Goal: Task Accomplishment & Management: Use online tool/utility

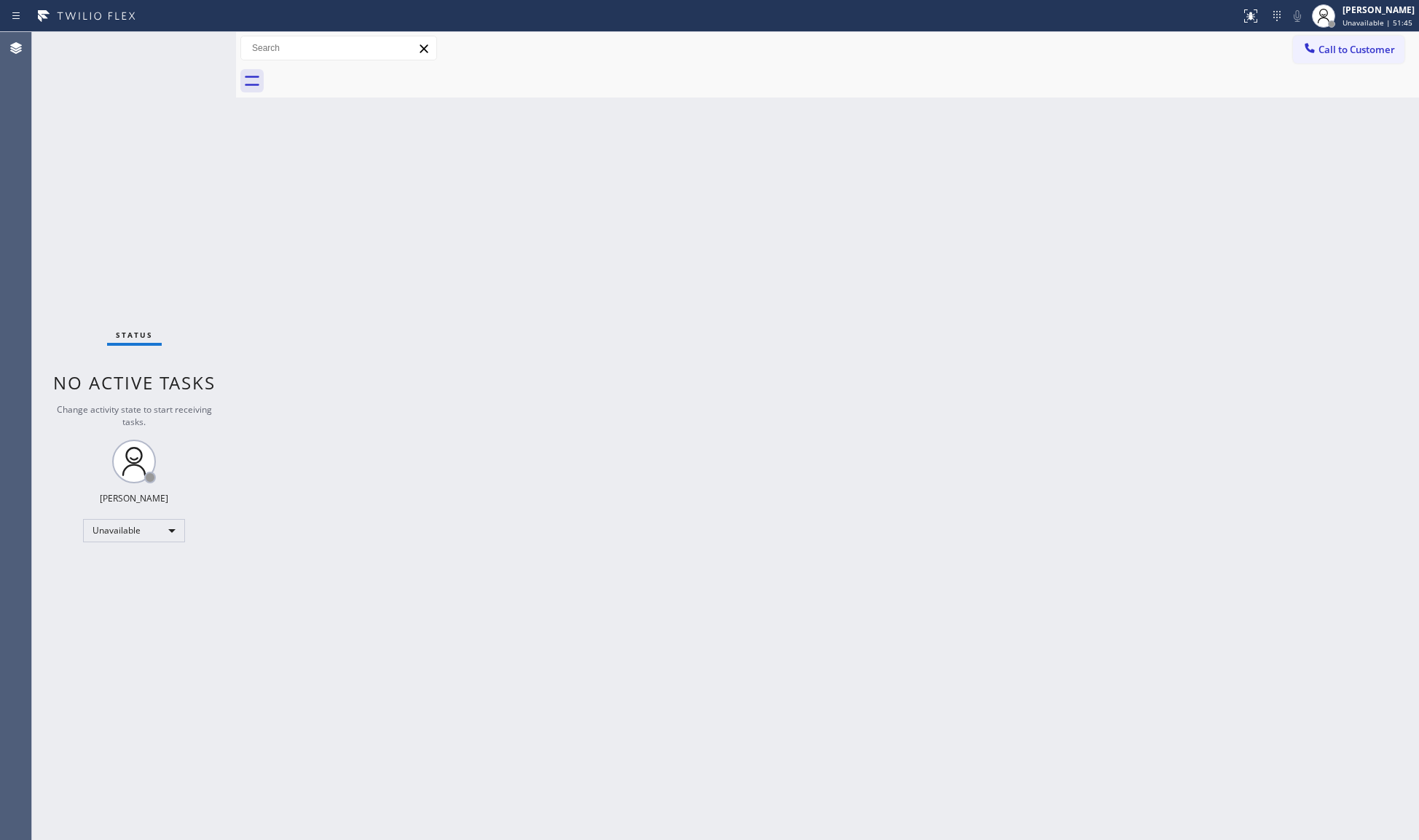
click at [1303, 39] on button "Call to Customer" at bounding box center [1348, 49] width 111 height 28
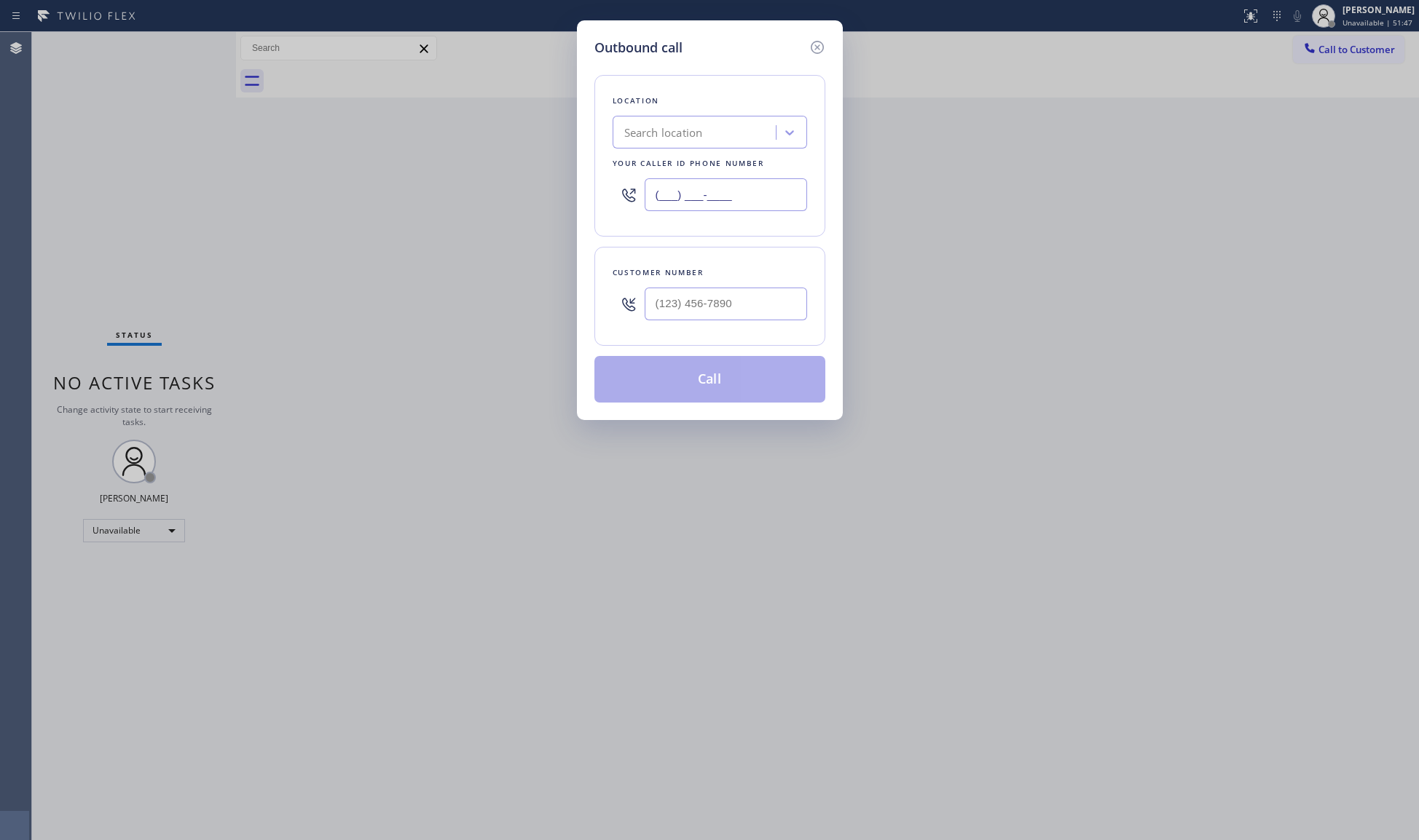
drag, startPoint x: 744, startPoint y: 188, endPoint x: 536, endPoint y: 198, distance: 208.2
click at [536, 198] on div "Outbound call Location Search location Your caller id phone number (___) ___-__…" at bounding box center [709, 420] width 1419 height 840
paste input "877) 541-3250"
type input "[PHONE_NUMBER]"
click at [744, 309] on input "(___) ___-____" at bounding box center [726, 303] width 162 height 33
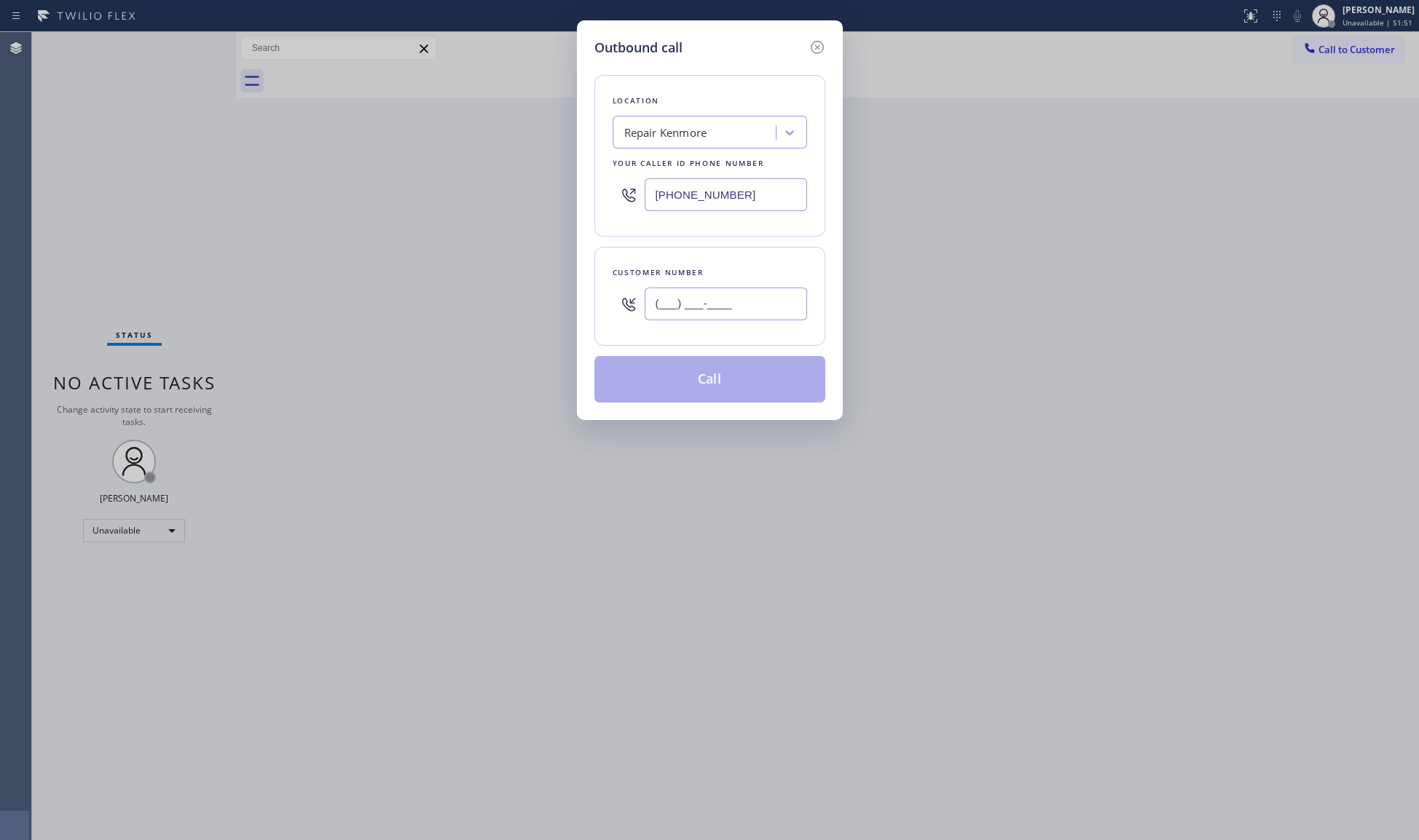
paste input "704) 999-2951"
type input "[PHONE_NUMBER]"
click at [714, 403] on button "Call" at bounding box center [710, 379] width 231 height 47
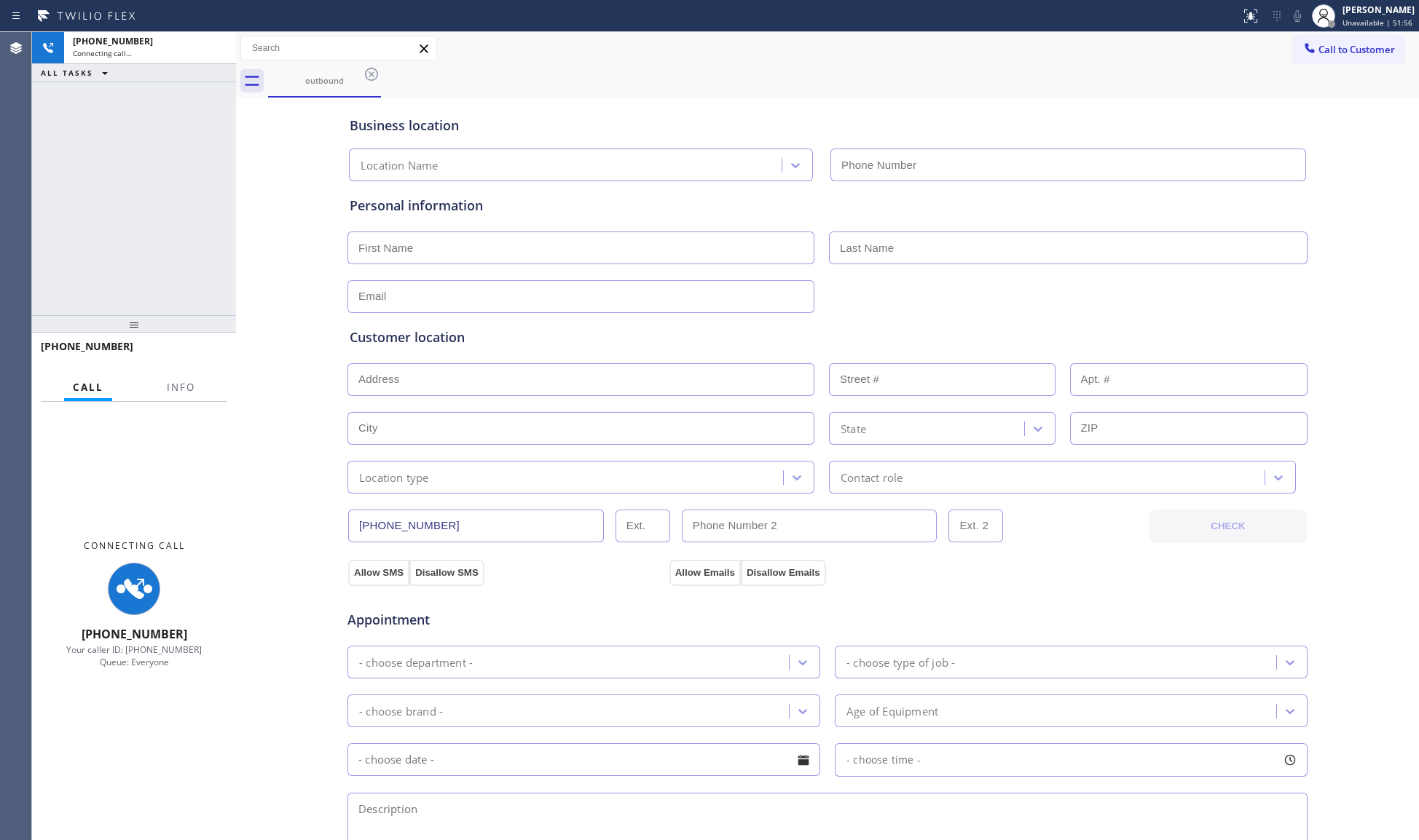
type input "[PHONE_NUMBER]"
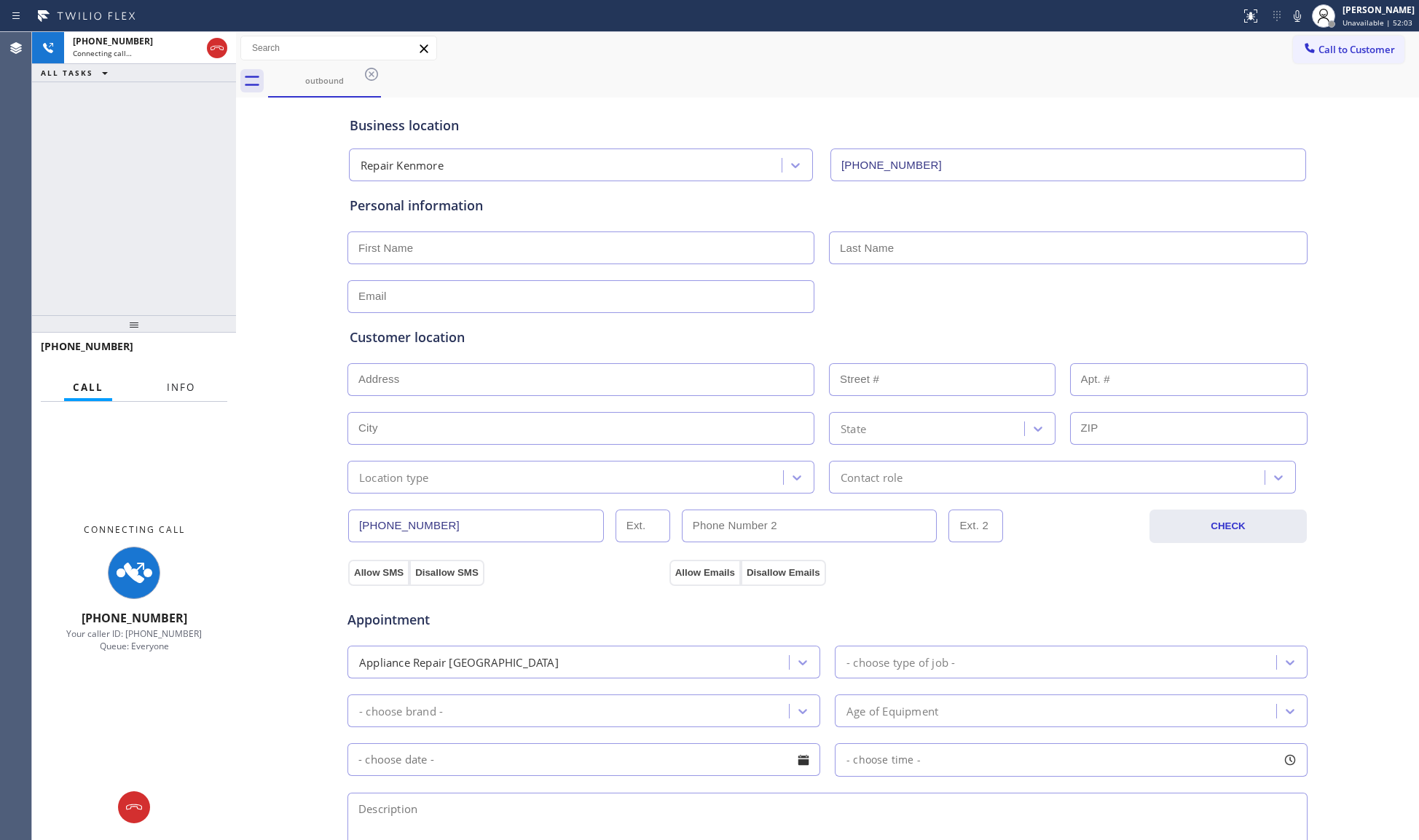
click at [158, 392] on button "Info" at bounding box center [181, 388] width 46 height 28
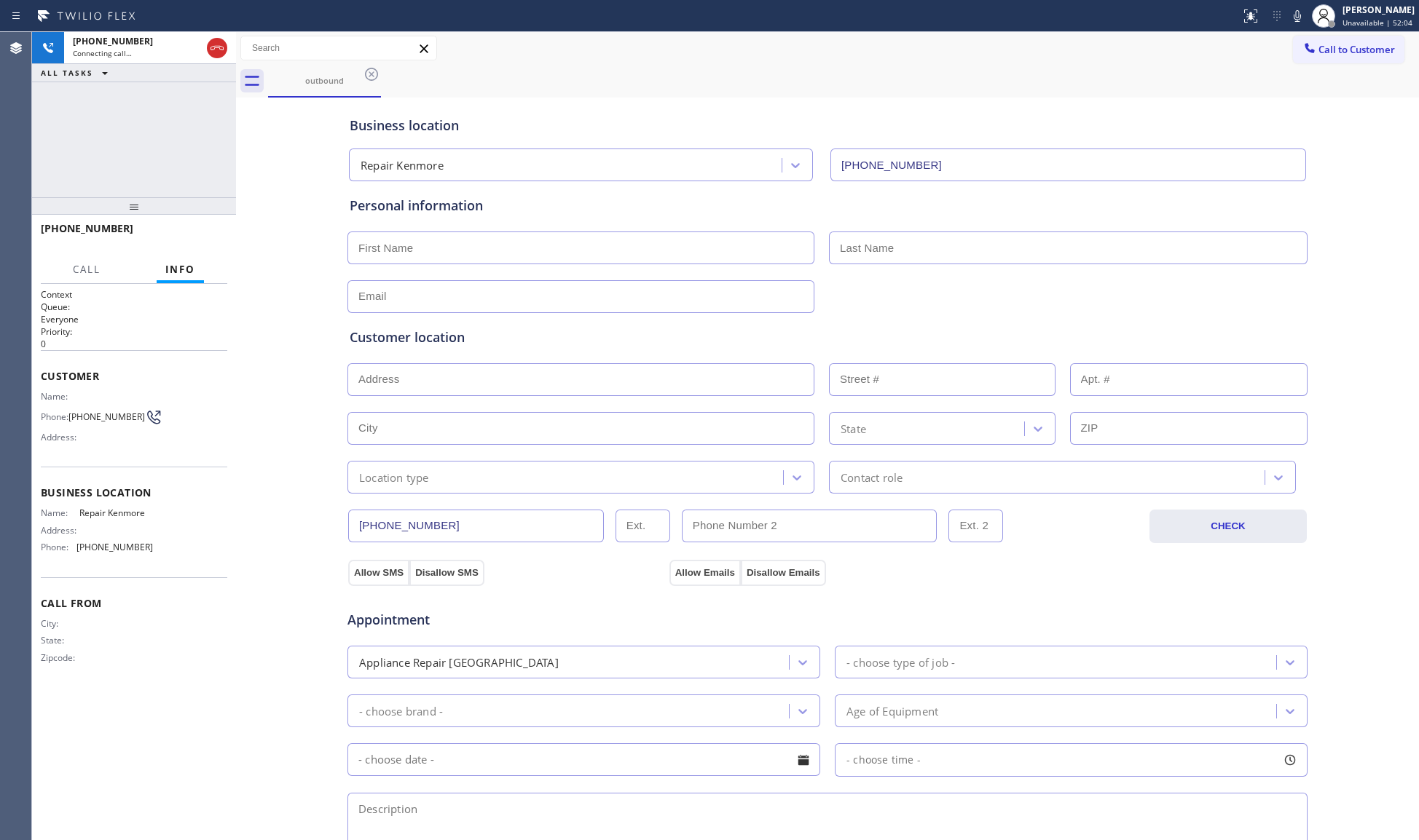
drag, startPoint x: 133, startPoint y: 328, endPoint x: 143, endPoint y: 210, distance: 118.4
click at [143, 210] on div at bounding box center [134, 206] width 204 height 18
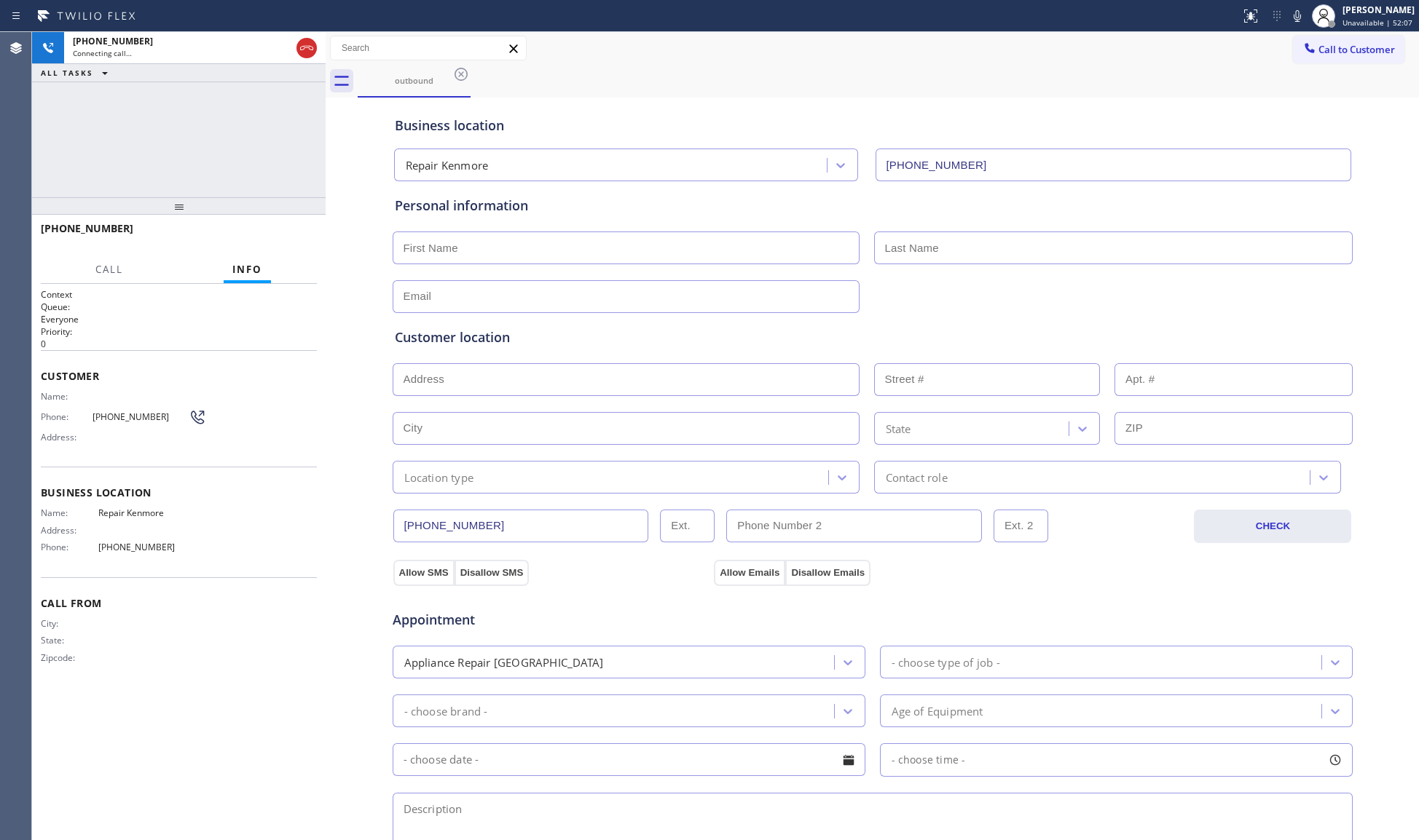
drag, startPoint x: 237, startPoint y: 149, endPoint x: 327, endPoint y: 159, distance: 90.6
click at [325, 159] on div at bounding box center [325, 435] width 0 height 808
click at [288, 151] on div "[PHONE_NUMBER] Connecting call… ALL TASKS ALL TASKS ACTIVE TASKS TASKS IN WRAP …" at bounding box center [178, 115] width 293 height 165
click at [271, 222] on div "[PHONE_NUMBER] Live | 00:43 HANG UP" at bounding box center [179, 235] width 276 height 38
click at [274, 225] on button "HANG UP" at bounding box center [283, 235] width 68 height 20
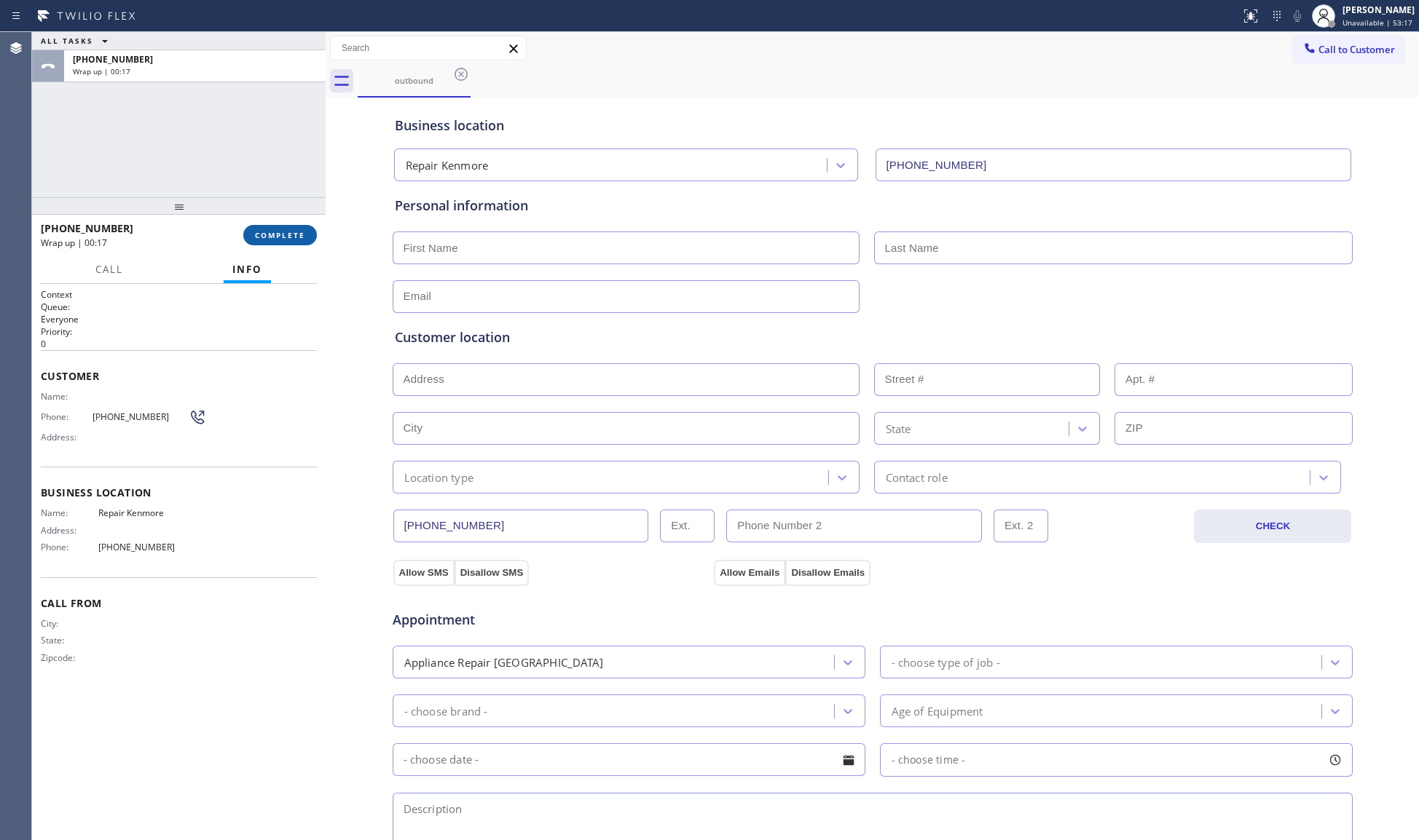
click at [291, 242] on button "COMPLETE" at bounding box center [280, 235] width 74 height 20
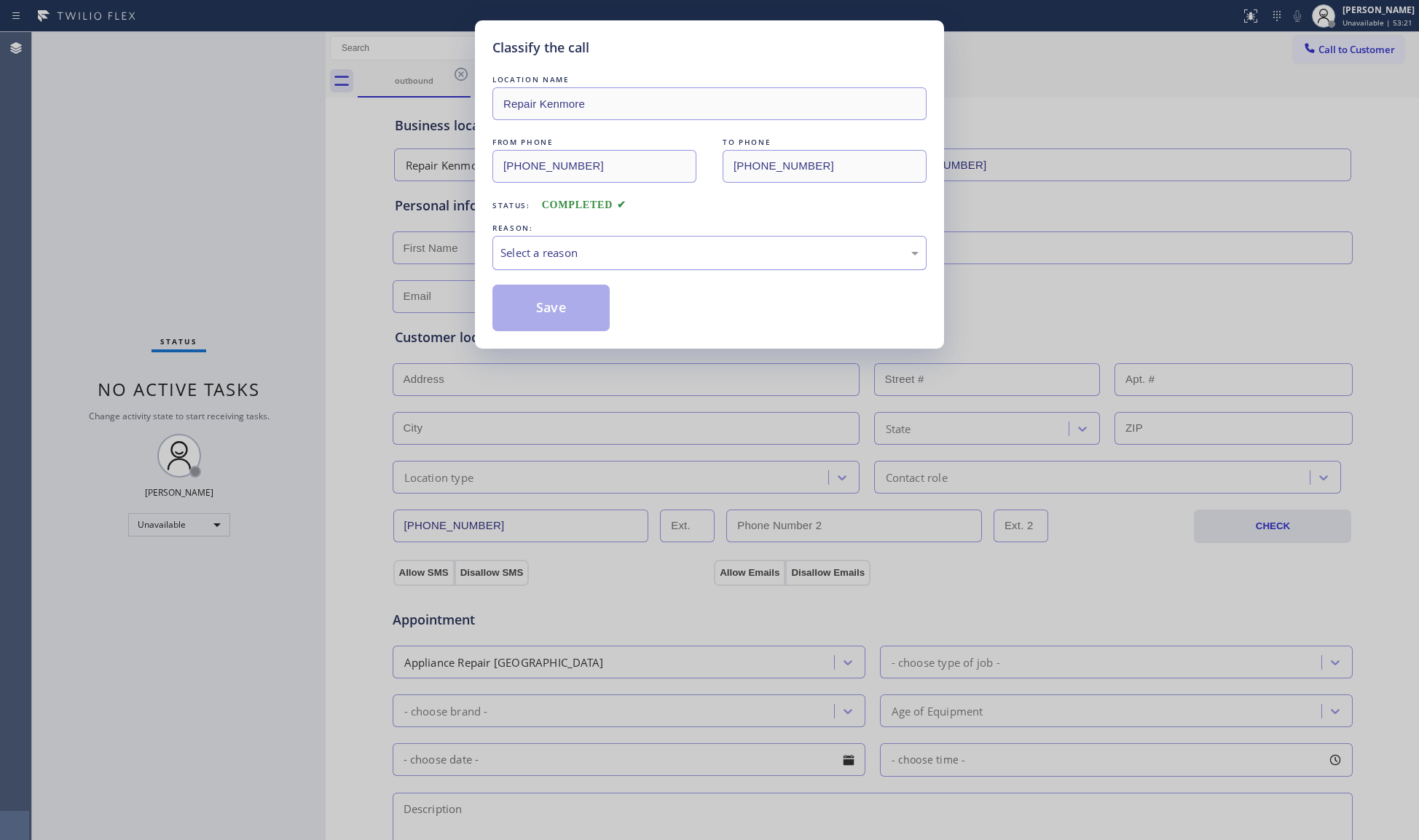
click at [565, 245] on div "Select a reason" at bounding box center [710, 253] width 418 height 17
click at [524, 313] on button "Save" at bounding box center [551, 308] width 117 height 47
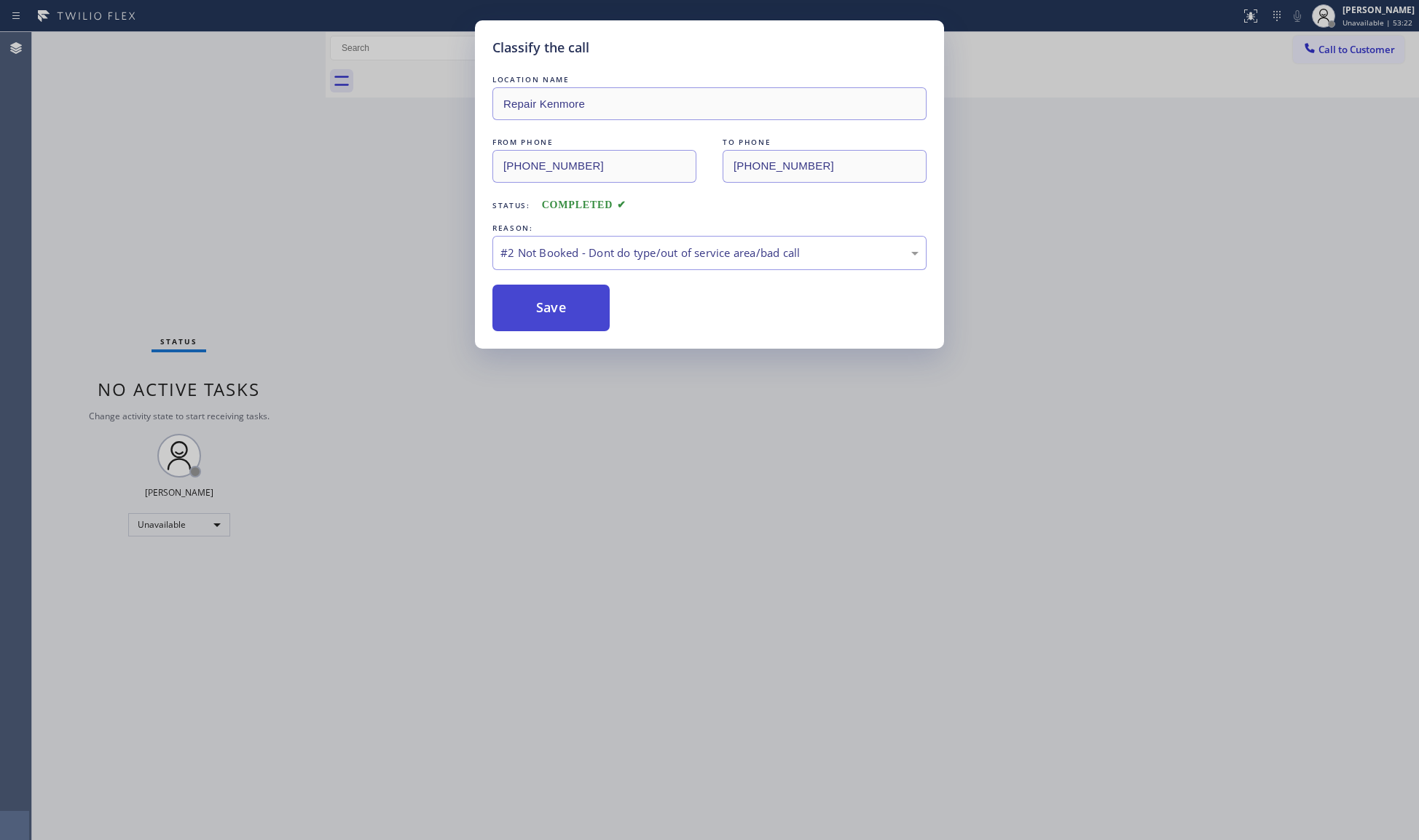
click at [524, 310] on button "Save" at bounding box center [551, 308] width 117 height 47
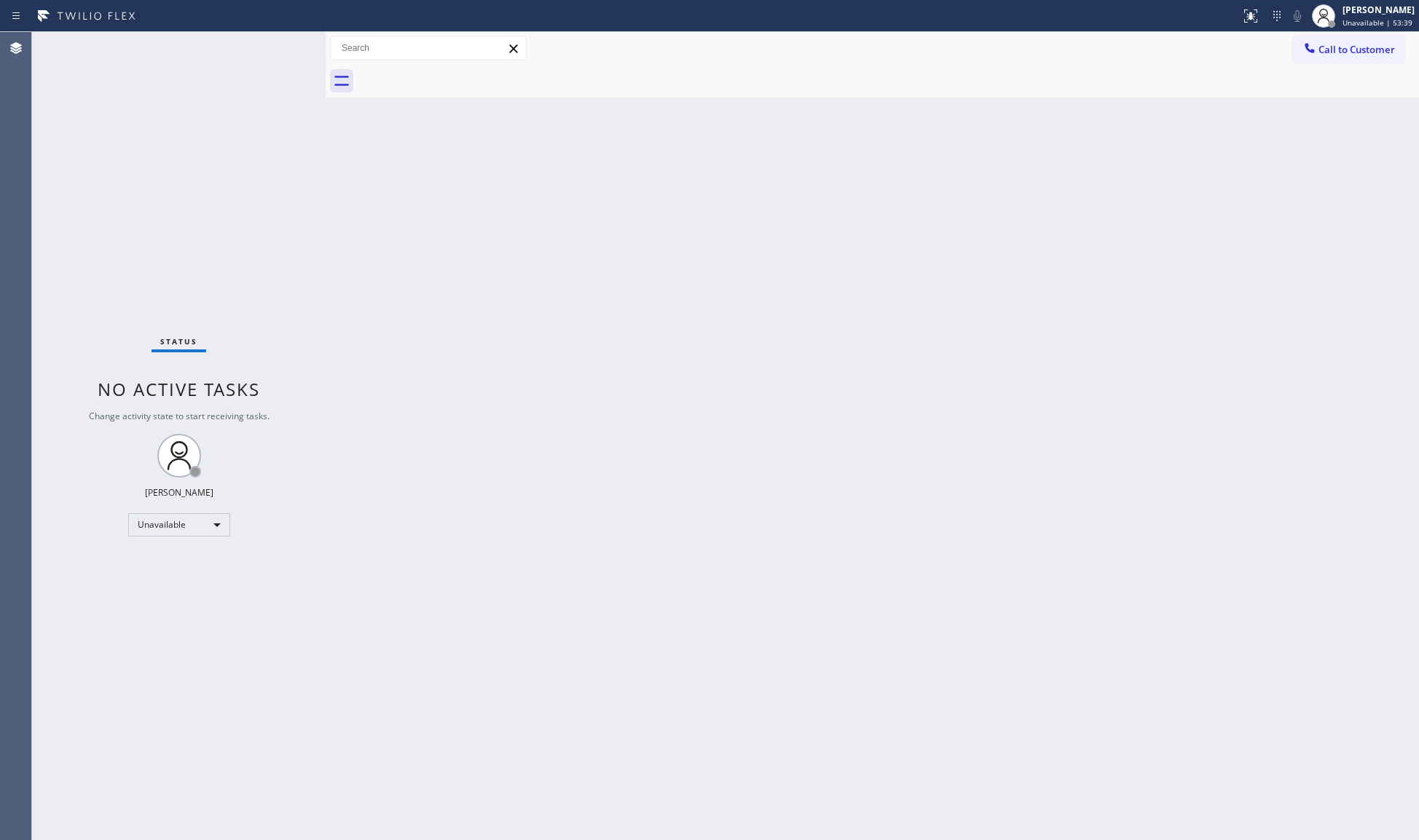
drag, startPoint x: 525, startPoint y: 309, endPoint x: 682, endPoint y: 172, distance: 208.4
click at [682, 172] on div "Back to Dashboard Change Sender ID Customers Technicians Select a contact Outbo…" at bounding box center [872, 435] width 1094 height 808
drag, startPoint x: 922, startPoint y: 409, endPoint x: 924, endPoint y: 376, distance: 33.1
click at [916, 400] on div "Back to Dashboard Change Sender ID Customers Technicians Select a contact Outbo…" at bounding box center [872, 435] width 1094 height 808
click at [937, 374] on div "Back to Dashboard Change Sender ID Customers Technicians Select a contact Outbo…" at bounding box center [872, 435] width 1094 height 808
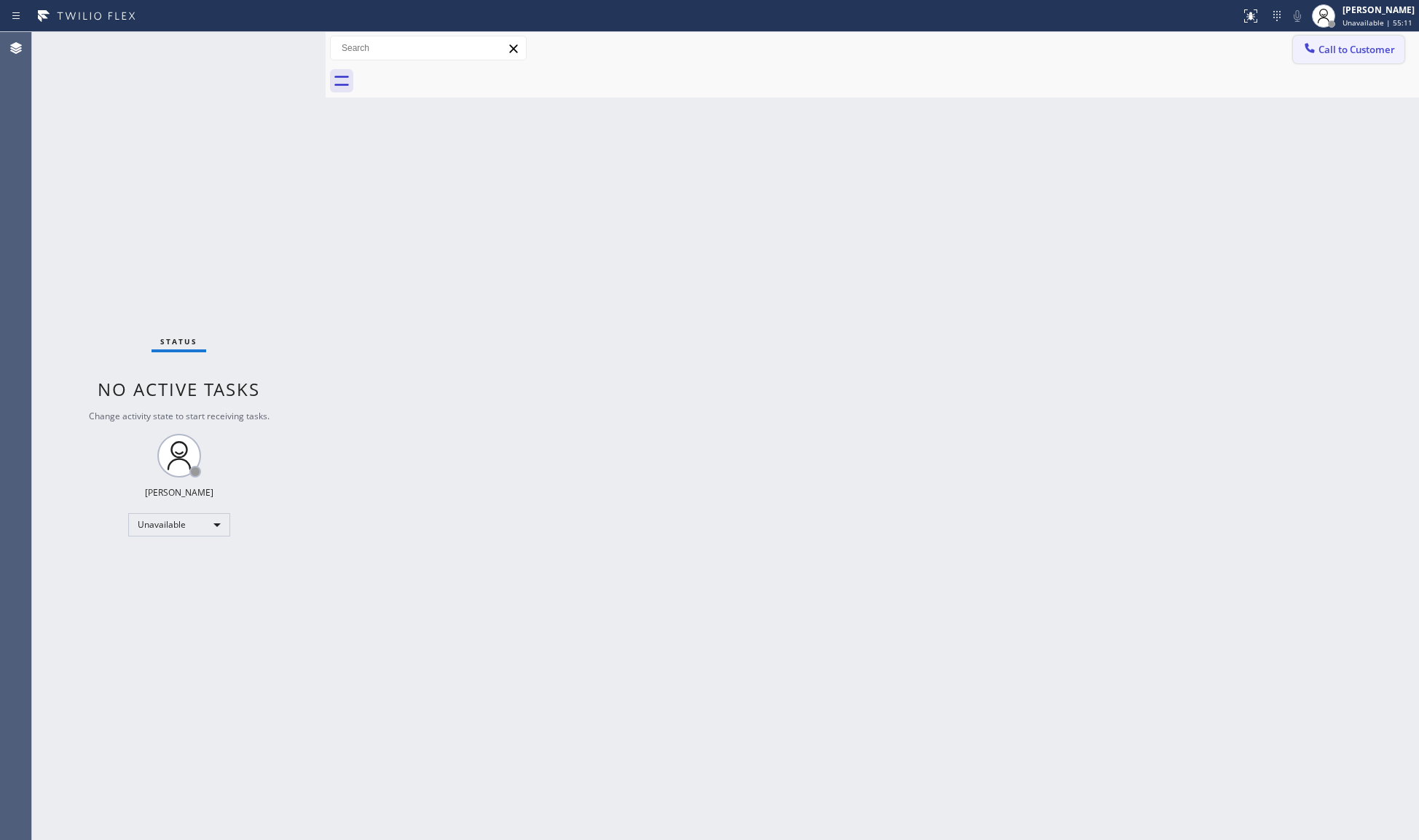
click at [1327, 53] on span "Call to Customer" at bounding box center [1356, 49] width 76 height 13
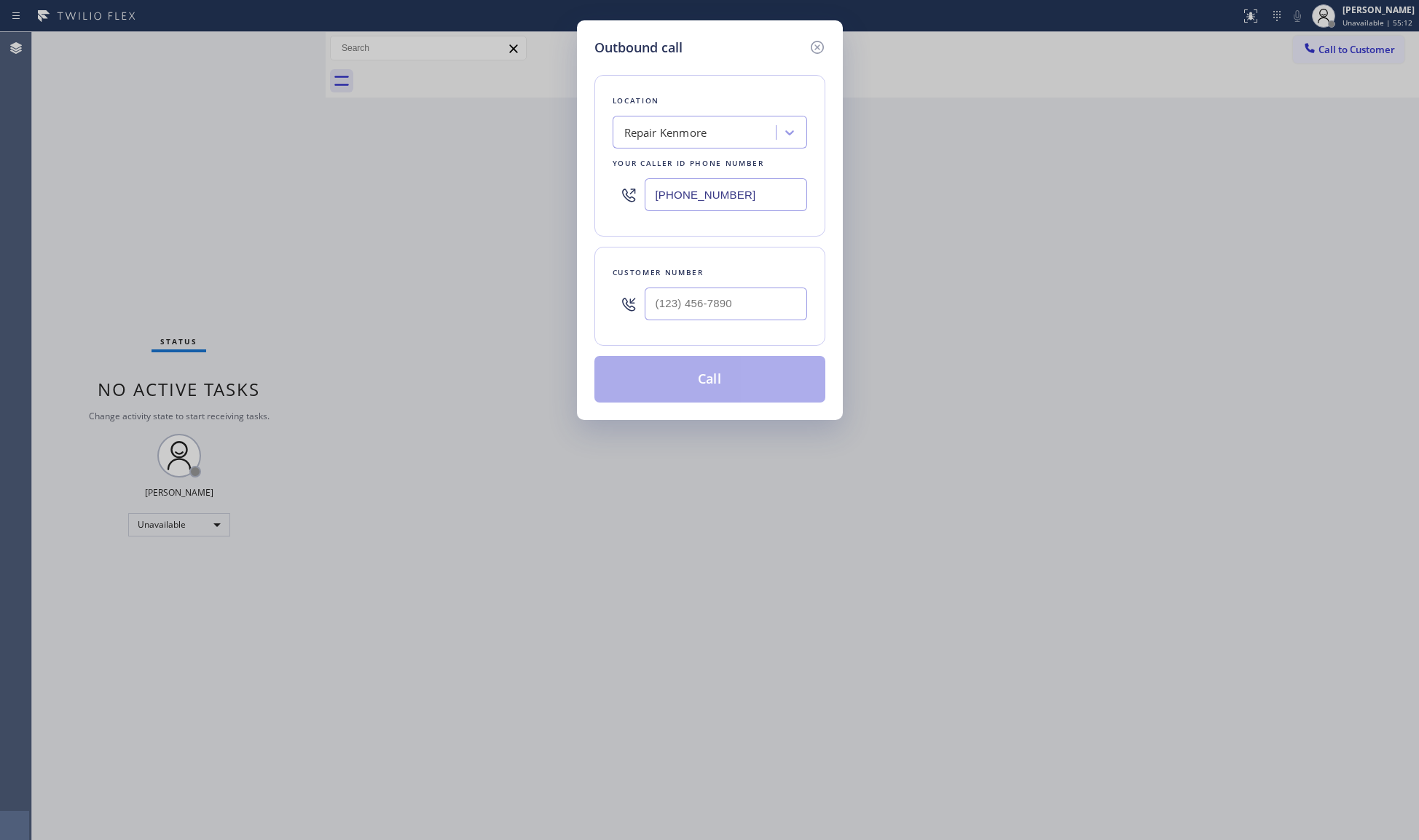
drag, startPoint x: 750, startPoint y: 188, endPoint x: 665, endPoint y: 195, distance: 85.3
click at [665, 195] on input "[PHONE_NUMBER]" at bounding box center [726, 194] width 162 height 33
paste input "94) 923-9152"
click at [653, 202] on input "[PHONE_NUMBER]" at bounding box center [726, 194] width 162 height 33
paste input "949) 239-1524"
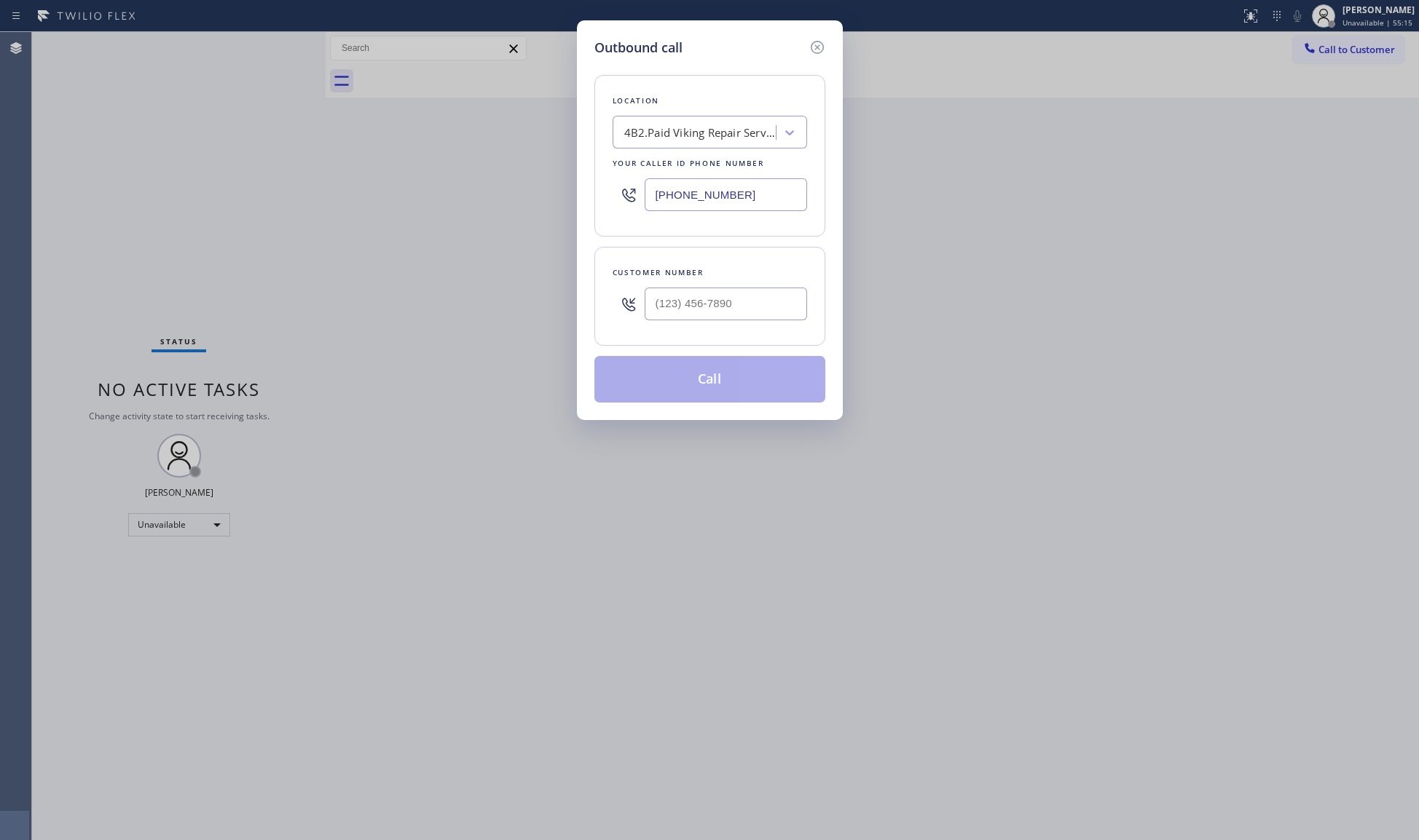
drag, startPoint x: 683, startPoint y: 213, endPoint x: 624, endPoint y: 210, distance: 59.1
click at [624, 212] on div "[PHONE_NUMBER]" at bounding box center [710, 195] width 195 height 48
paste input "text"
type input "[PHONE_NUMBER]"
click at [738, 324] on div at bounding box center [726, 303] width 162 height 48
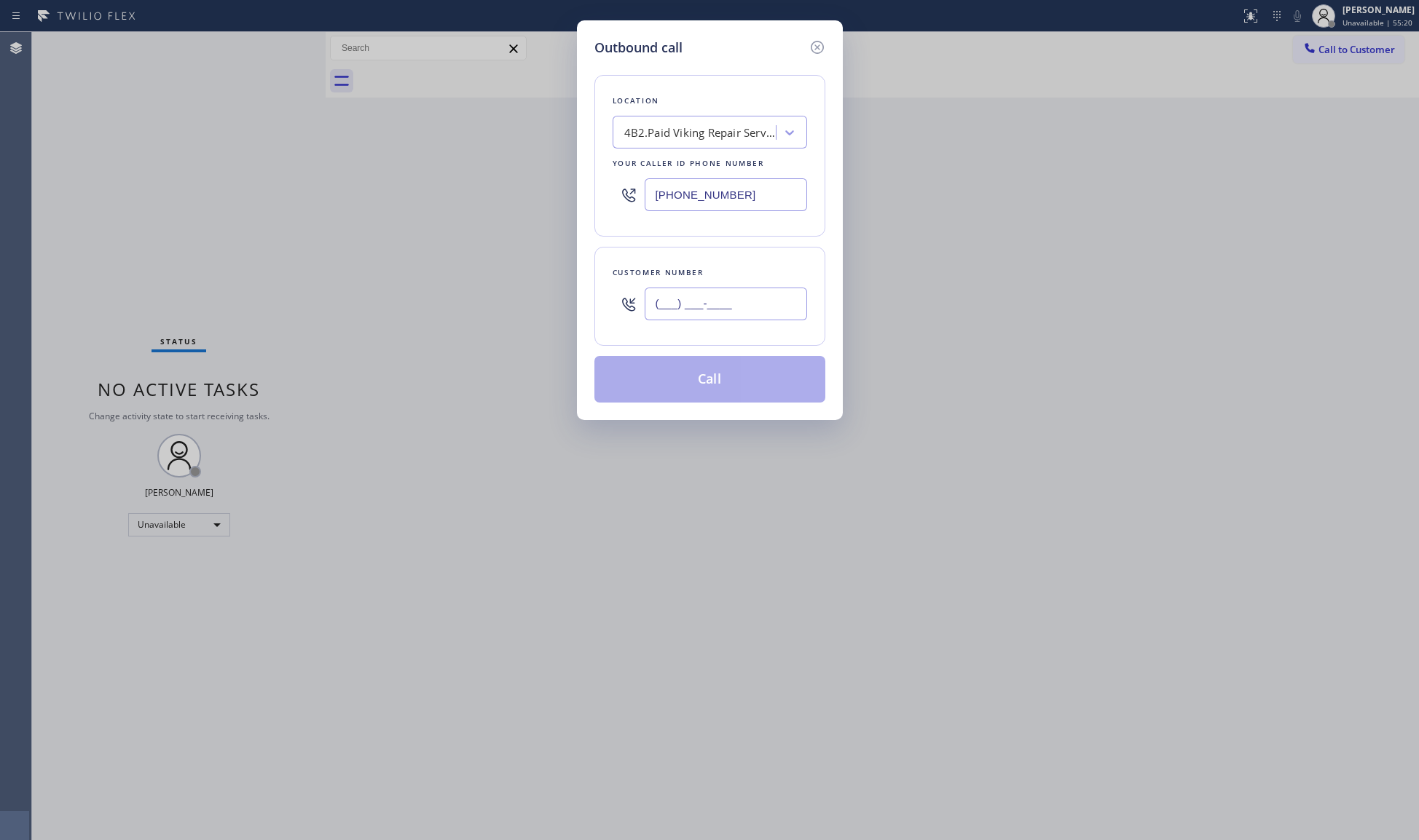
click at [740, 304] on input "(___) ___-____" at bounding box center [726, 303] width 162 height 33
paste input "714) 401-2806"
type input "[PHONE_NUMBER]"
click at [726, 370] on button "Call" at bounding box center [710, 379] width 231 height 47
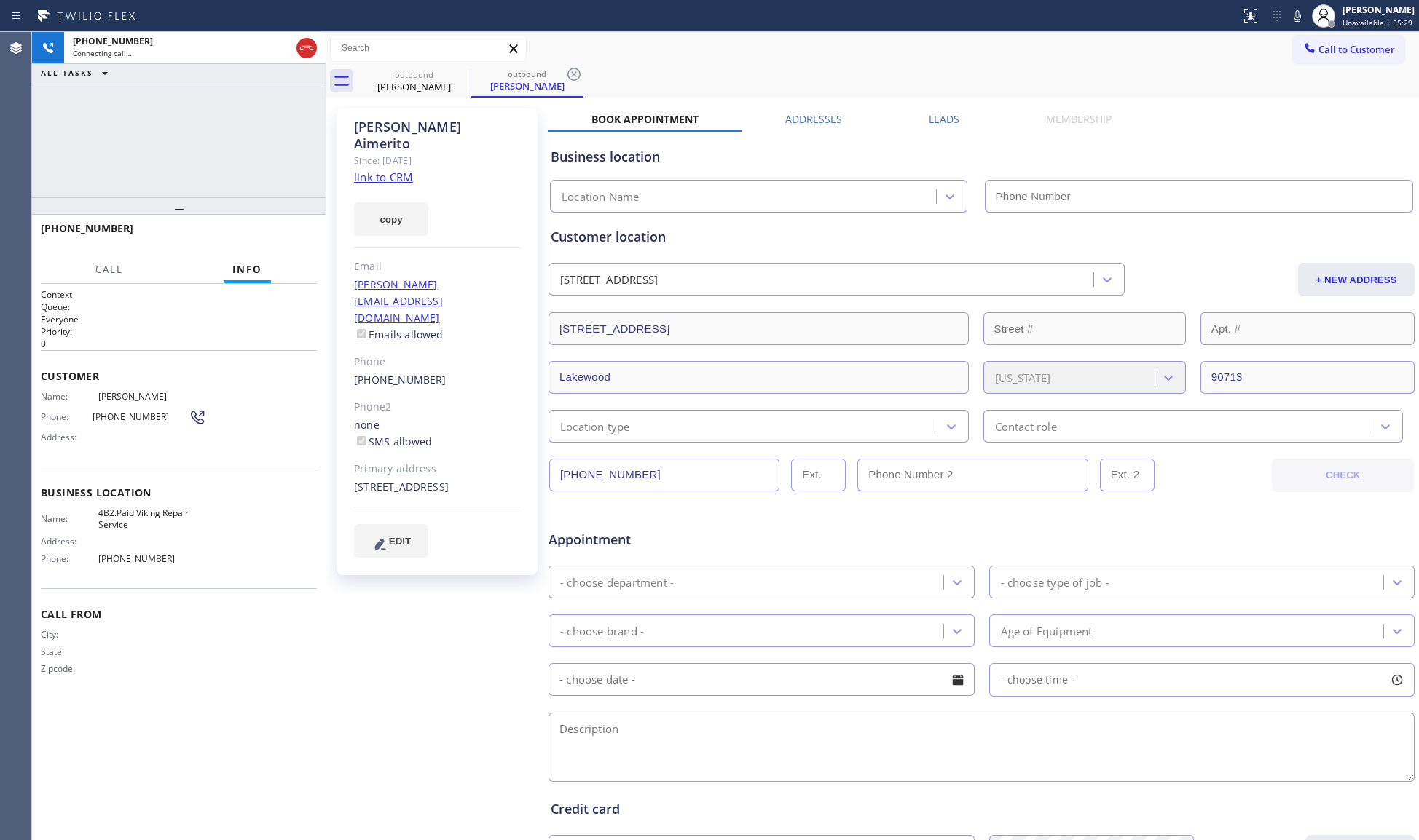
type input "[PHONE_NUMBER]"
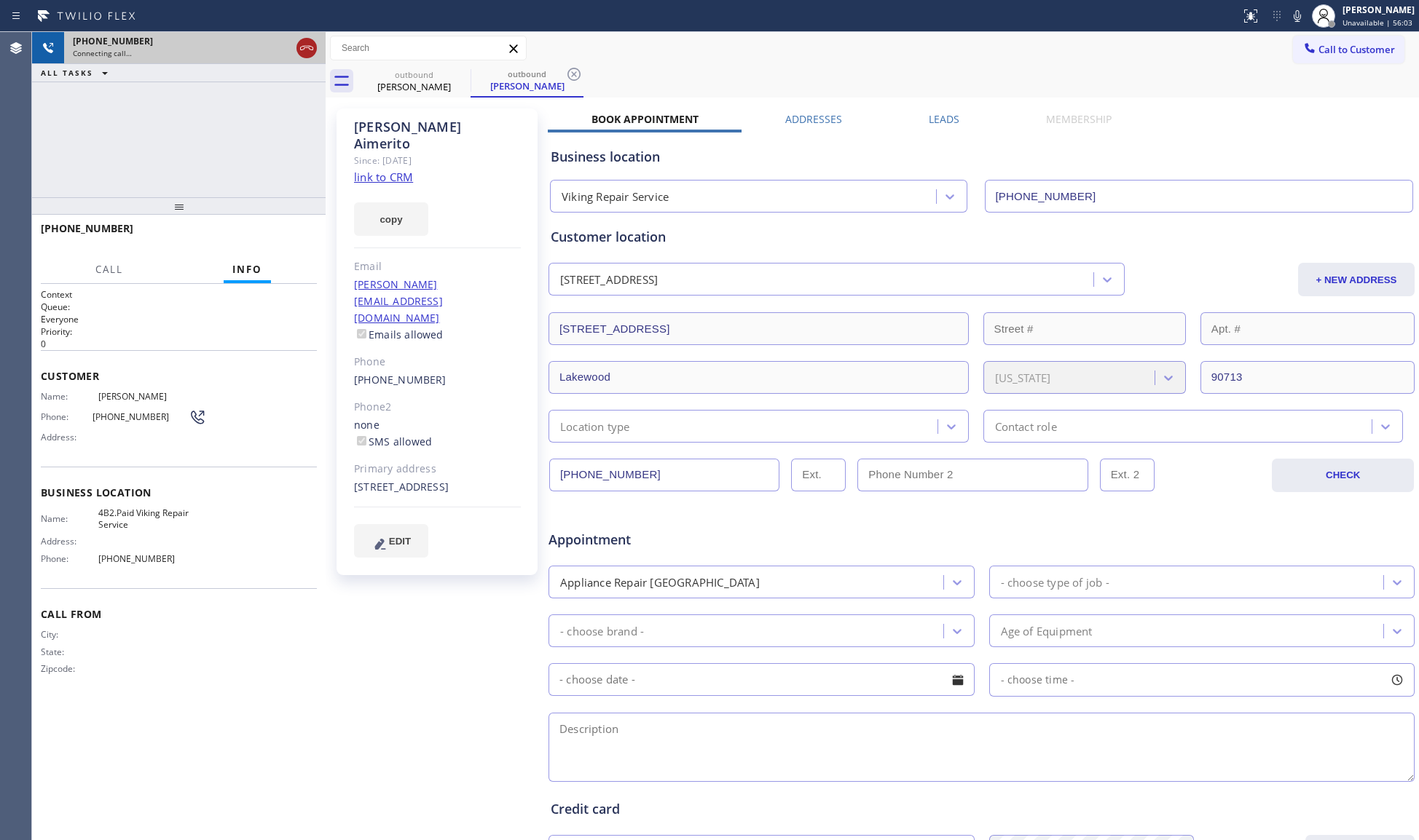
click at [304, 51] on icon at bounding box center [306, 48] width 18 height 18
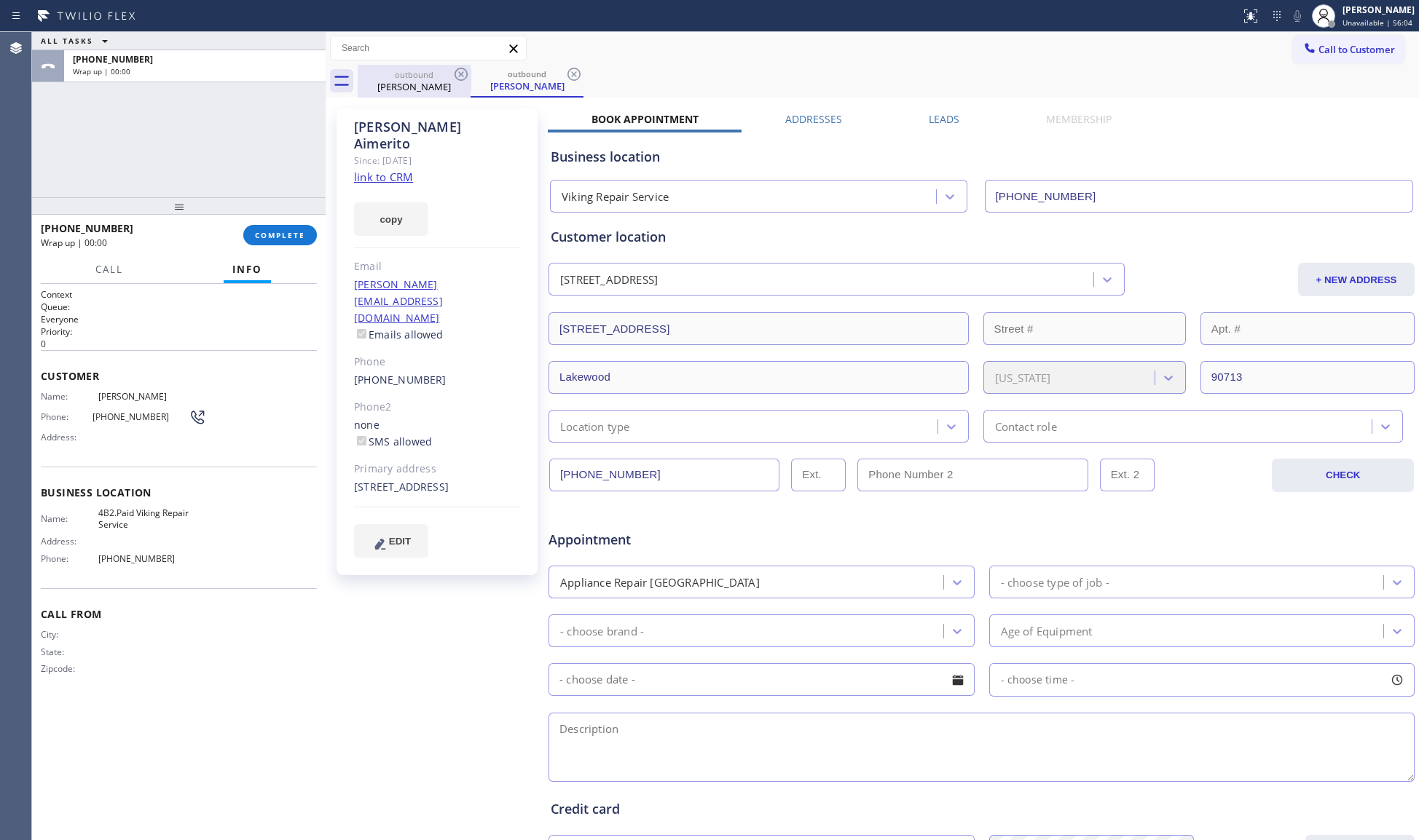
click at [456, 90] on div "[PERSON_NAME]" at bounding box center [415, 87] width 110 height 13
click at [453, 70] on icon at bounding box center [461, 74] width 18 height 18
drag, startPoint x: 461, startPoint y: 73, endPoint x: 133, endPoint y: 329, distance: 416.1
click at [461, 73] on icon at bounding box center [461, 74] width 18 height 18
click at [461, 74] on div "outbound [PERSON_NAME]" at bounding box center [888, 81] width 1061 height 33
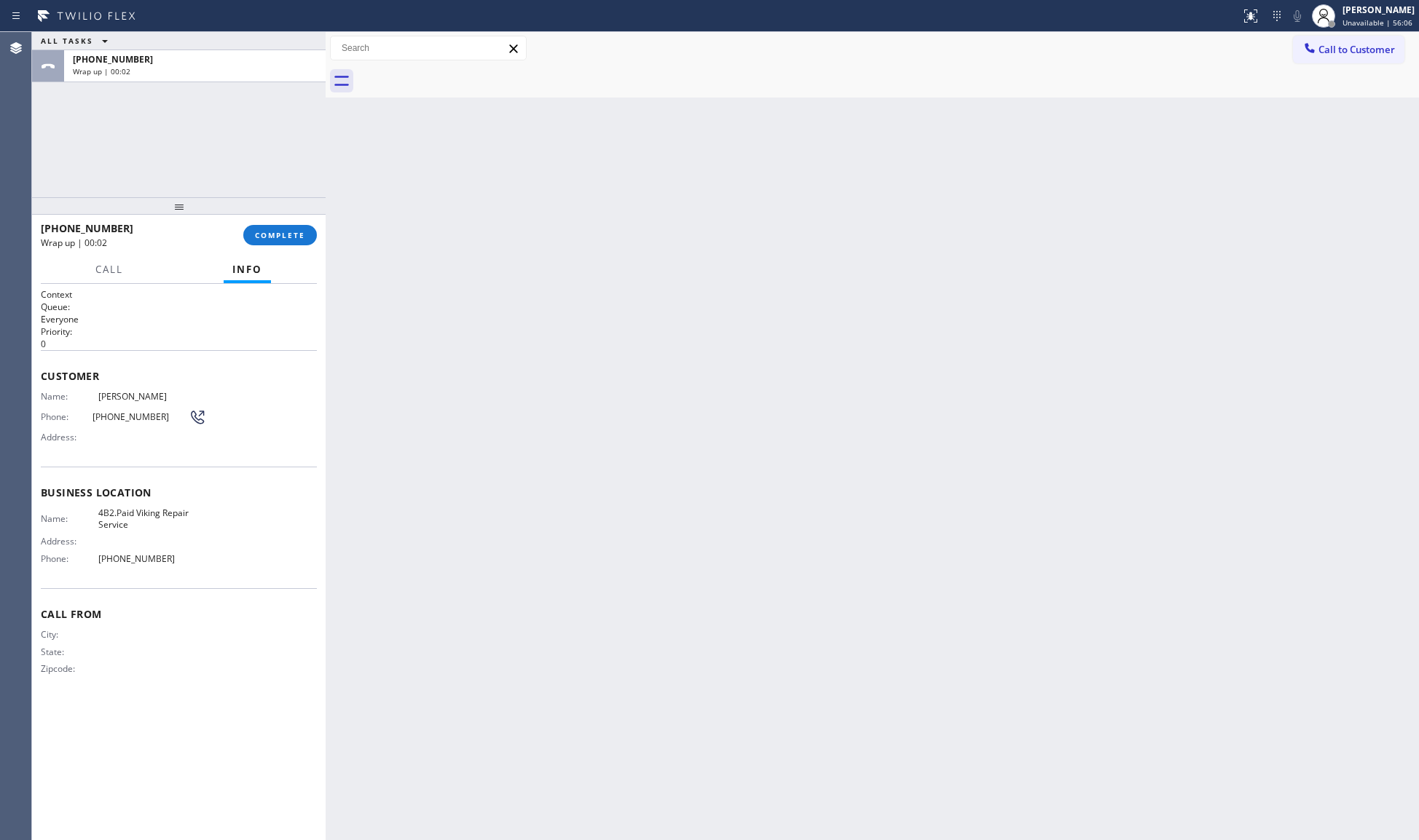
click at [304, 211] on div at bounding box center [178, 206] width 293 height 18
click at [291, 240] on span "COMPLETE" at bounding box center [280, 235] width 50 height 10
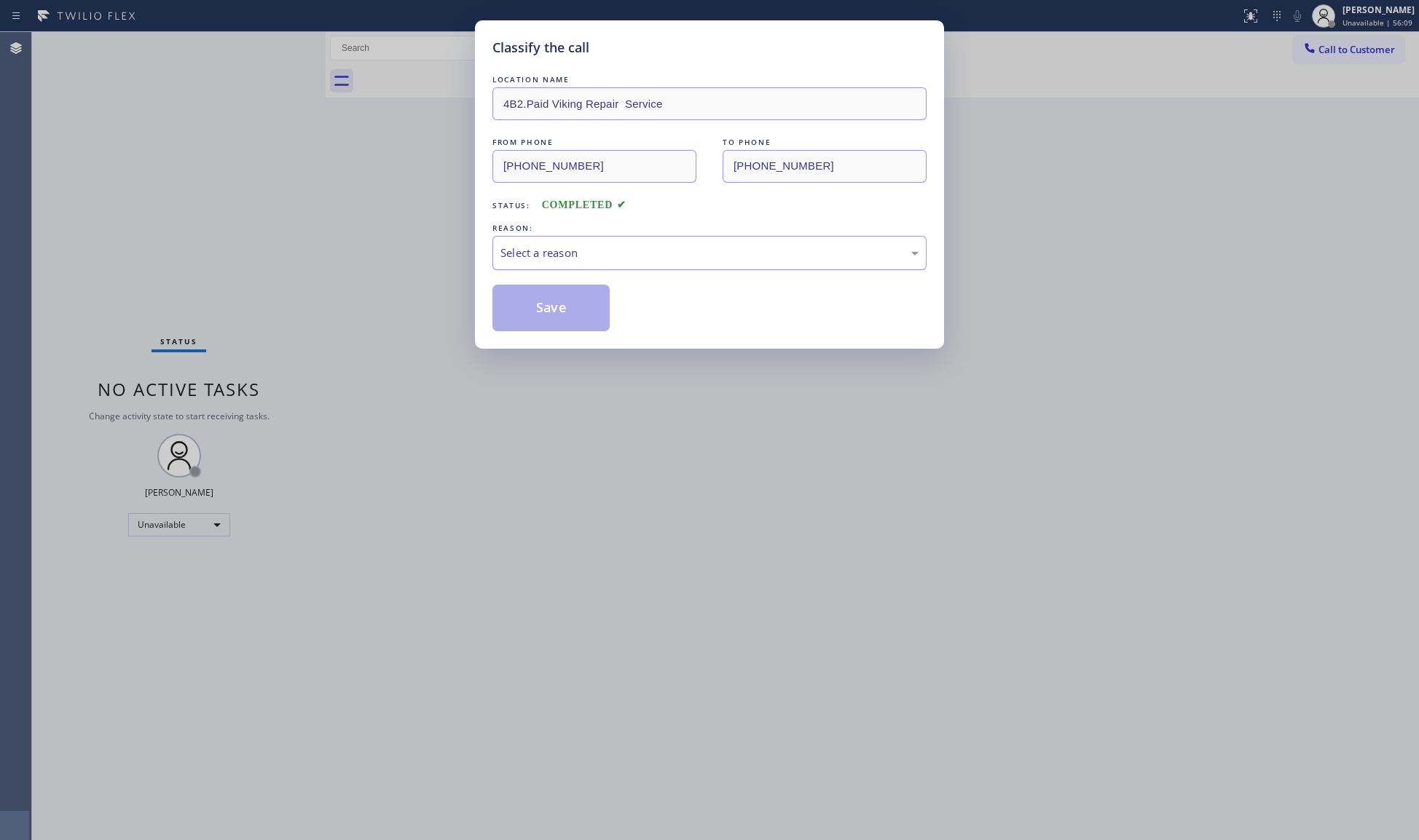
click at [537, 251] on div "Select a reason" at bounding box center [710, 253] width 418 height 17
click at [563, 316] on button "Save" at bounding box center [551, 308] width 117 height 47
click at [563, 315] on button "Save" at bounding box center [551, 308] width 117 height 47
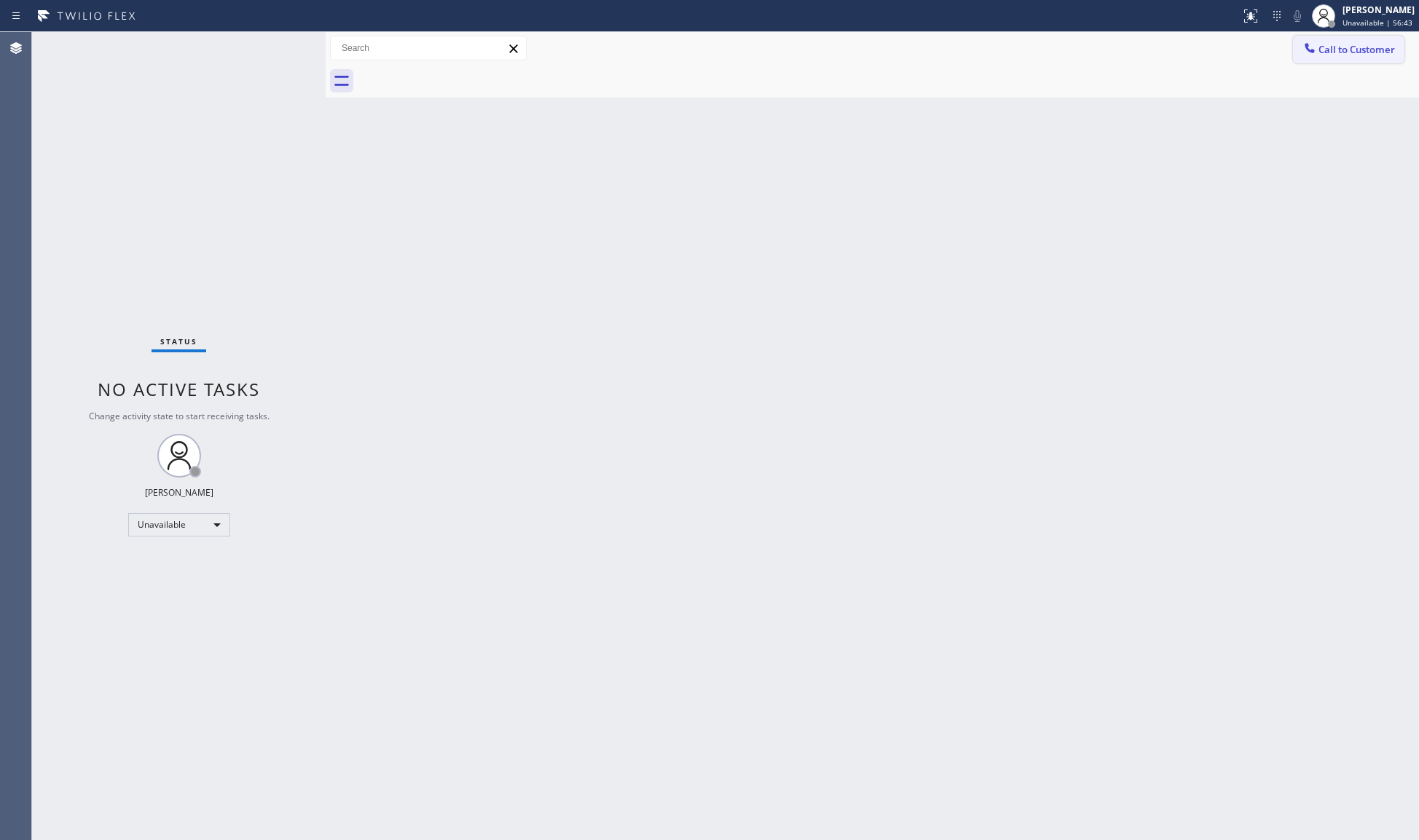
click at [1339, 53] on span "Call to Customer" at bounding box center [1356, 49] width 76 height 13
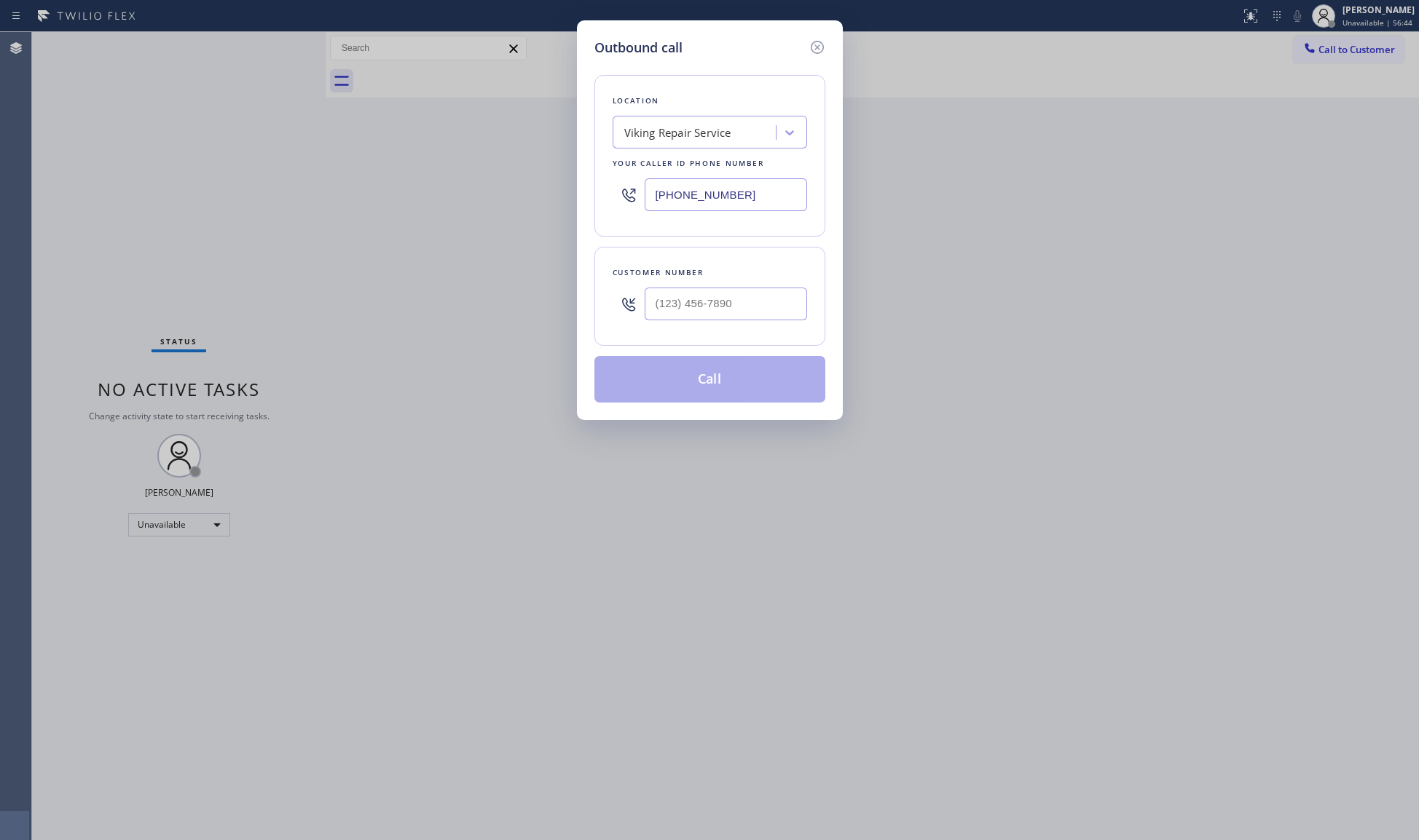
drag, startPoint x: 795, startPoint y: 200, endPoint x: 595, endPoint y: 201, distance: 200.0
click at [595, 201] on div "Location Viking Repair Service Your caller id phone number [PHONE_NUMBER]" at bounding box center [710, 155] width 231 height 161
paste input "206) 594-2543"
type input "[PHONE_NUMBER]"
click at [755, 312] on input "(___) ___-____" at bounding box center [726, 303] width 162 height 33
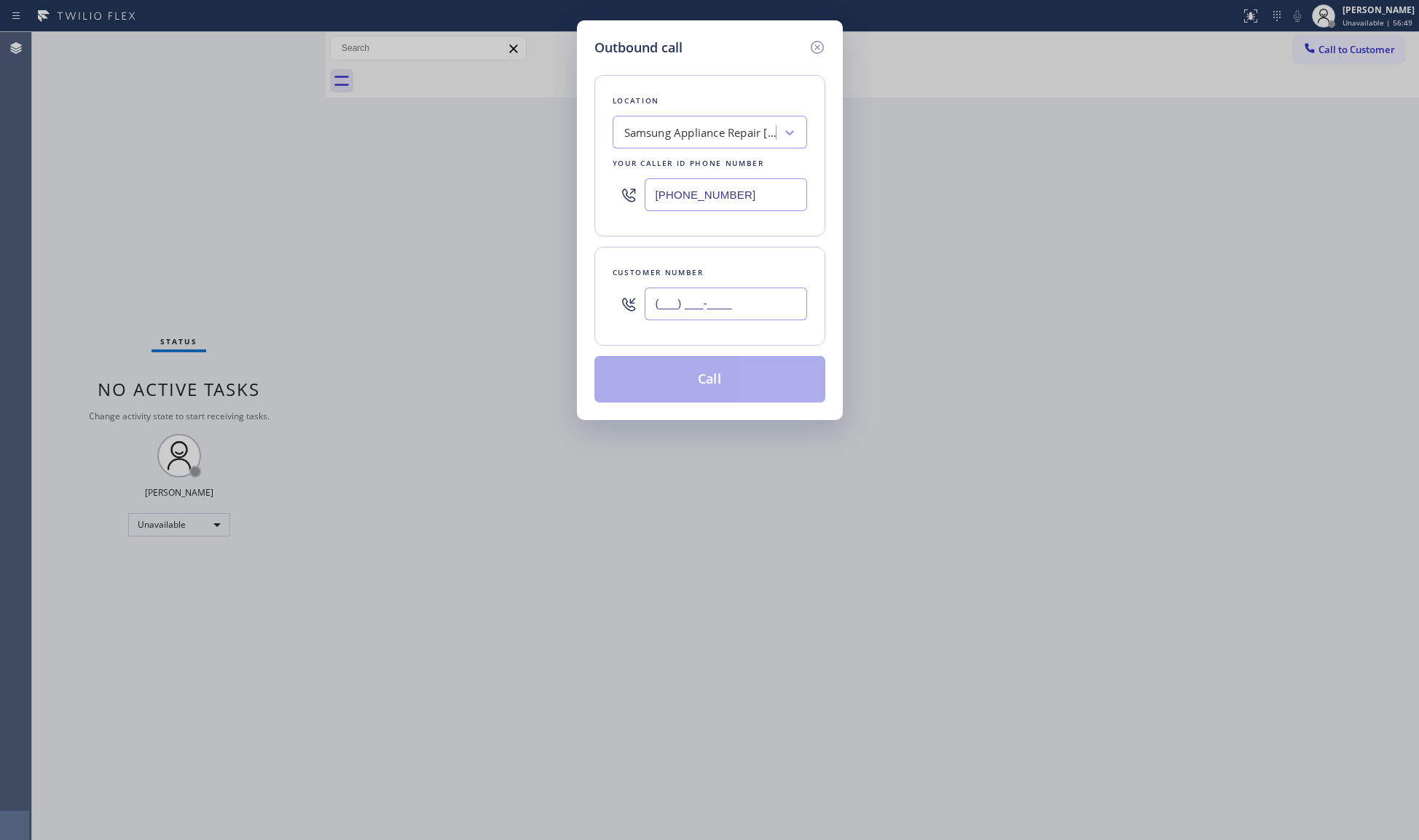
paste input "206) 510-0515"
type input "[PHONE_NUMBER]"
click at [723, 394] on button "Call" at bounding box center [710, 379] width 231 height 47
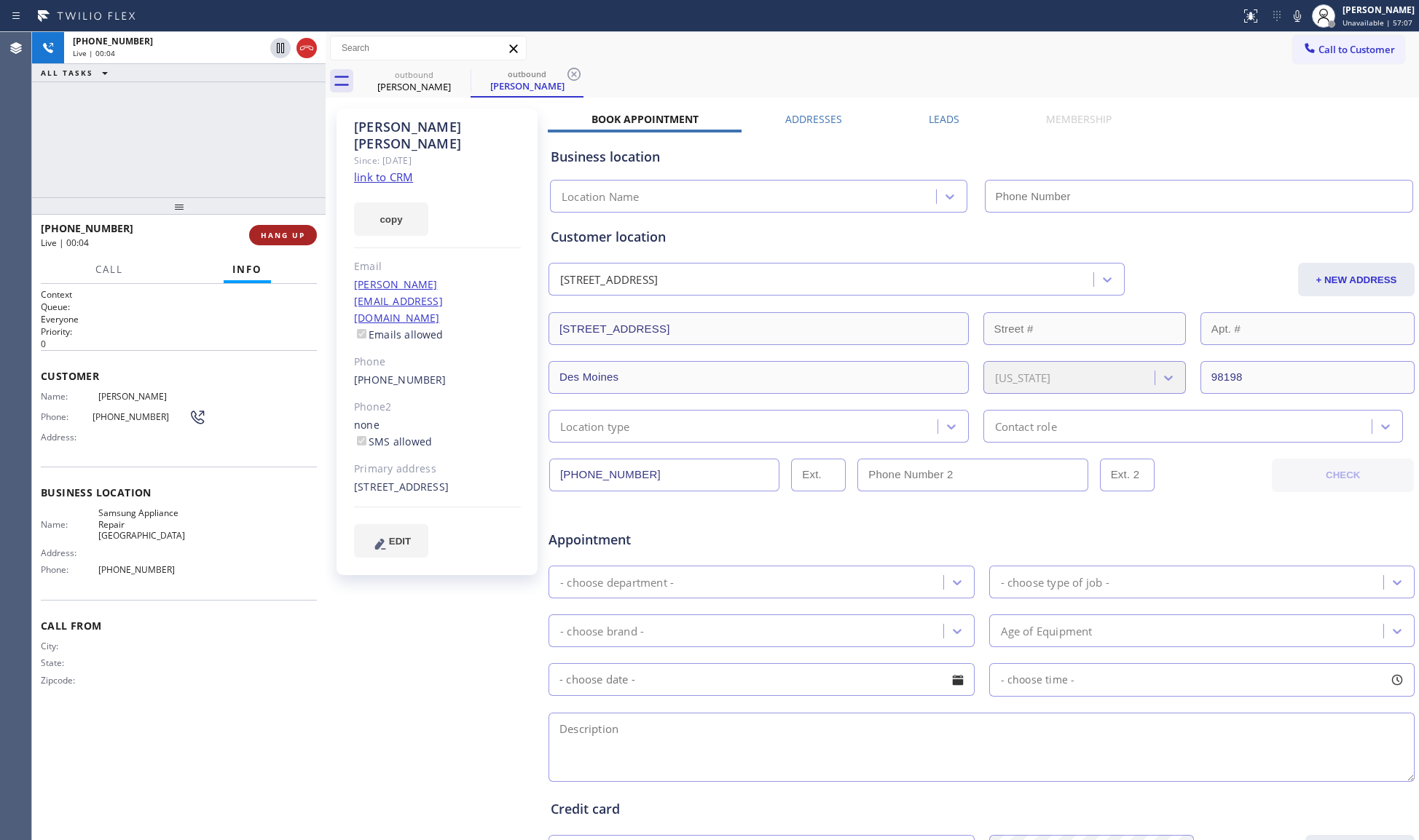
click at [296, 240] on span "HANG UP" at bounding box center [283, 235] width 44 height 10
click at [295, 240] on span "HANG UP" at bounding box center [283, 235] width 44 height 10
click at [268, 230] on span "COMPLETE" at bounding box center [280, 235] width 50 height 10
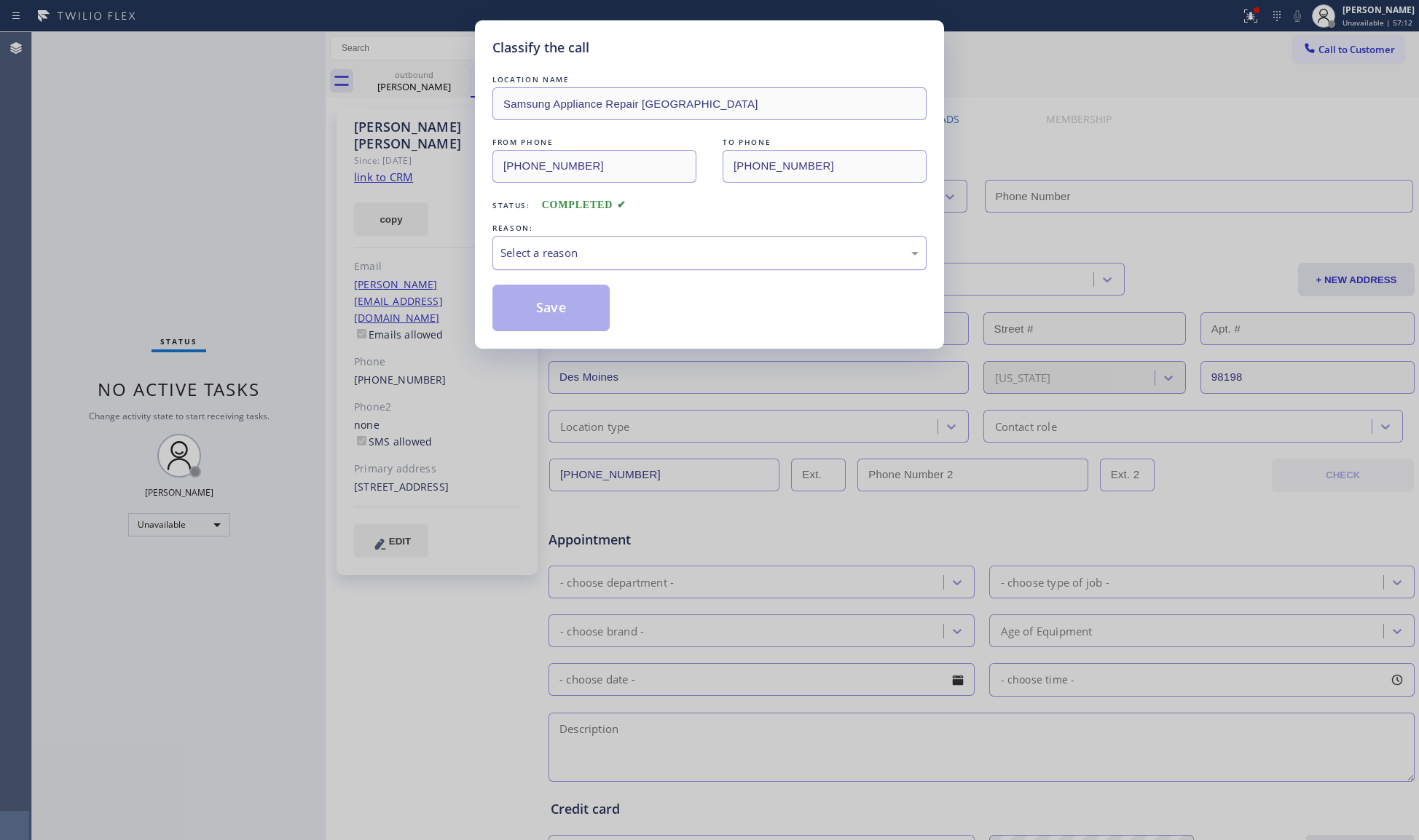
click at [561, 255] on div "Select a reason" at bounding box center [710, 253] width 418 height 17
click at [548, 308] on button "Save" at bounding box center [551, 308] width 117 height 47
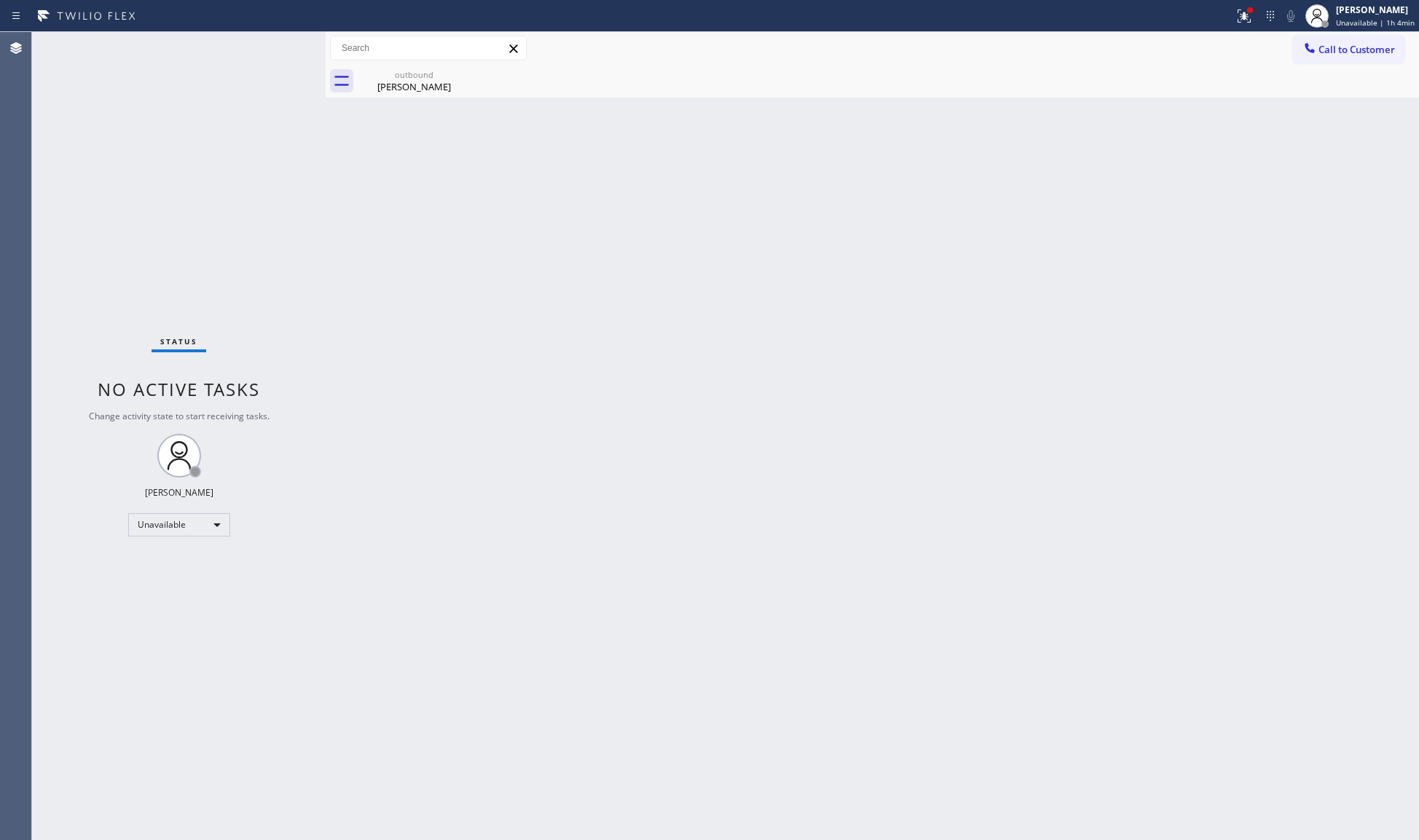
drag, startPoint x: 1242, startPoint y: 13, endPoint x: 1215, endPoint y: 109, distance: 99.7
click at [1240, 13] on icon at bounding box center [1244, 16] width 18 height 18
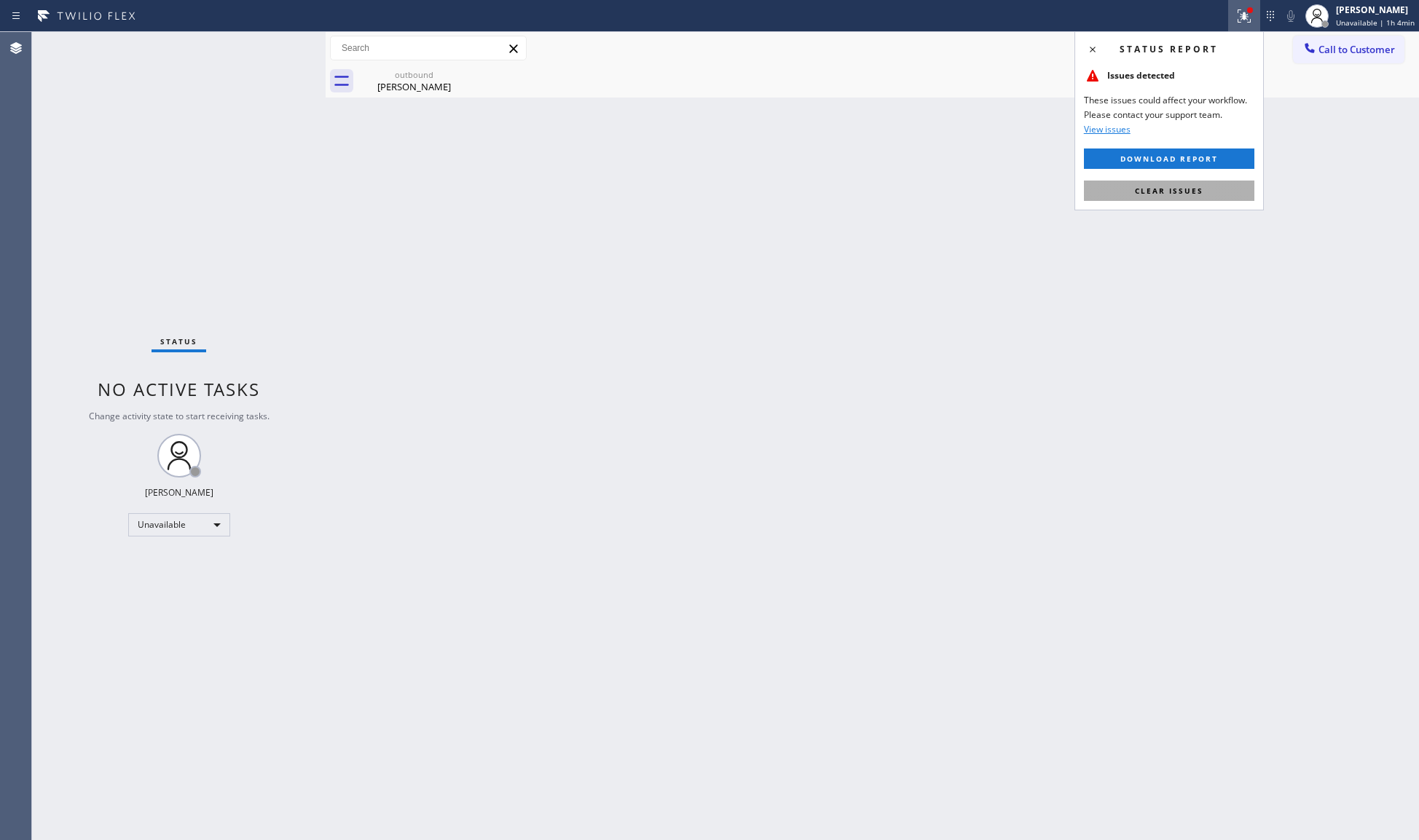
drag, startPoint x: 1168, startPoint y: 205, endPoint x: 1175, endPoint y: 187, distance: 19.3
click at [1168, 202] on div "Status report Issues detected These issues could affect your workflow. Please c…" at bounding box center [1169, 120] width 190 height 179
click at [1189, 186] on span "Clear issues" at bounding box center [1169, 191] width 69 height 10
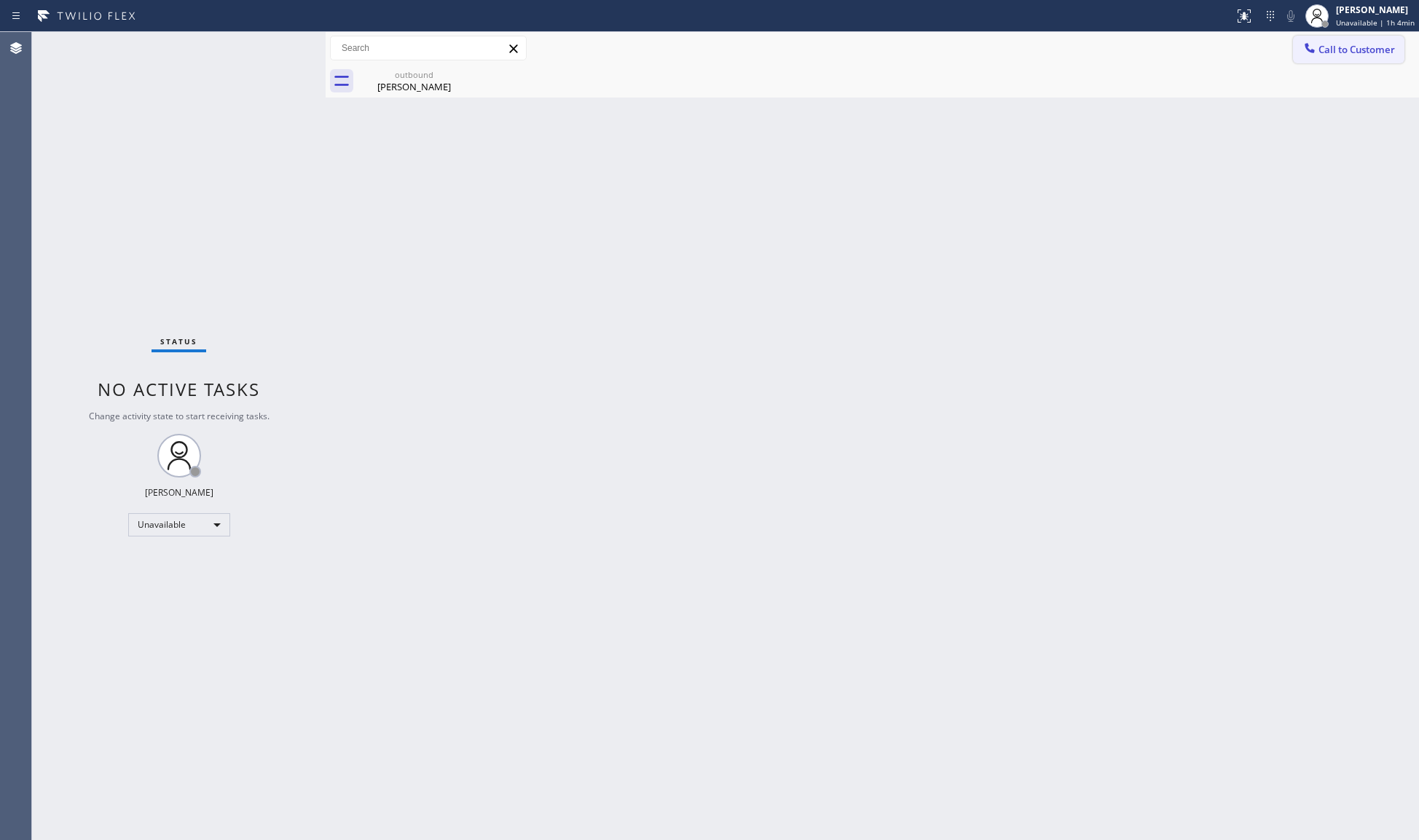
click at [1326, 53] on span "Call to Customer" at bounding box center [1356, 49] width 76 height 13
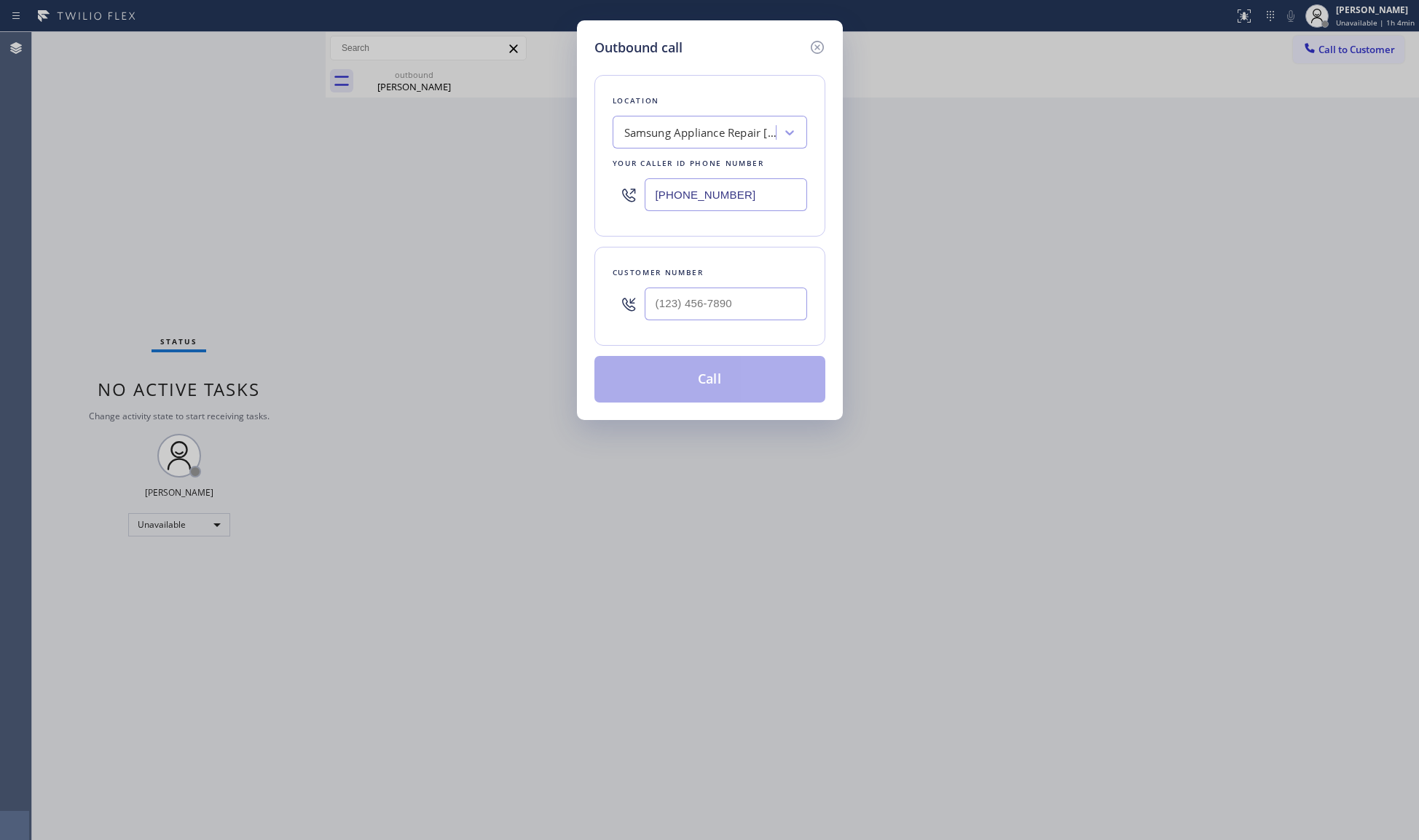
drag, startPoint x: 765, startPoint y: 205, endPoint x: 634, endPoint y: 205, distance: 131.0
click at [634, 205] on div "[PHONE_NUMBER]" at bounding box center [710, 195] width 195 height 48
paste input "661) 426-246"
type input "[PHONE_NUMBER]"
click at [749, 329] on div "Customer number" at bounding box center [710, 296] width 231 height 99
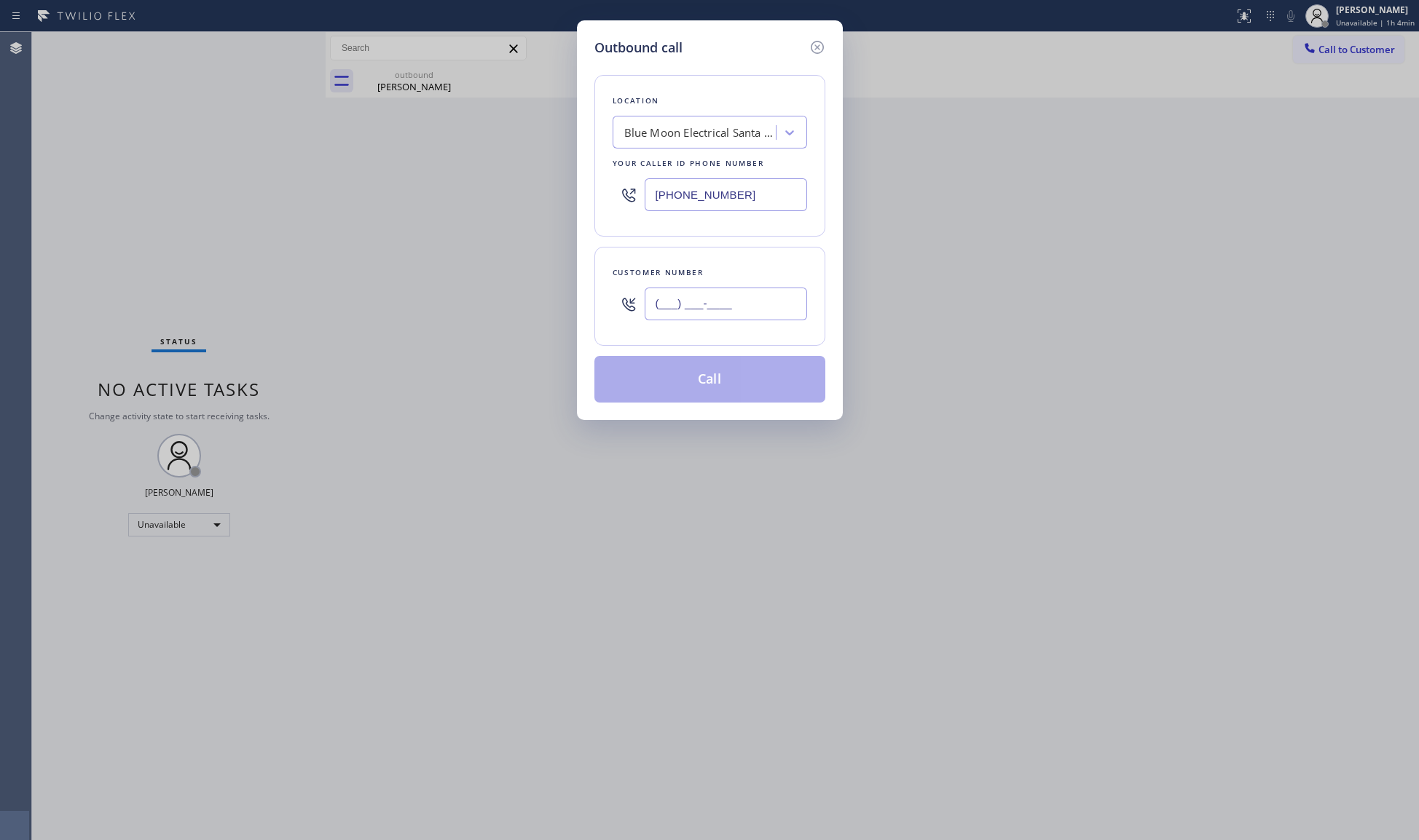
paste input "805) 279-3174"
click at [749, 320] on input "[PHONE_NUMBER]" at bounding box center [726, 303] width 162 height 33
type input "[PHONE_NUMBER]"
click at [718, 374] on button "Call" at bounding box center [710, 379] width 231 height 47
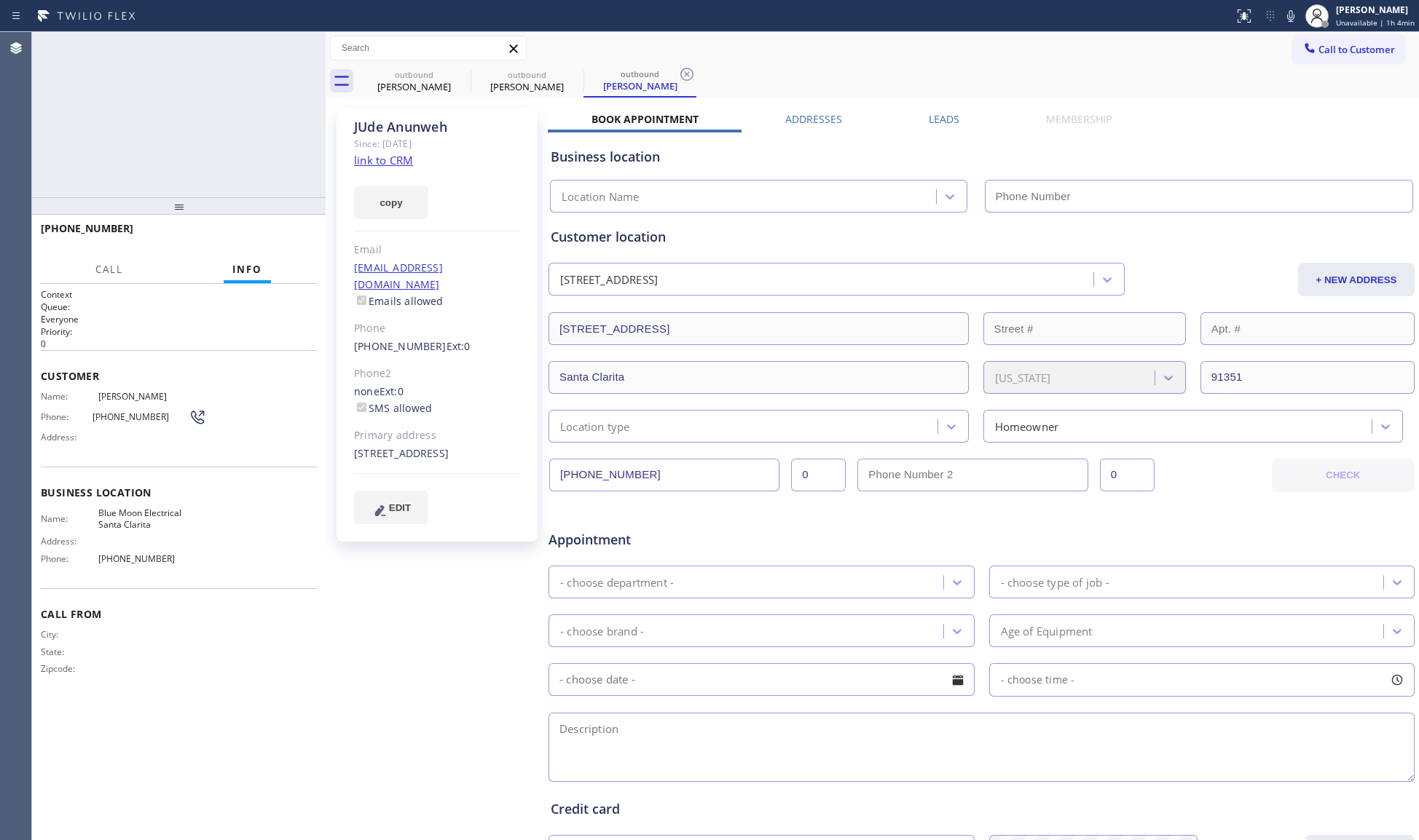
type input "[PHONE_NUMBER]"
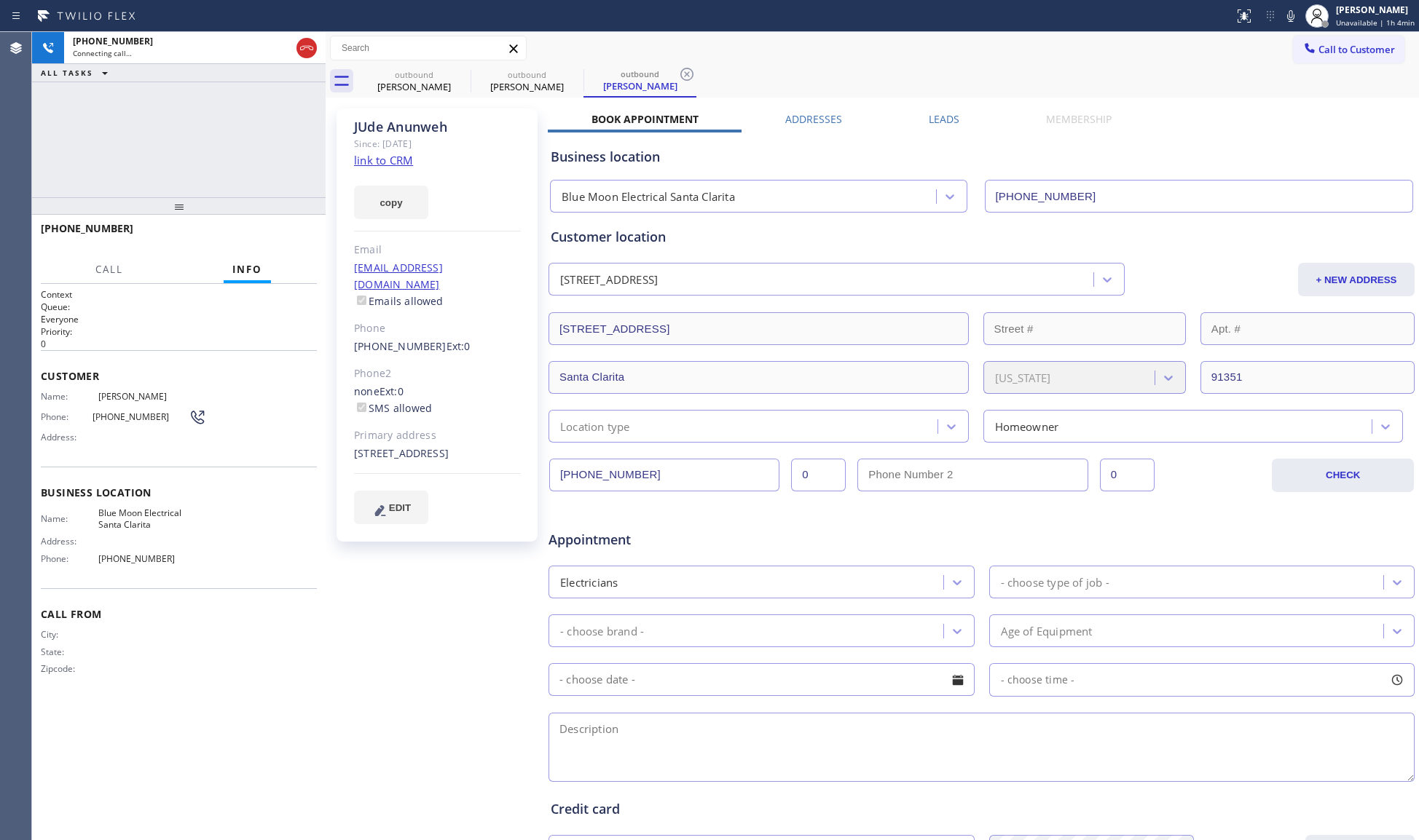
click at [686, 70] on icon at bounding box center [687, 74] width 18 height 18
click at [572, 74] on icon at bounding box center [574, 74] width 18 height 18
type input "[PHONE_NUMBER]"
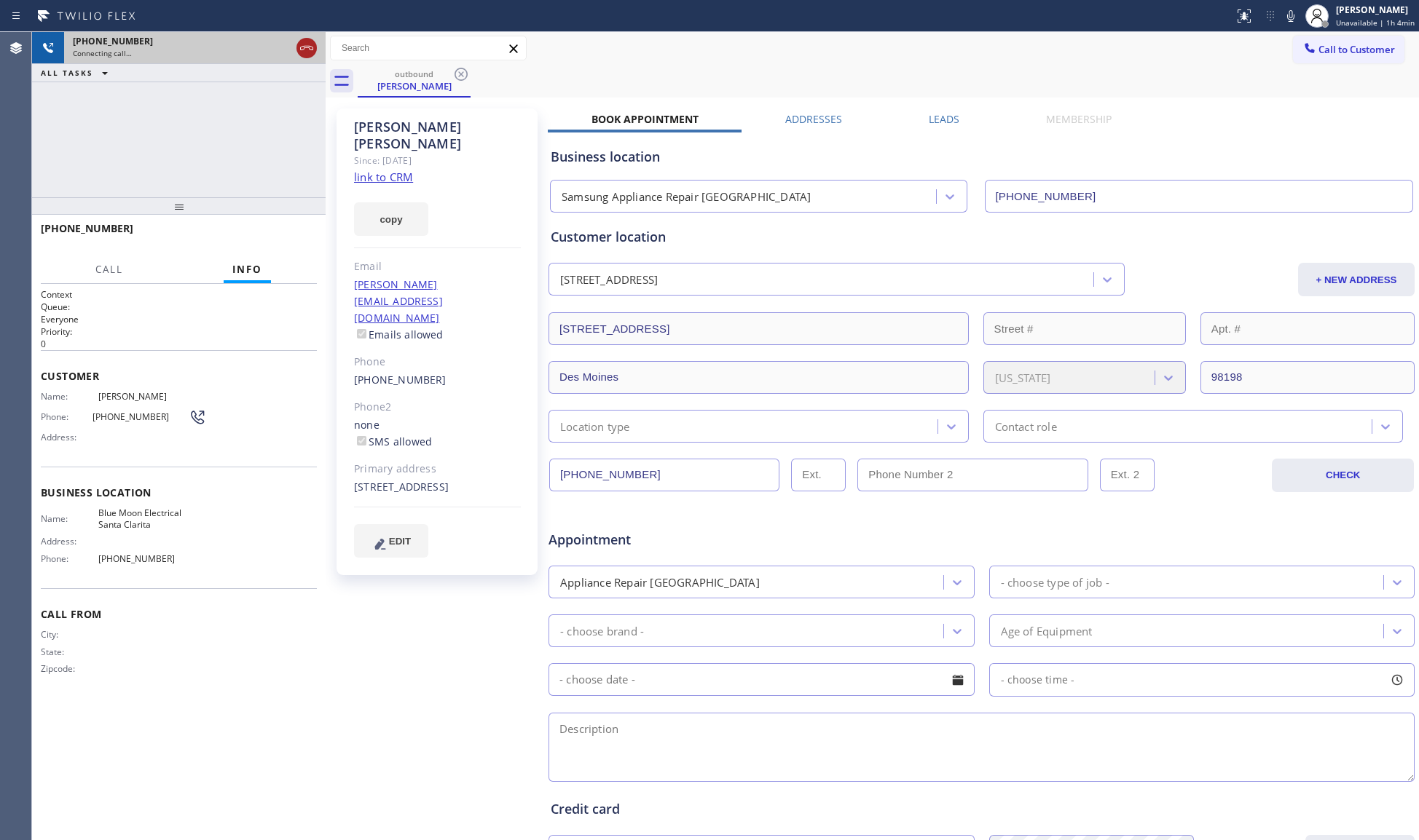
click at [304, 45] on icon at bounding box center [306, 48] width 18 height 18
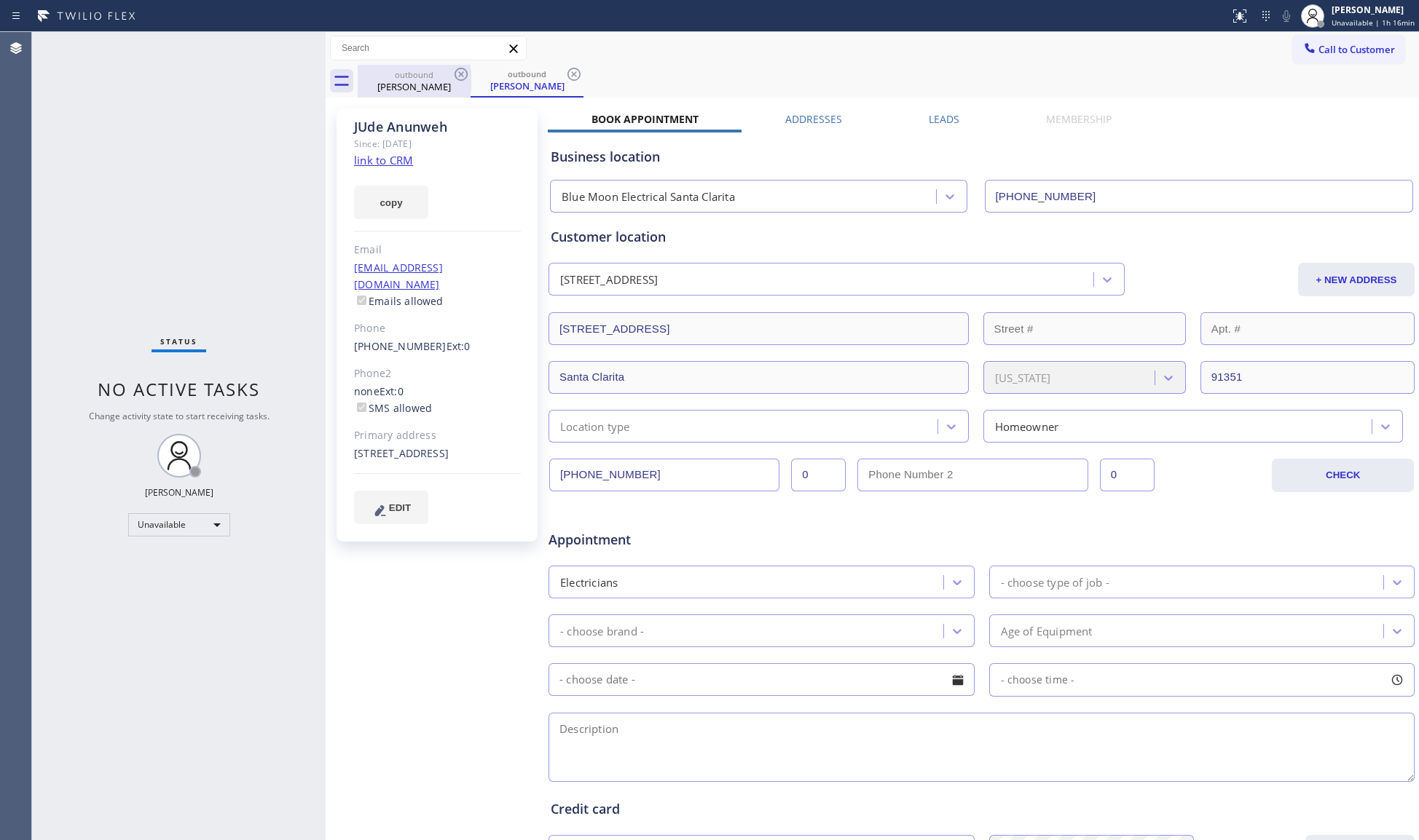
click at [431, 82] on div "[PERSON_NAME]" at bounding box center [415, 87] width 110 height 13
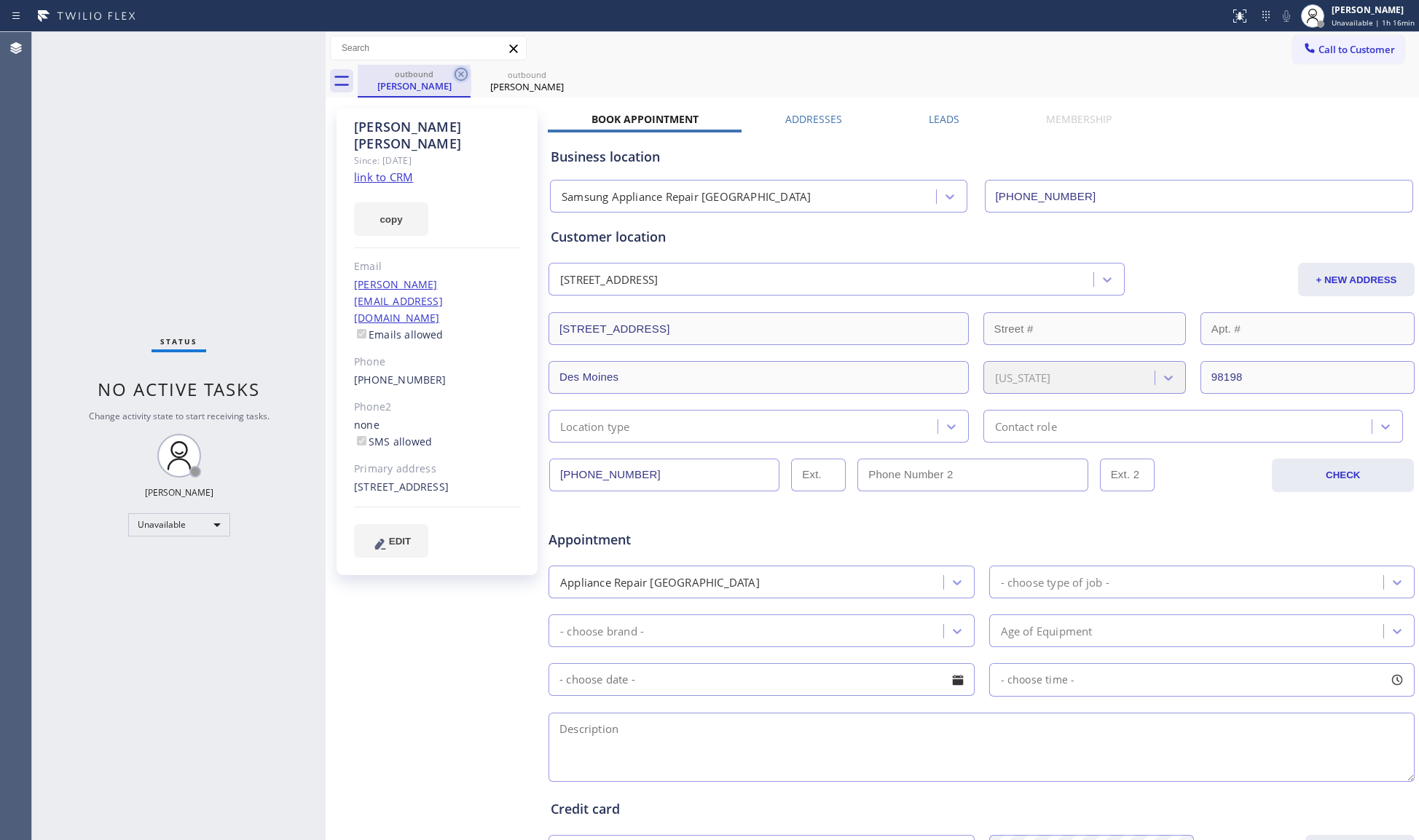
click at [463, 74] on icon at bounding box center [461, 74] width 18 height 18
type input "[PHONE_NUMBER]"
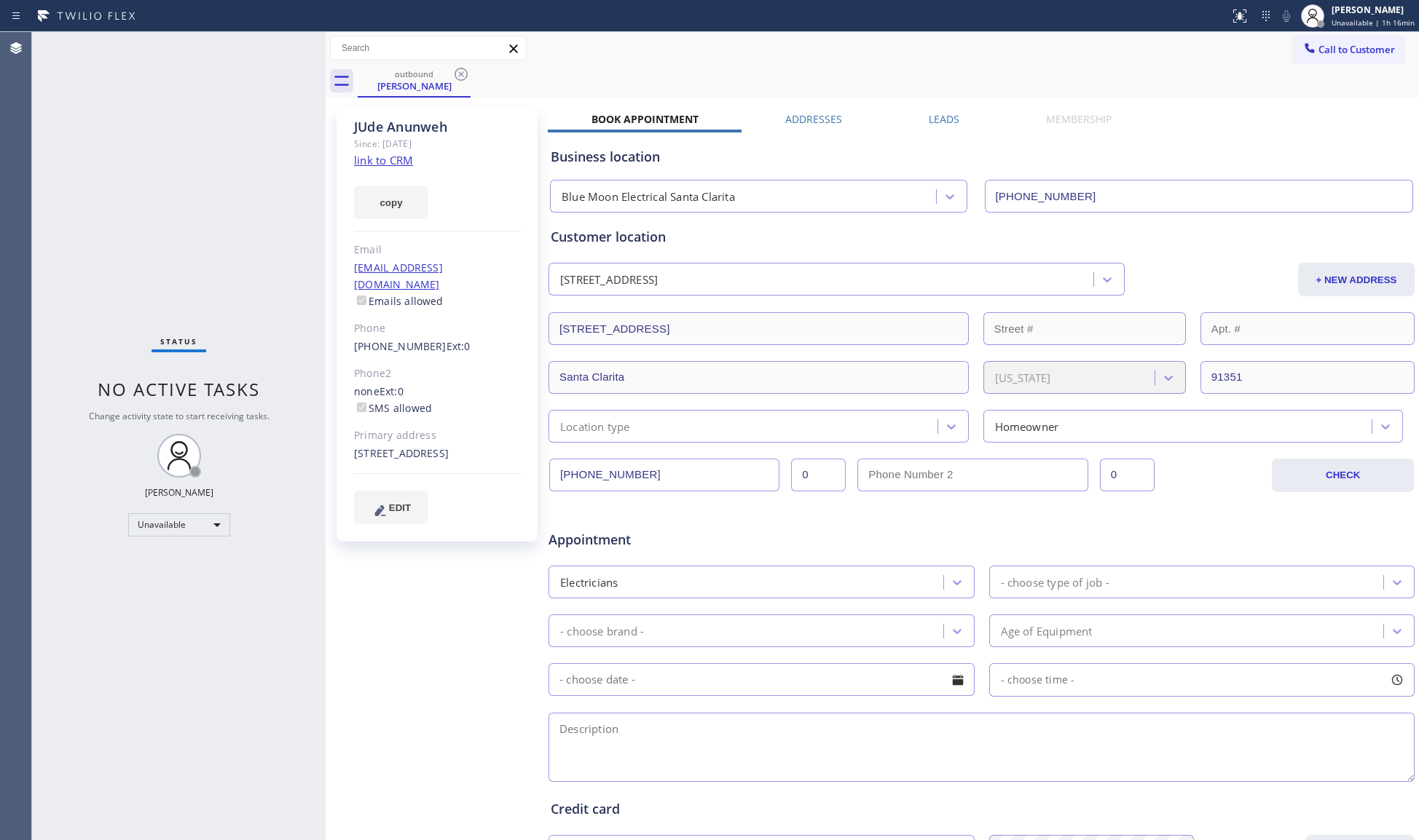
click at [463, 74] on icon at bounding box center [461, 74] width 18 height 18
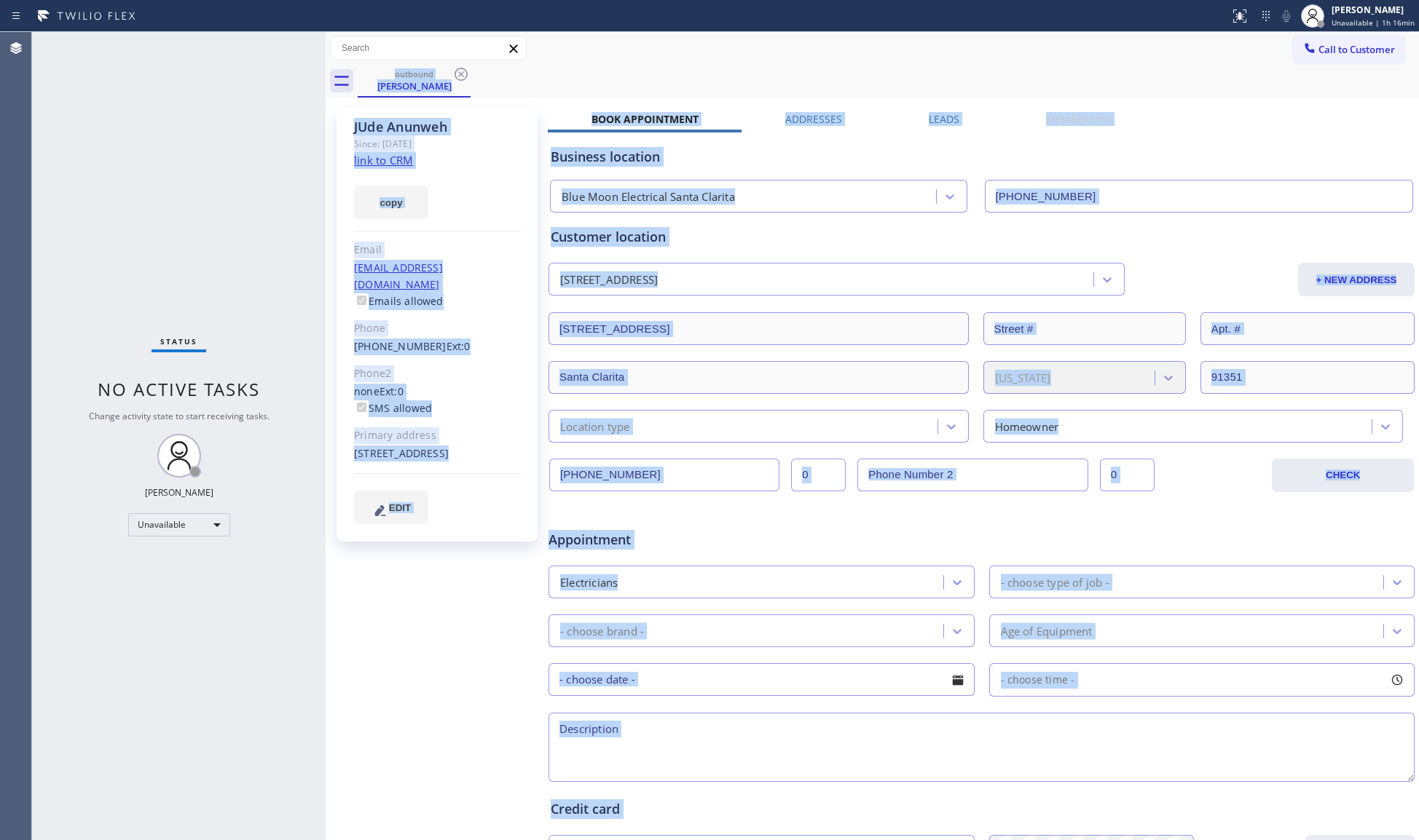
click at [463, 74] on div "outbound [PERSON_NAME]" at bounding box center [888, 81] width 1061 height 33
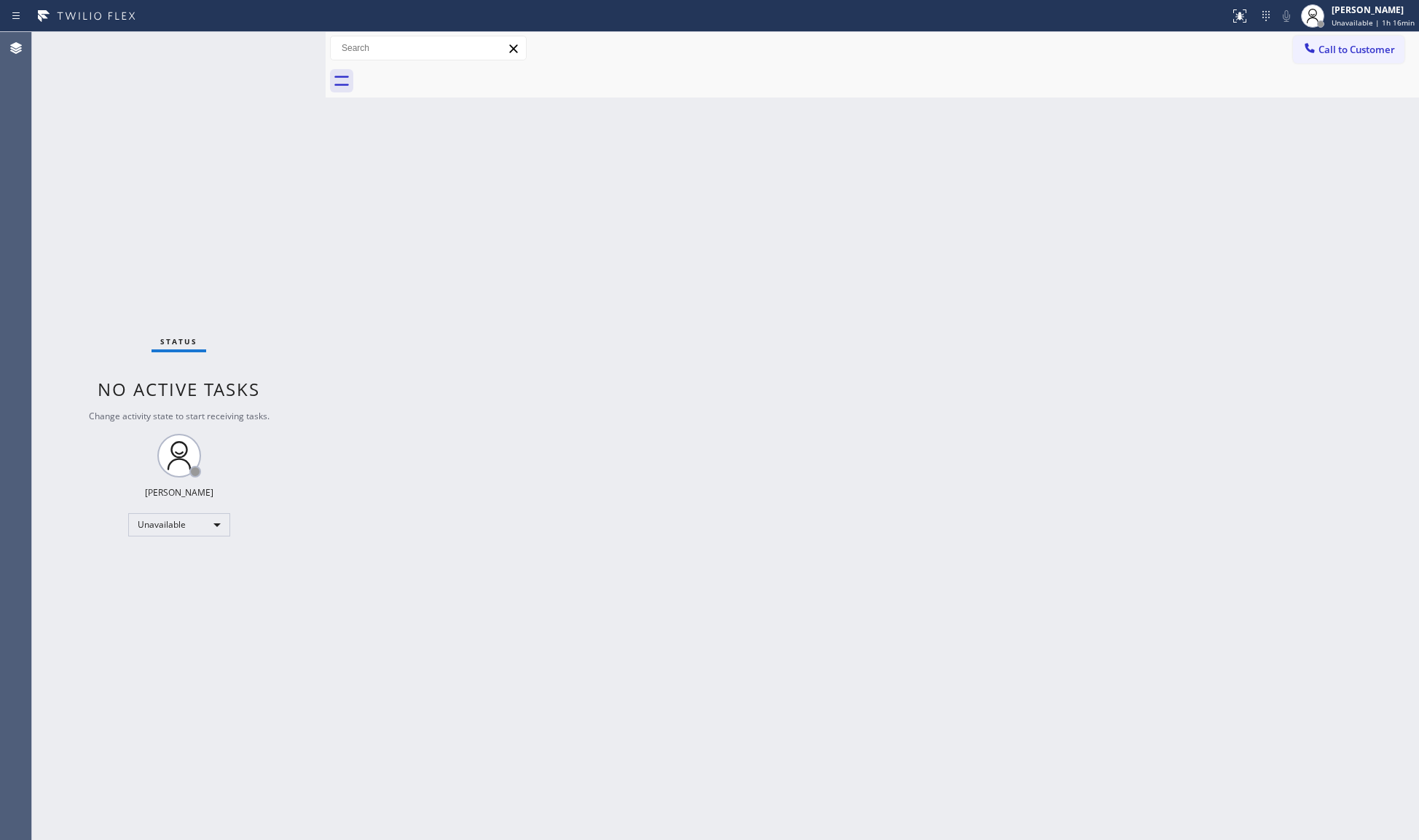
click at [463, 73] on div at bounding box center [888, 81] width 1061 height 33
click at [1317, 56] on button "Call to Customer" at bounding box center [1348, 49] width 111 height 28
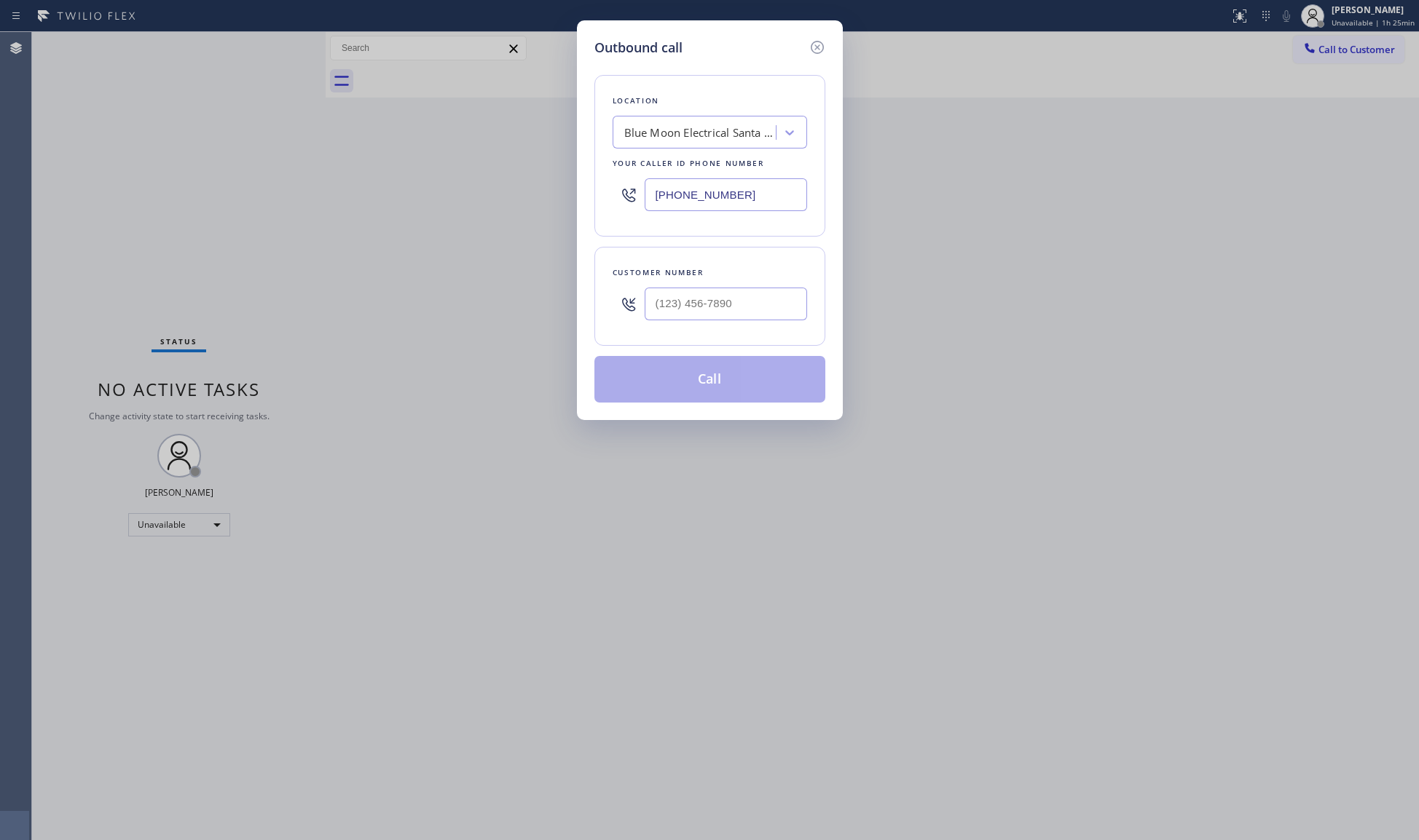
drag, startPoint x: 773, startPoint y: 188, endPoint x: 618, endPoint y: 188, distance: 155.0
click at [620, 188] on div "[PHONE_NUMBER]" at bounding box center [710, 195] width 195 height 48
paste input "02) 353-7310"
type input "[PHONE_NUMBER]"
paste input "text"
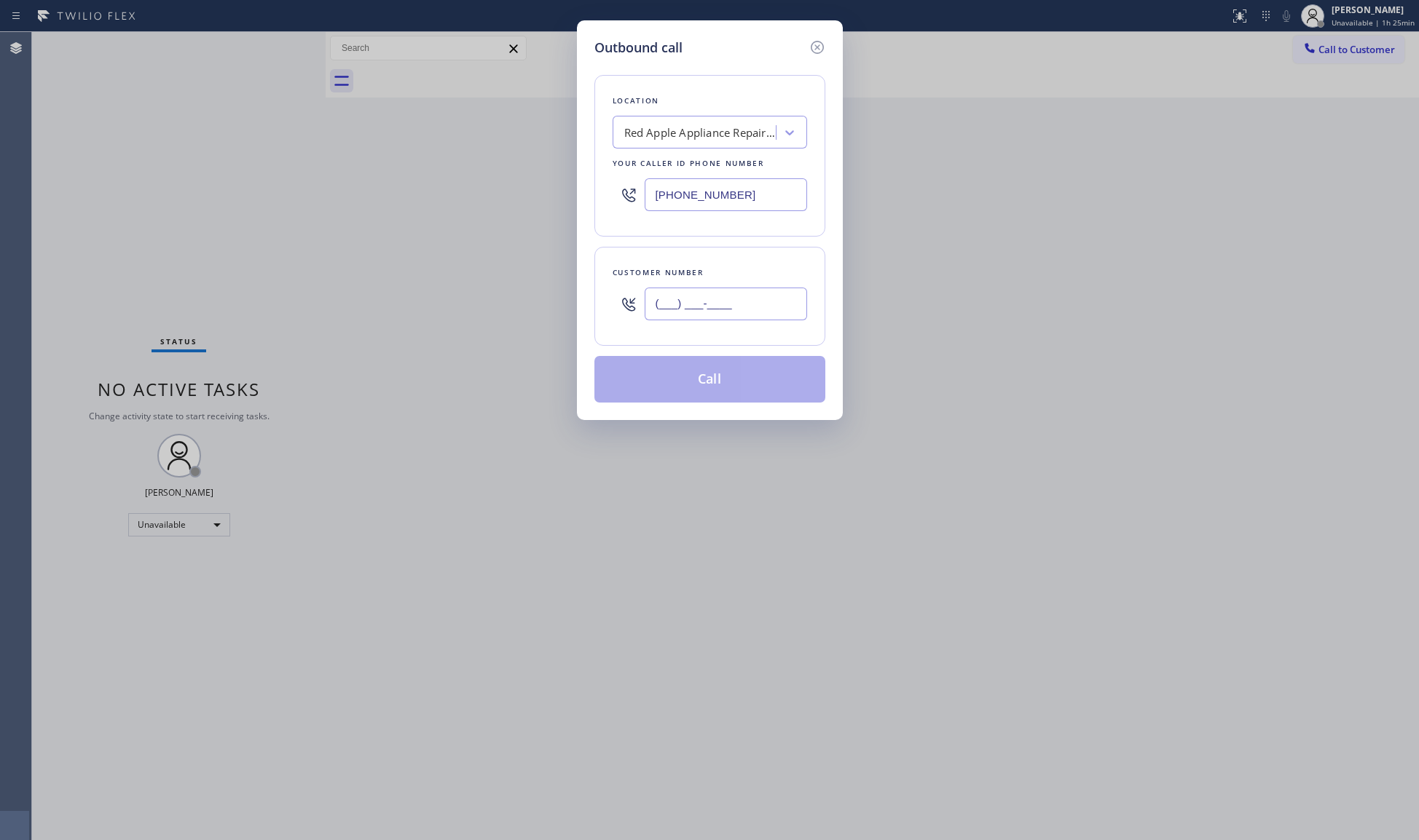
drag, startPoint x: 735, startPoint y: 302, endPoint x: 773, endPoint y: 278, distance: 44.9
click at [735, 303] on input "(___) ___-____" at bounding box center [726, 303] width 162 height 33
paste input "602) 315-7259"
type input "[PHONE_NUMBER]"
click at [694, 382] on button "Call" at bounding box center [710, 379] width 231 height 47
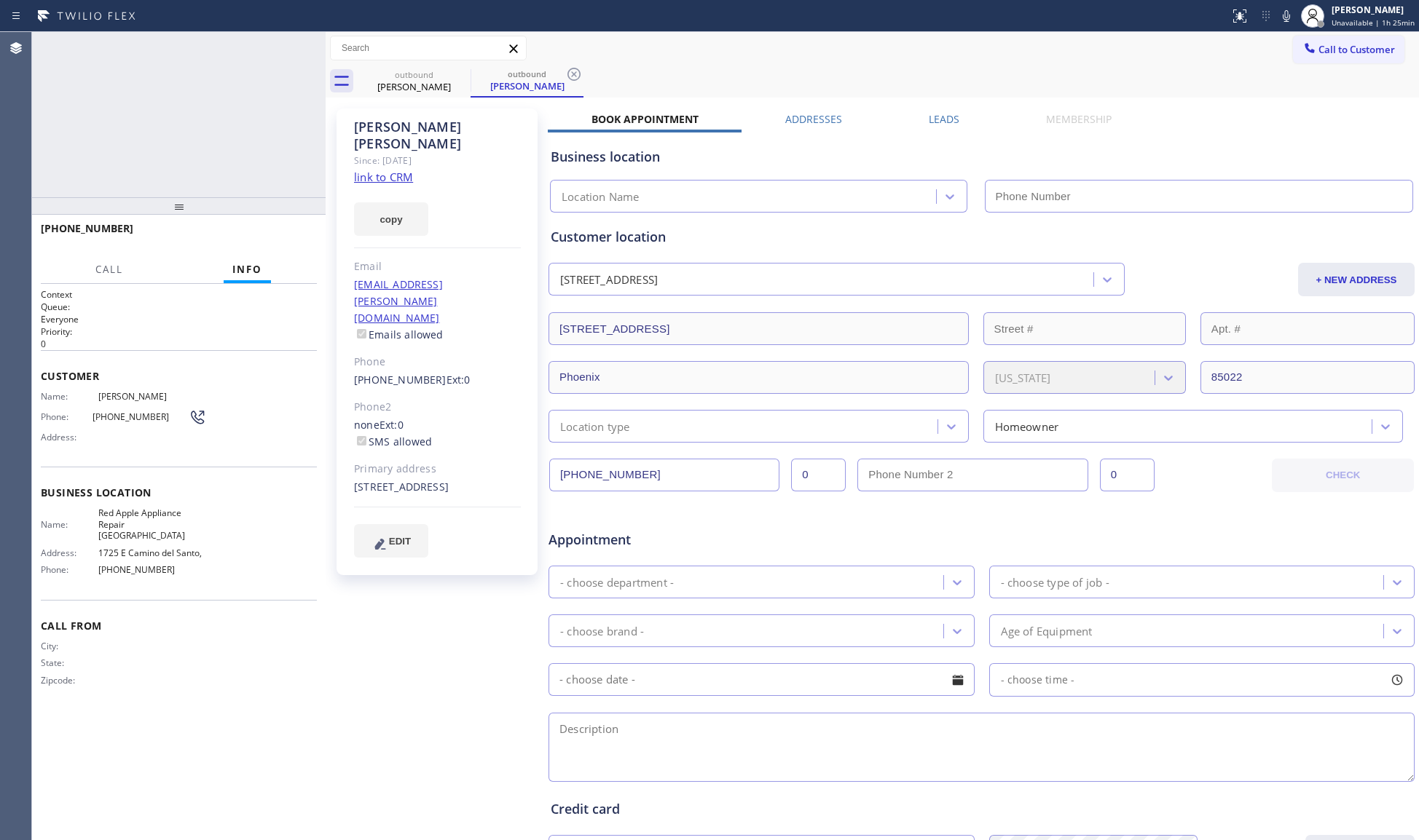
type input "[PHONE_NUMBER]"
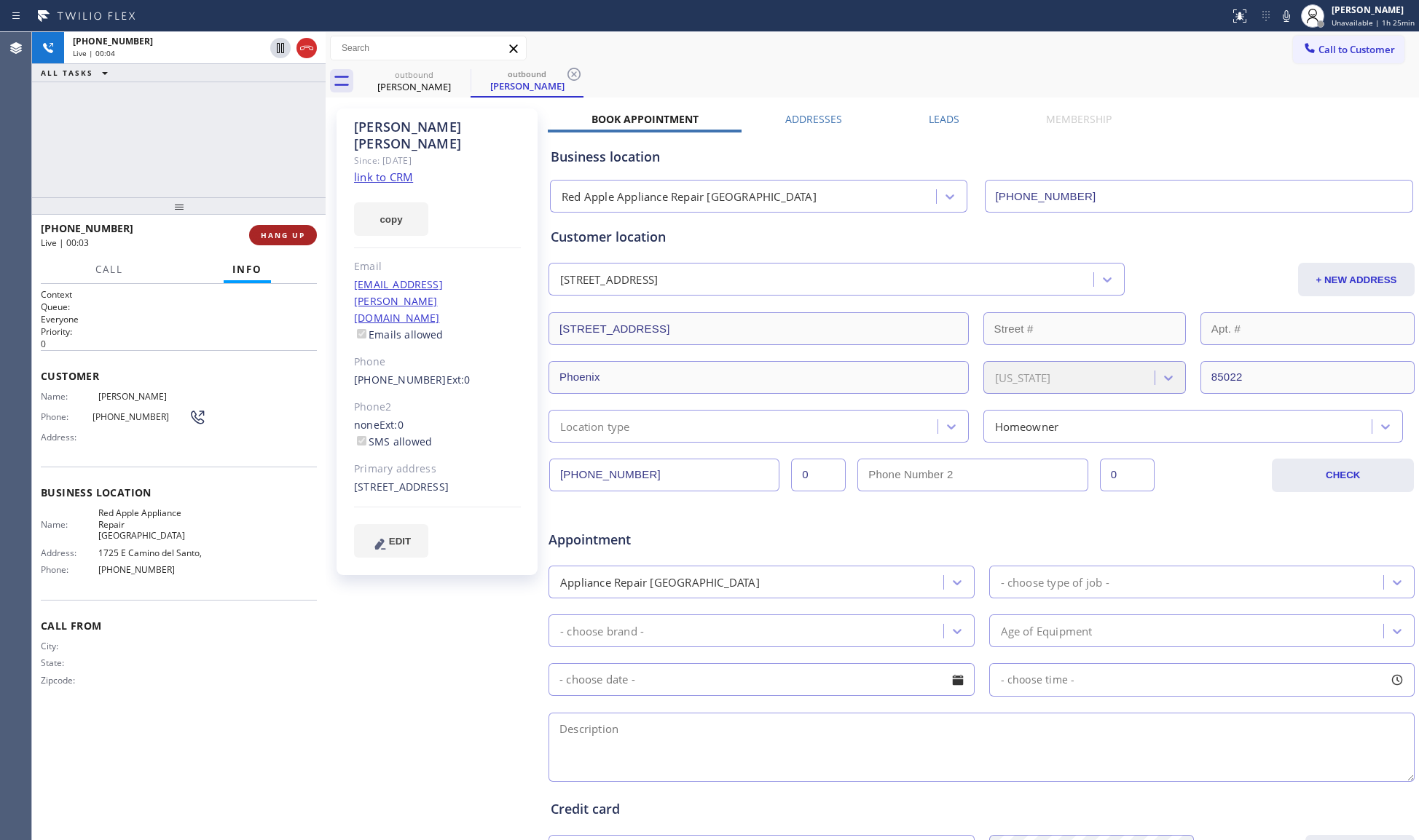
click at [274, 241] on button "HANG UP" at bounding box center [283, 235] width 68 height 20
click at [274, 237] on span "HANG UP" at bounding box center [283, 235] width 44 height 10
click at [274, 232] on span "HANG UP" at bounding box center [283, 235] width 44 height 10
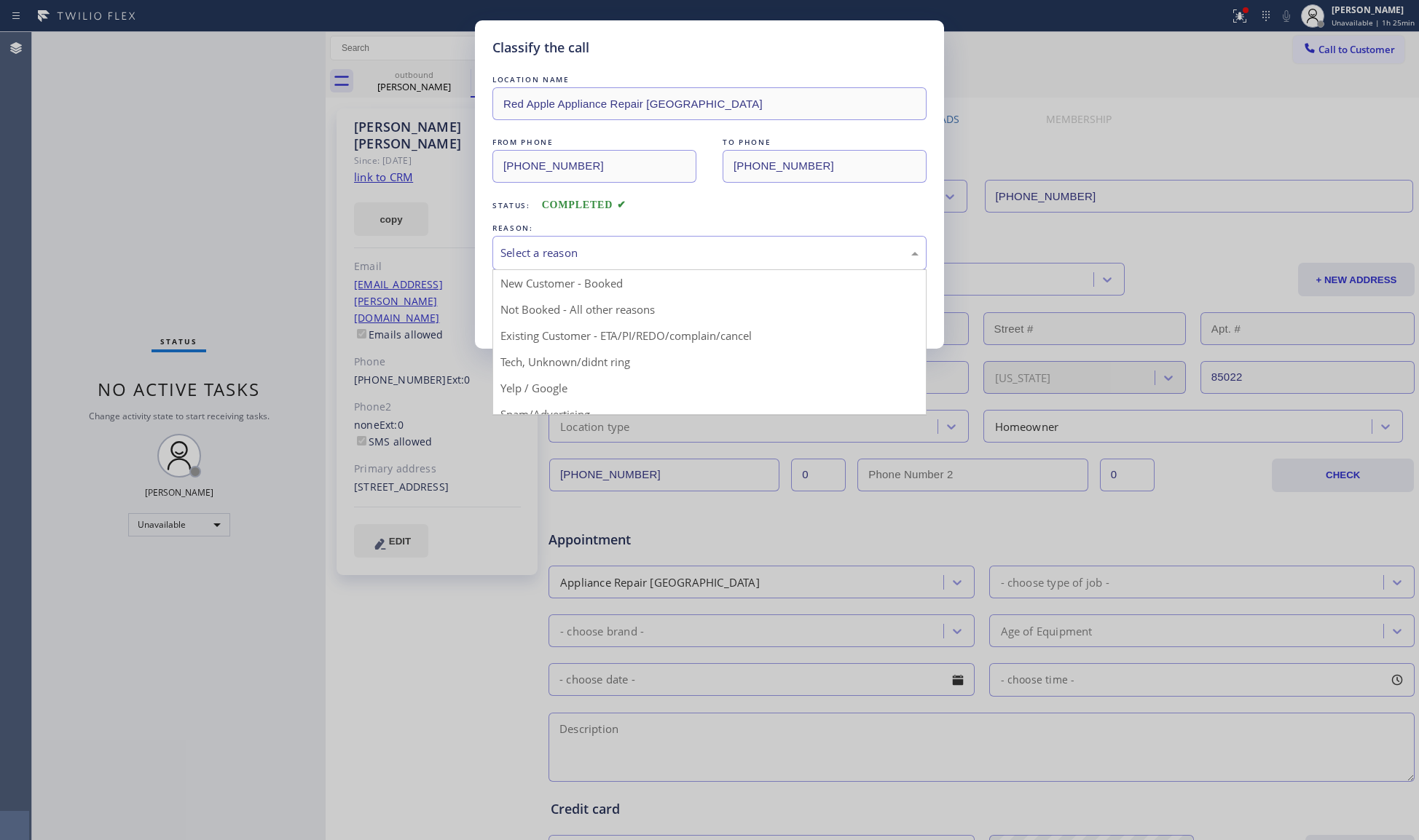
drag, startPoint x: 564, startPoint y: 239, endPoint x: 534, endPoint y: 247, distance: 31.0
click at [557, 245] on div "Select a reason" at bounding box center [709, 252] width 434 height 34
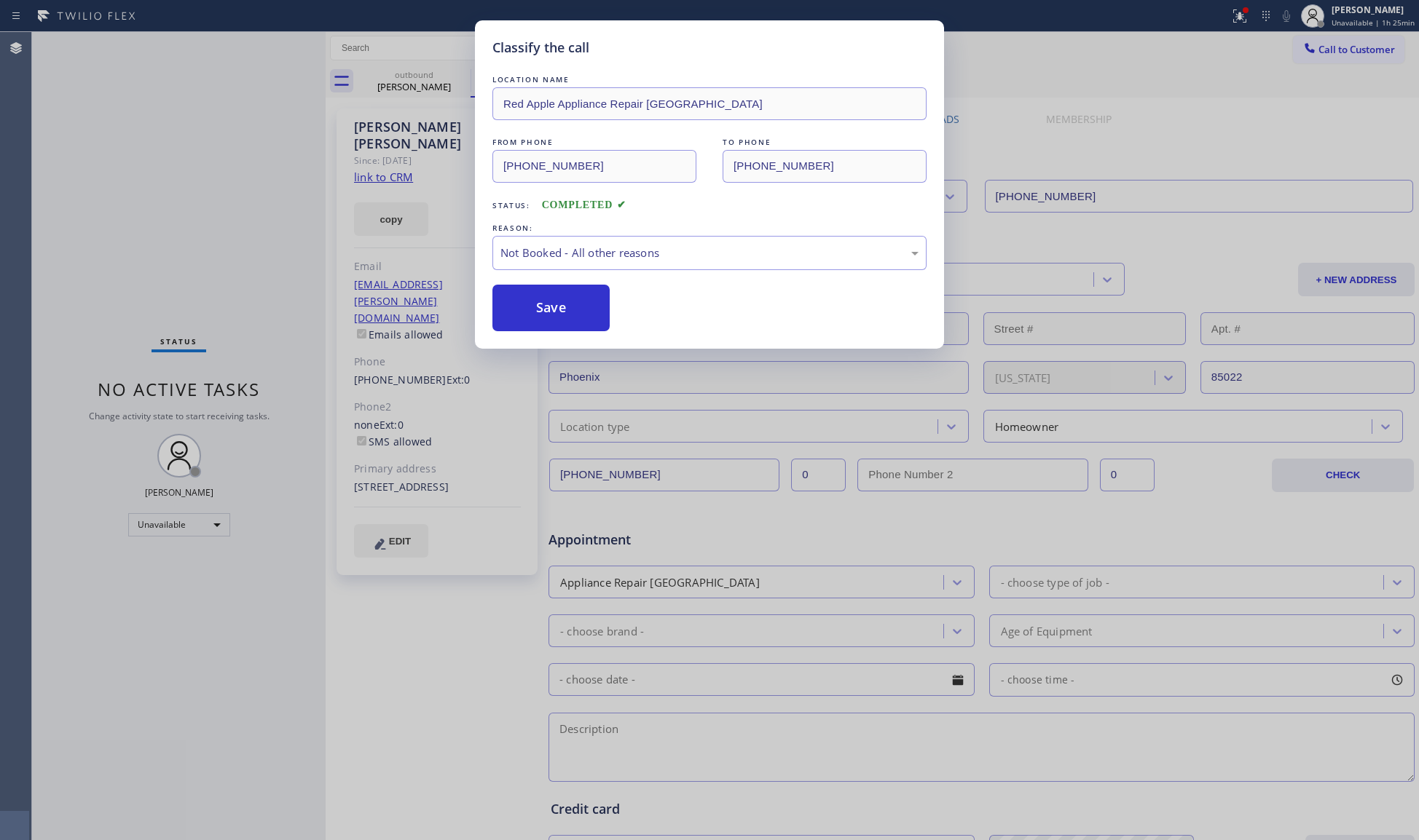
click at [544, 313] on button "Save" at bounding box center [551, 308] width 117 height 47
click at [544, 313] on button "Save" at bounding box center [551, 308] width 117 height 47
click at [545, 312] on button "Save" at bounding box center [551, 308] width 117 height 47
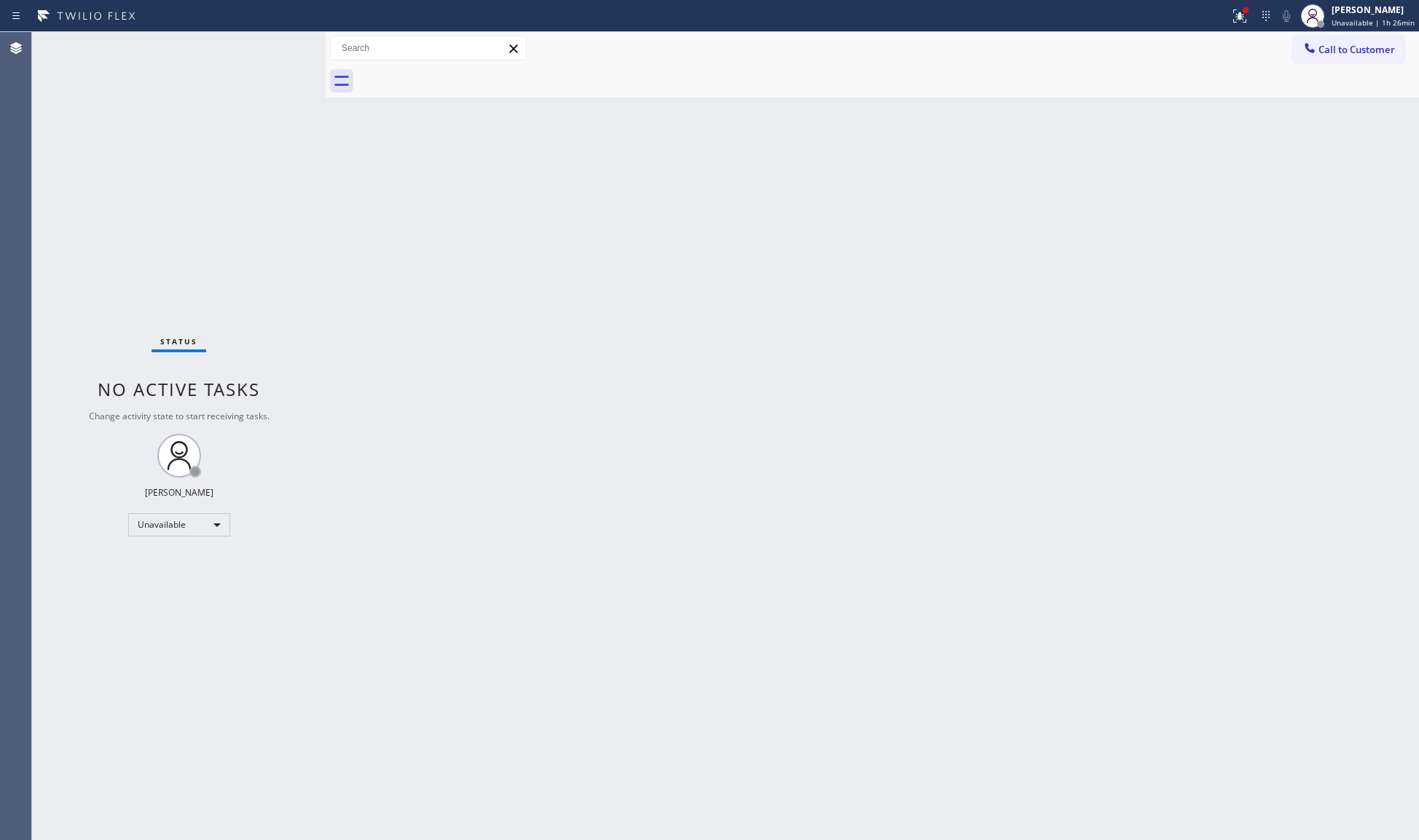
drag, startPoint x: 388, startPoint y: 304, endPoint x: 380, endPoint y: 312, distance: 11.3
drag, startPoint x: 376, startPoint y: 318, endPoint x: 549, endPoint y: 196, distance: 211.7
click at [569, 211] on div "Back to Dashboard Change Sender ID Customers Technicians Select a contact Outbo…" at bounding box center [872, 435] width 1094 height 808
click at [1236, 19] on icon at bounding box center [1239, 16] width 18 height 18
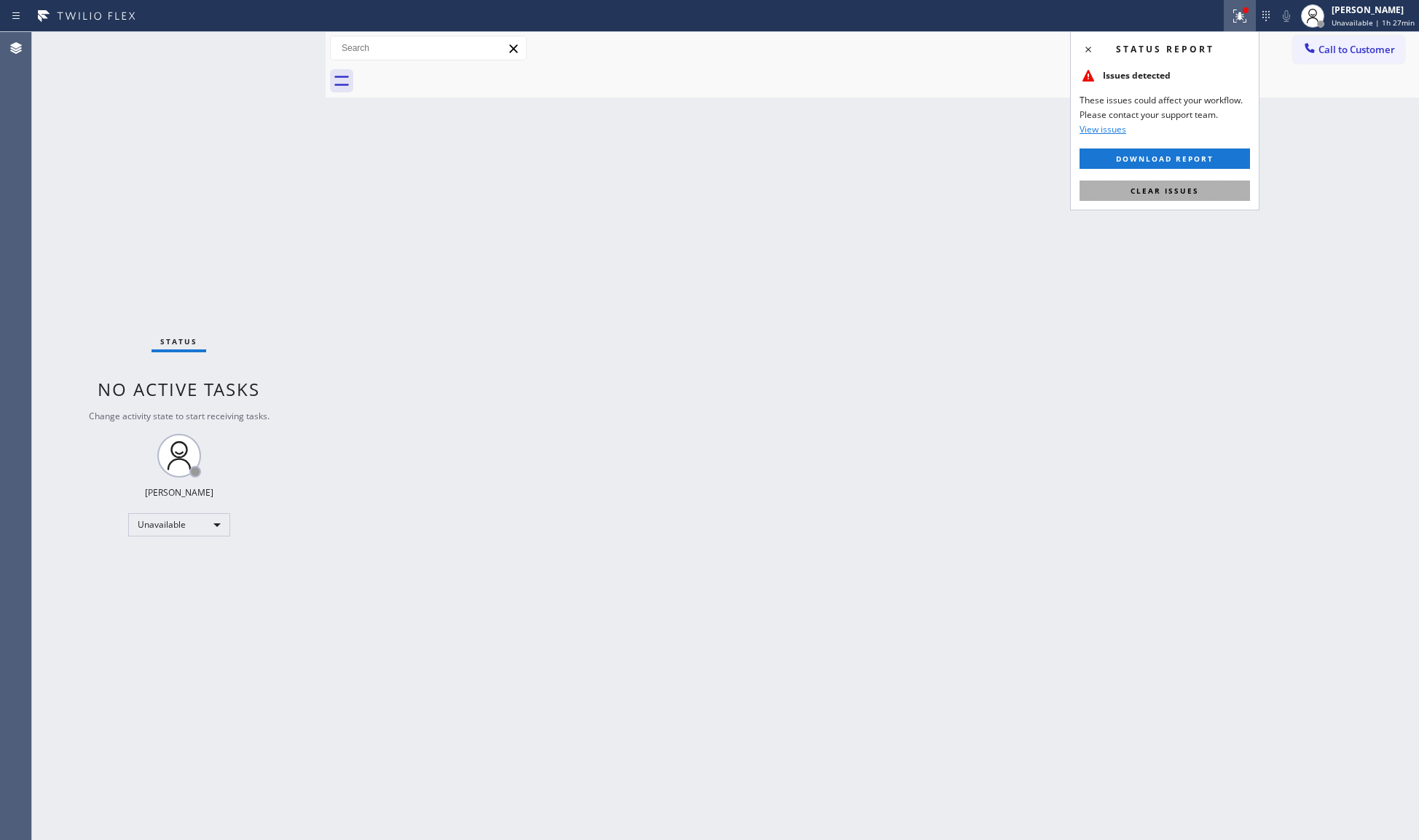
click at [1183, 191] on span "Clear issues" at bounding box center [1165, 191] width 69 height 10
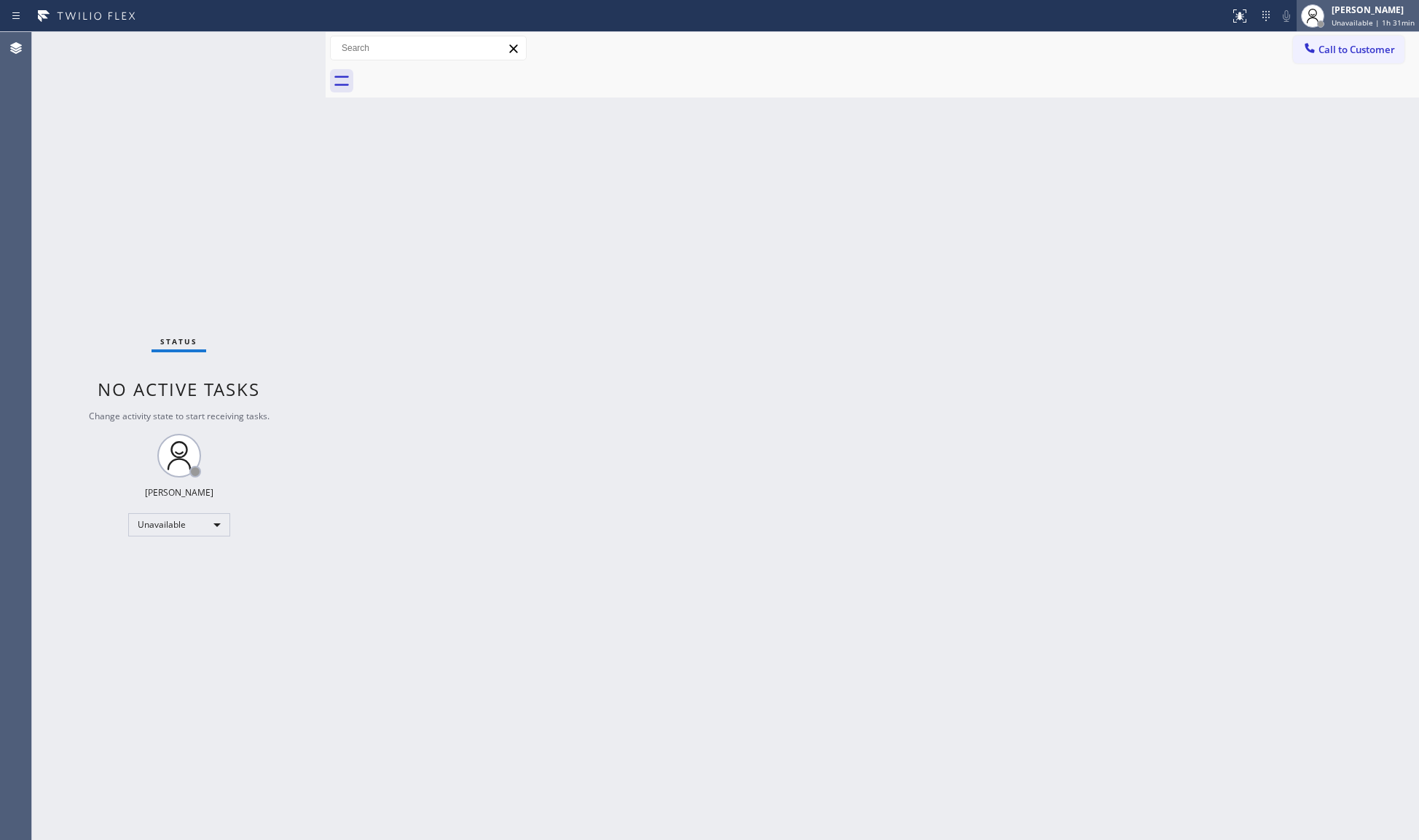
click at [1396, 20] on span "Unavailable | 1h 31min" at bounding box center [1373, 23] width 83 height 10
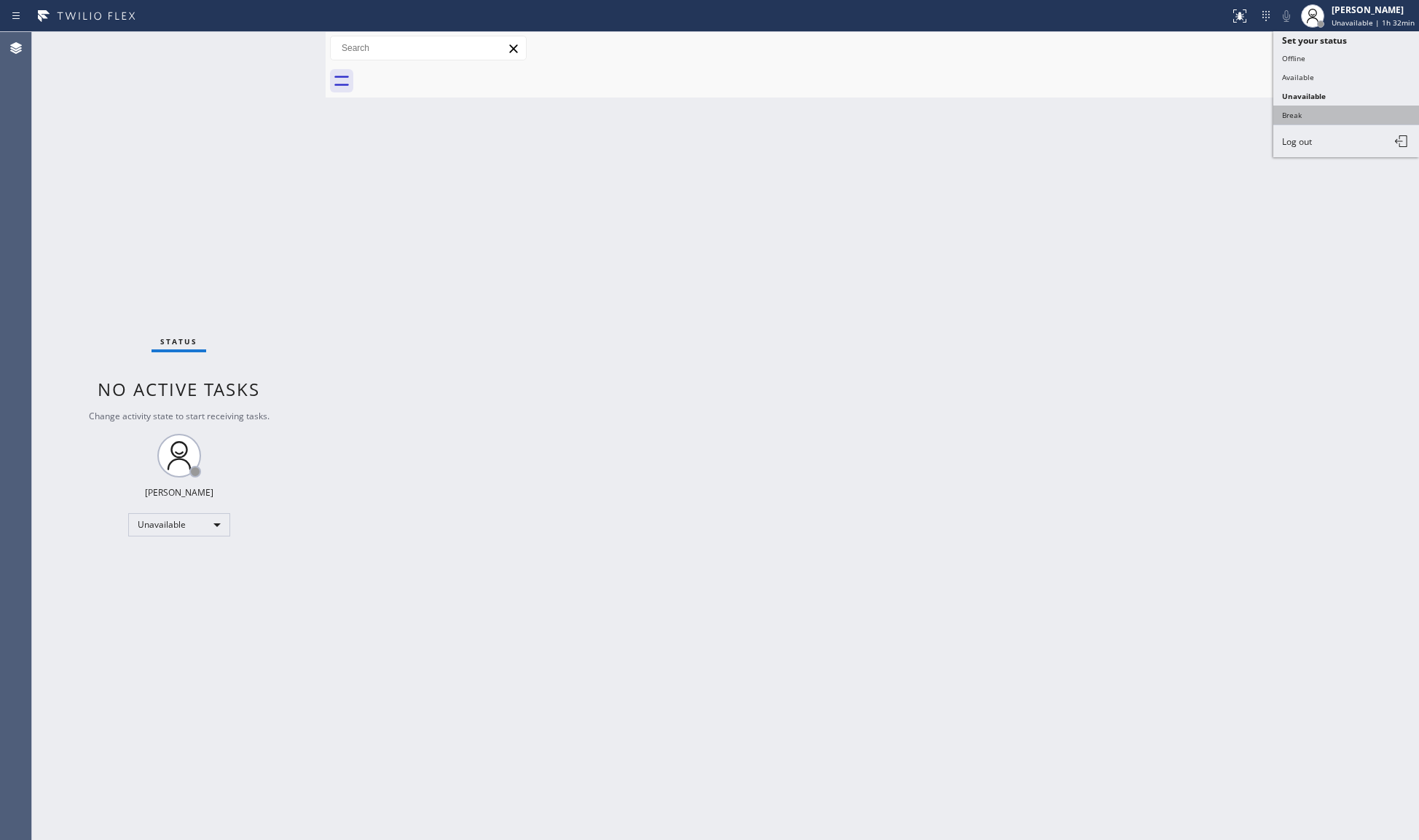
click at [1309, 111] on button "Break" at bounding box center [1346, 115] width 145 height 19
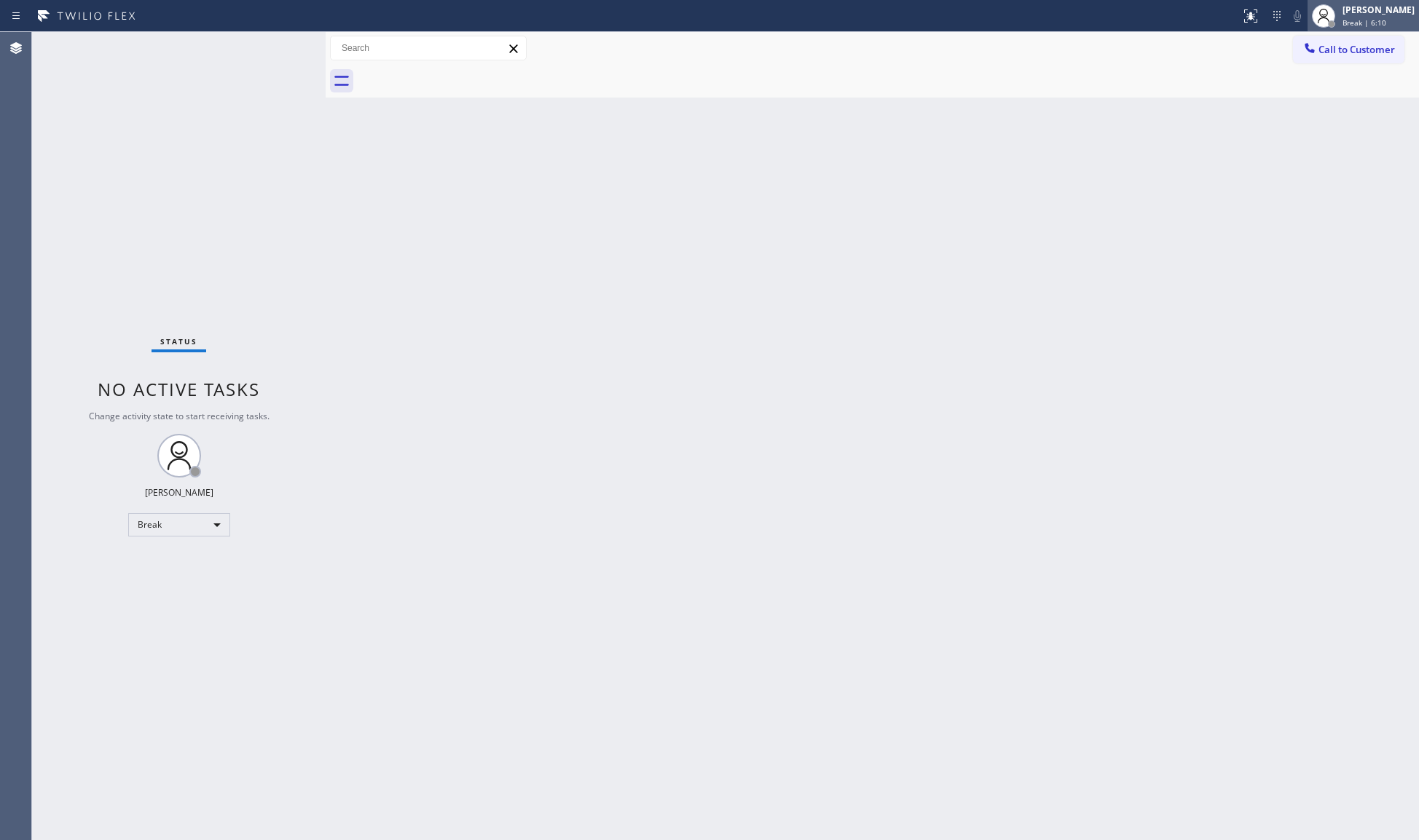
click at [1380, 16] on div "[PERSON_NAME] Break | 6:10" at bounding box center [1379, 15] width 79 height 25
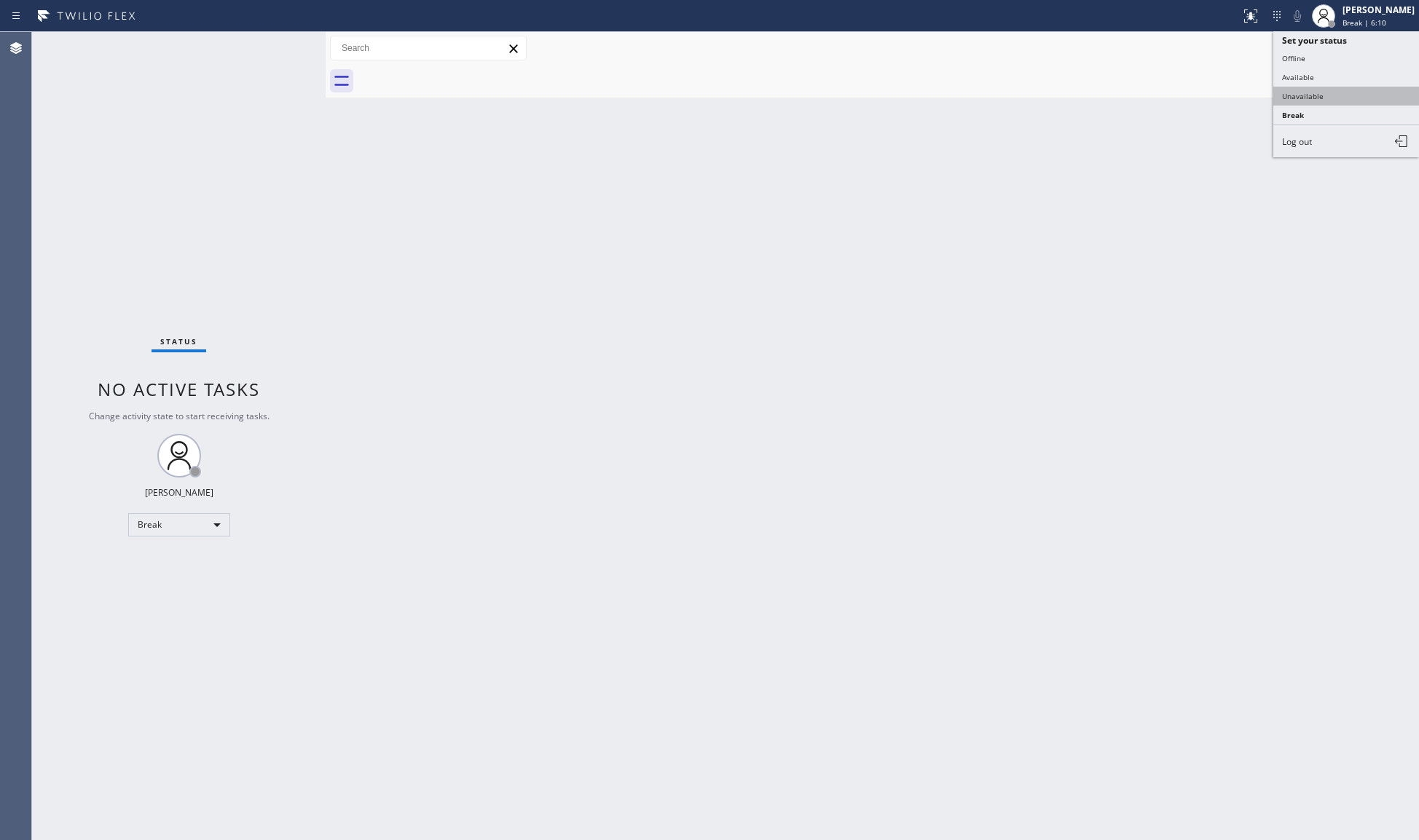
click at [1326, 90] on button "Unavailable" at bounding box center [1346, 96] width 145 height 19
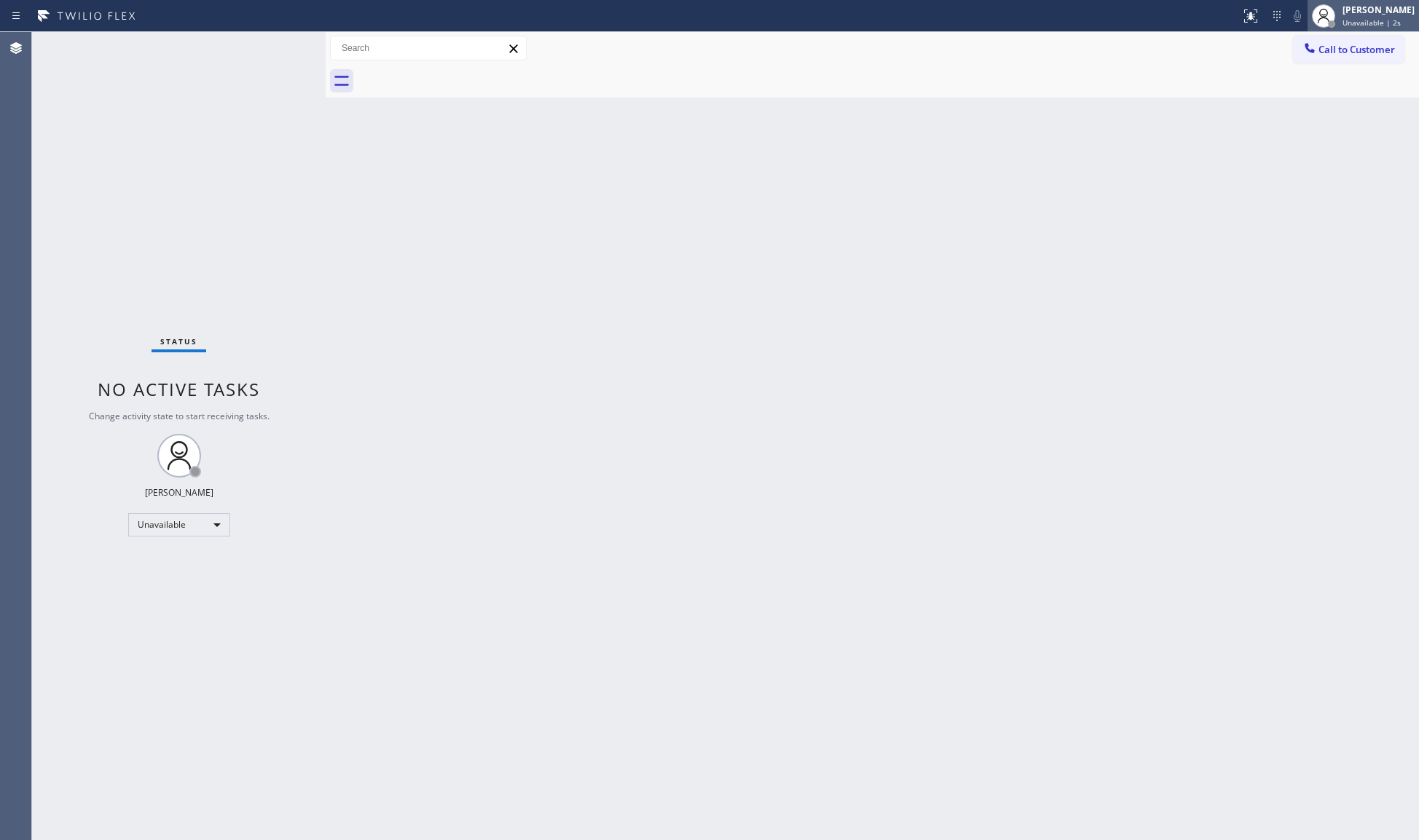
click at [1332, 14] on icon at bounding box center [1324, 16] width 18 height 18
click at [1283, 102] on button "Unavailable" at bounding box center [1346, 96] width 145 height 19
click at [1356, 10] on div "[PERSON_NAME]" at bounding box center [1379, 9] width 72 height 13
click at [1312, 102] on button "Unavailable" at bounding box center [1346, 96] width 145 height 19
drag, startPoint x: 1367, startPoint y: 18, endPoint x: 1356, endPoint y: 53, distance: 36.7
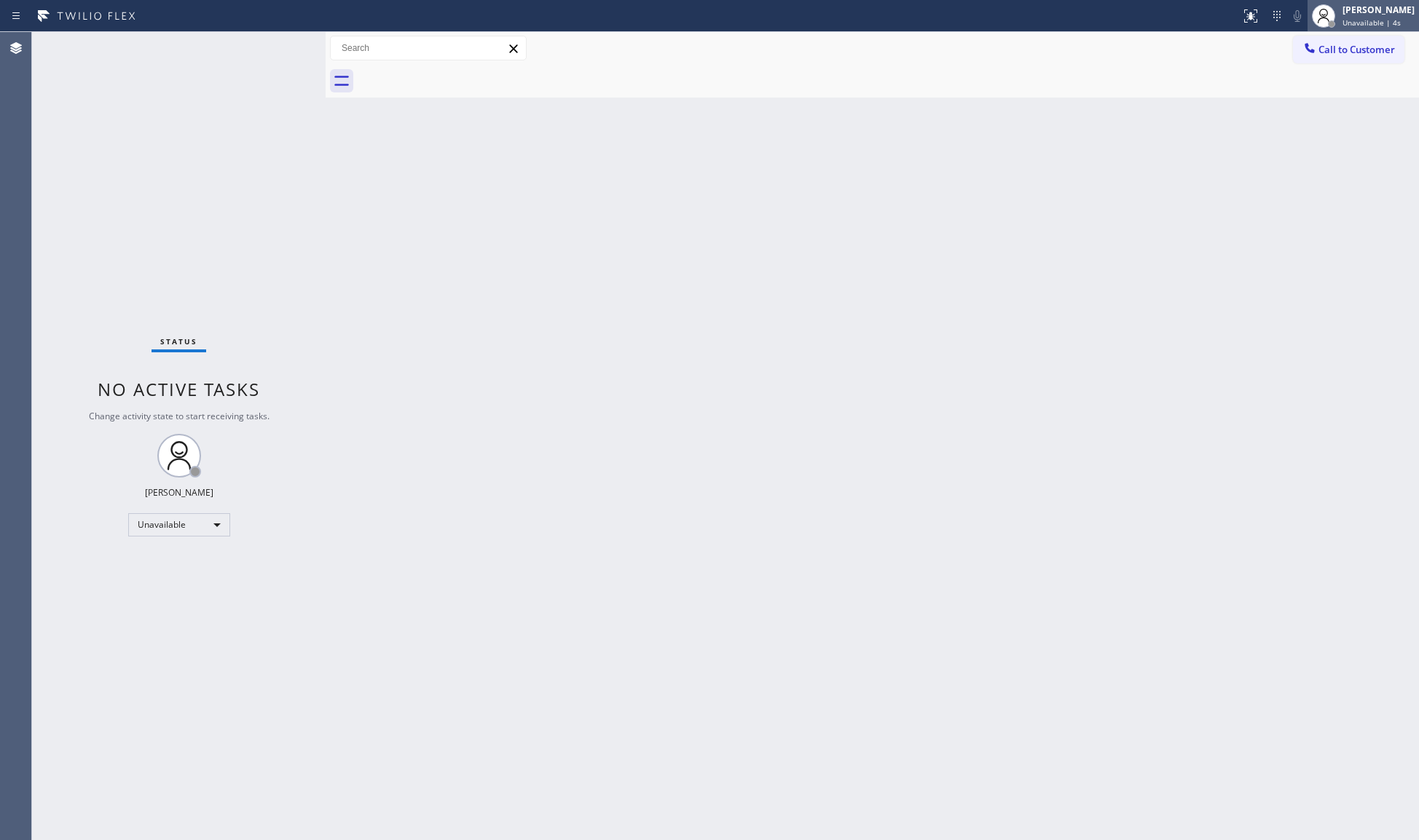
click at [1367, 18] on span "Unavailable | 4s" at bounding box center [1372, 23] width 59 height 10
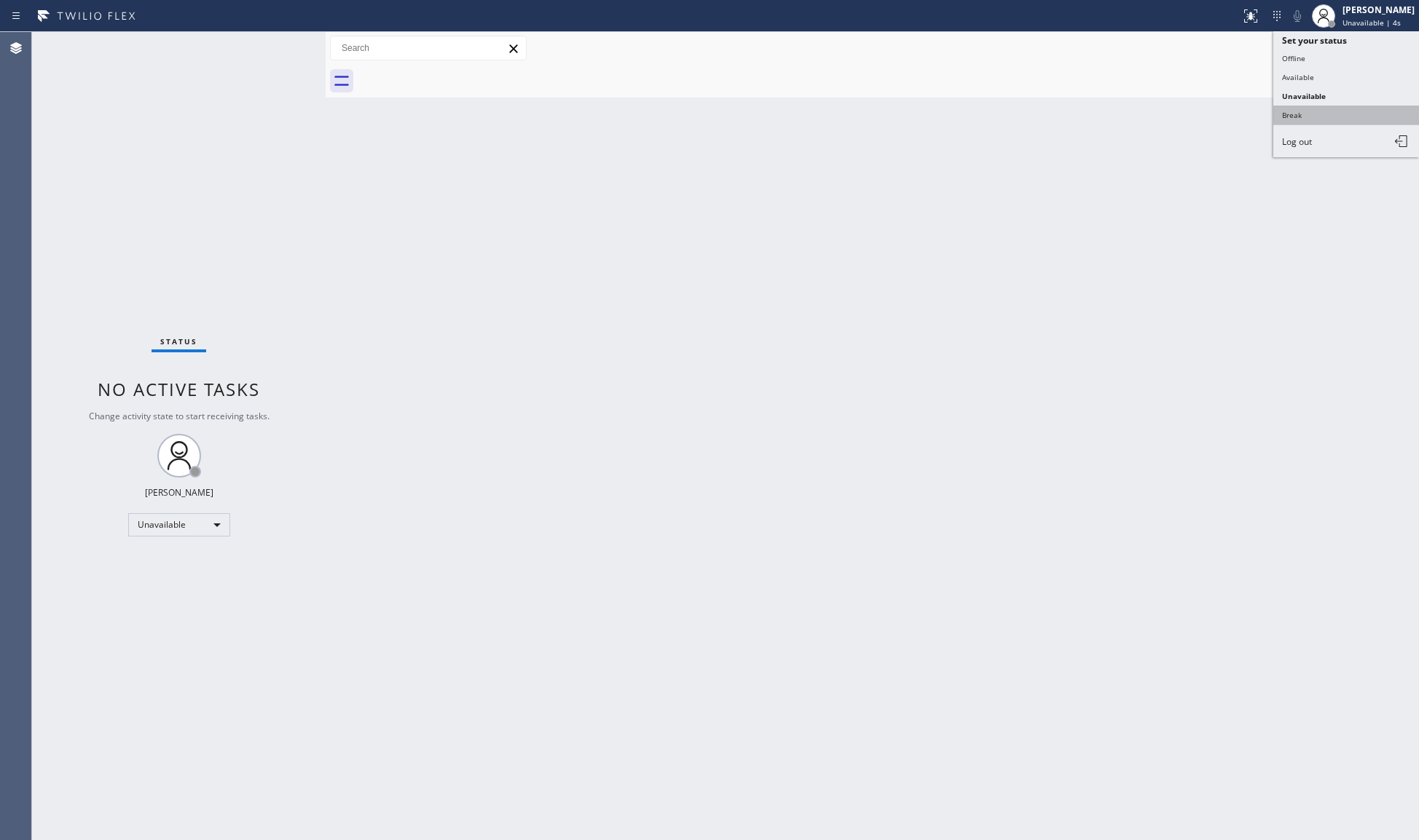
click at [1298, 108] on button "Break" at bounding box center [1346, 115] width 145 height 19
click at [589, 455] on div "Back to Dashboard Change Sender ID Customers Technicians Select a contact Outbo…" at bounding box center [872, 435] width 1094 height 808
drag, startPoint x: 975, startPoint y: 410, endPoint x: 962, endPoint y: 390, distance: 23.9
click at [975, 410] on div "Back to Dashboard Change Sender ID Customers Technicians Select a contact Outbo…" at bounding box center [872, 435] width 1094 height 808
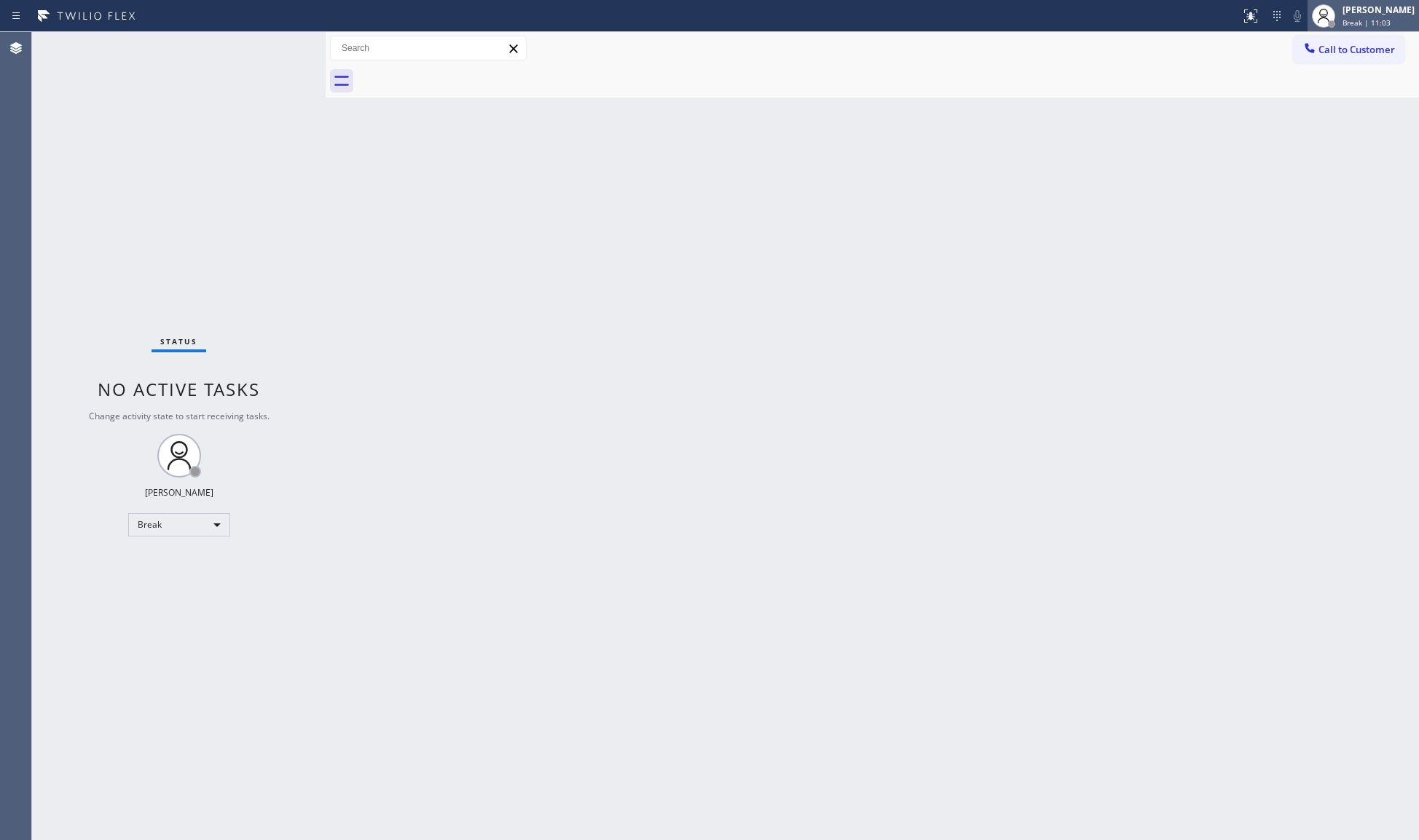
click at [1394, 18] on div "Break | 11:03" at bounding box center [1379, 23] width 72 height 10
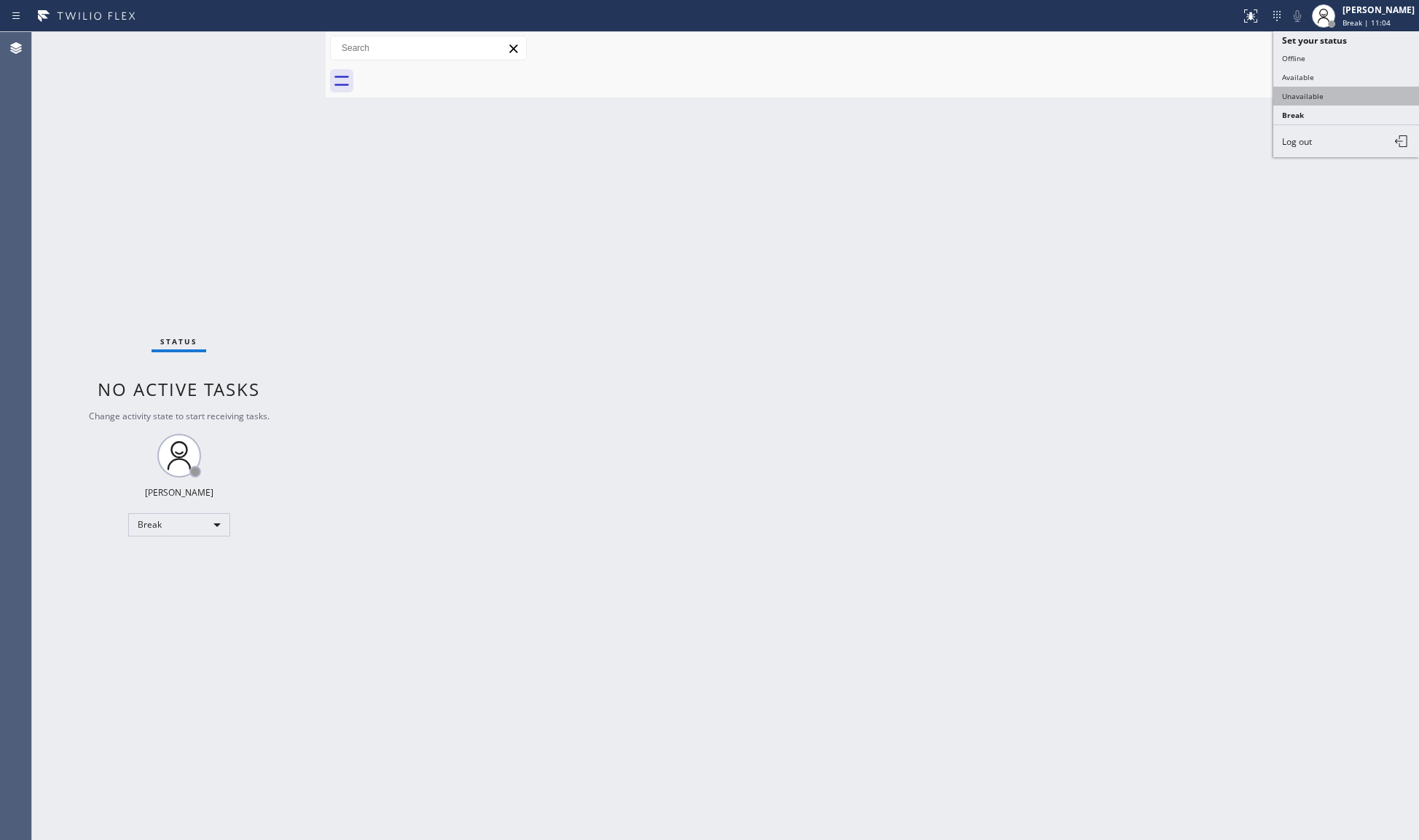
click at [1313, 97] on button "Unavailable" at bounding box center [1346, 96] width 145 height 19
click at [1325, 48] on span "Call to Customer" at bounding box center [1356, 49] width 76 height 13
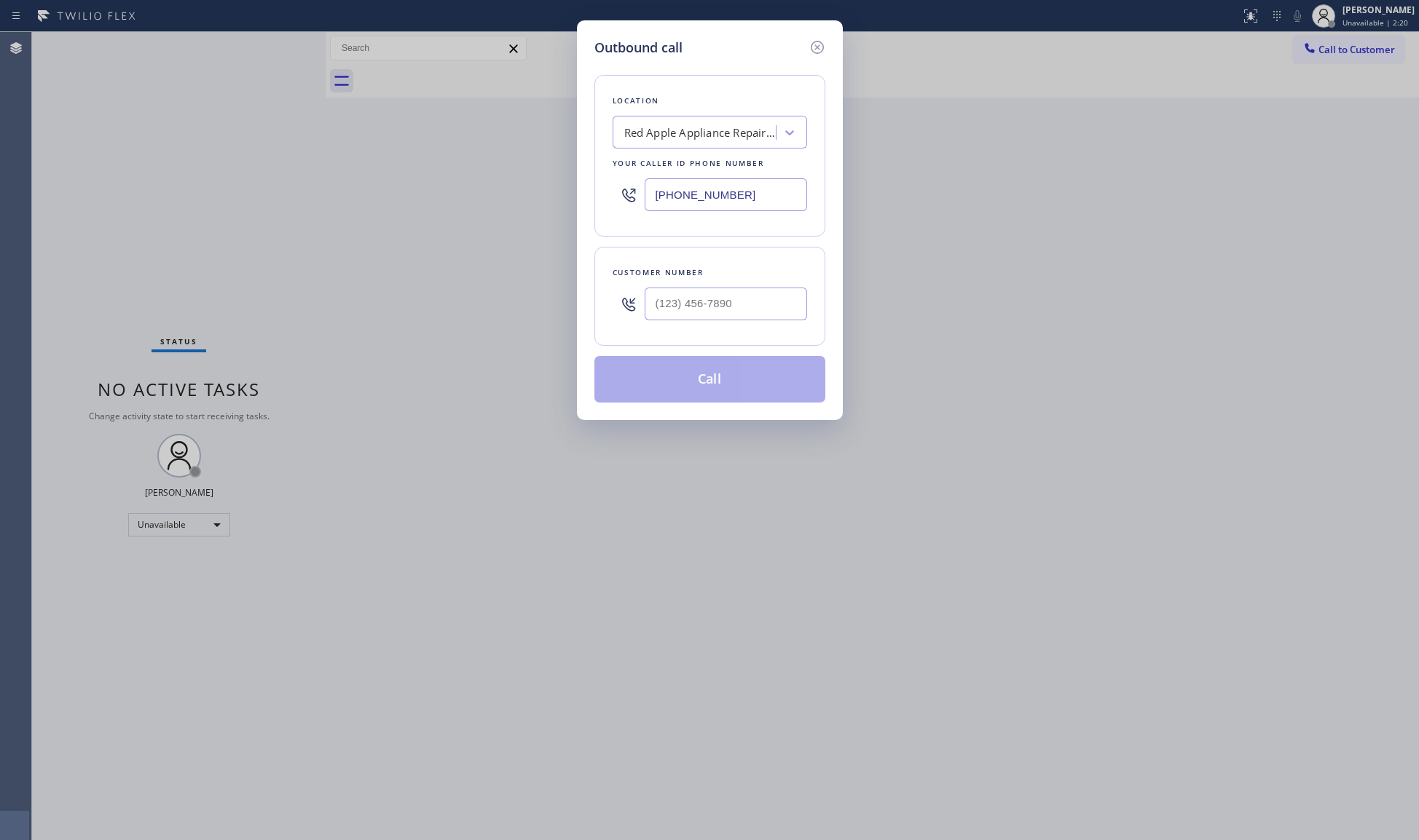
drag, startPoint x: 777, startPoint y: 181, endPoint x: 518, endPoint y: 211, distance: 260.7
click at [522, 211] on div "Outbound call Location Red Apple Appliance Repair [GEOGRAPHIC_DATA] Your caller…" at bounding box center [709, 420] width 1419 height 840
paste input "714) 706-3926"
type input "[PHONE_NUMBER]"
click at [740, 322] on div at bounding box center [726, 303] width 162 height 48
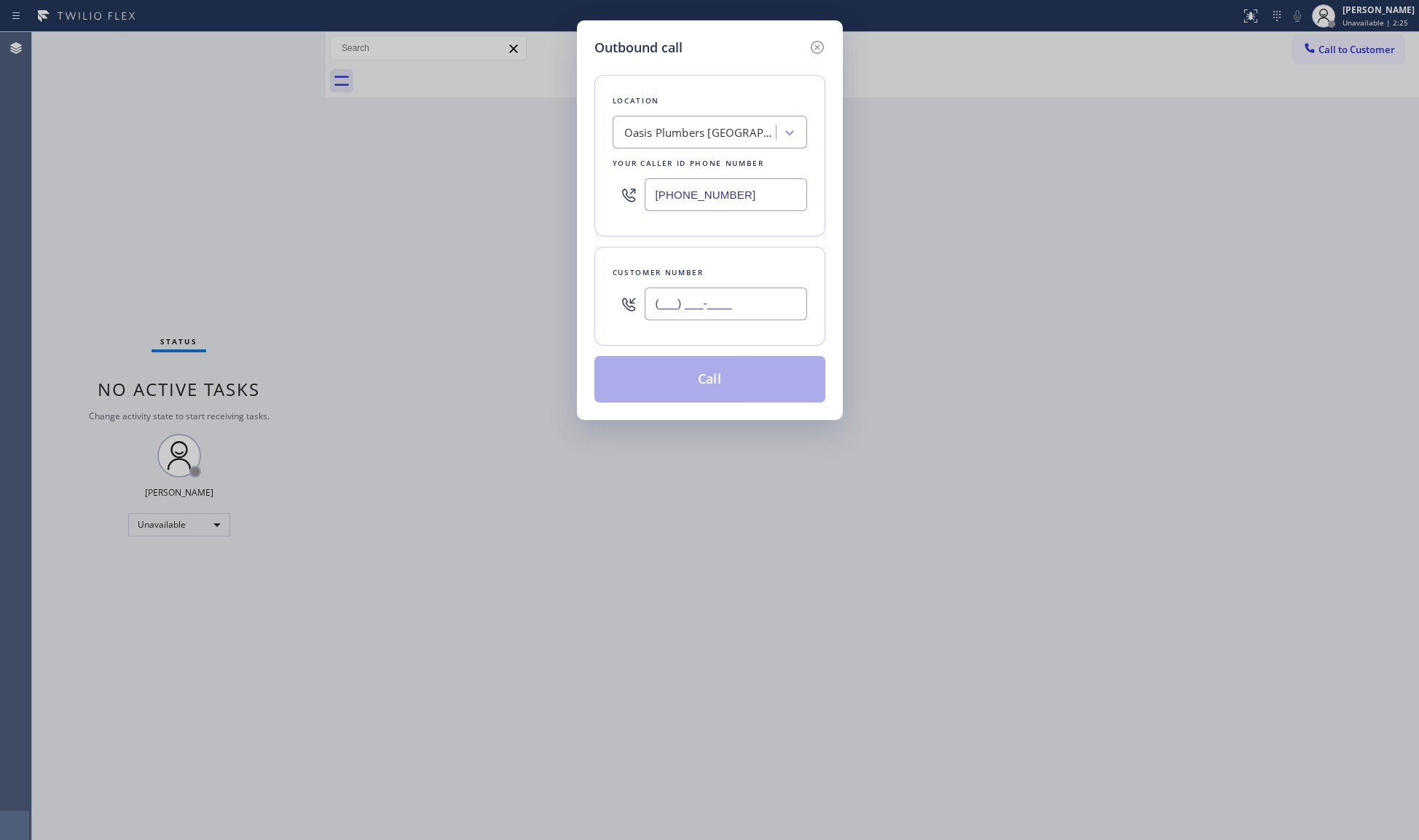
click at [758, 314] on input "(___) ___-____" at bounding box center [726, 303] width 162 height 33
paste input "928) 680-1234"
type input "[PHONE_NUMBER]"
click at [702, 382] on button "Call" at bounding box center [710, 379] width 231 height 47
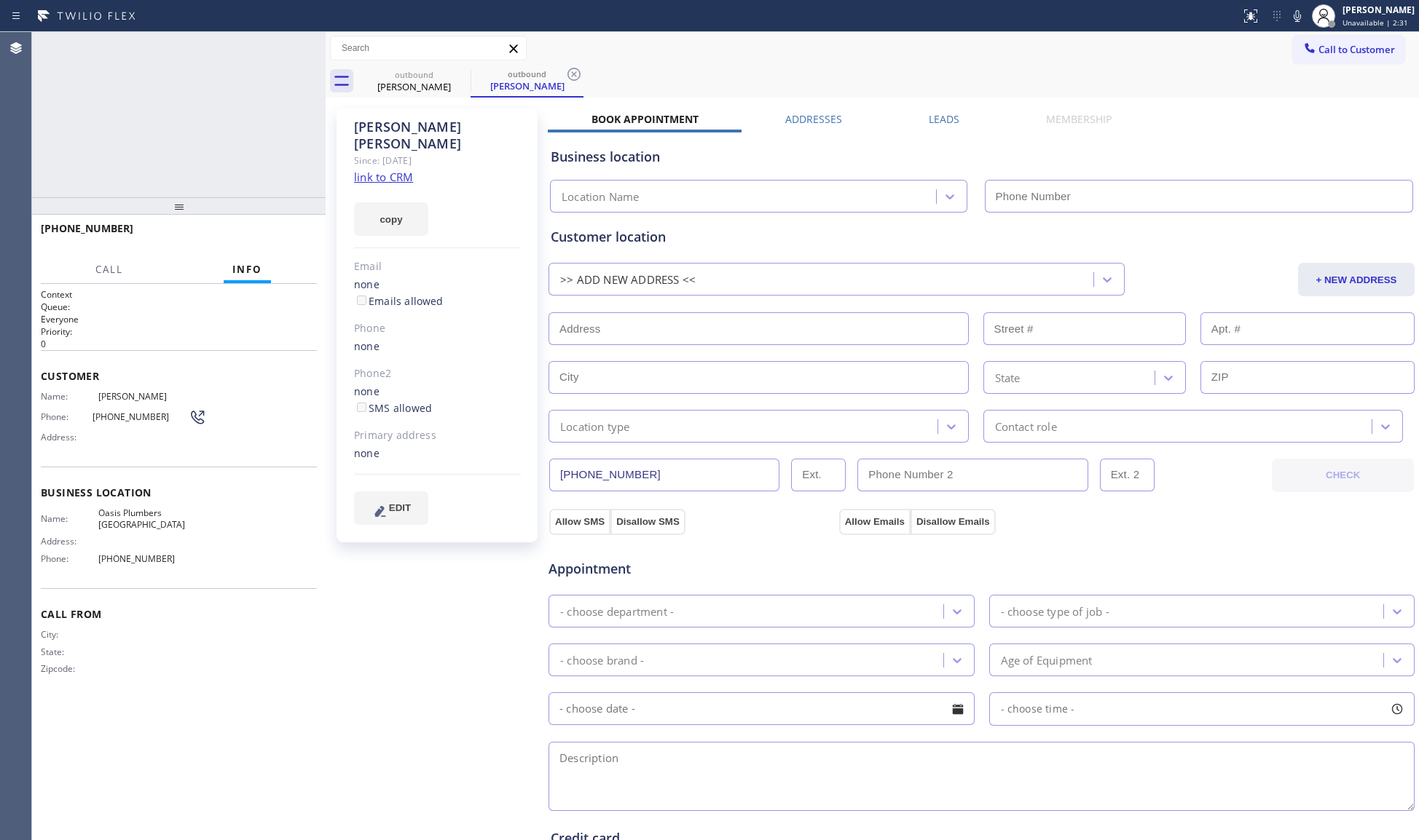
type input "[PHONE_NUMBER]"
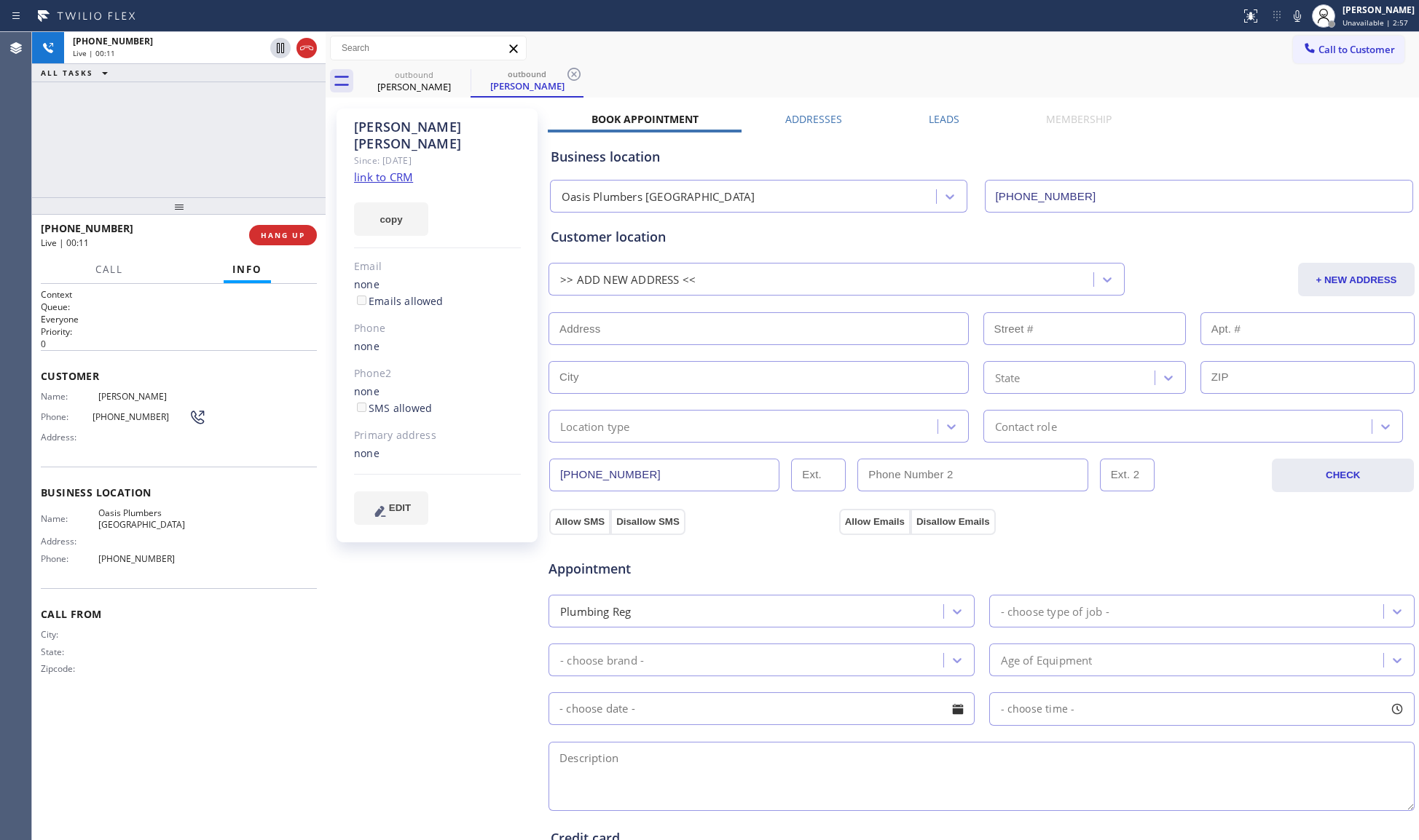
click at [574, 71] on icon at bounding box center [574, 74] width 18 height 18
click at [897, 143] on div "Business location [GEOGRAPHIC_DATA] [GEOGRAPHIC_DATA] [PHONE_NUMBER]" at bounding box center [982, 173] width 868 height 80
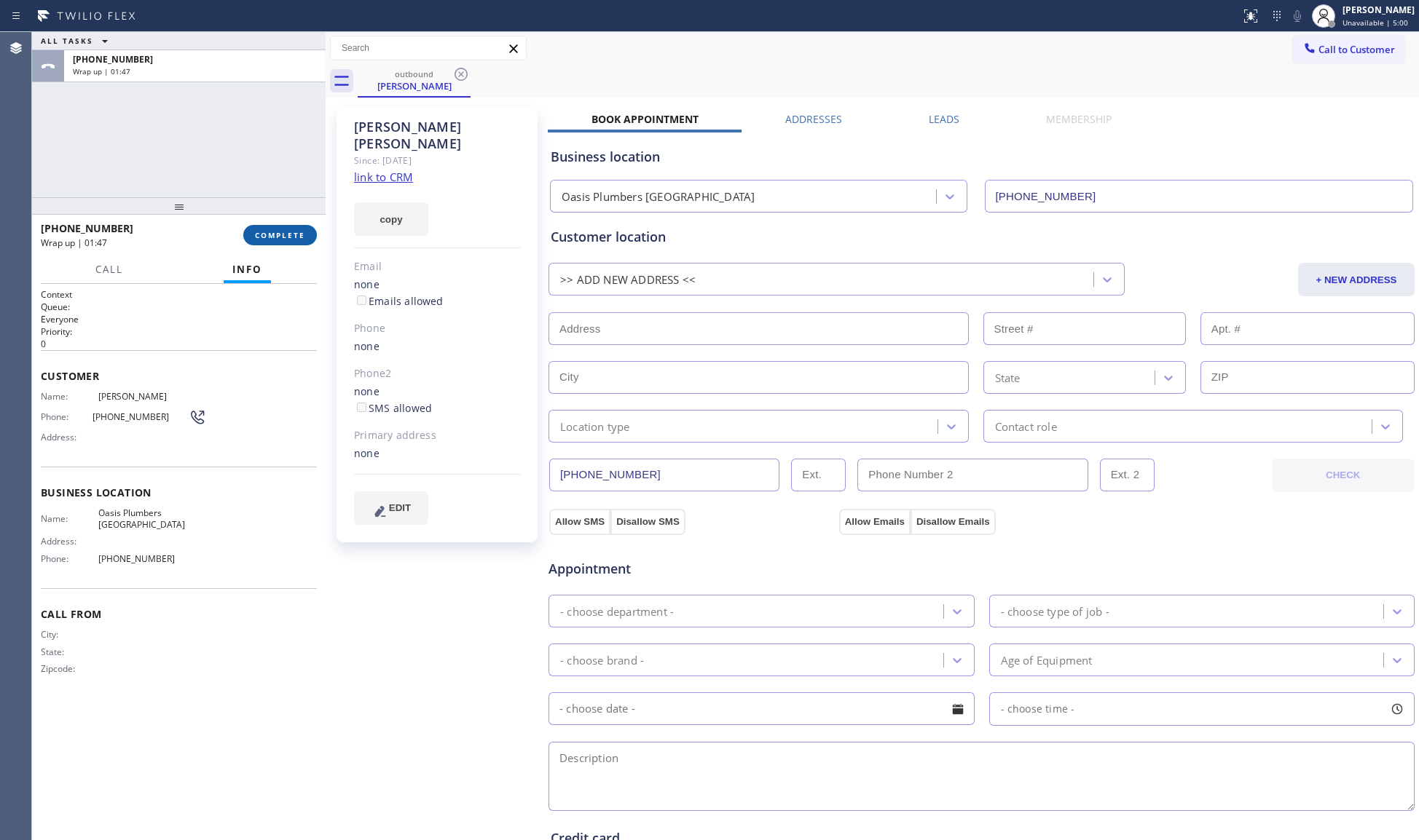
click at [309, 229] on button "COMPLETE" at bounding box center [280, 235] width 74 height 20
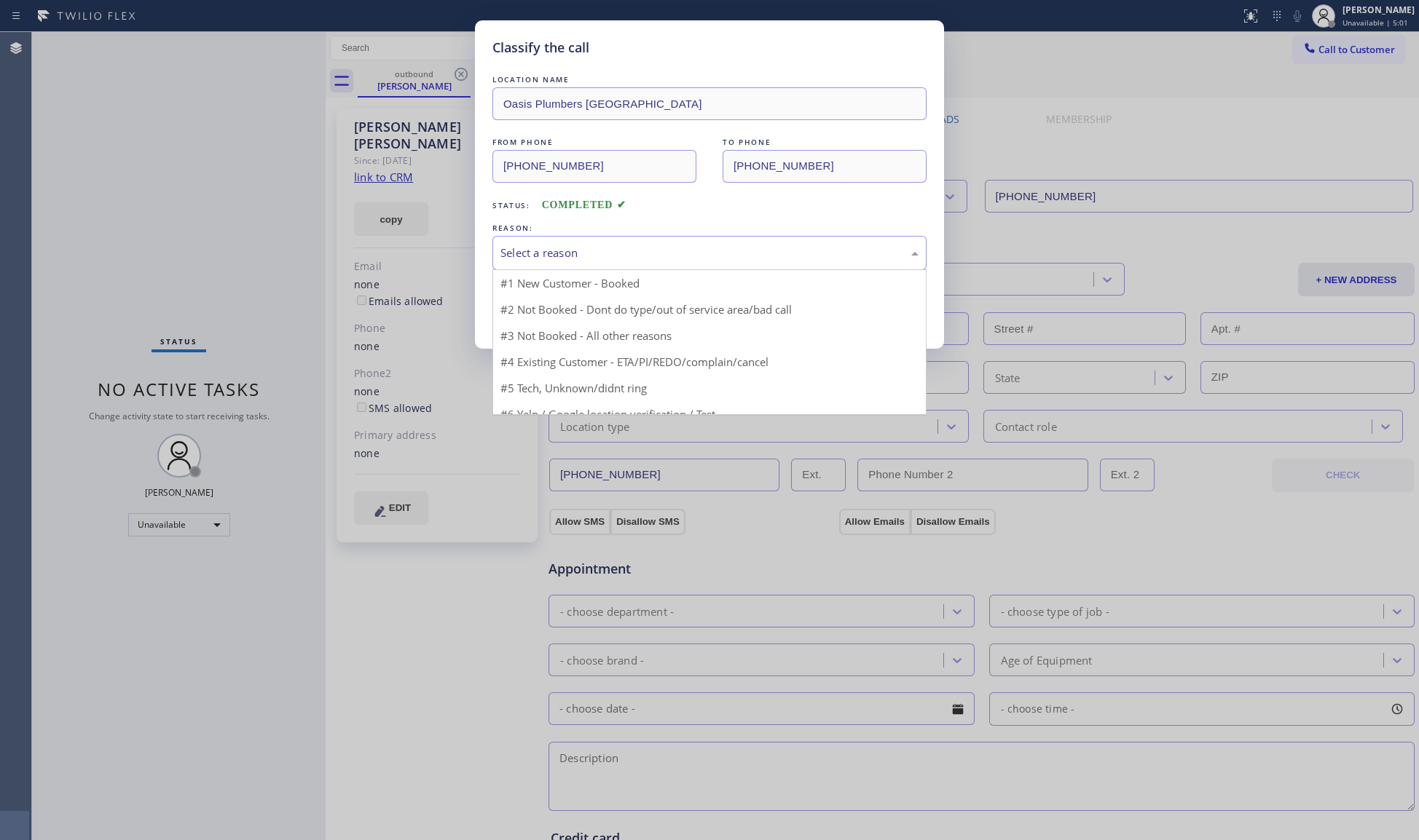
click at [626, 246] on div "Select a reason" at bounding box center [710, 253] width 418 height 17
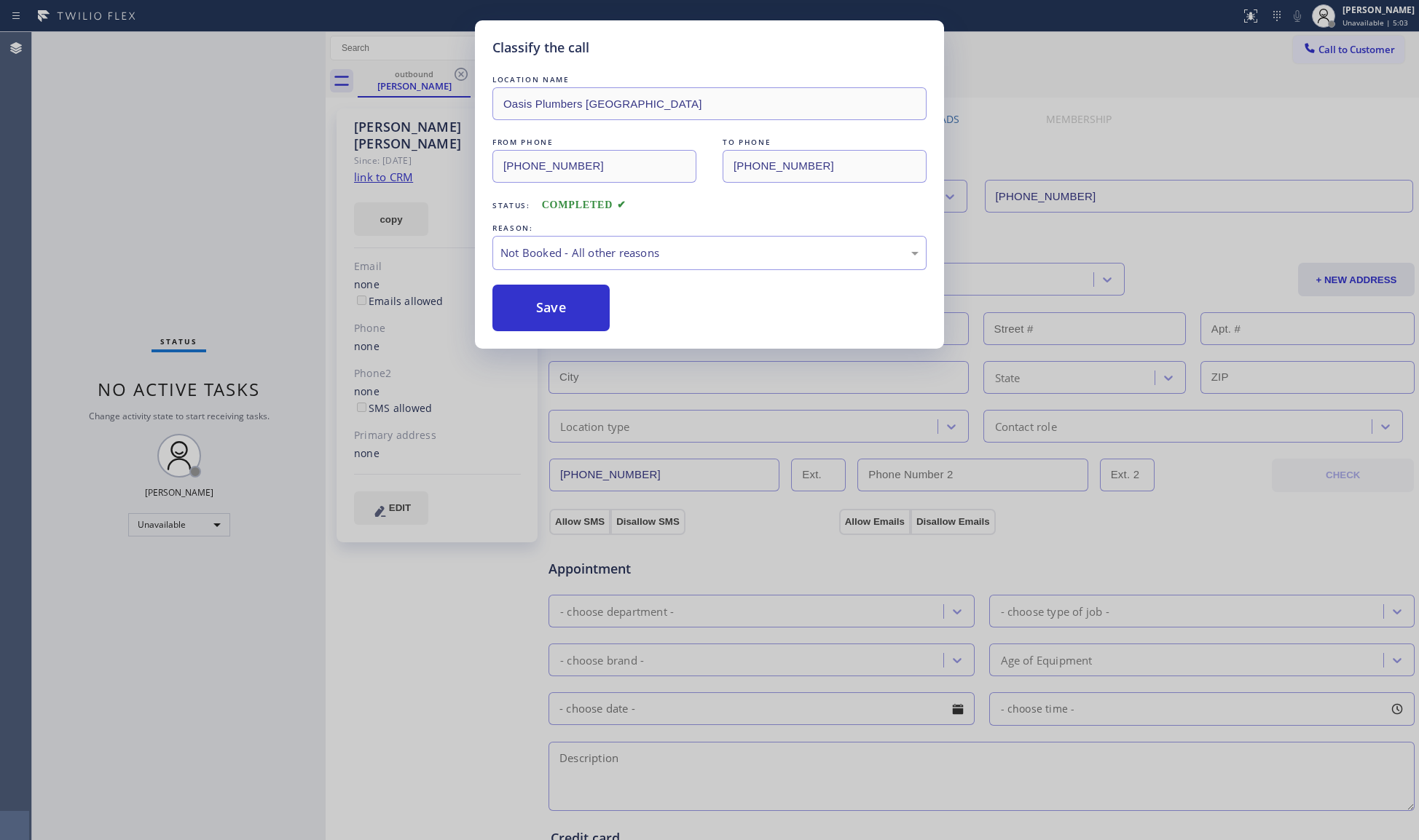
click at [533, 300] on button "Save" at bounding box center [551, 308] width 117 height 47
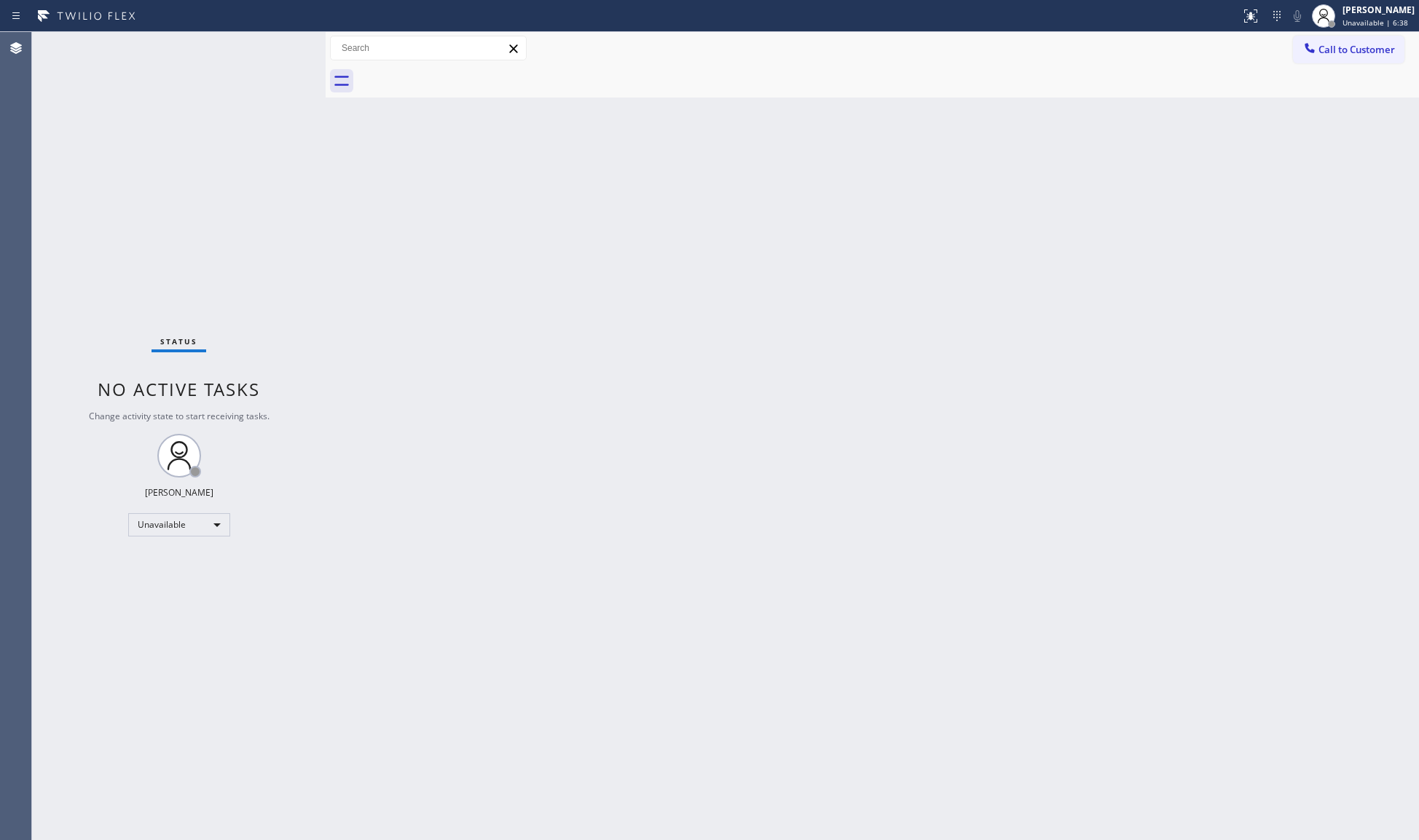
click at [1350, 53] on span "Call to Customer" at bounding box center [1356, 49] width 76 height 13
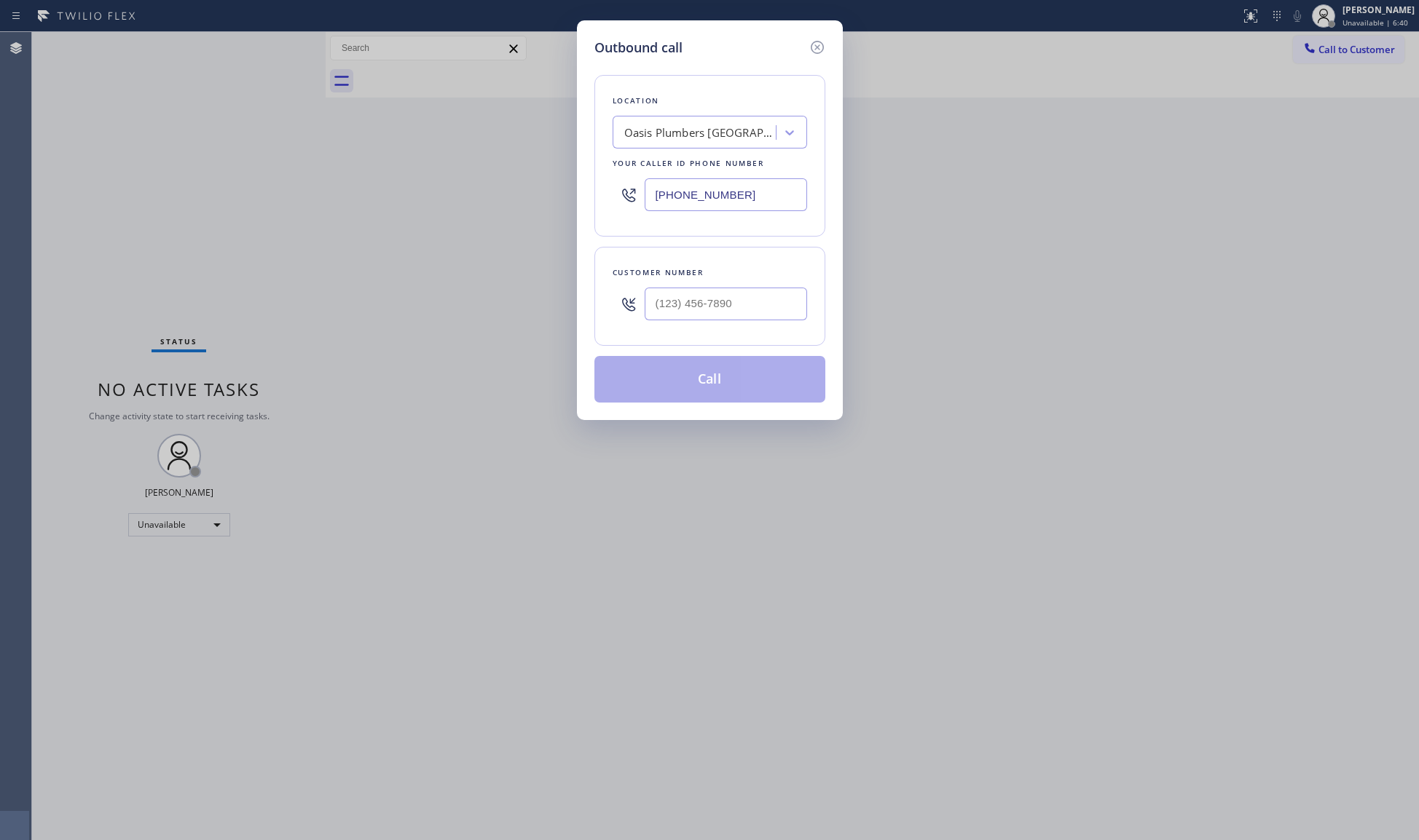
drag, startPoint x: 746, startPoint y: 198, endPoint x: 596, endPoint y: 198, distance: 150.0
click at [596, 198] on div "Location [GEOGRAPHIC_DATA] [GEOGRAPHIC_DATA] Your caller id phone number [PHONE…" at bounding box center [710, 155] width 231 height 161
paste input "562) 414-4818"
type input "[PHONE_NUMBER]"
click at [727, 293] on input "(___) ___-____" at bounding box center [726, 303] width 162 height 33
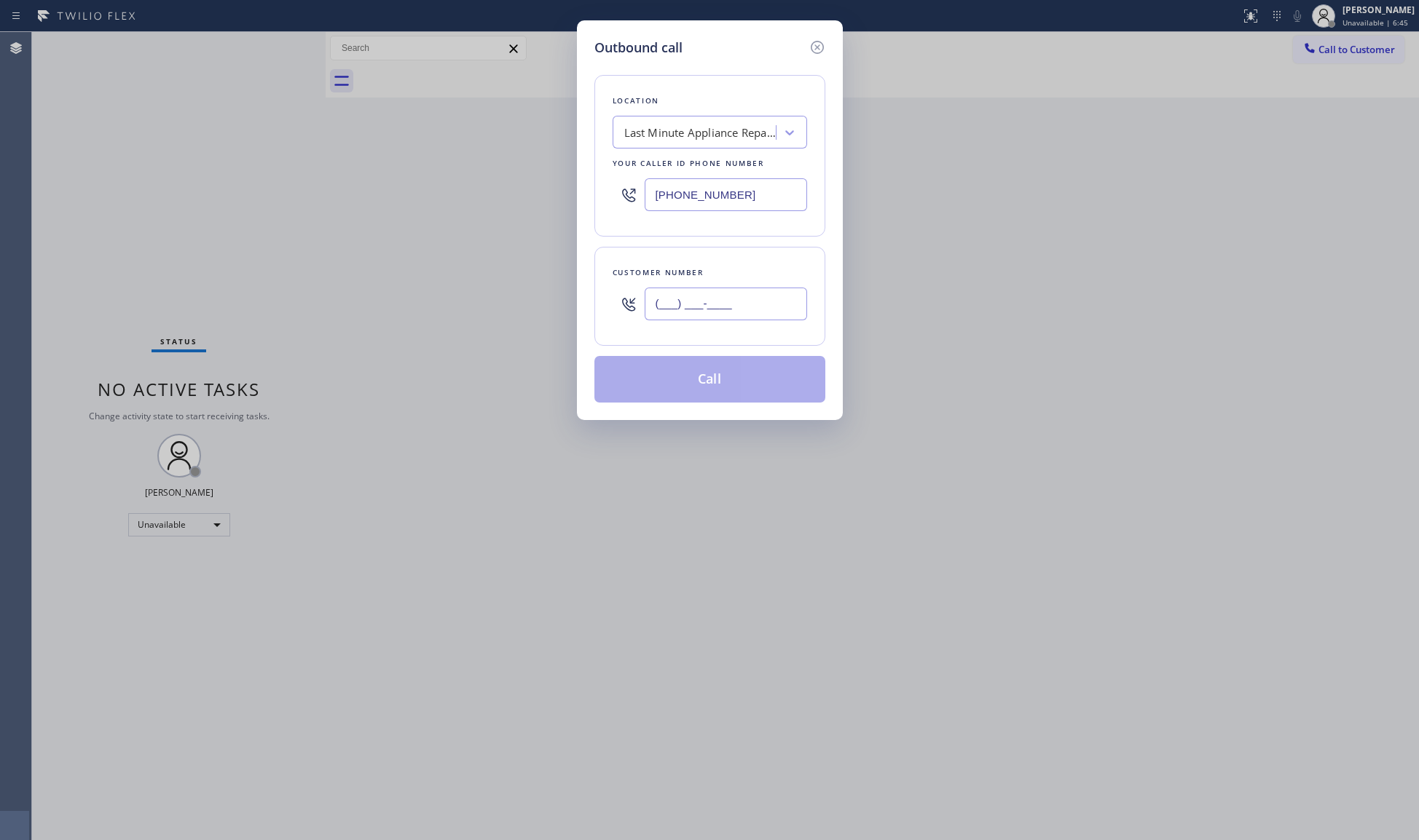
paste input "949) 310-5702"
type input "[PHONE_NUMBER]"
click at [714, 395] on button "Call" at bounding box center [710, 379] width 231 height 47
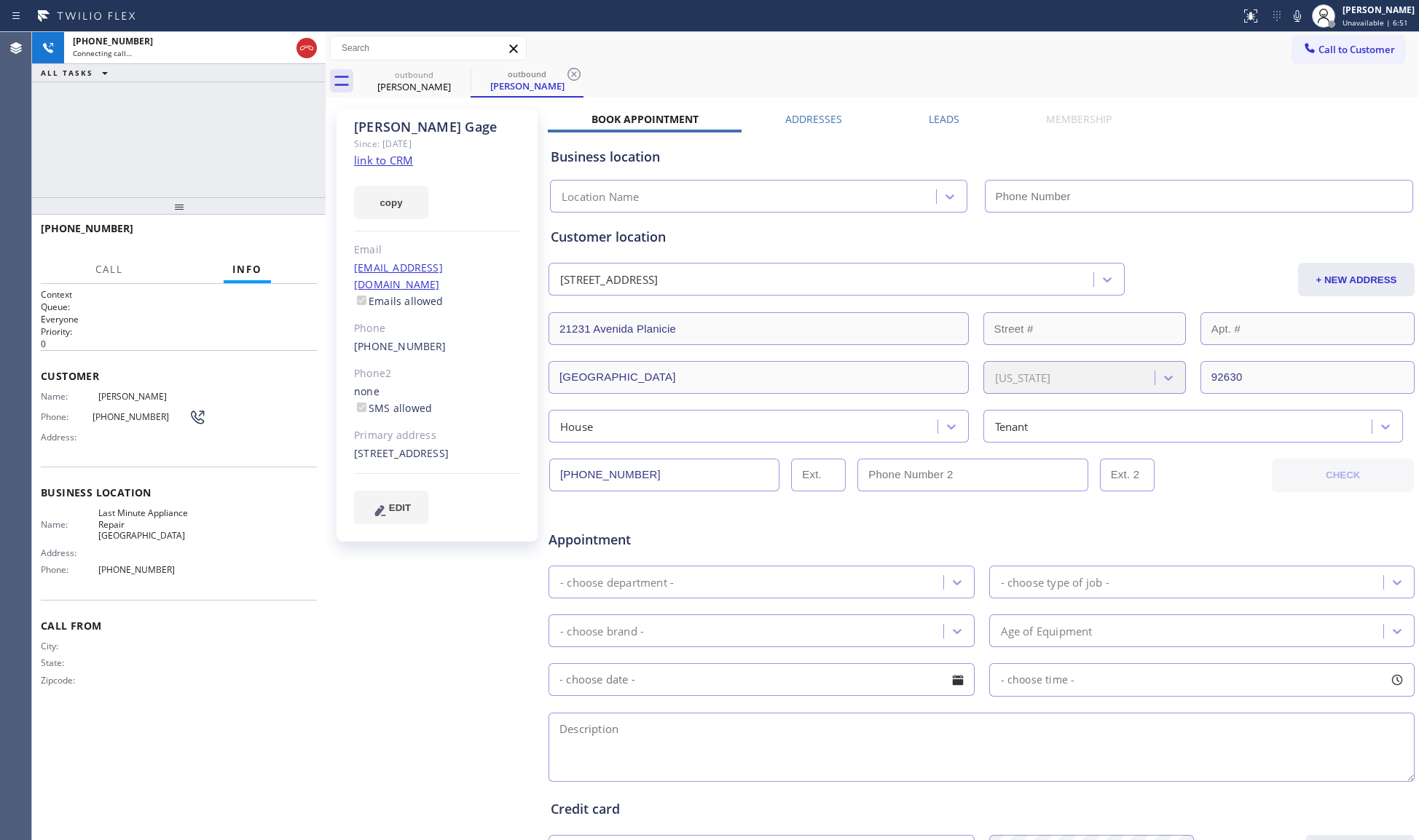
type input "[PHONE_NUMBER]"
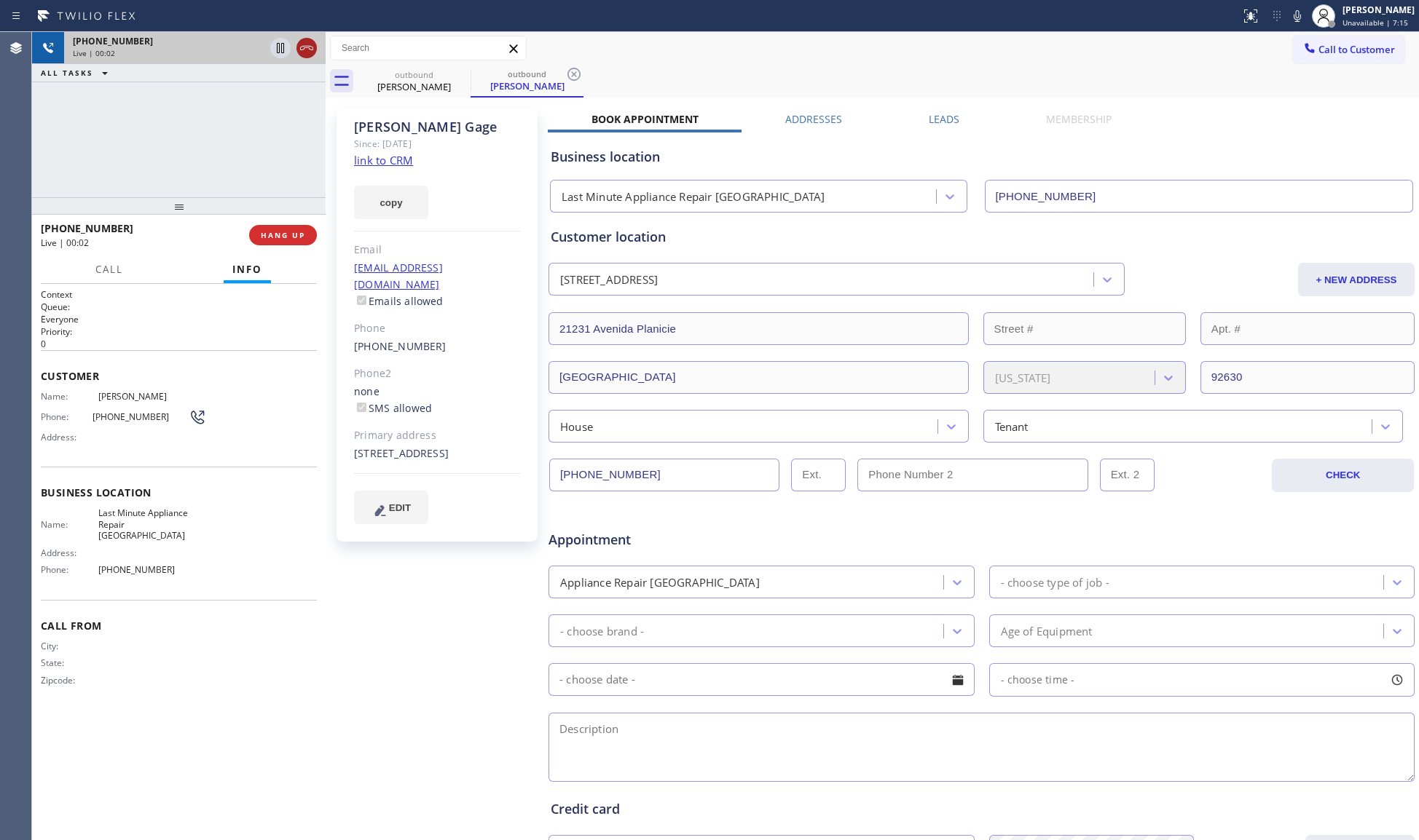
click at [314, 49] on icon at bounding box center [306, 48] width 18 height 18
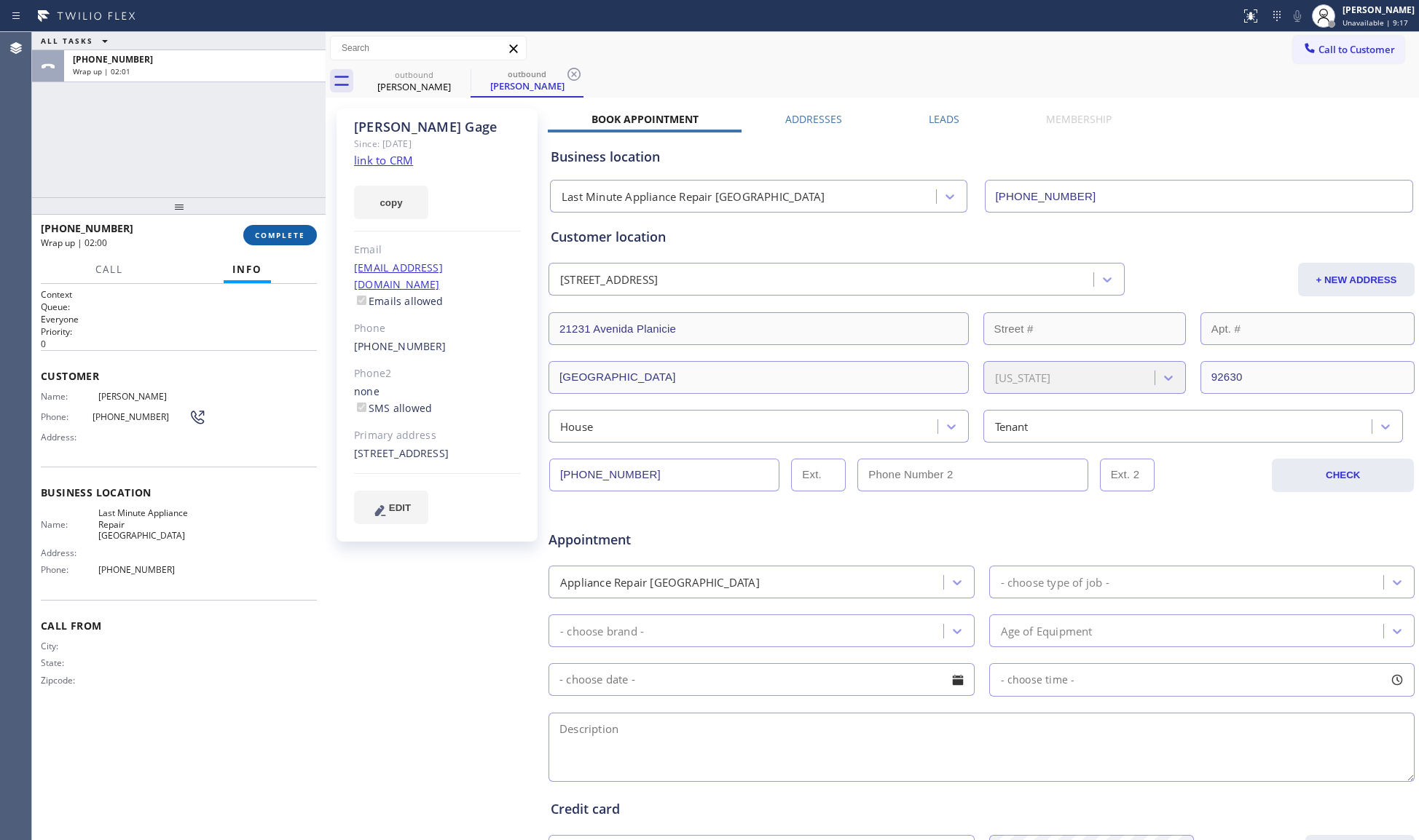
click at [303, 234] on span "COMPLETE" at bounding box center [280, 235] width 50 height 10
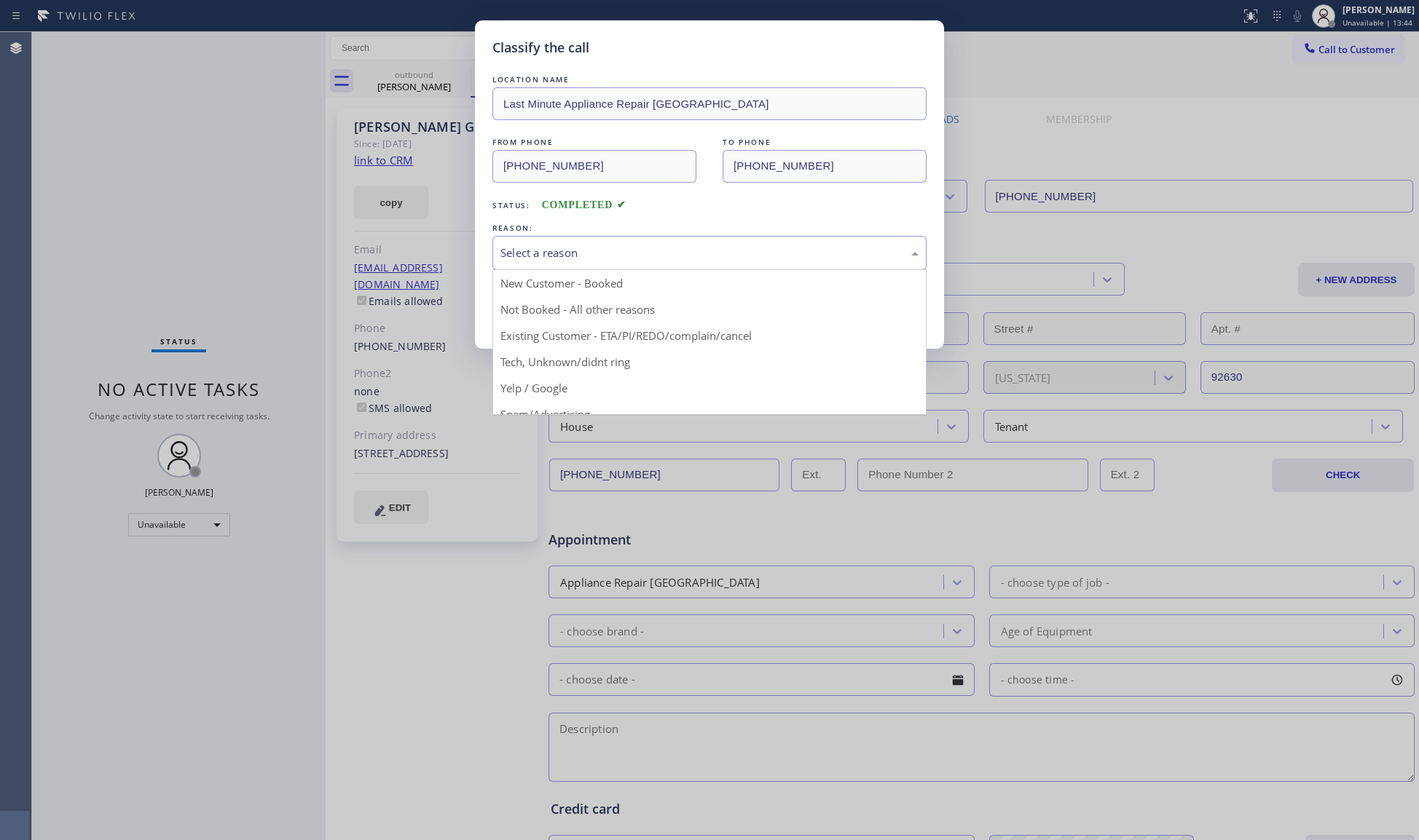
drag, startPoint x: 665, startPoint y: 240, endPoint x: 628, endPoint y: 259, distance: 41.6
click at [661, 240] on div "Select a reason" at bounding box center [709, 252] width 434 height 34
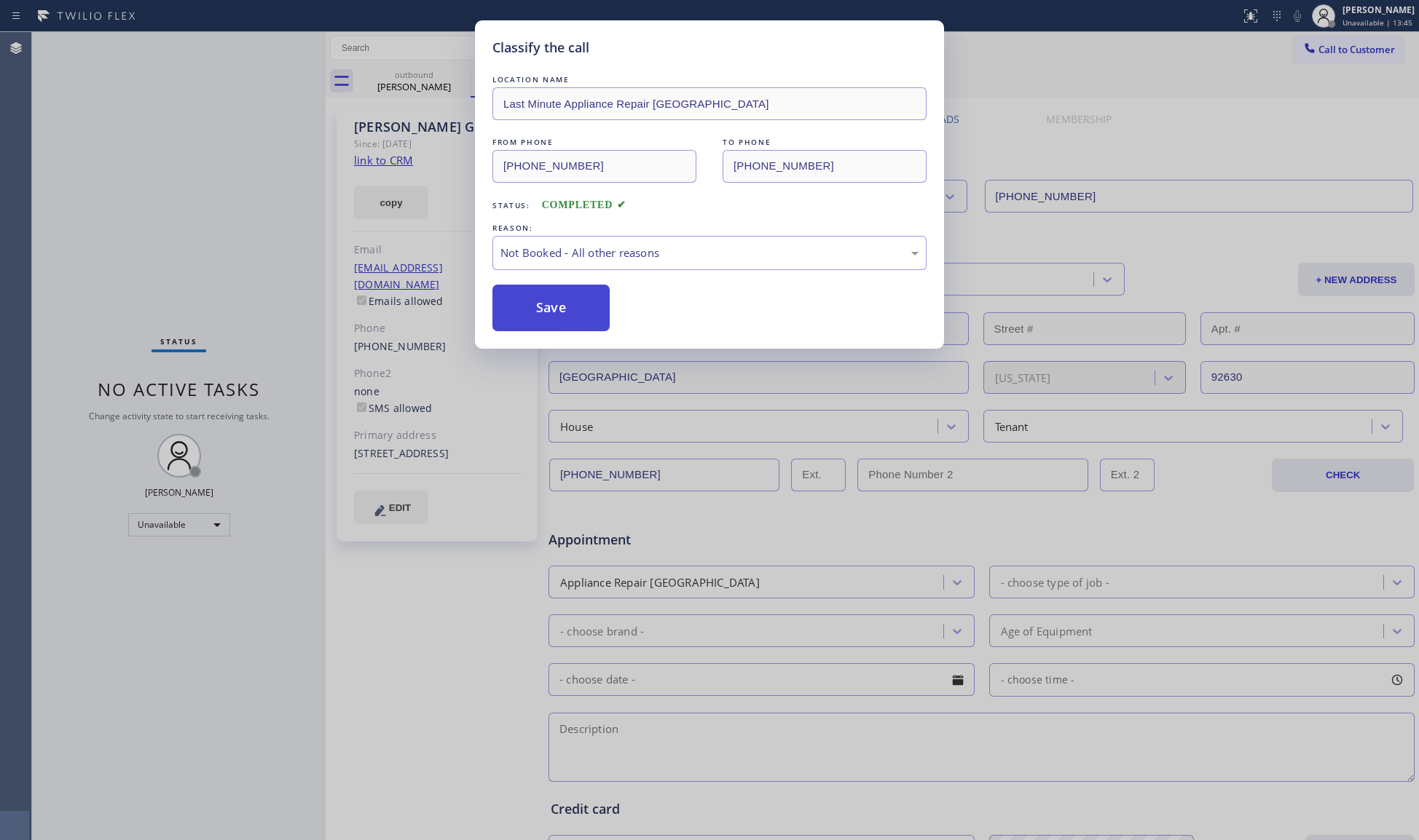
click at [564, 298] on button "Save" at bounding box center [551, 308] width 117 height 47
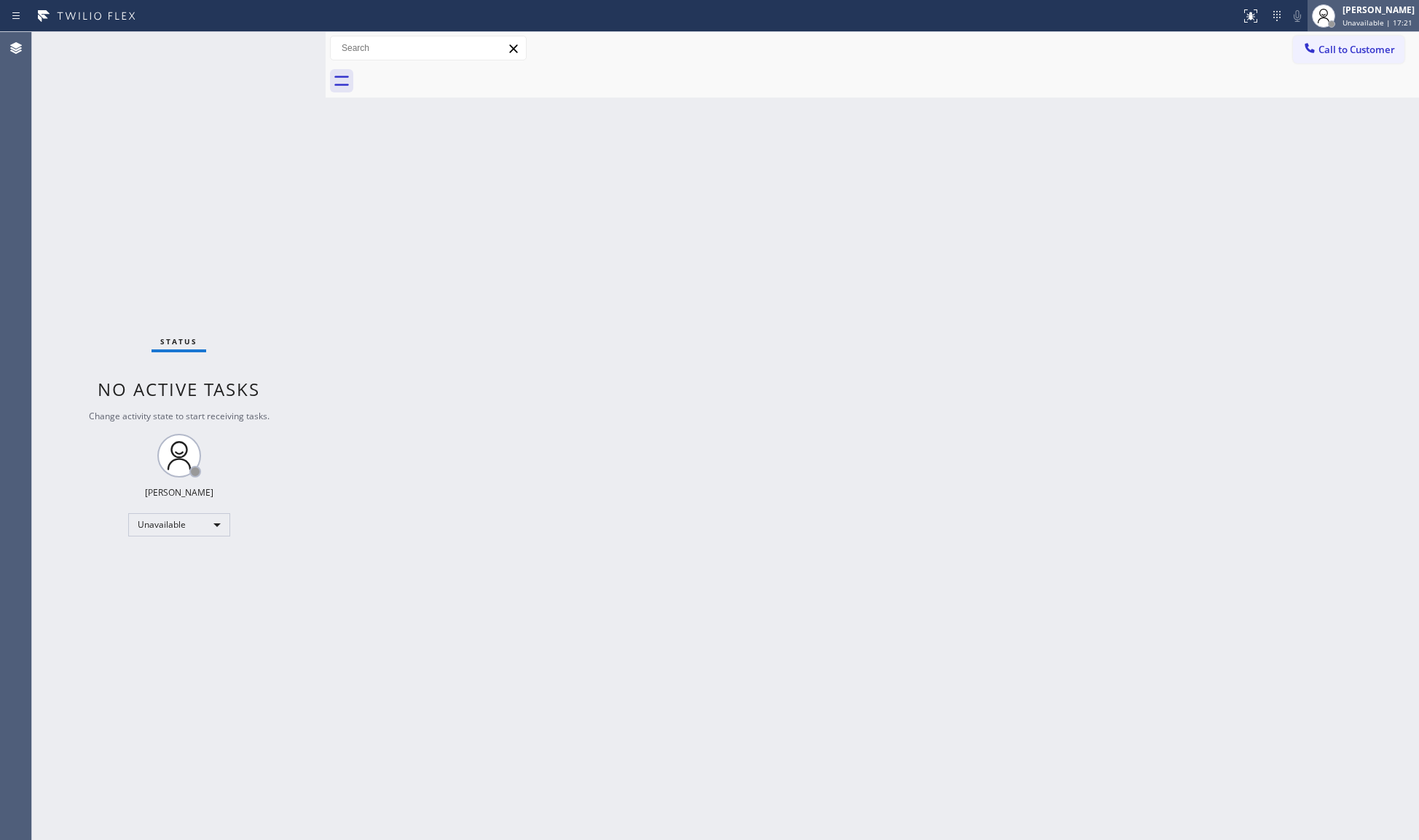
click at [1321, 29] on div at bounding box center [1324, 16] width 32 height 32
click at [1224, 67] on div at bounding box center [888, 81] width 1061 height 33
click at [1332, 50] on span "Call to Customer" at bounding box center [1356, 49] width 76 height 13
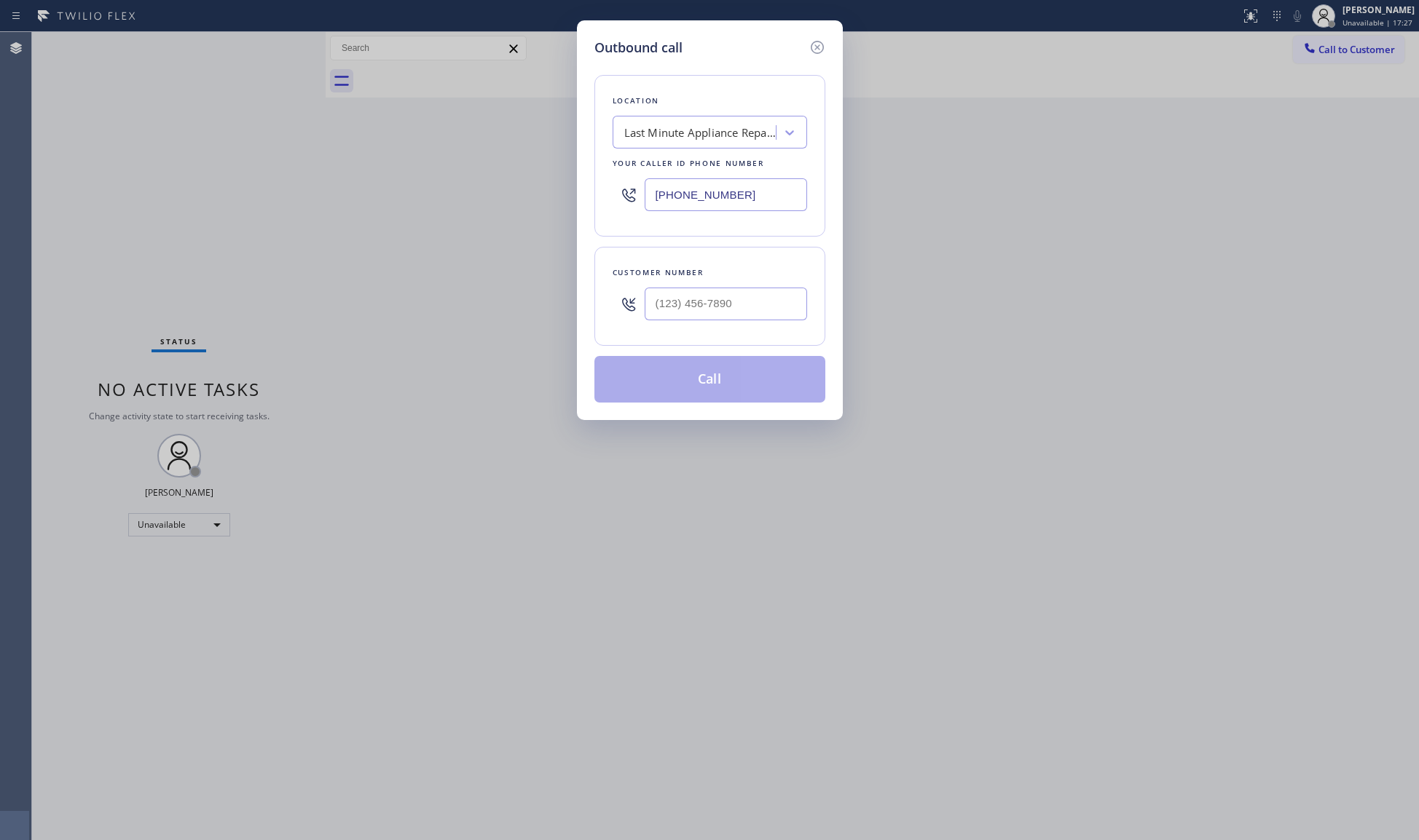
click at [722, 195] on input "[PHONE_NUMBER]" at bounding box center [726, 194] width 162 height 33
paste input "21"
drag, startPoint x: 758, startPoint y: 193, endPoint x: 632, endPoint y: 187, distance: 126.1
click at [633, 190] on div "[PHONE_NUMBER]" at bounding box center [710, 195] width 195 height 48
paste input "213) 340-1726"
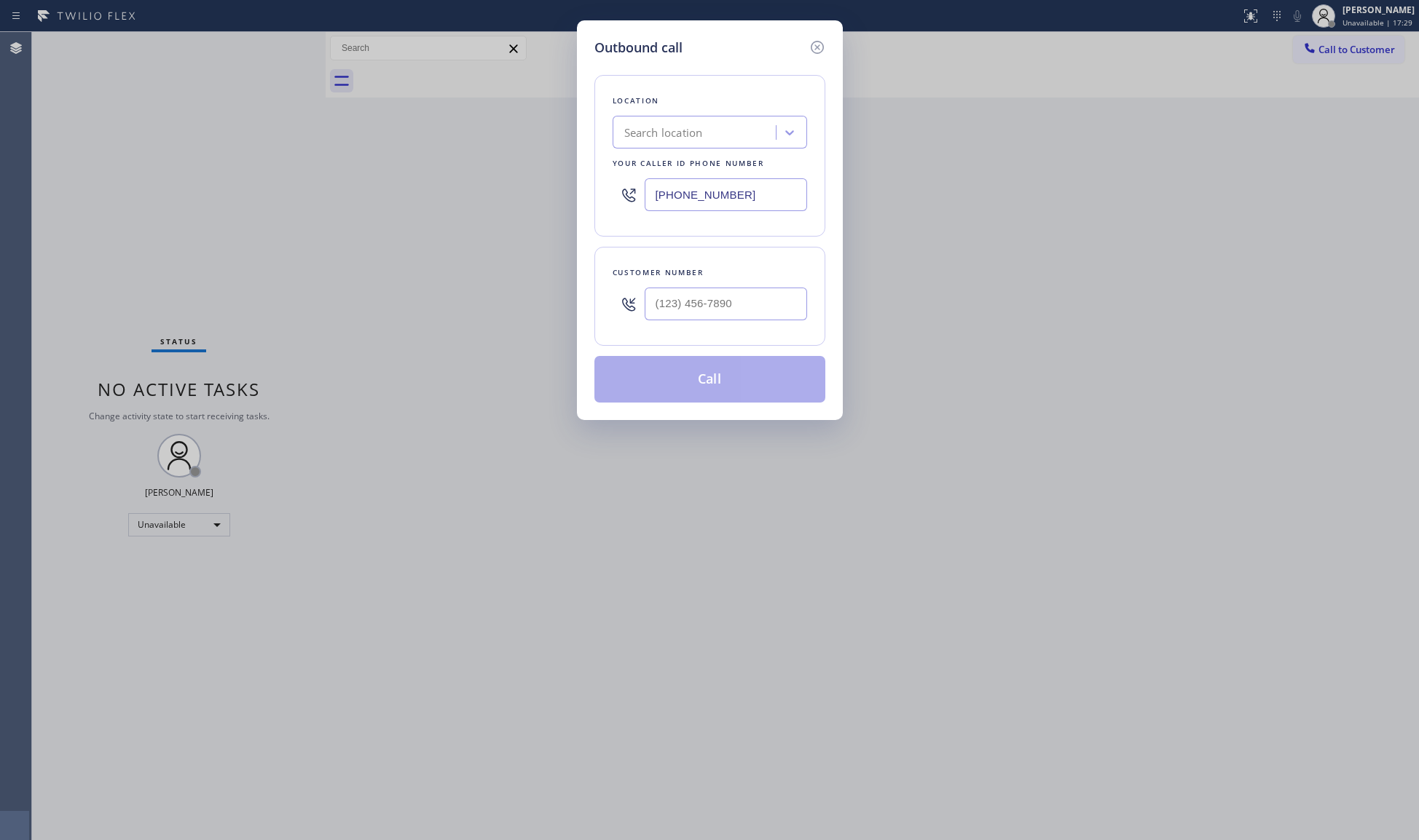
type input "[PHONE_NUMBER]"
click at [714, 312] on input "(___) ___-____" at bounding box center [726, 303] width 162 height 33
paste input "213) 789-3622"
type input "[PHONE_NUMBER]"
click at [716, 390] on button "Call" at bounding box center [710, 379] width 231 height 47
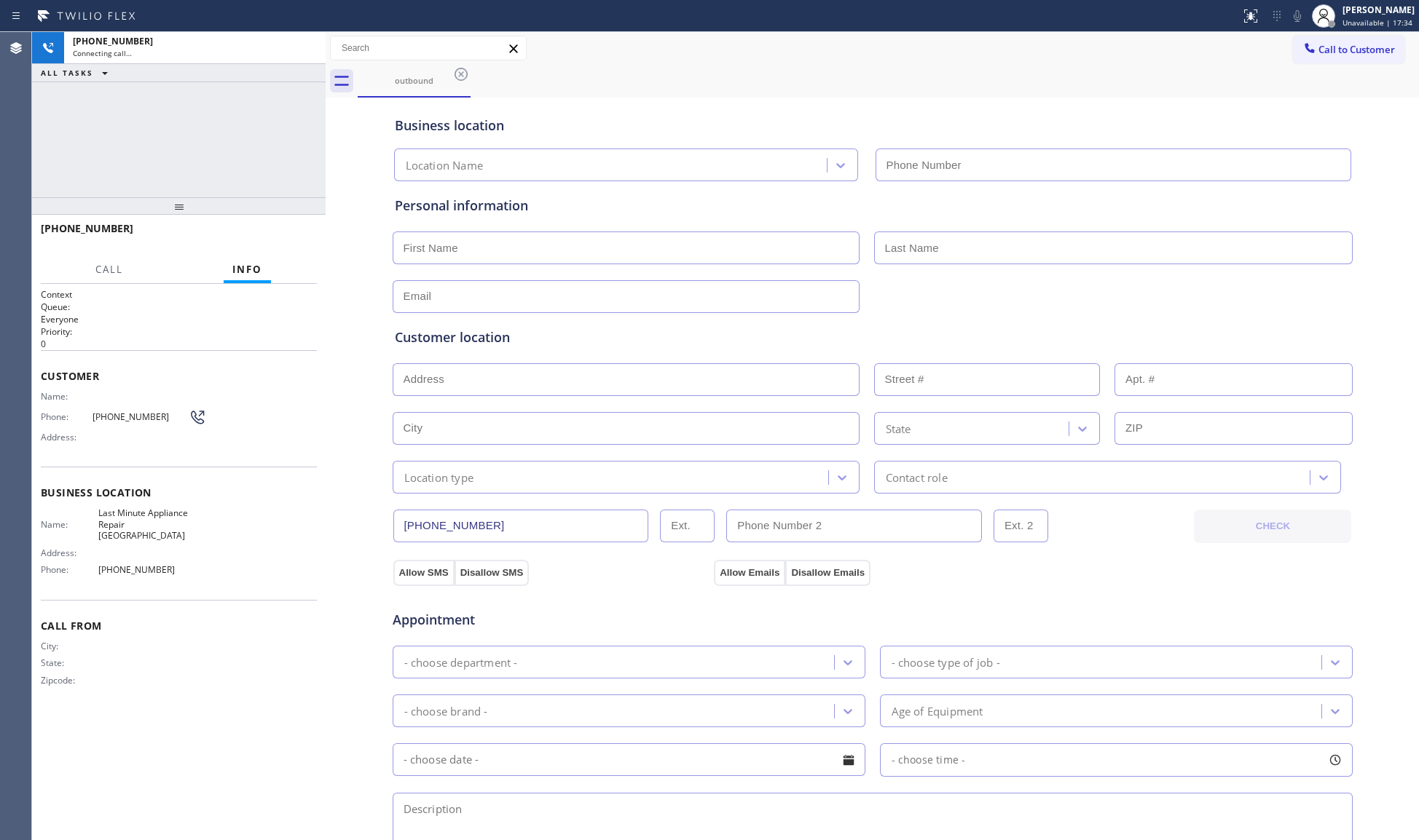
type input "[PHONE_NUMBER]"
click at [297, 234] on span "HANG UP" at bounding box center [283, 235] width 44 height 10
click at [296, 234] on span "HANG UP" at bounding box center [283, 235] width 44 height 10
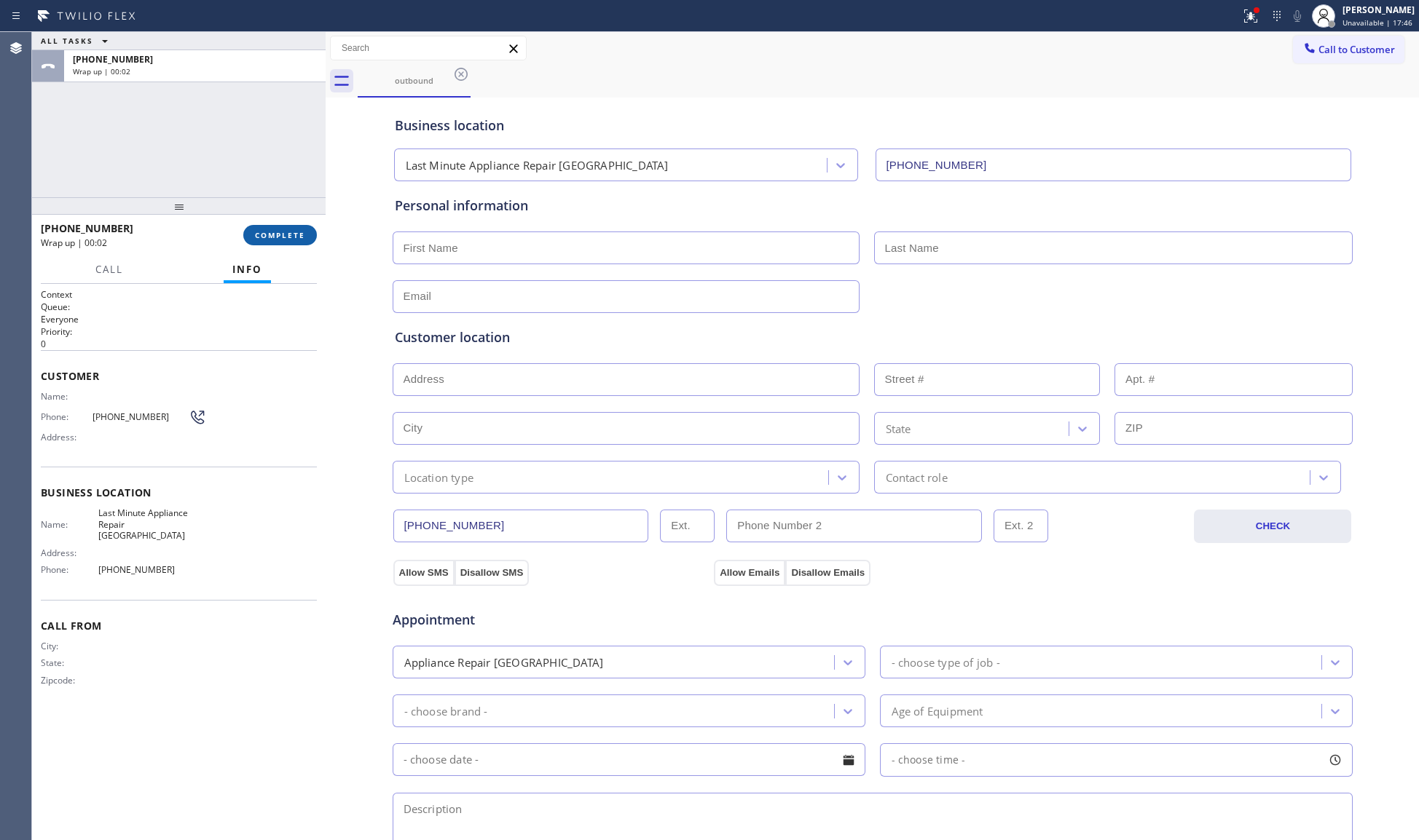
click at [304, 228] on button "COMPLETE" at bounding box center [280, 235] width 74 height 20
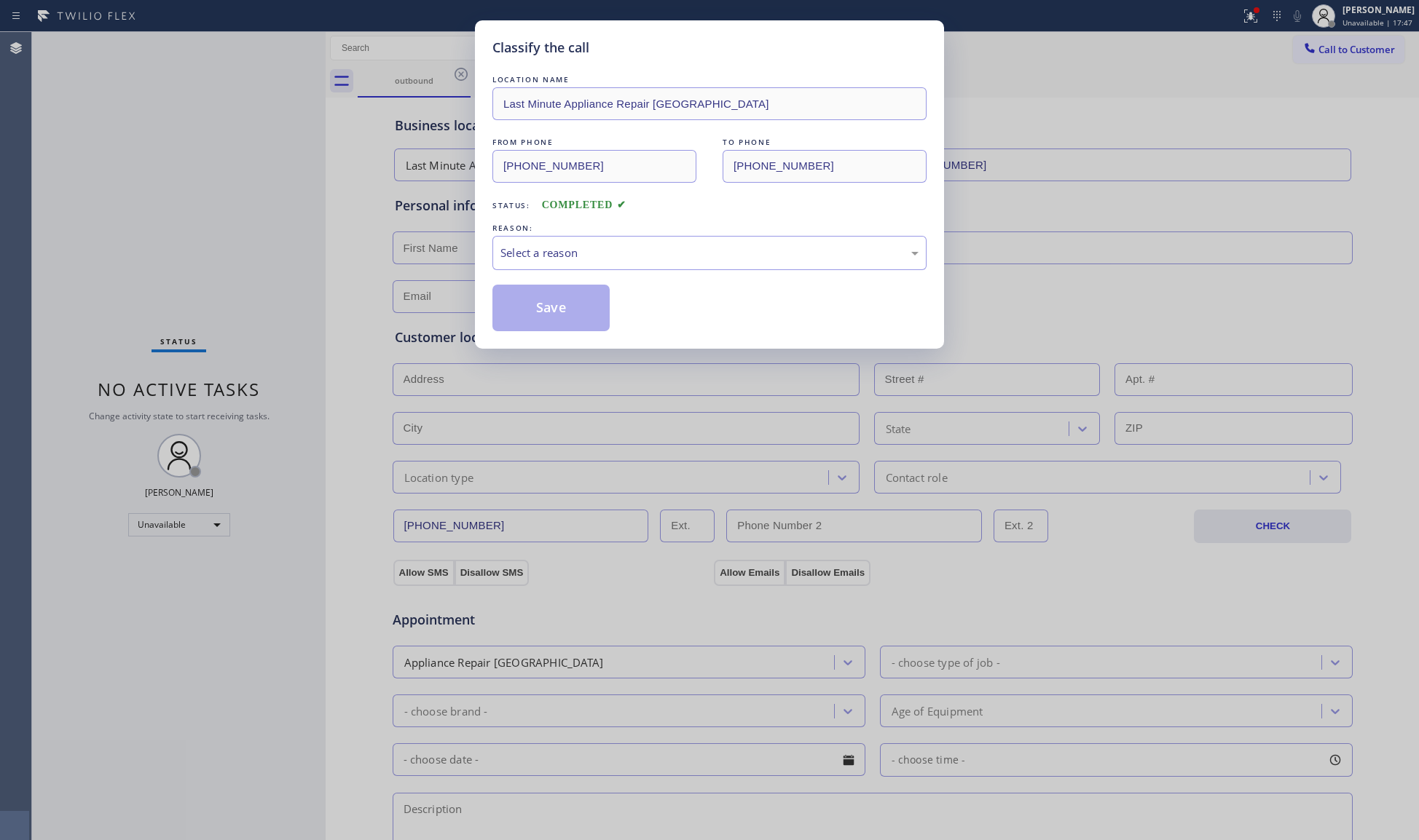
click at [502, 275] on div "LOCATION NAME Last Minute Appliance Repair [GEOGRAPHIC_DATA] FROM PHONE [PHONE_…" at bounding box center [709, 201] width 434 height 259
click at [522, 260] on div "Select a reason" at bounding box center [710, 253] width 418 height 17
click at [525, 297] on button "Save" at bounding box center [551, 308] width 117 height 47
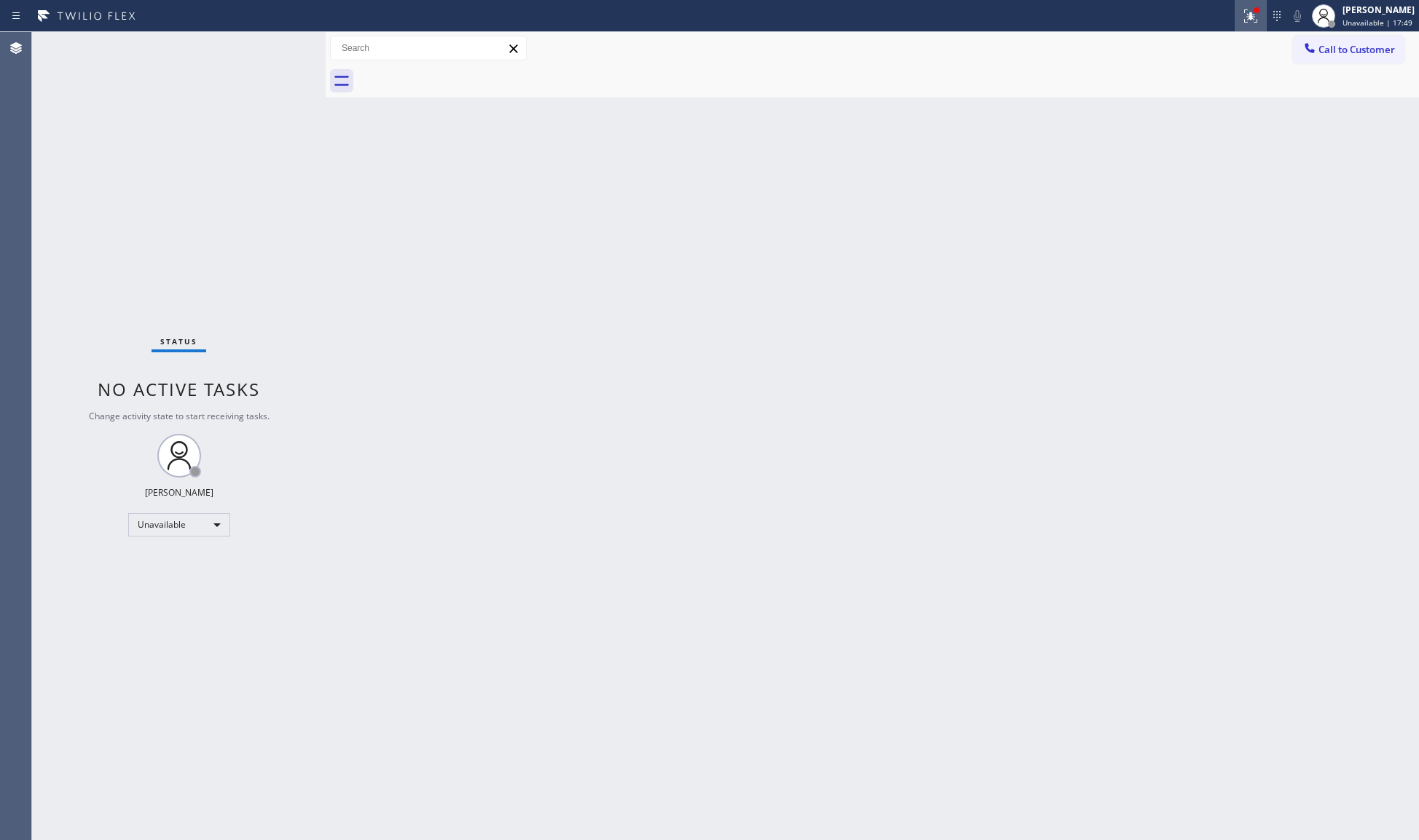
click at [1245, 12] on icon at bounding box center [1250, 16] width 18 height 18
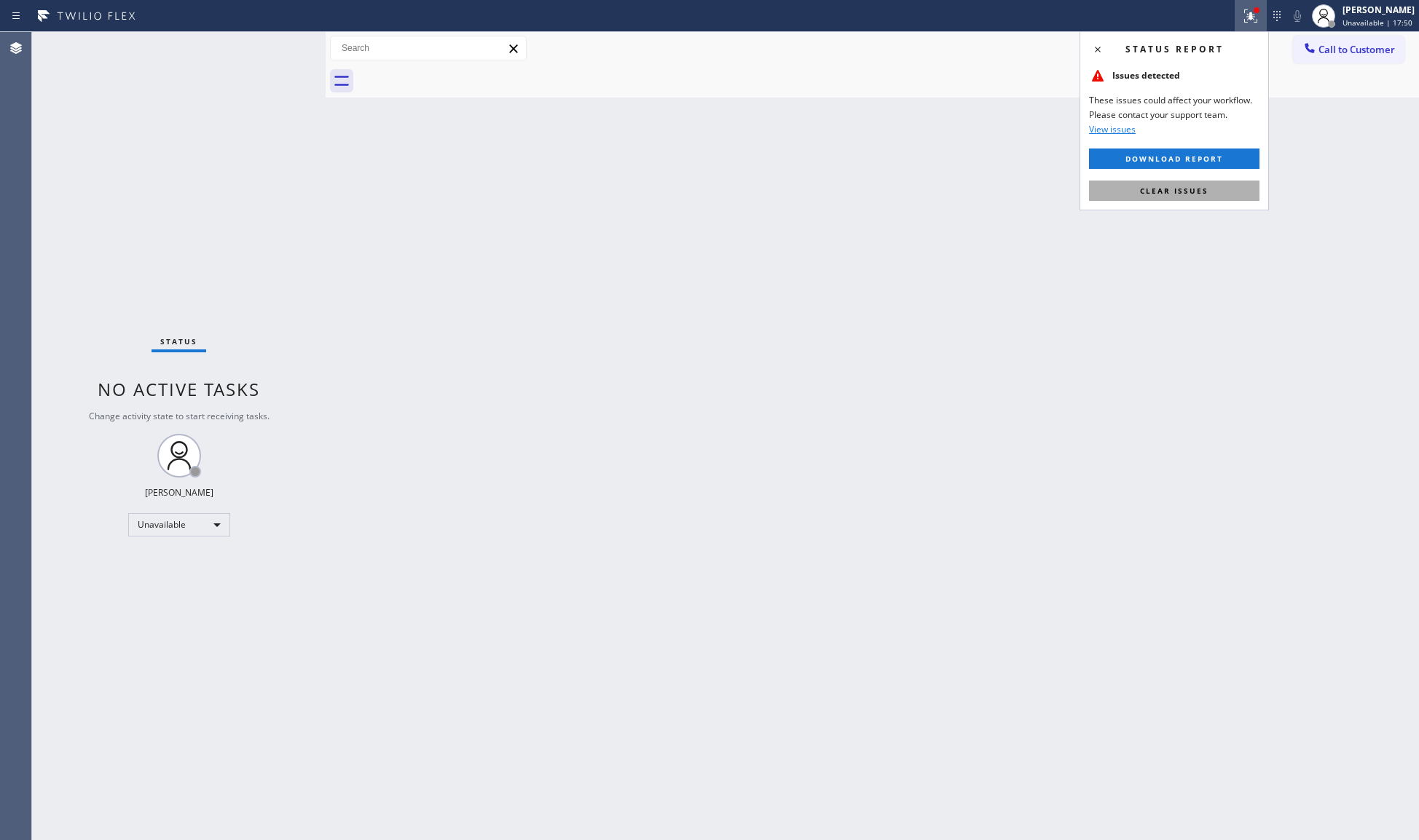
click at [1211, 184] on button "Clear issues" at bounding box center [1174, 191] width 171 height 20
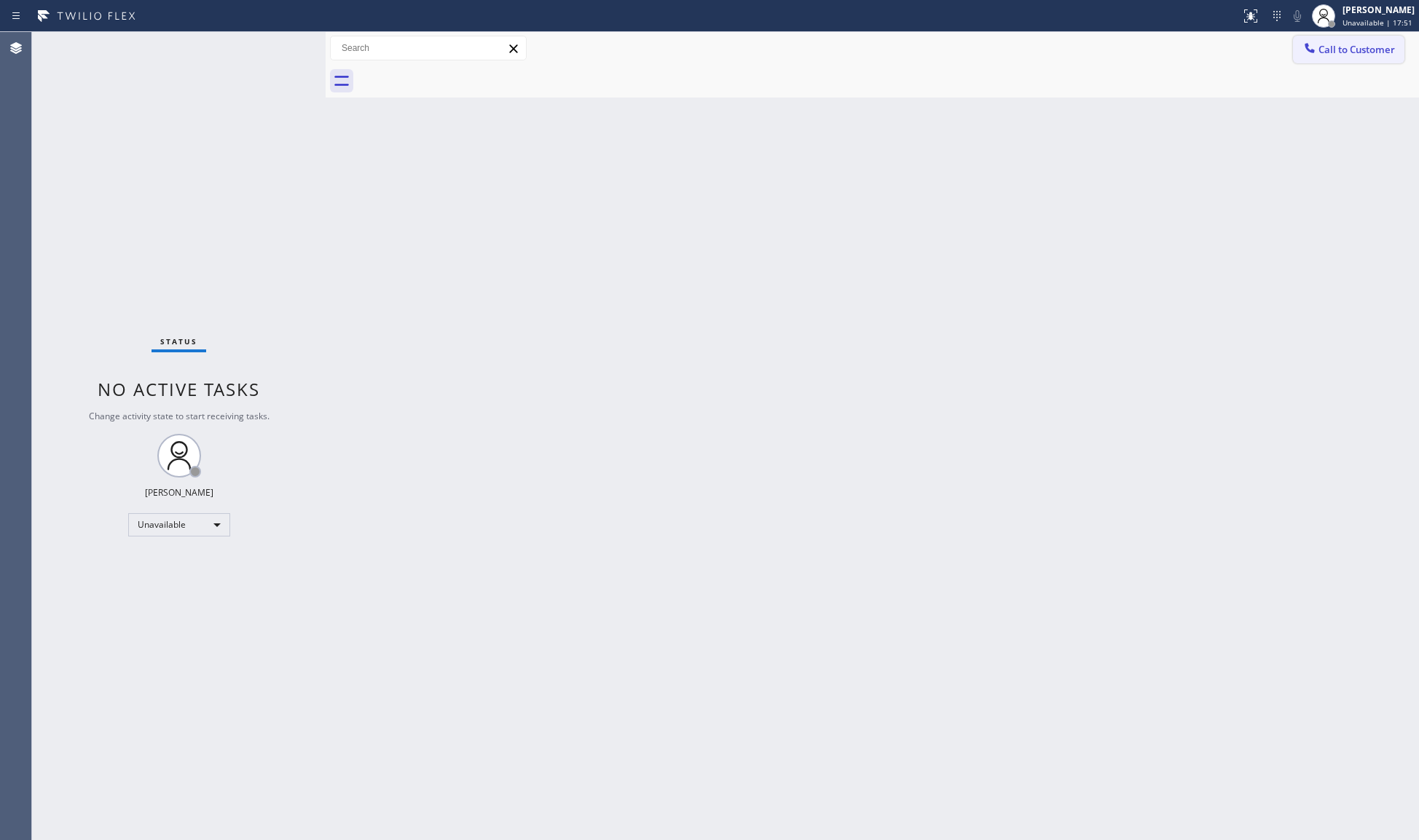
click at [1367, 53] on span "Call to Customer" at bounding box center [1356, 49] width 76 height 13
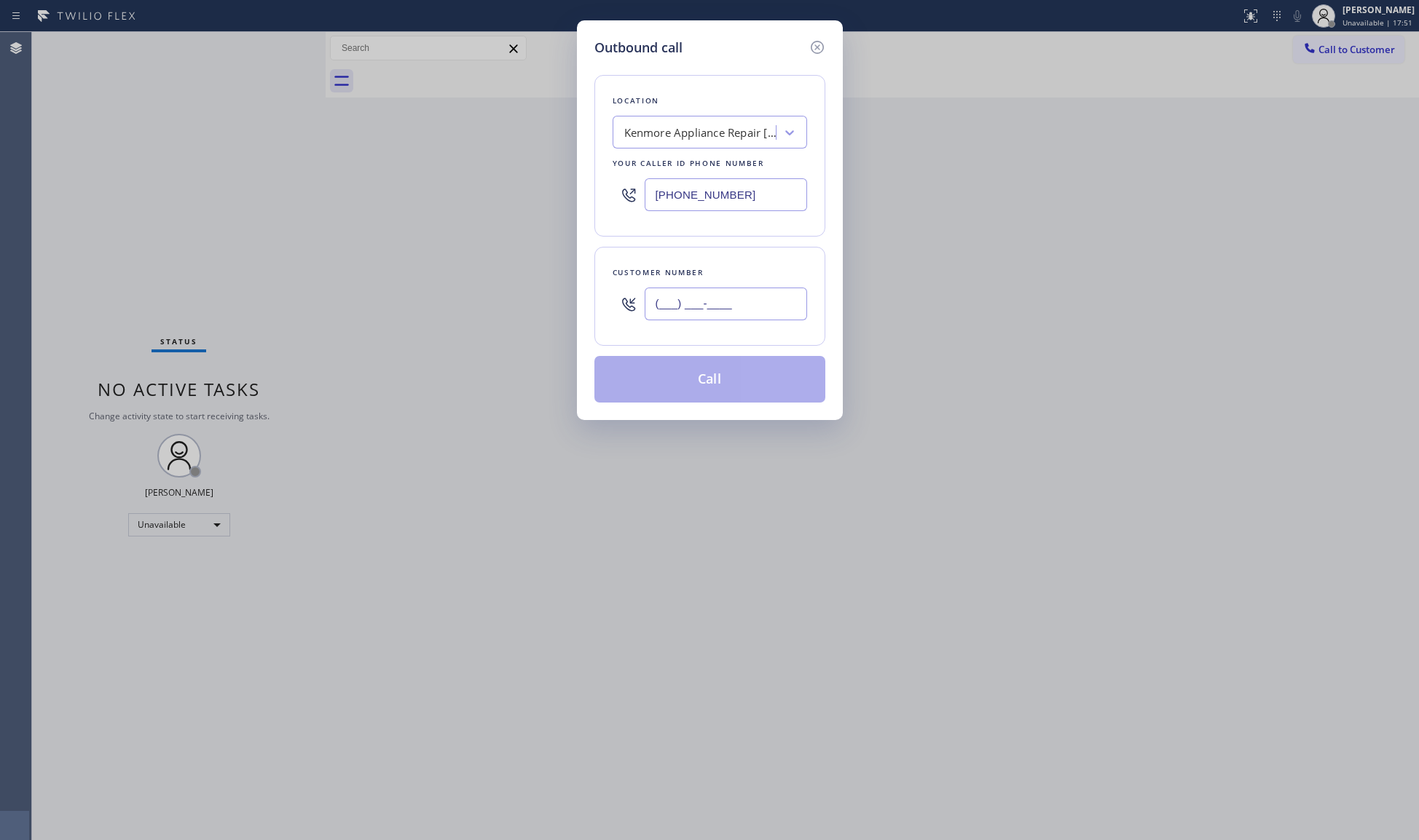
click at [729, 297] on input "(___) ___-____" at bounding box center [726, 303] width 162 height 33
paste input "213) 789-3622"
type input "[PHONE_NUMBER]"
click at [724, 387] on button "Call" at bounding box center [710, 379] width 231 height 47
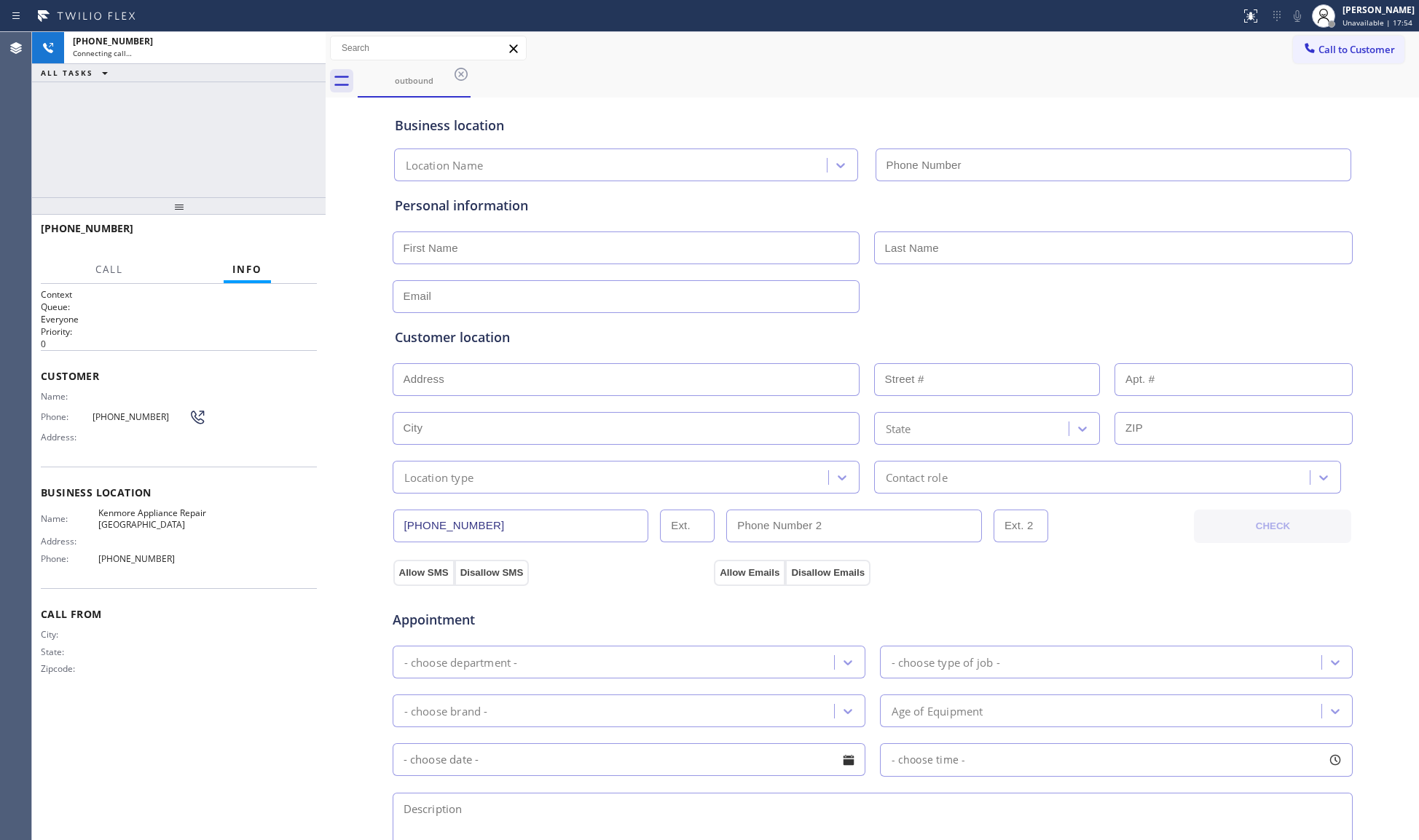
type input "[PHONE_NUMBER]"
click at [289, 239] on span "HANG UP" at bounding box center [283, 235] width 44 height 10
click at [289, 237] on span "HANG UP" at bounding box center [283, 235] width 44 height 10
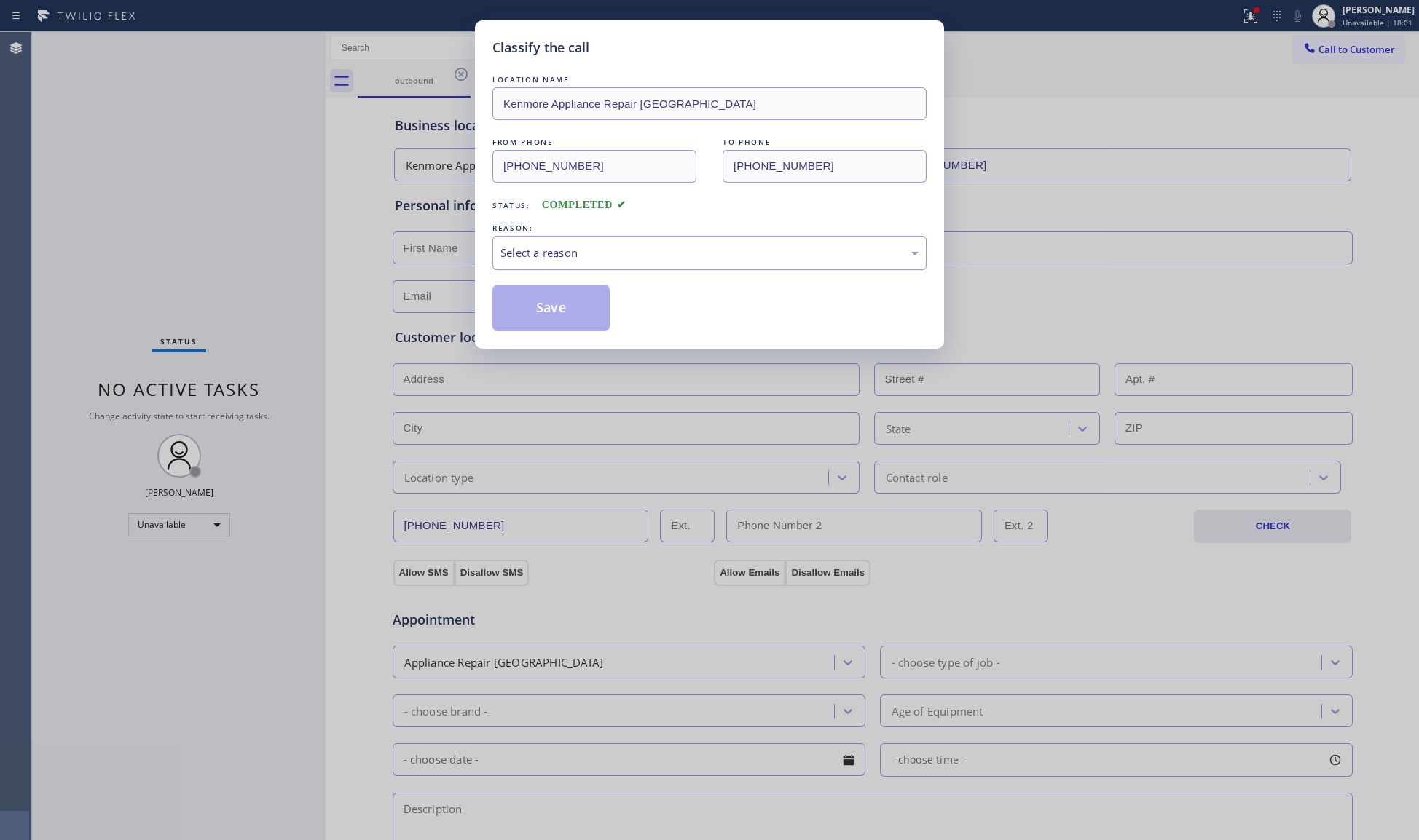
click at [580, 257] on div "Select a reason" at bounding box center [710, 253] width 418 height 17
click at [569, 309] on button "Save" at bounding box center [551, 308] width 117 height 47
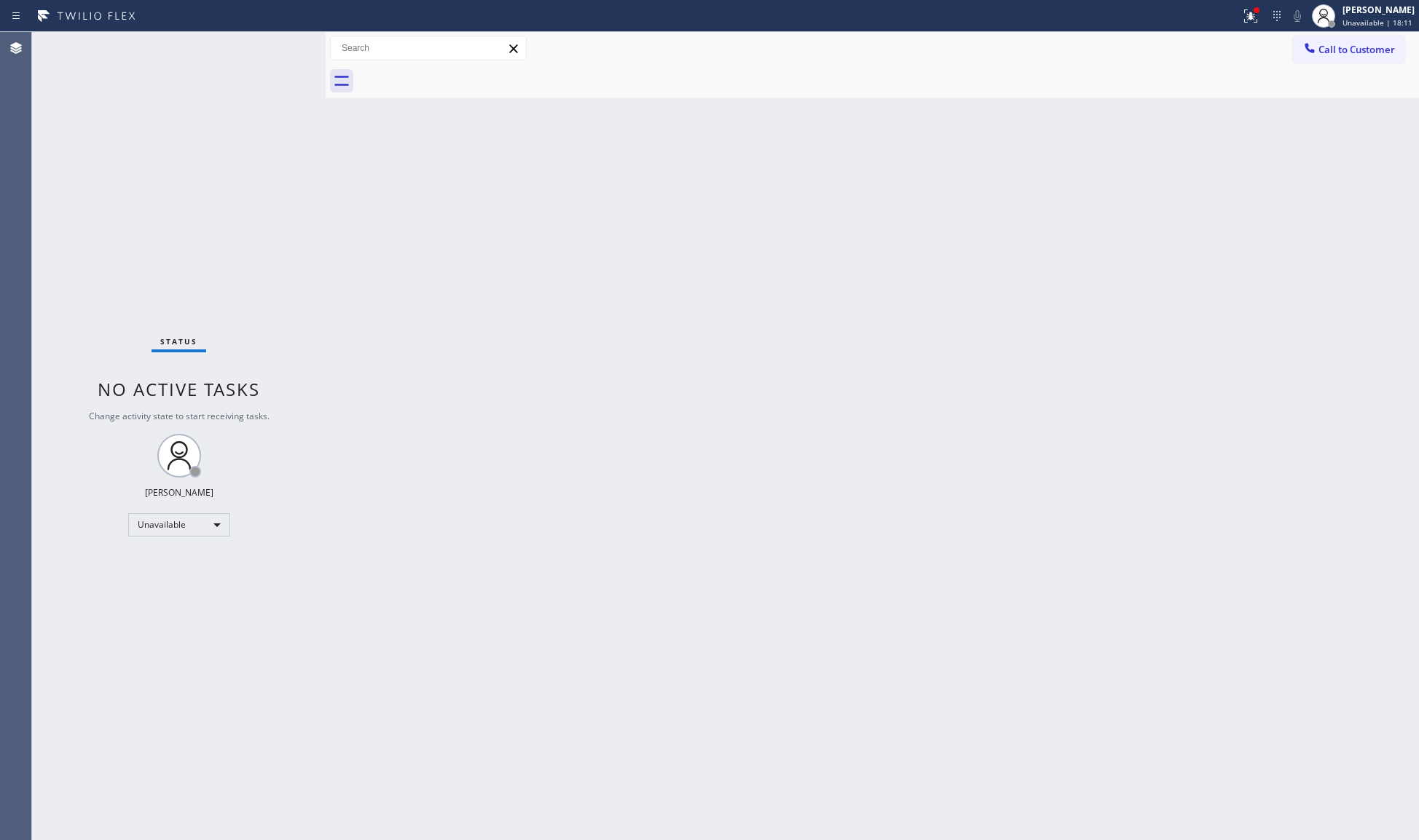
click at [957, 160] on div "Back to Dashboard Change Sender ID Customers Technicians Select a contact Outbo…" at bounding box center [872, 435] width 1094 height 808
click at [1248, 20] on icon at bounding box center [1250, 16] width 18 height 18
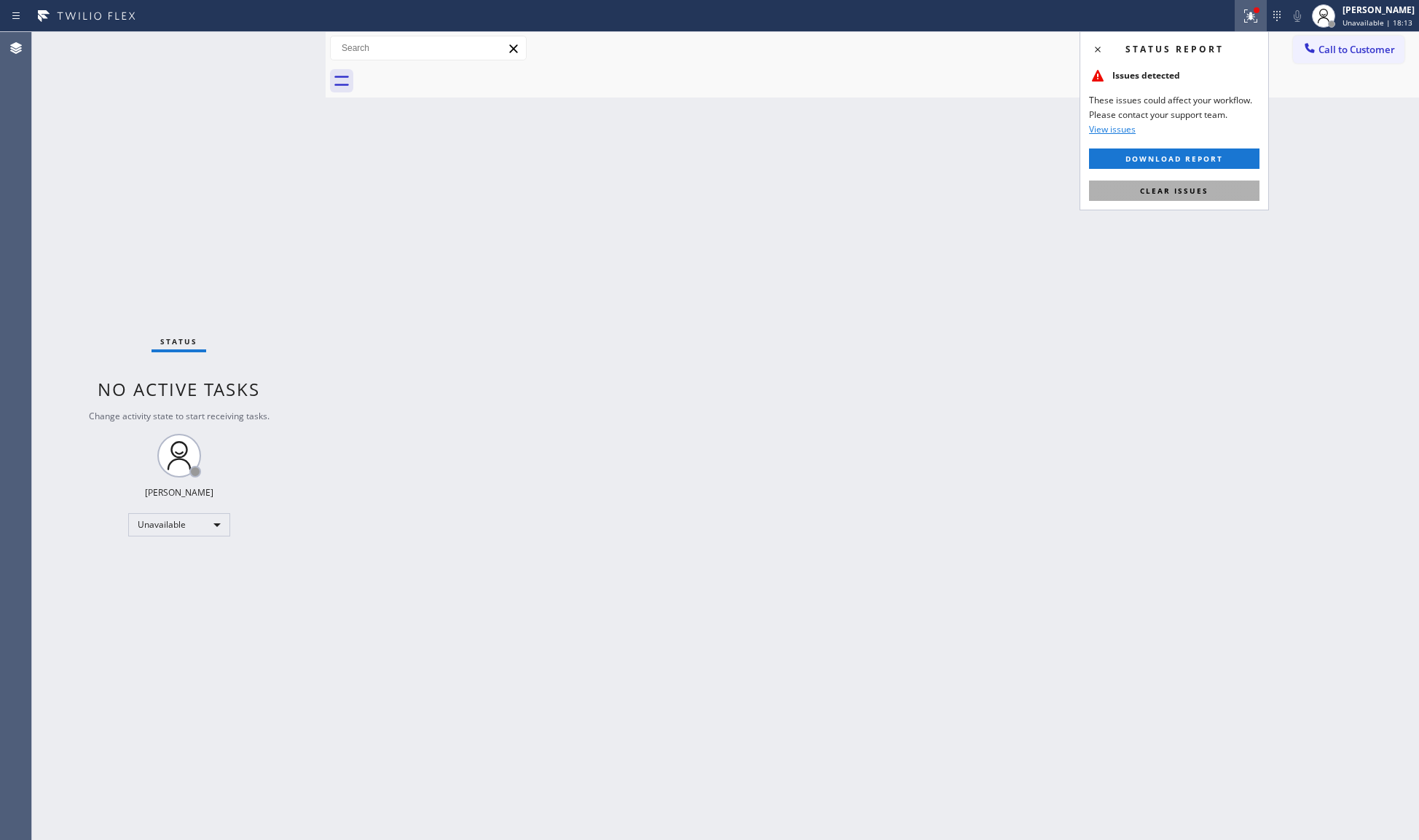
click at [1177, 196] on button "Clear issues" at bounding box center [1174, 191] width 171 height 20
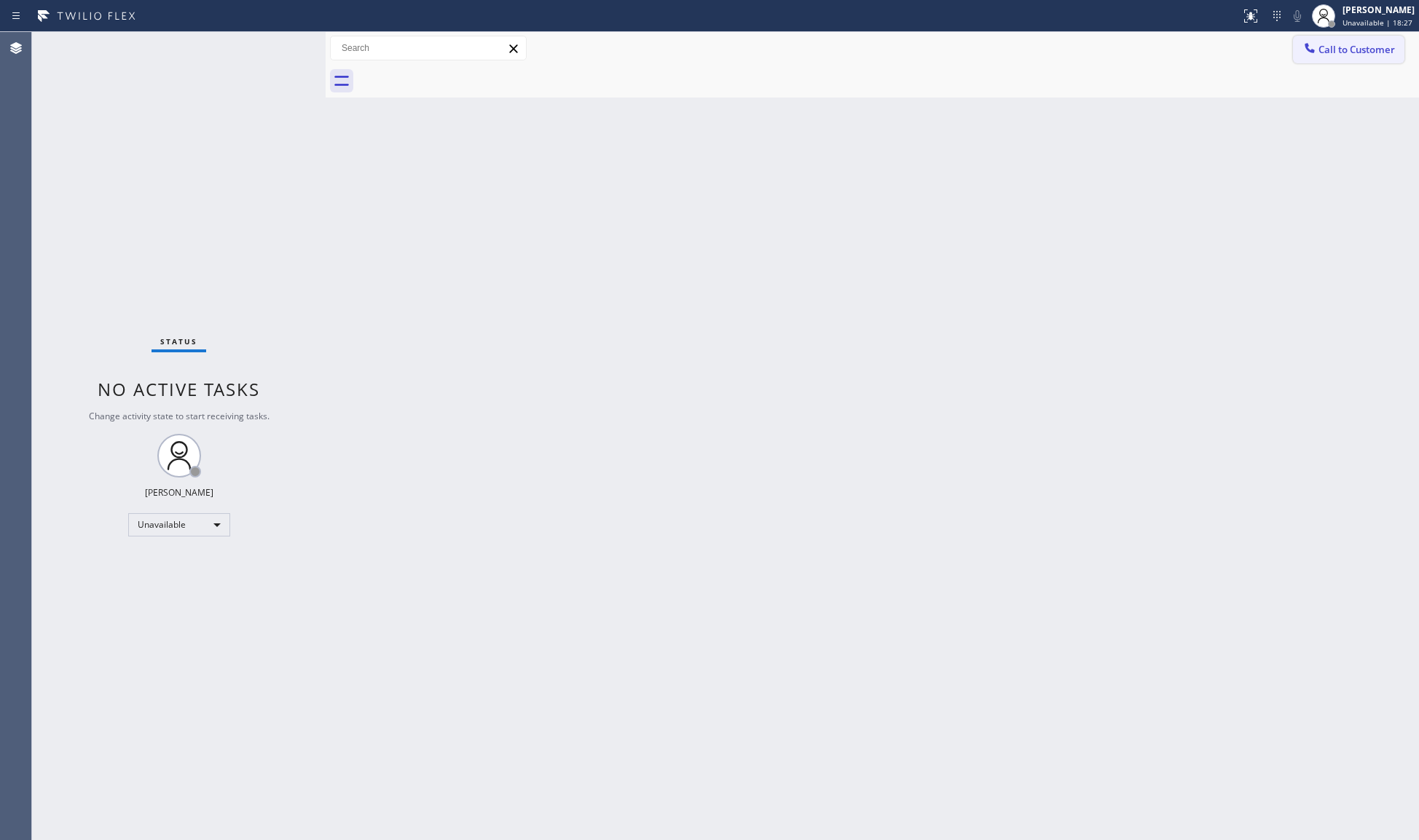
click at [1329, 38] on button "Call to Customer" at bounding box center [1348, 49] width 111 height 28
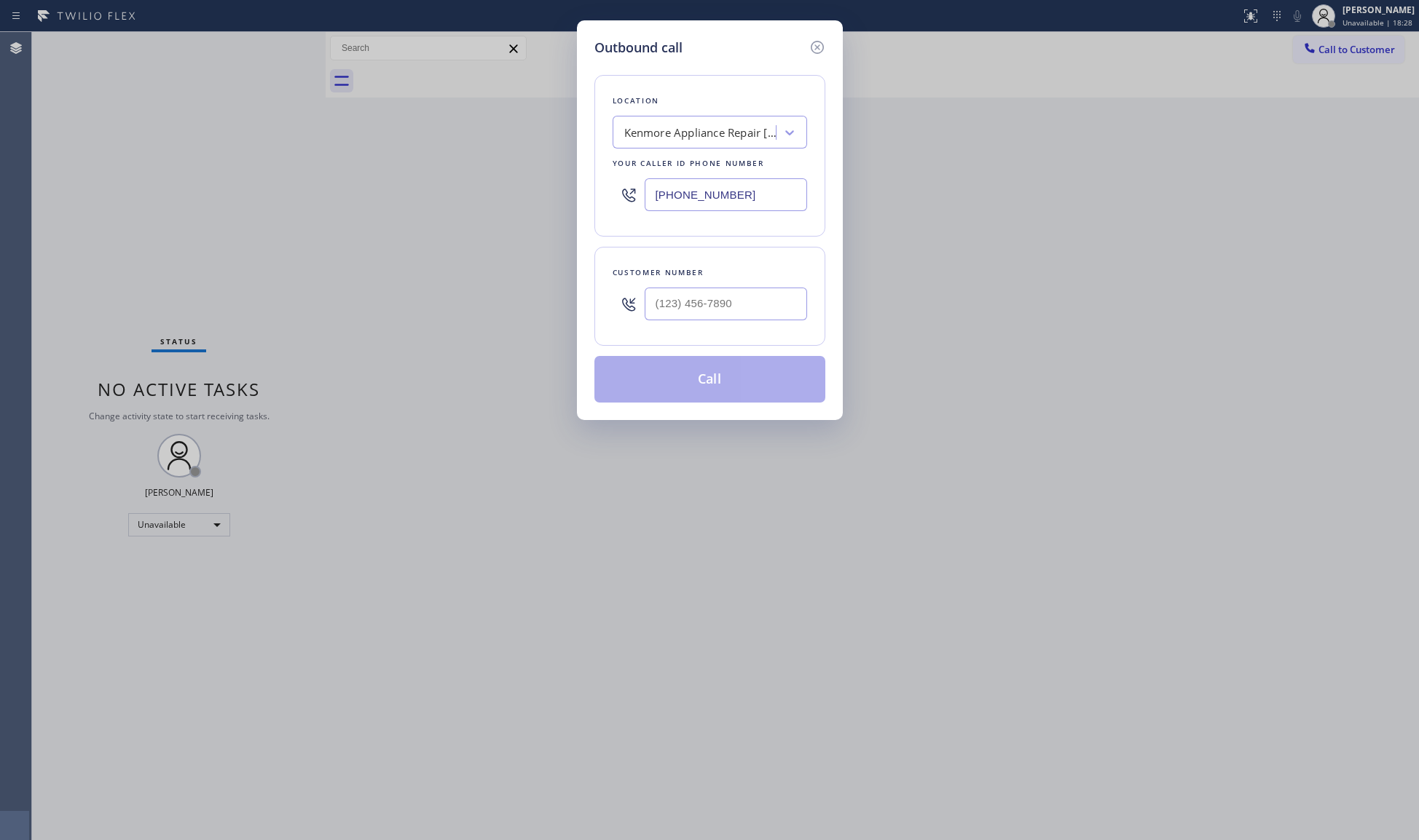
drag, startPoint x: 767, startPoint y: 187, endPoint x: 646, endPoint y: 204, distance: 122.2
click at [646, 204] on input "[PHONE_NUMBER]" at bounding box center [726, 194] width 162 height 33
paste input "310) 388-4048"
type input "[PHONE_NUMBER]"
click at [778, 308] on input "(___) ___-____" at bounding box center [726, 303] width 162 height 33
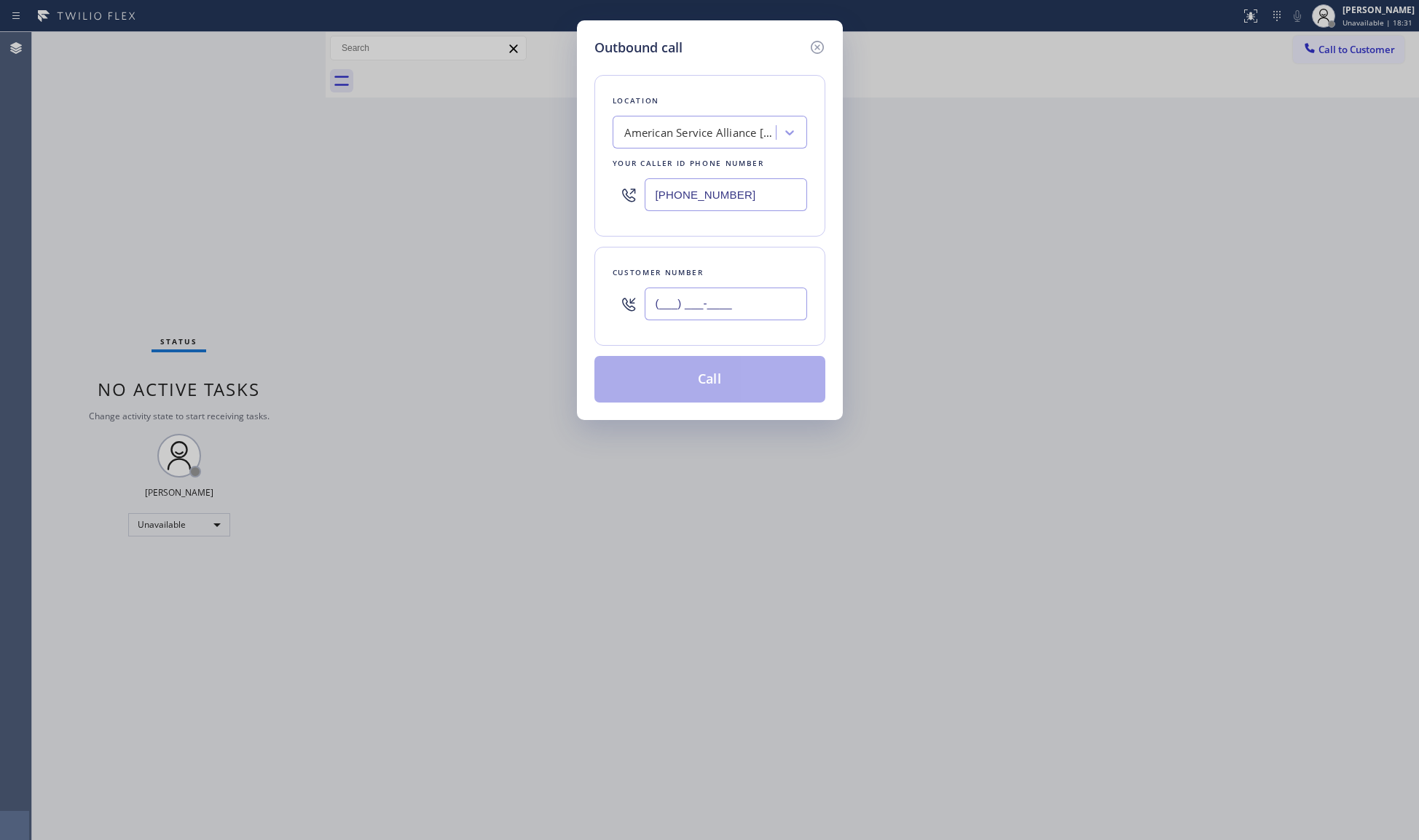
paste input "310) 936-4067"
type input "[PHONE_NUMBER]"
click at [709, 392] on button "Call" at bounding box center [710, 379] width 231 height 47
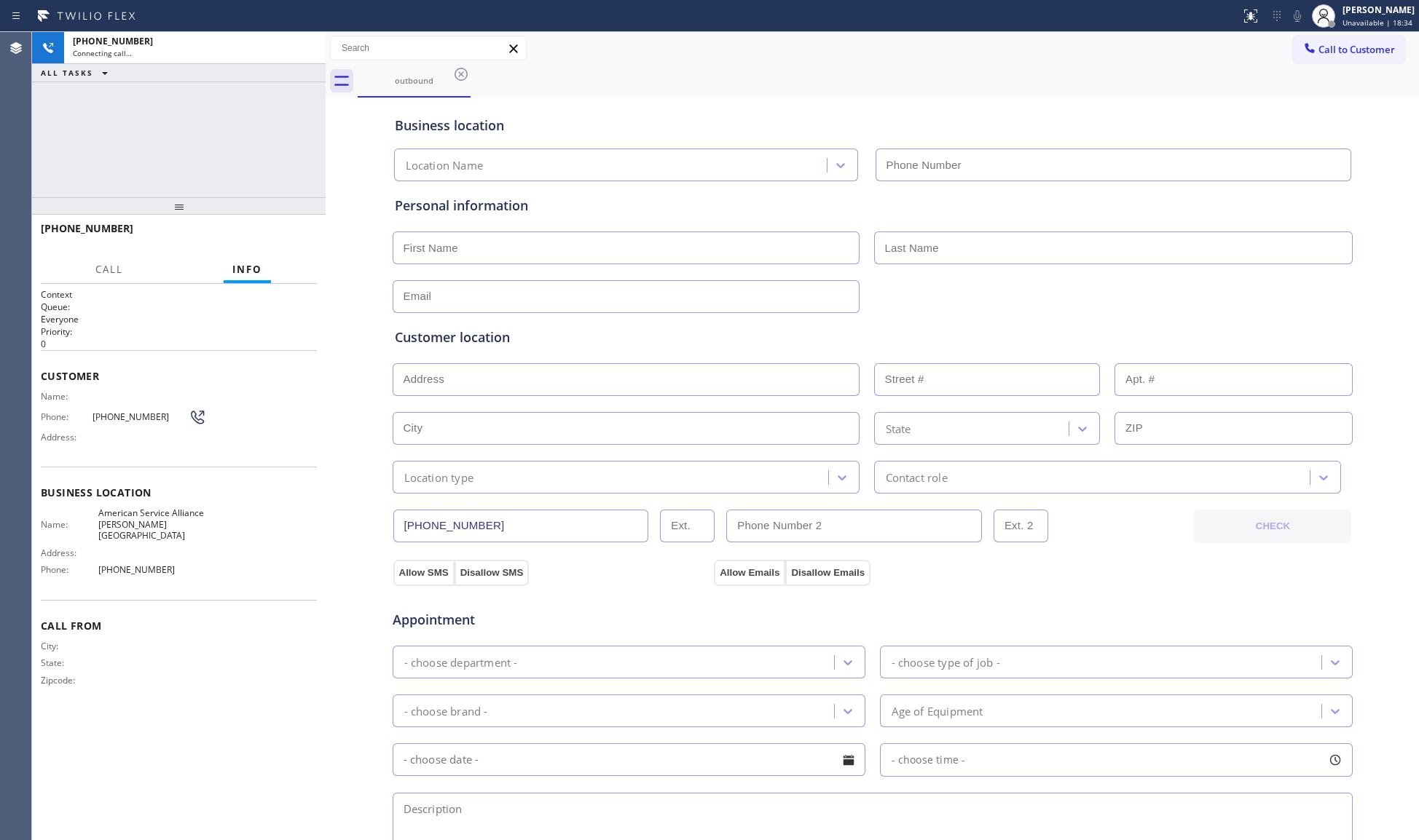
type input "[PHONE_NUMBER]"
click at [656, 99] on div "Business location American Service Alliance [PERSON_NAME][GEOGRAPHIC_DATA] [PHO…" at bounding box center [873, 138] width 962 height 86
click at [667, 71] on div "outbound" at bounding box center [888, 81] width 1061 height 33
drag, startPoint x: 303, startPoint y: 50, endPoint x: 709, endPoint y: 120, distance: 412.0
click at [306, 50] on icon at bounding box center [306, 48] width 18 height 18
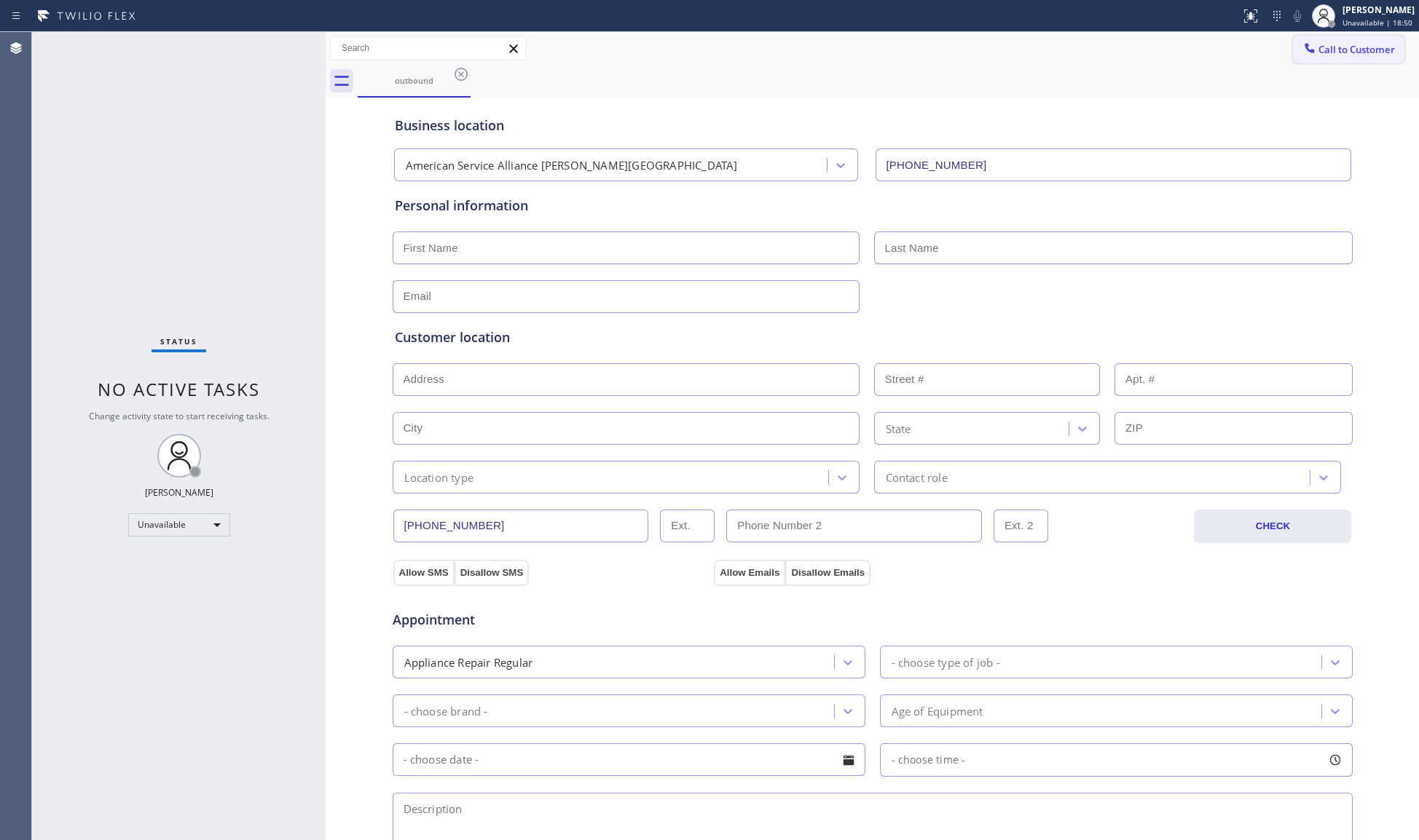
click at [1303, 51] on icon at bounding box center [1309, 48] width 14 height 14
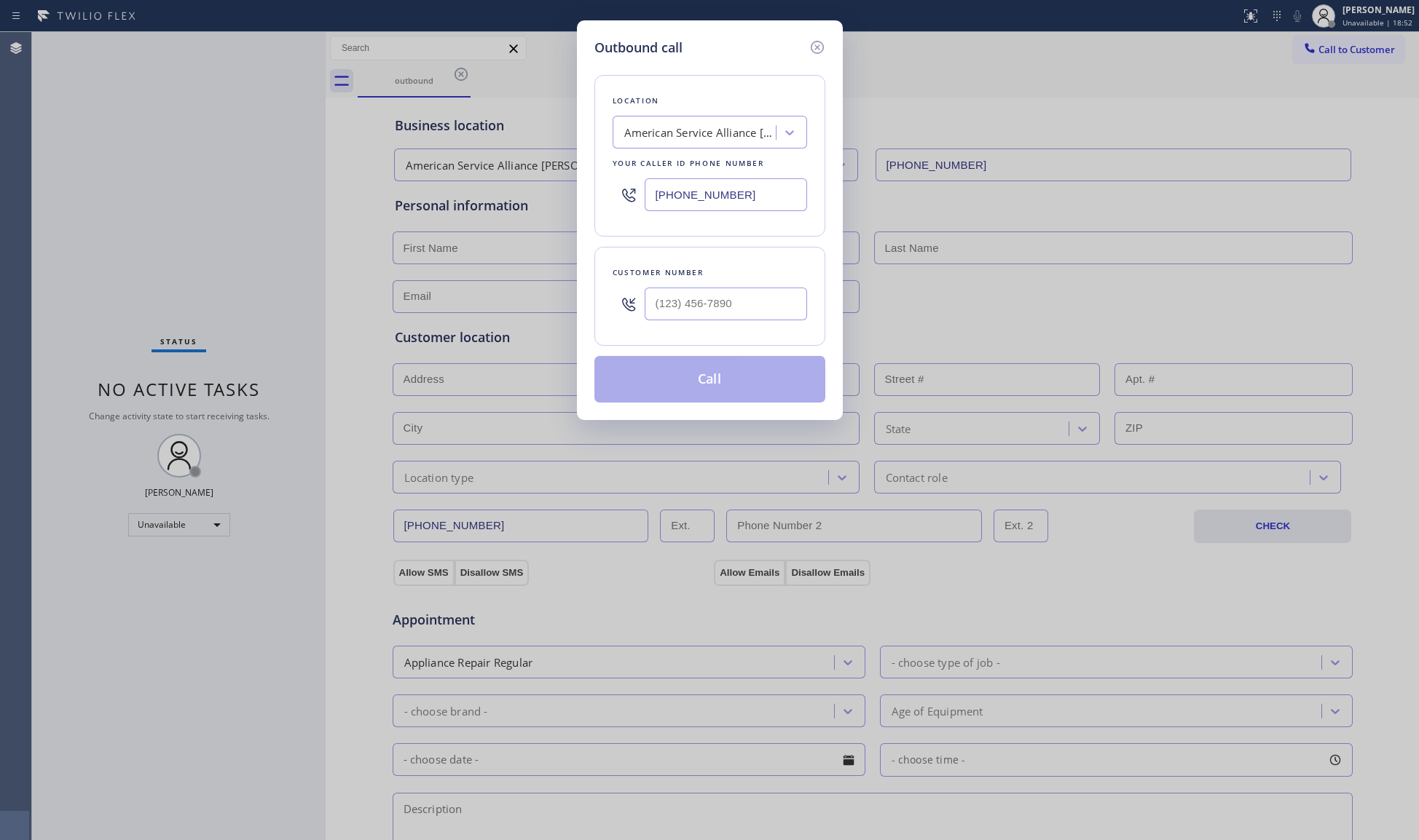
click at [748, 198] on input "[PHONE_NUMBER]" at bounding box center [726, 194] width 162 height 33
click at [620, 201] on div "[PHONE_NUMBER]" at bounding box center [710, 195] width 195 height 48
paste input "929) 481-3505"
type input "[PHONE_NUMBER]"
click at [735, 313] on input "(___) ___-____" at bounding box center [726, 303] width 162 height 33
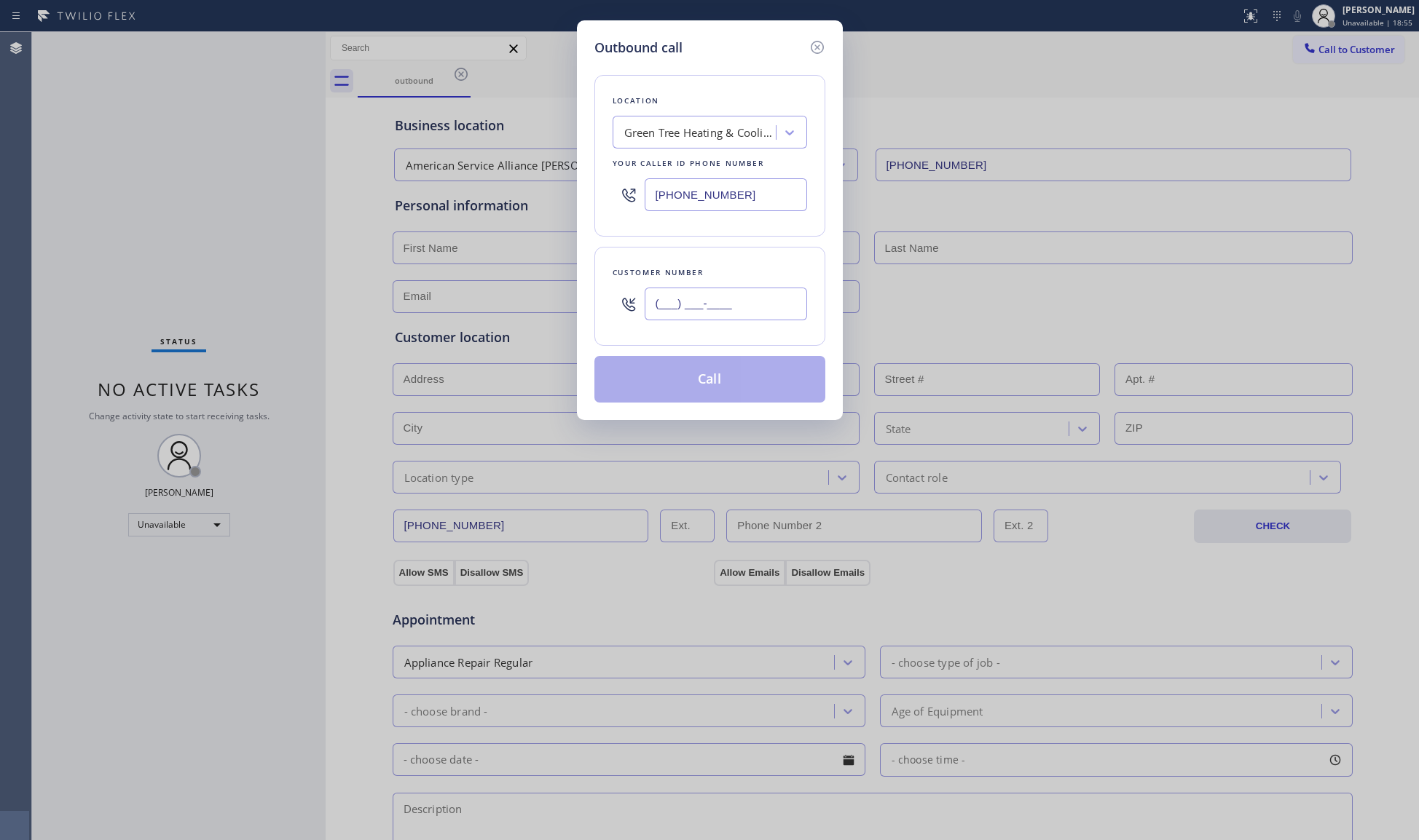
paste input "315) 200-1019"
type input "[PHONE_NUMBER]"
click at [710, 379] on button "Call" at bounding box center [710, 379] width 231 height 47
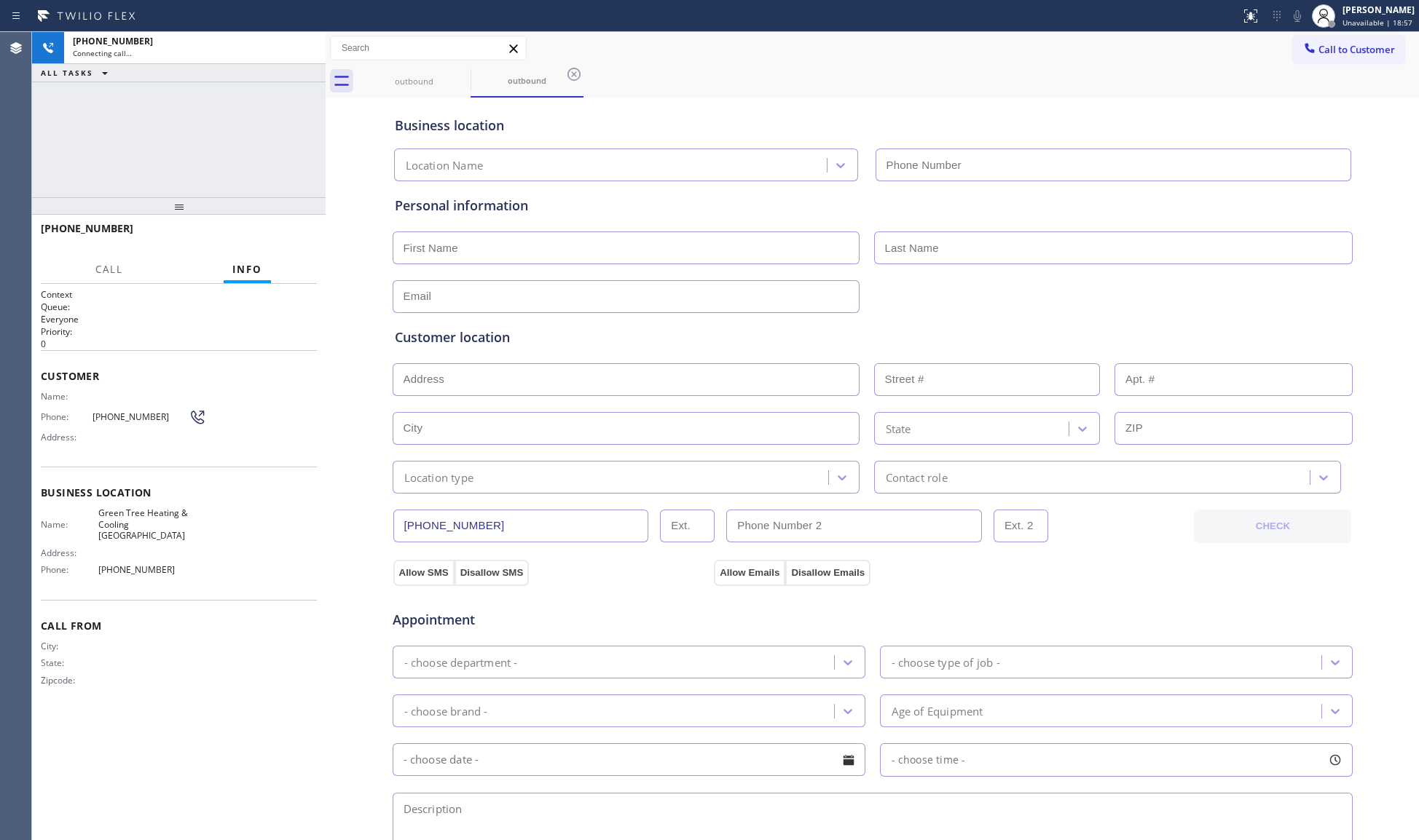
type input "[PHONE_NUMBER]"
click at [641, 31] on div "Status report No issues detected If you experience an issue, please download th…" at bounding box center [709, 16] width 1419 height 32
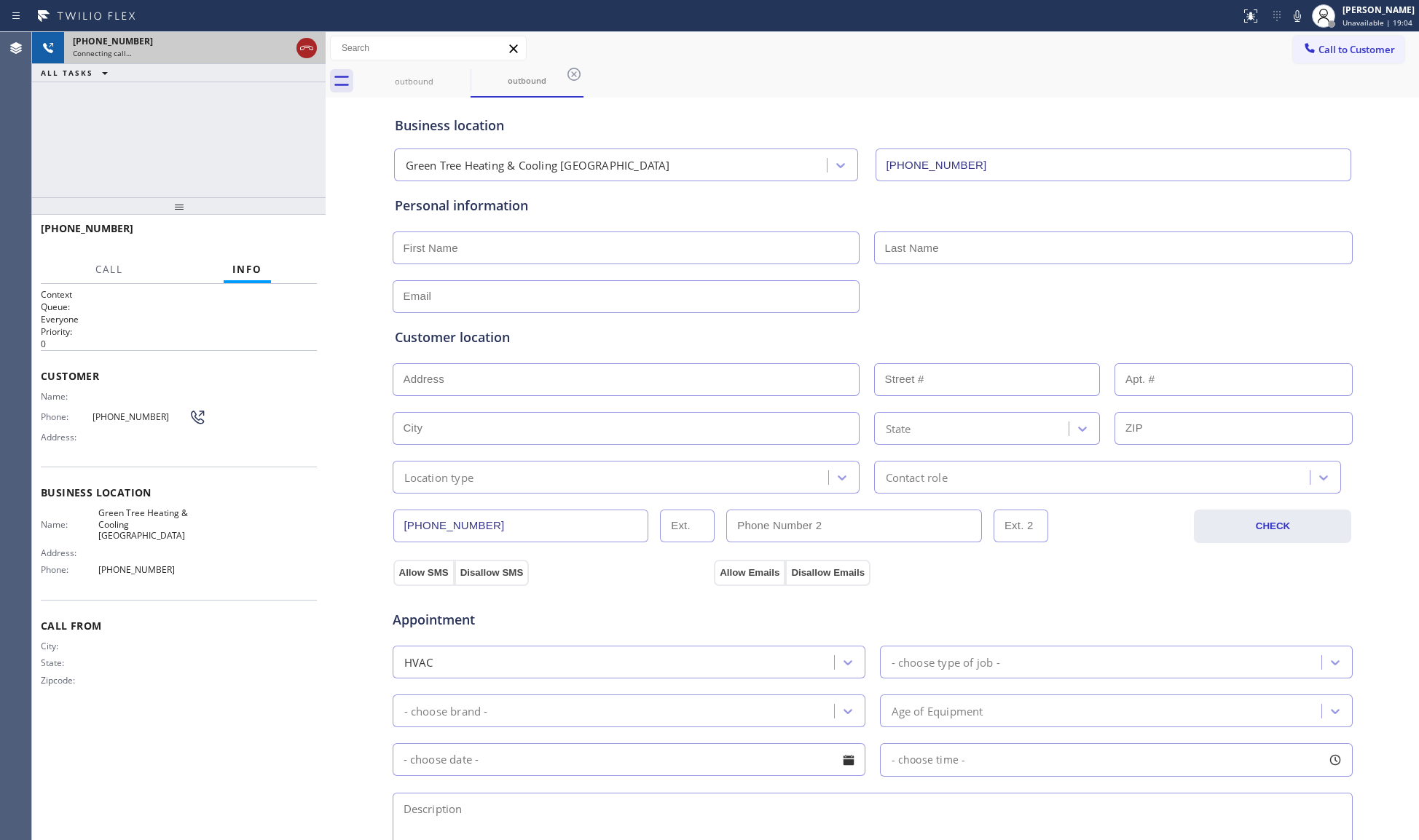
click at [304, 45] on icon at bounding box center [306, 48] width 18 height 18
click at [482, 95] on div "Business location Green Tree Heating & Cooling [GEOGRAPHIC_DATA] [PHONE_NUMBER]" at bounding box center [873, 138] width 962 height 86
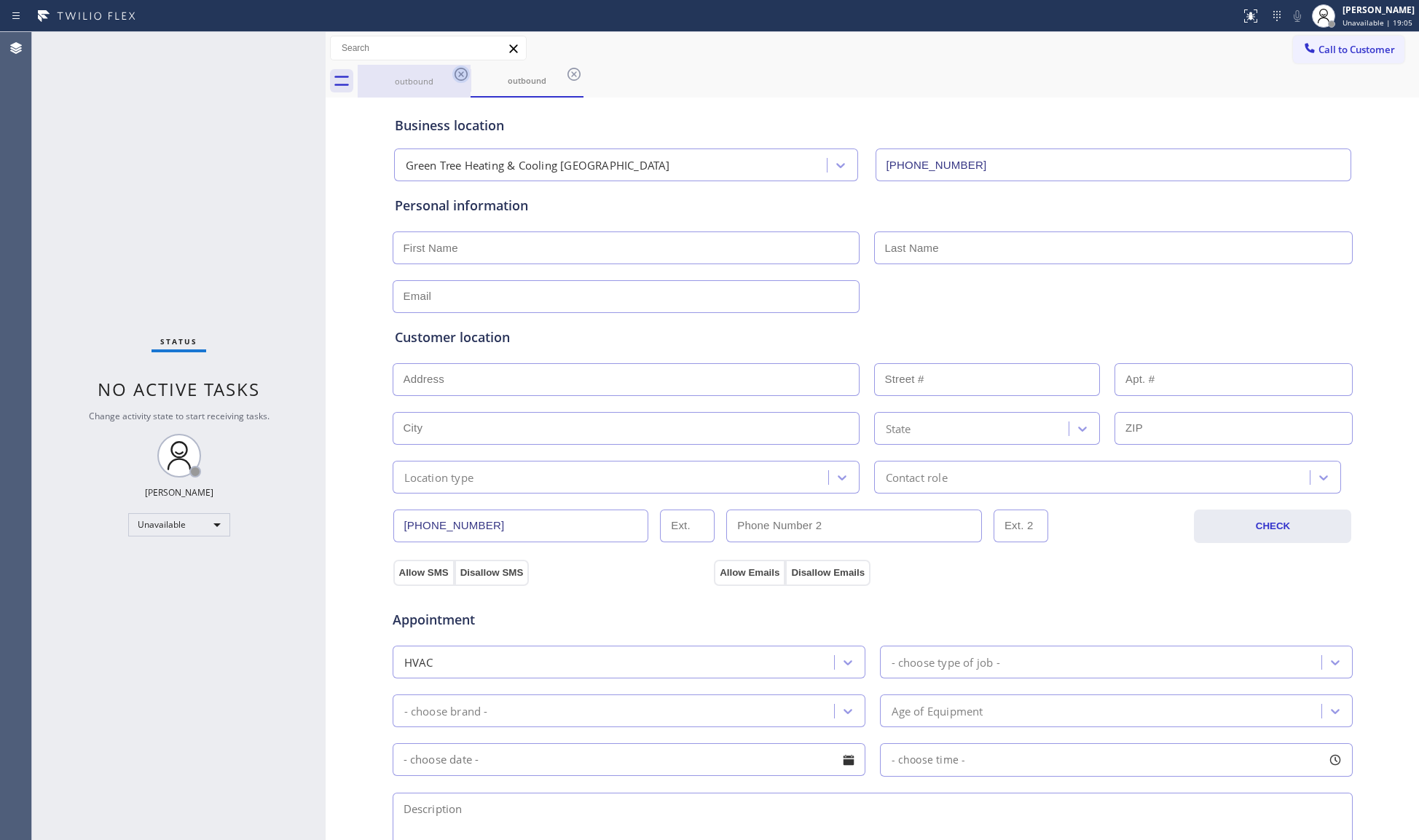
click at [456, 70] on icon at bounding box center [461, 74] width 18 height 18
click at [565, 70] on icon at bounding box center [574, 74] width 18 height 18
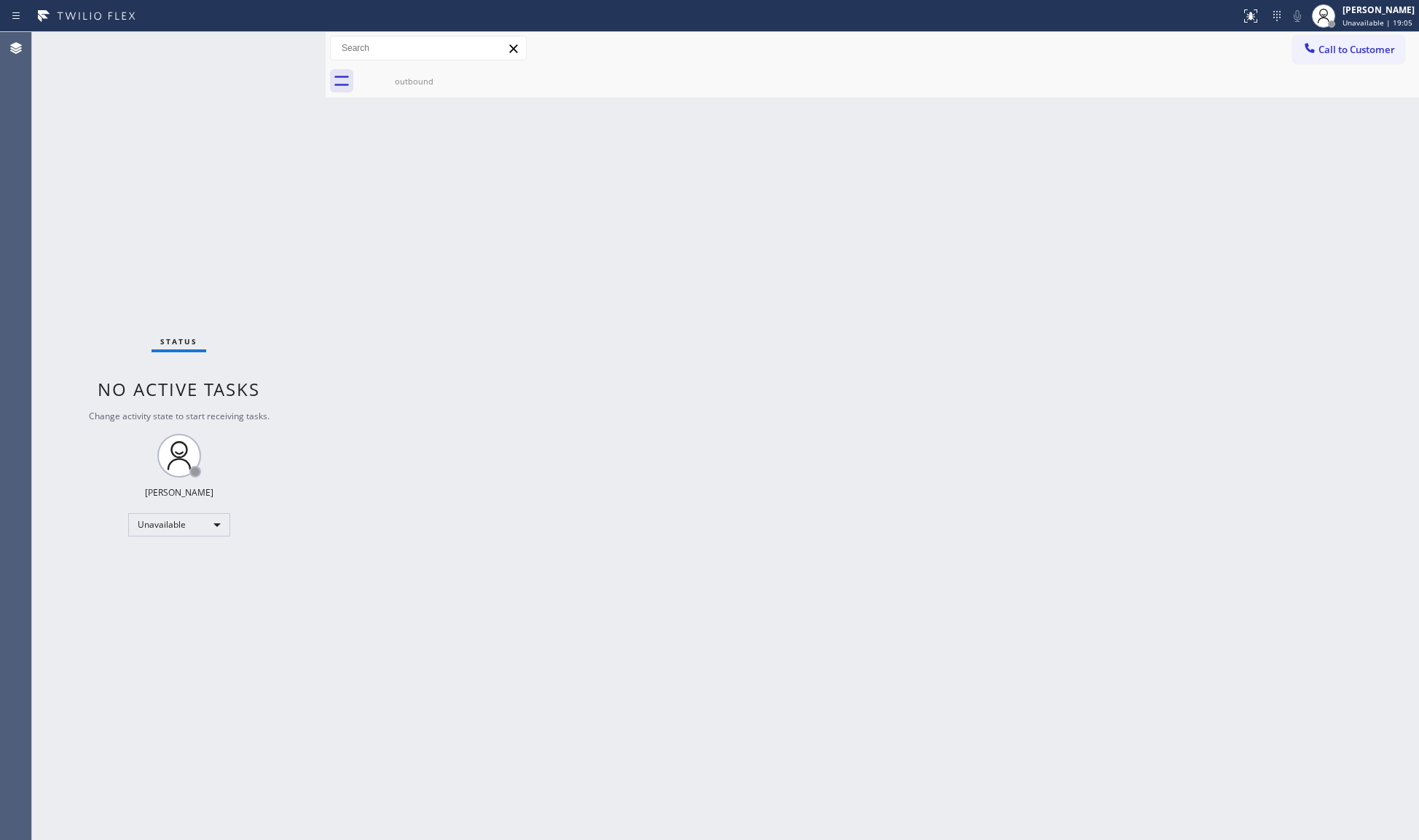
click at [0, 0] on icon at bounding box center [0, 0] width 0 height 0
click at [420, 82] on div "outbound" at bounding box center [415, 81] width 110 height 11
click at [1299, 49] on button "Call to Customer" at bounding box center [1348, 49] width 111 height 28
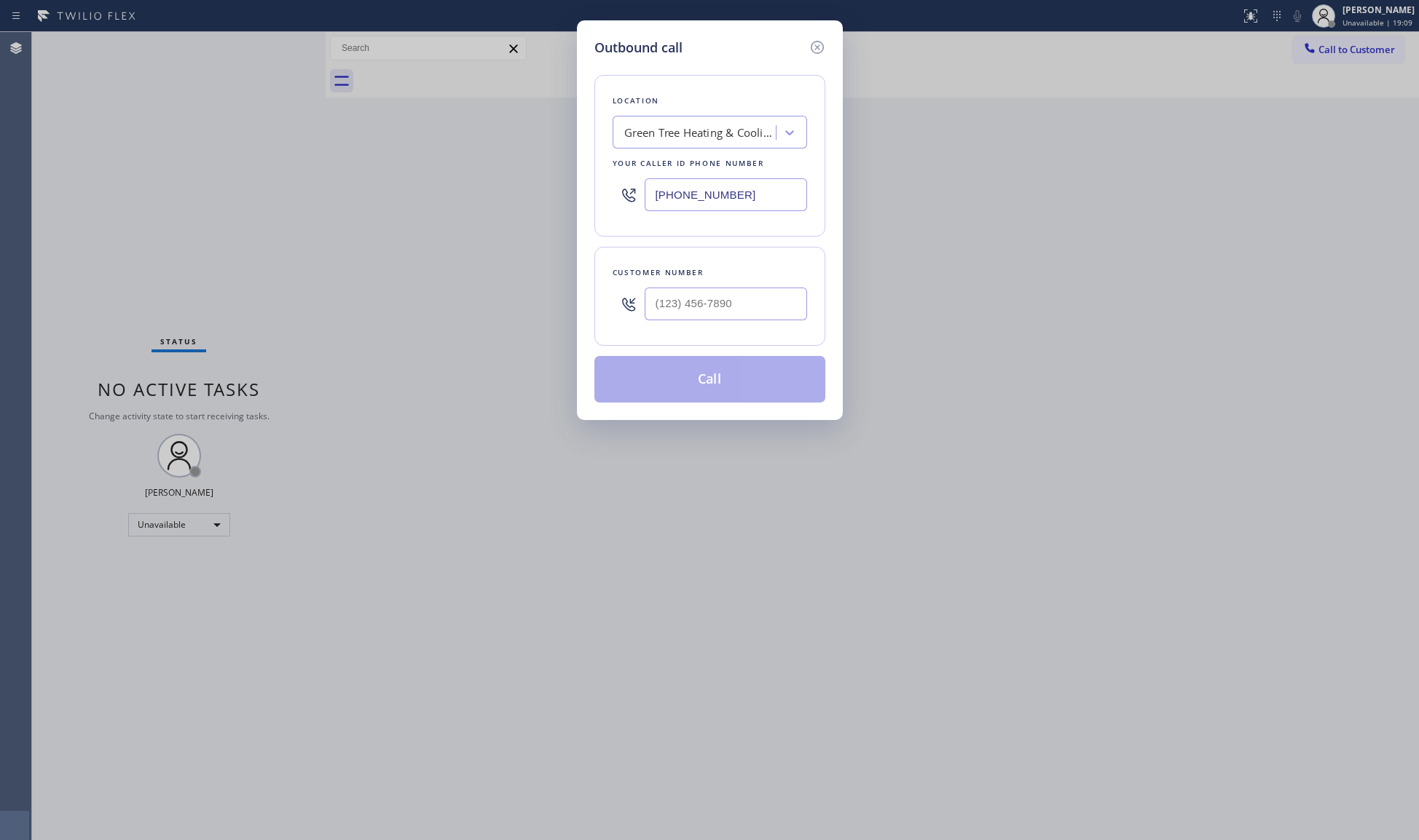
drag, startPoint x: 698, startPoint y: 190, endPoint x: 612, endPoint y: 178, distance: 86.8
click at [613, 178] on div "[PHONE_NUMBER]" at bounding box center [710, 195] width 195 height 48
paste input "347) 851-1283"
type input "[PHONE_NUMBER]"
click at [779, 286] on div at bounding box center [726, 303] width 162 height 48
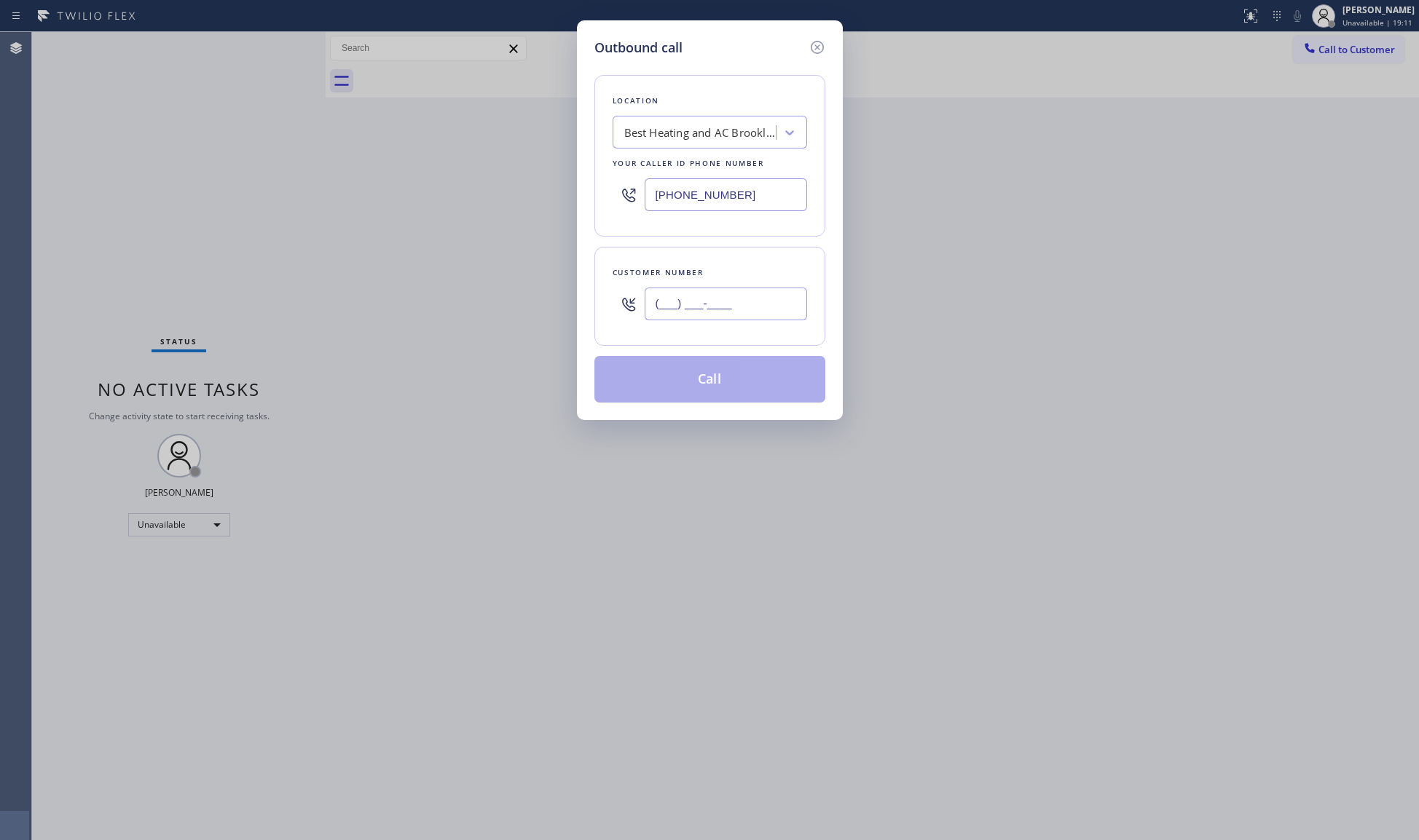
click at [778, 298] on input "(___) ___-____" at bounding box center [726, 303] width 162 height 33
paste input "646) 642-9158"
type input "[PHONE_NUMBER]"
click at [720, 376] on button "Call" at bounding box center [710, 379] width 231 height 47
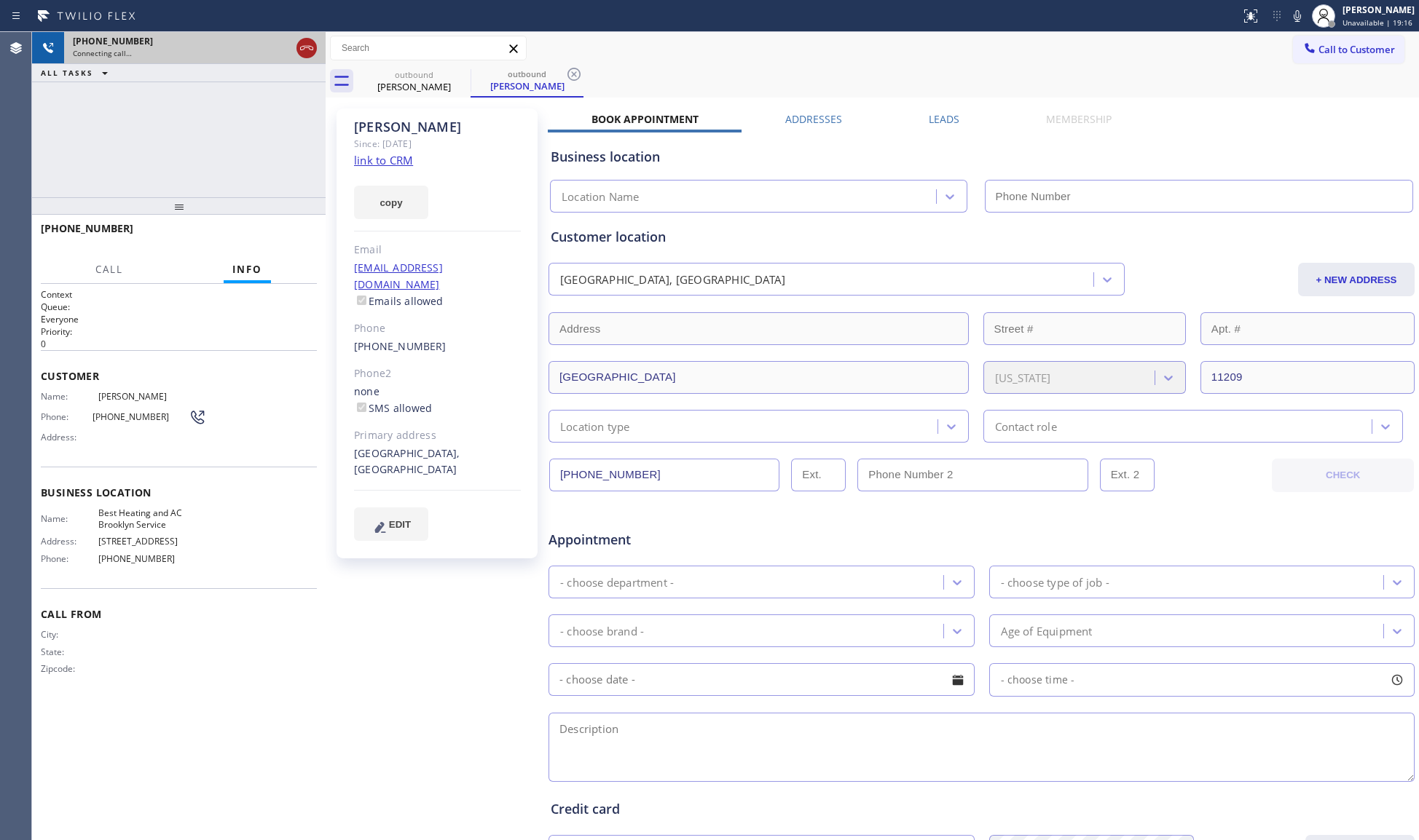
click at [300, 53] on icon at bounding box center [306, 48] width 18 height 18
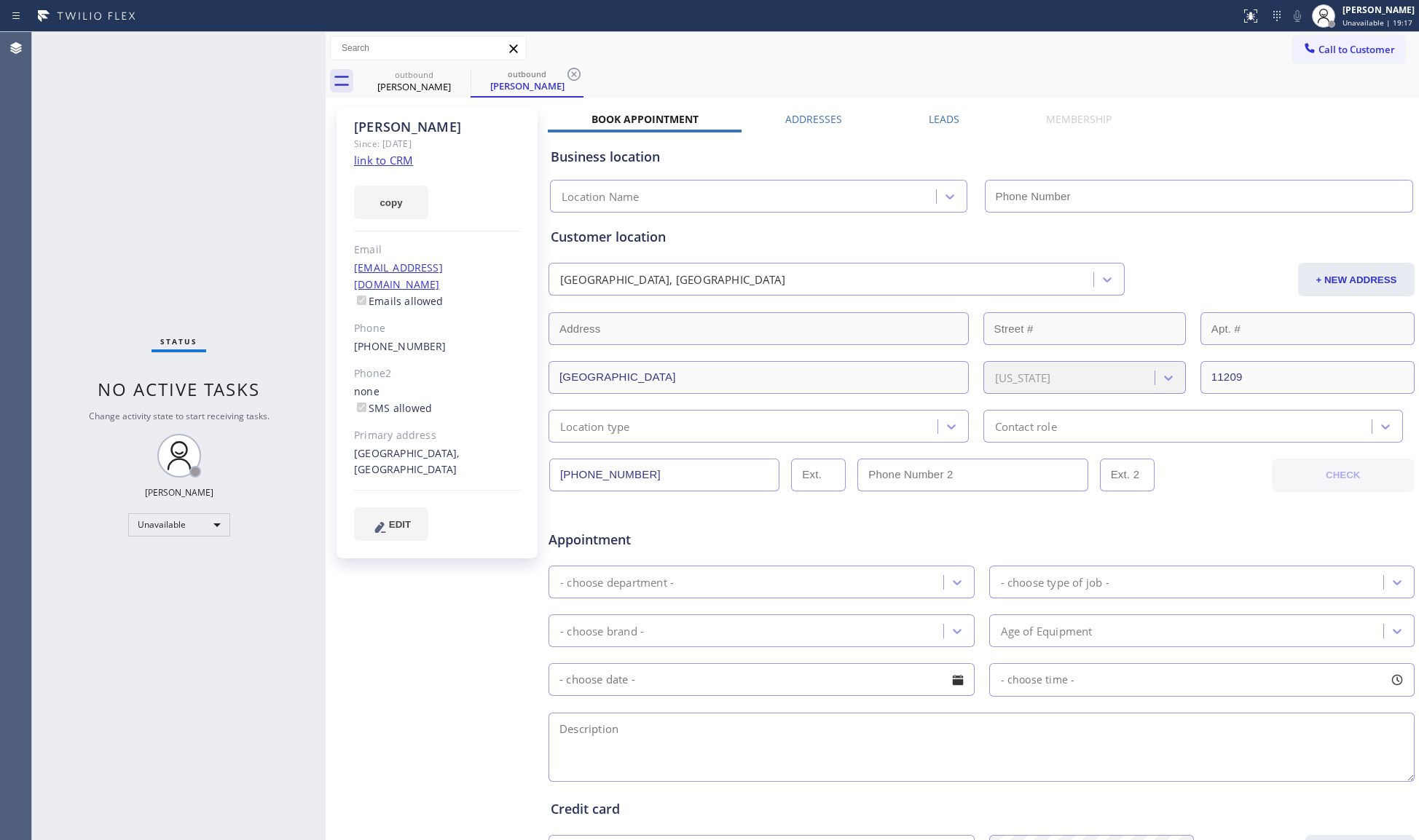
type input "[PHONE_NUMBER]"
drag, startPoint x: 416, startPoint y: 88, endPoint x: 440, endPoint y: 82, distance: 24.7
click at [421, 88] on div "[PERSON_NAME]" at bounding box center [415, 87] width 110 height 13
drag, startPoint x: 449, startPoint y: 79, endPoint x: 458, endPoint y: 74, distance: 10.3
click at [452, 76] on div "outbound [PERSON_NAME]" at bounding box center [414, 81] width 113 height 33
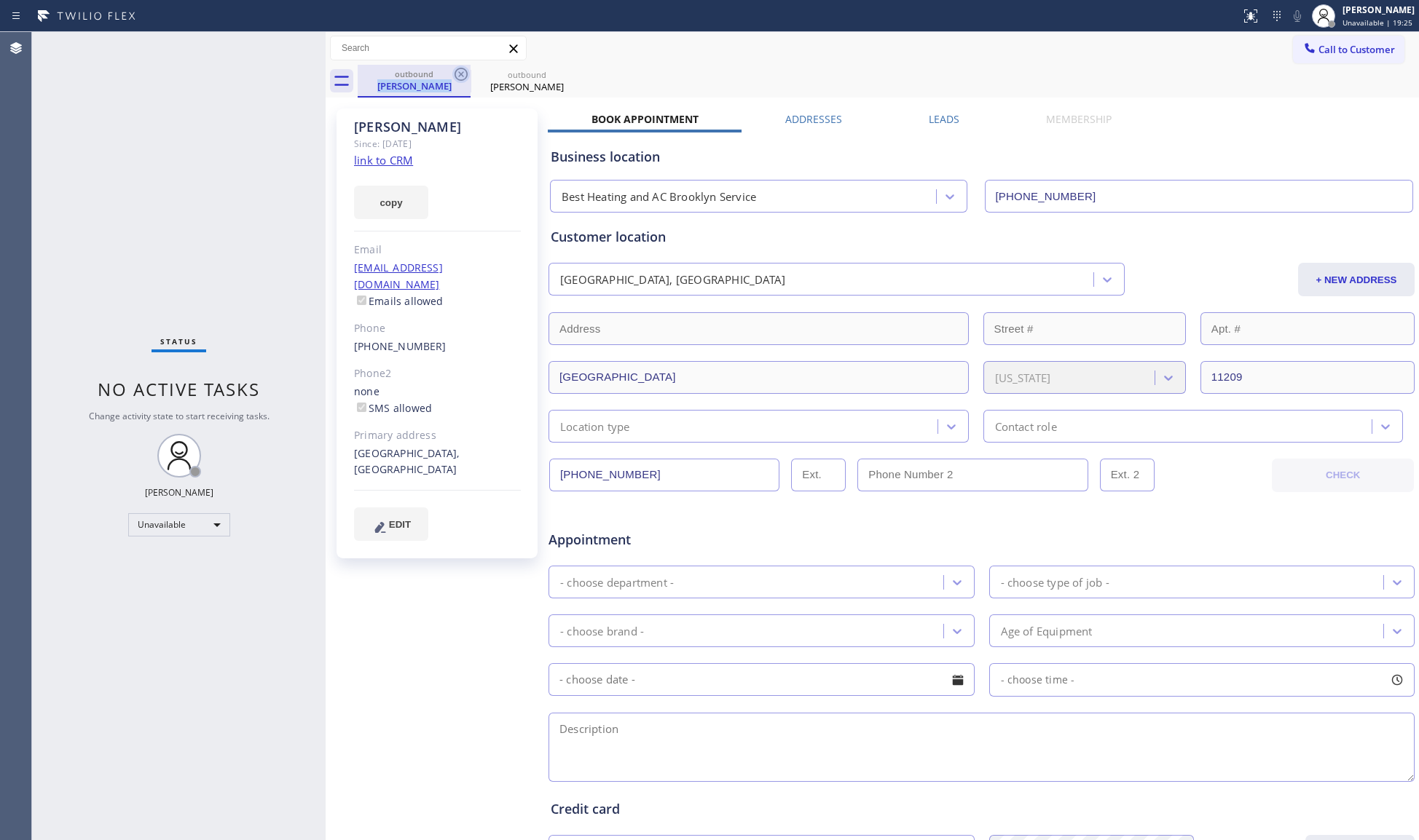
click at [458, 74] on icon at bounding box center [461, 74] width 18 height 18
click at [0, 0] on icon at bounding box center [0, 0] width 0 height 0
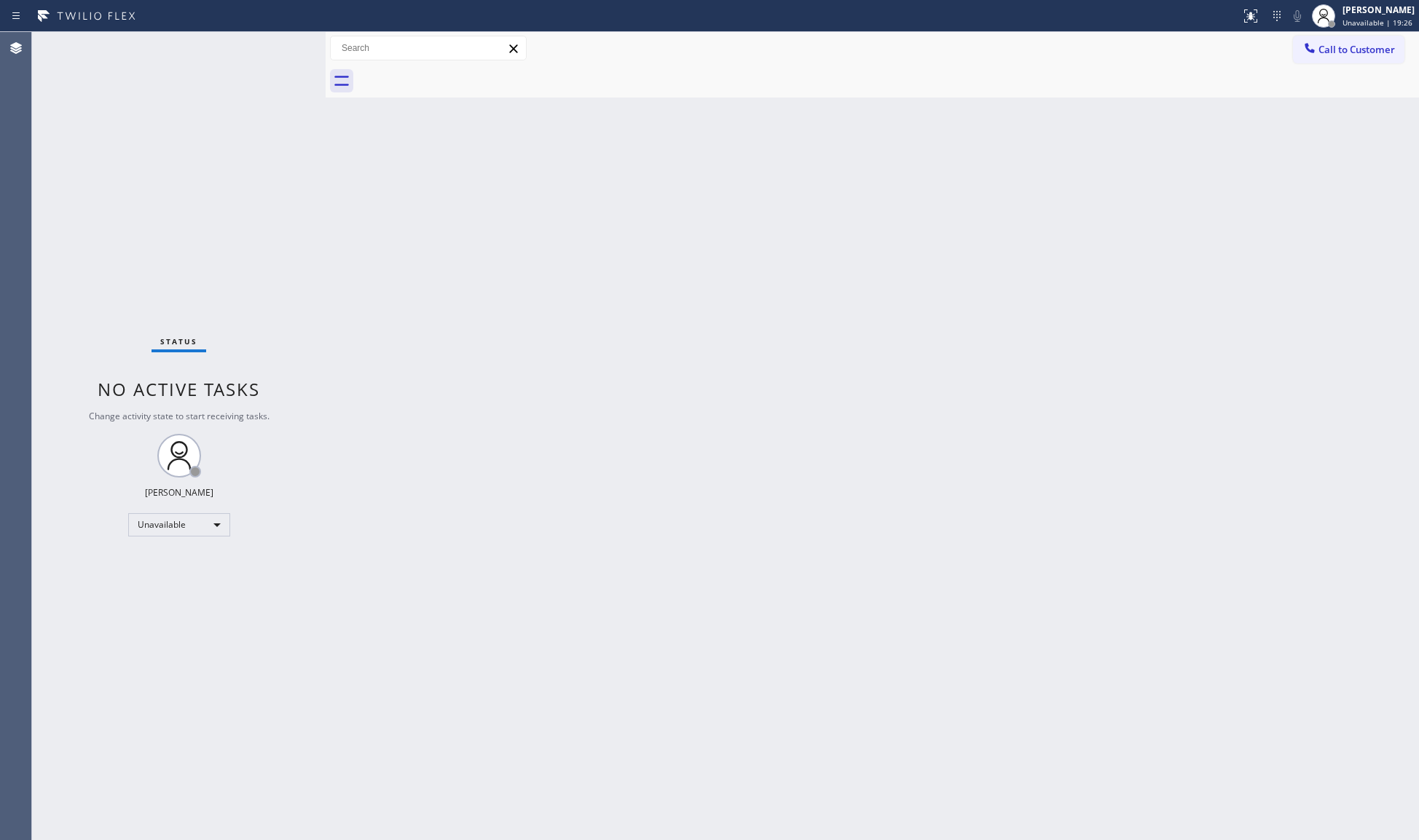
click at [458, 74] on div at bounding box center [888, 81] width 1061 height 33
drag, startPoint x: 1326, startPoint y: 56, endPoint x: 1233, endPoint y: 56, distance: 93.0
click at [1324, 56] on button "Call to Customer" at bounding box center [1348, 49] width 111 height 28
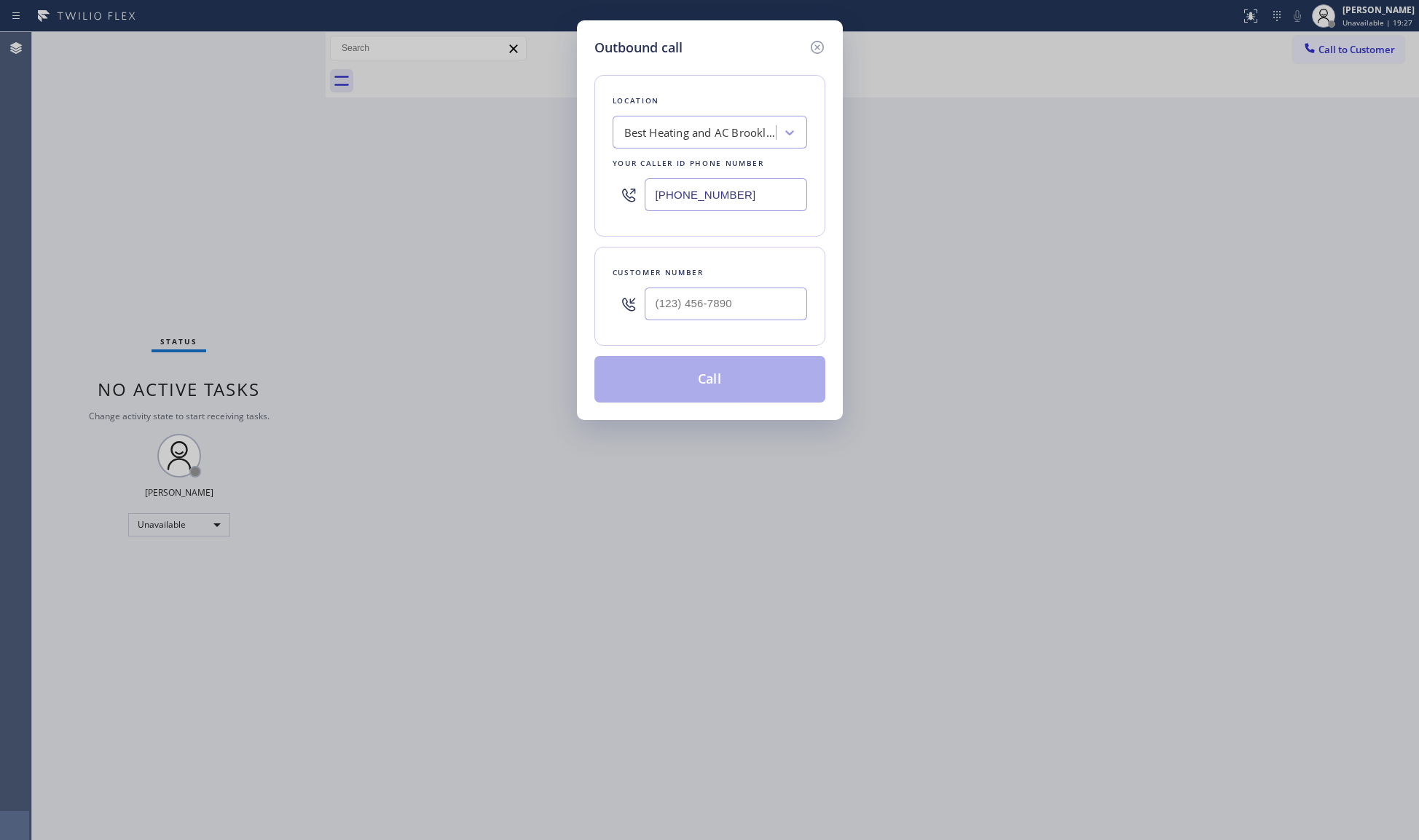
drag, startPoint x: 642, startPoint y: 170, endPoint x: 548, endPoint y: 153, distance: 95.5
click at [549, 153] on div "Outbound call Location Best Heating and AC Brooklyn Service Your caller id phon…" at bounding box center [709, 420] width 1419 height 840
paste input "725) 800-8511"
type input "[PHONE_NUMBER]"
click at [759, 288] on div at bounding box center [726, 303] width 162 height 48
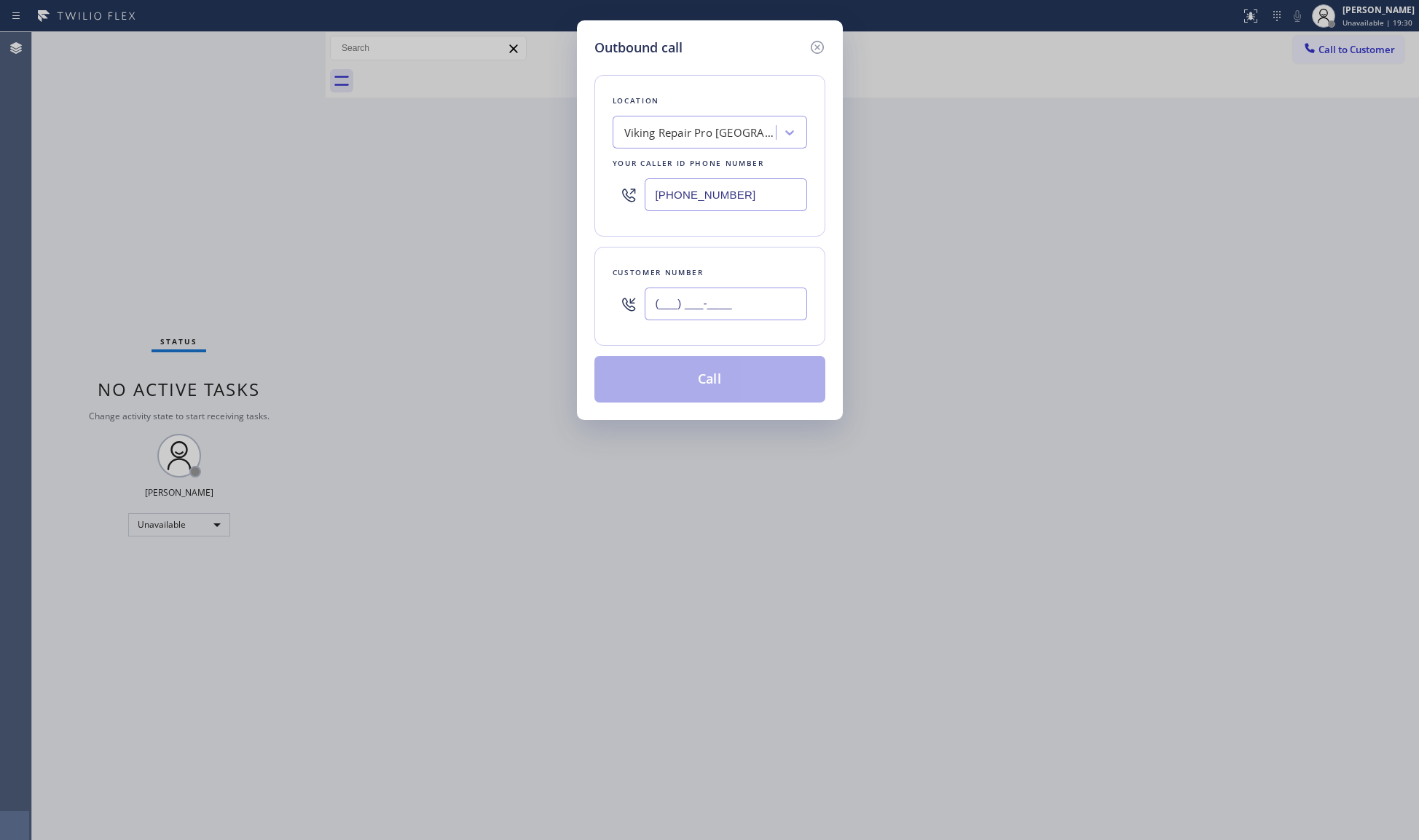
click at [761, 316] on input "(___) ___-____" at bounding box center [726, 303] width 162 height 33
paste input "702) 563-7826"
type input "[PHONE_NUMBER]"
click at [715, 392] on button "Call" at bounding box center [710, 379] width 231 height 47
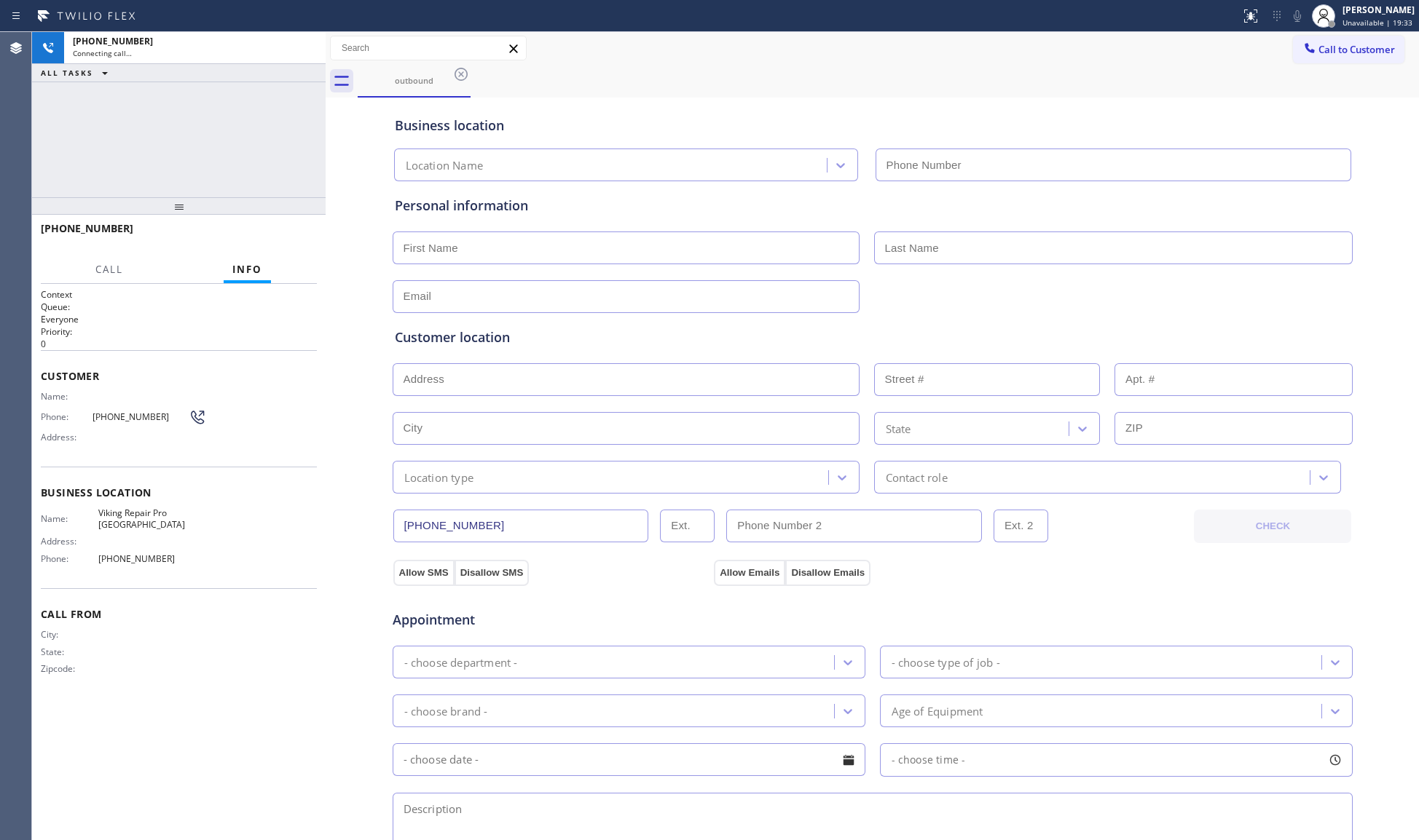
type input "[PHONE_NUMBER]"
drag, startPoint x: 963, startPoint y: 115, endPoint x: 953, endPoint y: 99, distance: 18.9
click at [959, 112] on div "Business location Viking Repair Pro [GEOGRAPHIC_DATA] [PHONE_NUMBER]" at bounding box center [873, 141] width 962 height 80
click at [325, 228] on div at bounding box center [325, 435] width 0 height 808
click at [323, 228] on div at bounding box center [323, 435] width 0 height 808
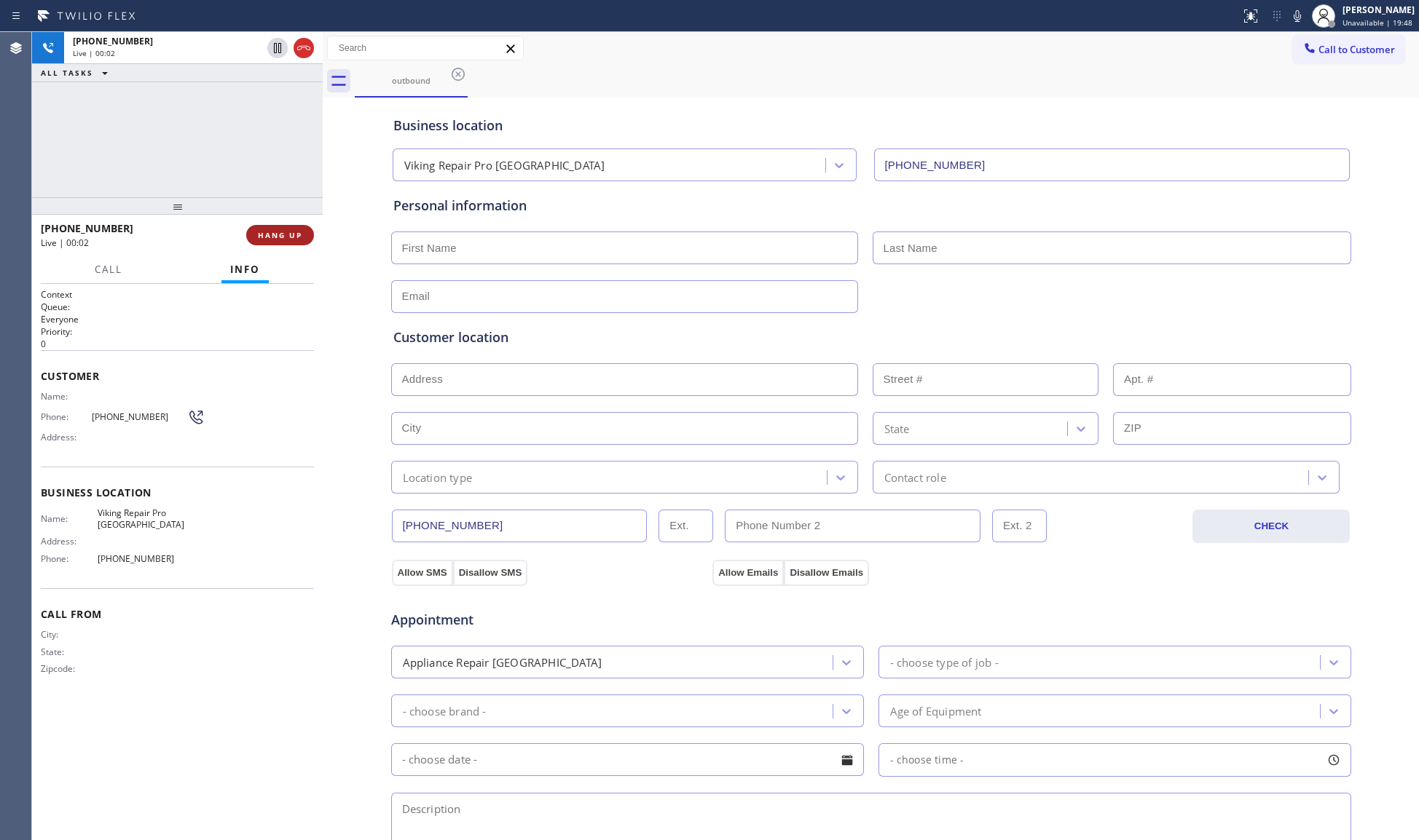
click at [307, 231] on button "HANG UP" at bounding box center [279, 235] width 68 height 20
click at [306, 231] on button "HANG UP" at bounding box center [279, 235] width 68 height 20
click at [304, 231] on button "COMPLETE" at bounding box center [278, 235] width 74 height 20
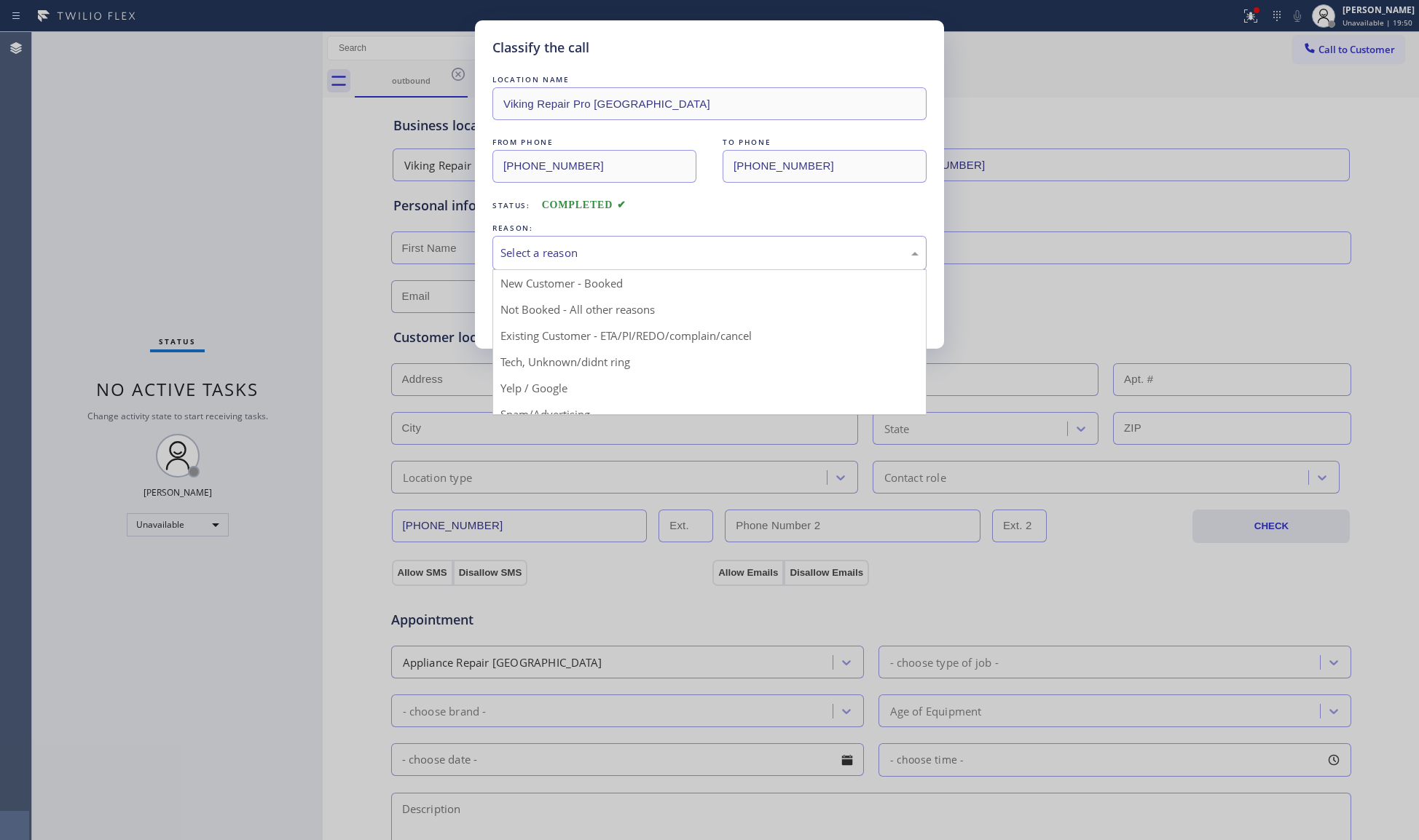
click at [587, 253] on div "Select a reason" at bounding box center [710, 253] width 418 height 17
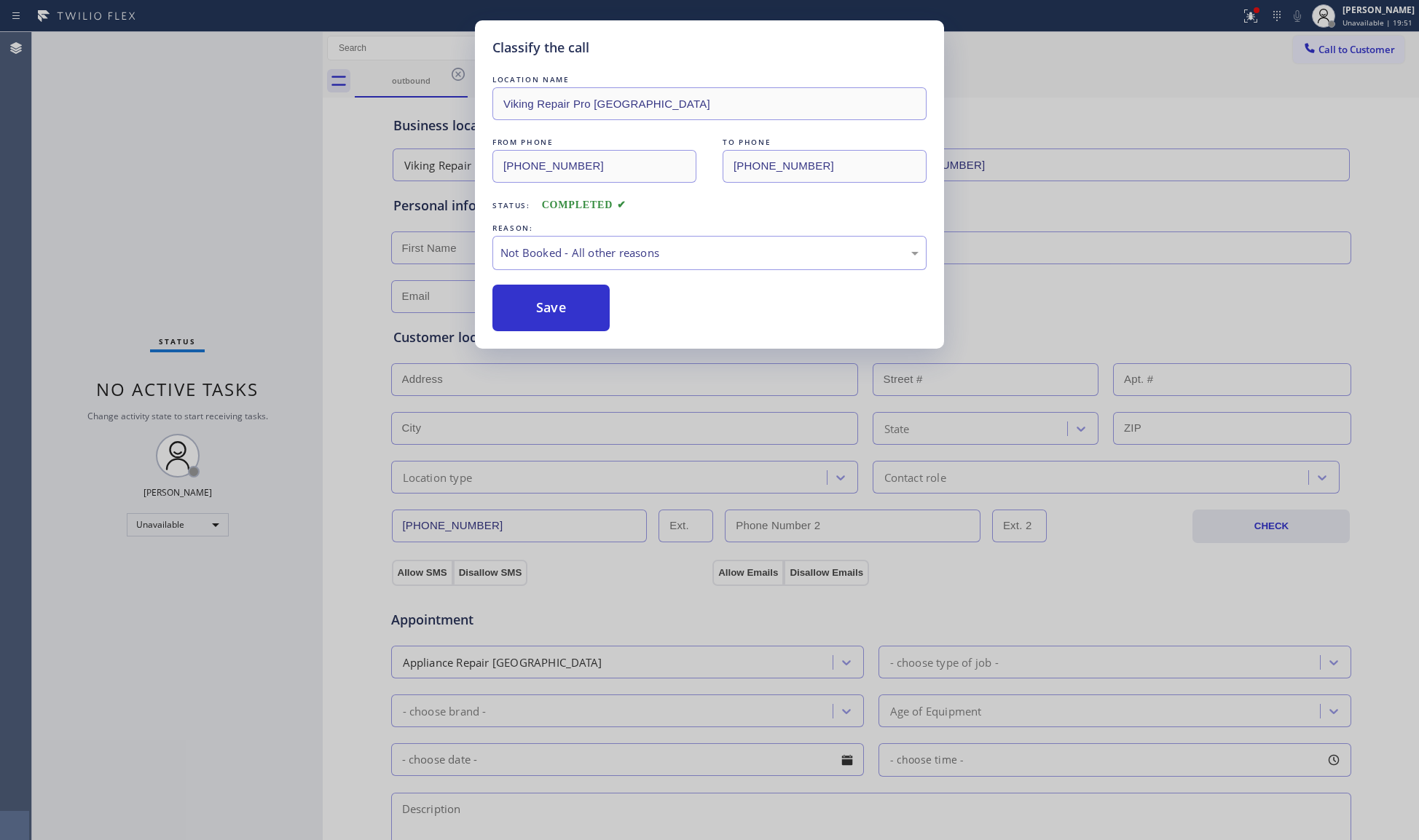
click at [579, 309] on button "Save" at bounding box center [551, 308] width 117 height 47
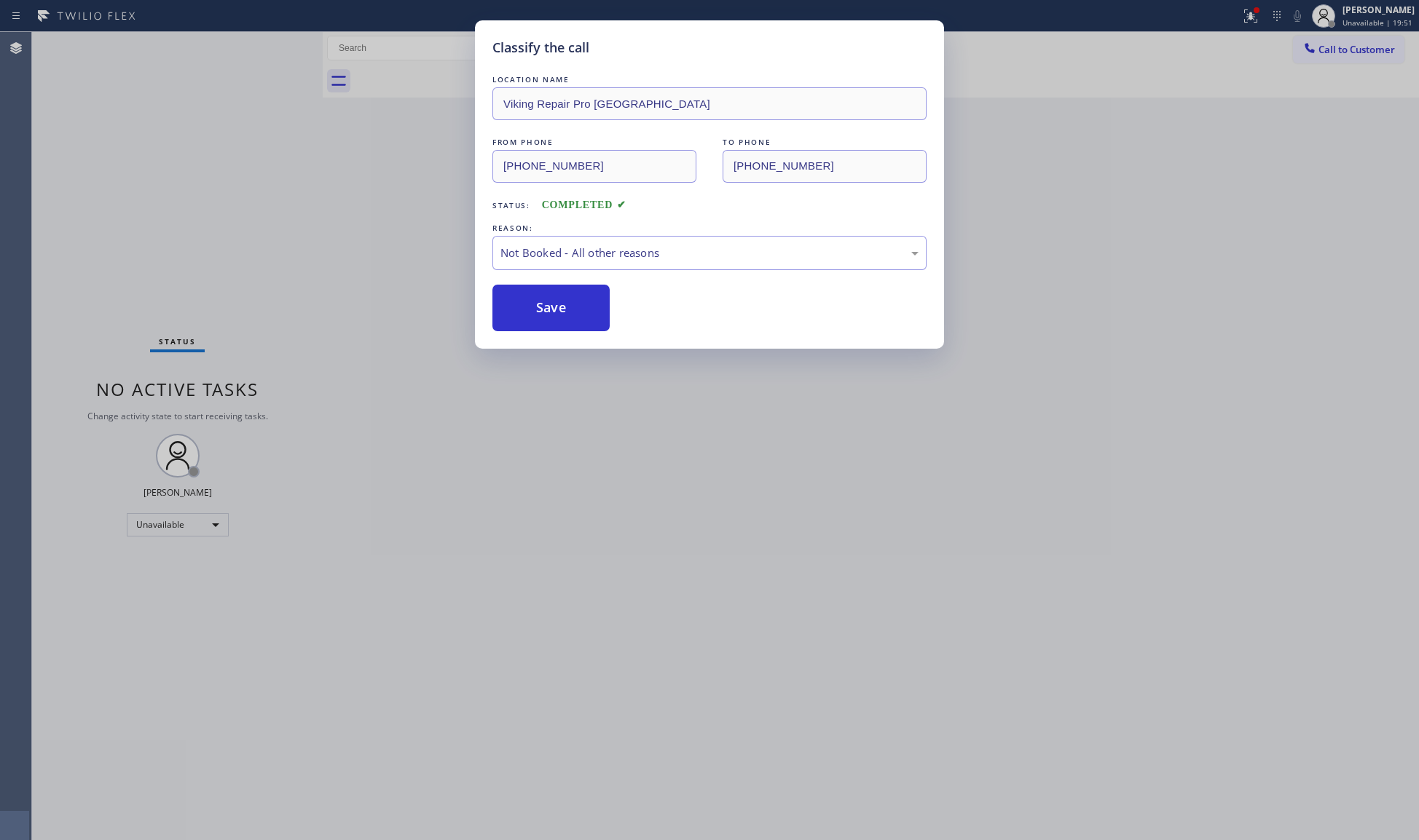
click at [579, 309] on button "Save" at bounding box center [551, 308] width 117 height 47
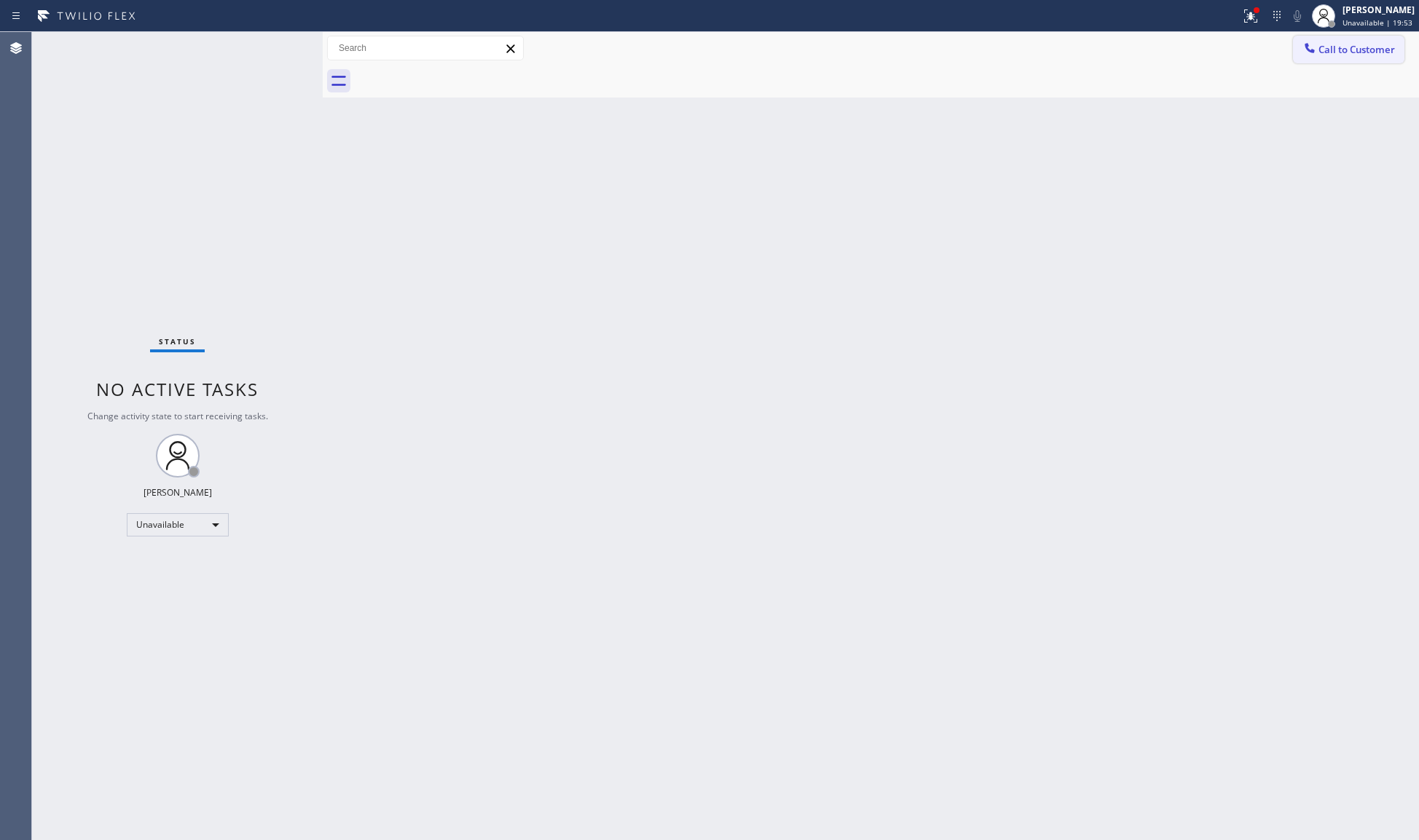
click at [1362, 61] on button "Call to Customer" at bounding box center [1348, 49] width 111 height 28
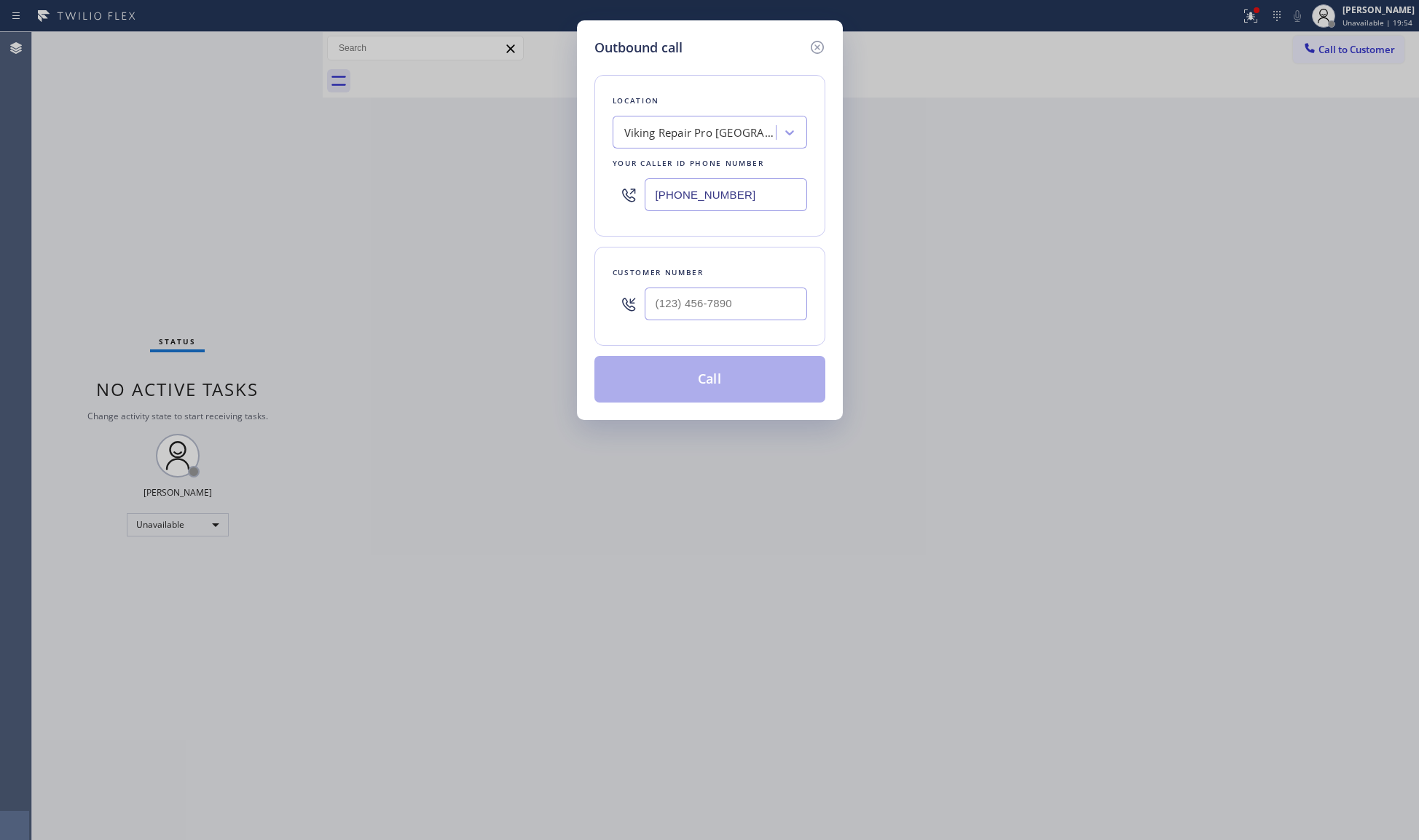
drag, startPoint x: 784, startPoint y: 184, endPoint x: 560, endPoint y: 187, distance: 224.0
click at [563, 190] on div "Outbound call Location Viking Repair Pro [GEOGRAPHIC_DATA] Your caller id phone…" at bounding box center [709, 420] width 1419 height 840
paste input "14) 477-7303"
type input "[PHONE_NUMBER]"
click at [723, 297] on input "(___) ___-____" at bounding box center [726, 303] width 162 height 33
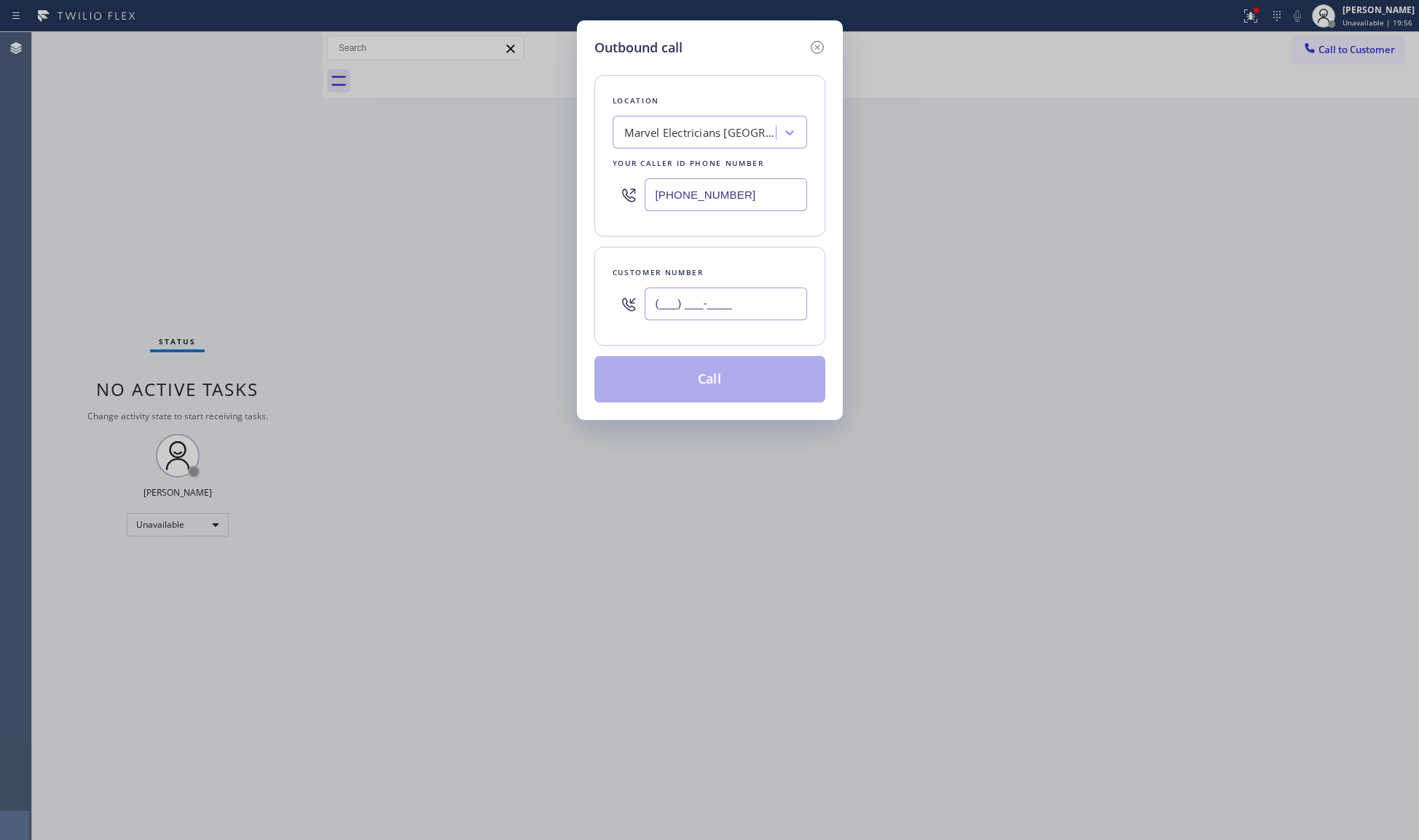
paste input "949) 207-2989"
type input "[PHONE_NUMBER]"
click at [722, 382] on button "Call" at bounding box center [710, 379] width 231 height 47
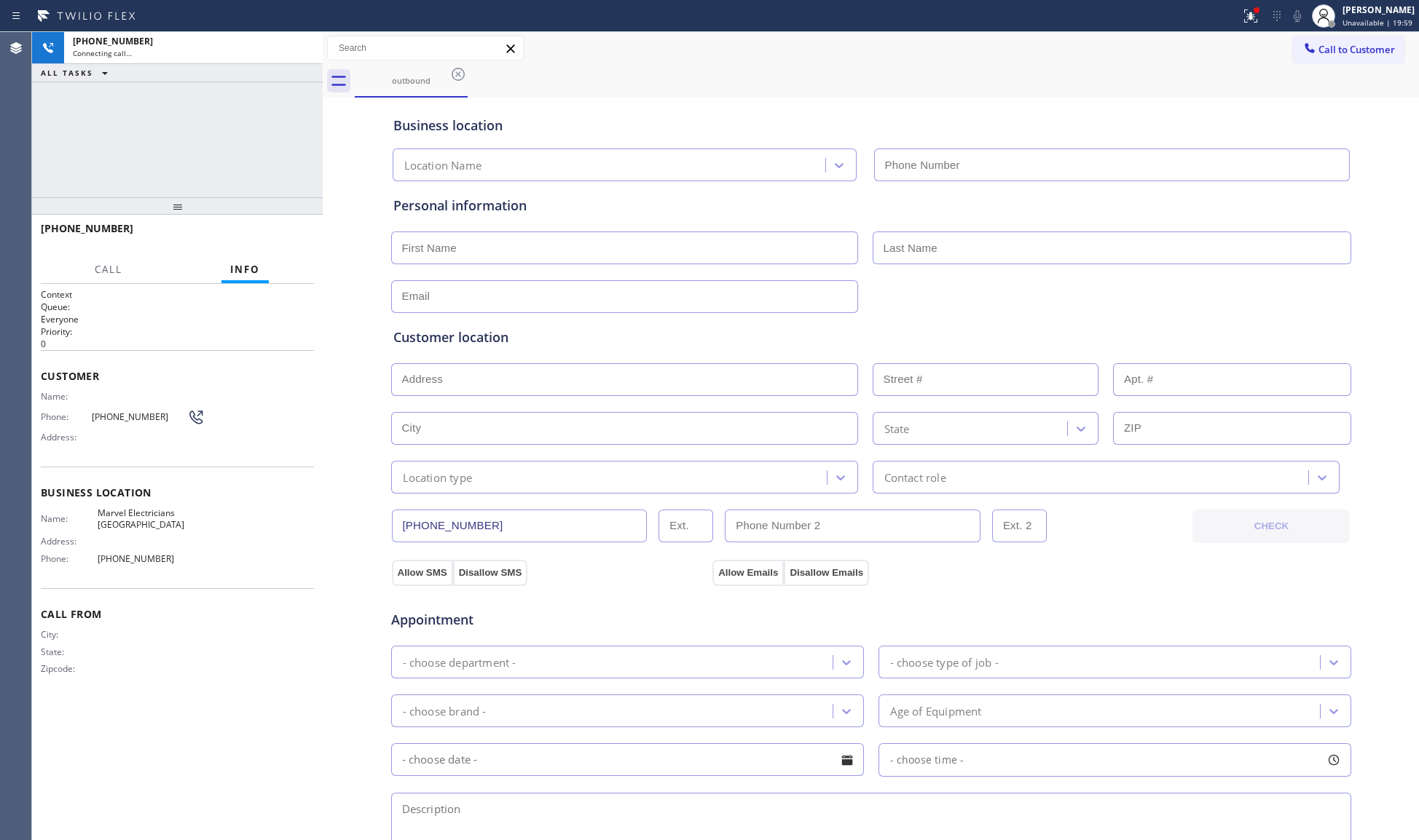
type input "[PHONE_NUMBER]"
click at [283, 233] on span "HANG UP" at bounding box center [279, 235] width 44 height 10
click at [286, 233] on span "HANG UP" at bounding box center [279, 235] width 44 height 10
click at [286, 230] on span "HANG UP" at bounding box center [279, 235] width 44 height 10
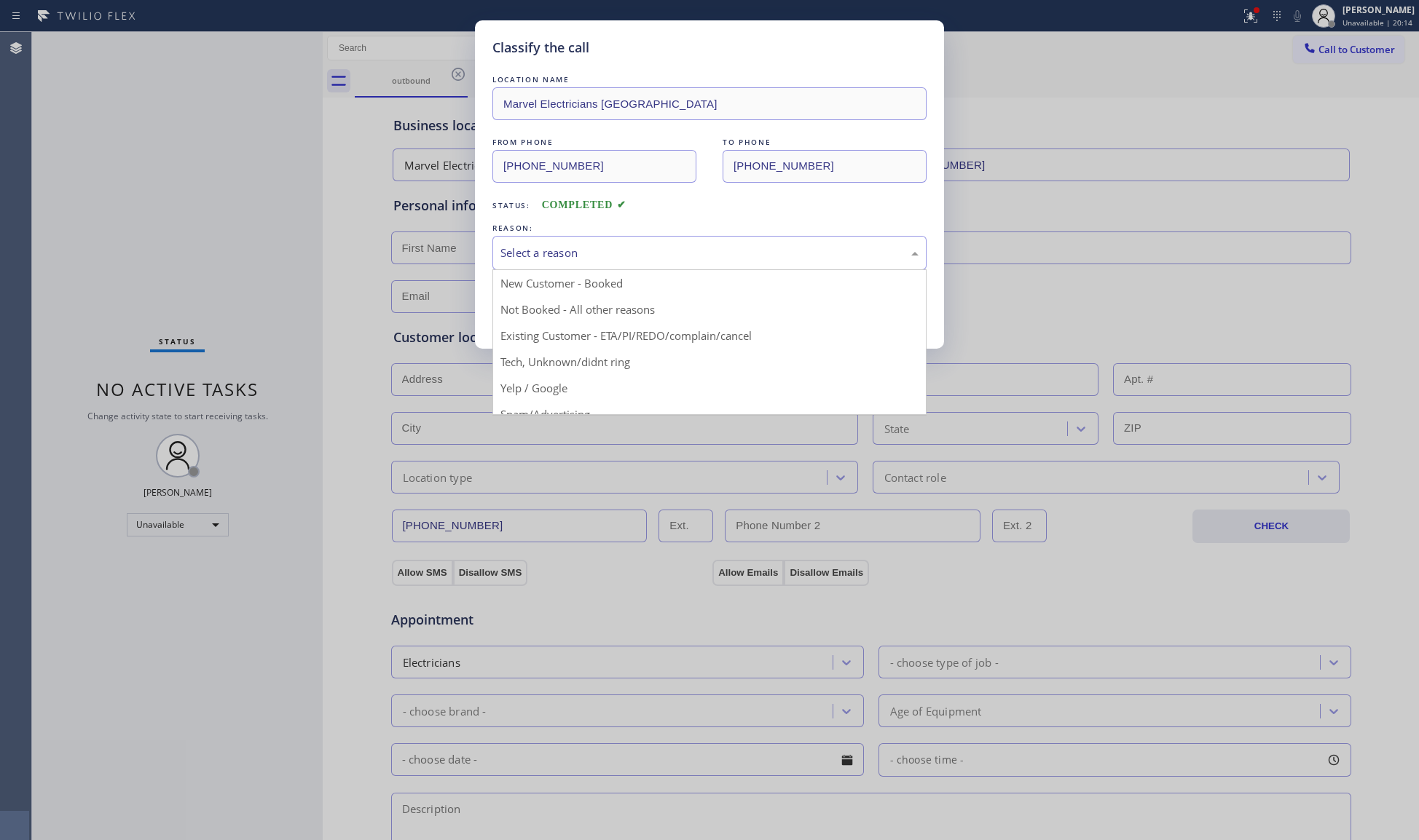
drag, startPoint x: 574, startPoint y: 253, endPoint x: 574, endPoint y: 269, distance: 16.0
click at [574, 253] on div "Select a reason" at bounding box center [710, 253] width 418 height 17
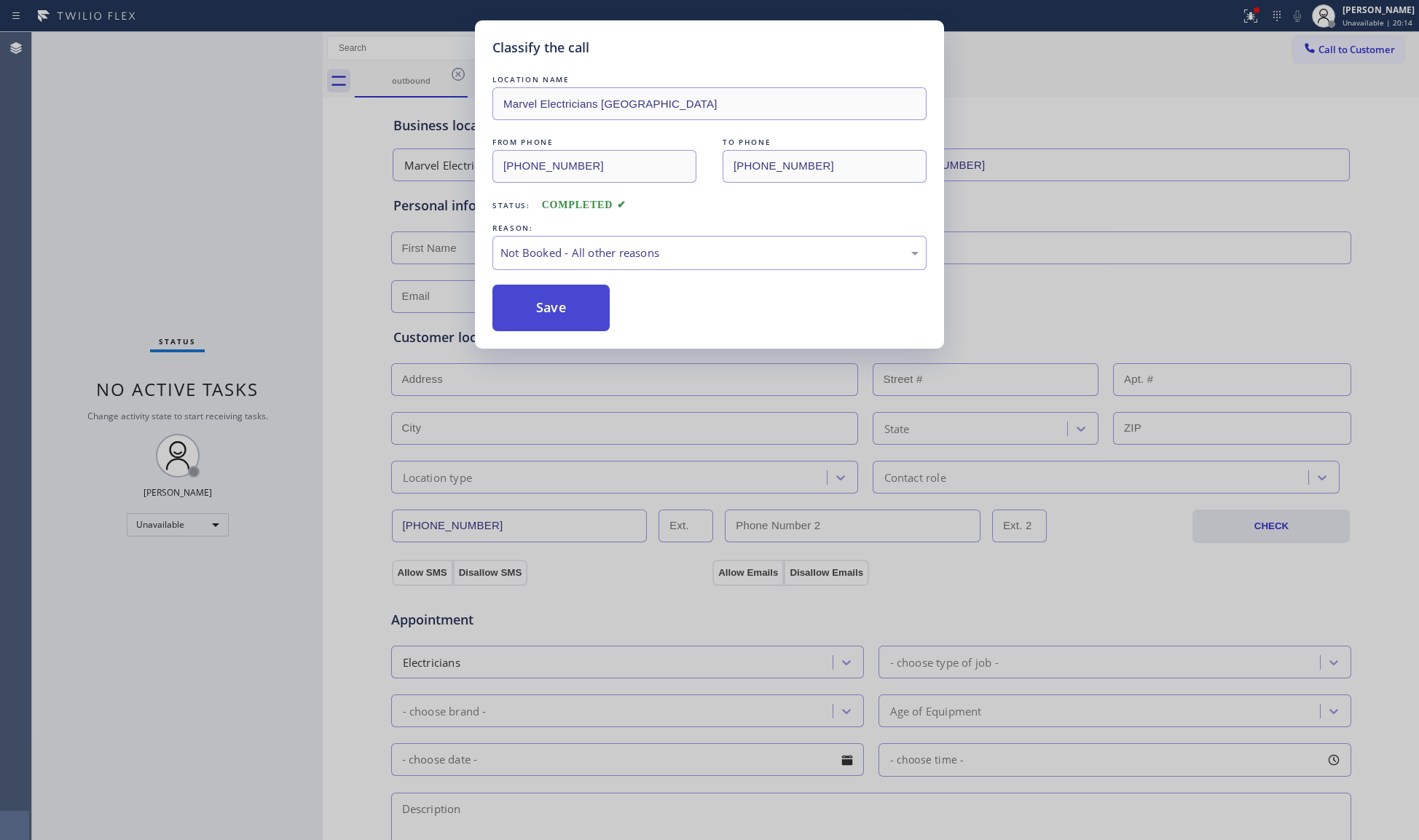
click at [569, 307] on button "Save" at bounding box center [551, 308] width 117 height 47
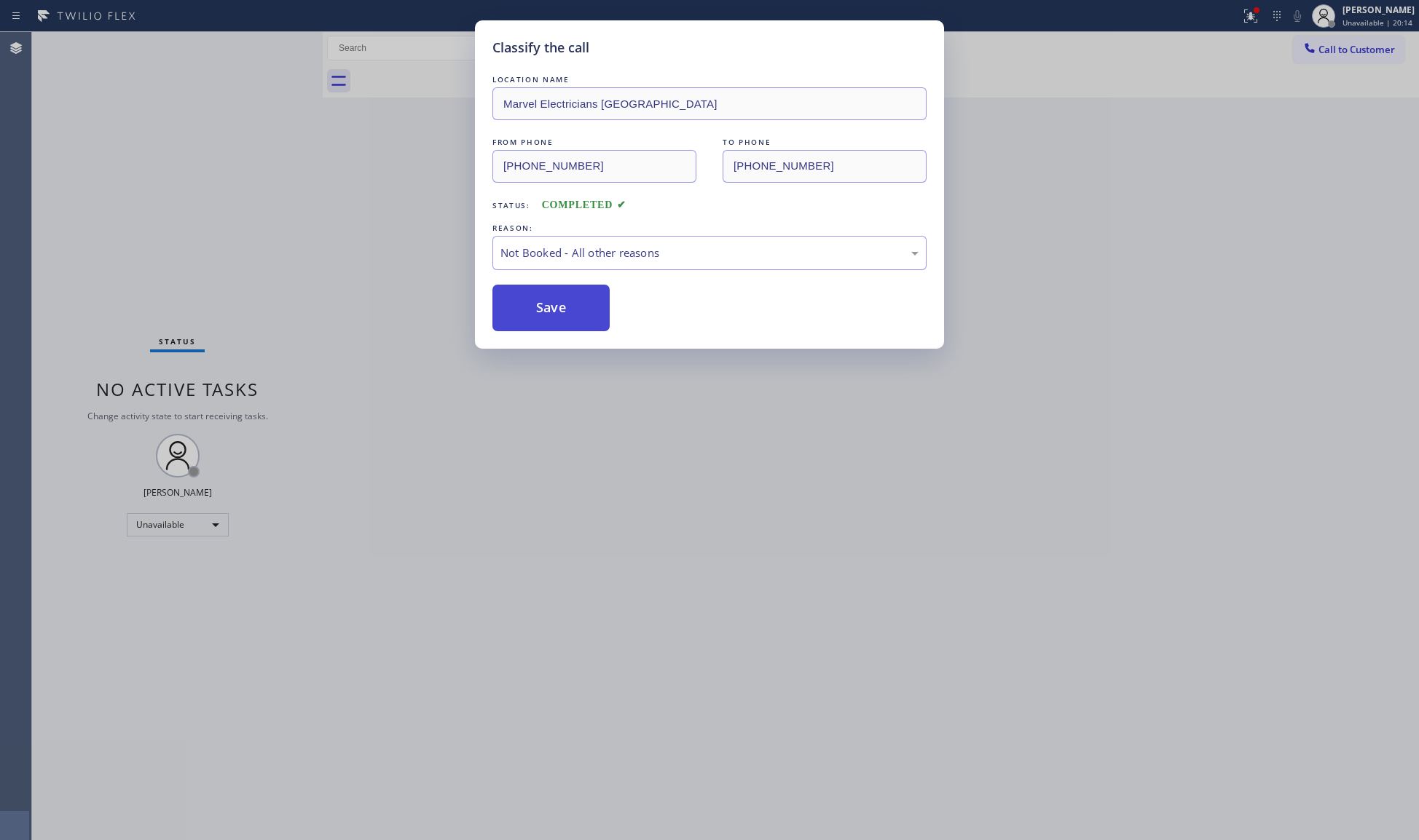
click at [569, 307] on button "Save" at bounding box center [551, 308] width 117 height 47
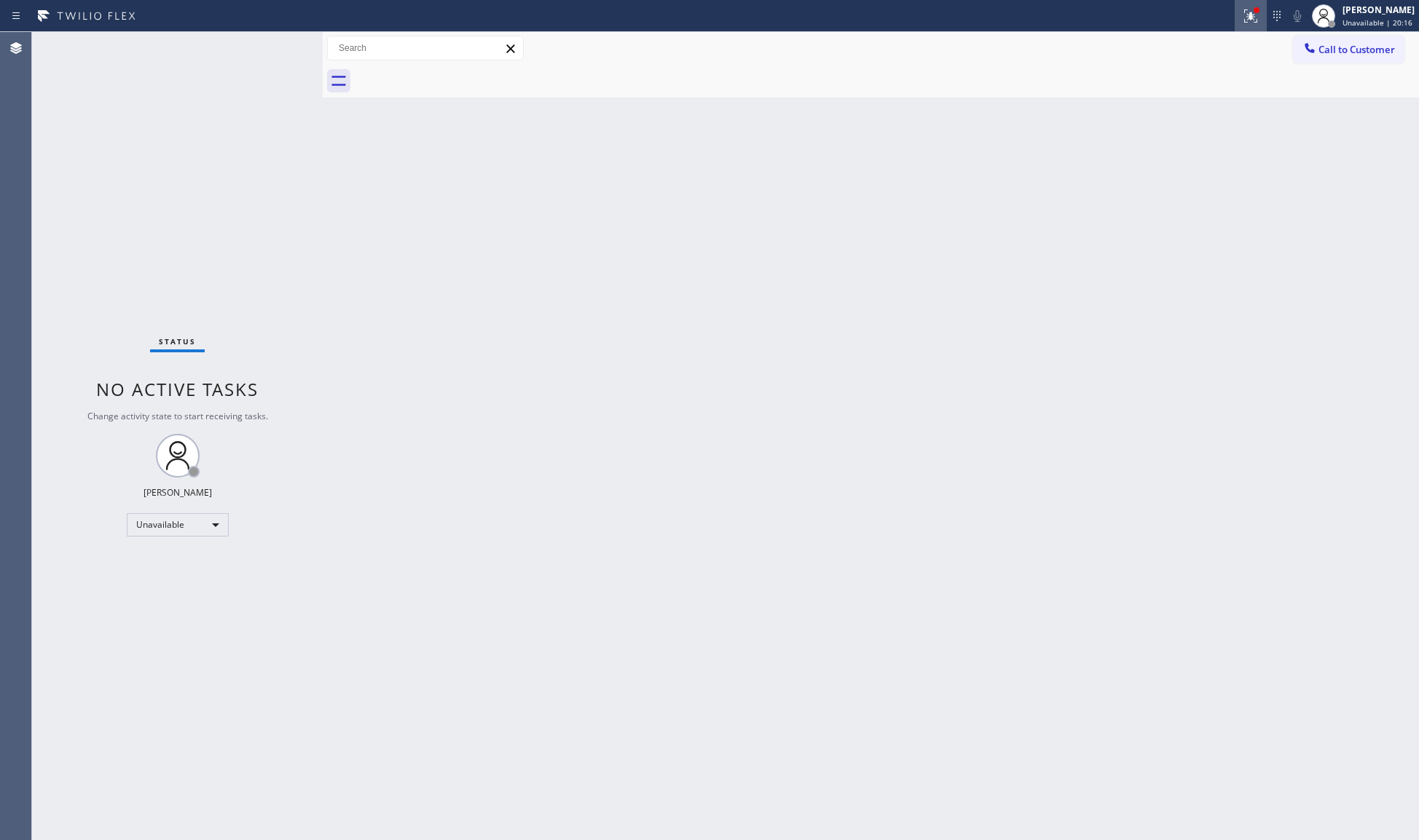
click at [1250, 18] on icon at bounding box center [1250, 16] width 18 height 18
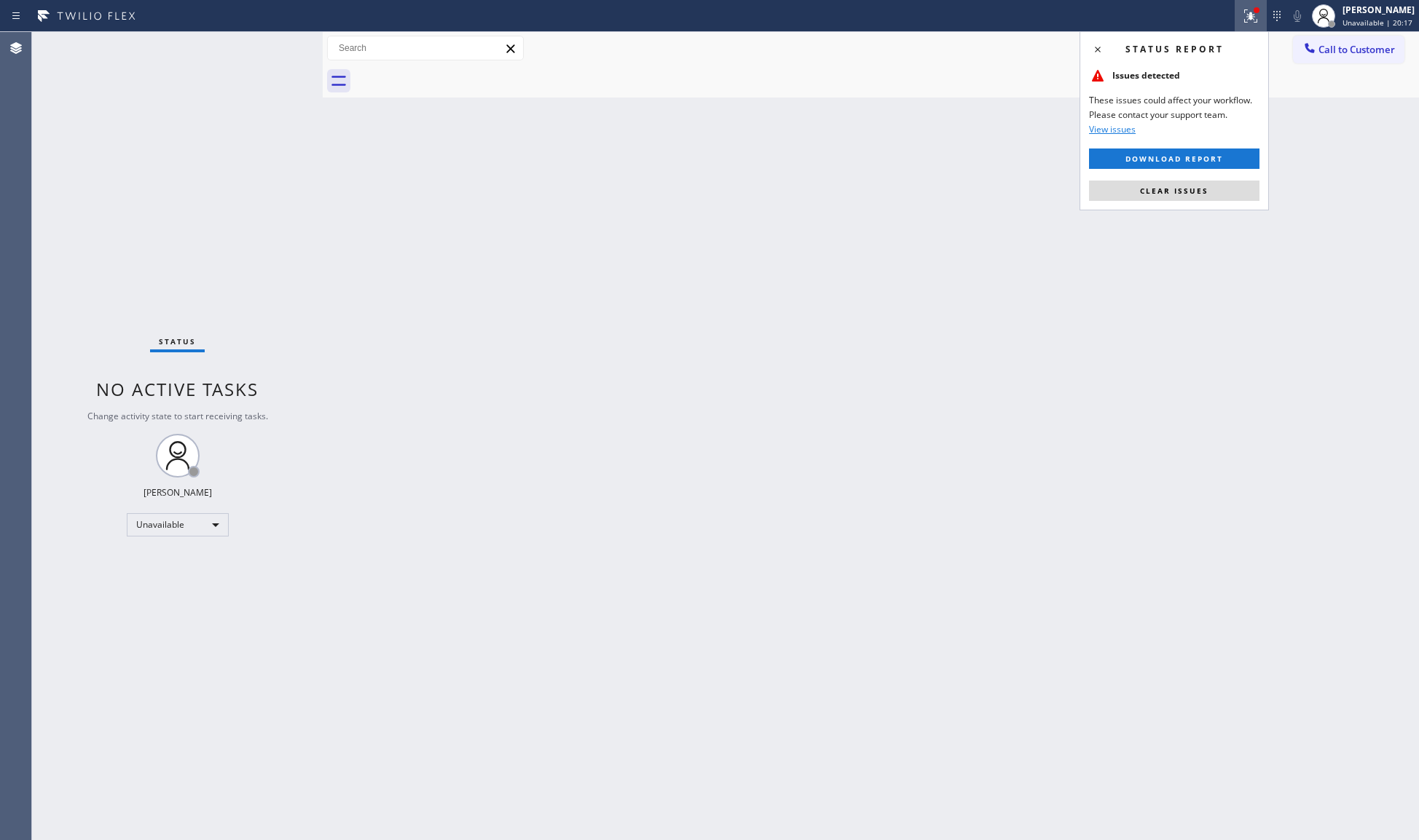
click at [1218, 190] on button "Clear issues" at bounding box center [1174, 191] width 171 height 20
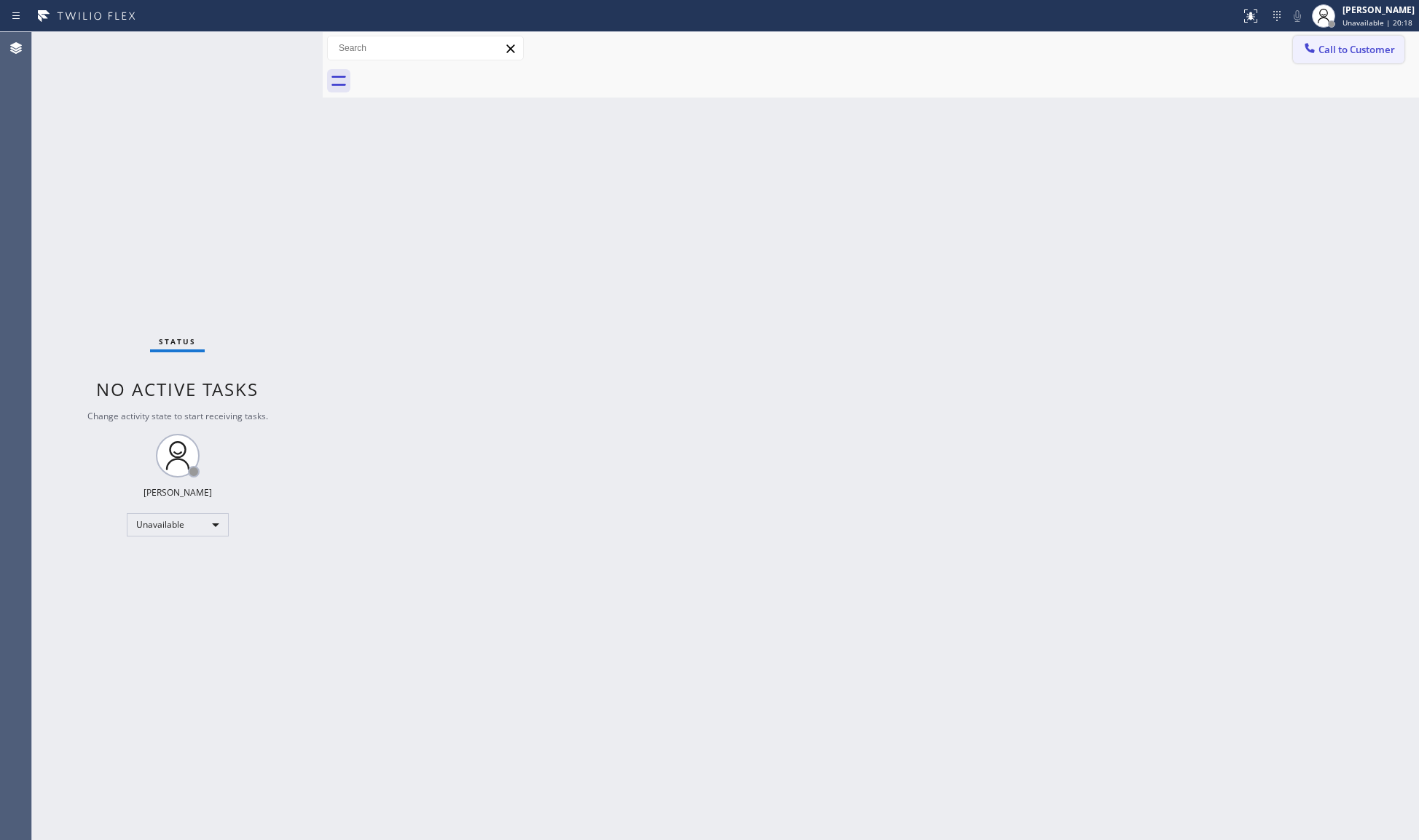
click at [1346, 44] on span "Call to Customer" at bounding box center [1356, 49] width 76 height 13
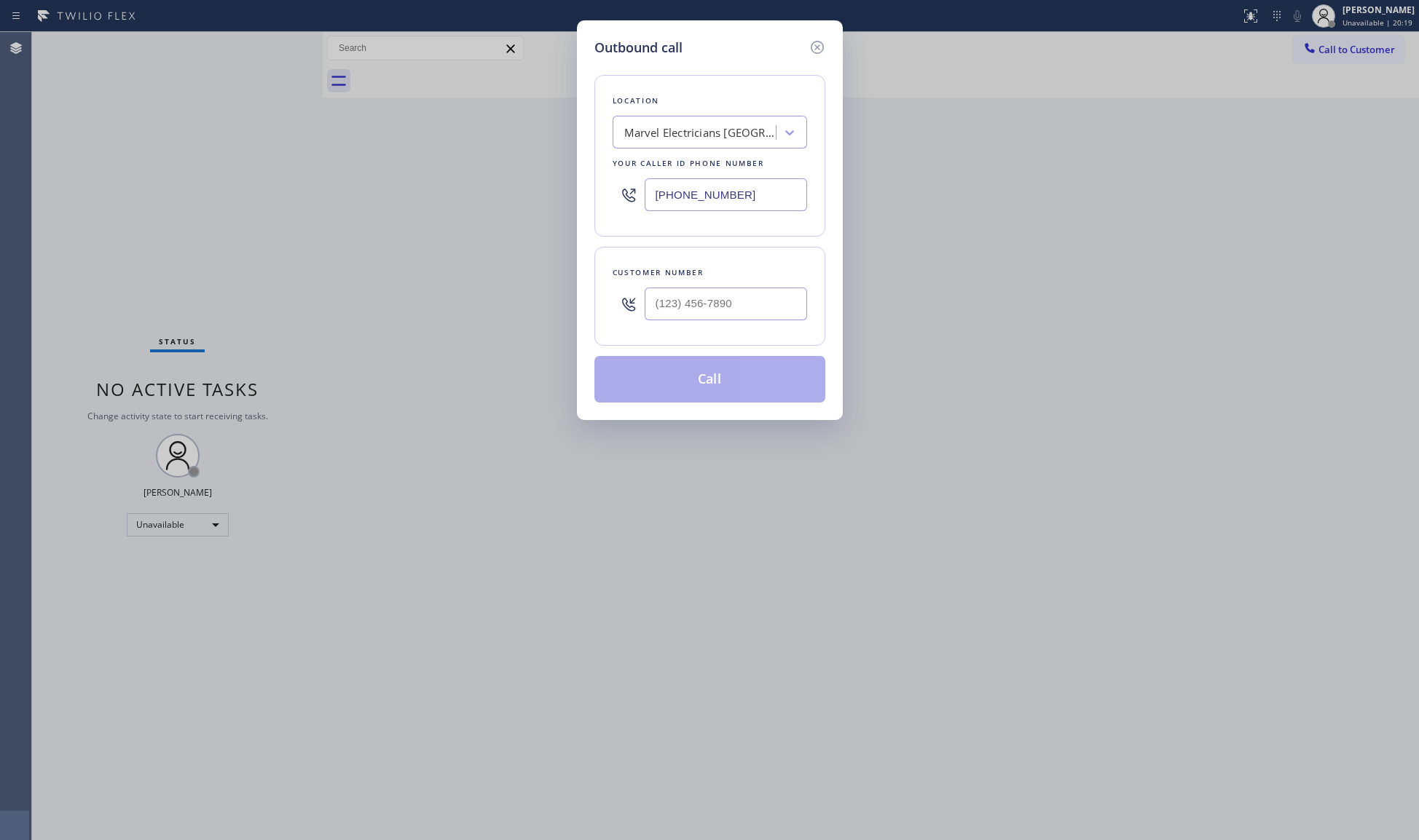
drag, startPoint x: 773, startPoint y: 191, endPoint x: 575, endPoint y: 192, distance: 198.0
click at [577, 192] on div "Outbound call Location Marvel Electricians [GEOGRAPHIC_DATA] Your caller id pho…" at bounding box center [710, 220] width 266 height 400
paste input "818) 210-3248"
type input "[PHONE_NUMBER]"
paste input "818) 270-4950"
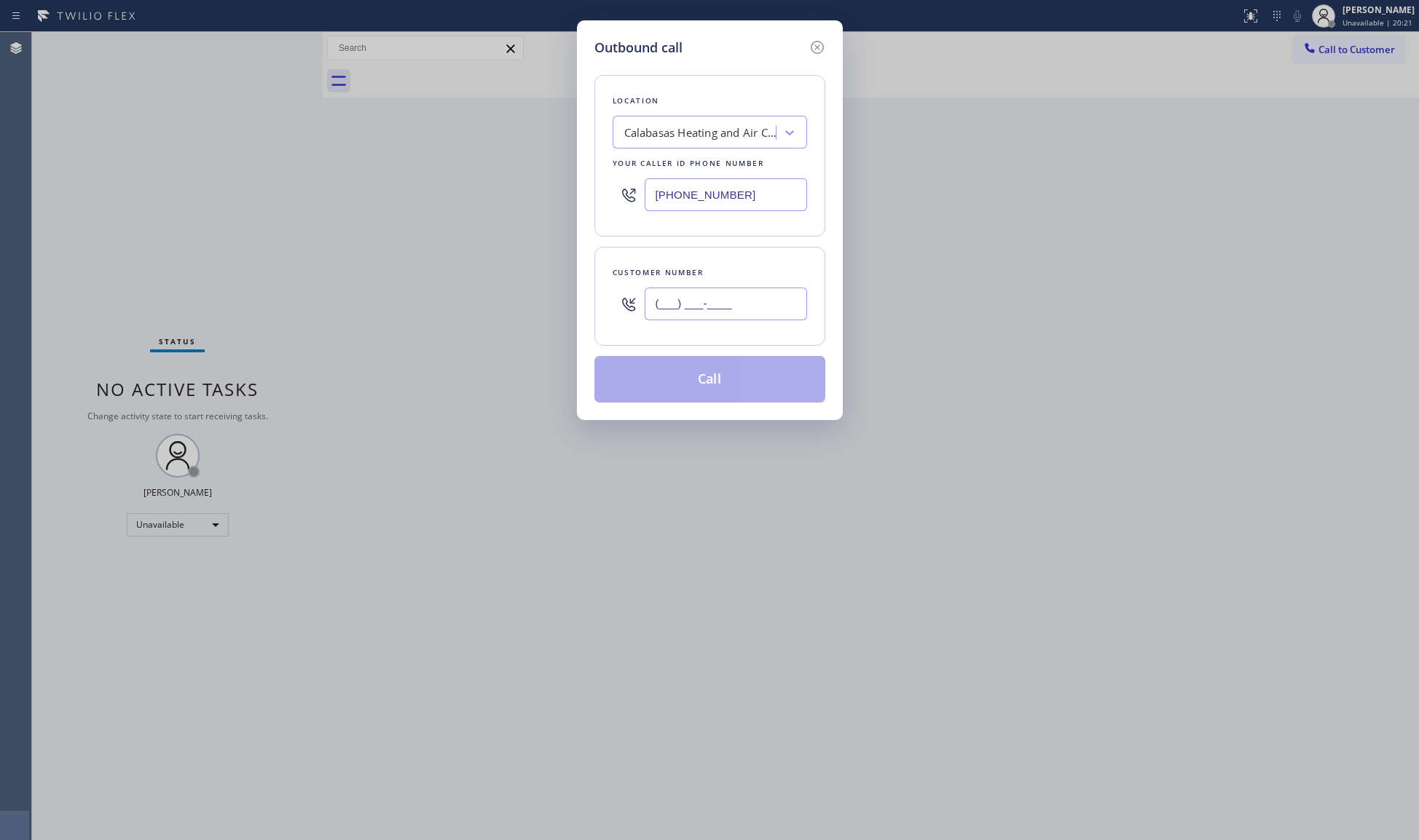
click at [767, 310] on input "(___) ___-____" at bounding box center [726, 303] width 162 height 33
type input "[PHONE_NUMBER]"
click at [735, 376] on button "Call" at bounding box center [710, 379] width 231 height 47
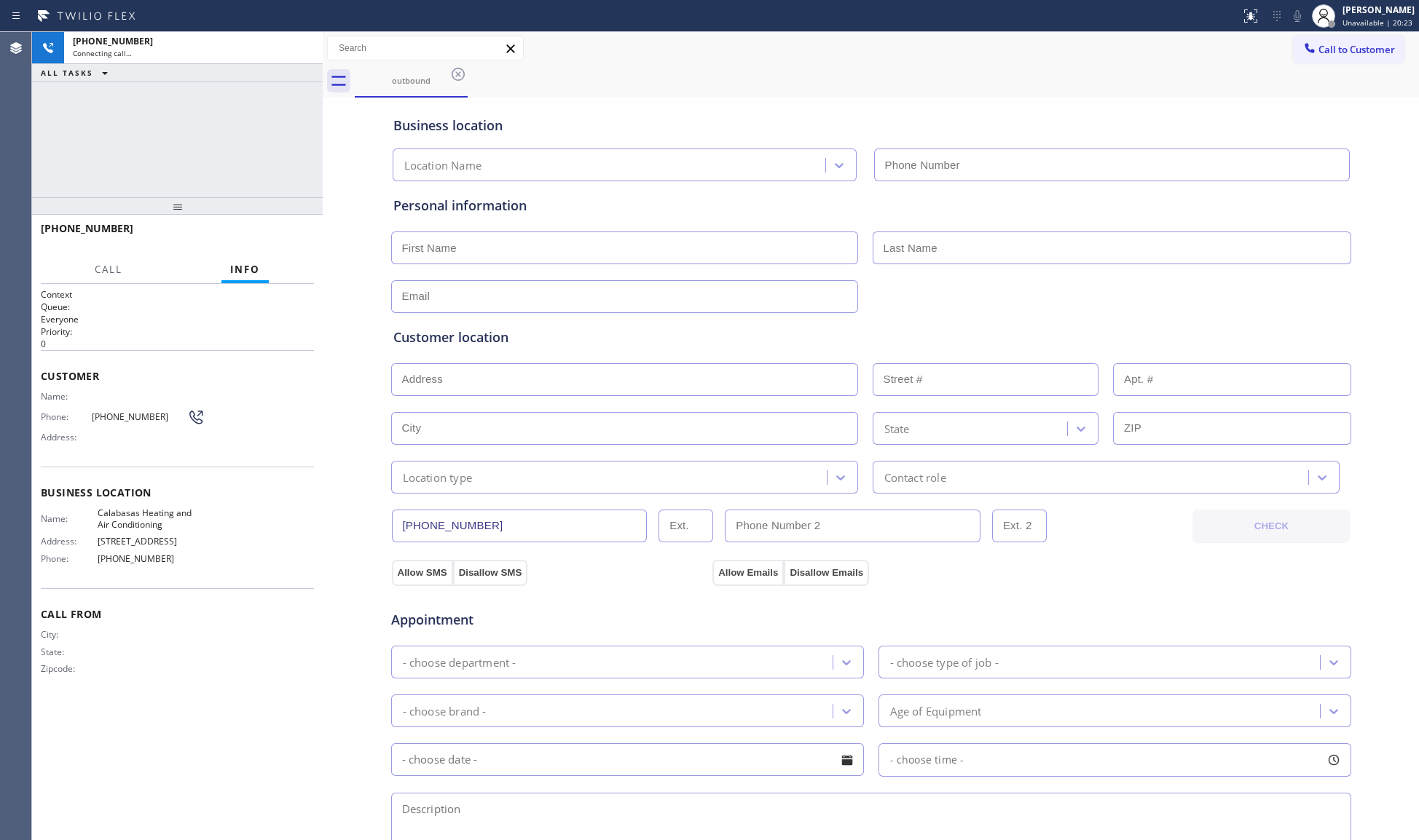
type input "[PHONE_NUMBER]"
drag, startPoint x: 240, startPoint y: 247, endPoint x: 248, endPoint y: 245, distance: 8.2
click at [240, 247] on div "[PHONE_NUMBER] Live | 00:03" at bounding box center [144, 235] width 206 height 38
click at [261, 241] on button "HANG UP" at bounding box center [279, 235] width 68 height 20
click at [265, 240] on span "HANG UP" at bounding box center [279, 235] width 44 height 10
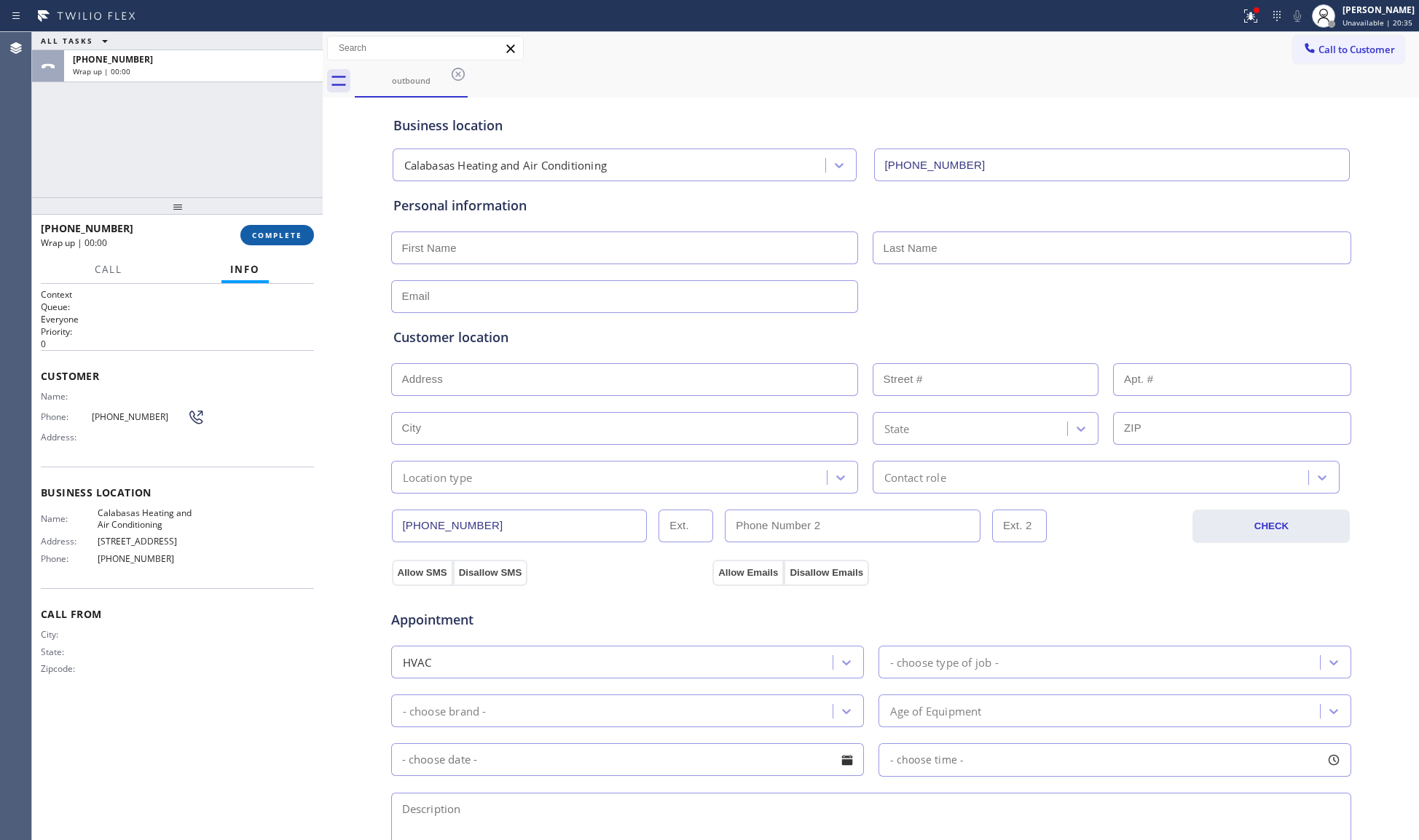
click at [266, 237] on span "COMPLETE" at bounding box center [277, 235] width 50 height 10
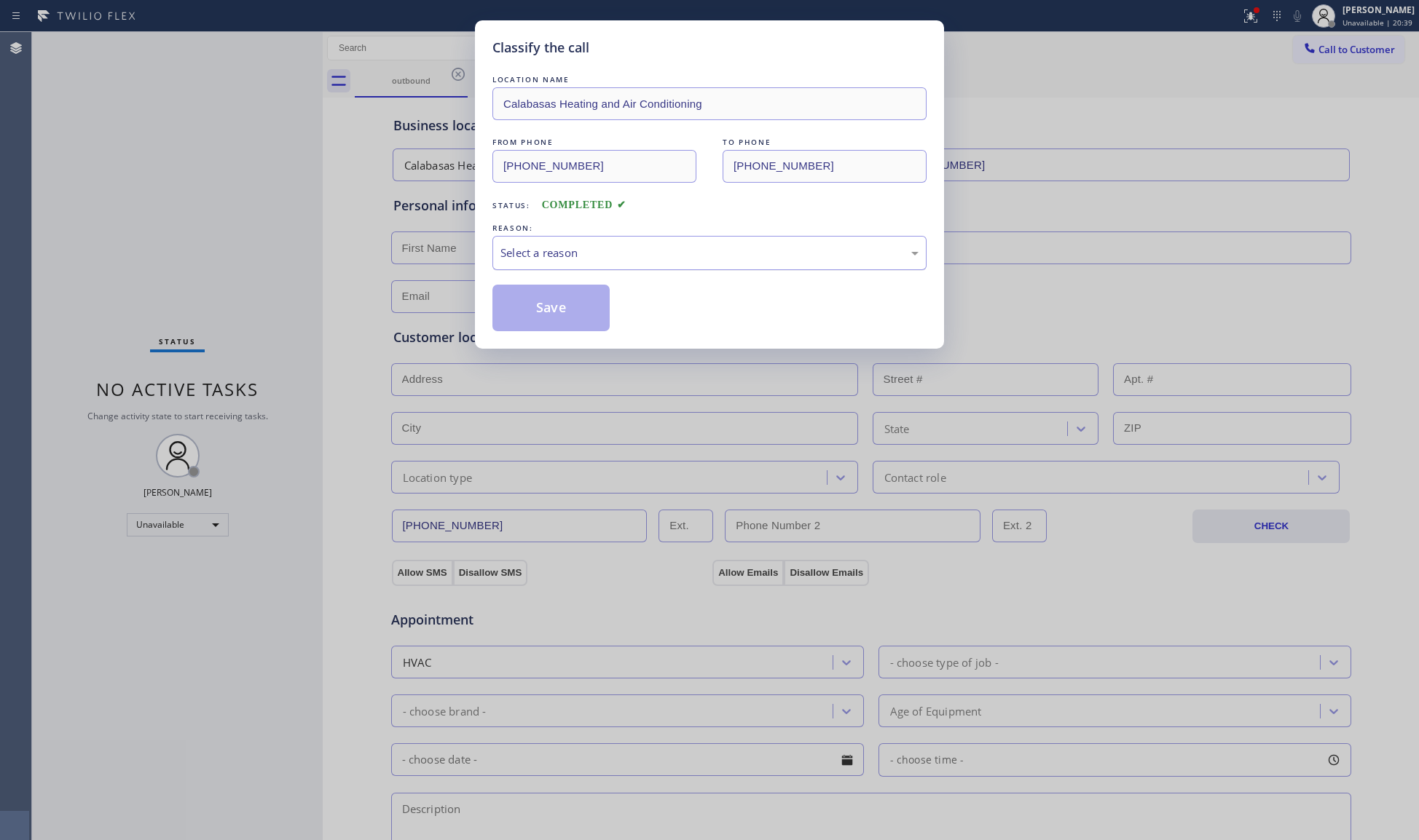
click at [577, 260] on div "Select a reason" at bounding box center [710, 253] width 418 height 17
click at [563, 313] on button "Save" at bounding box center [551, 308] width 117 height 47
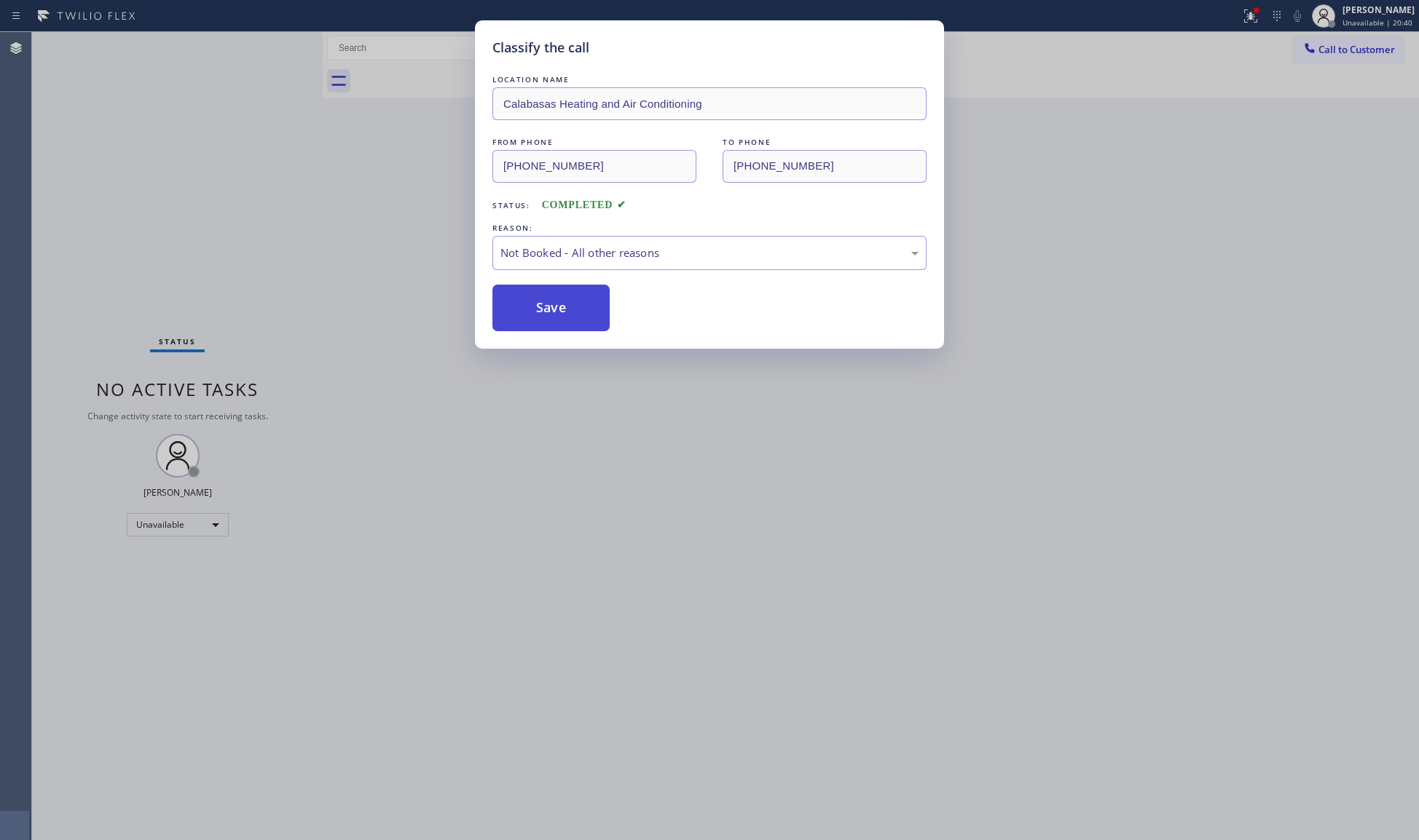
click at [563, 312] on button "Save" at bounding box center [551, 308] width 117 height 47
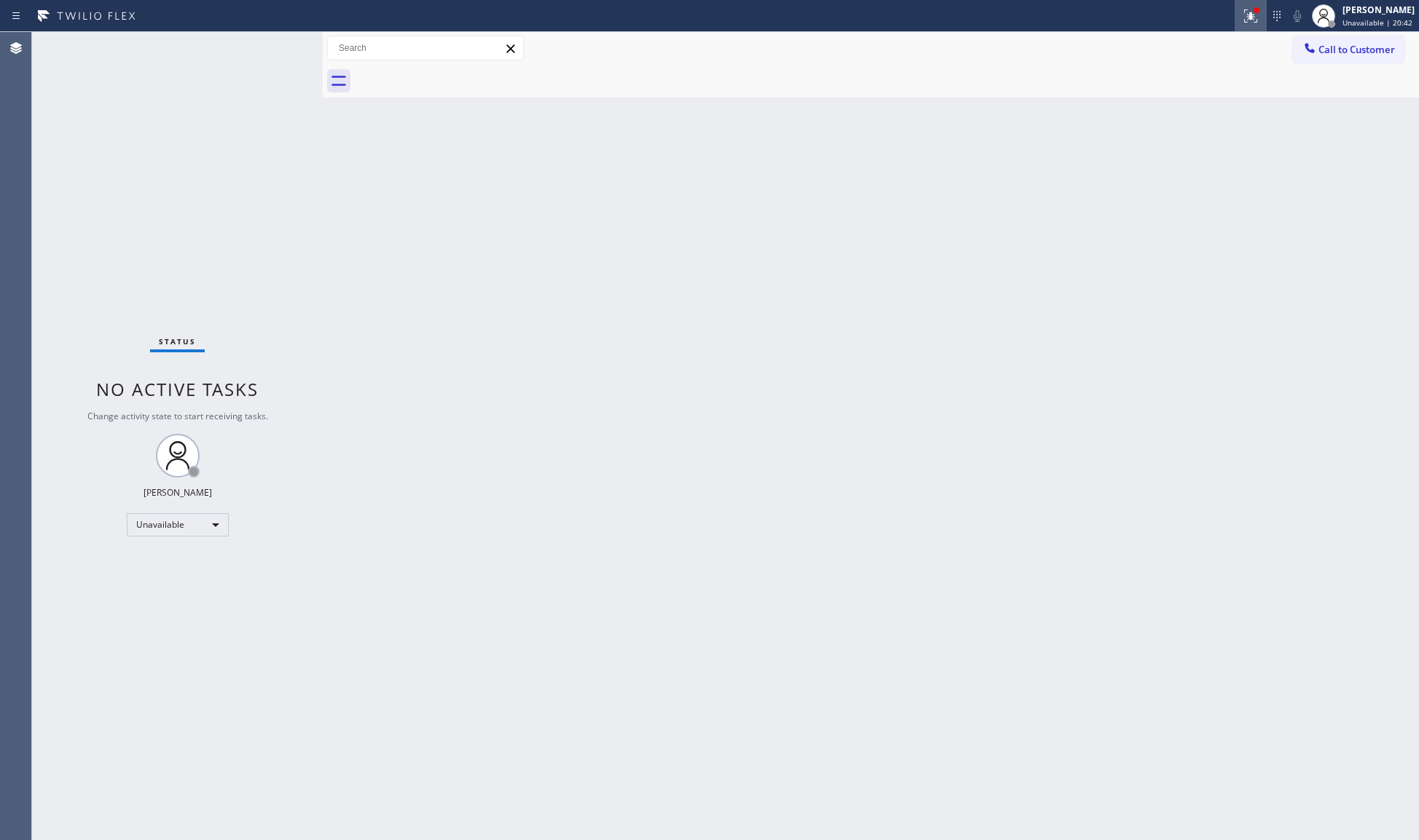
click at [1257, 13] on div at bounding box center [1257, 10] width 8 height 8
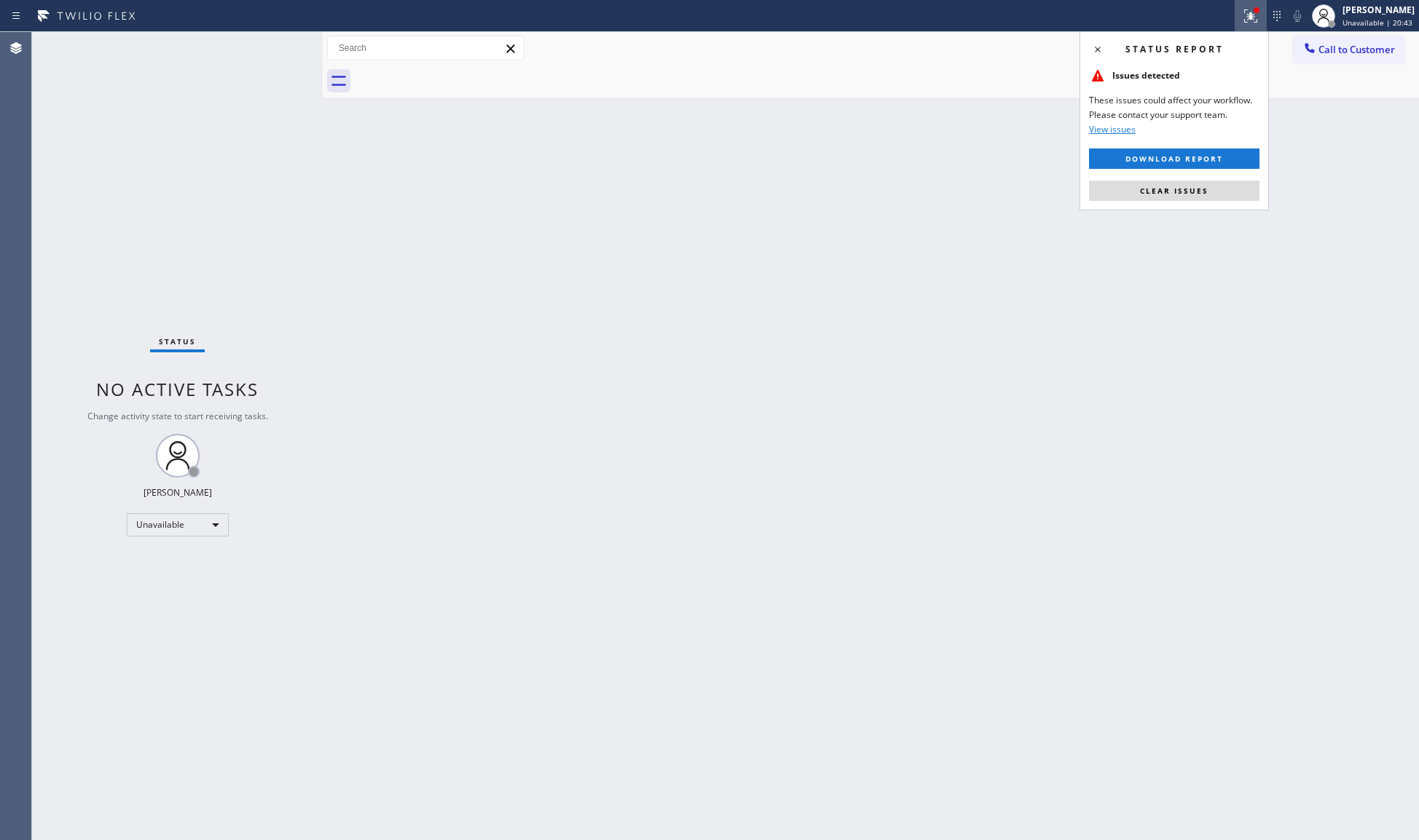
click at [1151, 186] on span "Clear issues" at bounding box center [1174, 191] width 69 height 10
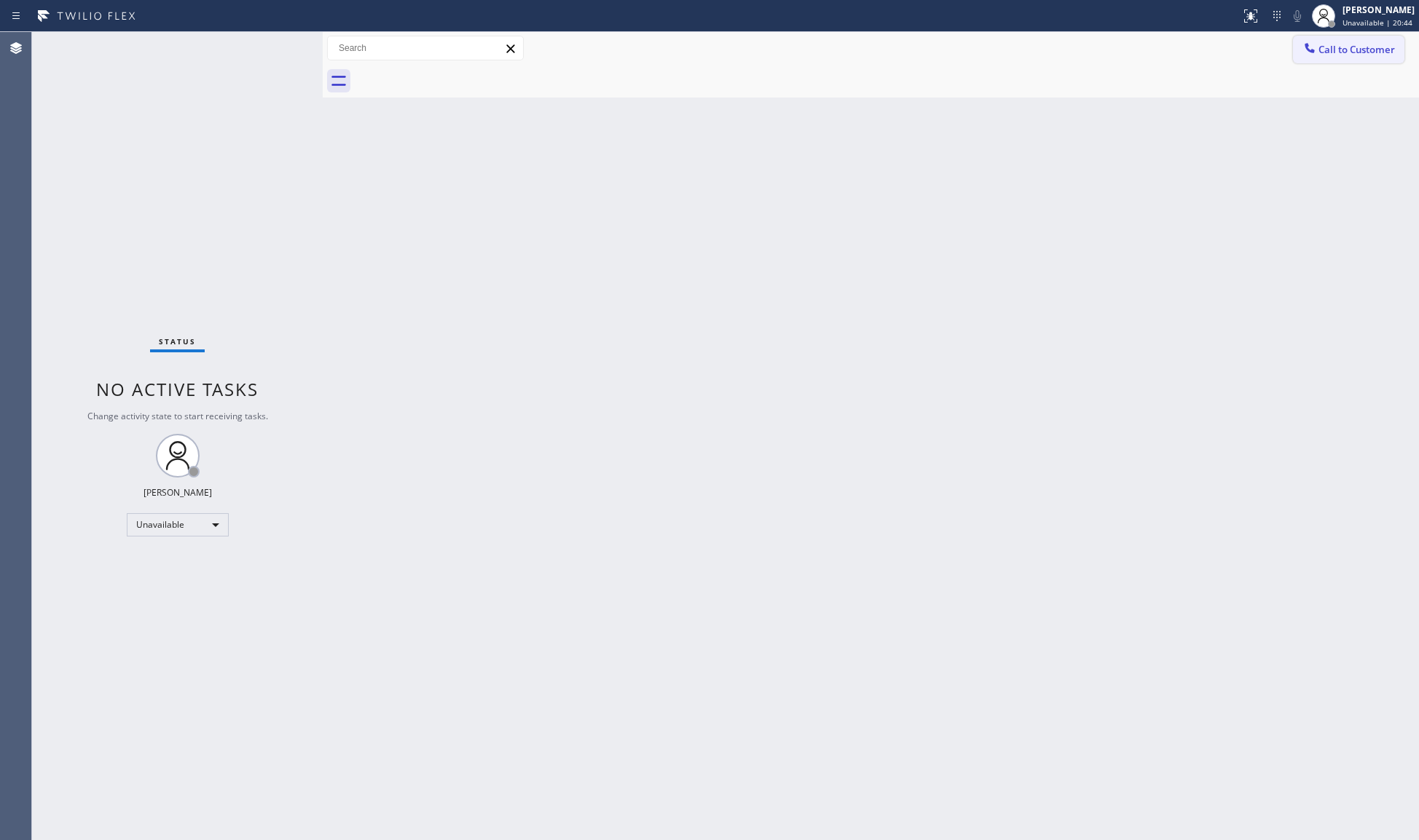
click at [1319, 53] on span "Call to Customer" at bounding box center [1356, 49] width 76 height 13
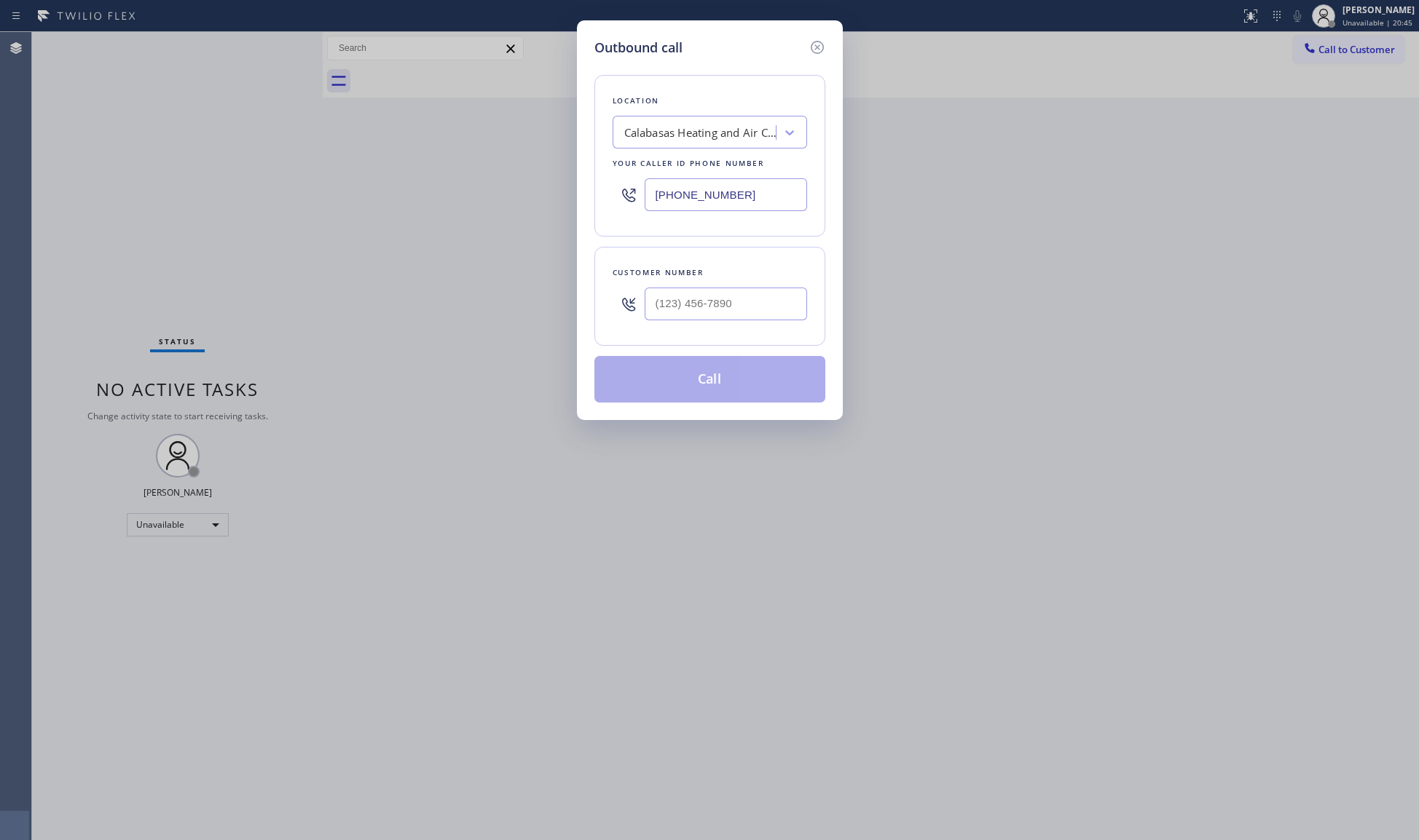
drag, startPoint x: 777, startPoint y: 201, endPoint x: 630, endPoint y: 201, distance: 147.0
click at [630, 201] on div "[PHONE_NUMBER]" at bounding box center [710, 195] width 195 height 48
paste input "562) 456-3053"
type input "[PHONE_NUMBER]"
click at [704, 328] on div at bounding box center [726, 303] width 162 height 48
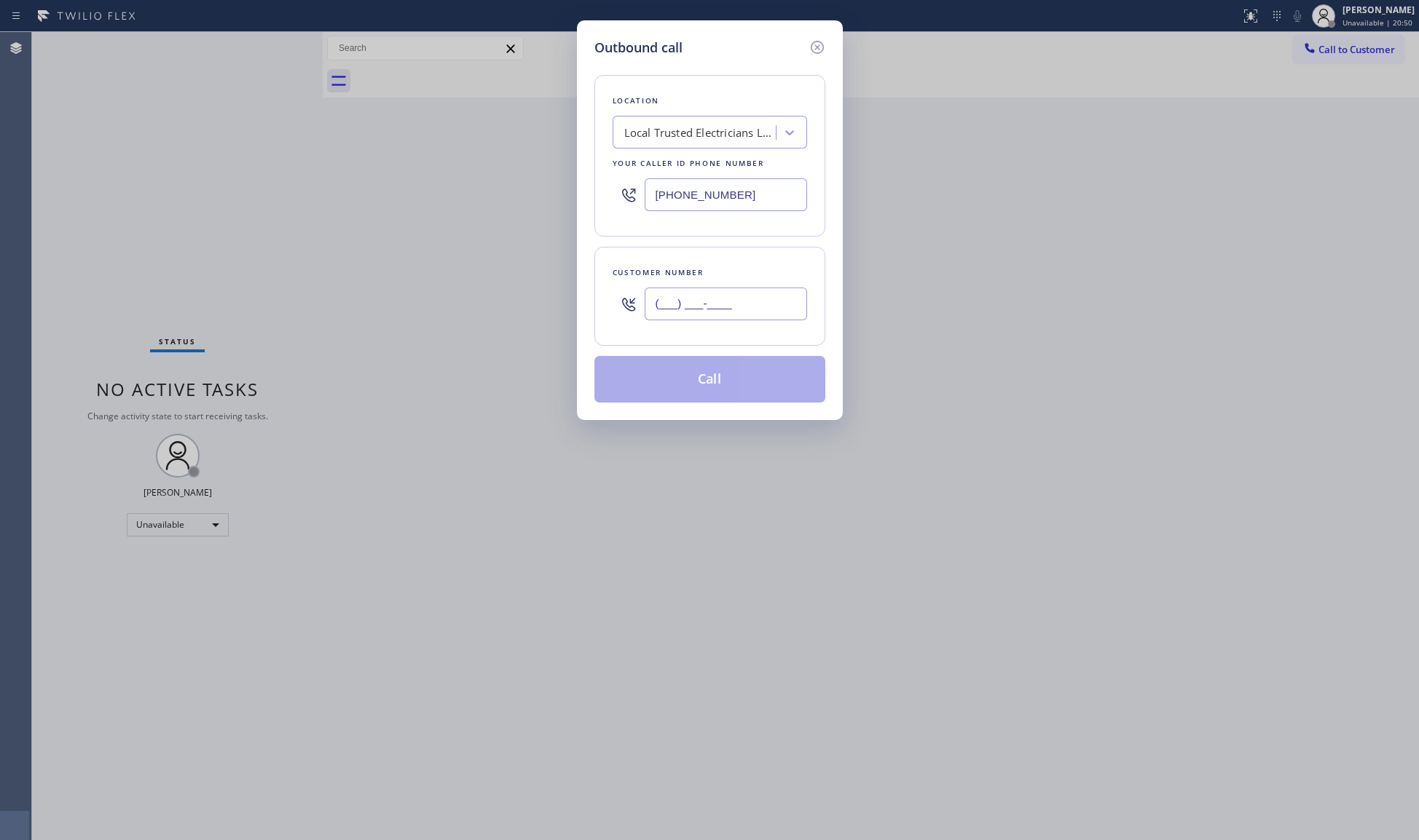
paste input "714) 334-7529"
click at [709, 318] on input "[PHONE_NUMBER]" at bounding box center [726, 303] width 162 height 33
type input "[PHONE_NUMBER]"
drag, startPoint x: 720, startPoint y: 387, endPoint x: 720, endPoint y: 376, distance: 11.0
click at [718, 387] on button "Call" at bounding box center [710, 379] width 231 height 47
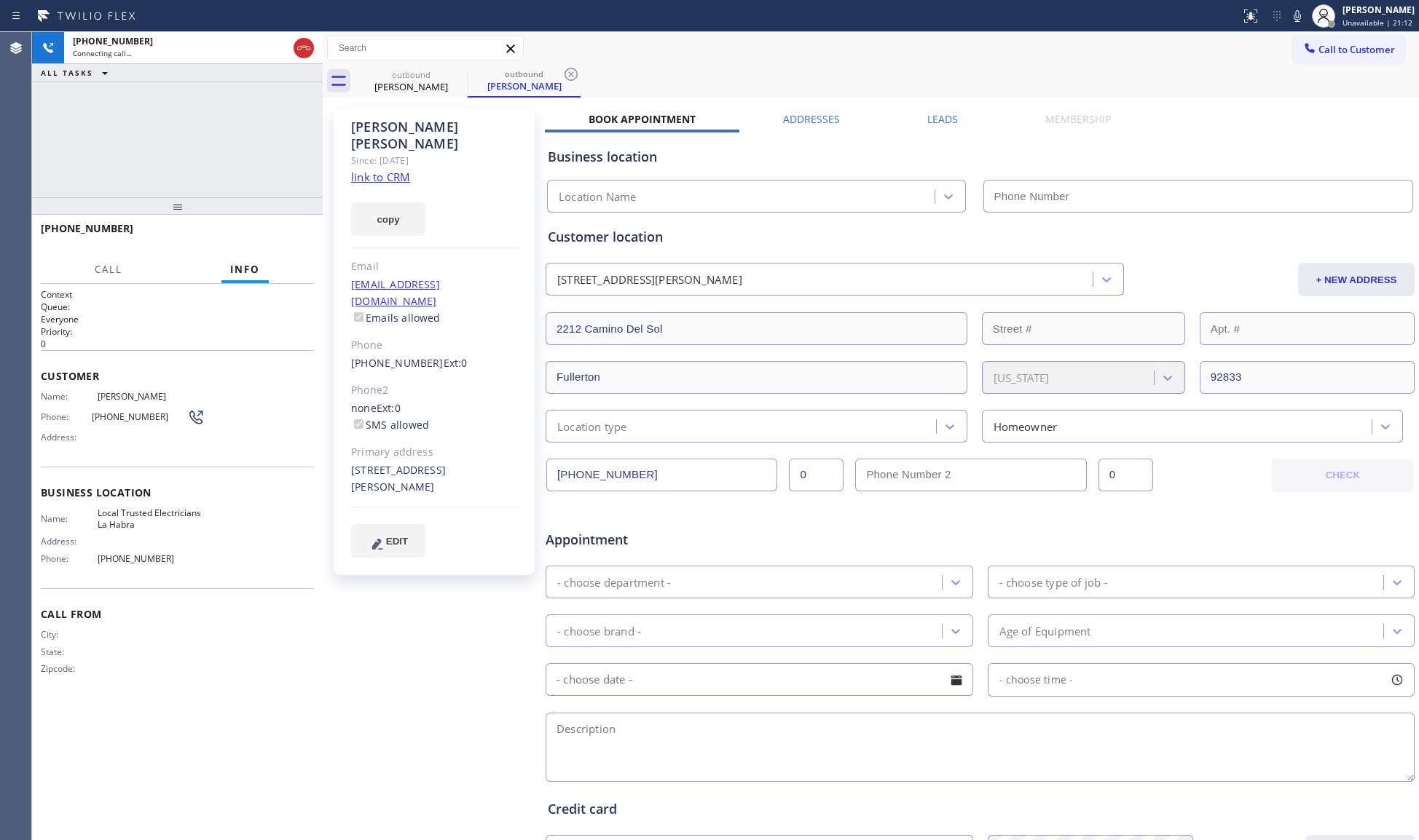
type input "[PHONE_NUMBER]"
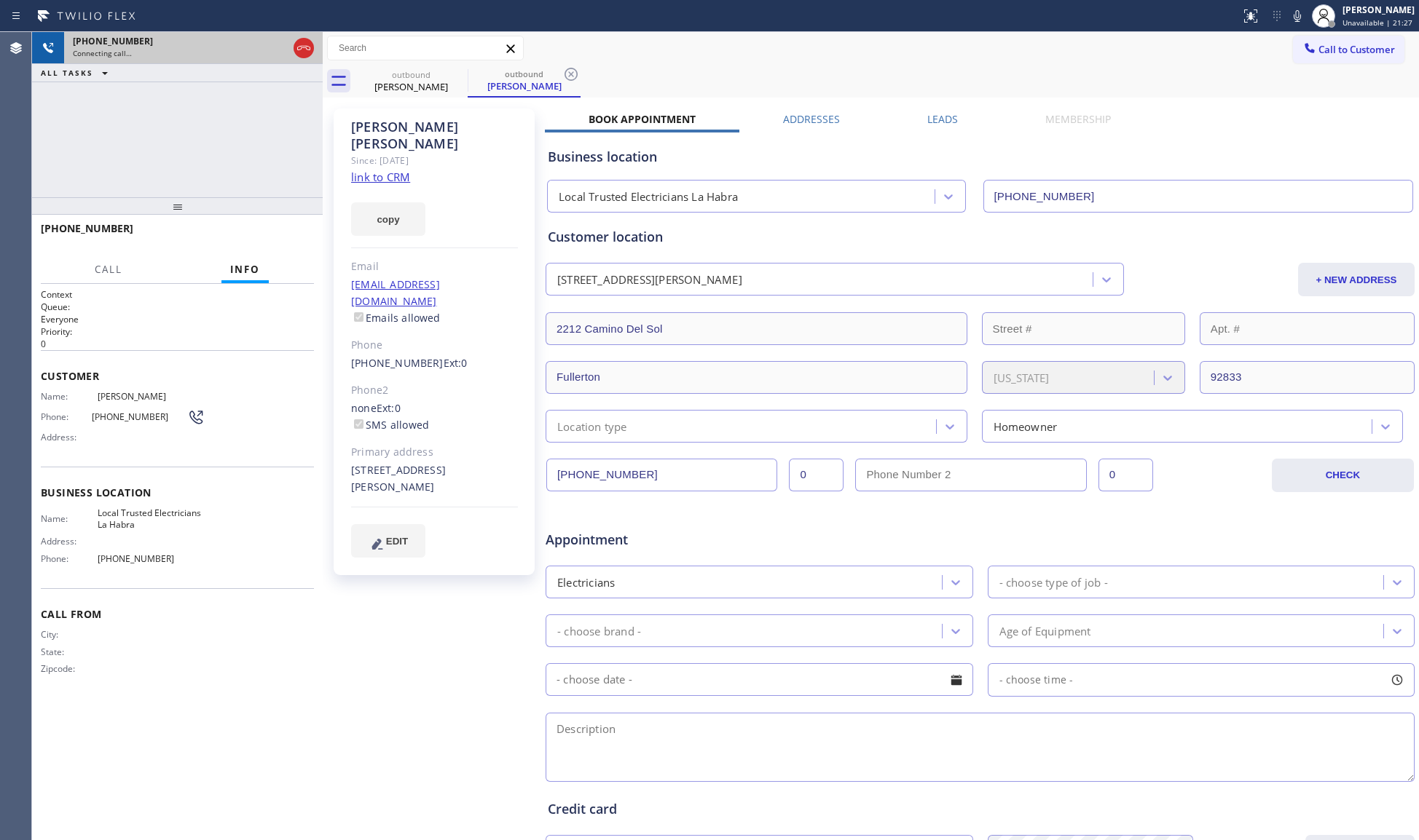
click at [287, 48] on div "Connecting call…" at bounding box center [180, 53] width 215 height 10
click at [295, 48] on icon at bounding box center [304, 48] width 18 height 18
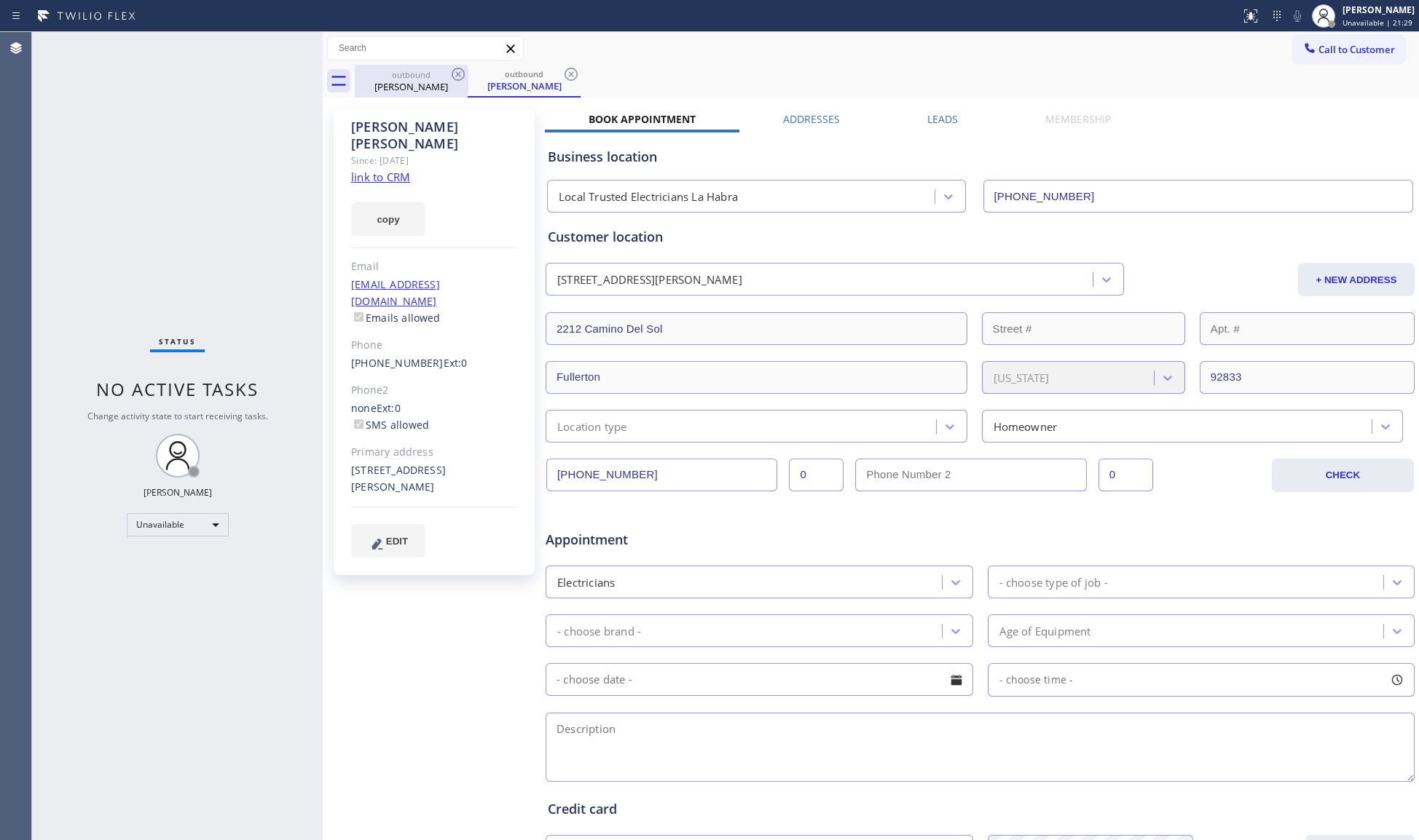
drag, startPoint x: 410, startPoint y: 82, endPoint x: 426, endPoint y: 77, distance: 16.8
click at [411, 80] on div "[PERSON_NAME]" at bounding box center [411, 87] width 110 height 13
click at [441, 76] on div "outbound" at bounding box center [411, 74] width 110 height 11
click at [464, 76] on icon at bounding box center [458, 74] width 13 height 13
click at [465, 73] on div "outbound [PERSON_NAME]" at bounding box center [886, 81] width 1064 height 33
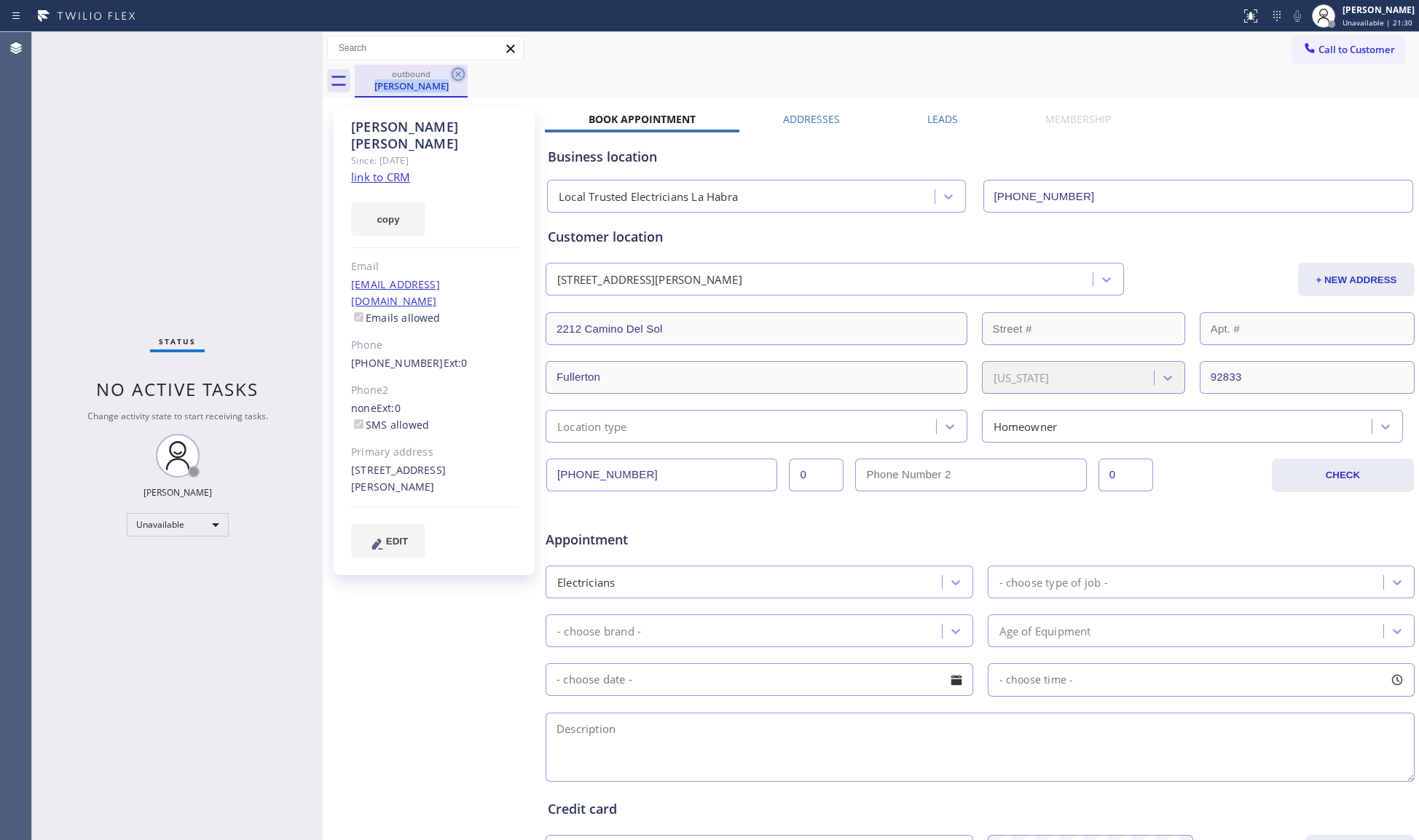
click at [459, 73] on icon at bounding box center [458, 74] width 13 height 13
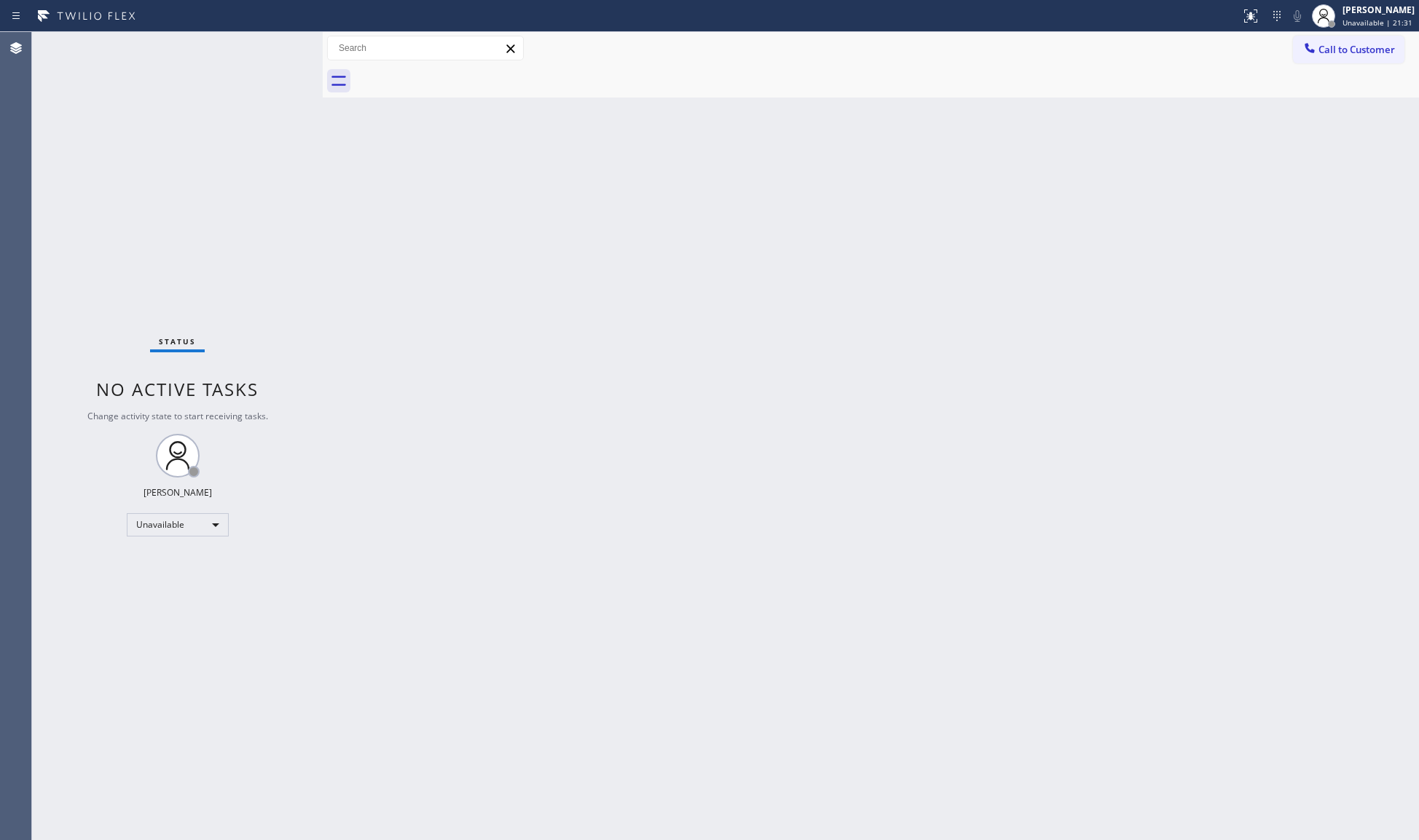
click at [459, 73] on div at bounding box center [886, 81] width 1064 height 33
click at [1349, 33] on div "Call to Customer Outbound call Location Local Trusted Electricians [GEOGRAPHIC_…" at bounding box center [870, 48] width 1096 height 33
click at [1335, 65] on div at bounding box center [886, 81] width 1064 height 33
drag, startPoint x: 1365, startPoint y: 50, endPoint x: 1298, endPoint y: 74, distance: 71.2
click at [1361, 50] on span "Call to Customer" at bounding box center [1356, 49] width 76 height 13
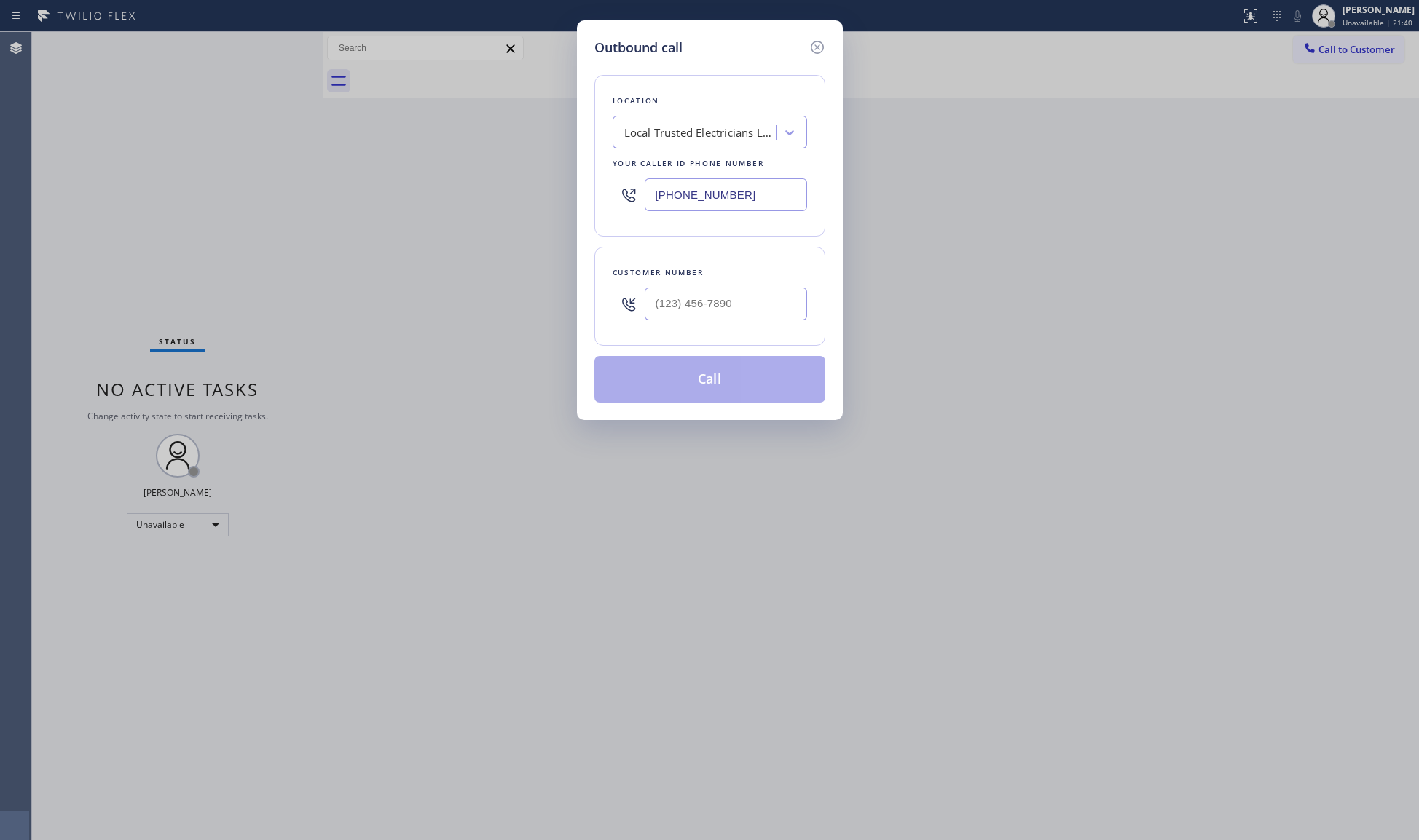
drag, startPoint x: 791, startPoint y: 191, endPoint x: 609, endPoint y: 188, distance: 182.0
click at [607, 190] on div "Location Local Trusted Electricians [GEOGRAPHIC_DATA] Your caller id phone numb…" at bounding box center [710, 155] width 231 height 161
paste input "16) 788-6968"
type input "[PHONE_NUMBER]"
click at [781, 310] on input "(___) ___-____" at bounding box center [726, 303] width 162 height 33
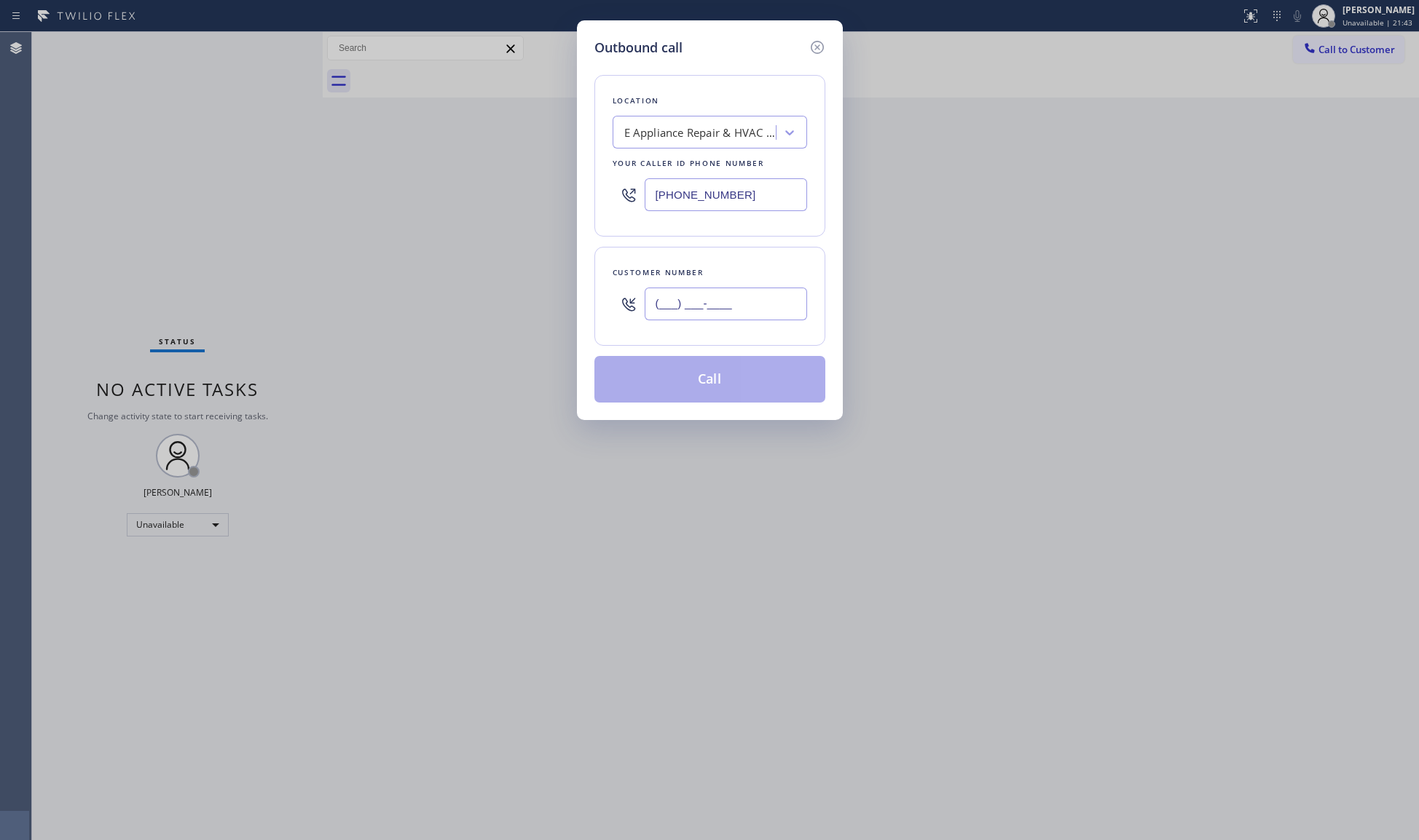
paste input "718) 594-6402"
type input "[PHONE_NUMBER]"
click at [718, 393] on button "Call" at bounding box center [710, 379] width 231 height 47
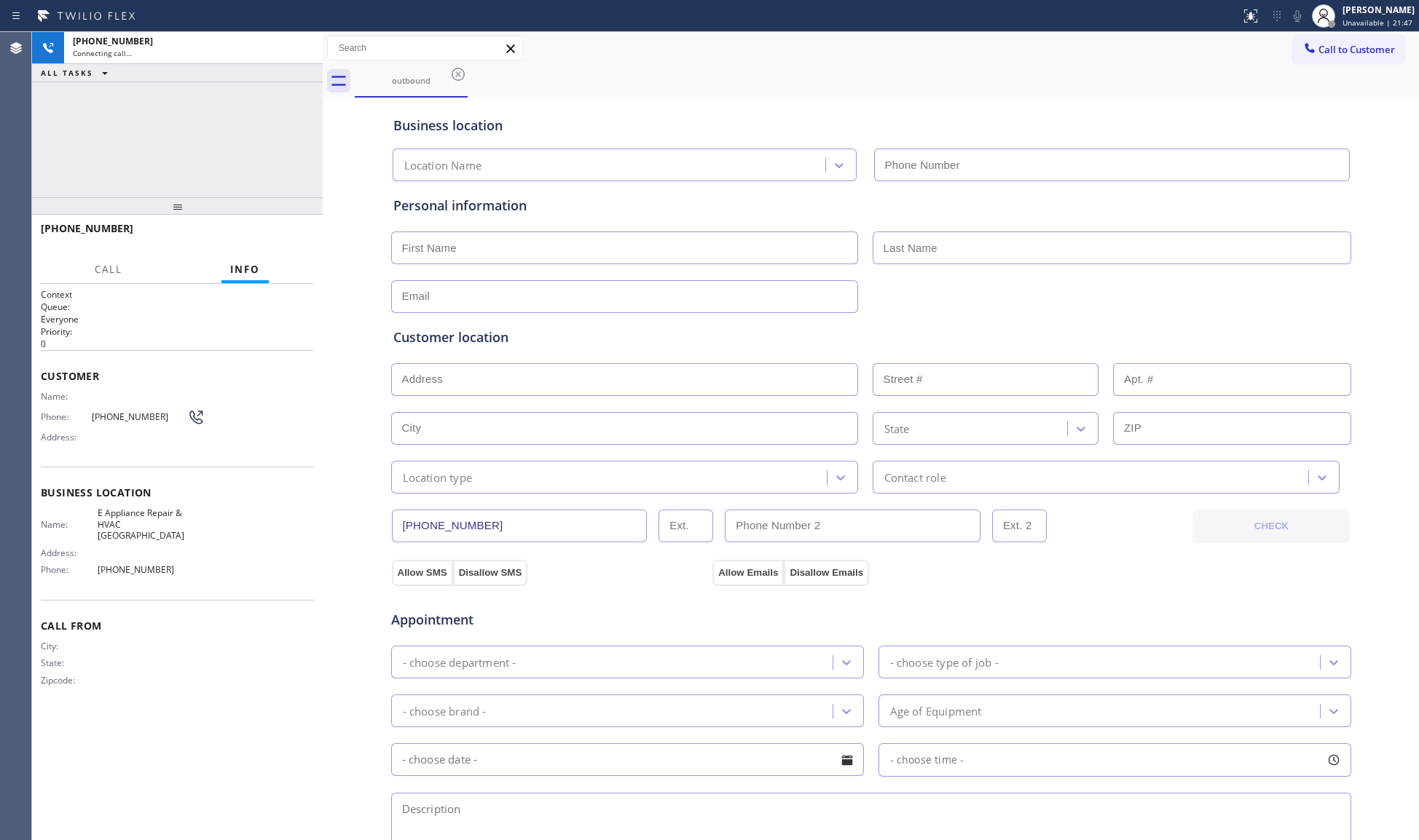
type input "[PHONE_NUMBER]"
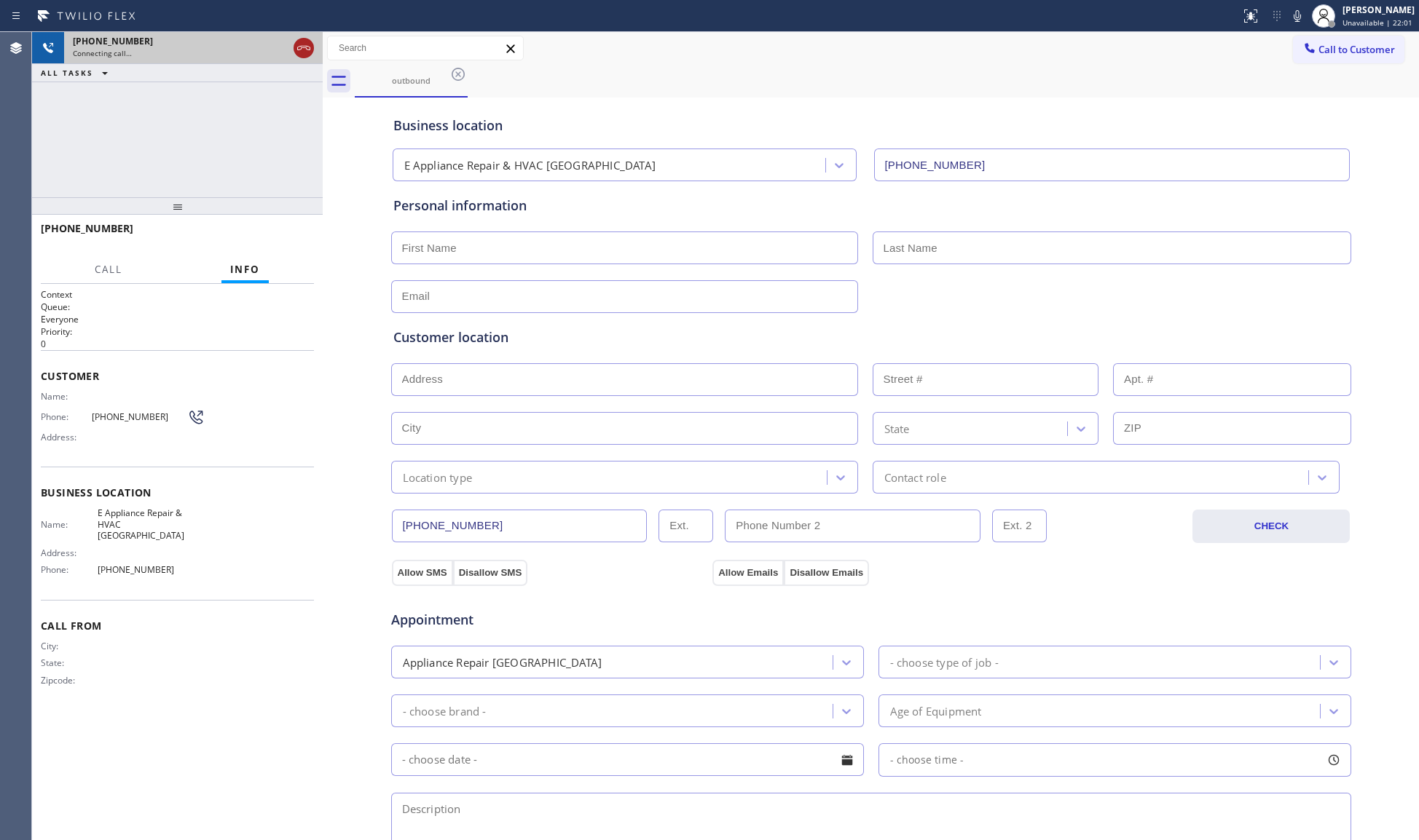
click at [300, 48] on icon at bounding box center [304, 48] width 18 height 18
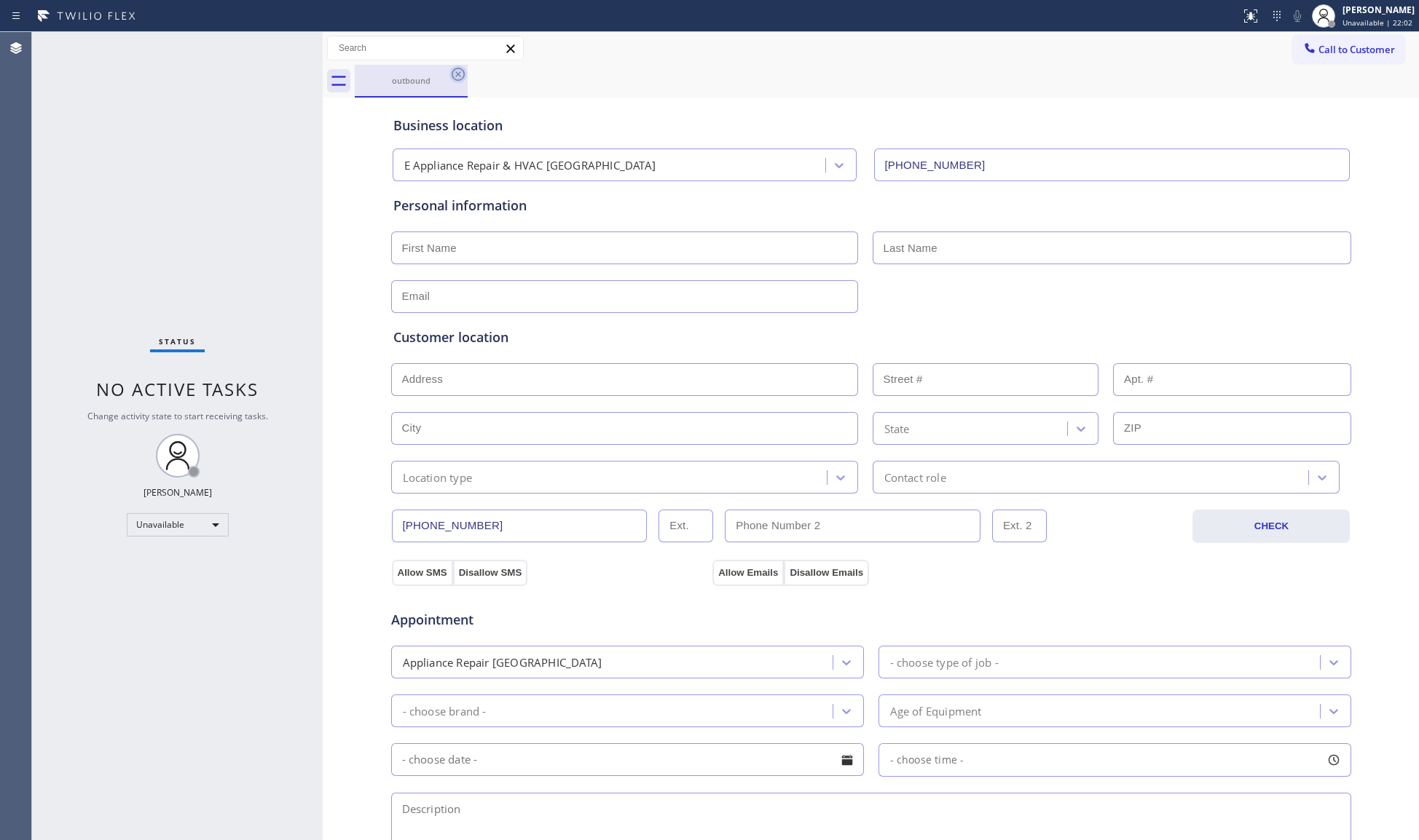
click at [462, 77] on icon at bounding box center [458, 74] width 18 height 18
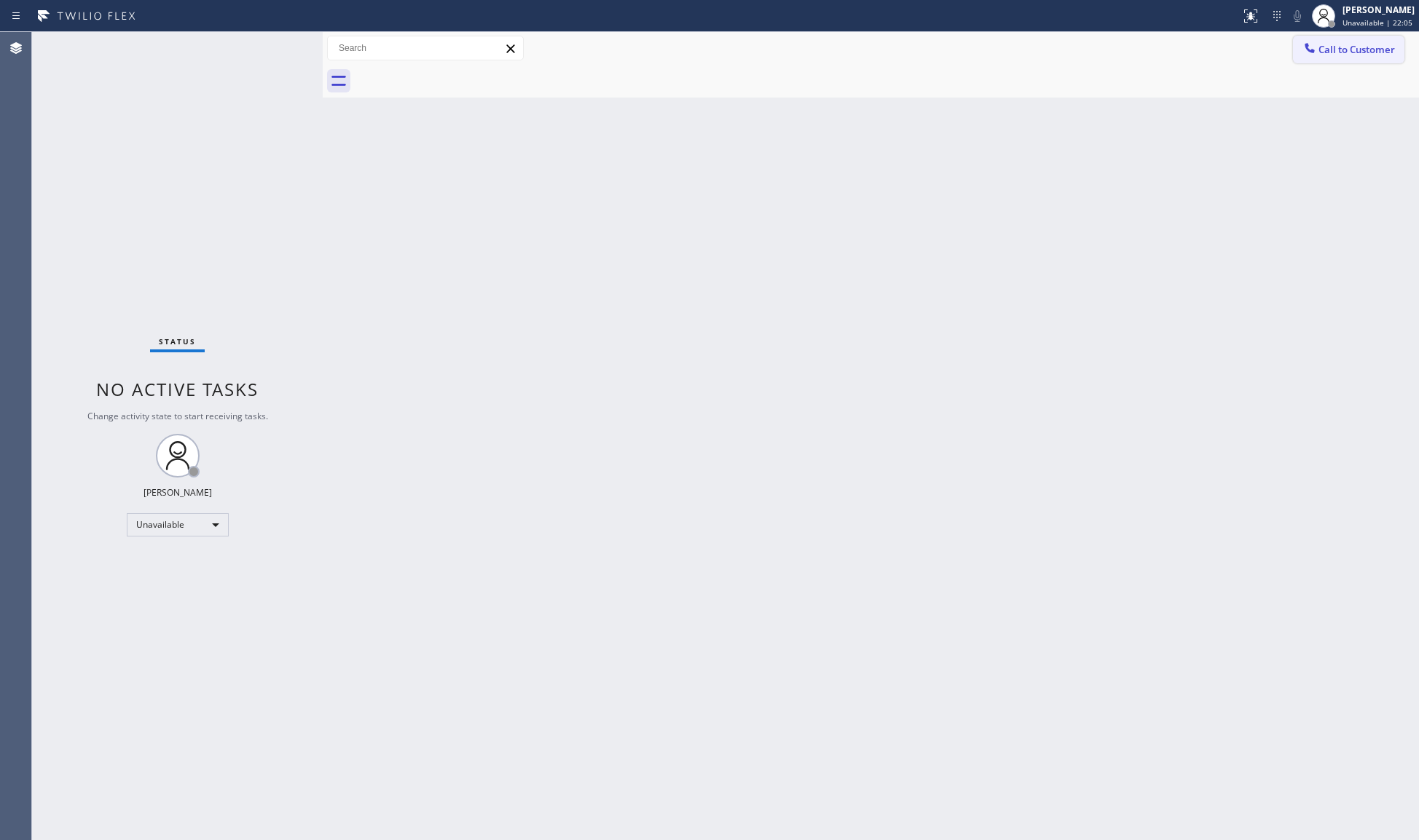
click at [1314, 43] on icon at bounding box center [1309, 48] width 14 height 14
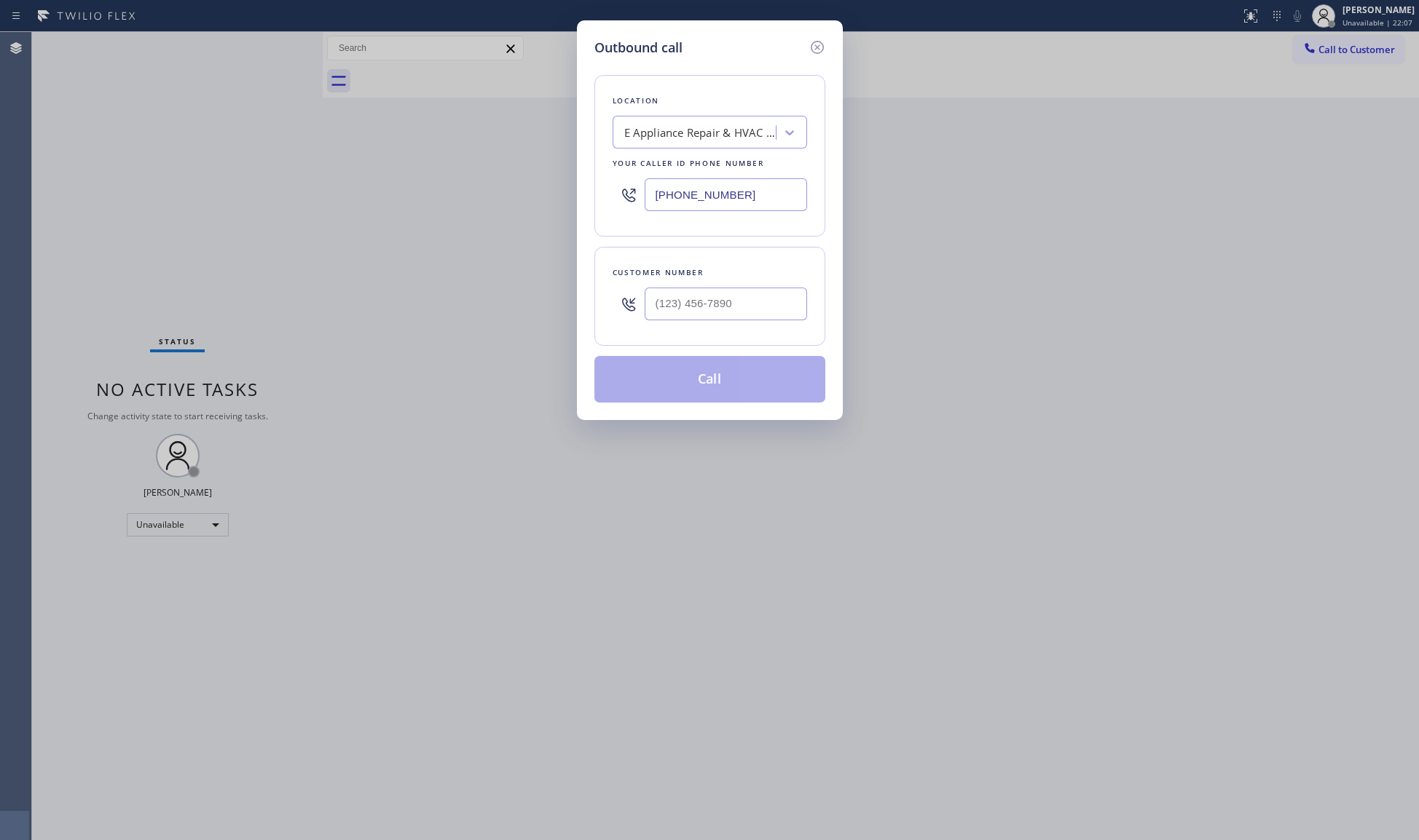
drag, startPoint x: 749, startPoint y: 195, endPoint x: 628, endPoint y: 194, distance: 121.0
click at [628, 194] on div "[PHONE_NUMBER]" at bounding box center [710, 195] width 195 height 48
paste input "954) 417-1764"
type input "[PHONE_NUMBER]"
click at [744, 308] on input "(___) ___-____" at bounding box center [726, 303] width 162 height 33
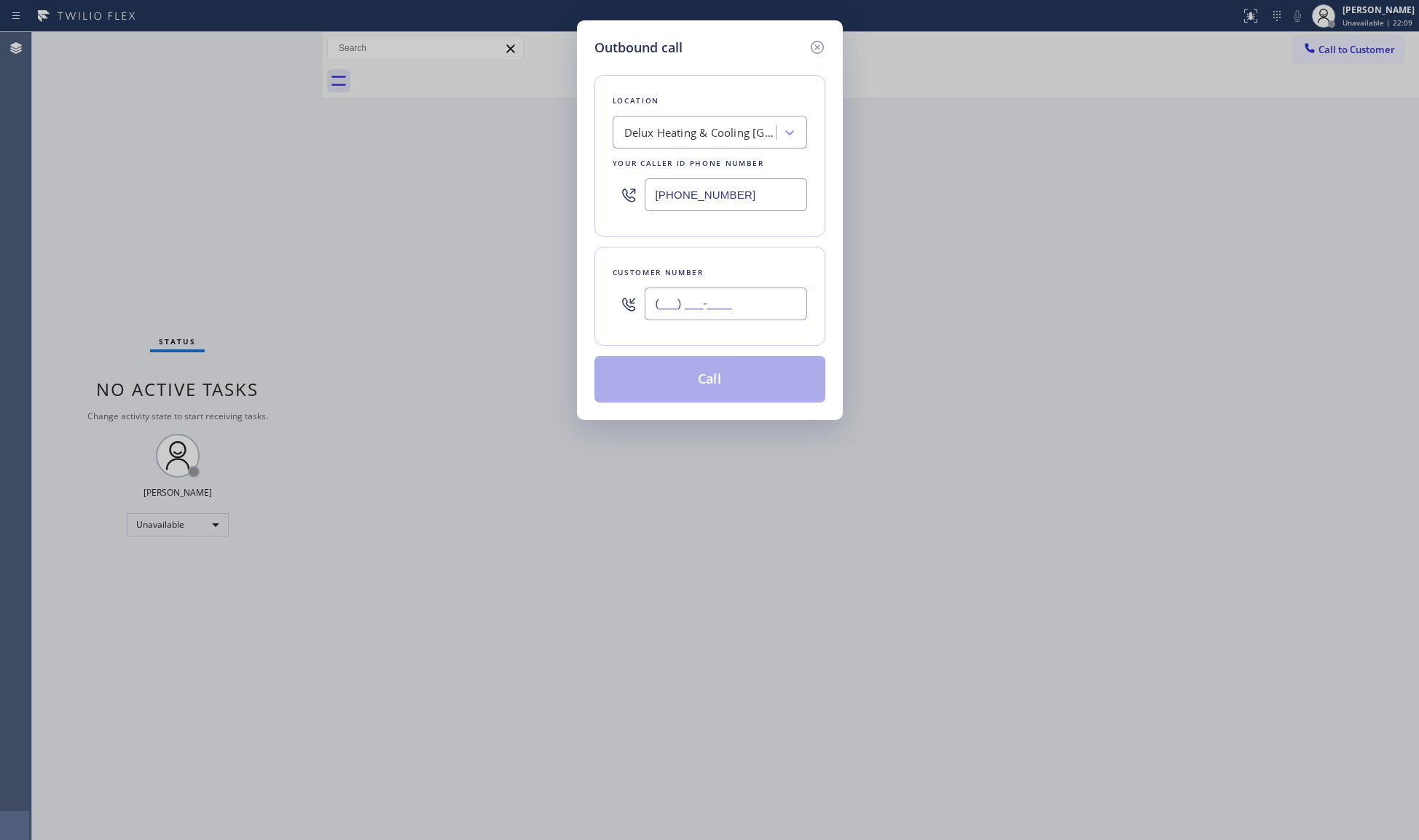
paste input "754) 219-6910"
type input "[PHONE_NUMBER]"
click at [734, 382] on button "Call" at bounding box center [710, 379] width 231 height 47
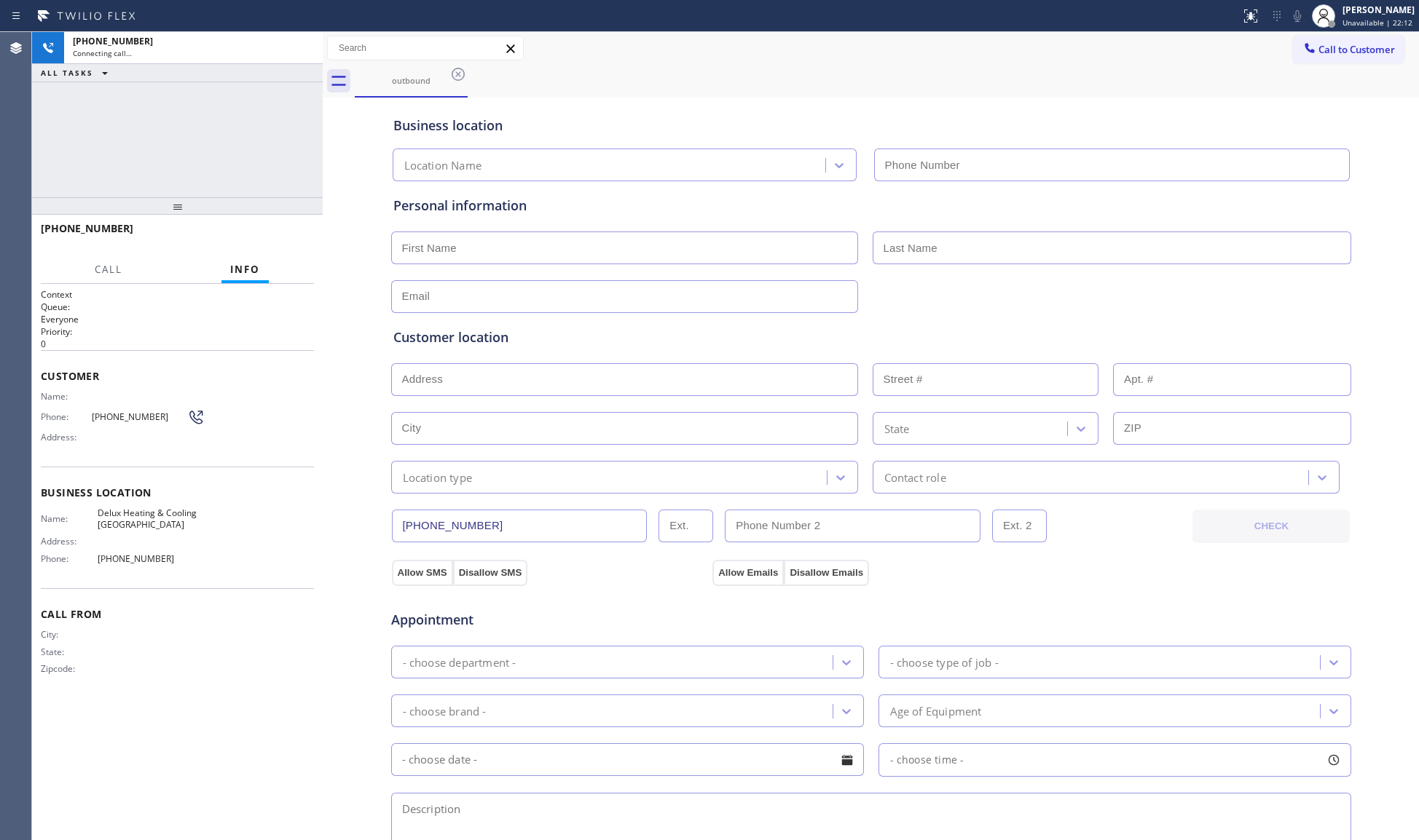
type input "[PHONE_NUMBER]"
drag, startPoint x: 860, startPoint y: 131, endPoint x: 840, endPoint y: 122, distance: 21.9
click at [848, 122] on div "Business location" at bounding box center [870, 126] width 956 height 20
click at [288, 230] on span "HANG UP" at bounding box center [279, 235] width 44 height 10
click at [287, 230] on span "HANG UP" at bounding box center [279, 235] width 44 height 10
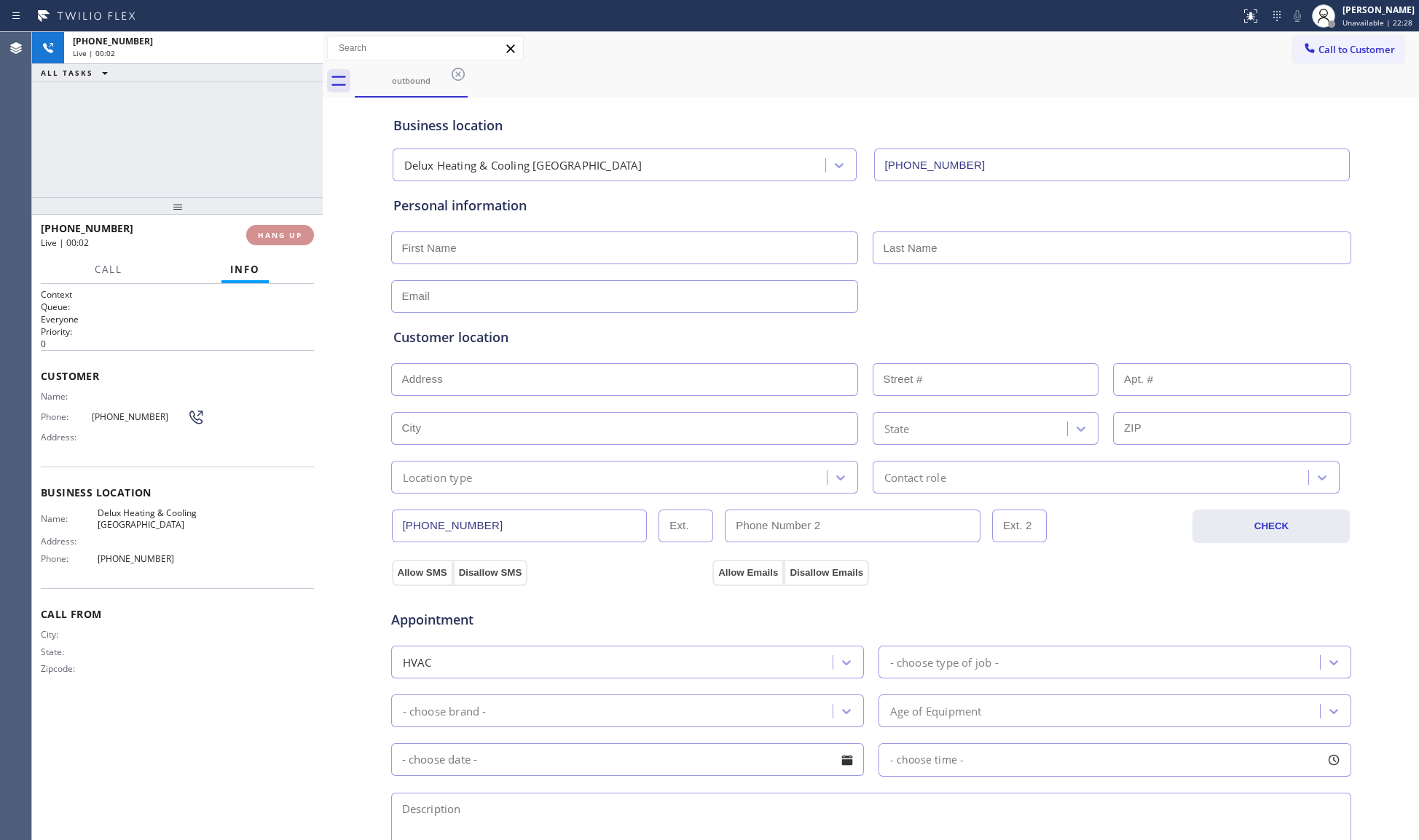
click at [292, 226] on button "HANG UP" at bounding box center [279, 235] width 68 height 20
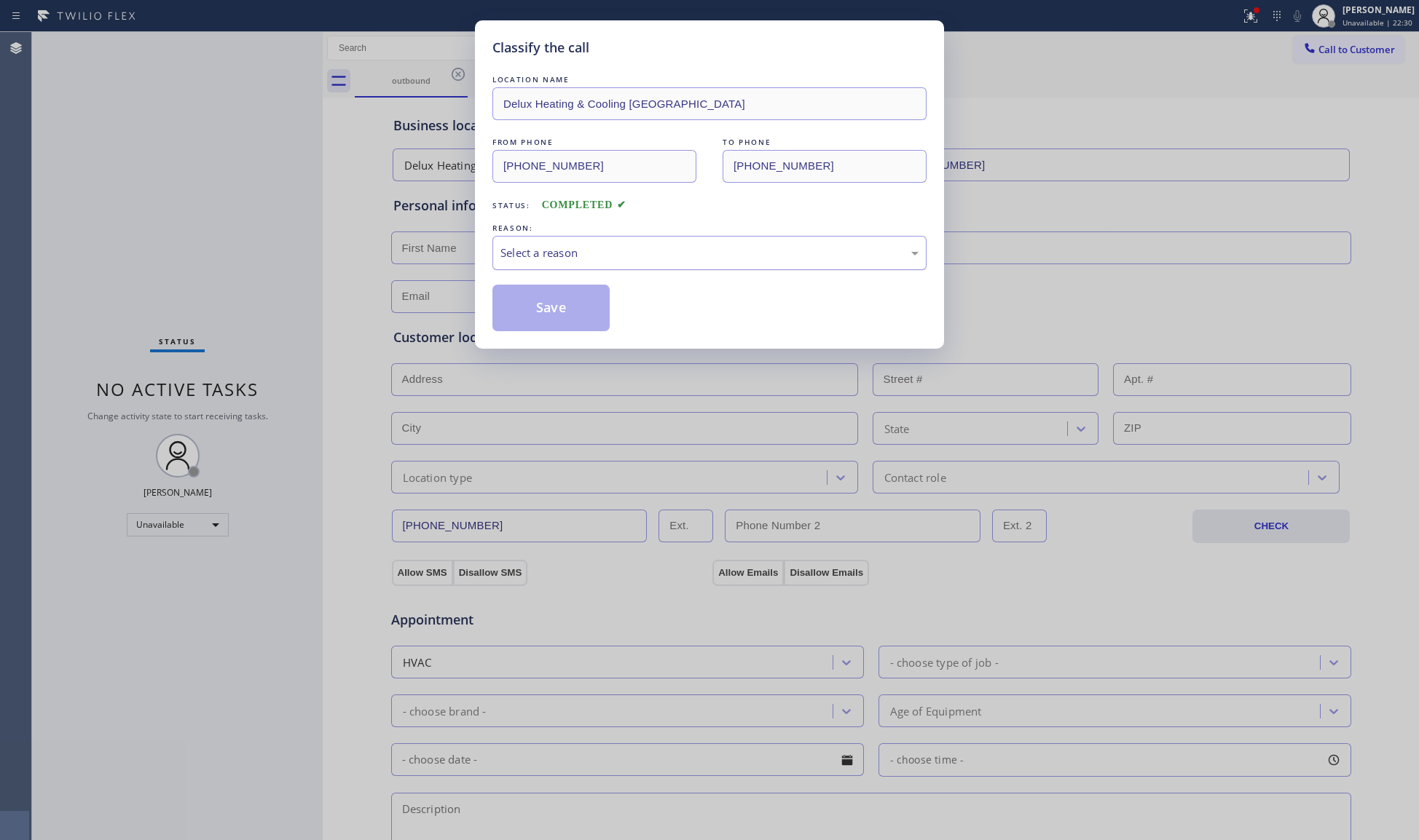
click at [552, 253] on div "Select a reason" at bounding box center [710, 253] width 418 height 17
click at [536, 306] on button "Save" at bounding box center [551, 308] width 117 height 47
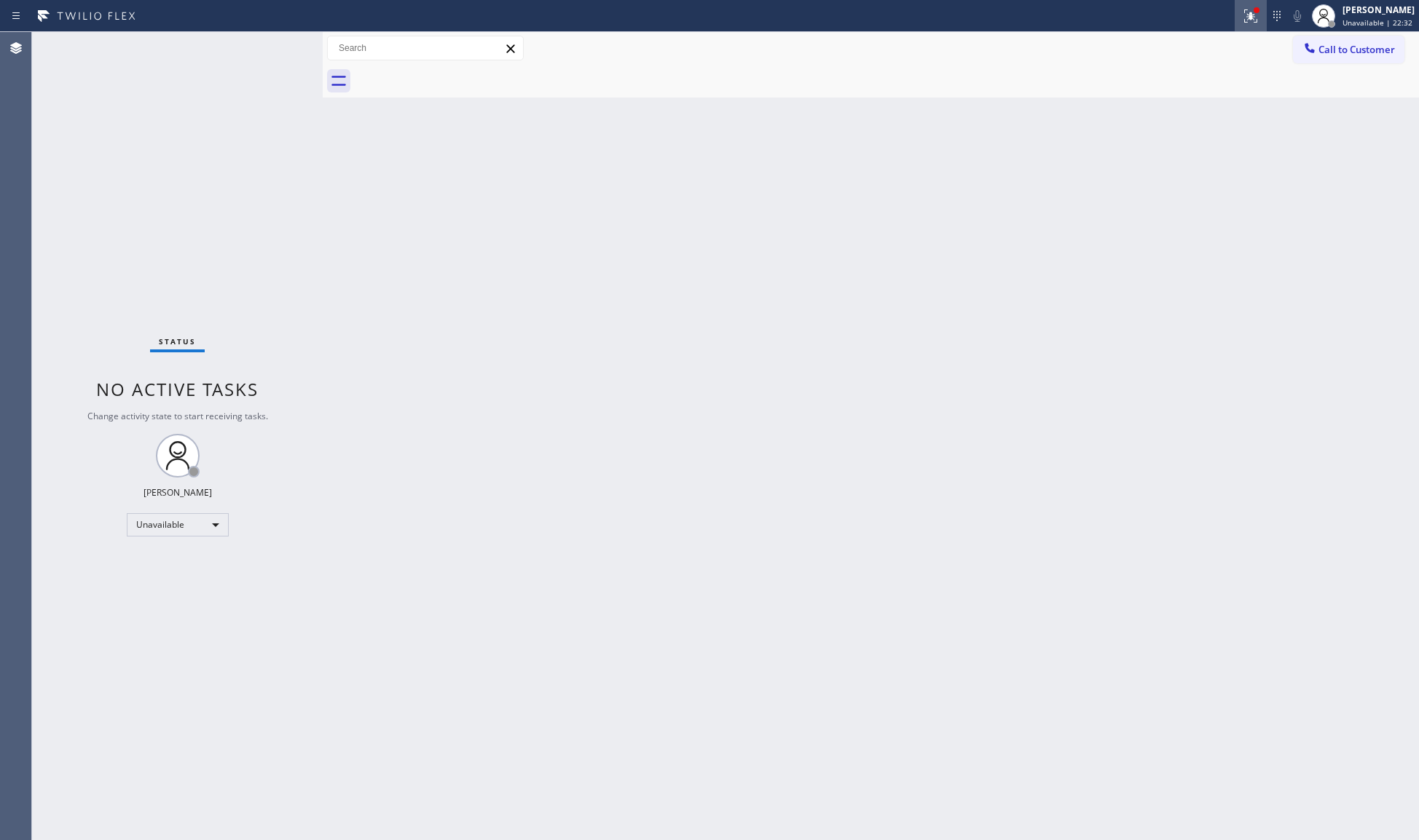
click at [1256, 26] on button at bounding box center [1251, 16] width 32 height 32
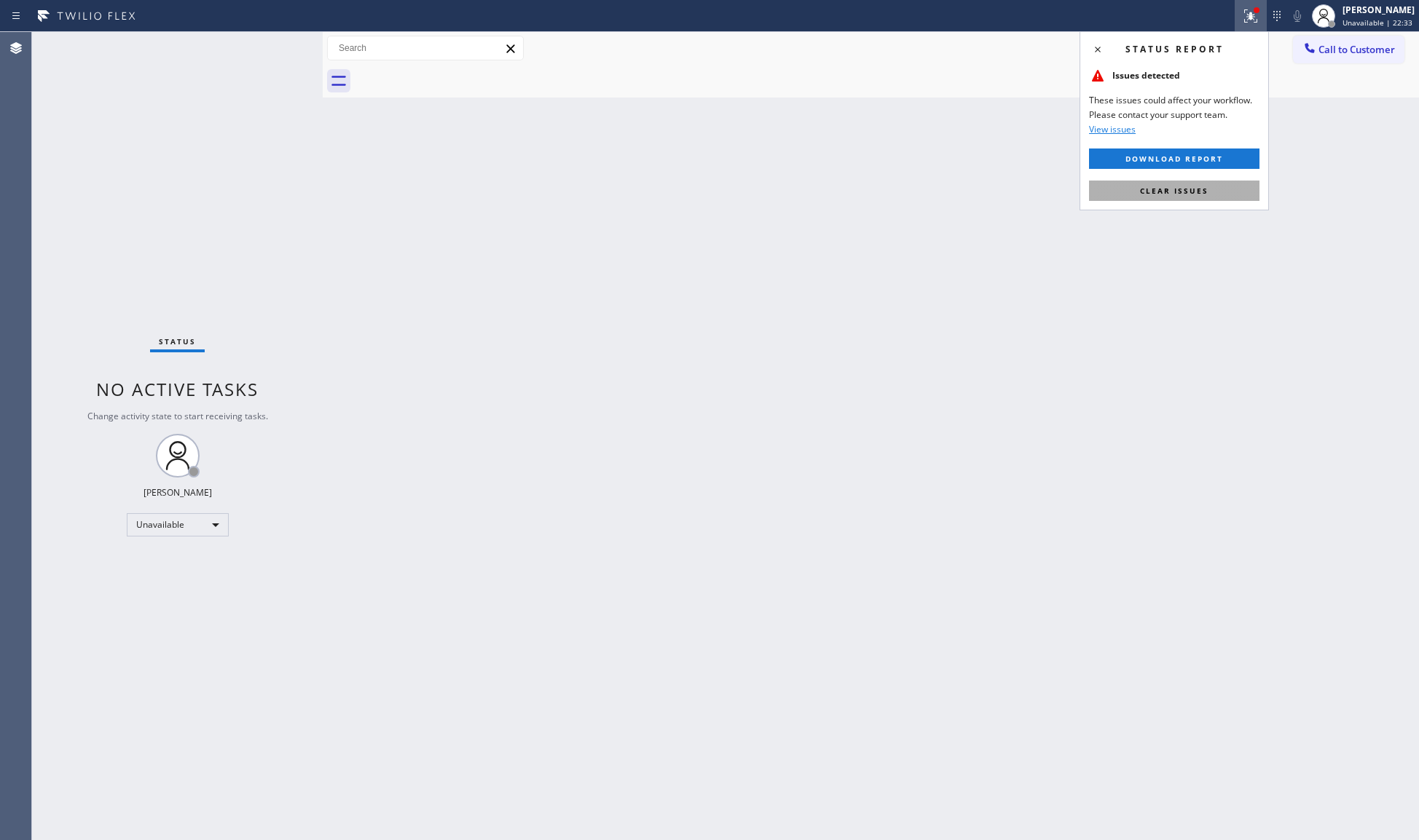
click at [1202, 196] on button "Clear issues" at bounding box center [1174, 191] width 171 height 20
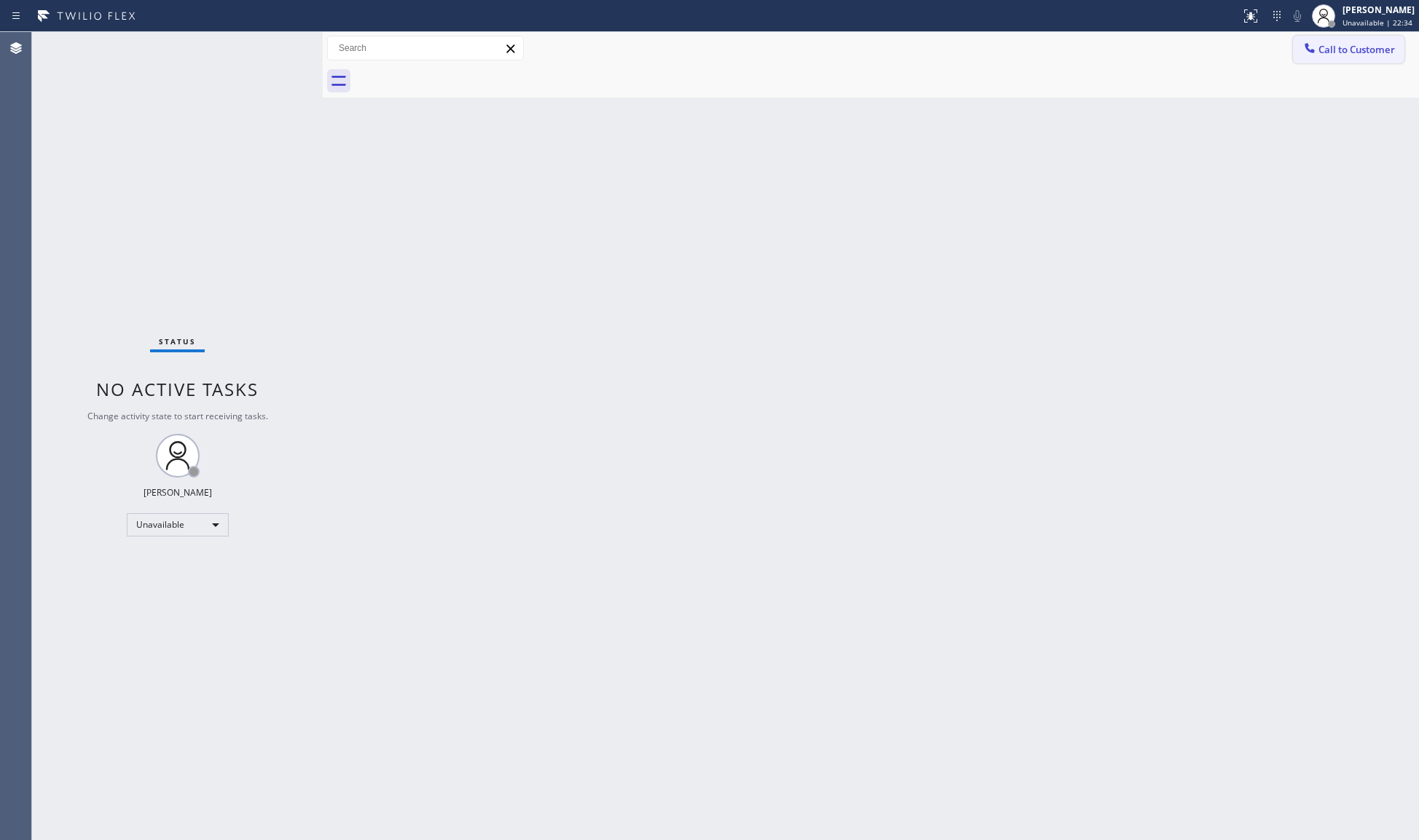
click at [1325, 36] on button "Call to Customer" at bounding box center [1348, 49] width 111 height 28
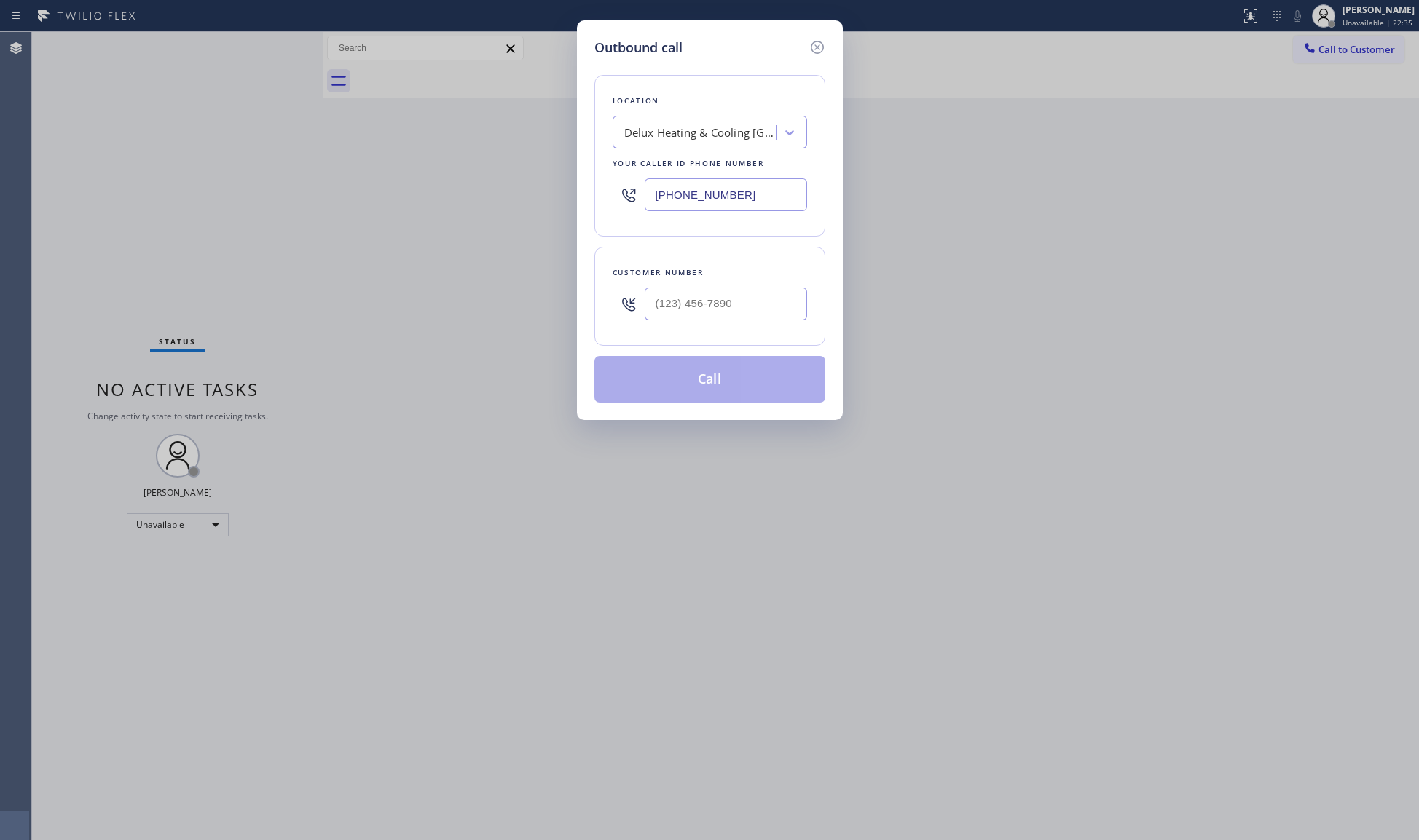
drag, startPoint x: 653, startPoint y: 184, endPoint x: 604, endPoint y: 185, distance: 49.0
click at [610, 184] on div "Location Delux Heating & Cooling [GEOGRAPHIC_DATA] Your caller id phone number …" at bounding box center [710, 155] width 231 height 161
paste input "617) 981-4533"
type input "[PHONE_NUMBER]"
click at [738, 308] on input "(___) ___-____" at bounding box center [726, 303] width 162 height 33
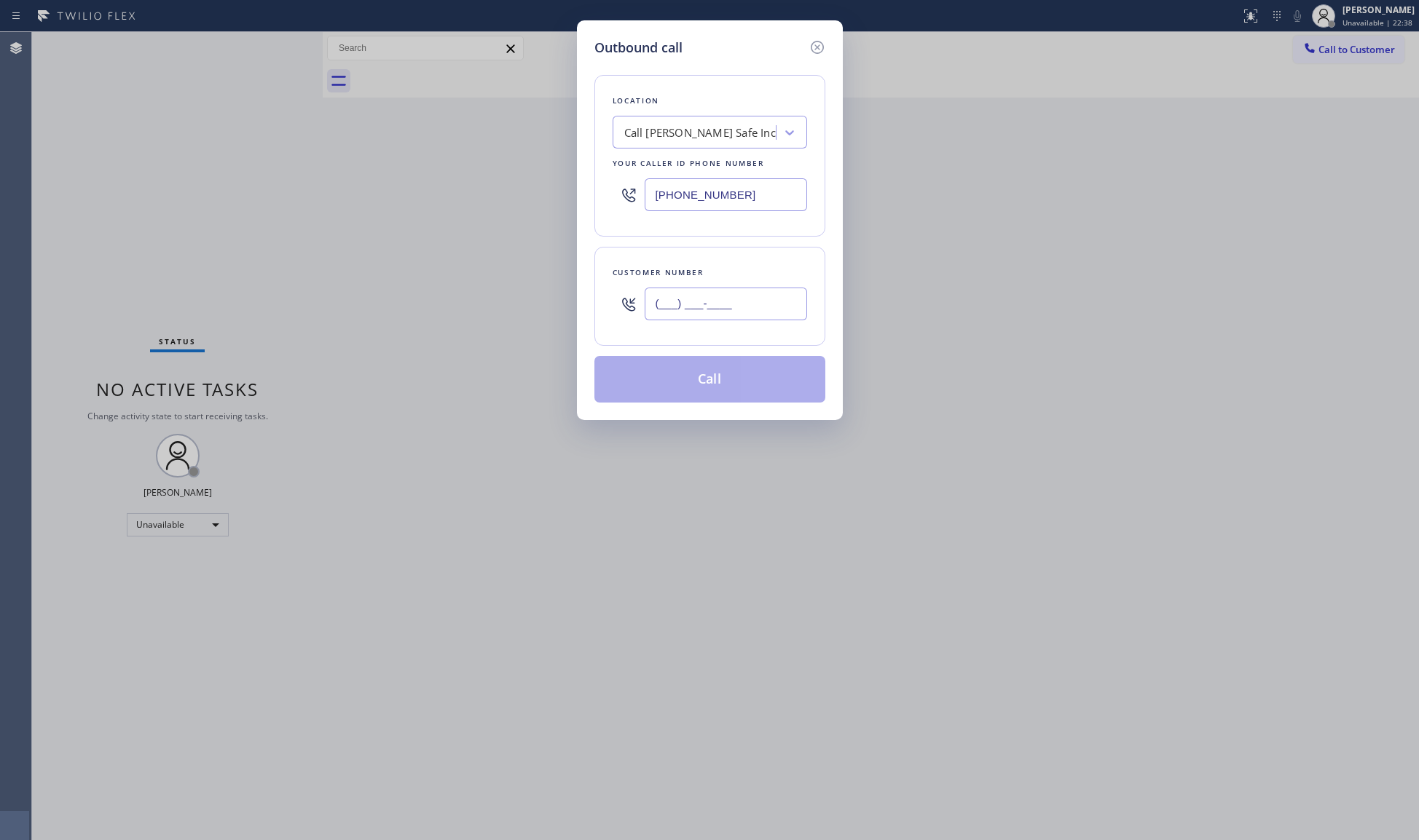
paste input "470) 834-1224"
type input "[PHONE_NUMBER]"
click at [740, 374] on button "Call" at bounding box center [710, 379] width 231 height 47
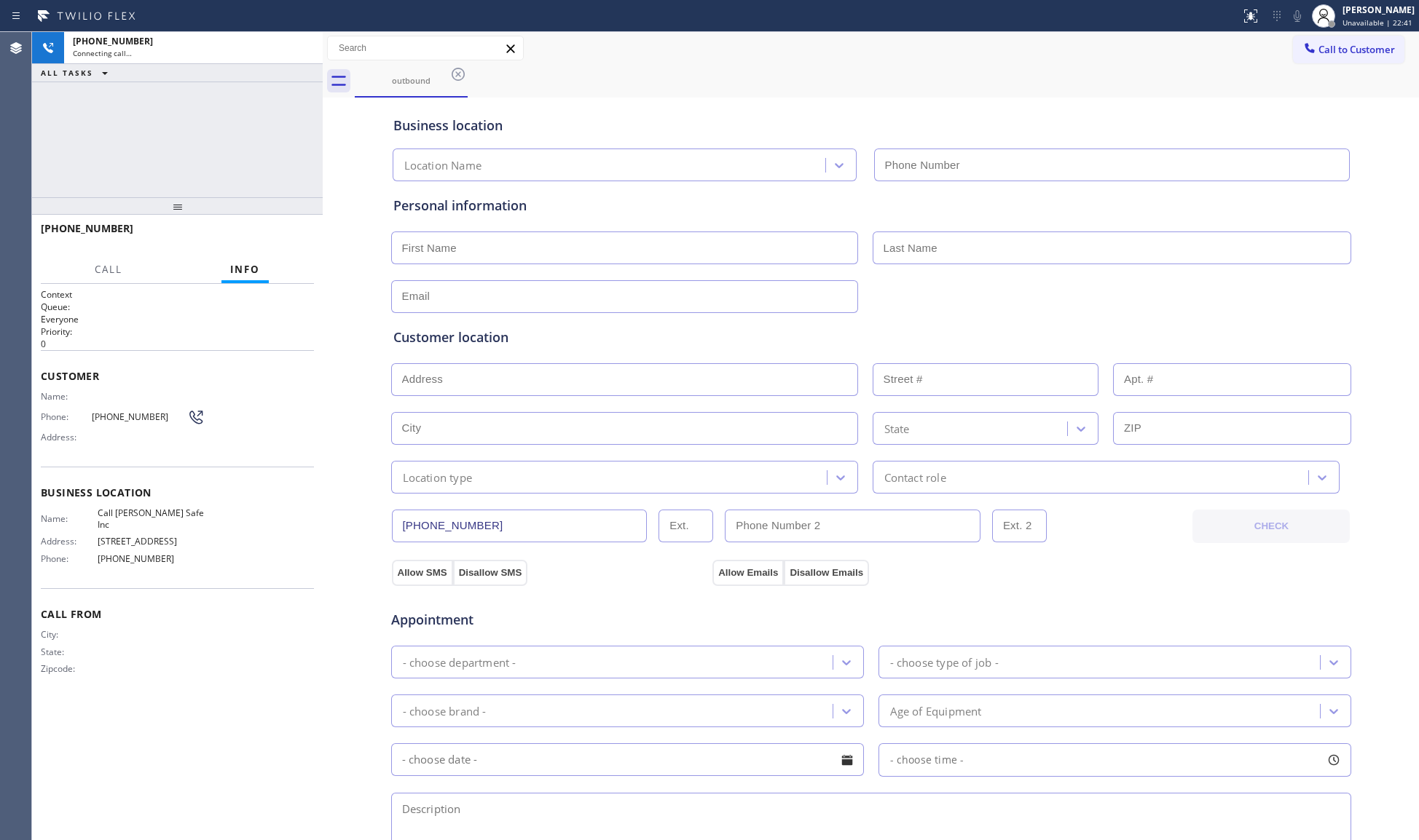
type input "[PHONE_NUMBER]"
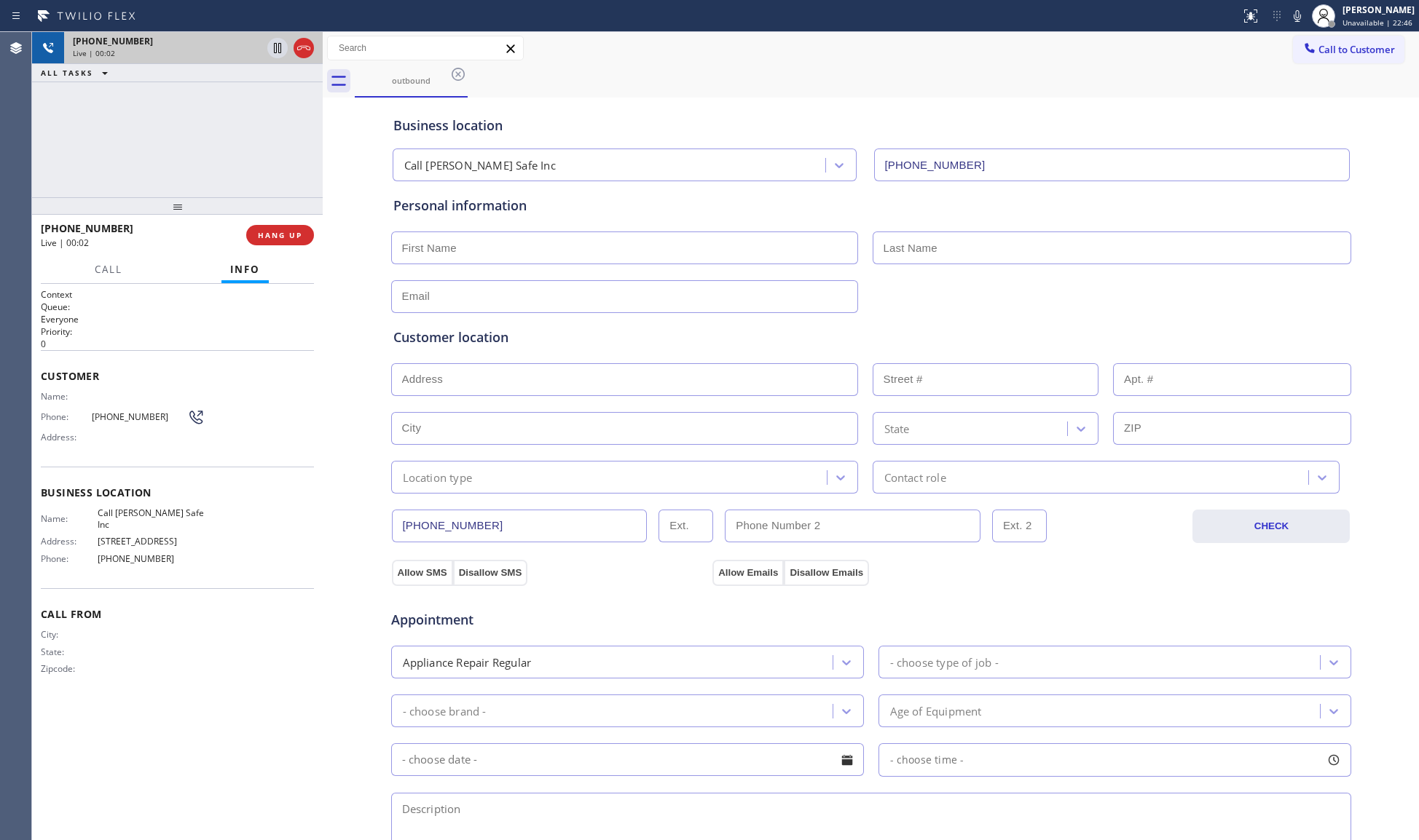
click at [314, 49] on div at bounding box center [290, 48] width 53 height 32
click at [286, 223] on div "[PHONE_NUMBER] Live | 00:03 HANG UP" at bounding box center [177, 235] width 273 height 38
drag, startPoint x: 263, startPoint y: 218, endPoint x: 278, endPoint y: 232, distance: 20.5
click at [267, 218] on div "[PHONE_NUMBER] Live | 00:04 HANG UP" at bounding box center [177, 235] width 273 height 38
click at [280, 233] on span "HANG UP" at bounding box center [279, 235] width 44 height 10
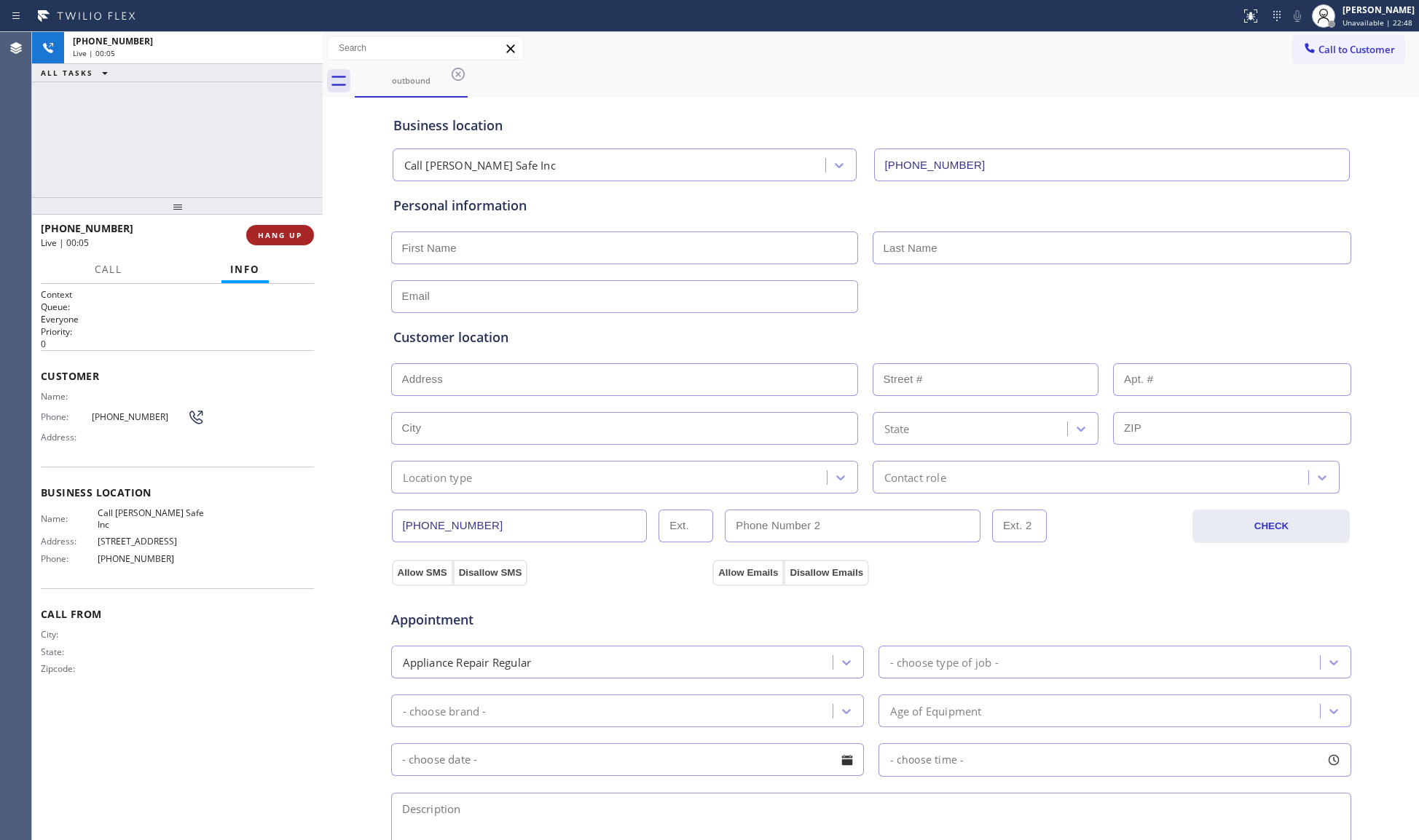
click at [280, 233] on span "HANG UP" at bounding box center [279, 235] width 44 height 10
click at [280, 233] on span "COMPLETE" at bounding box center [277, 235] width 50 height 10
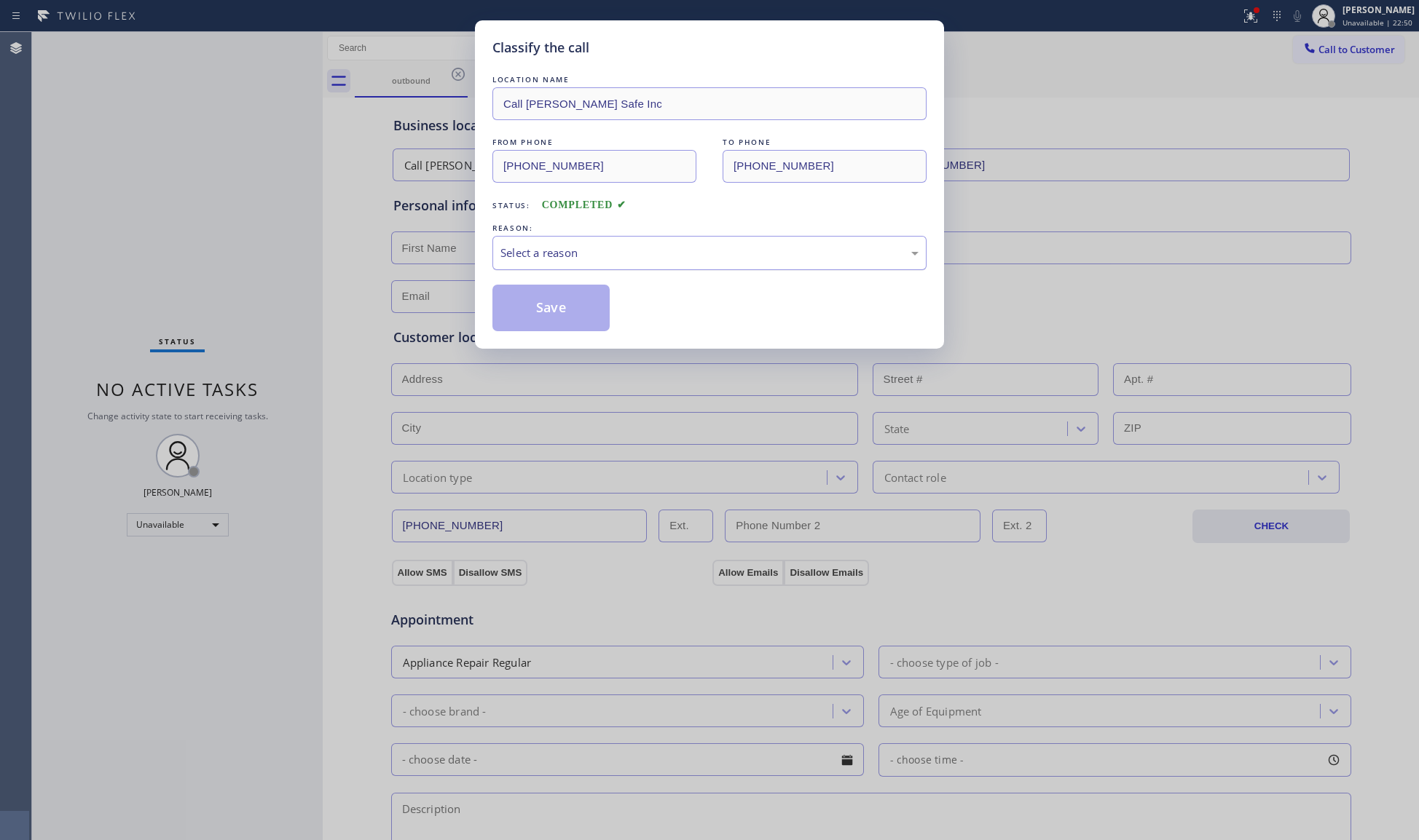
drag, startPoint x: 554, startPoint y: 255, endPoint x: 557, endPoint y: 268, distance: 13.3
click at [554, 257] on div "Select a reason" at bounding box center [710, 253] width 418 height 17
click at [548, 318] on button "Save" at bounding box center [551, 308] width 117 height 47
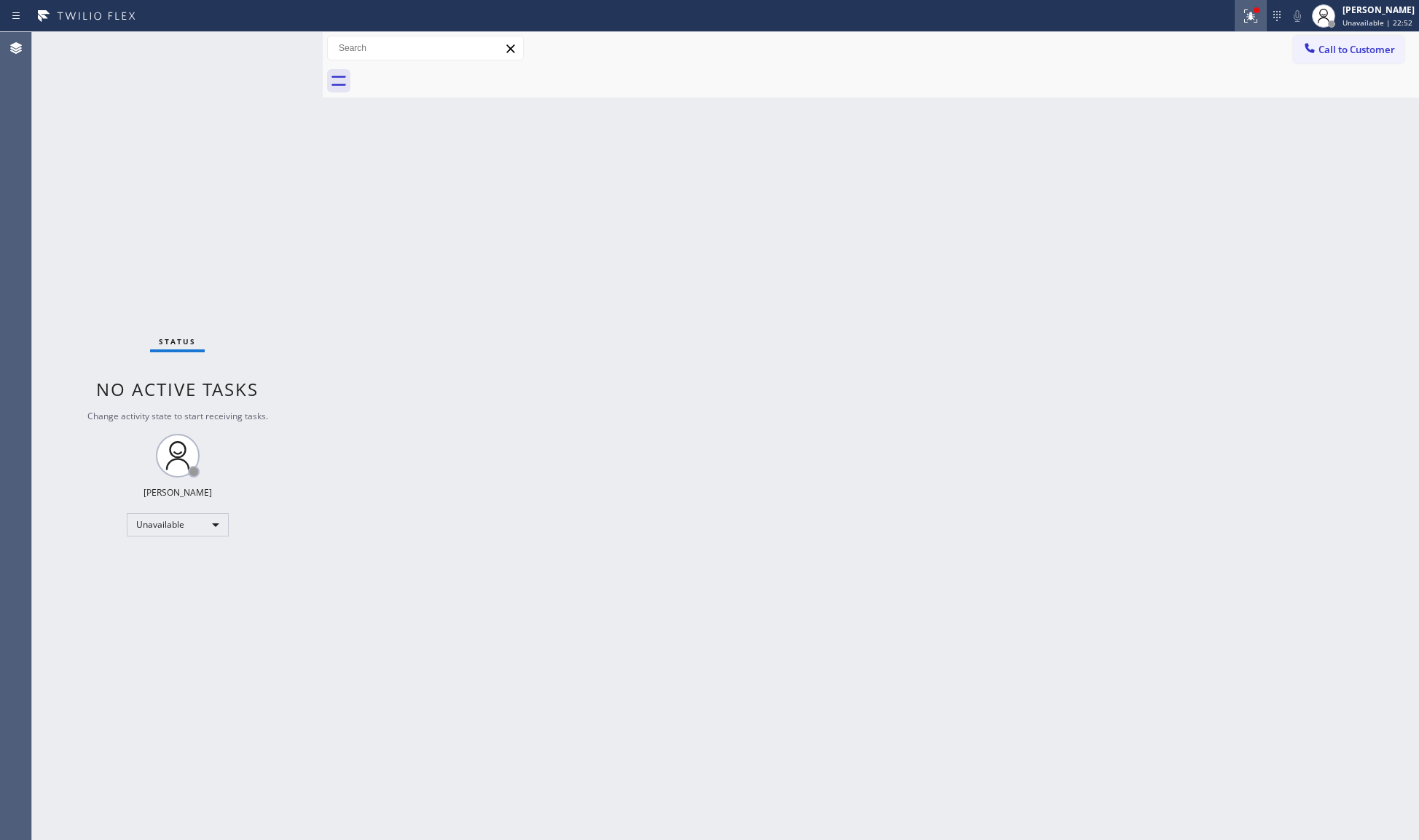
click at [1253, 23] on button at bounding box center [1251, 16] width 32 height 32
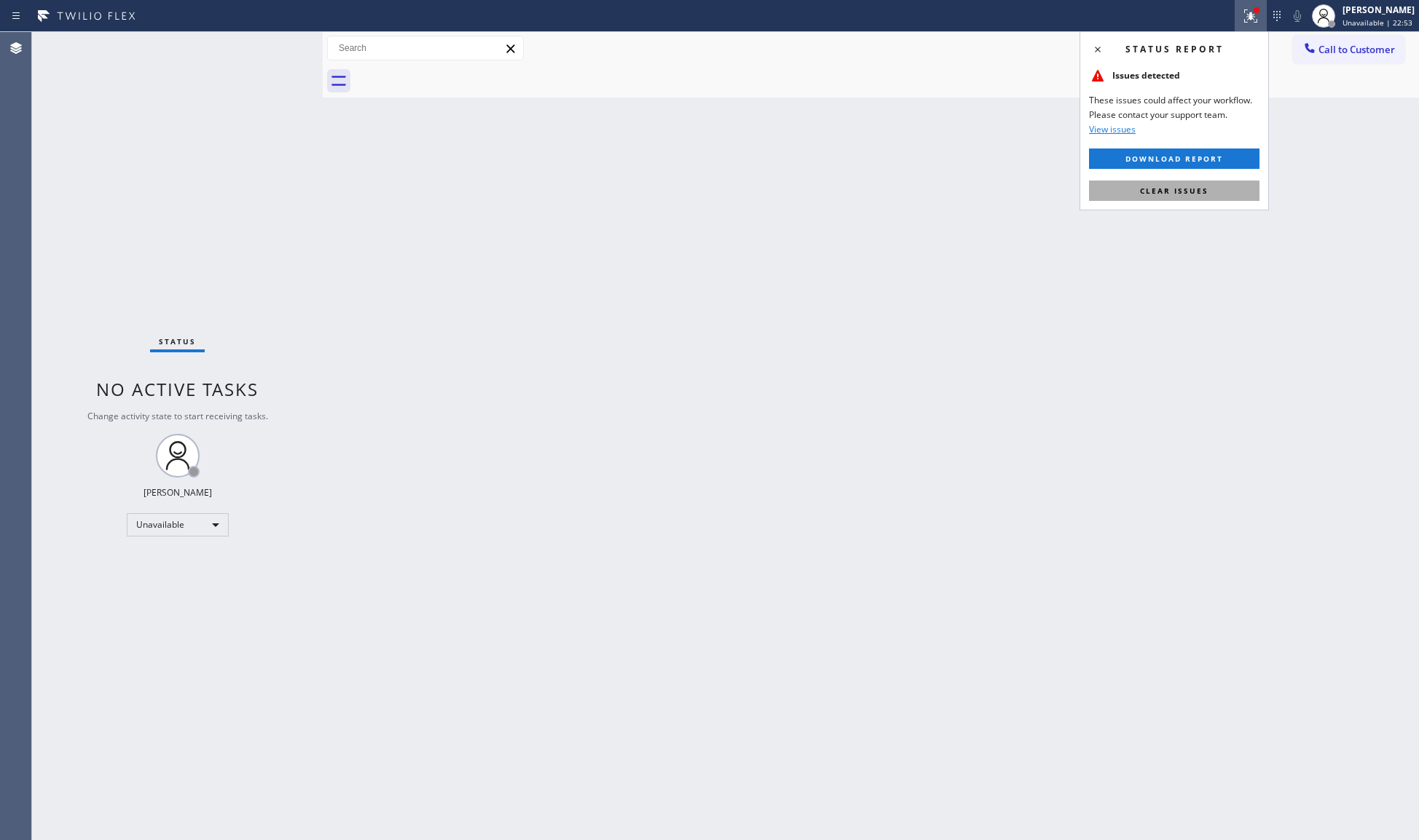
click at [1219, 199] on button "Clear issues" at bounding box center [1174, 191] width 171 height 20
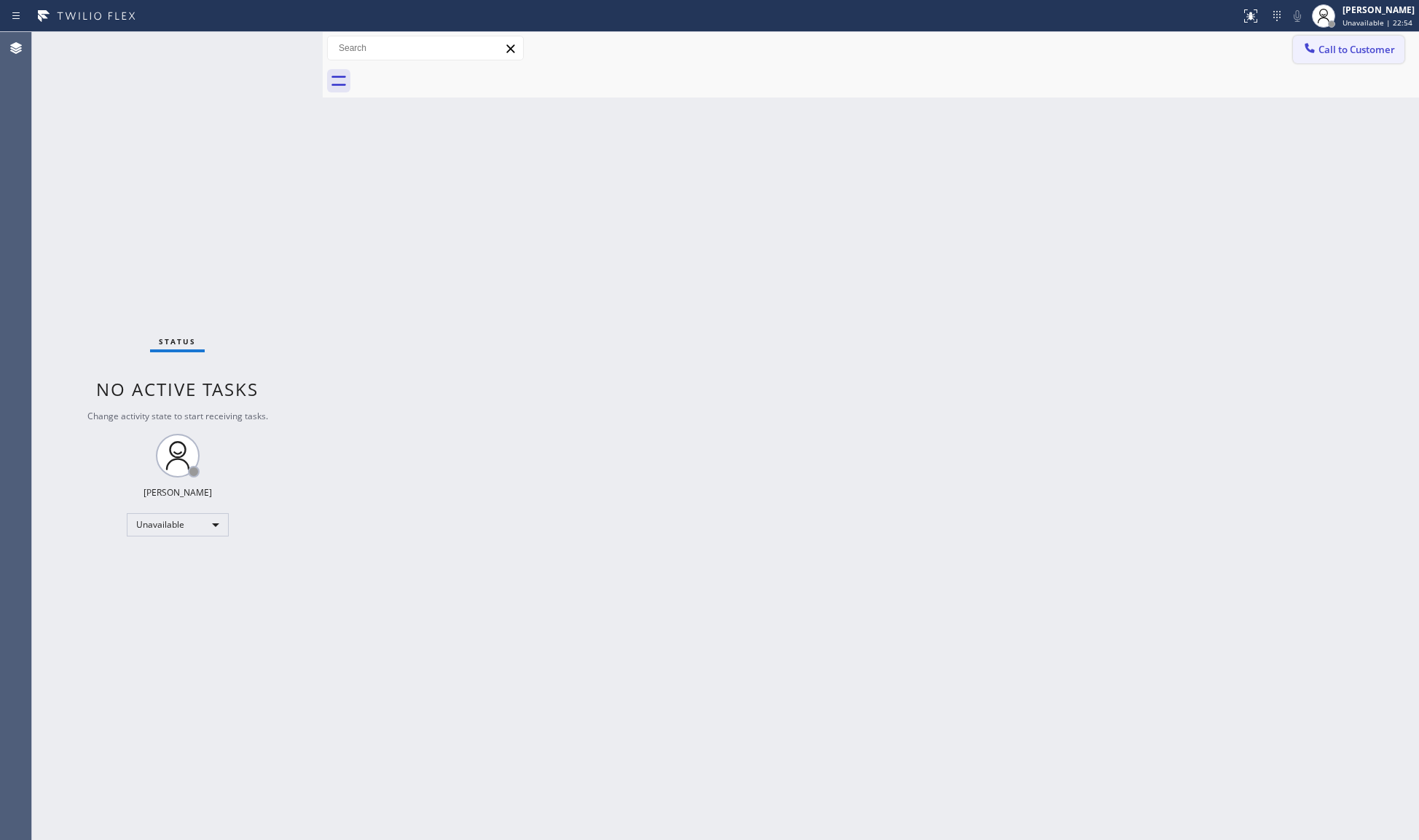
click at [1341, 48] on span "Call to Customer" at bounding box center [1356, 49] width 76 height 13
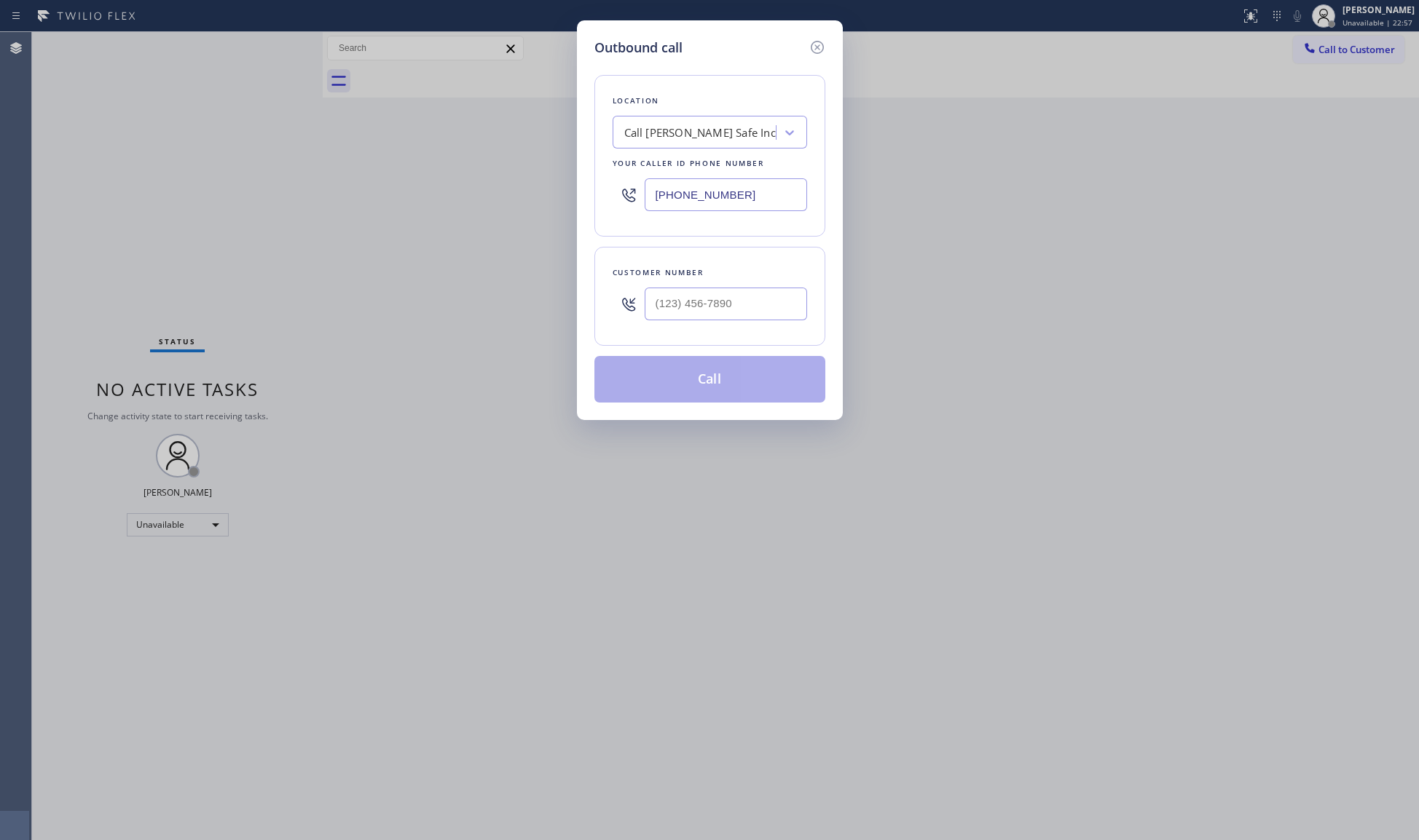
drag, startPoint x: 748, startPoint y: 208, endPoint x: 513, endPoint y: 171, distance: 237.9
click at [523, 175] on div "Outbound call Location Call [PERSON_NAME] Safe Inc Your caller id phone number …" at bounding box center [709, 420] width 1419 height 840
paste input "888) 789-2281"
type input "[PHONE_NUMBER]"
paste input "414) 530-4455"
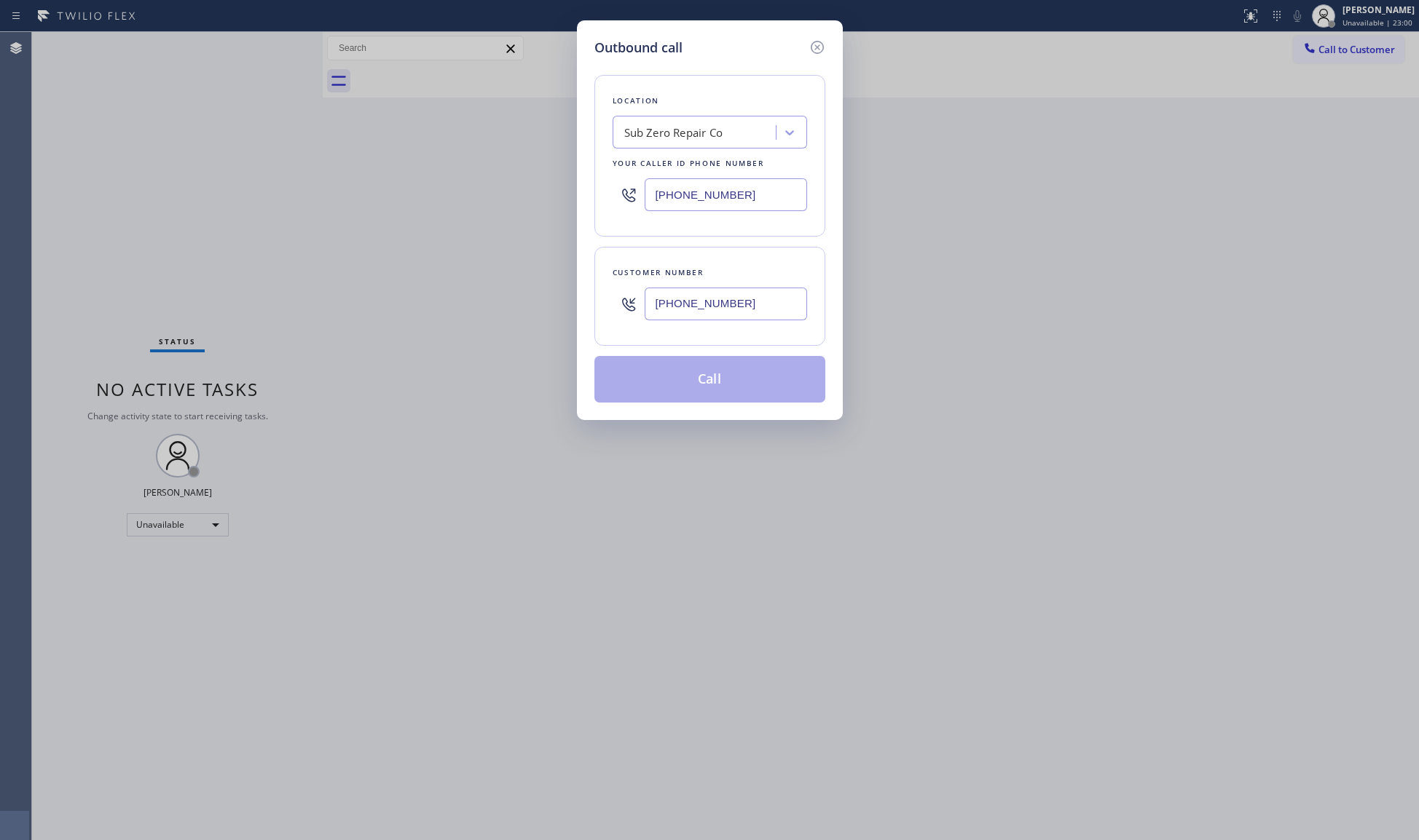
click at [723, 316] on input "[PHONE_NUMBER]" at bounding box center [726, 303] width 162 height 33
type input "[PHONE_NUMBER]"
click at [741, 380] on button "Call" at bounding box center [710, 379] width 231 height 47
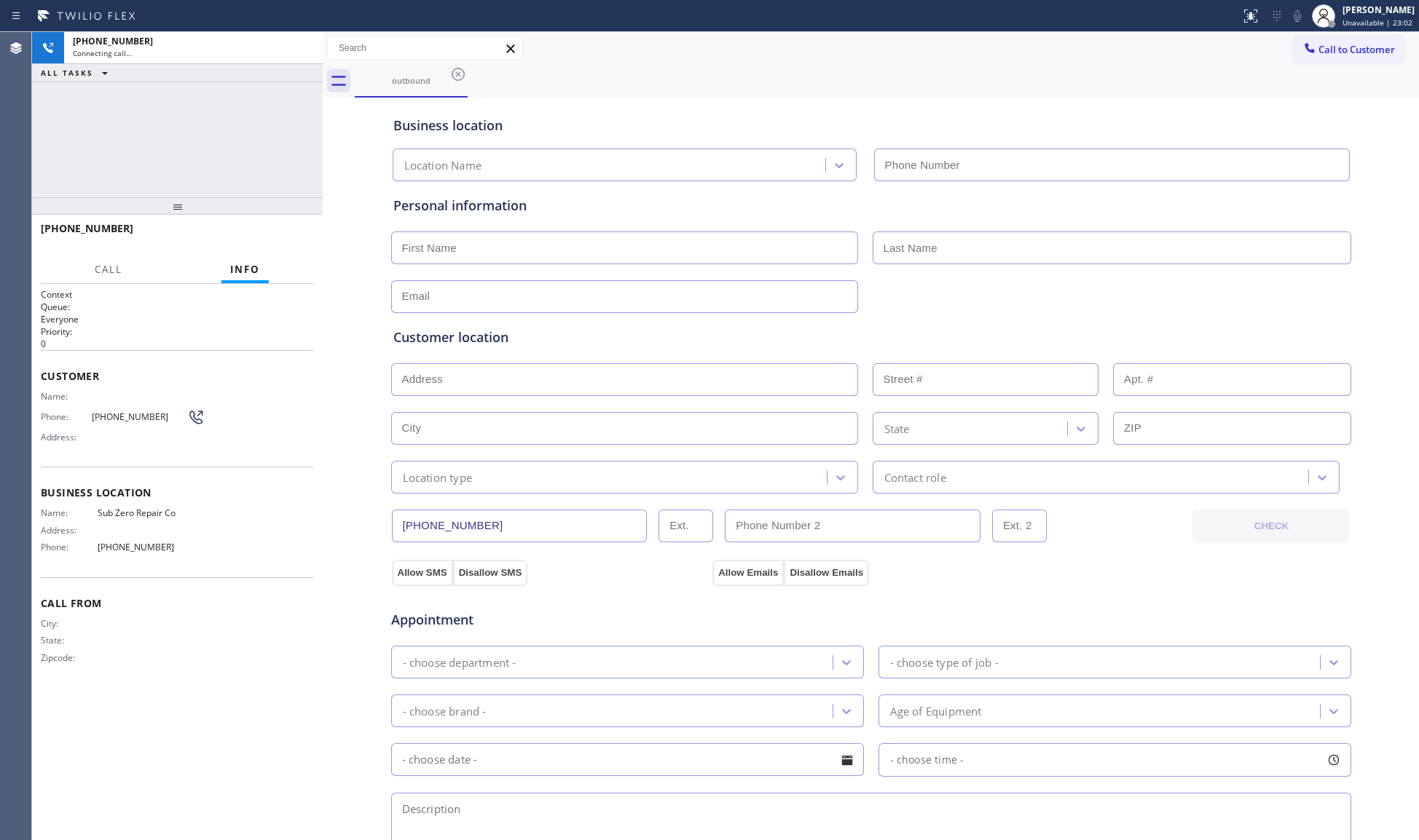
type input "[PHONE_NUMBER]"
click at [260, 226] on button "HANG UP" at bounding box center [279, 235] width 68 height 20
click at [266, 229] on button "HANG UP" at bounding box center [279, 235] width 68 height 20
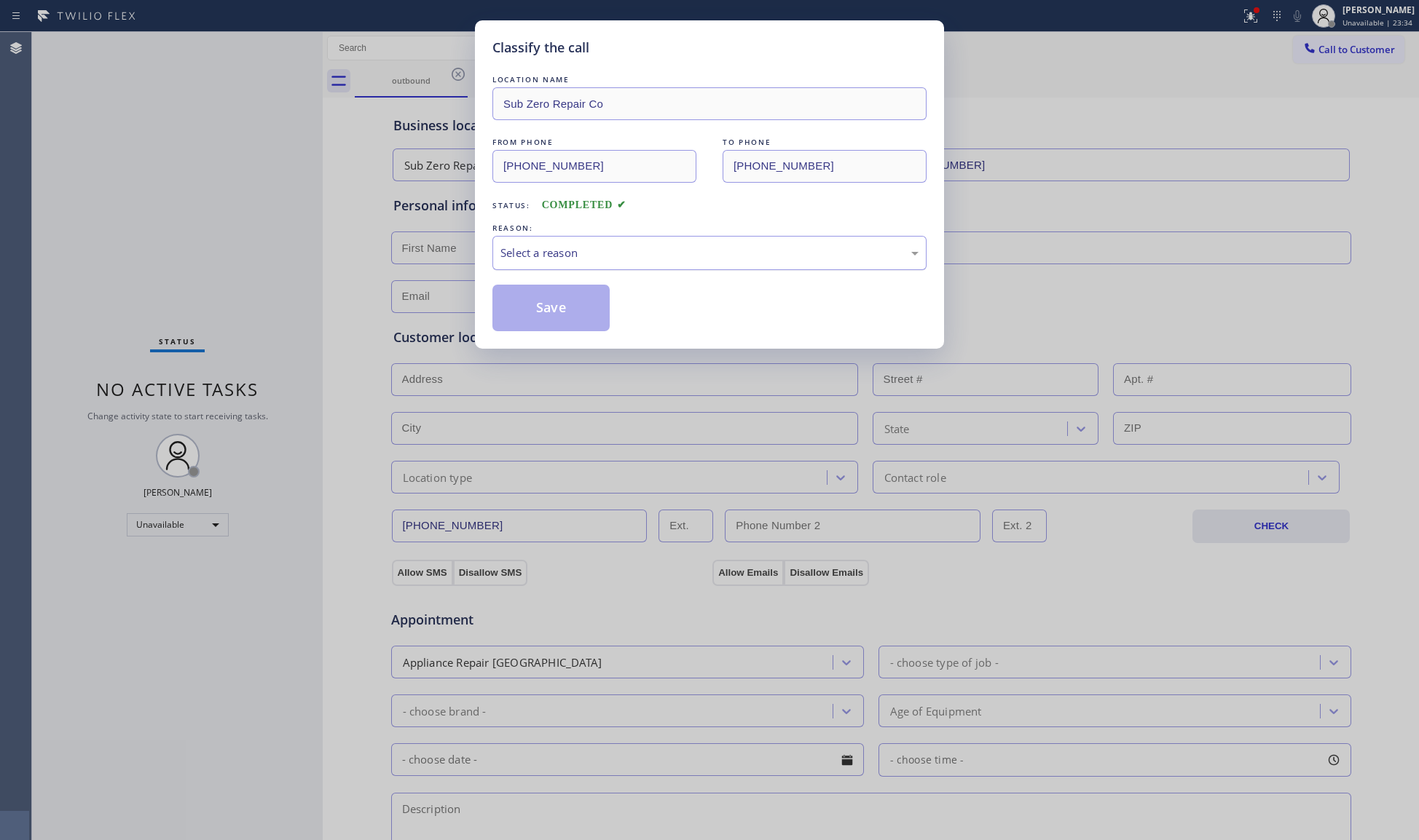
click at [599, 249] on div "Select a reason" at bounding box center [710, 253] width 418 height 17
click at [539, 309] on button "Save" at bounding box center [551, 308] width 117 height 47
click at [540, 309] on button "Save" at bounding box center [551, 308] width 117 height 47
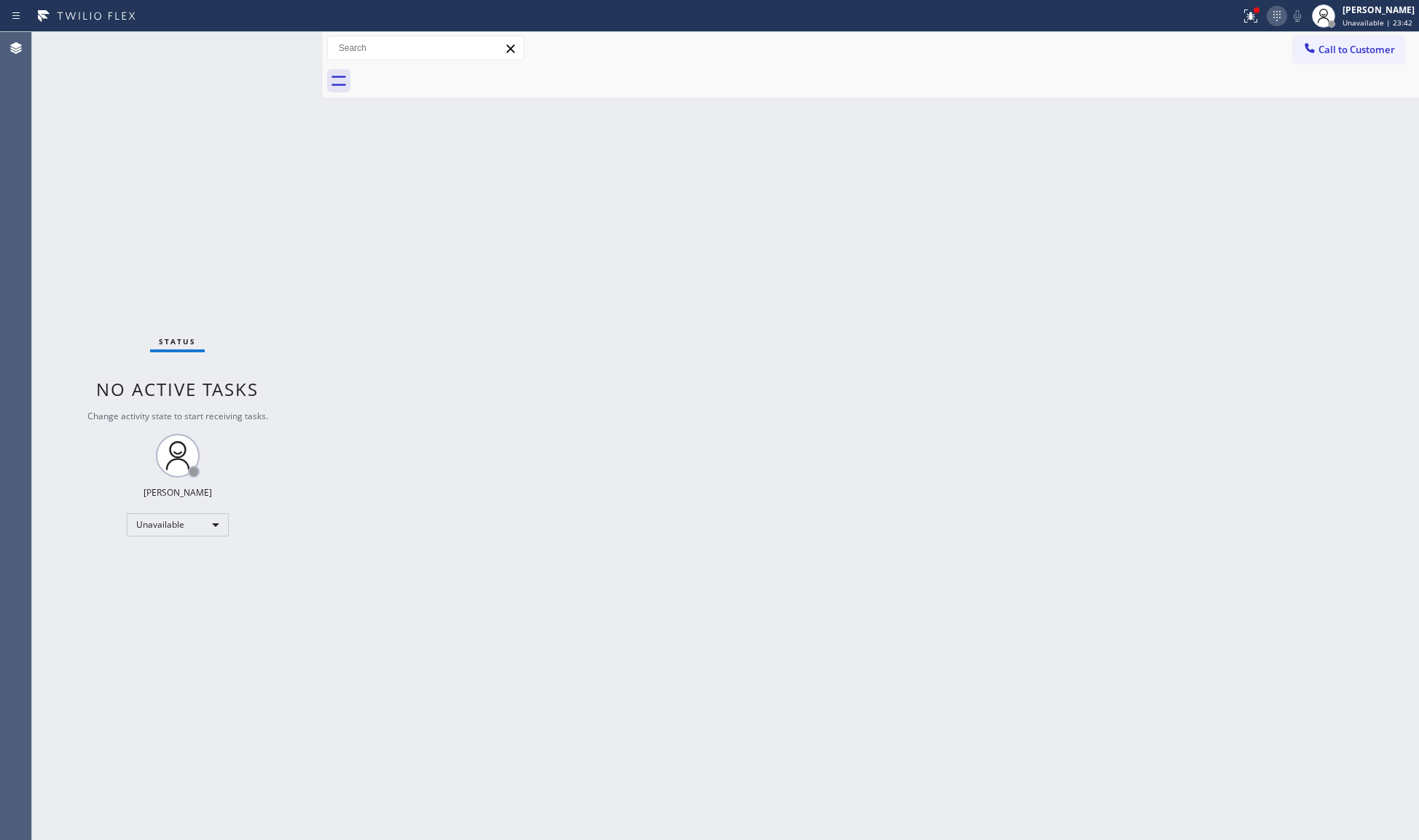
click at [1269, 14] on div at bounding box center [1277, 16] width 20 height 18
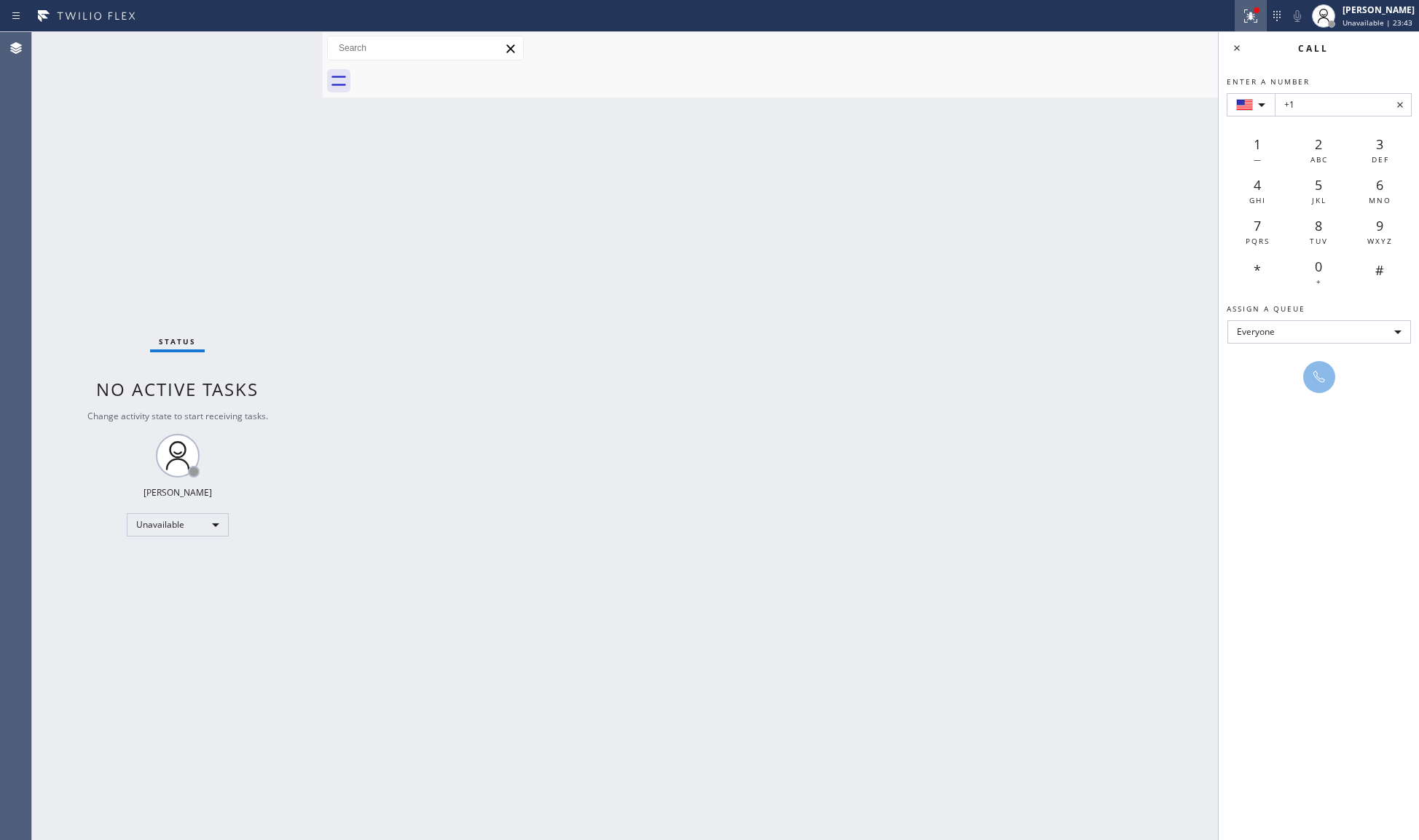
click at [1245, 16] on icon at bounding box center [1250, 16] width 18 height 18
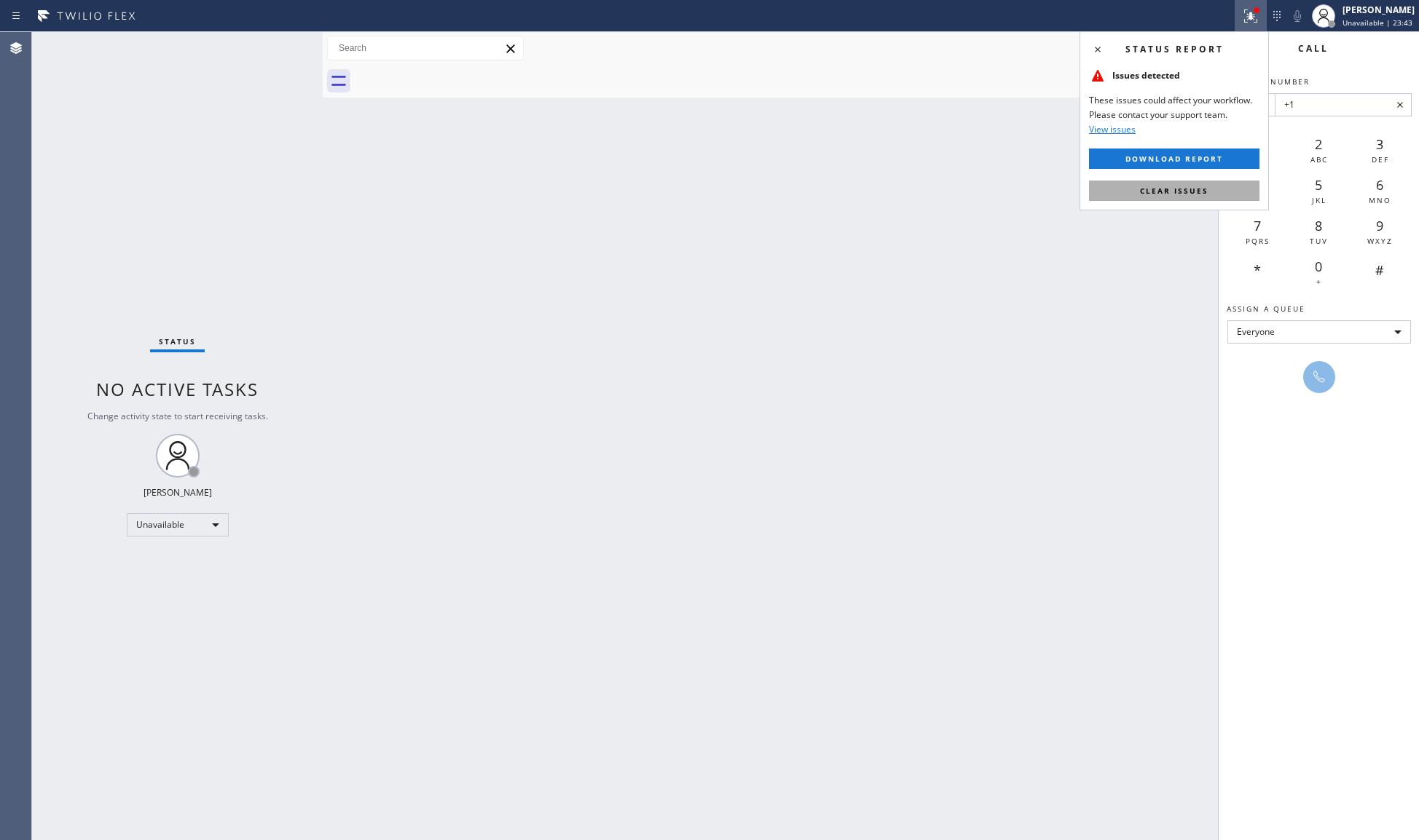
click at [1185, 196] on button "Clear issues" at bounding box center [1174, 191] width 171 height 20
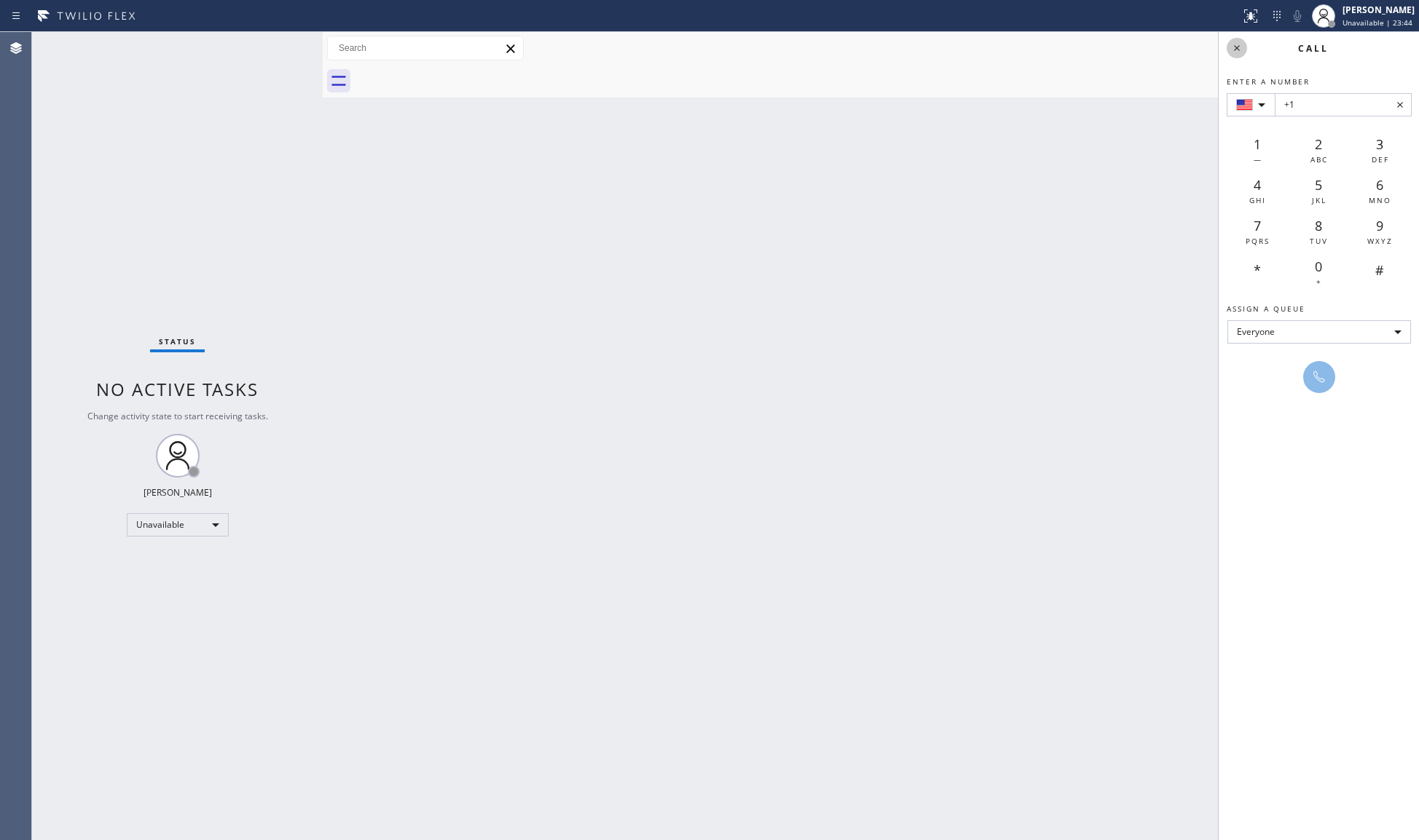
click at [1233, 47] on icon at bounding box center [1237, 48] width 18 height 18
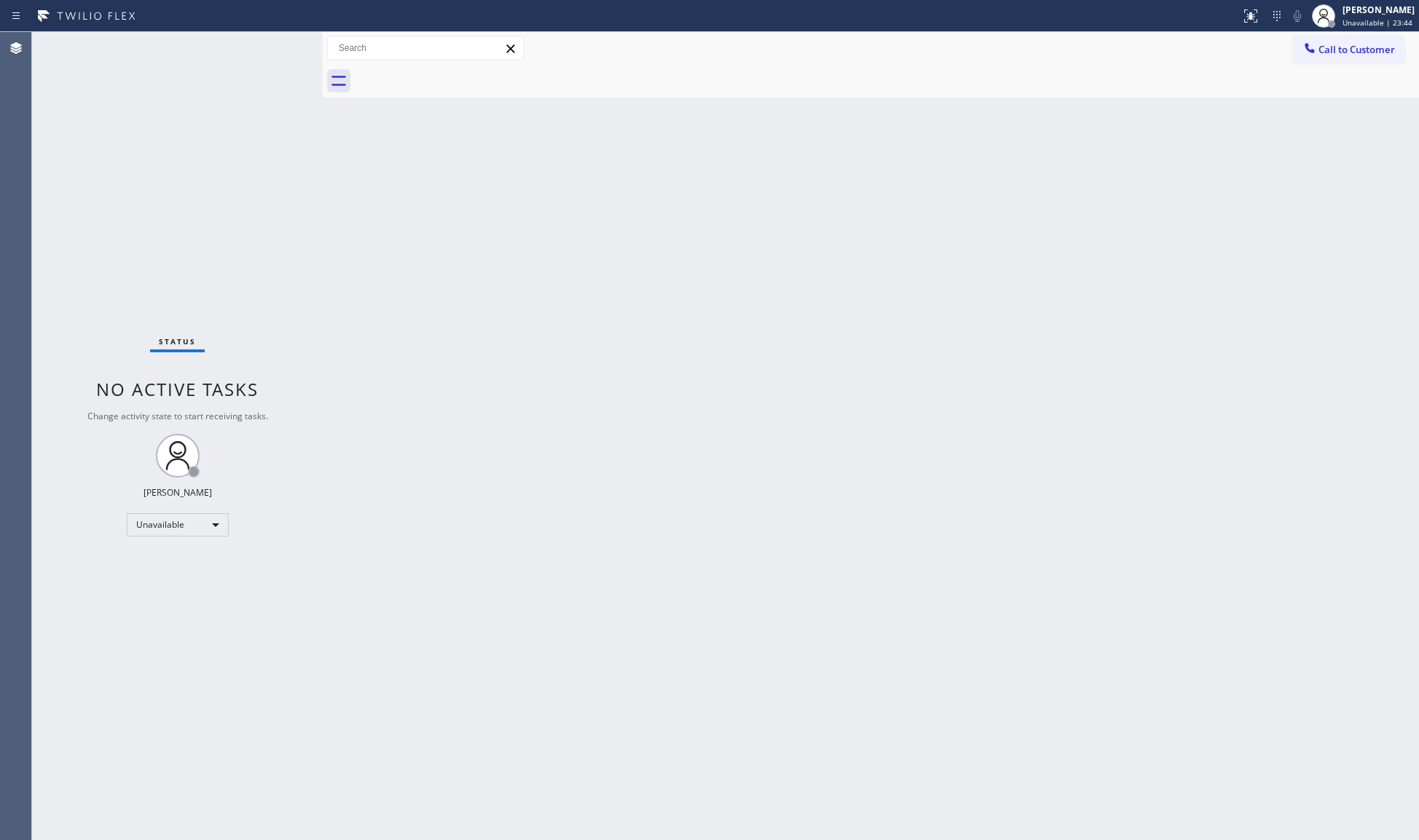
drag, startPoint x: 1196, startPoint y: 79, endPoint x: 1236, endPoint y: 73, distance: 40.4
click at [1198, 79] on div at bounding box center [886, 81] width 1064 height 33
click at [1324, 48] on span "Call to Customer" at bounding box center [1356, 49] width 76 height 13
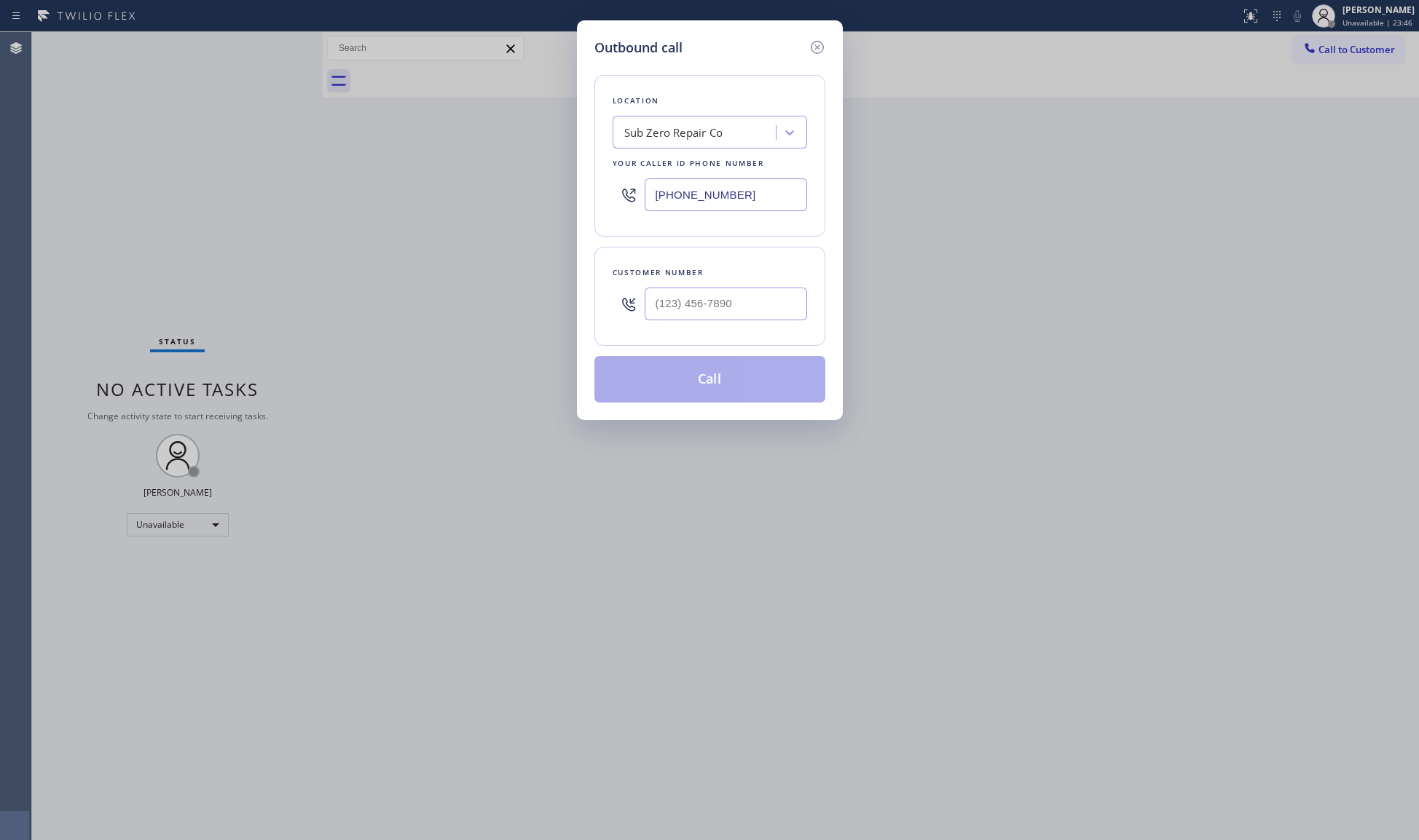
drag, startPoint x: 755, startPoint y: 192, endPoint x: 584, endPoint y: 192, distance: 171.0
click at [585, 192] on div "Outbound call Location Sub Zero Repair Co Your caller id phone number [PHONE_NU…" at bounding box center [710, 220] width 266 height 400
paste input "786) 305-6606"
type input "[PHONE_NUMBER]"
paste input "239) 490-9554"
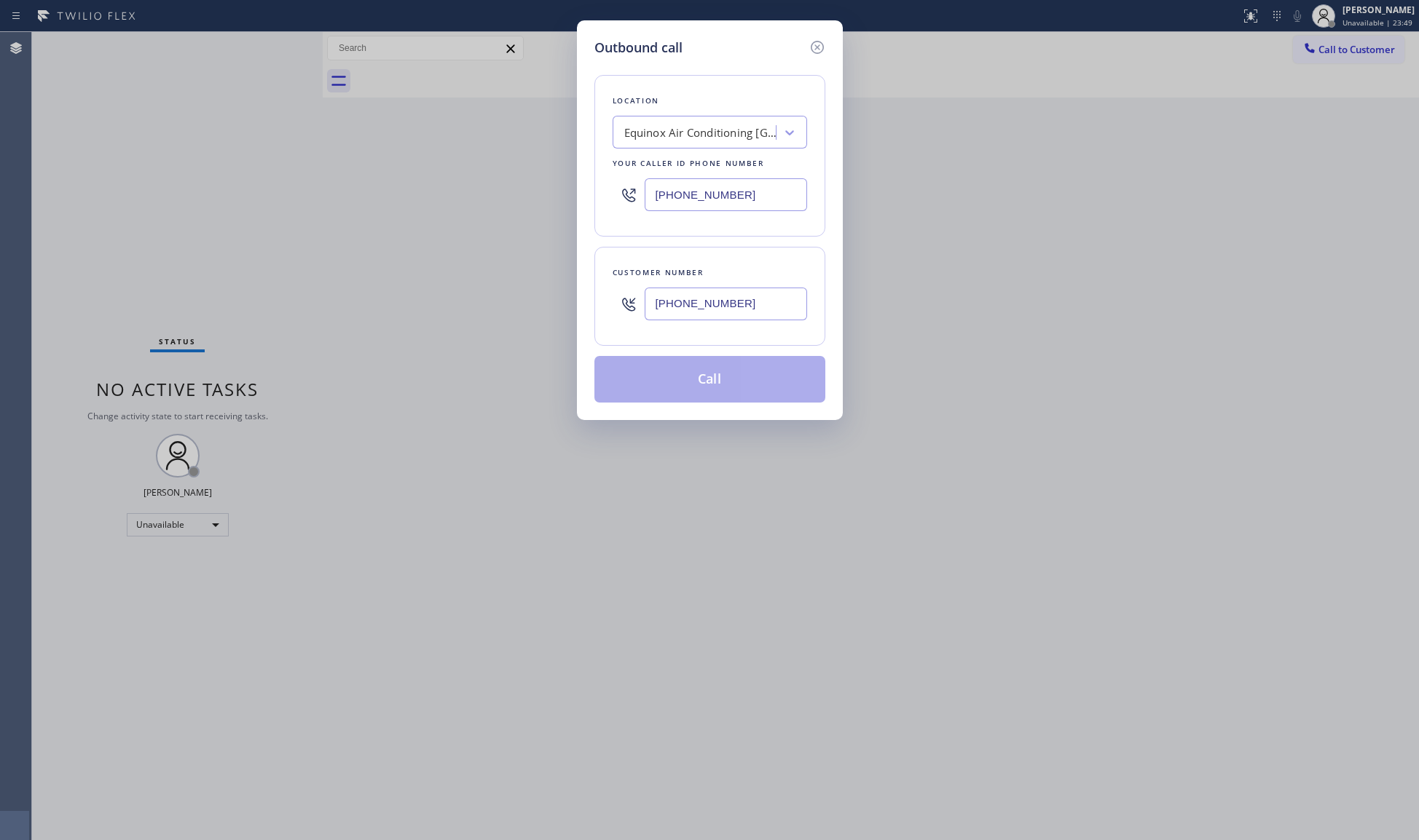
click at [758, 308] on input "[PHONE_NUMBER]" at bounding box center [726, 303] width 162 height 33
type input "[PHONE_NUMBER]"
click at [717, 382] on button "Call" at bounding box center [710, 379] width 231 height 47
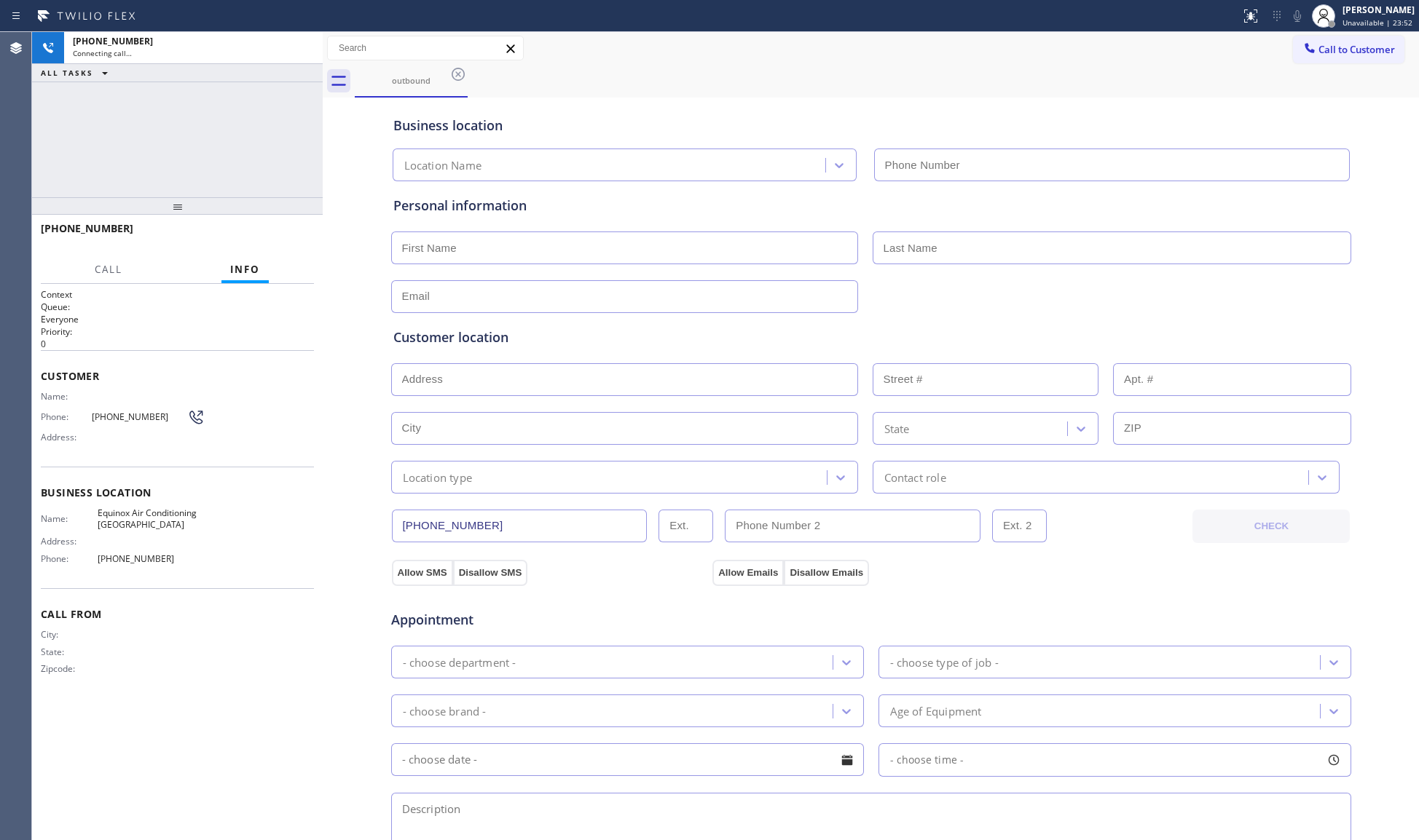
type input "[PHONE_NUMBER]"
click at [265, 227] on button "HANG UP" at bounding box center [279, 235] width 68 height 20
click at [267, 227] on button "HANG UP" at bounding box center [279, 235] width 68 height 20
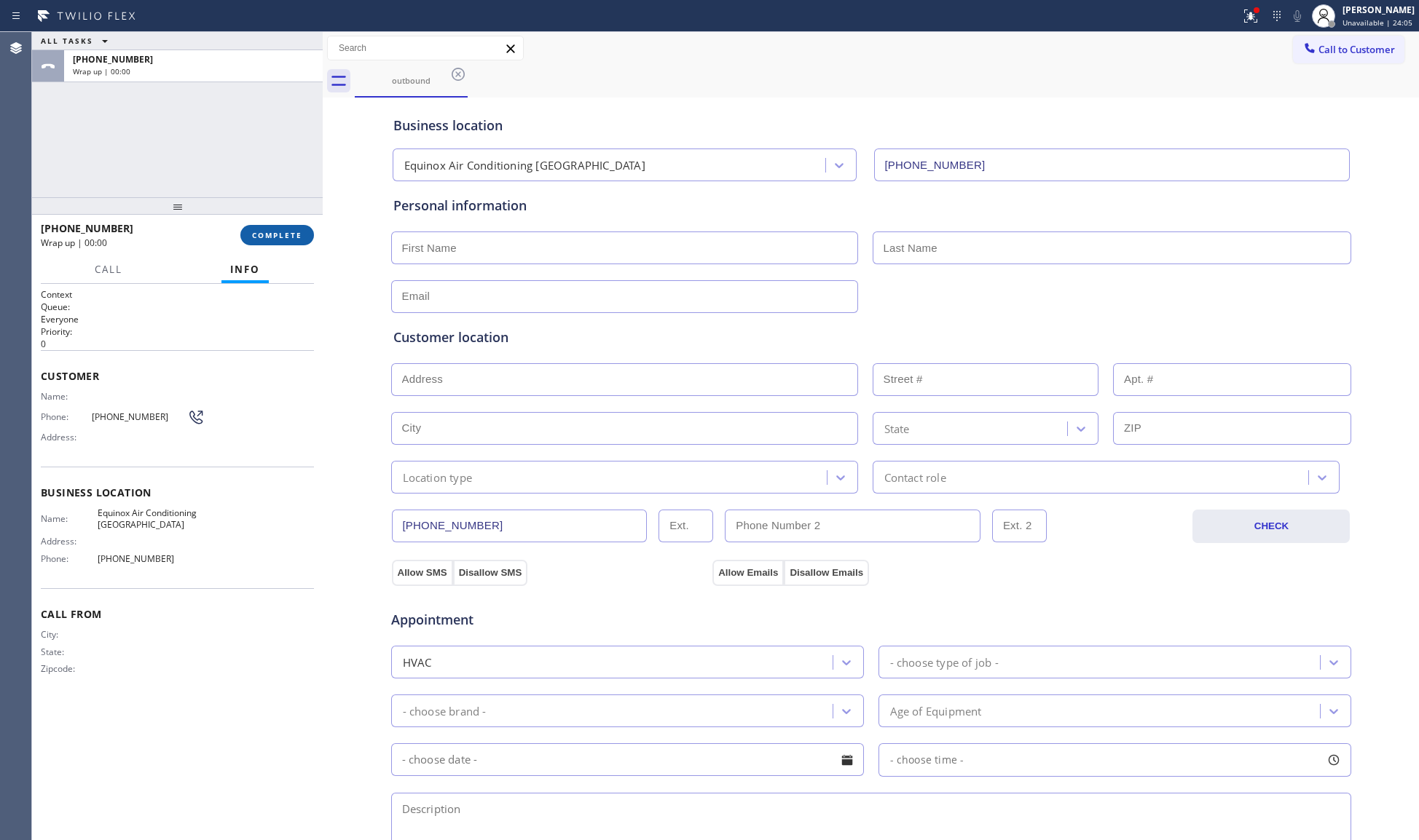
click at [267, 227] on button "COMPLETE" at bounding box center [278, 235] width 74 height 20
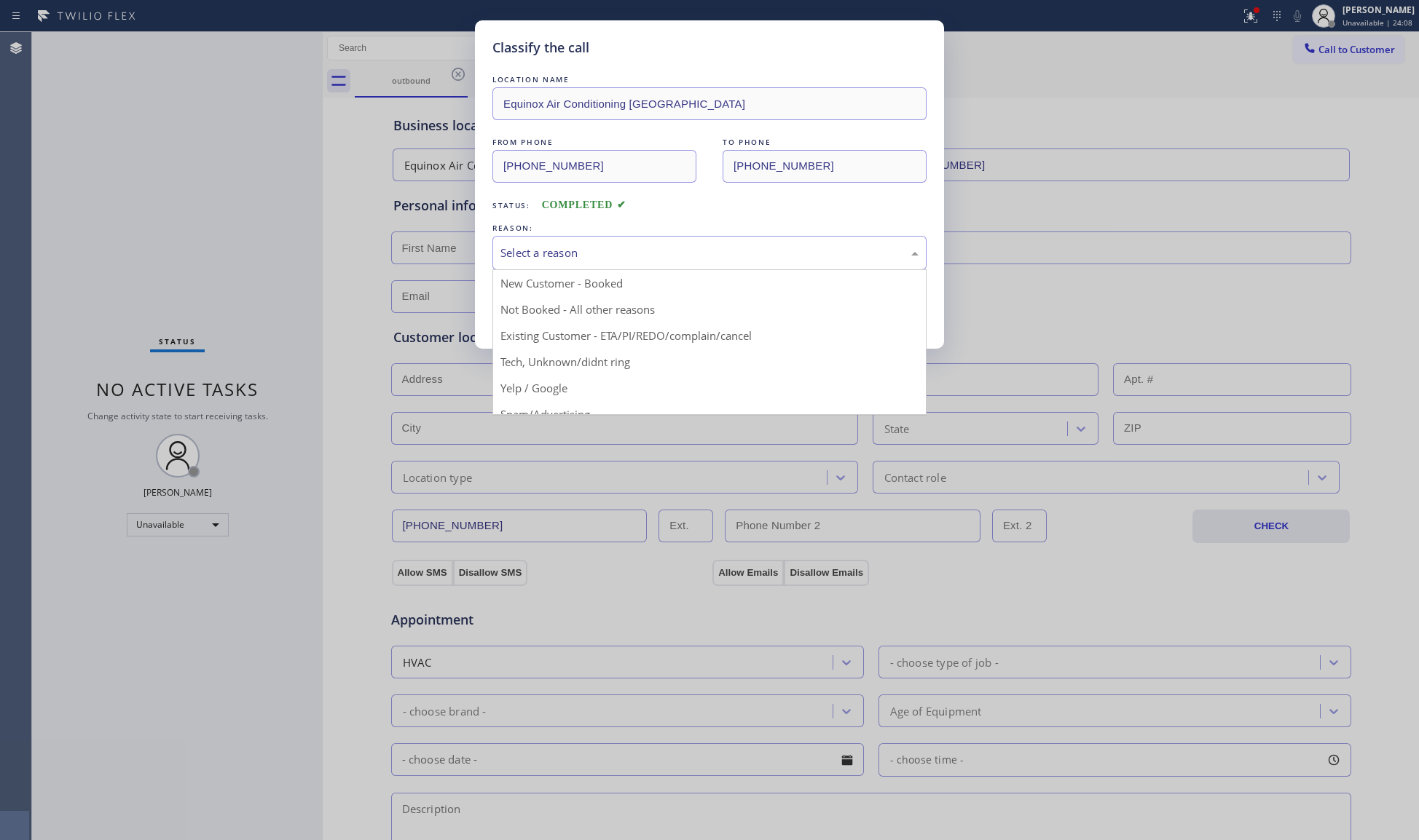
click at [565, 254] on div "Select a reason" at bounding box center [710, 253] width 418 height 17
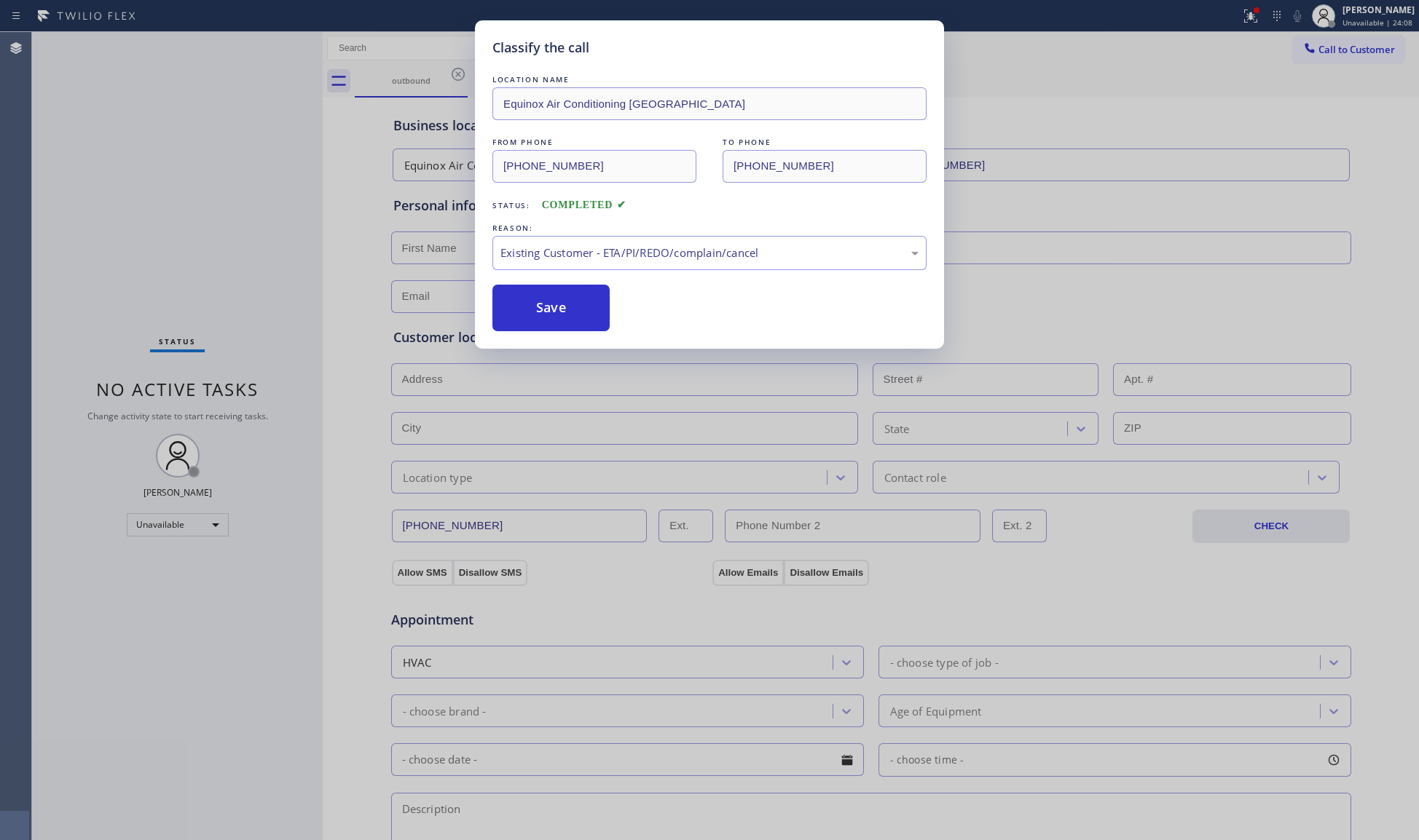
click at [532, 324] on button "Save" at bounding box center [551, 308] width 117 height 47
click at [532, 323] on button "Save" at bounding box center [551, 308] width 117 height 47
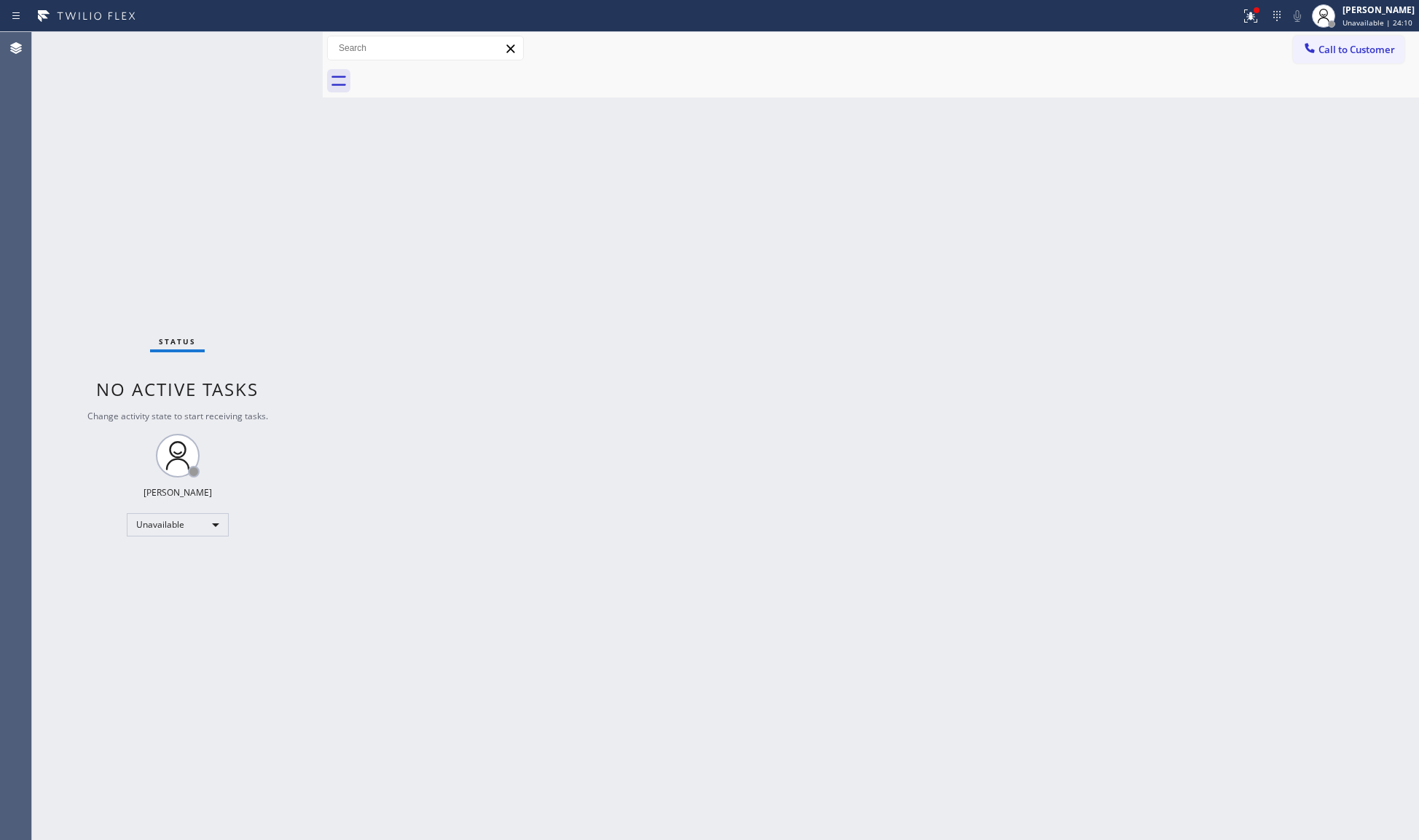
drag, startPoint x: 1333, startPoint y: 43, endPoint x: 1178, endPoint y: 97, distance: 164.1
click at [1329, 47] on span "Call to Customer" at bounding box center [1356, 49] width 76 height 13
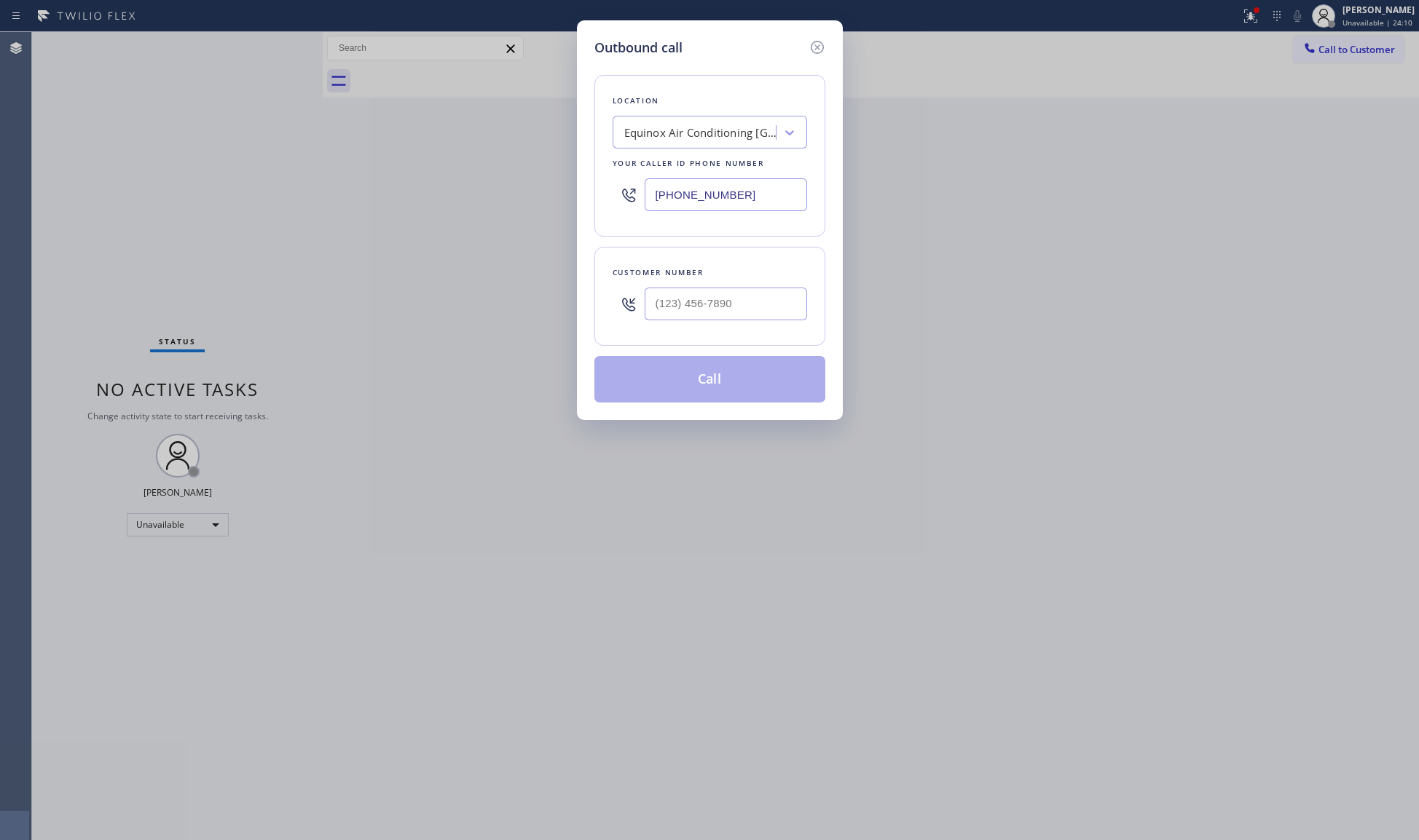
drag, startPoint x: 748, startPoint y: 202, endPoint x: 614, endPoint y: 188, distance: 134.7
click at [598, 184] on div "Location Equinox Air Conditioning [GEOGRAPHIC_DATA] Your caller id phone number…" at bounding box center [710, 155] width 231 height 161
paste input "856) 856-3417"
type input "[PHONE_NUMBER]"
click at [736, 292] on input "(___) ___-____" at bounding box center [726, 303] width 162 height 33
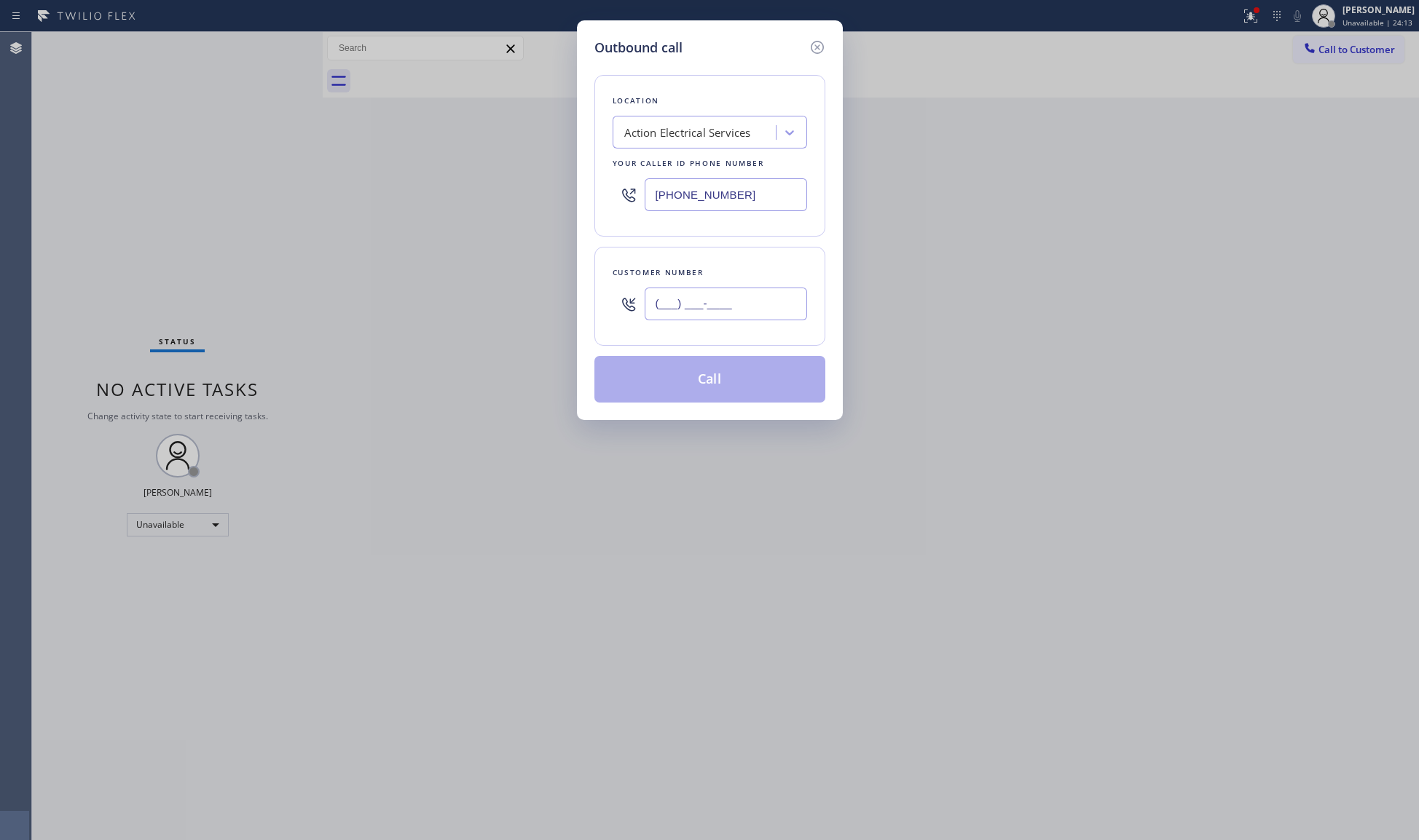
paste input "856) 212-1774"
type input "[PHONE_NUMBER]"
click at [747, 327] on div "[PHONE_NUMBER]" at bounding box center [726, 303] width 162 height 48
click at [727, 371] on button "Call" at bounding box center [710, 379] width 231 height 47
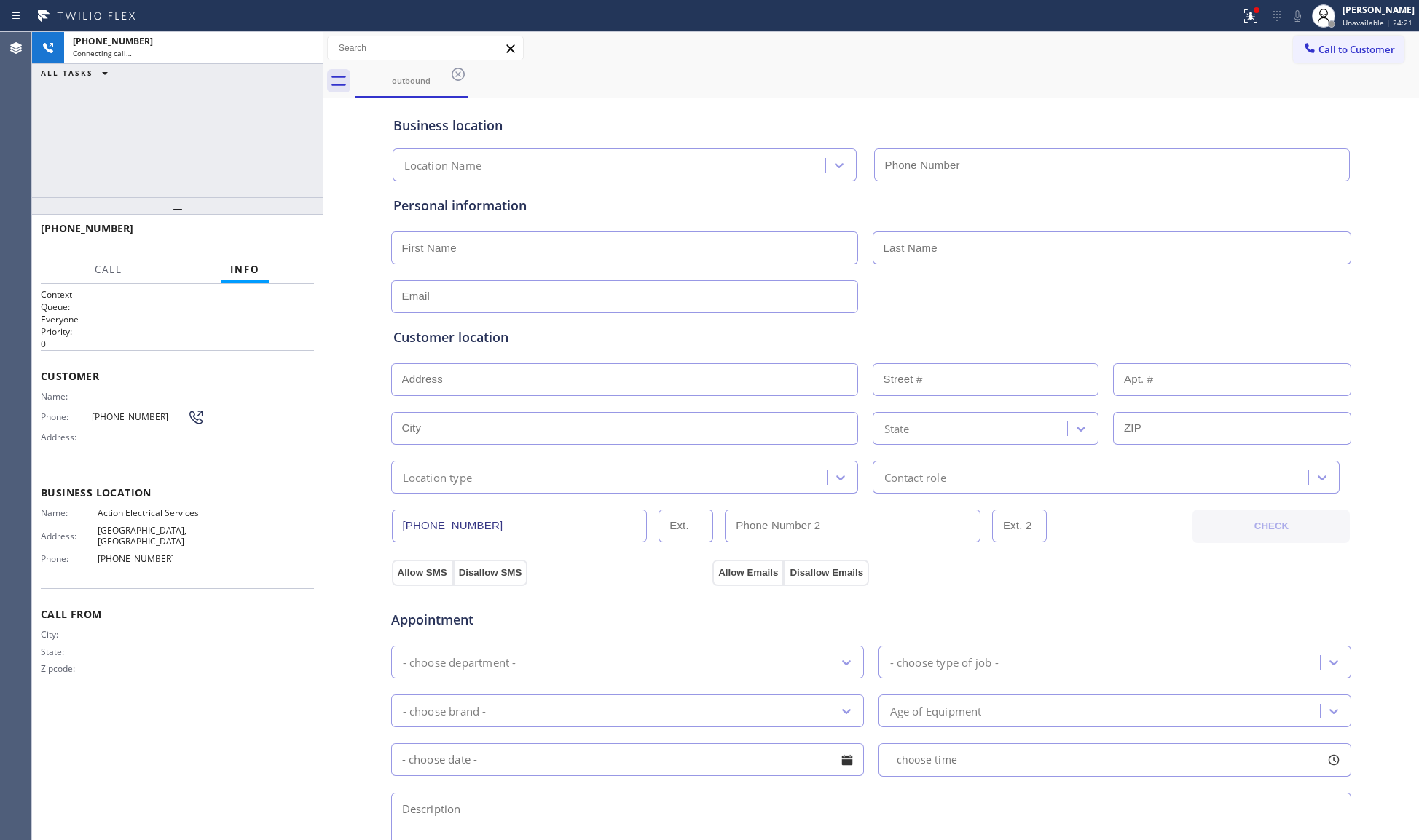
type input "[PHONE_NUMBER]"
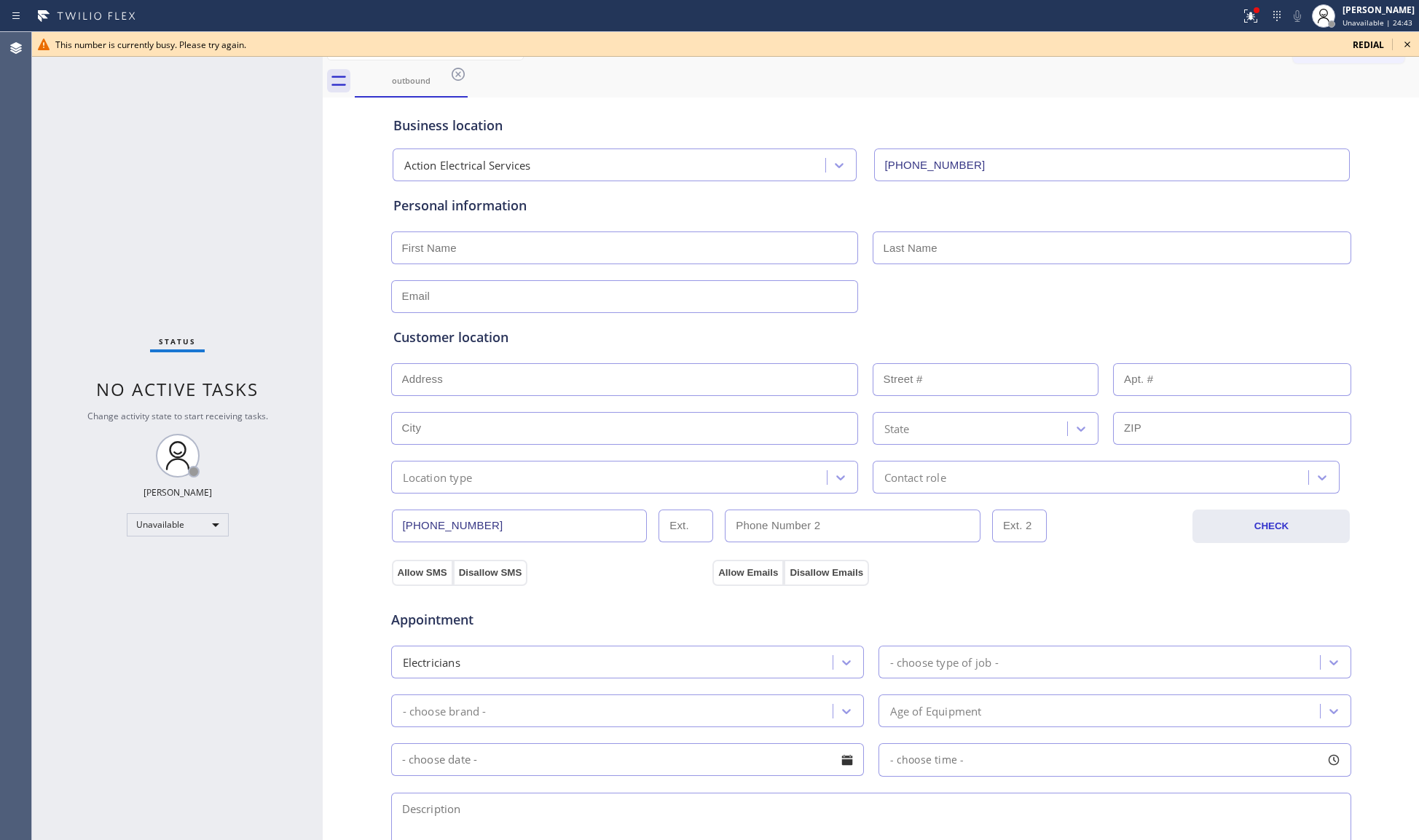
click at [1406, 44] on icon at bounding box center [1407, 44] width 18 height 18
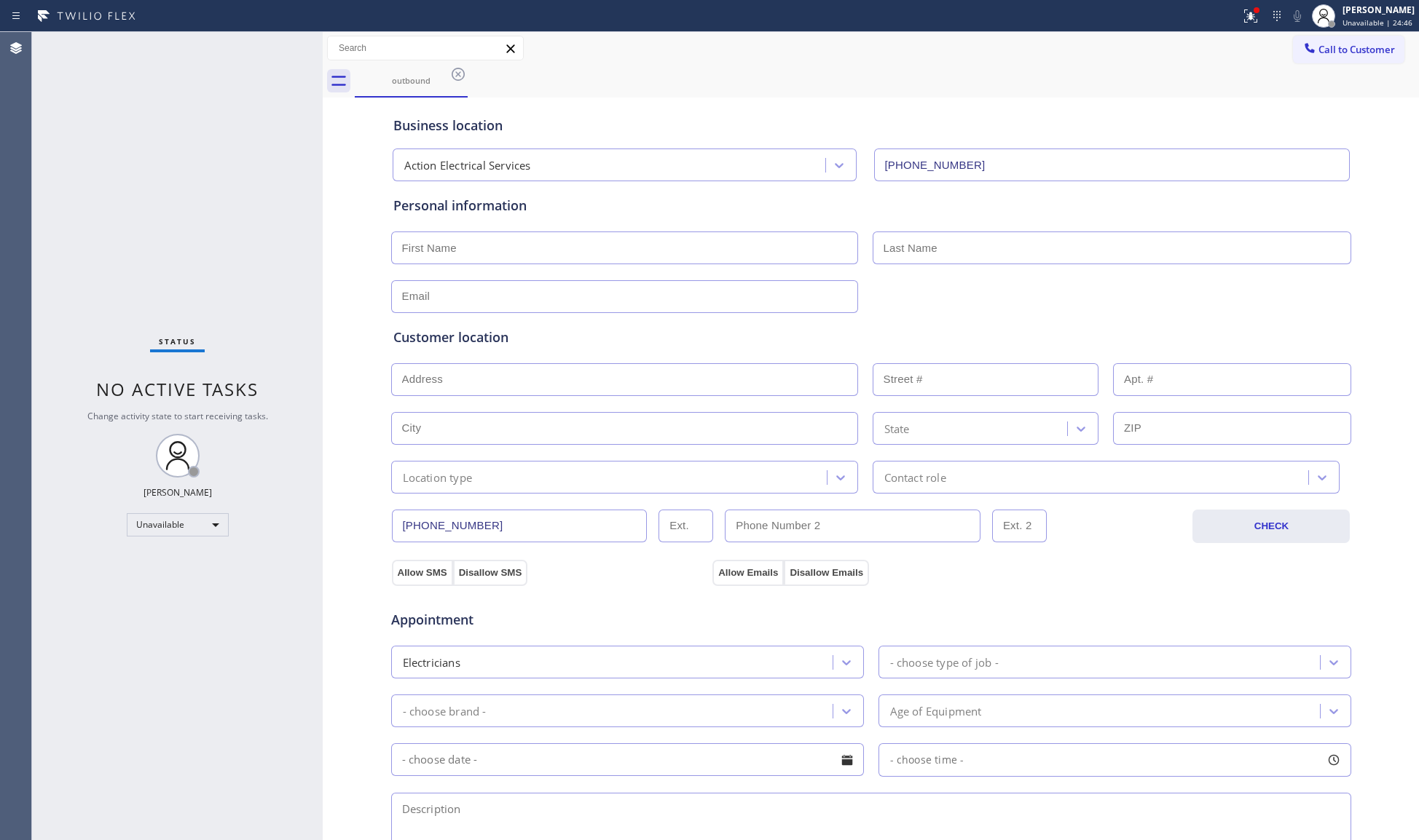
drag, startPoint x: 1065, startPoint y: 37, endPoint x: 1106, endPoint y: 37, distance: 41.0
click at [1067, 37] on div "Call to Customer Outbound call Location Action Electrical Services Your caller …" at bounding box center [870, 48] width 1096 height 25
drag, startPoint x: 1256, startPoint y: 15, endPoint x: 1245, endPoint y: 88, distance: 73.8
click at [1256, 16] on icon at bounding box center [1250, 16] width 18 height 18
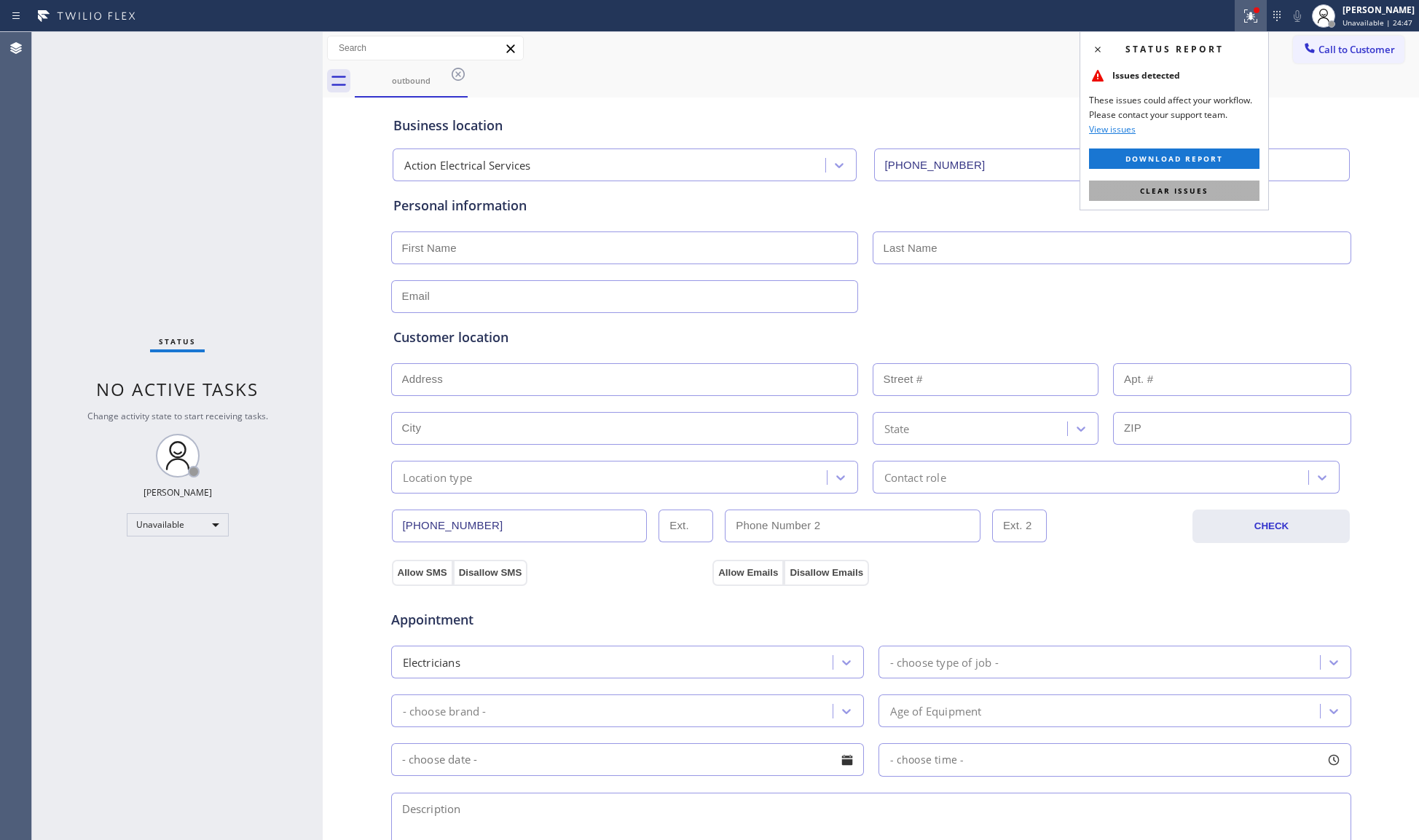
click at [1228, 184] on button "Clear issues" at bounding box center [1174, 191] width 171 height 20
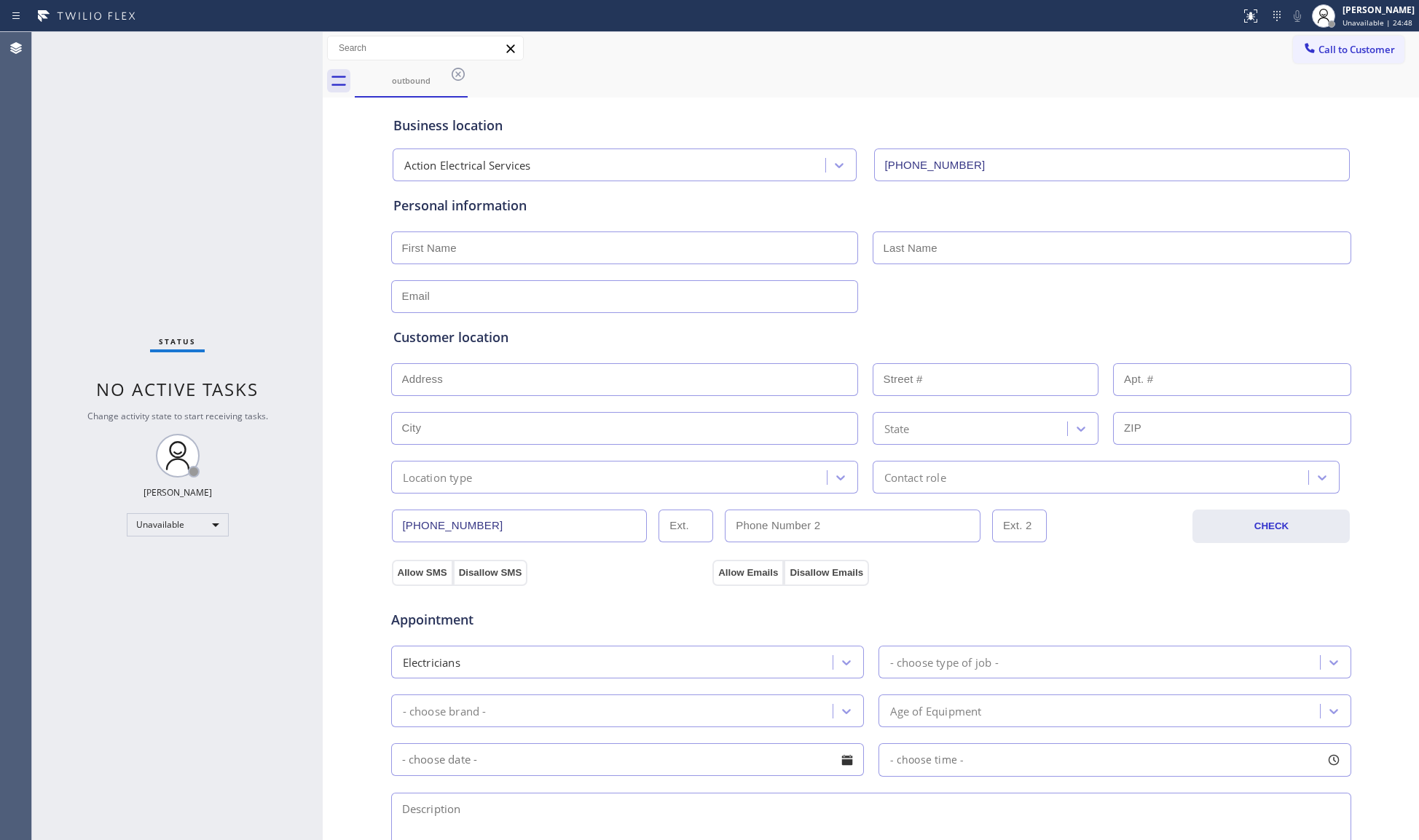
drag, startPoint x: 1342, startPoint y: 53, endPoint x: 1192, endPoint y: 88, distance: 154.0
click at [1338, 53] on span "Call to Customer" at bounding box center [1356, 49] width 76 height 13
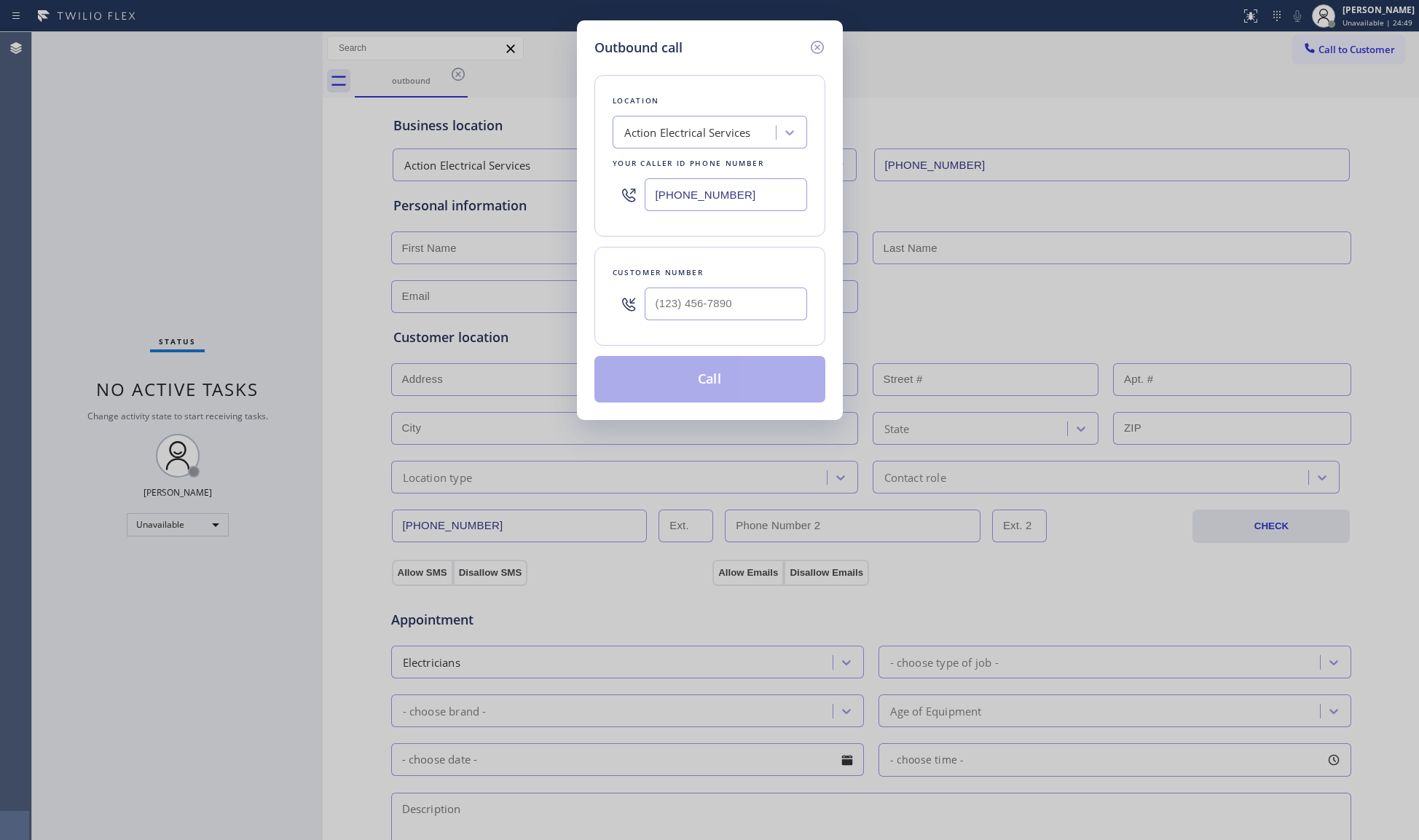
click at [653, 192] on input "[PHONE_NUMBER]" at bounding box center [726, 194] width 162 height 33
paste input "602) 755-1659"
type input "[PHONE_NUMBER]"
click at [755, 304] on input "(___) ___-____" at bounding box center [726, 303] width 162 height 33
paste input "623) 200-0051"
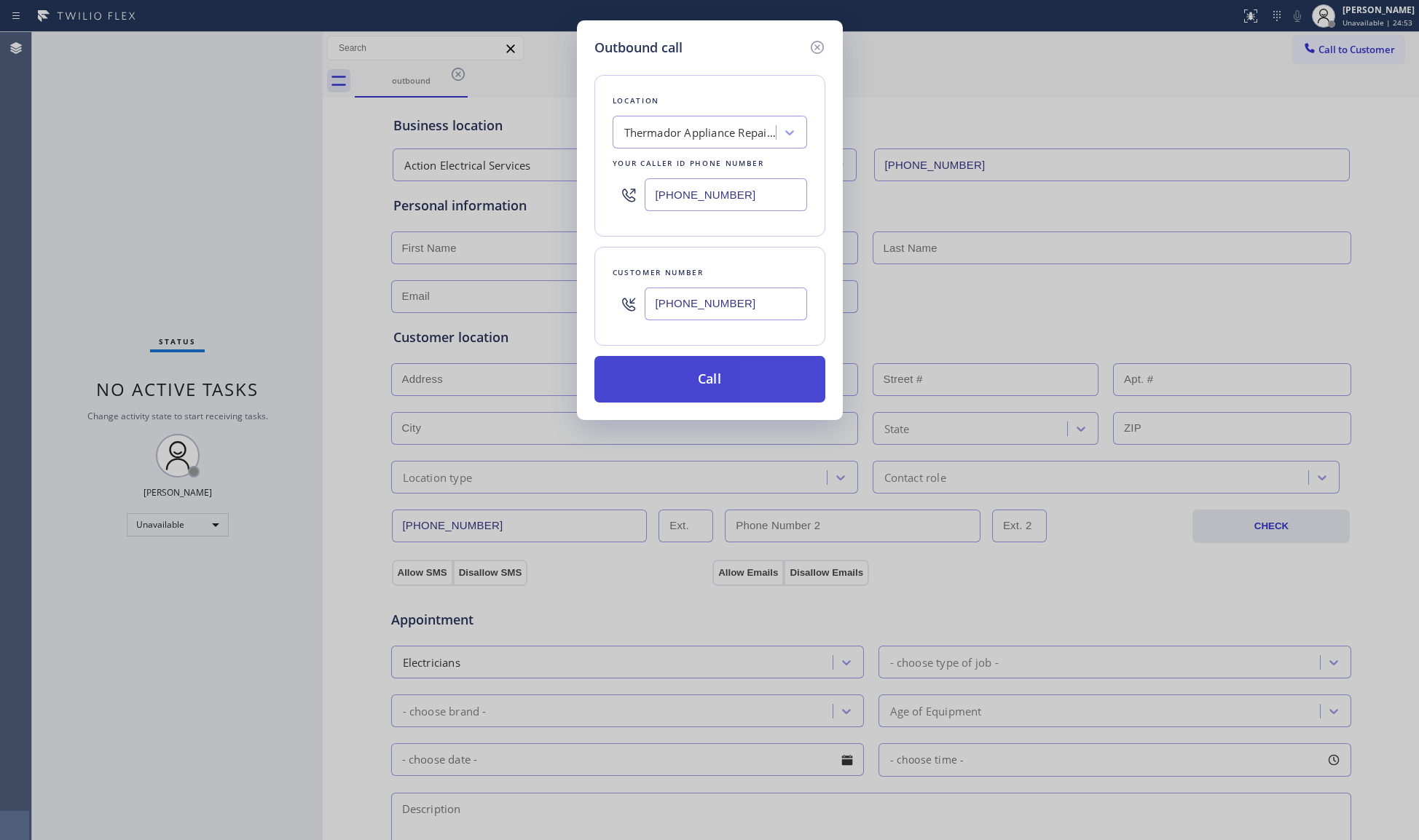
type input "[PHONE_NUMBER]"
click at [722, 387] on button "Call" at bounding box center [710, 379] width 231 height 47
click at [1083, 163] on div "Outbound call Location Thermador Appliance Repair Experts [GEOGRAPHIC_DATA] You…" at bounding box center [709, 420] width 1419 height 840
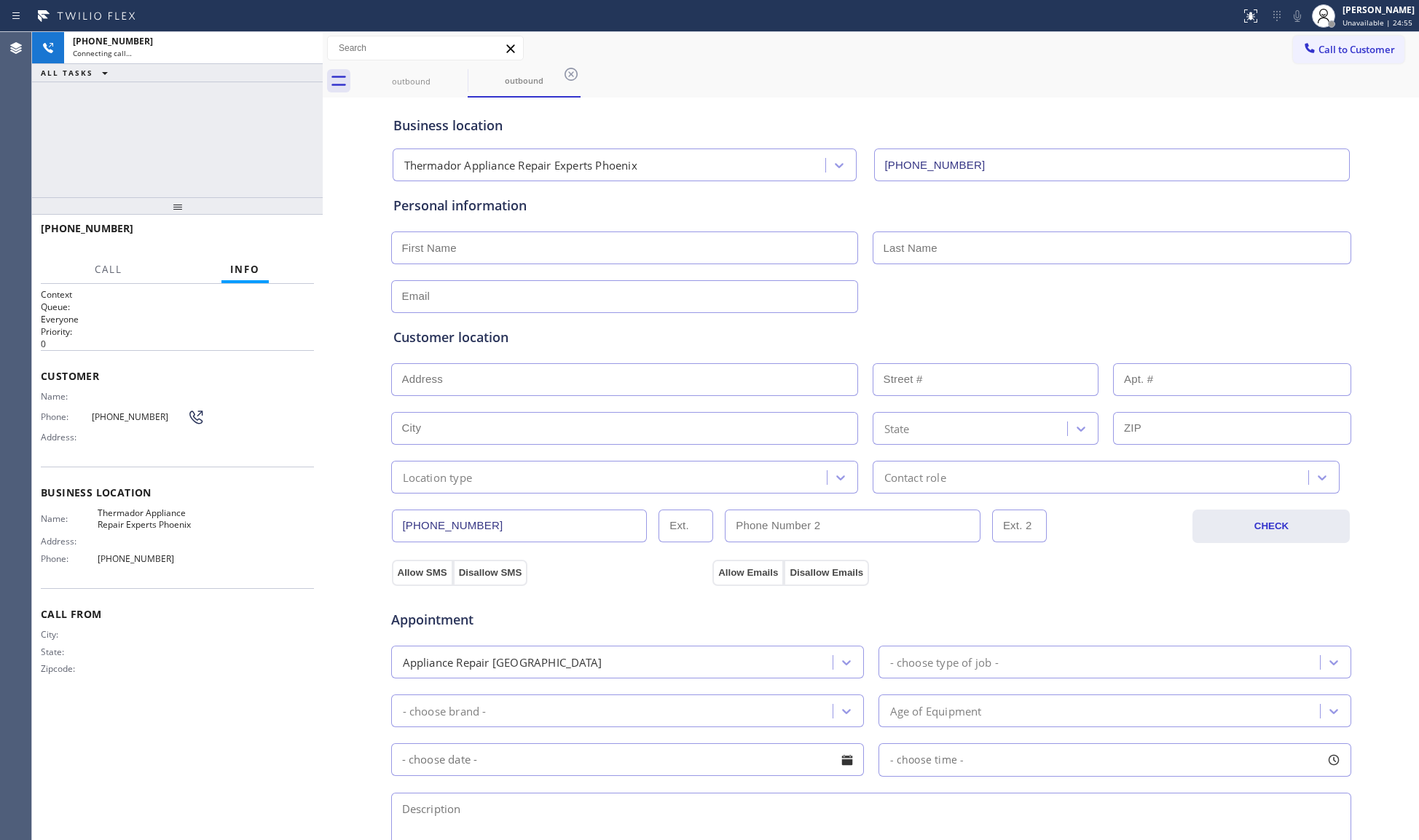
type input "[PHONE_NUMBER]"
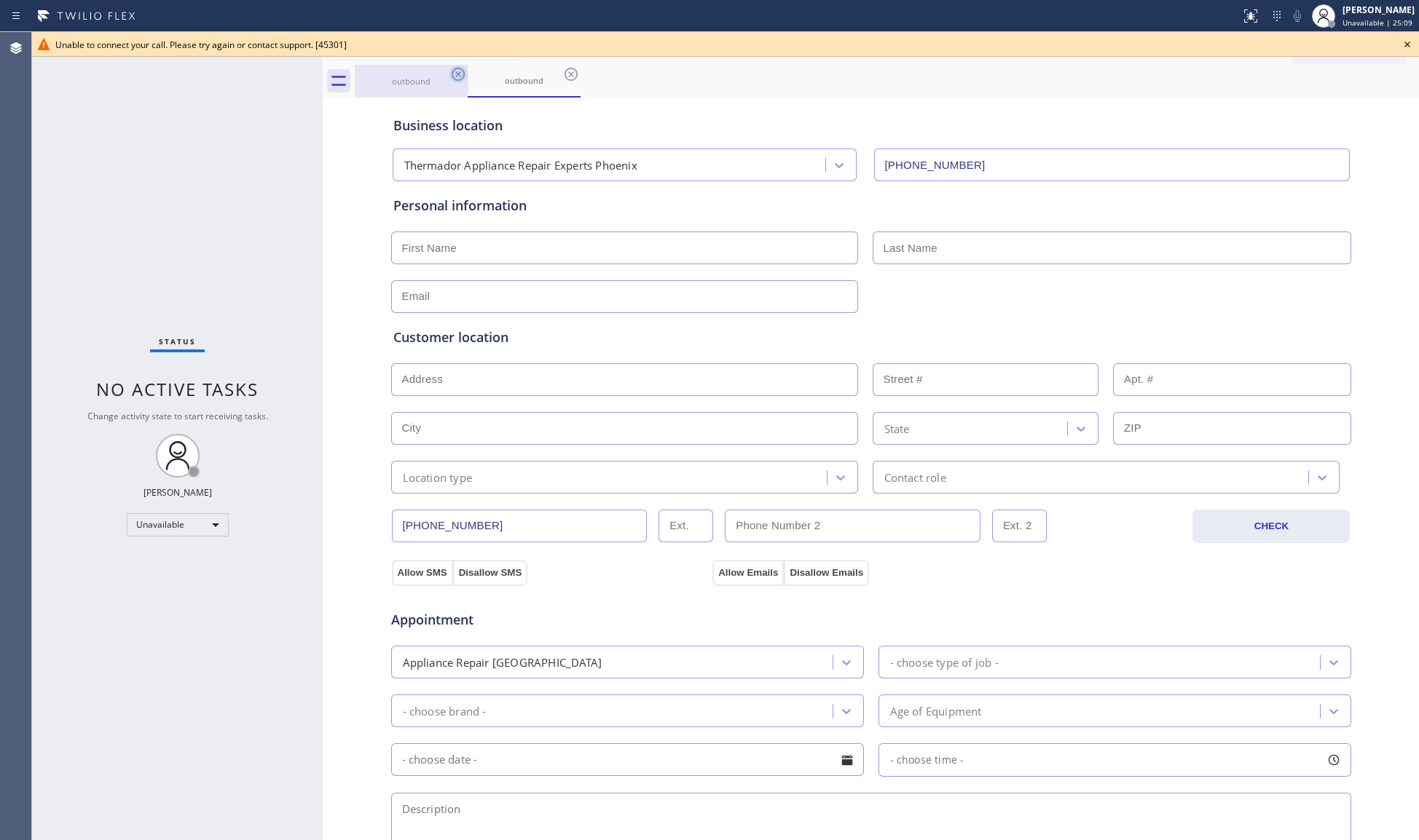
click at [457, 74] on icon at bounding box center [458, 74] width 13 height 13
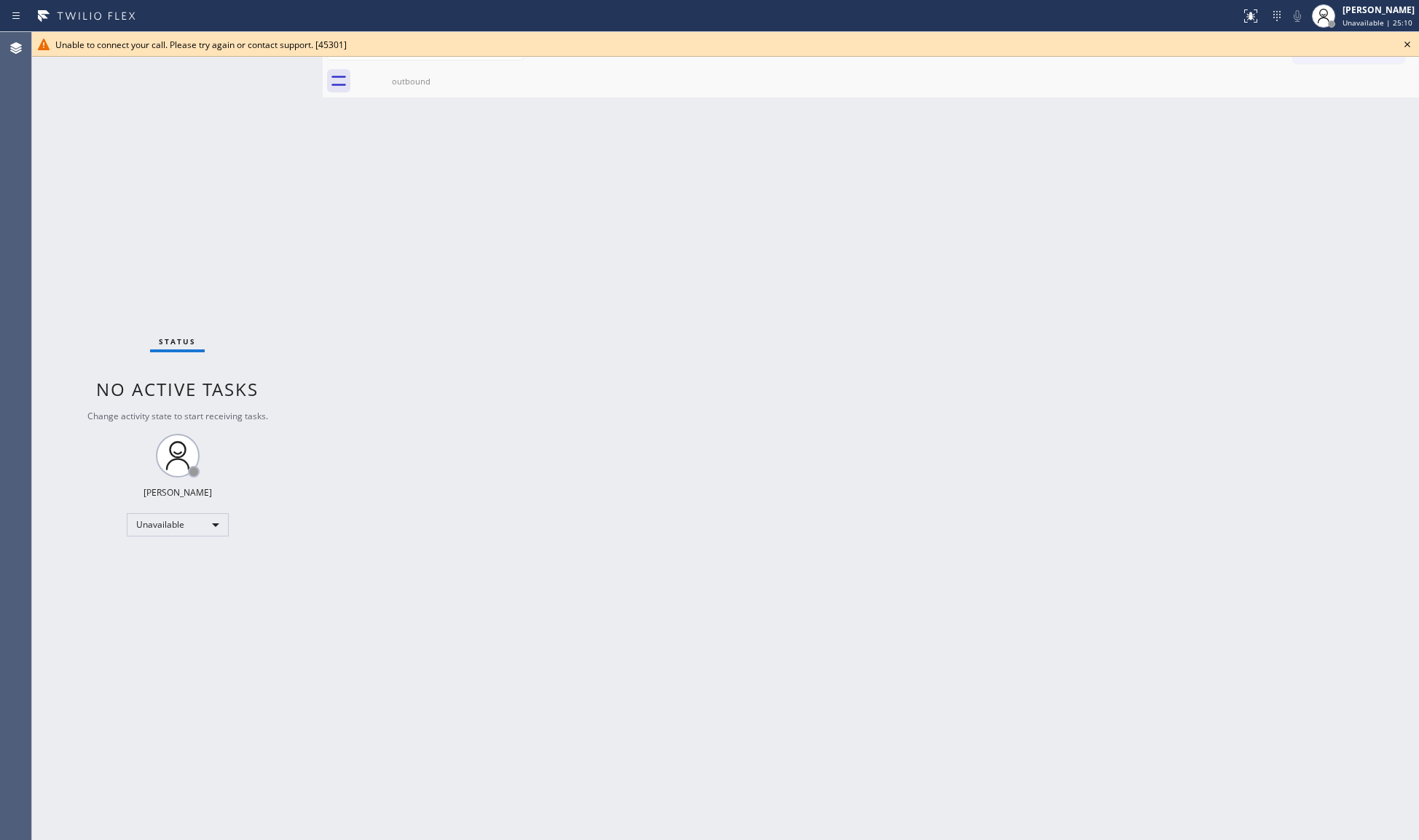
click at [0, 0] on icon at bounding box center [0, 0] width 0 height 0
click at [457, 73] on icon at bounding box center [458, 74] width 13 height 13
click at [1414, 48] on icon at bounding box center [1407, 44] width 18 height 18
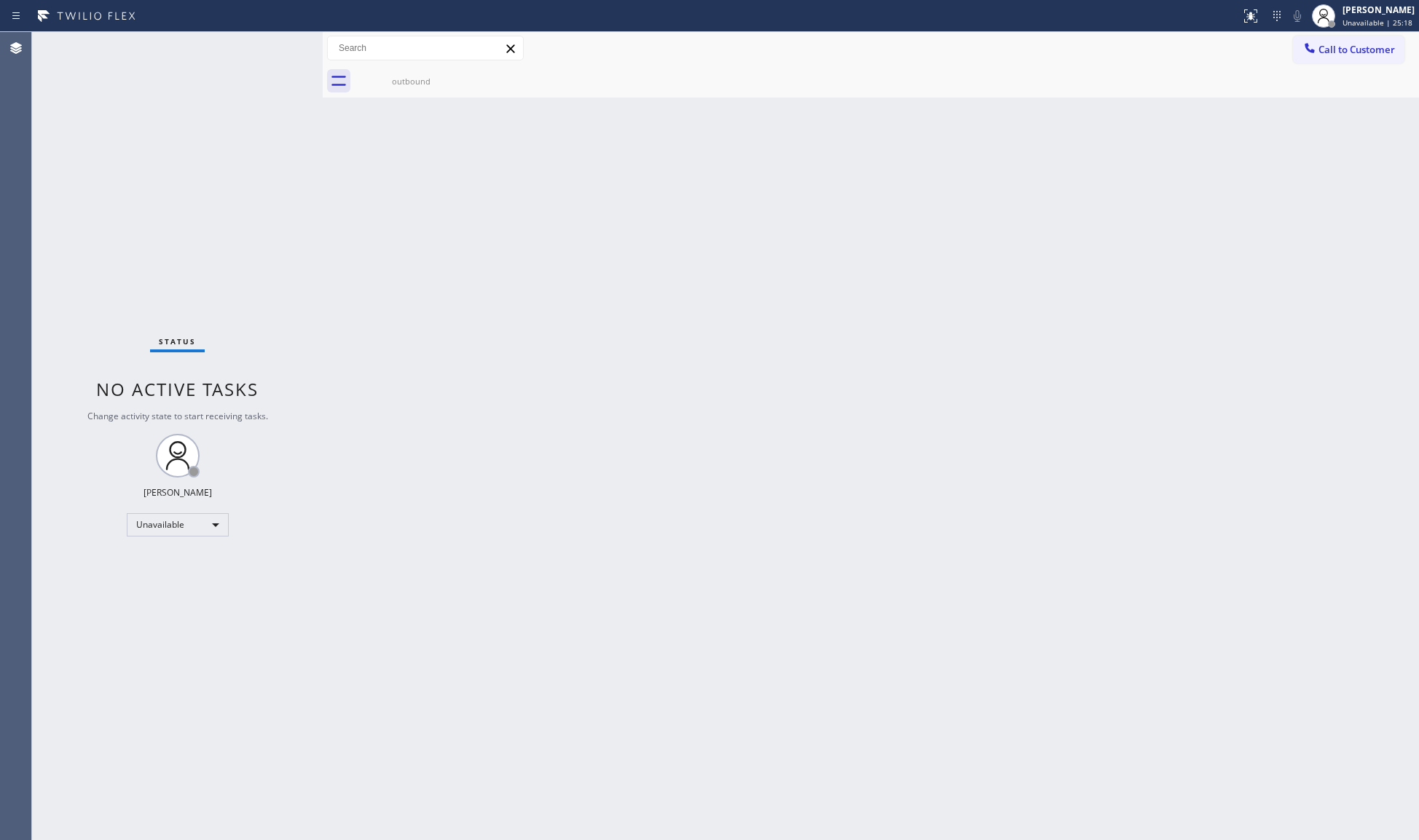
drag, startPoint x: 1240, startPoint y: 312, endPoint x: 1250, endPoint y: 289, distance: 25.1
click at [1244, 309] on div "Back to Dashboard Change Sender ID Customers Technicians Select a contact Outbo…" at bounding box center [870, 435] width 1096 height 808
click at [1335, 49] on span "Call to Customer" at bounding box center [1356, 49] width 76 height 13
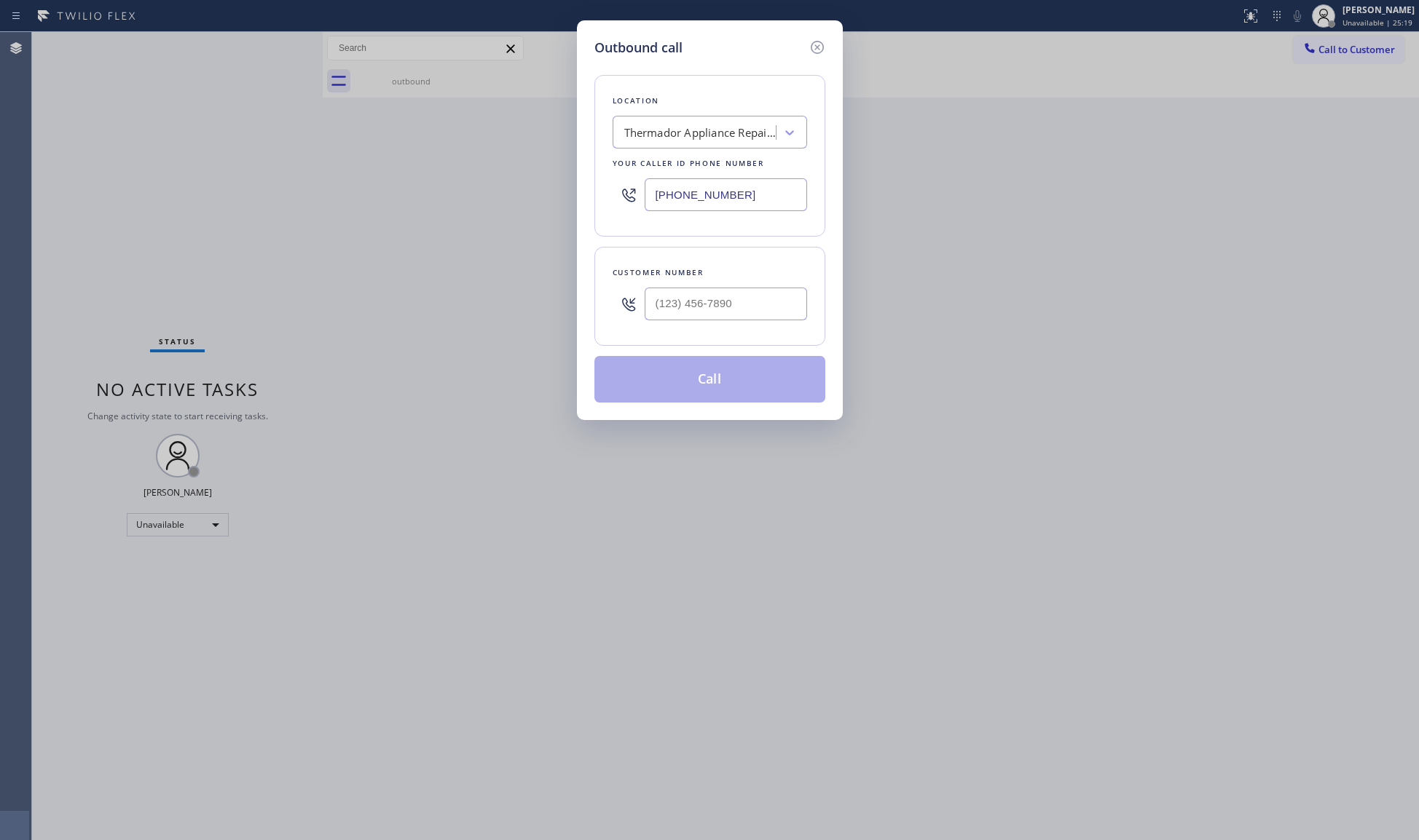
drag, startPoint x: 749, startPoint y: 190, endPoint x: 609, endPoint y: 191, distance: 140.0
click at [609, 191] on div "Location Thermador Appliance Repair Experts [GEOGRAPHIC_DATA] Your caller id ph…" at bounding box center [710, 155] width 231 height 161
paste input "805) 387-690"
type input "[PHONE_NUMBER]"
click at [747, 307] on input "(___) ___-____" at bounding box center [726, 303] width 162 height 33
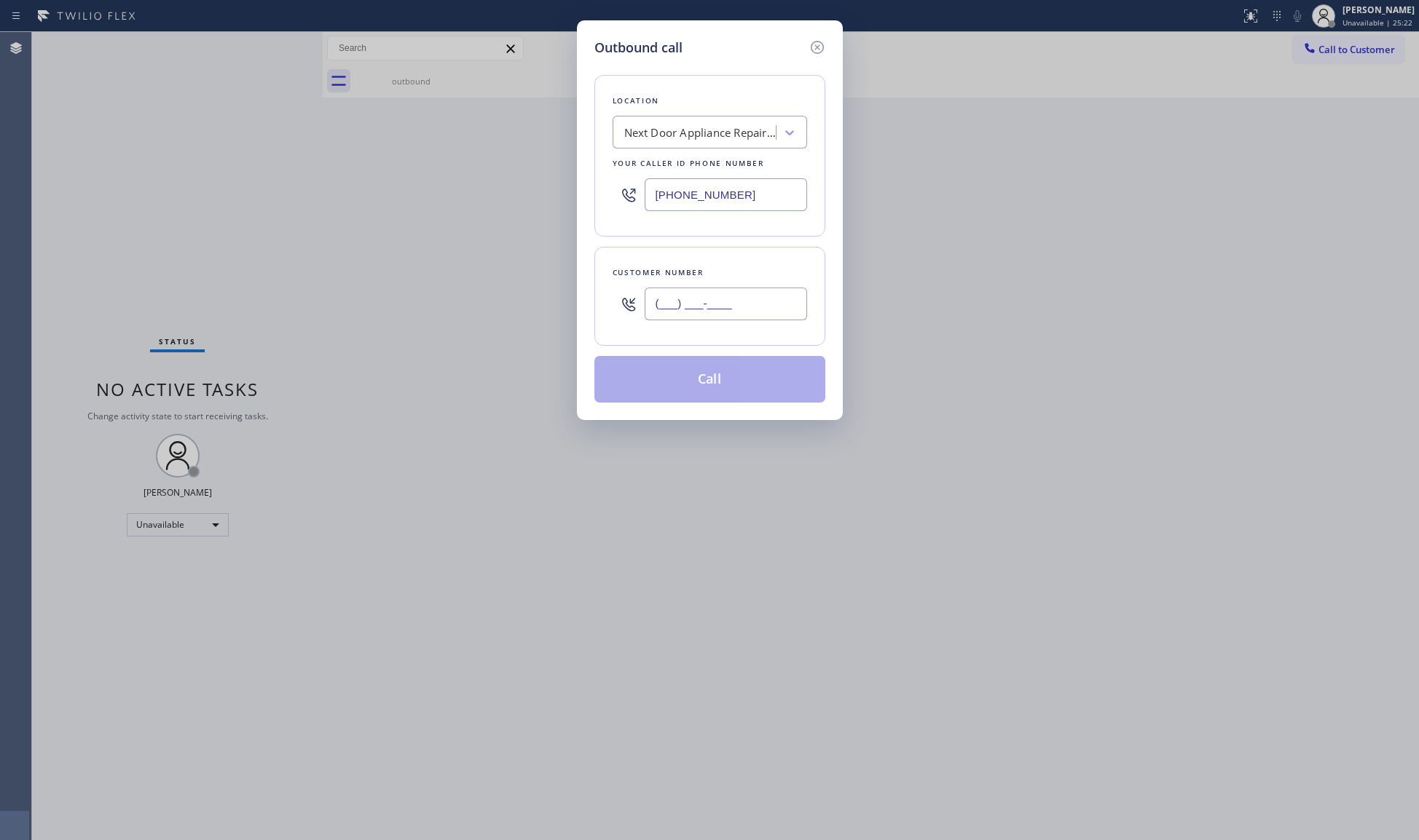
paste input "805) 209-2727"
type input "[PHONE_NUMBER]"
click at [730, 386] on button "Call" at bounding box center [710, 379] width 231 height 47
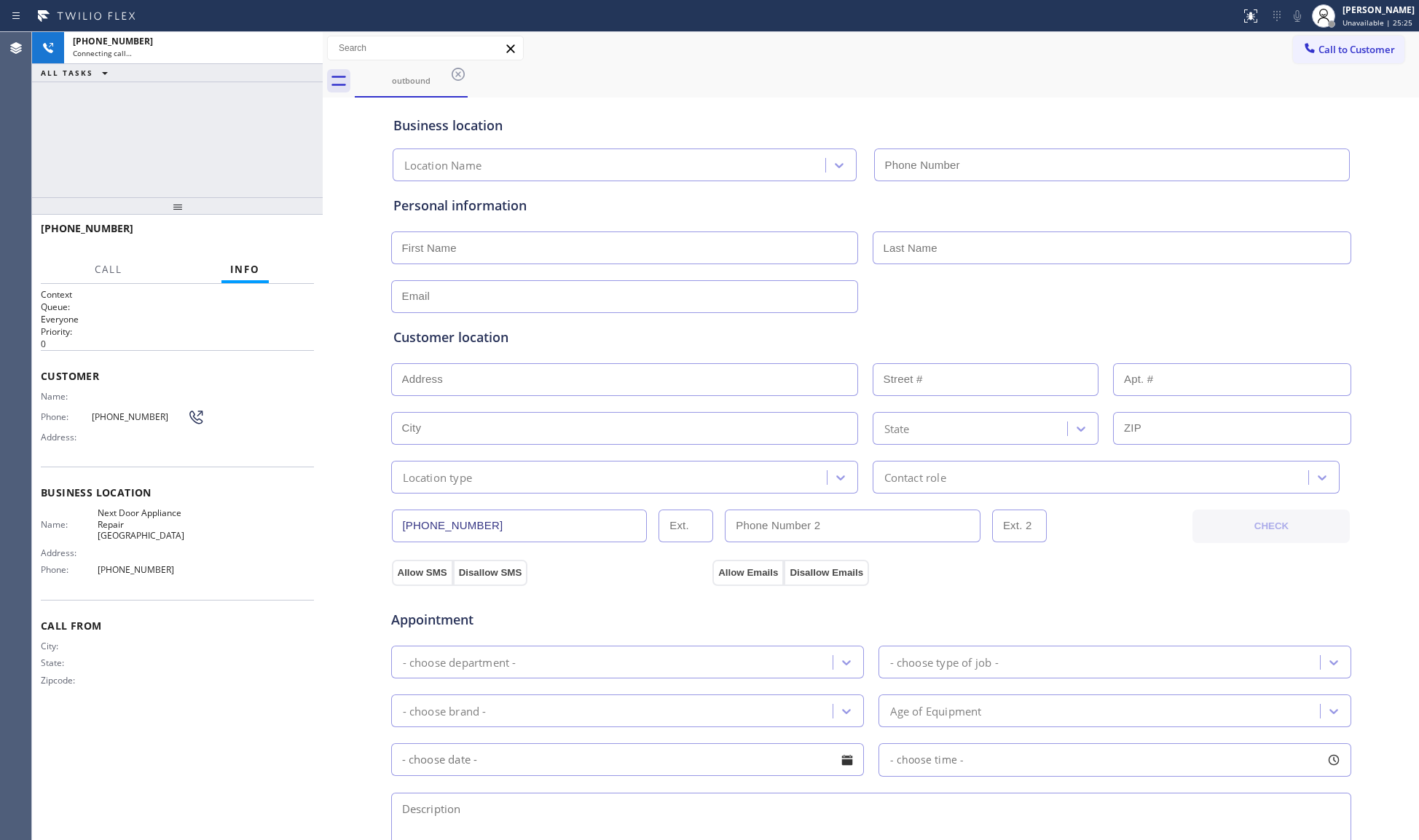
type input "[PHONE_NUMBER]"
click at [278, 231] on span "HANG UP" at bounding box center [279, 235] width 44 height 10
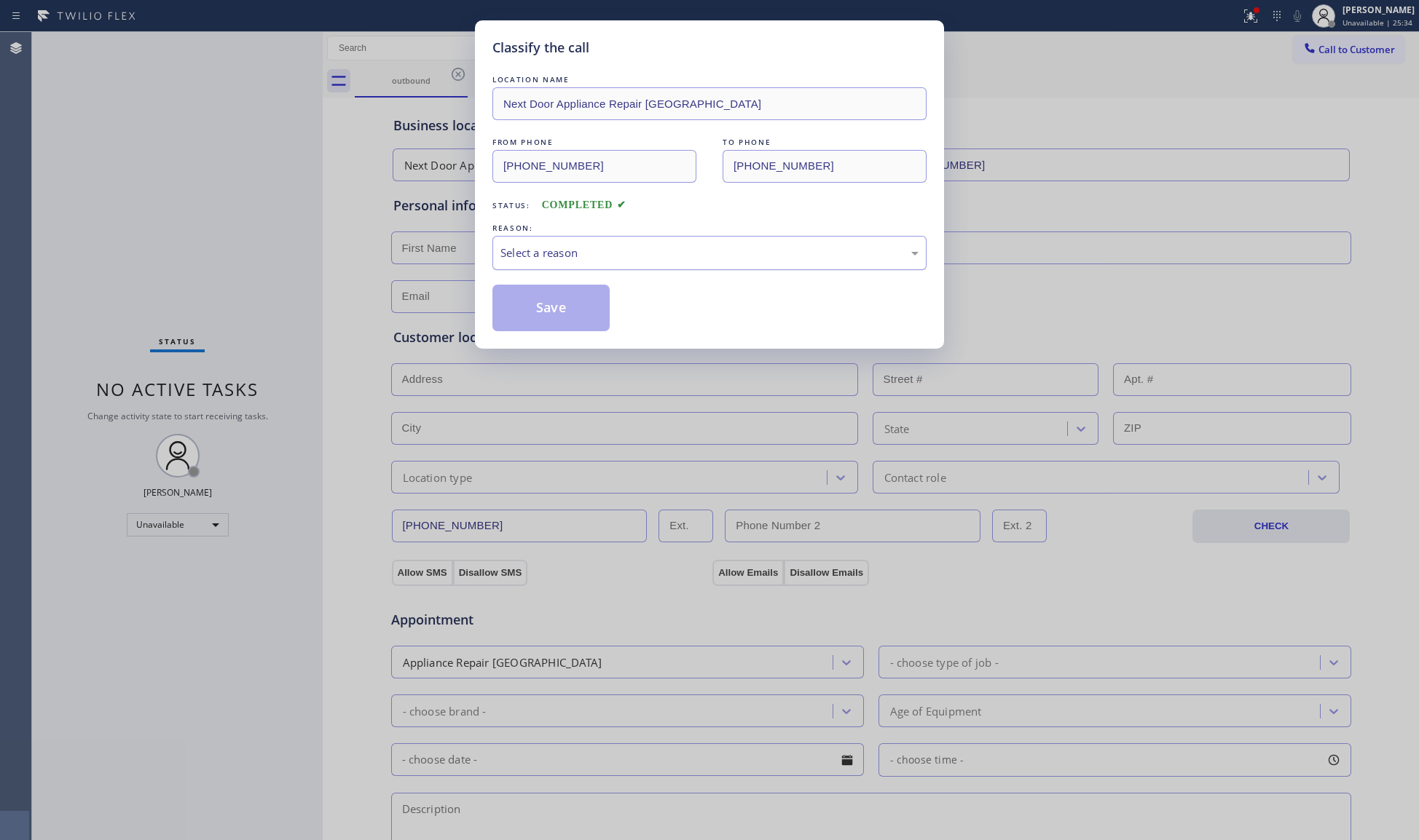
click at [653, 251] on div "Select a reason" at bounding box center [710, 253] width 418 height 17
click at [517, 312] on button "Save" at bounding box center [551, 308] width 117 height 47
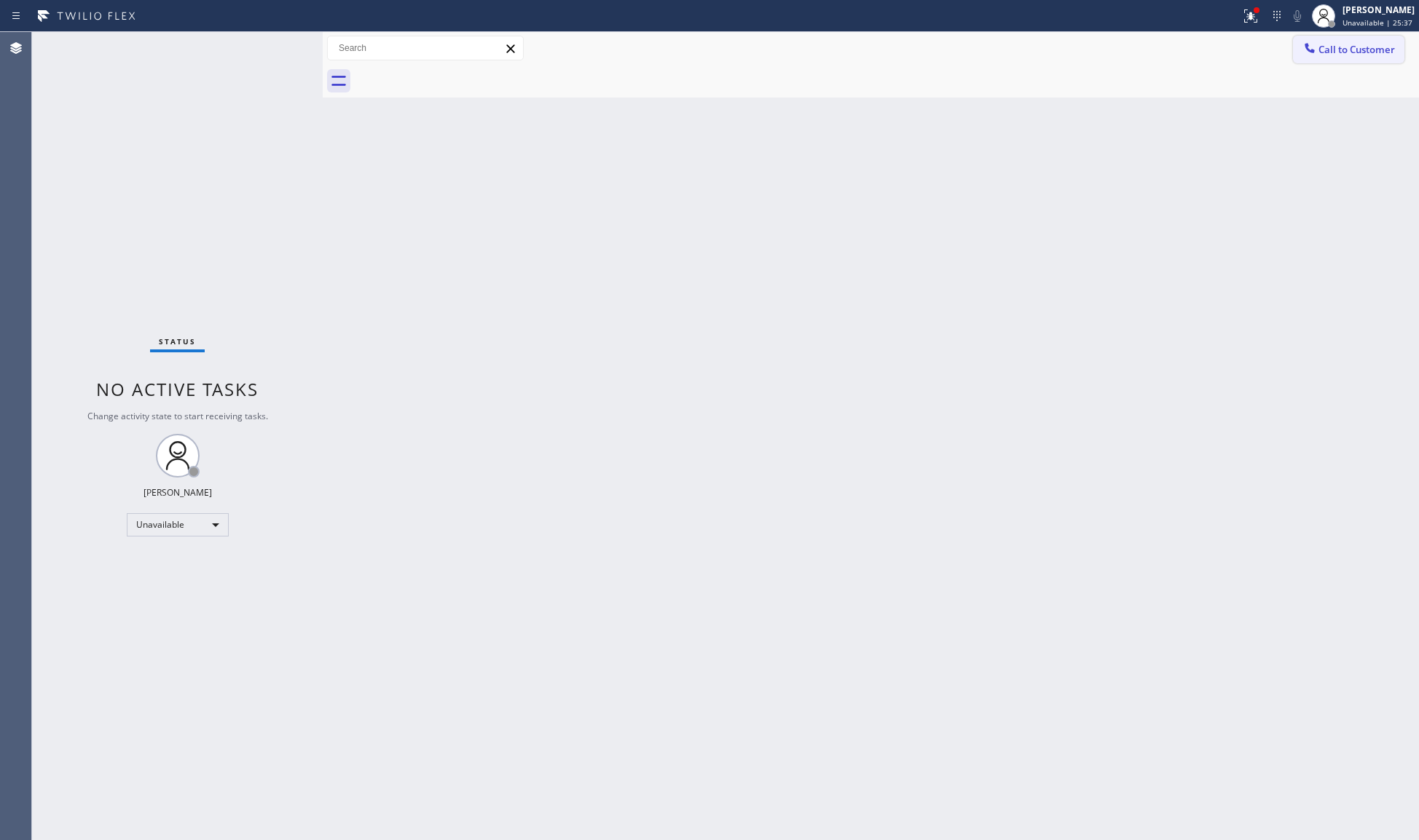
click at [1330, 43] on span "Call to Customer" at bounding box center [1356, 49] width 76 height 13
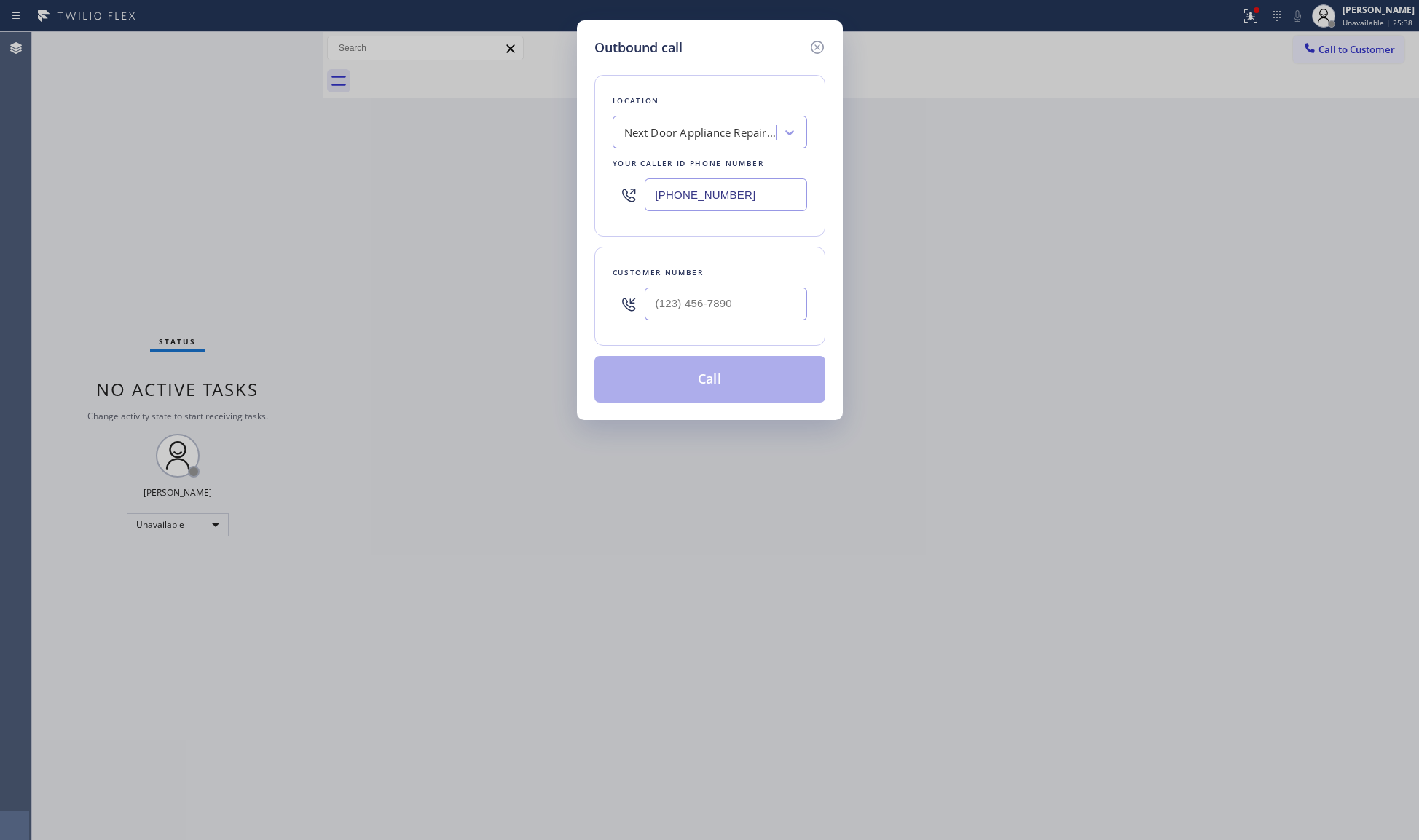
drag, startPoint x: 758, startPoint y: 199, endPoint x: 634, endPoint y: 195, distance: 124.1
click at [599, 199] on div "Location Next Door Appliance Repair [GEOGRAPHIC_DATA] Your caller id phone numb…" at bounding box center [710, 155] width 231 height 161
paste input "929) 419-3990"
type input "[PHONE_NUMBER]"
click at [789, 301] on input "(___) ___-____" at bounding box center [726, 303] width 162 height 33
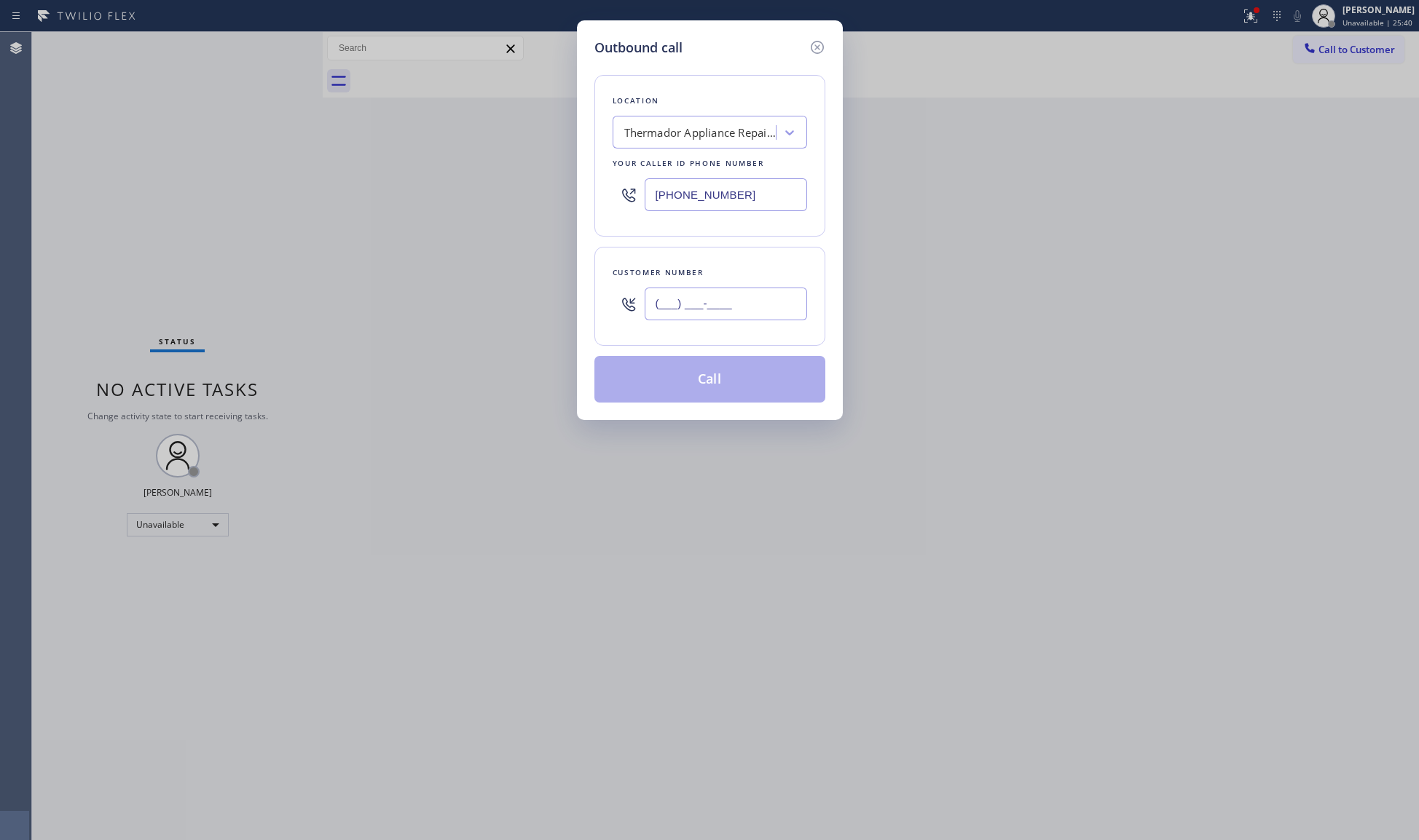
paste input "315) 757-4712"
type input "[PHONE_NUMBER]"
click at [726, 370] on button "Call" at bounding box center [710, 379] width 231 height 47
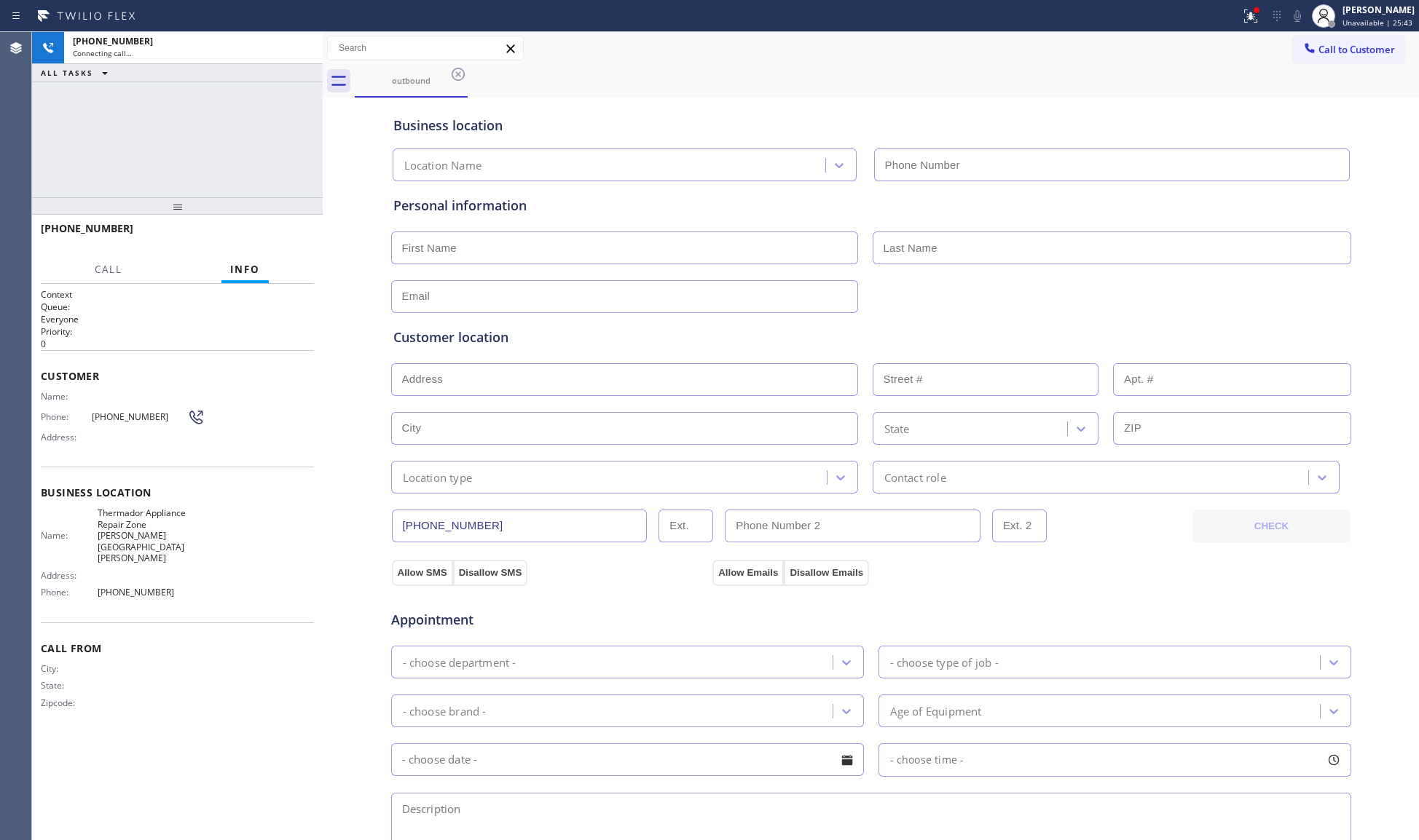
type input "[PHONE_NUMBER]"
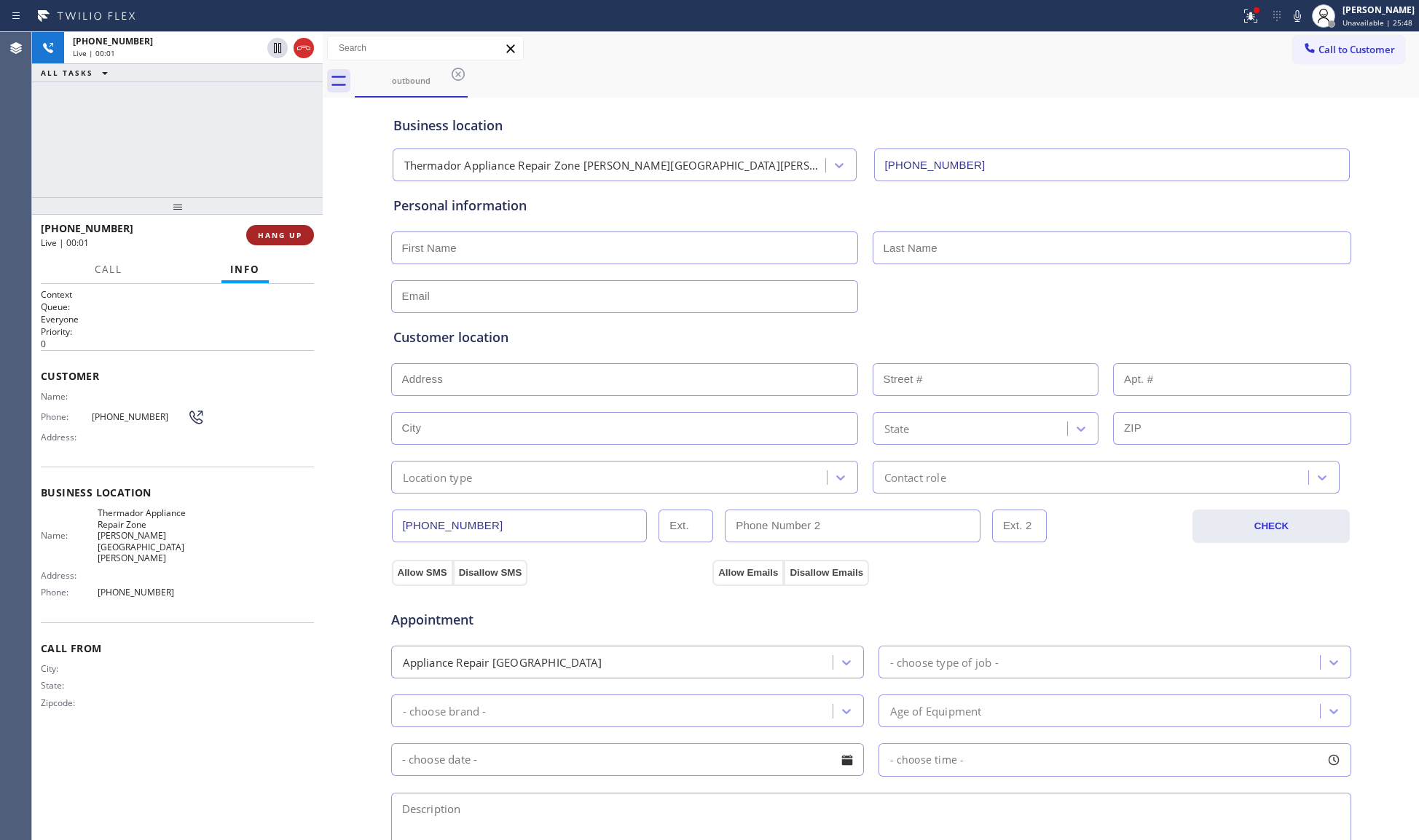
click at [290, 228] on button "HANG UP" at bounding box center [279, 235] width 68 height 20
click at [290, 228] on button "COMPLETE" at bounding box center [278, 235] width 74 height 20
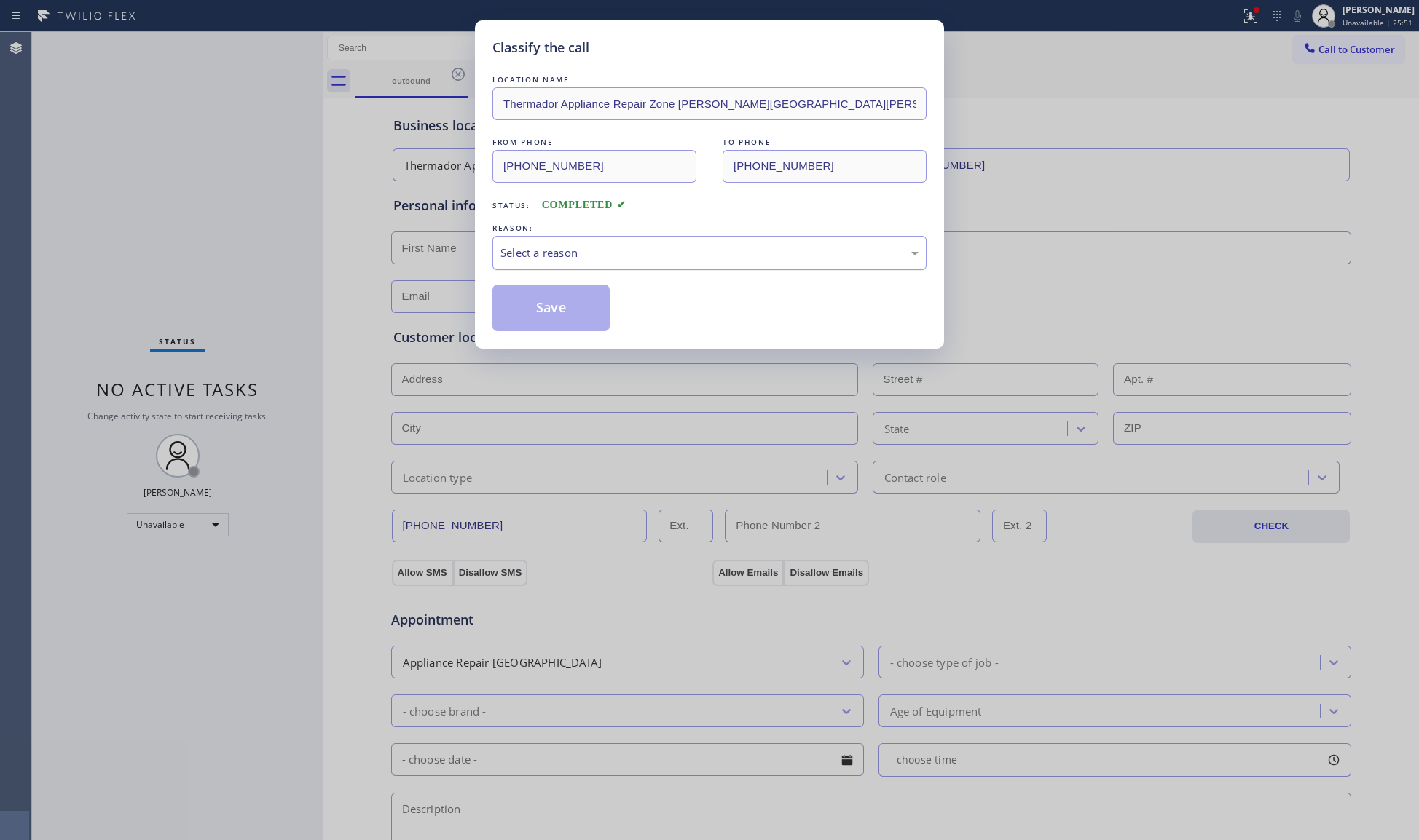
click at [680, 248] on div "Select a reason" at bounding box center [710, 253] width 418 height 17
click at [574, 312] on button "Save" at bounding box center [551, 308] width 117 height 47
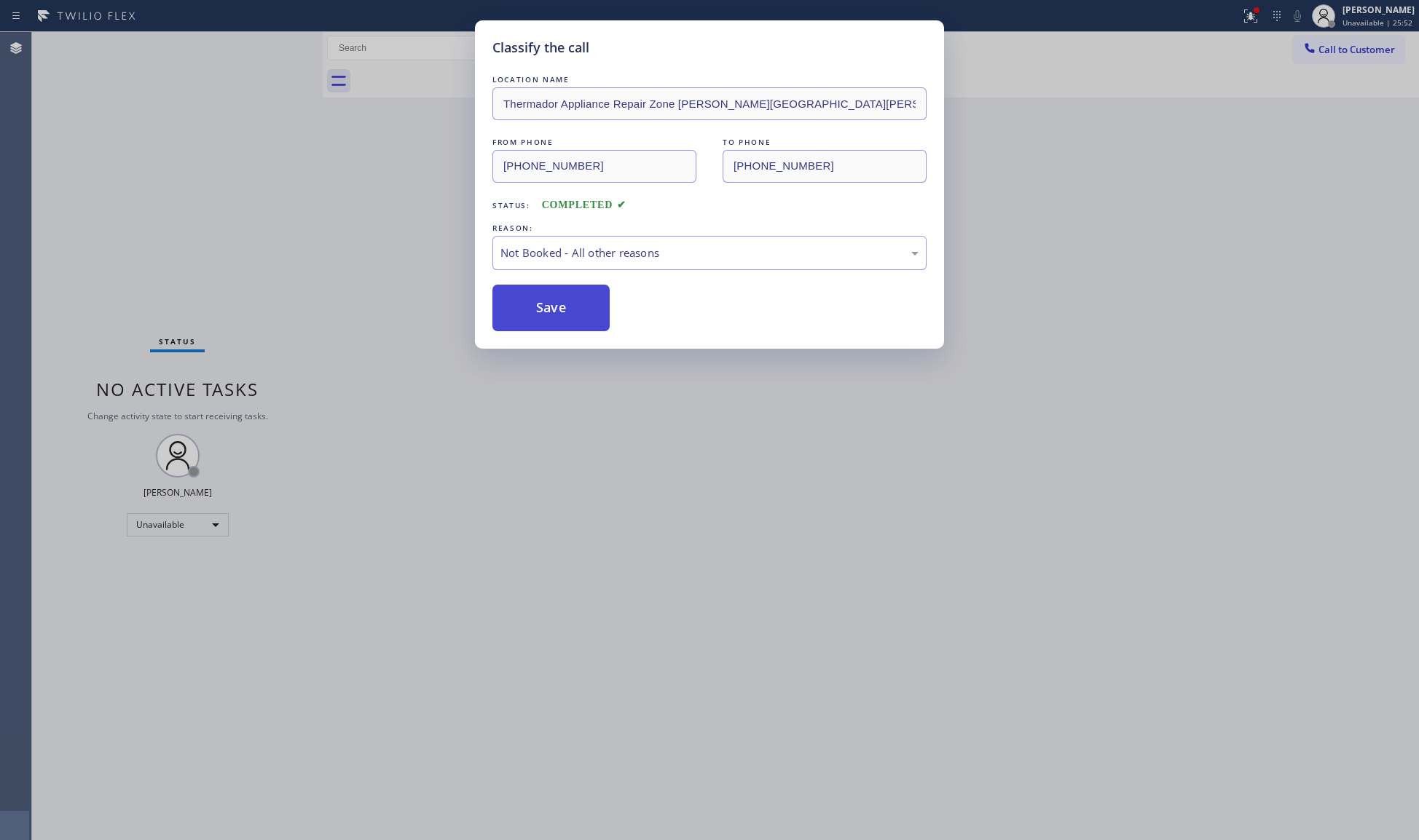
click at [574, 309] on button "Save" at bounding box center [551, 308] width 117 height 47
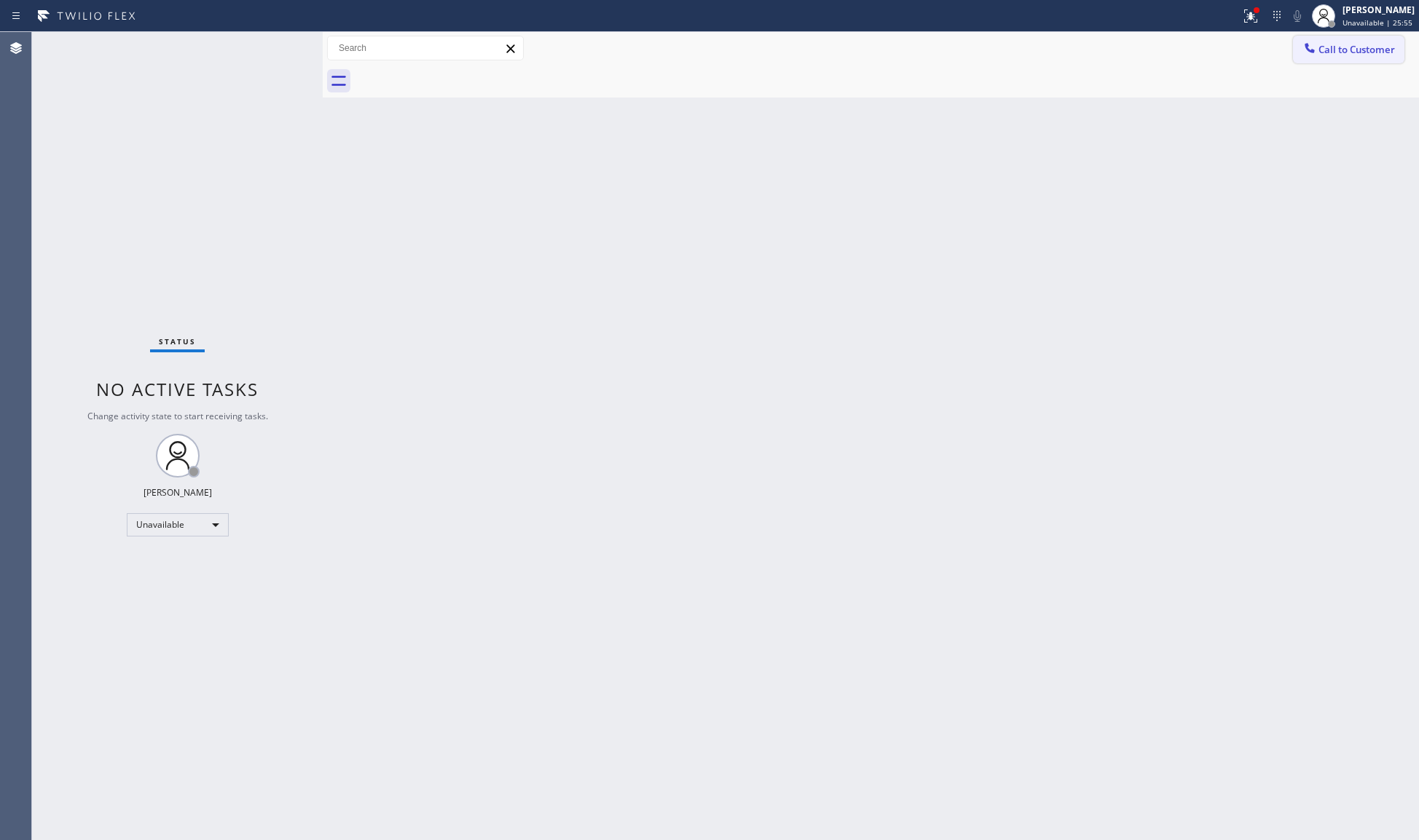
click at [1333, 53] on span "Call to Customer" at bounding box center [1356, 49] width 76 height 13
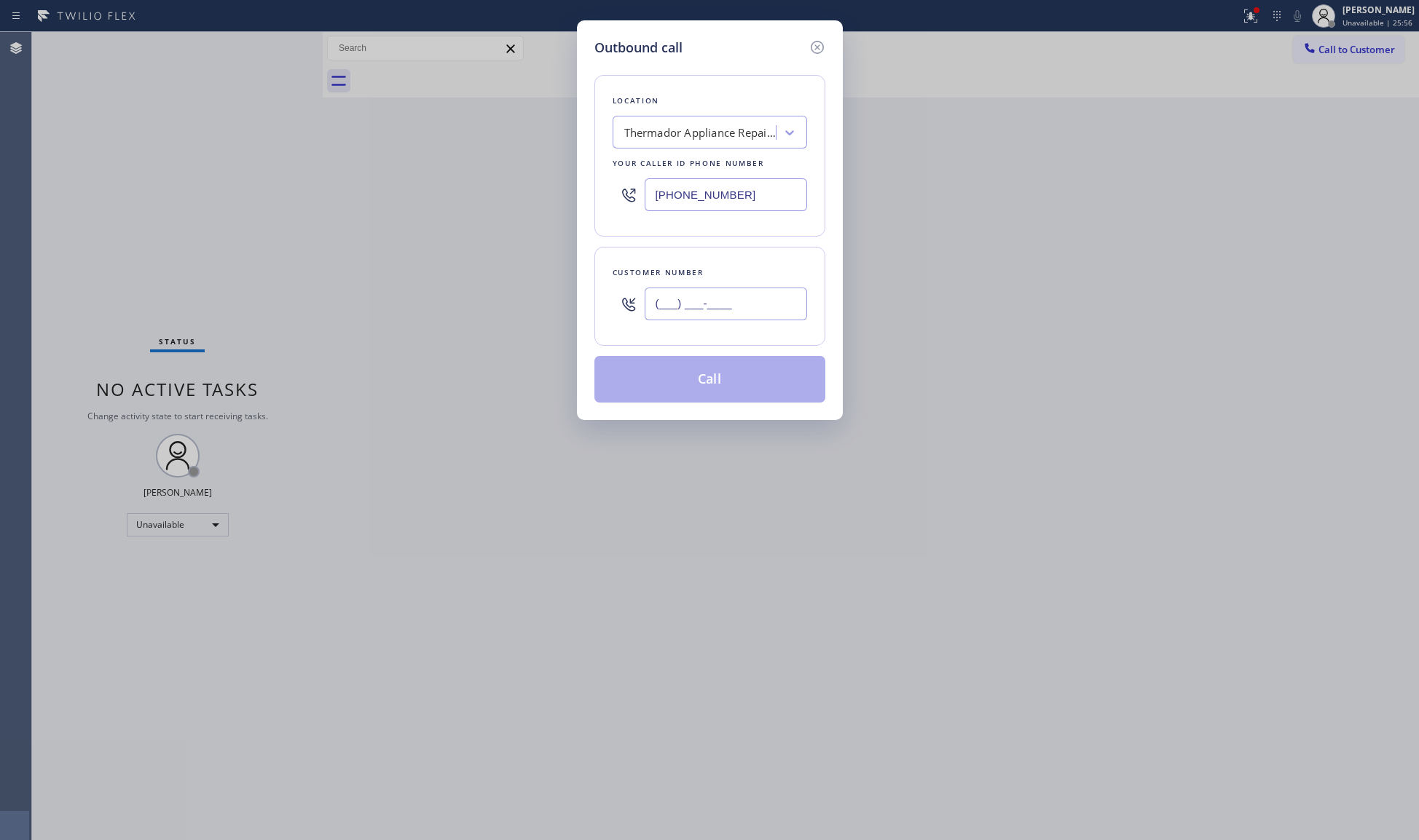
click at [750, 319] on input "(___) ___-____" at bounding box center [726, 303] width 162 height 33
paste input "text"
click at [750, 312] on input "(___) ___-____" at bounding box center [726, 303] width 162 height 33
click at [659, 315] on input "(___) ___-____" at bounding box center [726, 303] width 162 height 33
paste input "315) 757-4712"
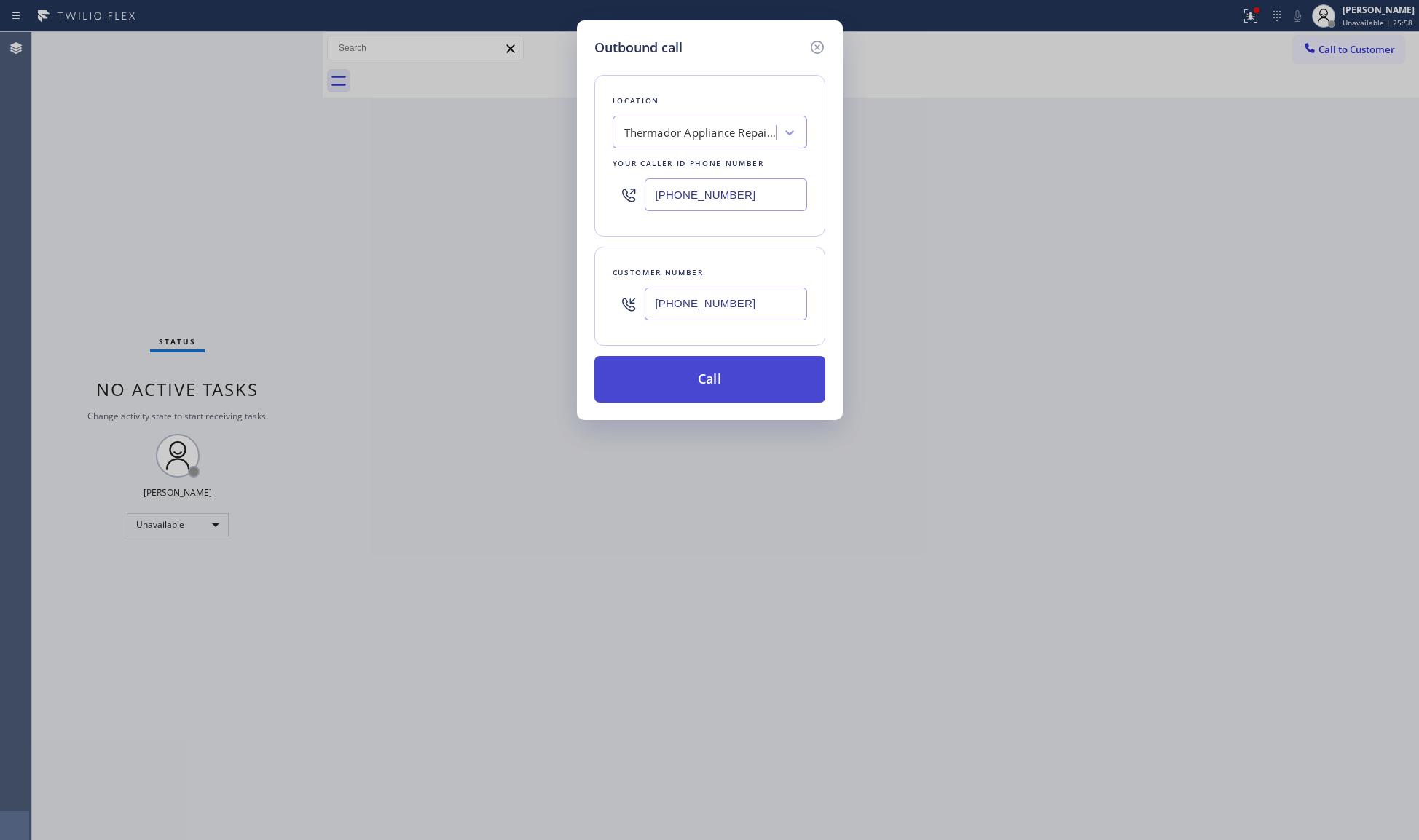
type input "[PHONE_NUMBER]"
click at [694, 376] on button "Call" at bounding box center [710, 379] width 231 height 47
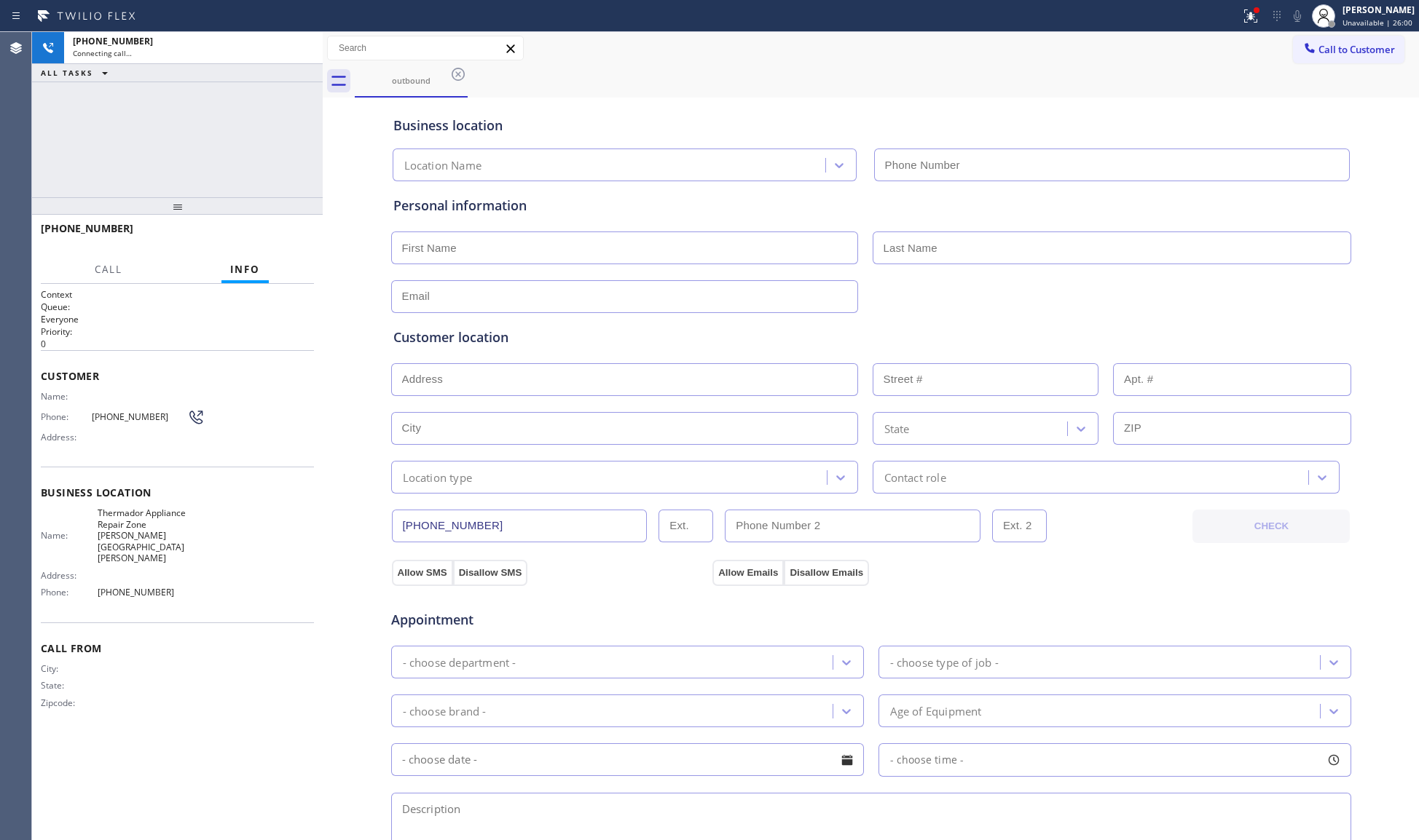
type input "[PHONE_NUMBER]"
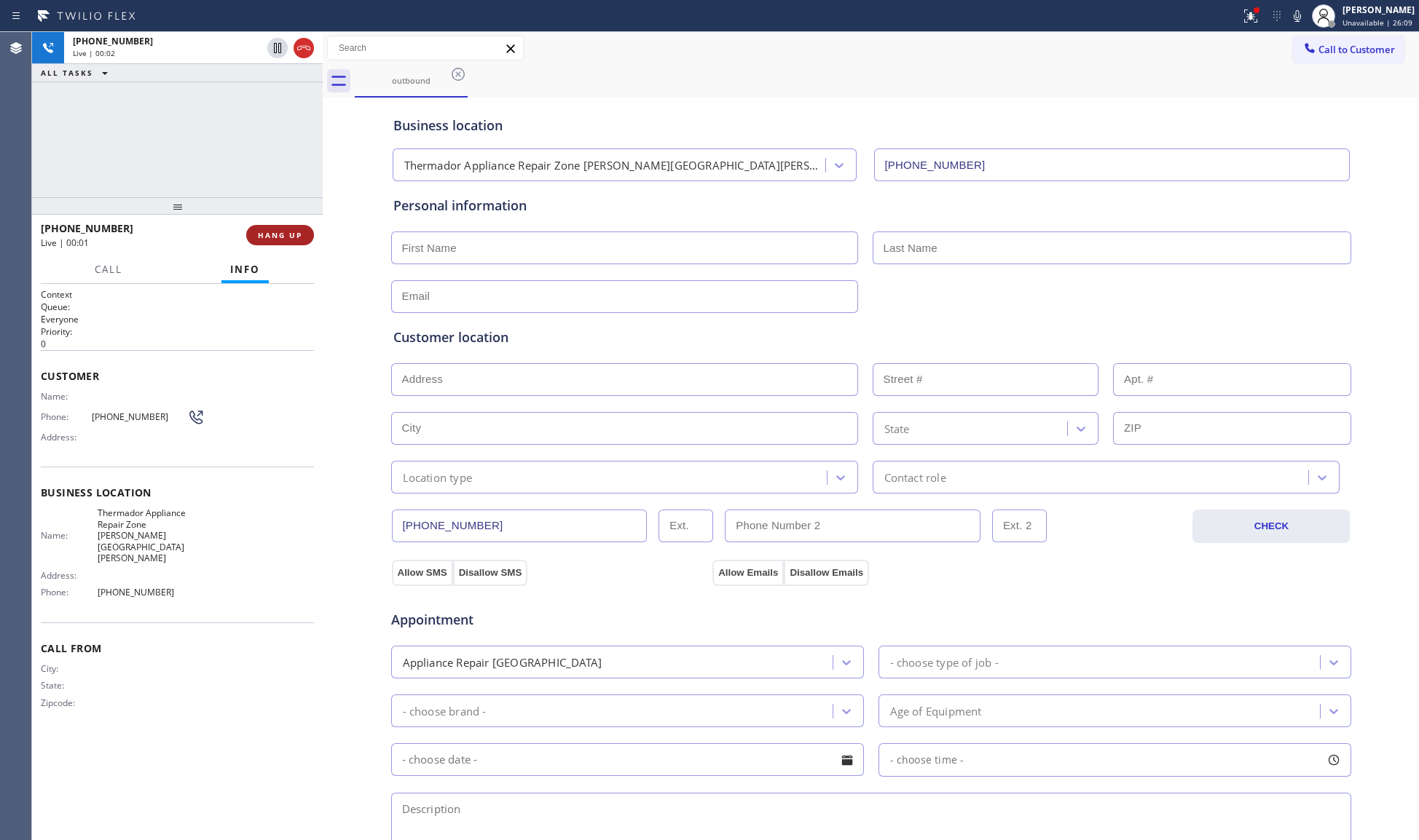
click at [323, 222] on div at bounding box center [323, 435] width 0 height 808
click at [300, 235] on button "HANG UP" at bounding box center [278, 235] width 68 height 20
click at [298, 236] on span "HANG UP" at bounding box center [278, 235] width 44 height 10
click at [297, 236] on span "COMPLETE" at bounding box center [275, 235] width 50 height 10
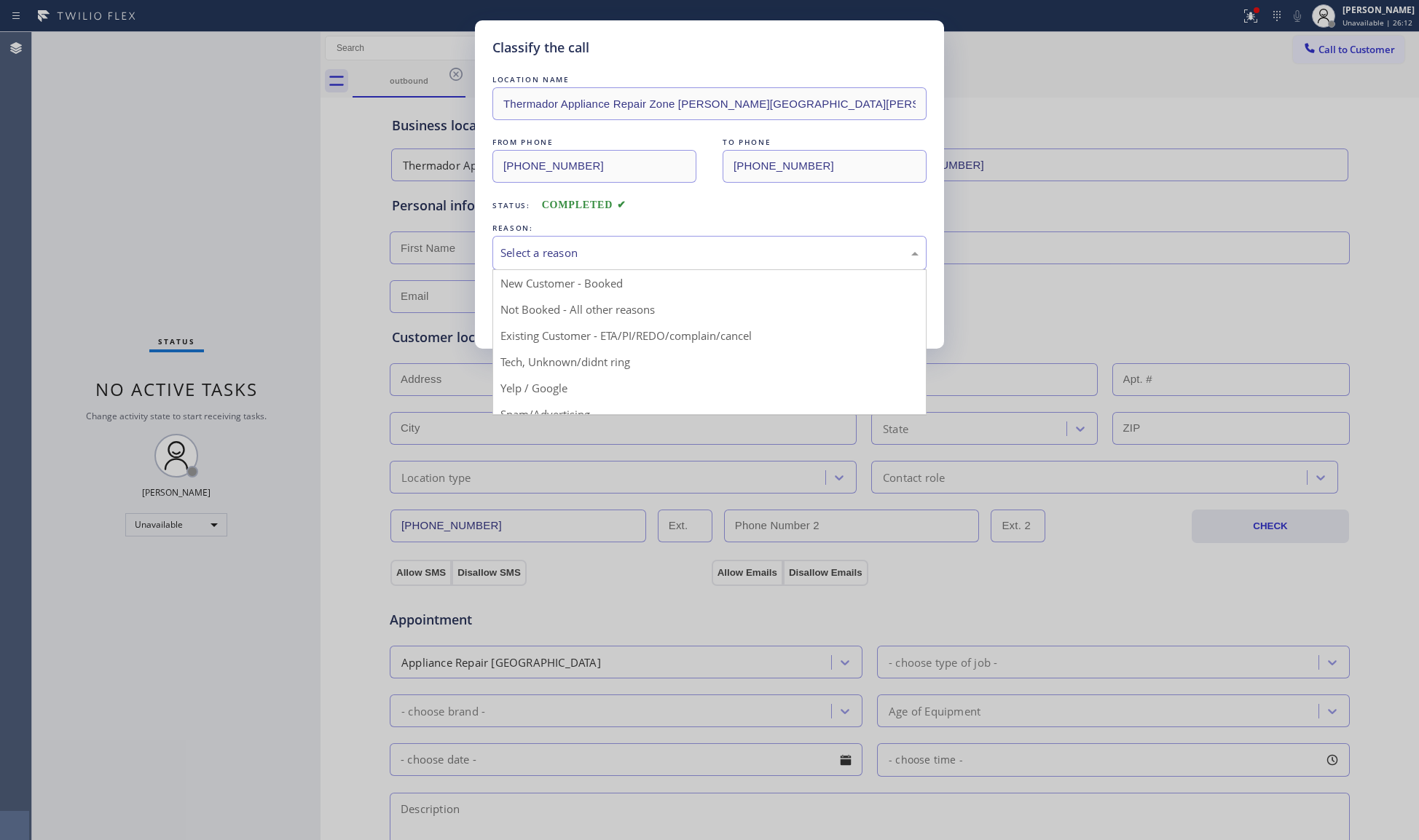
click at [622, 246] on div "Select a reason" at bounding box center [710, 253] width 418 height 17
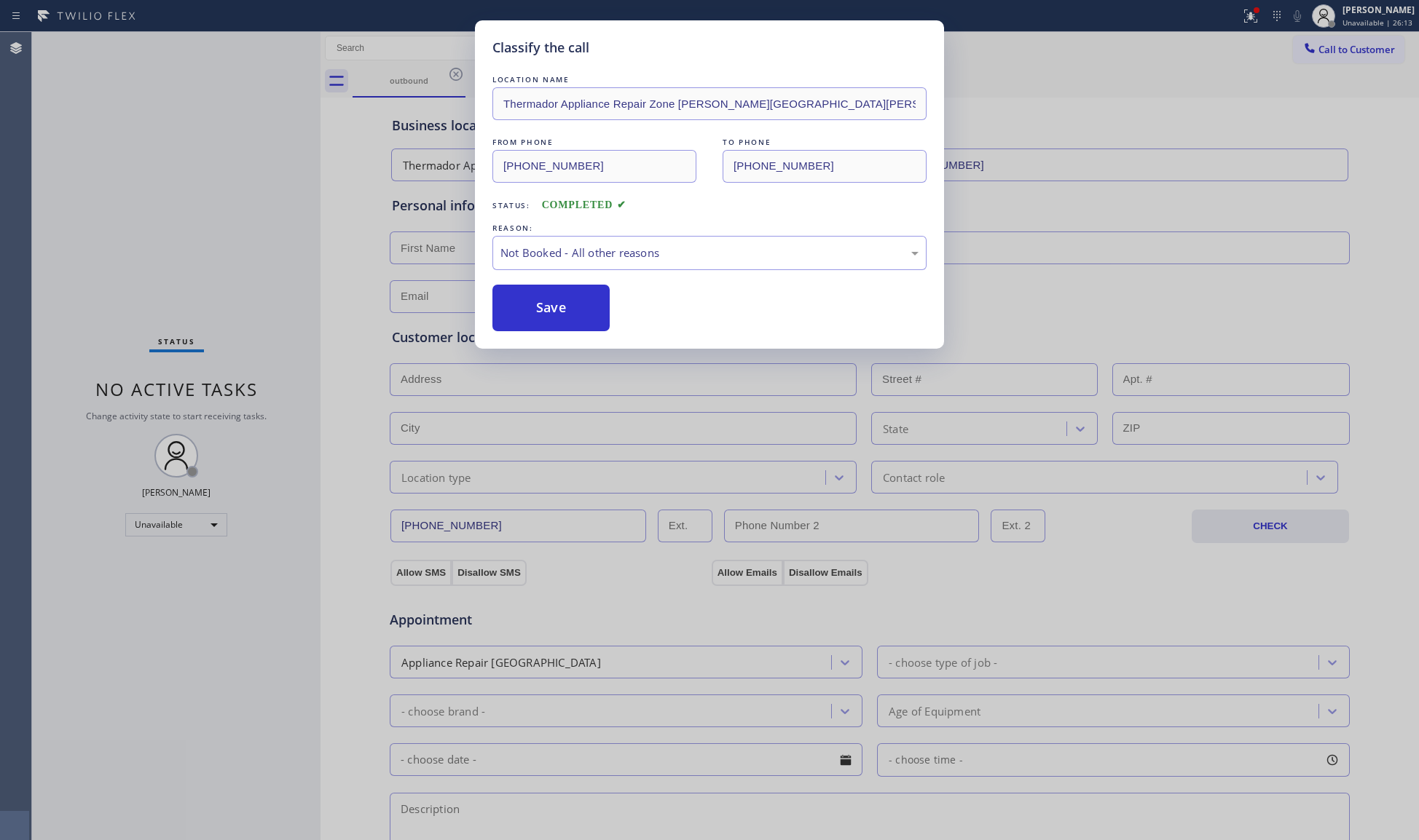
click at [563, 308] on button "Save" at bounding box center [551, 308] width 117 height 47
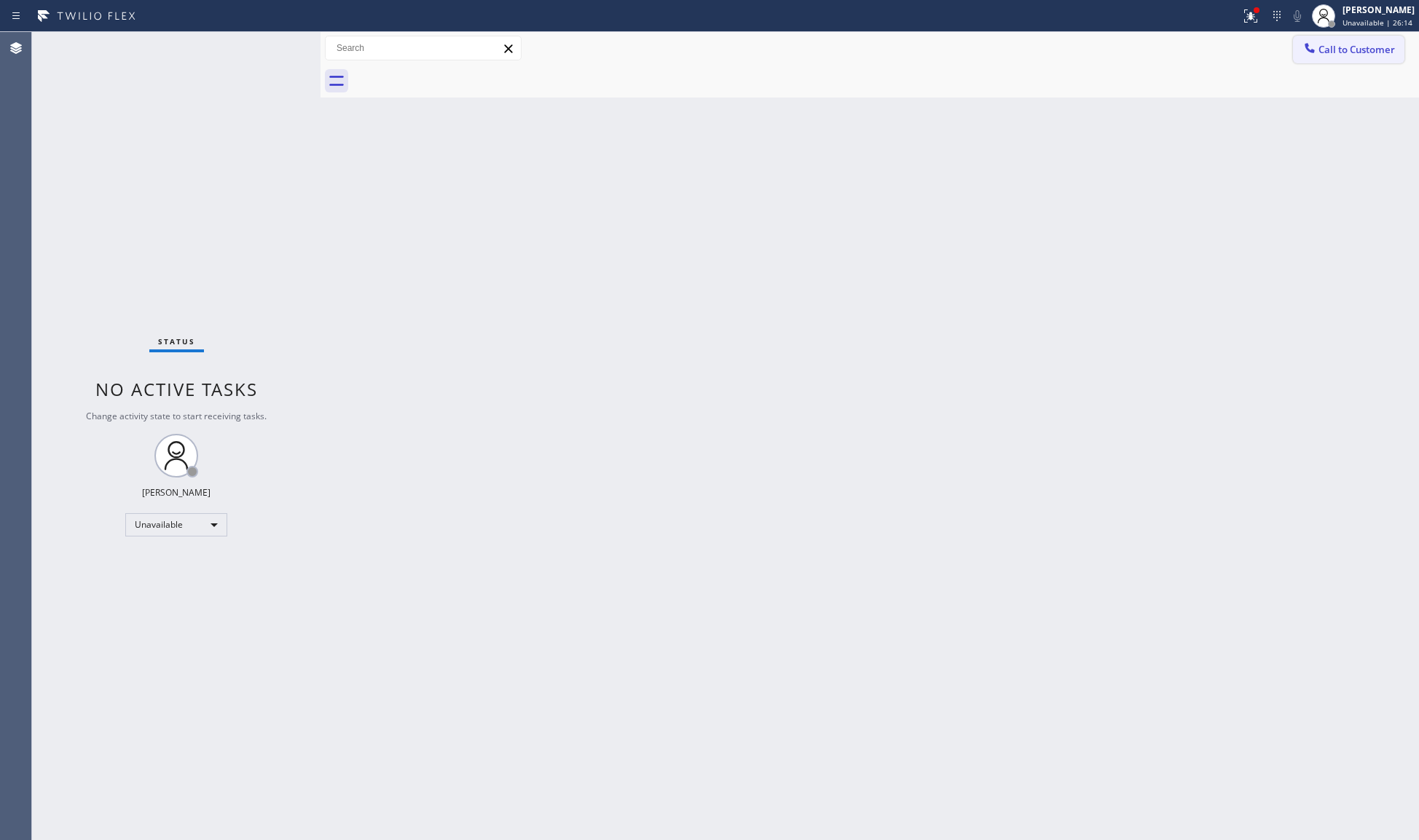
click at [1321, 48] on span "Call to Customer" at bounding box center [1356, 49] width 76 height 13
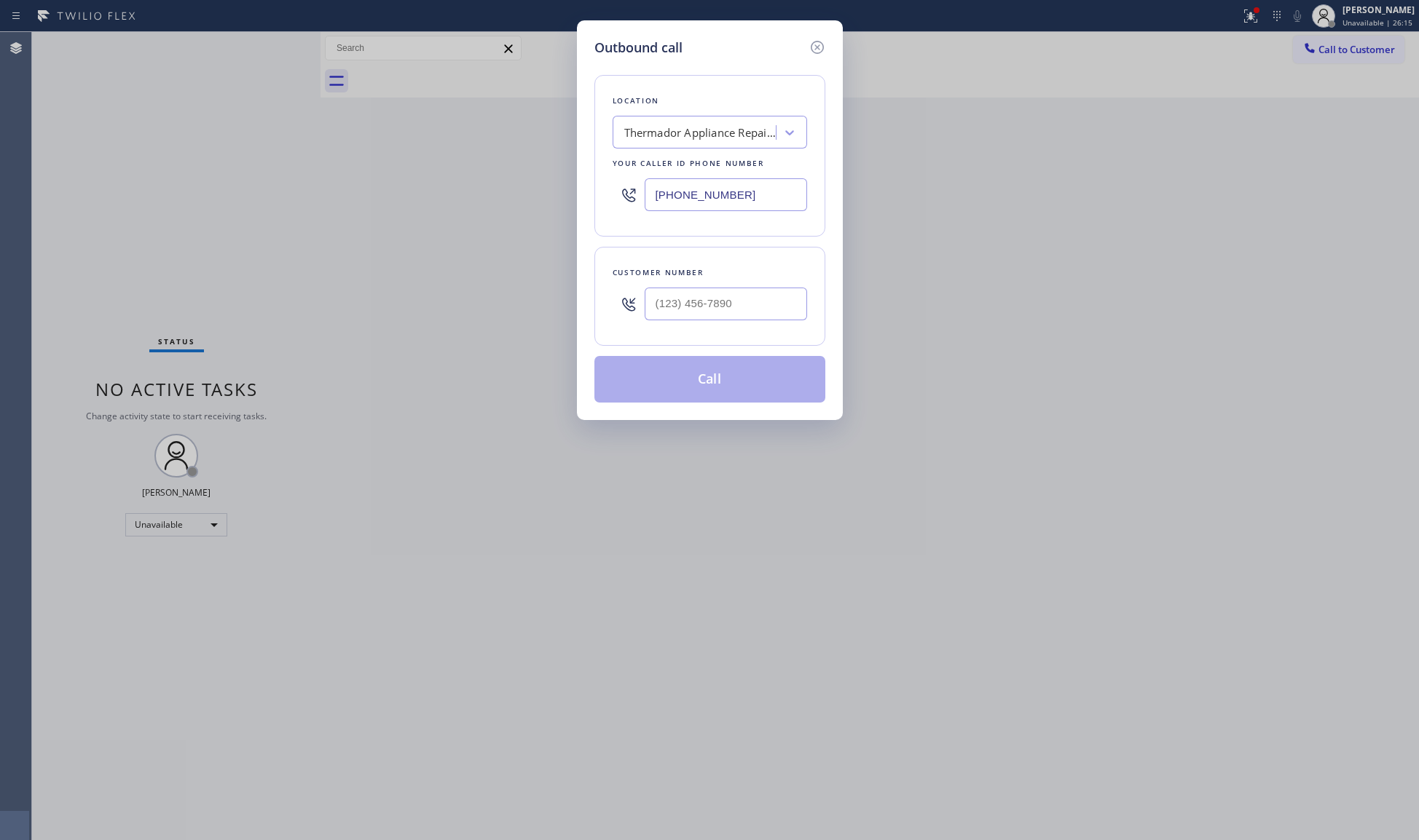
drag, startPoint x: 746, startPoint y: 191, endPoint x: 608, endPoint y: 194, distance: 138.0
click at [610, 202] on div "Location Thermador Appliance Repair Zone [PERSON_NAME][GEOGRAPHIC_DATA][PERSON_…" at bounding box center [710, 155] width 231 height 161
paste input "602) 755-6017"
type input "[PHONE_NUMBER]"
click at [772, 304] on input "(___) ___-____" at bounding box center [726, 303] width 162 height 33
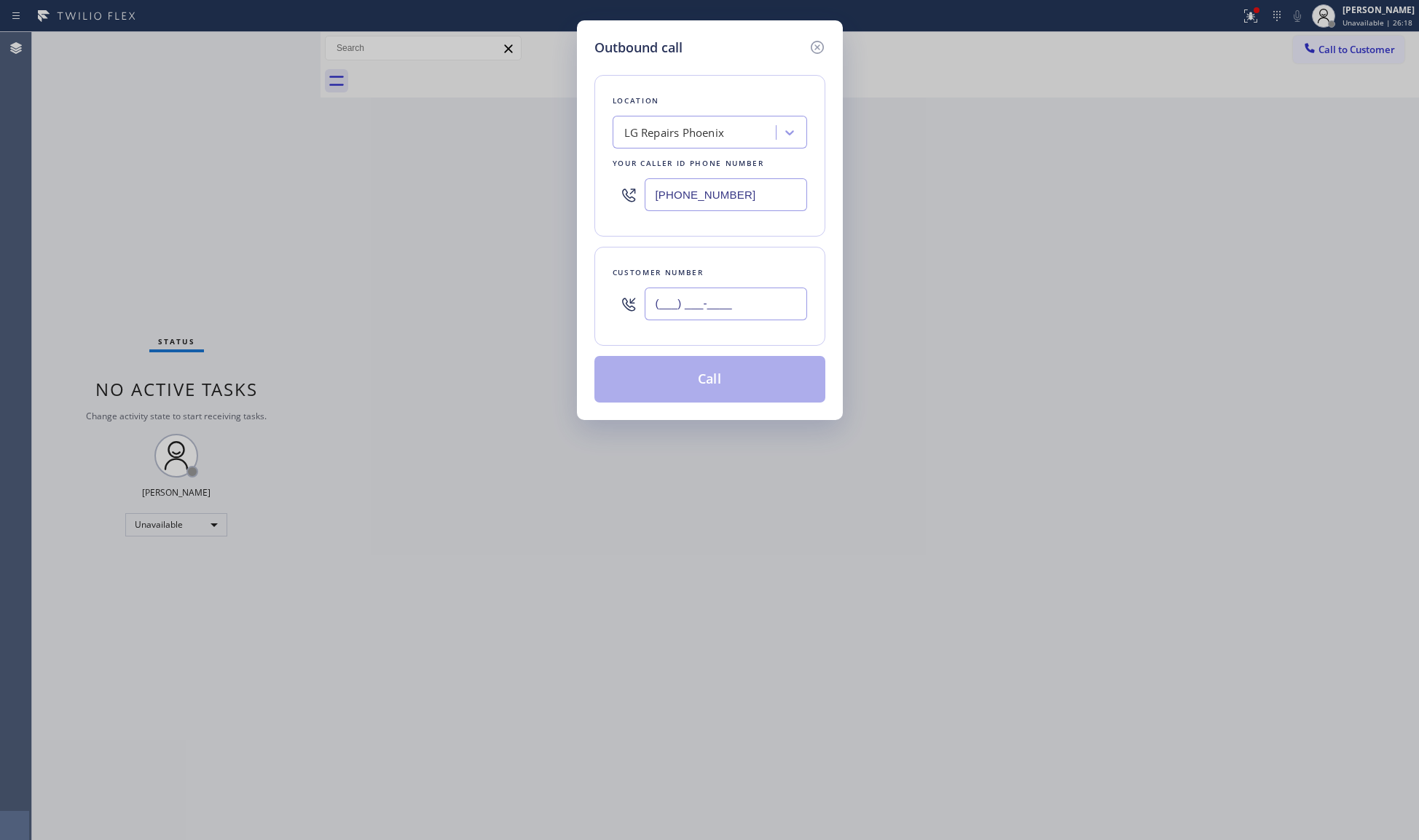
paste input "832) 228-3358"
type input "[PHONE_NUMBER]"
click at [716, 379] on button "Call" at bounding box center [710, 379] width 231 height 47
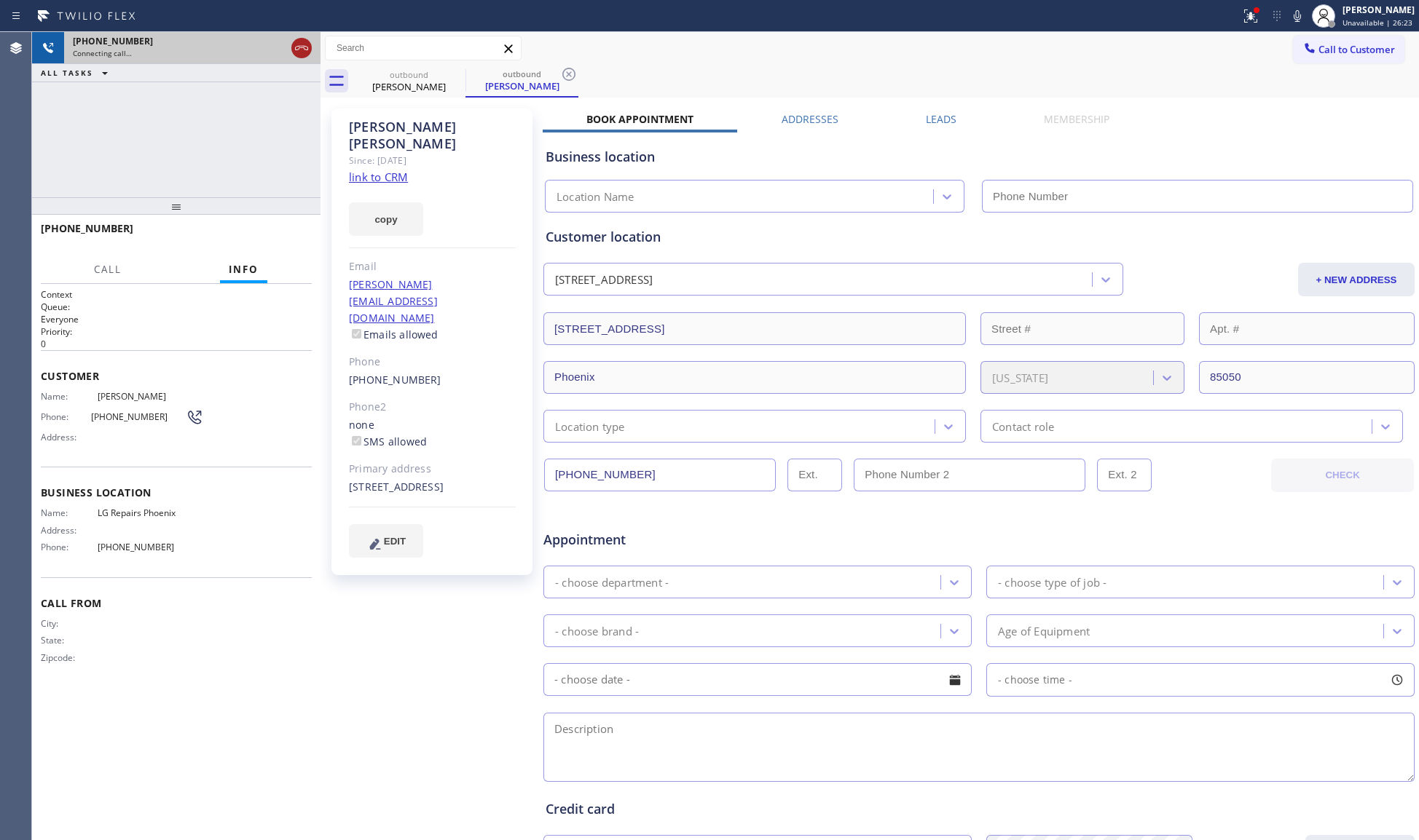
click at [300, 47] on icon at bounding box center [301, 48] width 18 height 18
click at [286, 47] on div "[PHONE_NUMBER]" at bounding box center [179, 41] width 212 height 13
click at [300, 47] on div "[PHONE_NUMBER]" at bounding box center [192, 41] width 239 height 13
drag, startPoint x: 300, startPoint y: 47, endPoint x: 313, endPoint y: 45, distance: 13.2
click at [300, 45] on div "[PHONE_NUMBER]" at bounding box center [192, 41] width 239 height 13
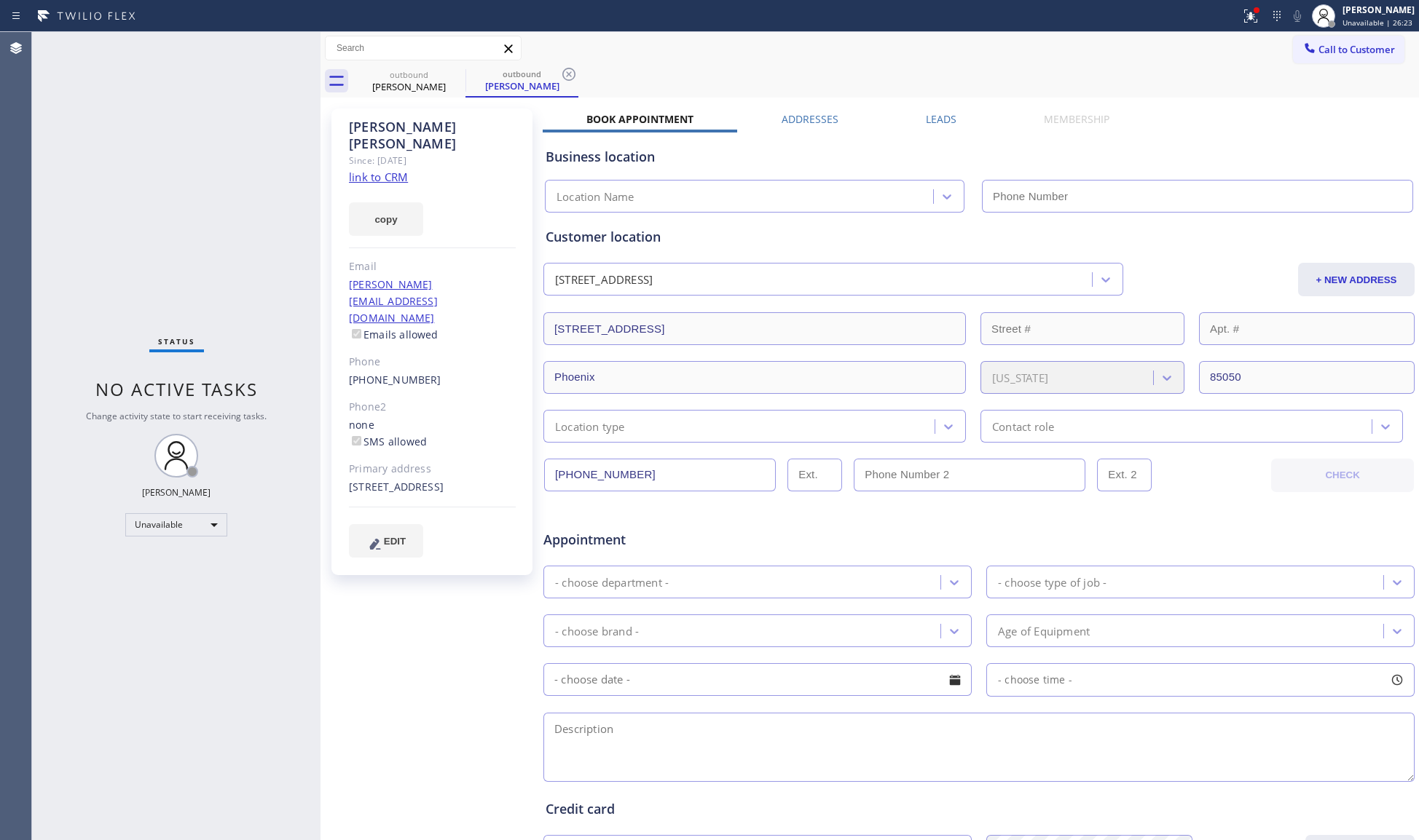
type input "[PHONE_NUMBER]"
click at [1272, 6] on div "Status report Issues detected These issues could affect your workflow. Please c…" at bounding box center [1327, 16] width 184 height 32
click at [1253, 16] on icon at bounding box center [1250, 16] width 18 height 18
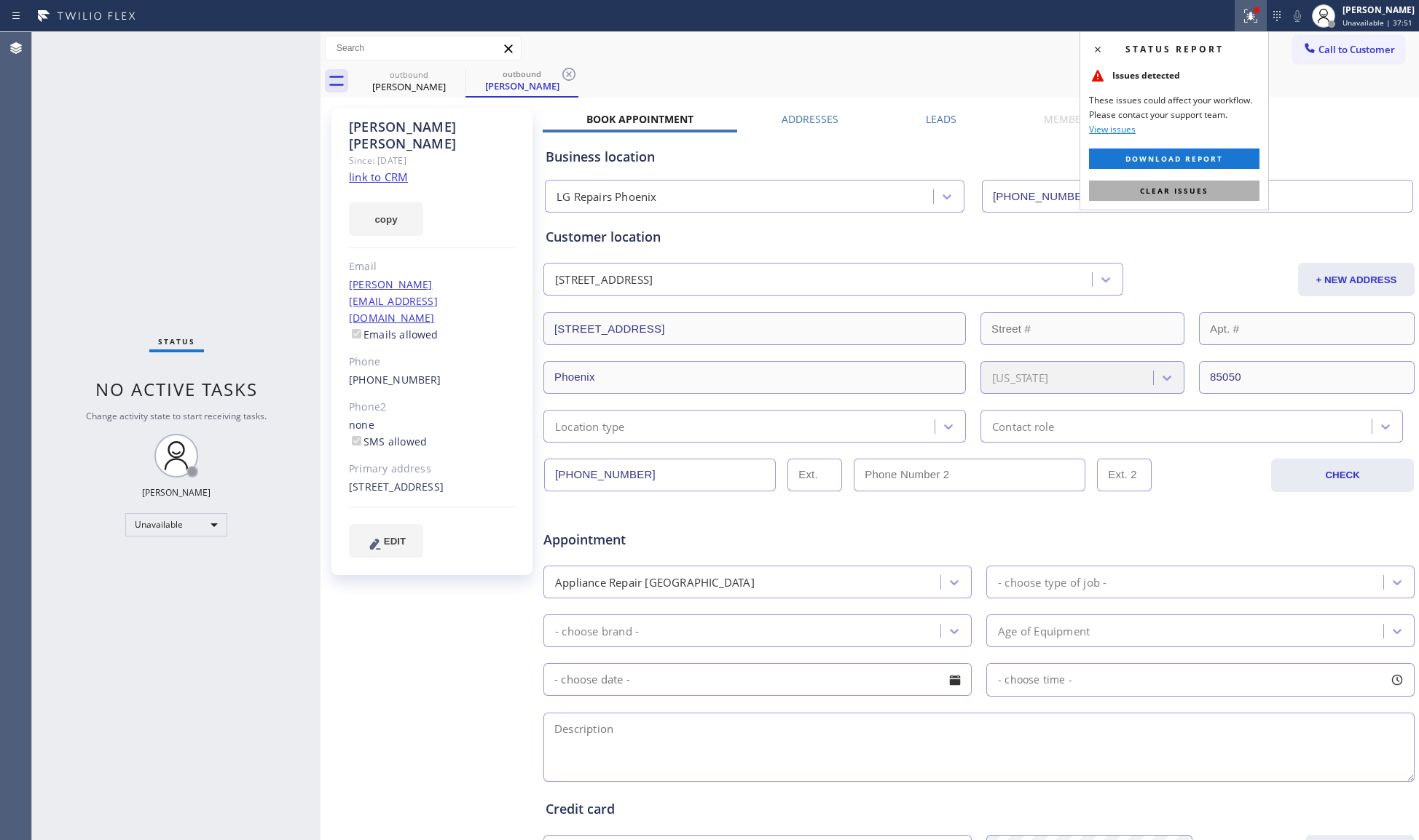
click at [1171, 184] on button "Clear issues" at bounding box center [1174, 191] width 171 height 20
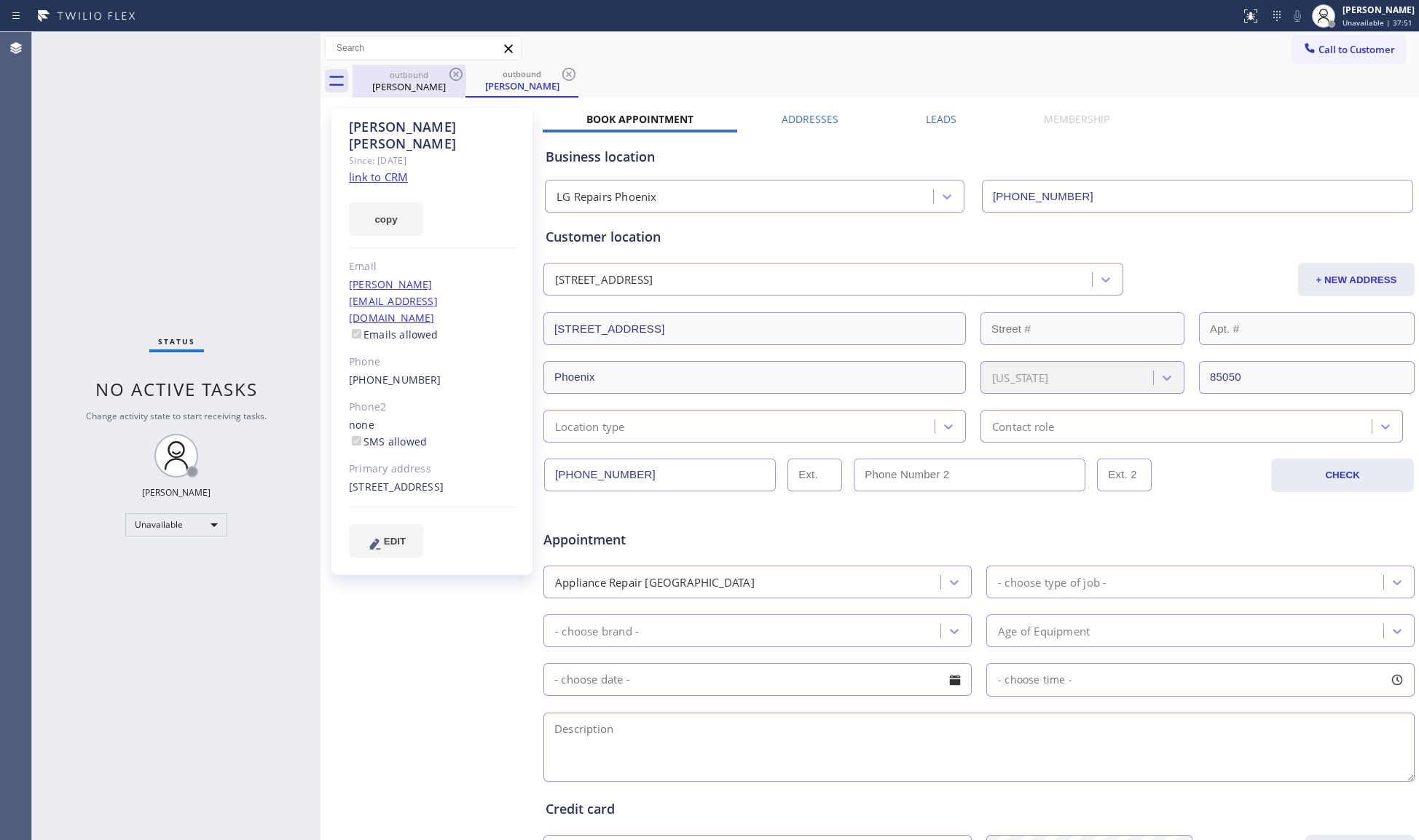
click at [447, 89] on div "[PERSON_NAME]" at bounding box center [409, 87] width 110 height 13
click at [456, 65] on icon at bounding box center [456, 74] width 18 height 18
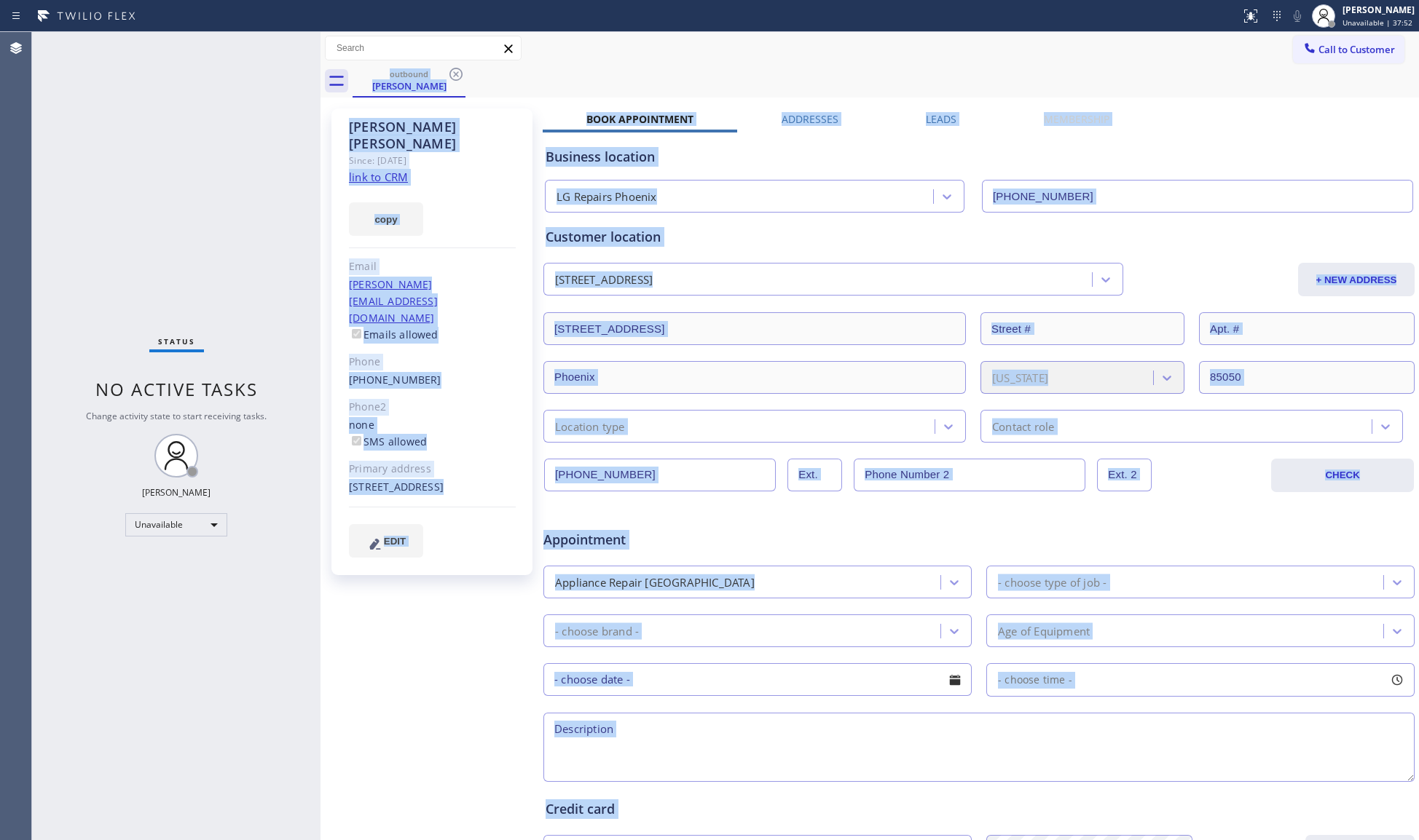
drag, startPoint x: 456, startPoint y: 65, endPoint x: 469, endPoint y: 82, distance: 21.4
click at [457, 69] on div "outbound [PERSON_NAME]" at bounding box center [886, 81] width 1066 height 33
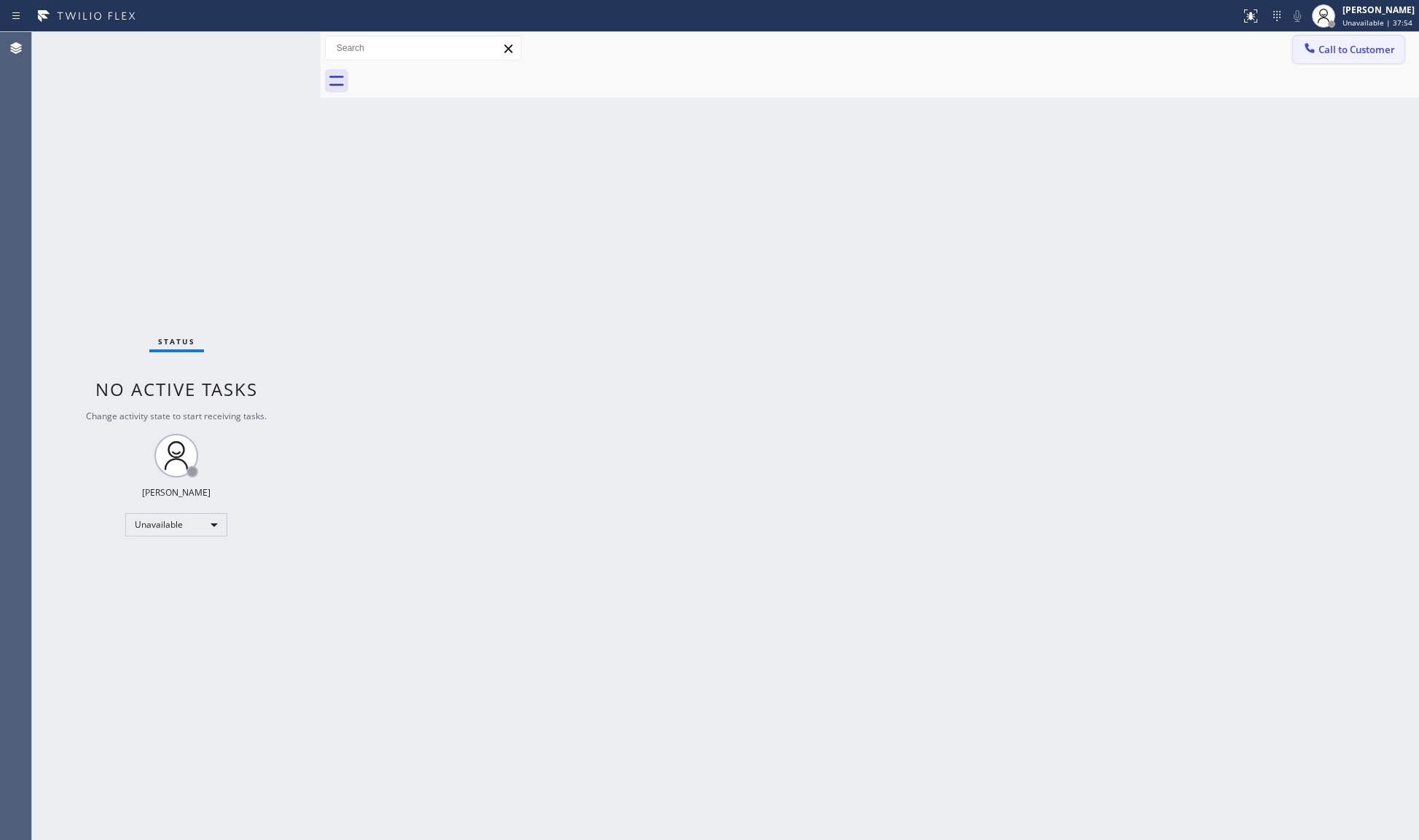
click at [1333, 48] on span "Call to Customer" at bounding box center [1356, 49] width 76 height 13
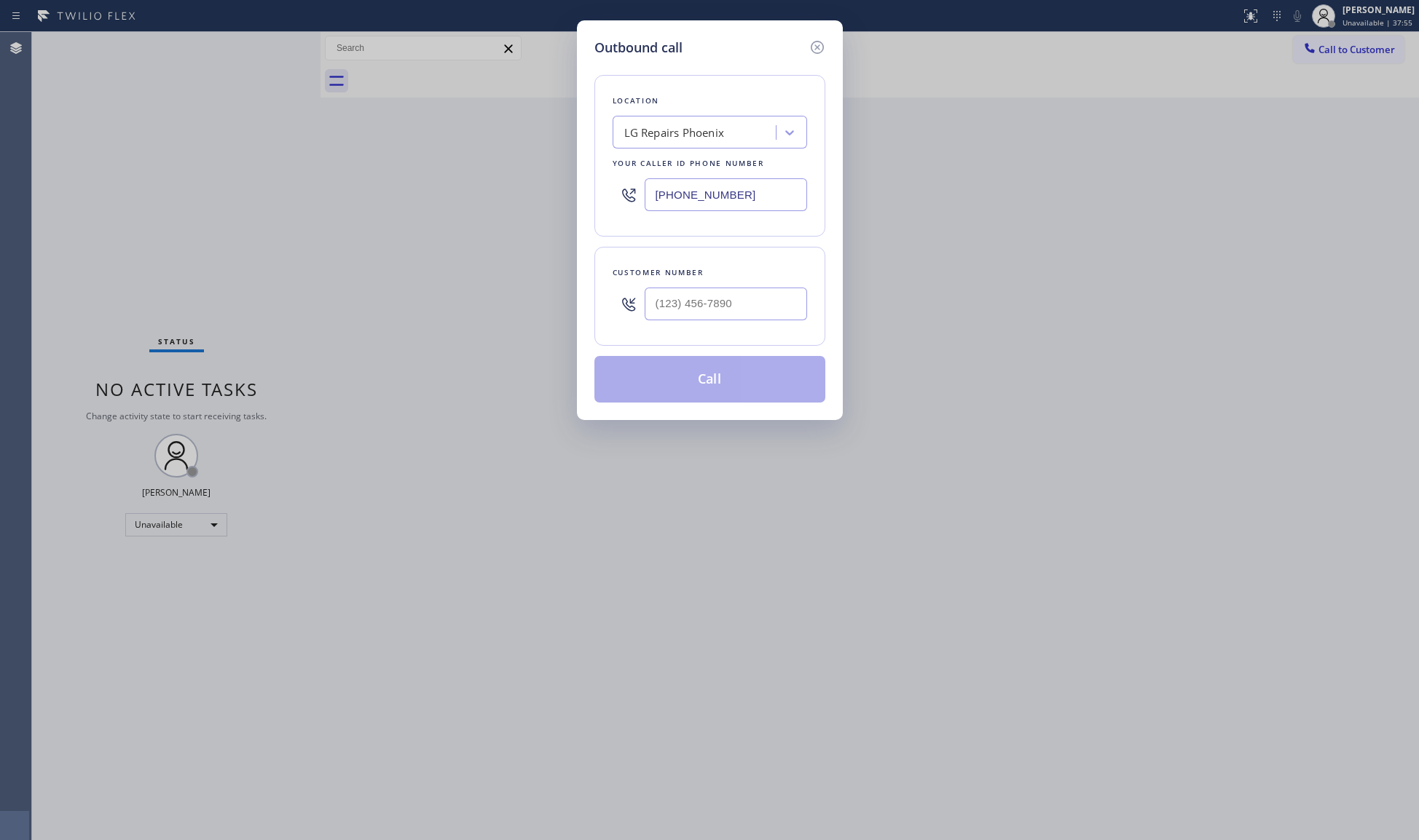
drag, startPoint x: 763, startPoint y: 184, endPoint x: 585, endPoint y: 191, distance: 178.1
click at [585, 191] on div "Outbound call Location LG Repairs [GEOGRAPHIC_DATA] Your caller id phone number…" at bounding box center [710, 220] width 266 height 400
paste input "805) 914-0405"
type input "[PHONE_NUMBER]"
paste input "978) 735-5423"
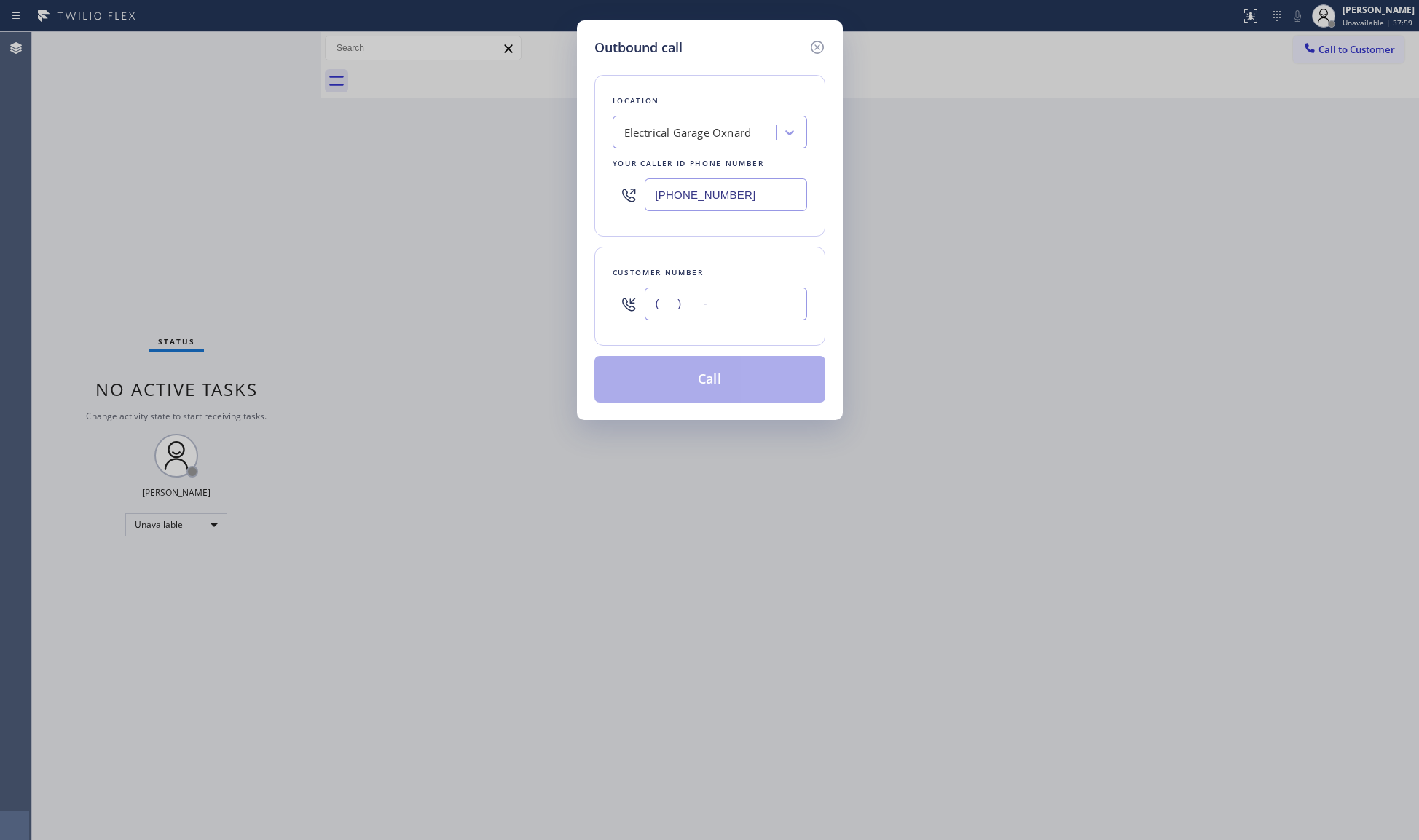
click at [726, 318] on input "(___) ___-____" at bounding box center [726, 303] width 162 height 33
type input "[PHONE_NUMBER]"
drag, startPoint x: 721, startPoint y: 382, endPoint x: 746, endPoint y: 355, distance: 36.8
click at [721, 382] on button "Call" at bounding box center [710, 379] width 231 height 47
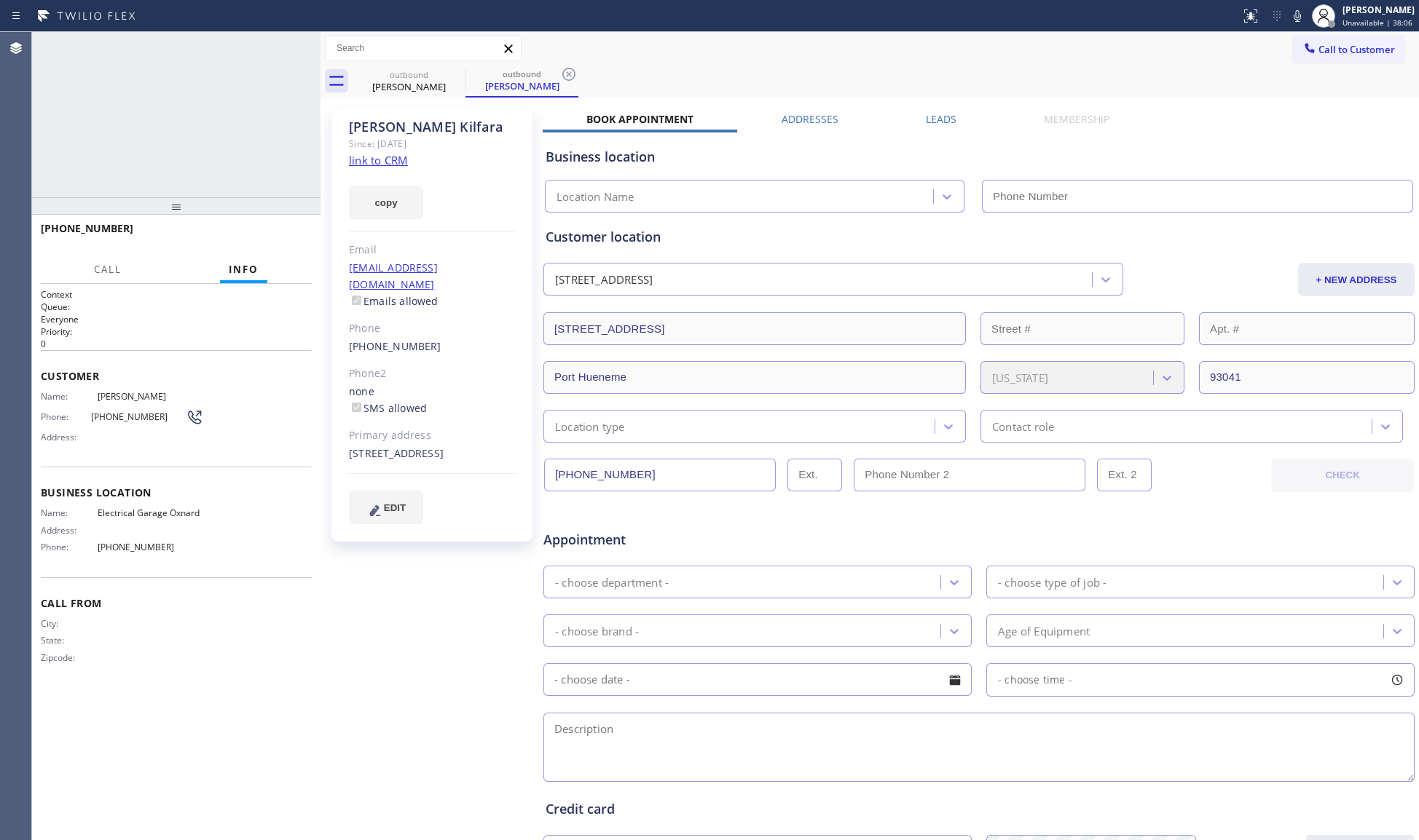
type input "[PHONE_NUMBER]"
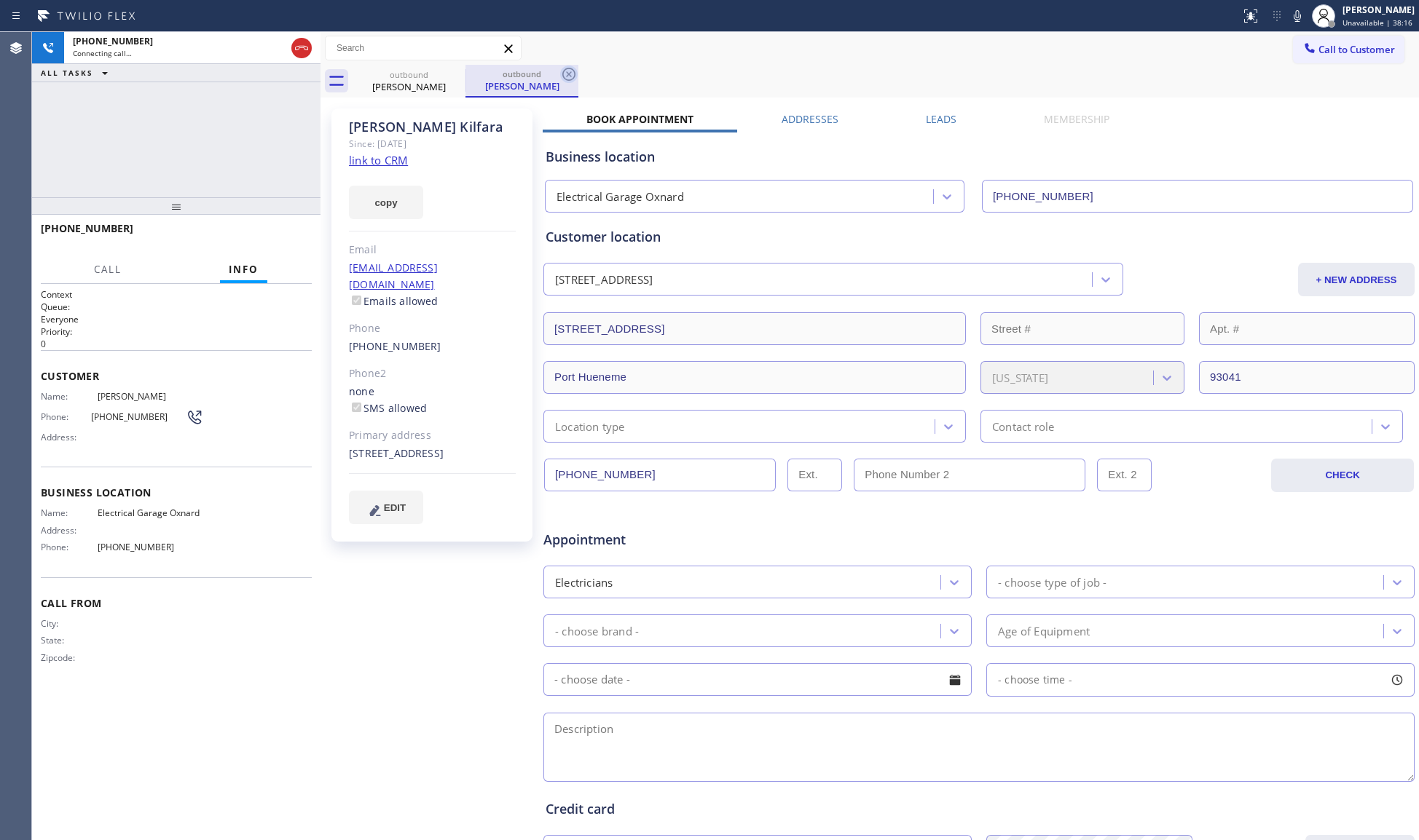
click at [577, 76] on icon at bounding box center [569, 74] width 18 height 18
click at [603, 63] on div "Call to Customer Outbound call Location Electrical Garage Oxnard Your caller id…" at bounding box center [870, 48] width 1099 height 33
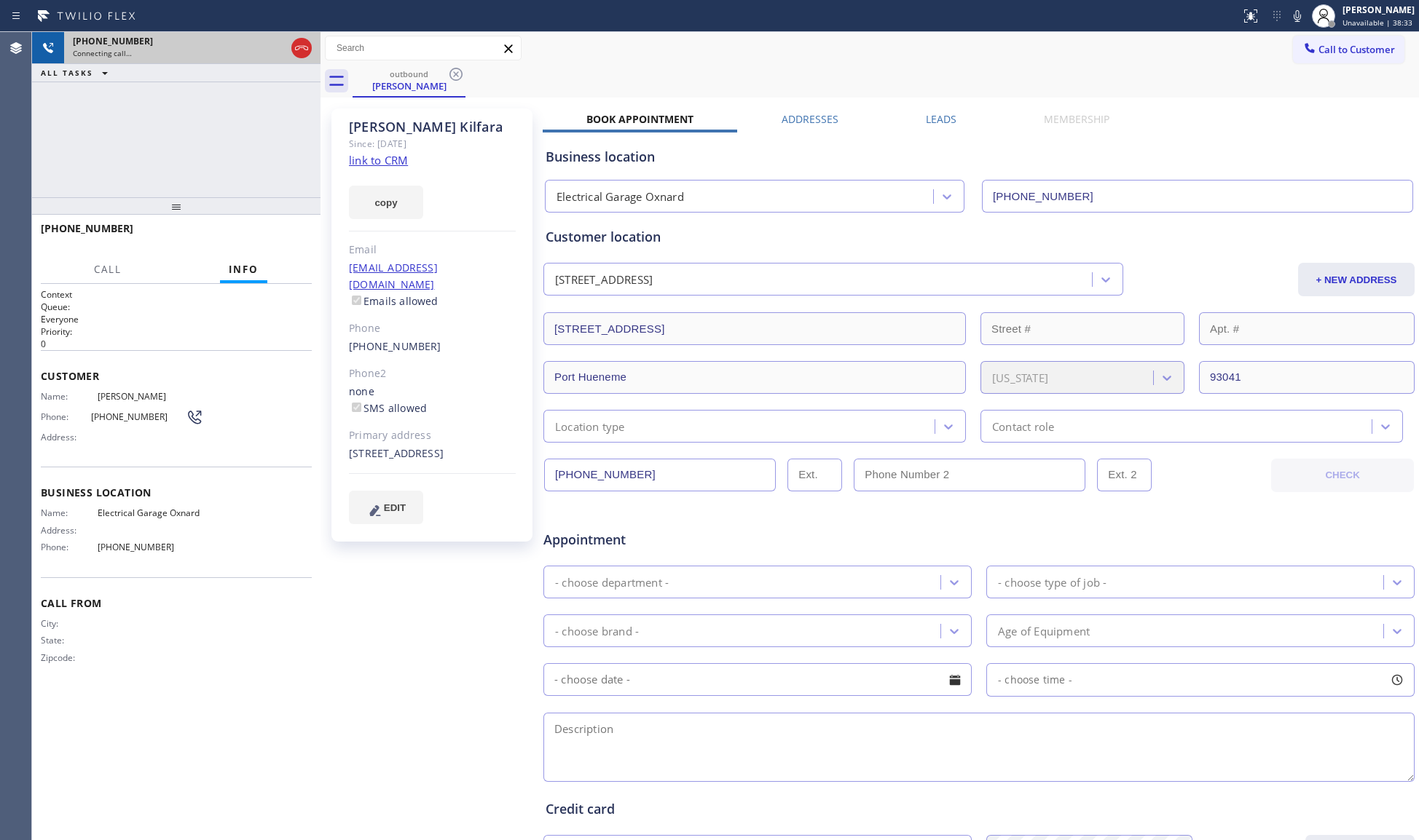
drag, startPoint x: 304, startPoint y: 48, endPoint x: 297, endPoint y: 33, distance: 16.6
click at [304, 48] on icon at bounding box center [301, 48] width 18 height 18
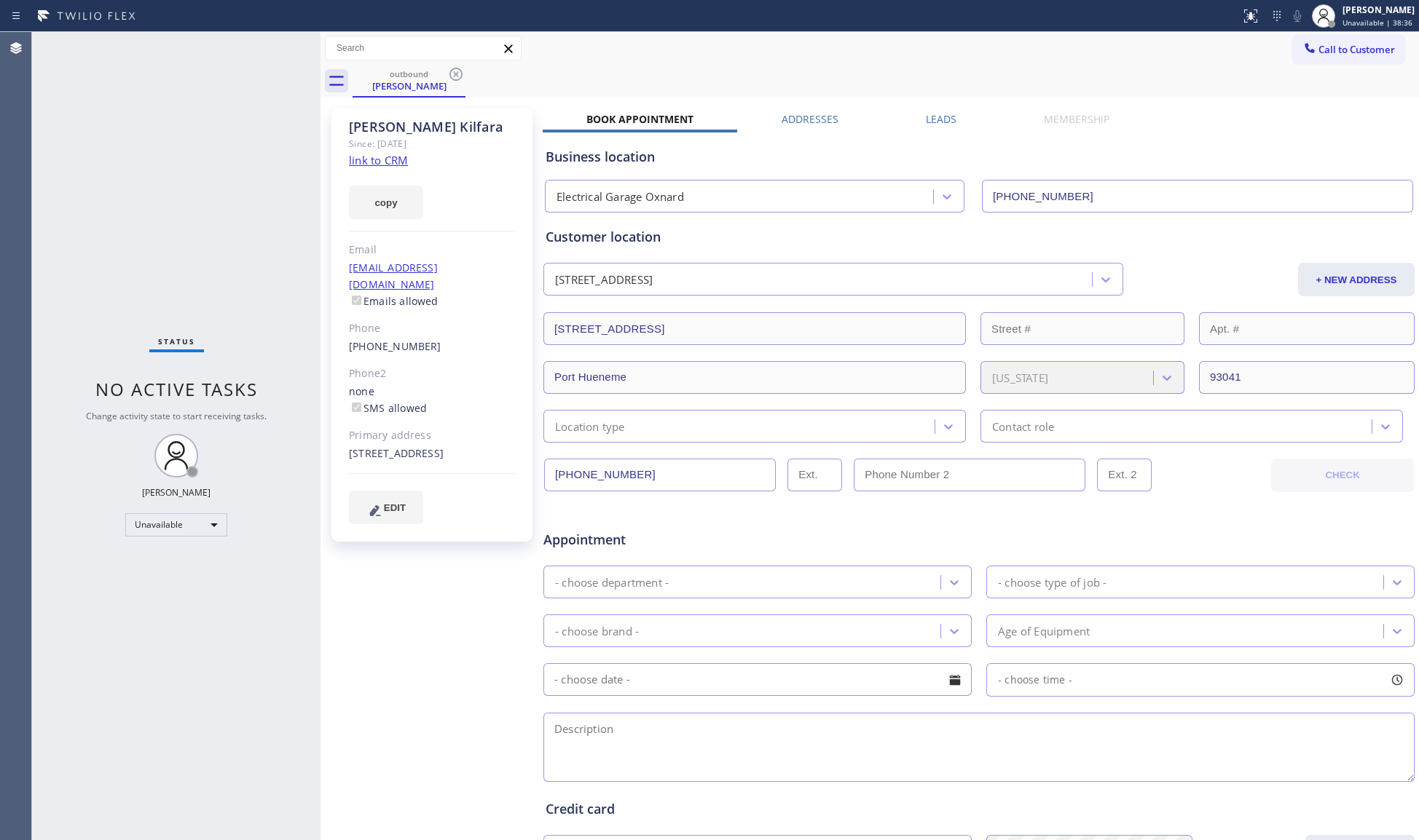
click at [452, 70] on icon at bounding box center [457, 74] width 13 height 13
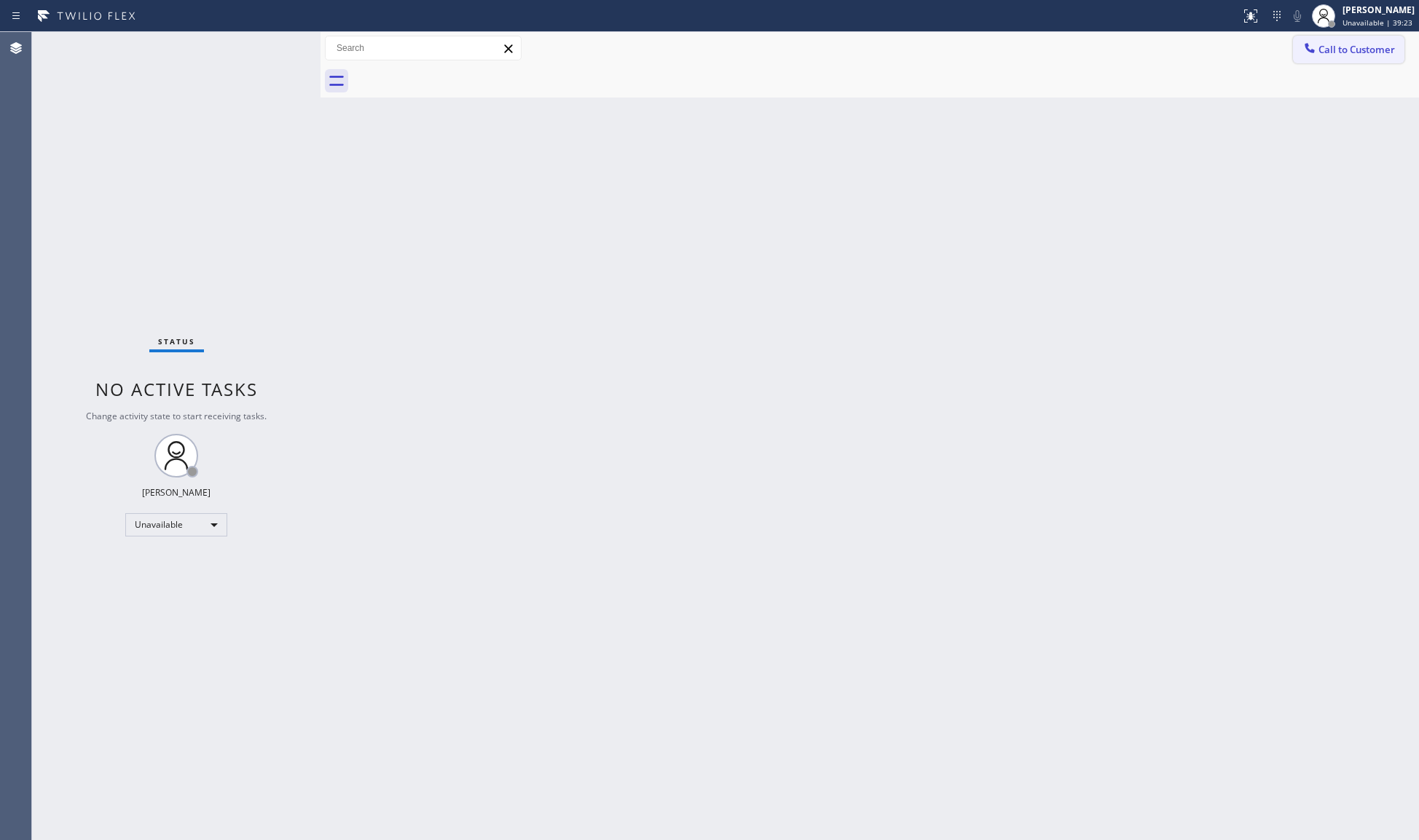
drag, startPoint x: 1345, startPoint y: 45, endPoint x: 1335, endPoint y: 48, distance: 10.4
click at [1345, 47] on span "Call to Customer" at bounding box center [1356, 49] width 76 height 13
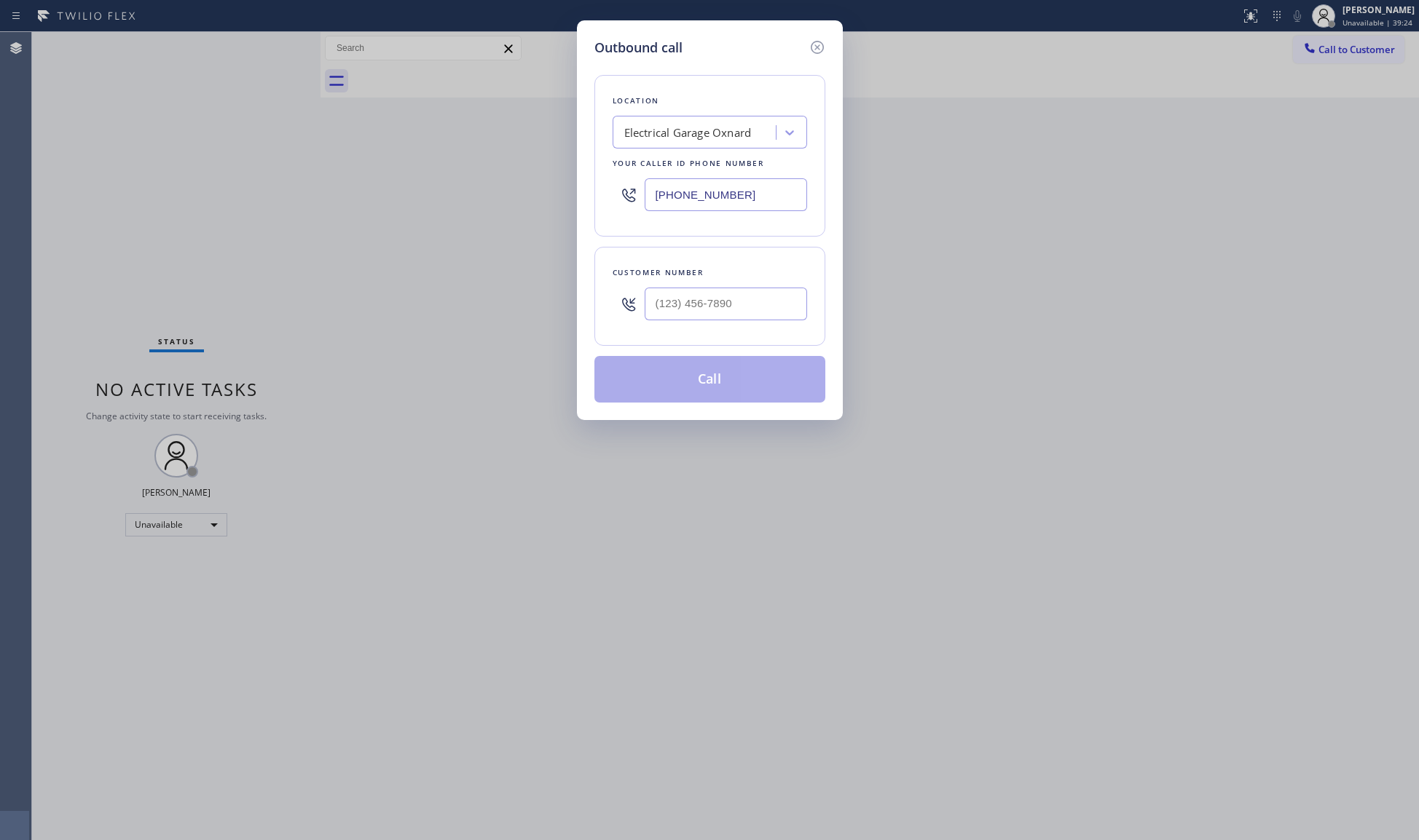
drag, startPoint x: 732, startPoint y: 201, endPoint x: 610, endPoint y: 199, distance: 122.0
click at [610, 201] on div "Location Electrical Garage Oxnard Your caller id phone number [PHONE_NUMBER]" at bounding box center [710, 155] width 231 height 161
paste input "520) 210-4153"
type input "[PHONE_NUMBER]"
drag, startPoint x: 772, startPoint y: 302, endPoint x: 777, endPoint y: 286, distance: 16.8
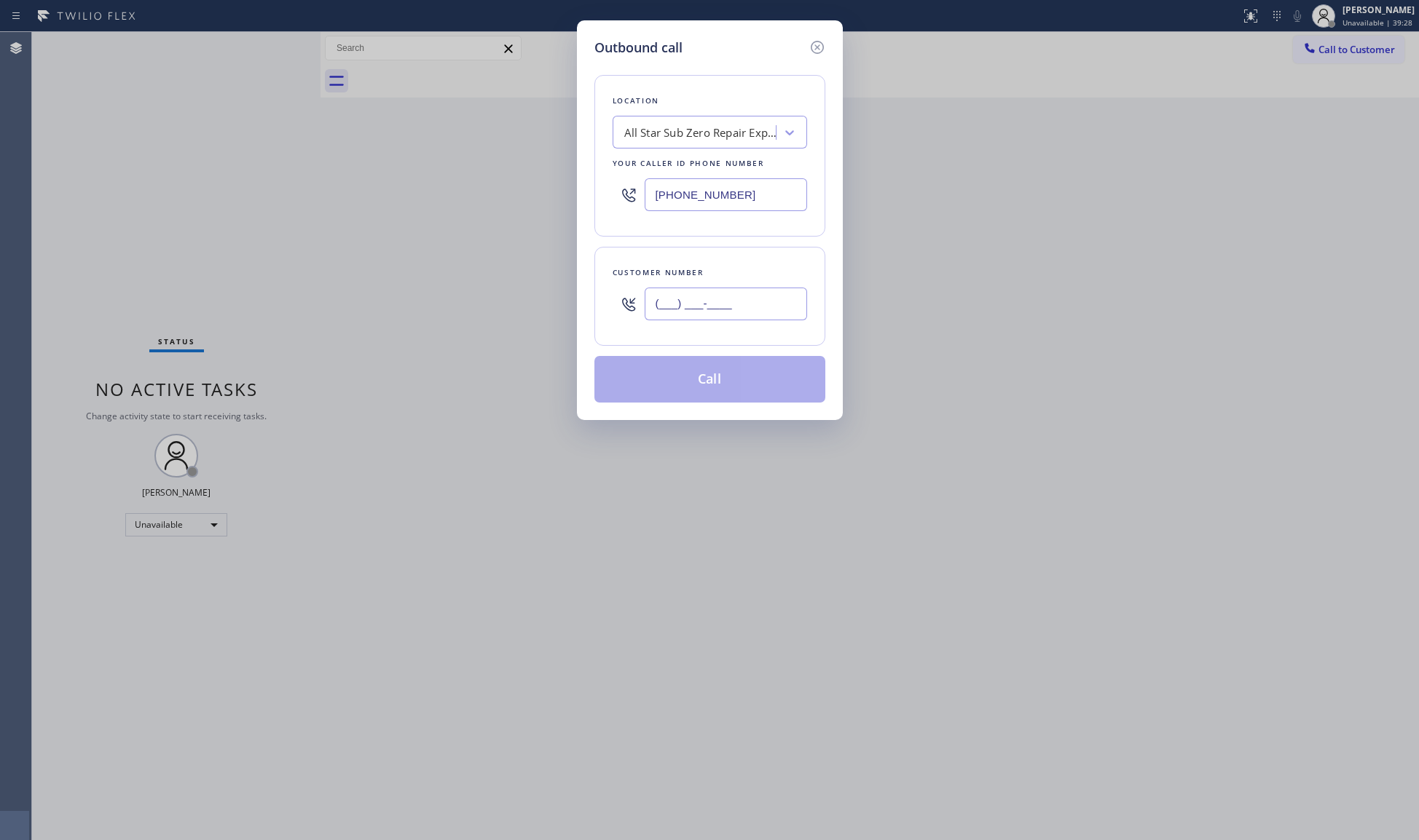
click at [771, 302] on input "(___) ___-____" at bounding box center [726, 303] width 162 height 33
paste input "602) 909-8791"
type input "[PHONE_NUMBER]"
click at [712, 373] on button "Call" at bounding box center [710, 379] width 231 height 47
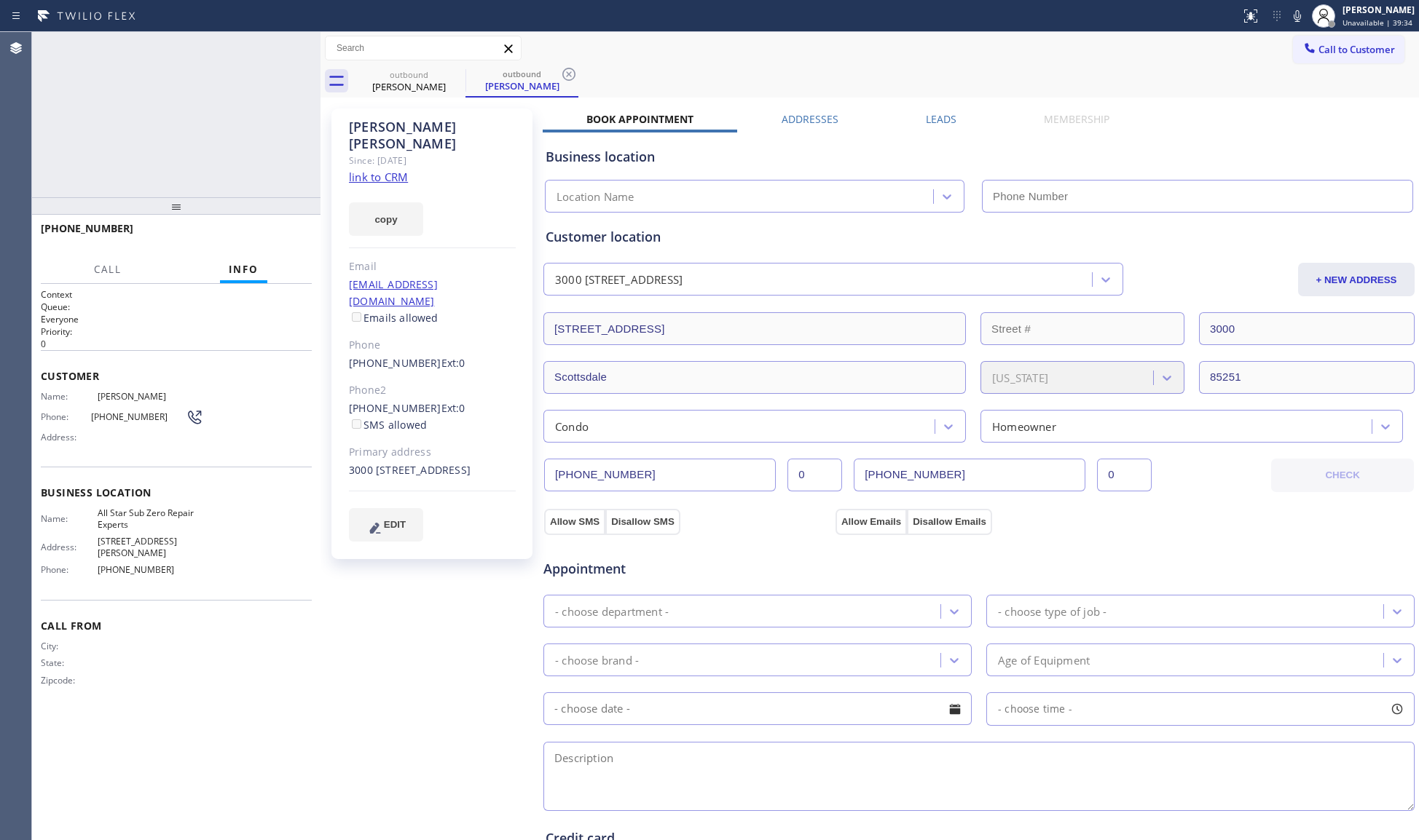
type input "[PHONE_NUMBER]"
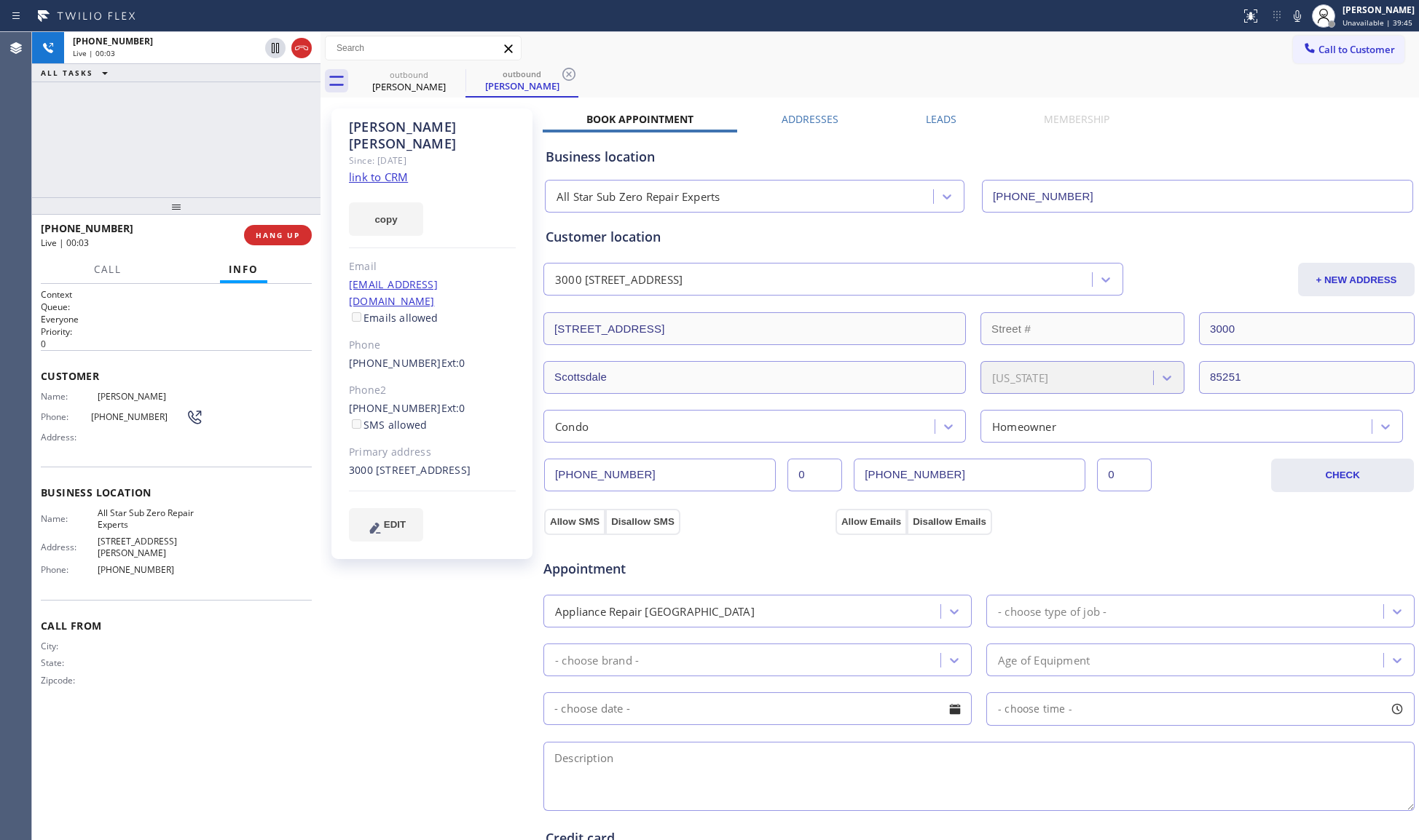
click at [281, 218] on div "[PHONE_NUMBER] Live | 00:03 HANG UP" at bounding box center [176, 235] width 271 height 38
click at [278, 227] on div "[PHONE_NUMBER] Live | 00:03 HANG UP" at bounding box center [176, 235] width 271 height 38
click at [277, 230] on span "HANG UP" at bounding box center [278, 235] width 44 height 10
click at [277, 229] on button "COMPLETE" at bounding box center [275, 235] width 74 height 20
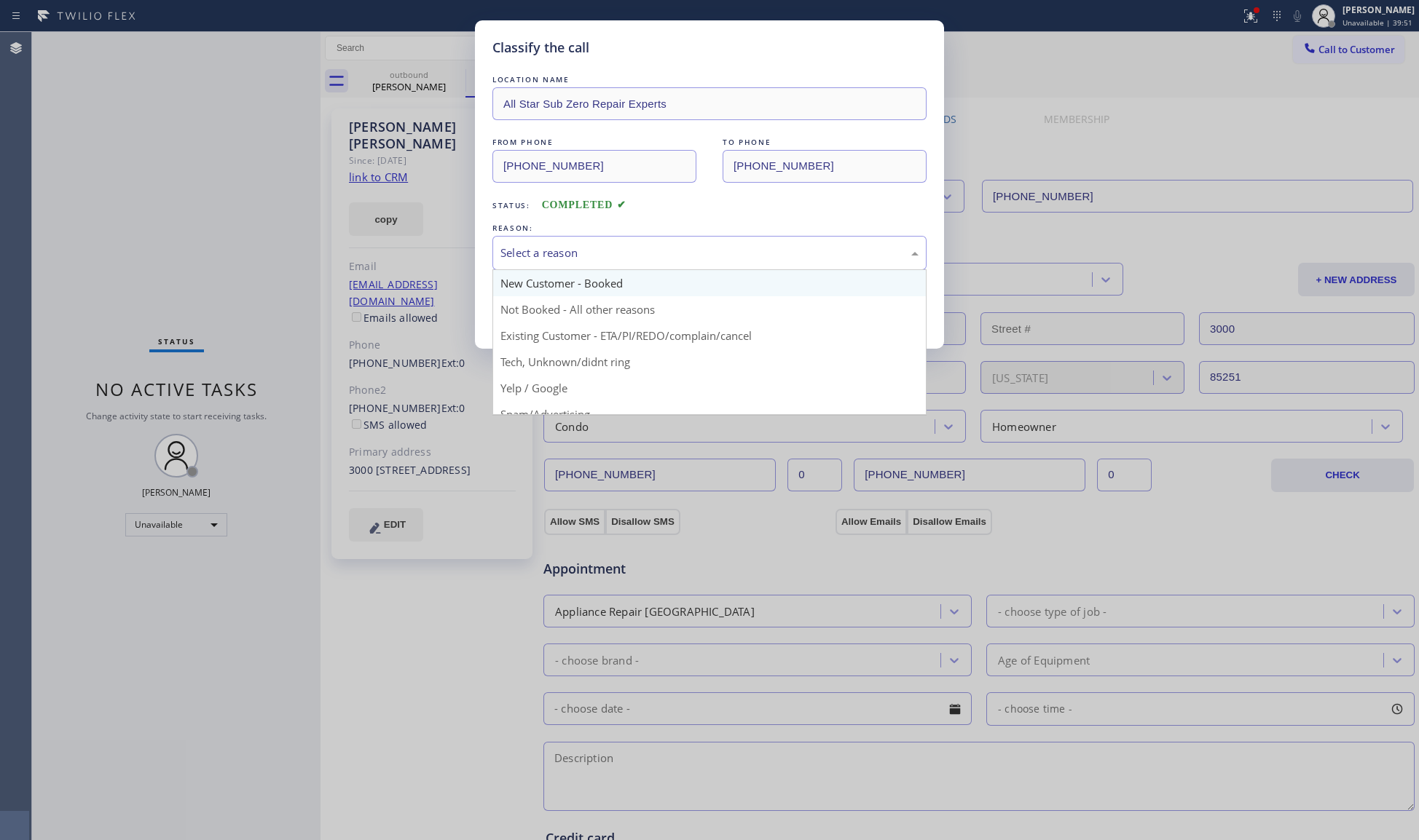
drag, startPoint x: 518, startPoint y: 253, endPoint x: 531, endPoint y: 290, distance: 39.2
click at [520, 257] on div "Select a reason" at bounding box center [710, 253] width 418 height 17
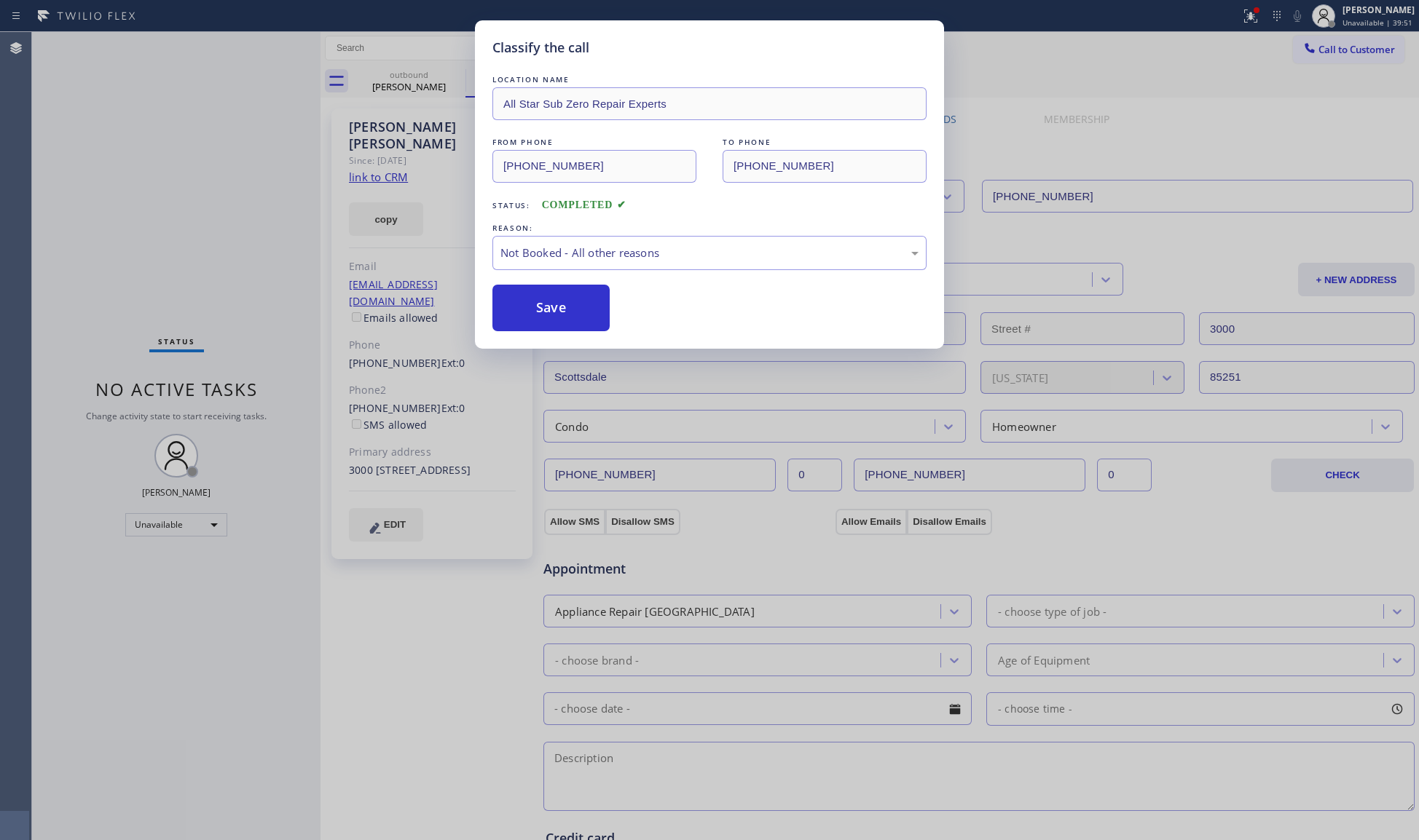
click at [540, 318] on button "Save" at bounding box center [551, 308] width 117 height 47
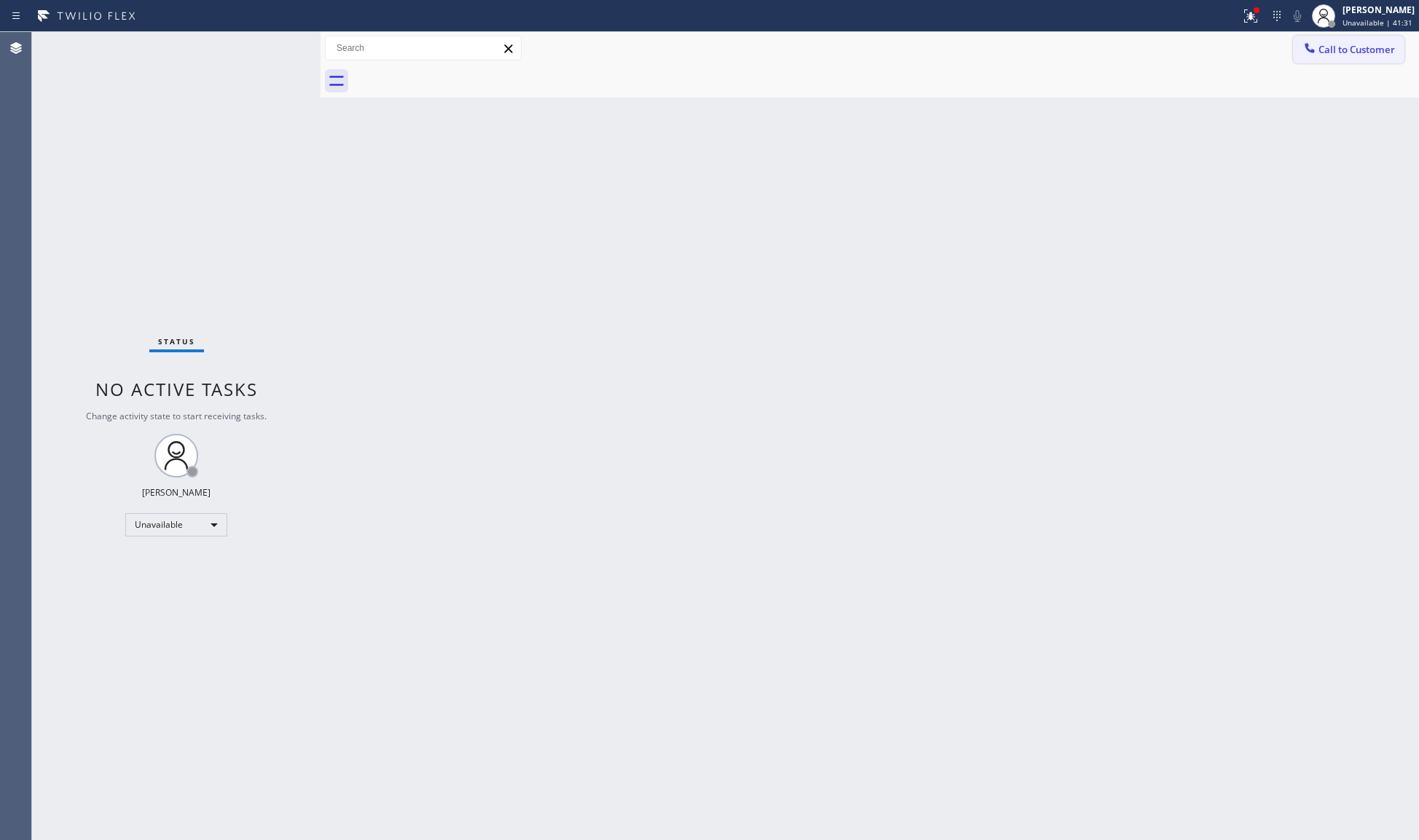
click at [1326, 56] on button "Call to Customer" at bounding box center [1348, 49] width 111 height 28
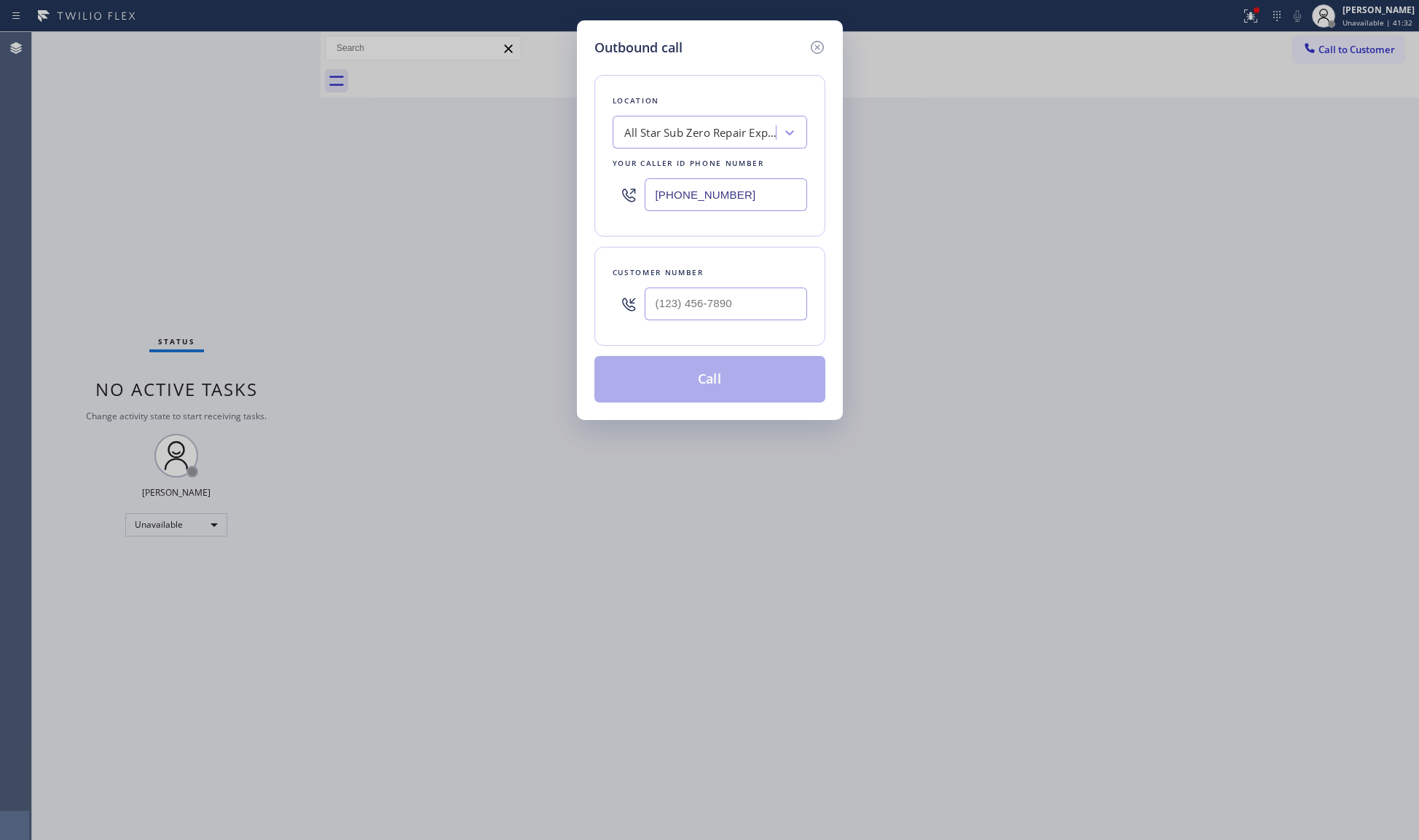
drag, startPoint x: 734, startPoint y: 196, endPoint x: 602, endPoint y: 198, distance: 132.0
click at [602, 198] on div "Location All Star Sub Zero Repair Experts Your caller id phone number [PHONE_NU…" at bounding box center [710, 155] width 231 height 161
paste input "855) 999-4417"
type input "[PHONE_NUMBER]"
paste input "text"
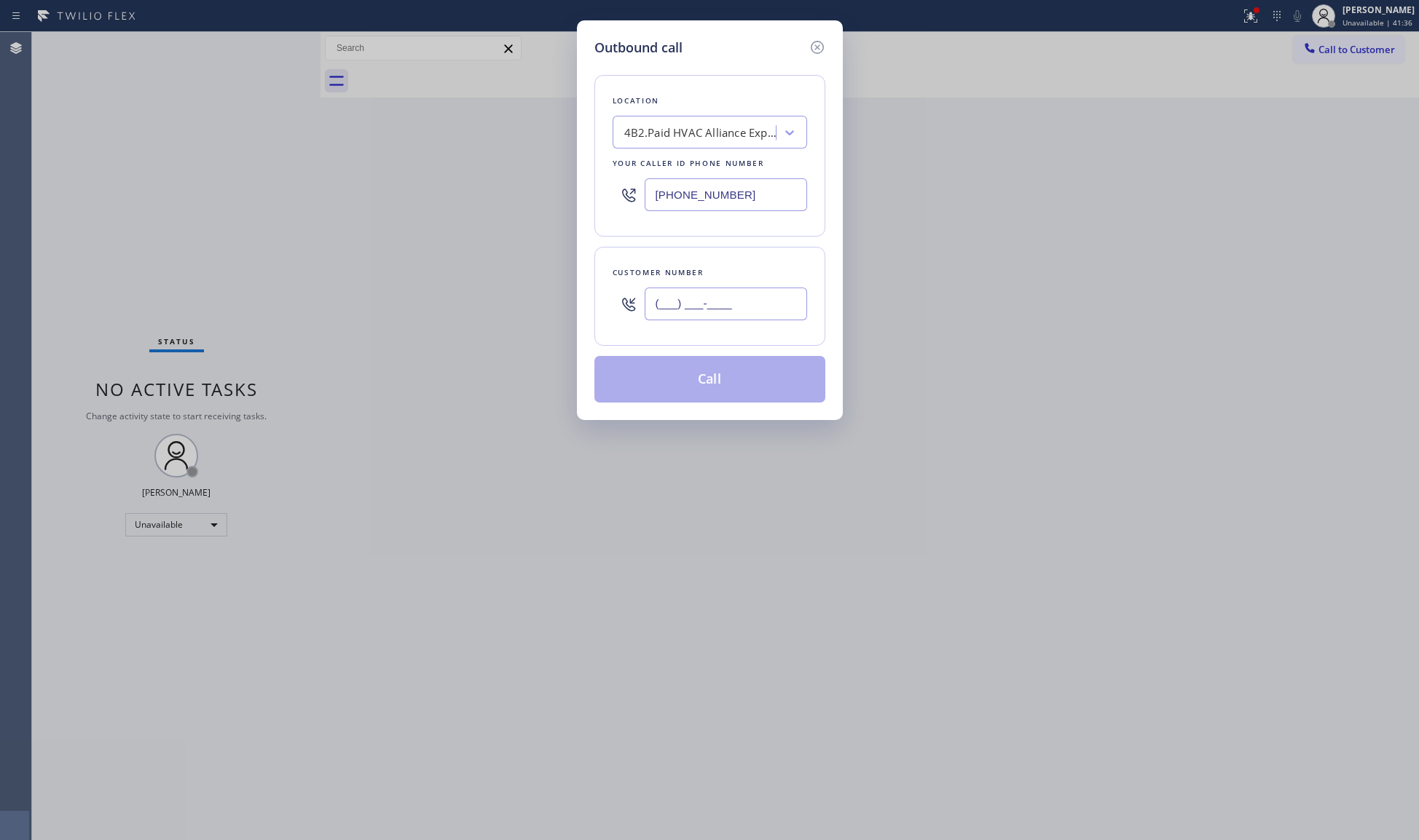
click at [791, 316] on input "(___) ___-____" at bounding box center [726, 303] width 162 height 33
paste input "415) 730-6612"
type input "[PHONE_NUMBER]"
click at [727, 385] on button "Call" at bounding box center [710, 379] width 231 height 47
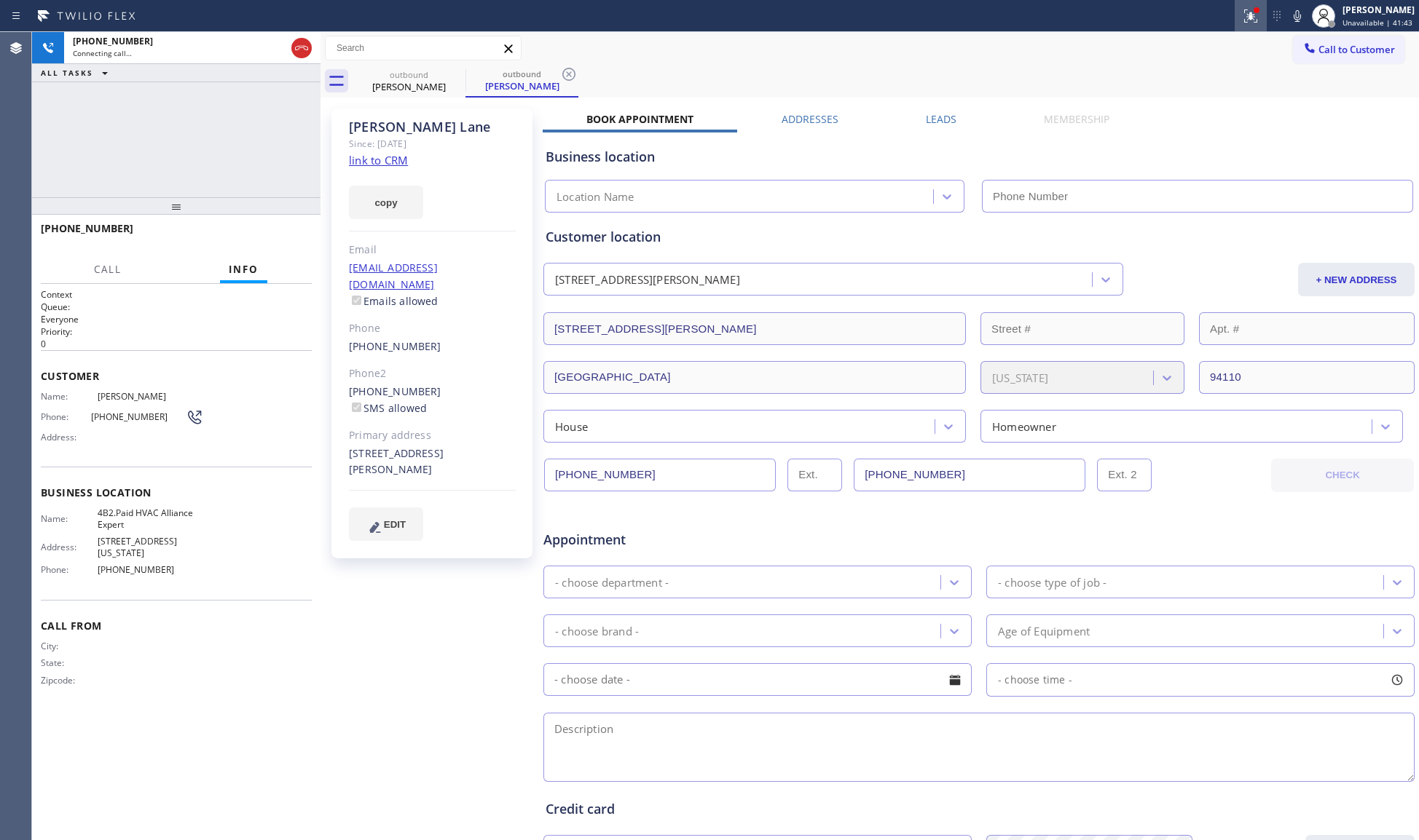
type input "[PHONE_NUMBER]"
click at [1246, 15] on icon at bounding box center [1250, 16] width 18 height 18
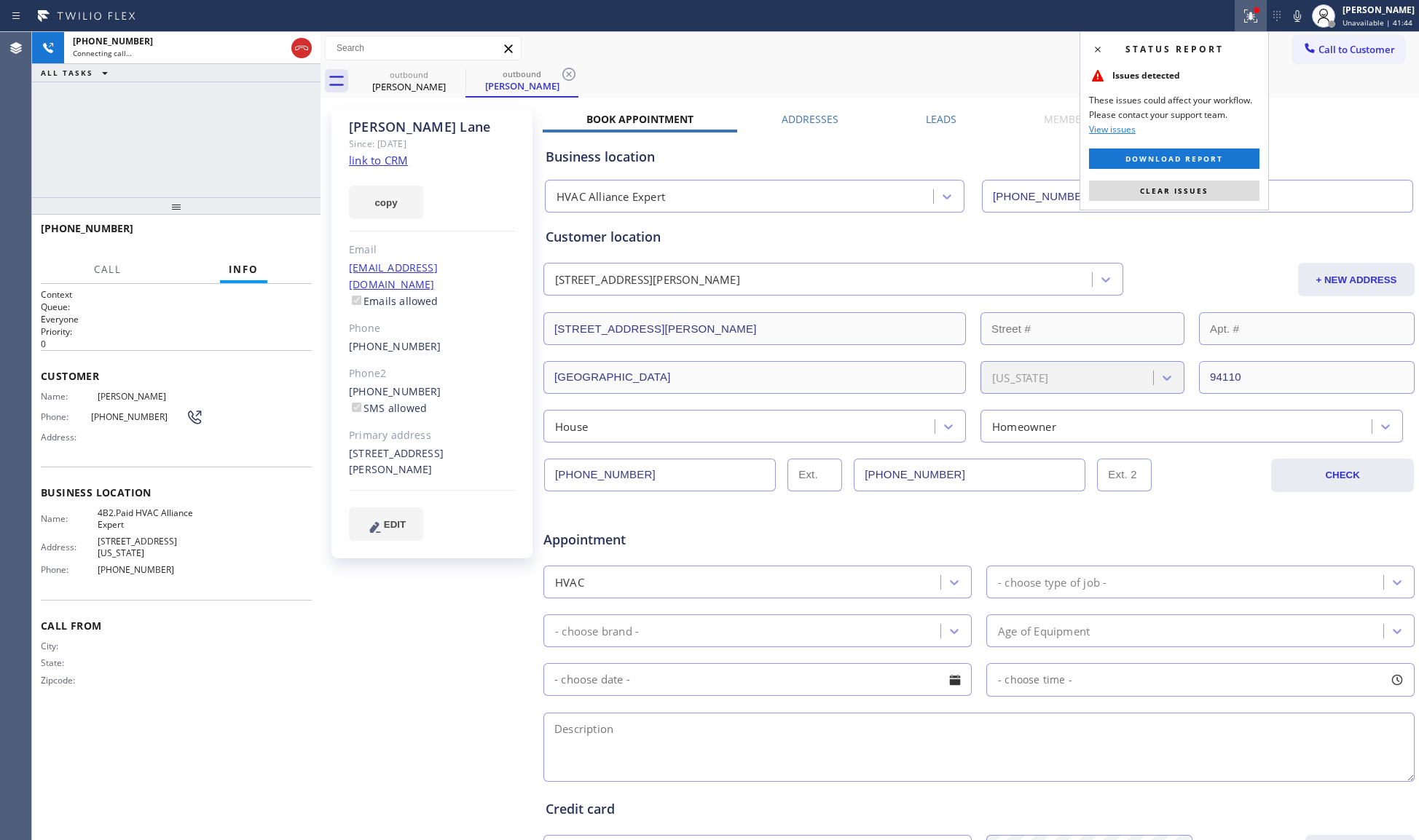
click at [1197, 184] on button "Clear issues" at bounding box center [1174, 191] width 171 height 20
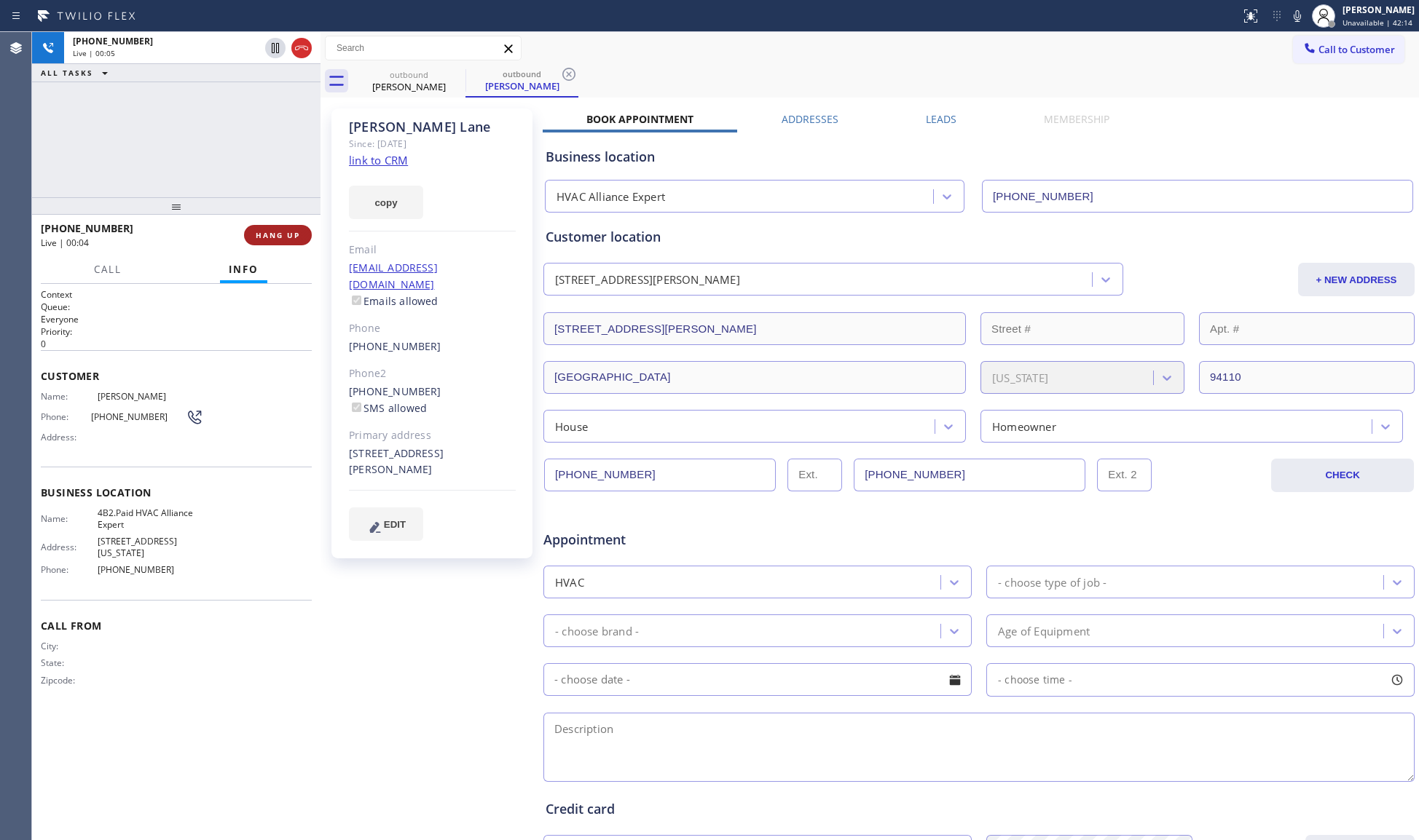
click at [292, 242] on button "HANG UP" at bounding box center [278, 235] width 68 height 20
click at [292, 242] on button "COMPLETE" at bounding box center [275, 235] width 74 height 20
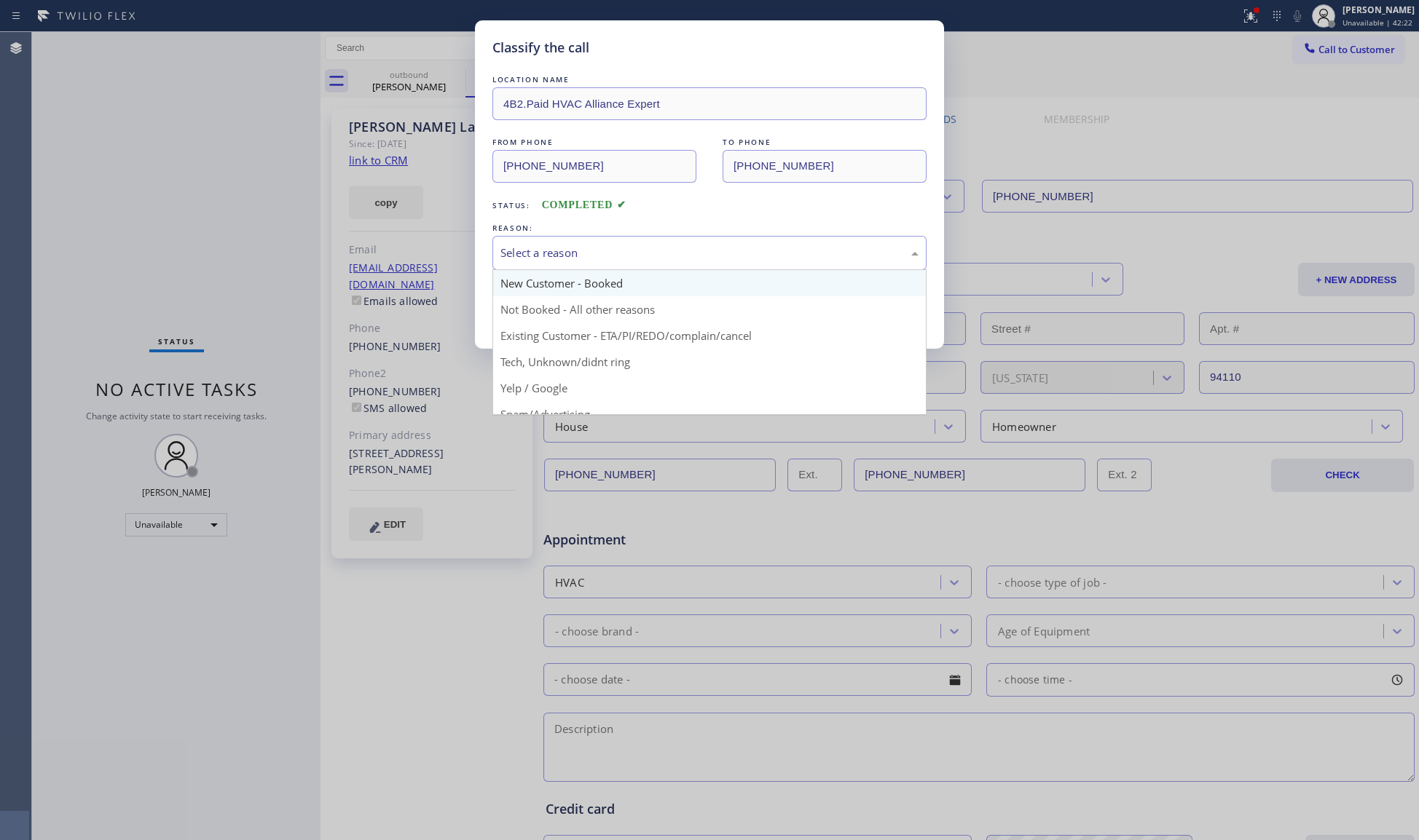
drag, startPoint x: 526, startPoint y: 251, endPoint x: 523, endPoint y: 286, distance: 35.1
click at [526, 262] on div "Select a reason" at bounding box center [710, 253] width 418 height 17
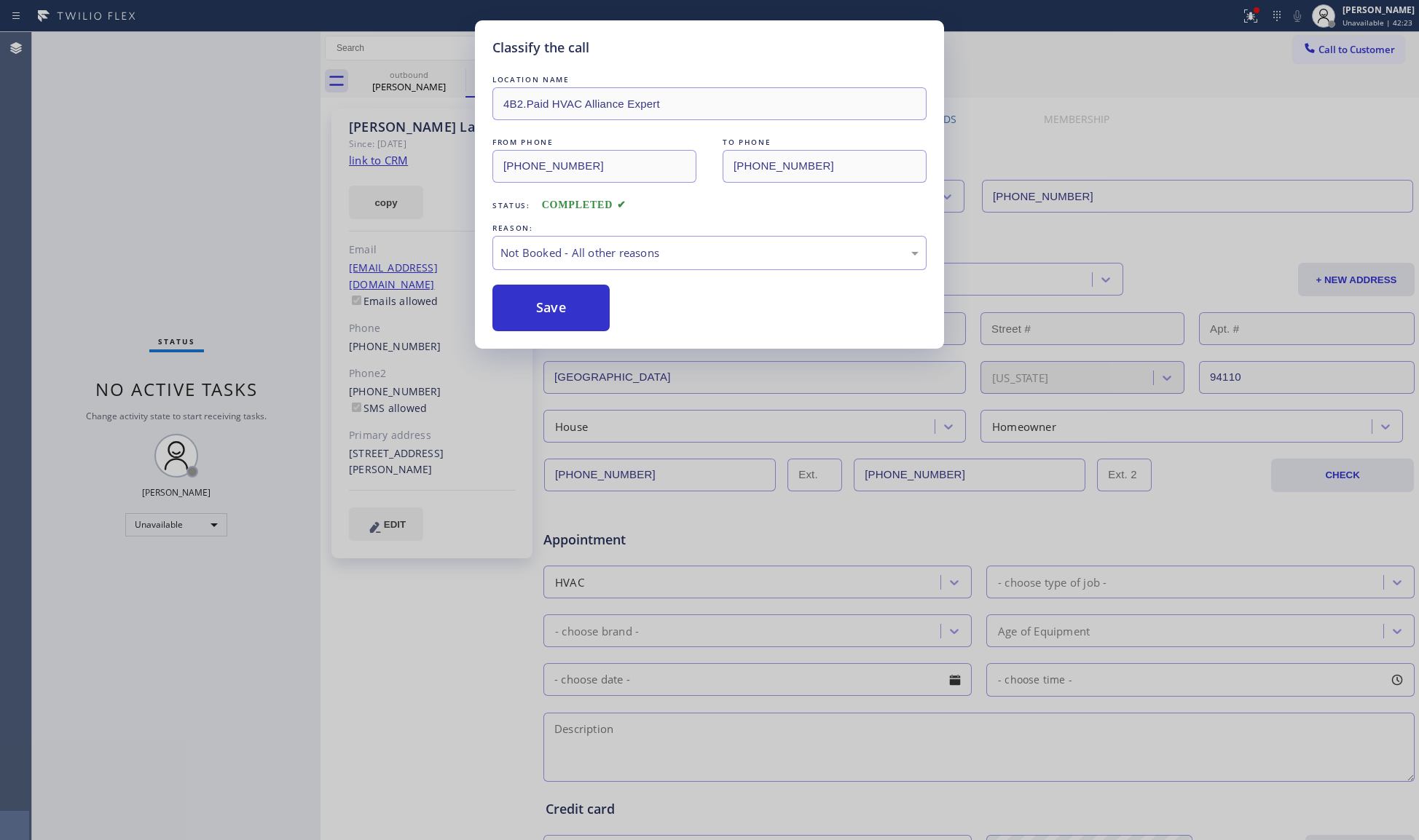
click at [517, 318] on button "Save" at bounding box center [551, 308] width 117 height 47
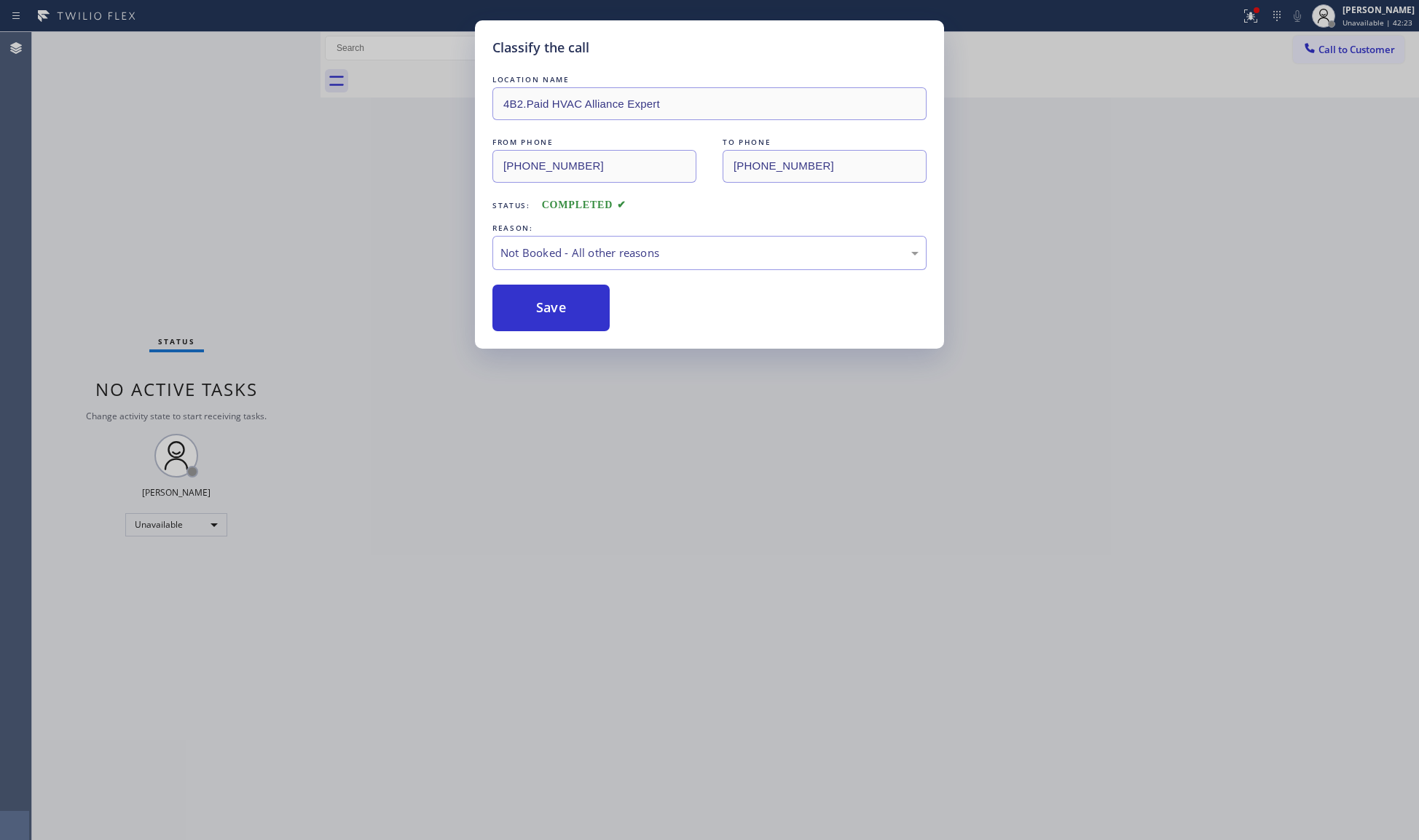
click at [193, 143] on div "Classify the call LOCATION NAME 4B2.Paid HVAC Alliance Expert FROM PHONE [PHONE…" at bounding box center [709, 420] width 1419 height 840
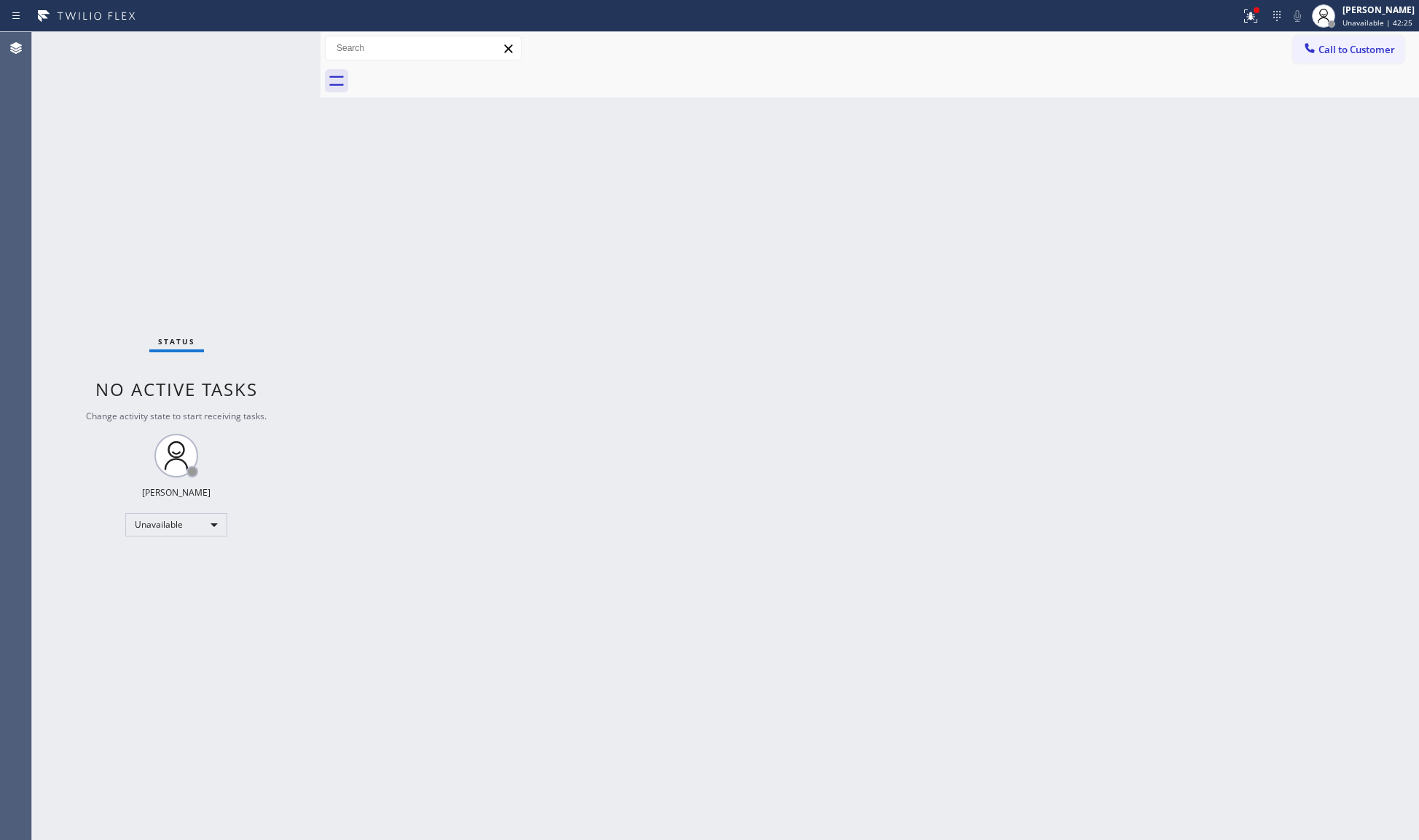
click at [1235, 14] on div at bounding box center [620, 16] width 1229 height 23
drag, startPoint x: 1245, startPoint y: 15, endPoint x: 1246, endPoint y: 84, distance: 69.0
click at [1245, 16] on icon at bounding box center [1250, 16] width 18 height 18
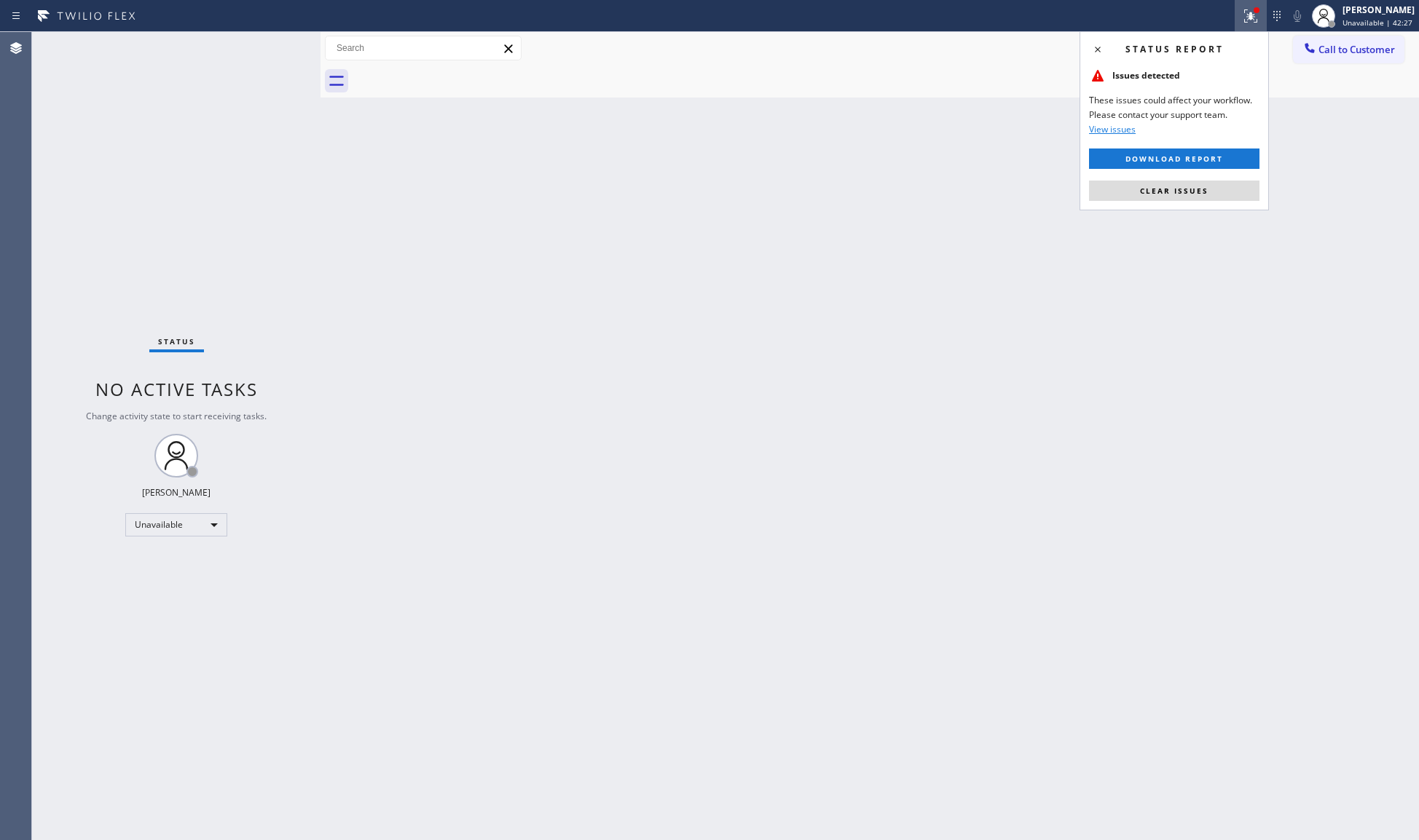
click at [1210, 196] on button "Clear issues" at bounding box center [1174, 191] width 171 height 20
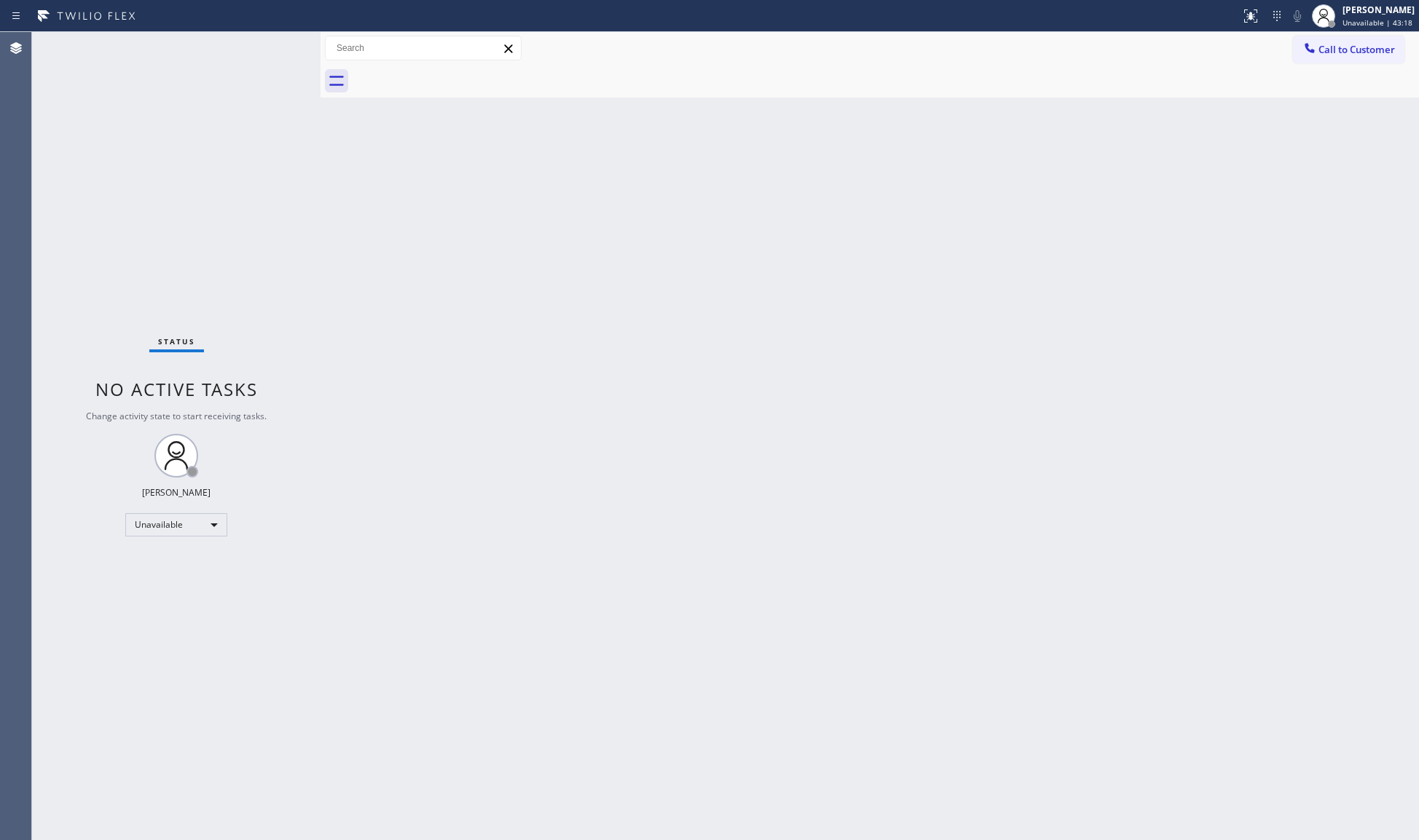
drag, startPoint x: 1305, startPoint y: 42, endPoint x: 1298, endPoint y: 48, distance: 9.2
click at [1305, 43] on icon at bounding box center [1309, 48] width 14 height 14
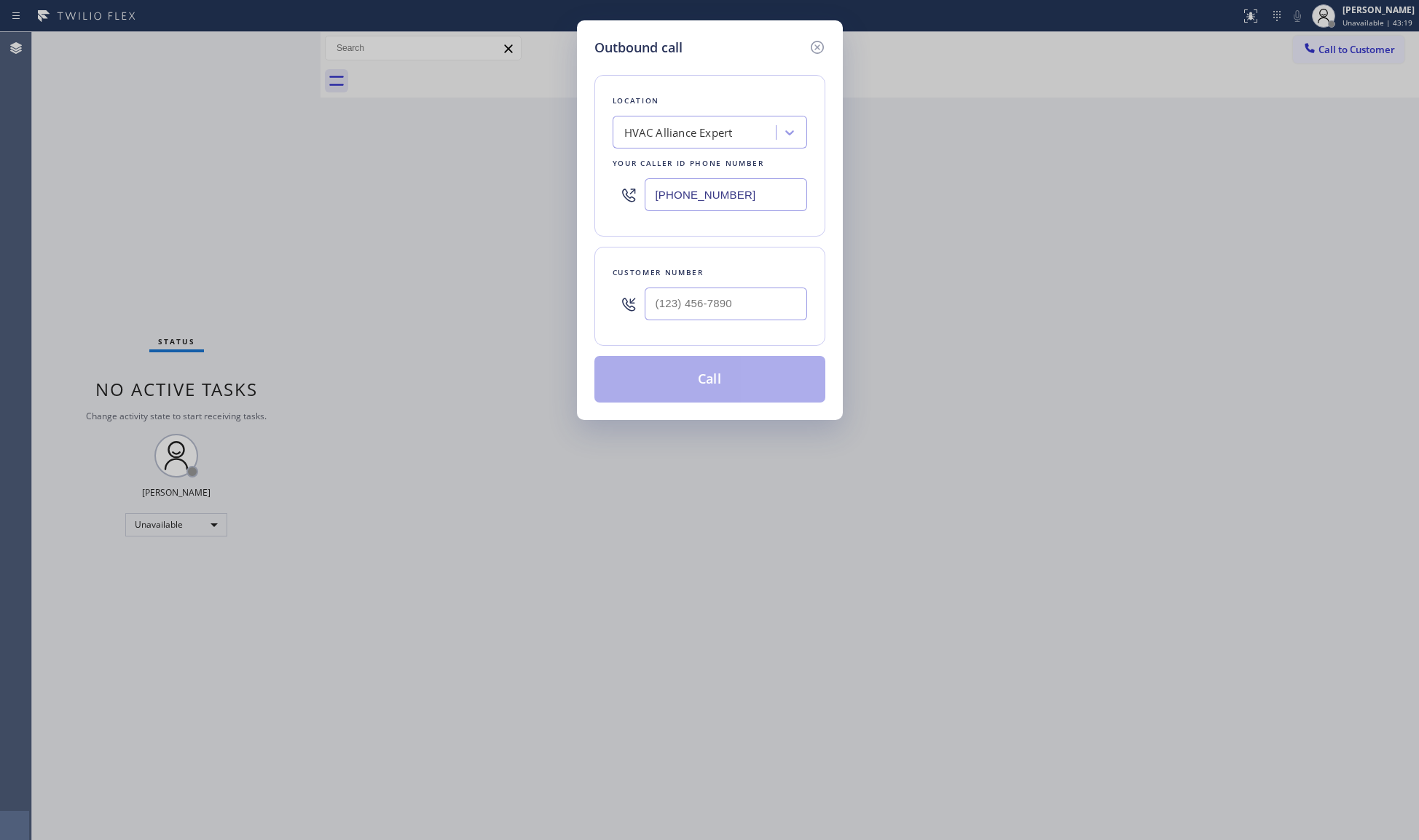
drag, startPoint x: 768, startPoint y: 195, endPoint x: 625, endPoint y: 206, distance: 143.4
click at [648, 204] on input "[PHONE_NUMBER]" at bounding box center [726, 194] width 162 height 33
paste input "310) 818-7582"
type input "[PHONE_NUMBER]"
drag, startPoint x: 758, startPoint y: 281, endPoint x: 758, endPoint y: 302, distance: 21.0
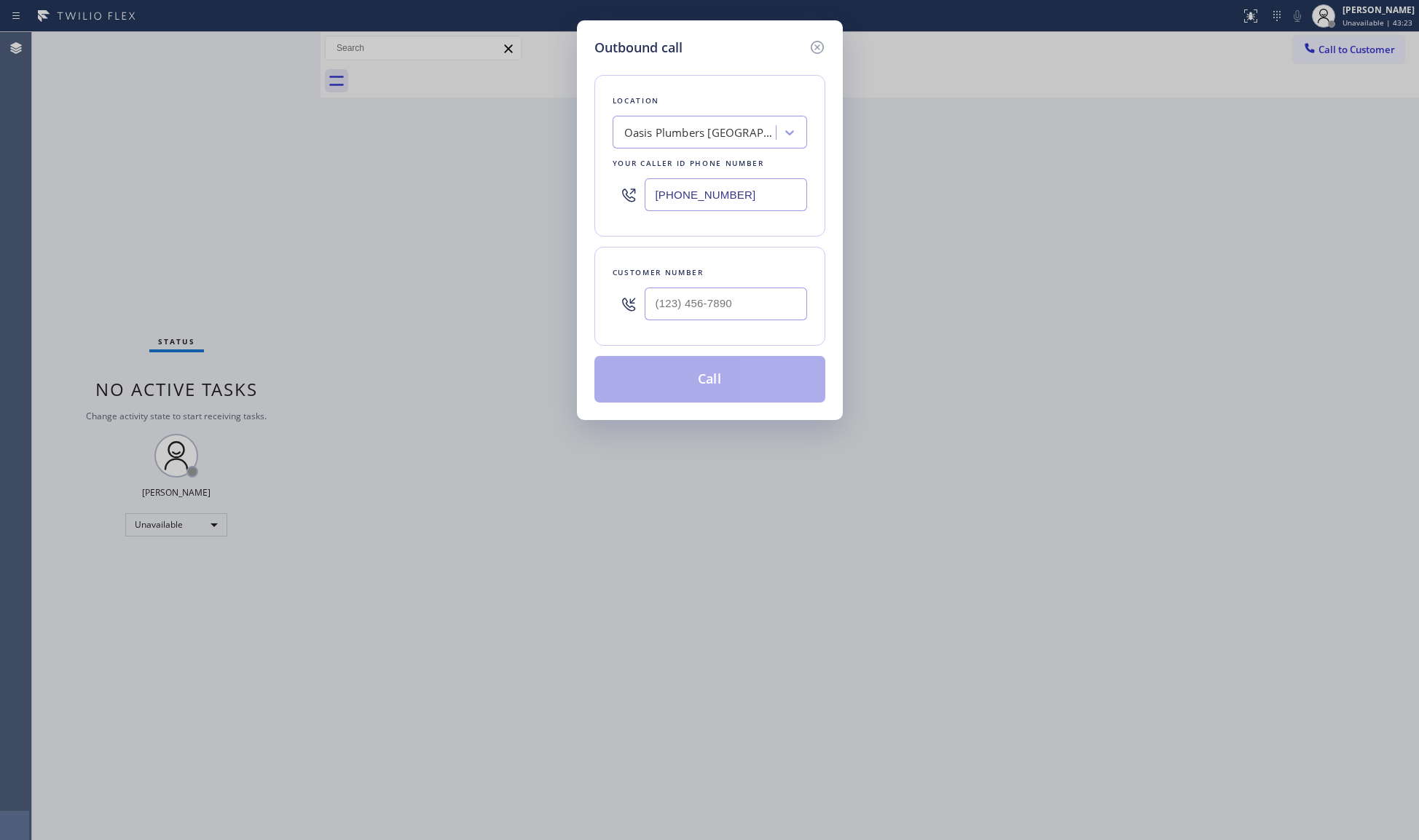
click at [758, 297] on div "Customer number" at bounding box center [710, 296] width 231 height 99
click at [758, 308] on input "(___) ___-____" at bounding box center [726, 303] width 162 height 33
paste input "201) 874-3367"
type input "[PHONE_NUMBER]"
click at [705, 379] on button "Call" at bounding box center [710, 379] width 231 height 47
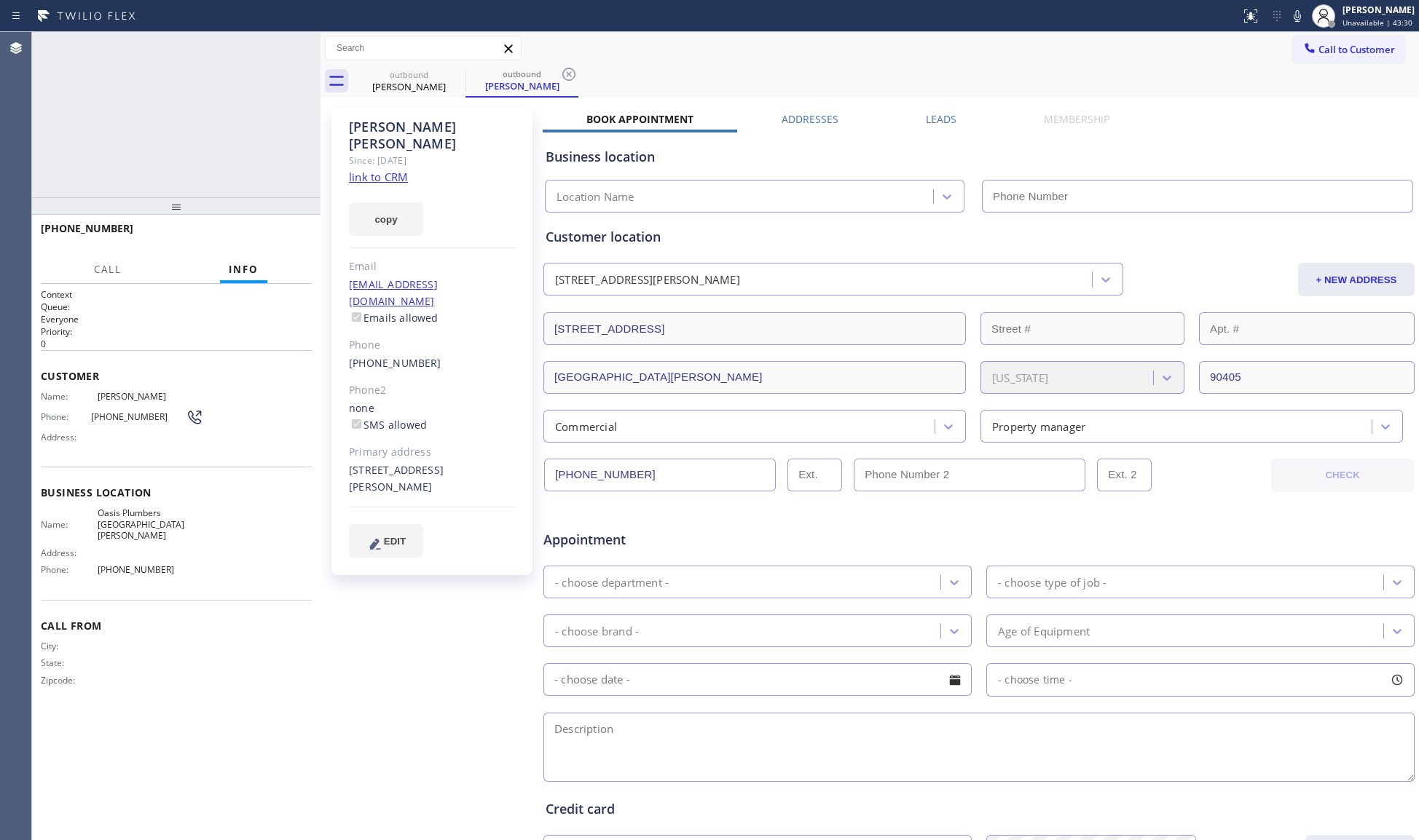
type input "[PHONE_NUMBER]"
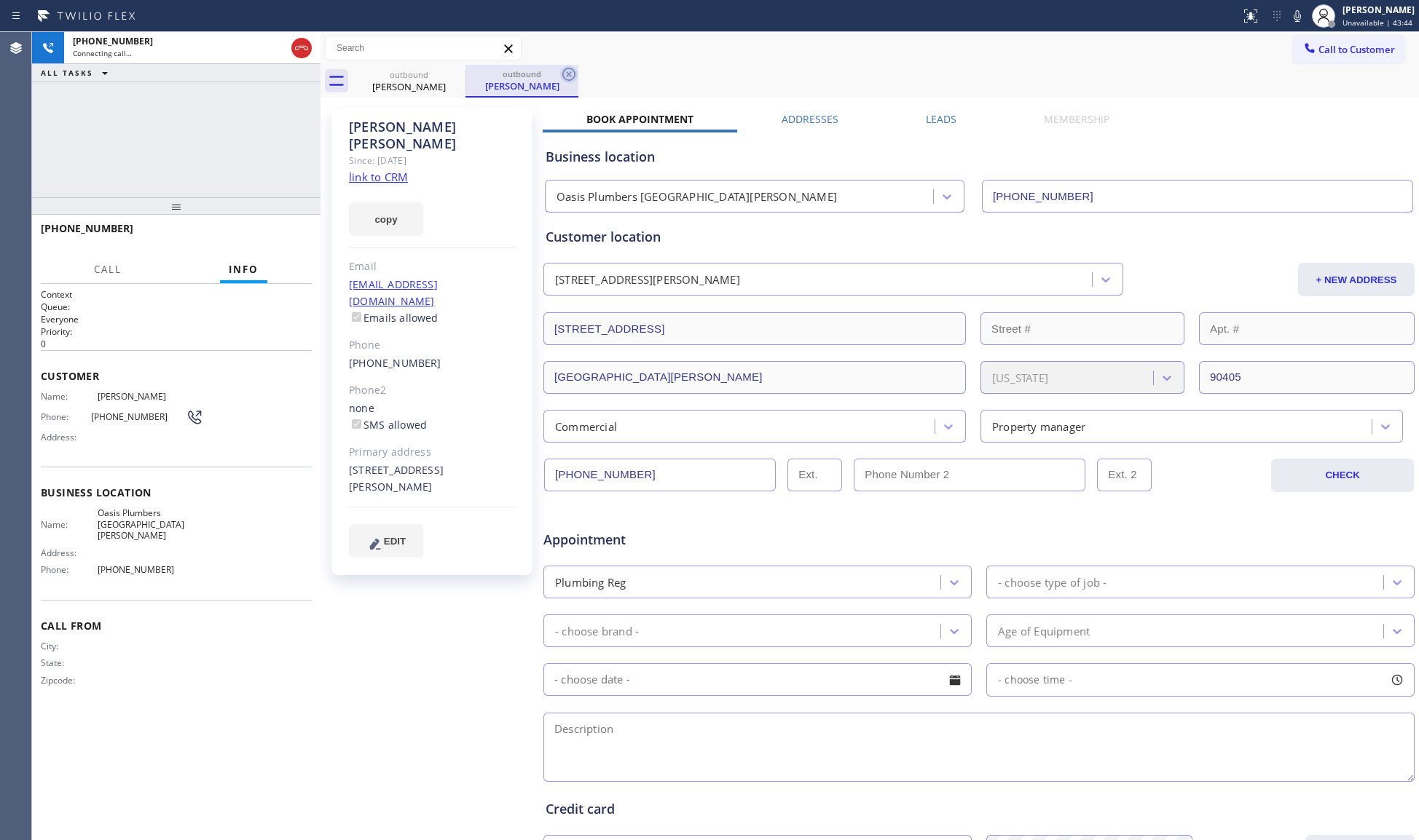
click at [575, 70] on icon at bounding box center [569, 74] width 18 height 18
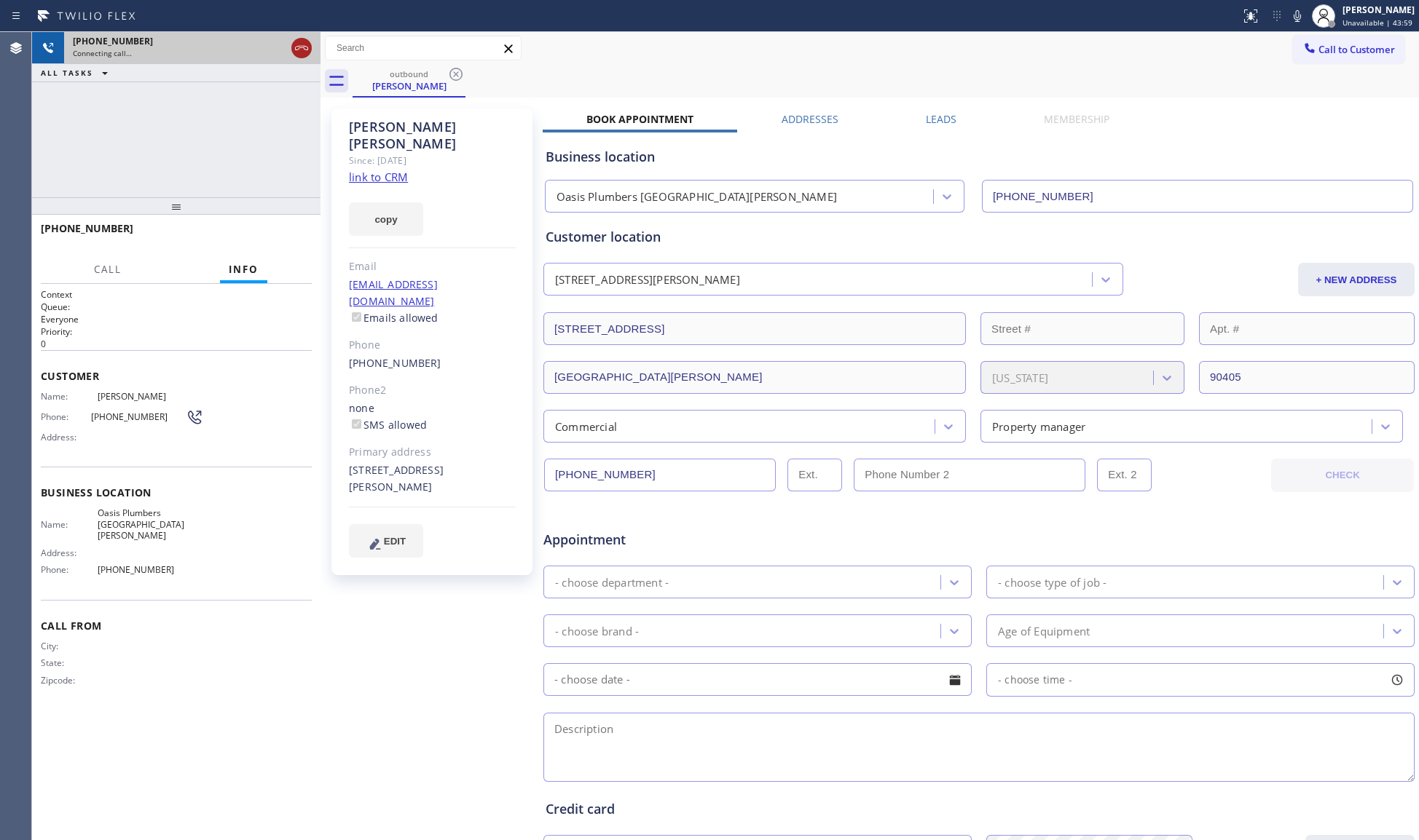
click at [297, 53] on icon at bounding box center [301, 48] width 18 height 18
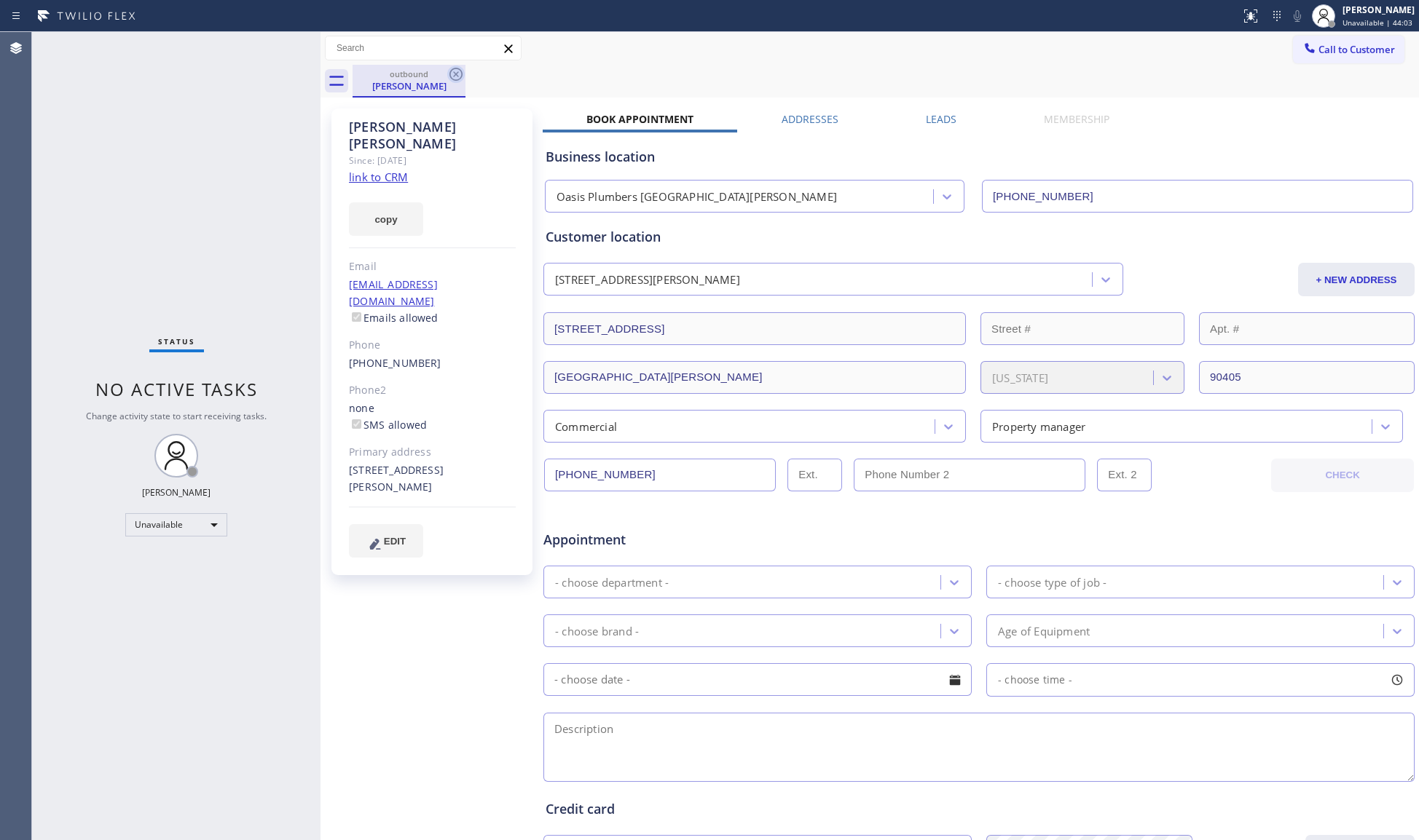
click at [457, 77] on icon at bounding box center [456, 74] width 18 height 18
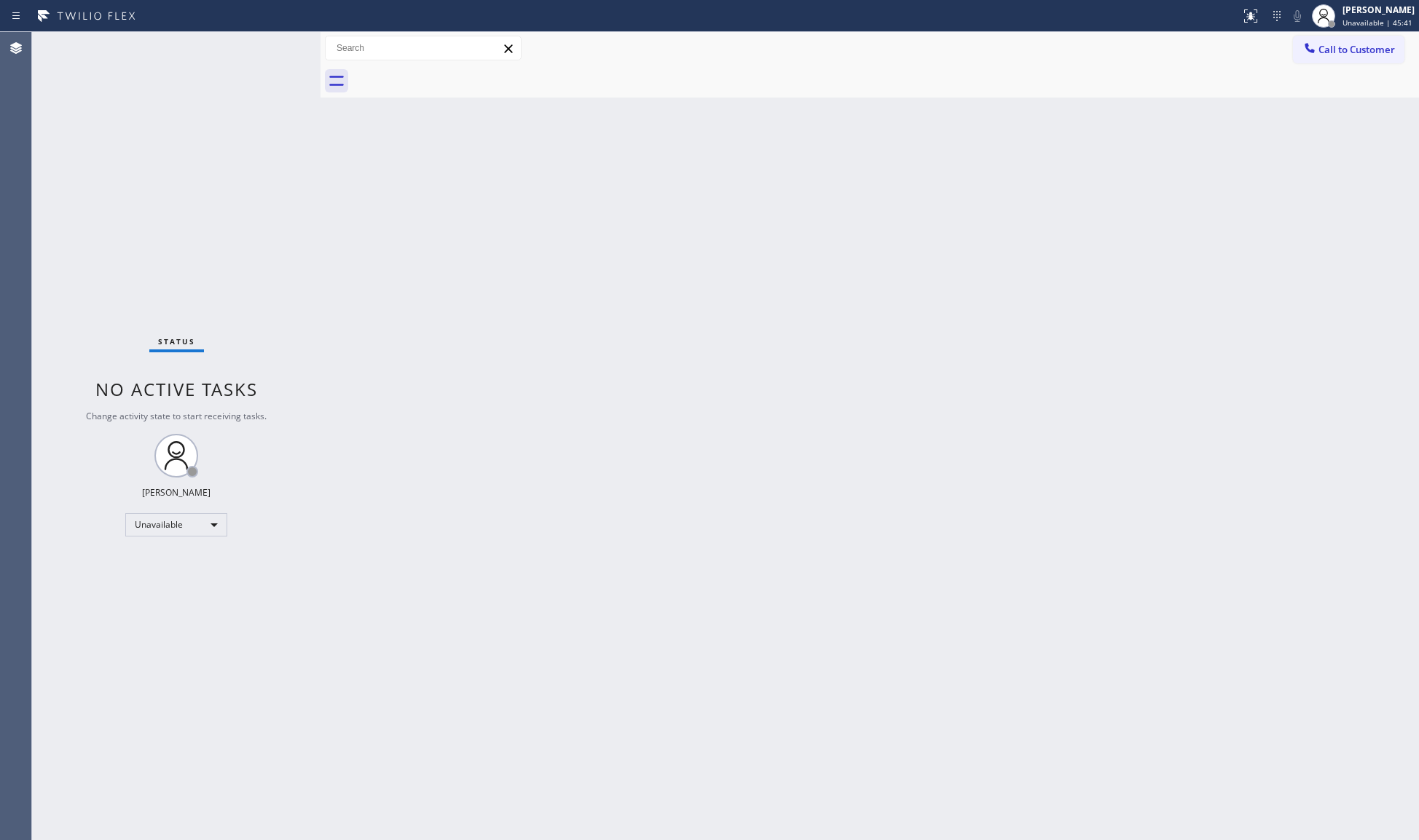
drag, startPoint x: 1368, startPoint y: 53, endPoint x: 1281, endPoint y: 76, distance: 90.0
click at [1366, 53] on span "Call to Customer" at bounding box center [1356, 49] width 76 height 13
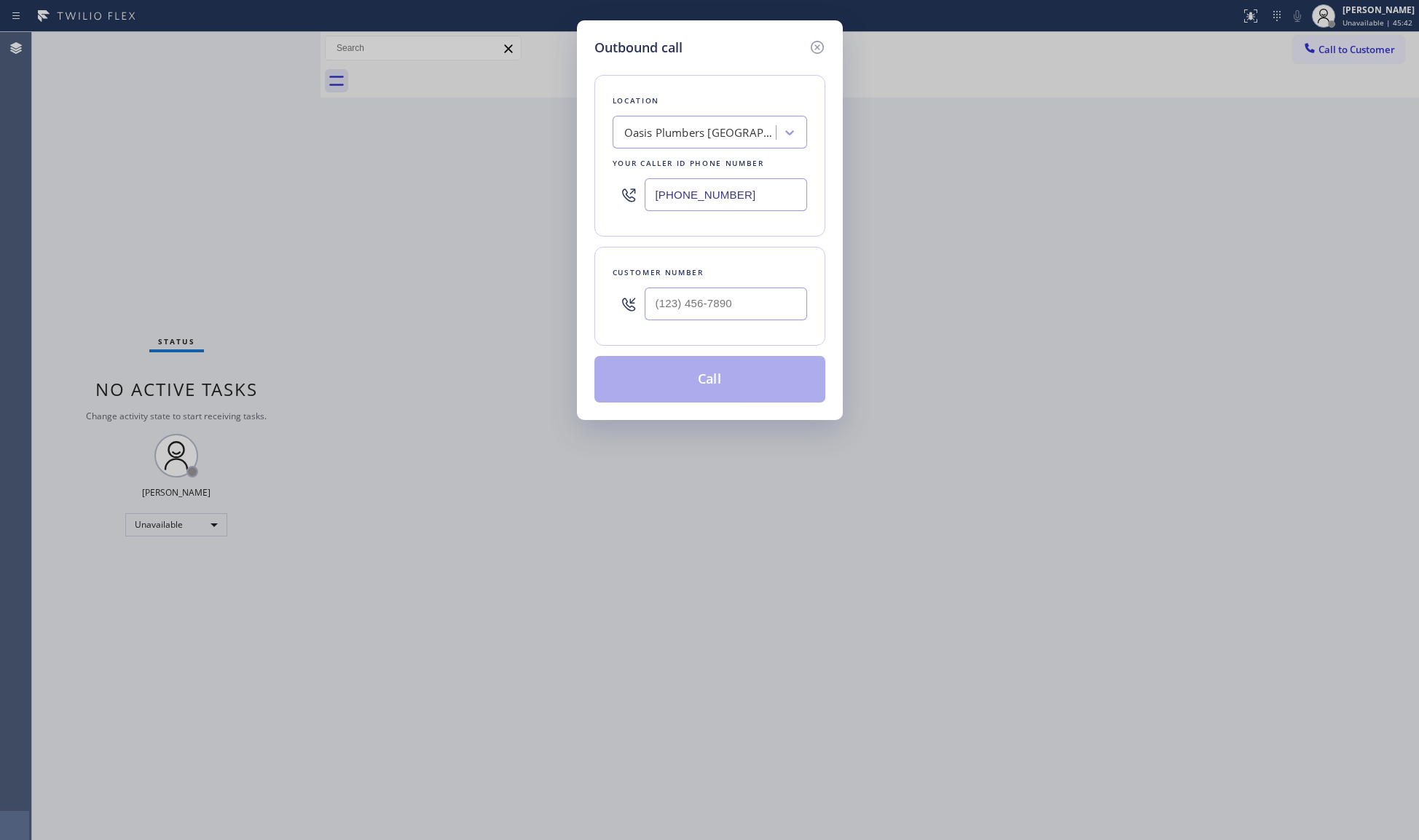
drag, startPoint x: 775, startPoint y: 193, endPoint x: 656, endPoint y: 188, distance: 119.1
click at [656, 190] on input "[PHONE_NUMBER]" at bounding box center [726, 194] width 162 height 33
paste input "818) 877-7397"
type input "[PHONE_NUMBER]"
paste input "310) 271-7756"
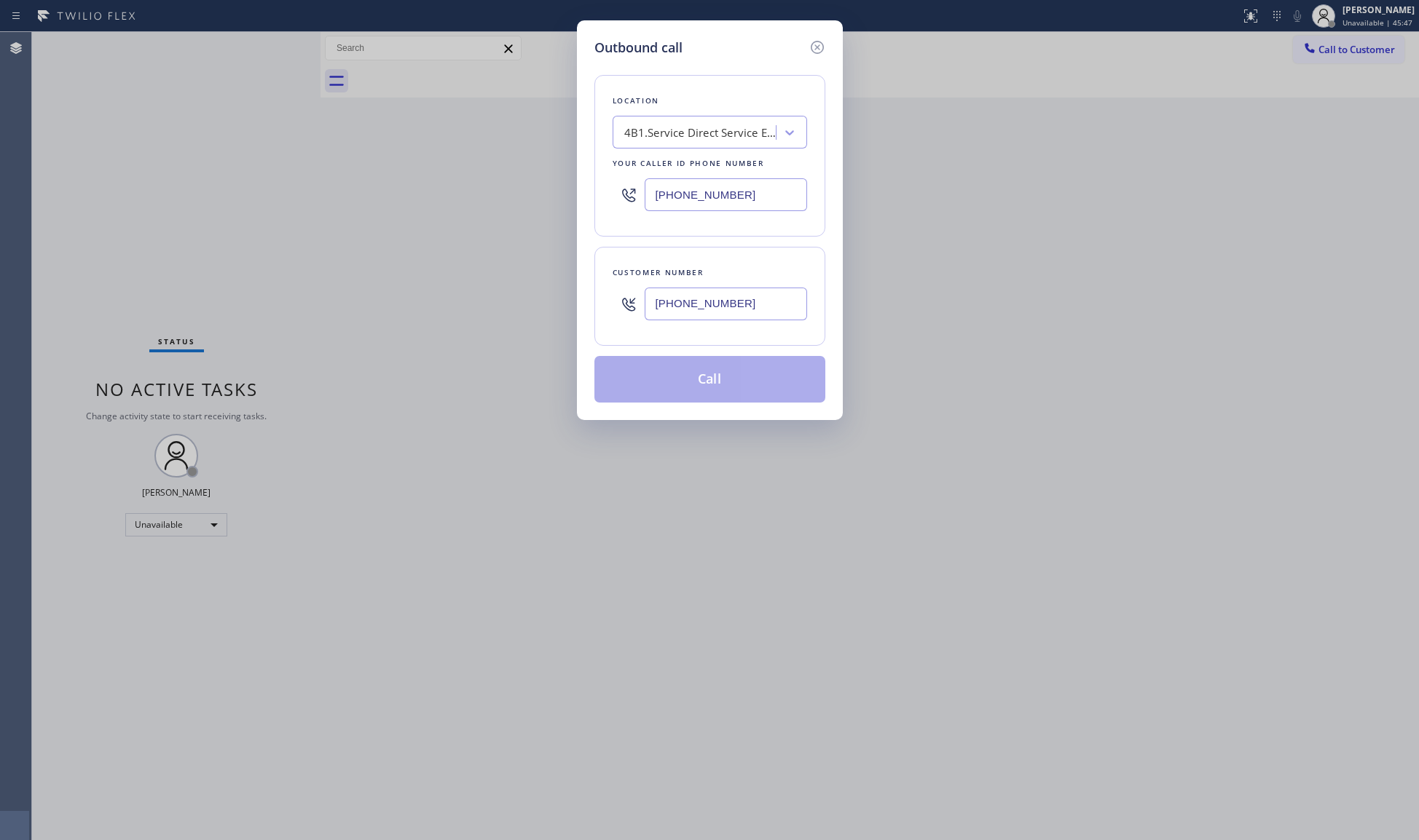
click at [732, 289] on input "[PHONE_NUMBER]" at bounding box center [726, 303] width 162 height 33
type input "[PHONE_NUMBER]"
click at [738, 394] on button "Call" at bounding box center [710, 379] width 231 height 47
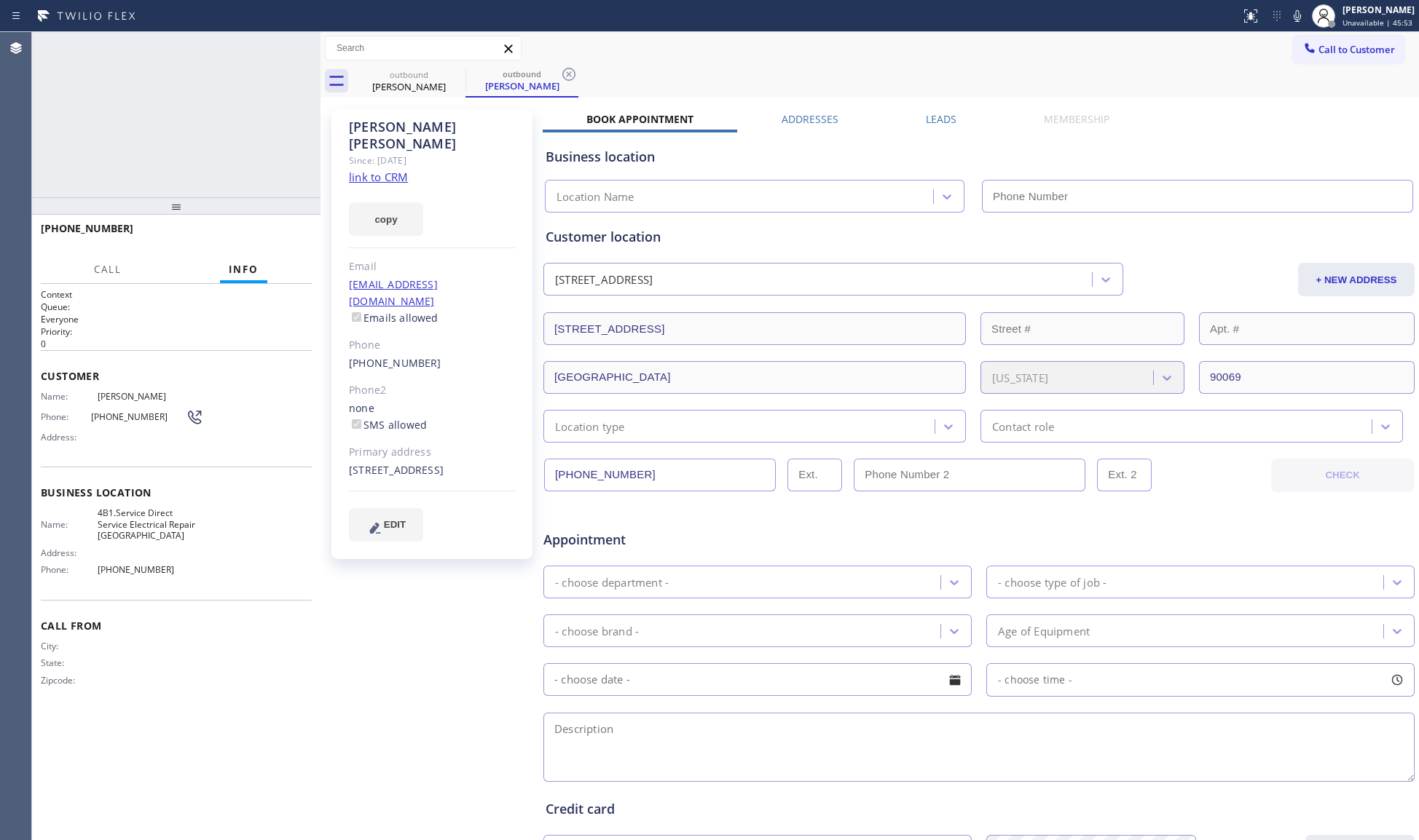
type input "[PHONE_NUMBER]"
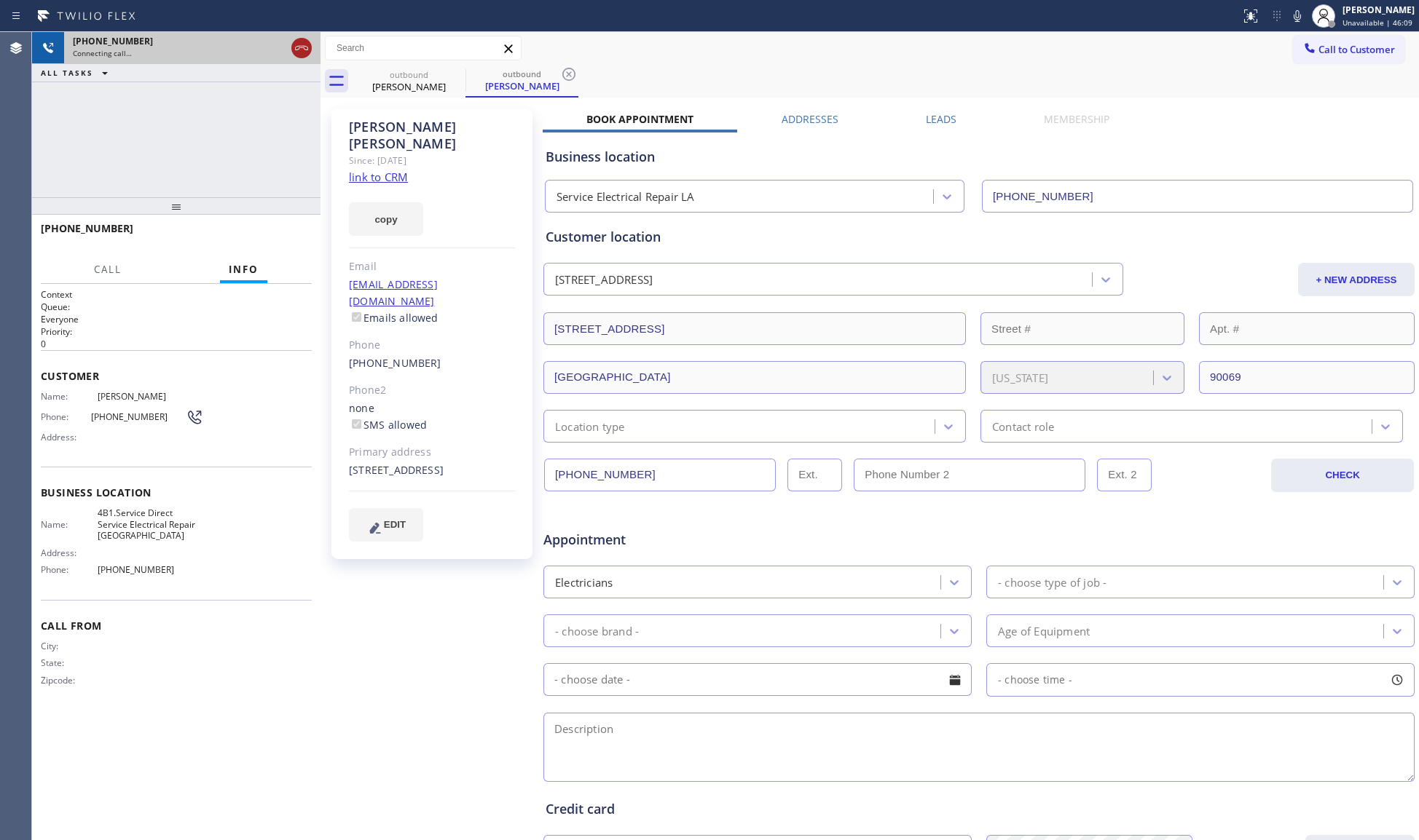
click at [298, 50] on icon at bounding box center [301, 48] width 18 height 18
click at [297, 50] on div "Connecting call…" at bounding box center [192, 53] width 239 height 10
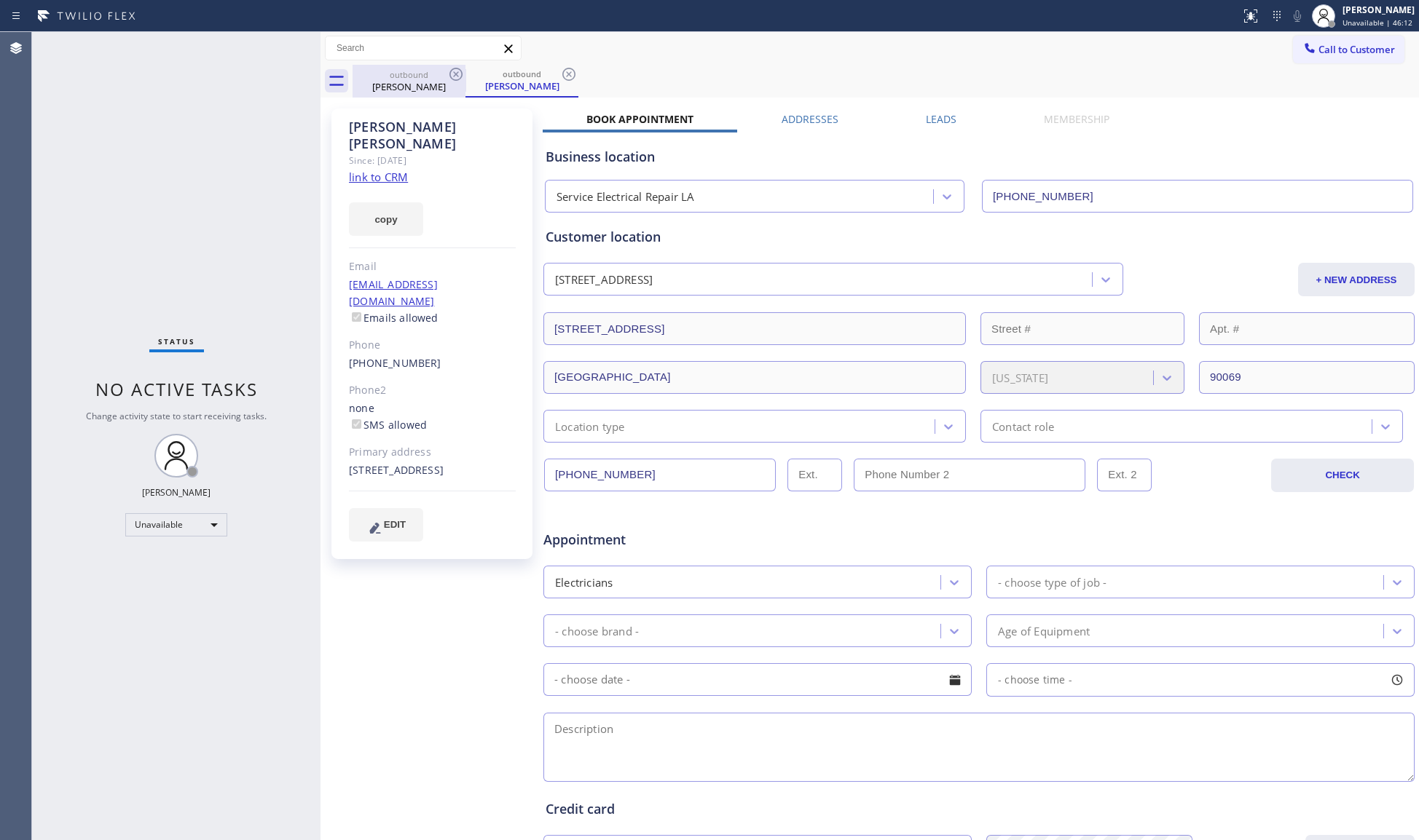
drag, startPoint x: 471, startPoint y: 88, endPoint x: 457, endPoint y: 85, distance: 14.3
click at [467, 88] on div "[PERSON_NAME]" at bounding box center [522, 86] width 110 height 13
click at [447, 79] on icon at bounding box center [456, 74] width 18 height 18
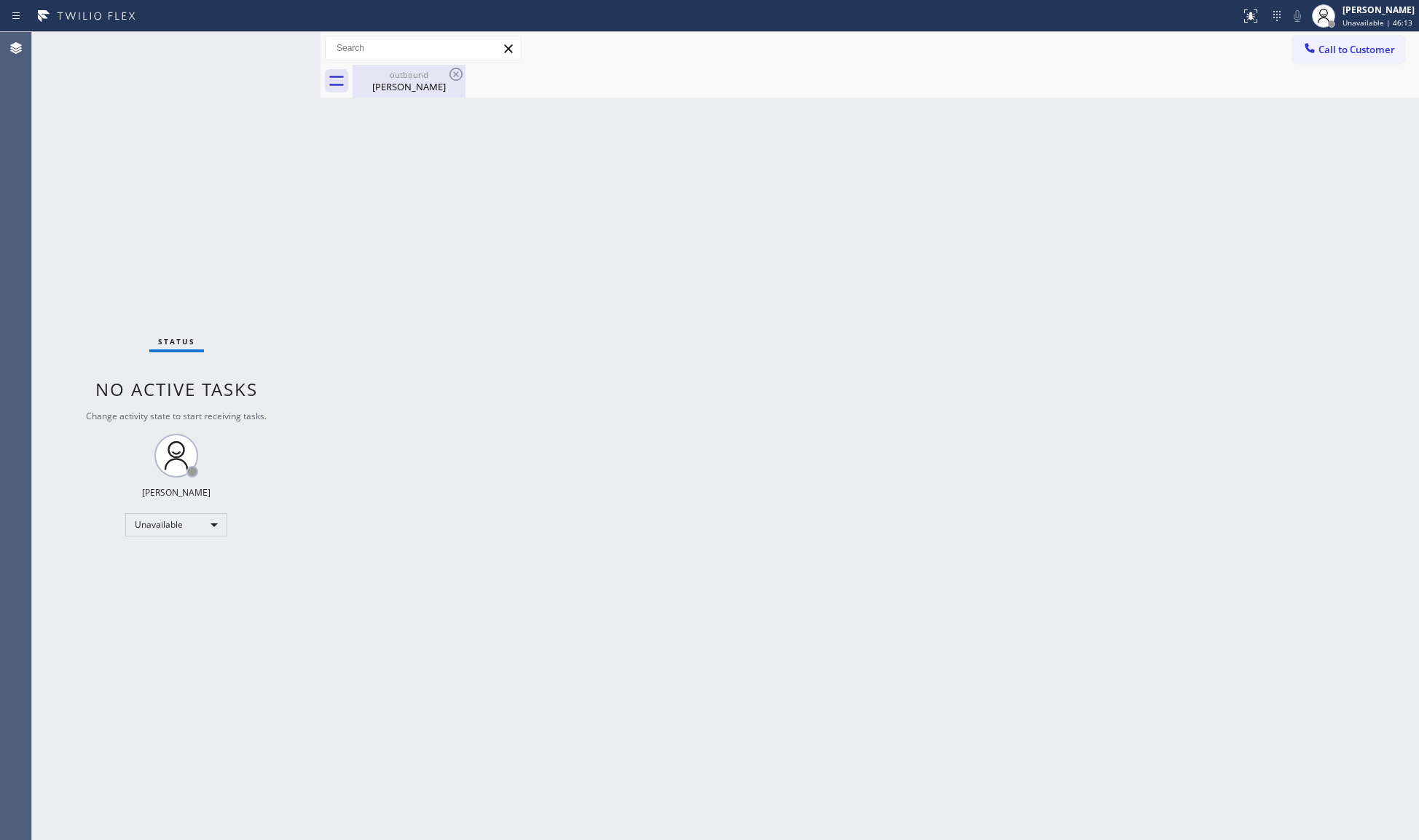
click at [447, 79] on icon at bounding box center [456, 74] width 18 height 18
click at [396, 85] on div "[PERSON_NAME]" at bounding box center [409, 87] width 110 height 13
drag, startPoint x: 1333, startPoint y: 47, endPoint x: 925, endPoint y: 152, distance: 421.3
click at [1330, 48] on span "Call to Customer" at bounding box center [1356, 49] width 76 height 13
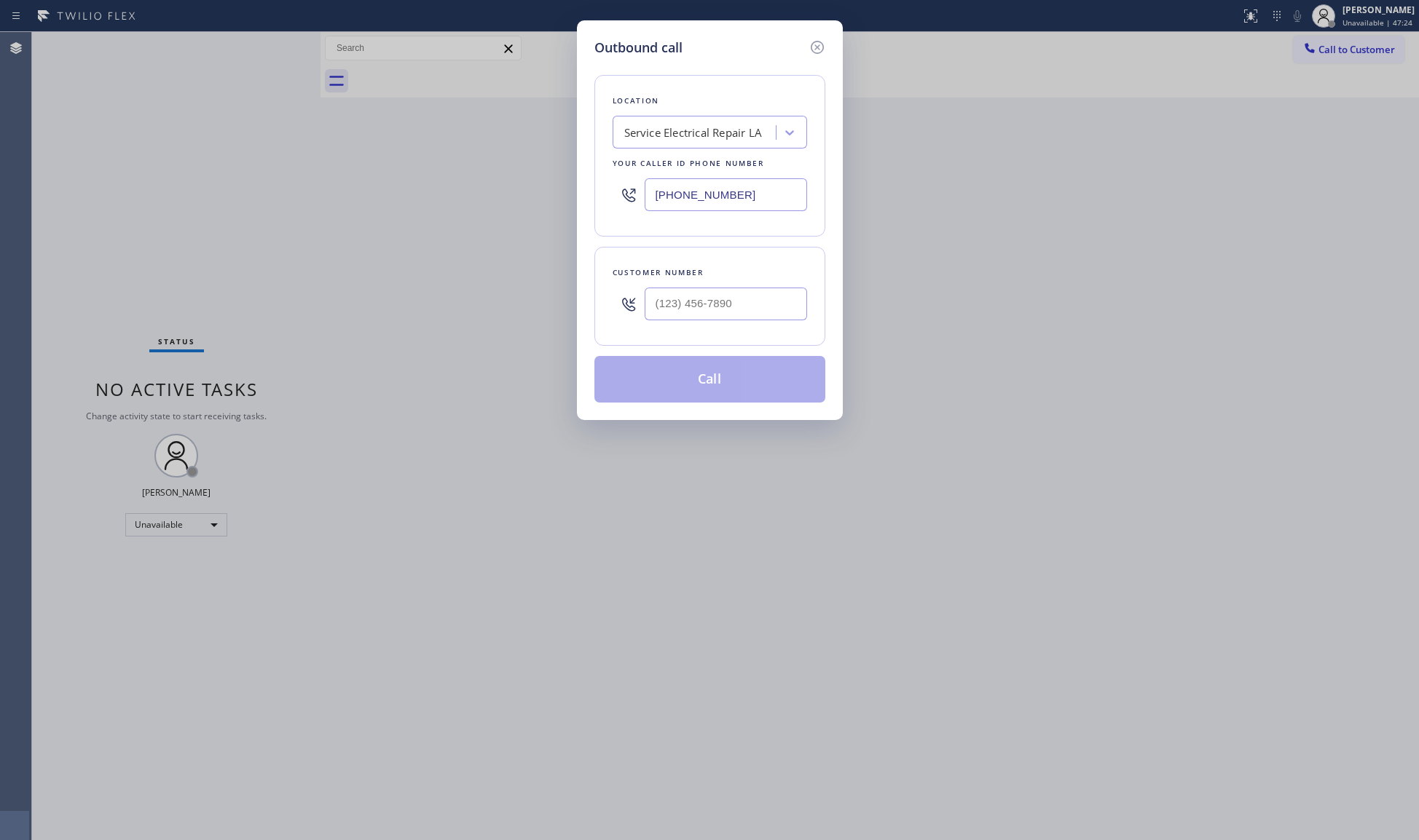
drag, startPoint x: 656, startPoint y: 199, endPoint x: 614, endPoint y: 185, distance: 44.3
click at [618, 199] on div "[PHONE_NUMBER]" at bounding box center [710, 195] width 195 height 48
paste input "55) 731-4952"
type input "[PHONE_NUMBER]"
paste input "818) 256-4866"
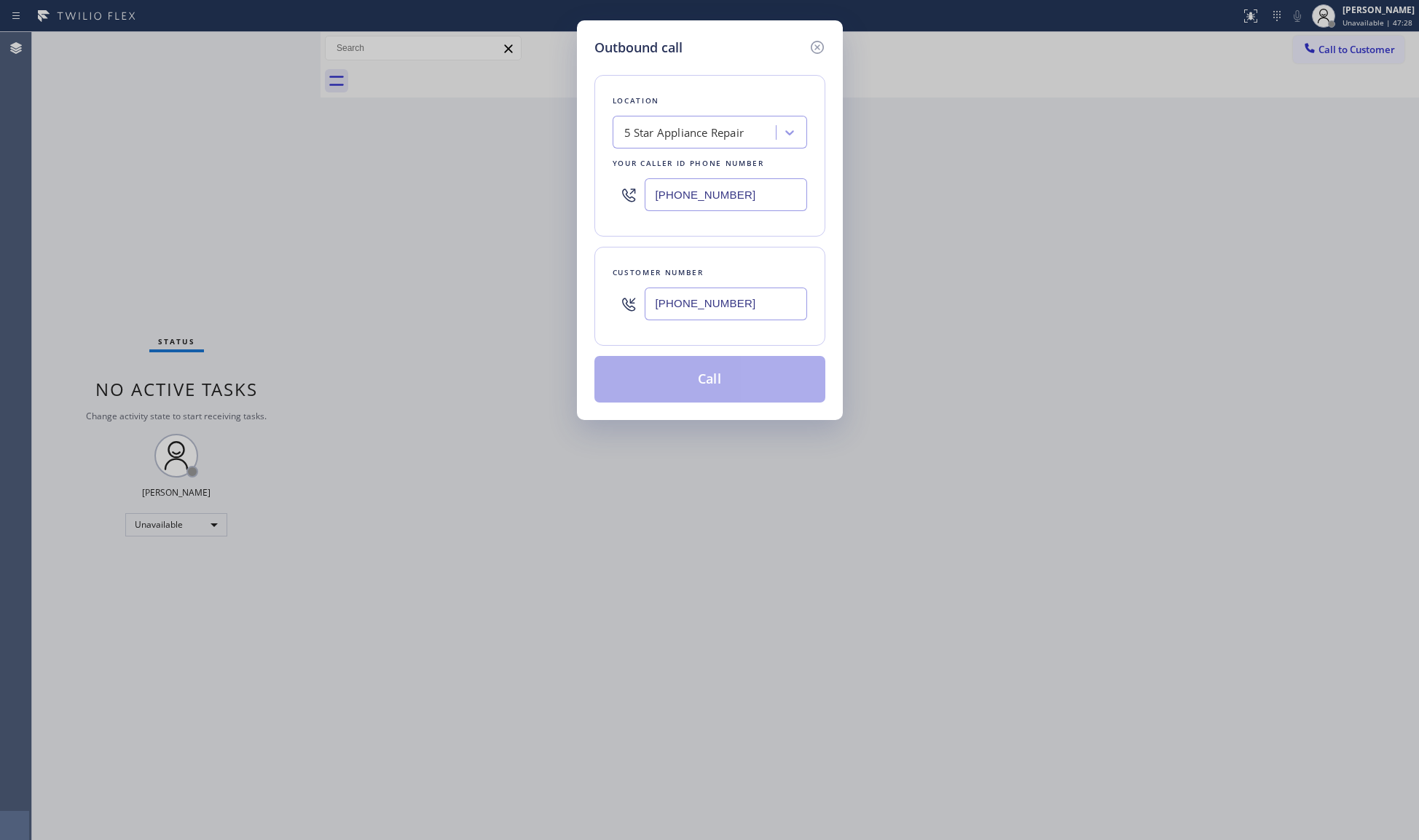
click at [734, 289] on input "[PHONE_NUMBER]" at bounding box center [726, 303] width 162 height 33
type input "[PHONE_NUMBER]"
click at [730, 370] on button "Call" at bounding box center [710, 379] width 231 height 47
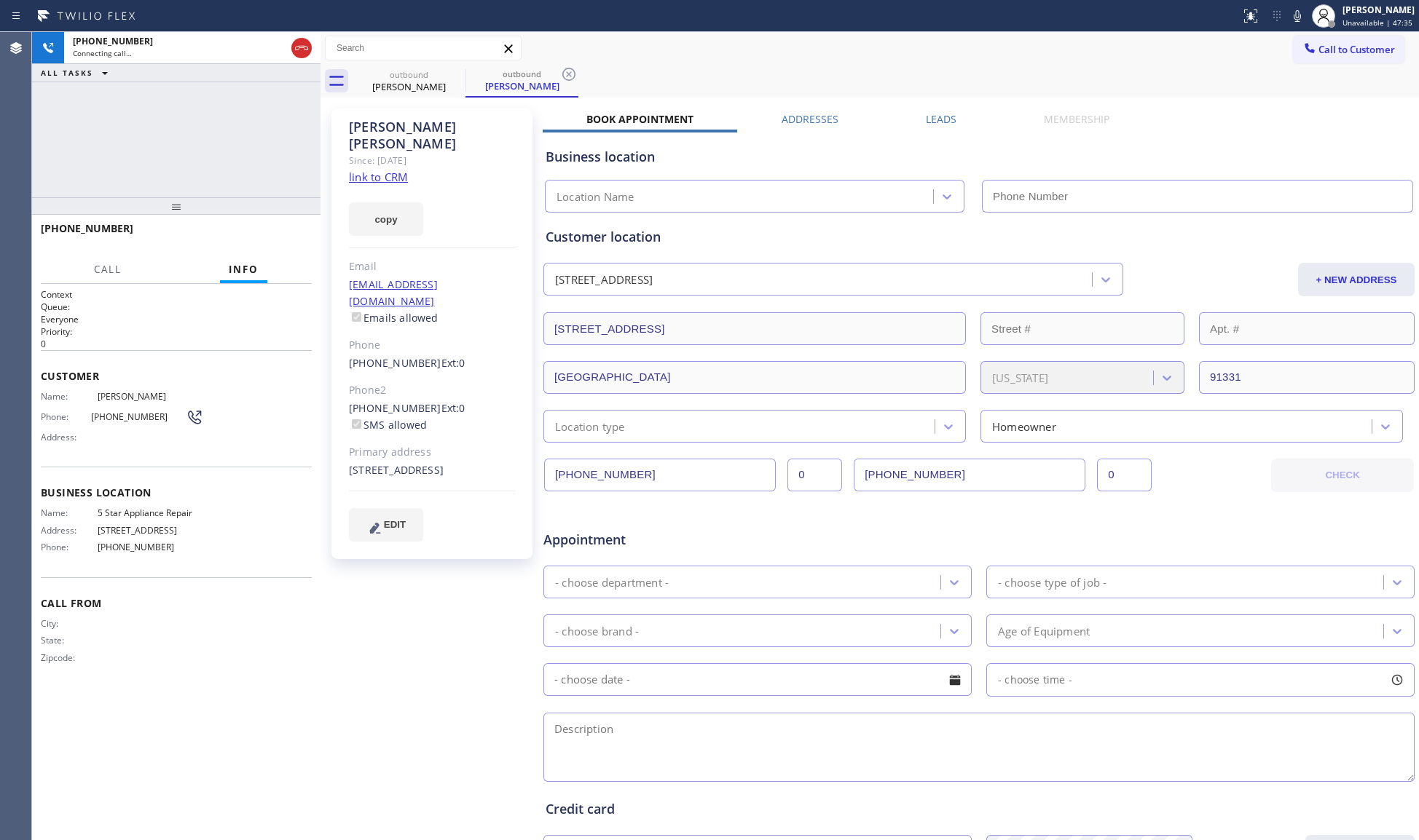
type input "[PHONE_NUMBER]"
click at [286, 229] on button "HANG UP" at bounding box center [278, 235] width 68 height 20
click at [288, 227] on button "HANG UP" at bounding box center [278, 235] width 68 height 20
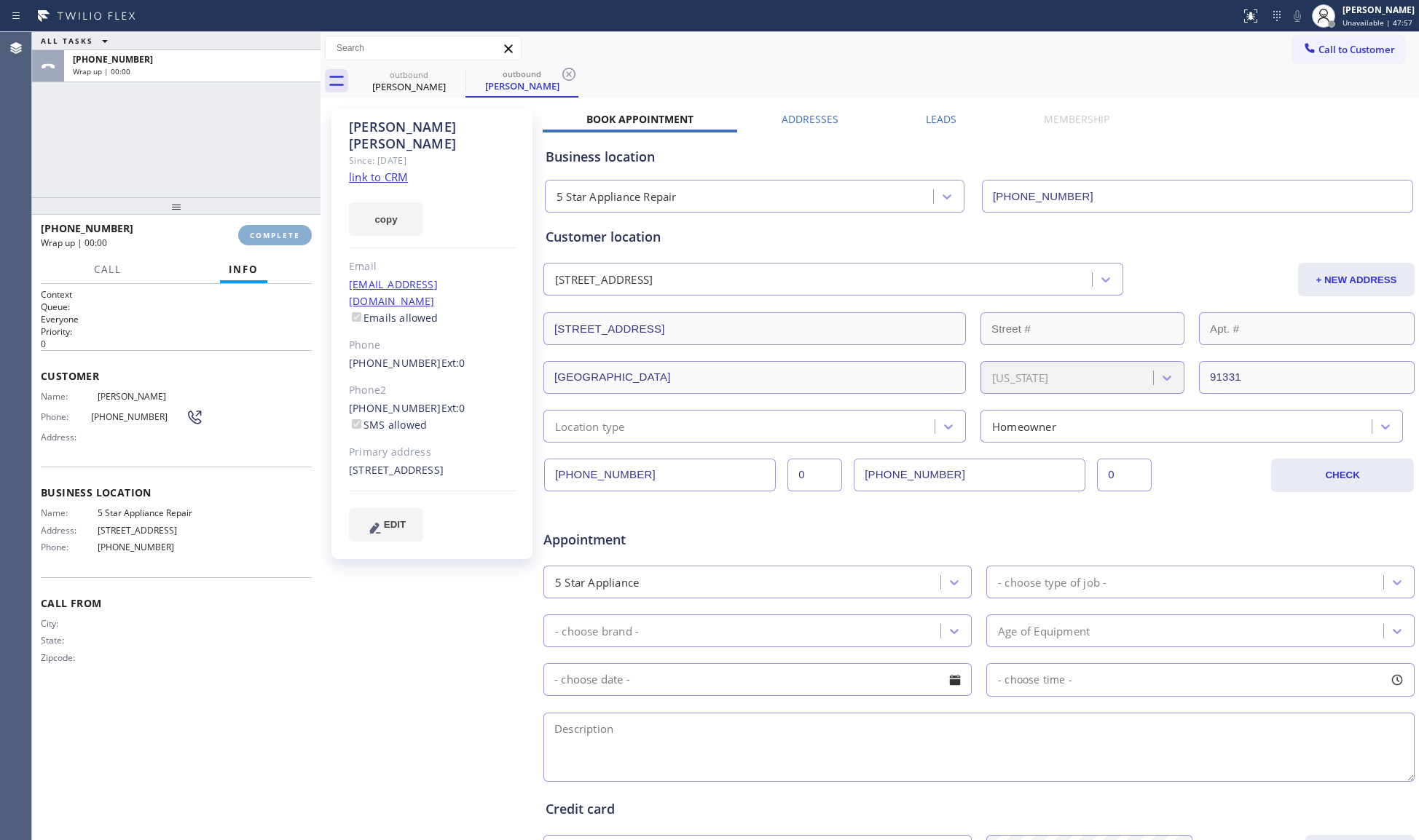
click at [296, 237] on span "COMPLETE" at bounding box center [275, 235] width 50 height 10
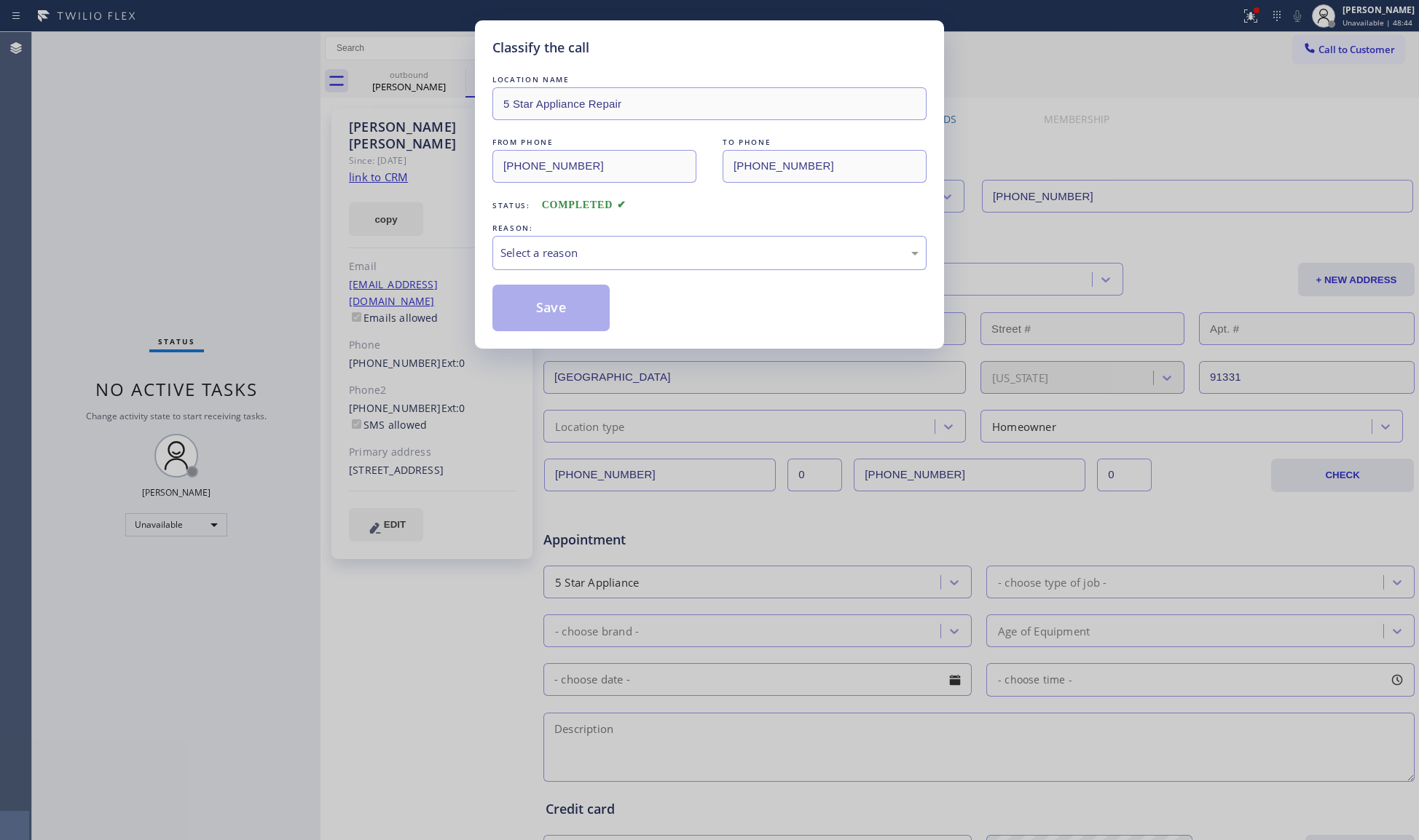
drag, startPoint x: 536, startPoint y: 234, endPoint x: 536, endPoint y: 280, distance: 46.0
click at [536, 236] on div "REASON: Select a reason" at bounding box center [709, 245] width 434 height 49
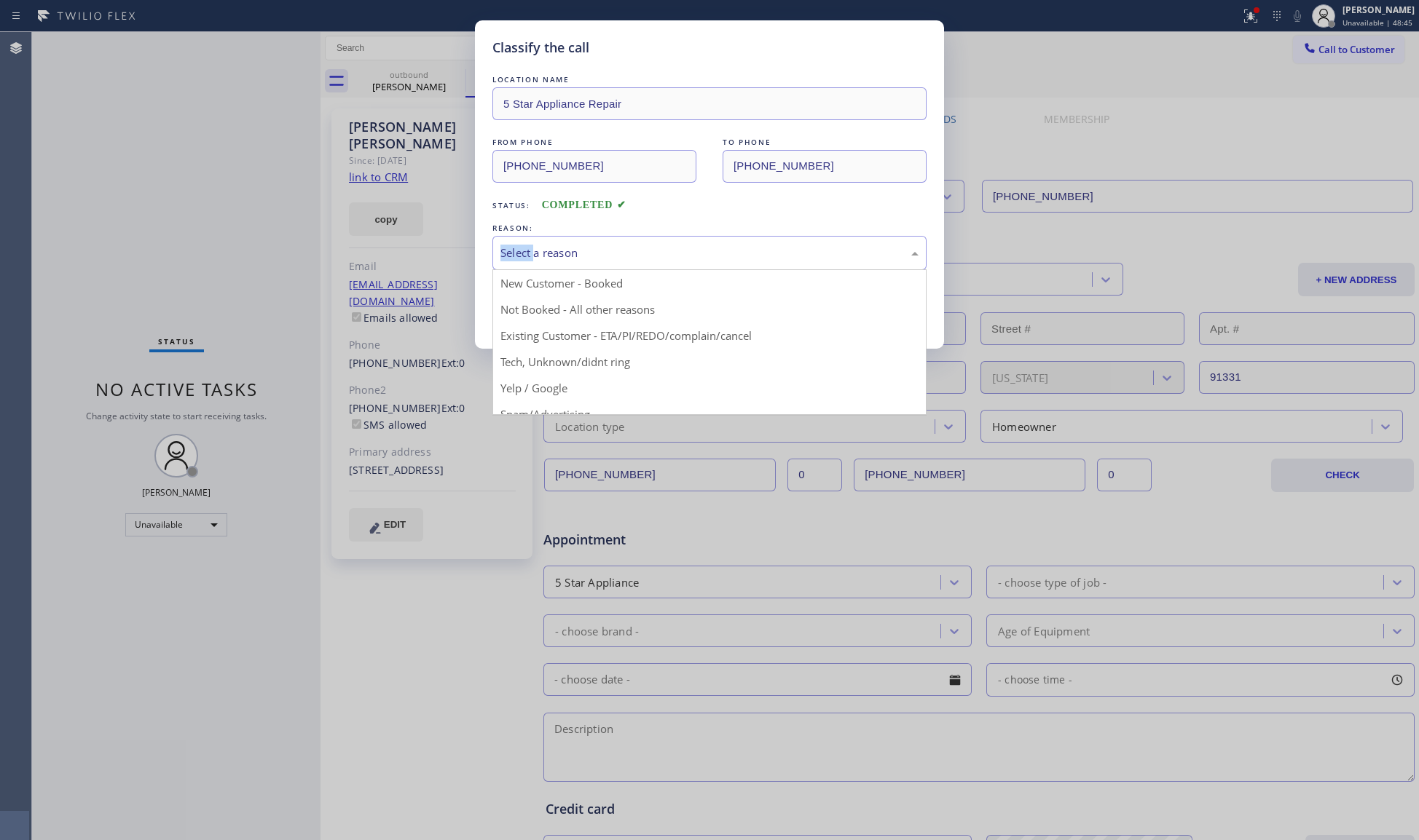
click at [519, 253] on div "Select a reason" at bounding box center [710, 253] width 418 height 17
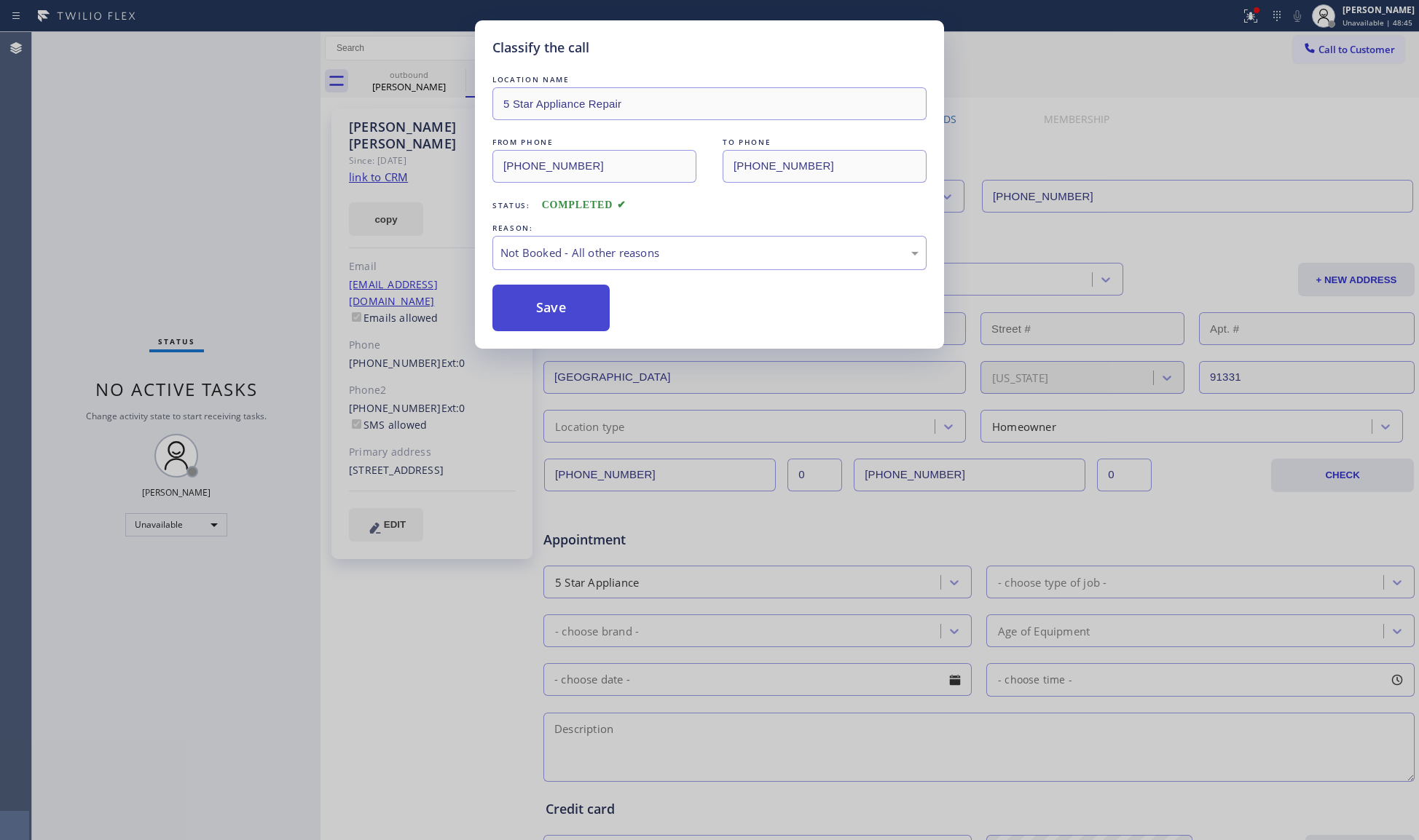
click at [546, 314] on button "Save" at bounding box center [551, 308] width 117 height 47
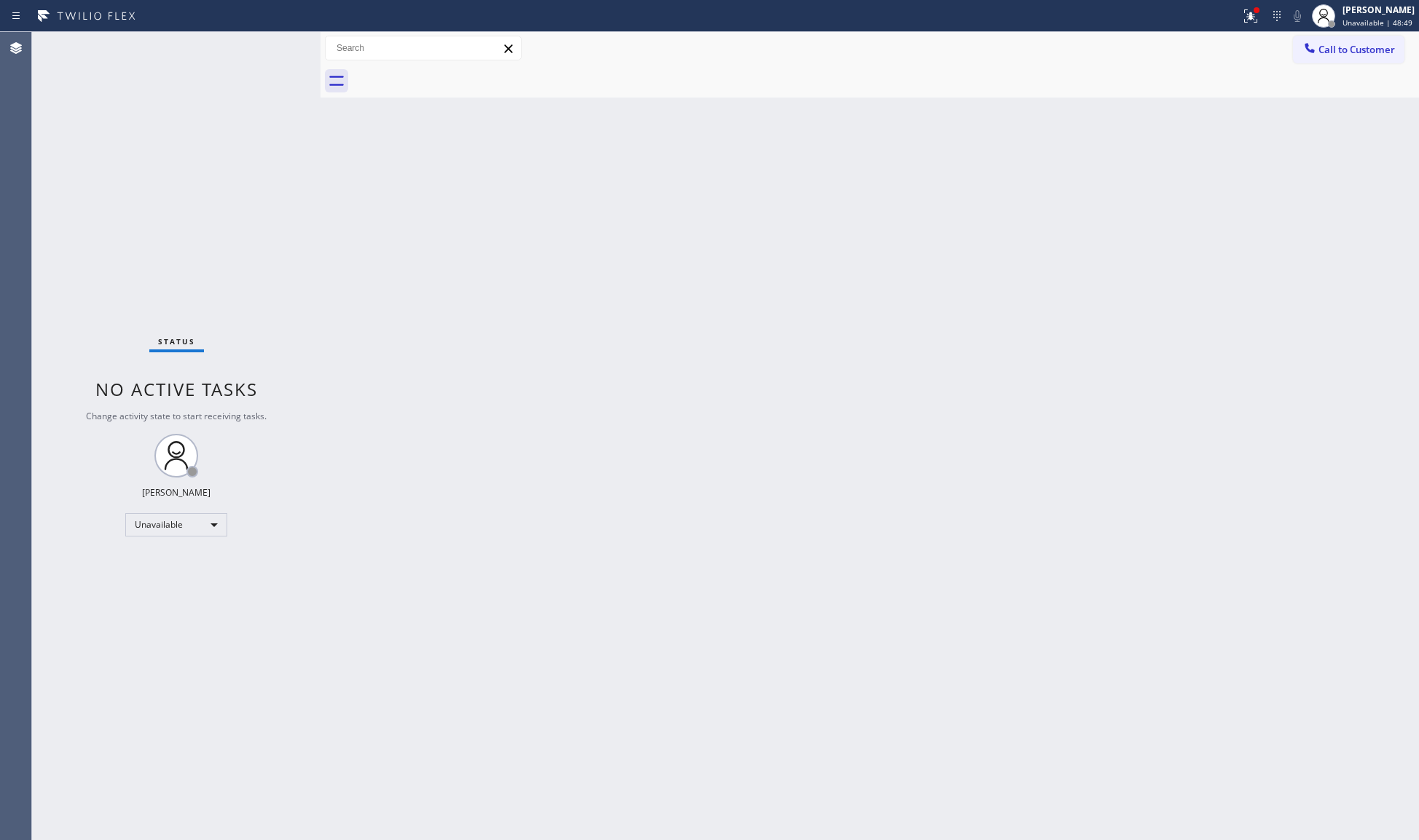
click at [1234, 16] on div at bounding box center [620, 16] width 1229 height 23
drag, startPoint x: 1251, startPoint y: 18, endPoint x: 1203, endPoint y: 170, distance: 159.4
click at [1250, 20] on icon at bounding box center [1250, 16] width 18 height 18
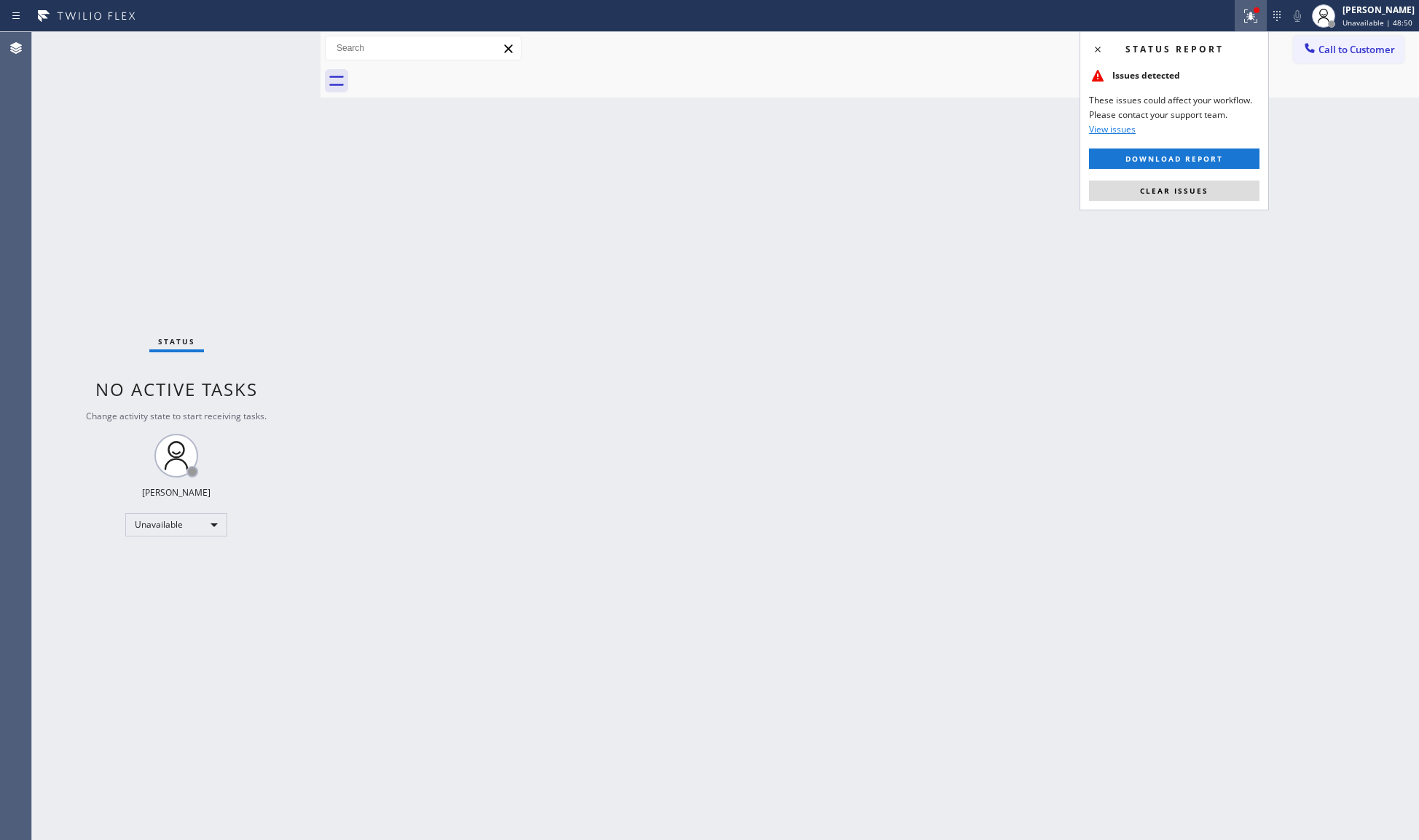
click at [1184, 206] on div "Status report Issues detected These issues could affect your workflow. Please c…" at bounding box center [1174, 120] width 190 height 179
click at [1177, 192] on span "Clear issues" at bounding box center [1174, 191] width 69 height 10
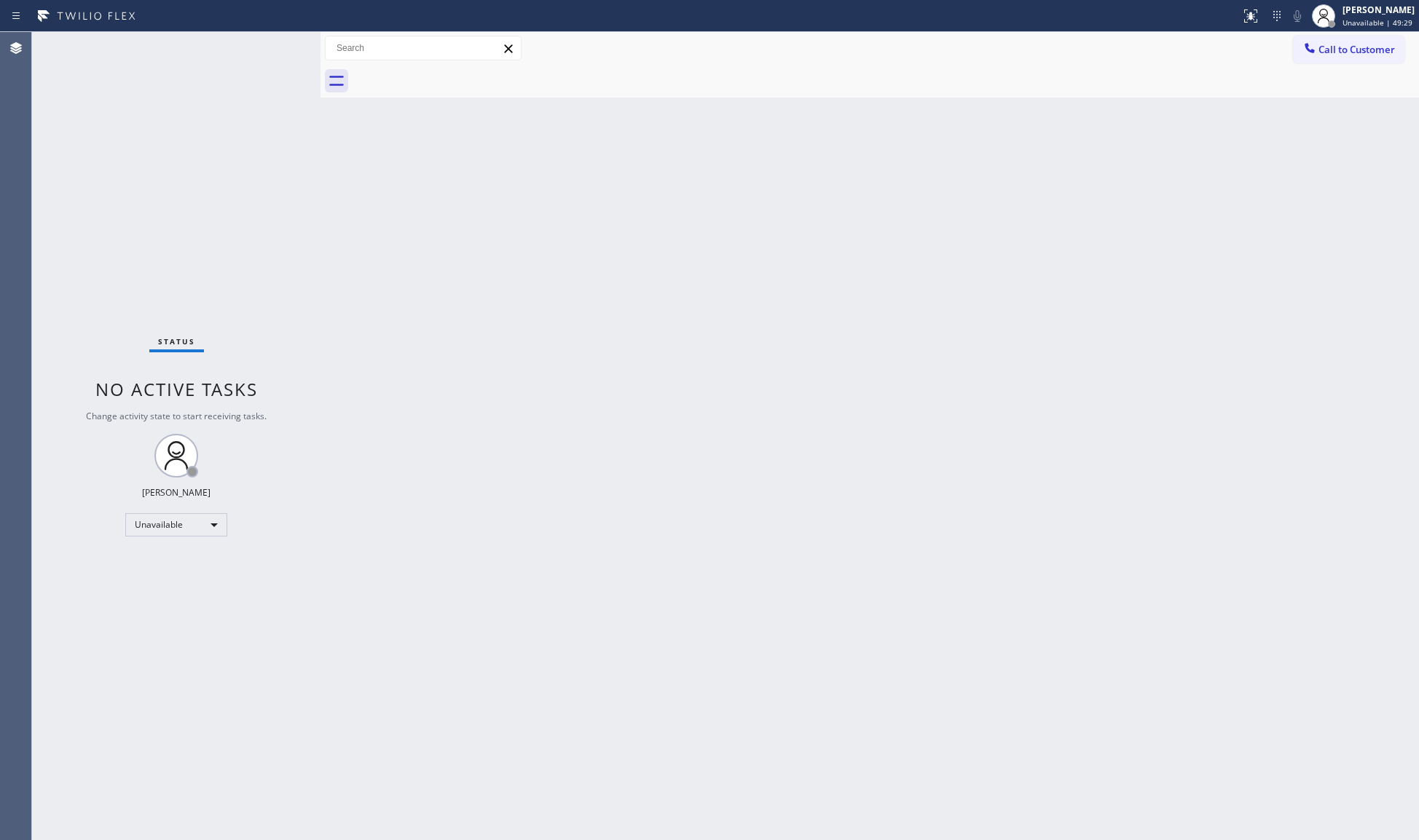
drag, startPoint x: 1349, startPoint y: 53, endPoint x: 991, endPoint y: 151, distance: 371.2
click at [1332, 59] on button "Call to Customer" at bounding box center [1348, 49] width 111 height 28
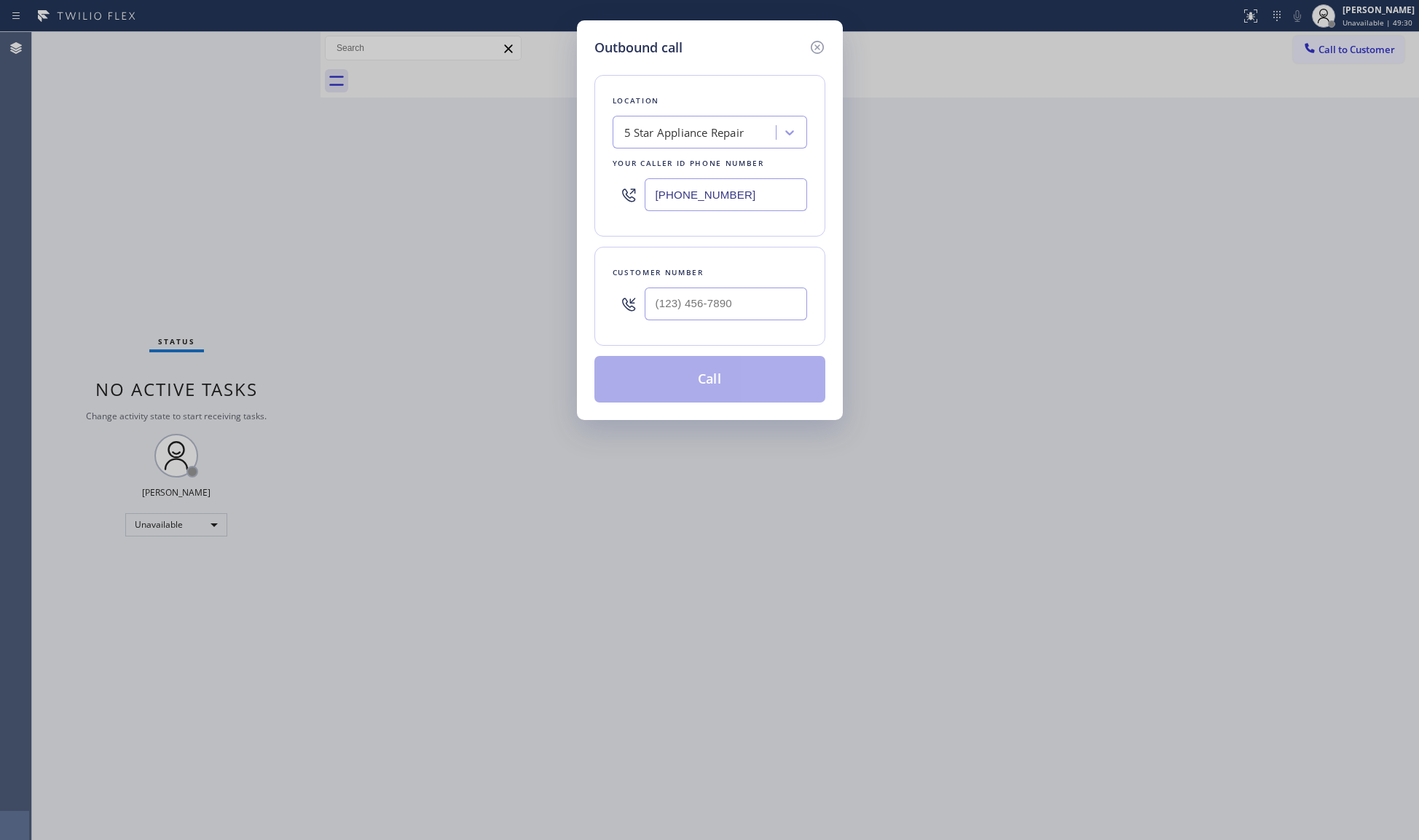
drag, startPoint x: 709, startPoint y: 205, endPoint x: 616, endPoint y: 212, distance: 93.3
click at [616, 212] on div "[PHONE_NUMBER]" at bounding box center [710, 195] width 195 height 48
paste input "786) 661-1617"
type input "[PHONE_NUMBER]"
click at [710, 318] on input "(___) ___-____" at bounding box center [726, 303] width 162 height 33
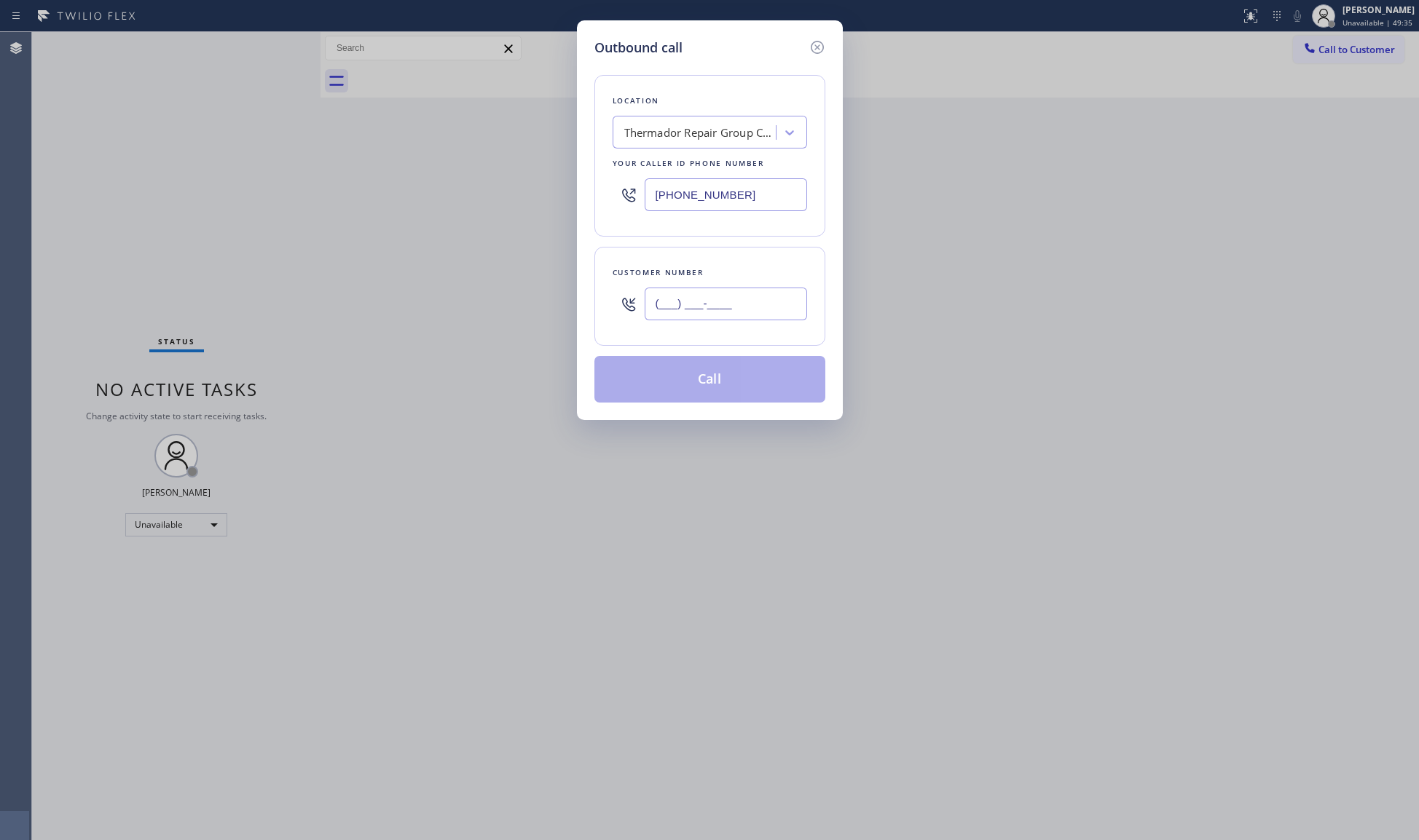
paste input "954) 770-8149"
type input "[PHONE_NUMBER]"
click at [715, 374] on button "Call" at bounding box center [710, 379] width 231 height 47
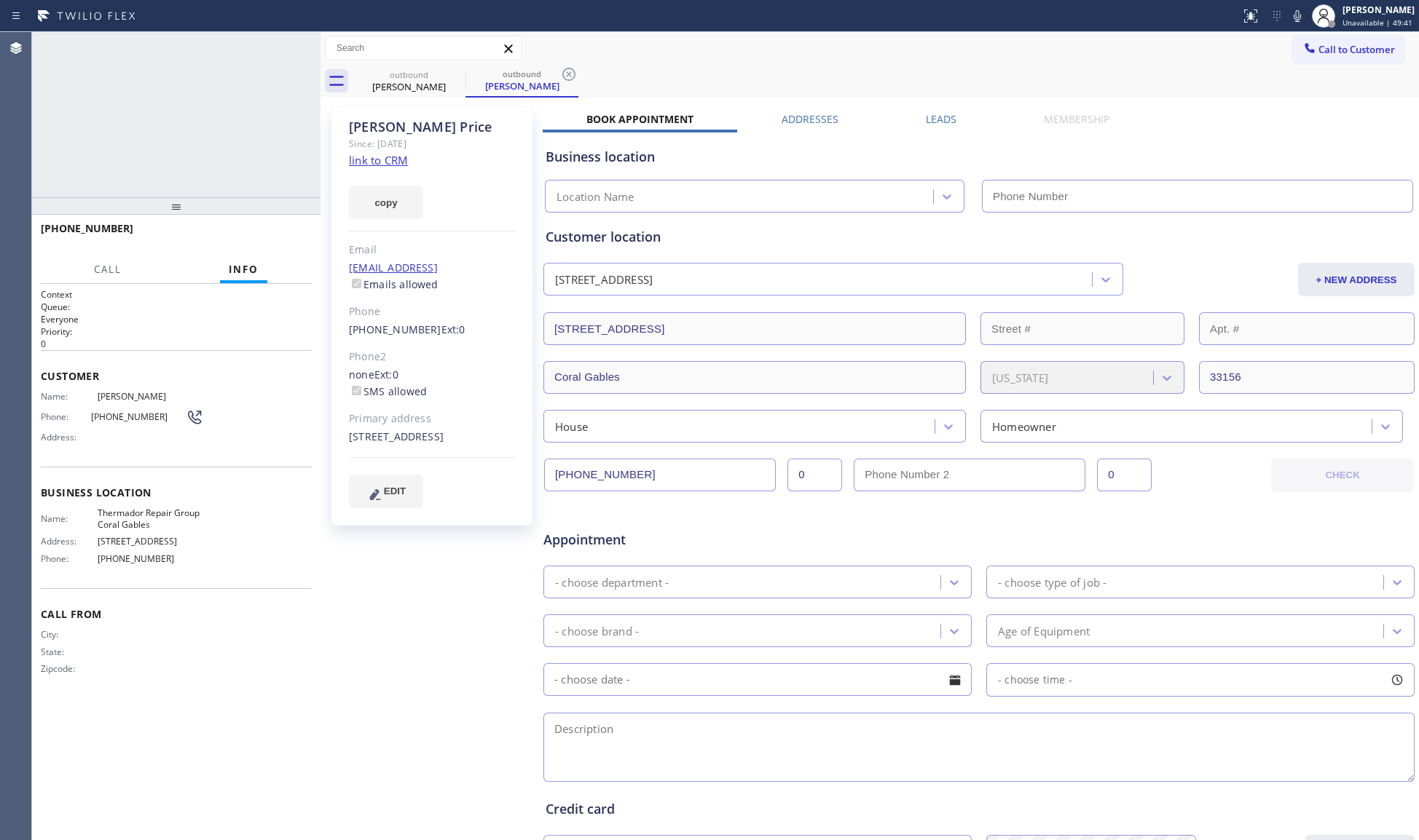
type input "[PHONE_NUMBER]"
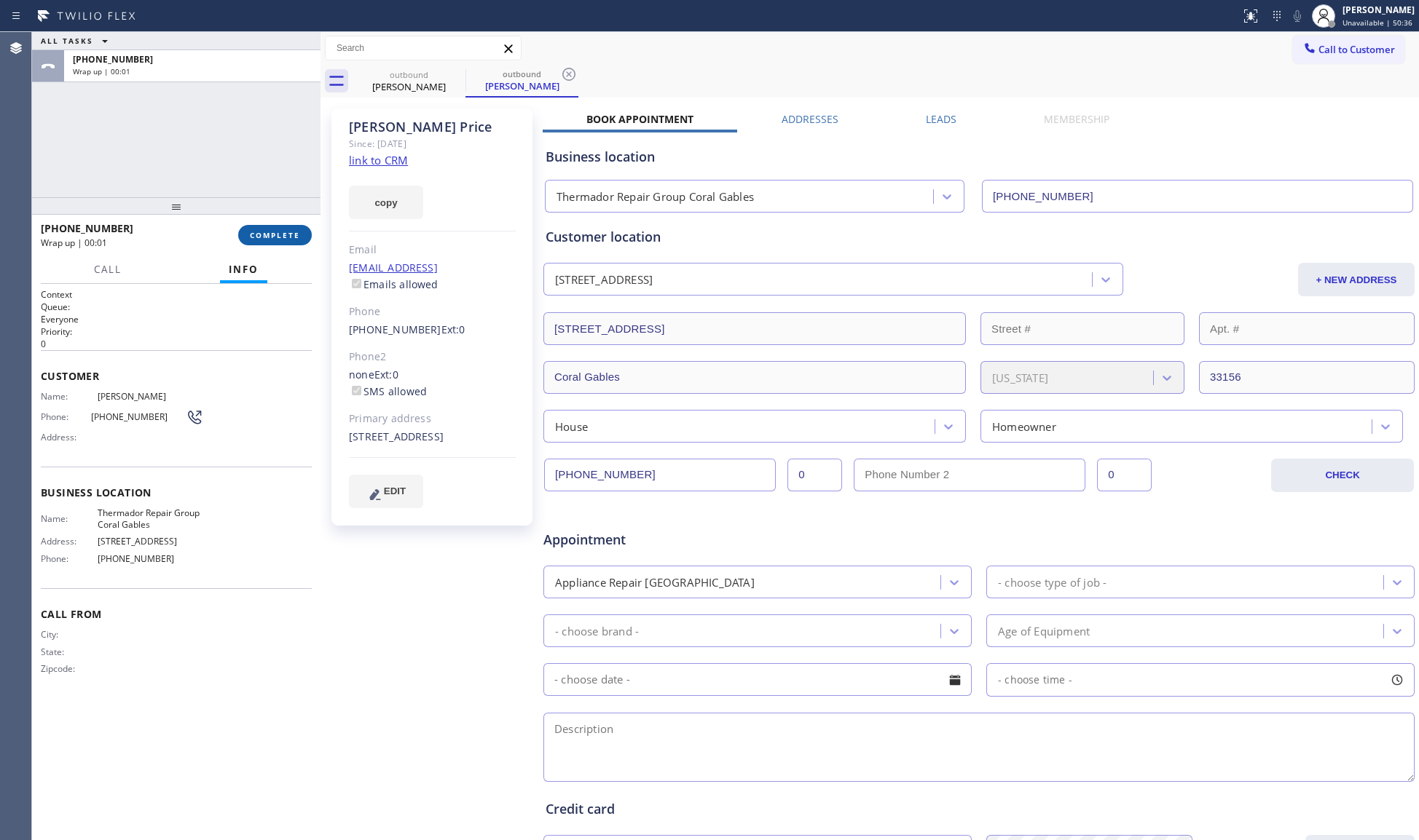
drag, startPoint x: 278, startPoint y: 222, endPoint x: 272, endPoint y: 228, distance: 8.5
click at [274, 225] on div "[PHONE_NUMBER] Wrap up | 00:01 COMPLETE" at bounding box center [176, 235] width 271 height 38
click at [272, 228] on button "COMPLETE" at bounding box center [275, 235] width 74 height 20
click at [272, 225] on div "Classify the call LOCATION NAME Repair [GEOGRAPHIC_DATA] FROM PHONE [PHONE_NUMB…" at bounding box center [725, 435] width 1387 height 808
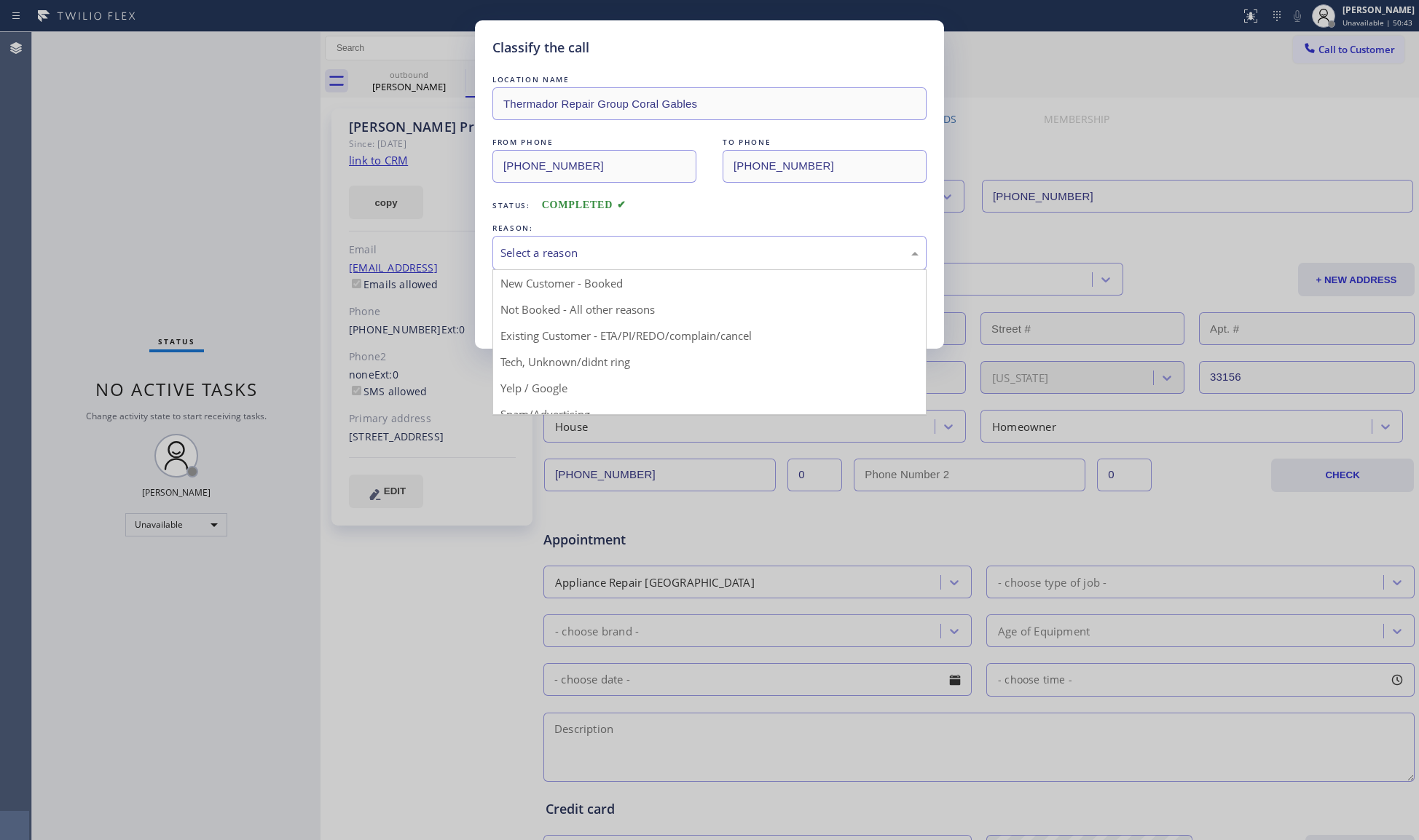
click at [630, 245] on div "Select a reason" at bounding box center [710, 253] width 418 height 17
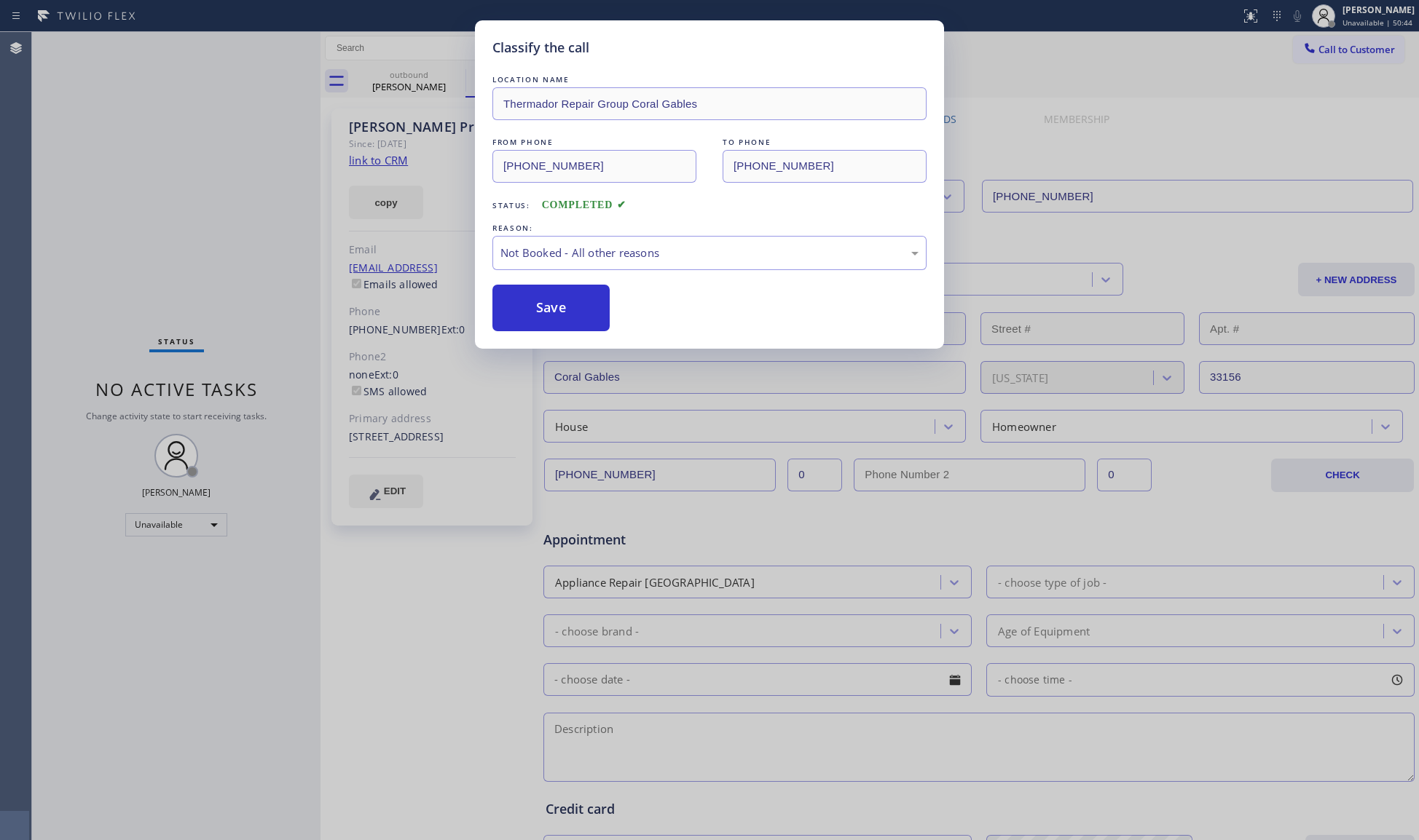
click at [569, 217] on div "LOCATION NAME Thermador Repair Group Coral Gables FROM PHONE [PHONE_NUMBER] TO …" at bounding box center [709, 201] width 434 height 259
click at [531, 304] on button "Save" at bounding box center [551, 308] width 117 height 47
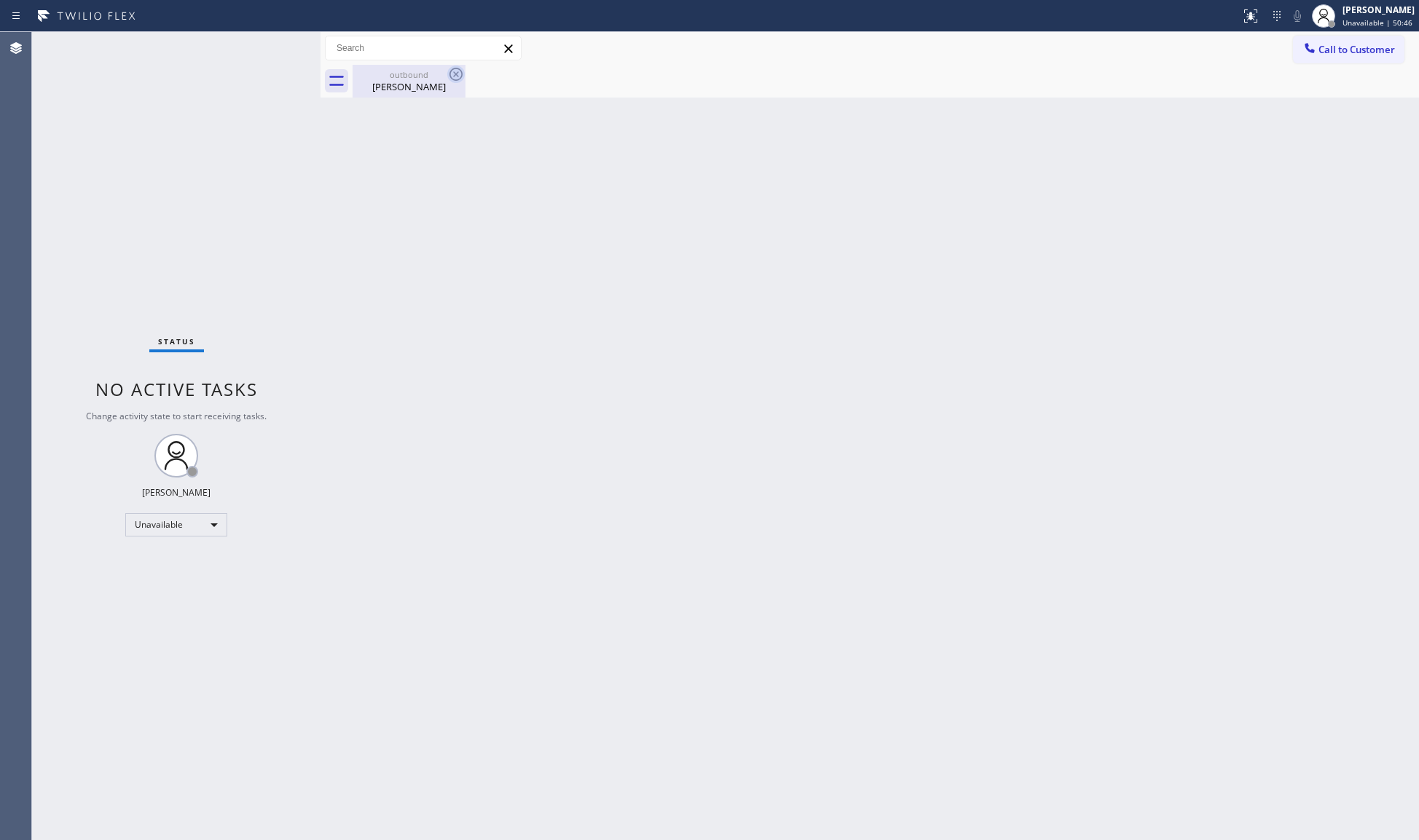
click at [456, 74] on icon at bounding box center [457, 74] width 13 height 13
click at [399, 70] on div "outbound" at bounding box center [409, 74] width 110 height 11
drag, startPoint x: 1338, startPoint y: 55, endPoint x: 965, endPoint y: 161, distance: 387.8
click at [1330, 59] on button "Call to Customer" at bounding box center [1348, 49] width 111 height 28
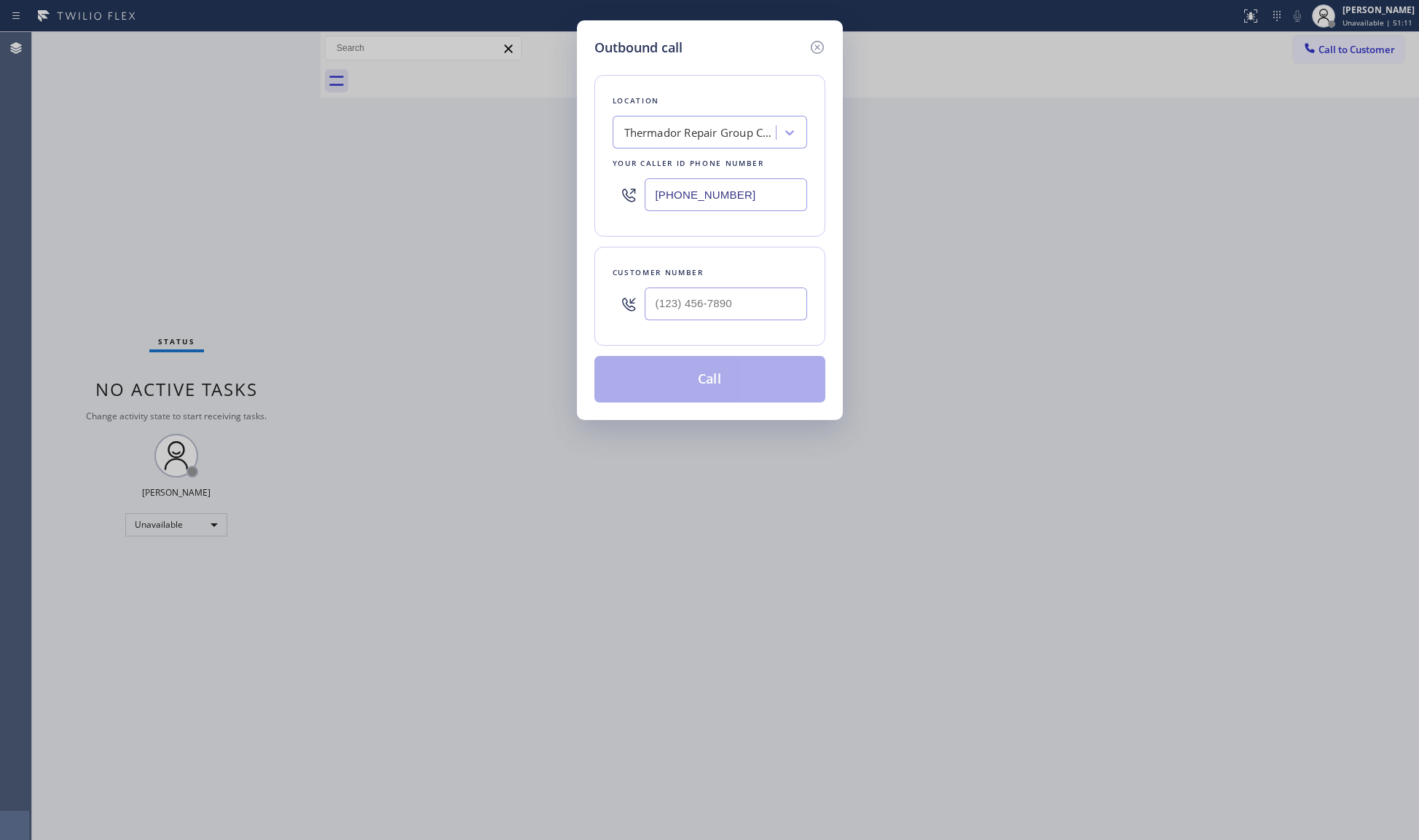
drag, startPoint x: 772, startPoint y: 207, endPoint x: 567, endPoint y: 199, distance: 205.2
click at [567, 199] on div "Outbound call Location Thermador Repair Group Coral Gables Your caller id phone…" at bounding box center [709, 420] width 1419 height 840
paste input "866) 517-7770"
type input "[PHONE_NUMBER]"
click at [716, 315] on input "(___) ___-____" at bounding box center [726, 303] width 162 height 33
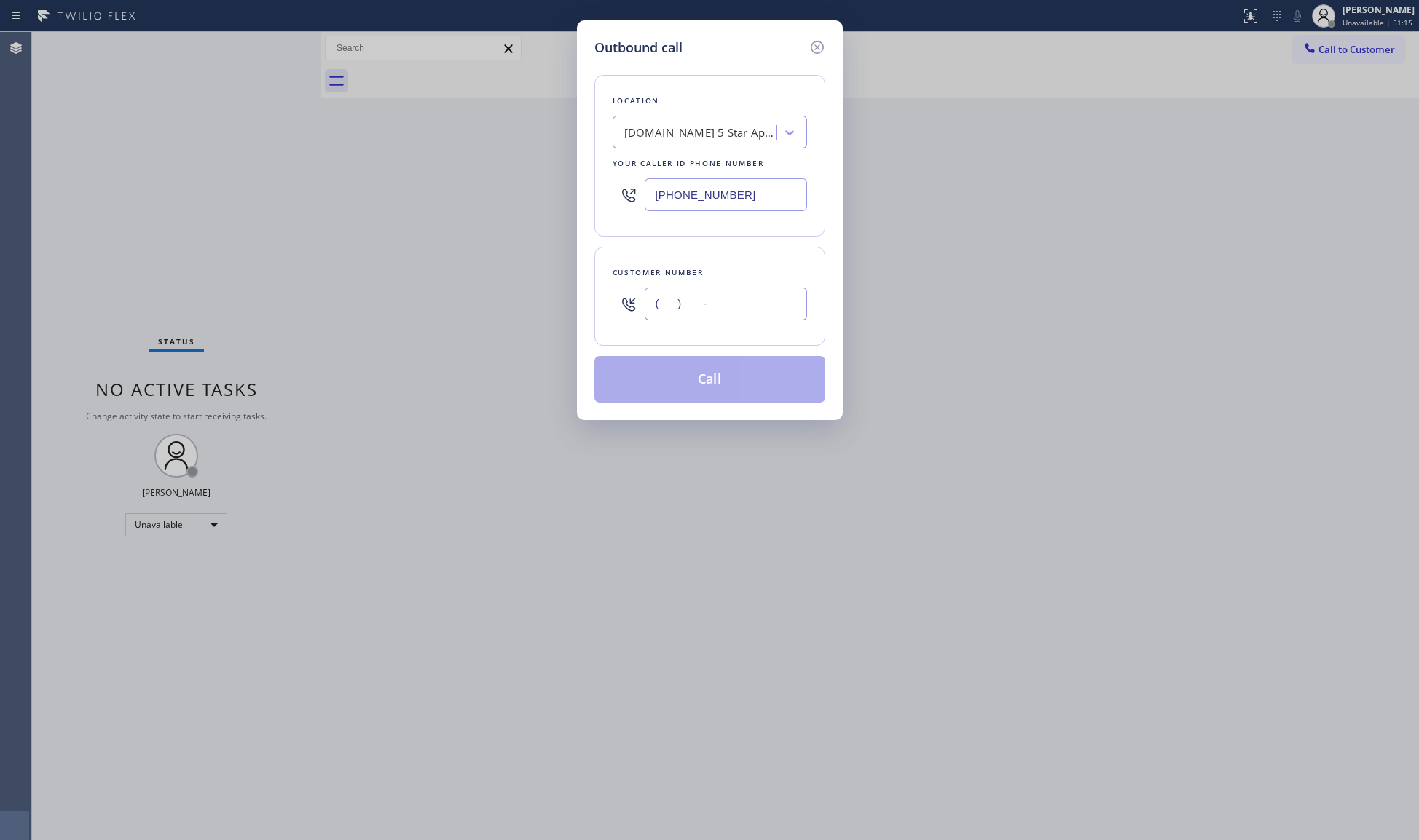
paste input "310) 384-7061"
type input "[PHONE_NUMBER]"
click at [701, 396] on button "Call" at bounding box center [710, 379] width 231 height 47
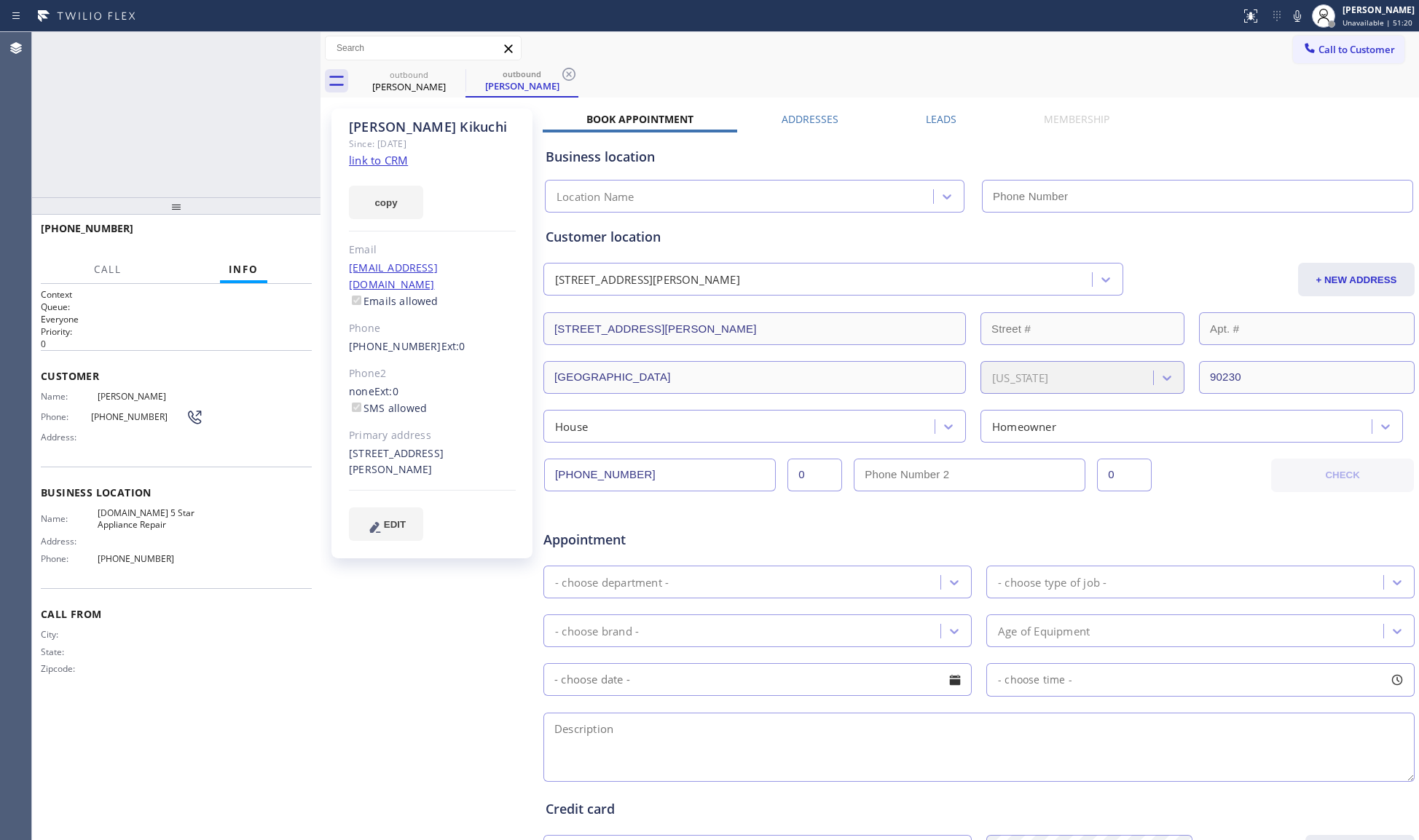
type input "[PHONE_NUMBER]"
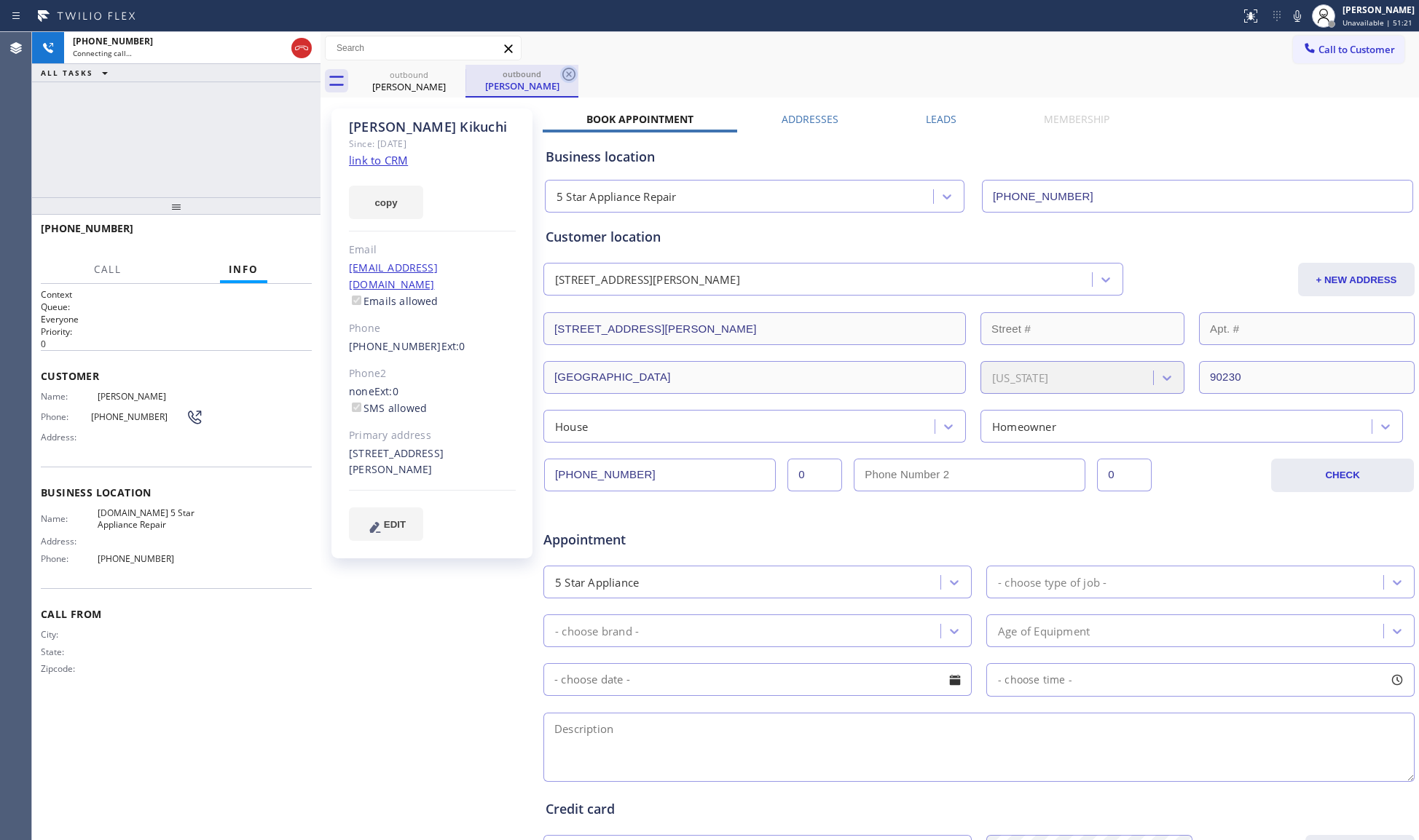
click at [569, 76] on icon at bounding box center [569, 74] width 18 height 18
click at [274, 228] on button "HANG UP" at bounding box center [278, 235] width 68 height 20
click at [275, 228] on button "HANG UP" at bounding box center [278, 235] width 68 height 20
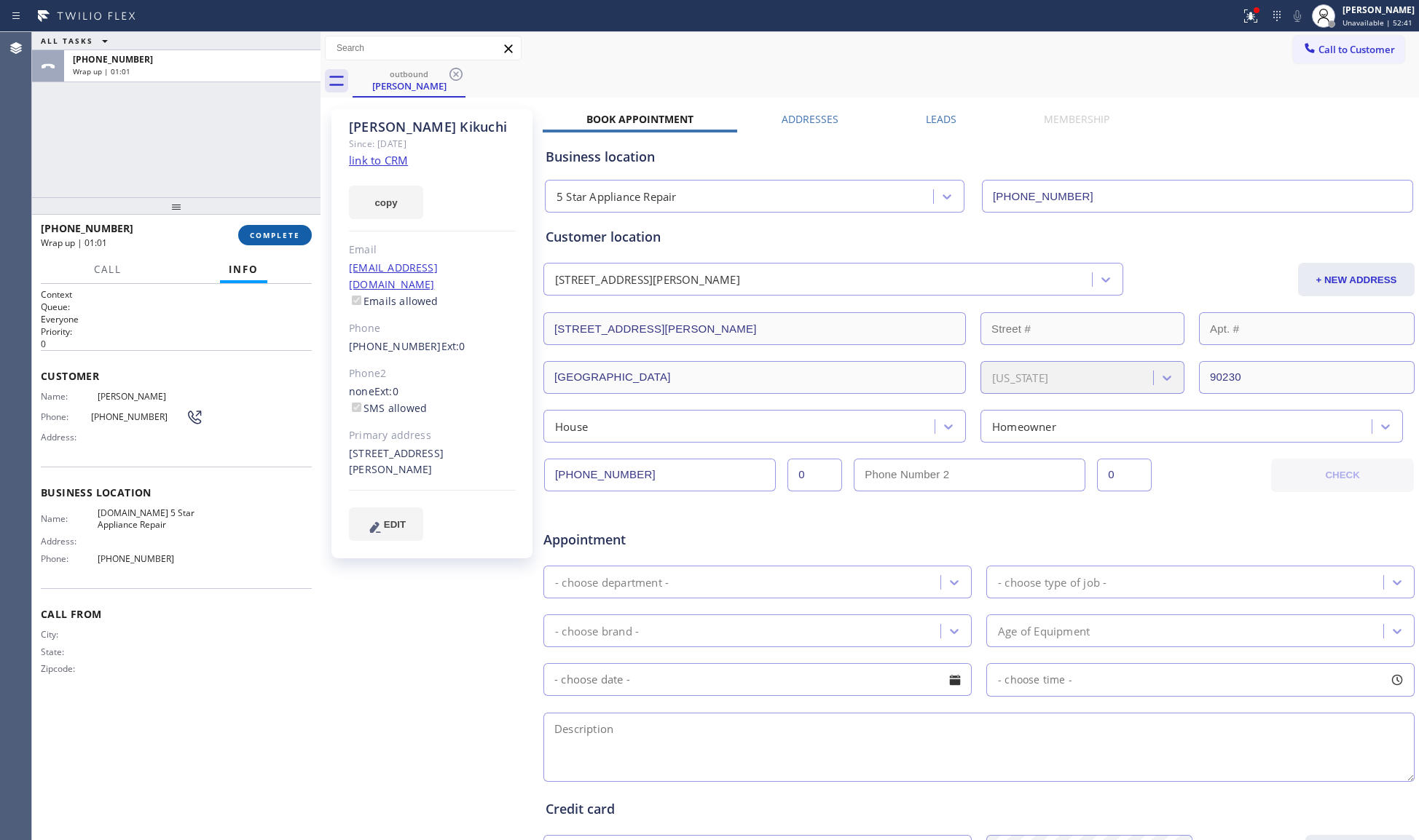
click at [291, 240] on button "COMPLETE" at bounding box center [275, 235] width 74 height 20
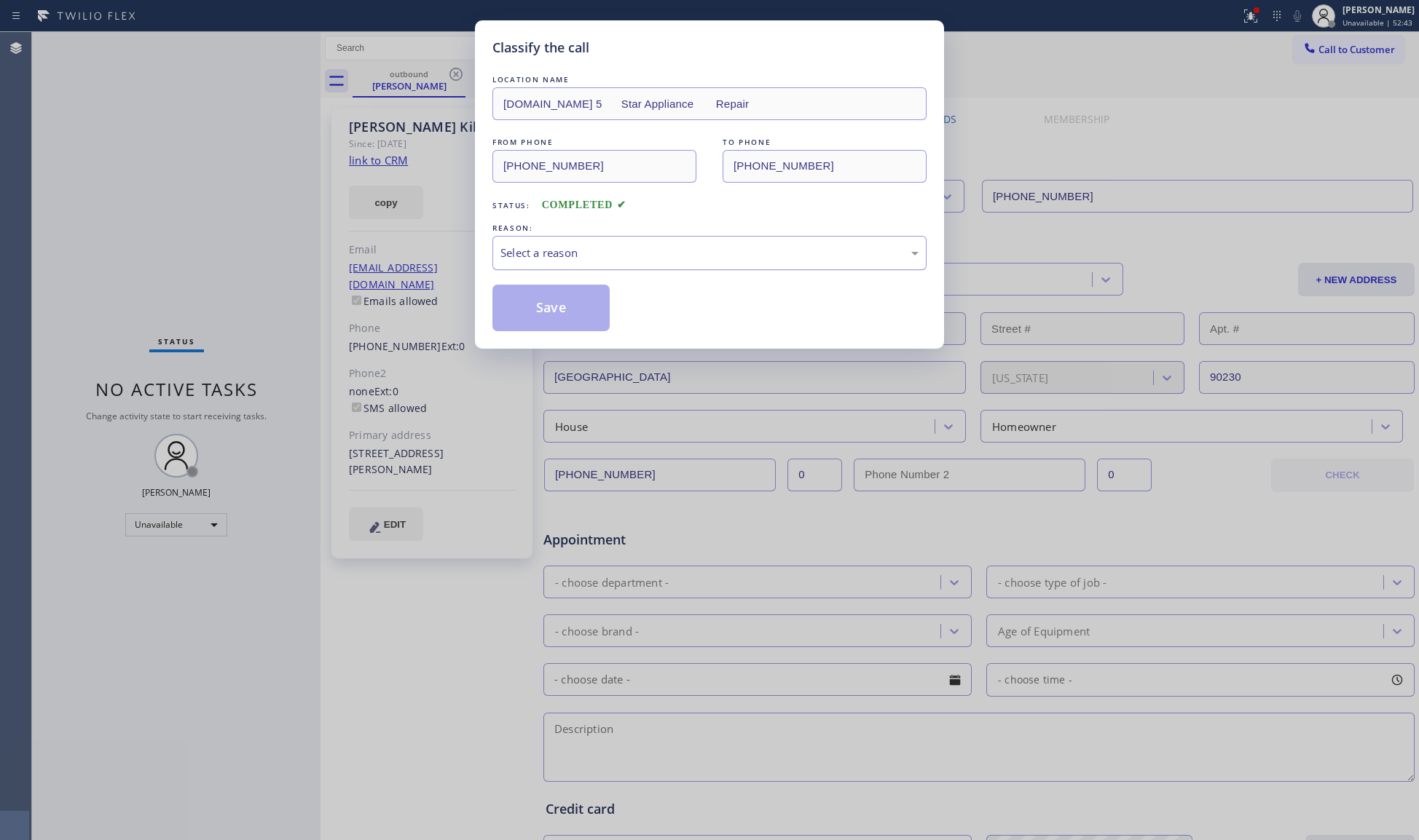
drag, startPoint x: 539, startPoint y: 242, endPoint x: 530, endPoint y: 267, distance: 26.6
click at [539, 247] on div "Select a reason" at bounding box center [709, 252] width 434 height 34
click at [525, 303] on button "Save" at bounding box center [551, 308] width 117 height 47
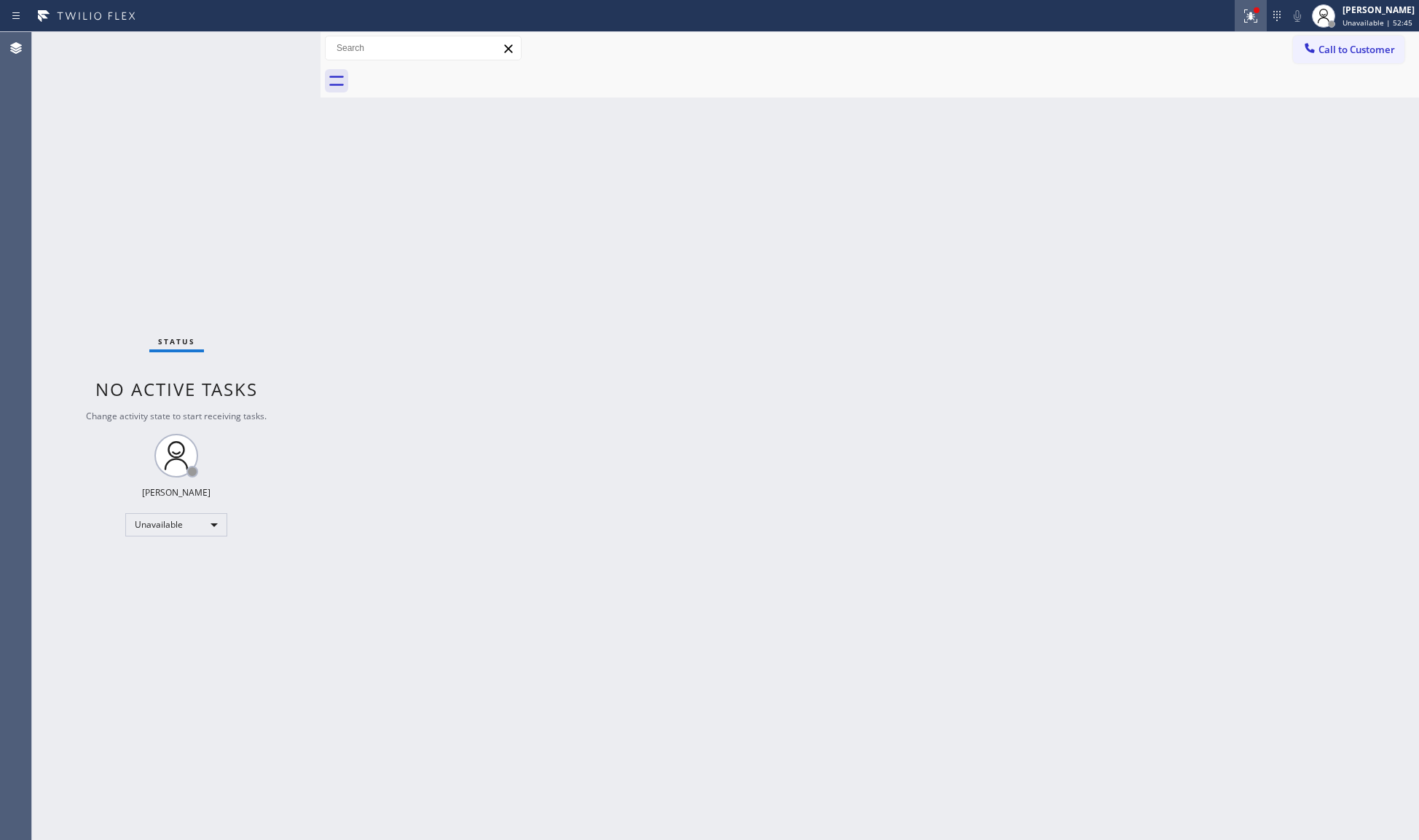
click at [1254, 19] on icon at bounding box center [1250, 16] width 18 height 18
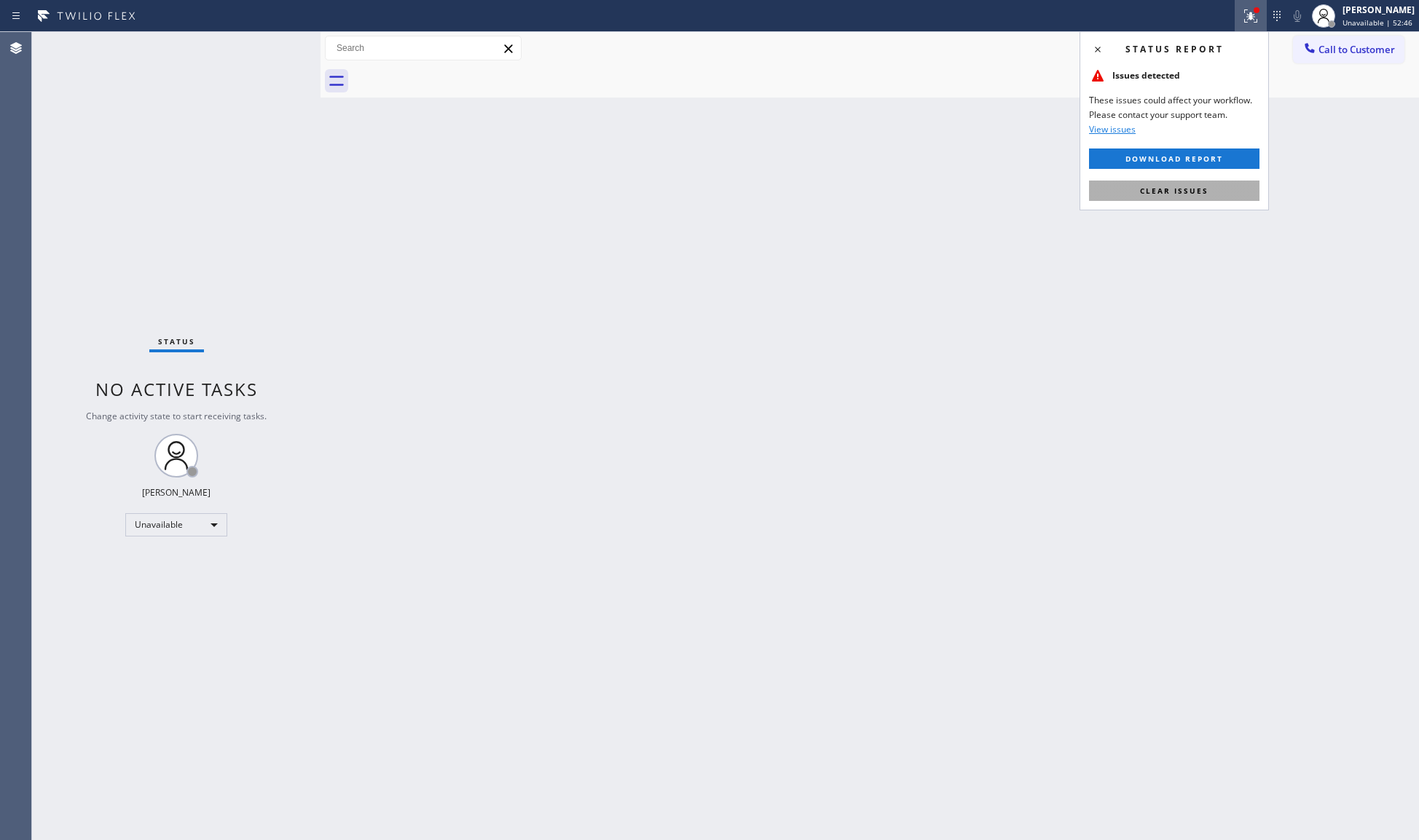
click at [1171, 184] on button "Clear issues" at bounding box center [1174, 191] width 171 height 20
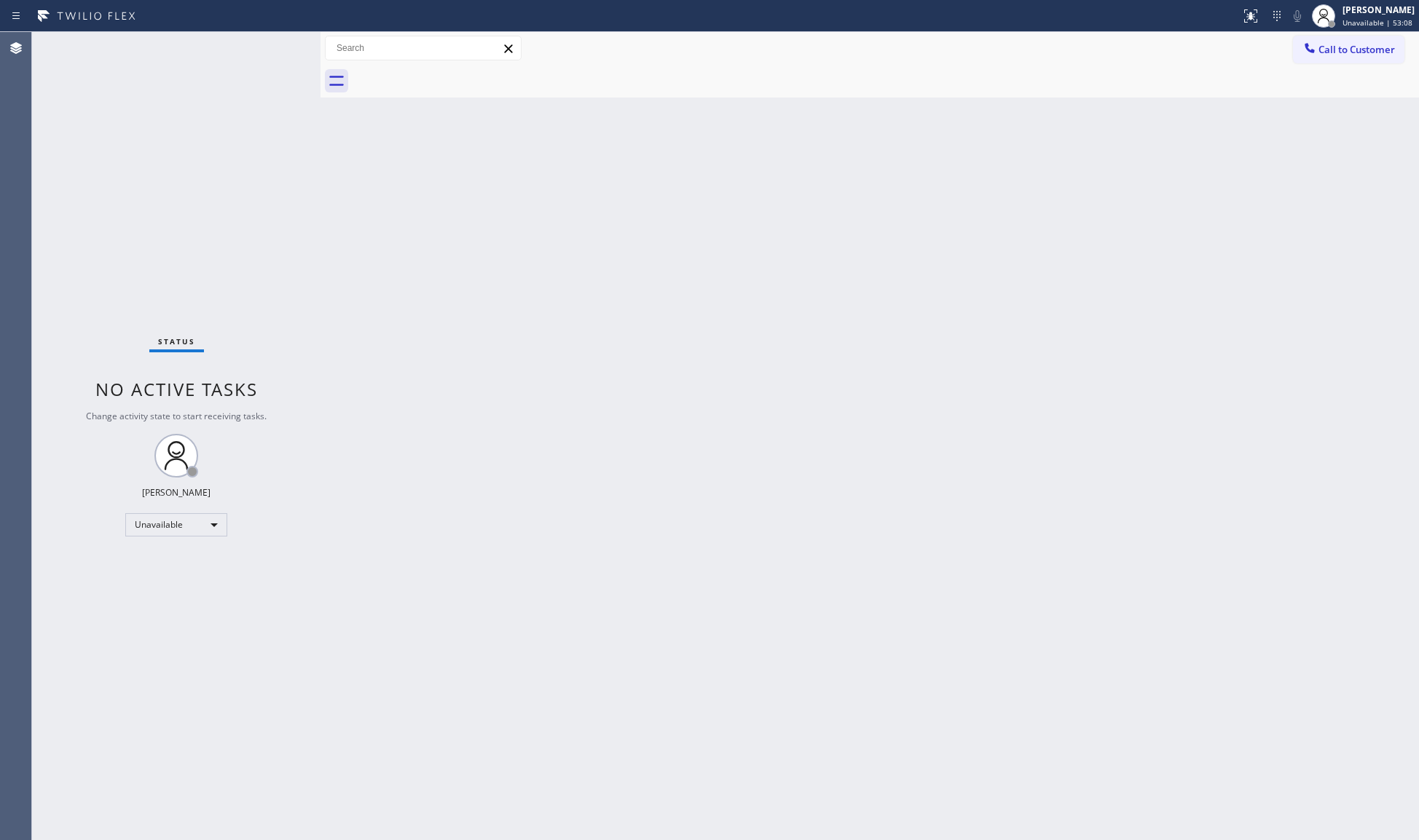
drag, startPoint x: 1352, startPoint y: 36, endPoint x: 1300, endPoint y: 70, distance: 62.1
click at [1345, 41] on button "Call to Customer" at bounding box center [1348, 49] width 111 height 28
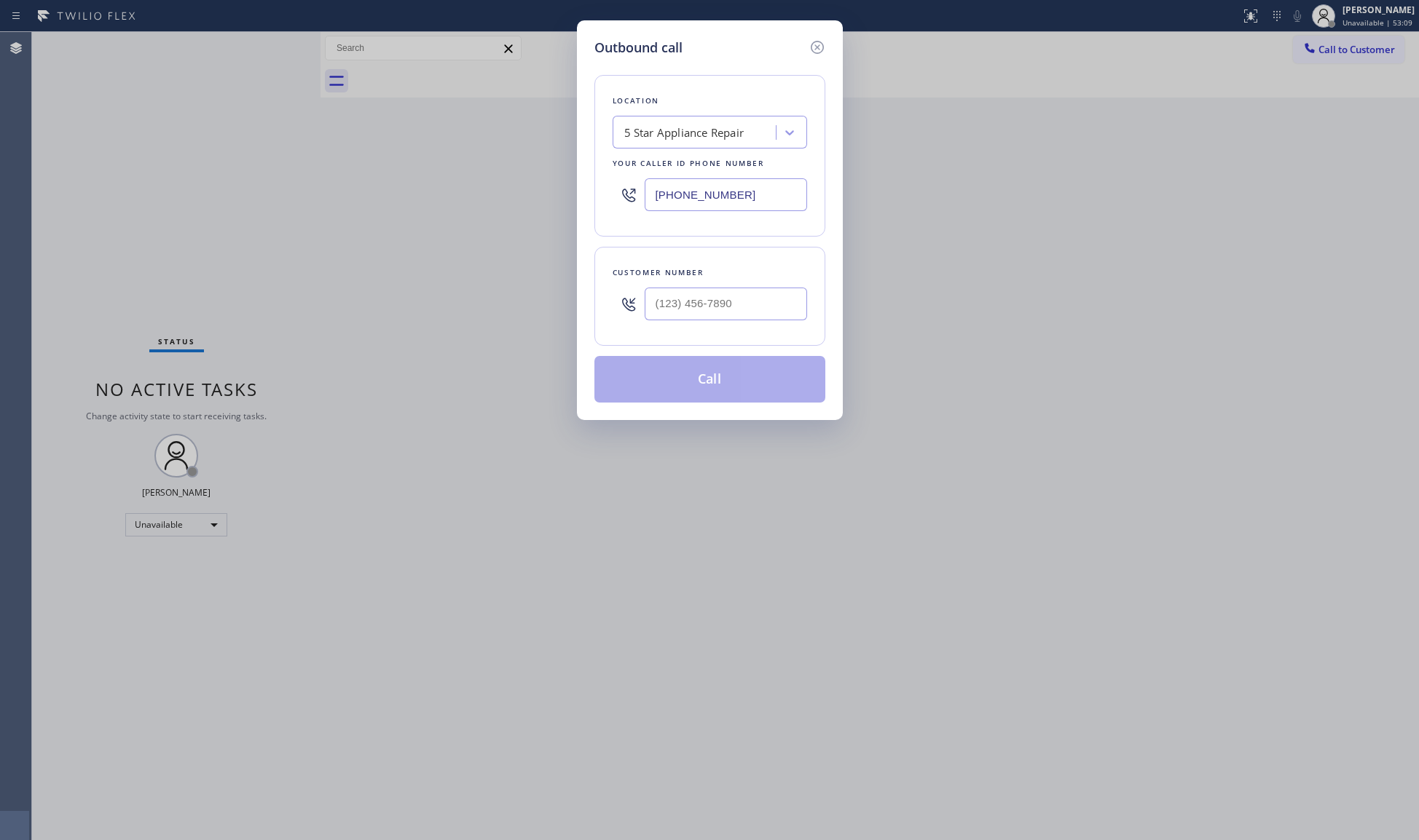
drag, startPoint x: 755, startPoint y: 205, endPoint x: 579, endPoint y: 202, distance: 176.0
click at [626, 204] on div "[PHONE_NUMBER]" at bounding box center [710, 195] width 195 height 48
paste input "415) 301-7006"
type input "[PHONE_NUMBER]"
click at [788, 297] on input "(___) ___-____" at bounding box center [726, 303] width 162 height 33
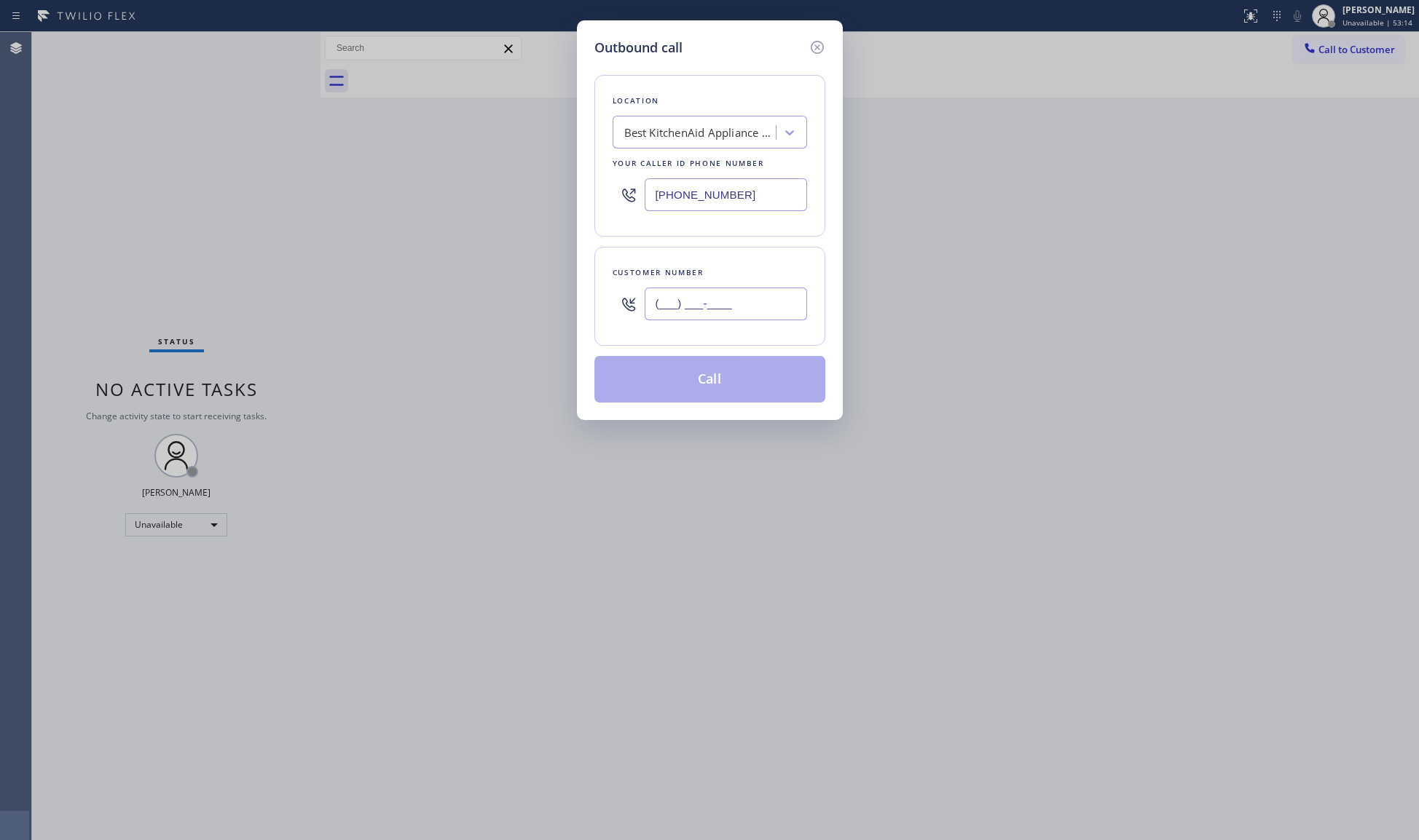
paste input "206) 947-0120"
type input "[PHONE_NUMBER]"
click at [717, 386] on button "Call" at bounding box center [710, 379] width 231 height 47
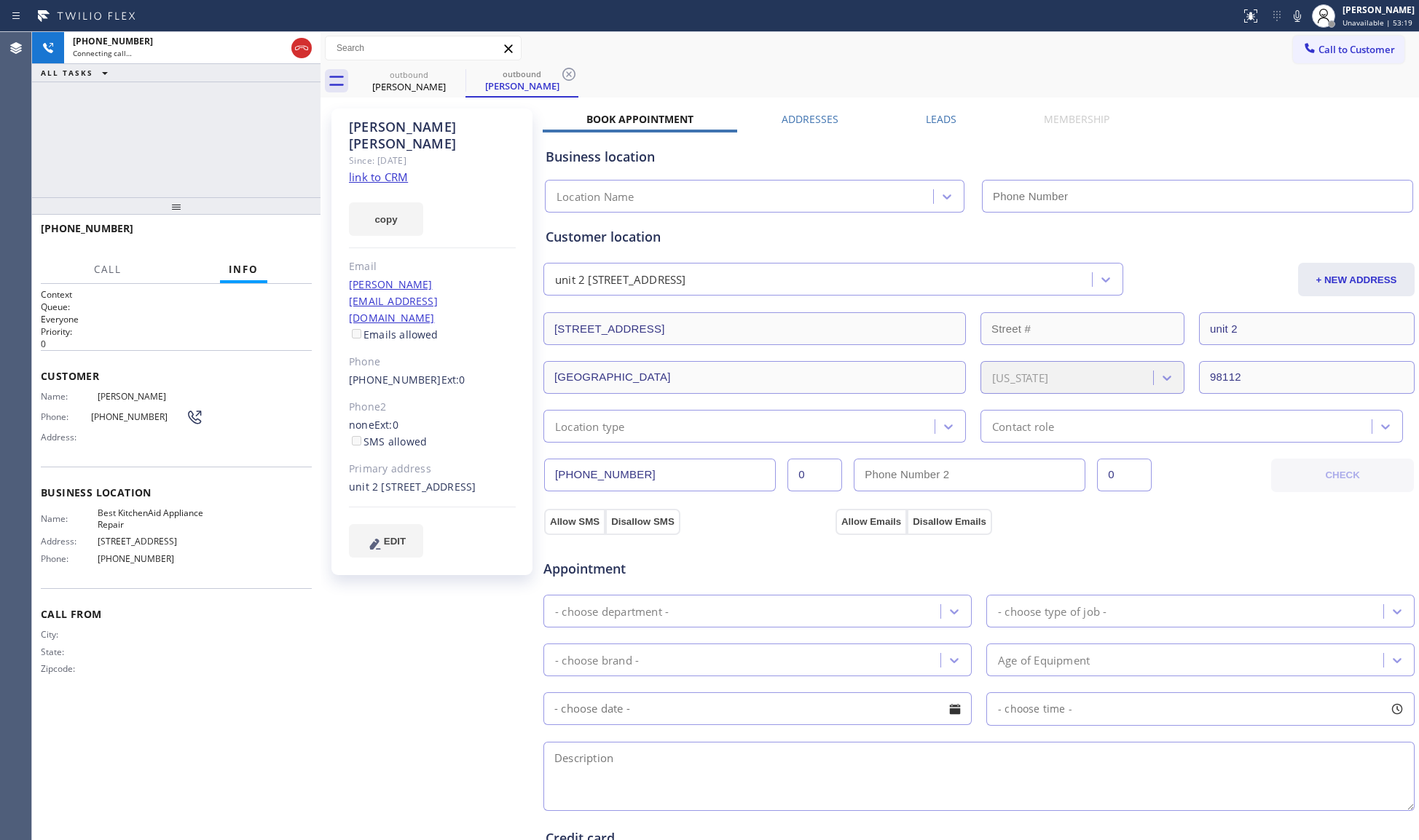
drag, startPoint x: 759, startPoint y: 73, endPoint x: 772, endPoint y: 84, distance: 17.0
click at [761, 74] on div "outbound [PERSON_NAME] outbound [PERSON_NAME]" at bounding box center [886, 81] width 1066 height 33
type input "[PHONE_NUMBER]"
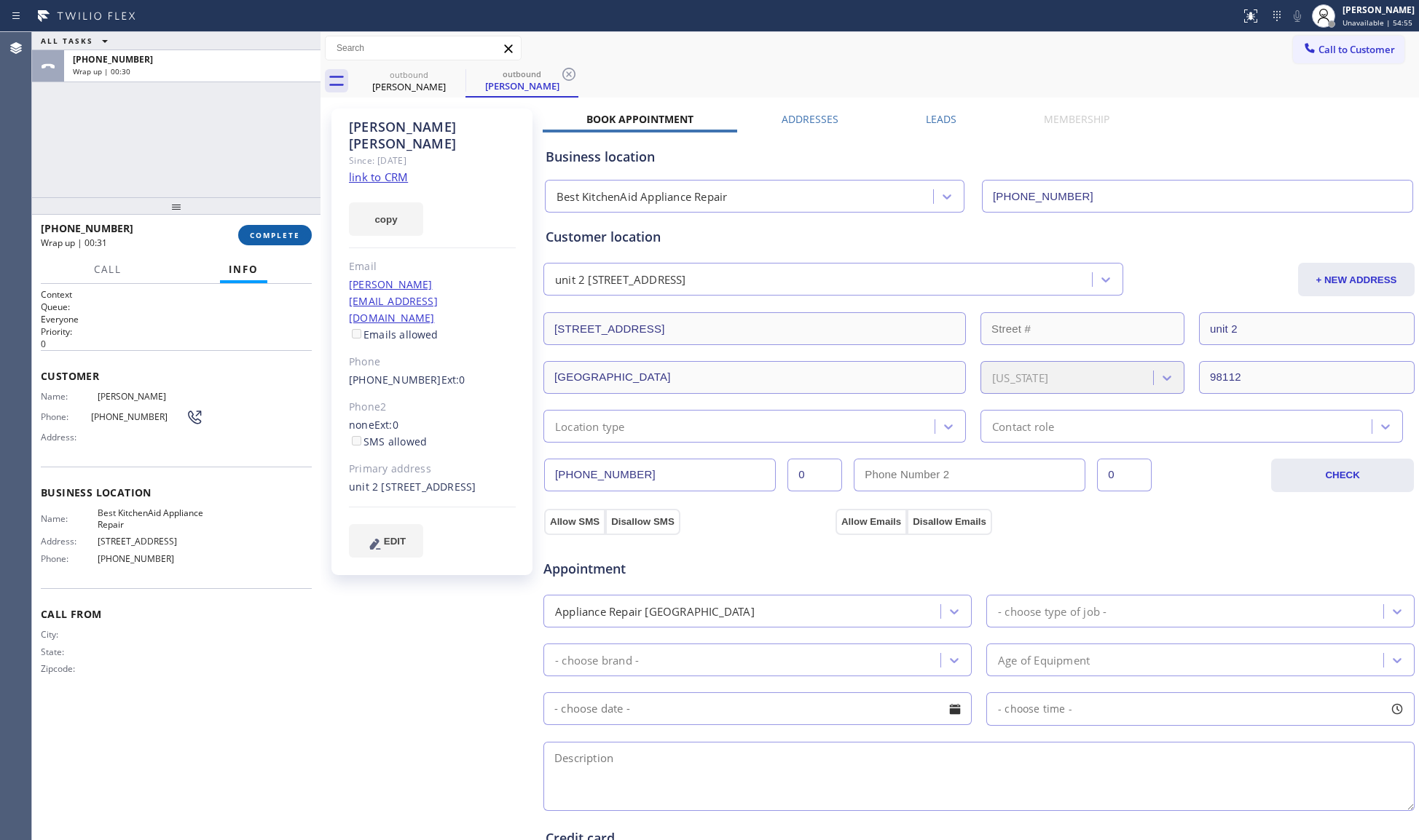
drag, startPoint x: 301, startPoint y: 237, endPoint x: 292, endPoint y: 231, distance: 10.8
click at [300, 237] on button "COMPLETE" at bounding box center [275, 235] width 74 height 20
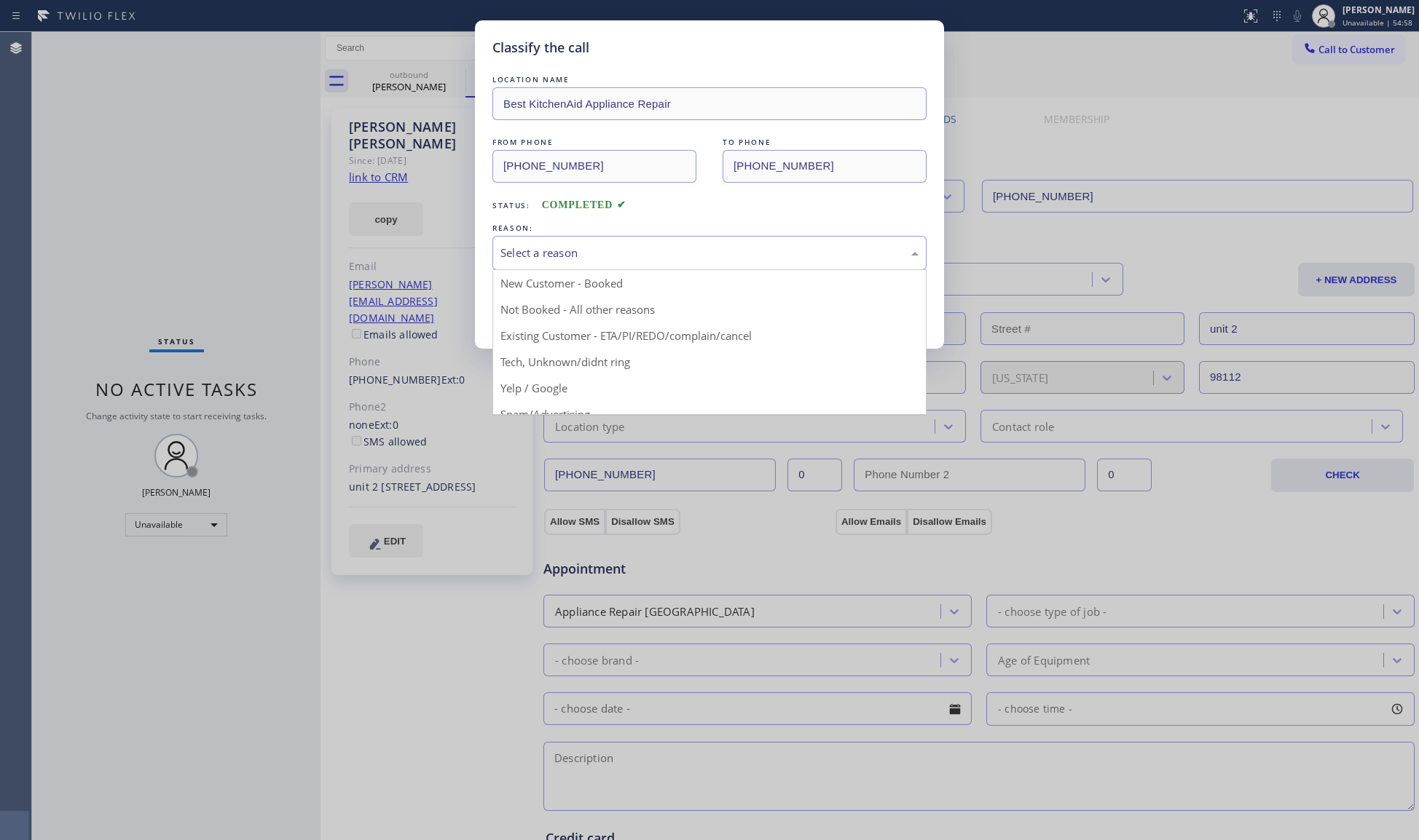
click at [571, 249] on div "Select a reason" at bounding box center [710, 253] width 418 height 17
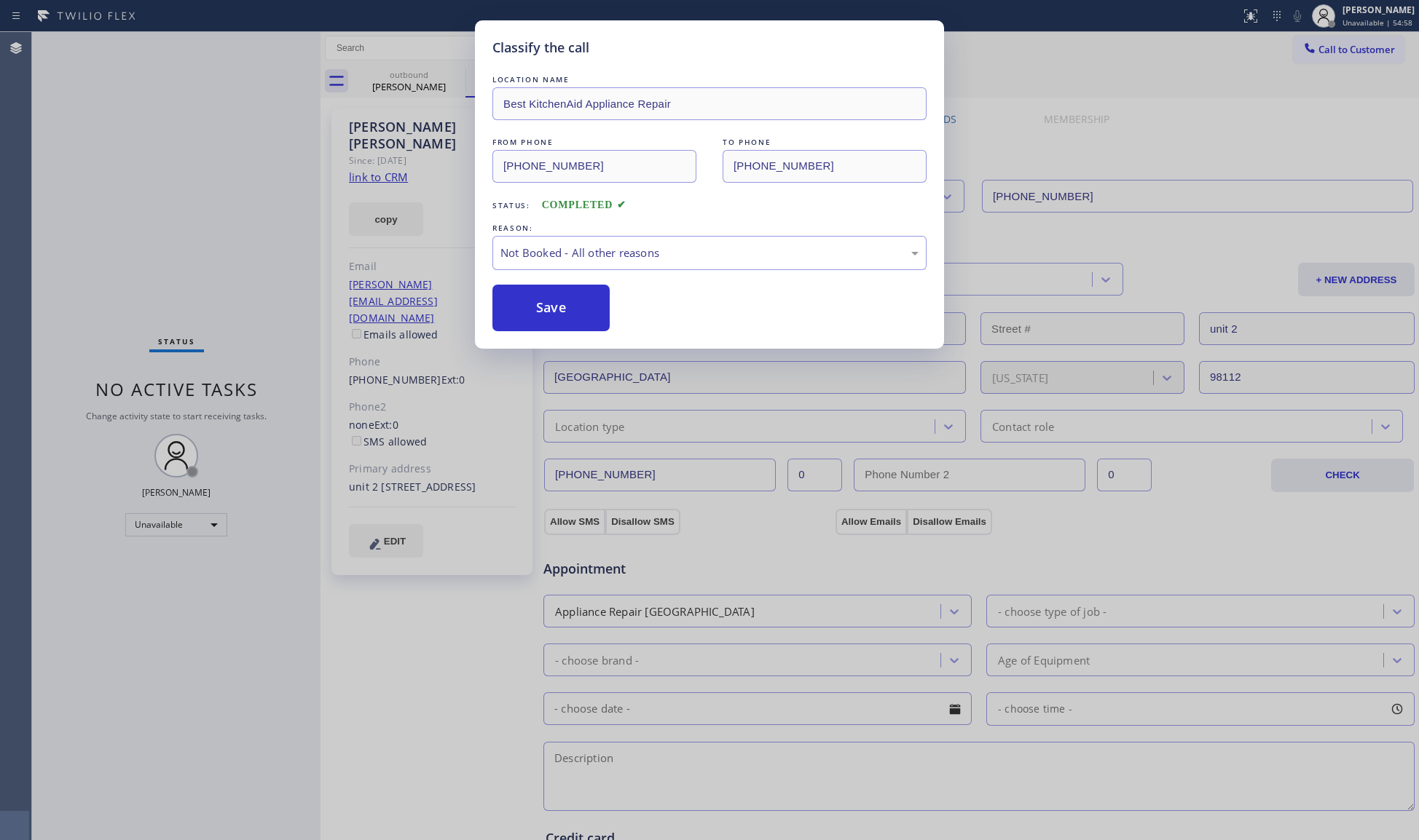
click at [548, 308] on button "Save" at bounding box center [551, 308] width 117 height 47
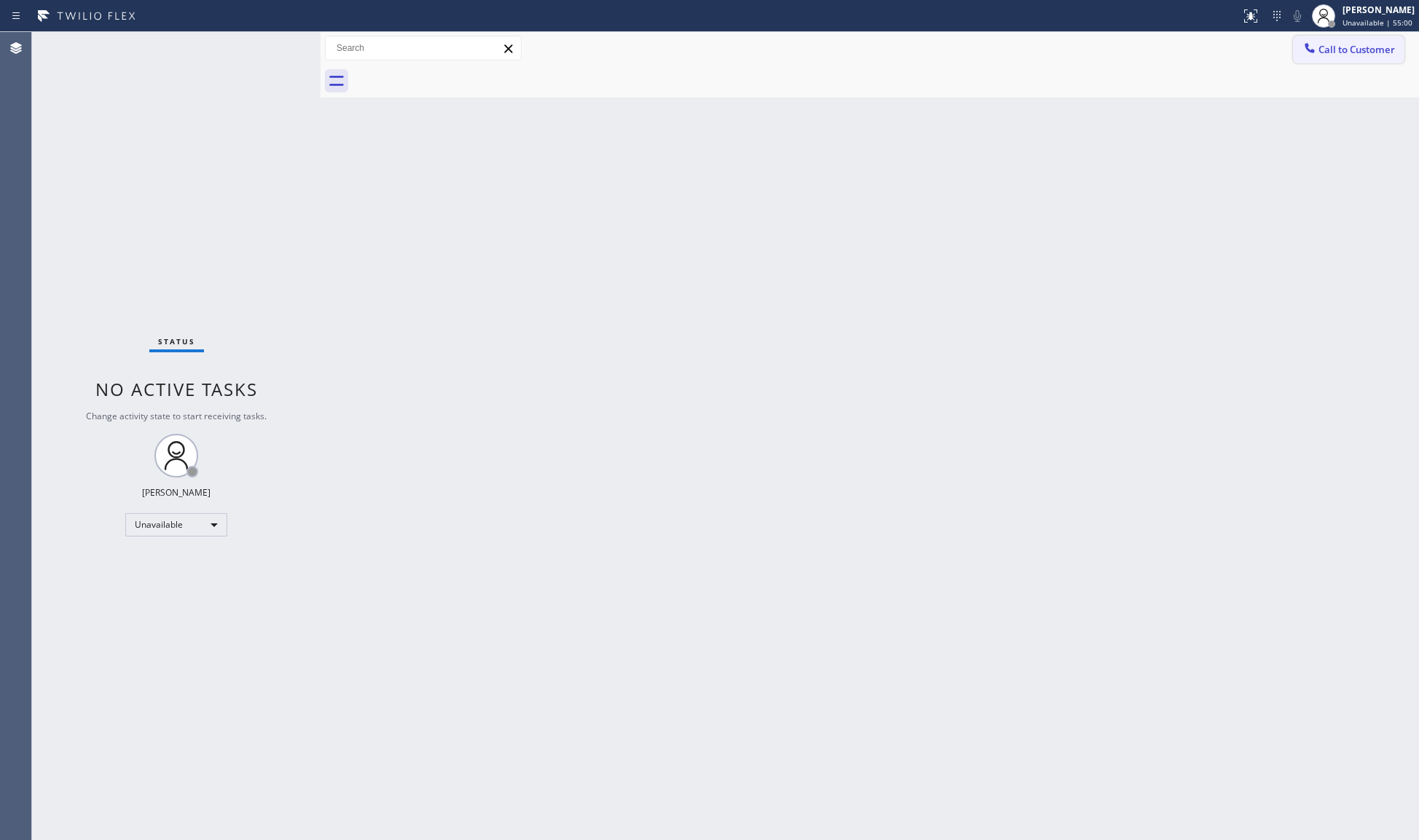
click at [1352, 53] on span "Call to Customer" at bounding box center [1356, 49] width 76 height 13
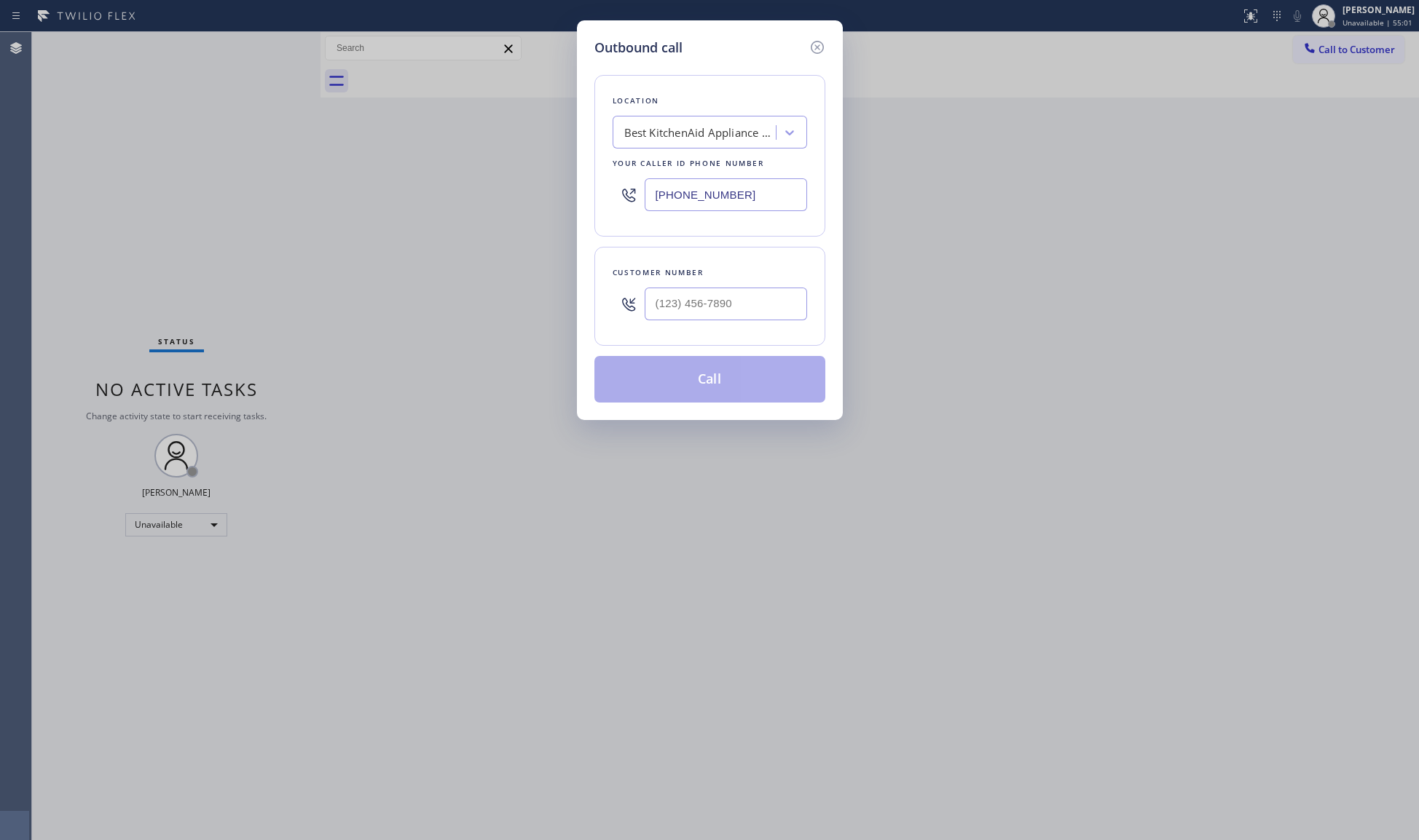
drag, startPoint x: 750, startPoint y: 199, endPoint x: 543, endPoint y: 195, distance: 207.0
click at [543, 199] on div "Outbound call Location Best KitchenAid Appliance Repair Your caller id phone nu…" at bounding box center [709, 420] width 1419 height 840
paste input "323) 416-2342"
type input "[PHONE_NUMBER]"
click at [771, 308] on input "(___) ___-____" at bounding box center [726, 303] width 162 height 33
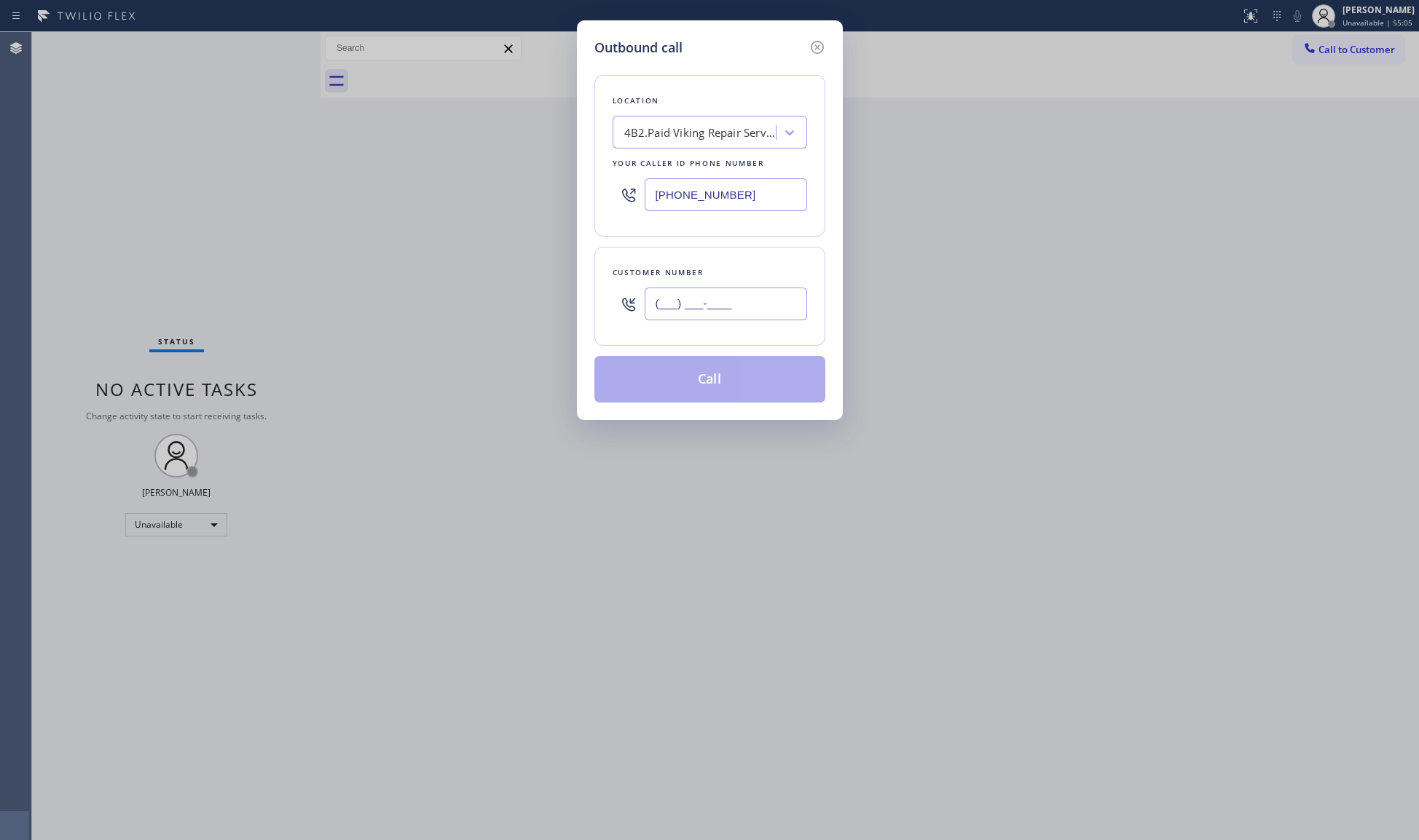
paste input "310) 261-7220"
type input "[PHONE_NUMBER]"
click at [730, 382] on button "Call" at bounding box center [710, 379] width 231 height 47
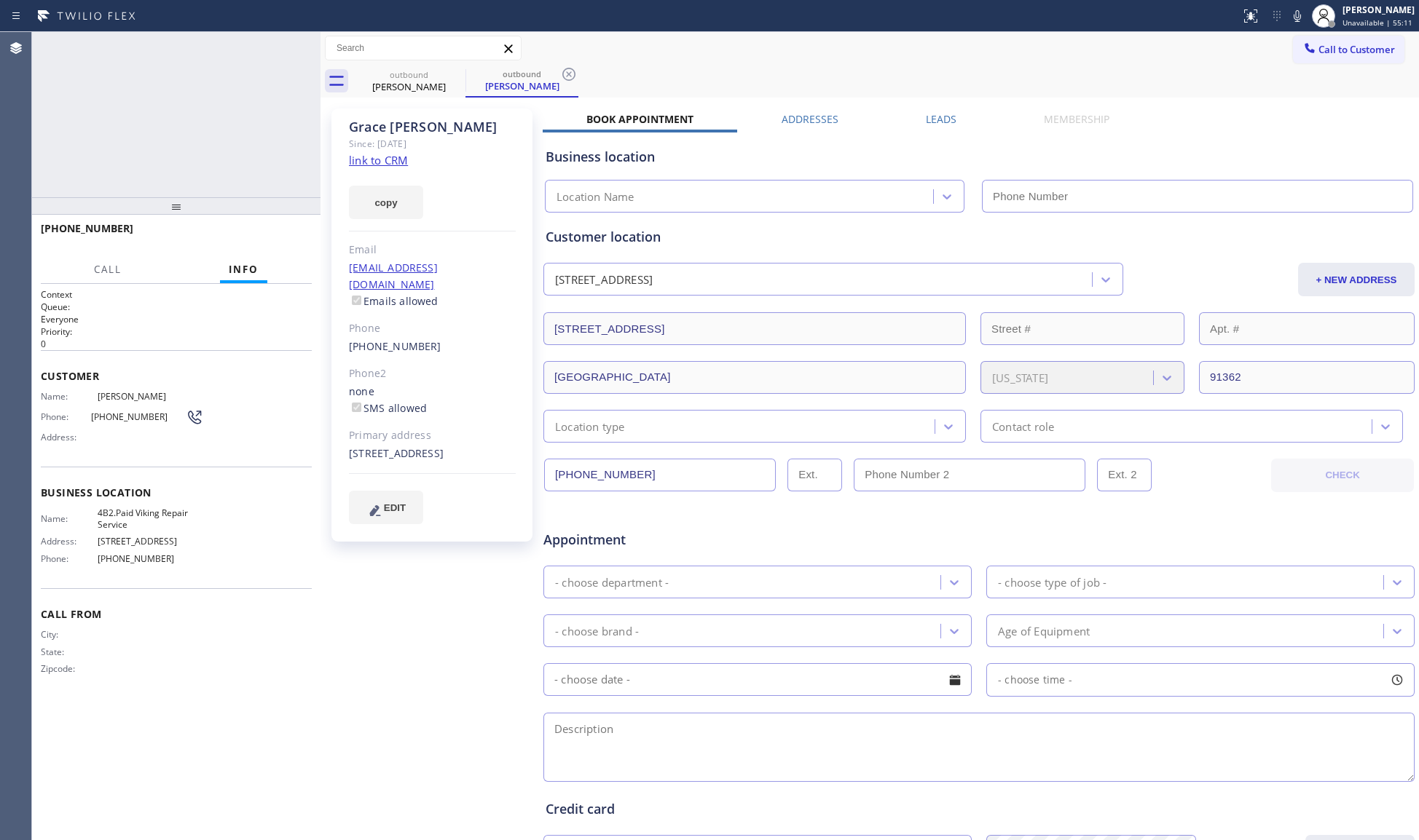
type input "[PHONE_NUMBER]"
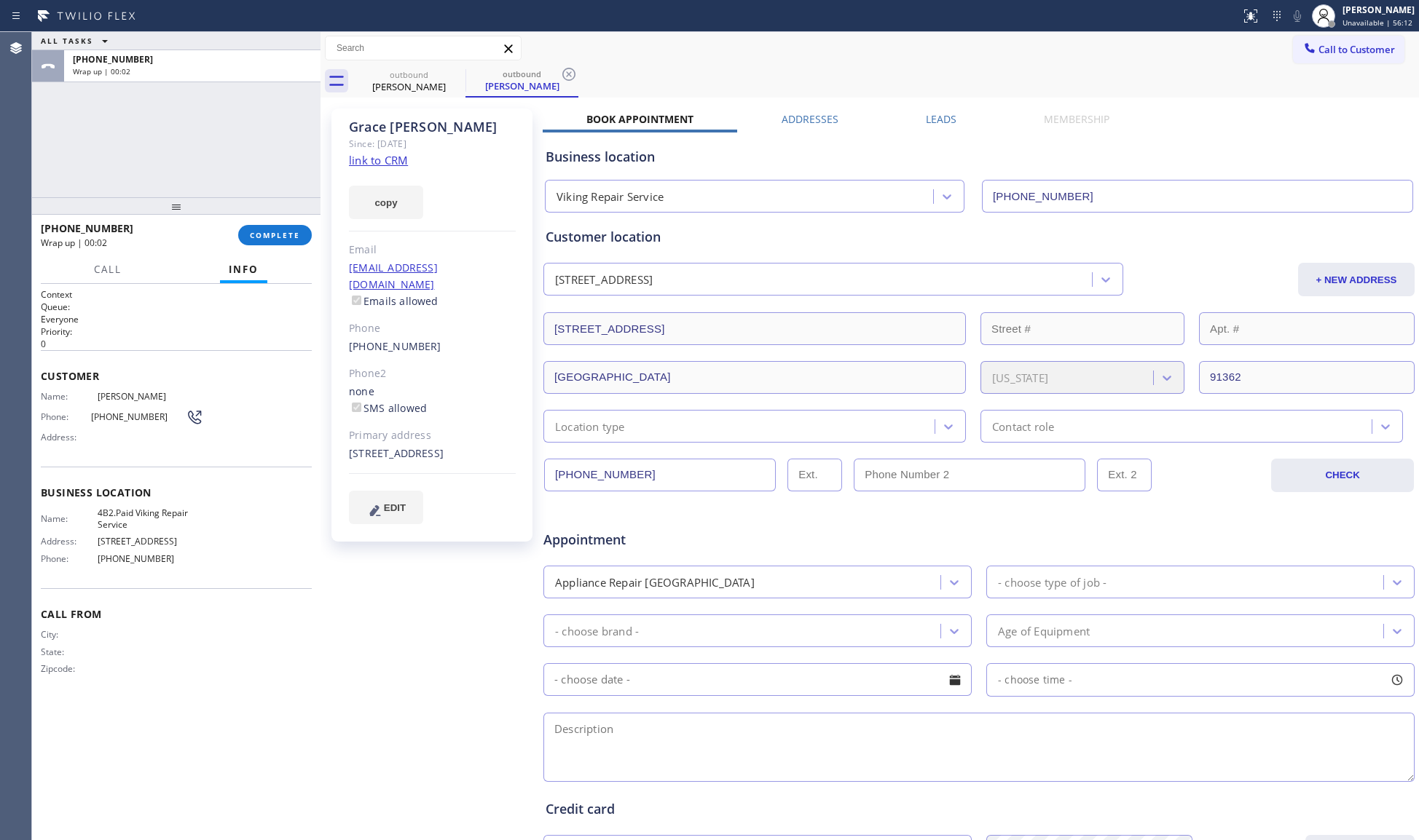
drag, startPoint x: 315, startPoint y: 237, endPoint x: 301, endPoint y: 225, distance: 18.4
click at [314, 237] on div "[PHONE_NUMBER] Wrap up | 00:02 COMPLETE" at bounding box center [176, 235] width 288 height 41
click at [302, 226] on button "COMPLETE" at bounding box center [275, 235] width 74 height 20
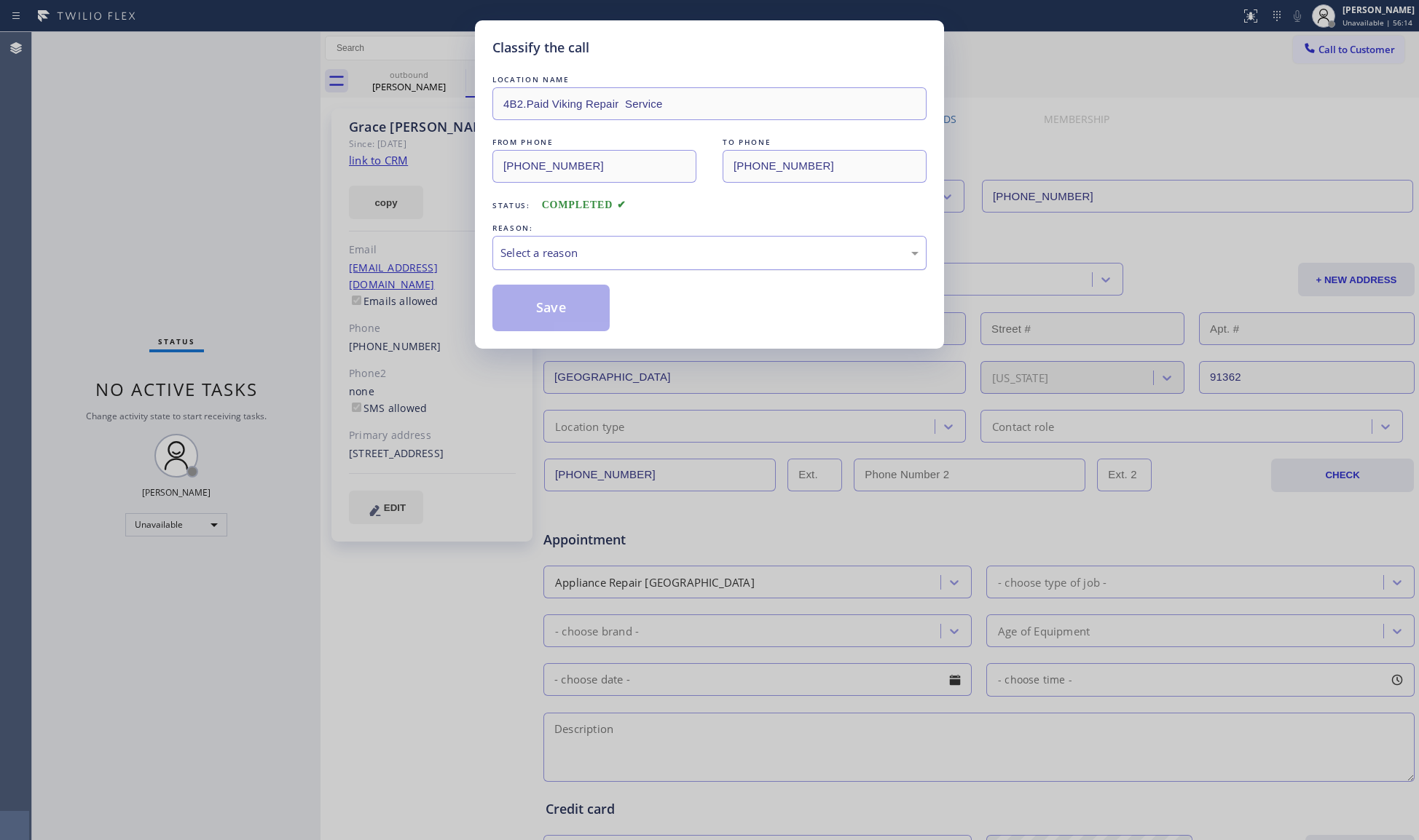
drag, startPoint x: 520, startPoint y: 254, endPoint x: 524, endPoint y: 263, distance: 9.8
click at [522, 257] on div "Select a reason" at bounding box center [710, 253] width 418 height 17
click at [529, 310] on button "Save" at bounding box center [551, 308] width 117 height 47
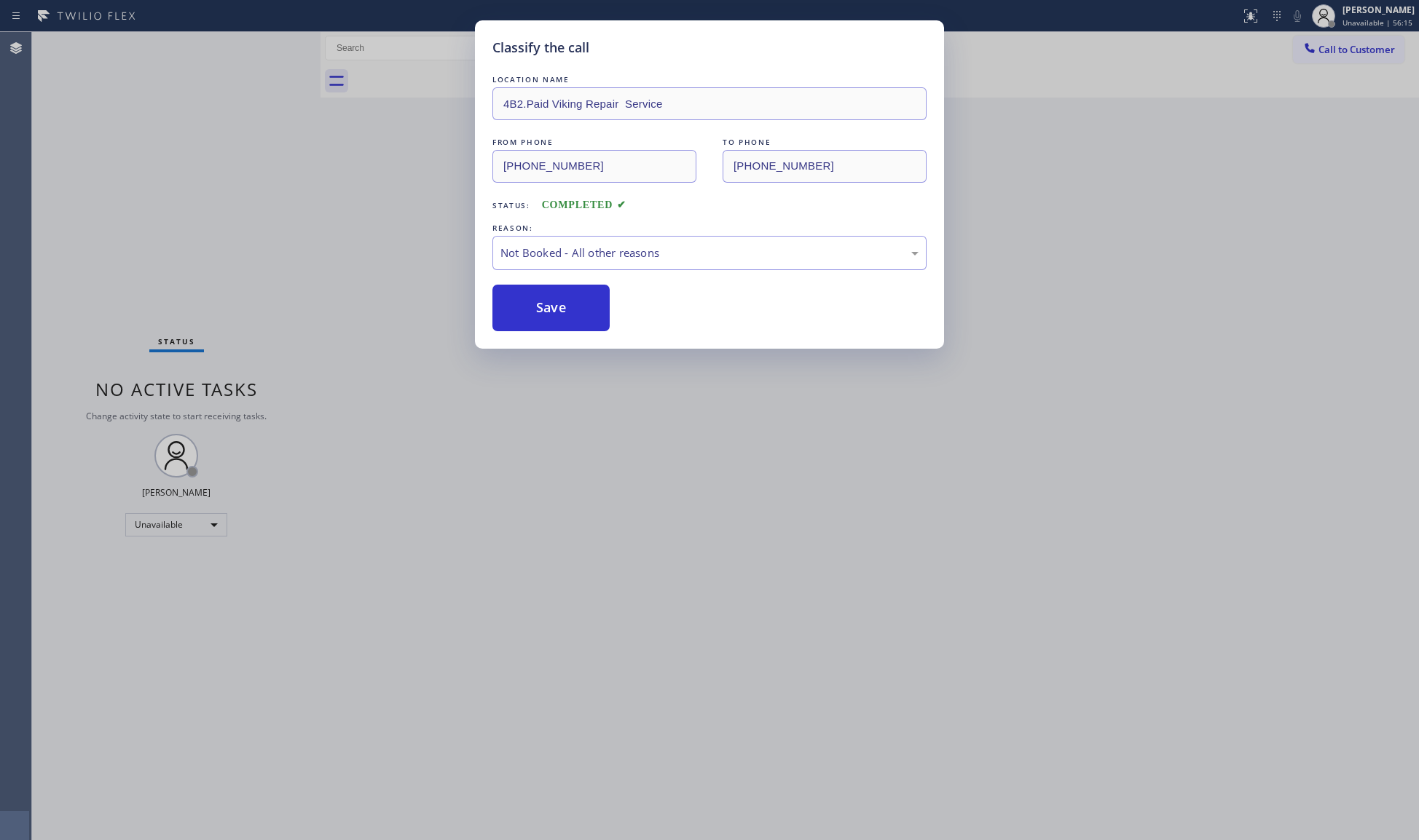
click at [321, 199] on div "Classify the call LOCATION NAME 4B2.Paid Viking Repair Service FROM PHONE [PHON…" at bounding box center [709, 420] width 1419 height 840
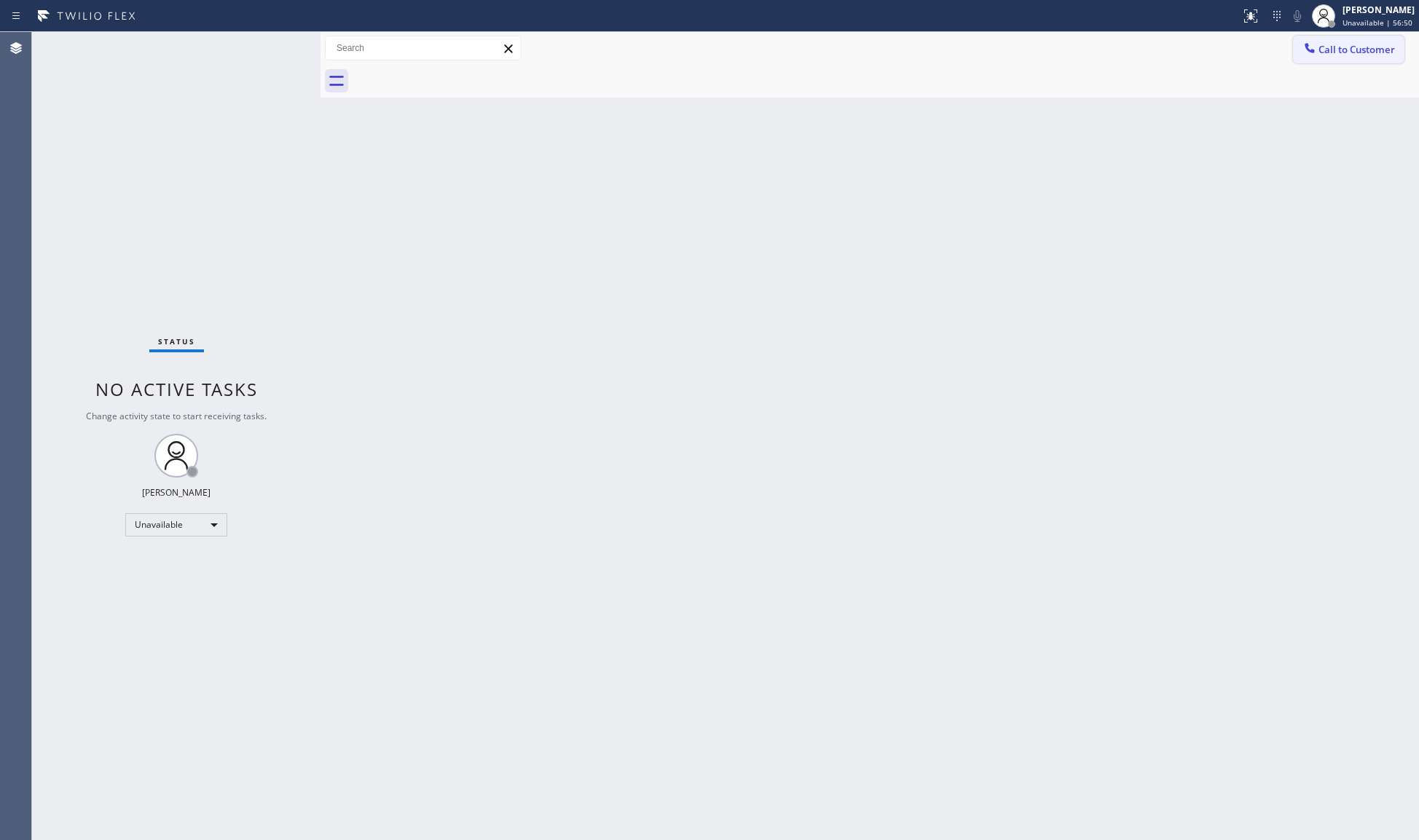
click at [1335, 47] on span "Call to Customer" at bounding box center [1356, 49] width 76 height 13
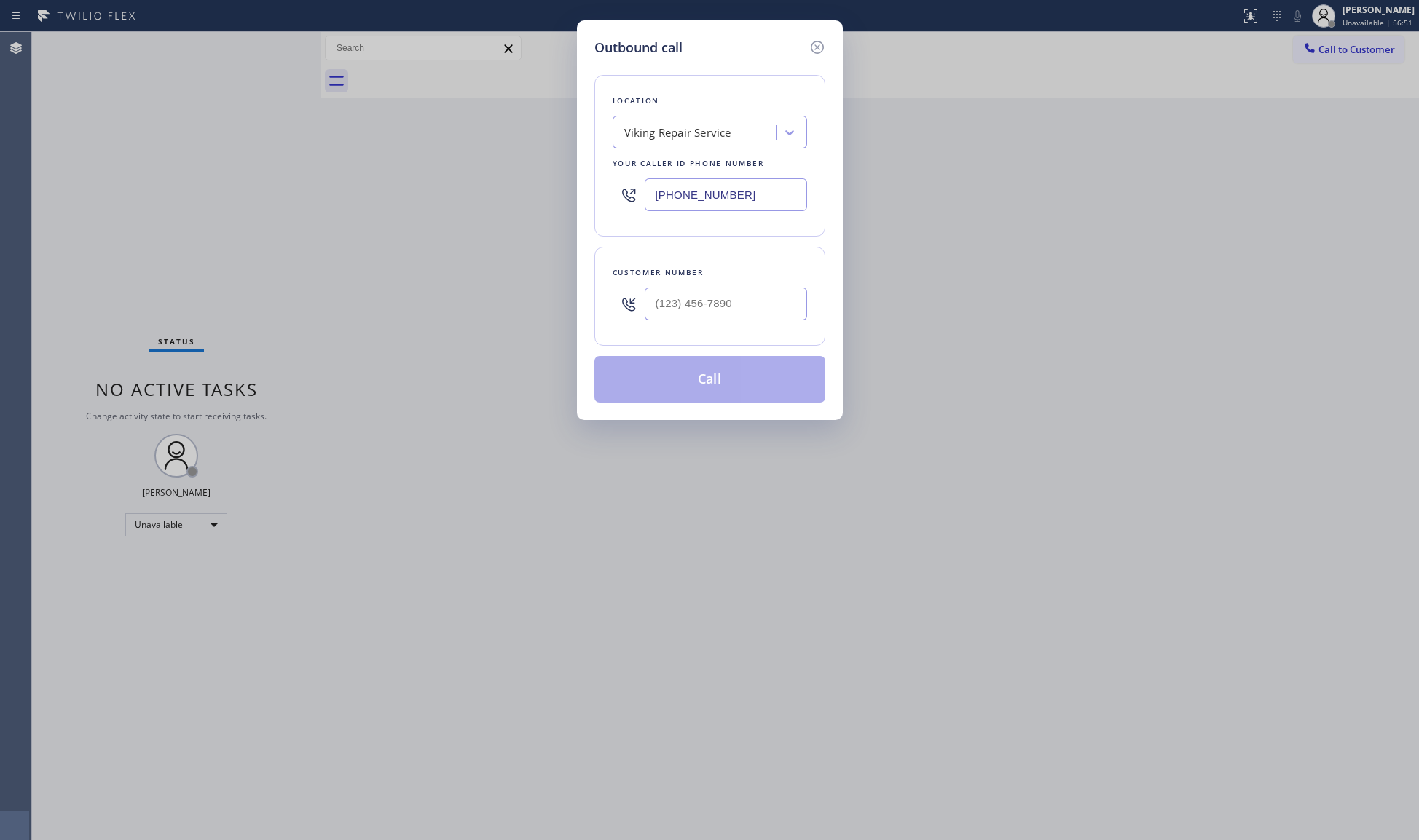
drag, startPoint x: 744, startPoint y: 191, endPoint x: 584, endPoint y: 182, distance: 160.3
click at [590, 190] on div "Outbound call Location Viking Repair Service Your caller id phone number [PHONE…" at bounding box center [710, 220] width 266 height 400
paste input "424) 421-2429"
type input "[PHONE_NUMBER]"
click at [747, 295] on input "(___) ___-____" at bounding box center [726, 303] width 162 height 33
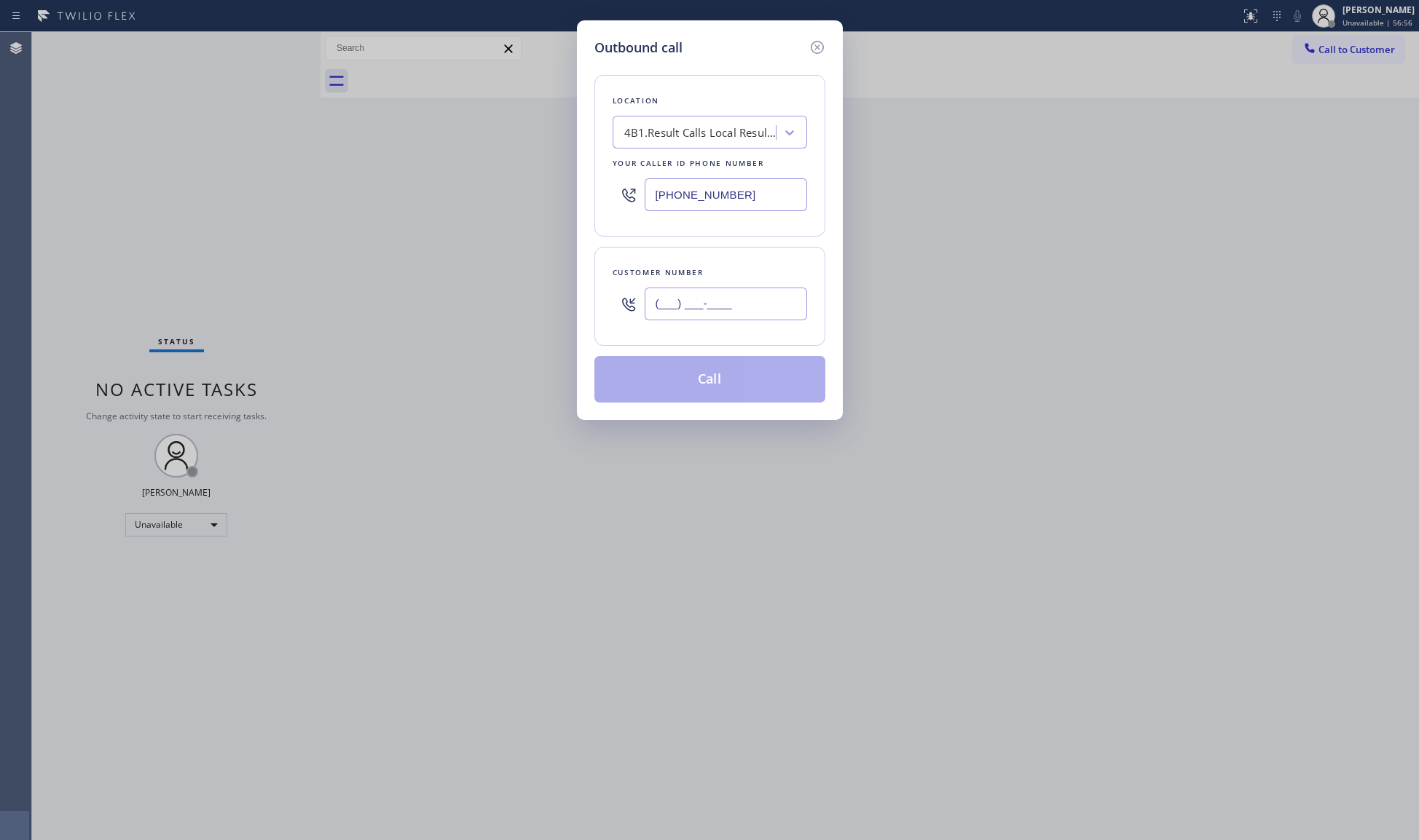
paste input "517) 802-8044"
type input "[PHONE_NUMBER]"
click at [720, 379] on button "Call" at bounding box center [710, 379] width 231 height 47
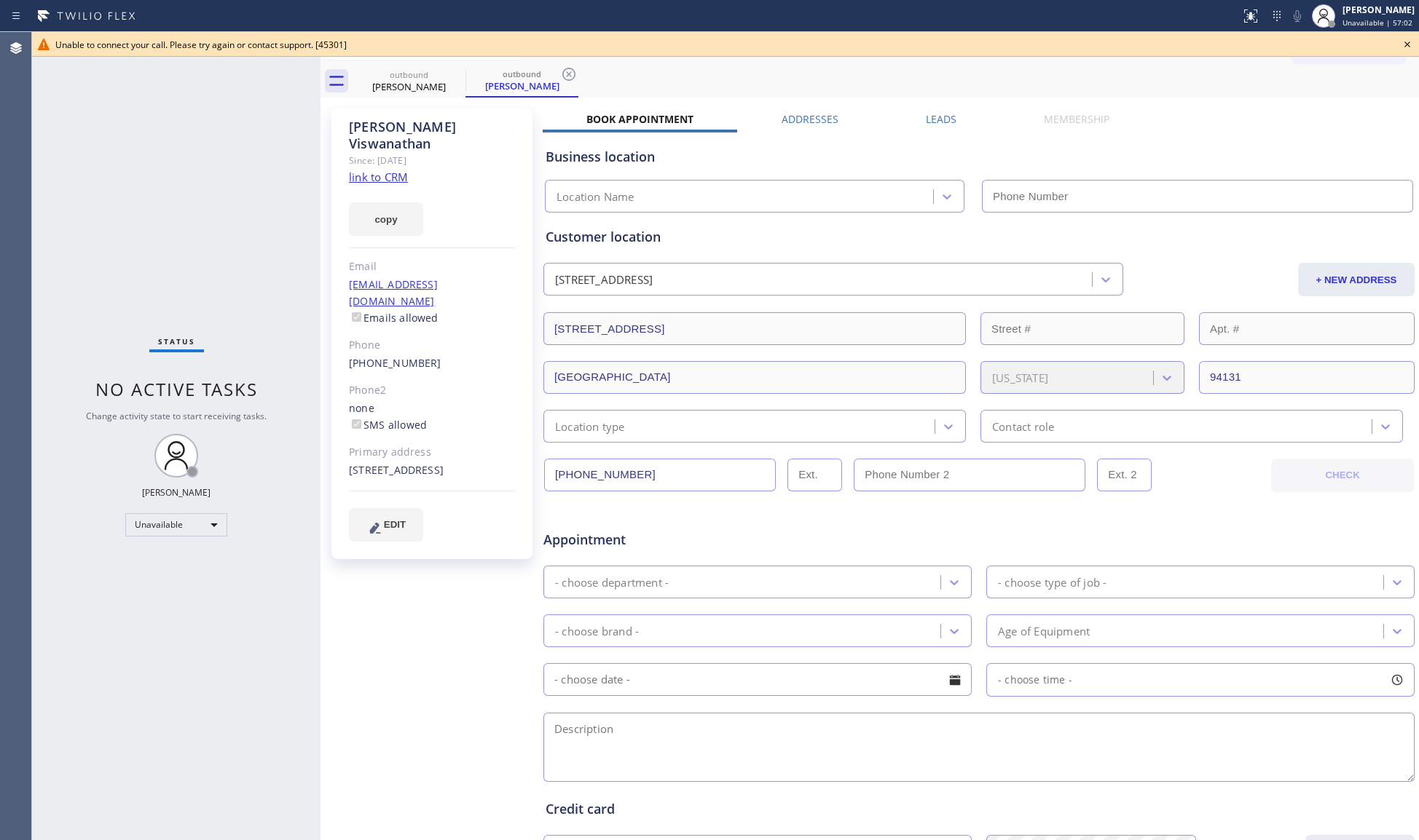
type input "[PHONE_NUMBER]"
click at [464, 70] on icon at bounding box center [456, 74] width 18 height 18
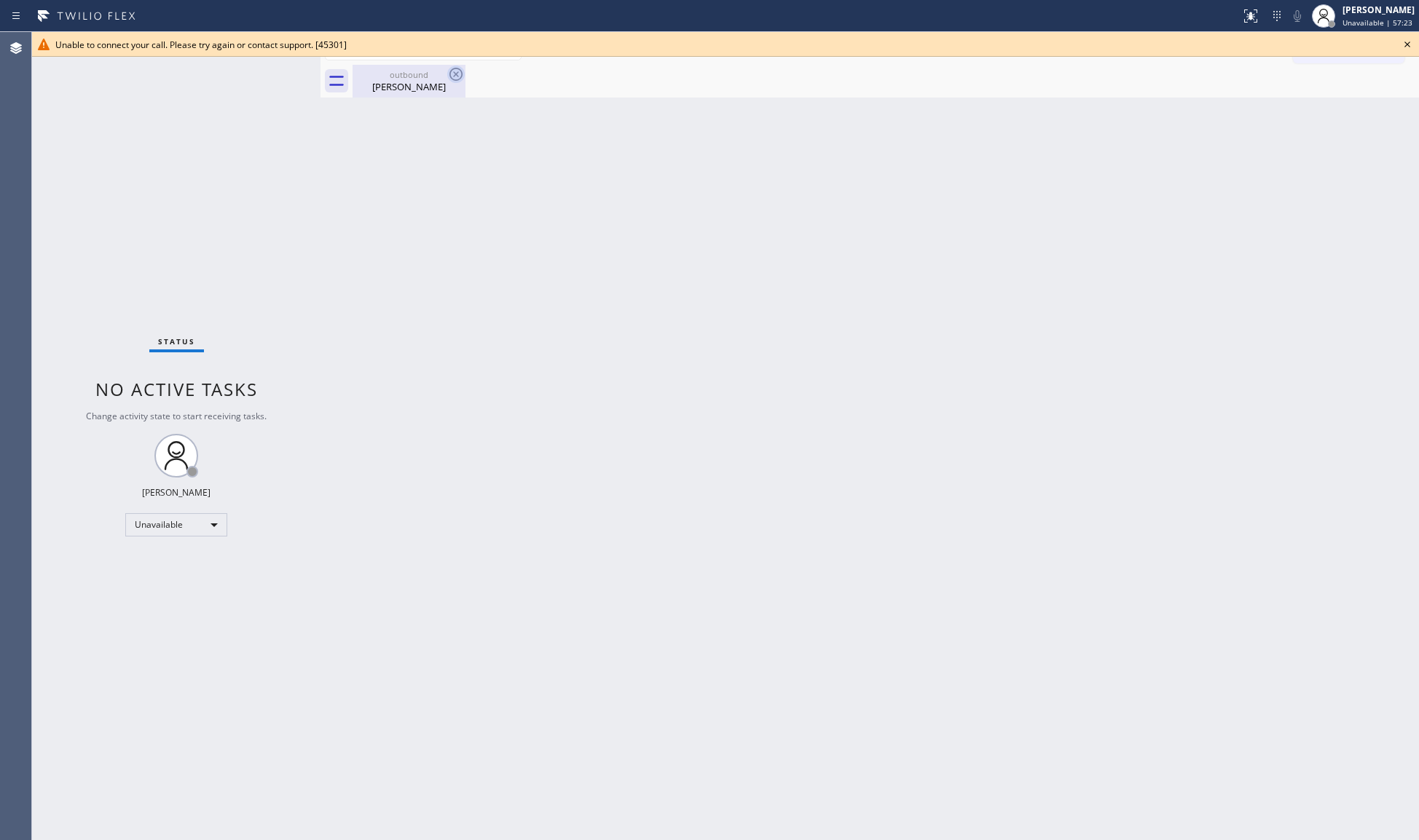
click at [463, 71] on icon at bounding box center [456, 74] width 18 height 18
click at [461, 71] on icon at bounding box center [456, 74] width 18 height 18
click at [440, 76] on div "outbound" at bounding box center [409, 74] width 110 height 11
click at [1407, 43] on icon at bounding box center [1407, 44] width 18 height 18
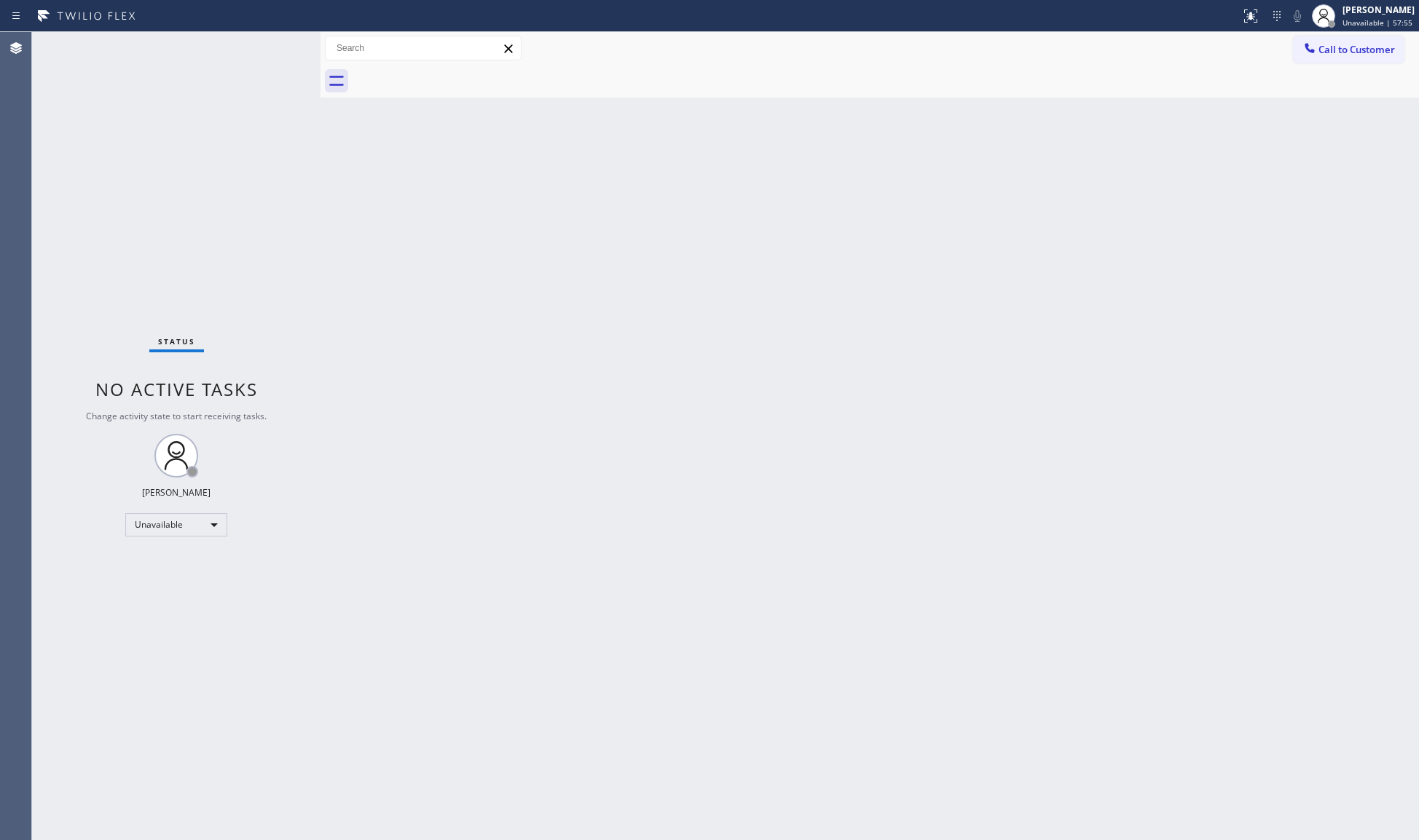
click at [1335, 32] on div "Call to Customer Outbound call Location Local Results Electrical LA Your caller…" at bounding box center [870, 48] width 1099 height 33
drag, startPoint x: 1324, startPoint y: 53, endPoint x: 1300, endPoint y: 62, distance: 25.6
click at [1318, 59] on button "Call to Customer" at bounding box center [1348, 49] width 111 height 28
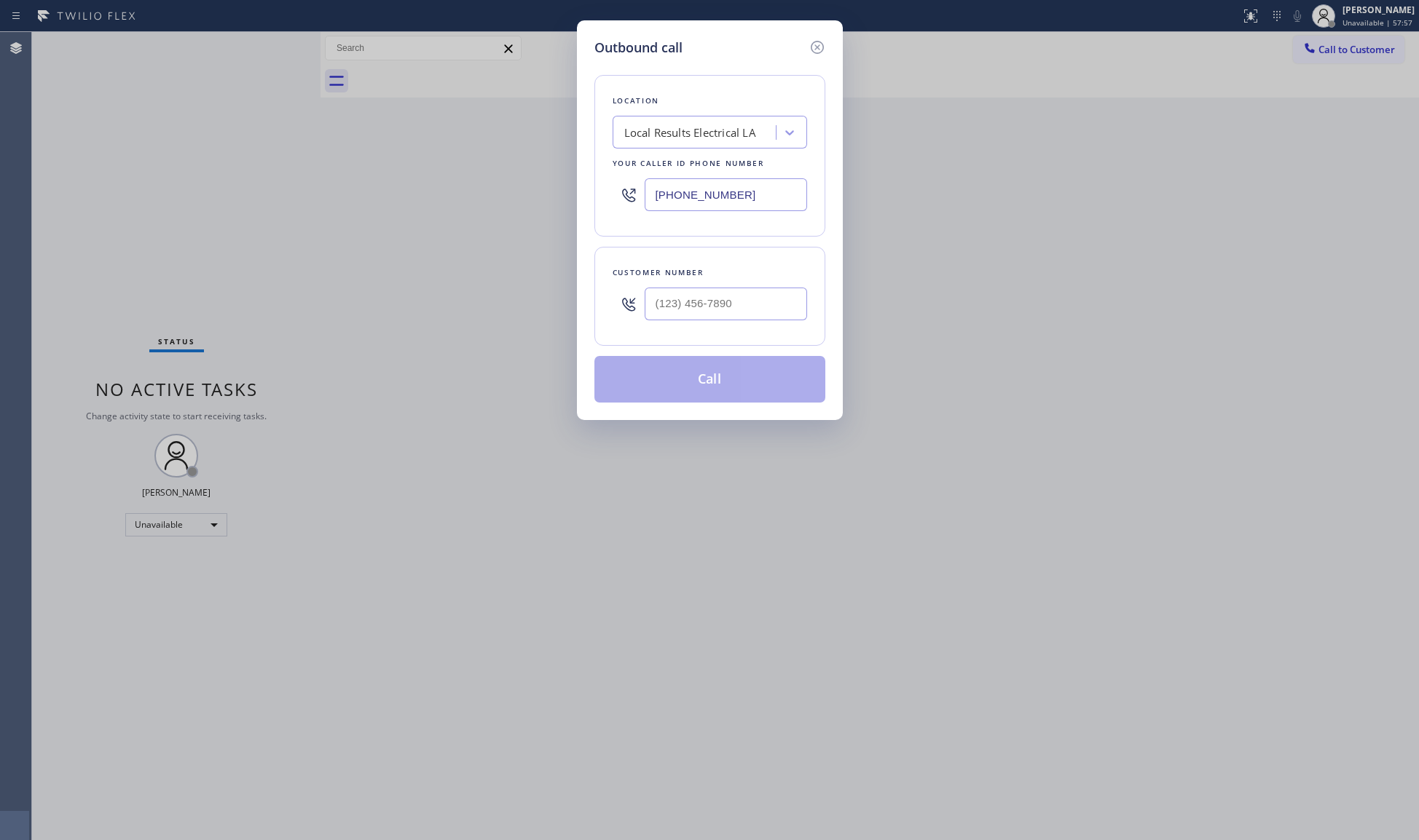
drag, startPoint x: 785, startPoint y: 191, endPoint x: 605, endPoint y: 202, distance: 180.3
click at [605, 202] on div "Location Local Results Electrical LA Your caller id phone number [PHONE_NUMBER]" at bounding box center [710, 155] width 231 height 161
paste input "510) 858-2963"
type input "[PHONE_NUMBER]"
click at [698, 294] on input "(___) ___-____" at bounding box center [726, 303] width 162 height 33
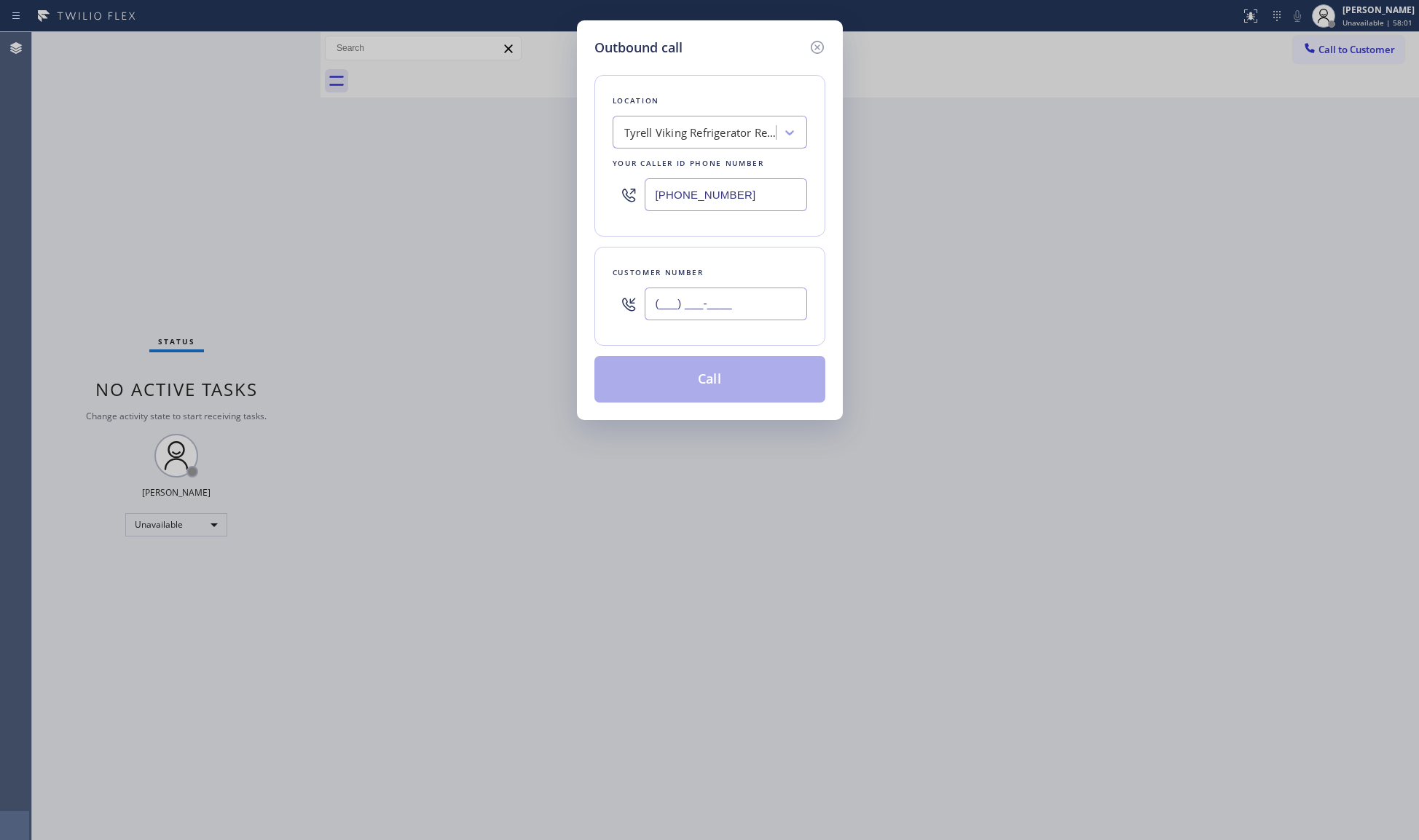
paste input "510) 847-9320"
type input "[PHONE_NUMBER]"
click at [710, 371] on button "Call" at bounding box center [710, 379] width 231 height 47
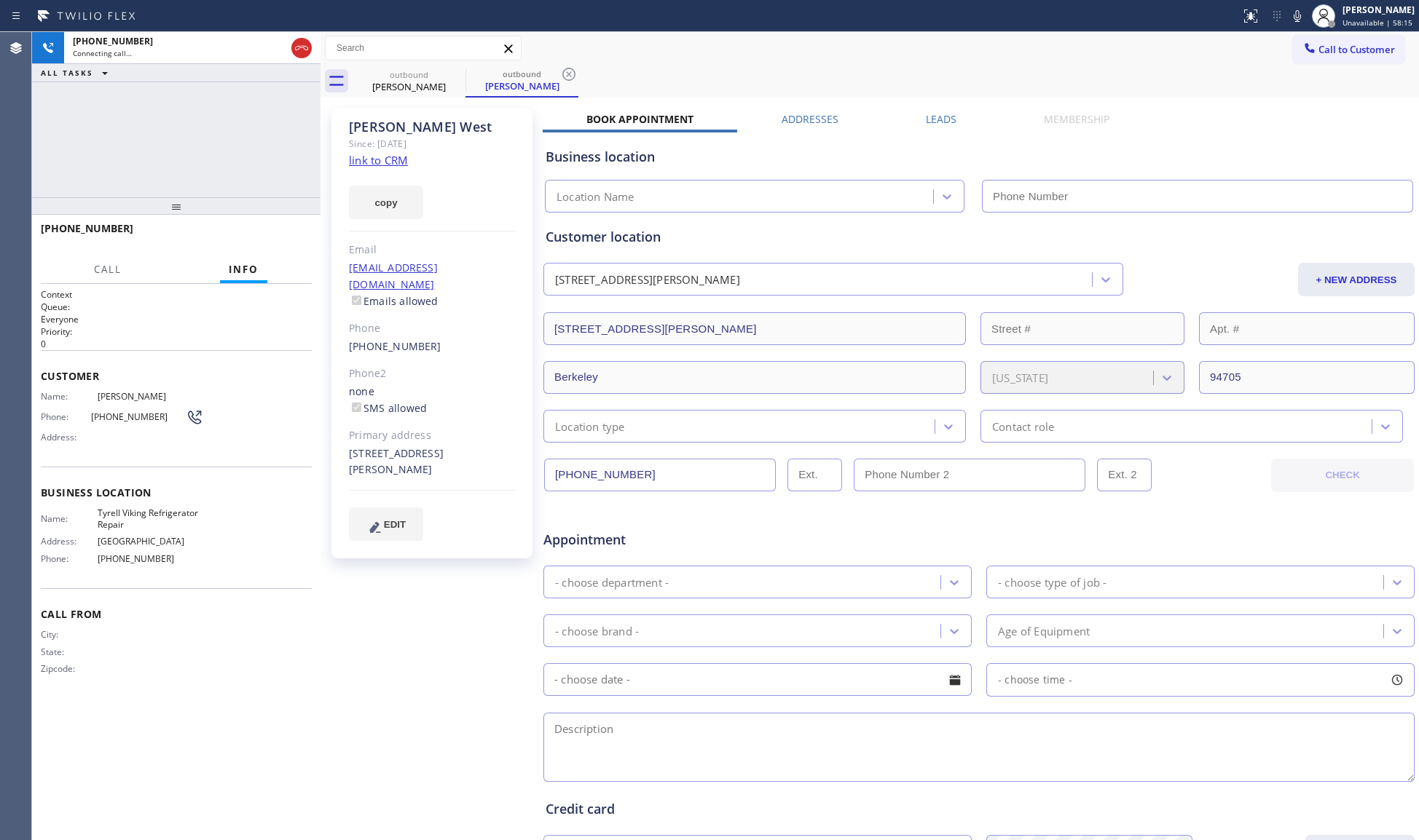
type input "[PHONE_NUMBER]"
click at [865, 59] on div "Call to Customer Outbound call Location Tyrell Viking Refrigerator Repair Your …" at bounding box center [870, 48] width 1099 height 25
drag, startPoint x: 566, startPoint y: 76, endPoint x: 579, endPoint y: 71, distance: 13.9
click at [566, 76] on icon at bounding box center [569, 74] width 18 height 18
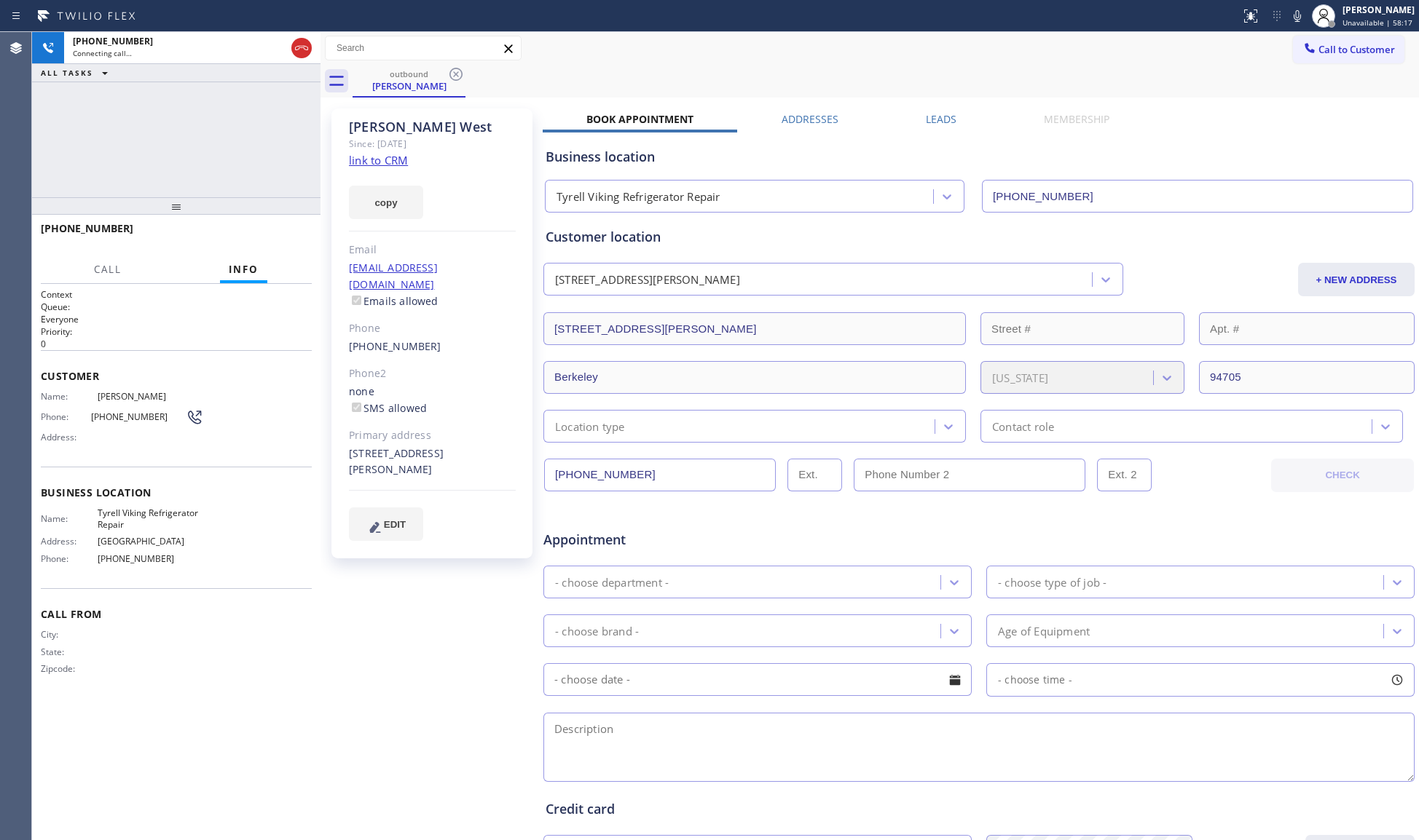
click at [601, 61] on div "Call to Customer Outbound call Location Tyrell Viking Refrigerator Repair Your …" at bounding box center [870, 48] width 1099 height 33
click at [595, 71] on div "outbound [PERSON_NAME]" at bounding box center [886, 81] width 1066 height 33
click at [302, 42] on icon at bounding box center [301, 48] width 18 height 18
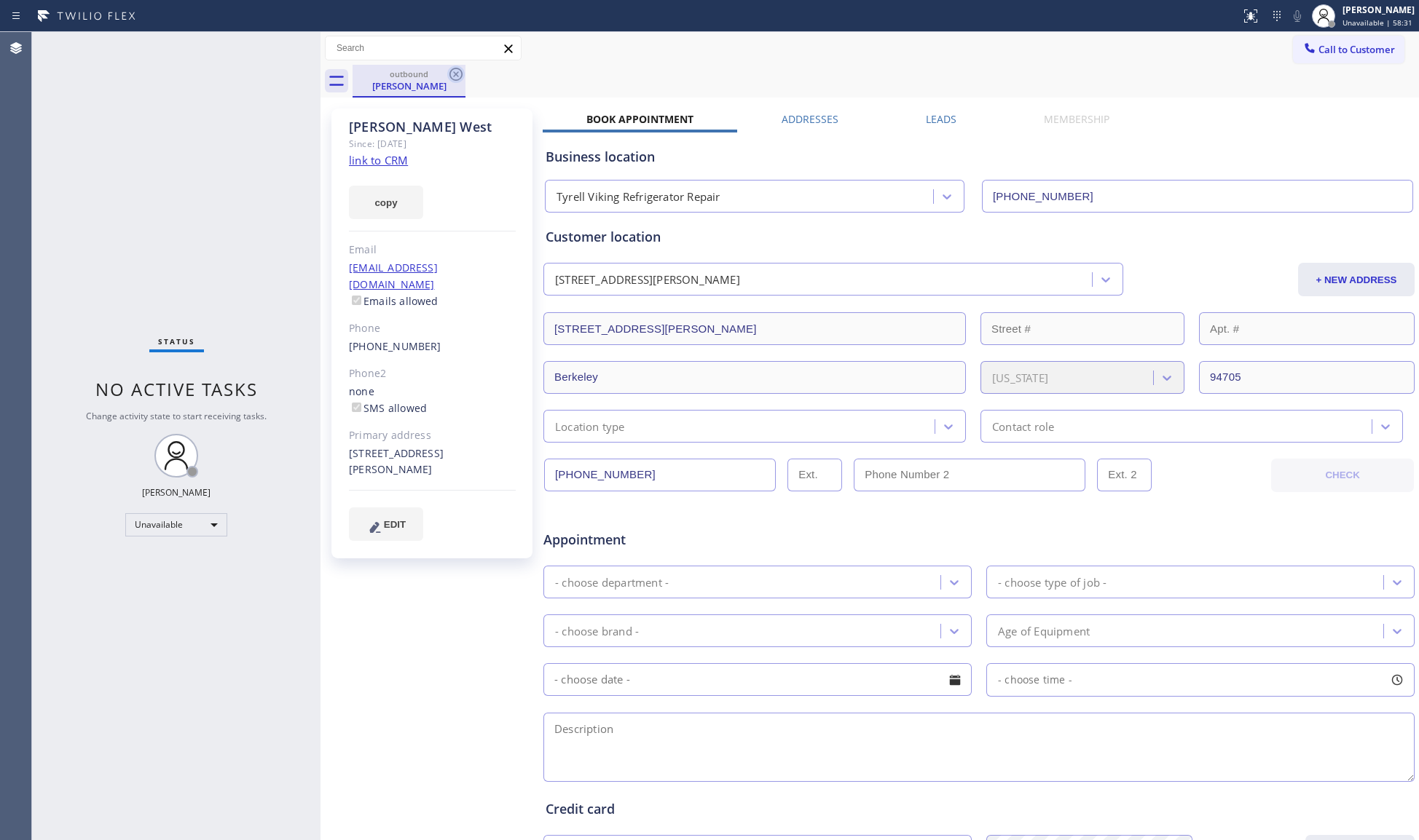
drag, startPoint x: 456, startPoint y: 82, endPoint x: 510, endPoint y: 84, distance: 54.0
click at [457, 82] on icon at bounding box center [456, 74] width 18 height 18
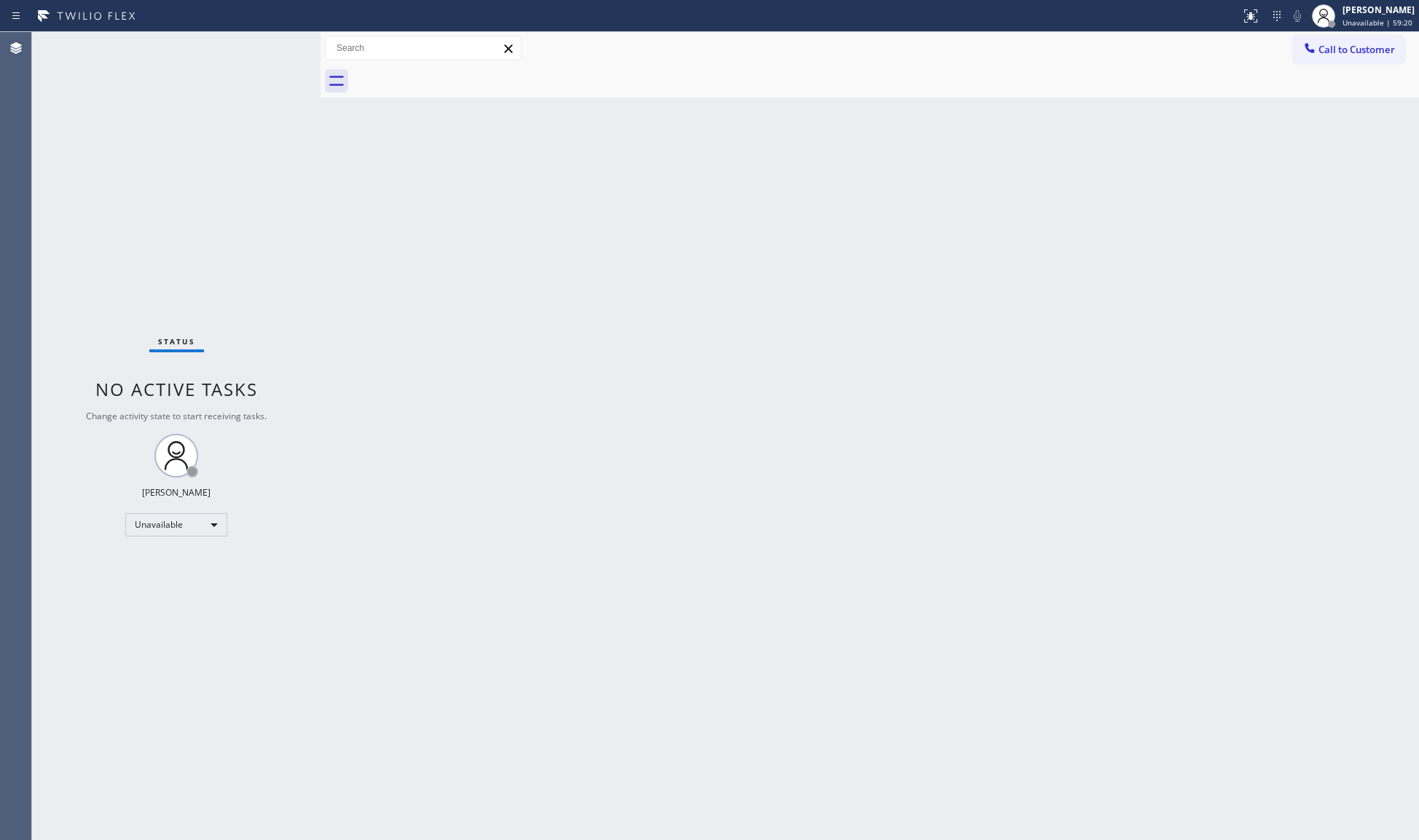
drag, startPoint x: 1333, startPoint y: 47, endPoint x: 863, endPoint y: 187, distance: 490.4
click at [1329, 48] on span "Call to Customer" at bounding box center [1356, 49] width 76 height 13
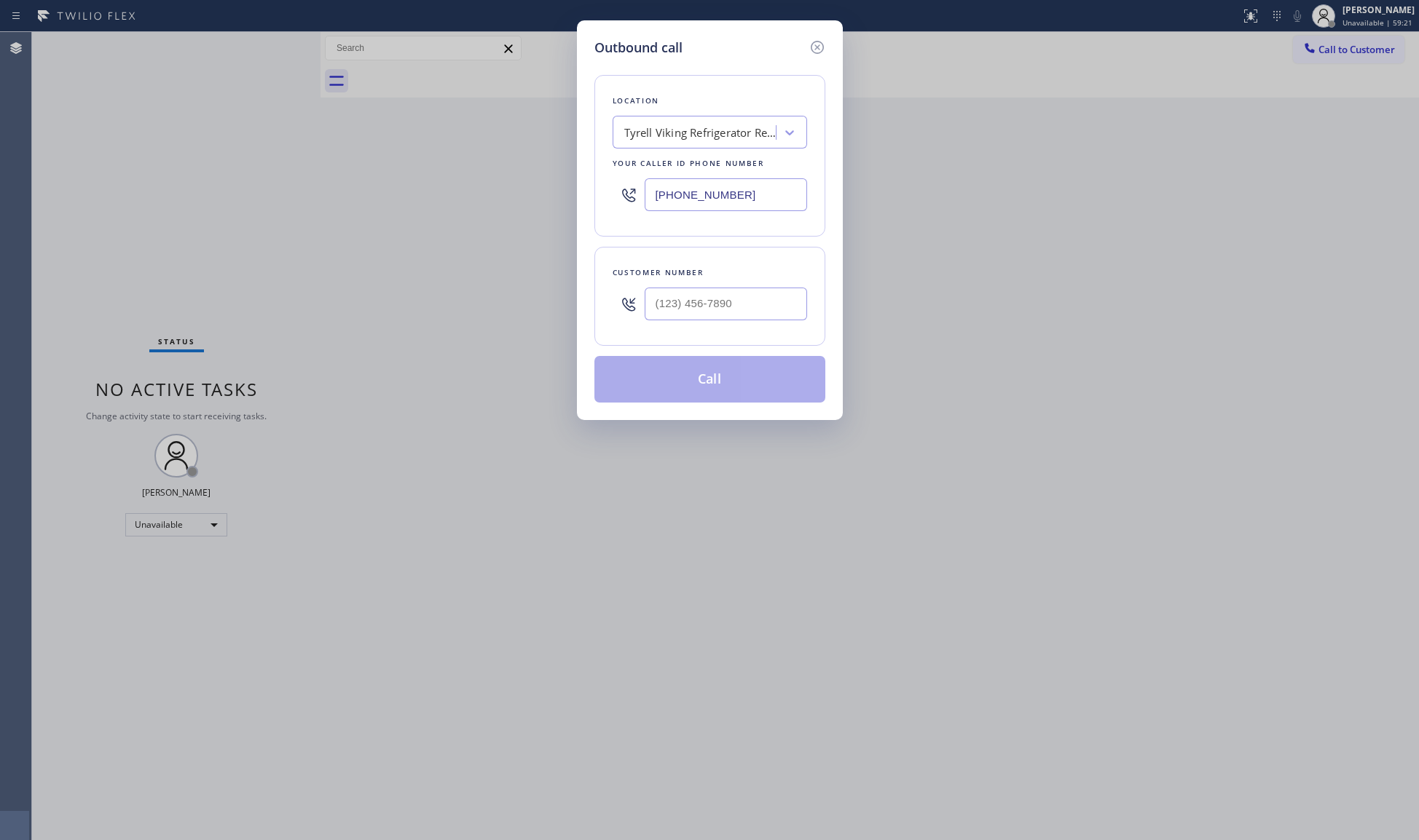
drag, startPoint x: 779, startPoint y: 193, endPoint x: 593, endPoint y: 176, distance: 186.8
click at [592, 178] on div "Outbound call Location Tyrell Viking Refrigerator Repair Your caller id phone n…" at bounding box center [710, 220] width 266 height 400
paste input "877) 748-5179"
type input "[PHONE_NUMBER]"
click at [746, 318] on input "(___) ___-____" at bounding box center [726, 303] width 162 height 33
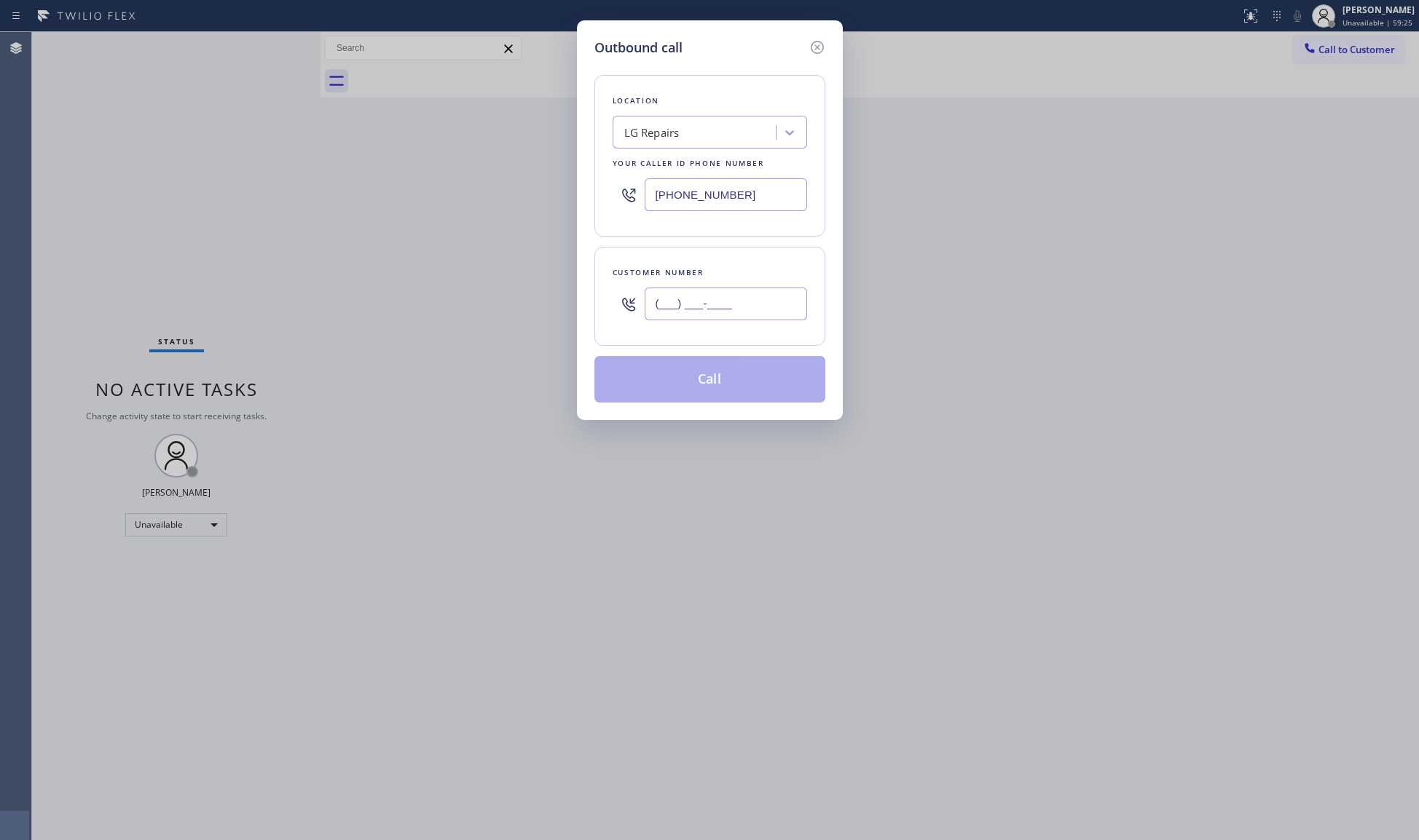
paste input "602) 363-0010"
type input "[PHONE_NUMBER]"
click at [730, 374] on button "Call" at bounding box center [710, 379] width 231 height 47
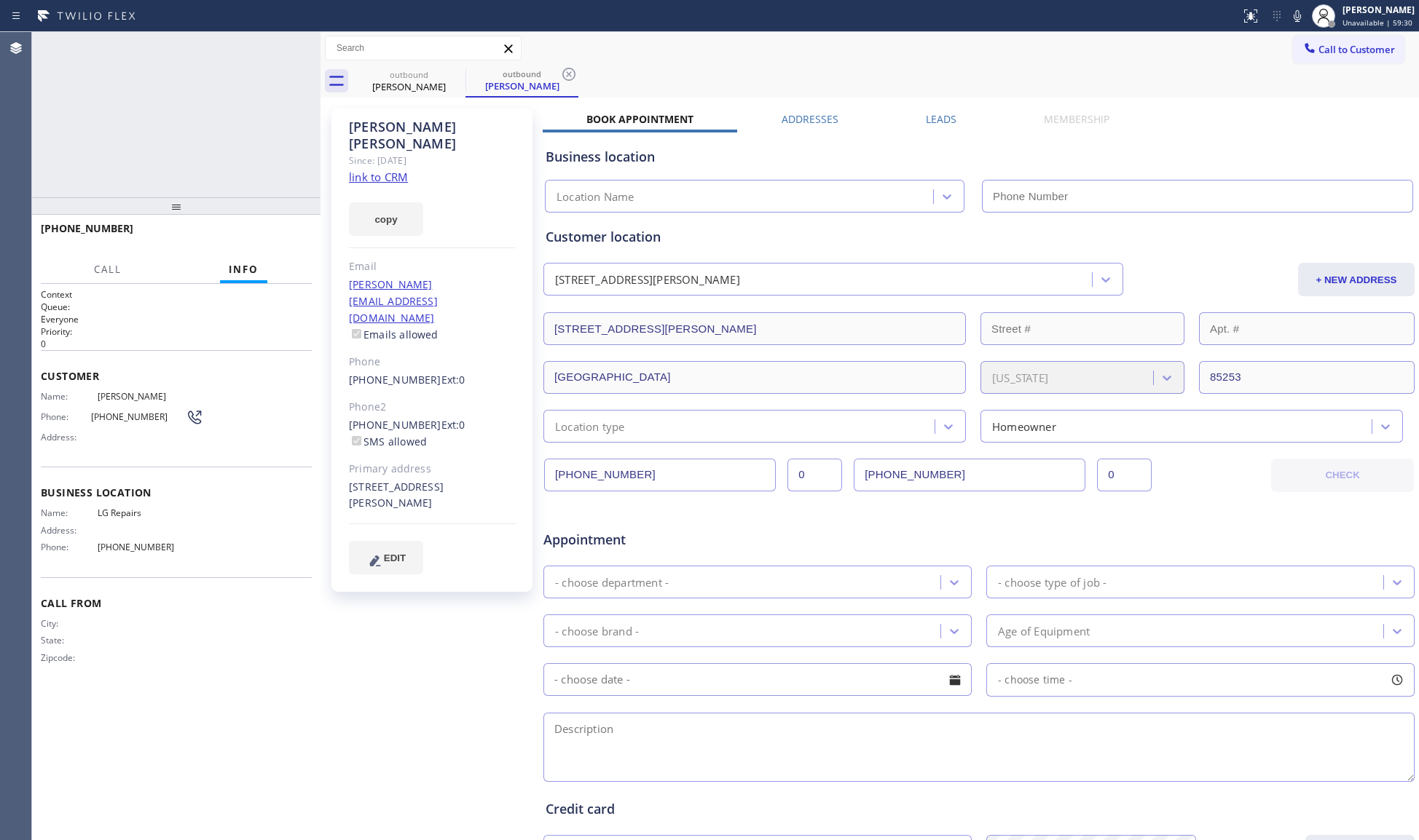
type input "[PHONE_NUMBER]"
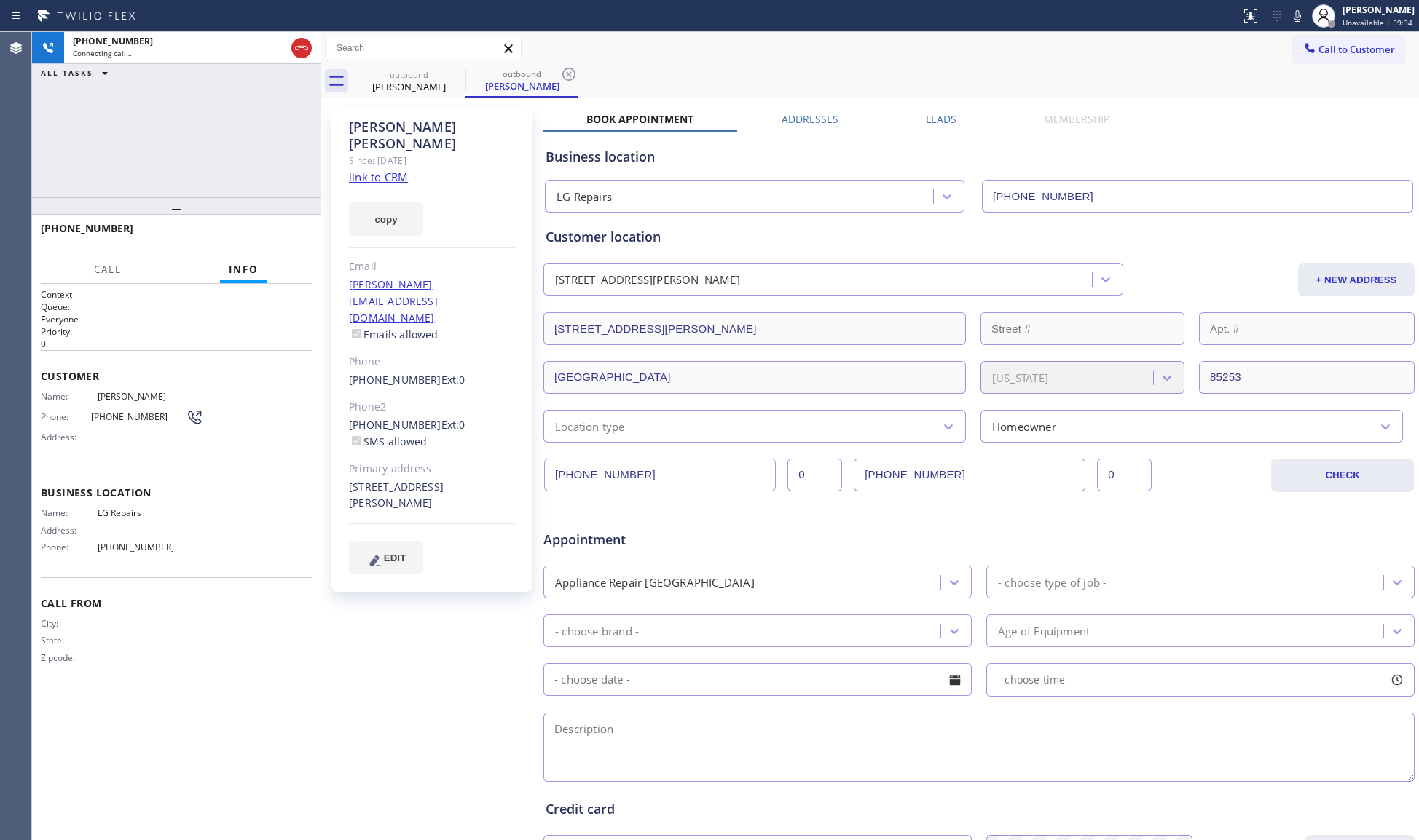
drag, startPoint x: 569, startPoint y: 70, endPoint x: 595, endPoint y: 64, distance: 26.7
click at [577, 70] on icon at bounding box center [569, 74] width 18 height 18
click at [599, 65] on div "outbound [PERSON_NAME]" at bounding box center [886, 81] width 1066 height 33
click at [280, 242] on button "HANG UP" at bounding box center [278, 235] width 68 height 20
click at [280, 237] on span "HANG UP" at bounding box center [278, 235] width 44 height 10
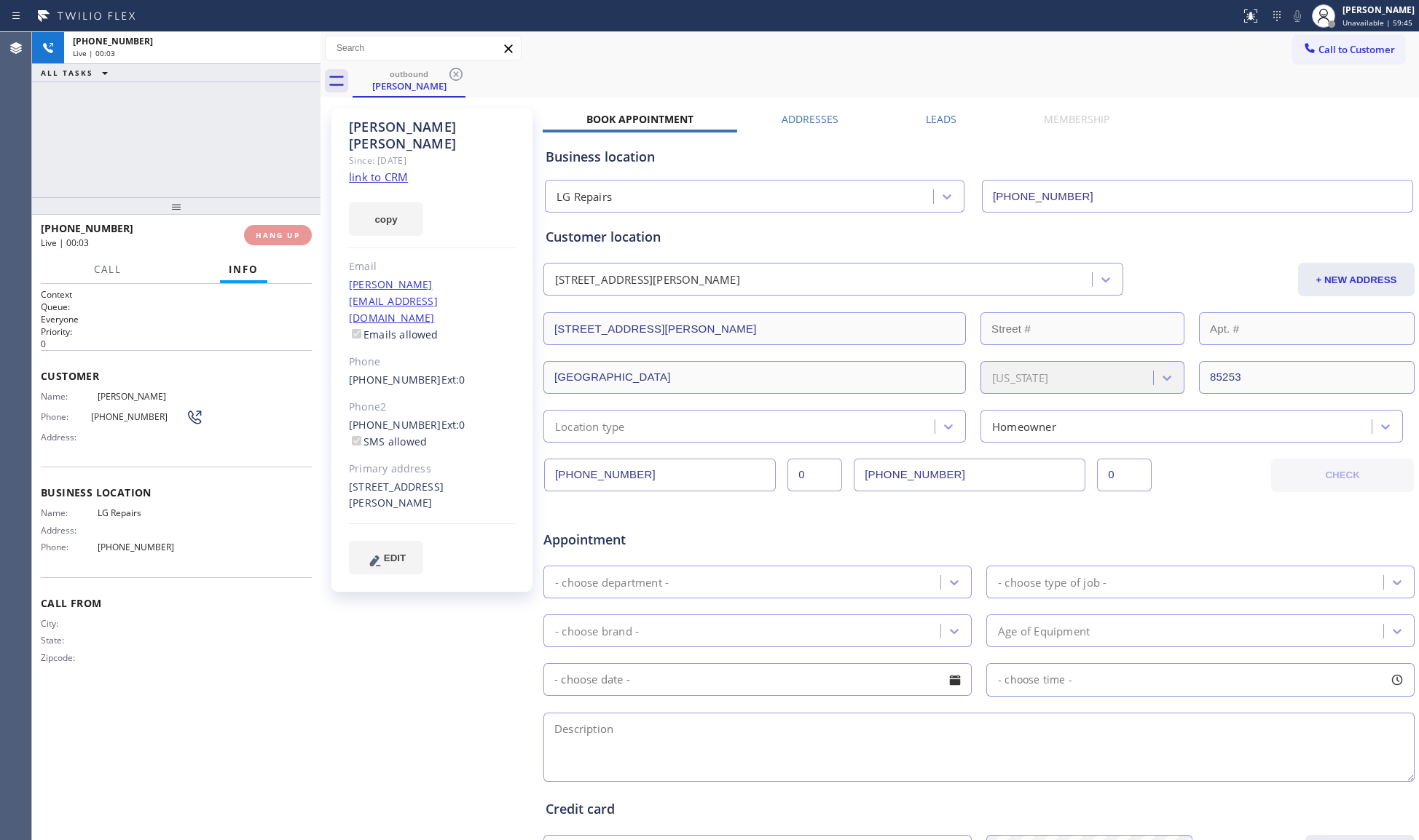
click at [278, 227] on button "HANG UP" at bounding box center [278, 235] width 68 height 20
click at [278, 219] on div "[PHONE_NUMBER] Wrap up | 00:00 COMPLETE" at bounding box center [176, 235] width 271 height 38
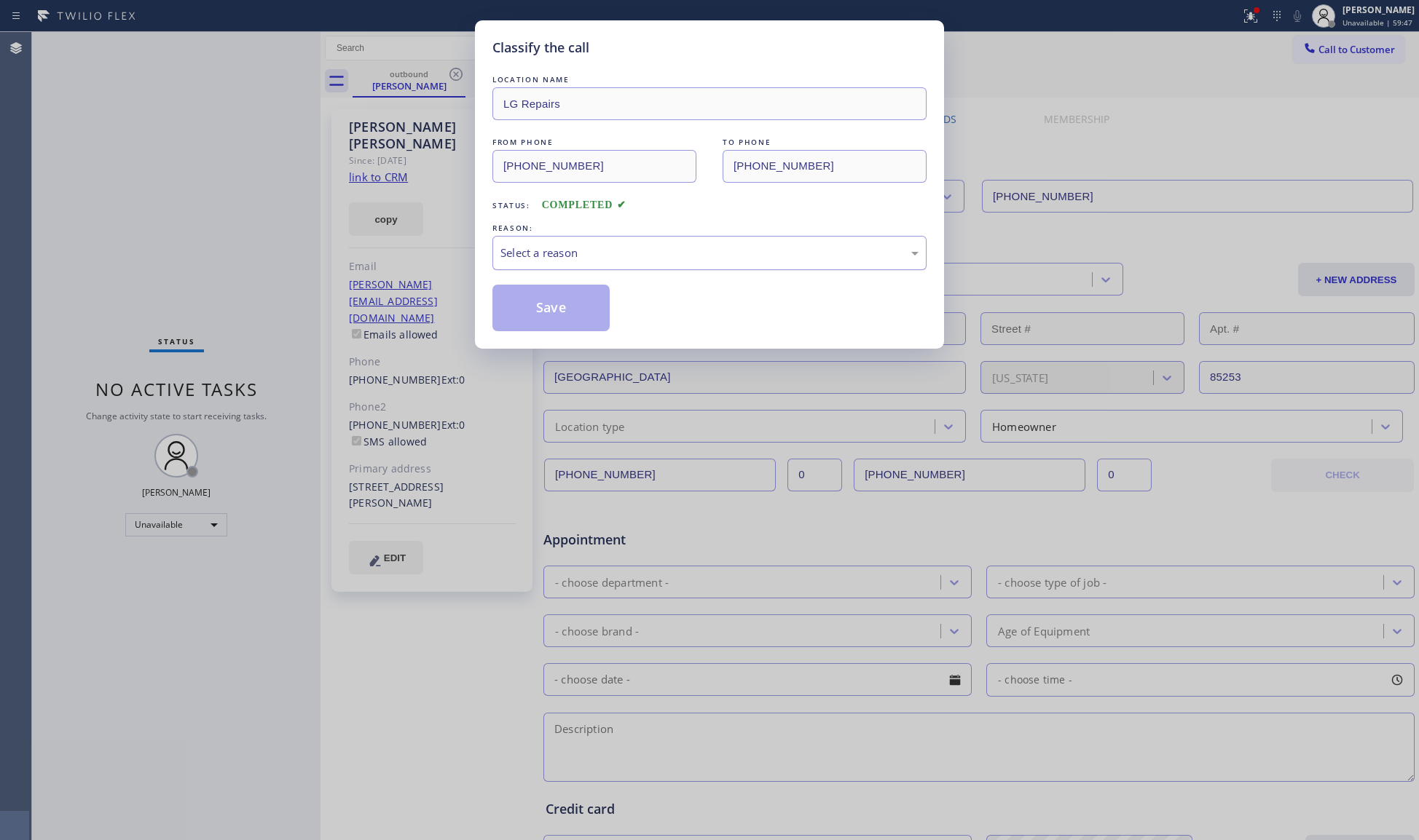
drag, startPoint x: 591, startPoint y: 252, endPoint x: 584, endPoint y: 268, distance: 17.5
click at [591, 252] on div "Select a reason" at bounding box center [710, 253] width 418 height 17
drag, startPoint x: 584, startPoint y: 268, endPoint x: 571, endPoint y: 313, distance: 46.8
click at [571, 313] on button "Save" at bounding box center [551, 308] width 117 height 47
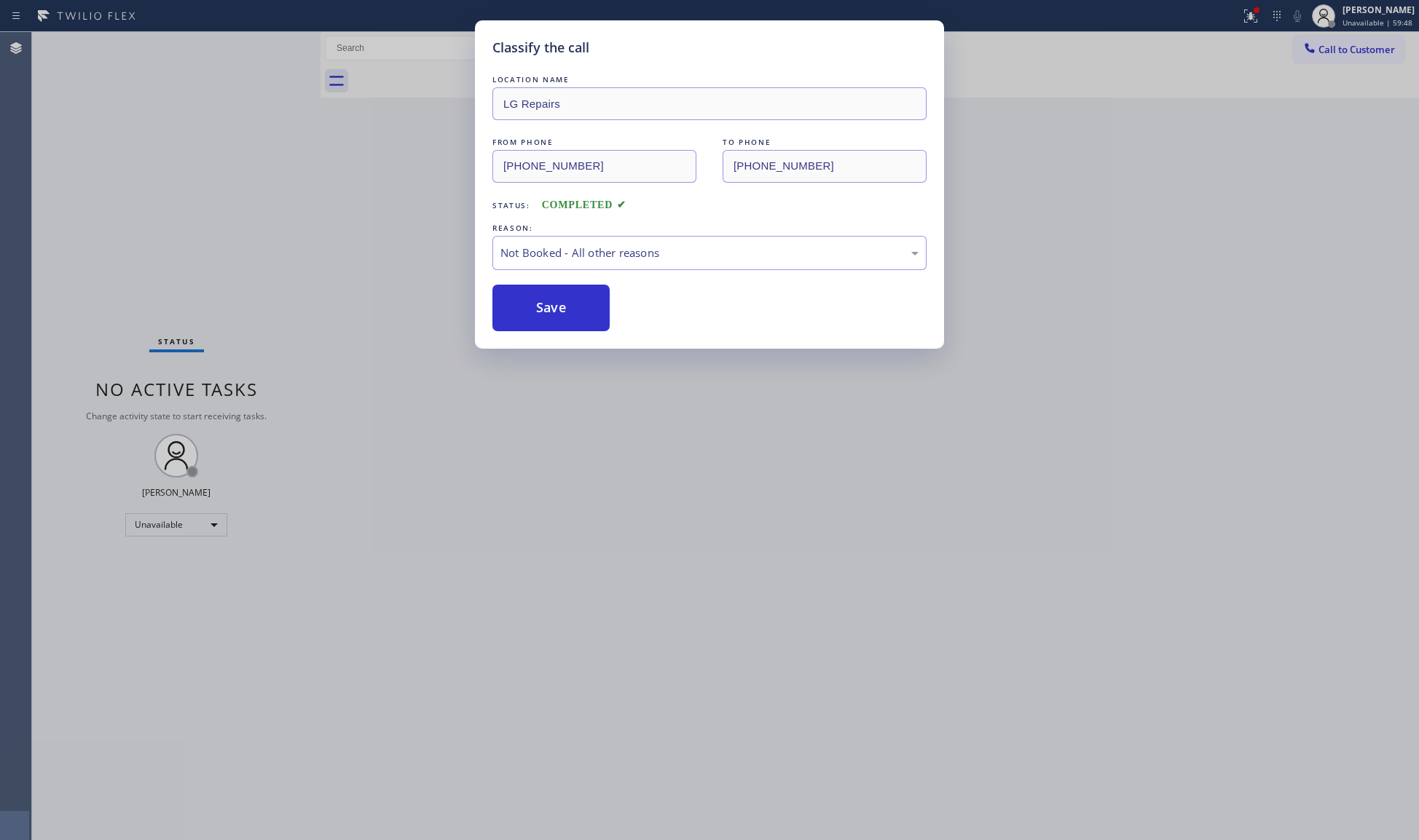
click at [1248, 12] on div "Status report Issues detected These issues could affect your workflow. Please c…" at bounding box center [709, 420] width 1419 height 840
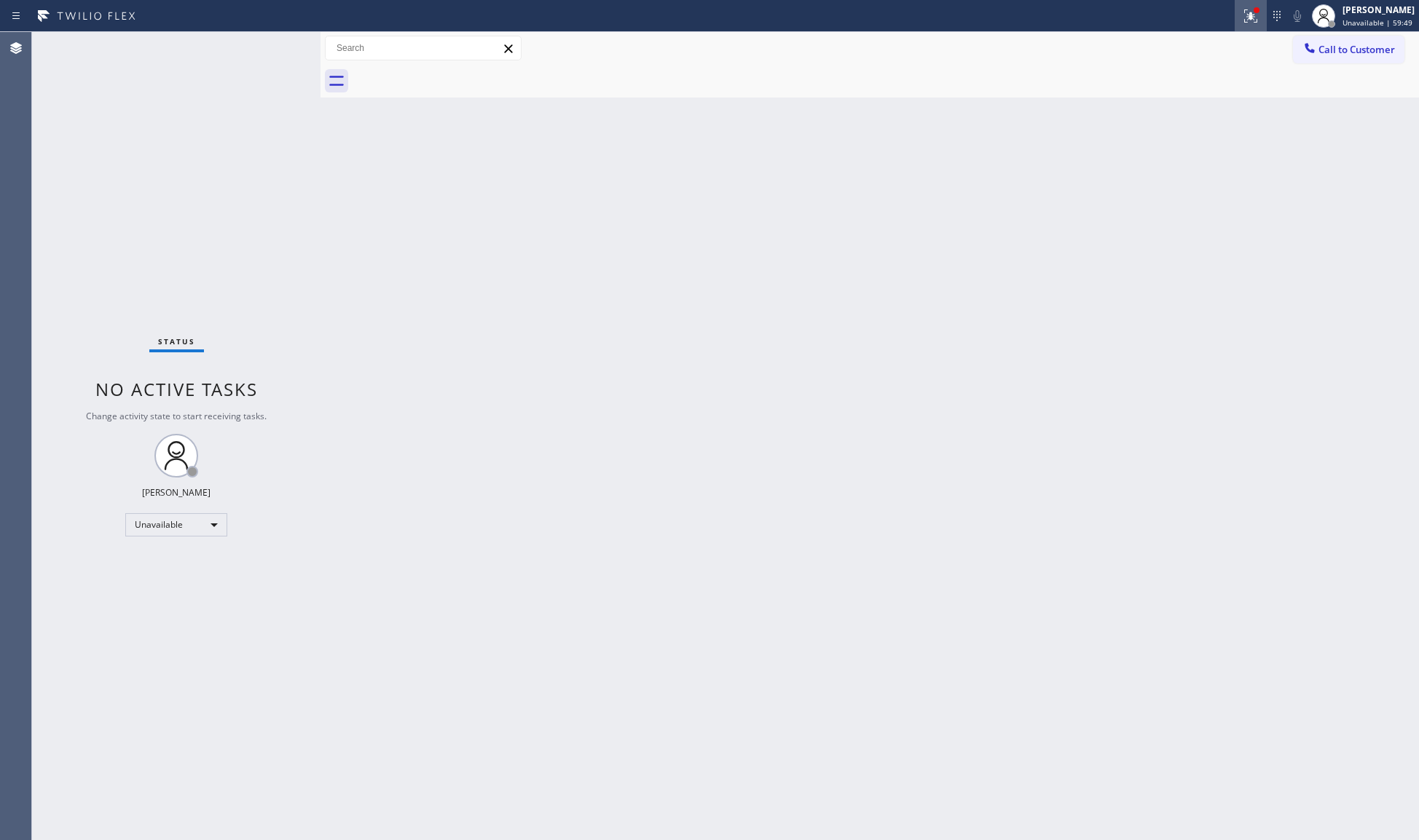
click at [1248, 12] on icon at bounding box center [1250, 16] width 18 height 18
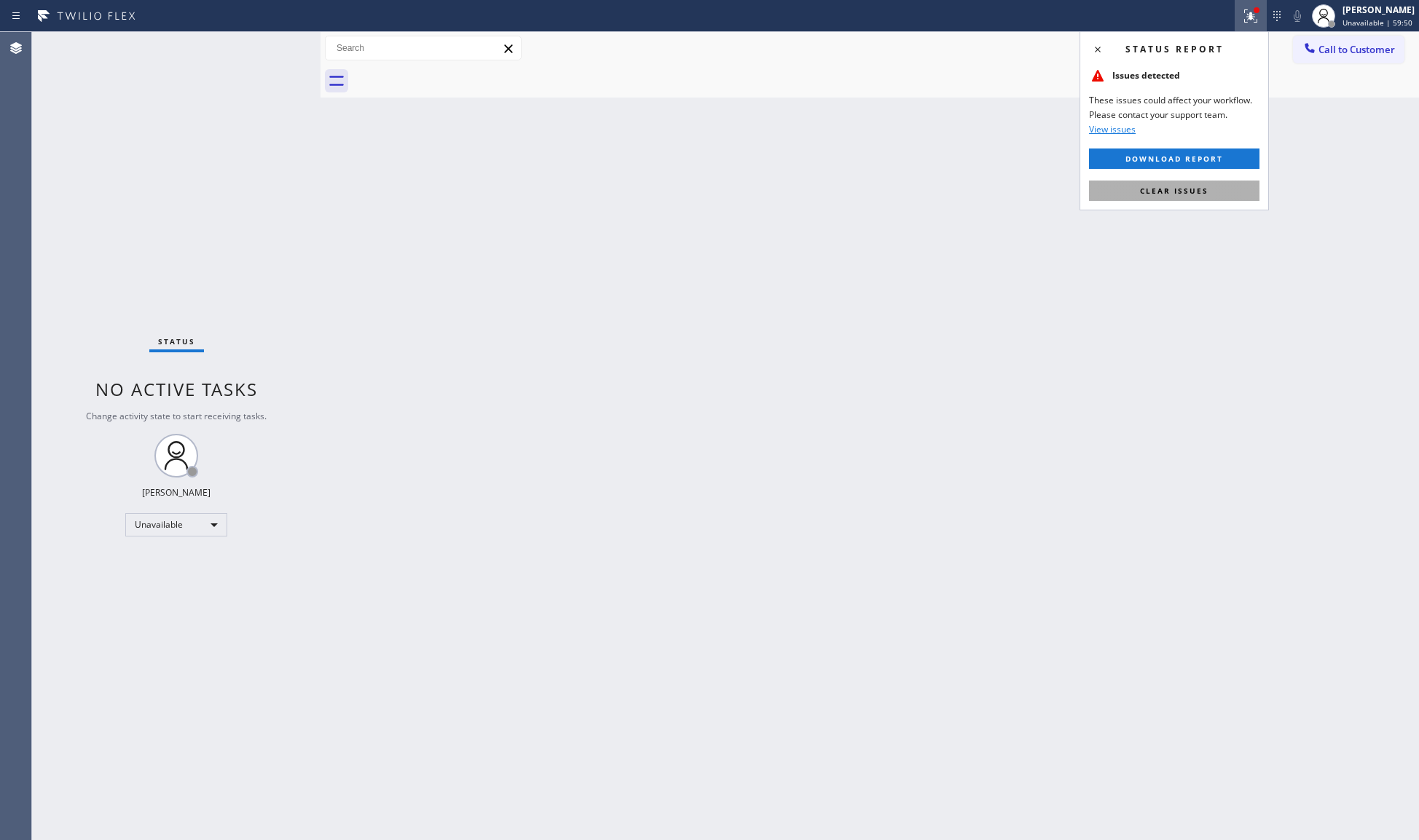
click at [1207, 194] on span "Clear issues" at bounding box center [1174, 191] width 69 height 10
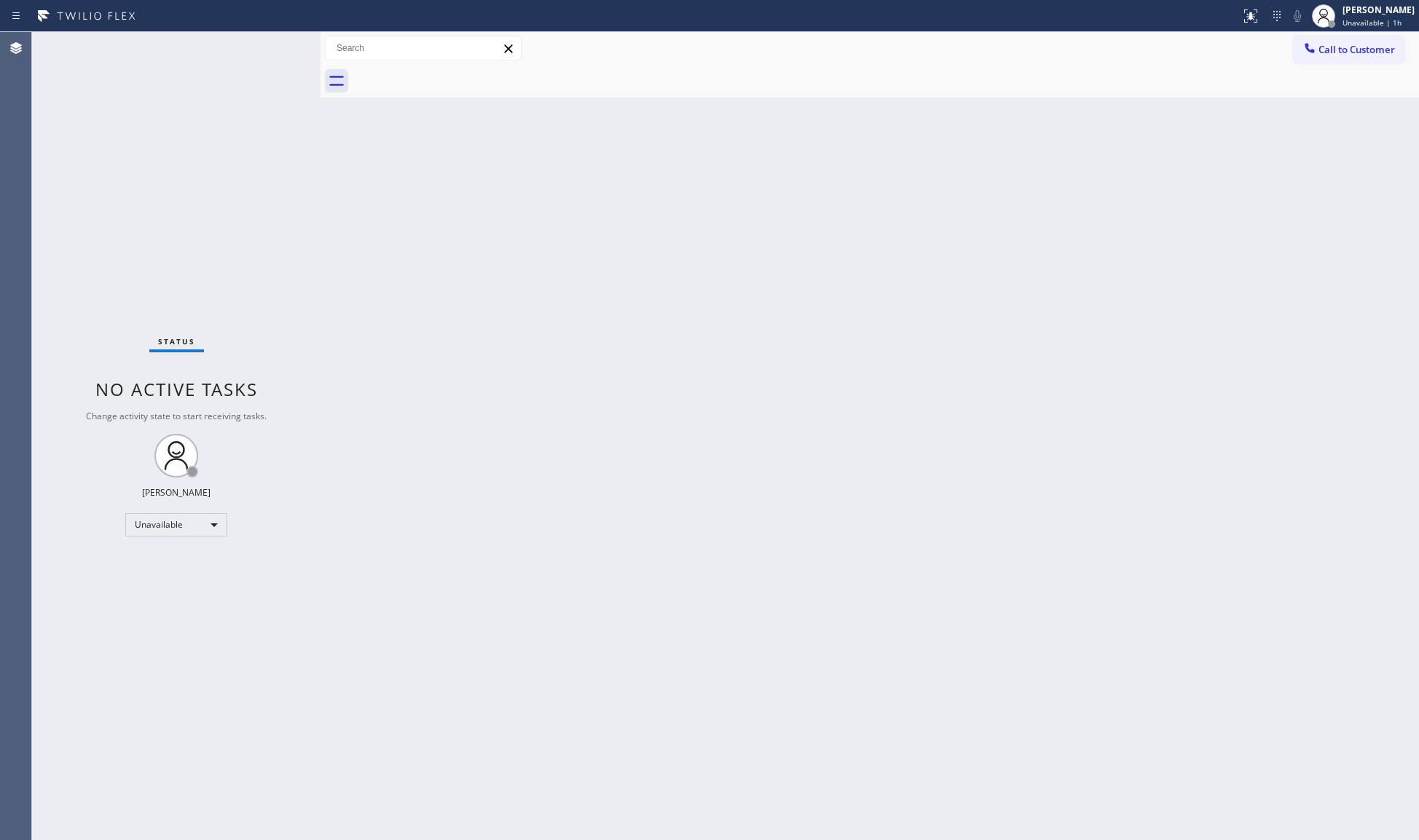
drag, startPoint x: 1330, startPoint y: 37, endPoint x: 1150, endPoint y: 103, distance: 191.7
click at [1323, 48] on button "Call to Customer" at bounding box center [1348, 49] width 111 height 28
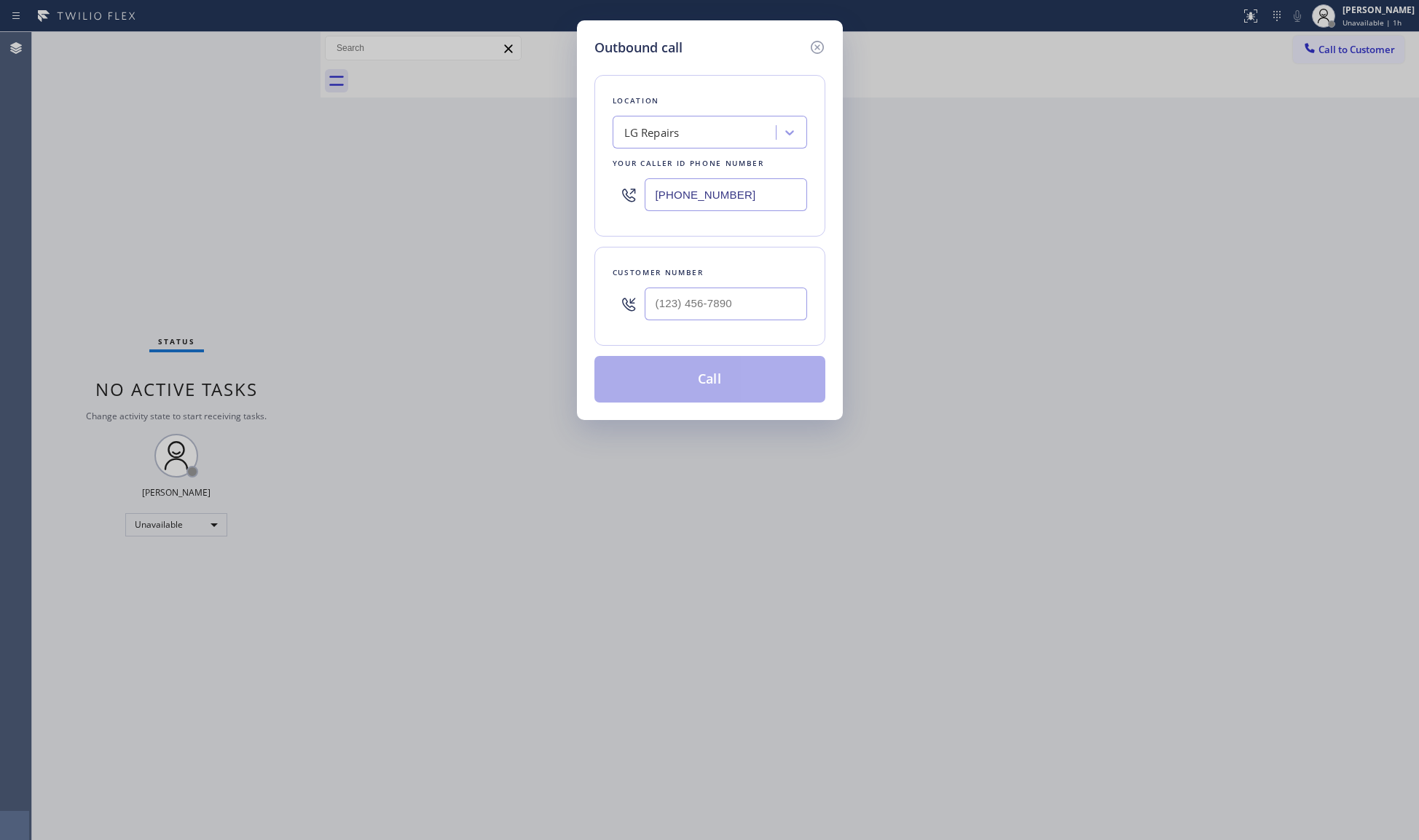
drag, startPoint x: 784, startPoint y: 187, endPoint x: 563, endPoint y: 159, distance: 222.8
click at [508, 182] on div "Outbound call Location LG Repairs Your caller id phone number [PHONE_NUMBER] Cu…" at bounding box center [709, 420] width 1419 height 840
paste input "66) 517-7770"
type input "[PHONE_NUMBER]"
drag, startPoint x: 744, startPoint y: 298, endPoint x: 741, endPoint y: 252, distance: 46.1
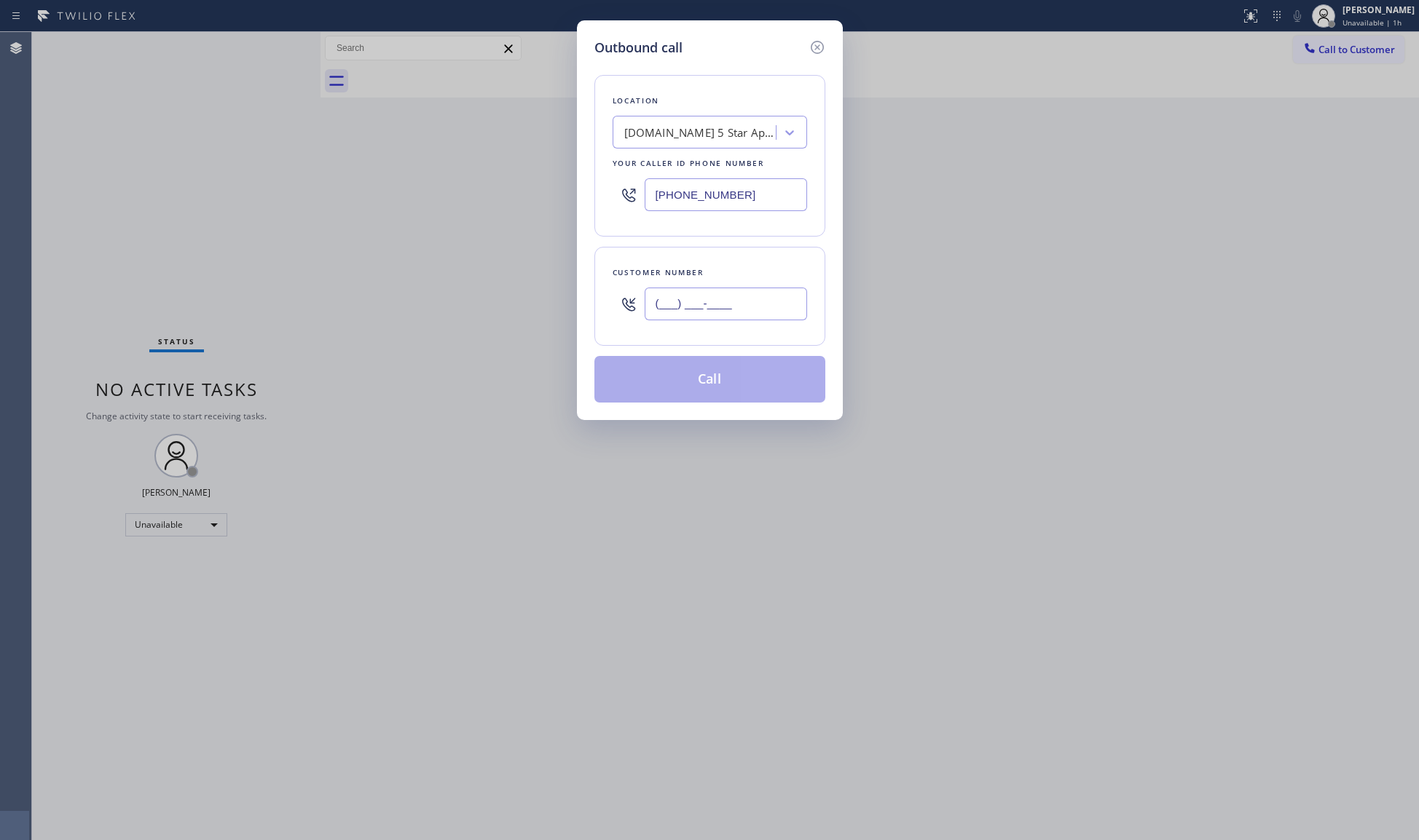
click at [744, 298] on input "(___) ___-____" at bounding box center [726, 303] width 162 height 33
paste input "562) 708-4002"
type input "[PHONE_NUMBER]"
click at [712, 387] on button "Call" at bounding box center [710, 379] width 231 height 47
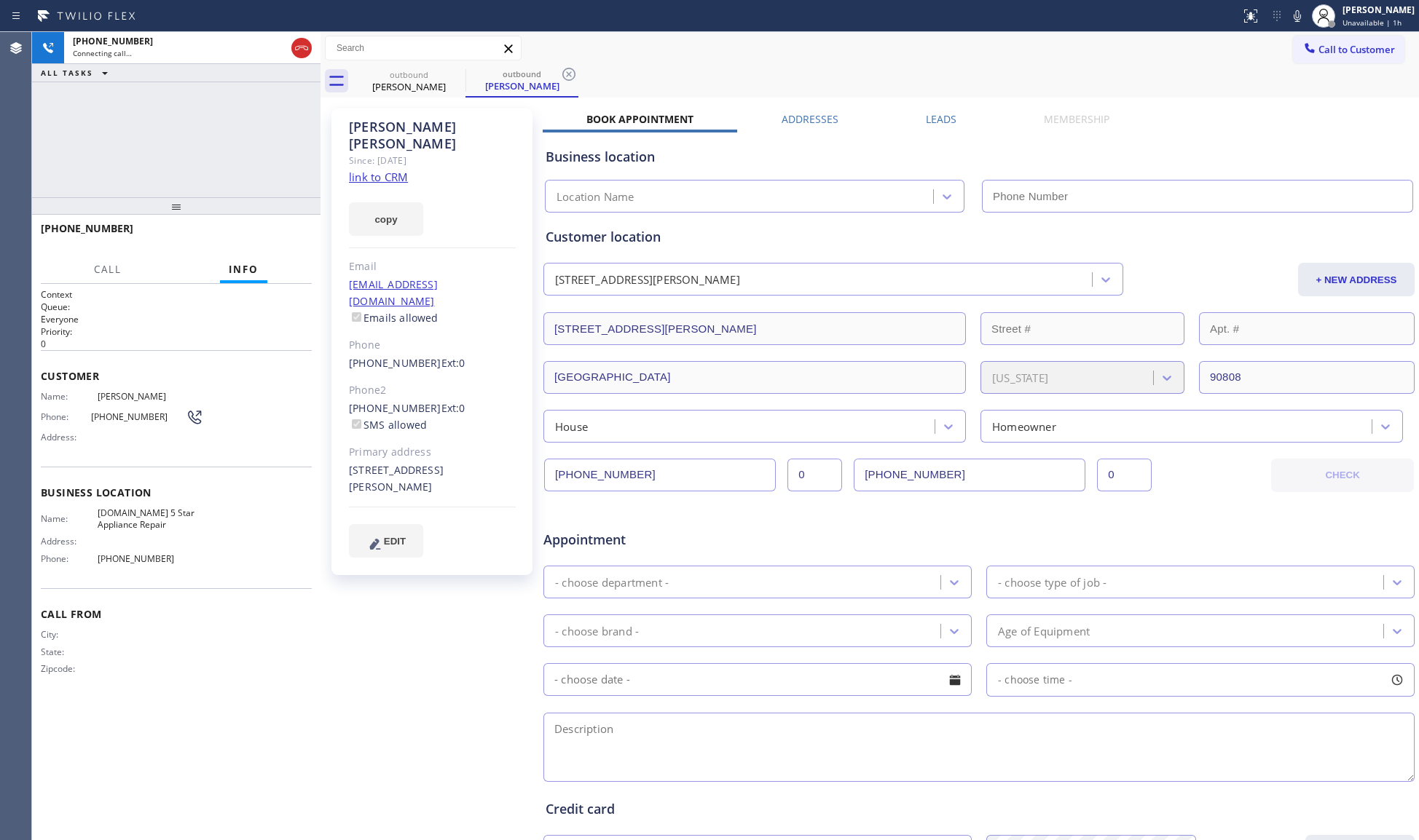
type input "[PHONE_NUMBER]"
click at [886, 49] on div "Call to Customer Outbound call Location 5 Star Appliance Repair Your caller id …" at bounding box center [870, 48] width 1099 height 25
drag, startPoint x: 559, startPoint y: 71, endPoint x: 584, endPoint y: 69, distance: 25.1
click at [563, 73] on icon at bounding box center [569, 74] width 18 height 18
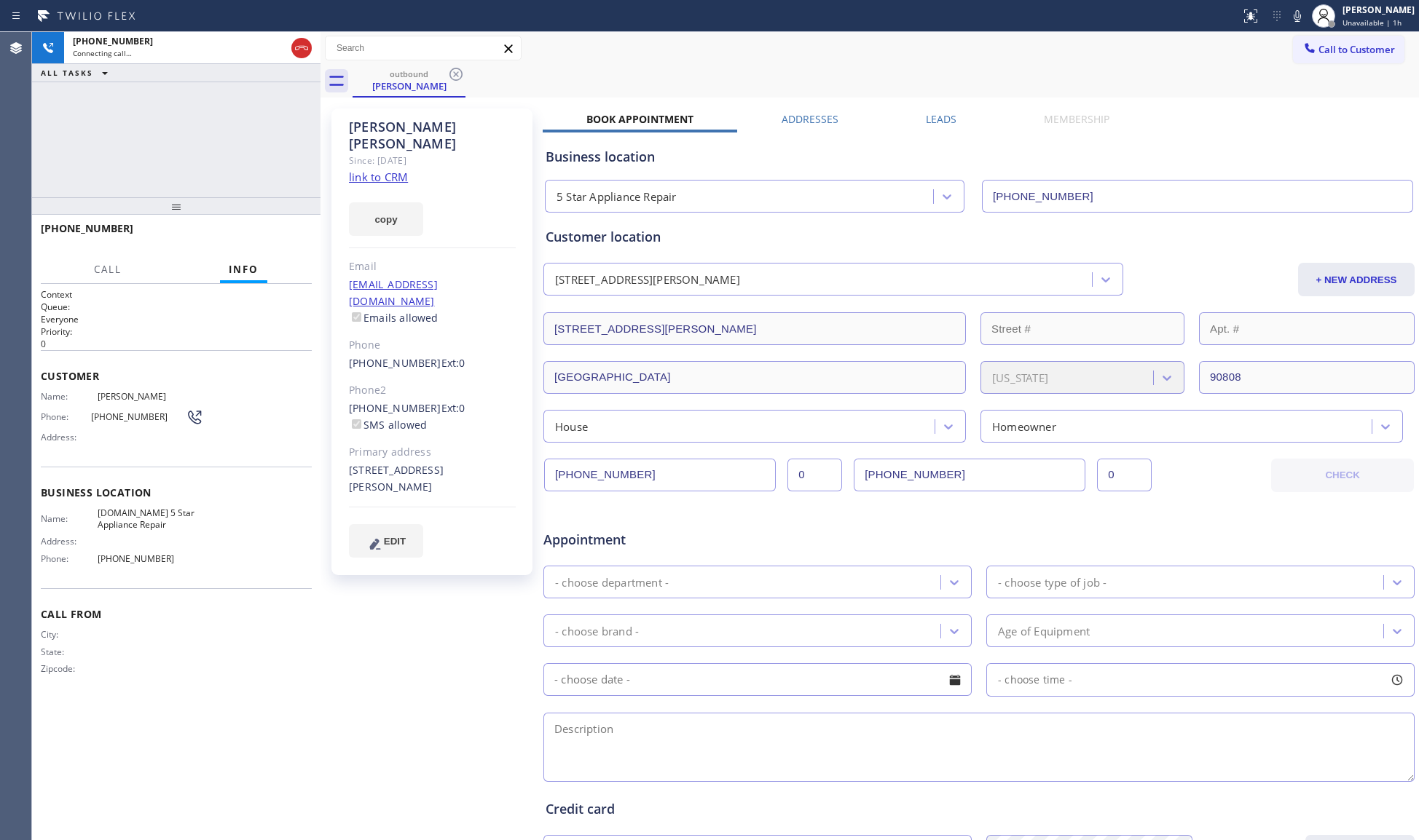
click at [590, 68] on div "outbound [PERSON_NAME]" at bounding box center [886, 81] width 1066 height 33
click at [301, 242] on button "HANG UP" at bounding box center [278, 235] width 68 height 20
click at [301, 242] on button "HANG UP" at bounding box center [278, 235] width 68 height 20
click at [342, 228] on div "[PERSON_NAME] Since: [DATE] link to CRM copy Email [EMAIL_ADDRESS][DOMAIN_NAME]…" at bounding box center [431, 342] width 201 height 466
click at [281, 222] on div "[PHONE_NUMBER] Wrap up | 00:02 COMPLETE" at bounding box center [176, 235] width 271 height 38
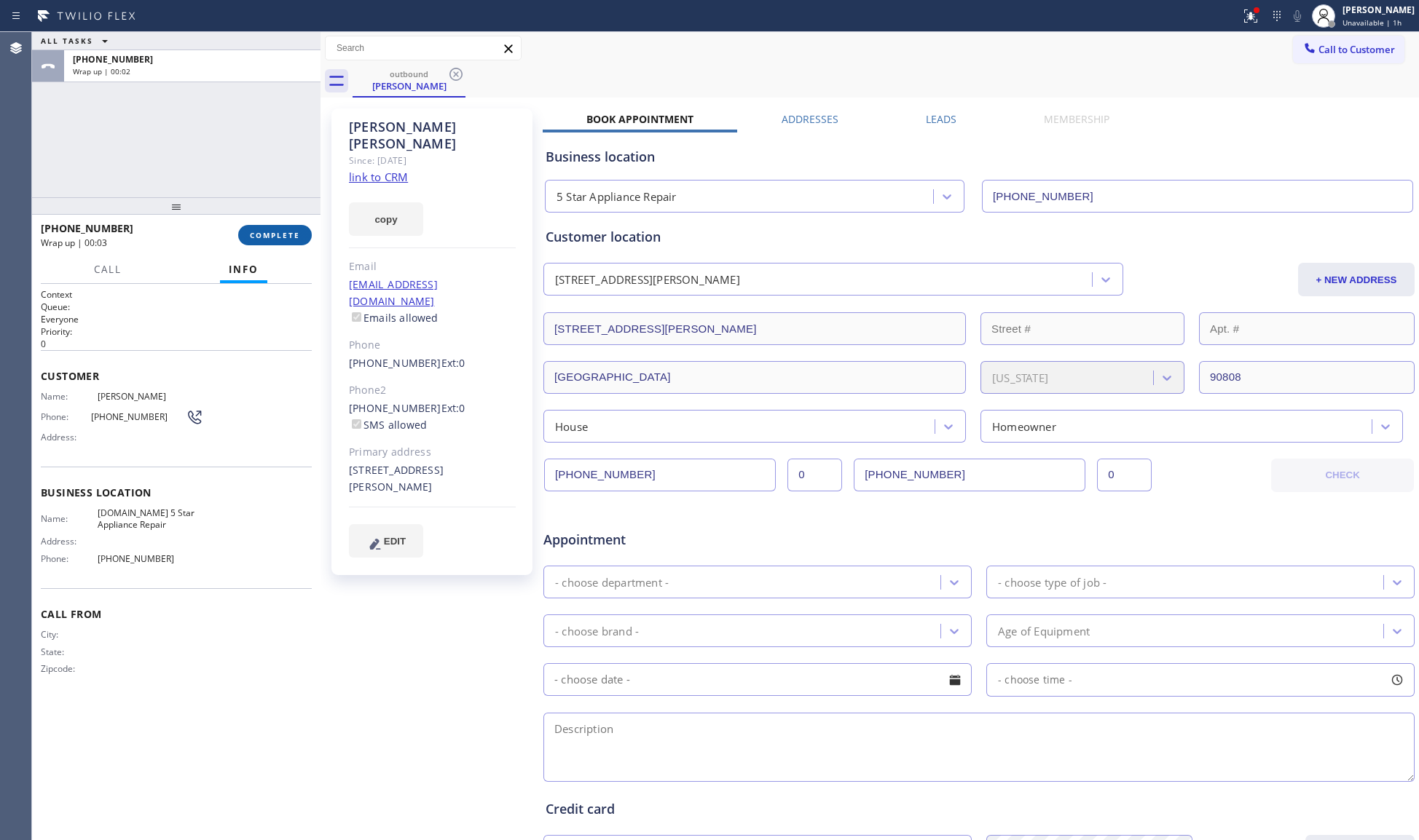
click at [294, 227] on button "COMPLETE" at bounding box center [275, 235] width 74 height 20
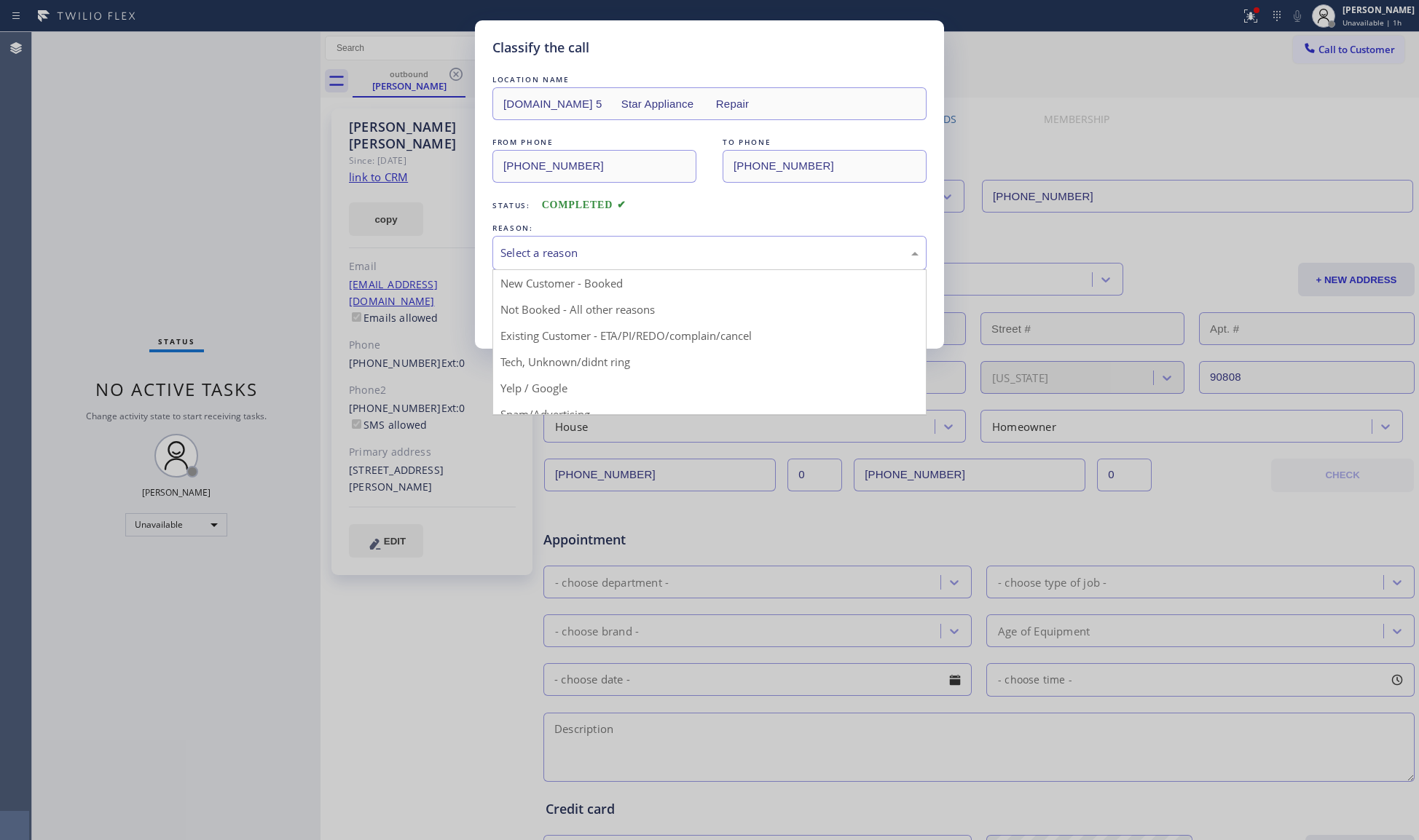
click at [518, 255] on div "Select a reason" at bounding box center [710, 253] width 418 height 17
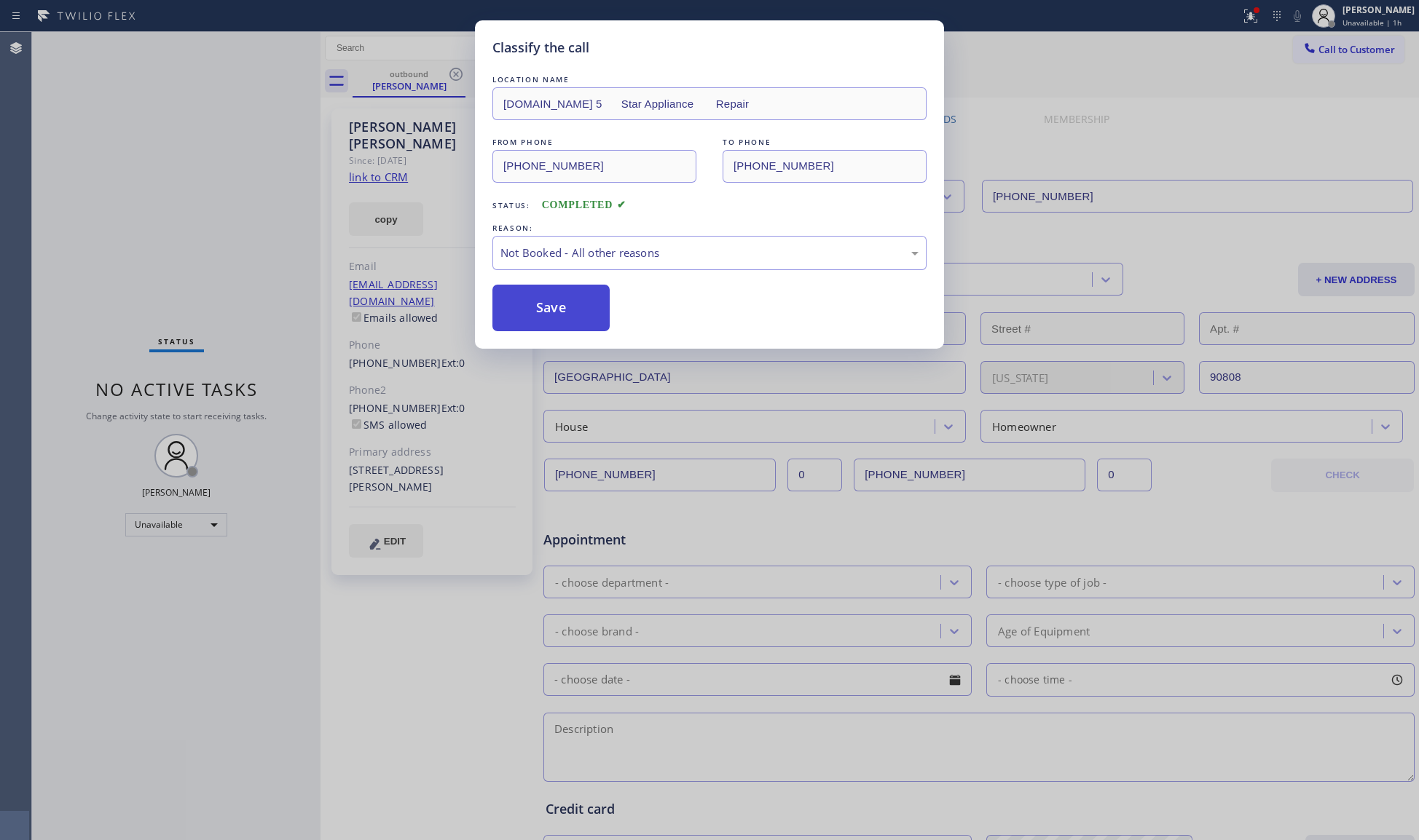
click at [523, 308] on button "Save" at bounding box center [551, 308] width 117 height 47
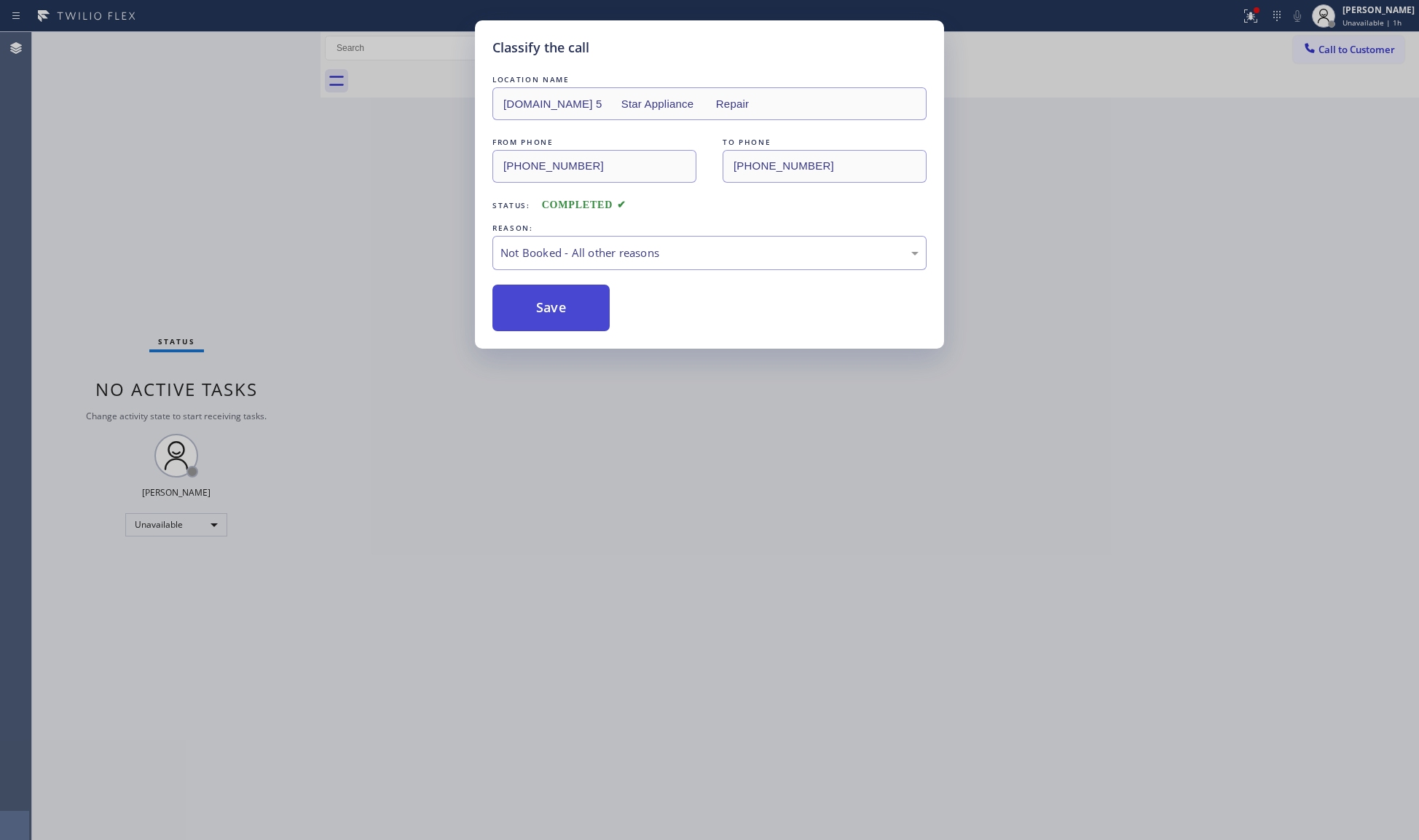
drag, startPoint x: 525, startPoint y: 308, endPoint x: 539, endPoint y: 307, distance: 14.0
click at [530, 307] on button "Save" at bounding box center [551, 308] width 117 height 47
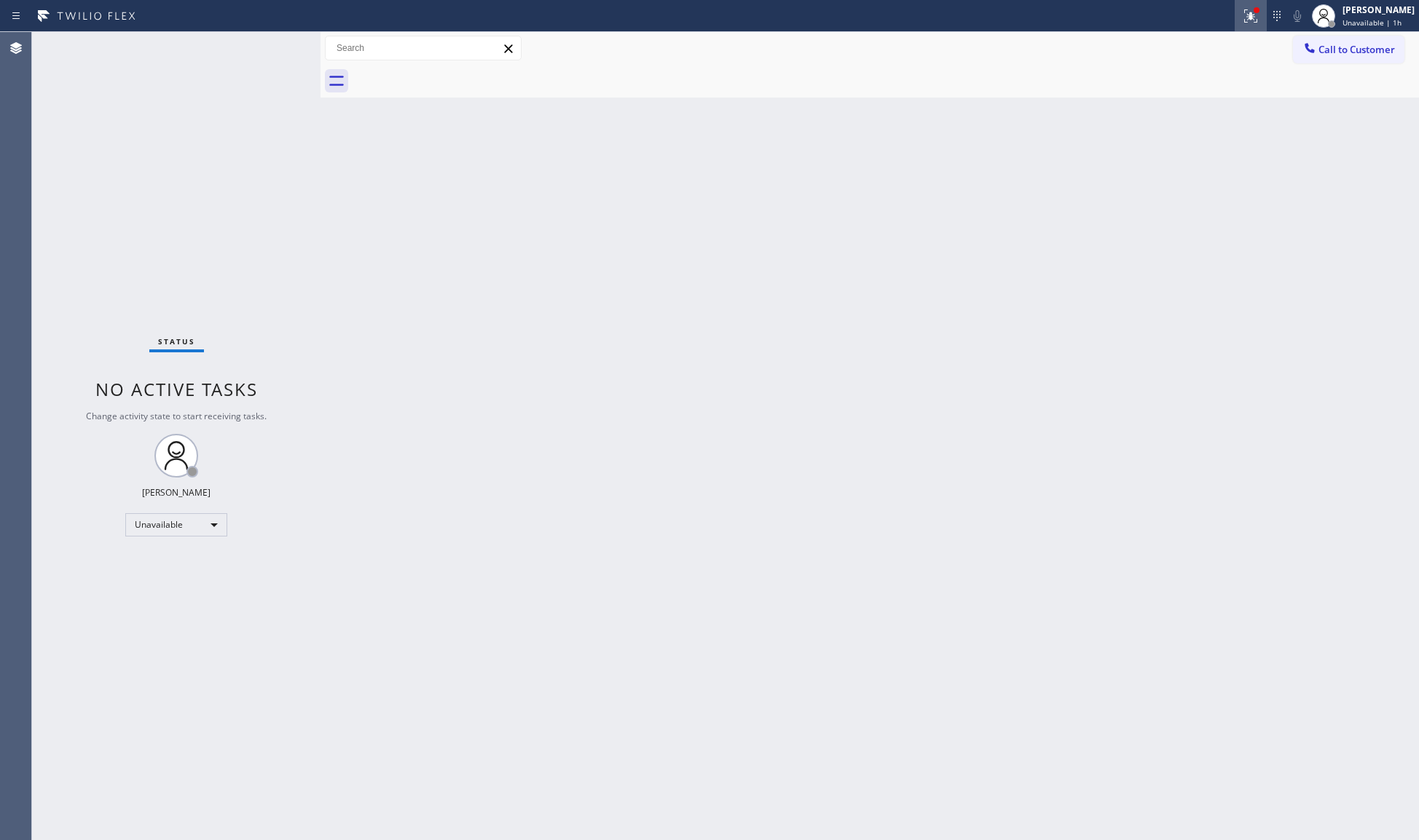
click at [1269, 20] on div at bounding box center [1277, 16] width 20 height 18
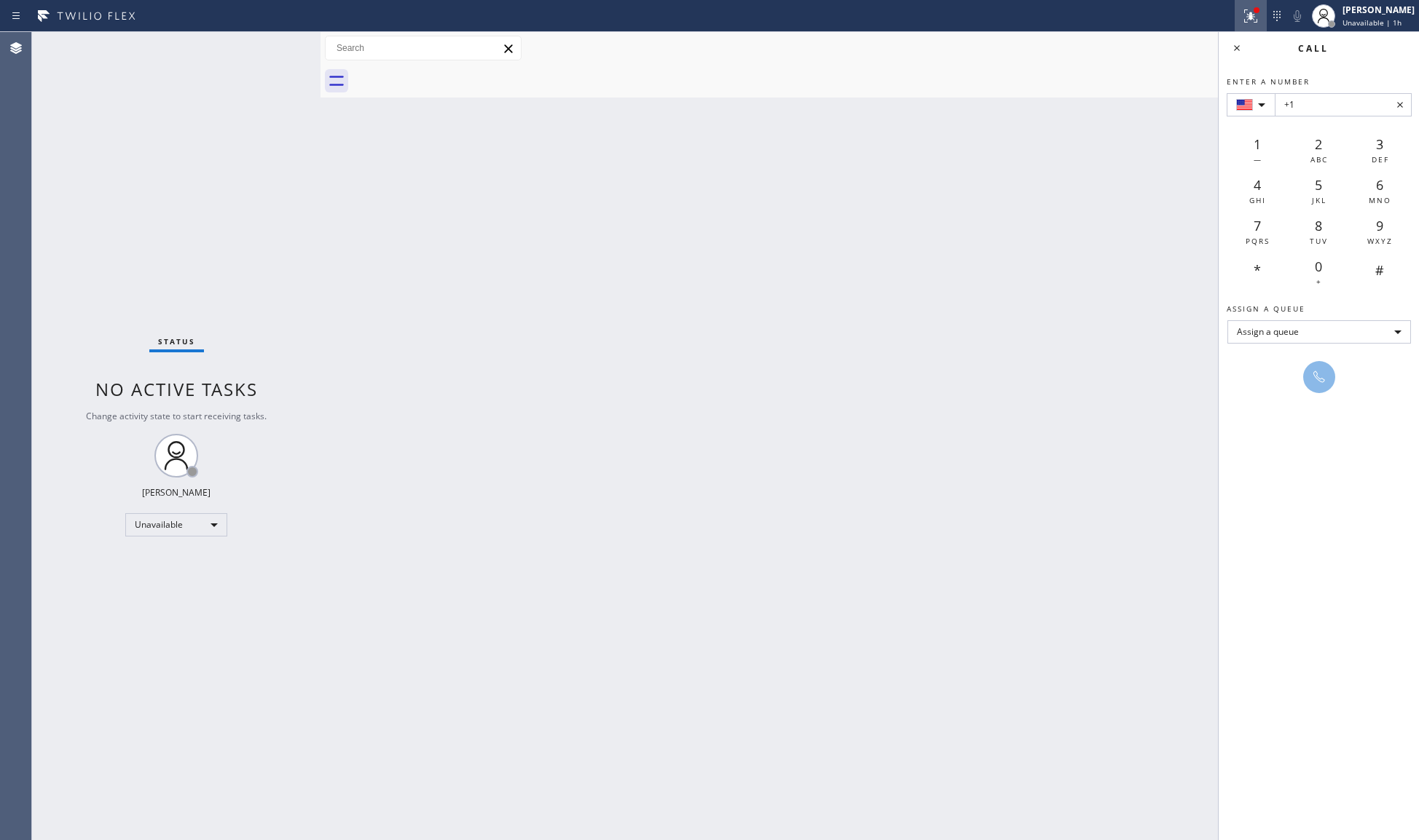
drag, startPoint x: 1265, startPoint y: 16, endPoint x: 1253, endPoint y: 33, distance: 20.8
click at [1264, 16] on div at bounding box center [1251, 16] width 32 height 18
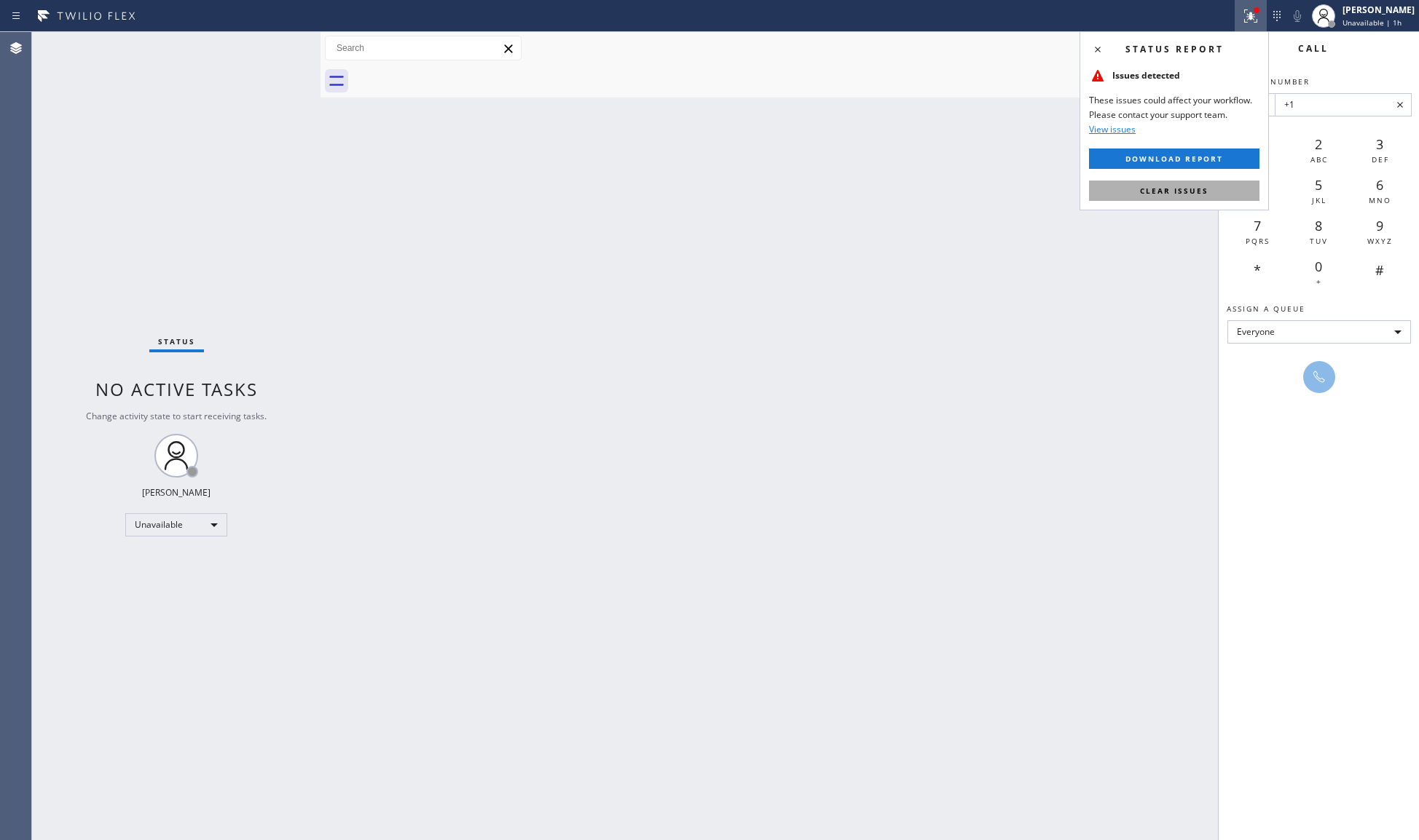
click at [1236, 190] on button "Clear issues" at bounding box center [1174, 191] width 171 height 20
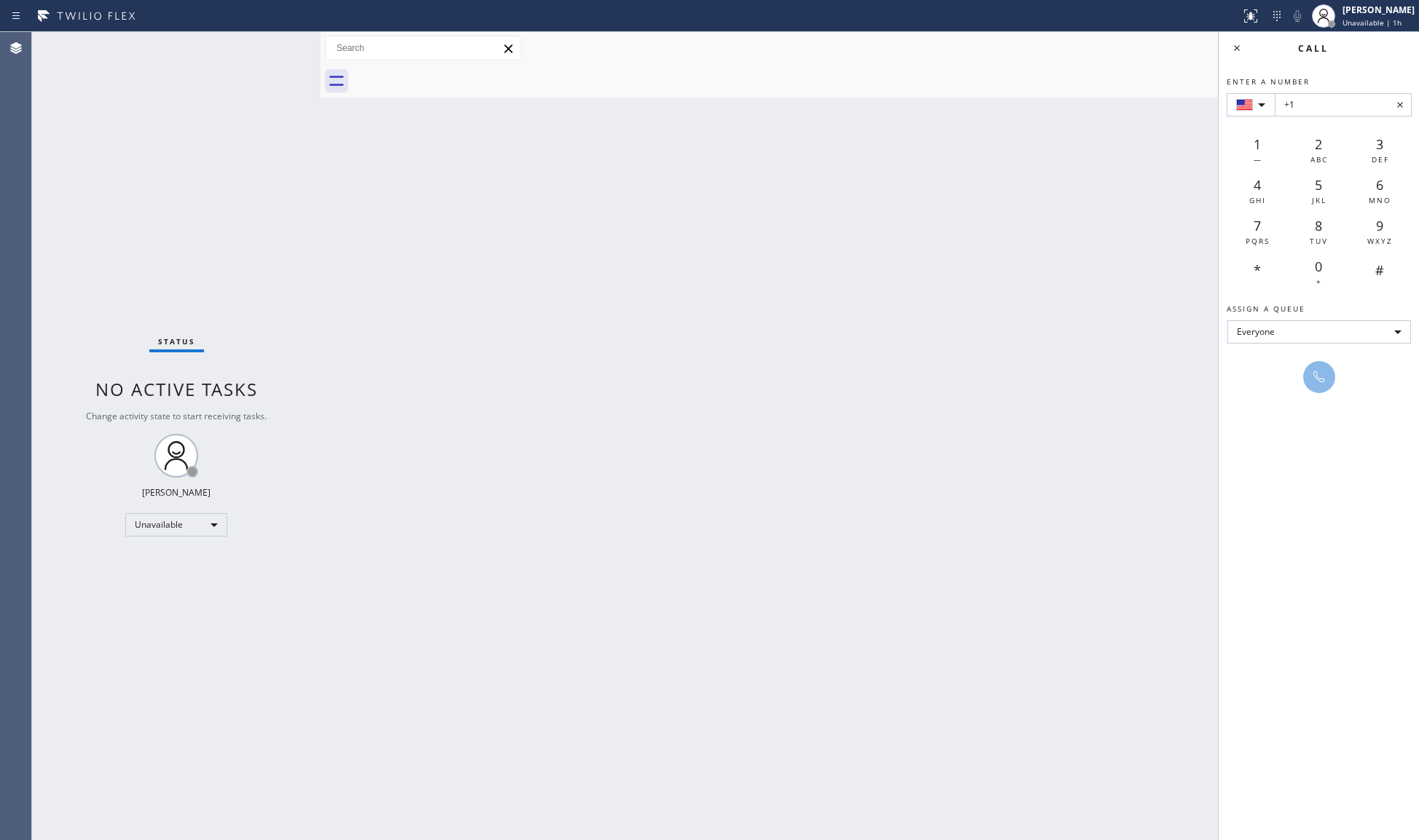
click at [1151, 131] on div "Back to Dashboard Change Sender ID Customers Technicians Select a contact Outbo…" at bounding box center [870, 435] width 1099 height 808
click at [1242, 55] on icon at bounding box center [1237, 48] width 18 height 18
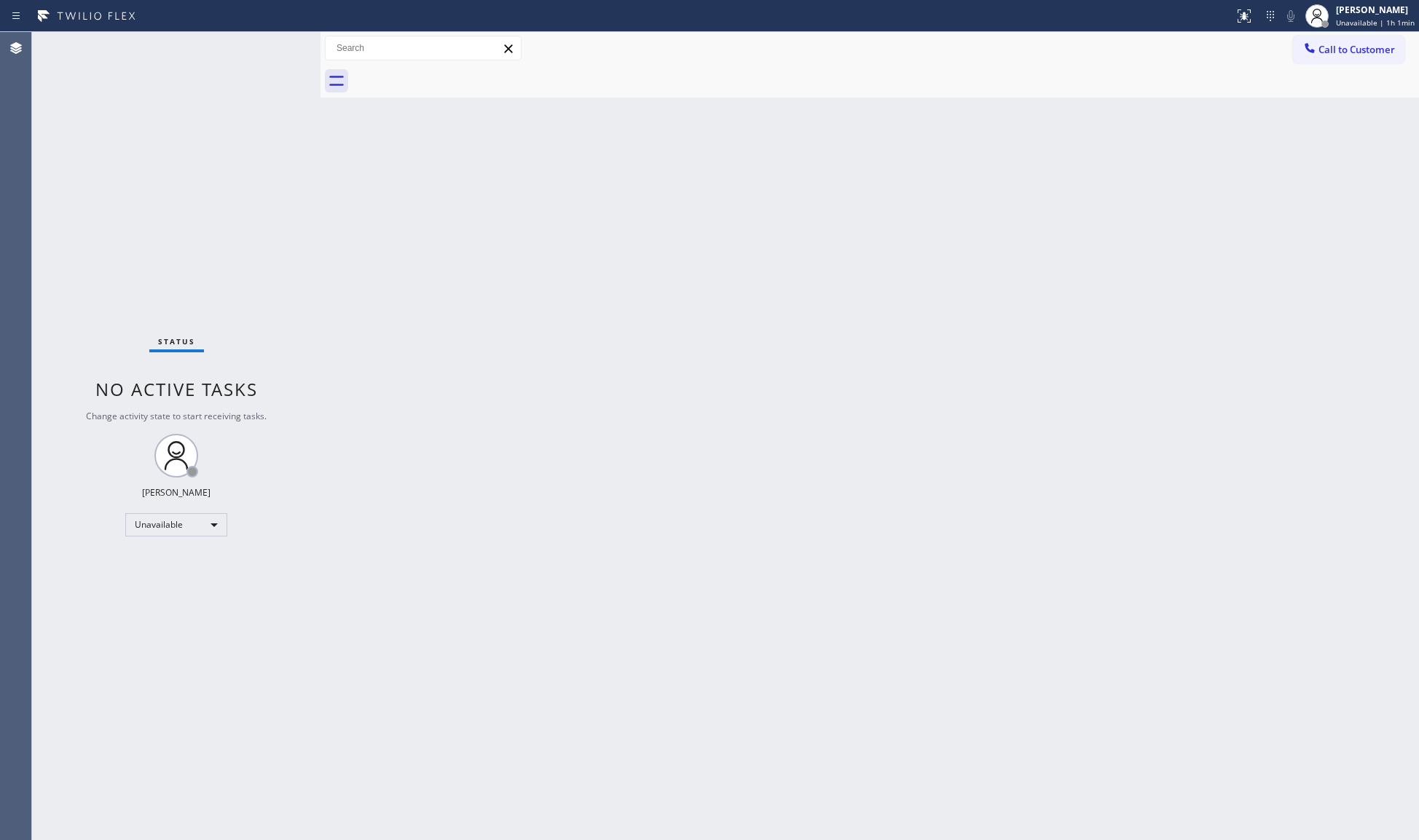
drag, startPoint x: 1336, startPoint y: 45, endPoint x: 1297, endPoint y: 77, distance: 50.4
click at [1317, 65] on div "Call to Customer Outbound call Location 5 Star Appliance Repair Your caller id …" at bounding box center [870, 64] width 1099 height 65
drag, startPoint x: 1319, startPoint y: 47, endPoint x: 772, endPoint y: 155, distance: 557.6
click at [1317, 47] on button "Call to Customer" at bounding box center [1348, 49] width 111 height 28
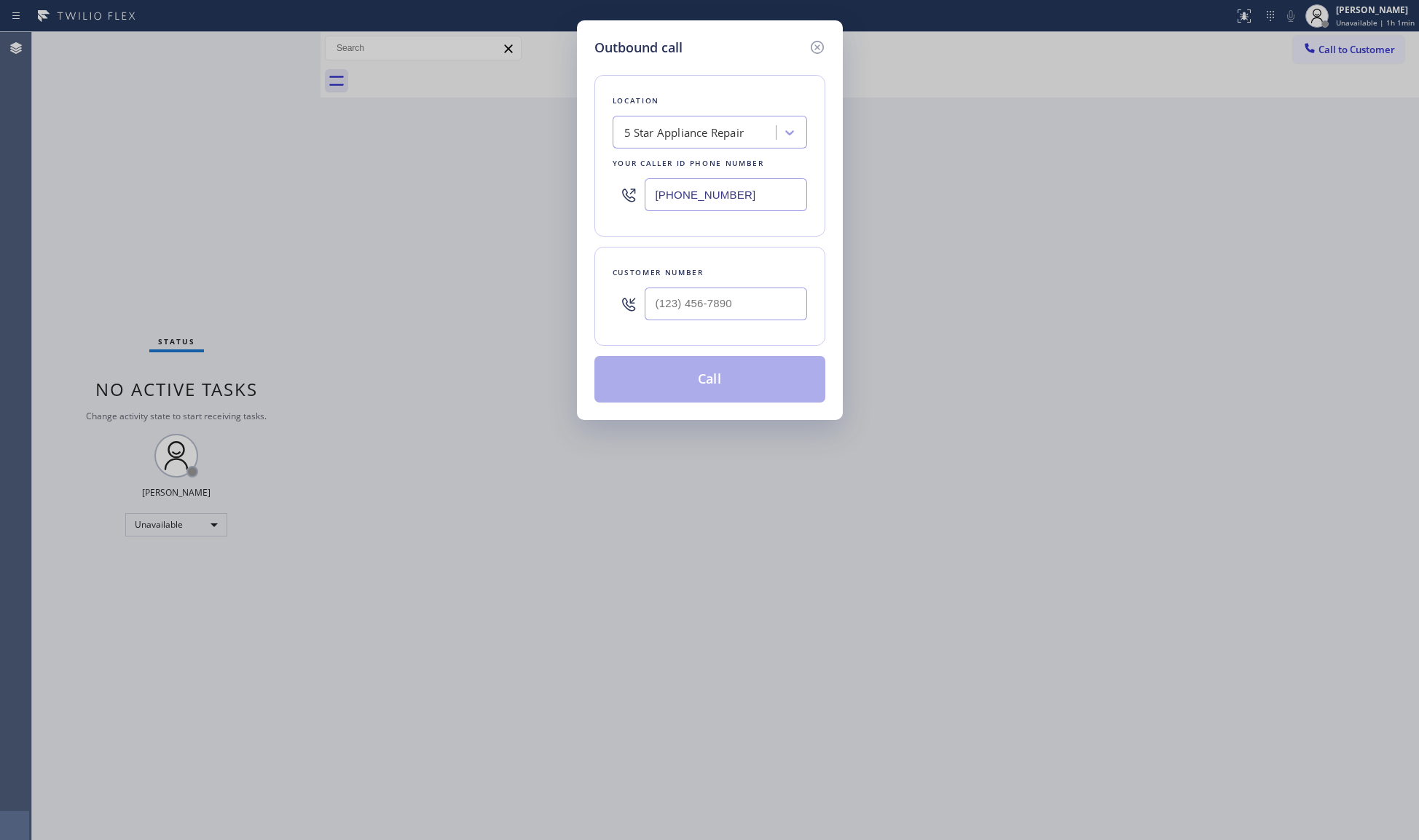
drag, startPoint x: 755, startPoint y: 195, endPoint x: 529, endPoint y: 186, distance: 226.2
click at [558, 201] on div "Outbound call Location 5 Star Appliance Repair Your caller id phone number [PHO…" at bounding box center [709, 420] width 1419 height 840
paste input "424) 421-2429"
type input "[PHONE_NUMBER]"
click at [778, 293] on input "(___) ___-____" at bounding box center [726, 303] width 162 height 33
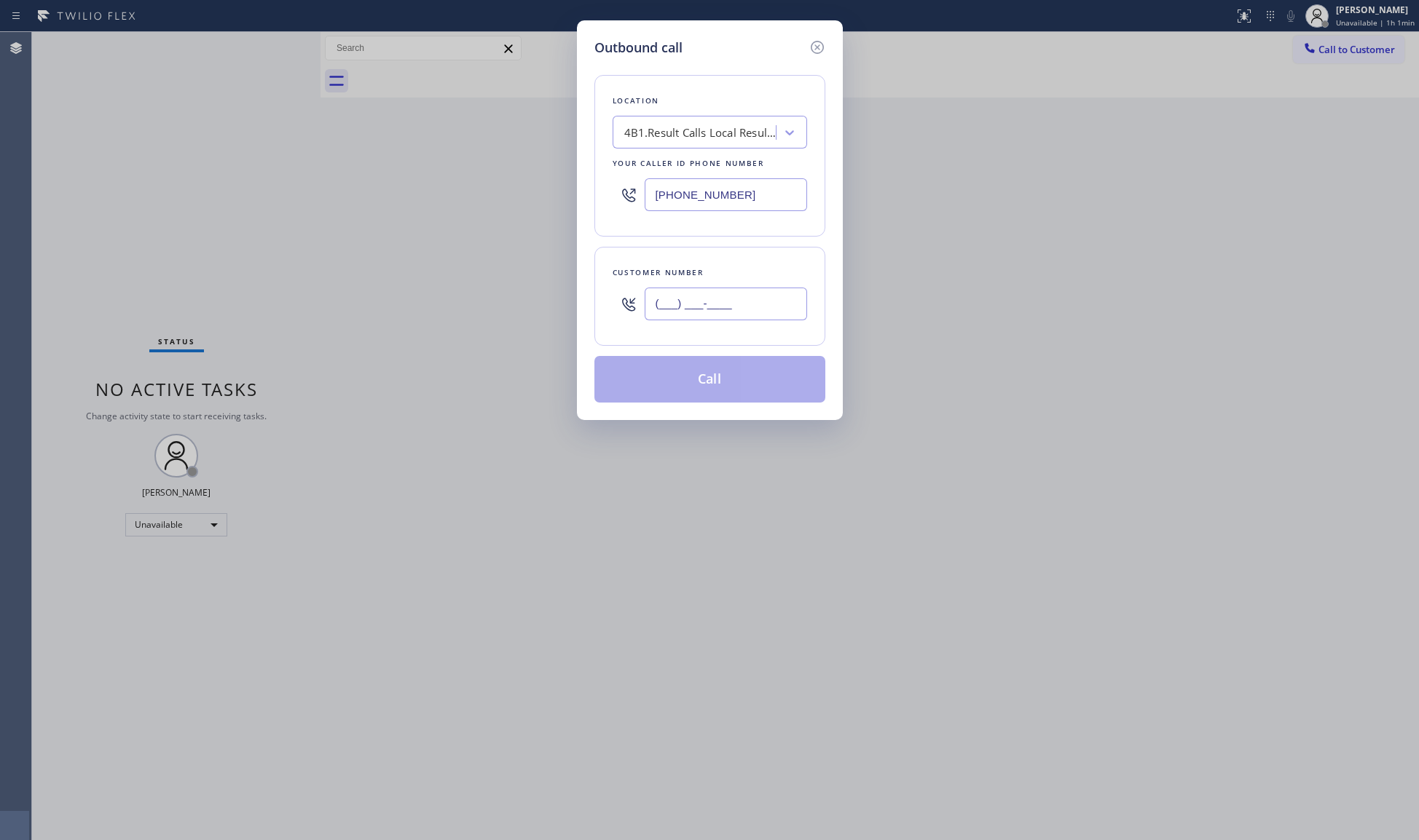
paste input "408) 313-8957"
type input "[PHONE_NUMBER]"
click at [736, 374] on button "Call" at bounding box center [710, 379] width 231 height 47
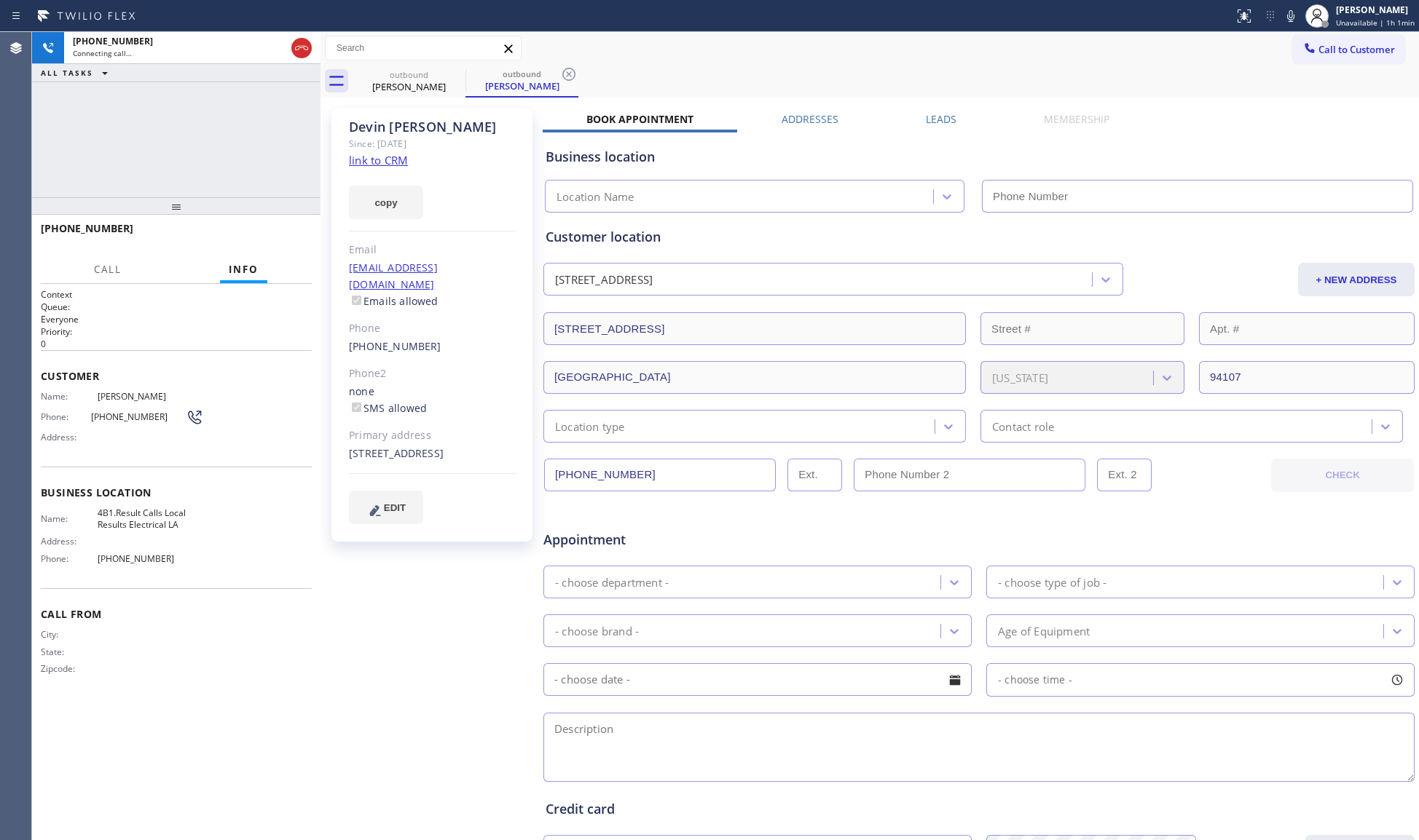
type input "[PHONE_NUMBER]"
click at [289, 231] on span "HANG UP" at bounding box center [278, 235] width 44 height 10
click at [289, 229] on button "HANG UP" at bounding box center [278, 235] width 68 height 20
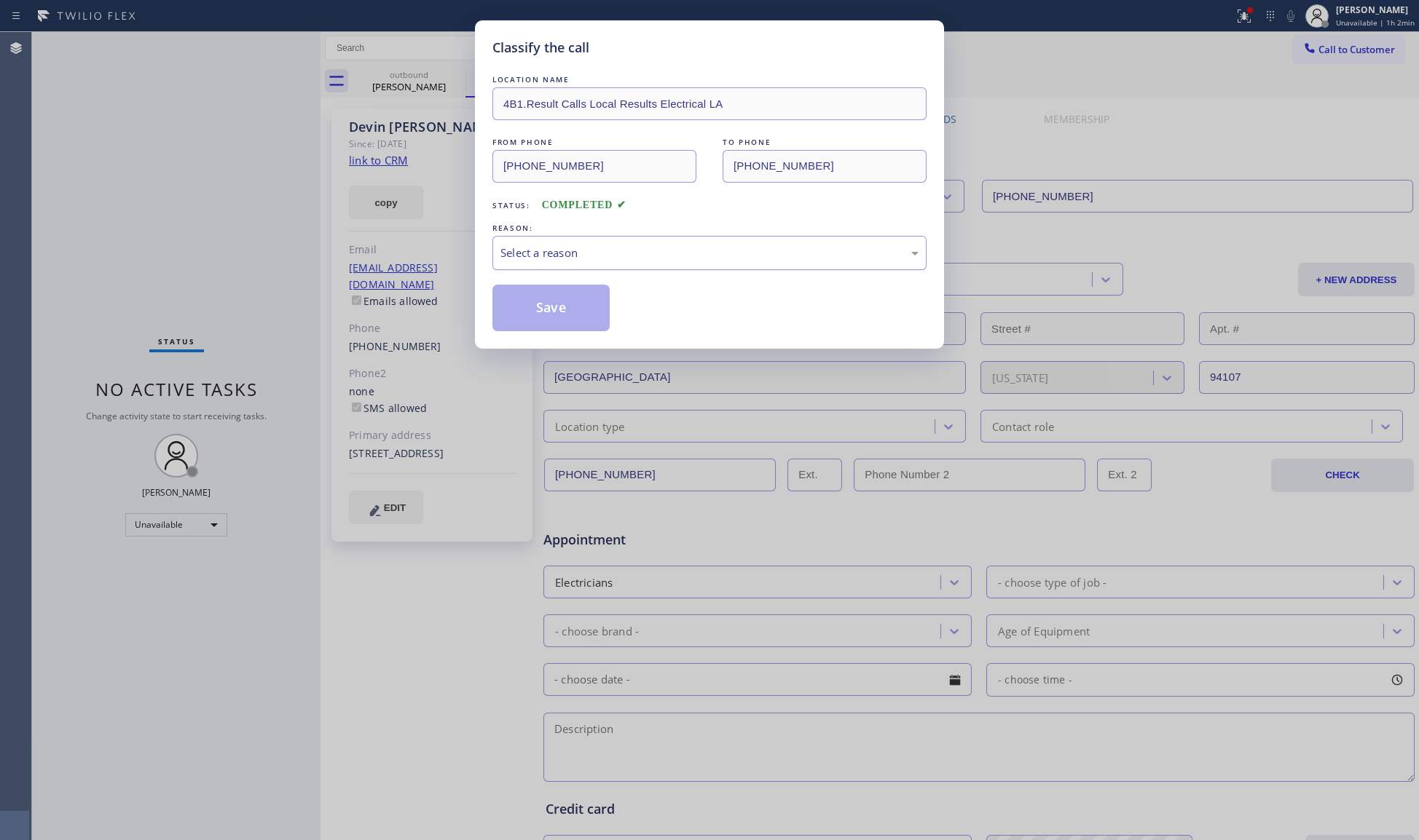
drag, startPoint x: 640, startPoint y: 252, endPoint x: 616, endPoint y: 268, distance: 28.8
click at [628, 260] on div "Select a reason" at bounding box center [710, 253] width 418 height 17
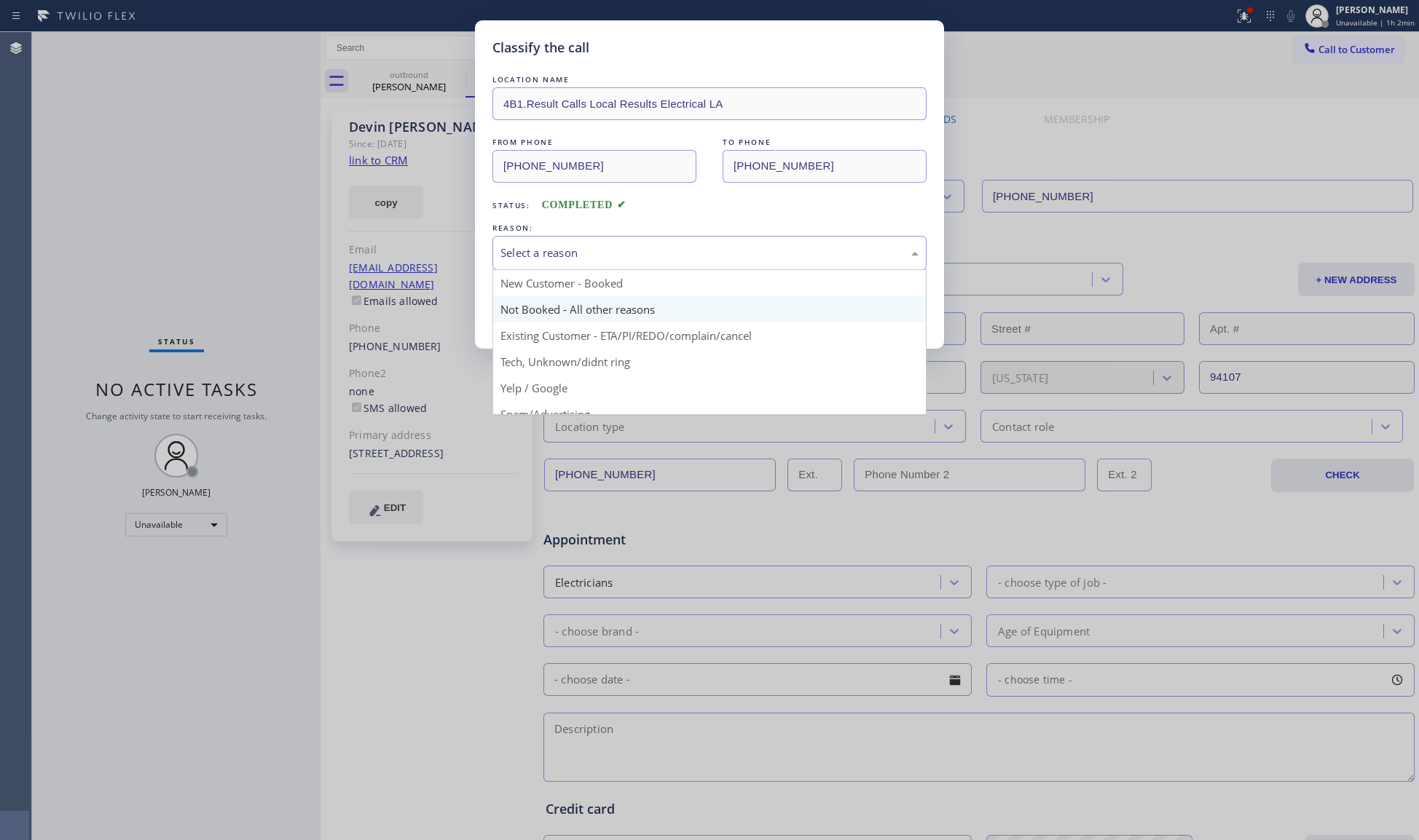
click at [564, 303] on button "Save" at bounding box center [551, 308] width 117 height 47
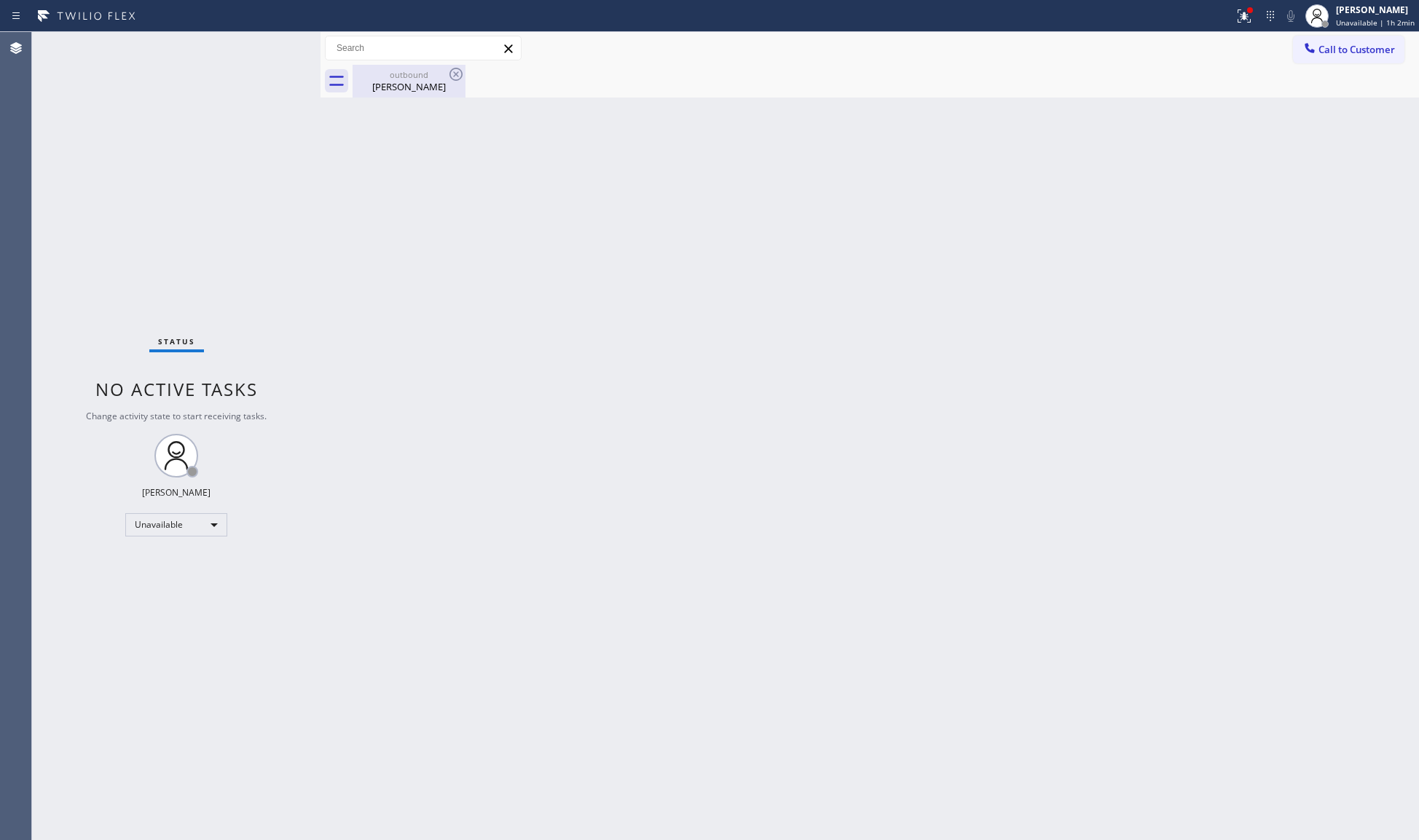
click at [433, 76] on div "outbound" at bounding box center [409, 74] width 110 height 11
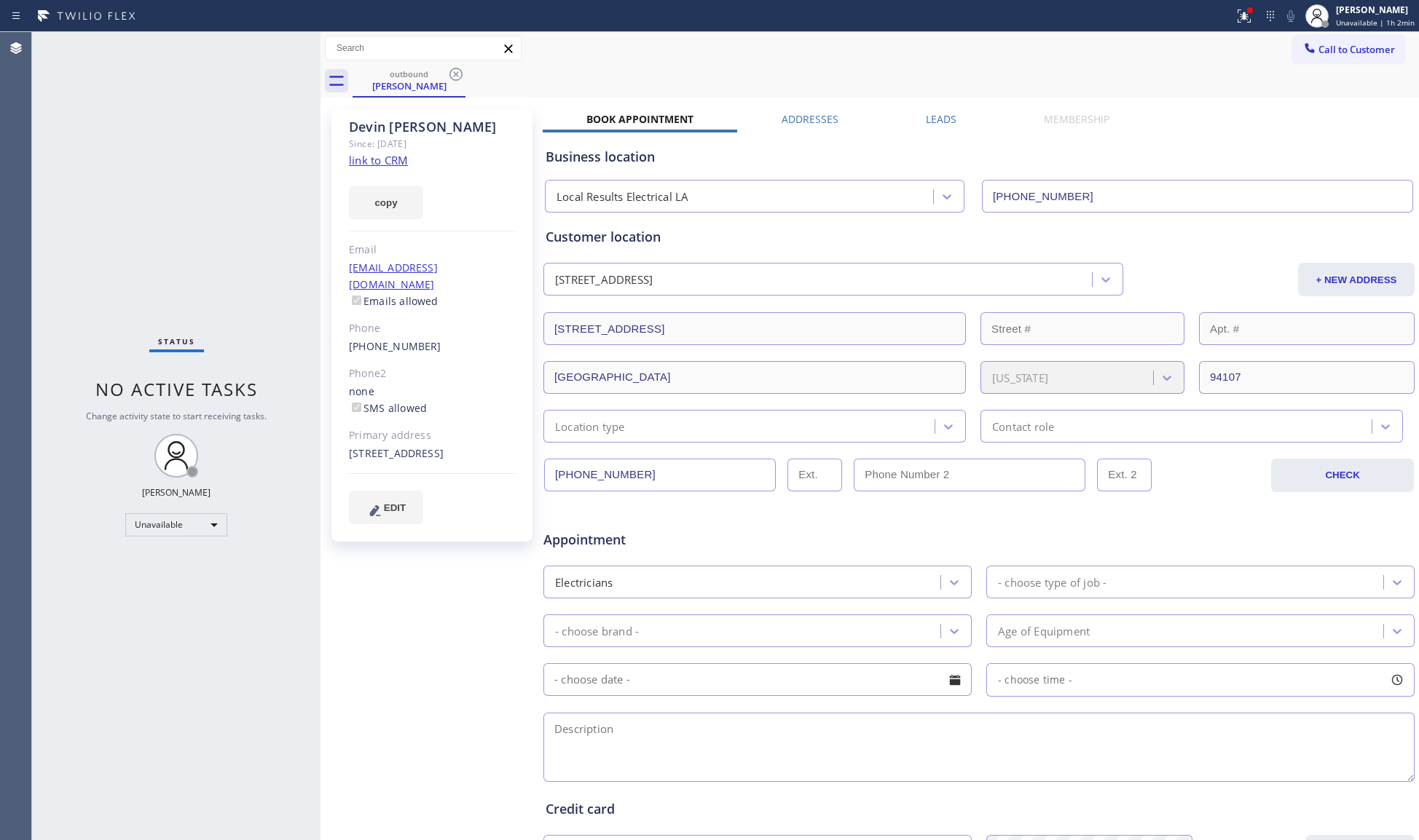
click at [499, 82] on div "outbound [PERSON_NAME]" at bounding box center [886, 81] width 1066 height 33
click at [453, 70] on icon at bounding box center [456, 74] width 18 height 18
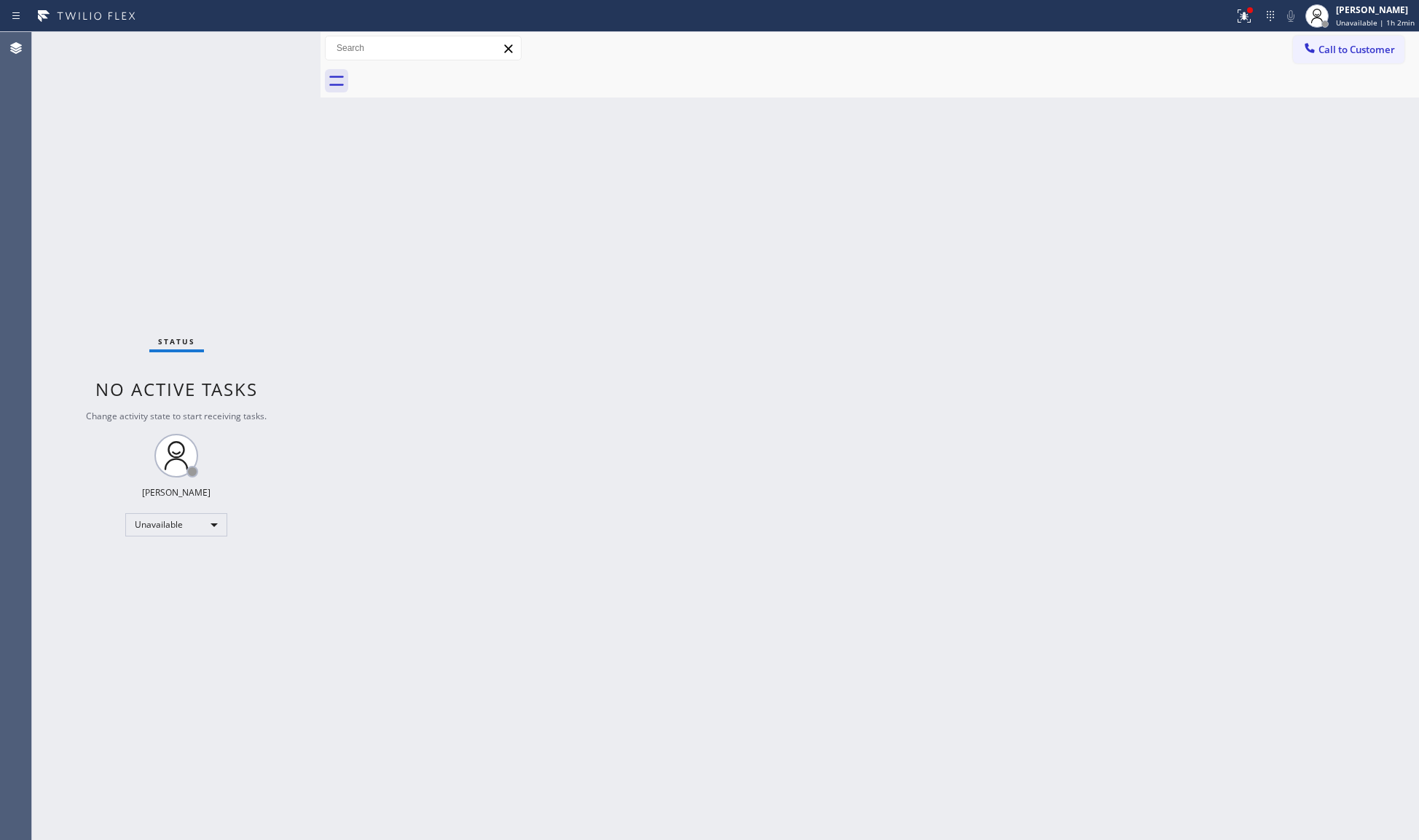
drag, startPoint x: 1295, startPoint y: 56, endPoint x: 977, endPoint y: 73, distance: 318.5
click at [1287, 56] on div "Call to Customer Outbound call Location Local Results Electrical LA Your caller…" at bounding box center [870, 48] width 1099 height 25
click at [1325, 50] on button "Call to Customer" at bounding box center [1348, 49] width 111 height 28
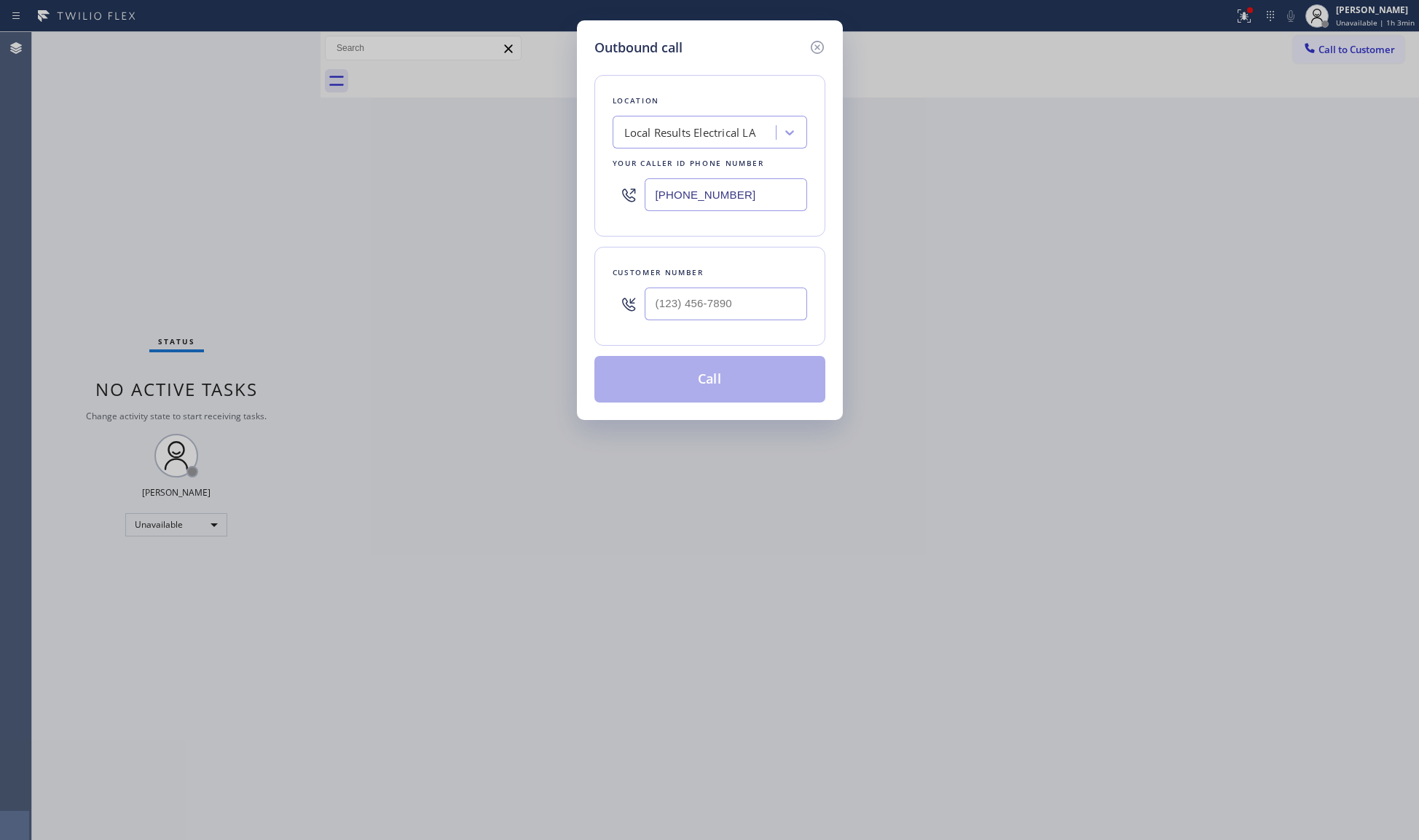
drag, startPoint x: 752, startPoint y: 206, endPoint x: 577, endPoint y: 178, distance: 177.2
click at [597, 205] on div "Location Local Results Electrical LA Your caller id phone number [PHONE_NUMBER]" at bounding box center [710, 155] width 231 height 161
paste input "949) 881-4668"
type input "[PHONE_NUMBER]"
click at [768, 287] on div at bounding box center [726, 303] width 162 height 48
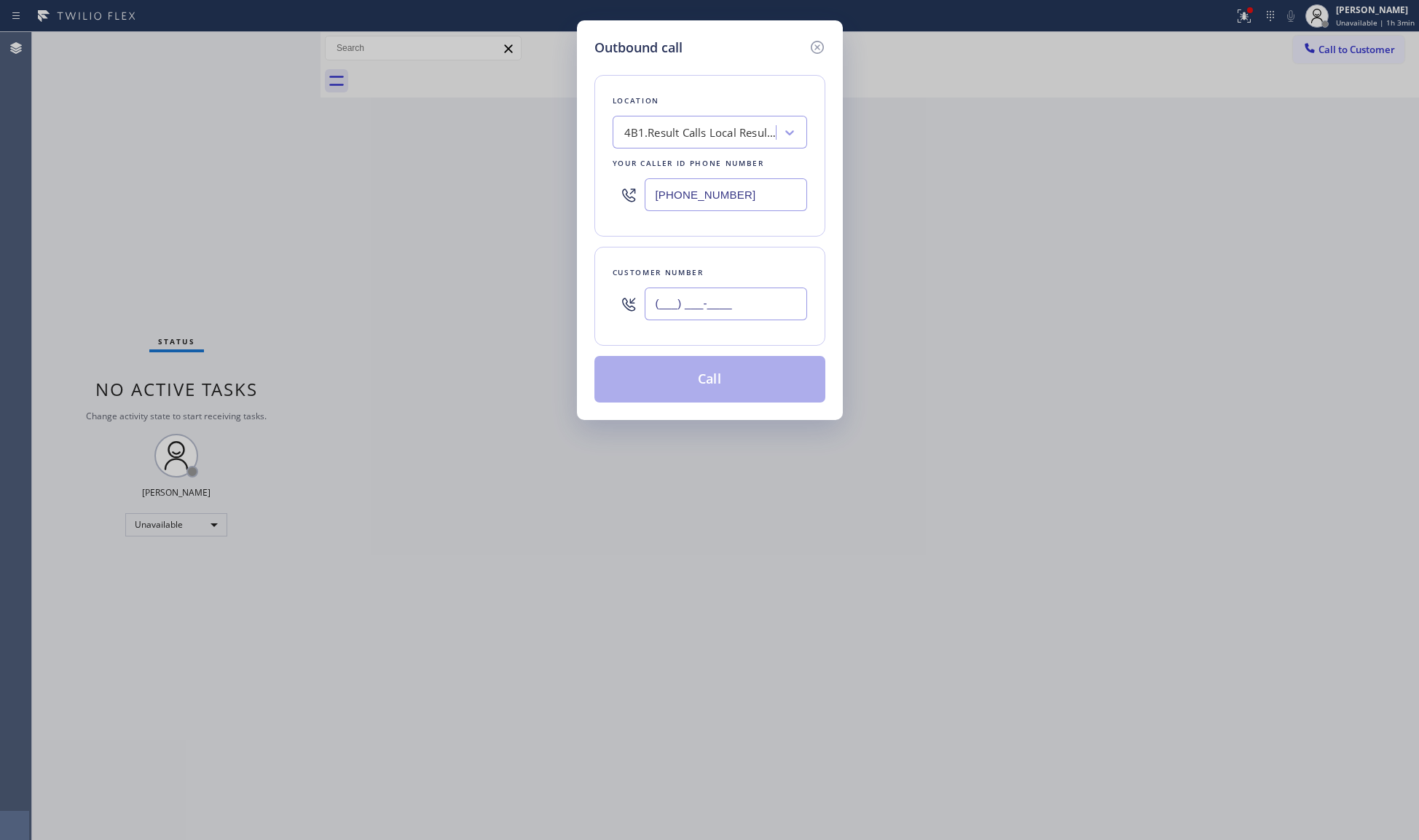
click at [715, 314] on input "(___) ___-____" at bounding box center [726, 303] width 162 height 33
paste input "805) 300-1751"
type input "[PHONE_NUMBER]"
click at [709, 373] on button "Call" at bounding box center [710, 379] width 231 height 47
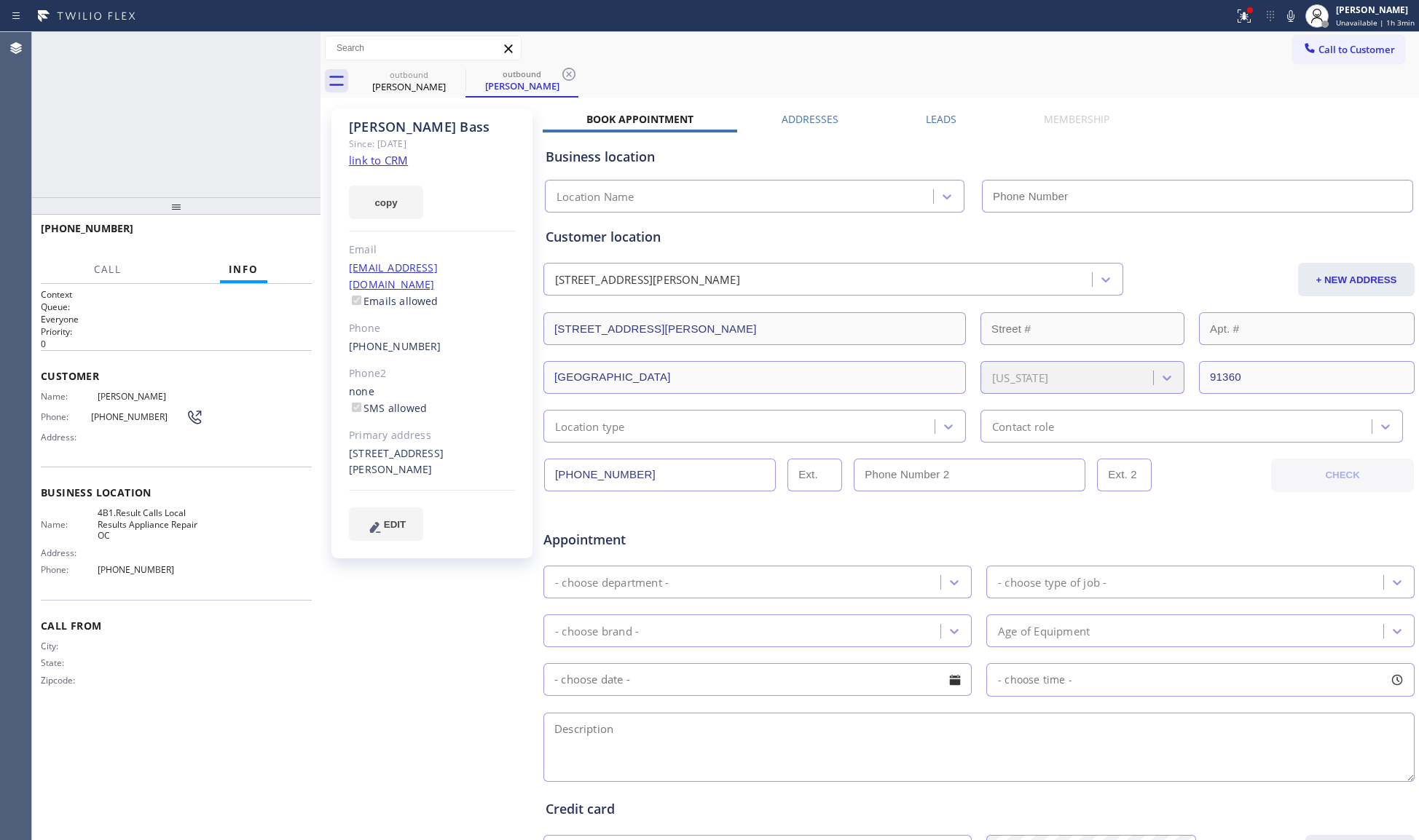
type input "[PHONE_NUMBER]"
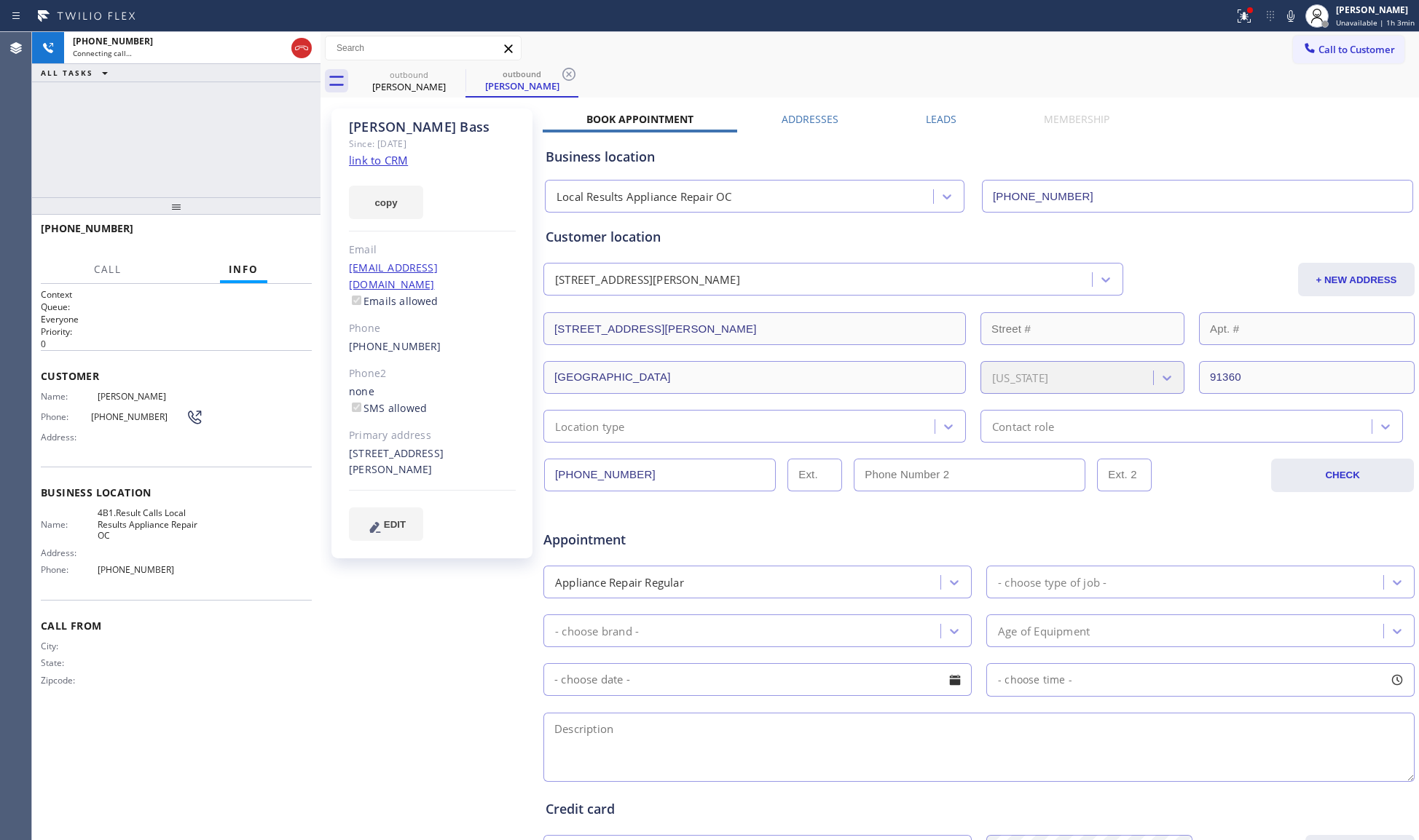
drag, startPoint x: 872, startPoint y: 62, endPoint x: 716, endPoint y: 63, distance: 156.0
click at [845, 62] on div "Call to Customer Outbound call Location Local Results Appliance Repair OC Your …" at bounding box center [870, 48] width 1099 height 33
click at [574, 71] on icon at bounding box center [569, 74] width 13 height 13
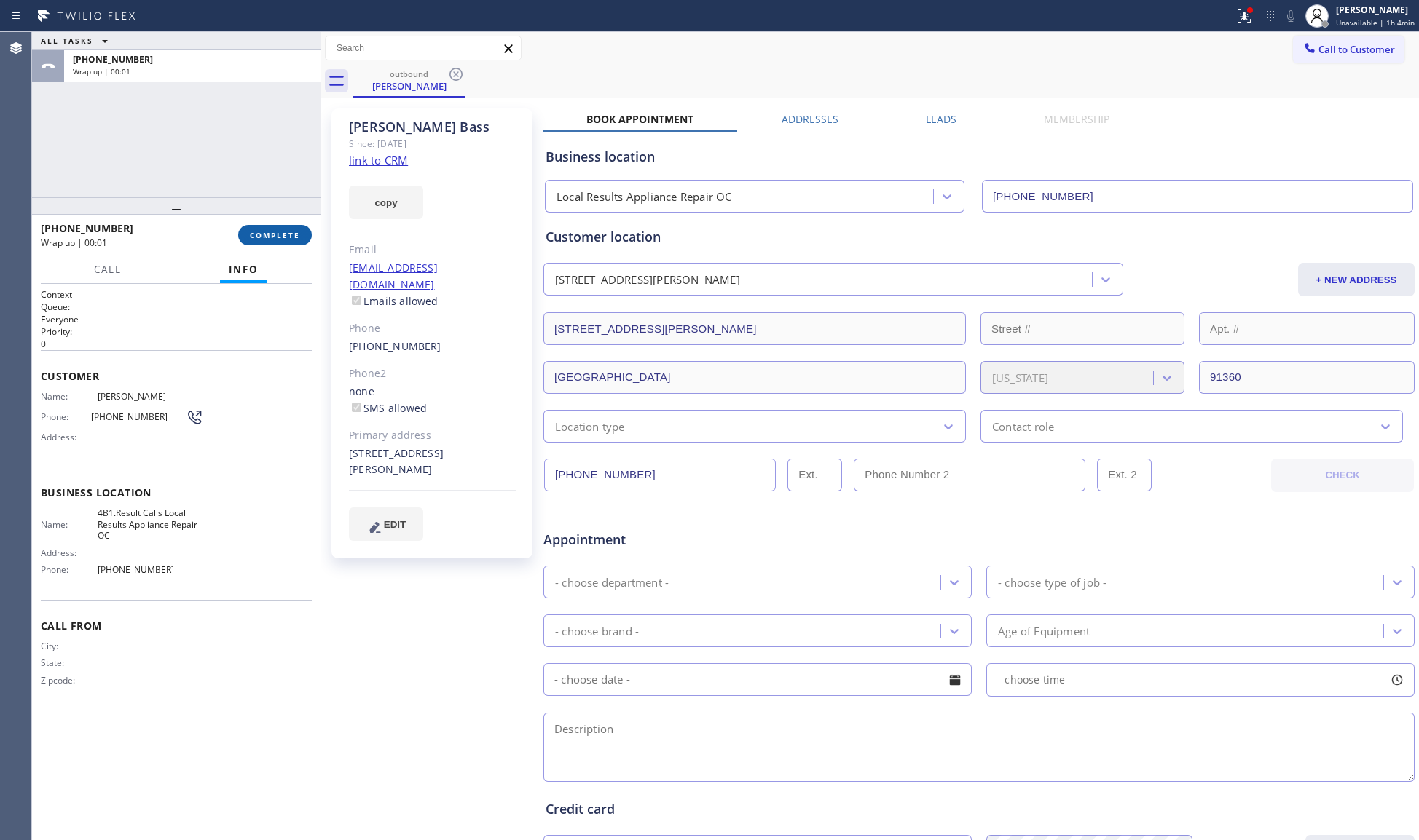
click at [254, 234] on button "COMPLETE" at bounding box center [275, 235] width 74 height 20
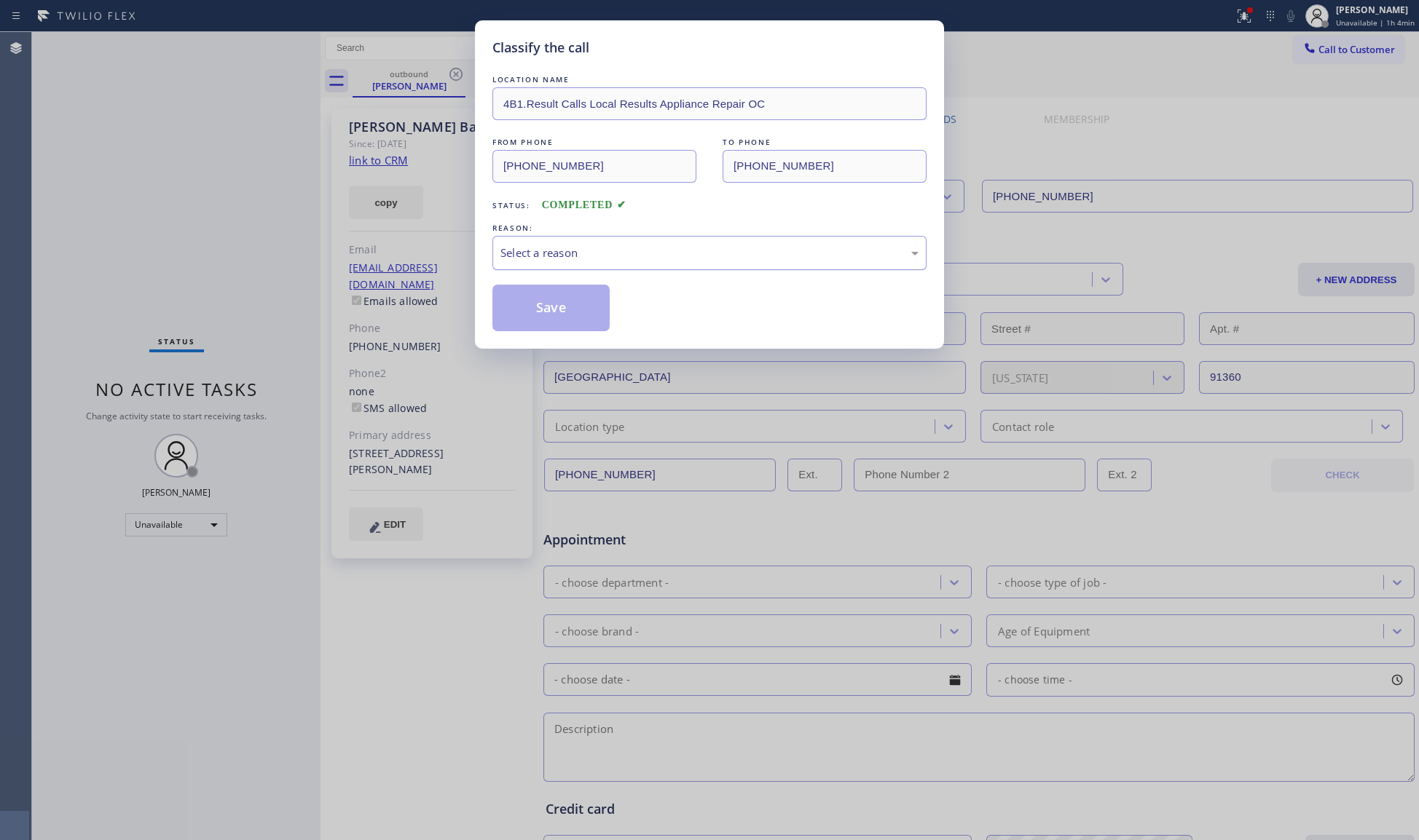
click at [600, 259] on div "Select a reason" at bounding box center [710, 253] width 418 height 17
click at [545, 308] on button "Save" at bounding box center [551, 308] width 117 height 47
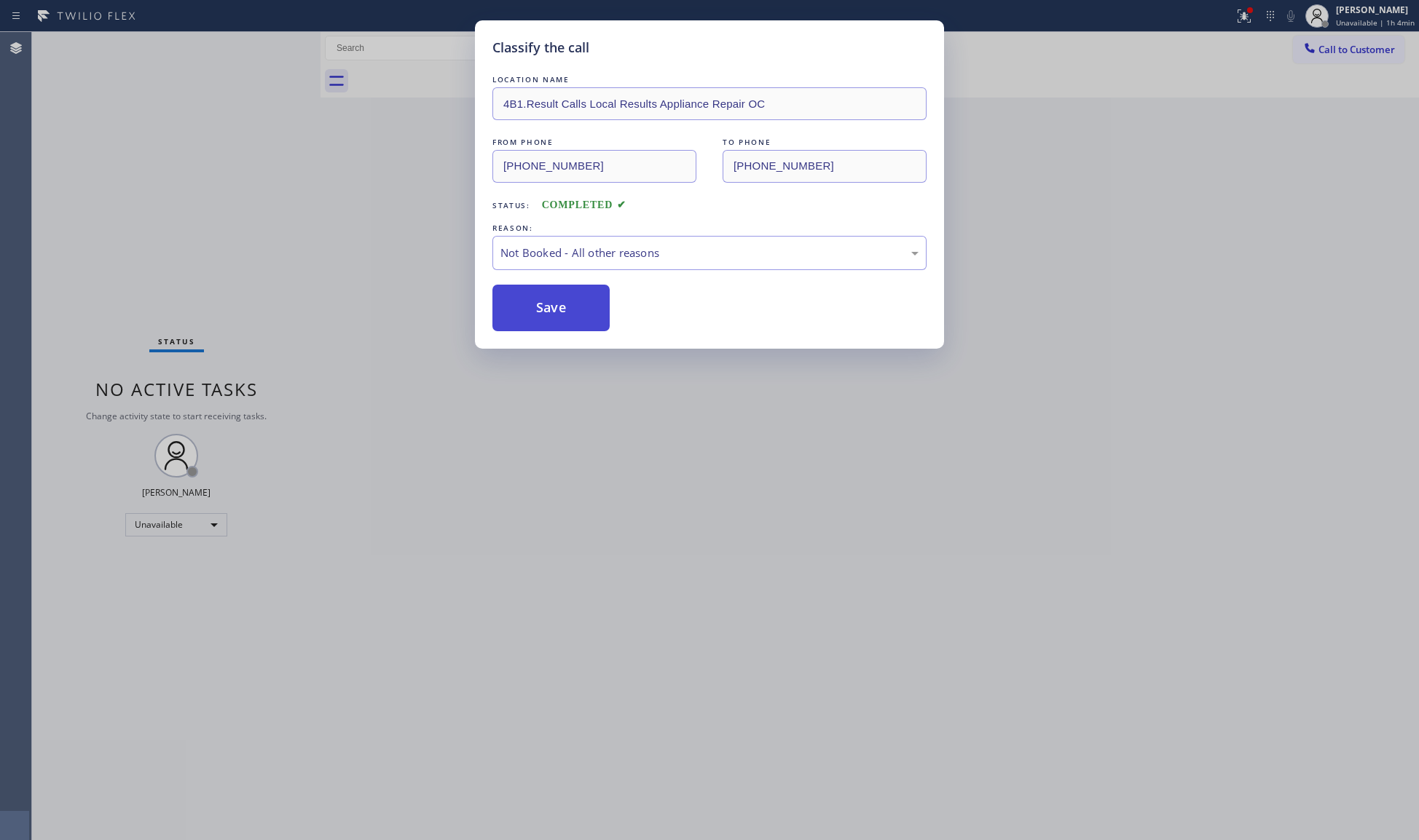
click at [546, 308] on button "Save" at bounding box center [551, 308] width 117 height 47
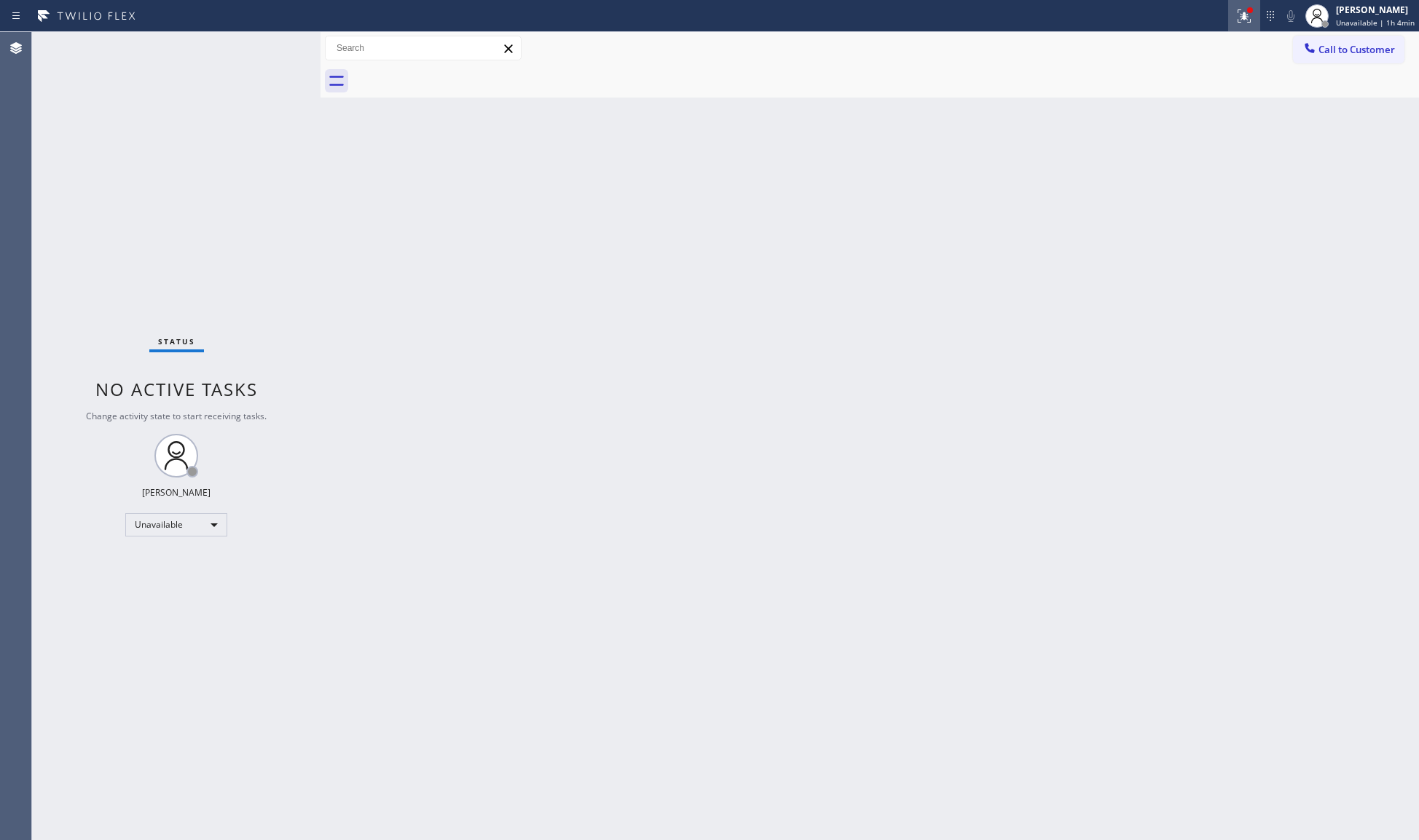
click at [1248, 13] on icon at bounding box center [1244, 16] width 18 height 18
drag, startPoint x: 1167, startPoint y: 195, endPoint x: 1154, endPoint y: 178, distance: 21.4
click at [1168, 194] on span "Clear issues" at bounding box center [1169, 191] width 69 height 10
click at [1304, 48] on icon at bounding box center [1309, 48] width 14 height 14
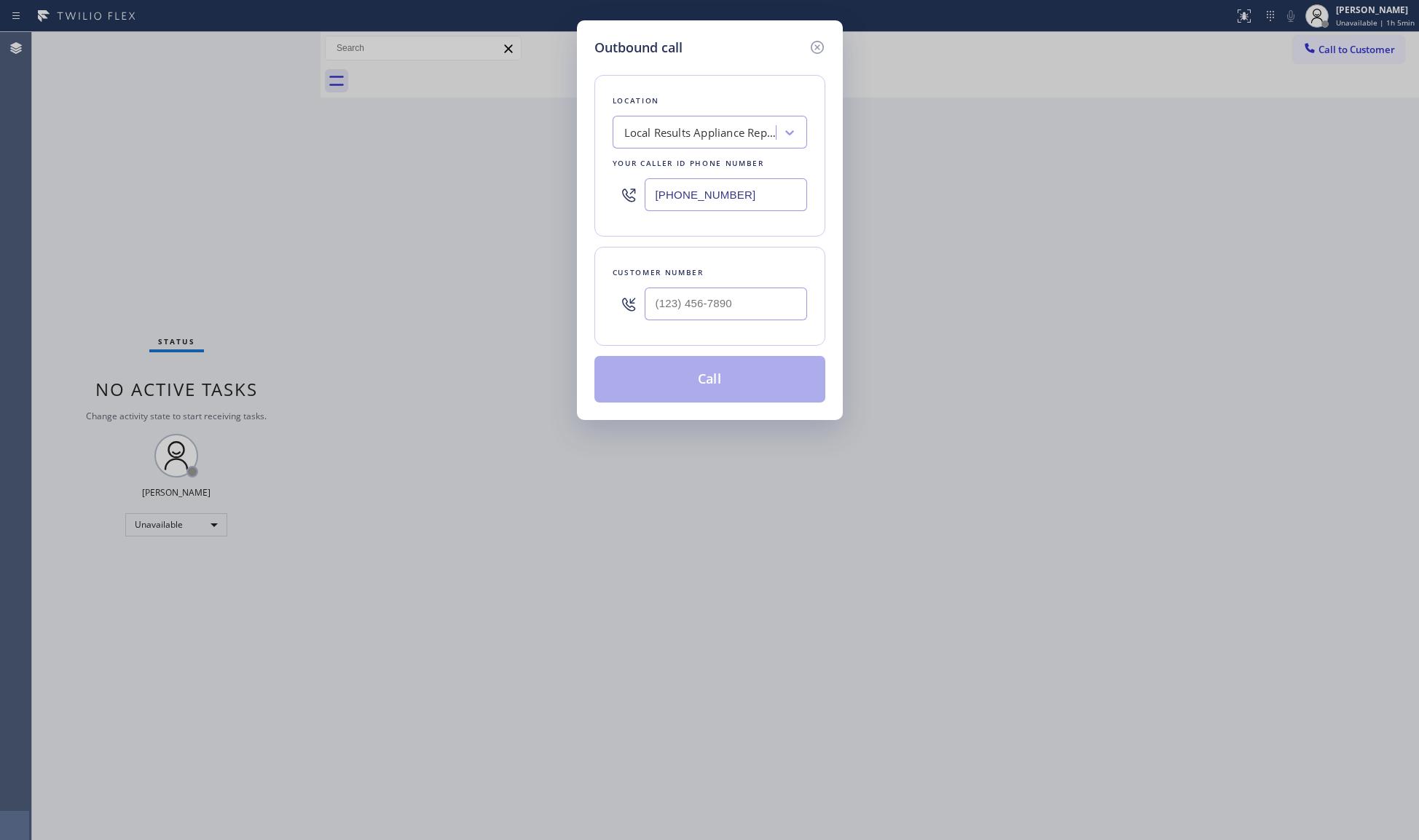
drag, startPoint x: 706, startPoint y: 210, endPoint x: 558, endPoint y: 207, distance: 148.0
click at [540, 210] on div "Outbound call Location Local Results Appliance Repair OC Your caller id phone n…" at bounding box center [709, 420] width 1419 height 840
paste input "602) 755-639"
type input "[PHONE_NUMBER]"
paste input "text"
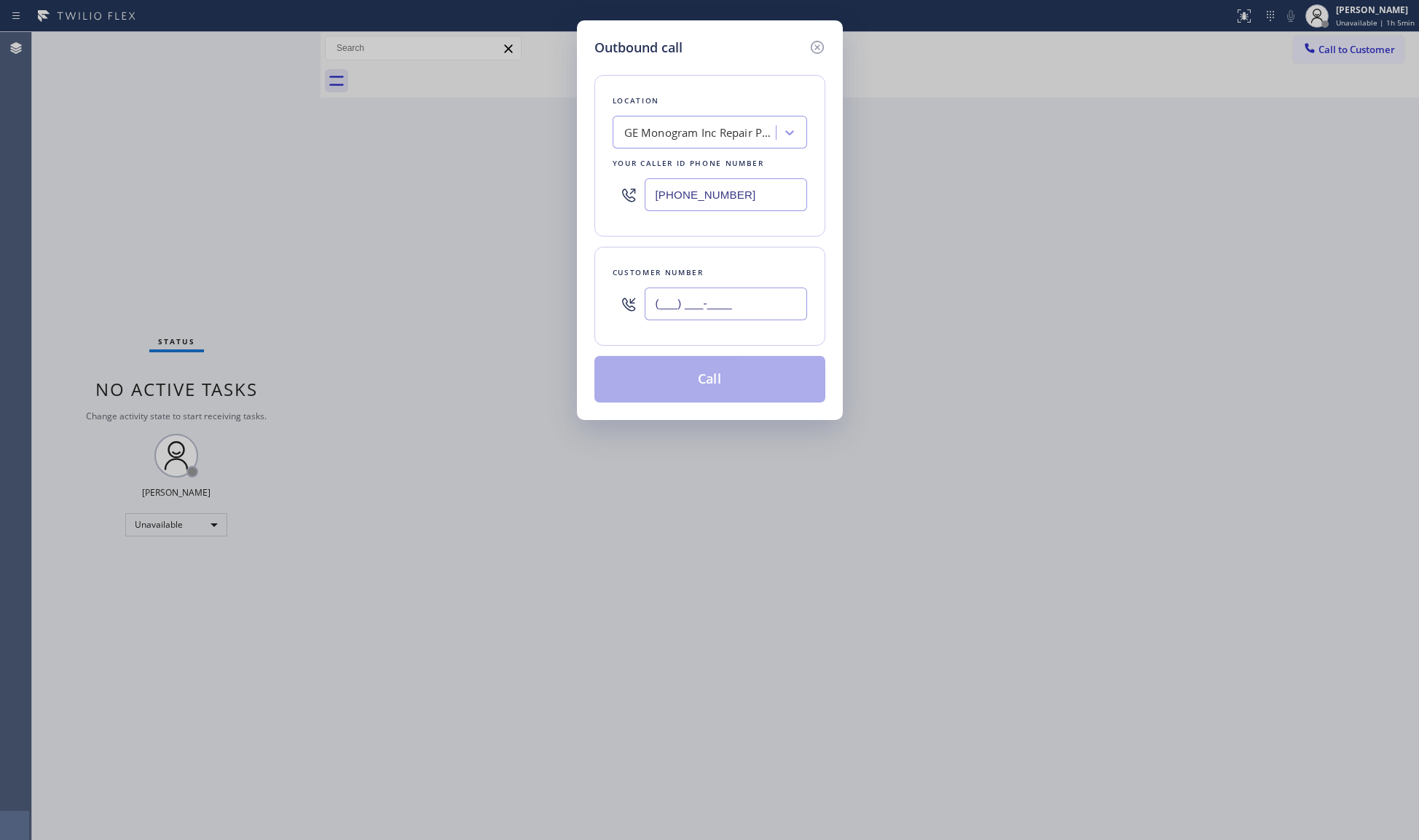
click at [770, 293] on input "(___) ___-____" at bounding box center [726, 303] width 162 height 33
paste input "480) 734-6696"
type input "[PHONE_NUMBER]"
click at [716, 392] on button "Call" at bounding box center [710, 379] width 231 height 47
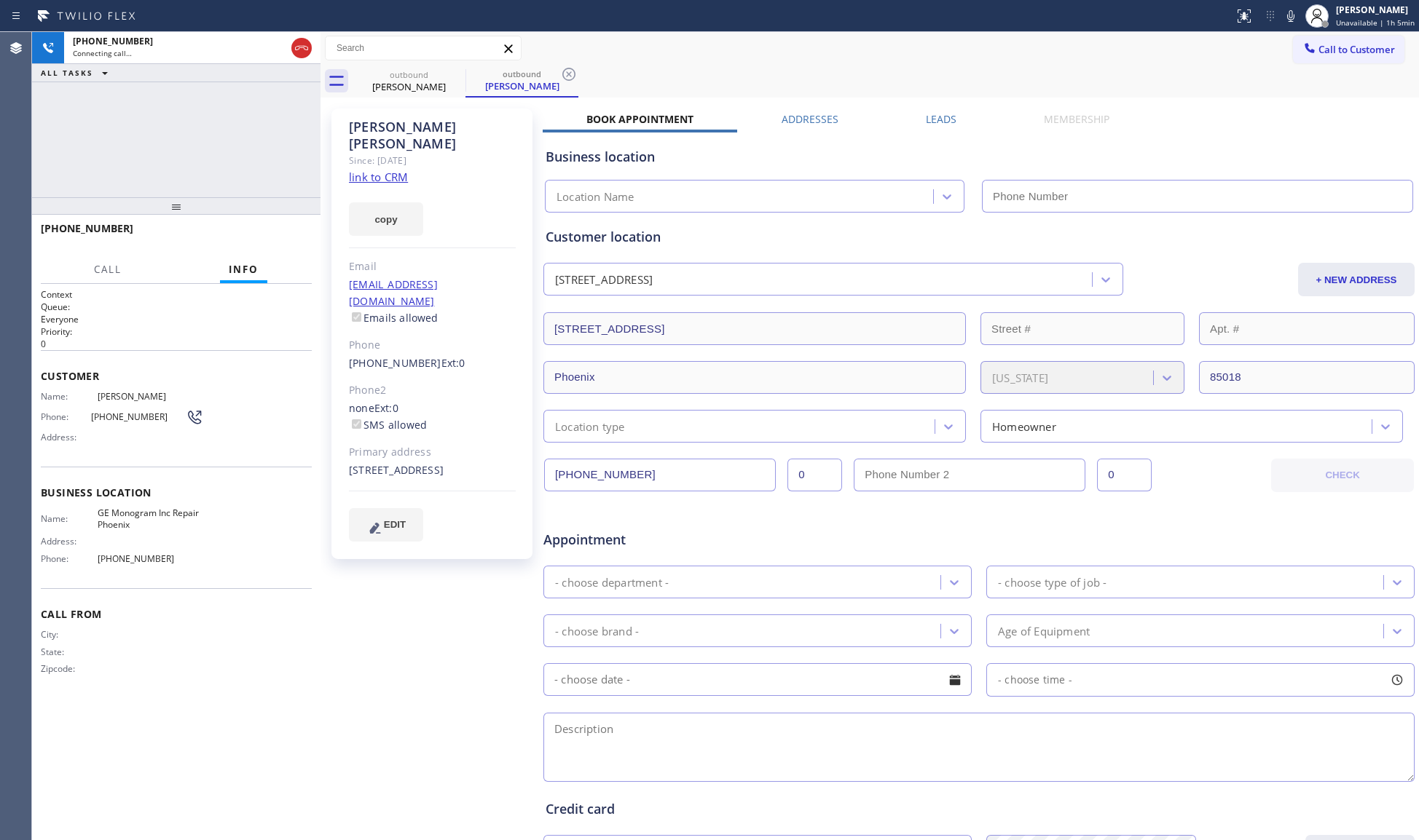
type input "[PHONE_NUMBER]"
click at [569, 71] on icon at bounding box center [569, 74] width 18 height 18
click at [452, 76] on icon at bounding box center [456, 74] width 18 height 18
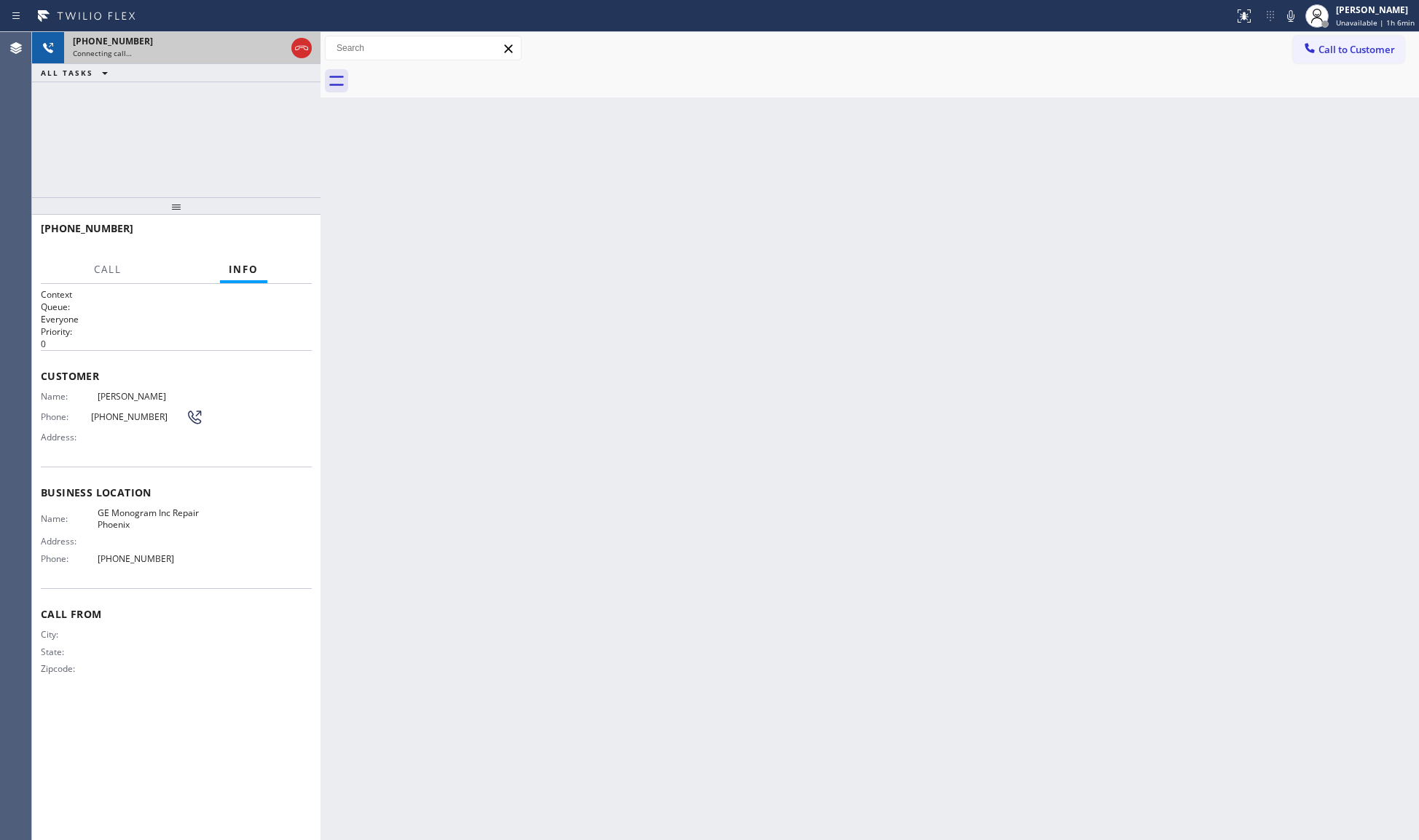
click at [210, 39] on div "[PHONE_NUMBER]" at bounding box center [179, 41] width 212 height 13
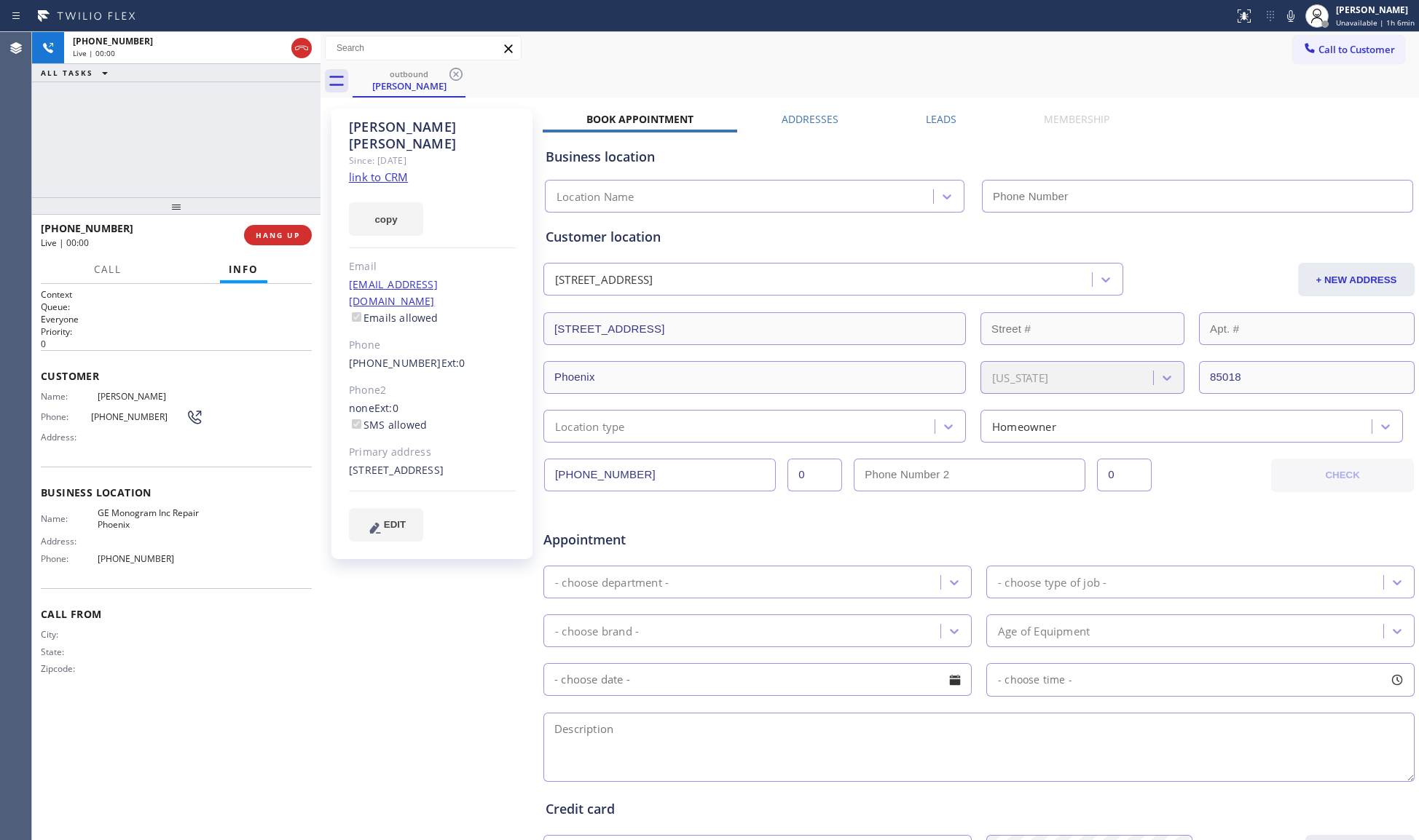
type input "[PHONE_NUMBER]"
click at [280, 237] on span "HANG UP" at bounding box center [278, 235] width 44 height 10
click at [278, 237] on span "HANG UP" at bounding box center [278, 235] width 44 height 10
click at [278, 234] on span "HANG UP" at bounding box center [278, 235] width 44 height 10
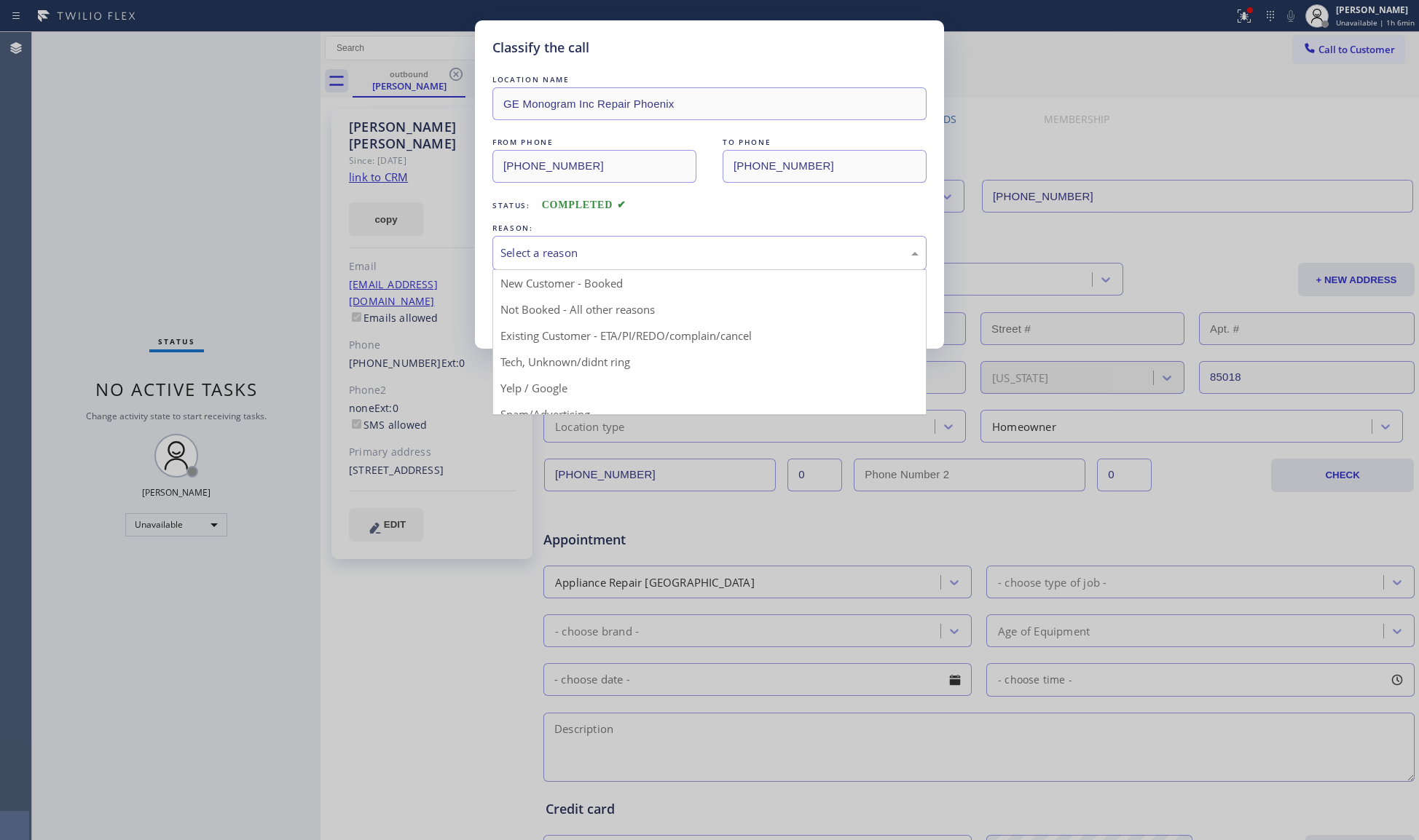
click at [540, 261] on div "Select a reason" at bounding box center [710, 253] width 418 height 17
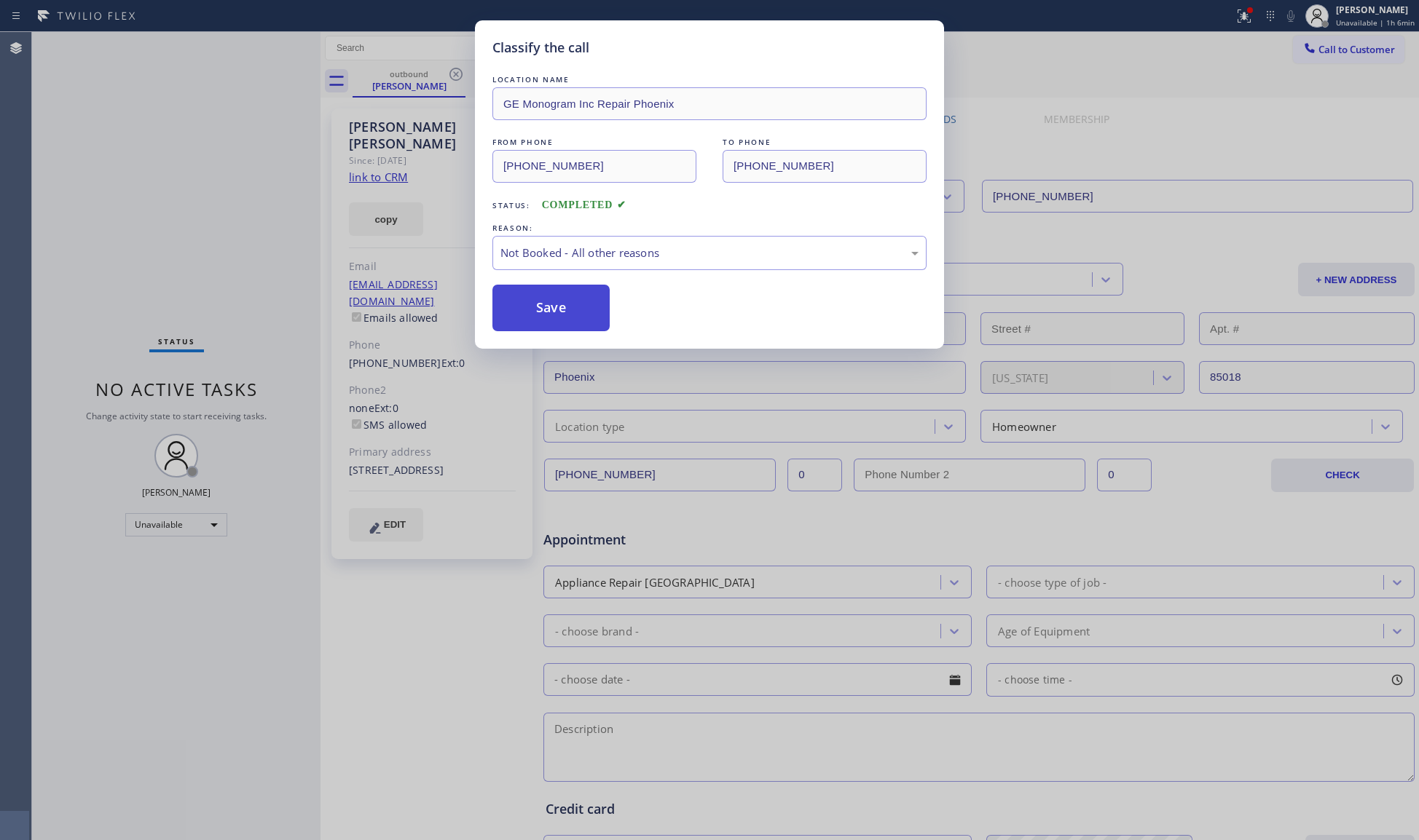
click at [536, 309] on button "Save" at bounding box center [551, 308] width 117 height 47
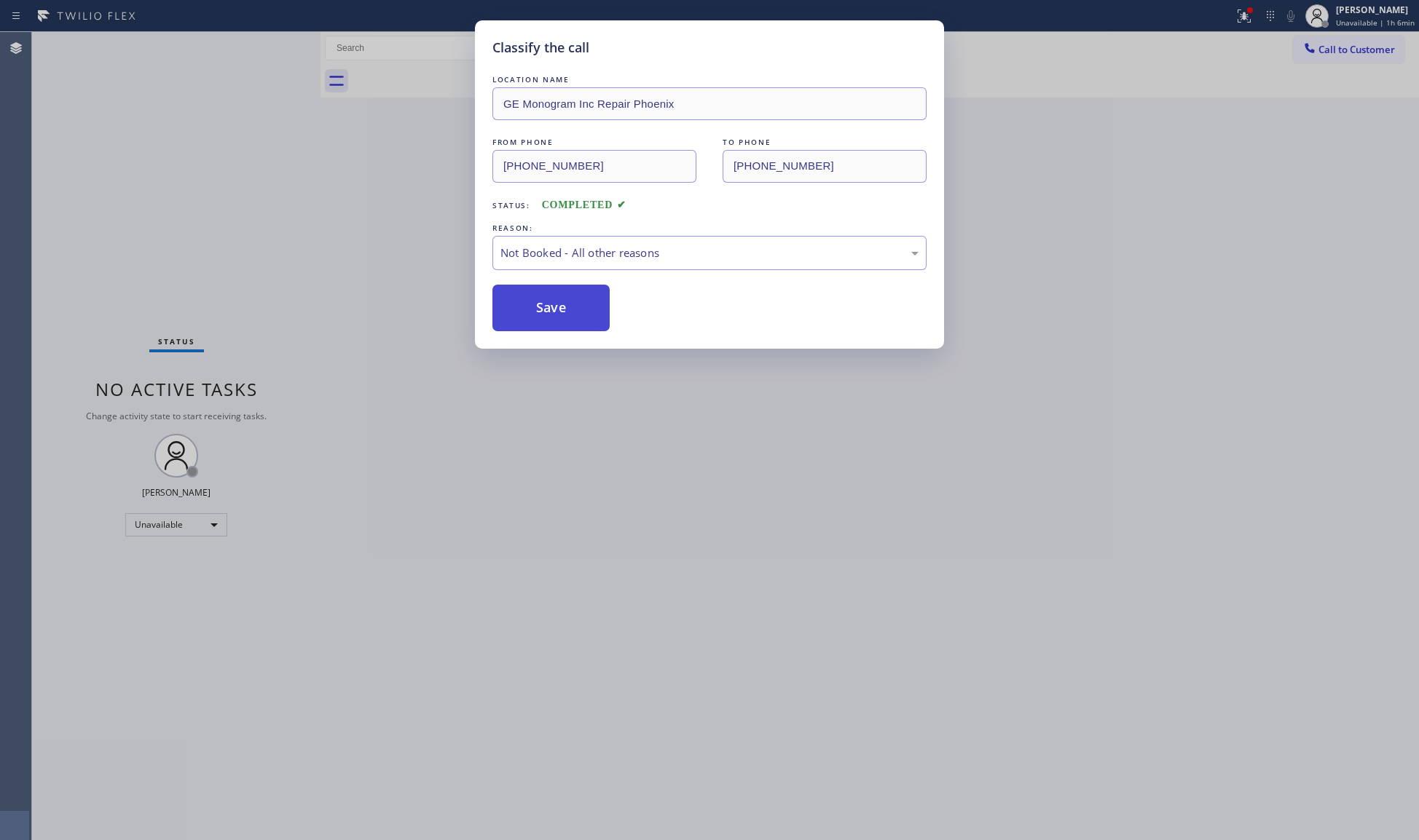
click at [536, 309] on button "Save" at bounding box center [551, 308] width 117 height 47
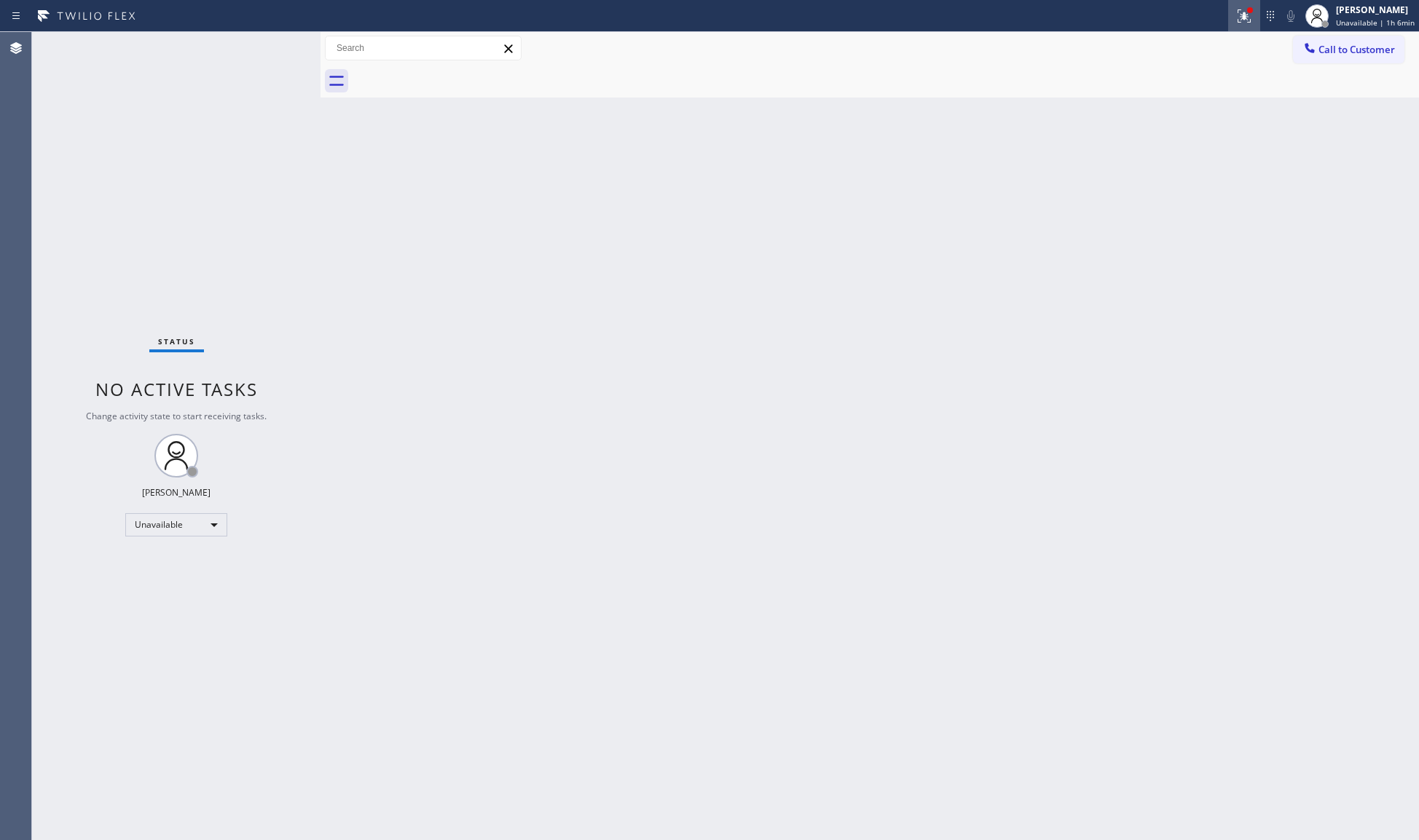
click at [1237, 8] on div at bounding box center [1244, 16] width 32 height 18
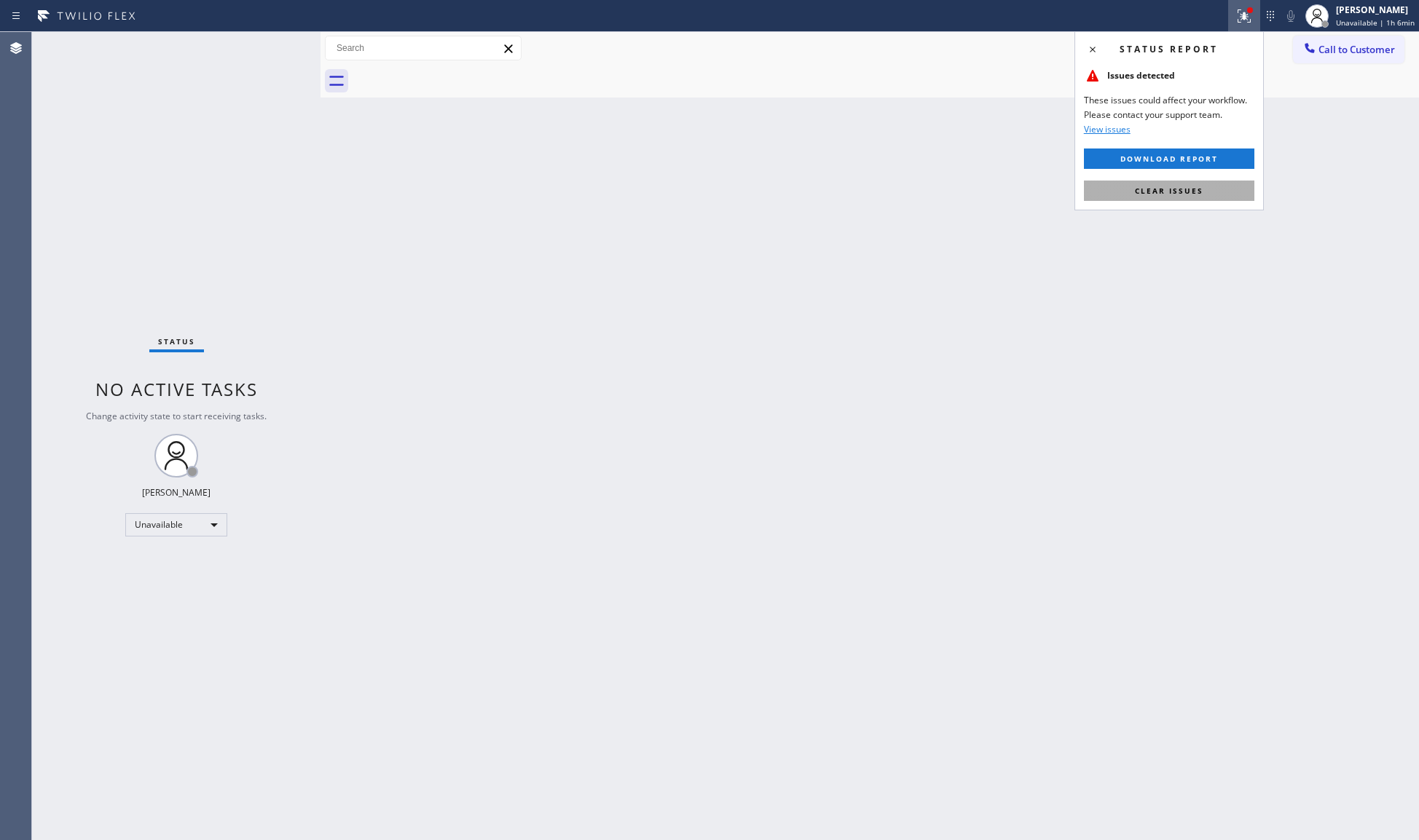
click at [1191, 188] on span "Clear issues" at bounding box center [1169, 191] width 69 height 10
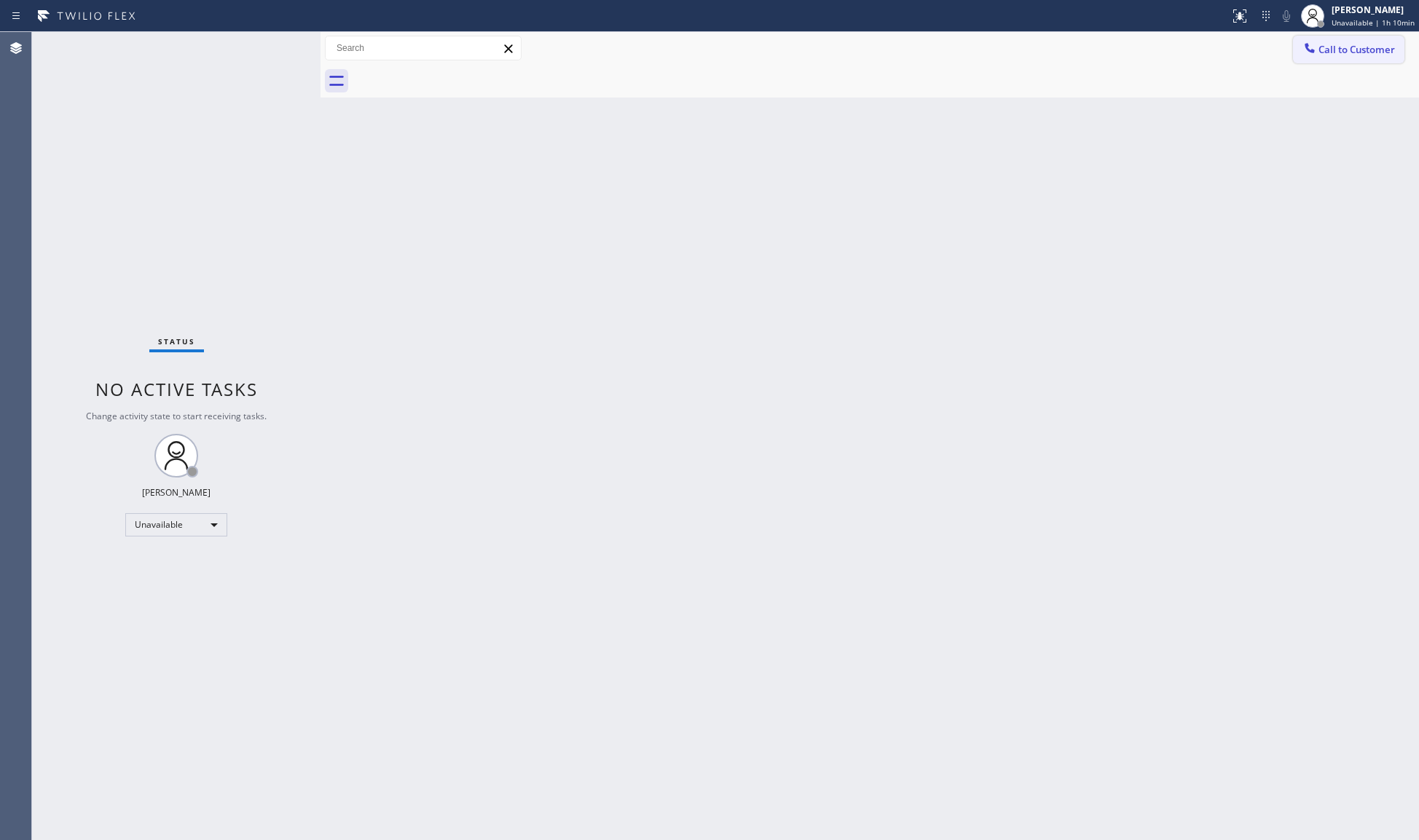
click at [1341, 53] on span "Call to Customer" at bounding box center [1356, 49] width 76 height 13
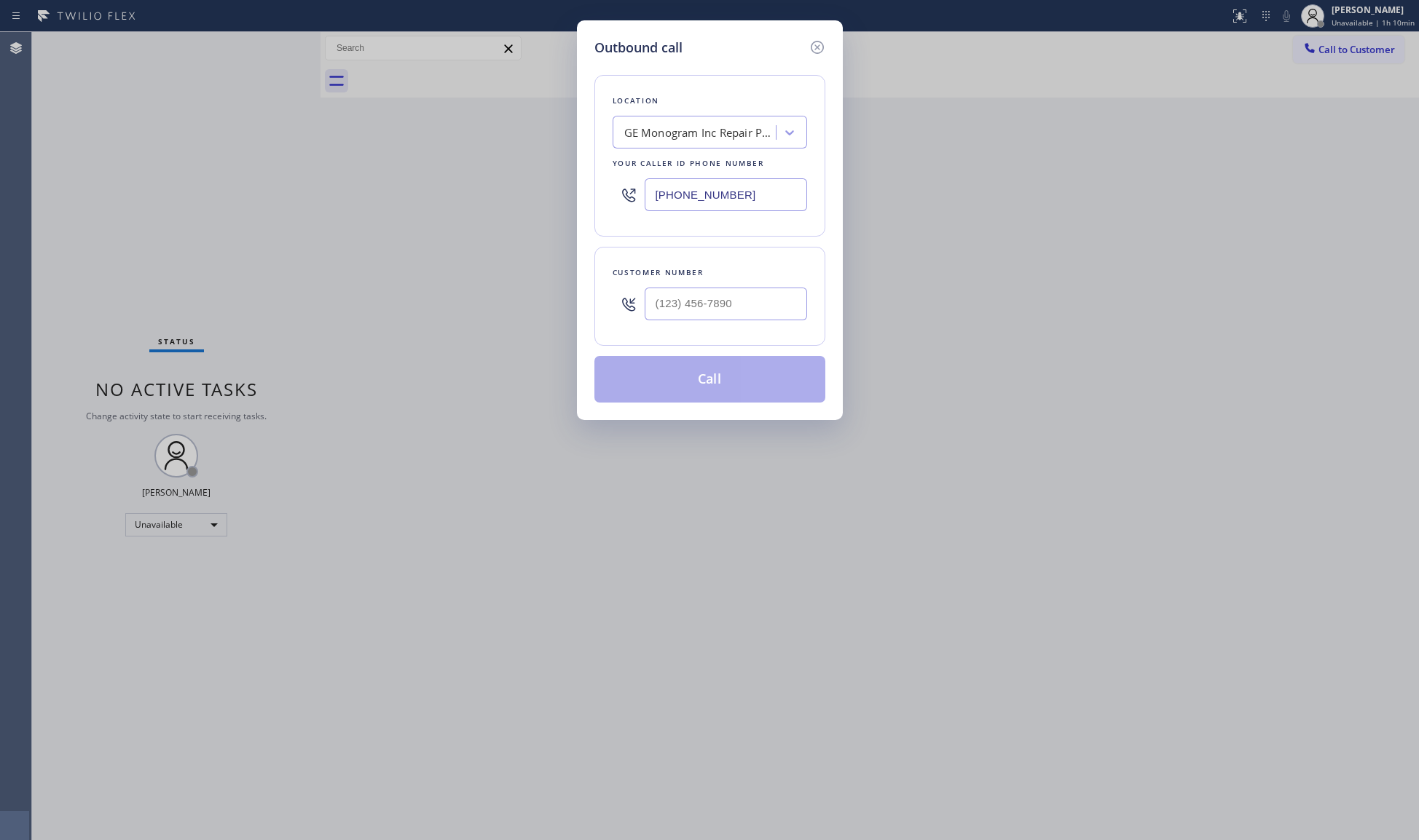
drag, startPoint x: 775, startPoint y: 196, endPoint x: 580, endPoint y: 196, distance: 195.0
click at [580, 196] on div "Outbound call Location GE Monogram Inc Repair [GEOGRAPHIC_DATA] Your caller id …" at bounding box center [710, 220] width 266 height 400
paste input "323) 745-2989"
type input "[PHONE_NUMBER]"
paste input "818) 321-0276"
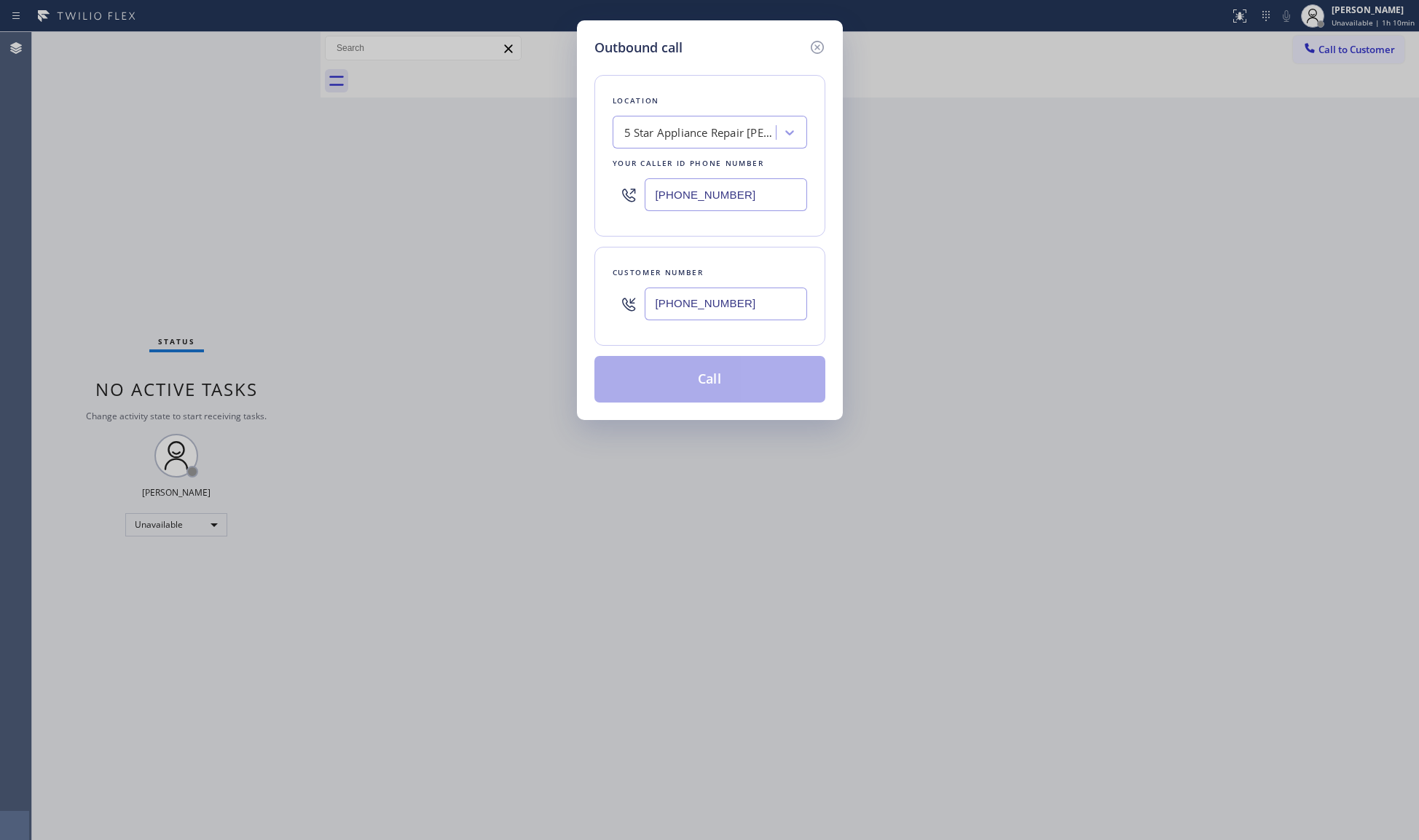
click at [750, 319] on input "[PHONE_NUMBER]" at bounding box center [726, 303] width 162 height 33
type input "[PHONE_NUMBER]"
click at [734, 386] on button "Call" at bounding box center [710, 379] width 231 height 47
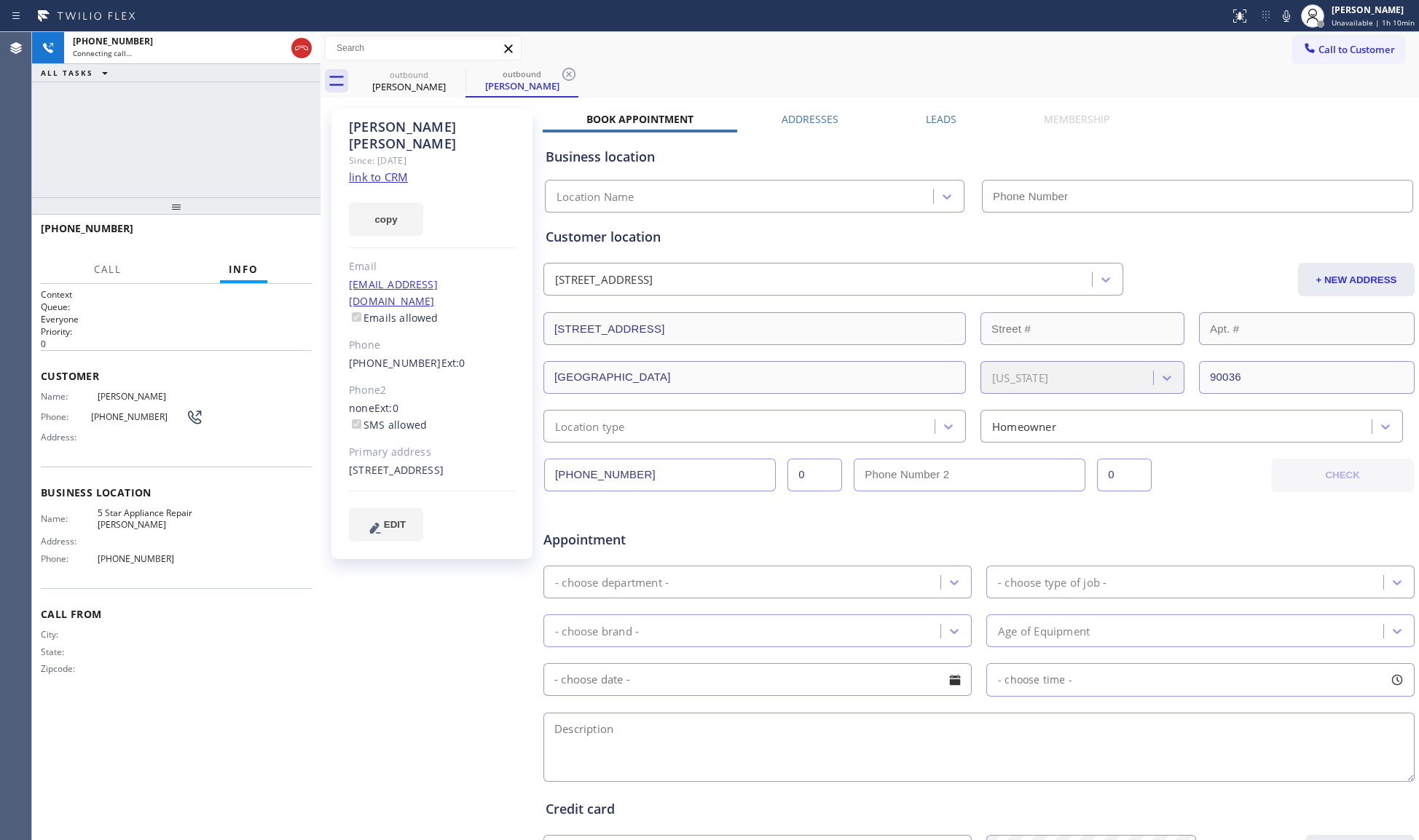
type input "[PHONE_NUMBER]"
click at [274, 237] on span "HANG UP" at bounding box center [278, 235] width 44 height 10
click at [274, 237] on span "HANG UP" at bounding box center [278, 235] width 44 height 10
click at [278, 235] on span "HANG UP" at bounding box center [278, 235] width 44 height 10
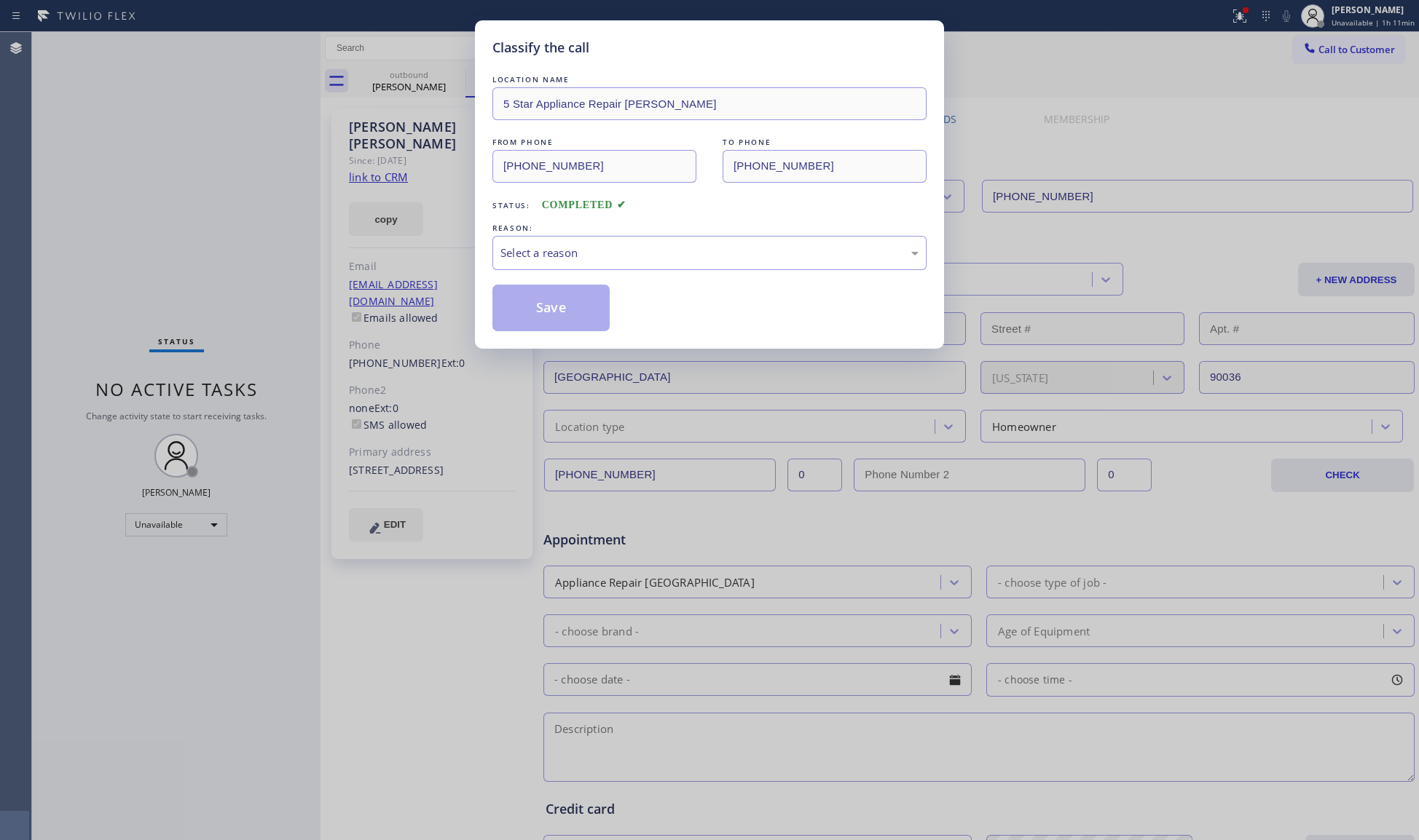
click at [508, 225] on div "REASON:" at bounding box center [709, 228] width 434 height 15
drag, startPoint x: 534, startPoint y: 235, endPoint x: 540, endPoint y: 252, distance: 18.0
click at [537, 237] on div "REASON: Select a reason" at bounding box center [709, 245] width 434 height 49
click at [587, 205] on span "COMPLETED" at bounding box center [584, 205] width 84 height 11
click at [566, 252] on div "Select a reason" at bounding box center [710, 253] width 418 height 17
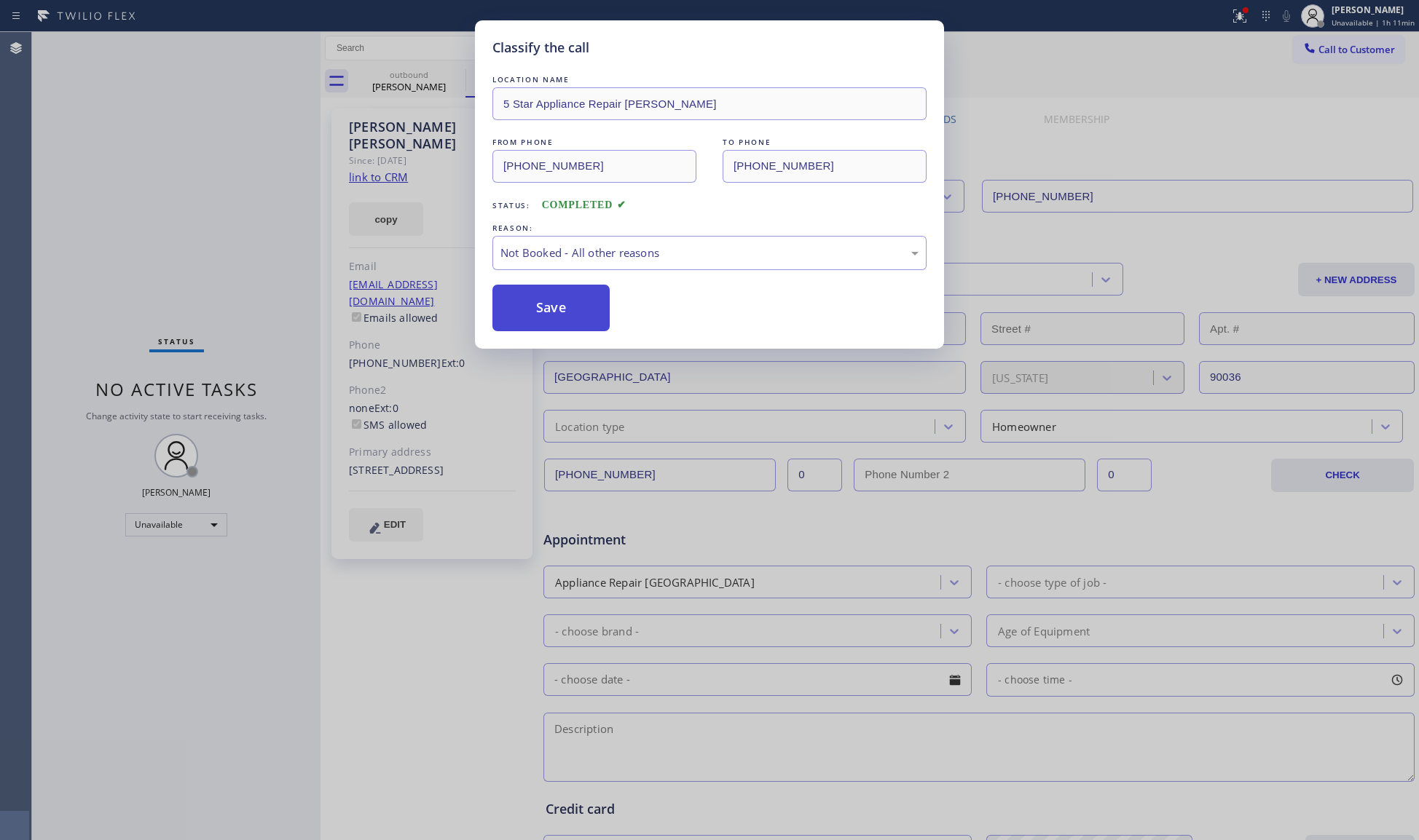
click at [530, 312] on button "Save" at bounding box center [551, 308] width 117 height 47
click at [530, 310] on button "Save" at bounding box center [551, 308] width 117 height 47
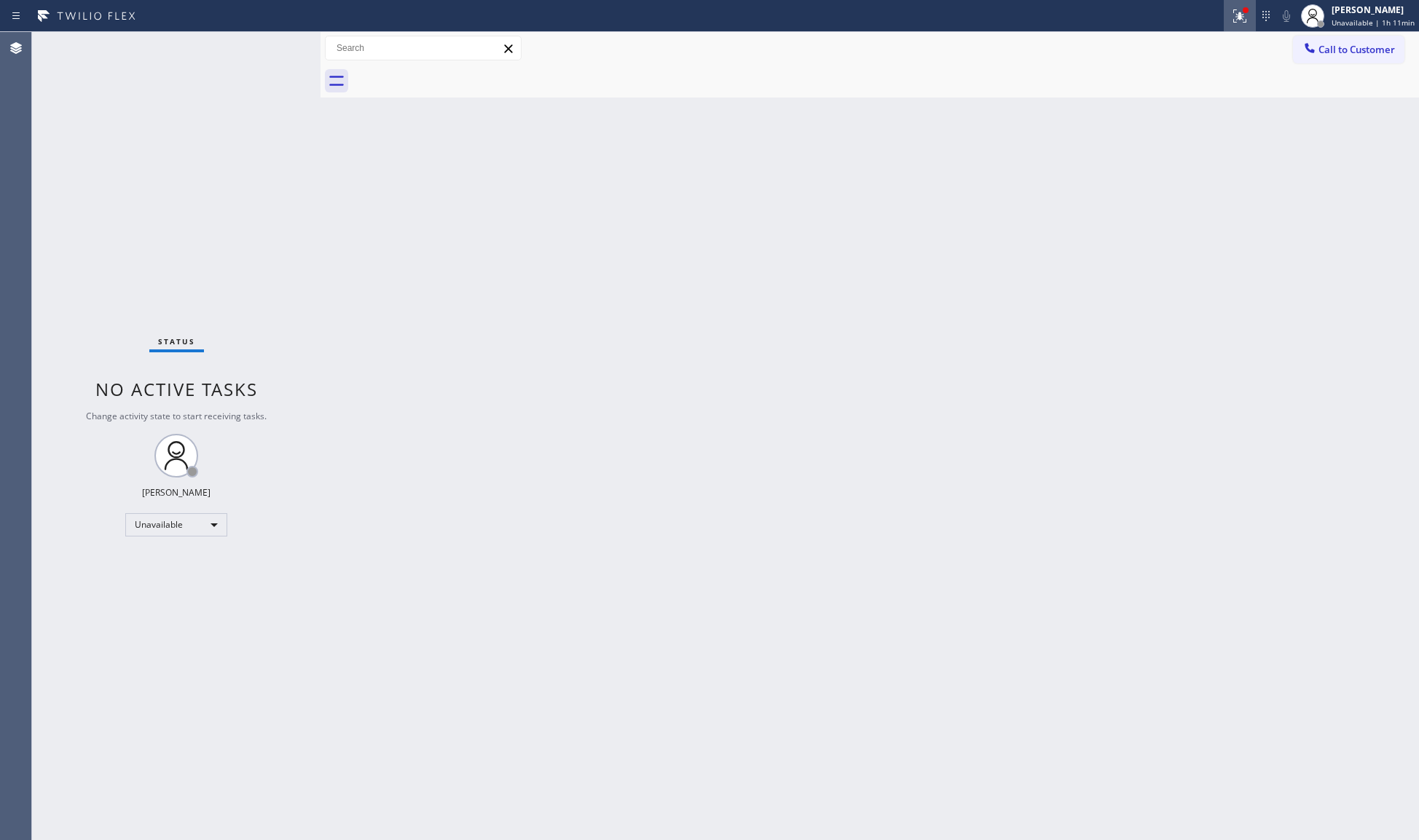
click at [1248, 27] on button at bounding box center [1240, 16] width 32 height 32
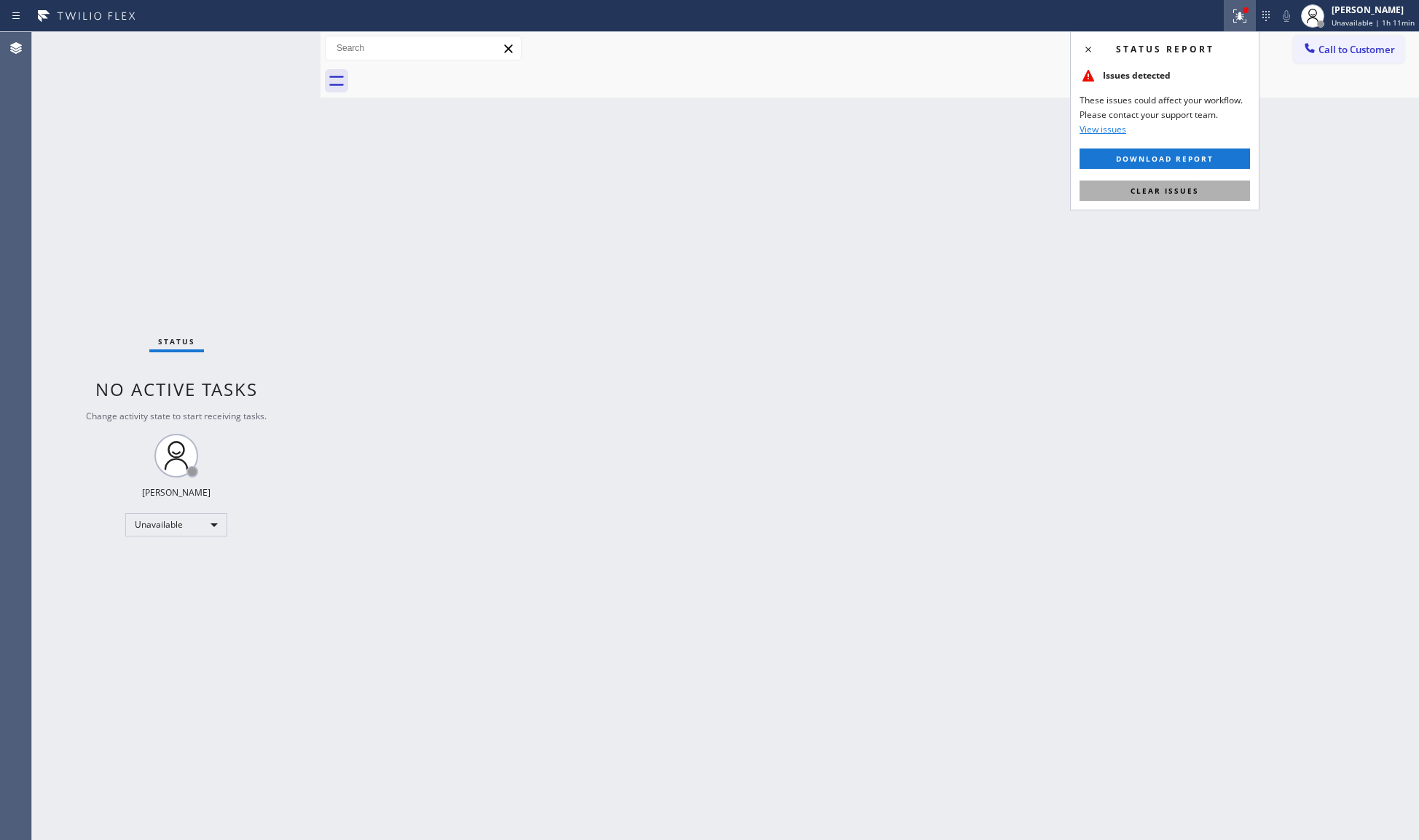
click at [1193, 184] on button "Clear issues" at bounding box center [1165, 191] width 171 height 20
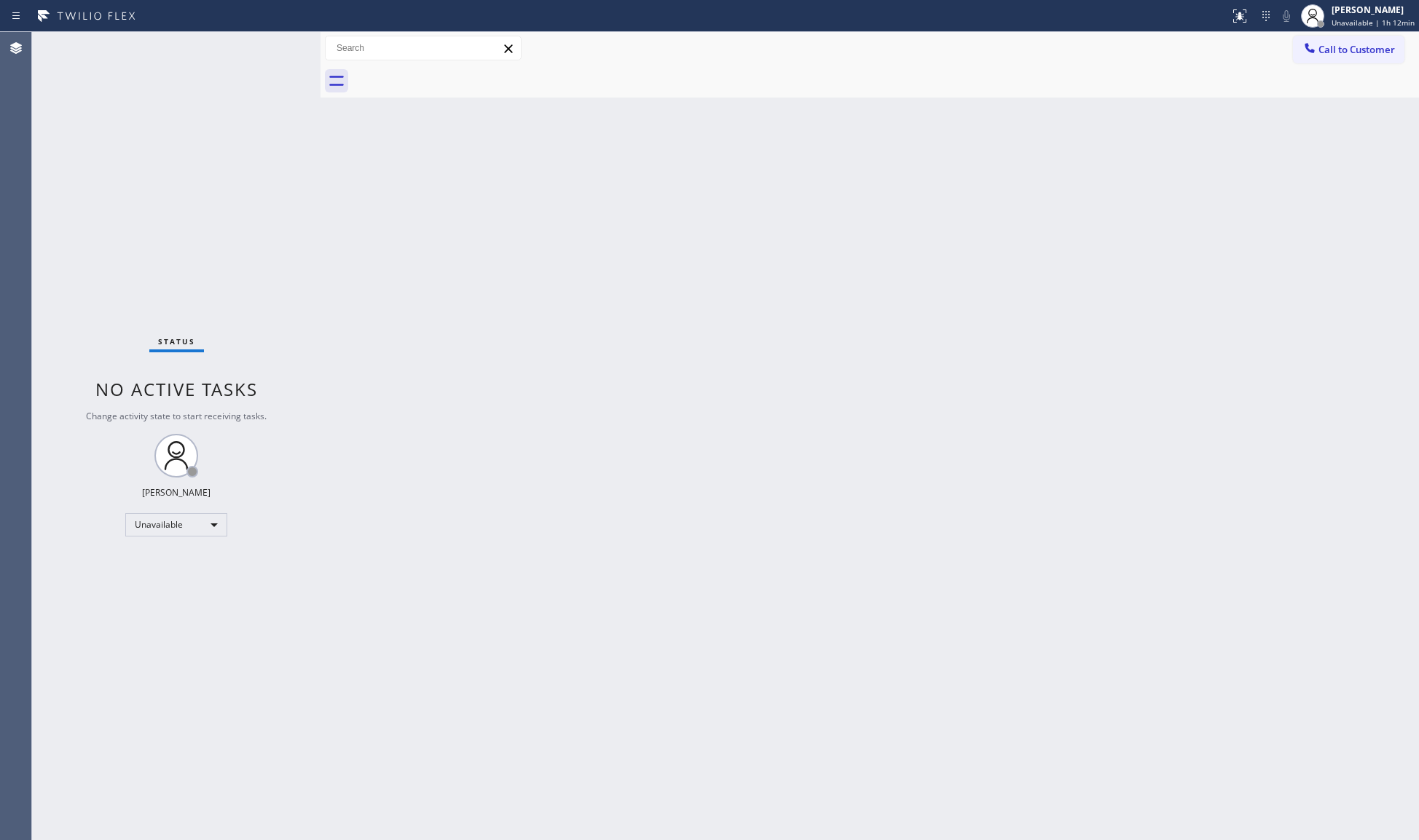
drag, startPoint x: 1339, startPoint y: 50, endPoint x: 1254, endPoint y: 71, distance: 87.6
click at [1336, 50] on span "Call to Customer" at bounding box center [1356, 49] width 76 height 13
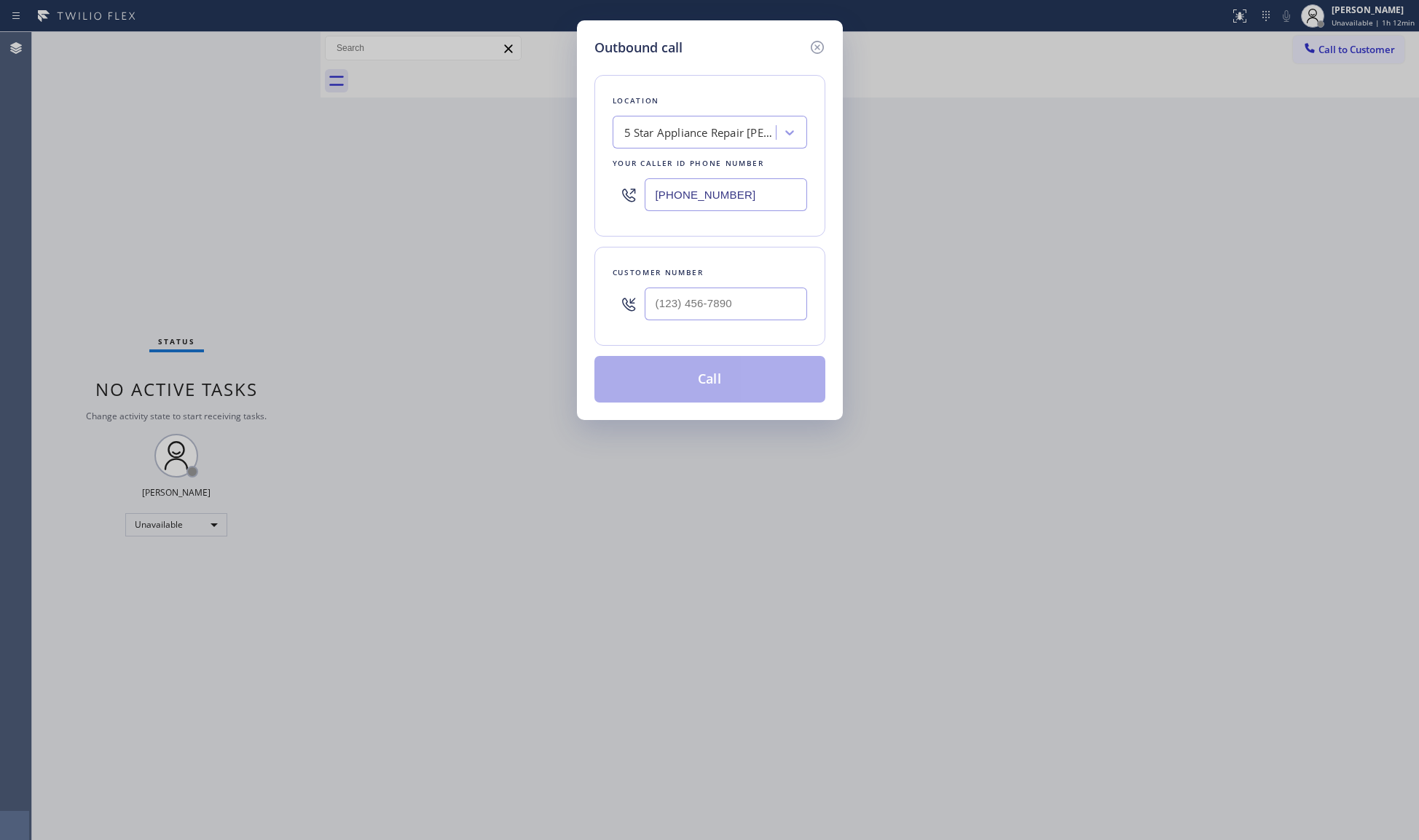
drag, startPoint x: 749, startPoint y: 206, endPoint x: 569, endPoint y: 200, distance: 180.1
click at [557, 211] on div "Outbound call Location 5 Star Appliance Repair [PERSON_NAME] Your caller id pho…" at bounding box center [709, 420] width 1419 height 840
paste input "855) 731-4952"
type input "[PHONE_NUMBER]"
paste input "text"
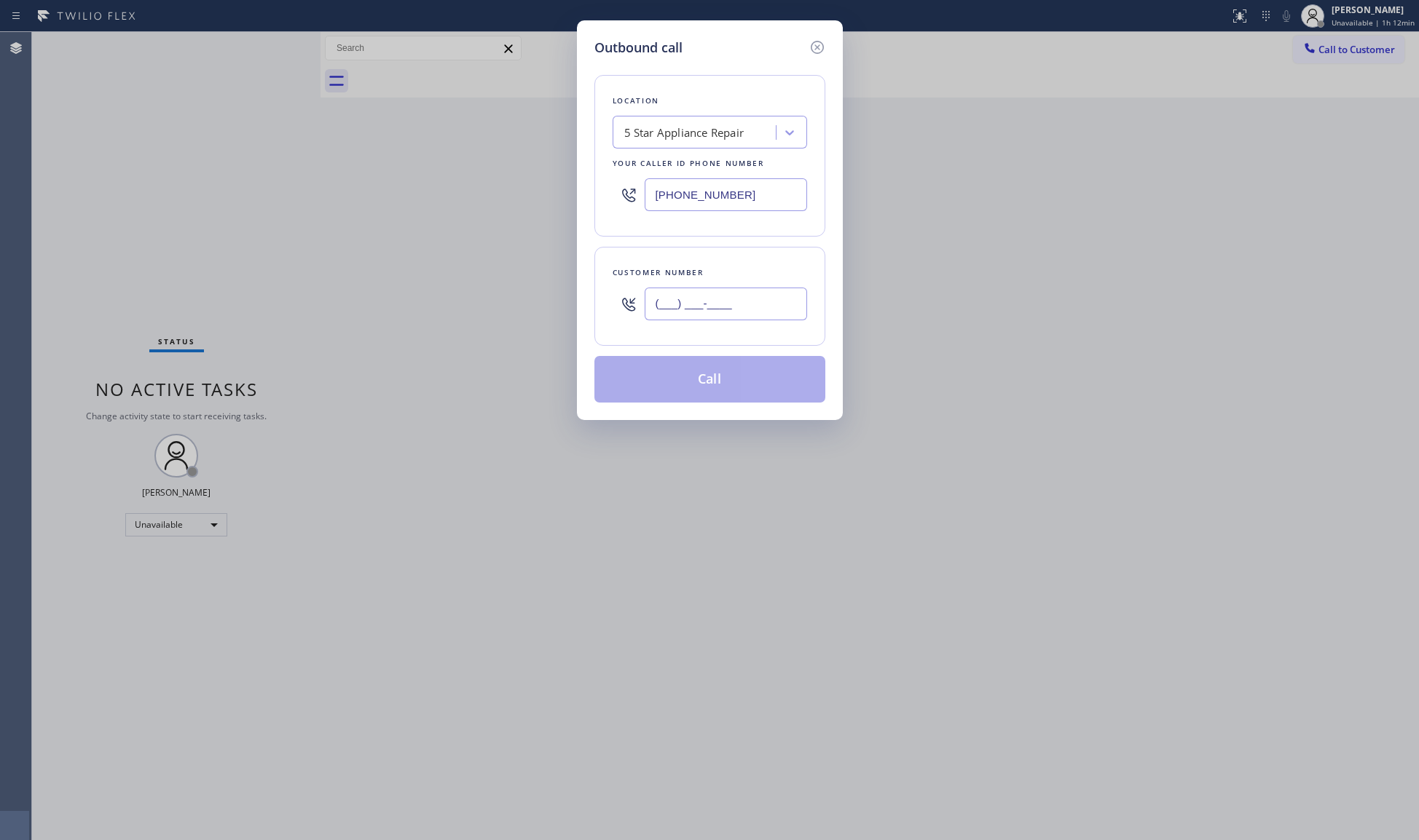
click at [742, 308] on input "(___) ___-____" at bounding box center [726, 303] width 162 height 33
paste input "650) 490-0847"
type input "[PHONE_NUMBER]"
click at [717, 389] on button "Call" at bounding box center [710, 379] width 231 height 47
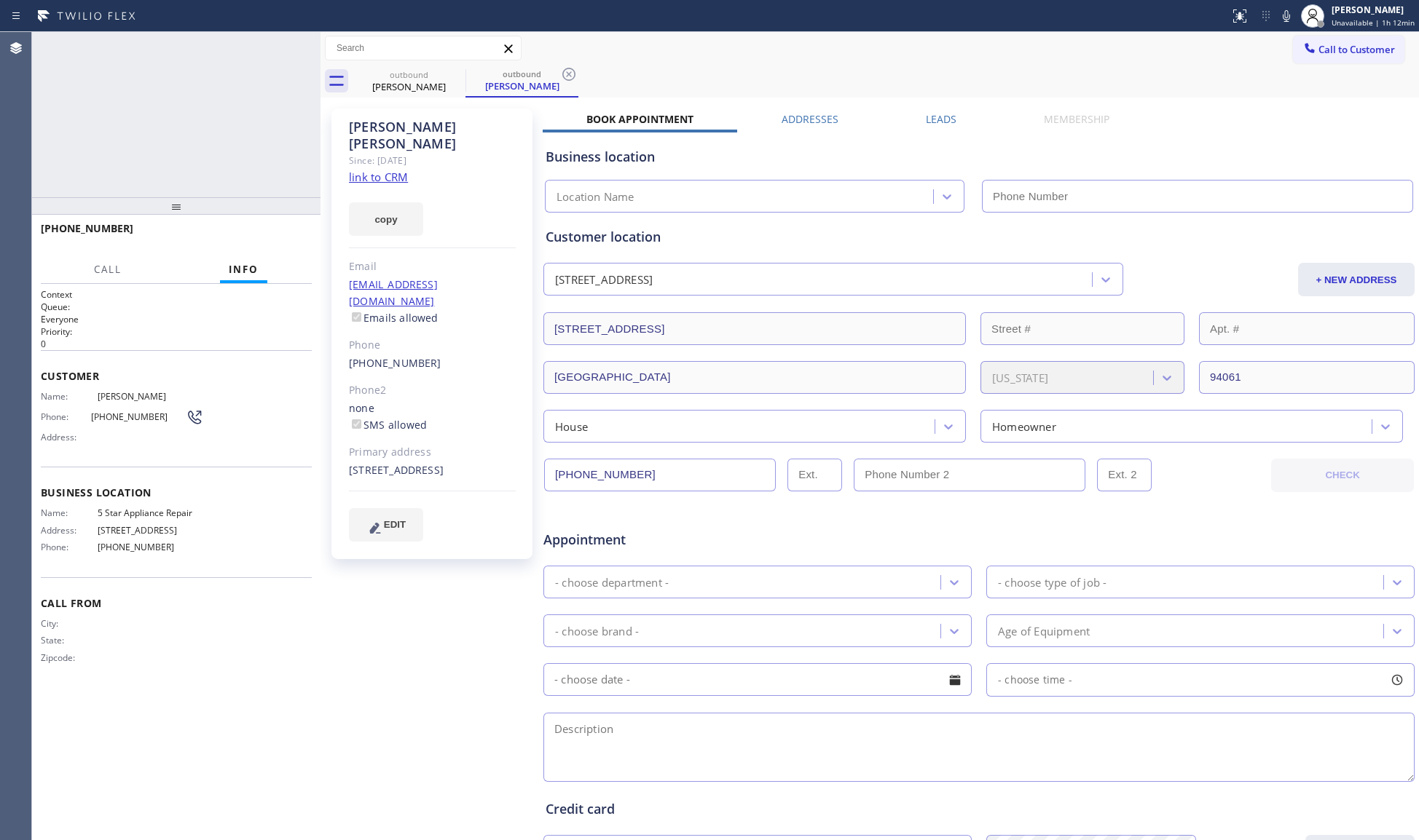
type input "[PHONE_NUMBER]"
drag, startPoint x: 674, startPoint y: 65, endPoint x: 687, endPoint y: 65, distance: 13.0
click at [676, 65] on div "outbound [PERSON_NAME] outbound [PERSON_NAME]" at bounding box center [886, 81] width 1066 height 33
click at [224, 118] on div "[PHONE_NUMBER] Connecting call… ALL TASKS ALL TASKS ACTIVE TASKS TASKS IN WRAP …" at bounding box center [176, 115] width 288 height 165
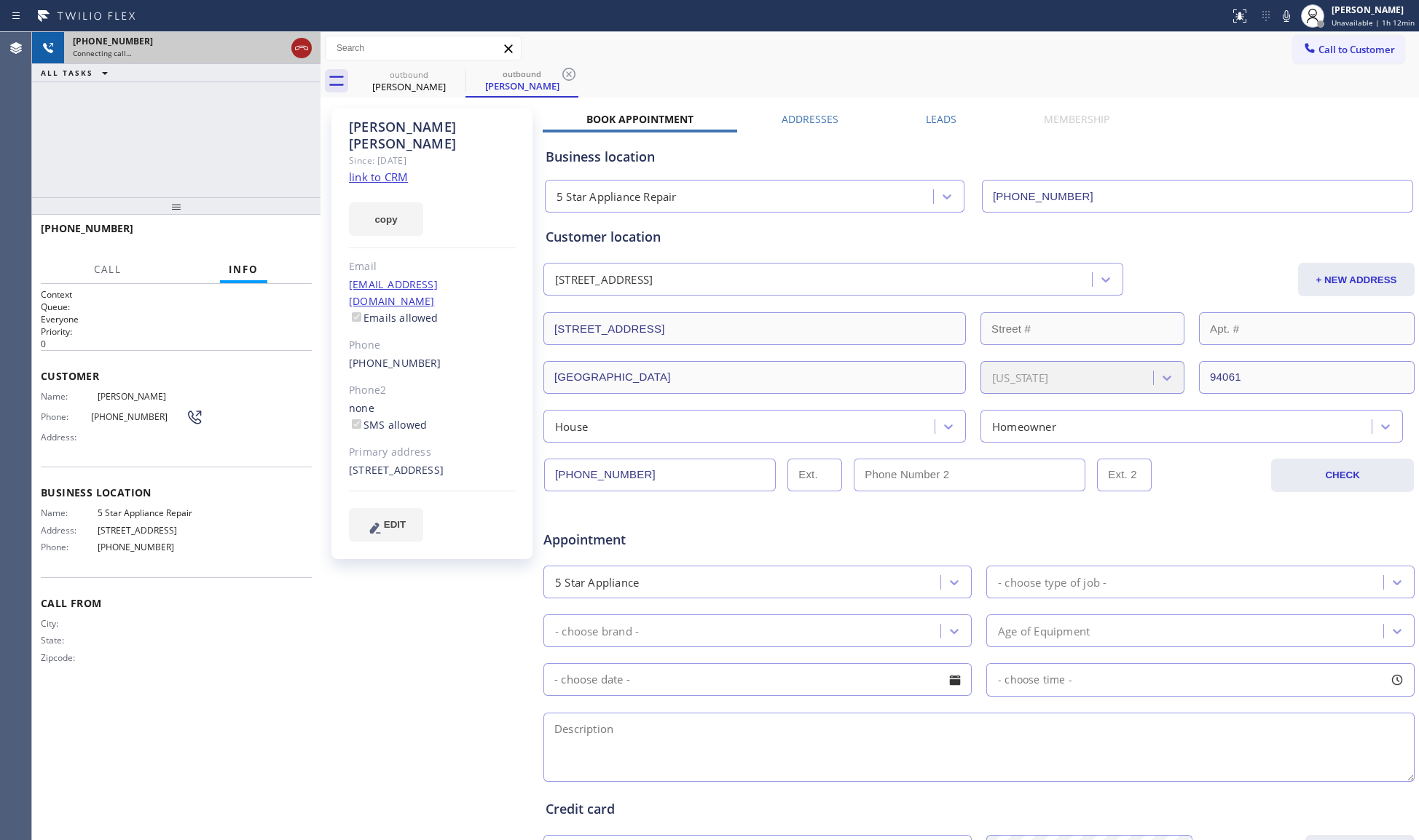
click at [296, 43] on icon at bounding box center [301, 48] width 18 height 18
drag, startPoint x: 404, startPoint y: 77, endPoint x: 440, endPoint y: 77, distance: 36.0
click at [405, 77] on div "outbound" at bounding box center [409, 74] width 110 height 11
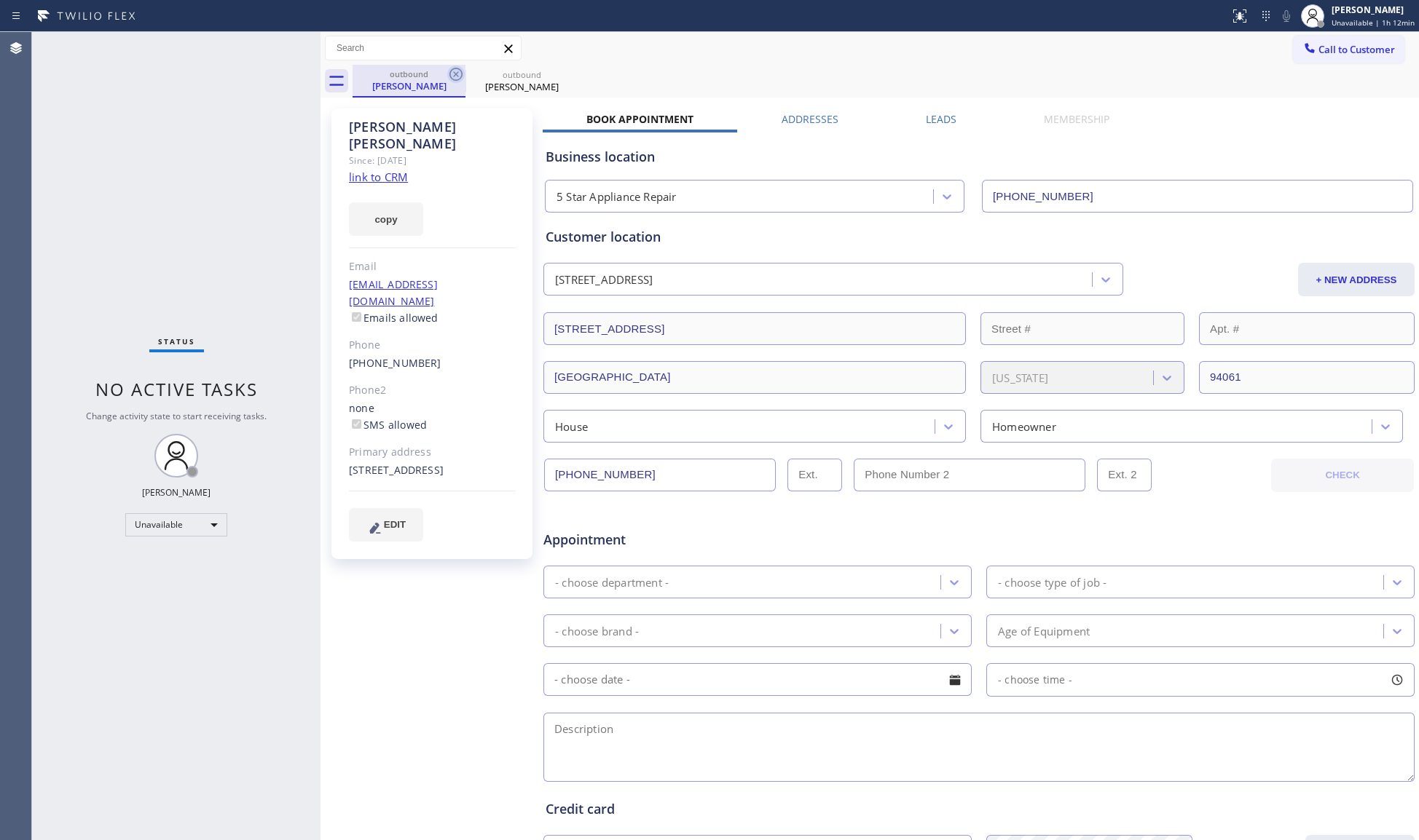
click at [452, 74] on icon at bounding box center [456, 74] width 18 height 18
click at [453, 74] on icon at bounding box center [456, 74] width 18 height 18
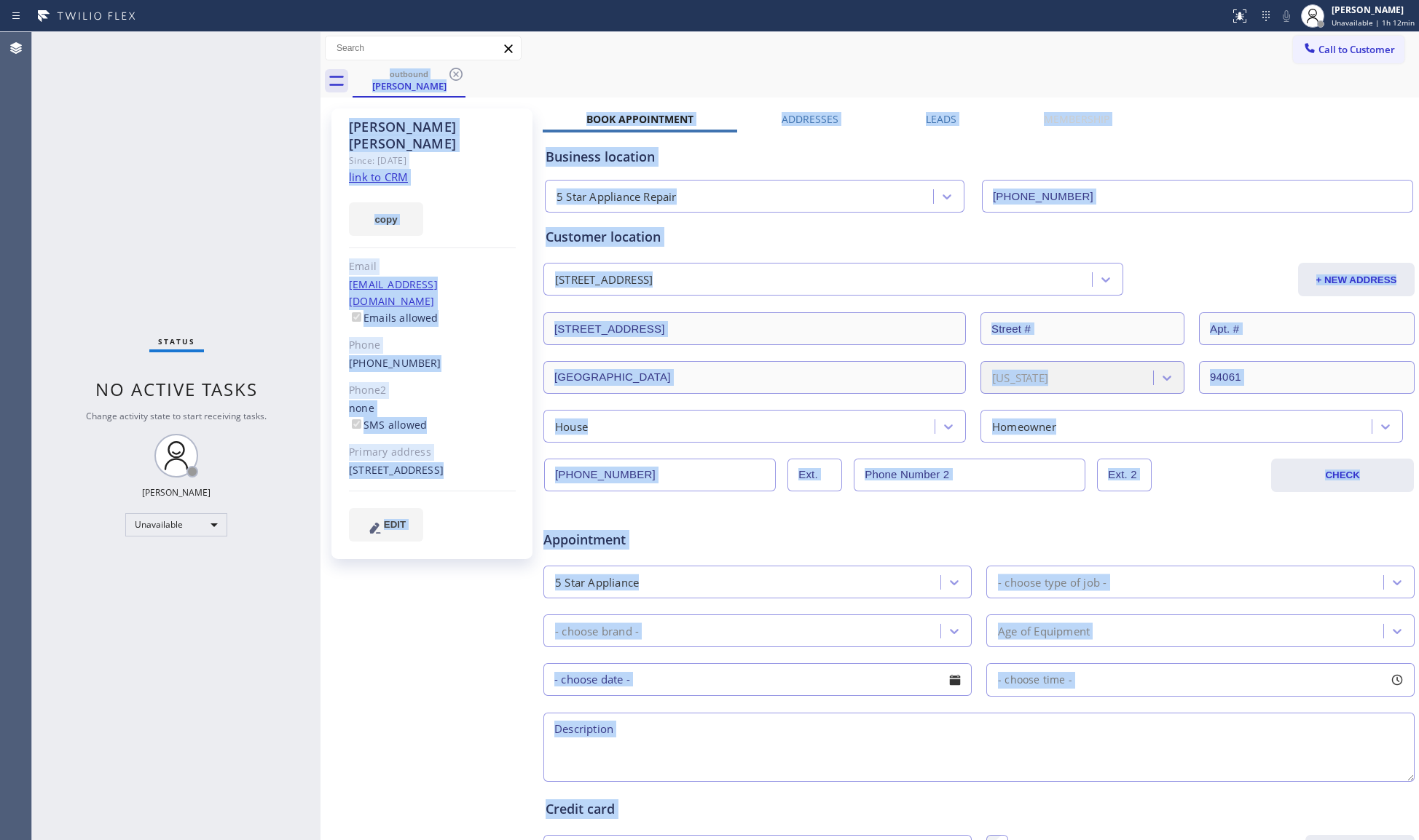
click at [455, 74] on div "outbound [PERSON_NAME]" at bounding box center [886, 81] width 1066 height 33
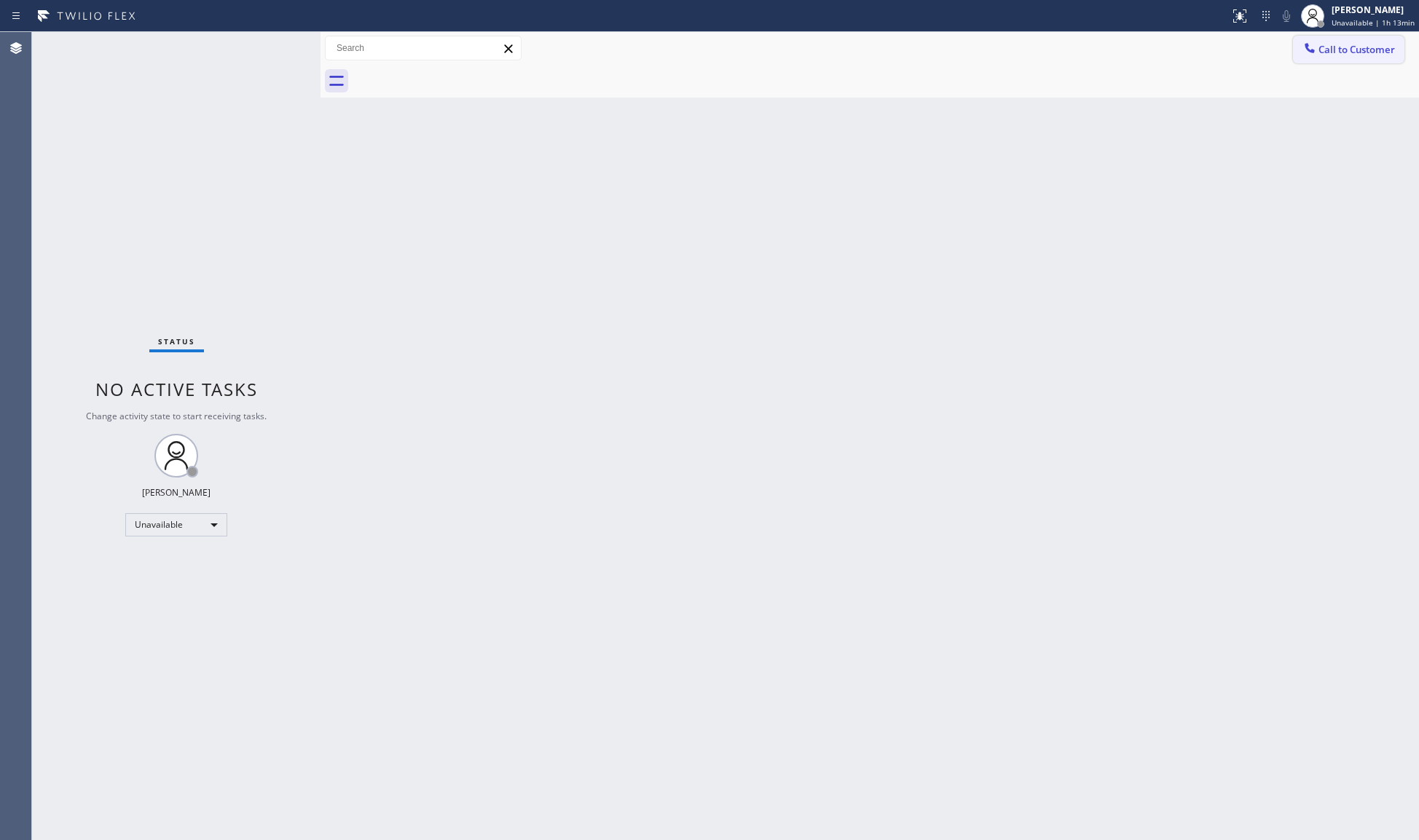
click at [1346, 51] on span "Call to Customer" at bounding box center [1356, 49] width 76 height 13
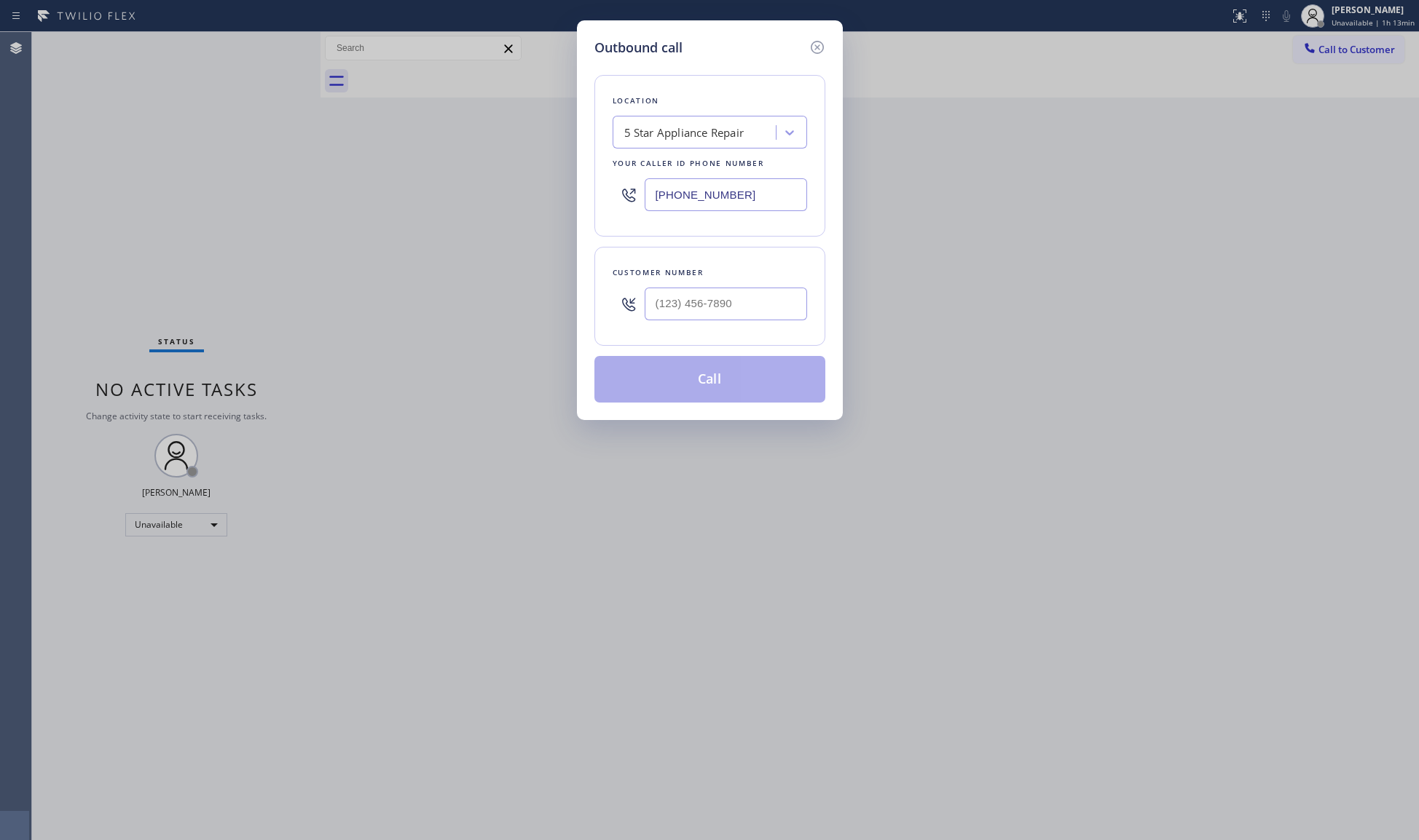
drag, startPoint x: 771, startPoint y: 194, endPoint x: 616, endPoint y: 198, distance: 155.1
click at [616, 198] on div "[PHONE_NUMBER]" at bounding box center [710, 195] width 195 height 48
paste input "text"
type input "[PHONE_NUMBER]"
paste input "248) 470-8383"
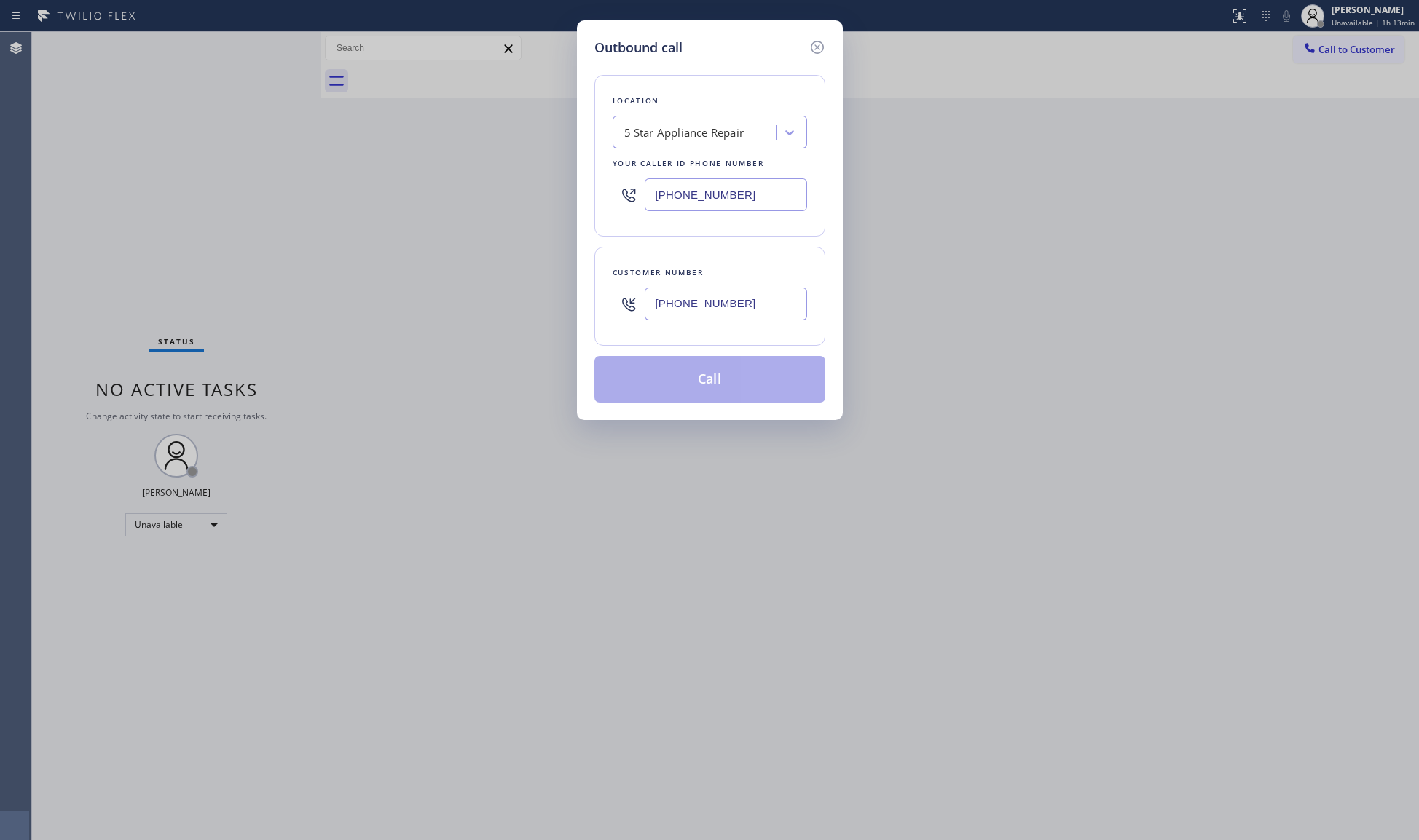
click at [732, 318] on input "[PHONE_NUMBER]" at bounding box center [726, 303] width 162 height 33
type input "[PHONE_NUMBER]"
click at [693, 380] on button "Call" at bounding box center [710, 379] width 231 height 47
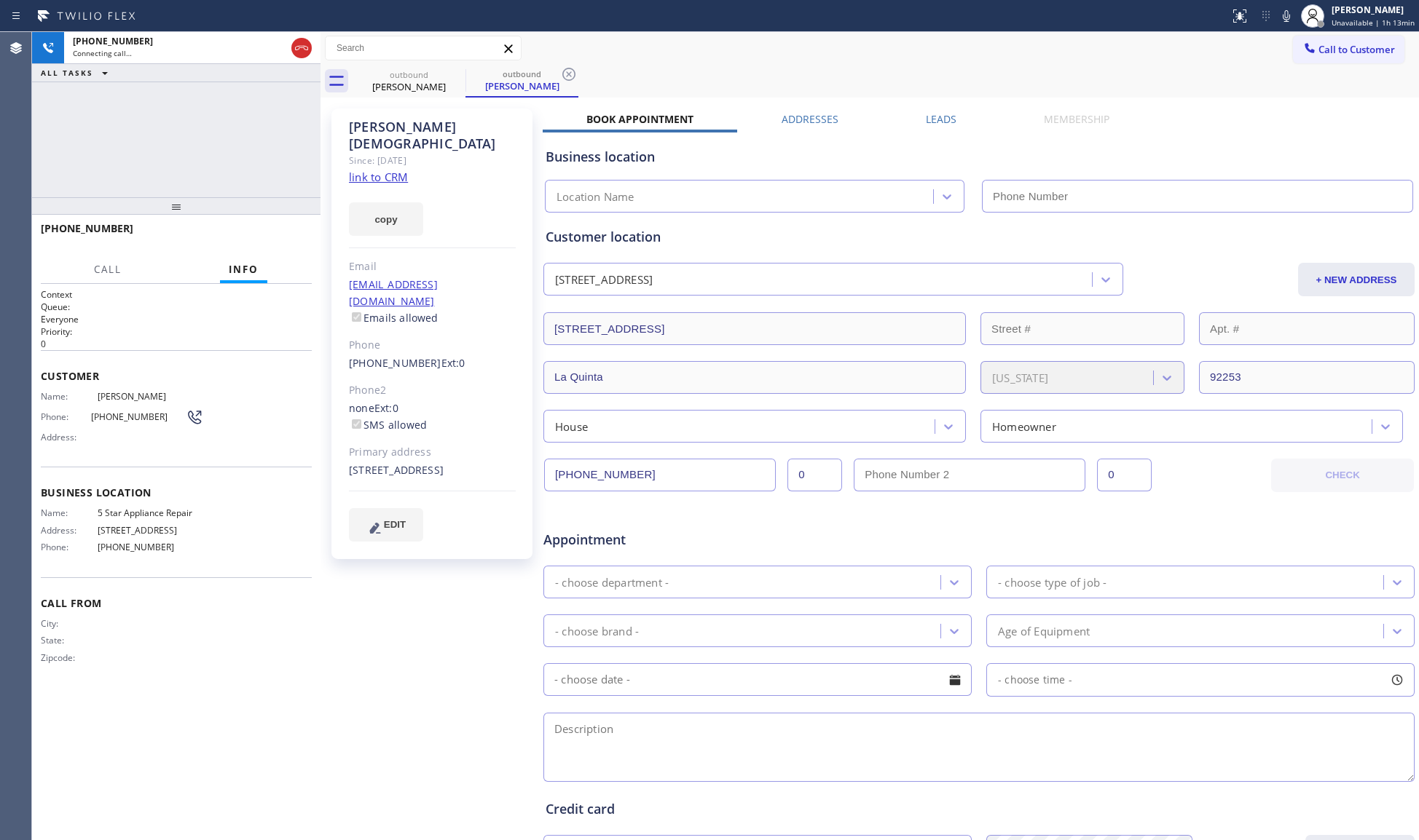
type input "[PHONE_NUMBER]"
click at [288, 235] on span "HANG UP" at bounding box center [278, 235] width 44 height 10
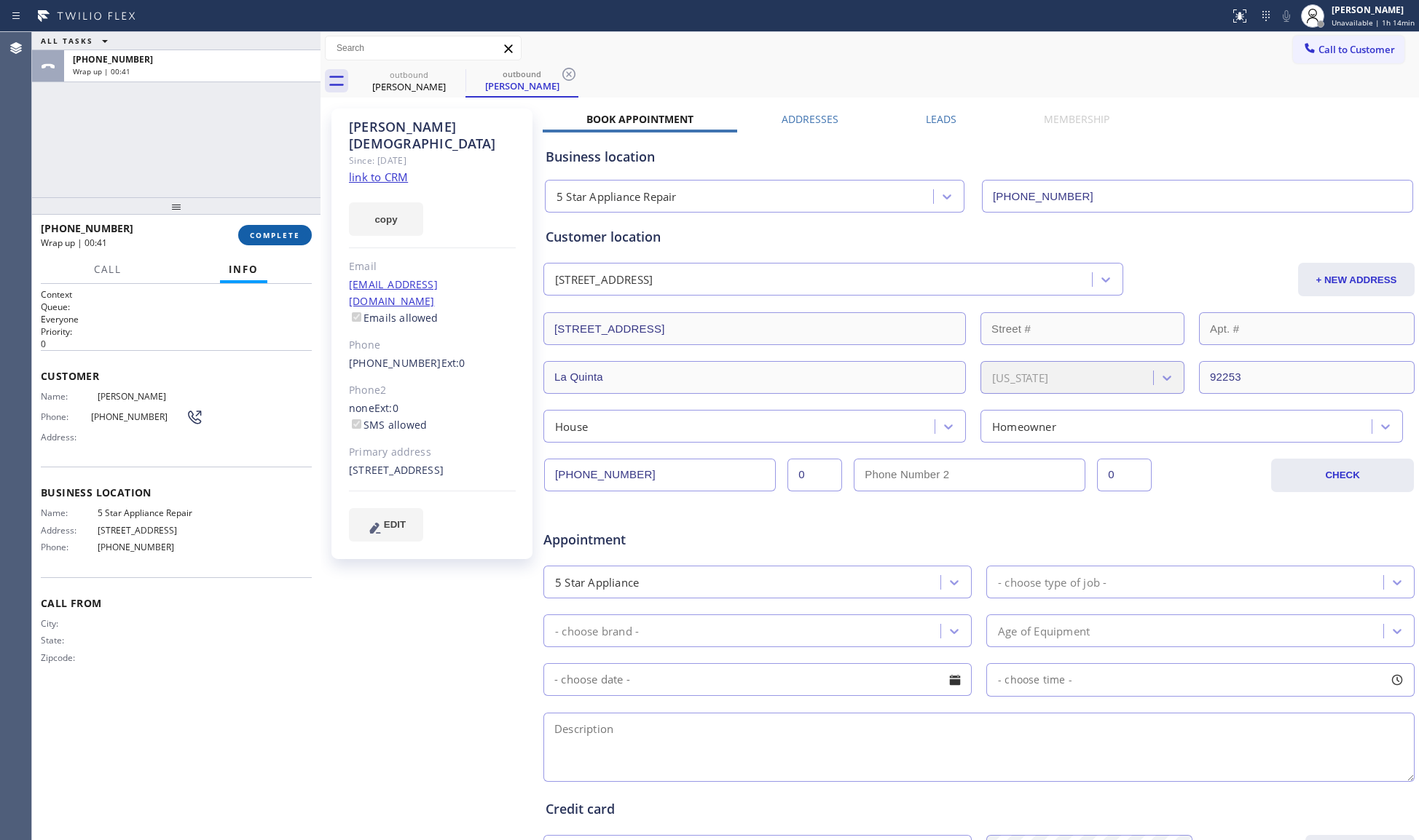
click at [268, 232] on span "COMPLETE" at bounding box center [275, 235] width 50 height 10
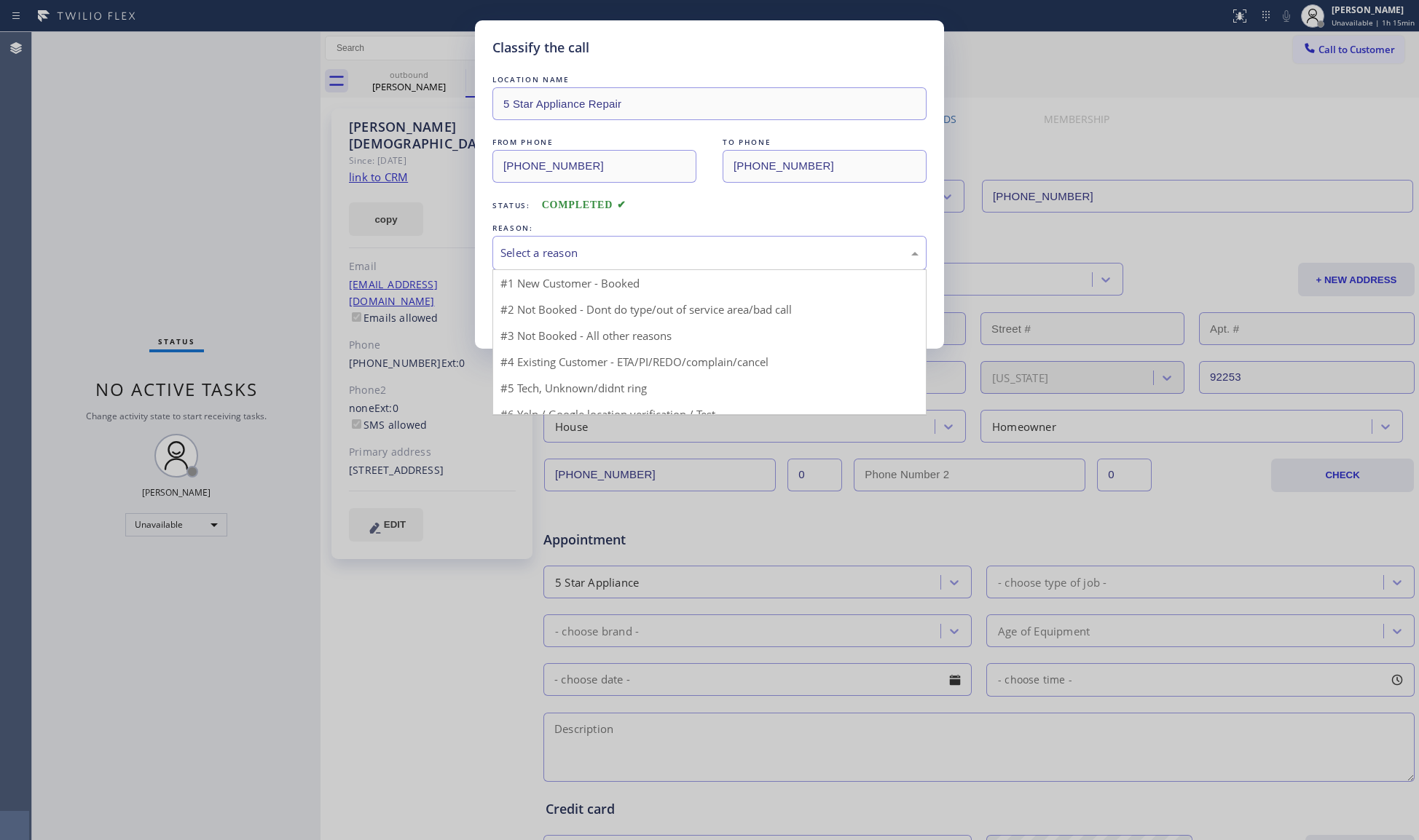
drag, startPoint x: 551, startPoint y: 268, endPoint x: 549, endPoint y: 257, distance: 11.2
click at [552, 267] on div "Select a reason" at bounding box center [709, 252] width 434 height 34
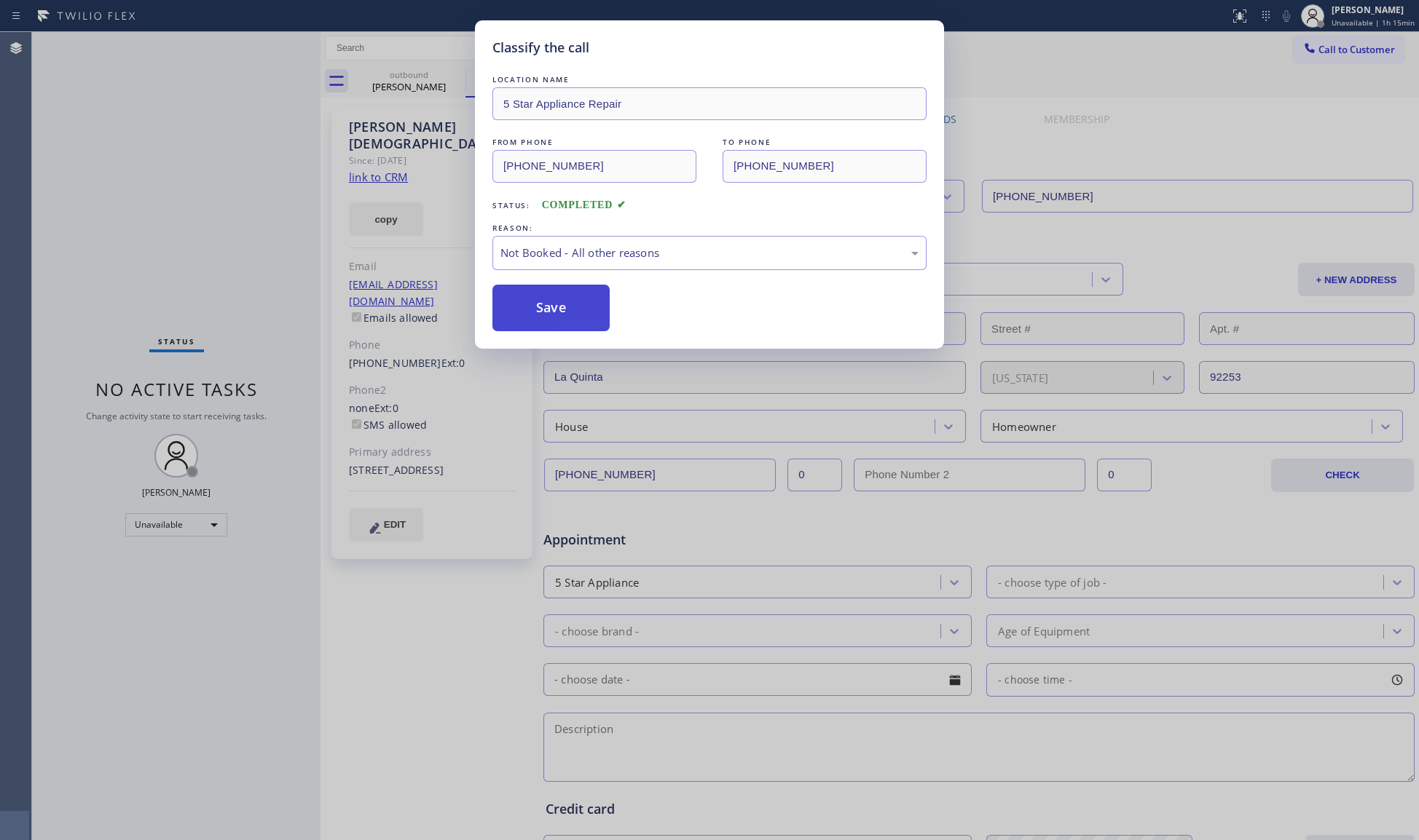
drag, startPoint x: 534, startPoint y: 313, endPoint x: 549, endPoint y: 301, distance: 19.2
click at [534, 312] on button "Save" at bounding box center [551, 308] width 117 height 47
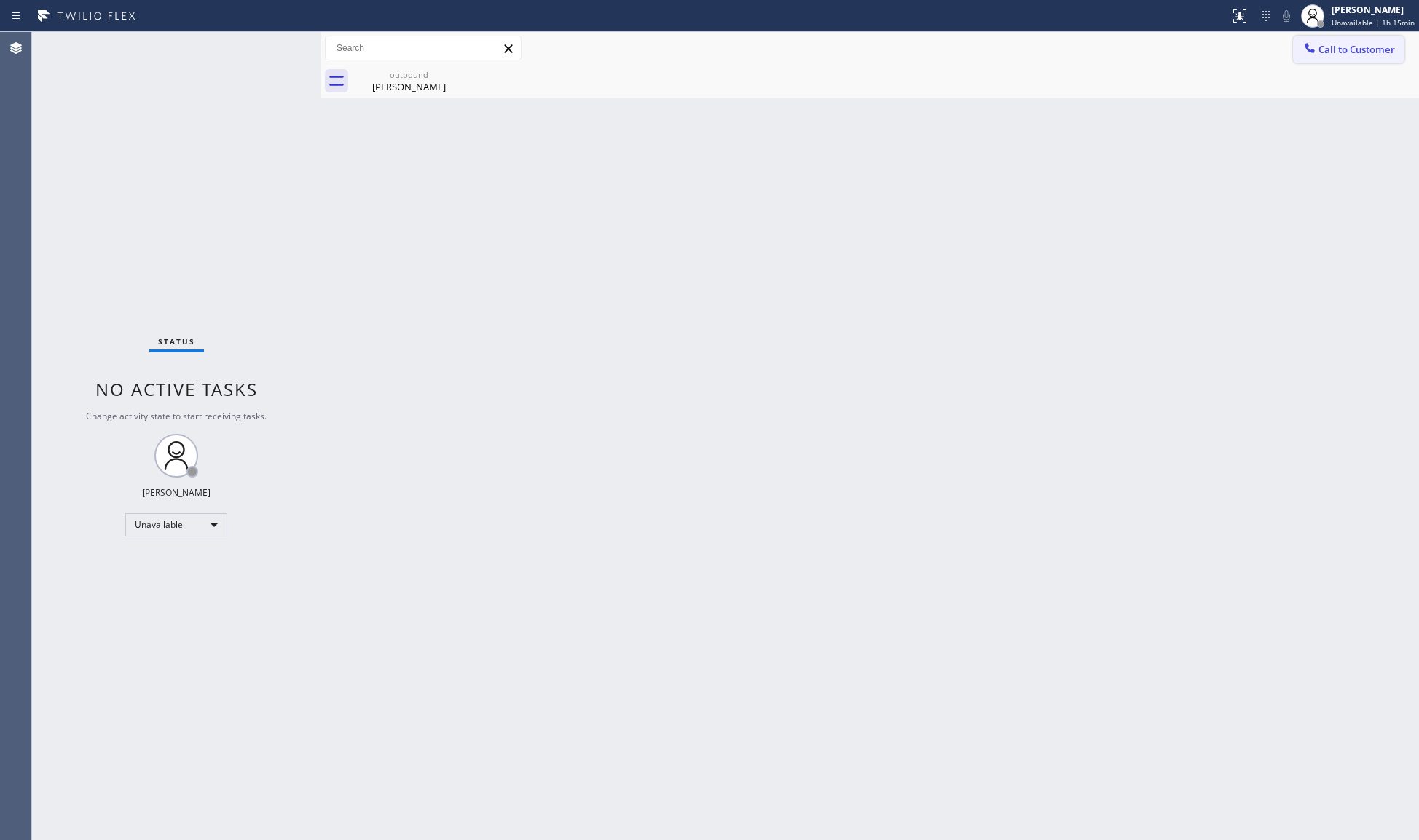
click at [1295, 38] on div "Call to Customer Outbound call Location 5 Star Appliance Repair Your caller id …" at bounding box center [870, 48] width 1099 height 33
drag, startPoint x: 1313, startPoint y: 47, endPoint x: 998, endPoint y: 127, distance: 325.0
click at [1309, 47] on icon at bounding box center [1309, 48] width 14 height 14
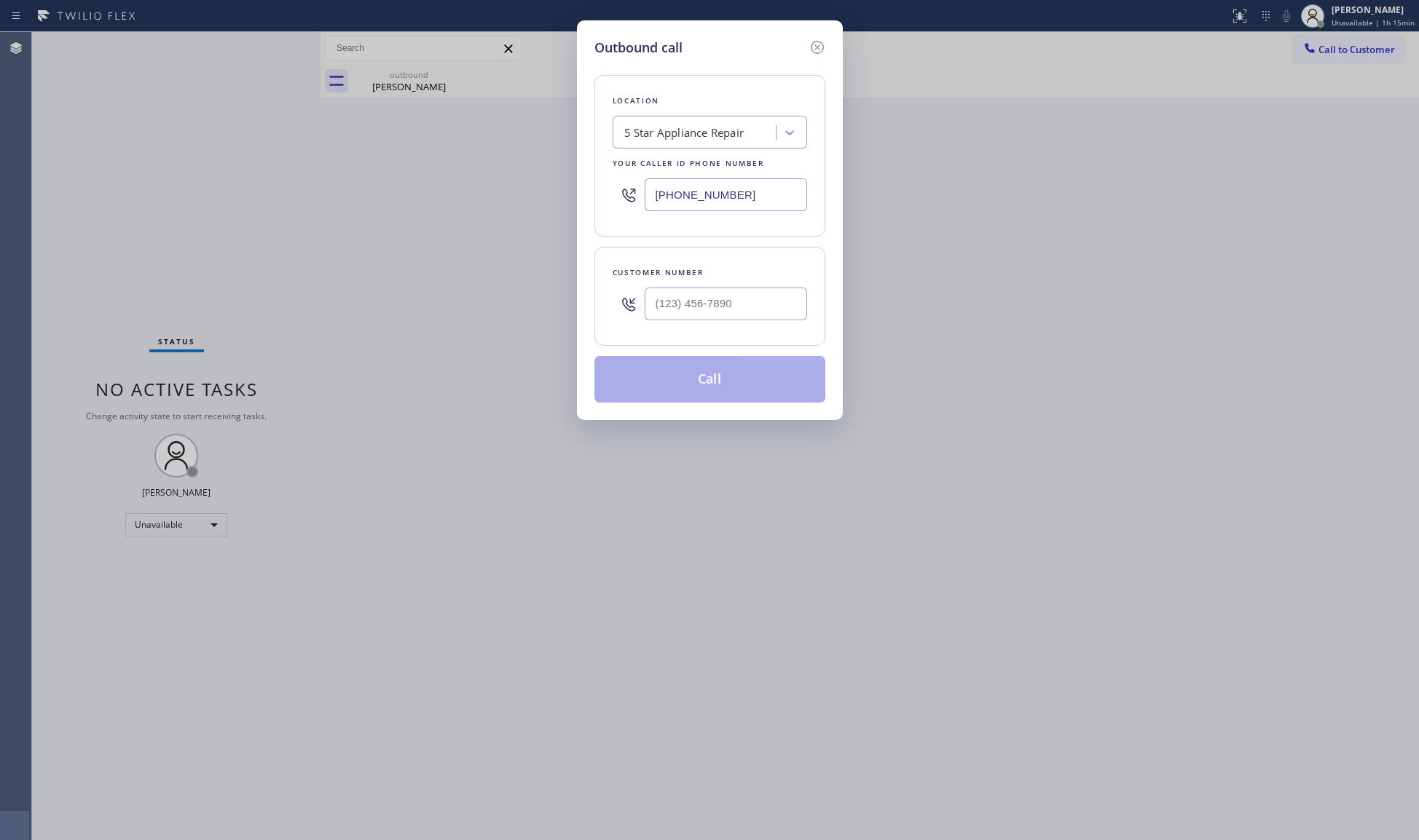
drag, startPoint x: 787, startPoint y: 190, endPoint x: 523, endPoint y: 184, distance: 264.1
click at [523, 184] on div "Outbound call Location 5 Star Appliance Repair Your caller id phone number [PHO…" at bounding box center [709, 420] width 1419 height 840
paste
type input "[PHONE_NUMBER]"
drag, startPoint x: 699, startPoint y: 290, endPoint x: 717, endPoint y: 275, distance: 23.4
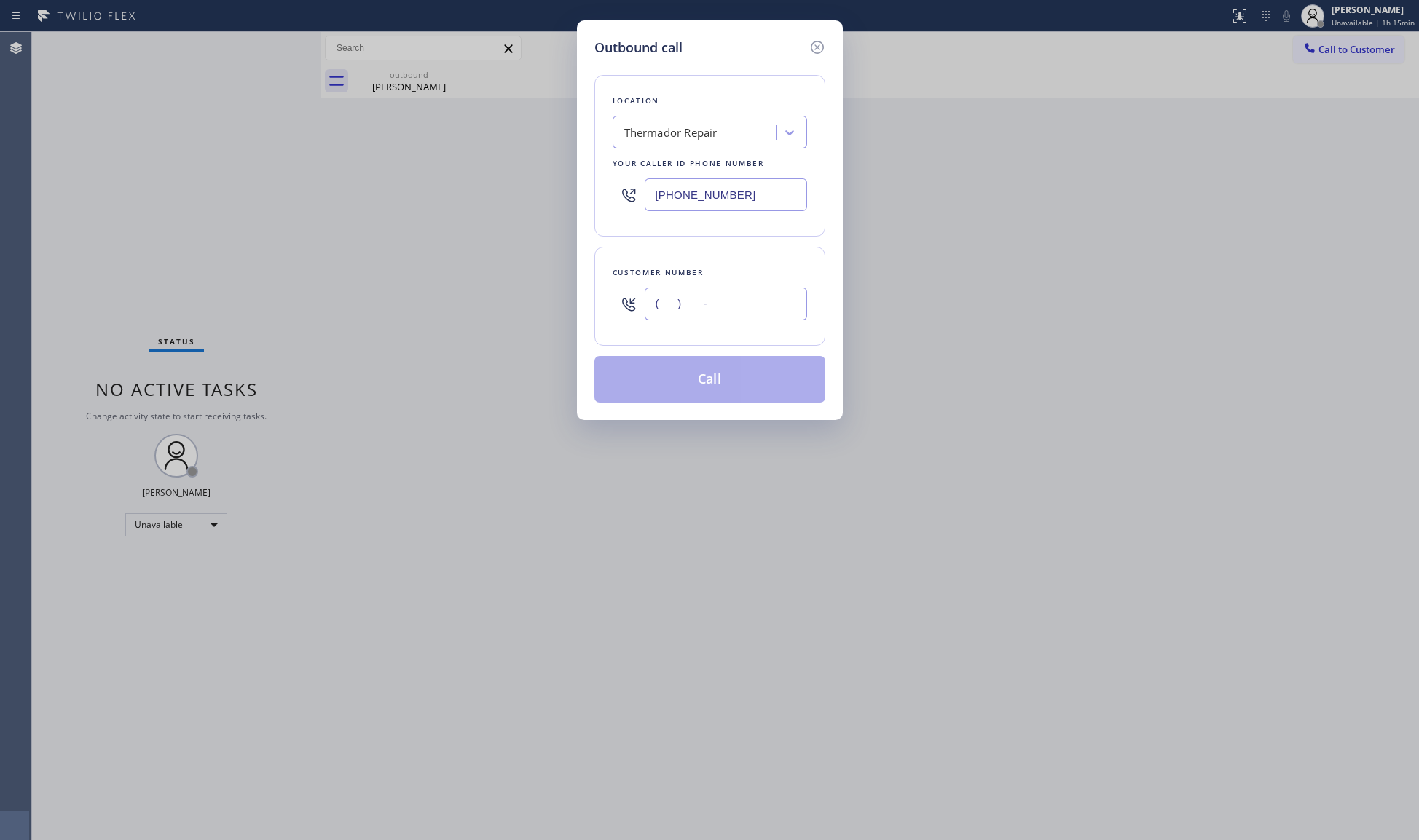
click at [699, 291] on input "(___) ___-____" at bounding box center [726, 303] width 162 height 33
type input "[PHONE_NUMBER]"
click at [703, 387] on button "Call" at bounding box center [710, 379] width 231 height 47
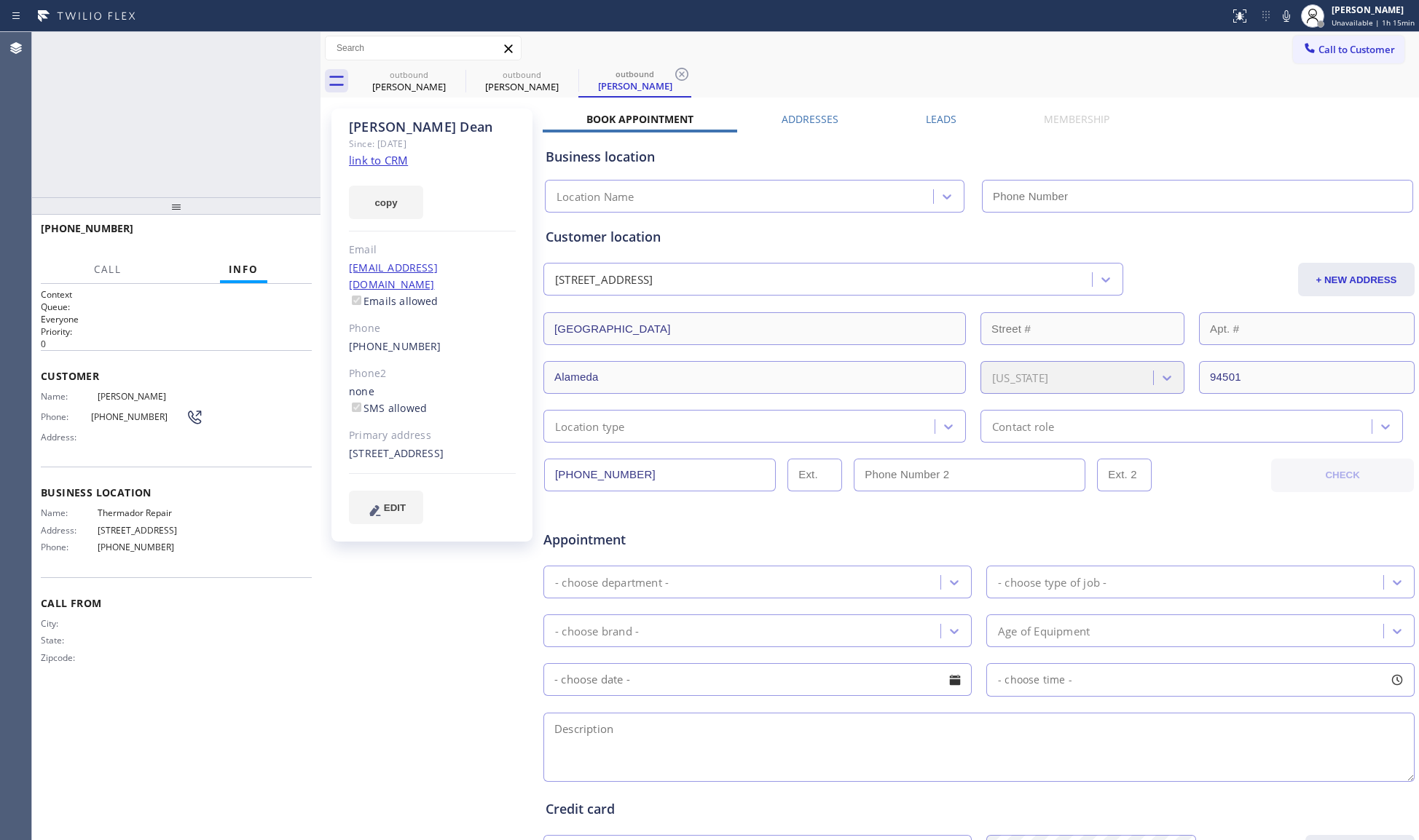
type input "[PHONE_NUMBER]"
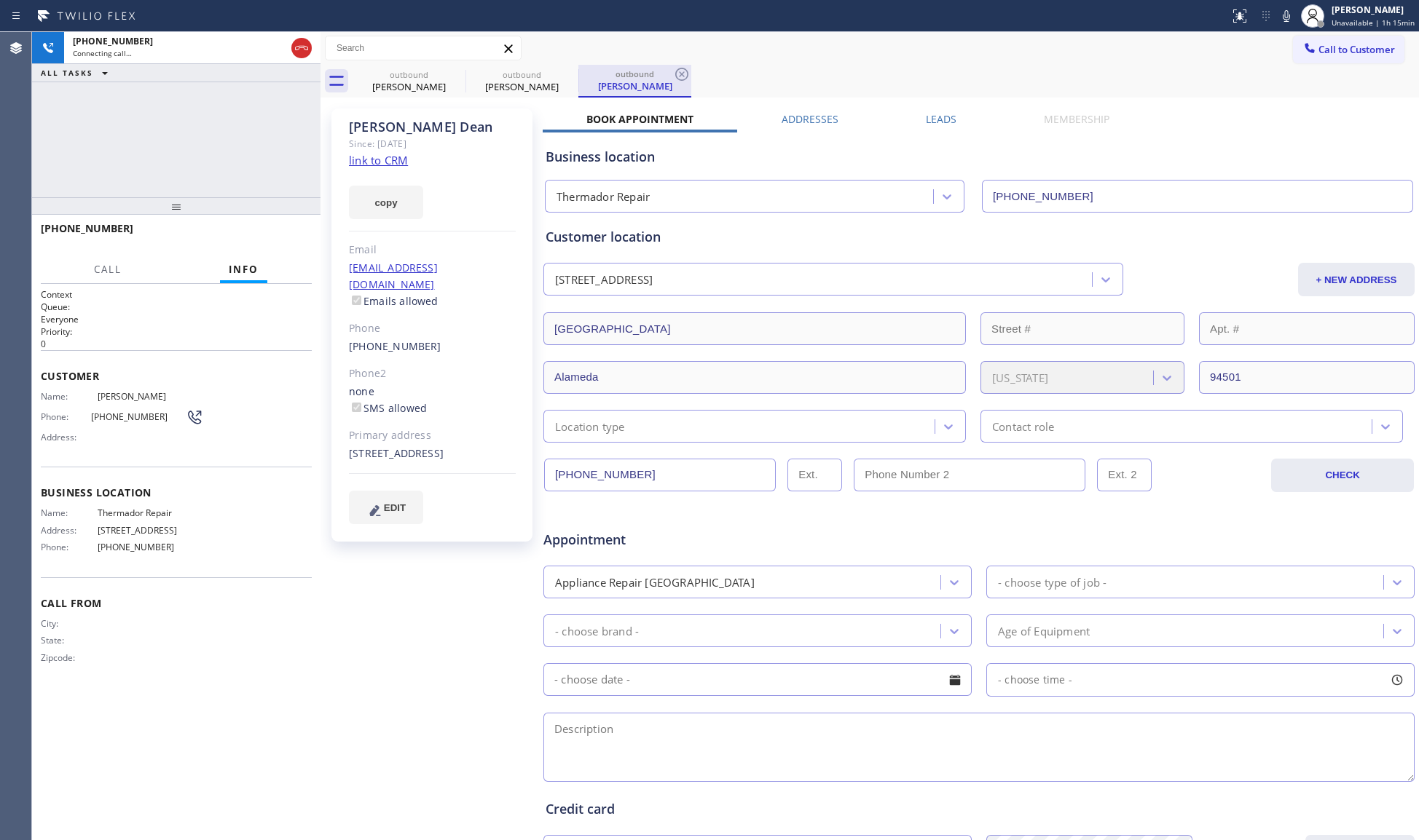
drag, startPoint x: 673, startPoint y: 79, endPoint x: 578, endPoint y: 73, distance: 95.2
click at [657, 79] on div "outbound [PERSON_NAME]" at bounding box center [635, 81] width 113 height 33
click at [441, 77] on div "outbound" at bounding box center [409, 74] width 110 height 11
type input "[PHONE_NUMBER]"
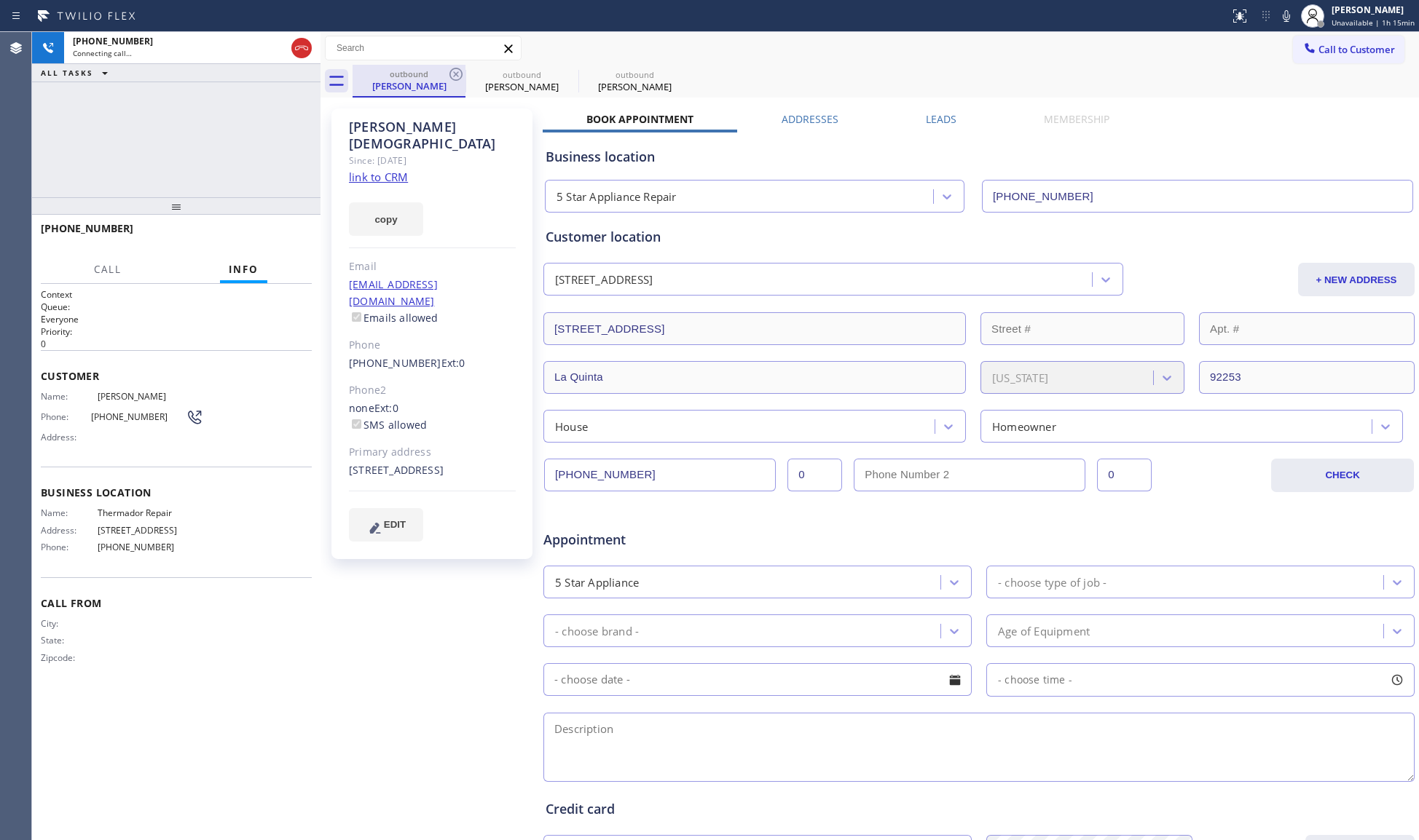
click at [442, 74] on div "outbound" at bounding box center [409, 74] width 110 height 11
click at [447, 74] on div "outbound [PERSON_NAME]" at bounding box center [409, 81] width 113 height 33
click at [450, 73] on icon at bounding box center [457, 74] width 13 height 13
type input "[PHONE_NUMBER]"
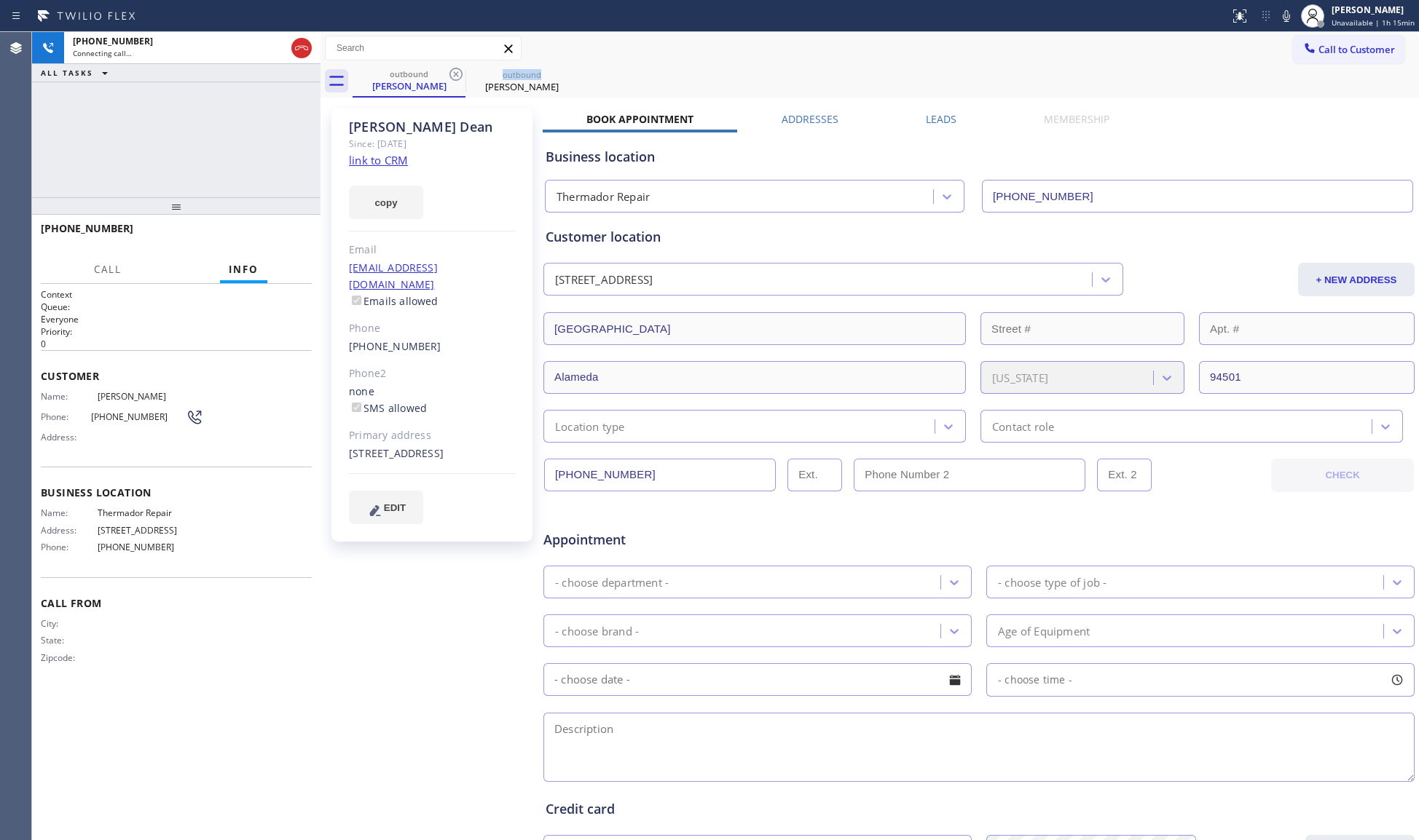
click at [450, 73] on icon at bounding box center [457, 74] width 13 height 13
click at [0, 0] on icon at bounding box center [0, 0] width 0 height 0
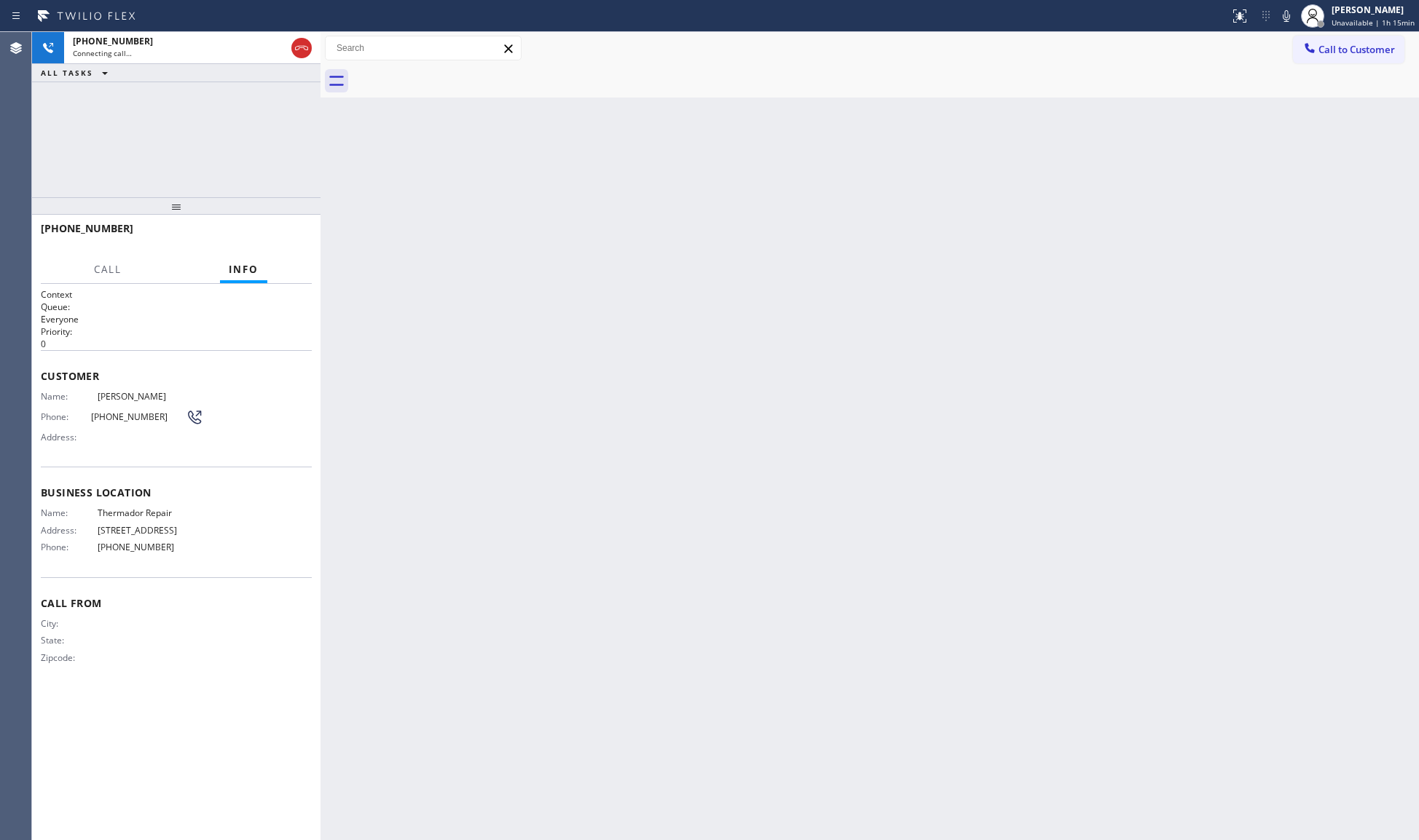
click at [450, 71] on div at bounding box center [886, 81] width 1066 height 33
click at [186, 38] on div "[PHONE_NUMBER]" at bounding box center [179, 41] width 212 height 13
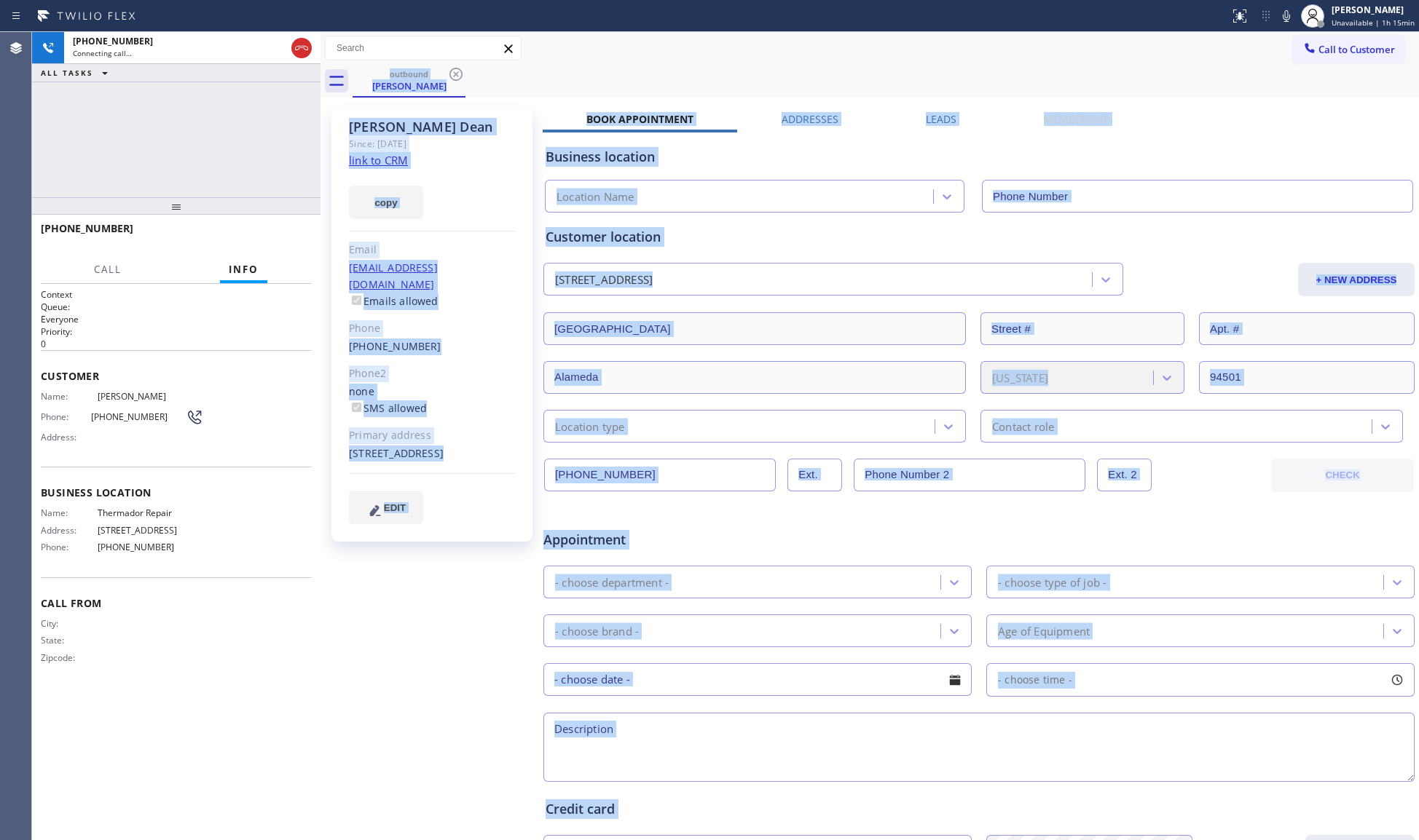
type input "[PHONE_NUMBER]"
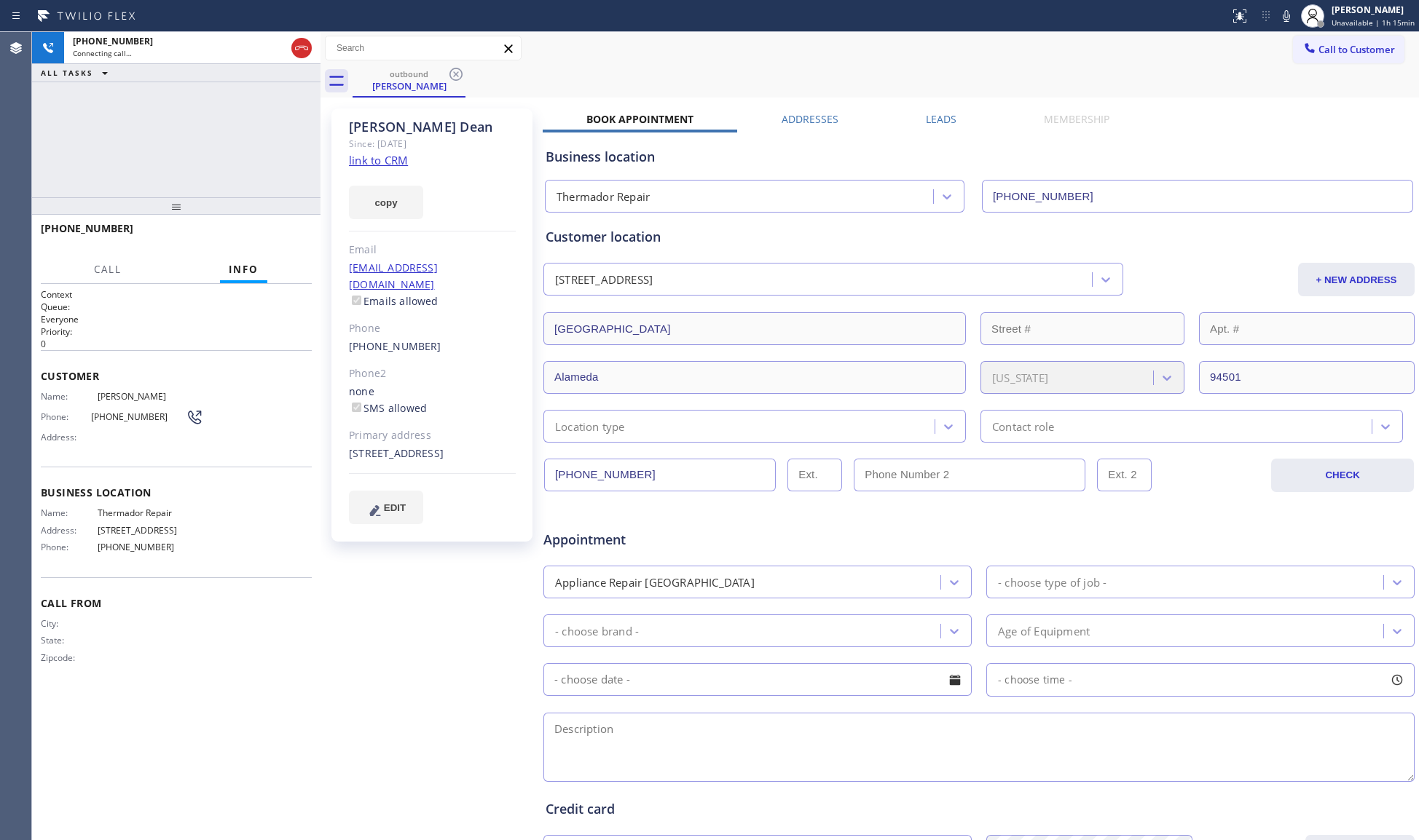
click at [111, 141] on div "[PHONE_NUMBER] Connecting call… ALL TASKS ALL TASKS ACTIVE TASKS TASKS IN WRAP …" at bounding box center [176, 115] width 288 height 165
click at [299, 39] on icon at bounding box center [301, 48] width 18 height 18
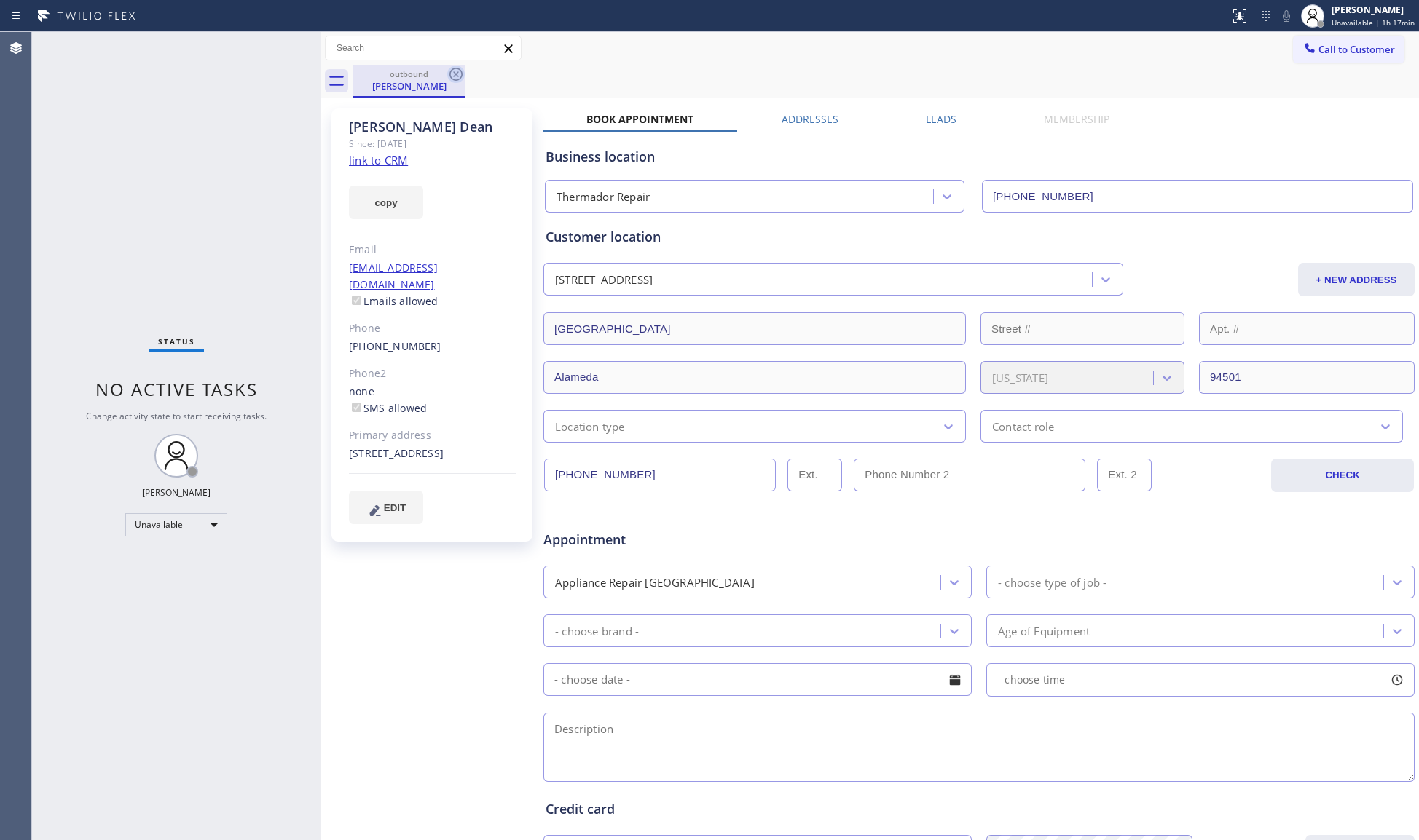
click at [456, 70] on icon at bounding box center [456, 74] width 18 height 18
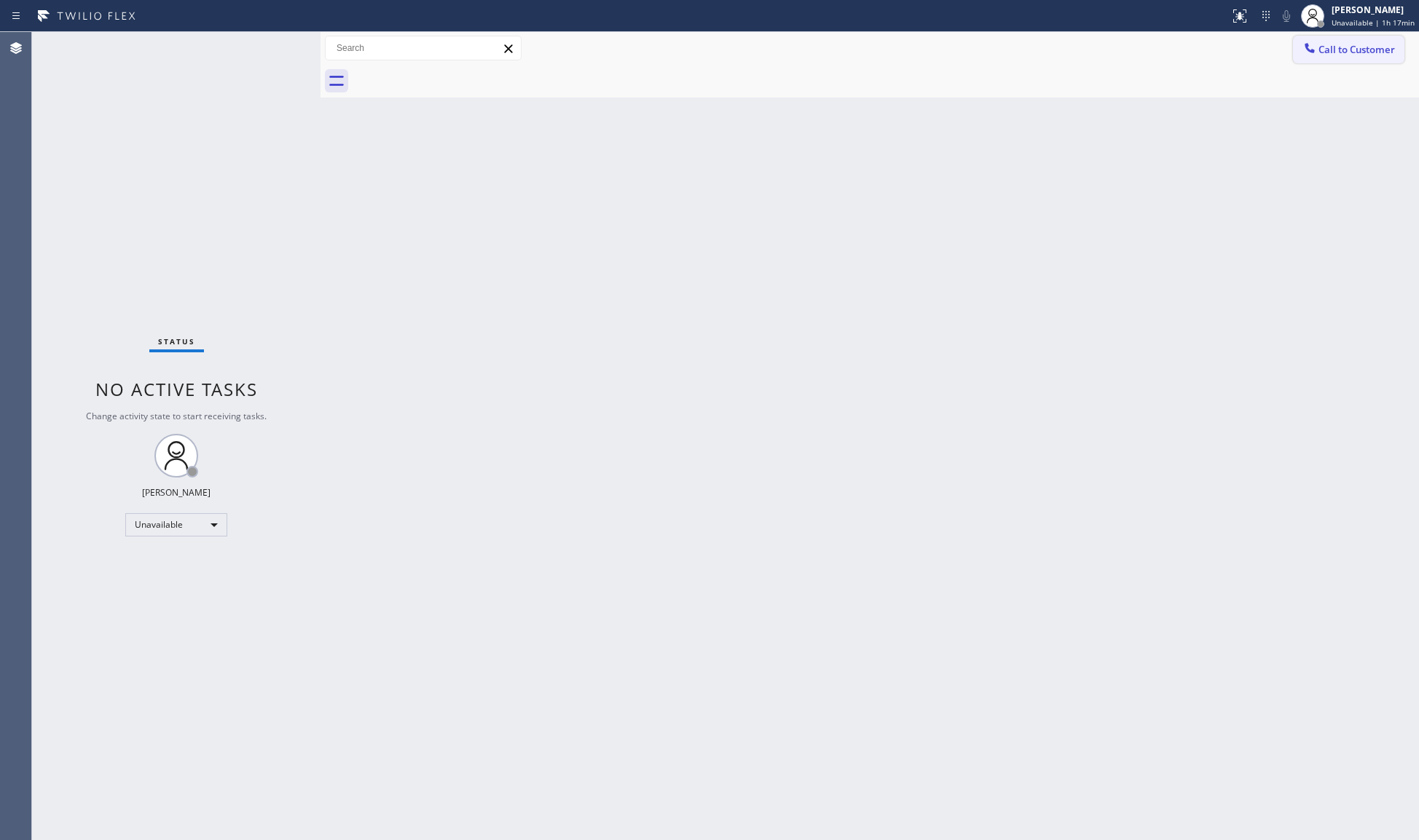
click at [1324, 55] on span "Call to Customer" at bounding box center [1356, 49] width 76 height 13
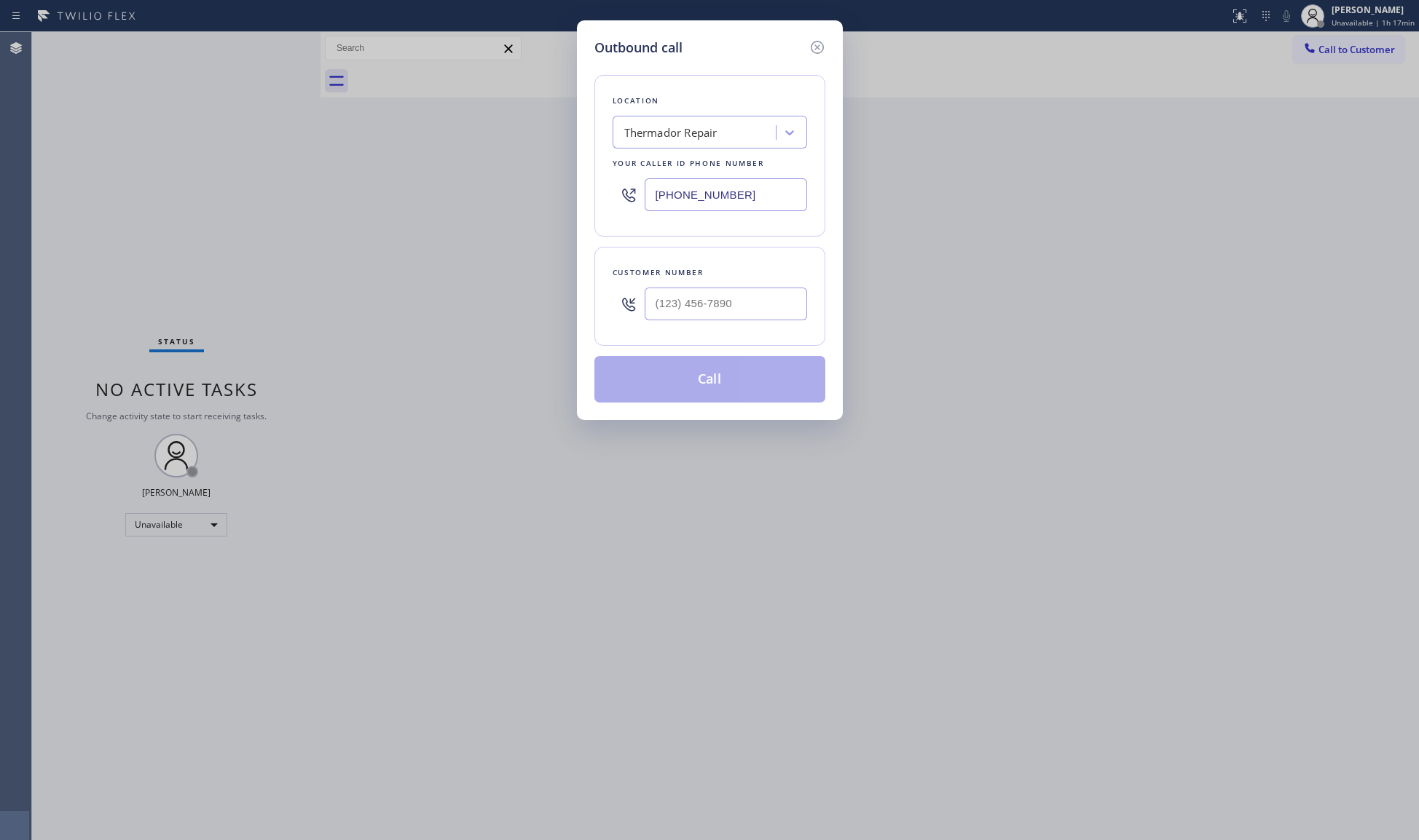
drag, startPoint x: 783, startPoint y: 188, endPoint x: 620, endPoint y: 188, distance: 163.0
click at [661, 188] on input "[PHONE_NUMBER]" at bounding box center [726, 194] width 162 height 33
click at [765, 204] on input "[PHONE_NUMBER]" at bounding box center [726, 194] width 162 height 33
drag, startPoint x: 744, startPoint y: 191, endPoint x: 621, endPoint y: 184, distance: 123.2
click at [630, 190] on div "[PHONE_NUMBER]" at bounding box center [710, 195] width 195 height 48
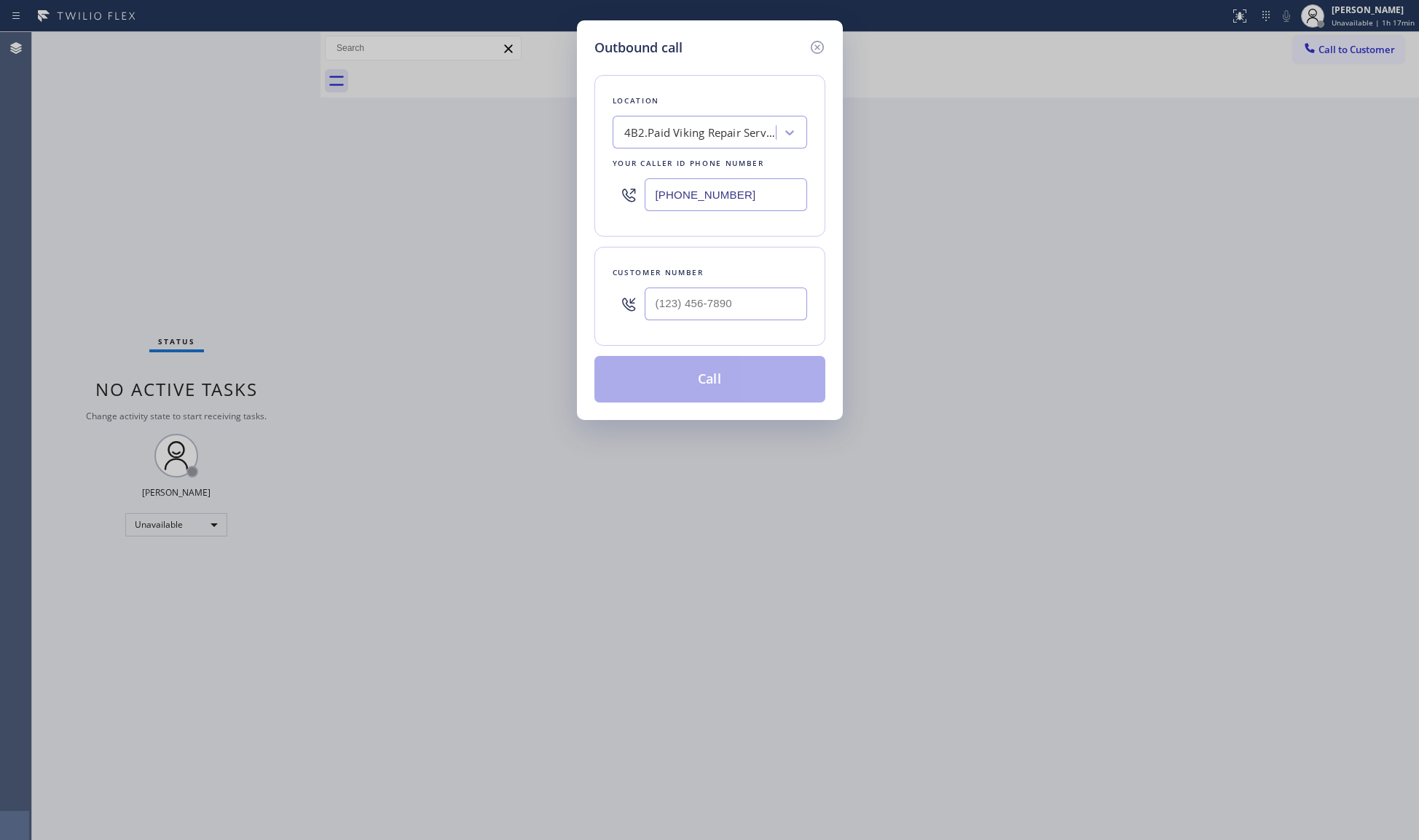
type input "[PHONE_NUMBER]"
click at [755, 323] on div at bounding box center [726, 303] width 162 height 48
click at [753, 315] on input "(___) ___-____" at bounding box center [726, 303] width 162 height 33
type input "[PHONE_NUMBER]"
click at [711, 391] on button "Call" at bounding box center [710, 379] width 231 height 47
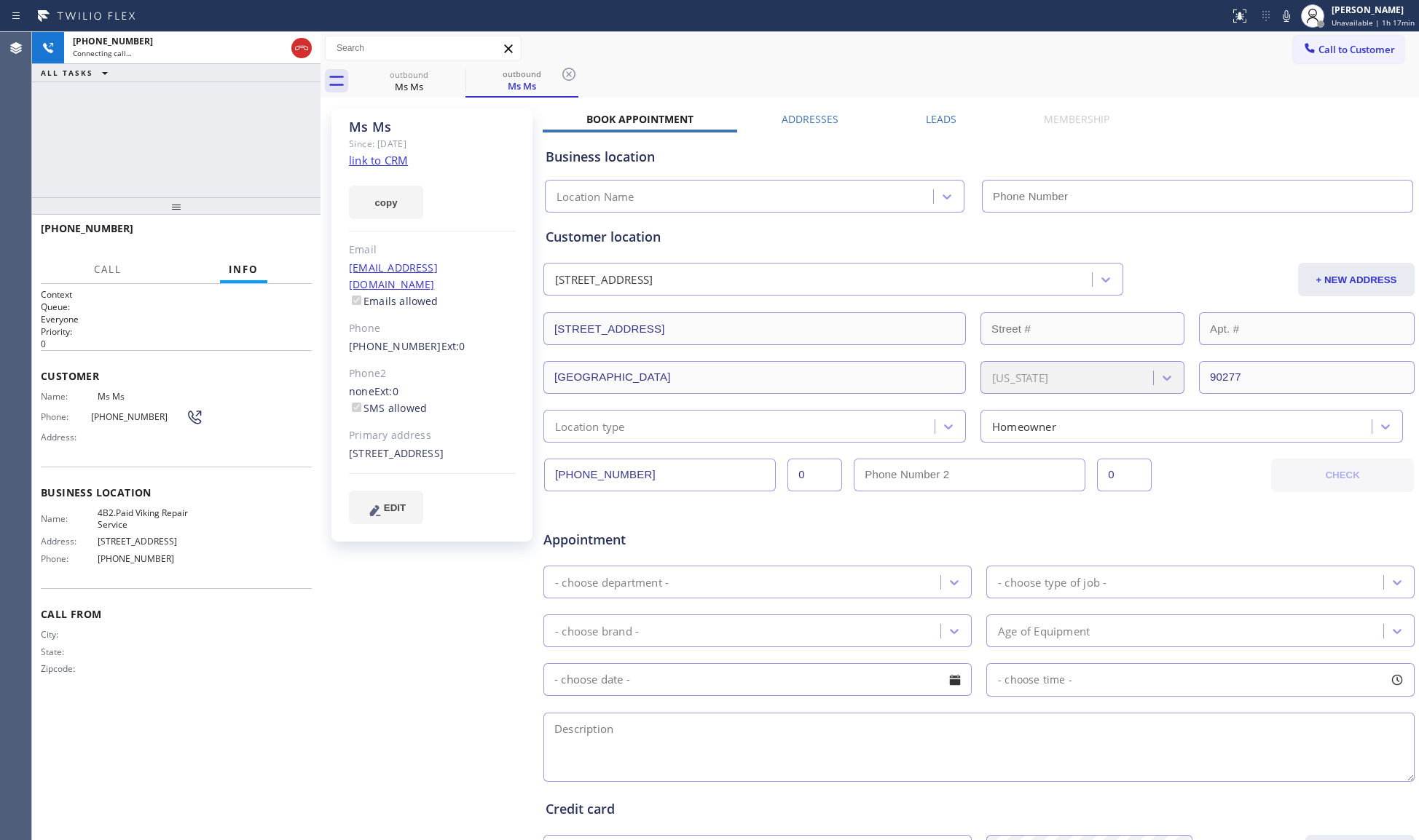
type input "[PHONE_NUMBER]"
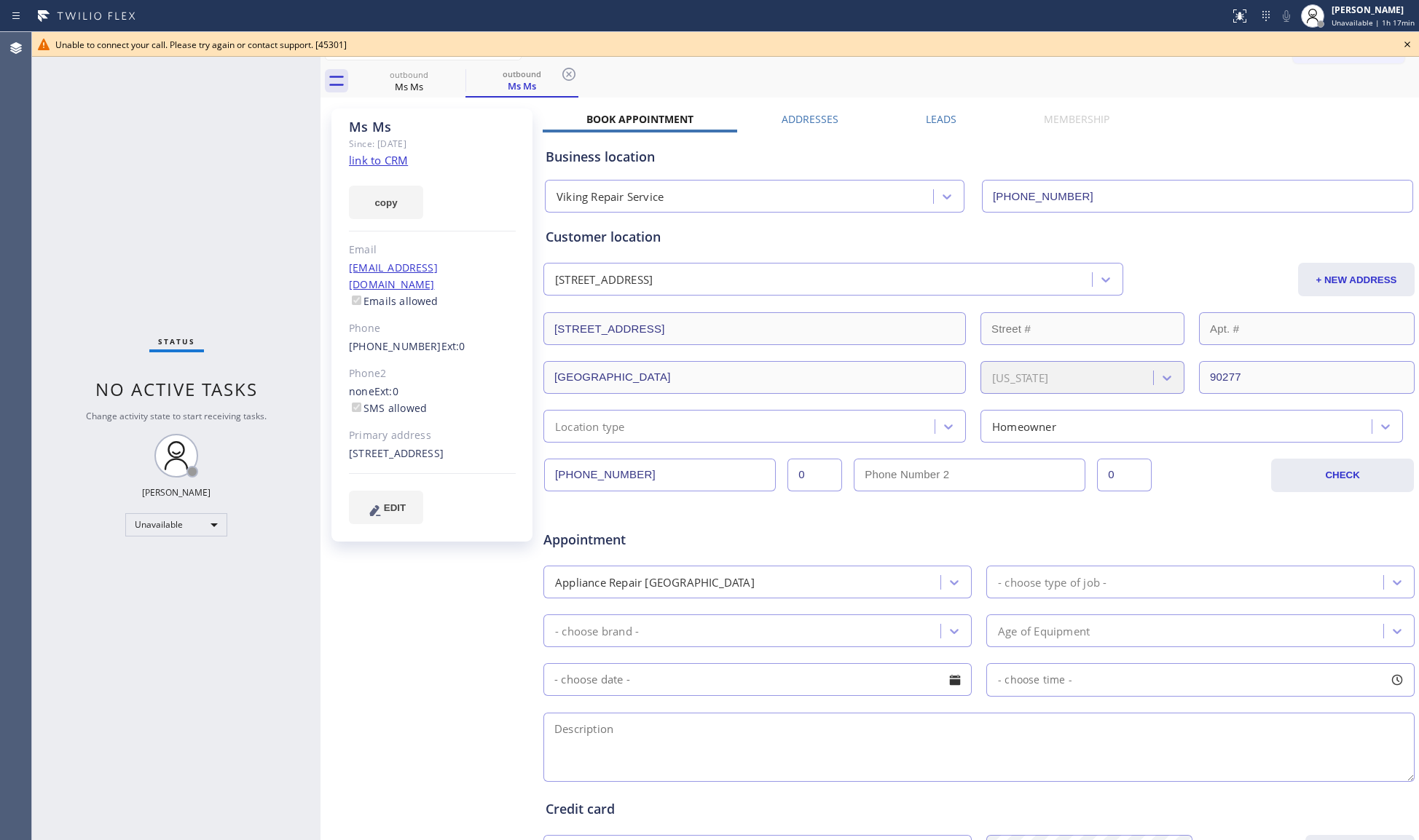
click at [374, 157] on link "link to CRM" at bounding box center [378, 160] width 59 height 14
click at [452, 77] on icon at bounding box center [457, 74] width 13 height 13
click at [452, 77] on icon at bounding box center [456, 74] width 18 height 18
click at [560, 76] on icon at bounding box center [569, 74] width 18 height 18
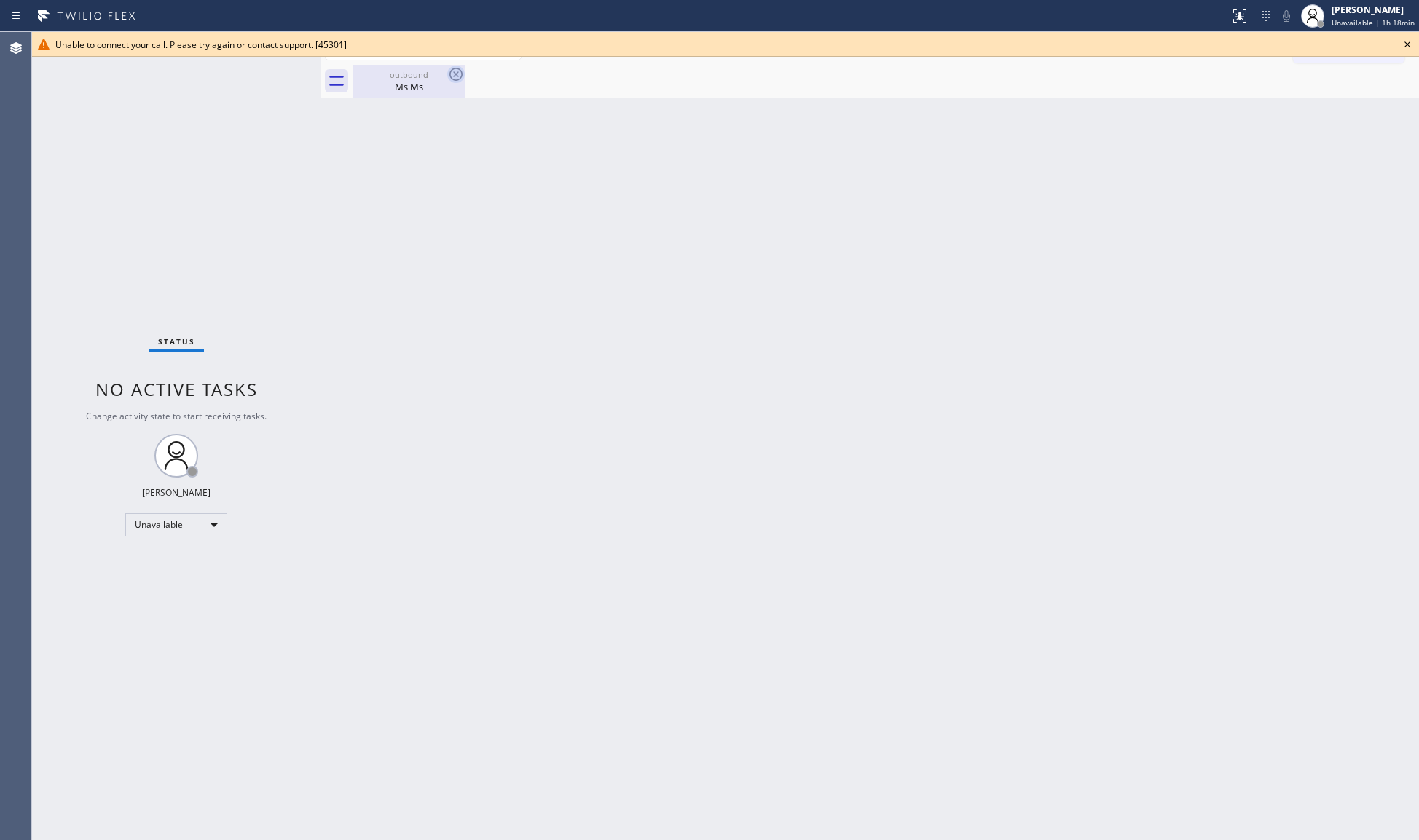
click at [455, 76] on icon at bounding box center [456, 74] width 18 height 18
click at [450, 71] on icon at bounding box center [457, 74] width 13 height 13
click at [1403, 41] on icon at bounding box center [1407, 44] width 18 height 18
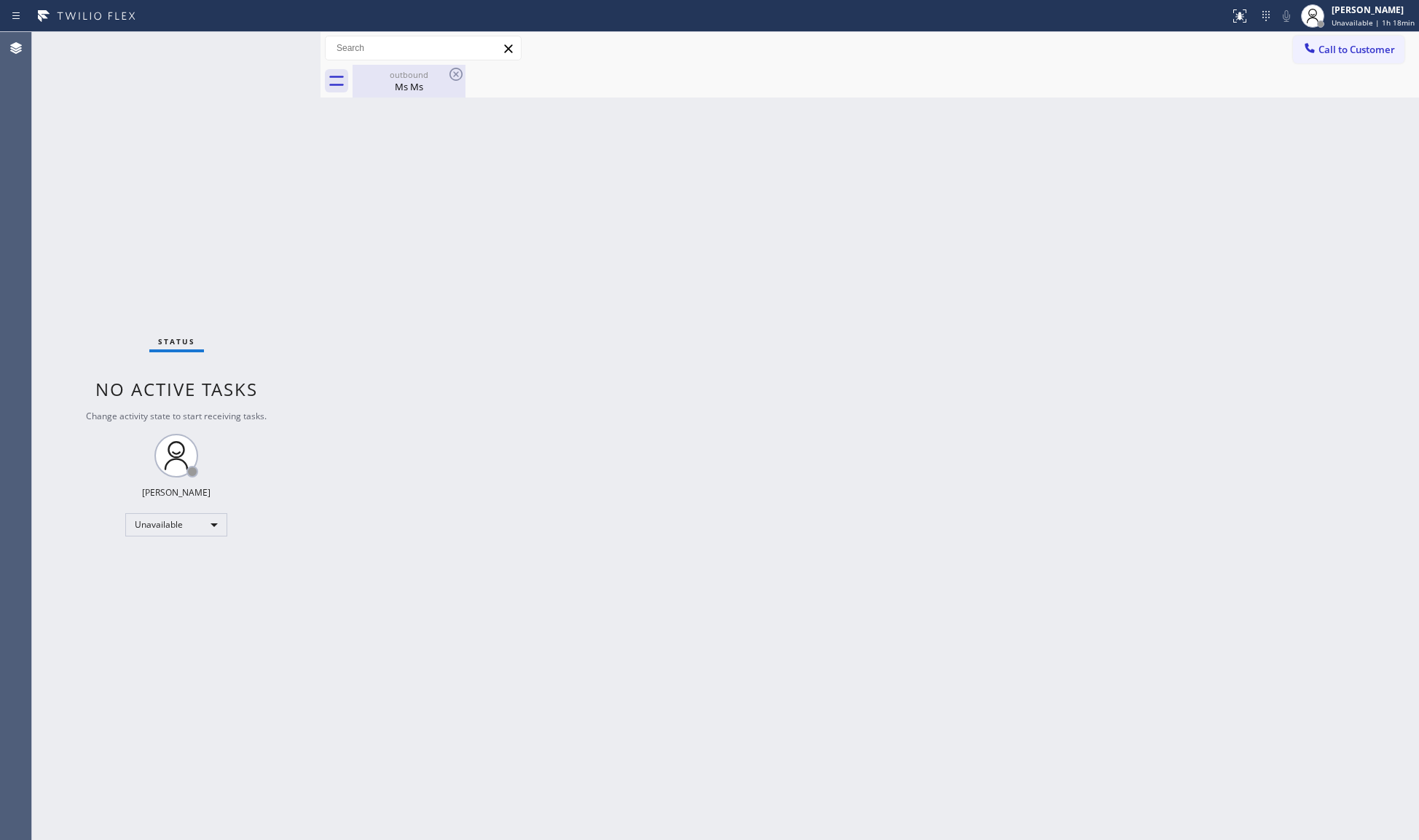
click at [401, 74] on div "outbound" at bounding box center [409, 74] width 110 height 11
drag, startPoint x: 1352, startPoint y: 53, endPoint x: 1305, endPoint y: 56, distance: 47.1
click at [1350, 53] on span "Call to Customer" at bounding box center [1356, 49] width 76 height 13
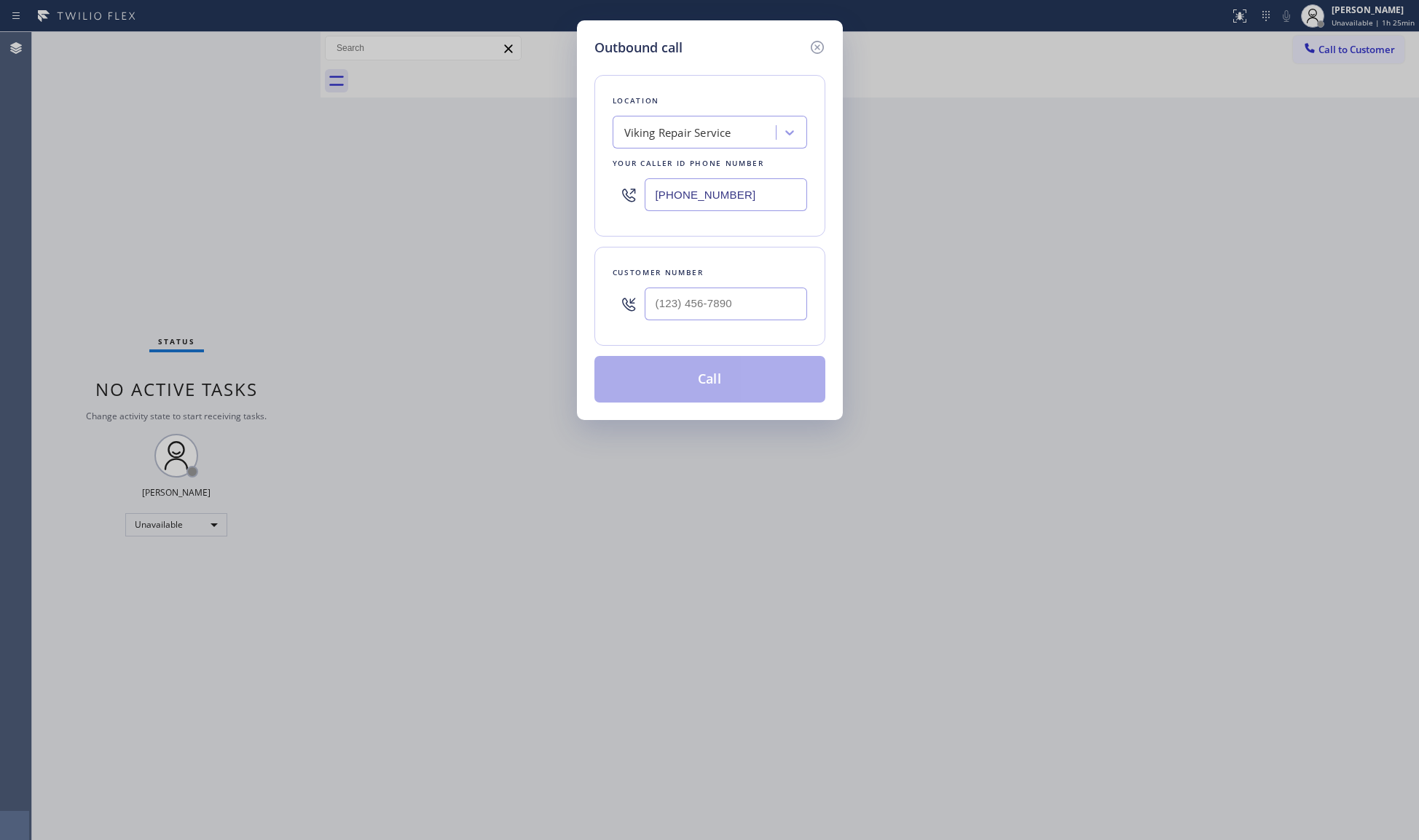
drag, startPoint x: 770, startPoint y: 206, endPoint x: 574, endPoint y: 151, distance: 203.6
click at [581, 172] on div "Outbound call Location Viking Repair Service Your caller id phone number [PHONE…" at bounding box center [710, 220] width 266 height 400
type input "[PHONE_NUMBER]"
click at [773, 307] on input "(___) ___-____" at bounding box center [726, 303] width 162 height 33
type input "[PHONE_NUMBER]"
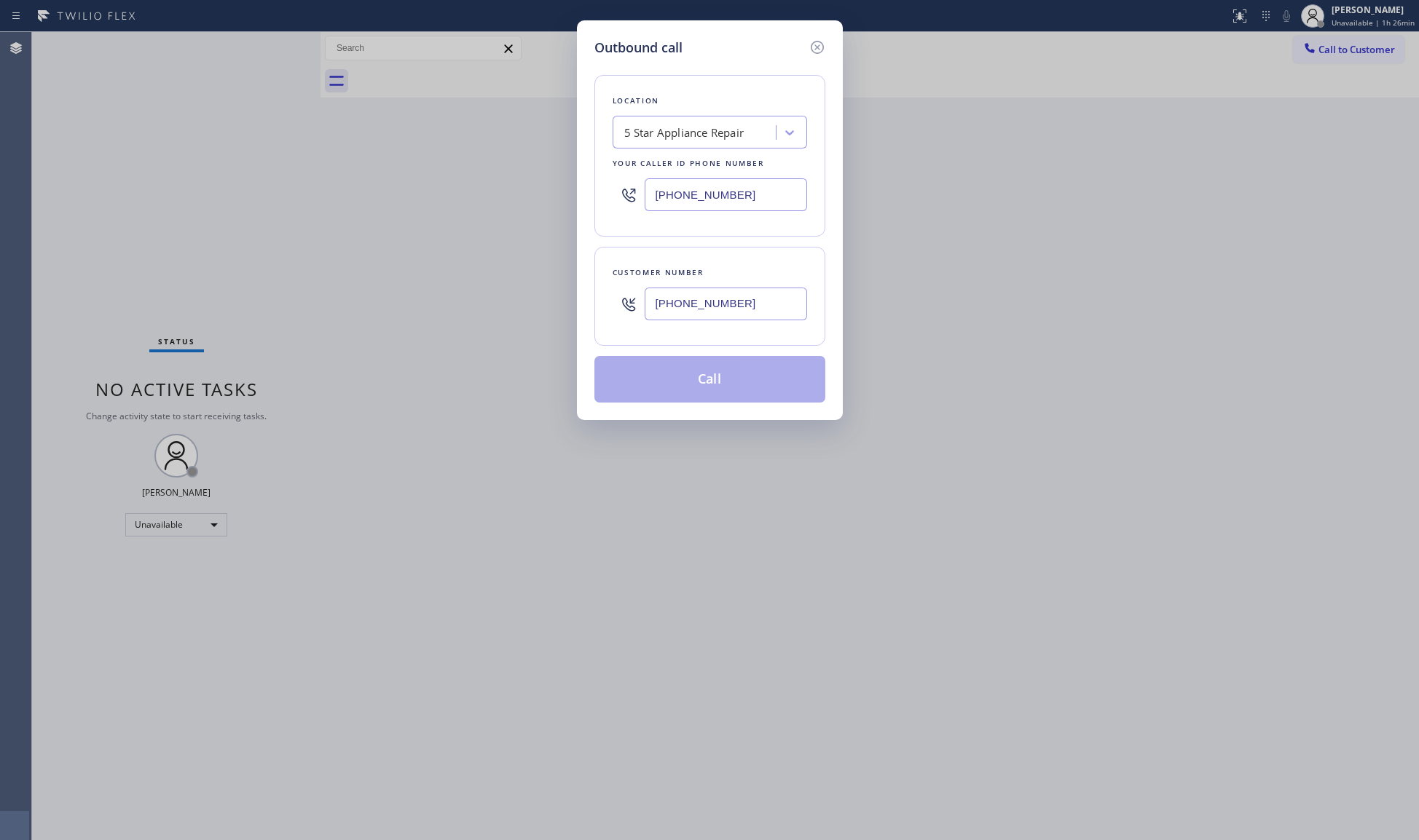
click at [729, 374] on button "Call" at bounding box center [710, 379] width 231 height 47
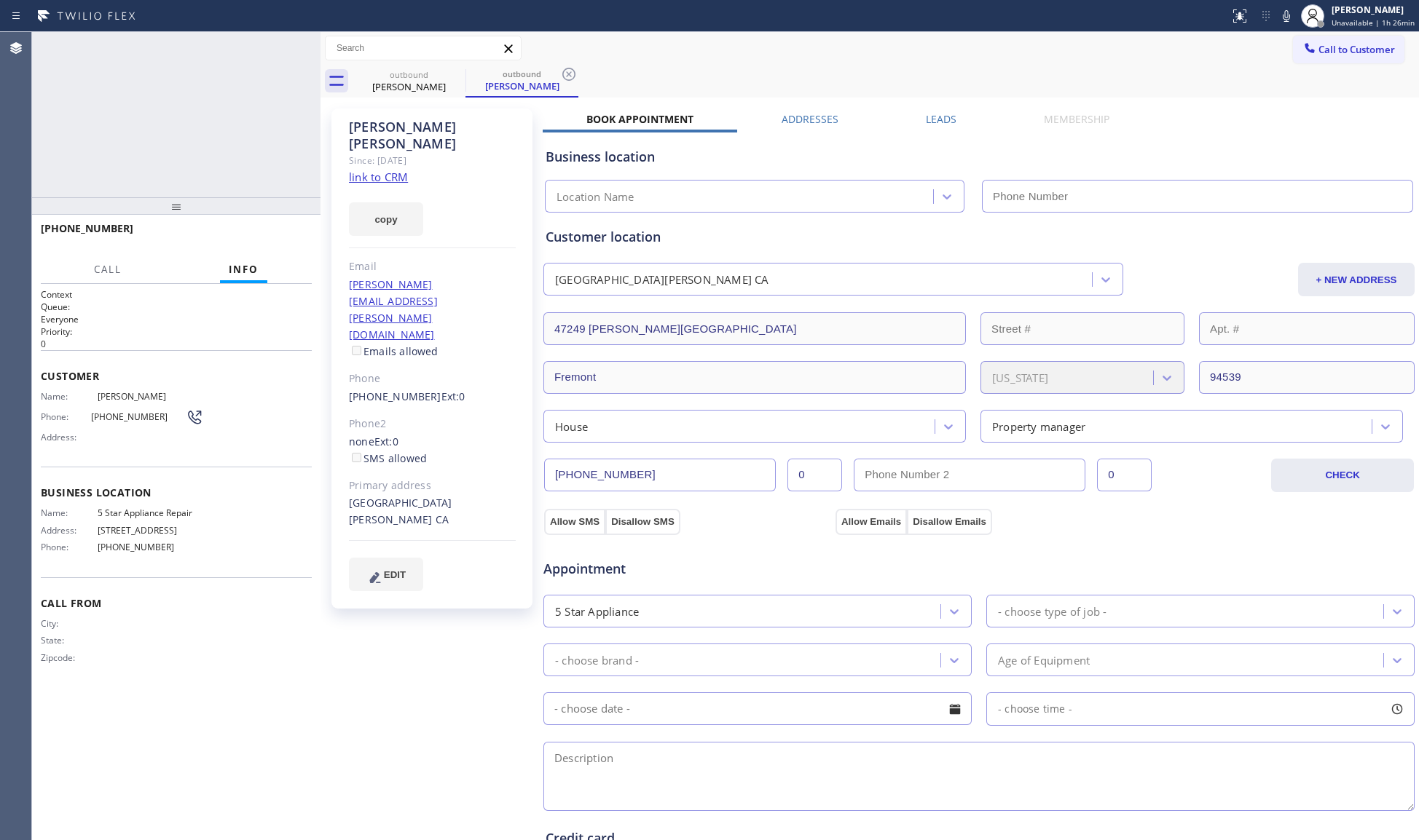
type input "[PHONE_NUMBER]"
click at [280, 232] on span "HANG UP" at bounding box center [278, 235] width 44 height 10
click at [280, 231] on span "HANG UP" at bounding box center [278, 235] width 44 height 10
click at [281, 228] on button "HANG UP" at bounding box center [278, 235] width 68 height 20
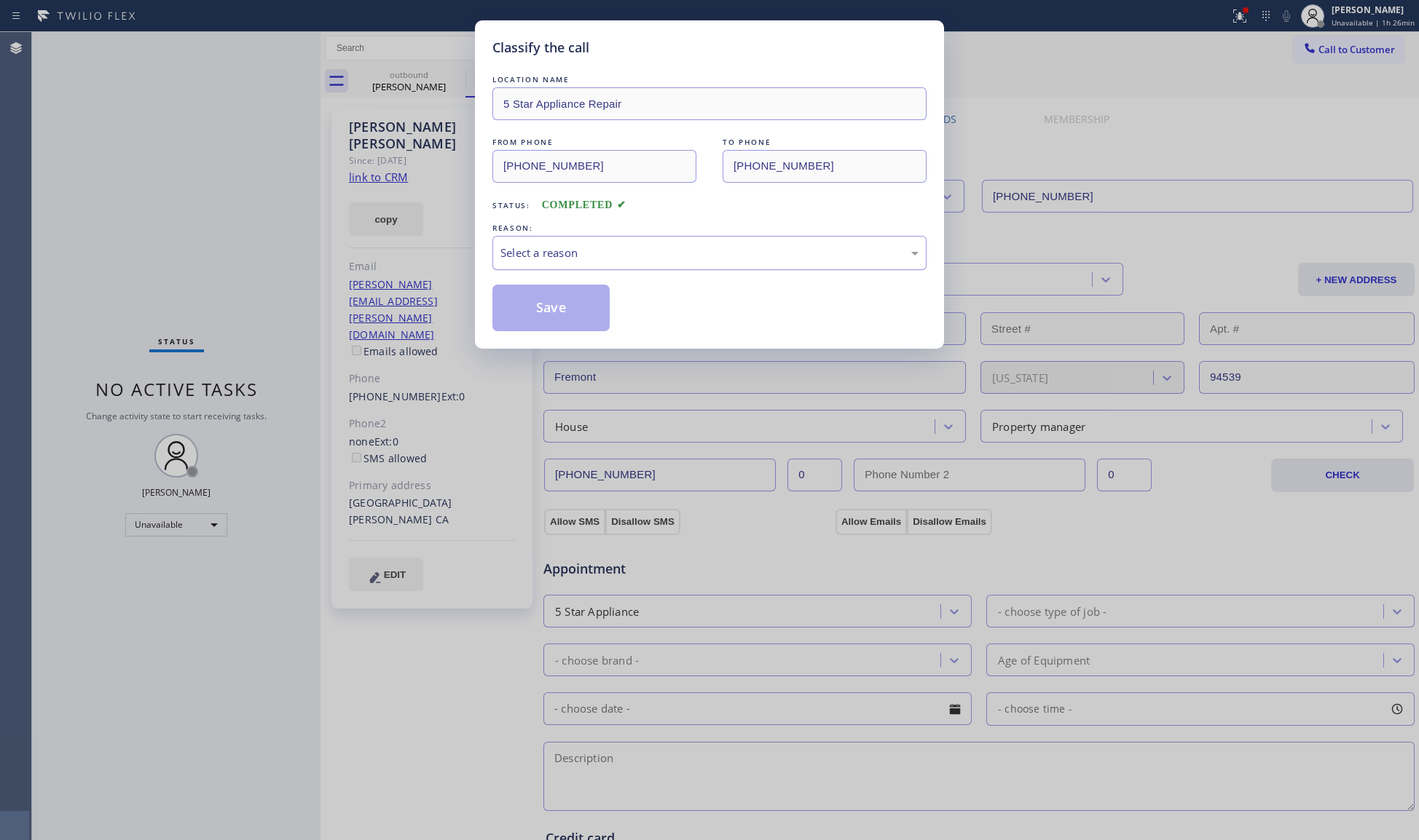
click at [563, 245] on div "Select a reason" at bounding box center [709, 252] width 434 height 34
click at [513, 308] on button "Save" at bounding box center [551, 308] width 117 height 47
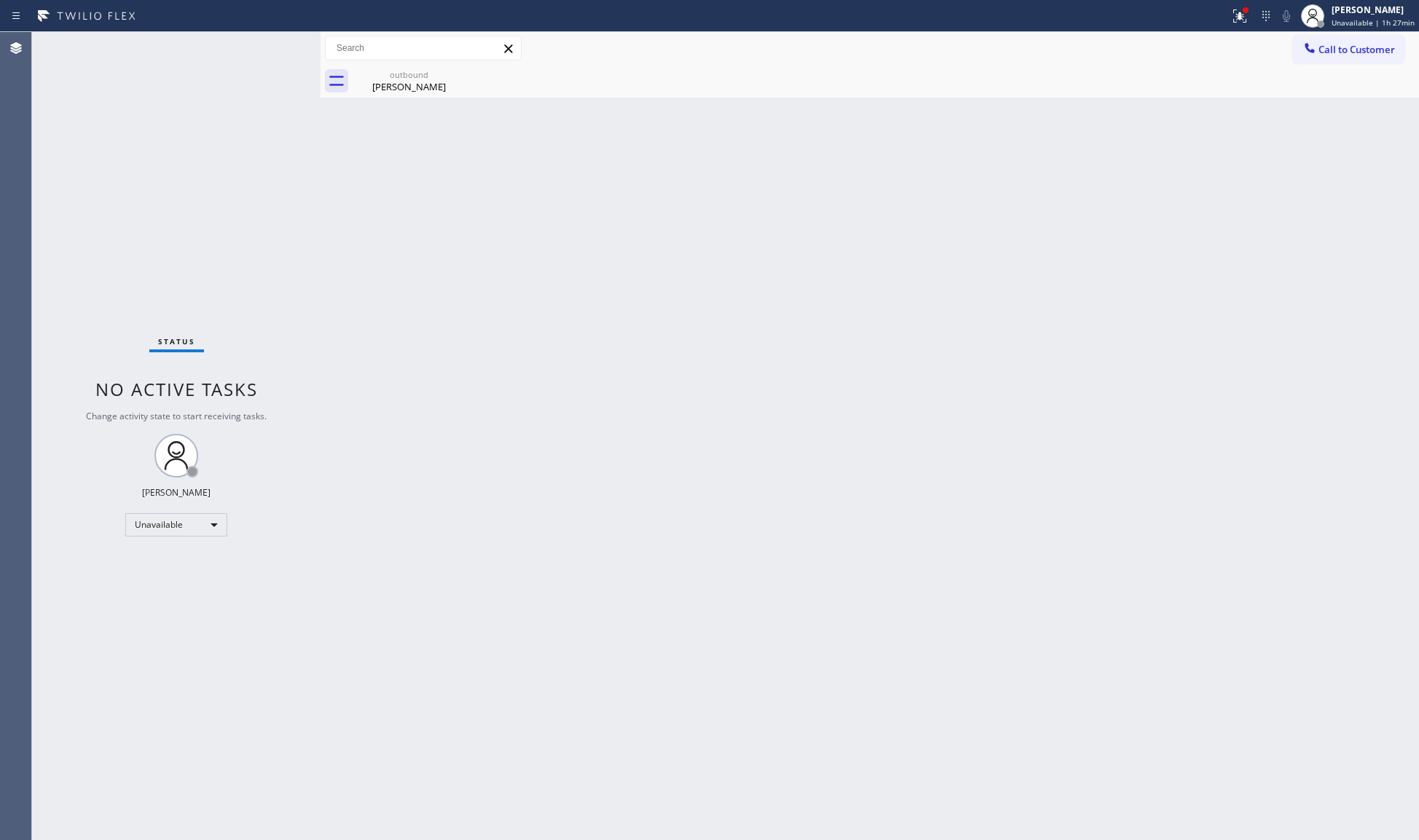
drag, startPoint x: 1242, startPoint y: 1, endPoint x: 1207, endPoint y: 65, distance: 72.9
click at [1237, 7] on button at bounding box center [1240, 16] width 32 height 32
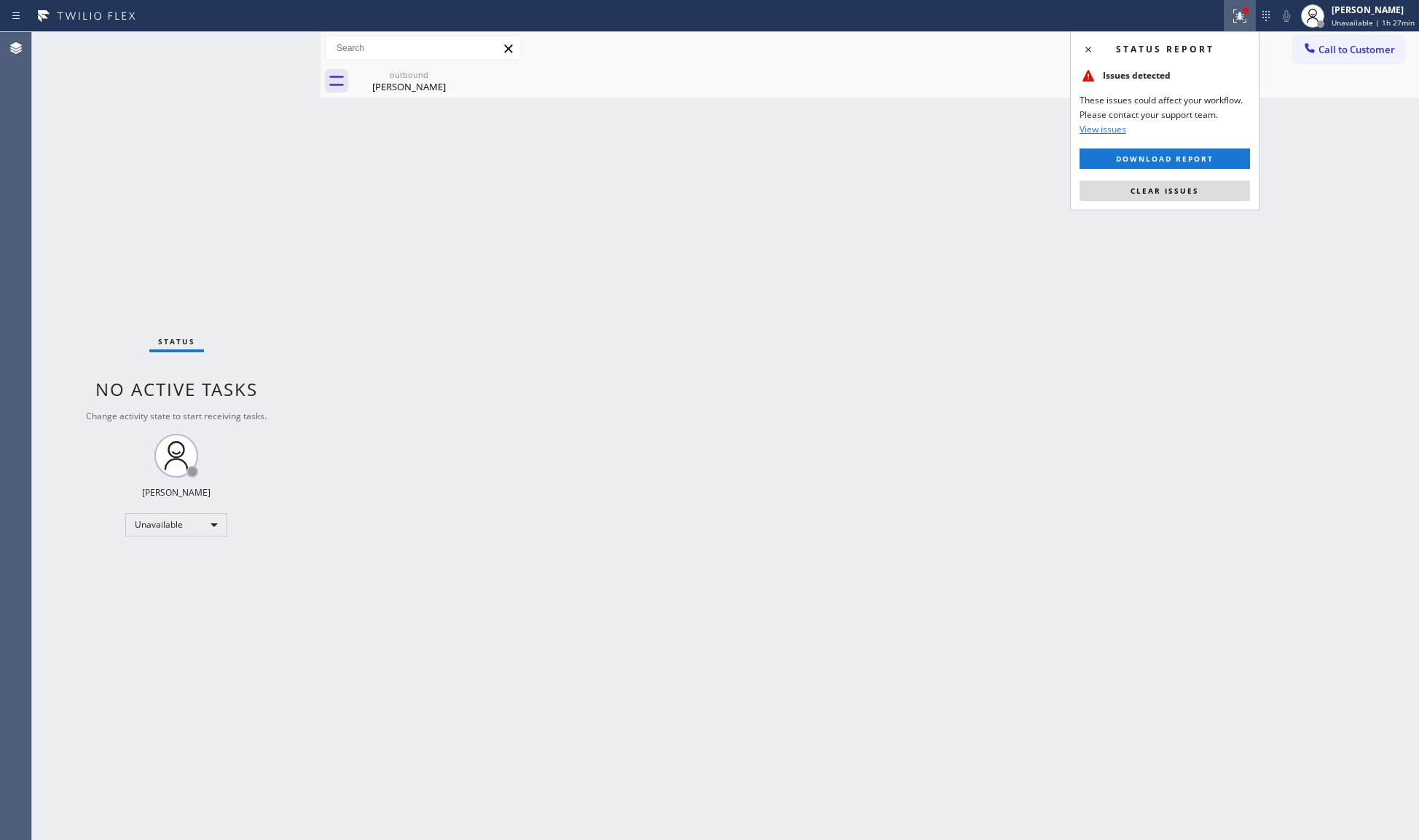
click at [1186, 176] on div "Status report Issues detected These issues could affect your workflow. Please c…" at bounding box center [1165, 120] width 190 height 179
click at [1197, 186] on span "Clear issues" at bounding box center [1165, 191] width 69 height 10
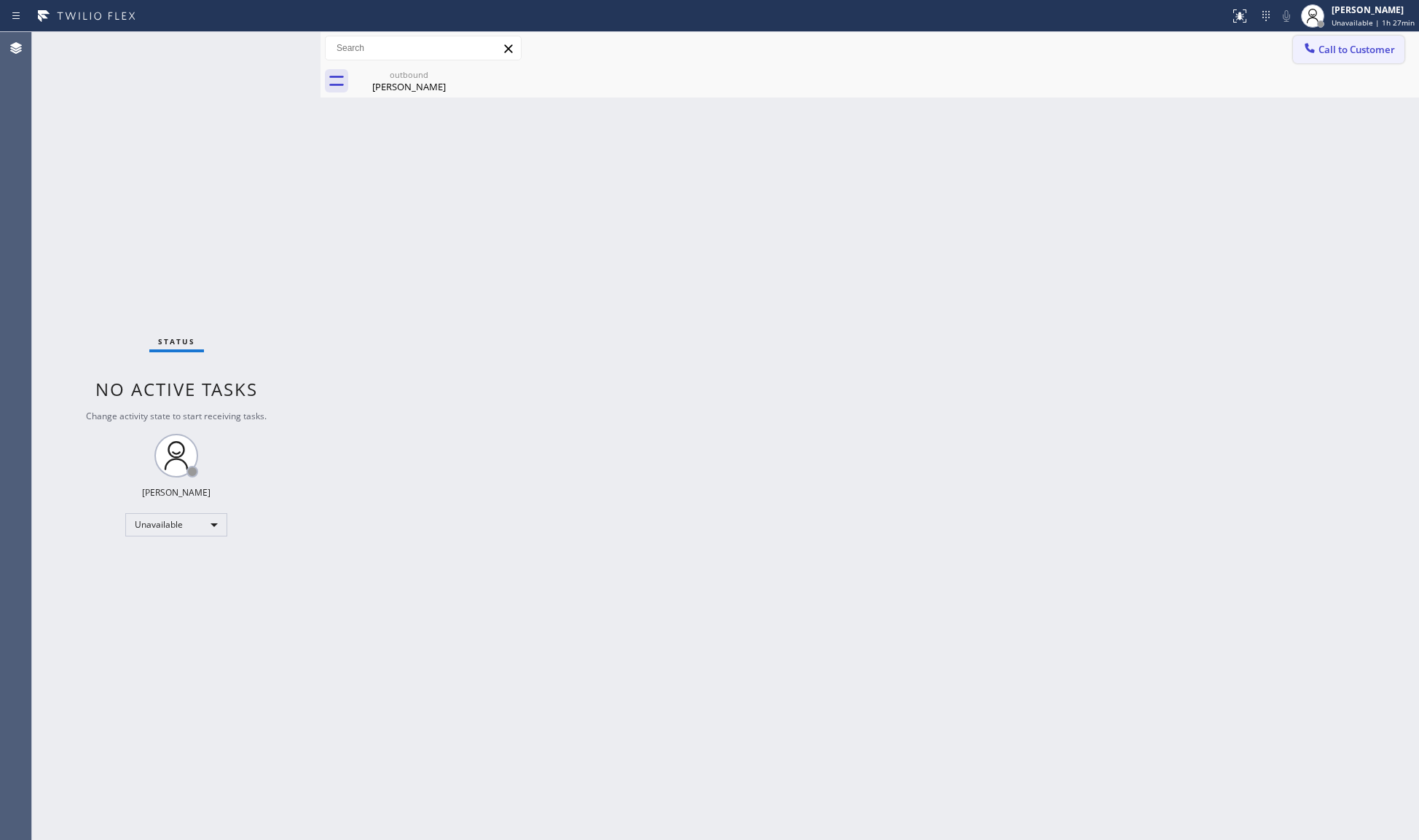
click at [1335, 55] on span "Call to Customer" at bounding box center [1356, 49] width 76 height 13
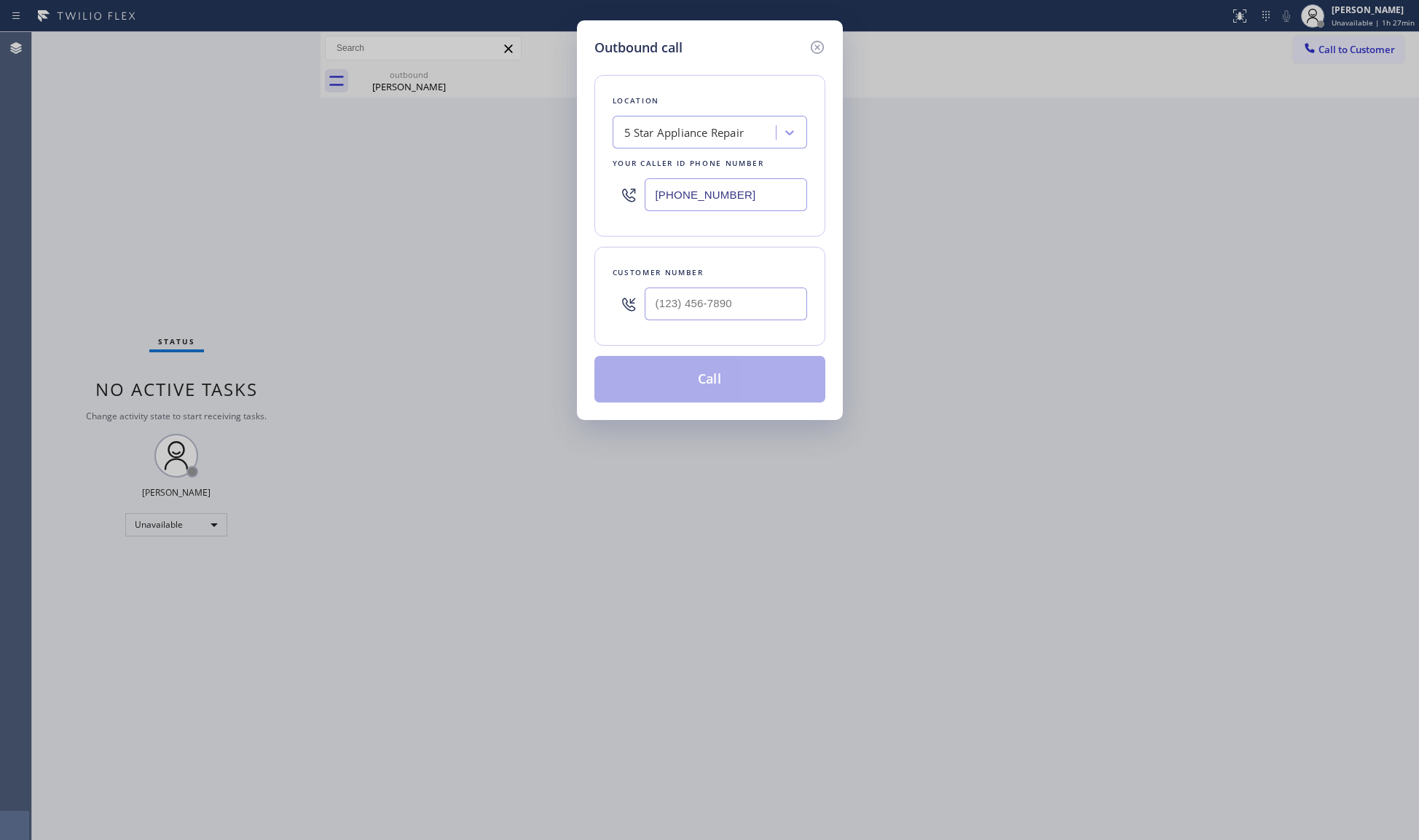
drag, startPoint x: 761, startPoint y: 202, endPoint x: 561, endPoint y: 172, distance: 202.2
click at [577, 190] on div "Outbound call Location 5 Star Appliance Repair Your caller id phone number [PHO…" at bounding box center [710, 220] width 266 height 400
click at [764, 195] on input "[PHONE_NUMBER]" at bounding box center [726, 194] width 162 height 33
drag, startPoint x: 749, startPoint y: 194, endPoint x: 591, endPoint y: 184, distance: 158.3
click at [591, 184] on div "Outbound call Location 4B1.Result Calls Local Results Electrical LA Your caller…" at bounding box center [710, 220] width 266 height 400
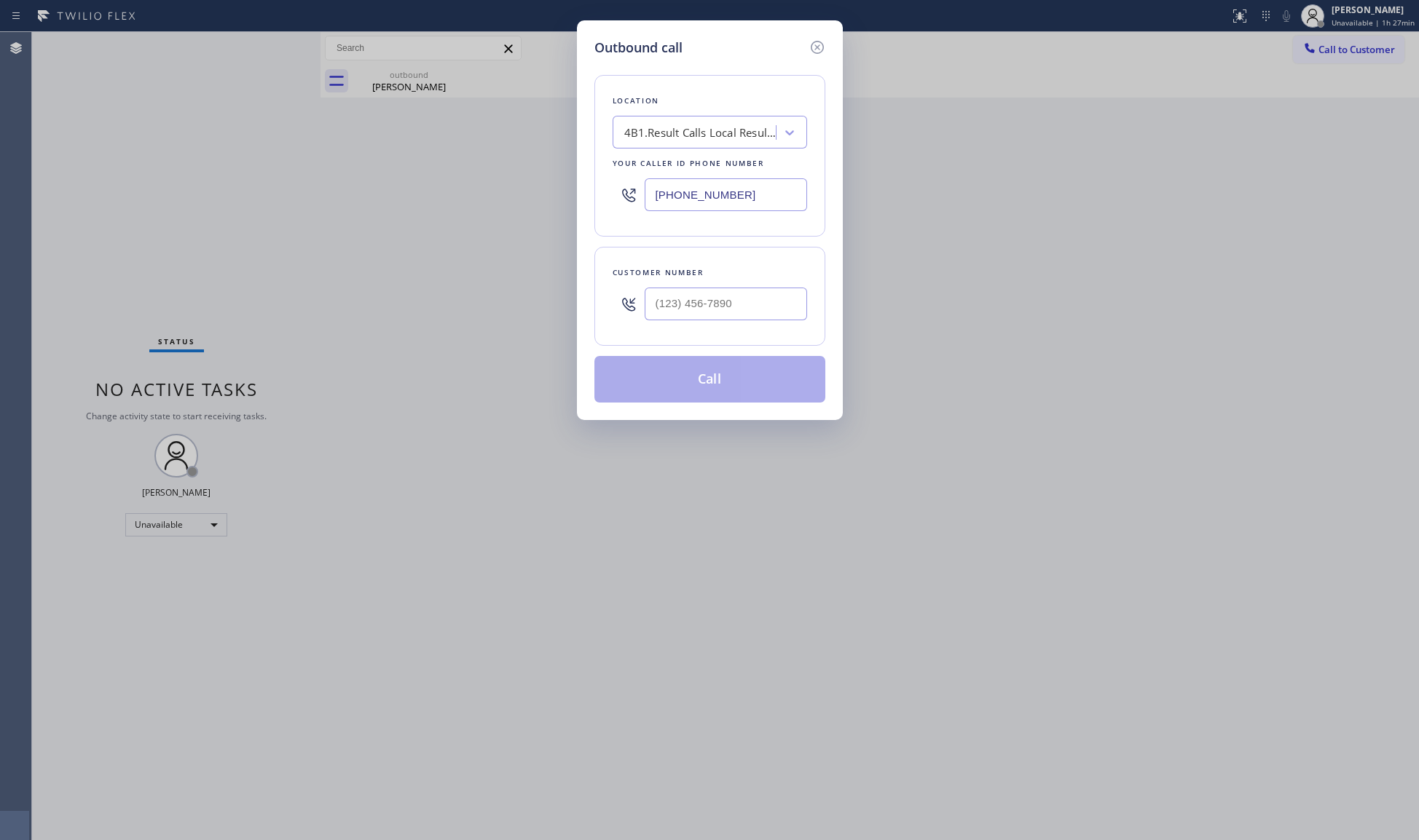
type input "[PHONE_NUMBER]"
click at [694, 308] on input "[PHONE_NUMBER]" at bounding box center [726, 303] width 162 height 33
type input "[PHONE_NUMBER]"
click at [677, 376] on button "Call" at bounding box center [710, 379] width 231 height 47
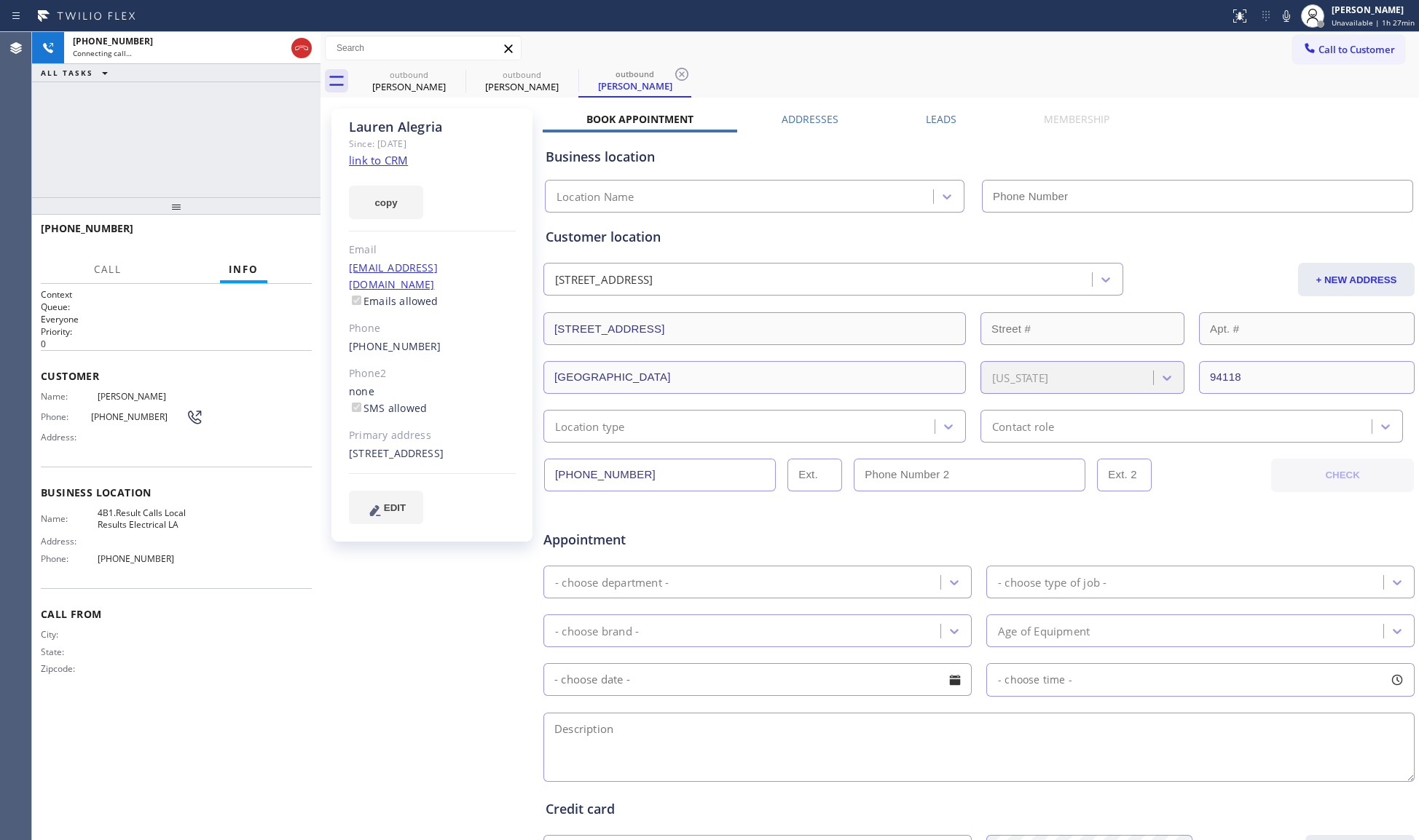
type input "[PHONE_NUMBER]"
drag, startPoint x: 686, startPoint y: 69, endPoint x: 671, endPoint y: 71, distance: 15.1
click at [683, 69] on icon at bounding box center [681, 74] width 18 height 18
drag, startPoint x: 574, startPoint y: 69, endPoint x: 533, endPoint y: 82, distance: 43.0
click at [566, 73] on icon at bounding box center [569, 74] width 18 height 18
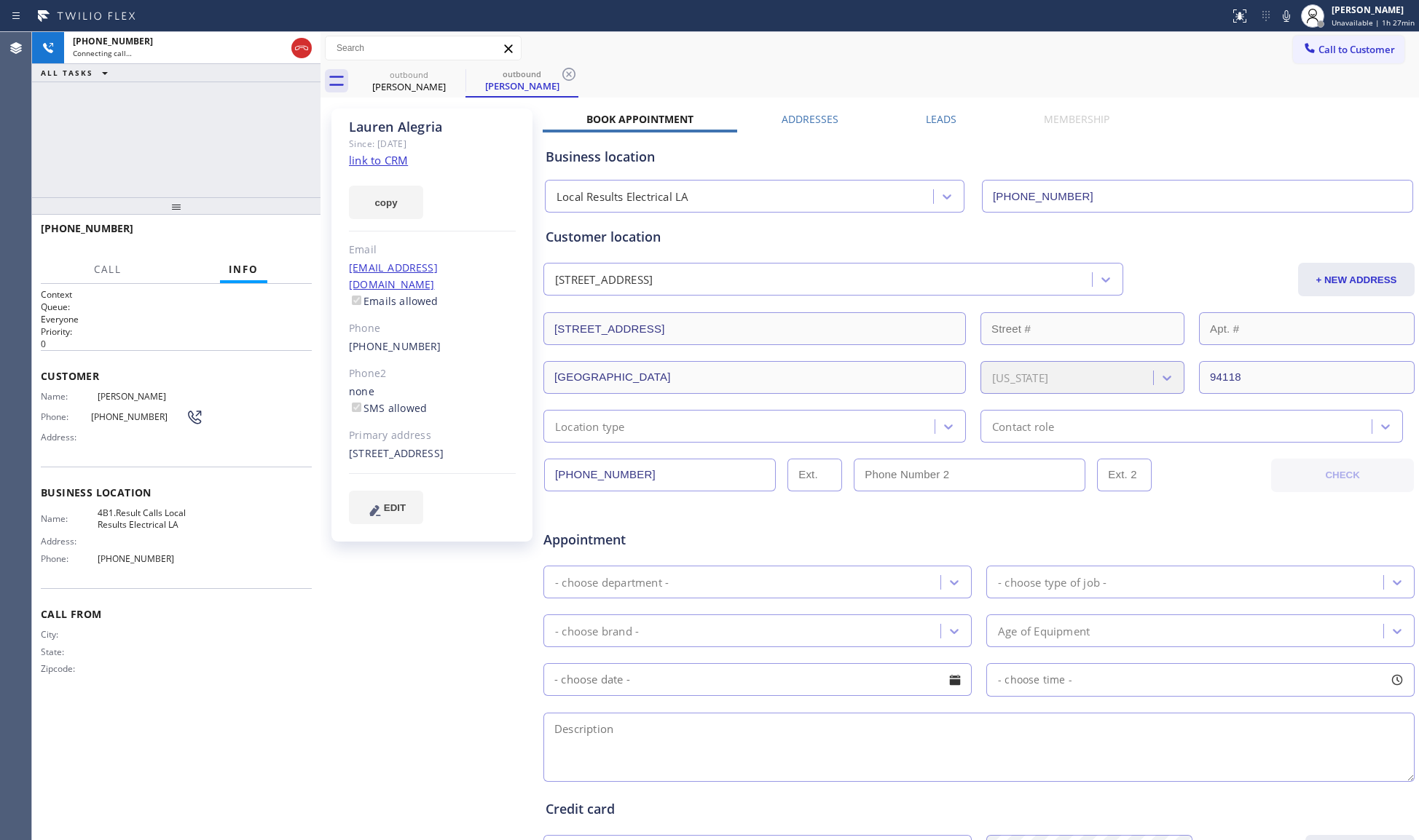
type input "[PHONE_NUMBER]"
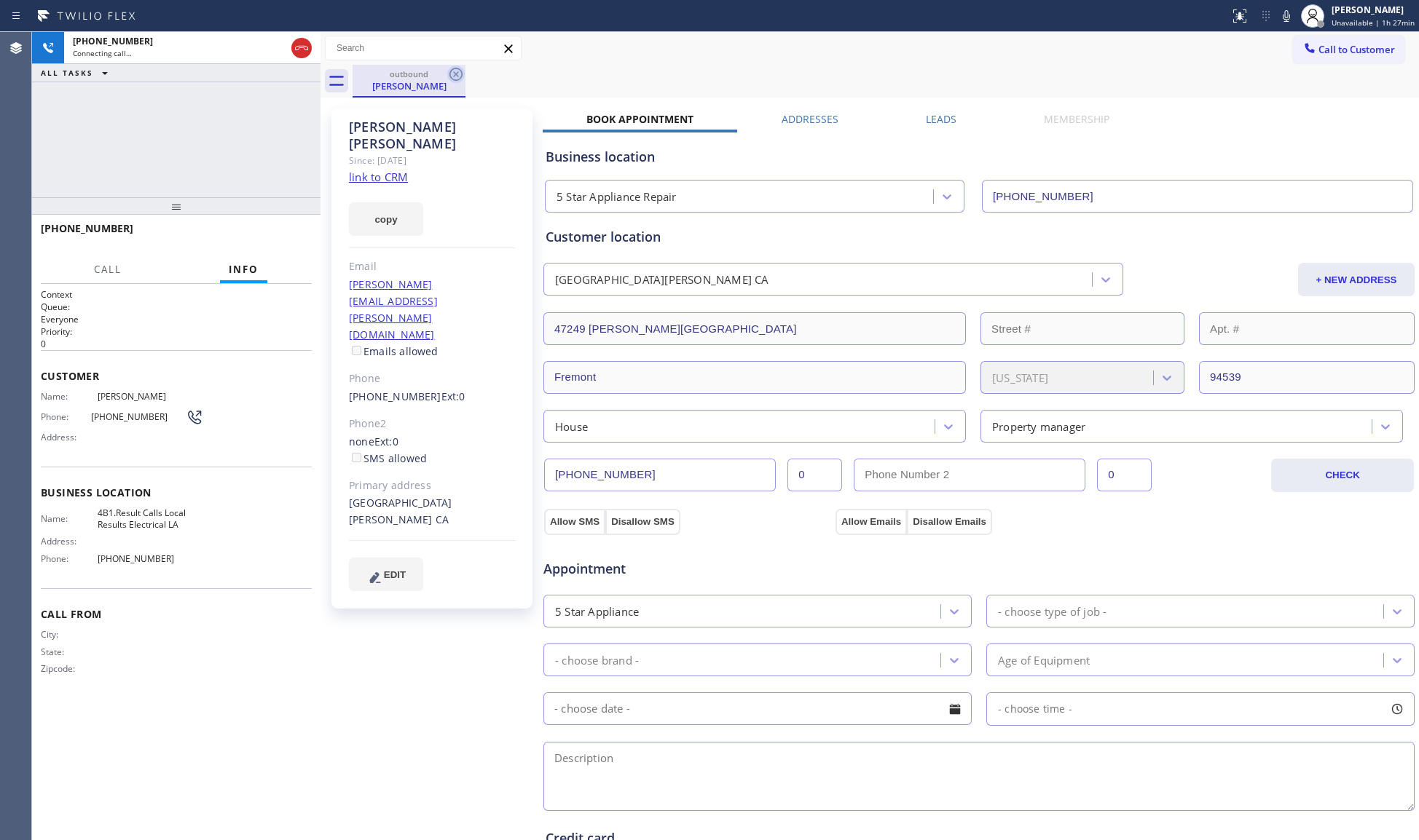
click at [461, 74] on icon at bounding box center [456, 74] width 18 height 18
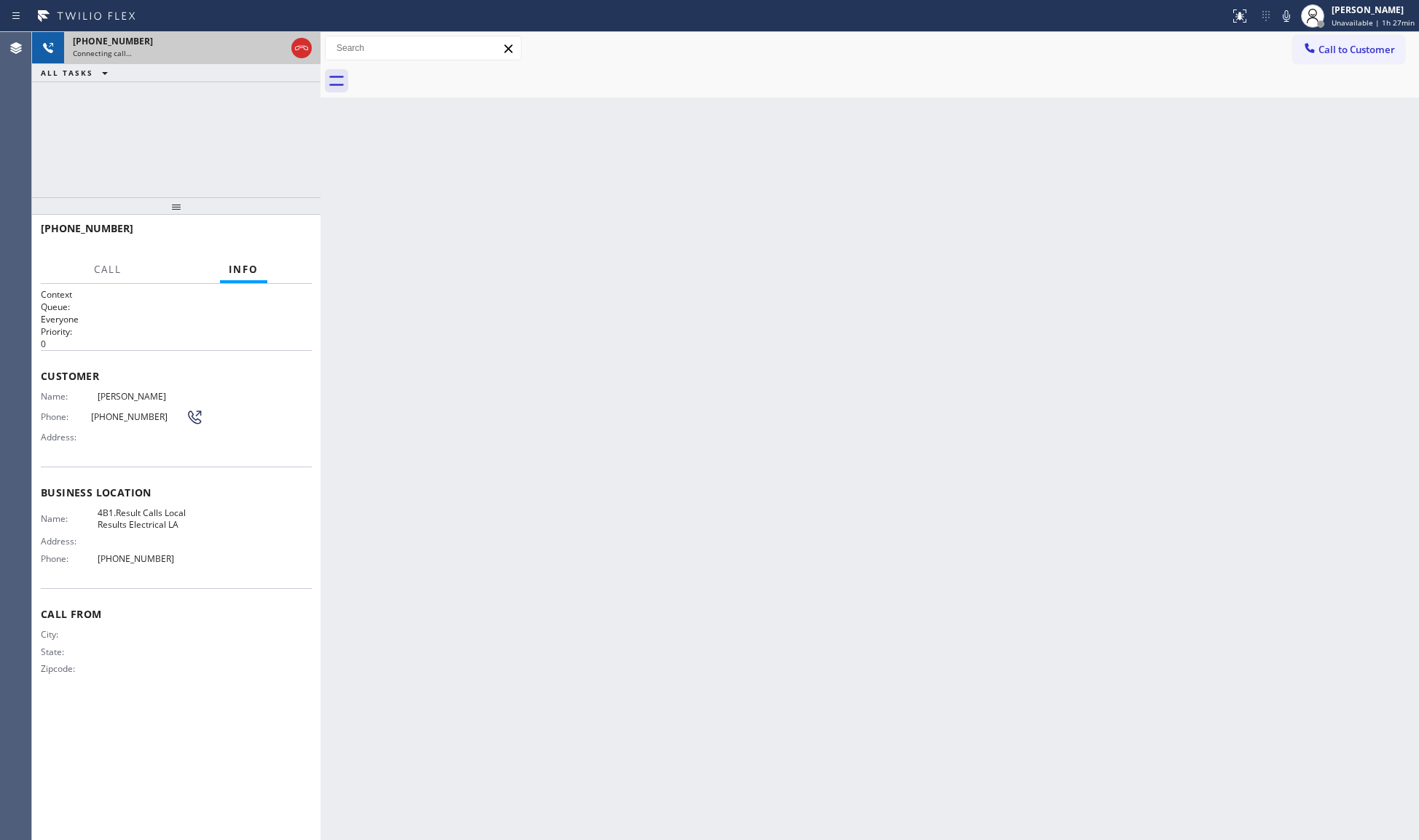
click at [193, 59] on div "[PHONE_NUMBER] Connecting call…" at bounding box center [176, 48] width 224 height 32
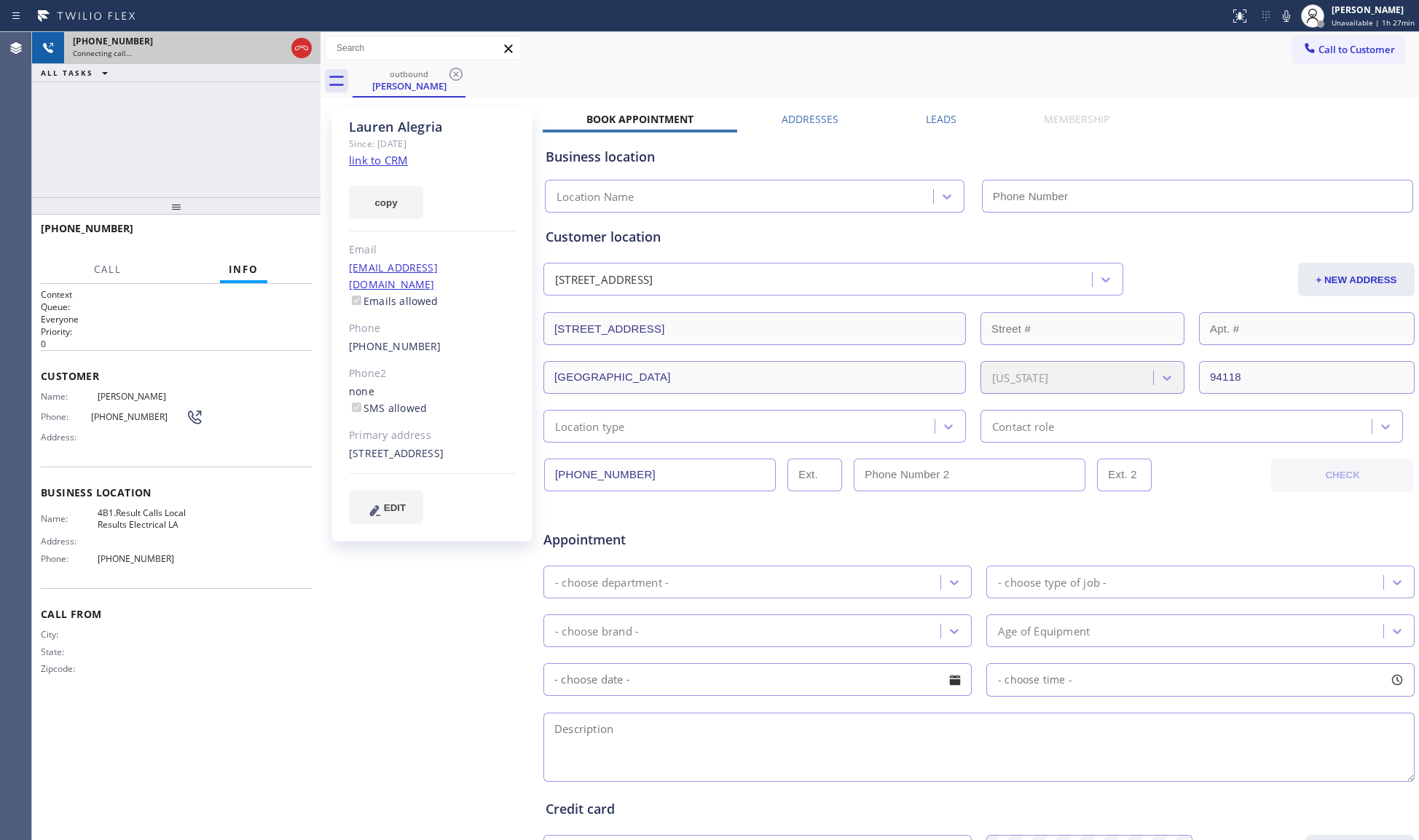
type input "[PHONE_NUMBER]"
click at [300, 37] on div at bounding box center [301, 48] width 26 height 32
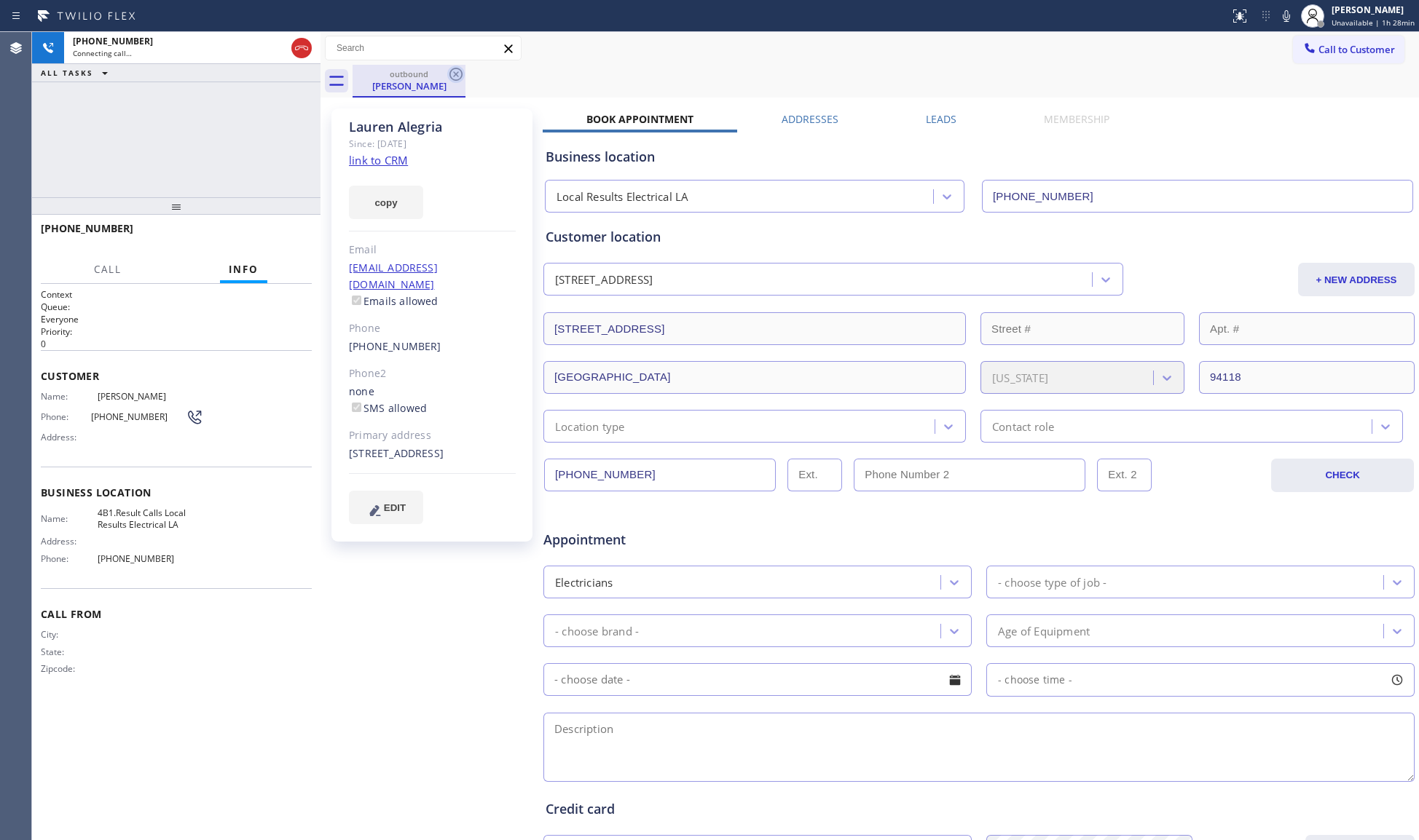
click at [453, 67] on icon at bounding box center [456, 74] width 18 height 18
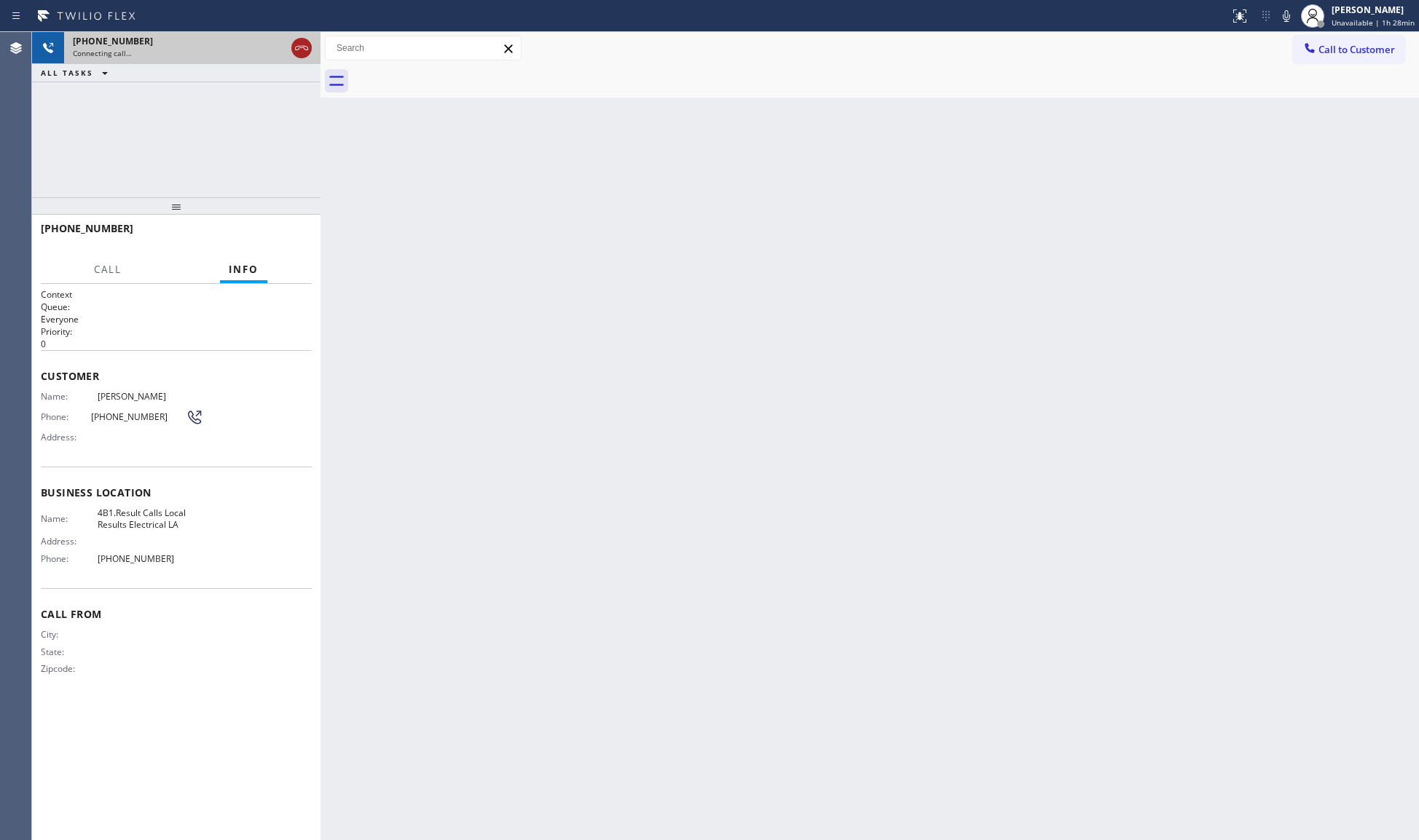
click at [306, 51] on icon at bounding box center [301, 48] width 18 height 18
click at [286, 51] on div "Connecting call…" at bounding box center [179, 53] width 212 height 10
click at [304, 51] on div "Connecting call…" at bounding box center [192, 53] width 239 height 10
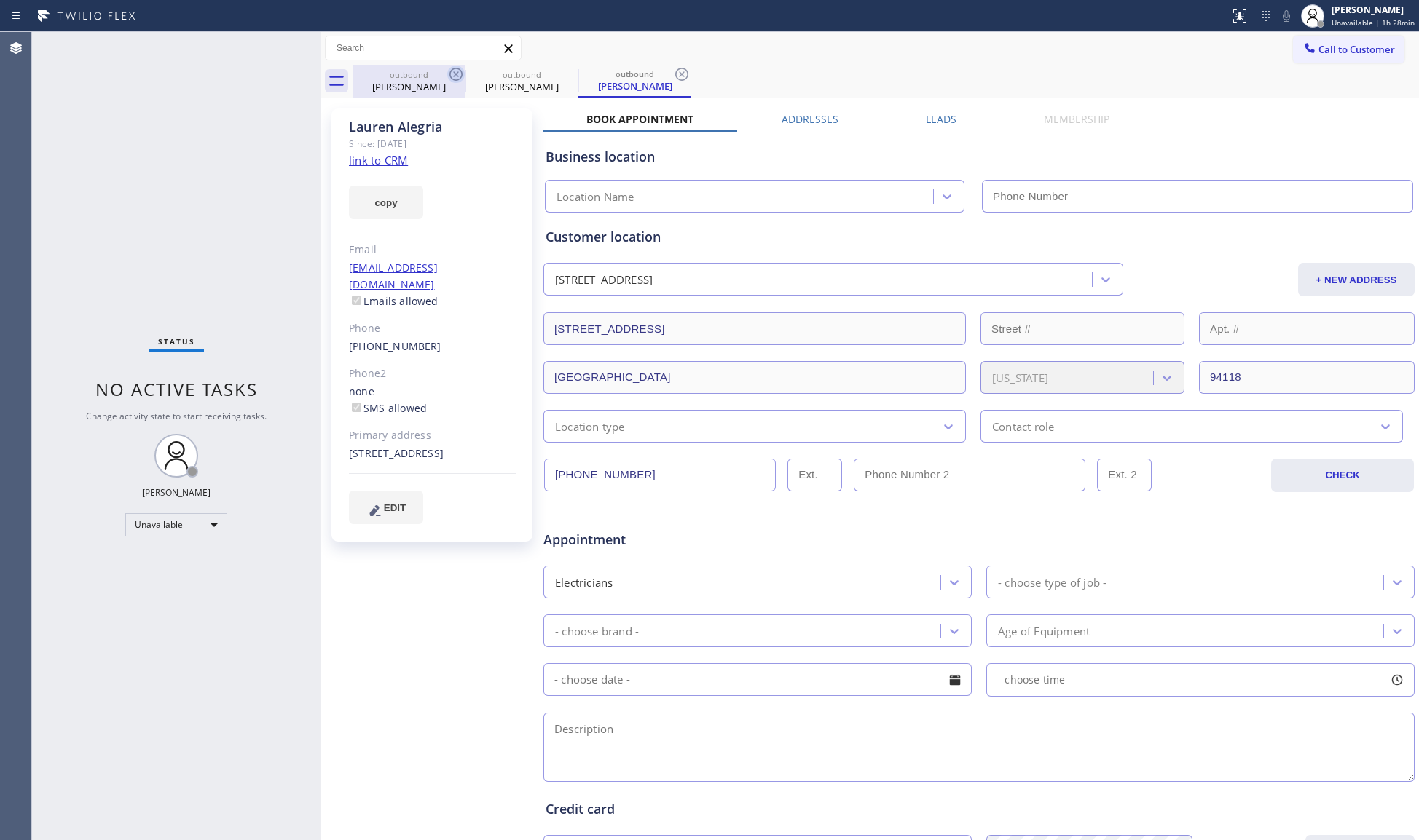
type input "[PHONE_NUMBER]"
click at [0, 0] on icon at bounding box center [0, 0] width 0 height 0
click at [453, 71] on icon at bounding box center [457, 74] width 13 height 13
click at [0, 0] on icon at bounding box center [0, 0] width 0 height 0
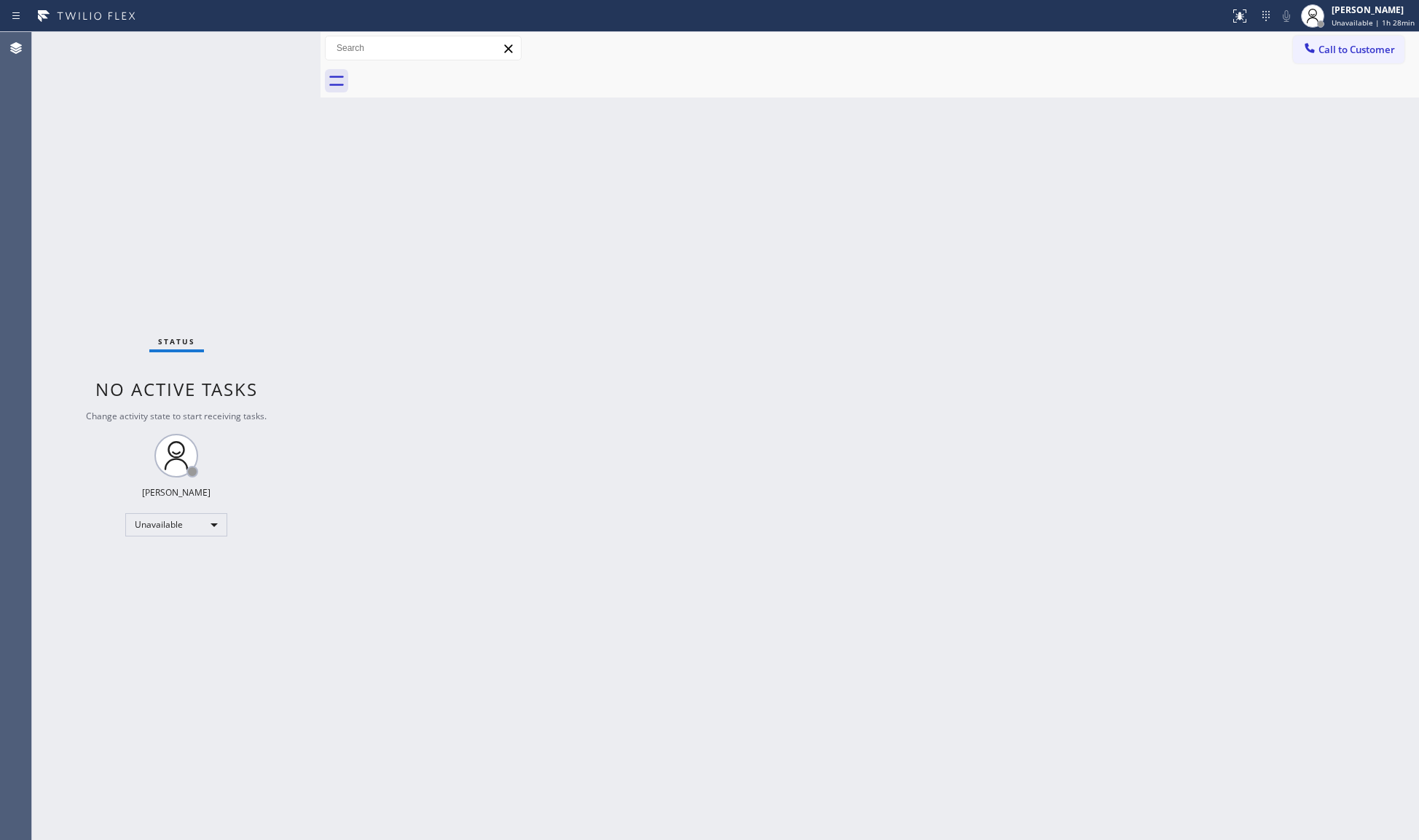
click at [453, 71] on div at bounding box center [886, 81] width 1066 height 33
click at [1345, 59] on button "Call to Customer" at bounding box center [1348, 49] width 111 height 28
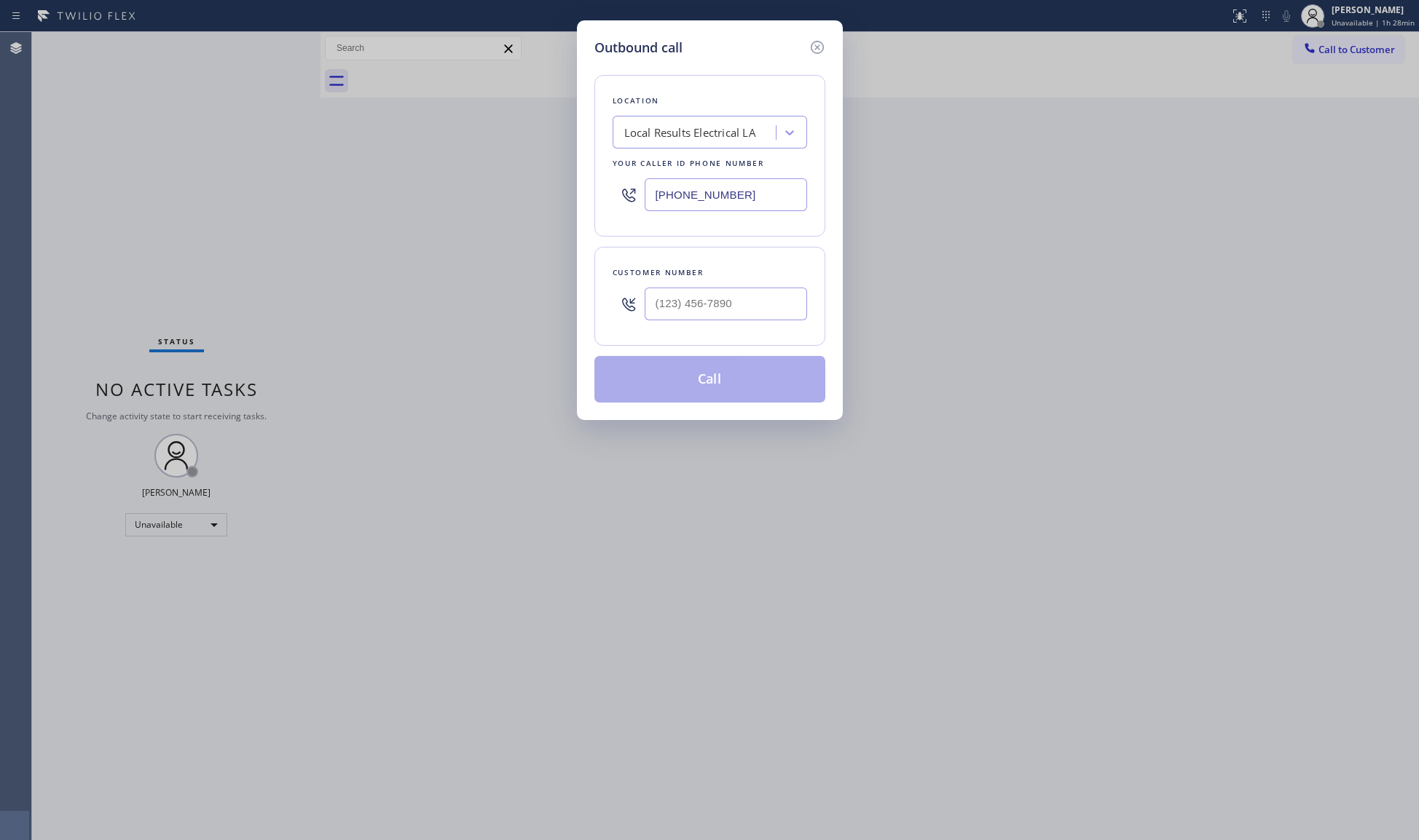
drag, startPoint x: 773, startPoint y: 199, endPoint x: 584, endPoint y: 185, distance: 189.5
click at [590, 200] on div "Outbound call Location Local Results Electrical LA Your caller id phone number …" at bounding box center [710, 220] width 266 height 400
type input "[PHONE_NUMBER]"
drag, startPoint x: 762, startPoint y: 297, endPoint x: 784, endPoint y: 289, distance: 23.4
click at [762, 298] on input "(___) ___-____" at bounding box center [726, 303] width 162 height 33
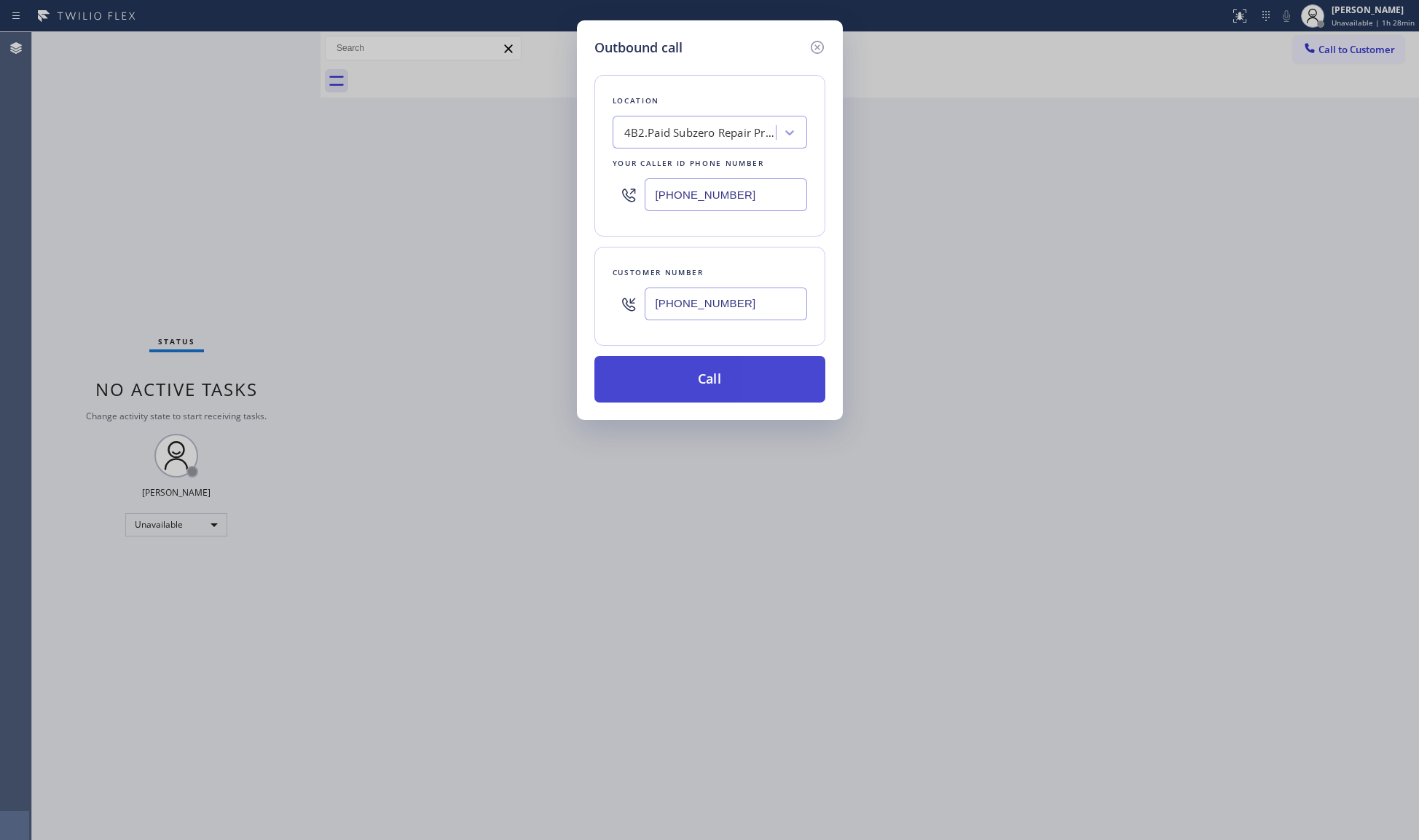
type input "[PHONE_NUMBER]"
click at [708, 365] on button "Call" at bounding box center [710, 379] width 231 height 47
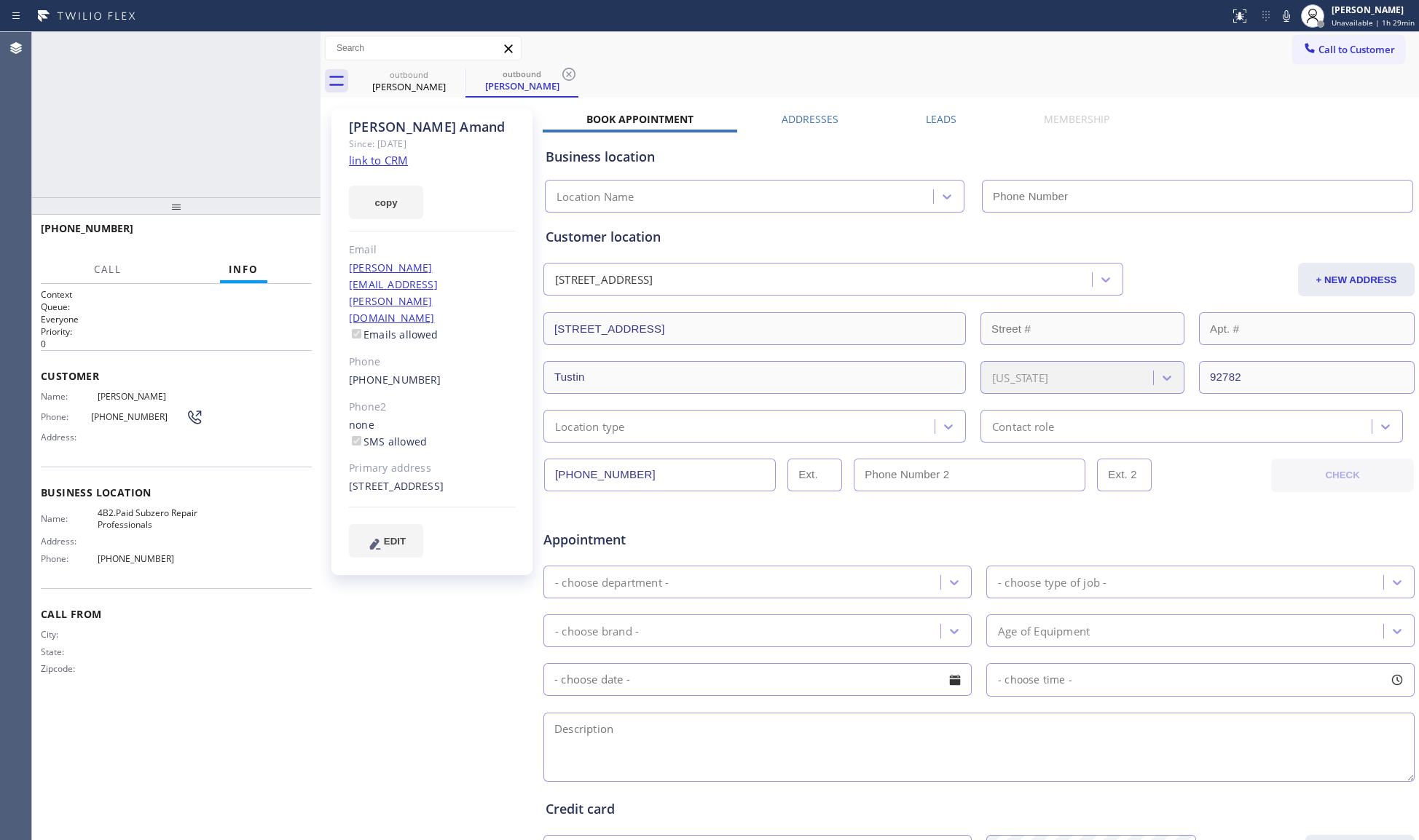
type input "[PHONE_NUMBER]"
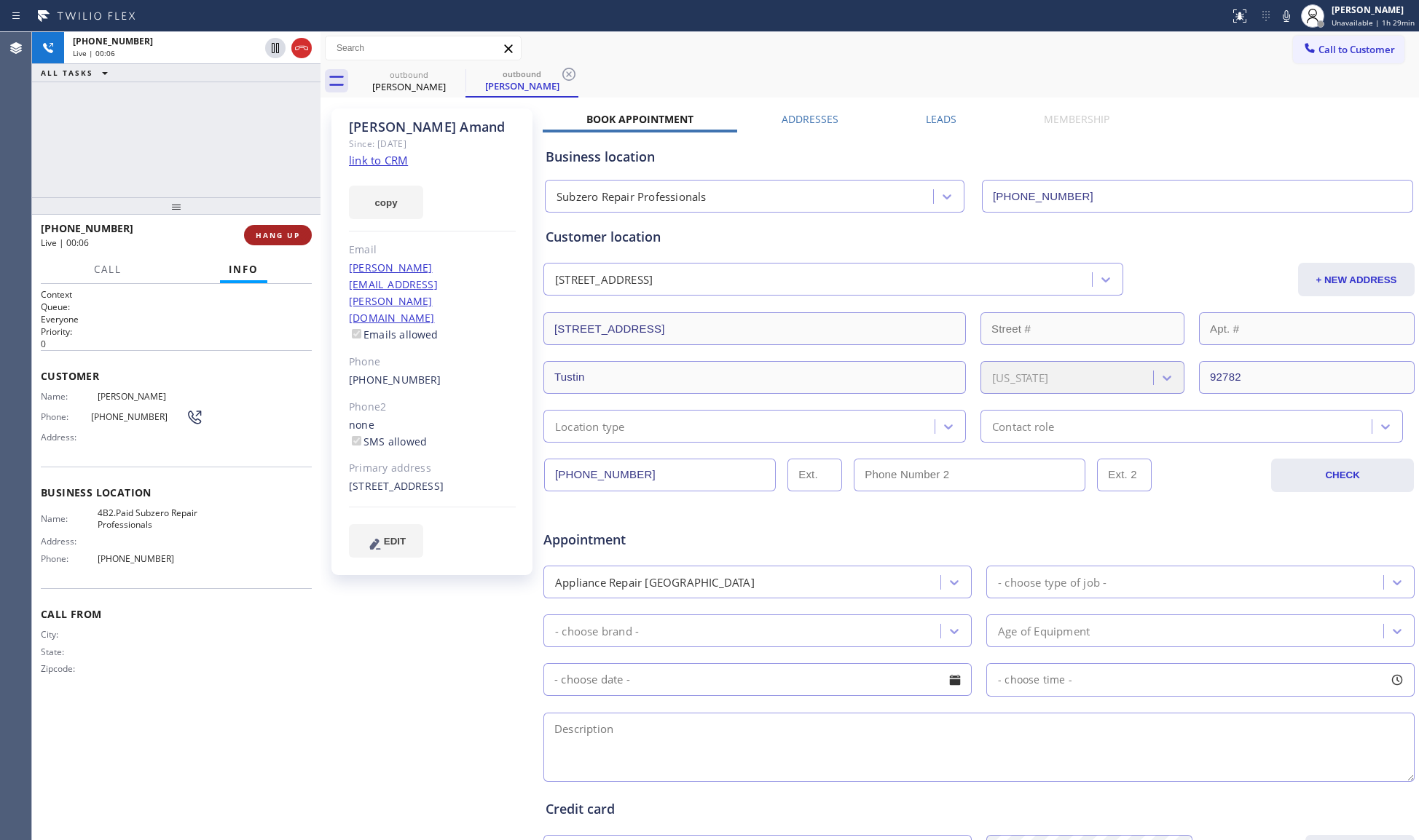
click at [286, 230] on span "HANG UP" at bounding box center [278, 235] width 44 height 10
click at [284, 230] on span "HANG UP" at bounding box center [278, 235] width 44 height 10
click at [326, 229] on div "[PERSON_NAME] Since: [DATE] link to CRM copy Email [PERSON_NAME][EMAIL_ADDRESS]…" at bounding box center [433, 573] width 218 height 944
click at [286, 230] on span "COMPLETE" at bounding box center [275, 235] width 50 height 10
click at [230, 224] on div "[PHONE_NUMBER] Wrap up | 00:01" at bounding box center [140, 235] width 197 height 38
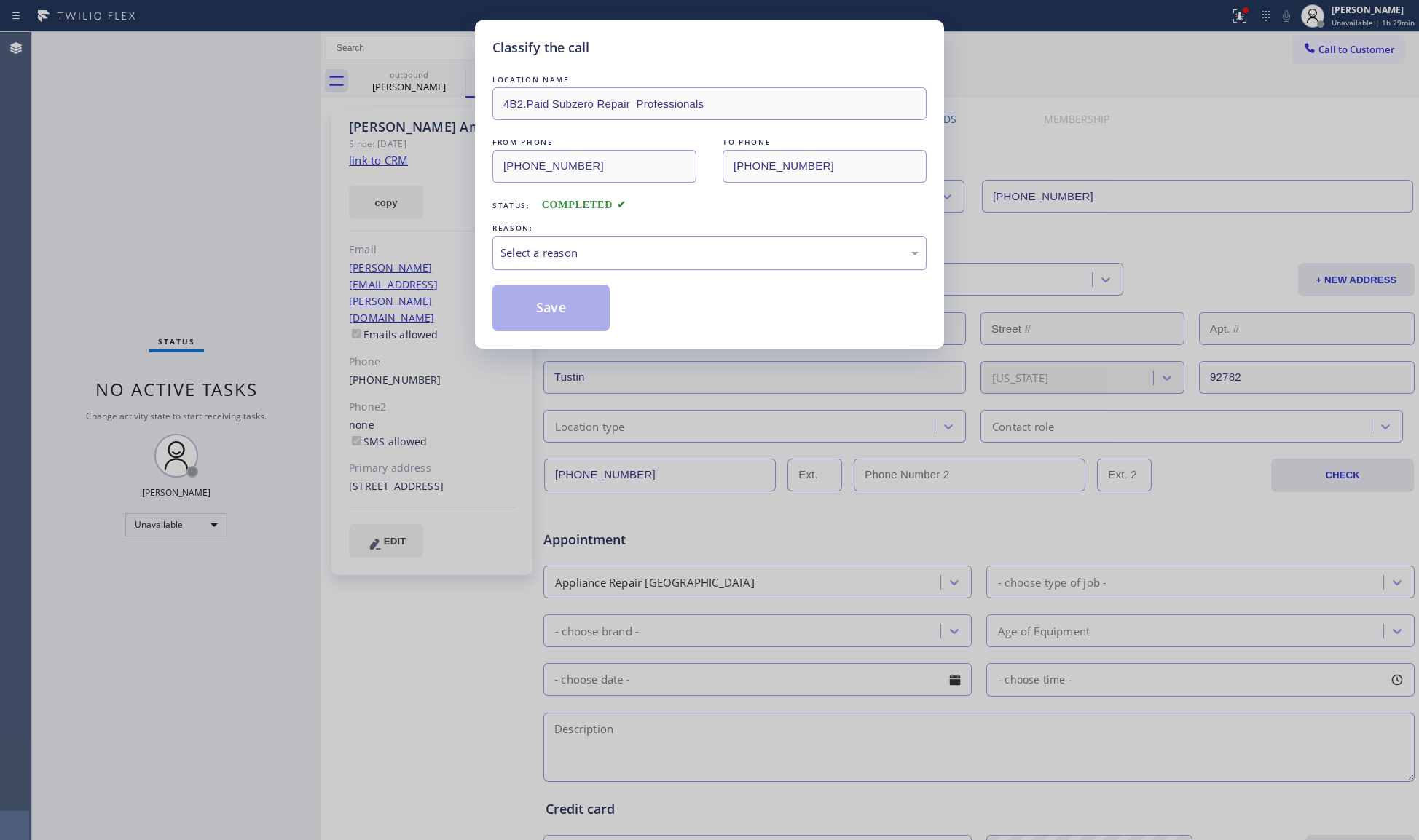
click at [542, 257] on div "Select a reason" at bounding box center [710, 253] width 418 height 17
click at [542, 314] on button "Save" at bounding box center [551, 308] width 117 height 47
click at [544, 313] on button "Save" at bounding box center [551, 308] width 117 height 47
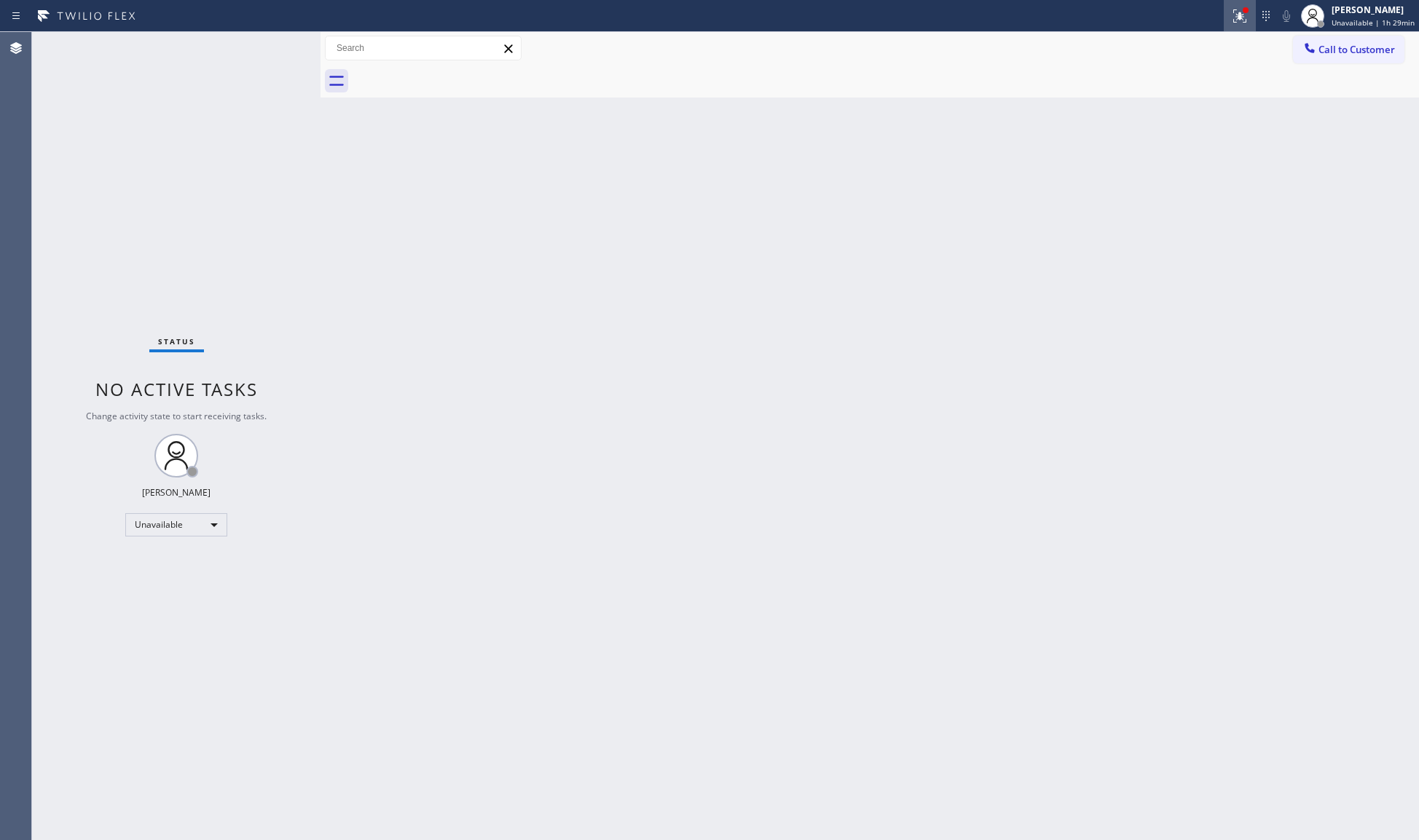
click at [1253, 14] on div at bounding box center [1240, 16] width 32 height 18
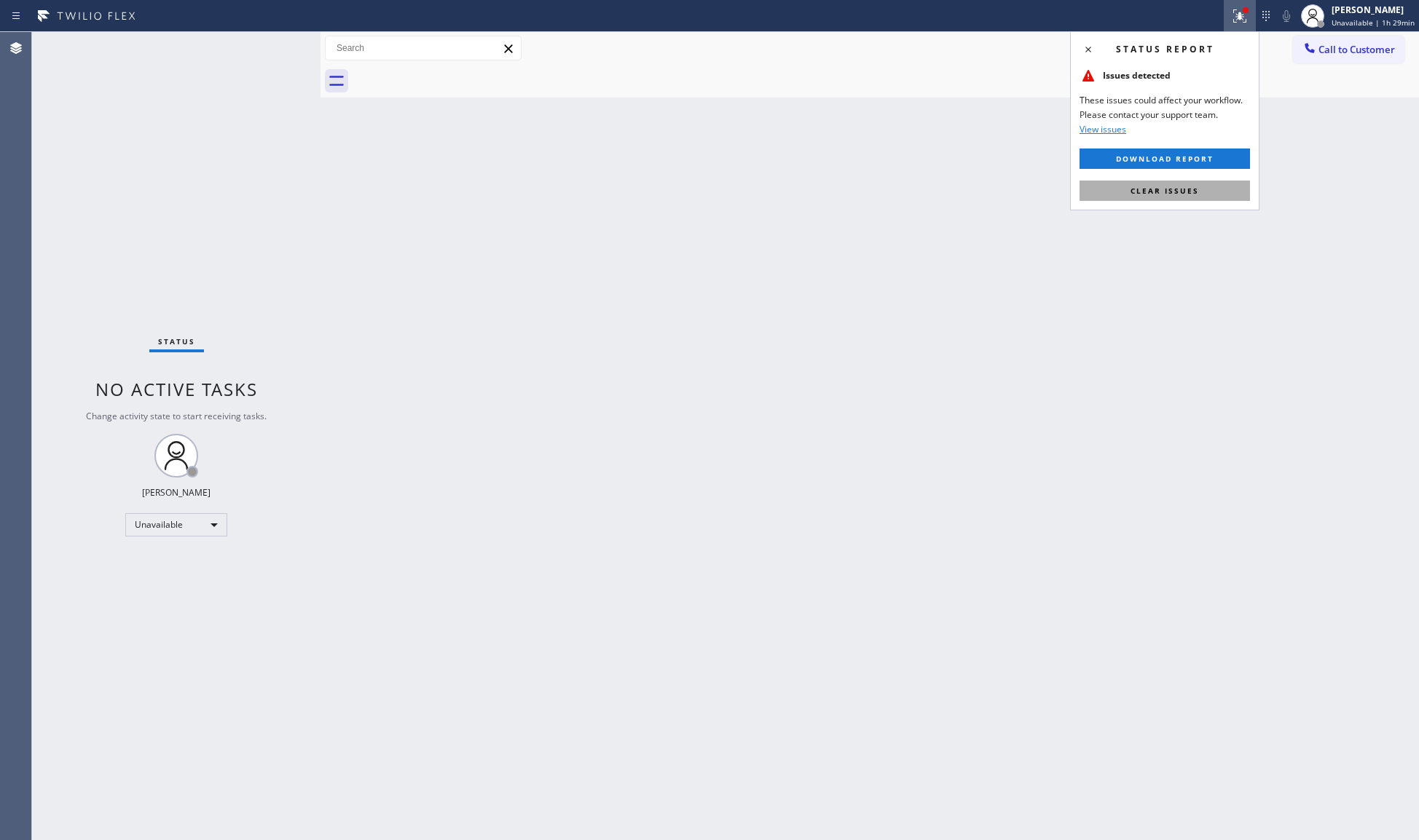
click at [1149, 195] on span "Clear issues" at bounding box center [1165, 191] width 69 height 10
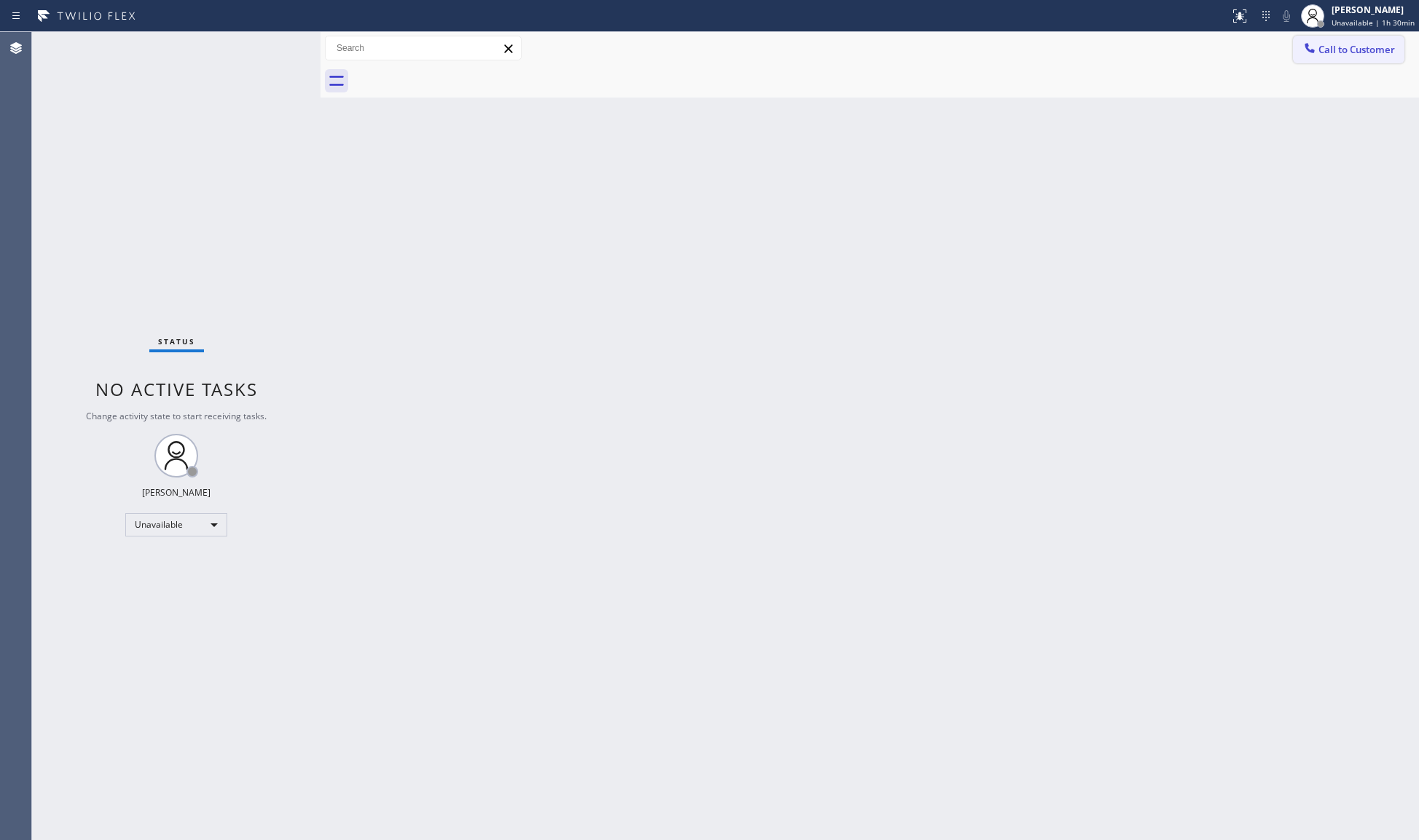
click at [1332, 59] on button "Call to Customer" at bounding box center [1348, 49] width 111 height 28
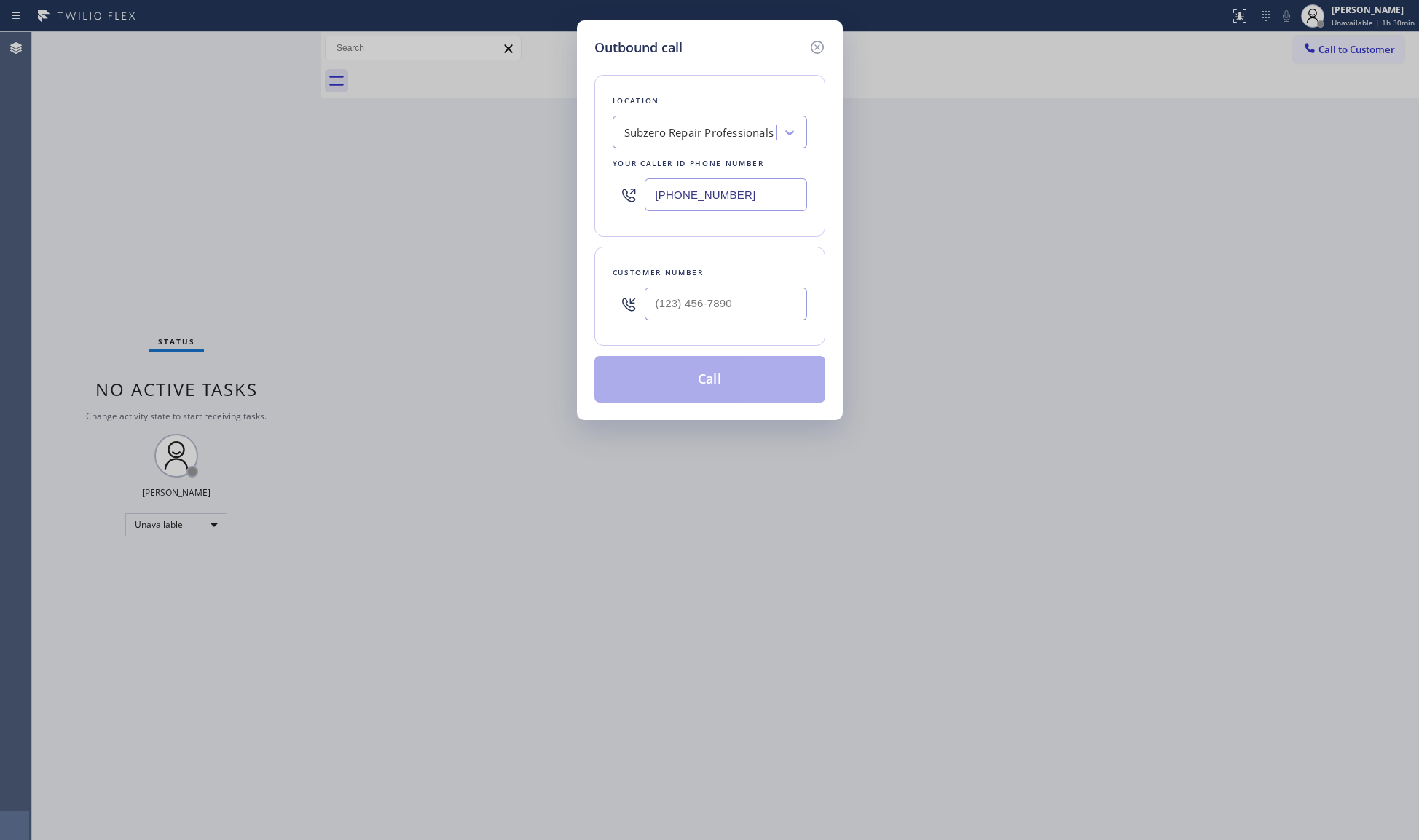
drag, startPoint x: 726, startPoint y: 202, endPoint x: 589, endPoint y: 181, distance: 138.6
click at [589, 182] on div "Outbound call Location Subzero Repair Professionals Your caller id phone number…" at bounding box center [710, 220] width 266 height 400
type input "[PHONE_NUMBER]"
drag, startPoint x: 681, startPoint y: 328, endPoint x: 693, endPoint y: 316, distance: 17.0
click at [688, 320] on div at bounding box center [726, 303] width 162 height 48
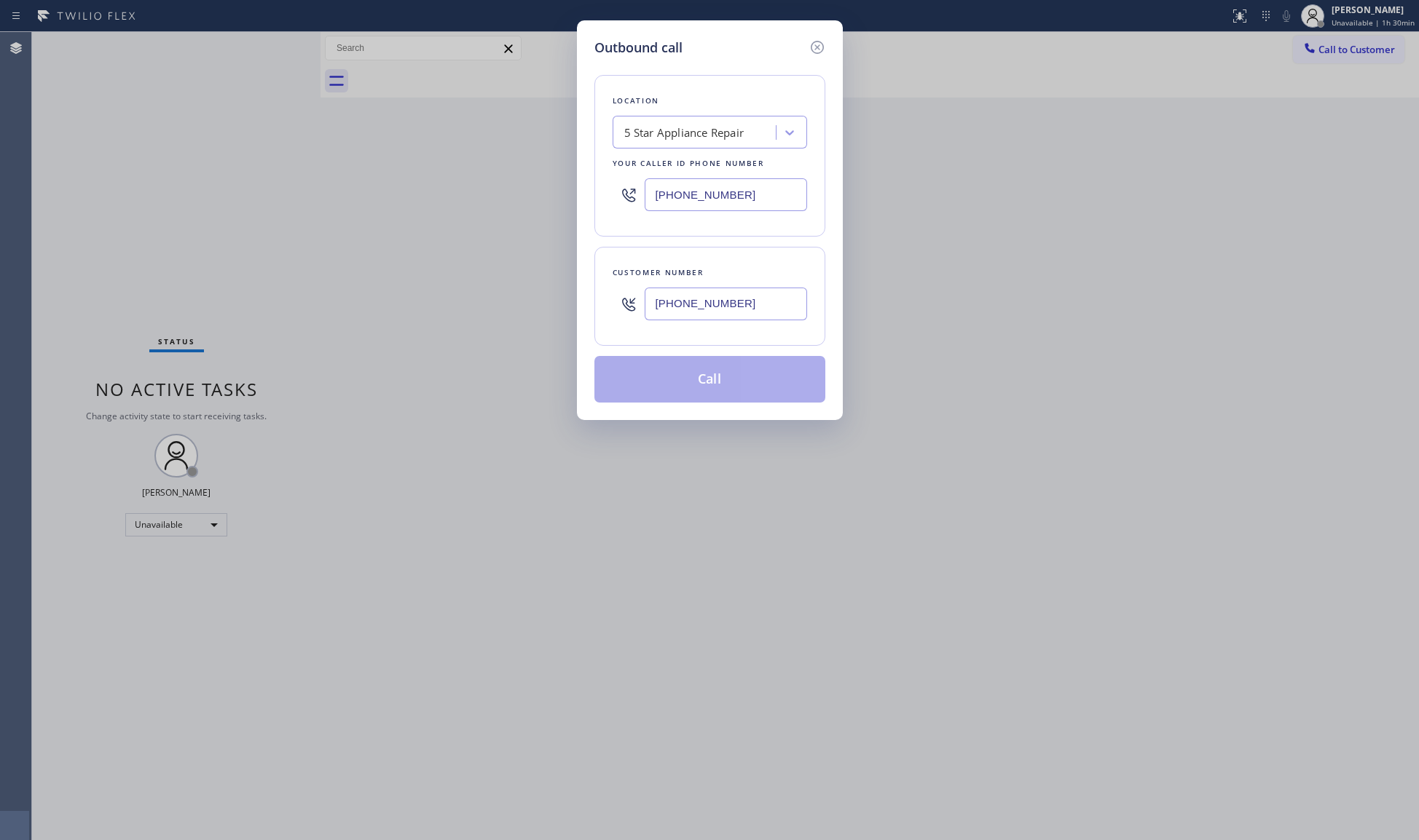
click at [695, 315] on input "[PHONE_NUMBER]" at bounding box center [726, 303] width 162 height 33
type input "[PHONE_NUMBER]"
click at [706, 383] on button "Call" at bounding box center [710, 379] width 231 height 47
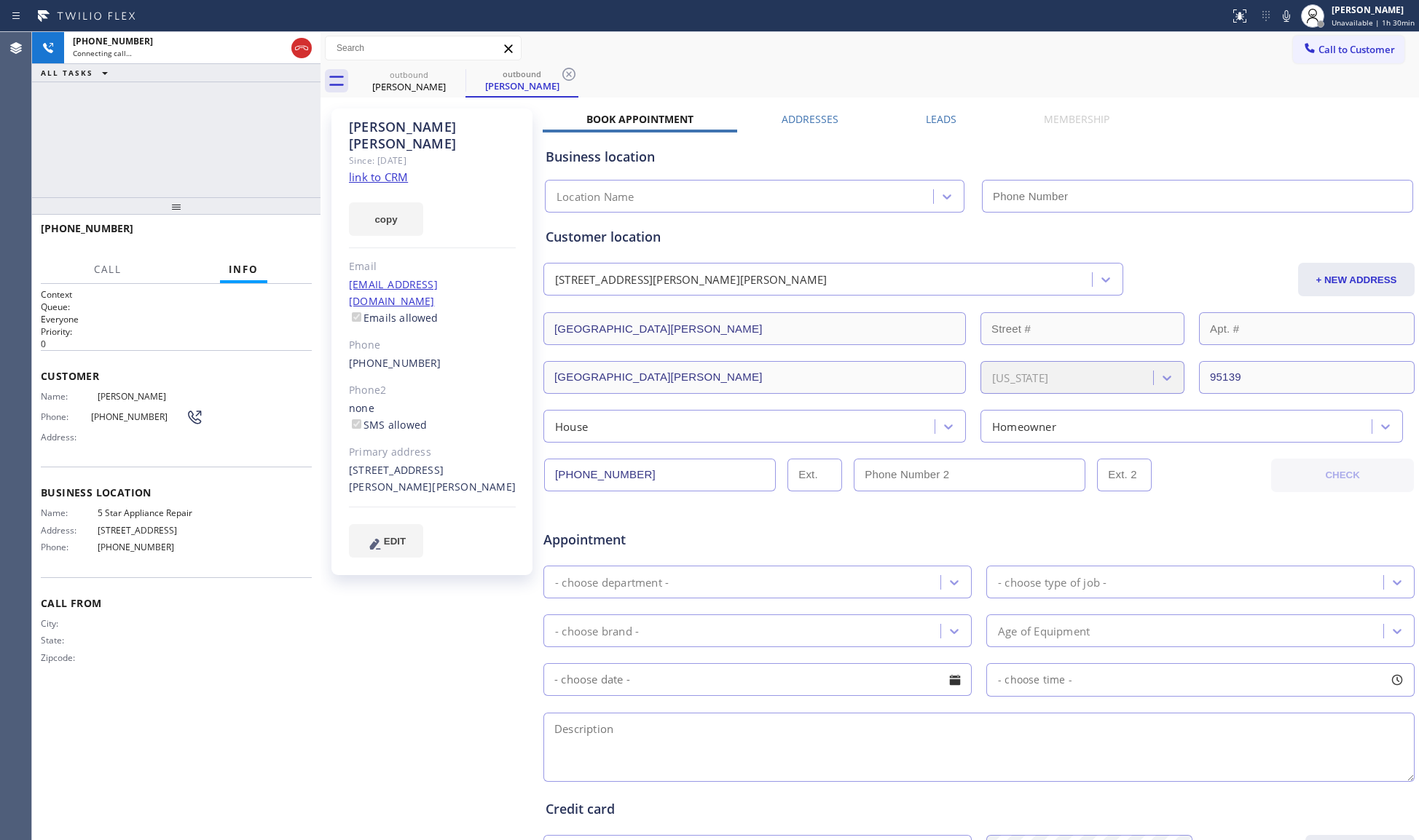
type input "[PHONE_NUMBER]"
click at [278, 237] on span "HANG UP" at bounding box center [278, 235] width 44 height 10
click at [280, 237] on span "HANG UP" at bounding box center [278, 235] width 44 height 10
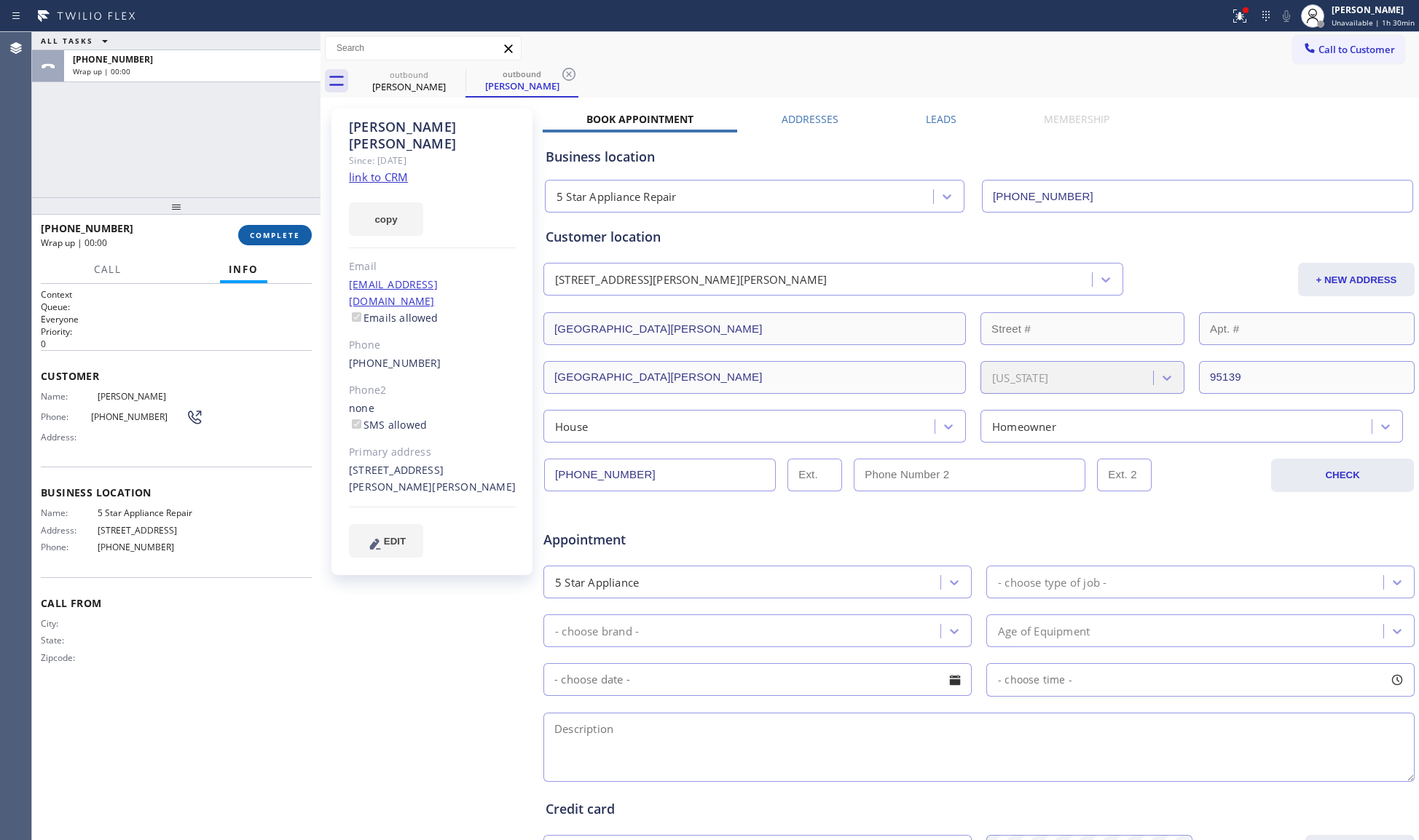
click at [286, 235] on span "COMPLETE" at bounding box center [275, 235] width 50 height 10
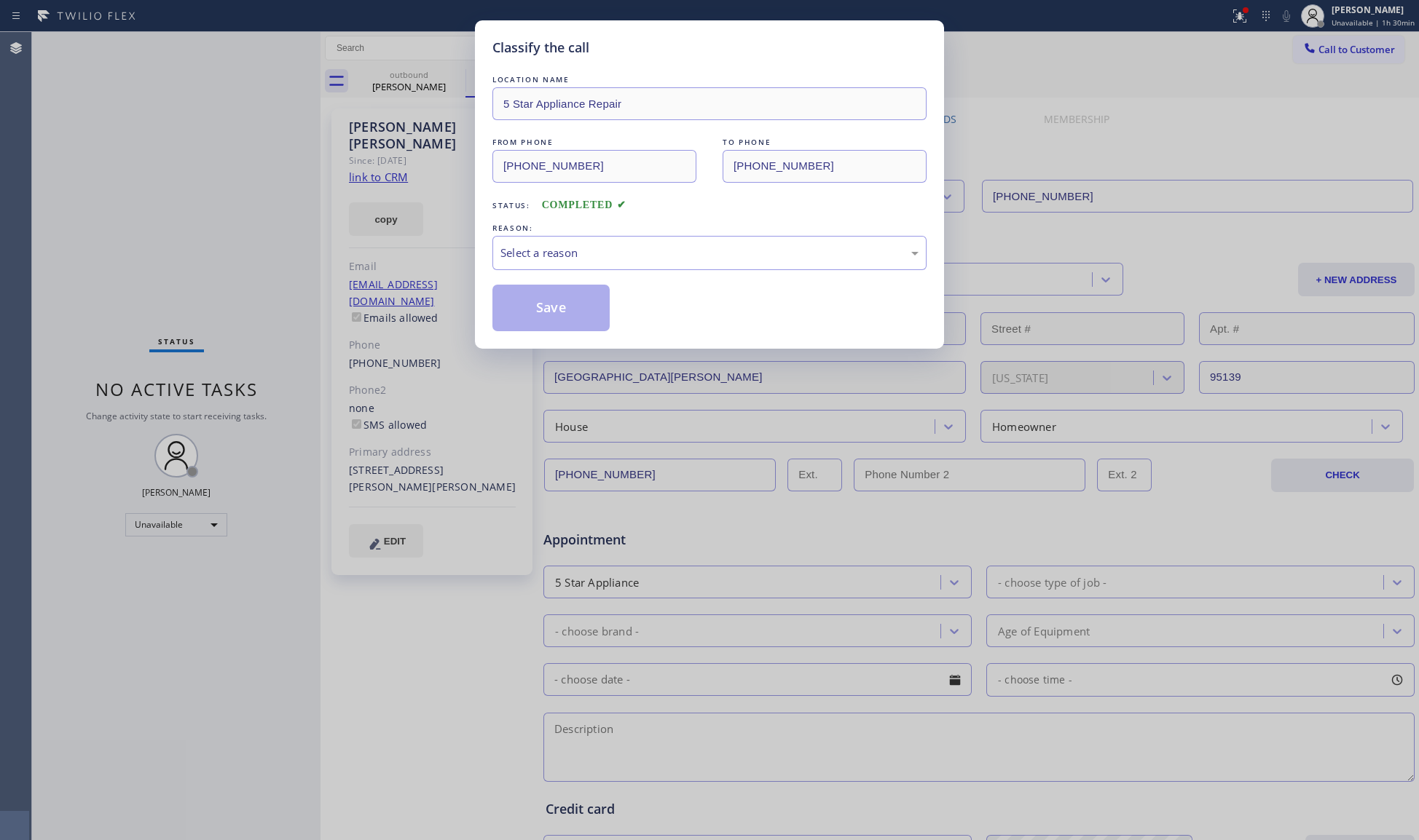
click at [735, 280] on div "LOCATION NAME 5 Star Appliance Repair FROM PHONE [PHONE_NUMBER] TO PHONE [PHONE…" at bounding box center [709, 201] width 434 height 259
click at [692, 237] on div "Select a reason" at bounding box center [709, 252] width 434 height 34
drag, startPoint x: 567, startPoint y: 308, endPoint x: 668, endPoint y: 263, distance: 110.6
click at [569, 303] on button "Save" at bounding box center [551, 308] width 117 height 47
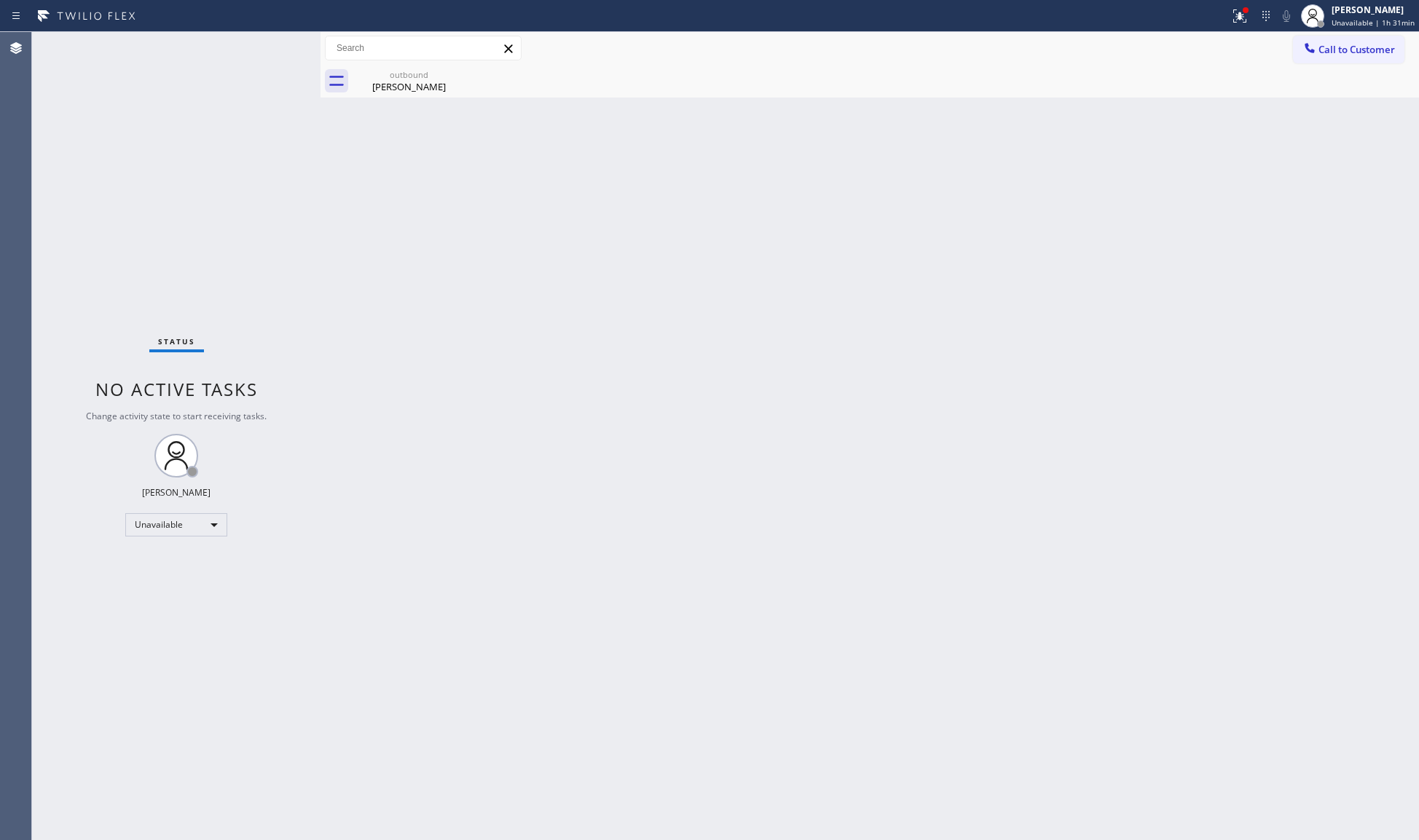
drag, startPoint x: 1315, startPoint y: 49, endPoint x: 1300, endPoint y: 53, distance: 15.5
click at [1315, 49] on icon at bounding box center [1309, 48] width 14 height 14
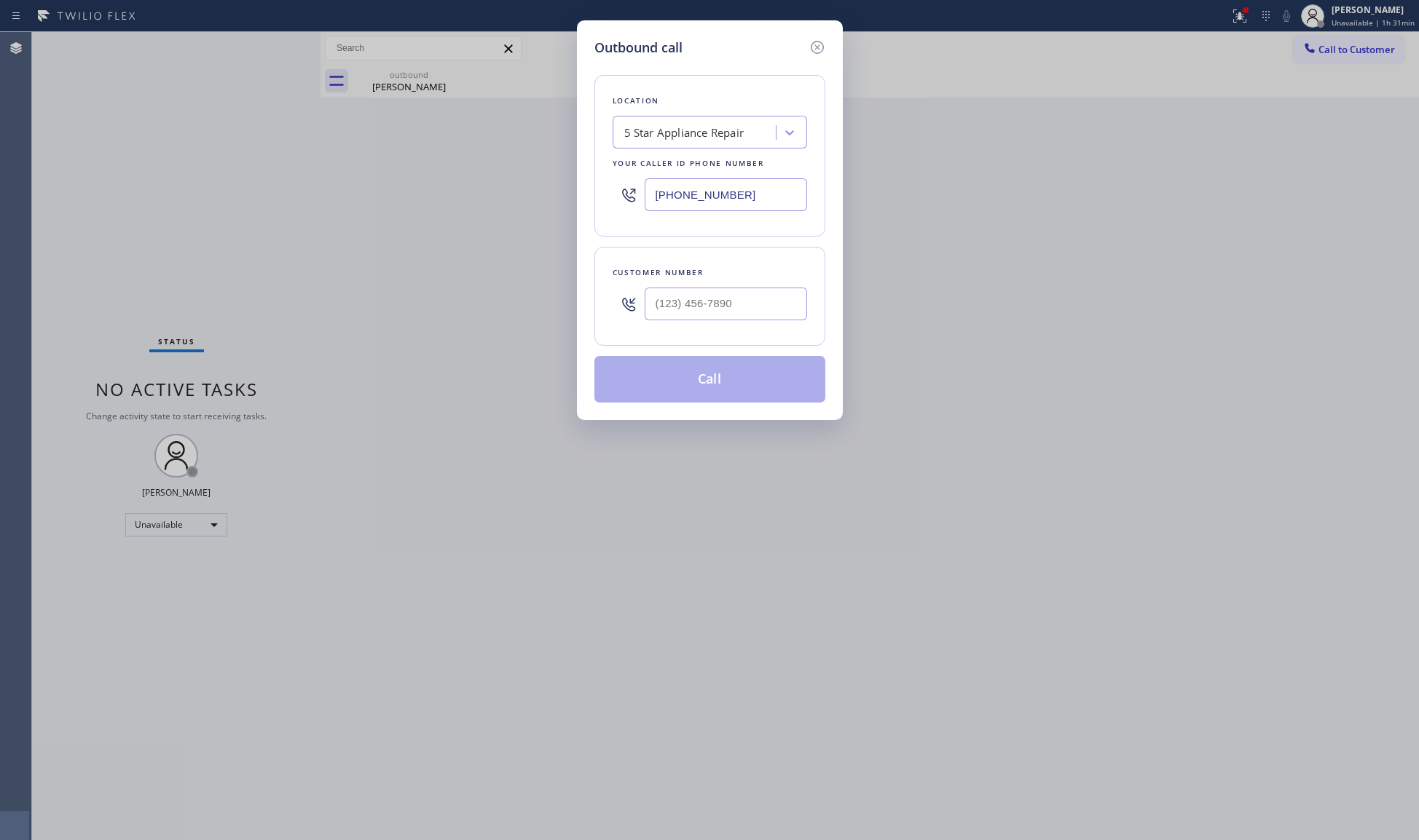
drag, startPoint x: 715, startPoint y: 201, endPoint x: 546, endPoint y: 175, distance: 171.0
click at [545, 176] on div "Outbound call Location 5 Star Appliance Repair Your caller id phone number [PHO…" at bounding box center [709, 420] width 1419 height 840
type input "[PHONE_NUMBER]"
drag, startPoint x: 746, startPoint y: 268, endPoint x: 746, endPoint y: 283, distance: 15.0
click at [746, 275] on div "Customer number" at bounding box center [710, 272] width 195 height 15
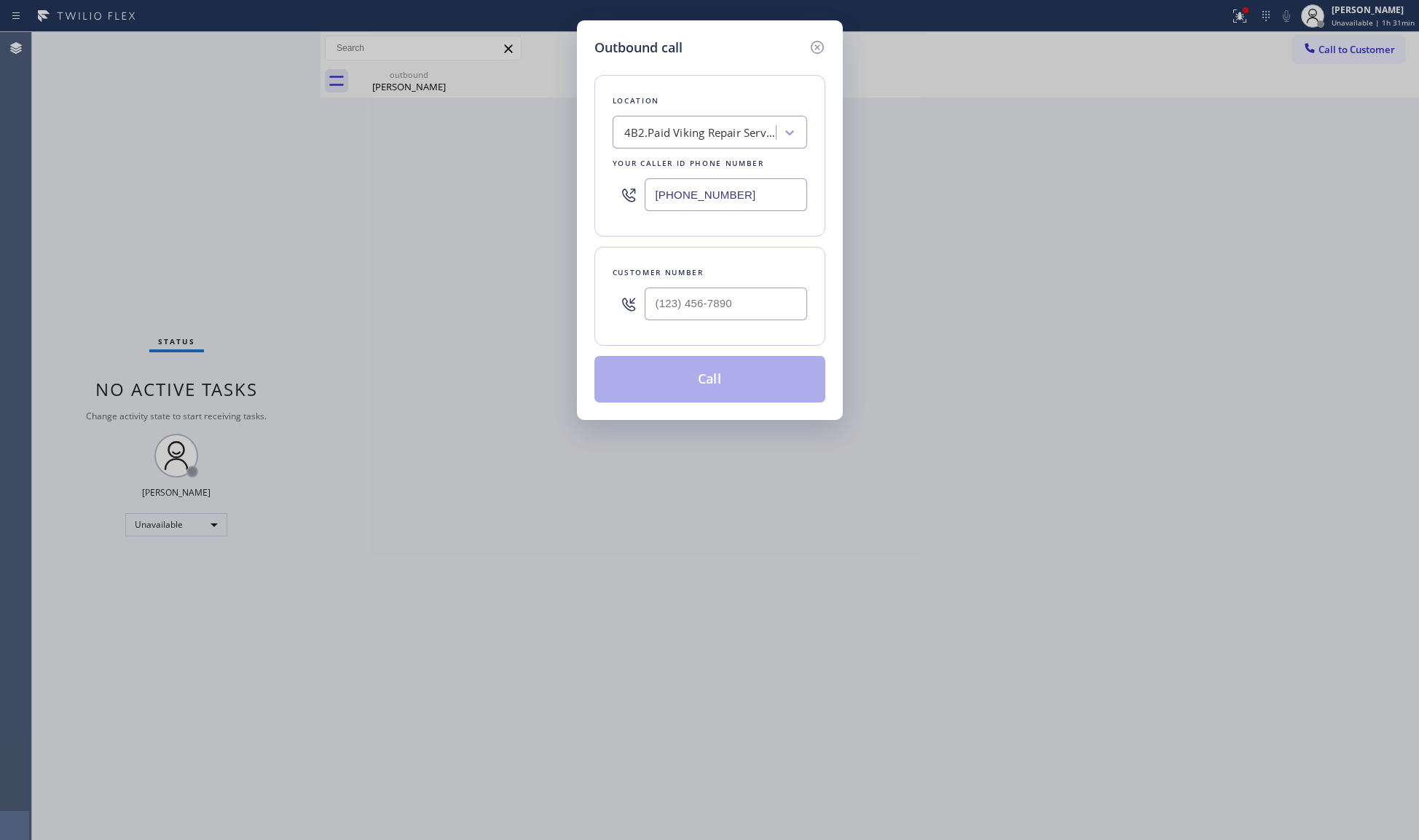
click at [746, 284] on div at bounding box center [726, 303] width 162 height 48
click at [758, 294] on input "[PHONE_NUMBER]" at bounding box center [726, 303] width 162 height 33
type input "[PHONE_NUMBER]"
click at [704, 362] on button "Call" at bounding box center [710, 379] width 231 height 47
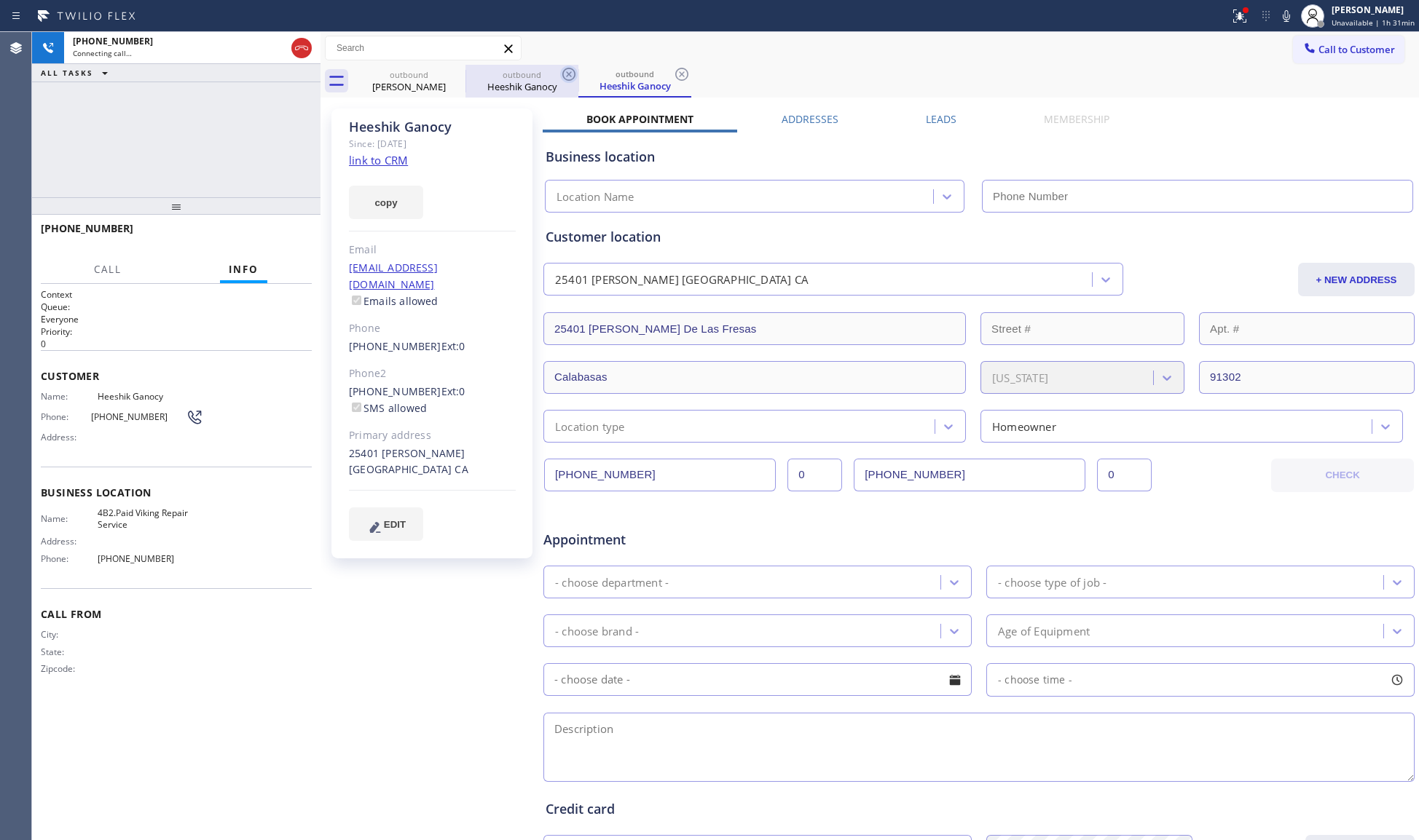
click at [563, 79] on icon at bounding box center [569, 74] width 18 height 18
click at [673, 79] on icon at bounding box center [681, 74] width 18 height 18
type input "[PHONE_NUMBER]"
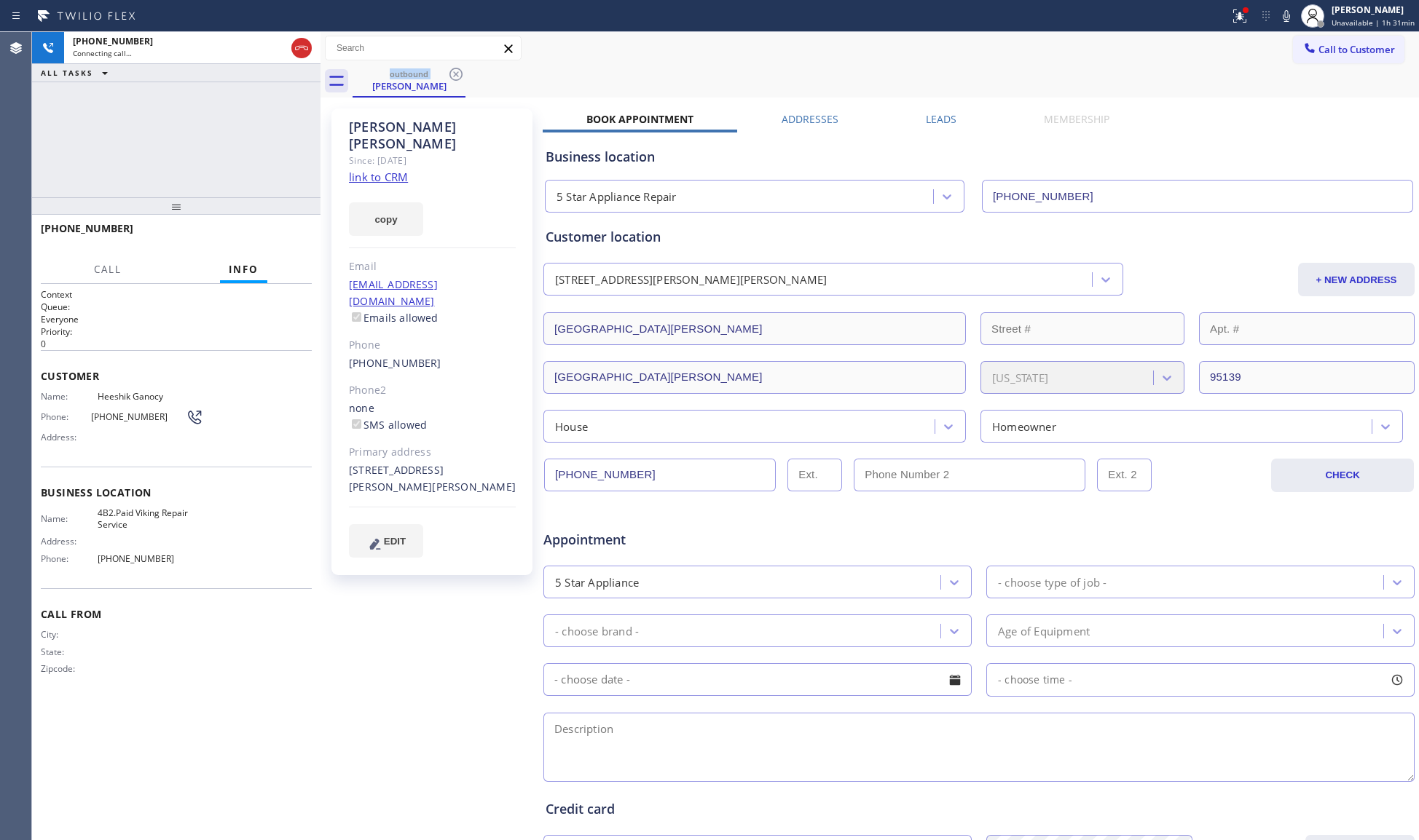
click at [563, 79] on div "outbound [PERSON_NAME]" at bounding box center [886, 81] width 1066 height 33
click at [560, 127] on div "Business location 5 Star Appliance Repair [PHONE_NUMBER]" at bounding box center [979, 170] width 873 height 86
drag, startPoint x: 816, startPoint y: 155, endPoint x: 676, endPoint y: 77, distance: 160.3
click at [676, 77] on div "outbound [PERSON_NAME]" at bounding box center [886, 81] width 1066 height 33
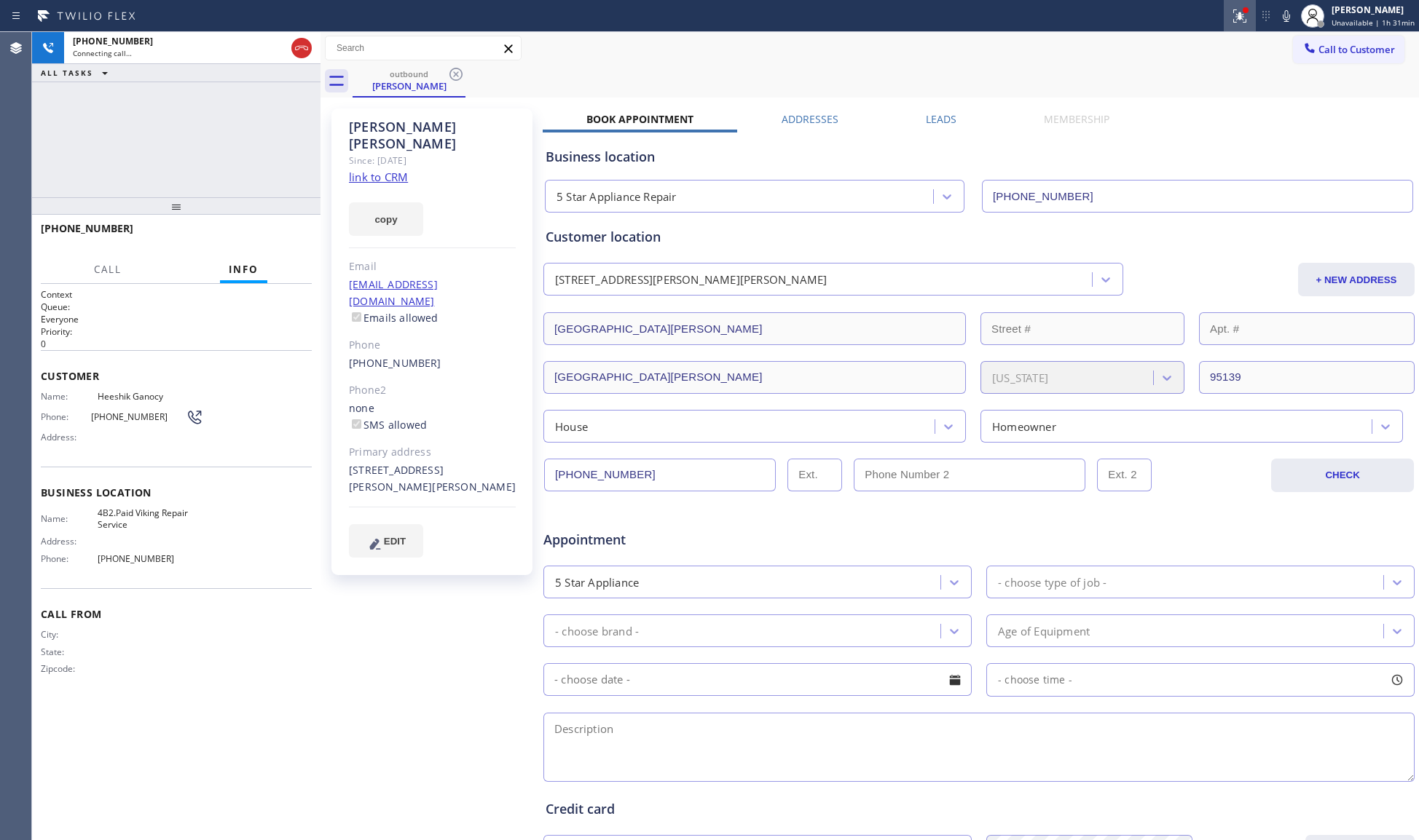
drag, startPoint x: 1251, startPoint y: 32, endPoint x: 1242, endPoint y: 28, distance: 9.8
click at [1250, 32] on div "Call to Customer Outbound call Location Viking Repair Service Your caller id ph…" at bounding box center [870, 48] width 1099 height 33
click at [1242, 28] on button at bounding box center [1240, 16] width 32 height 32
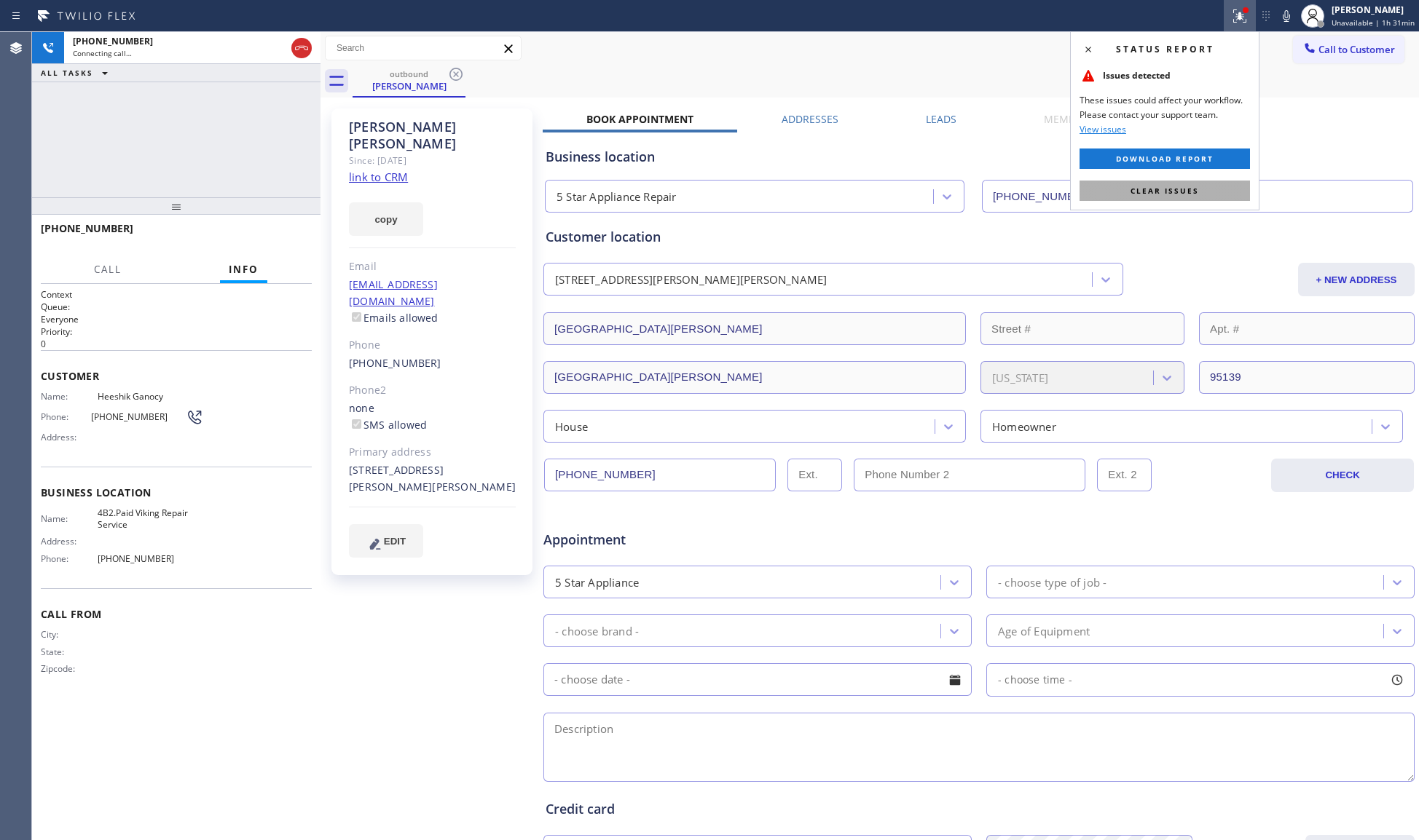
drag, startPoint x: 1205, startPoint y: 188, endPoint x: 1158, endPoint y: 155, distance: 57.4
click at [1204, 187] on button "Clear issues" at bounding box center [1165, 191] width 171 height 20
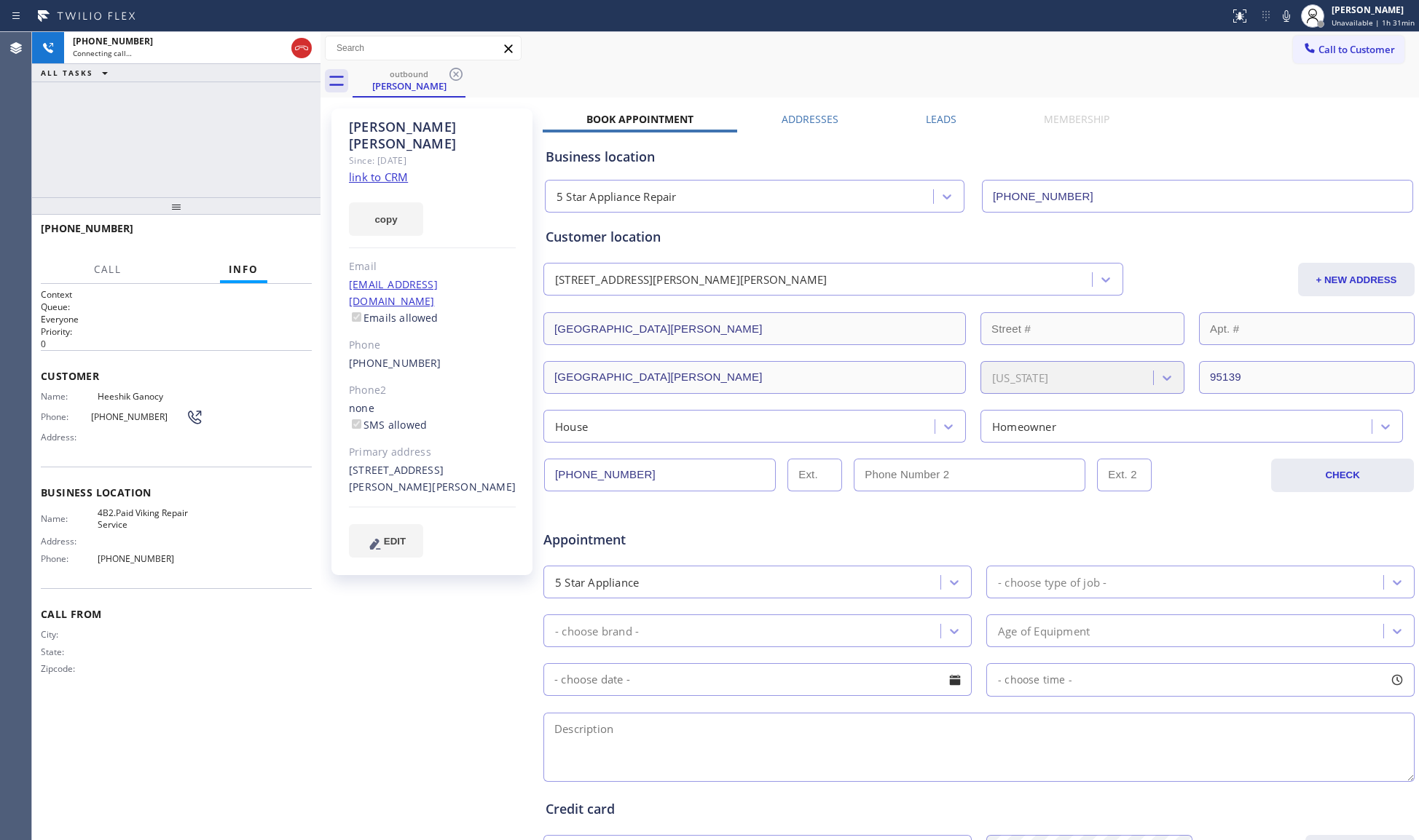
drag, startPoint x: 1115, startPoint y: 109, endPoint x: 1129, endPoint y: 70, distance: 41.4
click at [1106, 103] on div "[PERSON_NAME] Since: [DATE] link to CRM copy Email [EMAIL_ADDRESS][DOMAIN_NAME]…" at bounding box center [870, 573] width 1091 height 944
click at [300, 48] on icon at bounding box center [302, 48] width 13 height 4
drag, startPoint x: 382, startPoint y: 77, endPoint x: 408, endPoint y: 77, distance: 26.0
click at [392, 77] on div "outbound" at bounding box center [409, 74] width 110 height 11
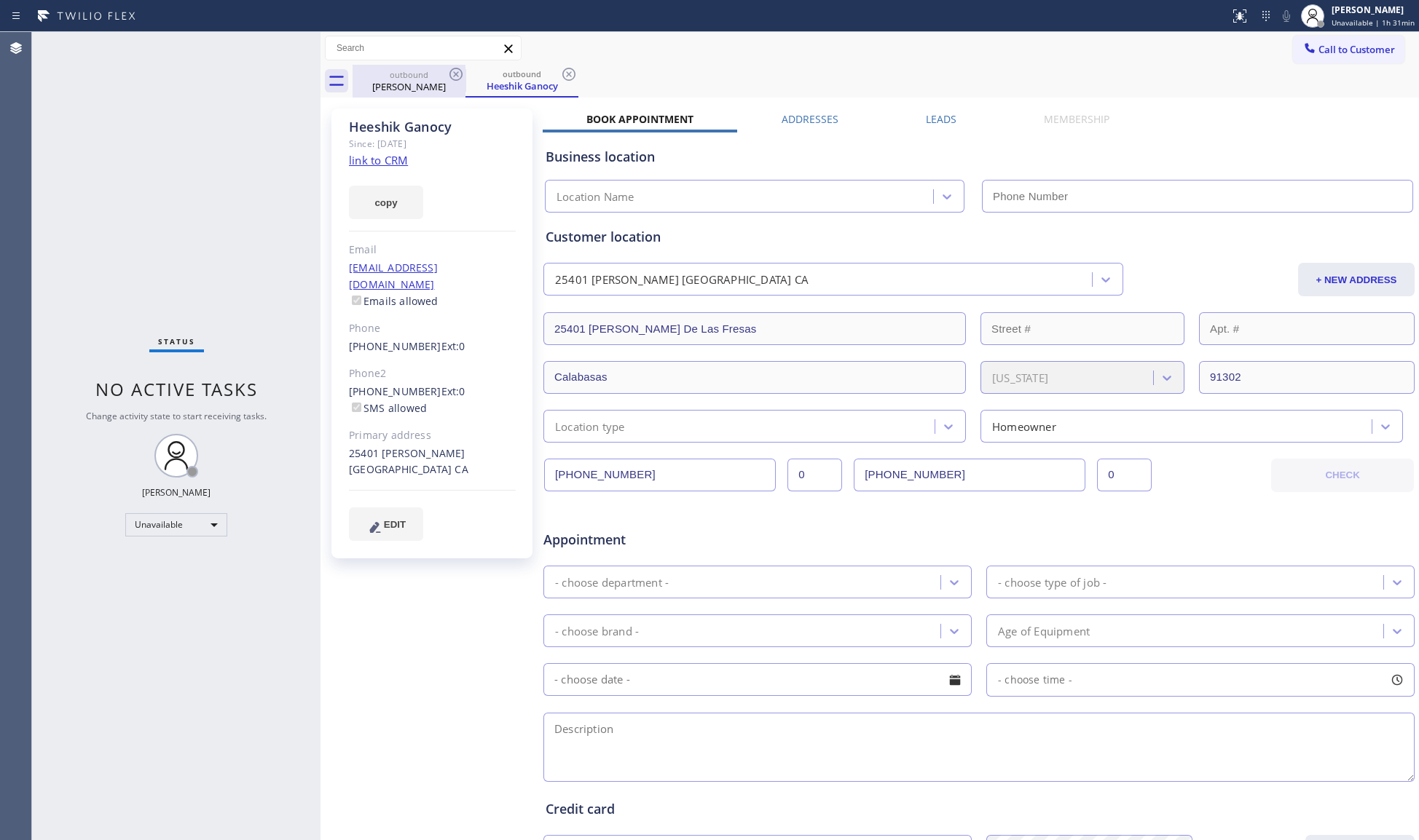
click at [478, 69] on div "outbound" at bounding box center [522, 74] width 110 height 11
click at [431, 74] on div "outbound" at bounding box center [409, 74] width 110 height 11
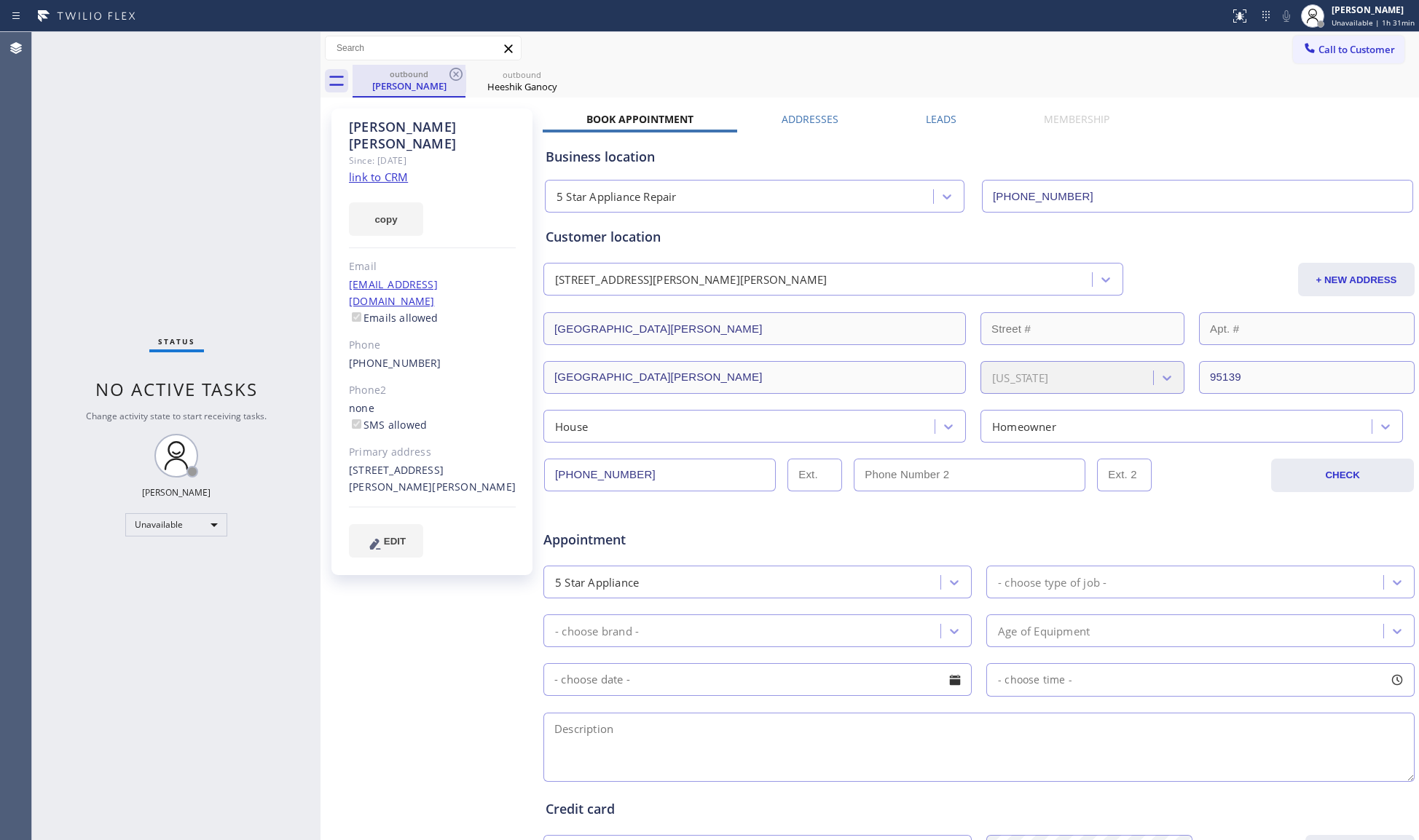
click at [431, 74] on div "outbound" at bounding box center [409, 74] width 110 height 11
click at [432, 74] on div "outbound" at bounding box center [409, 74] width 110 height 11
click at [455, 71] on icon at bounding box center [456, 74] width 18 height 18
type input "[PHONE_NUMBER]"
click at [0, 0] on icon at bounding box center [0, 0] width 0 height 0
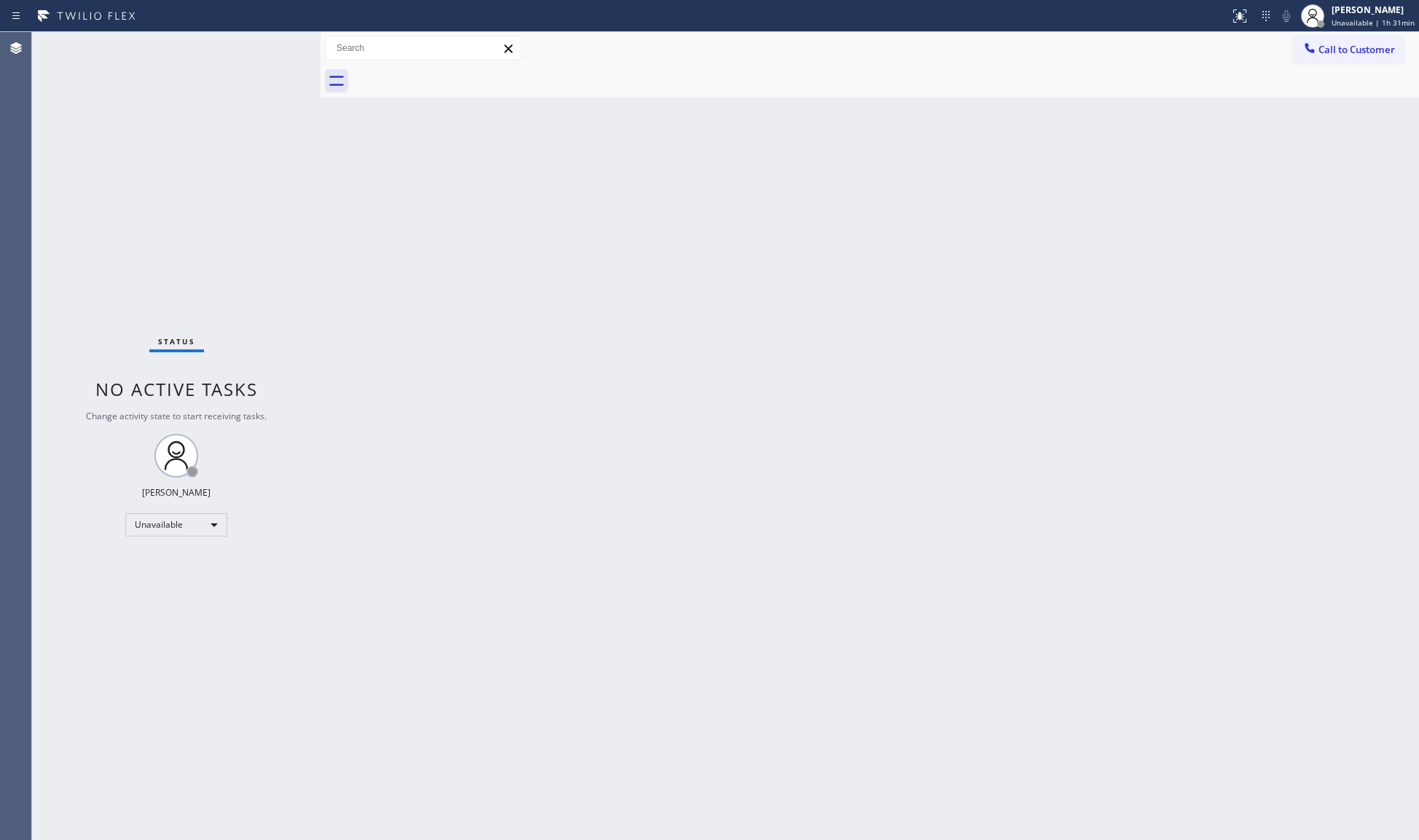
click at [455, 71] on div at bounding box center [886, 81] width 1066 height 33
click at [1287, 38] on div "Call to Customer Outbound call Location Viking Repair Service Your caller id ph…" at bounding box center [870, 48] width 1099 height 25
click at [1327, 28] on div at bounding box center [1313, 16] width 32 height 32
drag, startPoint x: 1193, startPoint y: 41, endPoint x: 1269, endPoint y: 44, distance: 76.1
click at [1213, 44] on div "Call to Customer Outbound call Location Viking Repair Service Your caller id ph…" at bounding box center [870, 48] width 1099 height 25
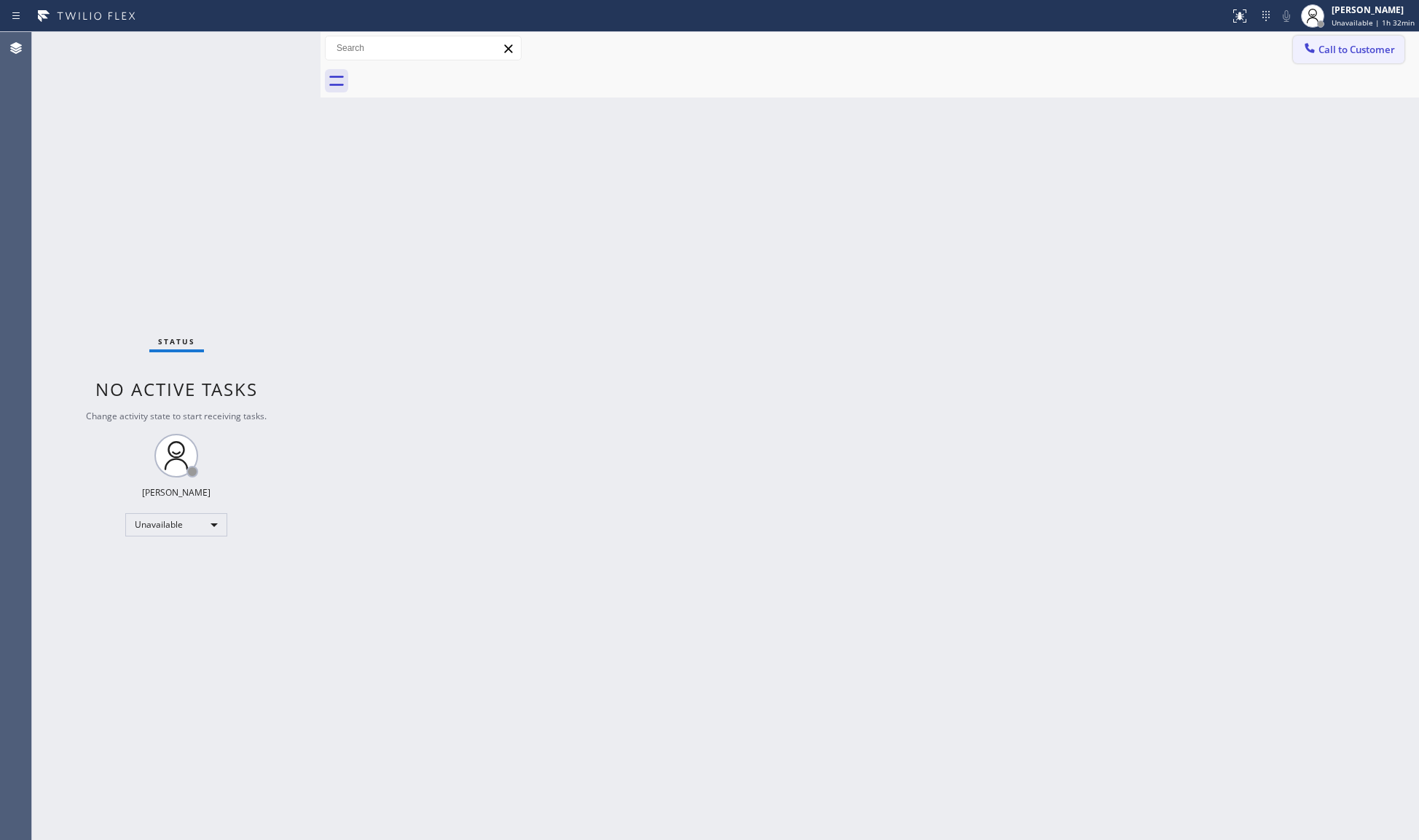
click at [1301, 43] on div at bounding box center [1309, 49] width 18 height 18
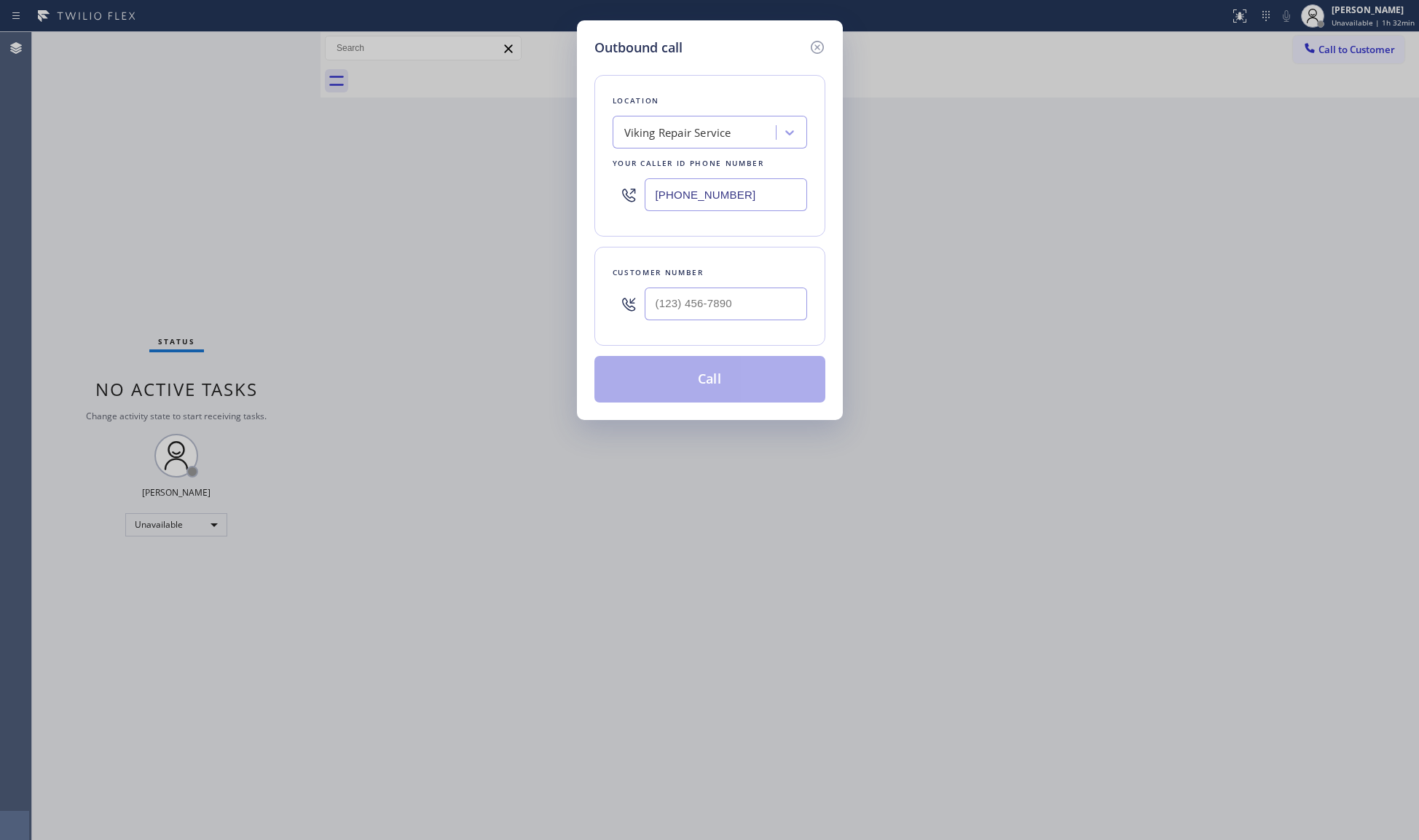
drag, startPoint x: 746, startPoint y: 198, endPoint x: 628, endPoint y: 191, distance: 118.2
click at [628, 191] on div "[PHONE_NUMBER]" at bounding box center [710, 195] width 195 height 48
type input "[PHONE_NUMBER]"
click at [825, 297] on div "Outbound call Location Spectrum Appliance Repair [PERSON_NAME] Your caller id p…" at bounding box center [710, 220] width 266 height 400
click at [796, 297] on input "(___) ___-____" at bounding box center [726, 303] width 162 height 33
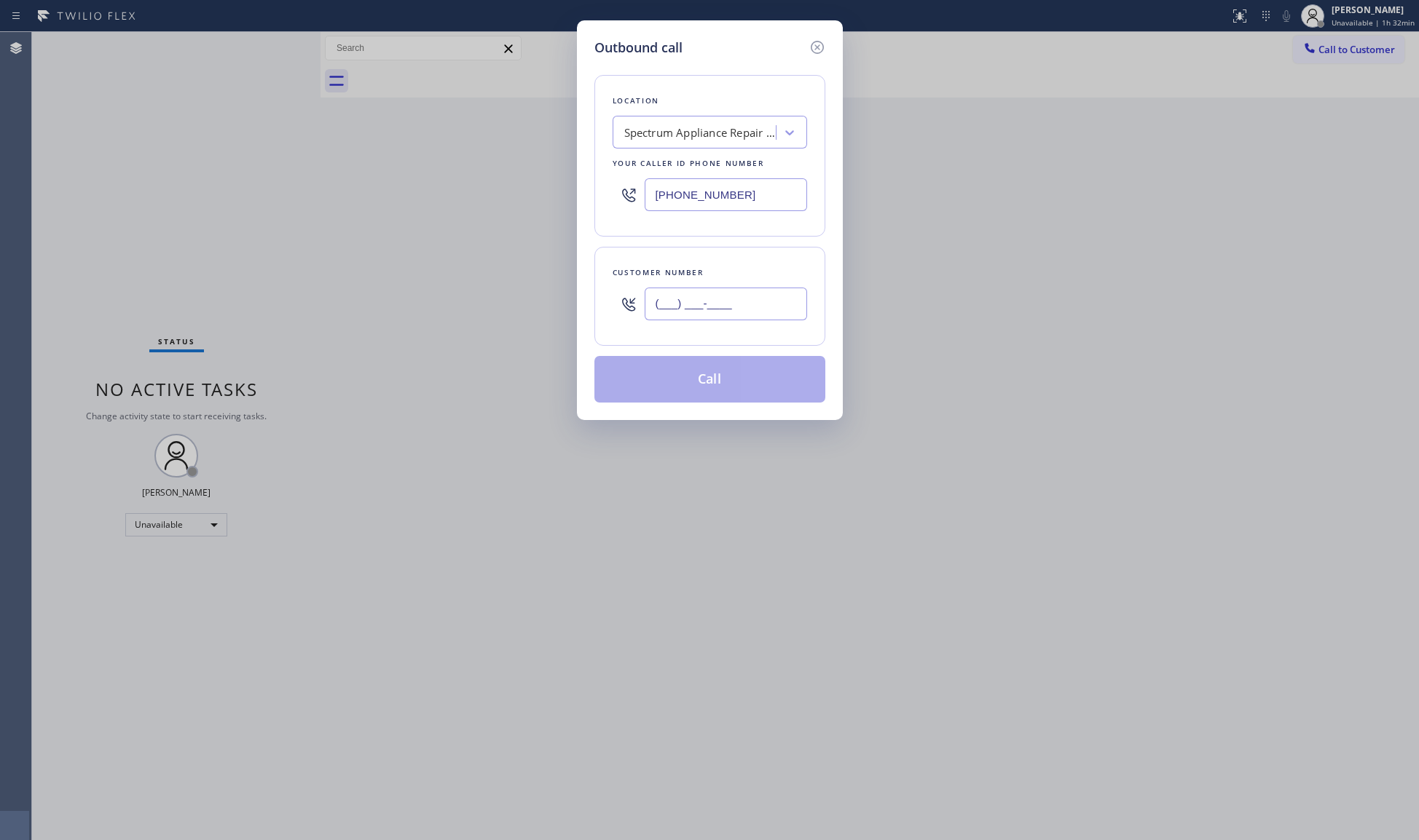
drag, startPoint x: 796, startPoint y: 297, endPoint x: 784, endPoint y: 297, distance: 12.0
click at [784, 297] on input "(___) ___-____" at bounding box center [726, 303] width 162 height 33
click at [770, 289] on input "(___) ___-____" at bounding box center [726, 303] width 162 height 33
click at [671, 308] on input "(___) ___-____" at bounding box center [726, 303] width 162 height 33
click at [671, 309] on input "(___) ___-____" at bounding box center [726, 303] width 162 height 33
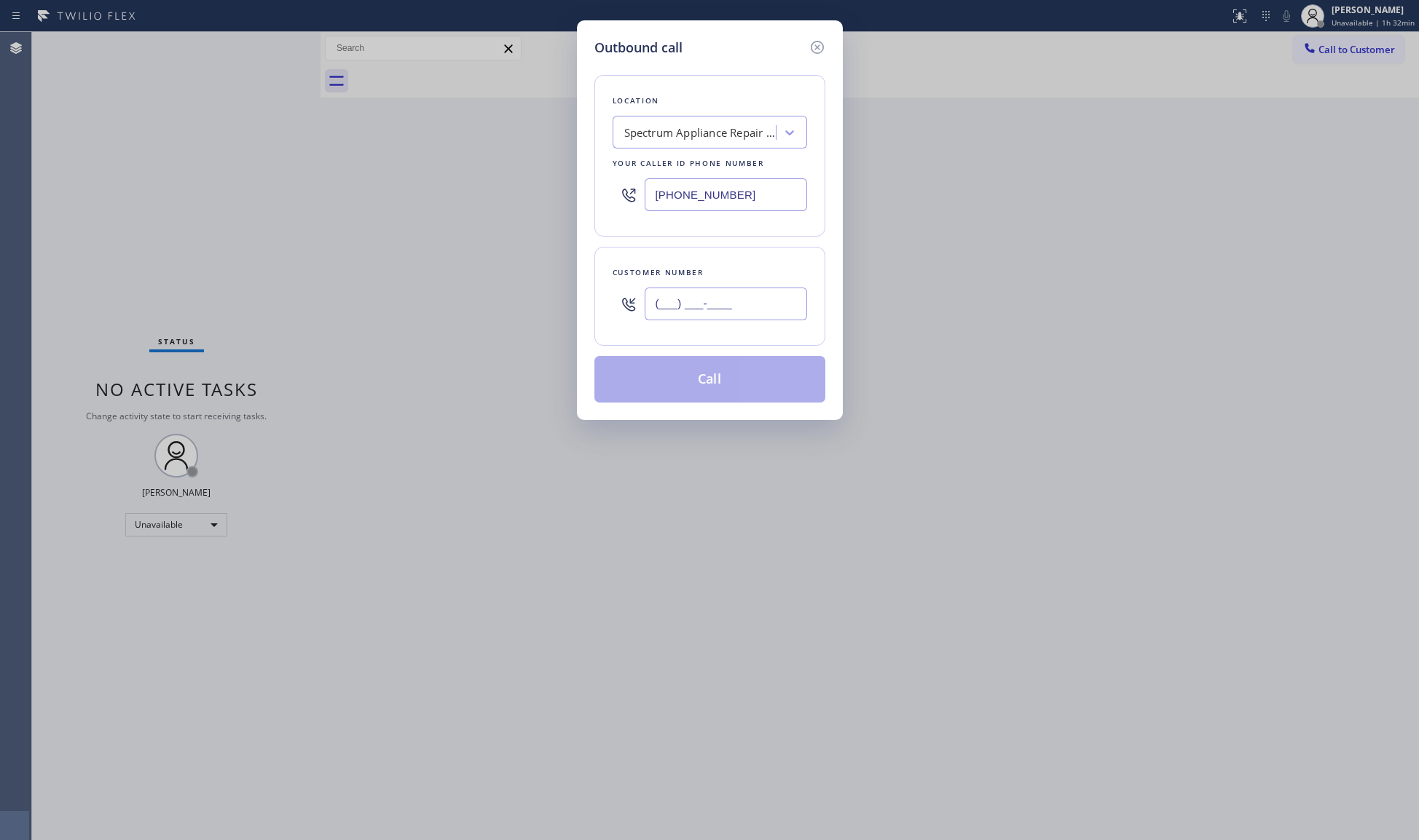
click at [667, 309] on input "(___) ___-____" at bounding box center [726, 303] width 162 height 33
type input "[PHONE_NUMBER]"
drag, startPoint x: 718, startPoint y: 382, endPoint x: 727, endPoint y: 331, distance: 51.8
click at [718, 380] on button "Call" at bounding box center [710, 379] width 231 height 47
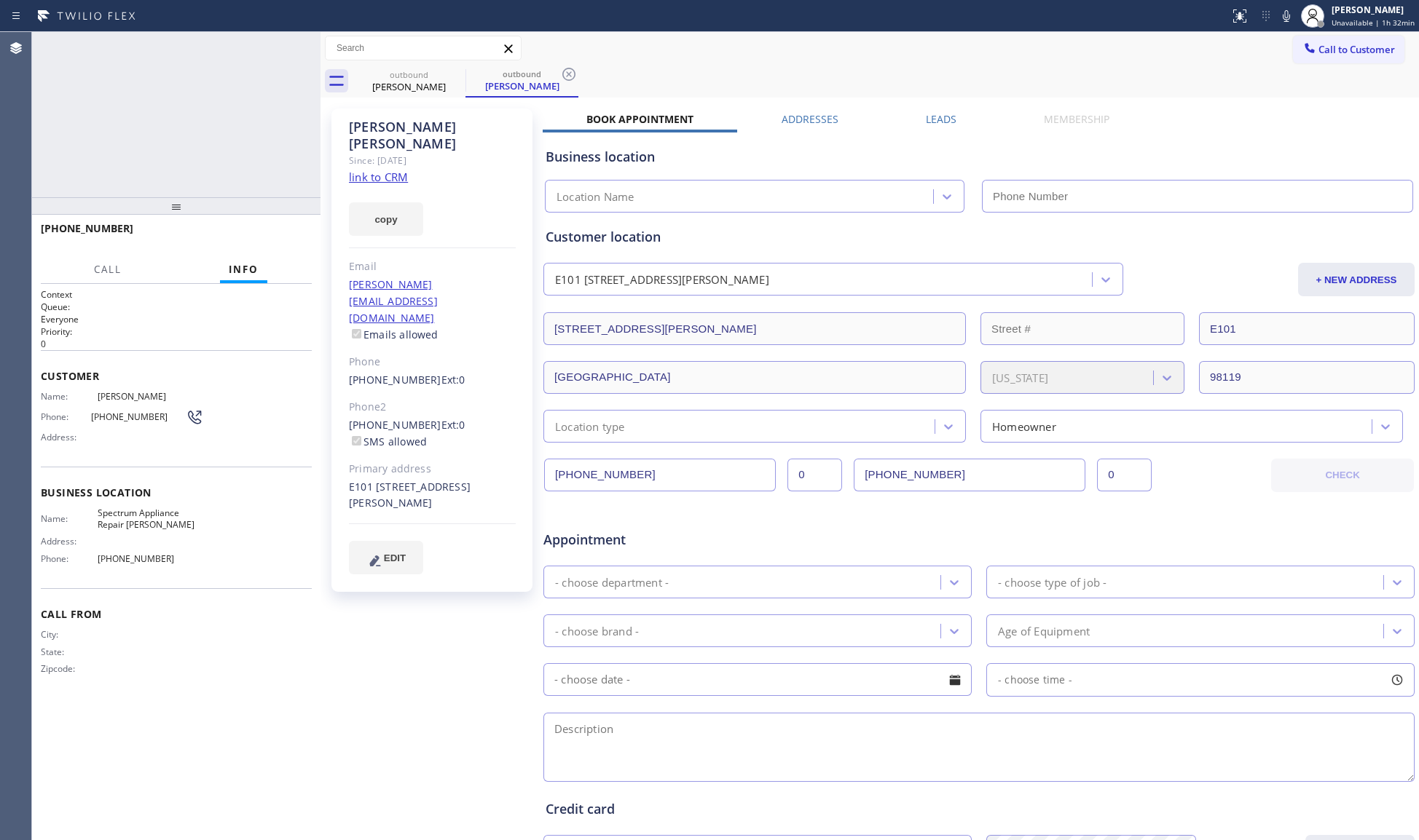
type input "[PHONE_NUMBER]"
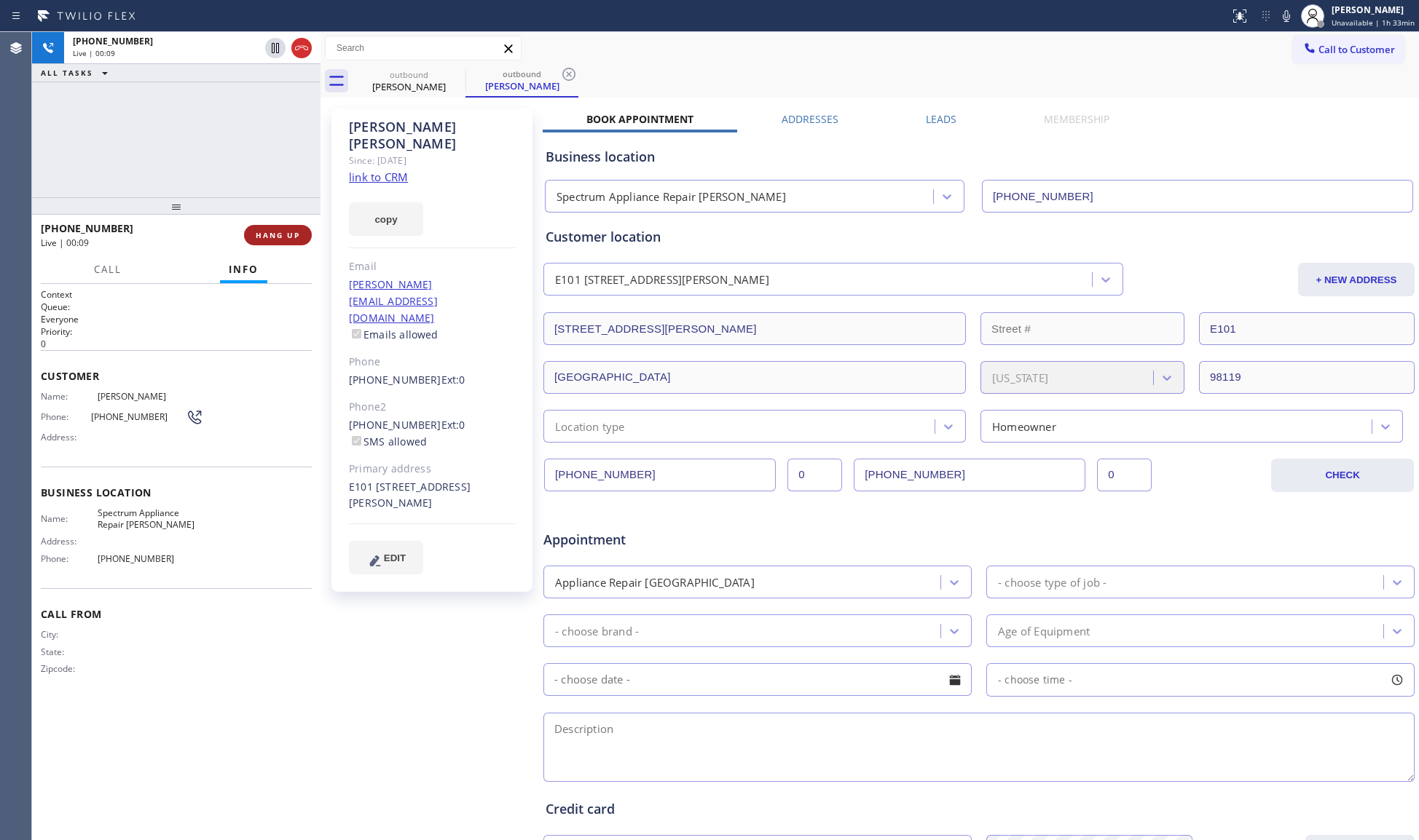
click at [290, 242] on button "HANG UP" at bounding box center [278, 235] width 68 height 20
click at [274, 237] on span "COMPLETE" at bounding box center [275, 235] width 50 height 10
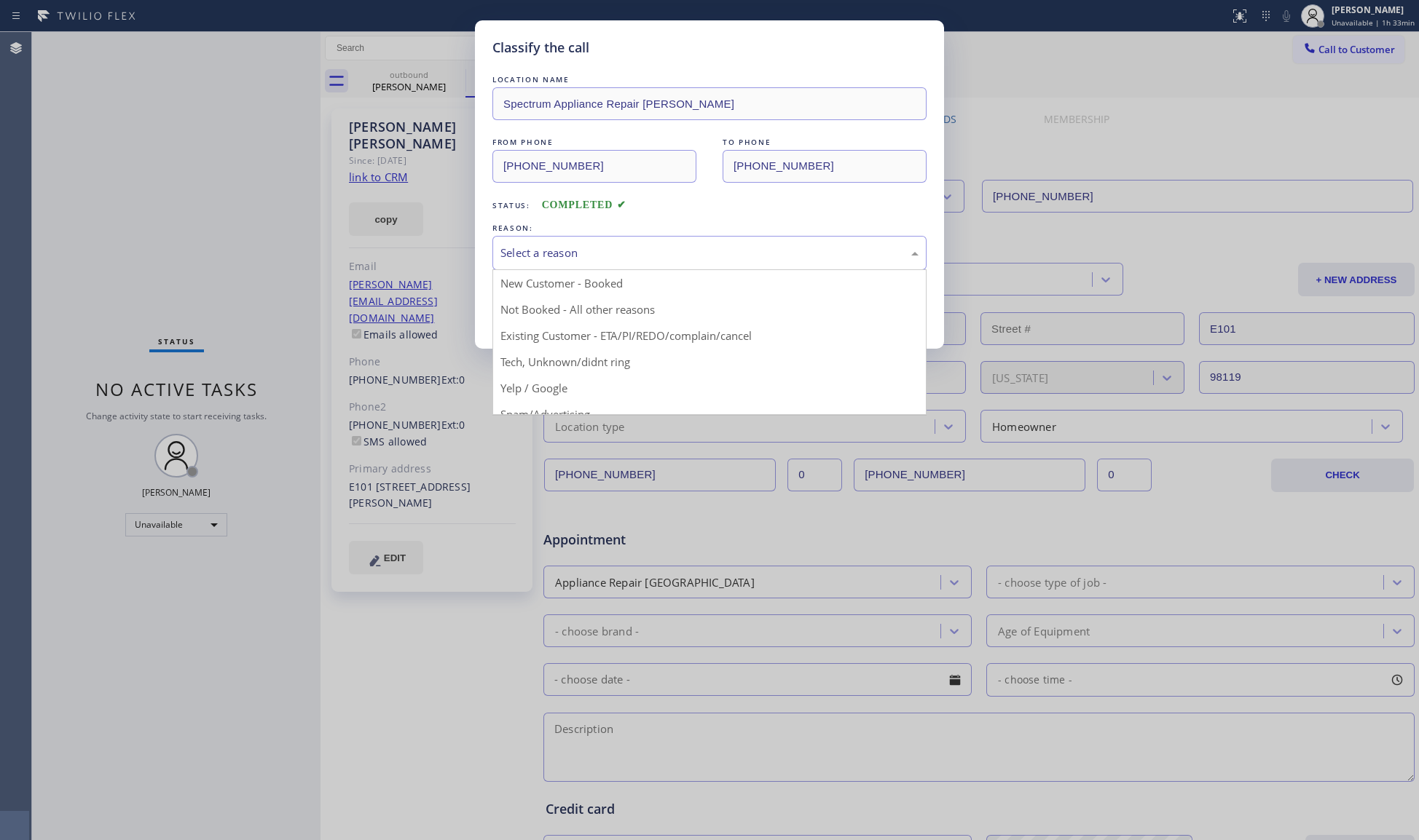
click at [528, 252] on div "Select a reason" at bounding box center [710, 253] width 418 height 17
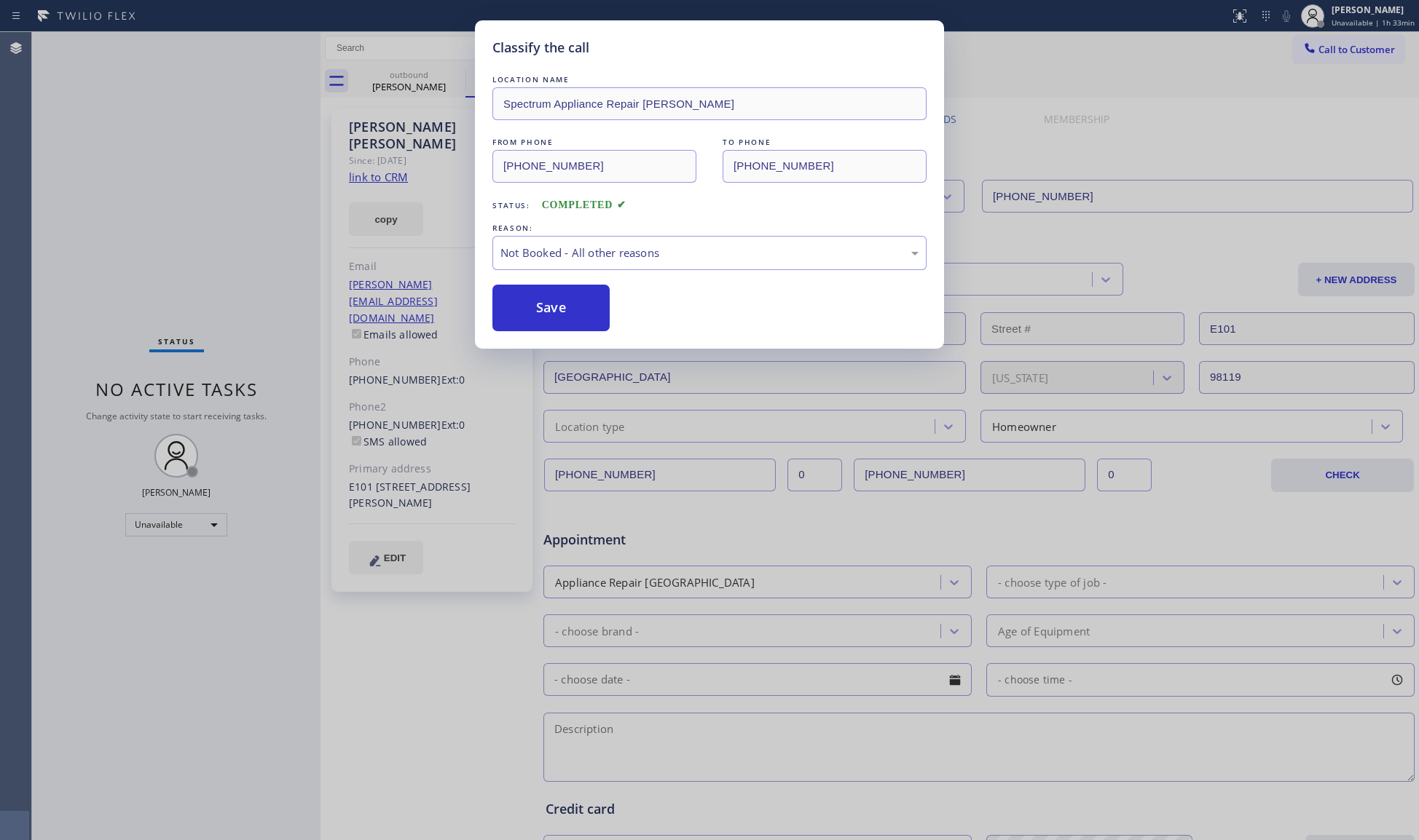
click at [543, 298] on button "Save" at bounding box center [551, 308] width 117 height 47
click at [545, 298] on button "Save" at bounding box center [551, 308] width 117 height 47
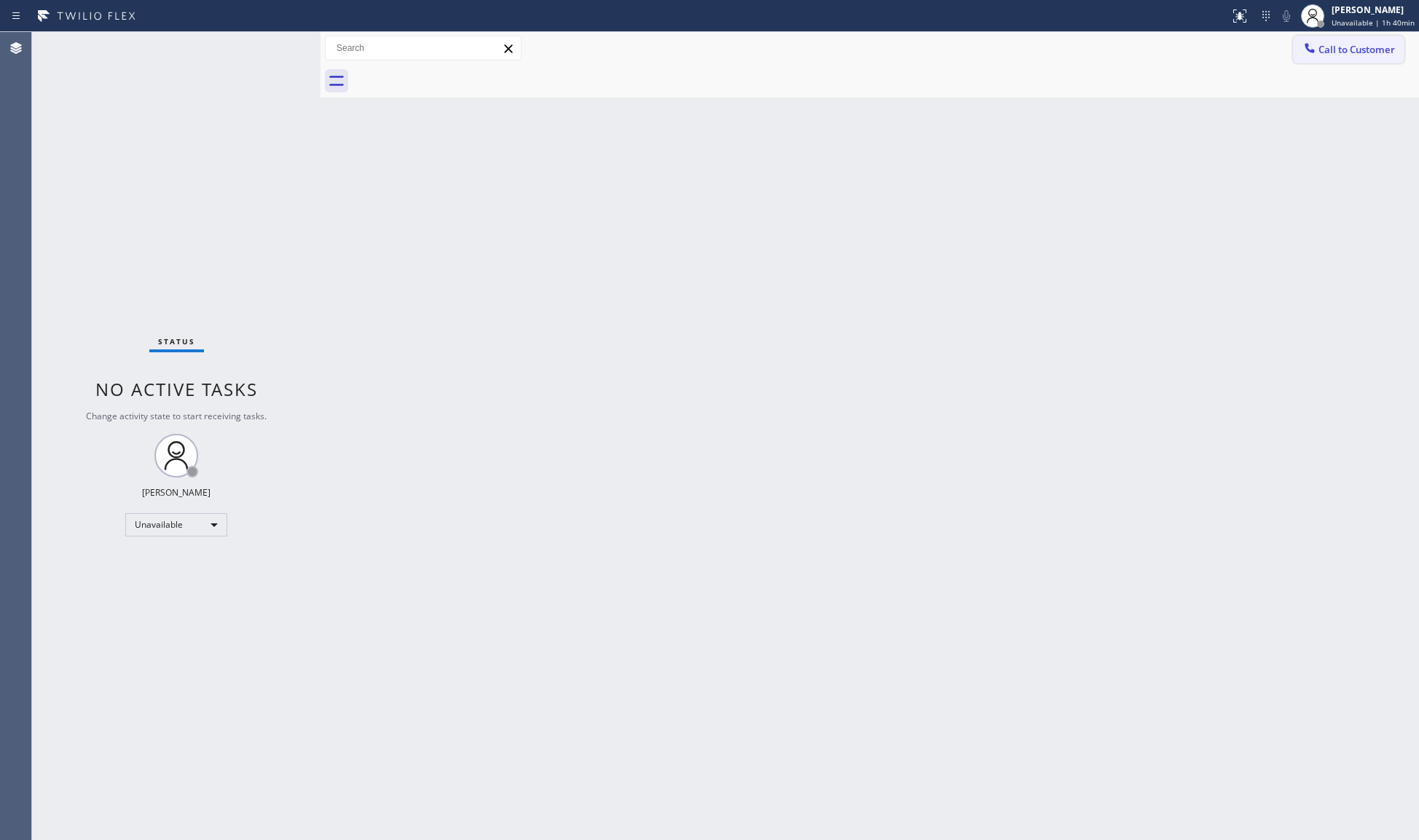
click at [1335, 47] on span "Call to Customer" at bounding box center [1356, 49] width 76 height 13
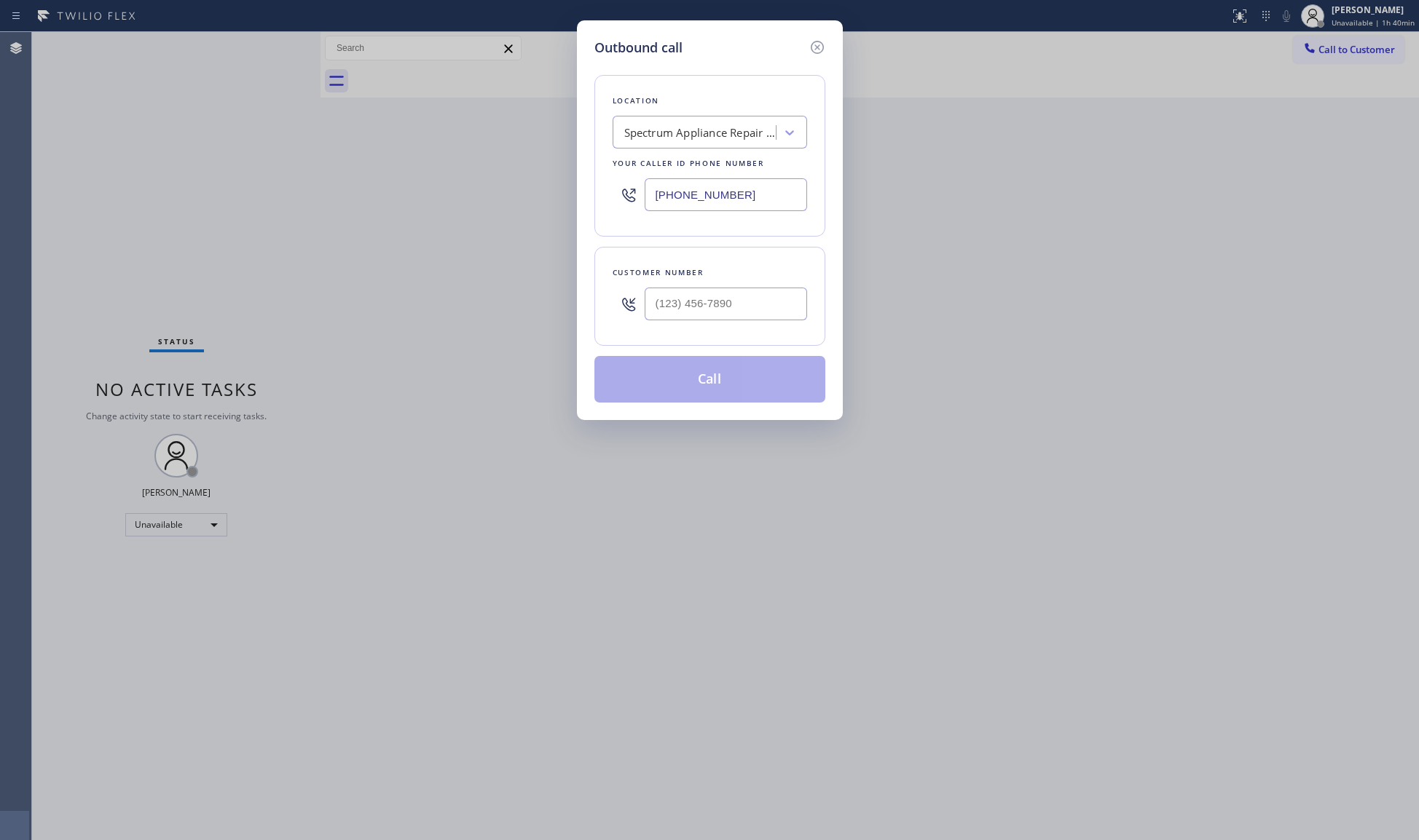
drag, startPoint x: 746, startPoint y: 199, endPoint x: 666, endPoint y: 188, distance: 80.8
click at [602, 198] on div "Location Spectrum Appliance Repair [PERSON_NAME] Your caller id phone number [P…" at bounding box center [710, 155] width 231 height 161
type input "[PHONE_NUMBER]"
click at [726, 306] on input "(___) ___-____" at bounding box center [726, 303] width 162 height 33
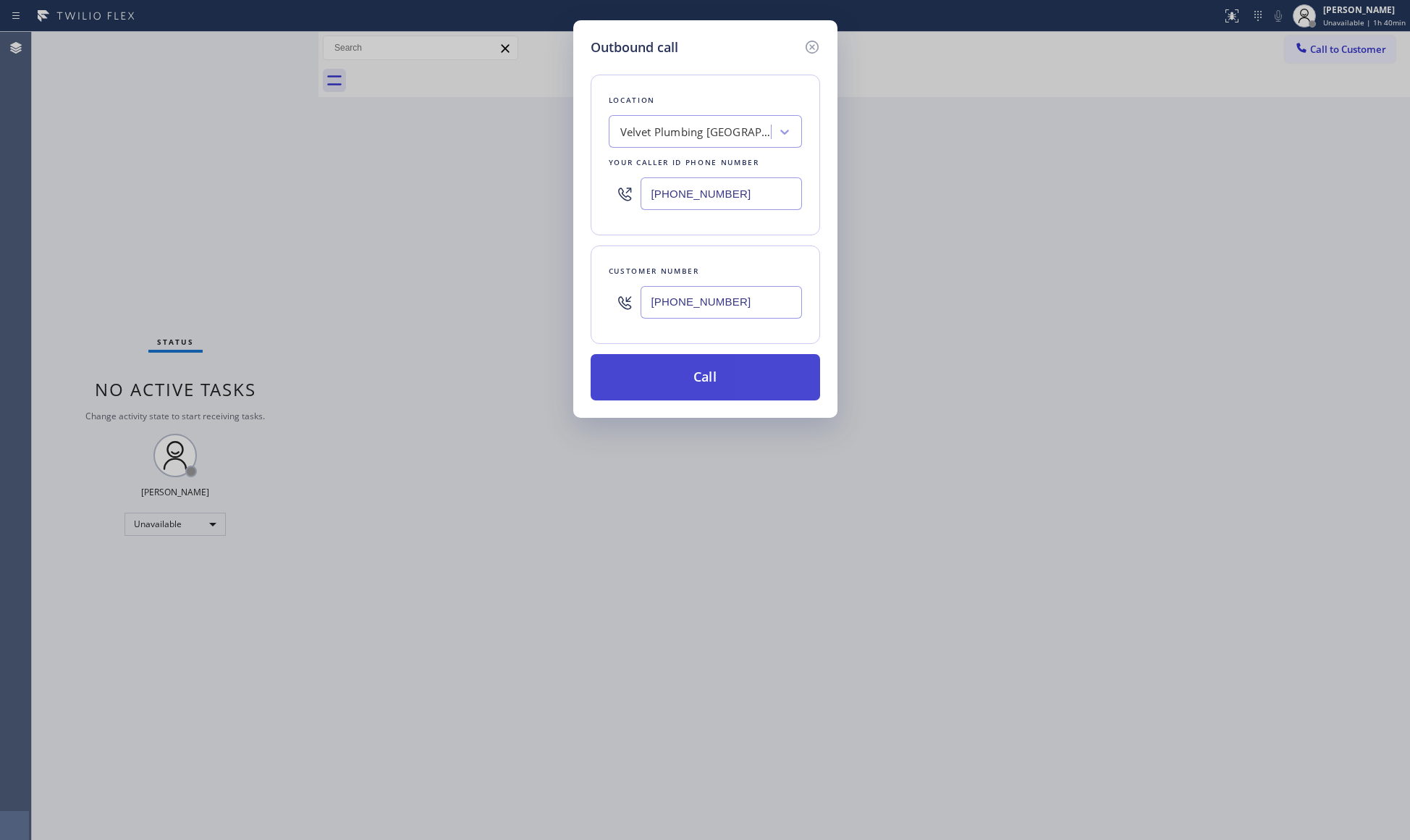
type input "[PHONE_NUMBER]"
drag, startPoint x: 711, startPoint y: 369, endPoint x: 762, endPoint y: 391, distance: 55.5
click at [710, 369] on button "Call" at bounding box center [705, 377] width 229 height 47
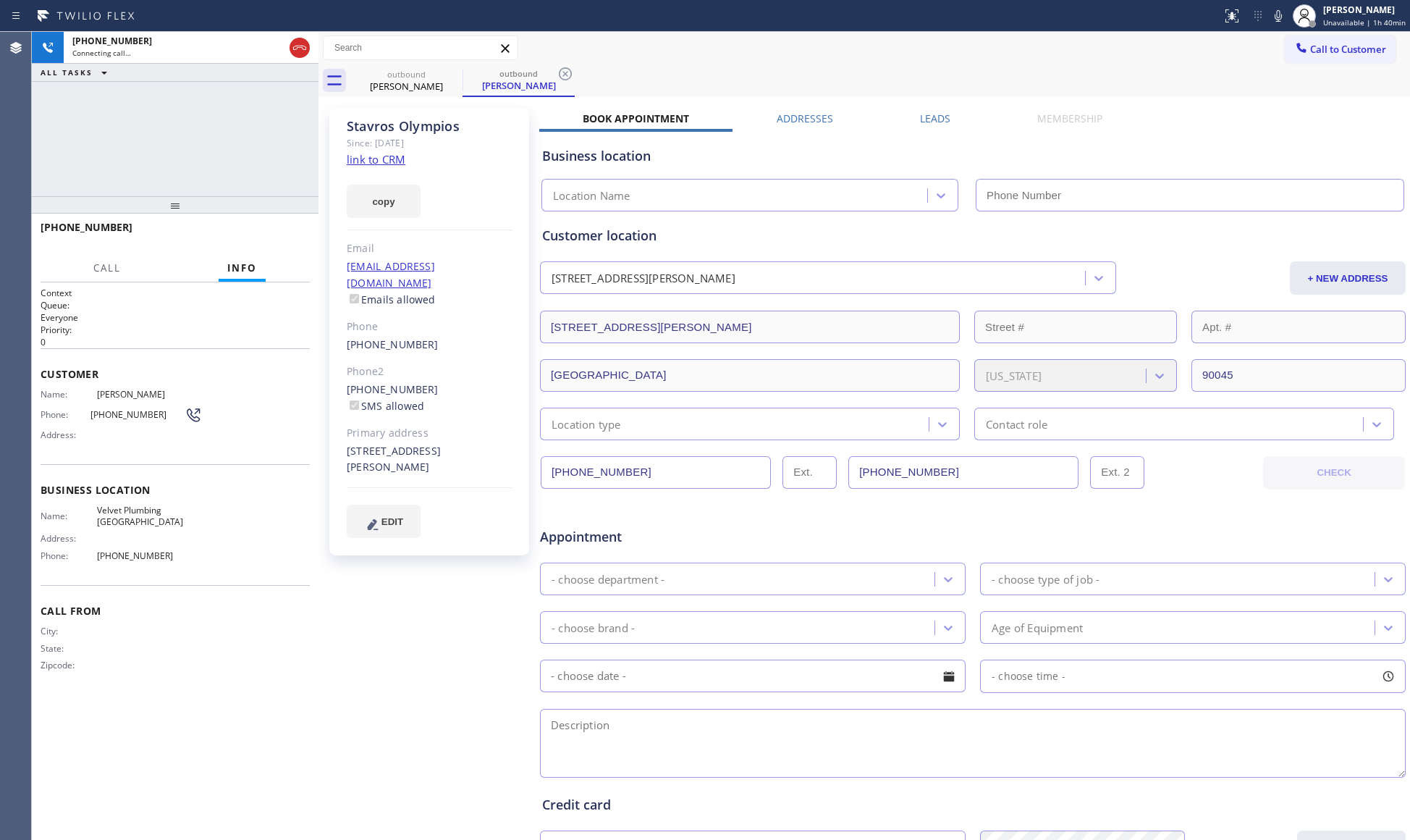
click at [944, 50] on div "Call to Customer Outbound call Location Velvet Plumbing [GEOGRAPHIC_DATA] Your …" at bounding box center [864, 48] width 1092 height 25
type input "[PHONE_NUMBER]"
click at [289, 232] on span "HANG UP" at bounding box center [276, 233] width 44 height 10
click at [289, 230] on span "HANG UP" at bounding box center [276, 233] width 44 height 10
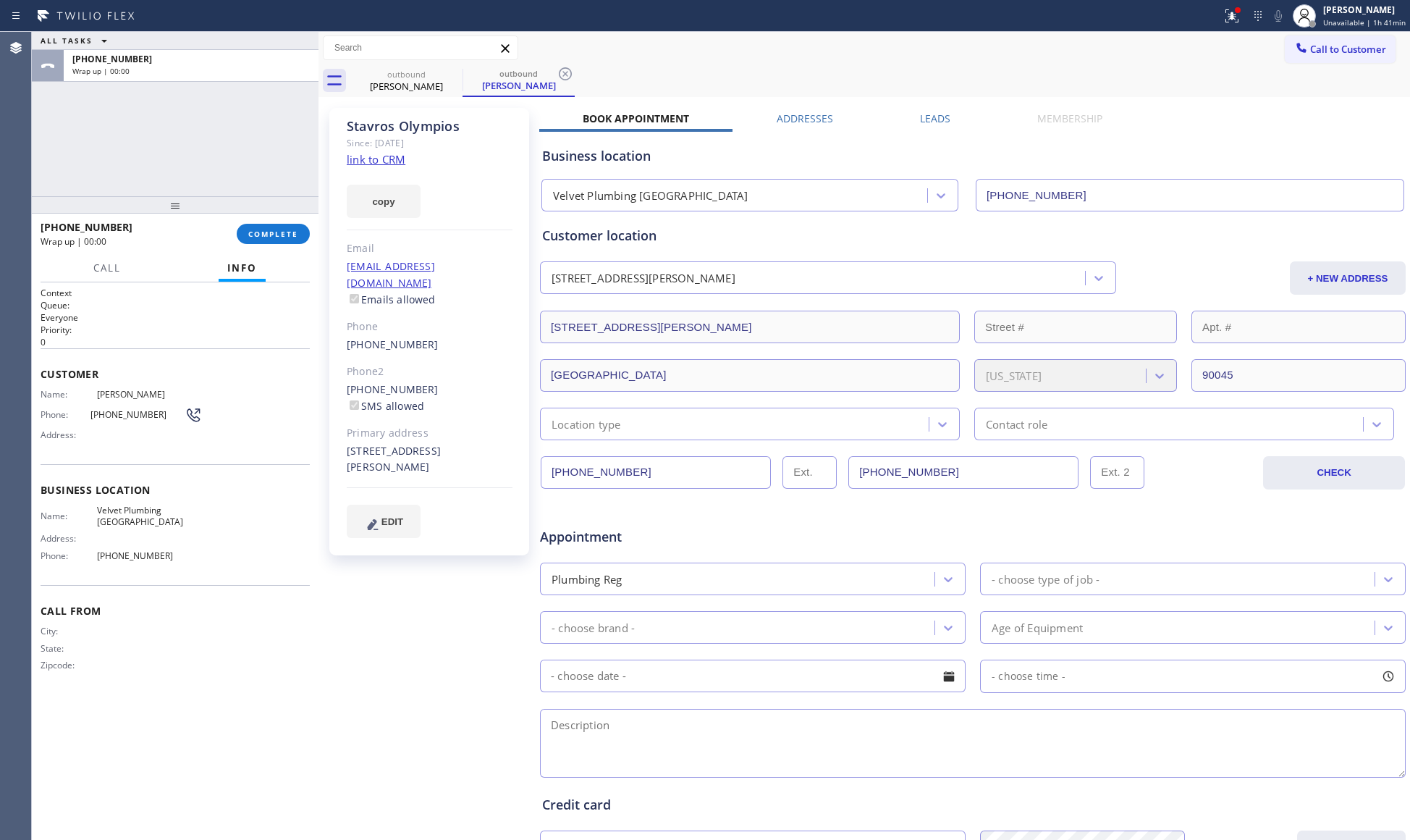
click at [287, 224] on button "COMPLETE" at bounding box center [273, 233] width 73 height 20
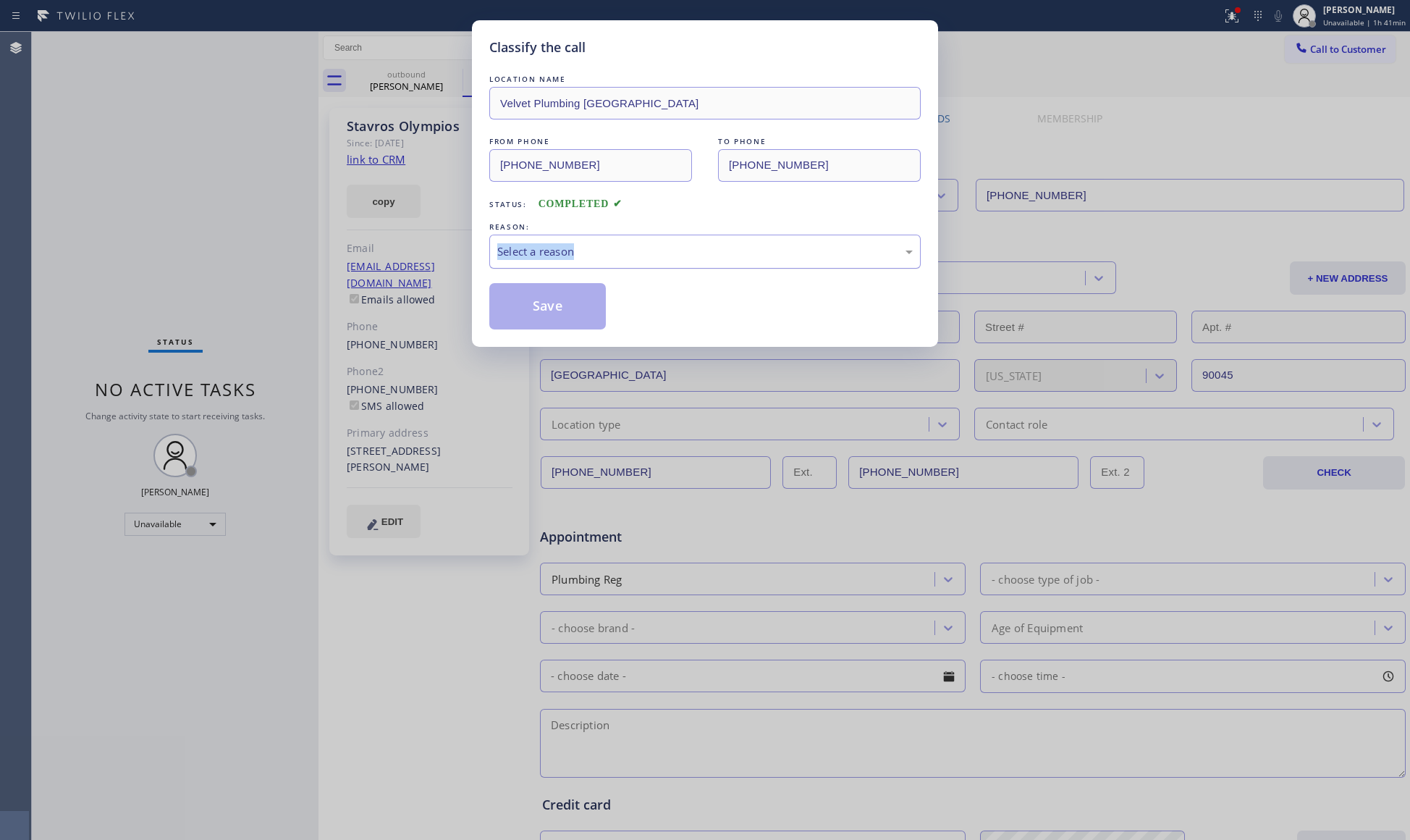
drag, startPoint x: 586, startPoint y: 233, endPoint x: 569, endPoint y: 268, distance: 38.9
click at [583, 238] on div "REASON: Select a reason" at bounding box center [705, 243] width 431 height 49
click at [562, 219] on div "REASON:" at bounding box center [705, 227] width 431 height 15
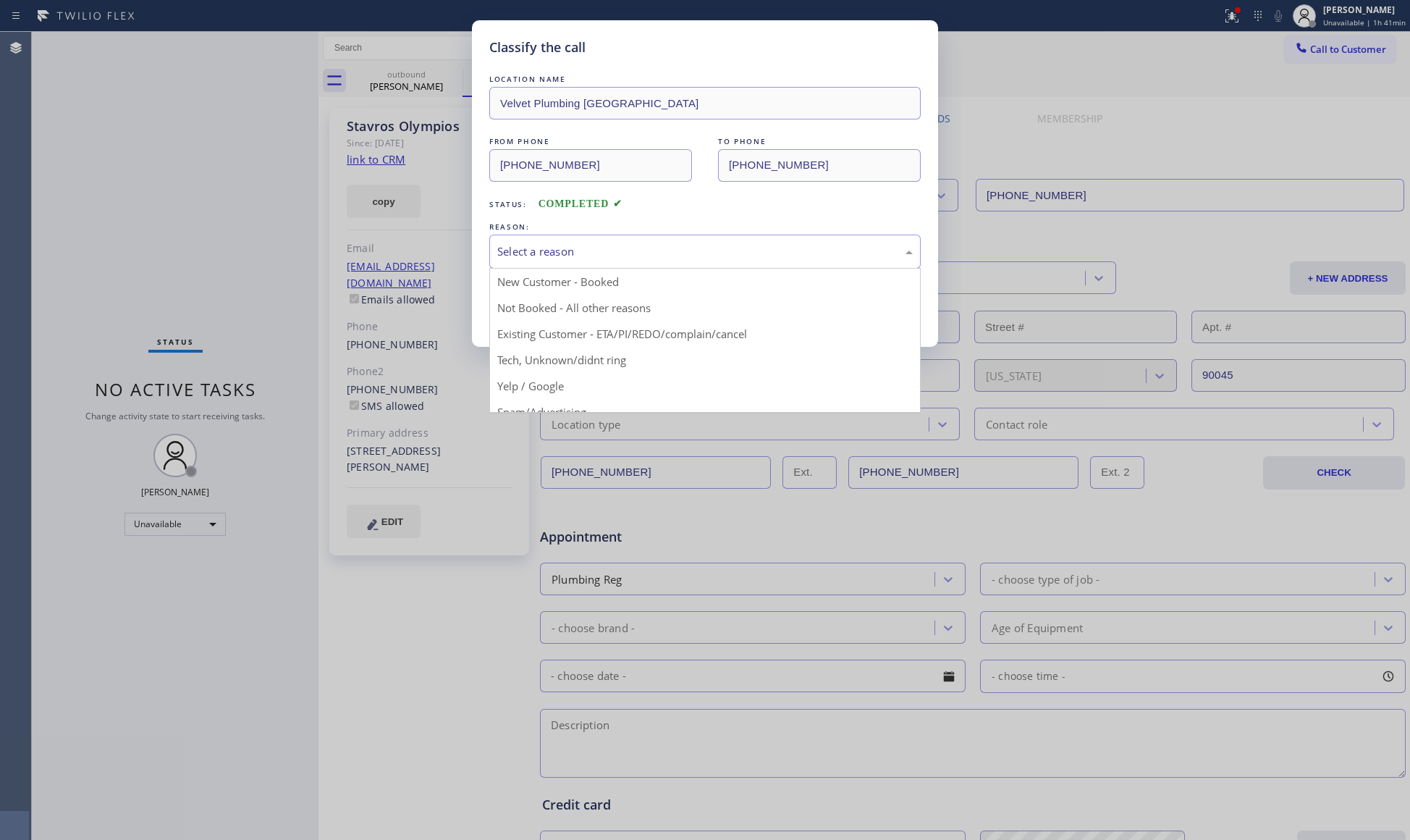
click at [554, 250] on div "Select a reason" at bounding box center [705, 252] width 415 height 17
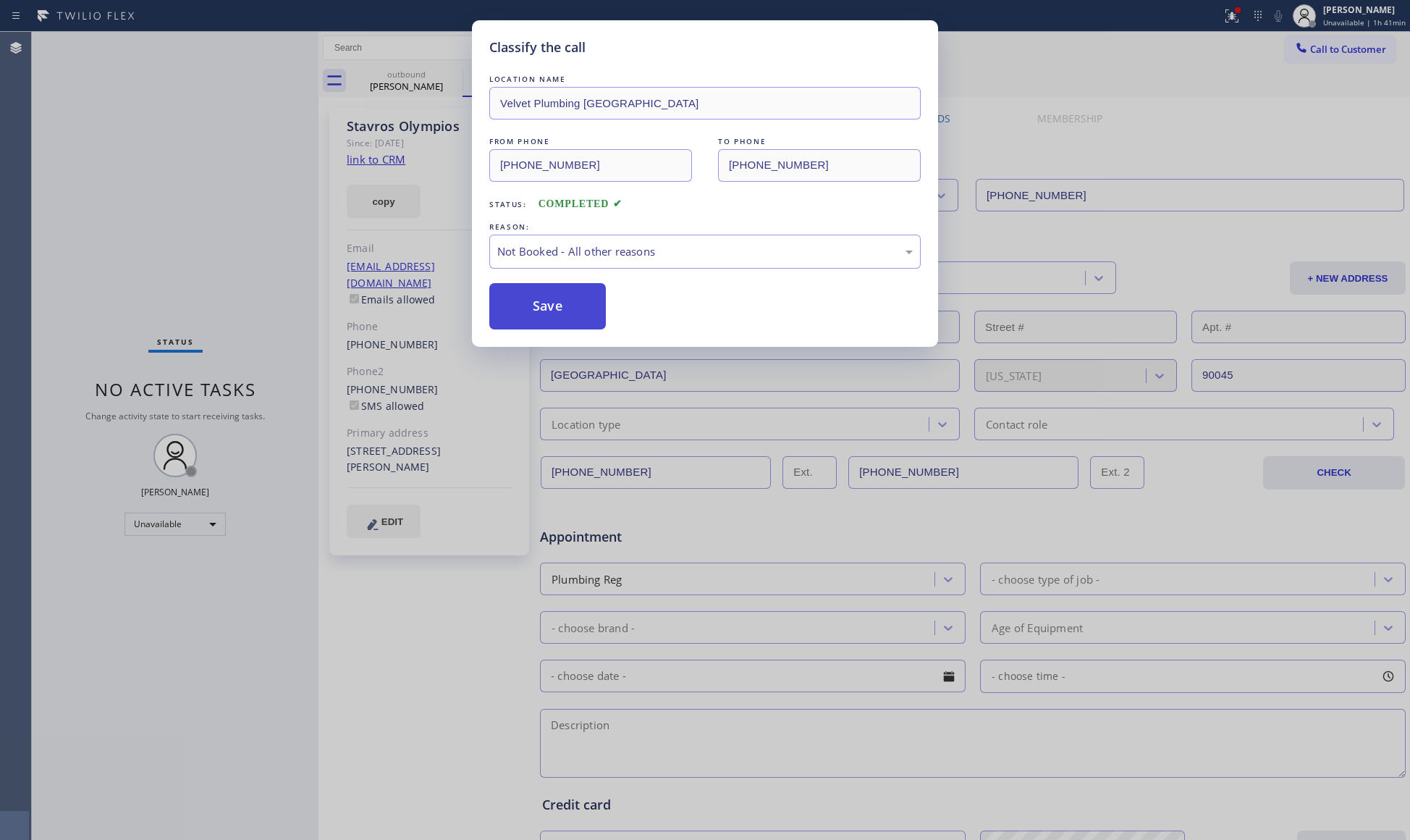
click at [528, 306] on button "Save" at bounding box center [548, 307] width 116 height 47
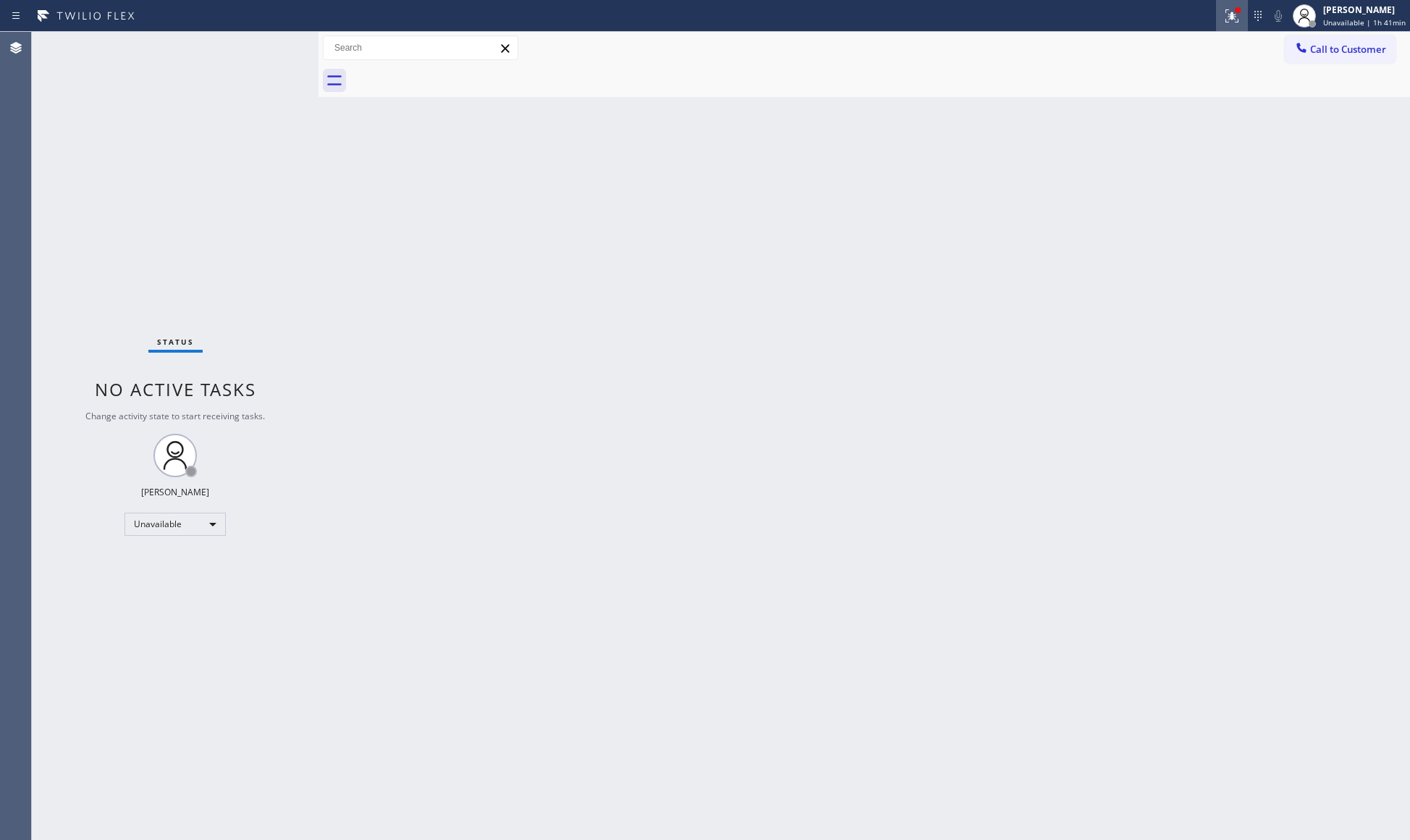
drag, startPoint x: 1228, startPoint y: 15, endPoint x: 1220, endPoint y: 26, distance: 13.6
click at [1226, 18] on div at bounding box center [1232, 16] width 32 height 17
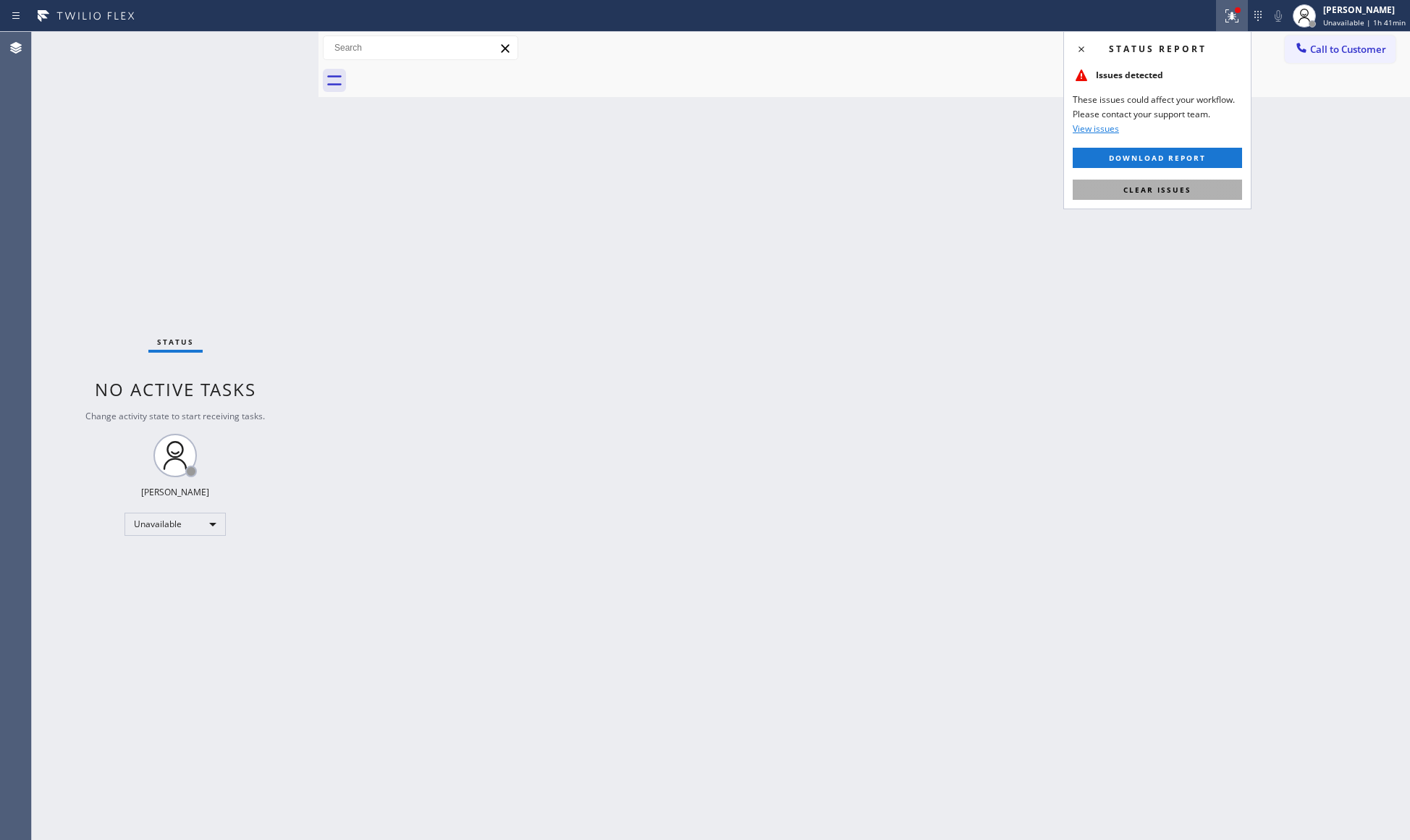
click at [1160, 183] on button "Clear issues" at bounding box center [1157, 189] width 169 height 20
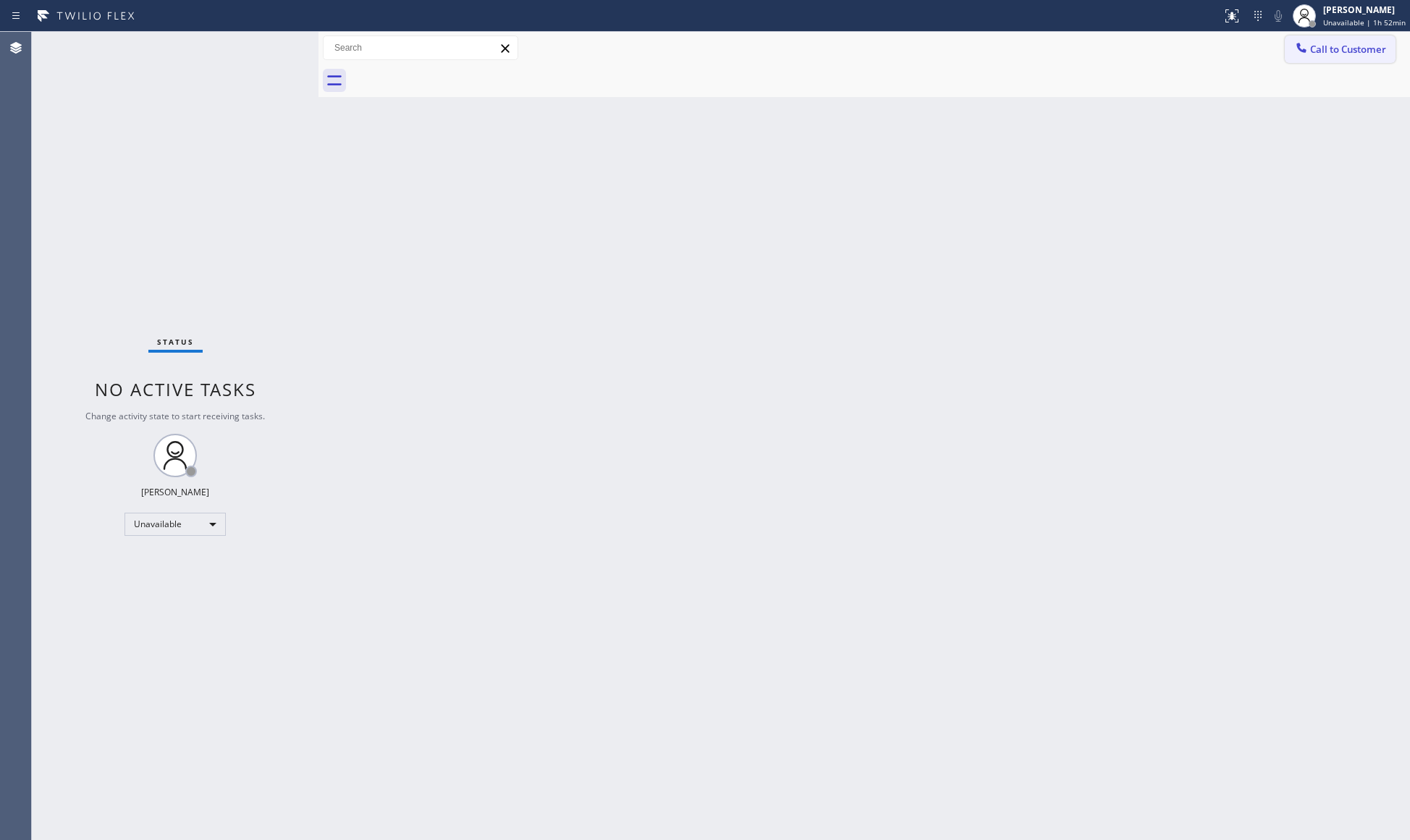
click at [1324, 43] on span "Call to Customer" at bounding box center [1348, 49] width 76 height 13
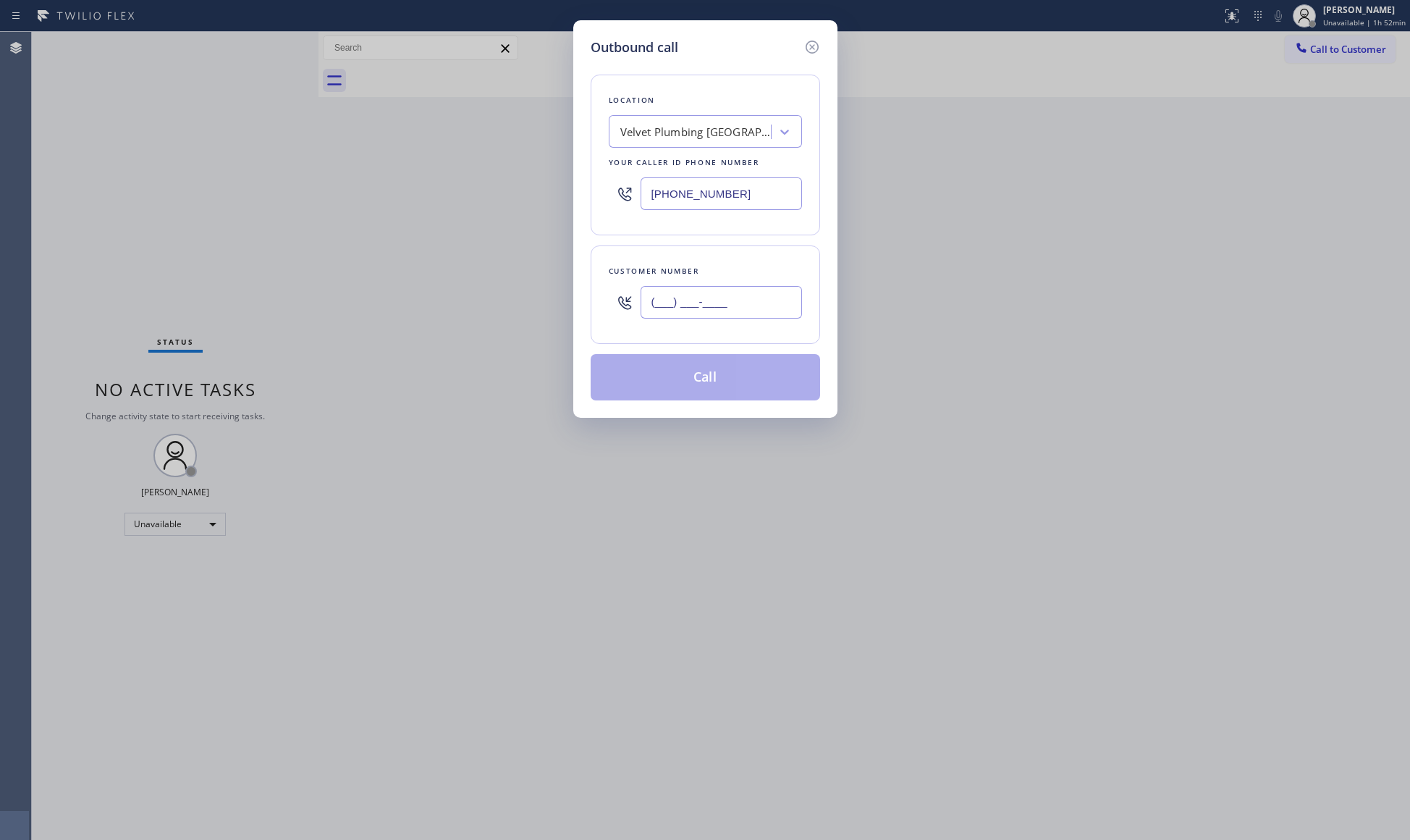
click at [735, 304] on input "(___) ___-____" at bounding box center [721, 302] width 161 height 32
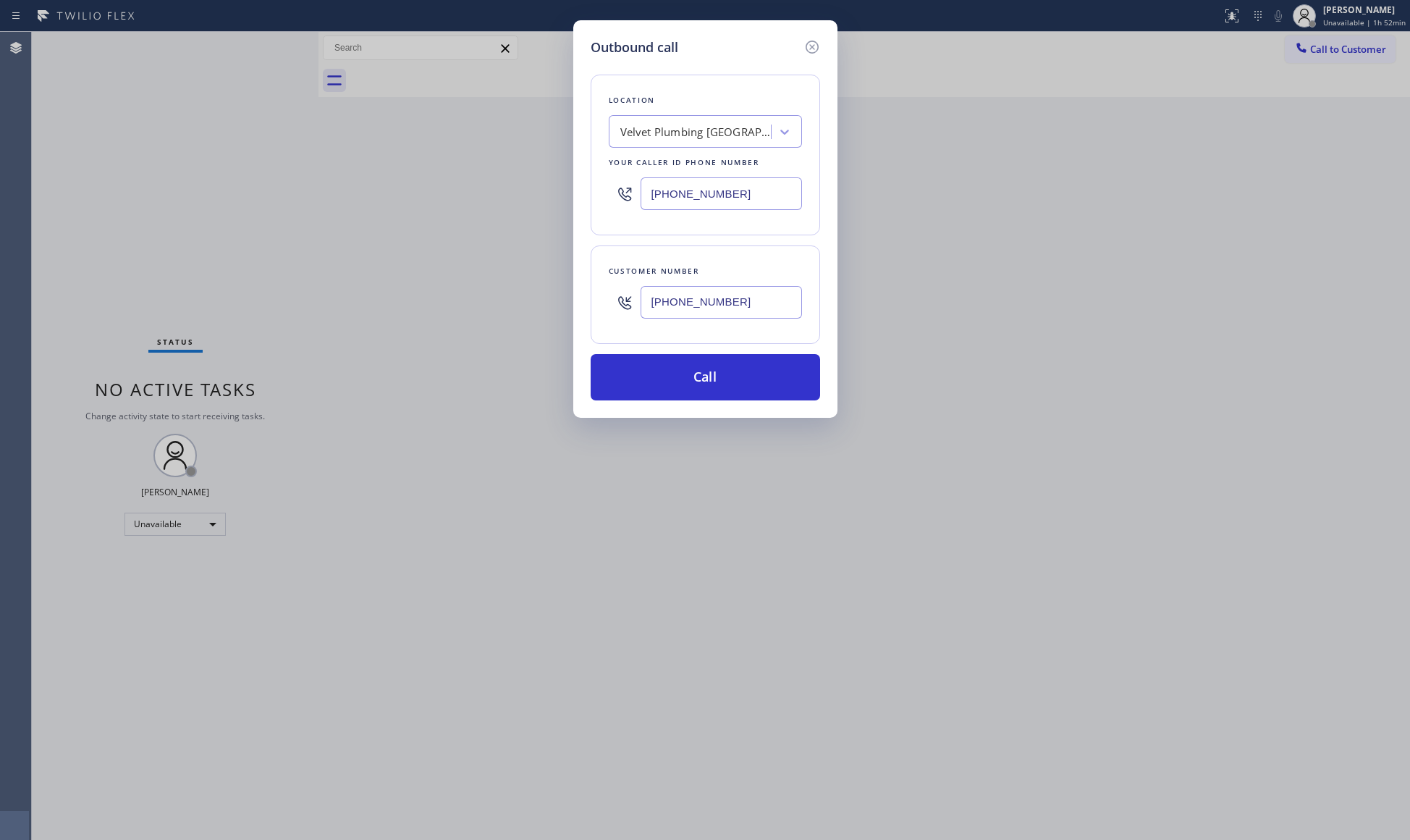
type input "[PHONE_NUMBER]"
drag, startPoint x: 743, startPoint y: 198, endPoint x: 634, endPoint y: 187, distance: 109.6
click at [634, 187] on div "[PHONE_NUMBER]" at bounding box center [705, 194] width 194 height 47
type input "[PHONE_NUMBER]"
click at [728, 396] on button "Call" at bounding box center [705, 377] width 229 height 47
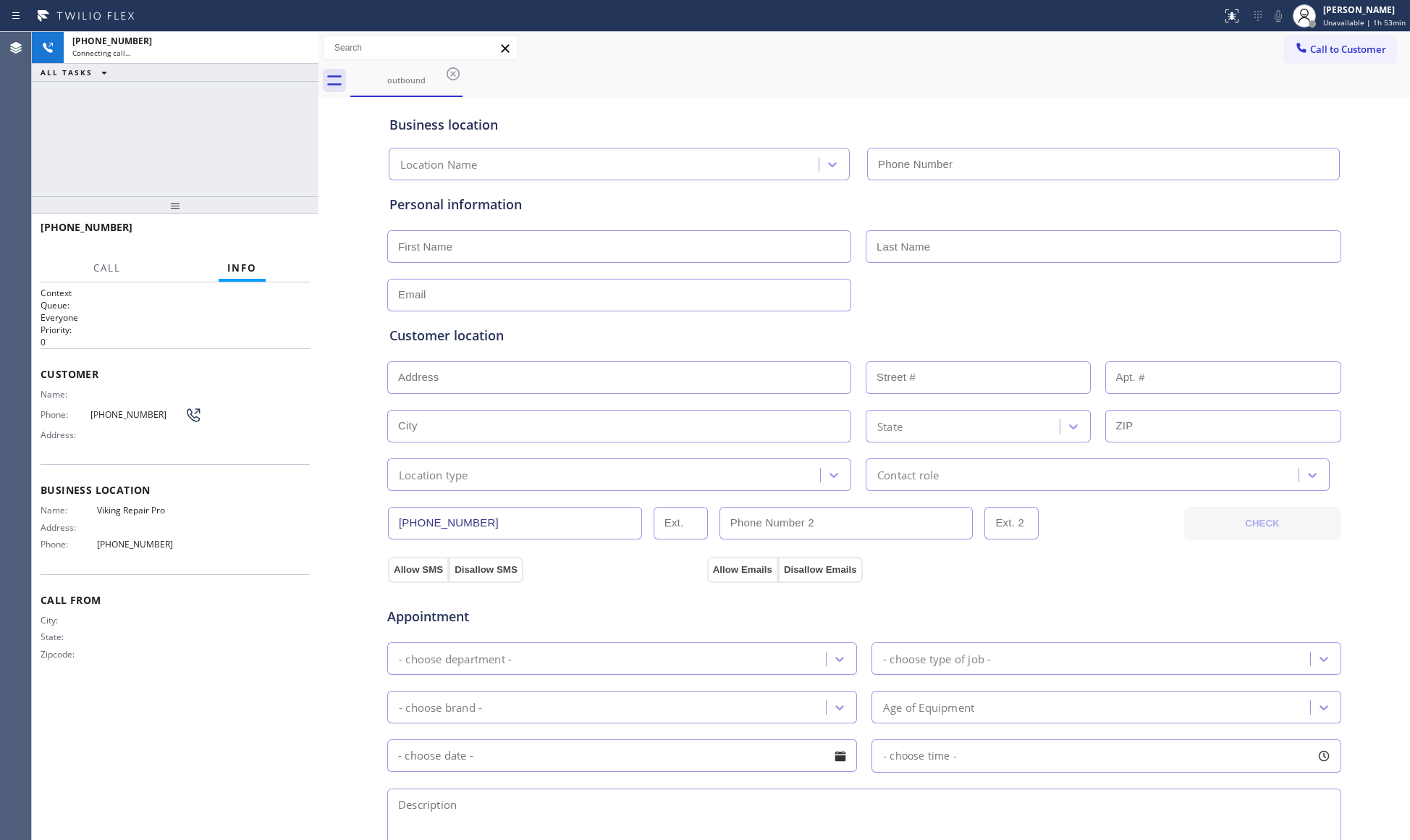
type input "[PHONE_NUMBER]"
click at [852, 88] on div "outbound" at bounding box center [880, 81] width 1059 height 32
click at [1293, 17] on icon at bounding box center [1289, 16] width 17 height 17
click at [1290, 16] on rect at bounding box center [1290, 14] width 10 height 10
click at [644, 71] on div "outbound" at bounding box center [880, 81] width 1059 height 32
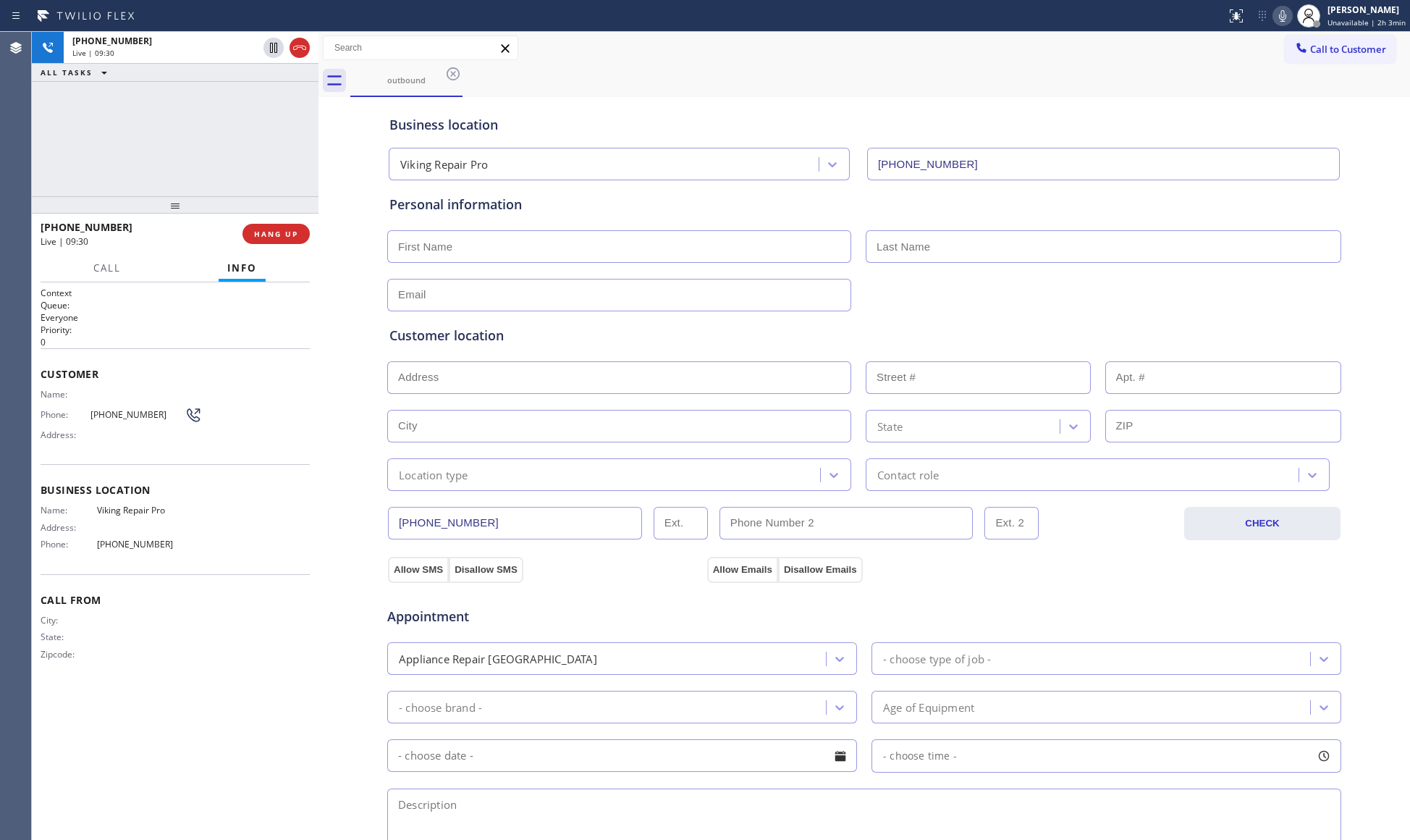
click at [247, 115] on div "[PHONE_NUMBER] Live | 09:30 ALL TASKS ALL TASKS ACTIVE TASKS TASKS IN WRAP UP" at bounding box center [174, 114] width 287 height 165
drag, startPoint x: 285, startPoint y: 223, endPoint x: 284, endPoint y: 216, distance: 7.1
click at [284, 219] on div "[PHONE_NUMBER] Live | 09:32 HANG UP" at bounding box center [175, 233] width 269 height 37
click at [287, 229] on span "HANG UP" at bounding box center [276, 233] width 44 height 10
click at [527, 243] on input "text" at bounding box center [619, 246] width 464 height 32
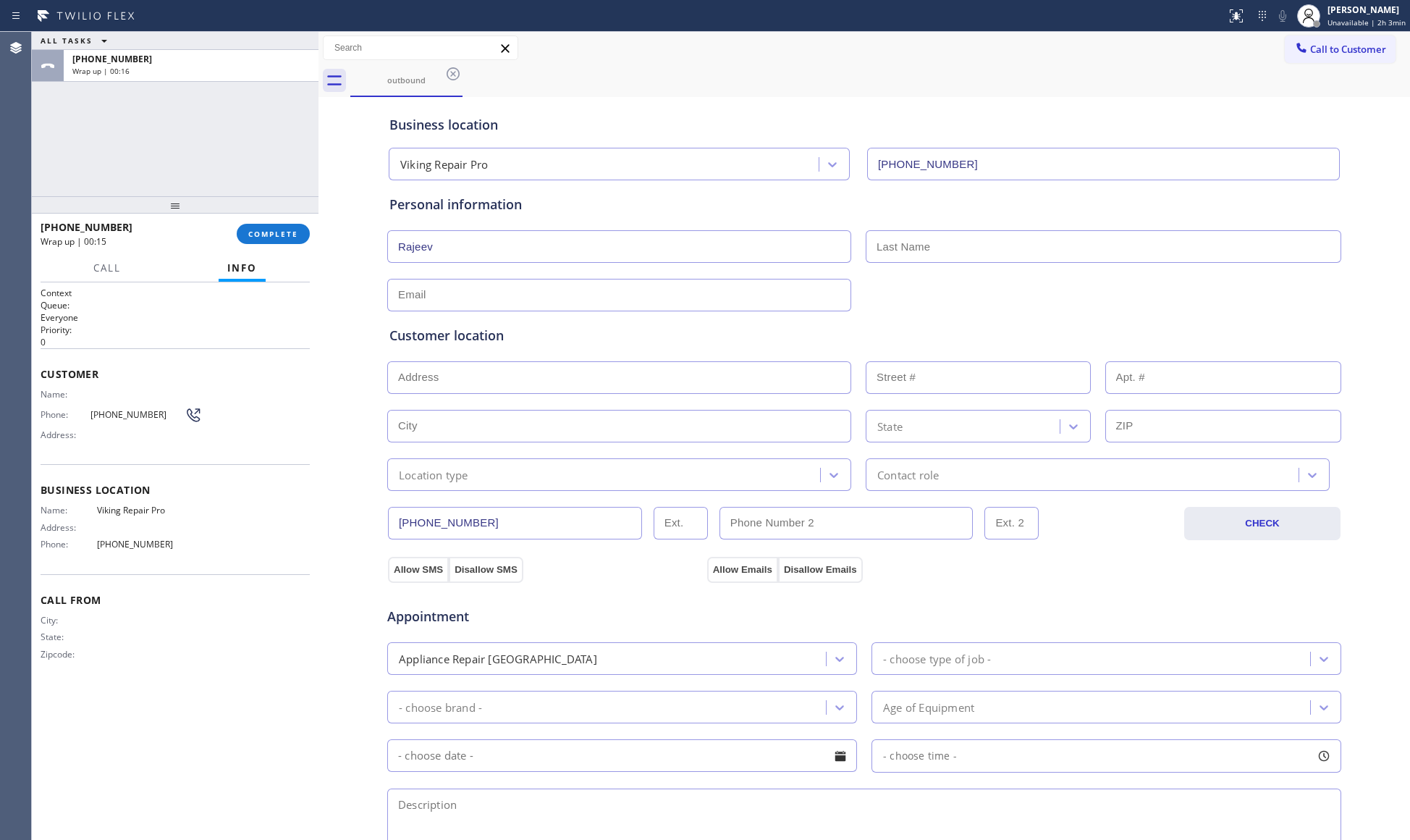
type input "Rajeev"
click at [1133, 247] on input "text" at bounding box center [1103, 246] width 475 height 32
type input "[PERSON_NAME]"
click at [1041, 300] on div at bounding box center [864, 293] width 957 height 36
drag, startPoint x: 819, startPoint y: 284, endPoint x: 826, endPoint y: 277, distance: 9.9
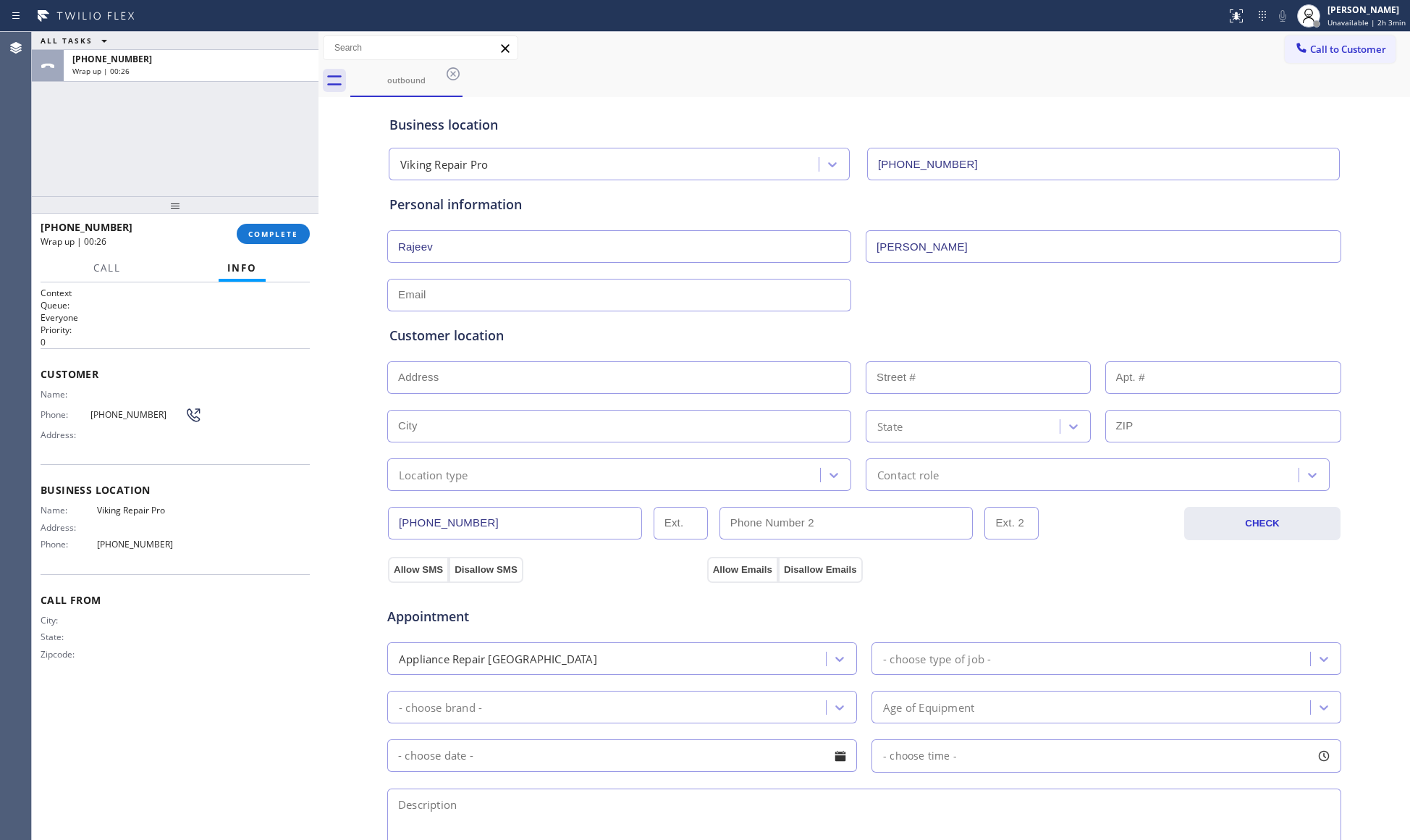
click at [820, 284] on input "text" at bounding box center [619, 294] width 464 height 32
click at [533, 306] on div "Customer location >> ADD NEW ADDRESS << + NEW ADDRESS State Location type Conta…" at bounding box center [864, 398] width 956 height 185
drag, startPoint x: 652, startPoint y: 307, endPoint x: 811, endPoint y: 307, distance: 159.0
click at [658, 307] on div "Customer location >> ADD NEW ADDRESS << + NEW ADDRESS State Location type Conta…" at bounding box center [864, 398] width 956 height 185
click at [769, 287] on input "text" at bounding box center [619, 294] width 464 height 32
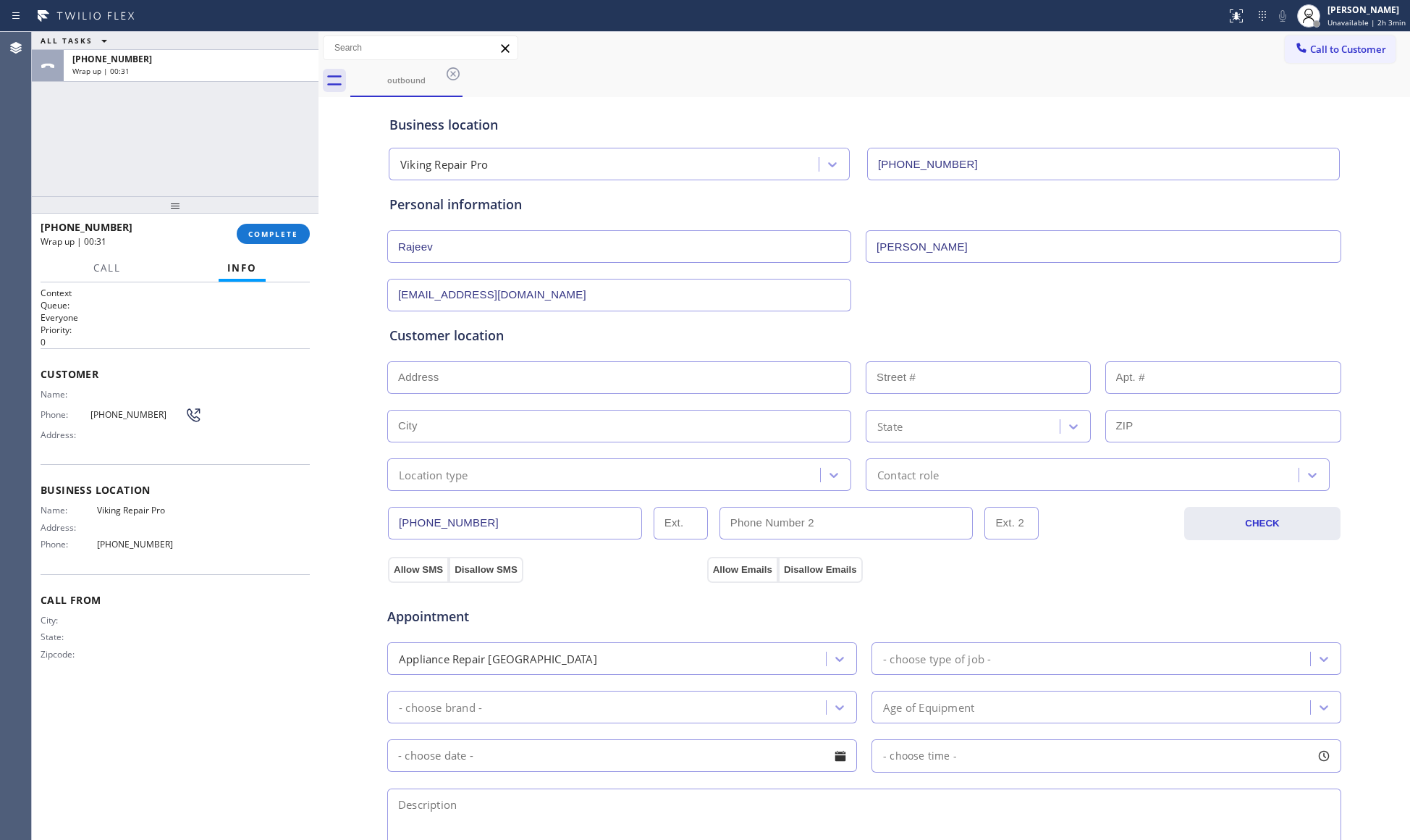
type input "[EMAIL_ADDRESS][DOMAIN_NAME]"
click at [971, 336] on div "Customer location" at bounding box center [864, 336] width 950 height 20
click at [671, 374] on input "text" at bounding box center [619, 377] width 464 height 32
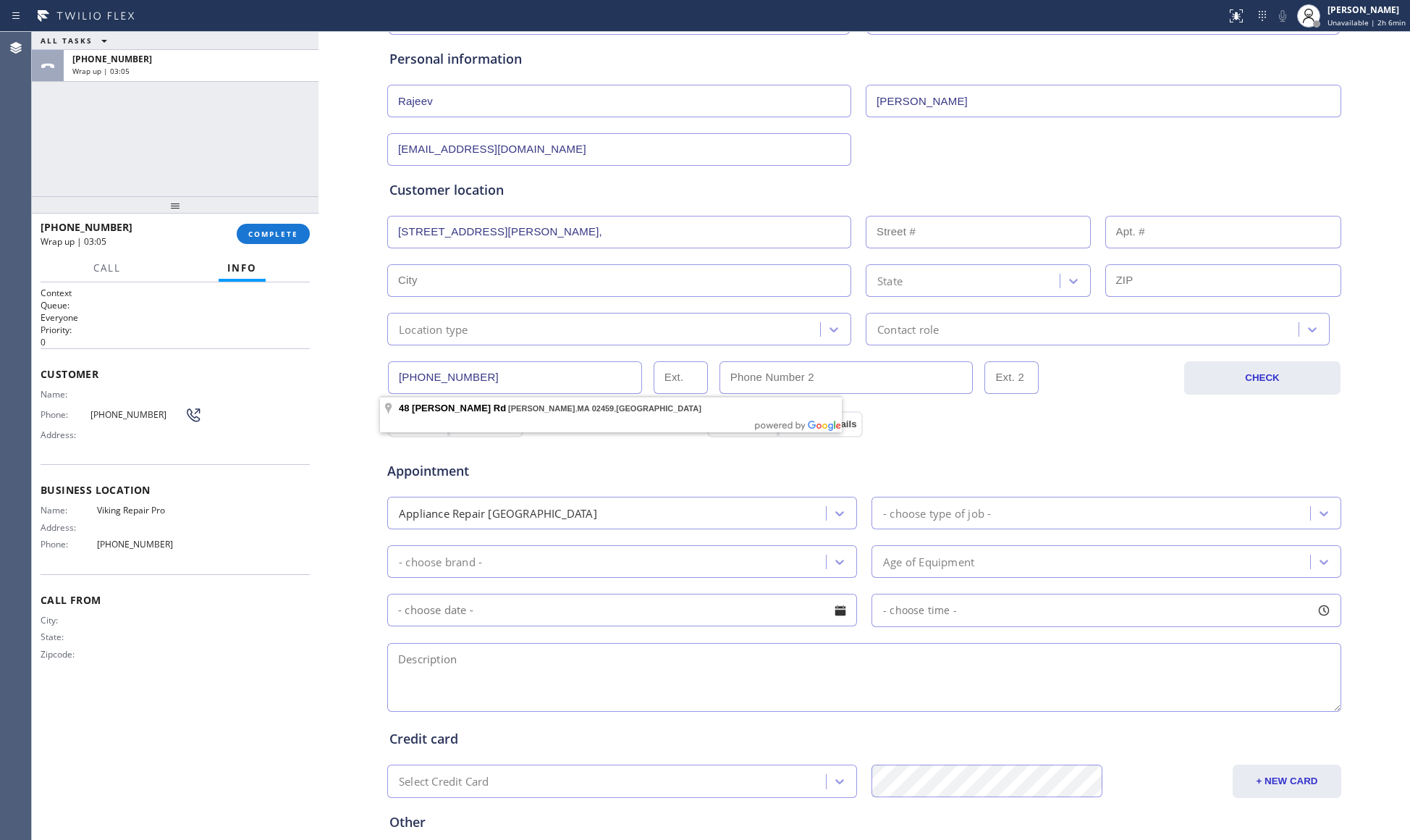
scroll to position [193, 0]
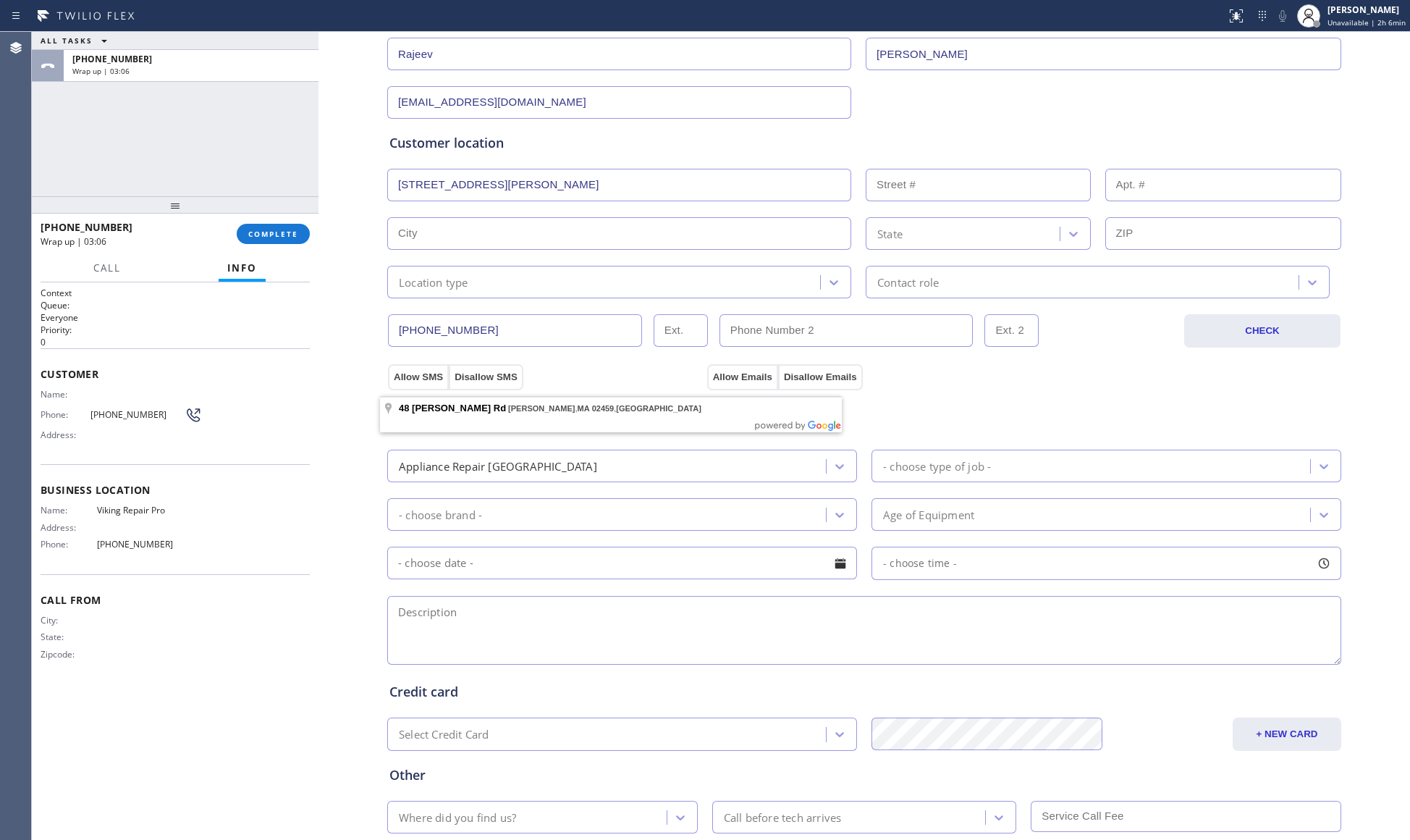
type input "[STREET_ADDRESS][PERSON_NAME]"
type input "48"
type input "[PERSON_NAME]"
type input "02459"
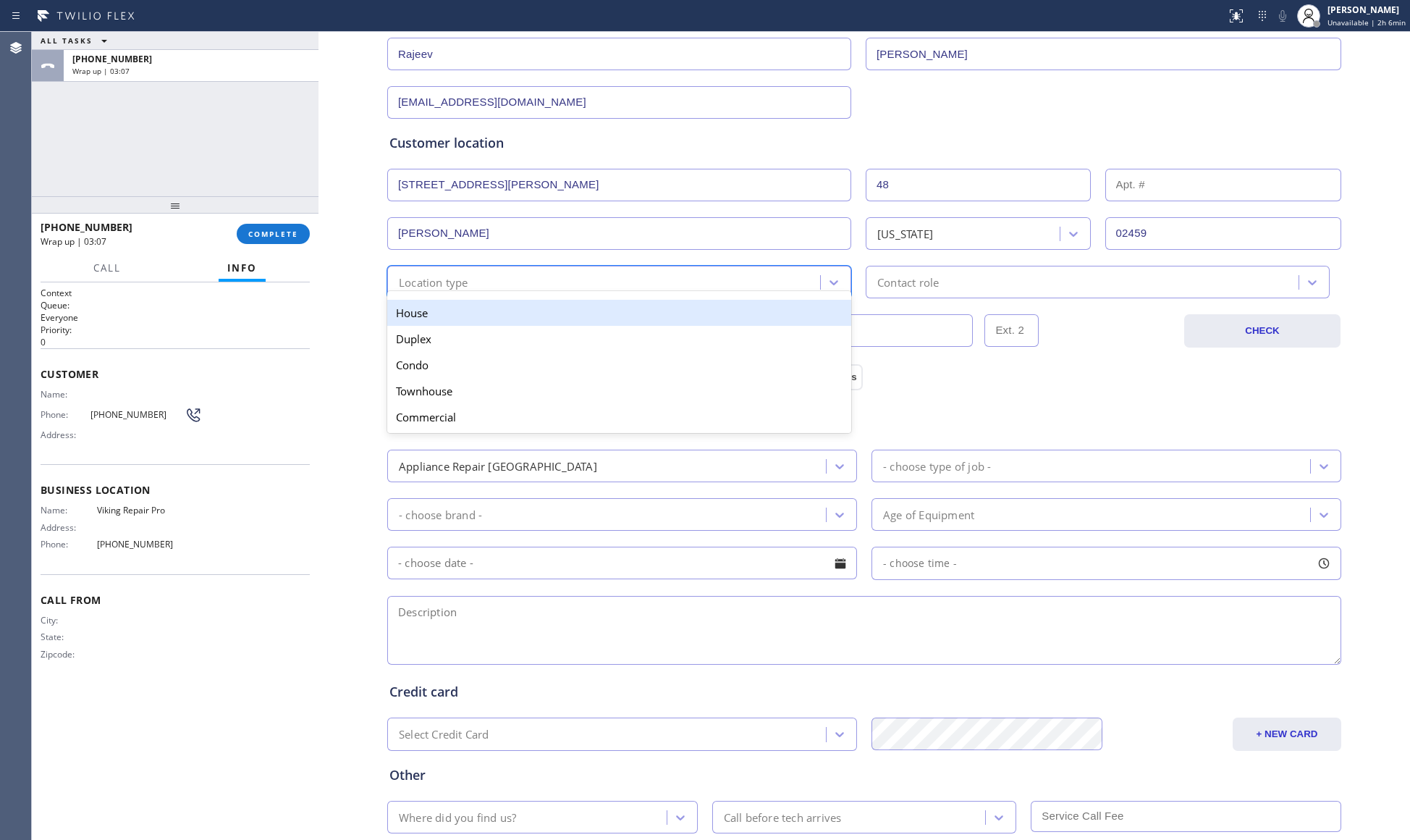
click at [504, 277] on div "Location type" at bounding box center [606, 282] width 429 height 25
click at [488, 314] on div "House" at bounding box center [619, 312] width 464 height 26
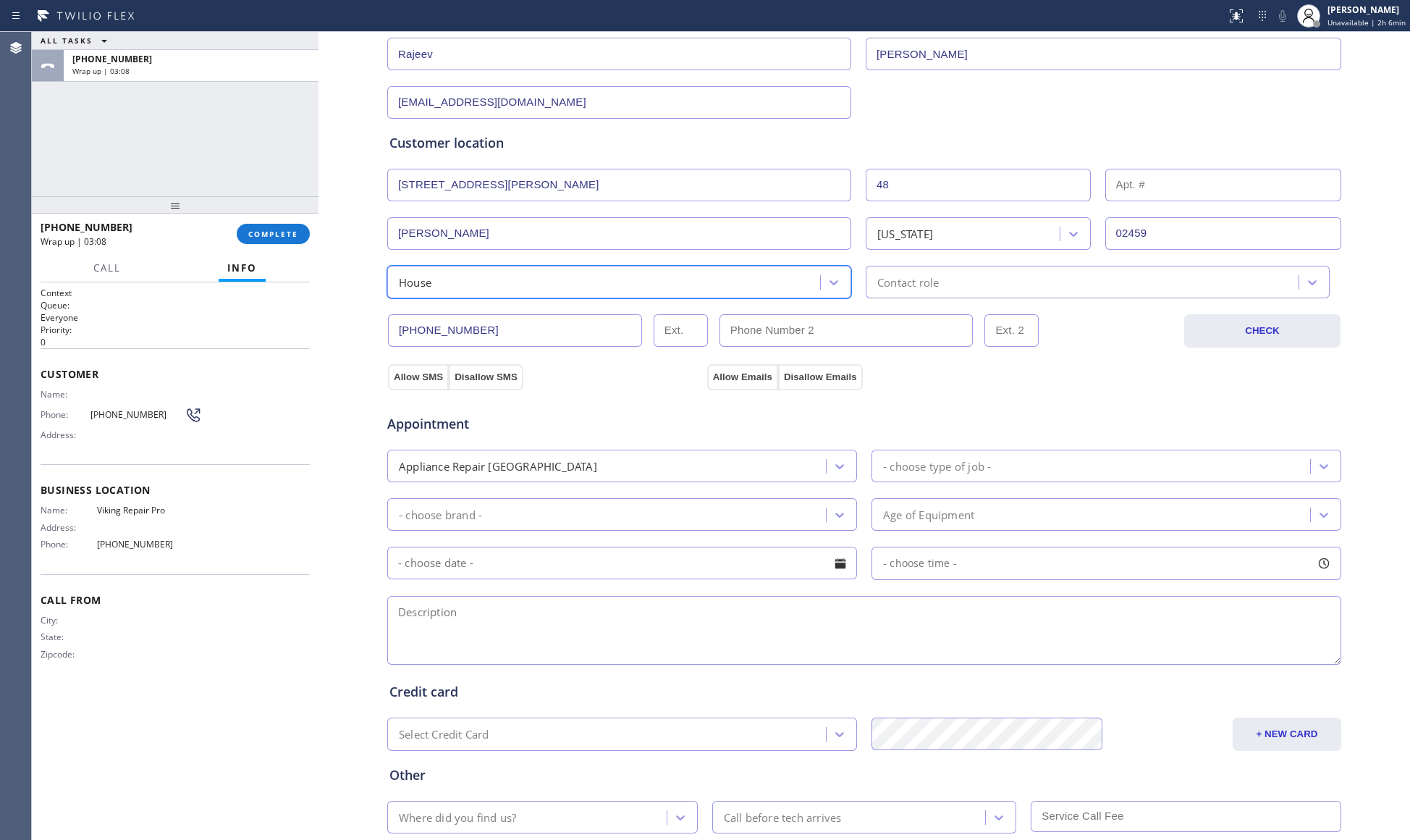
click at [899, 275] on div "Contact role" at bounding box center [908, 282] width 61 height 17
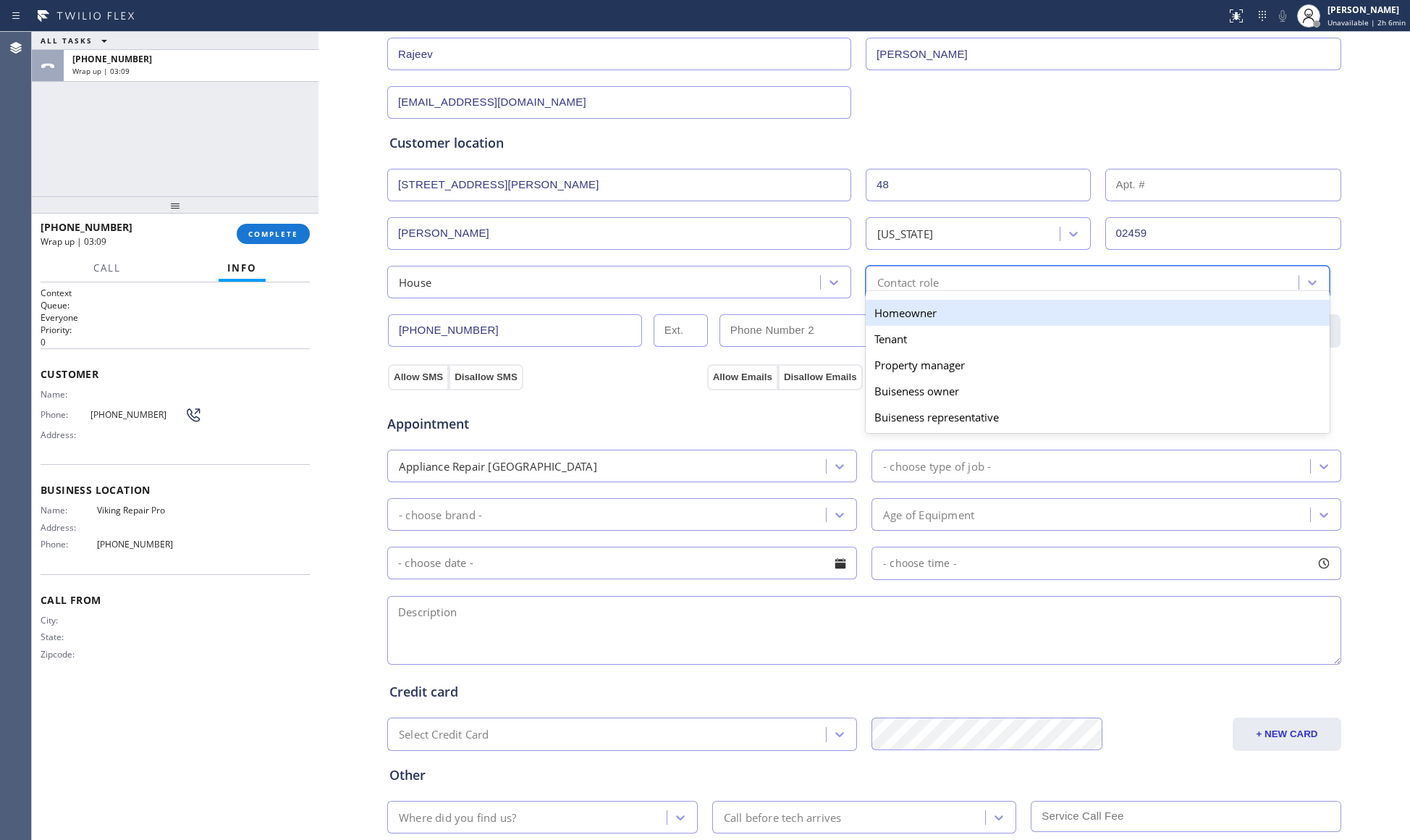
click at [887, 317] on div "Homeowner" at bounding box center [1098, 312] width 464 height 26
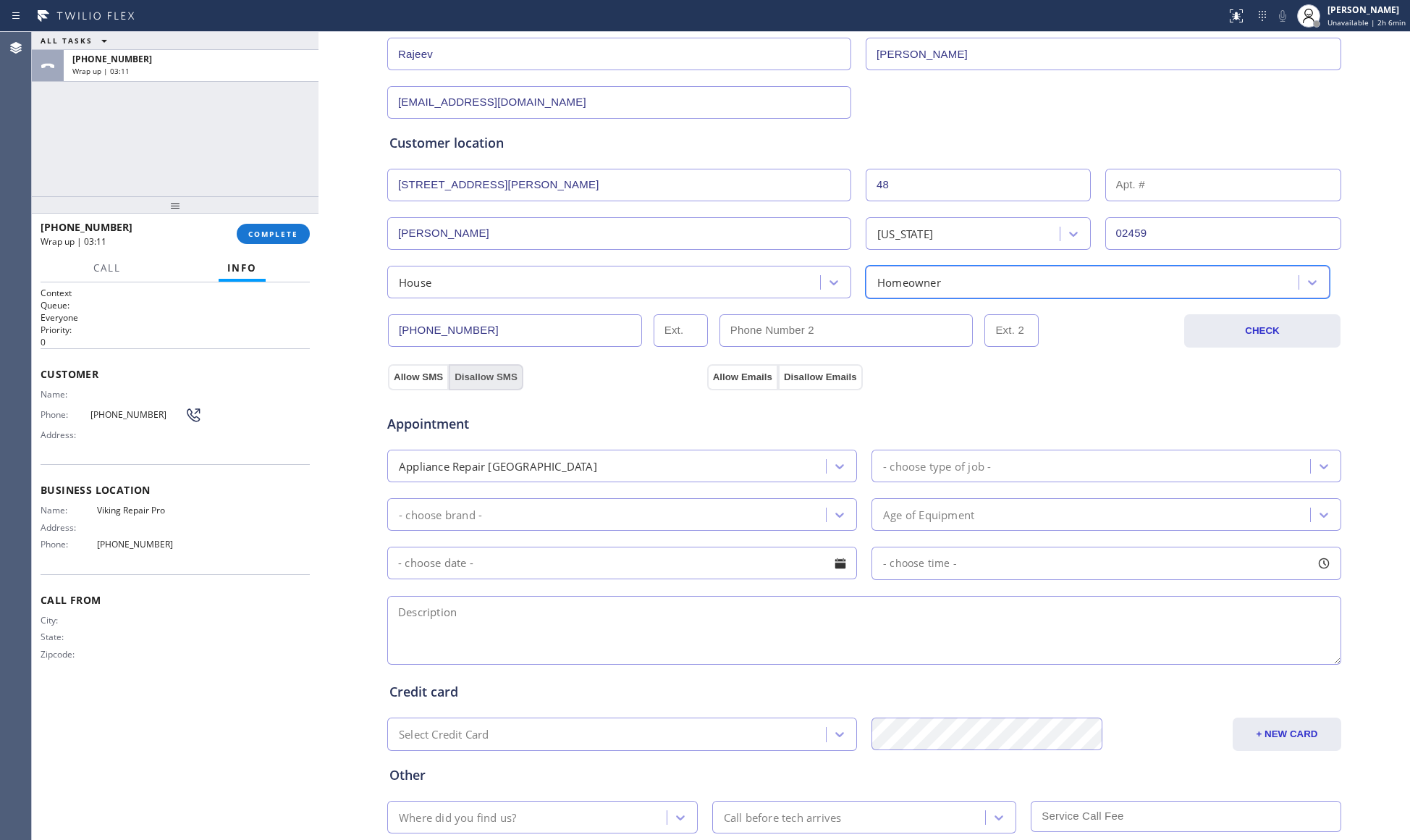
click at [449, 371] on button "Disallow SMS" at bounding box center [486, 376] width 75 height 26
click at [425, 371] on button "Allow SMS" at bounding box center [418, 376] width 61 height 26
click at [750, 378] on button "Allow Emails" at bounding box center [742, 376] width 71 height 26
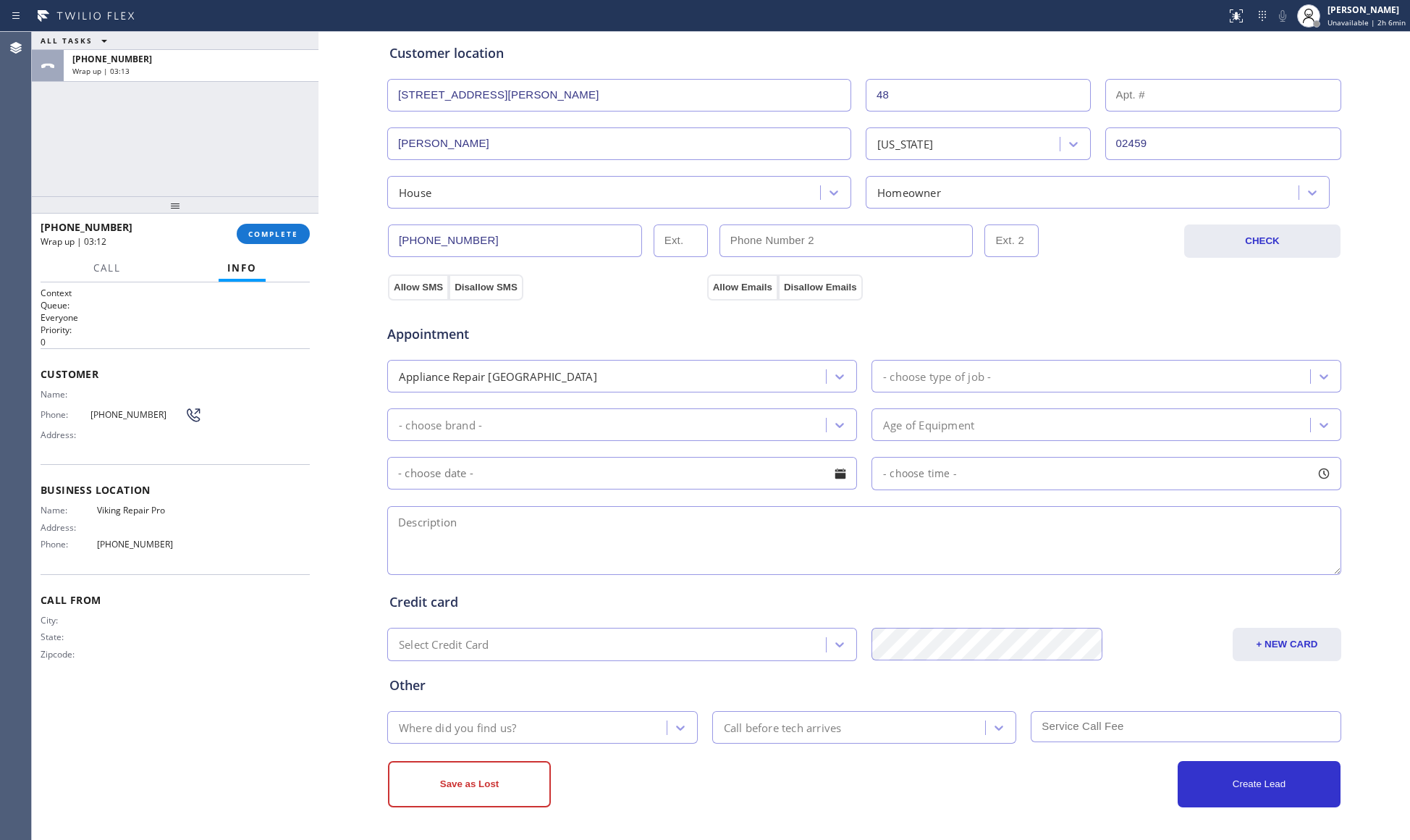
scroll to position [287, 0]
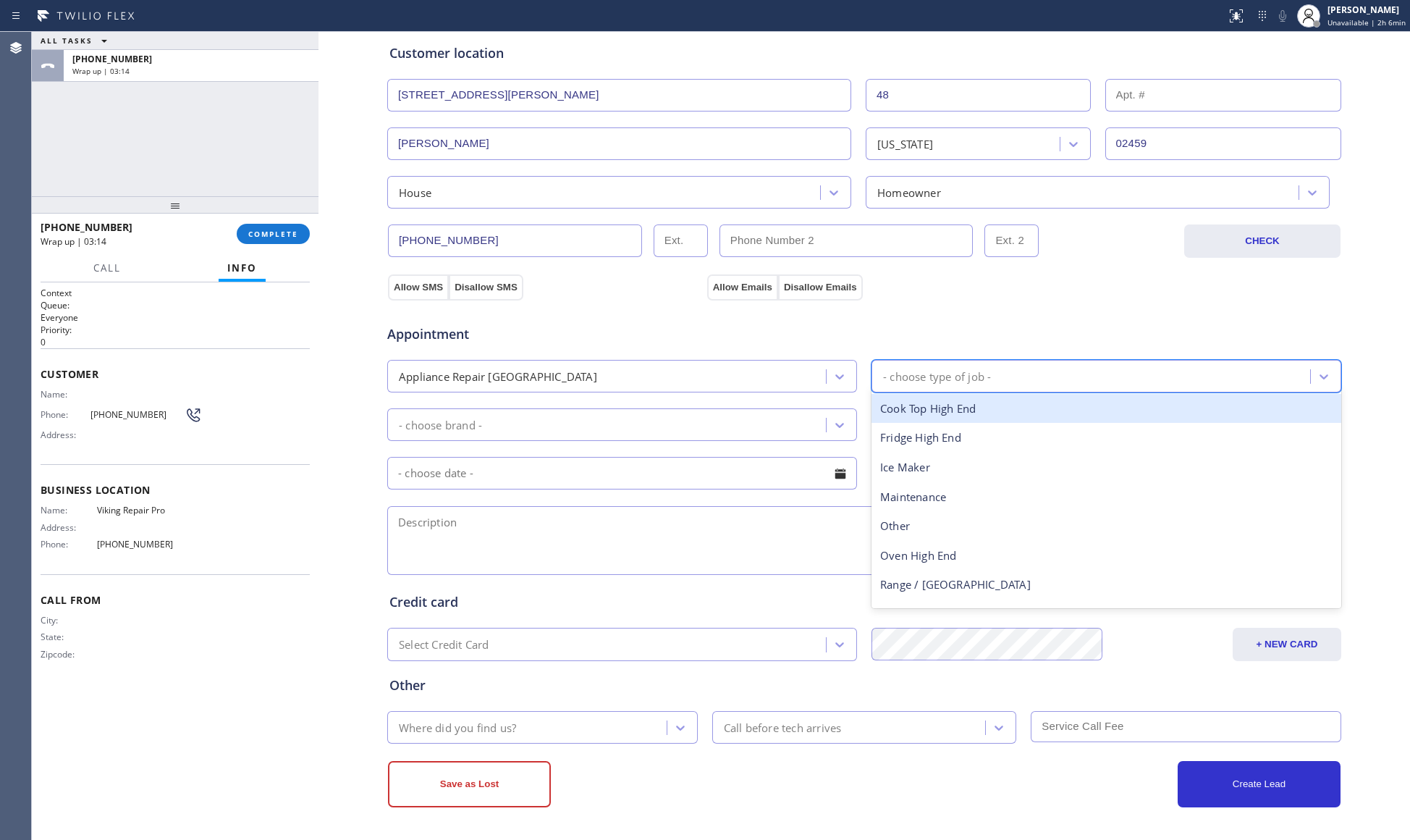
click at [938, 374] on div "- choose type of job -" at bounding box center [937, 376] width 108 height 17
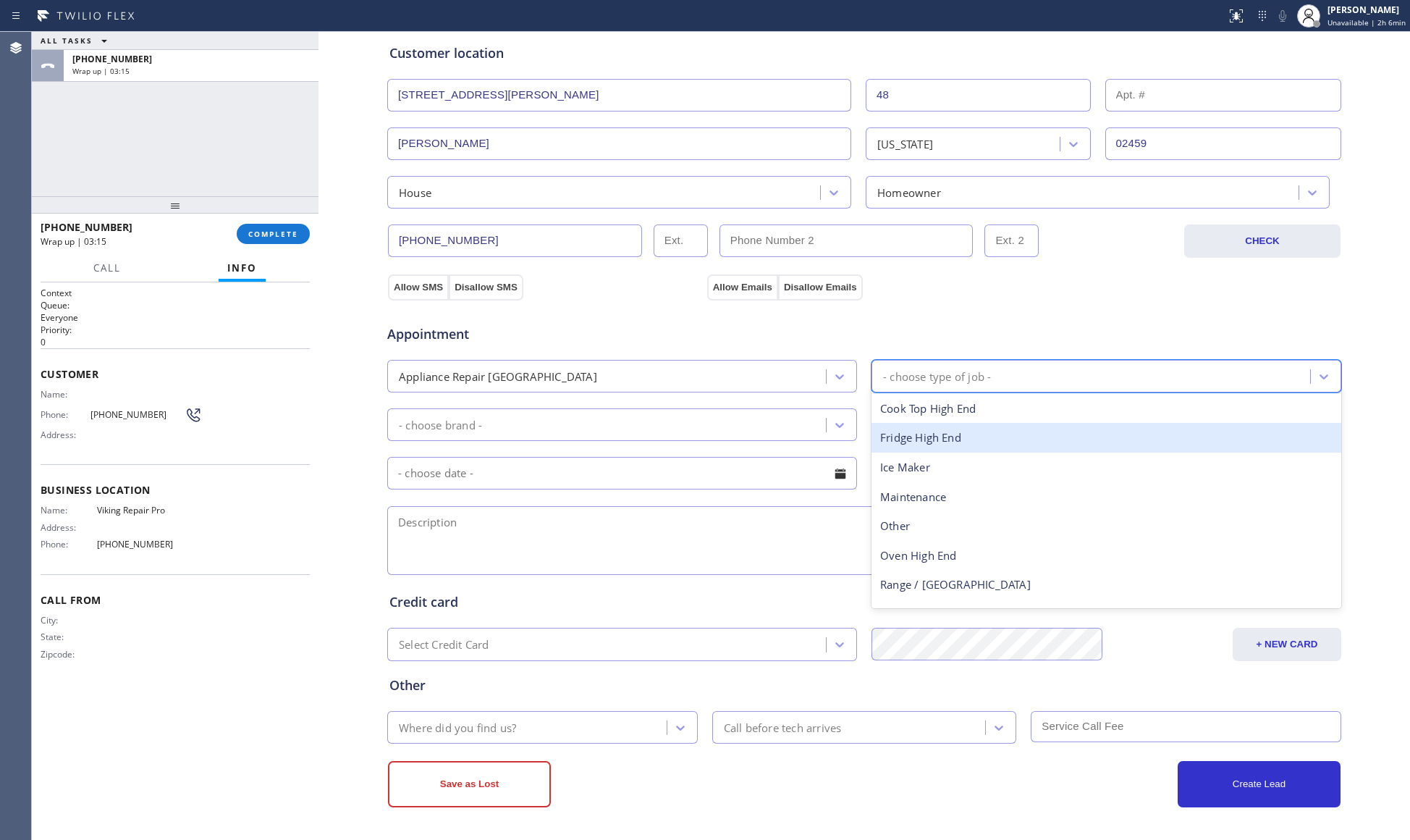
click at [904, 435] on div "Fridge High End" at bounding box center [1106, 438] width 469 height 30
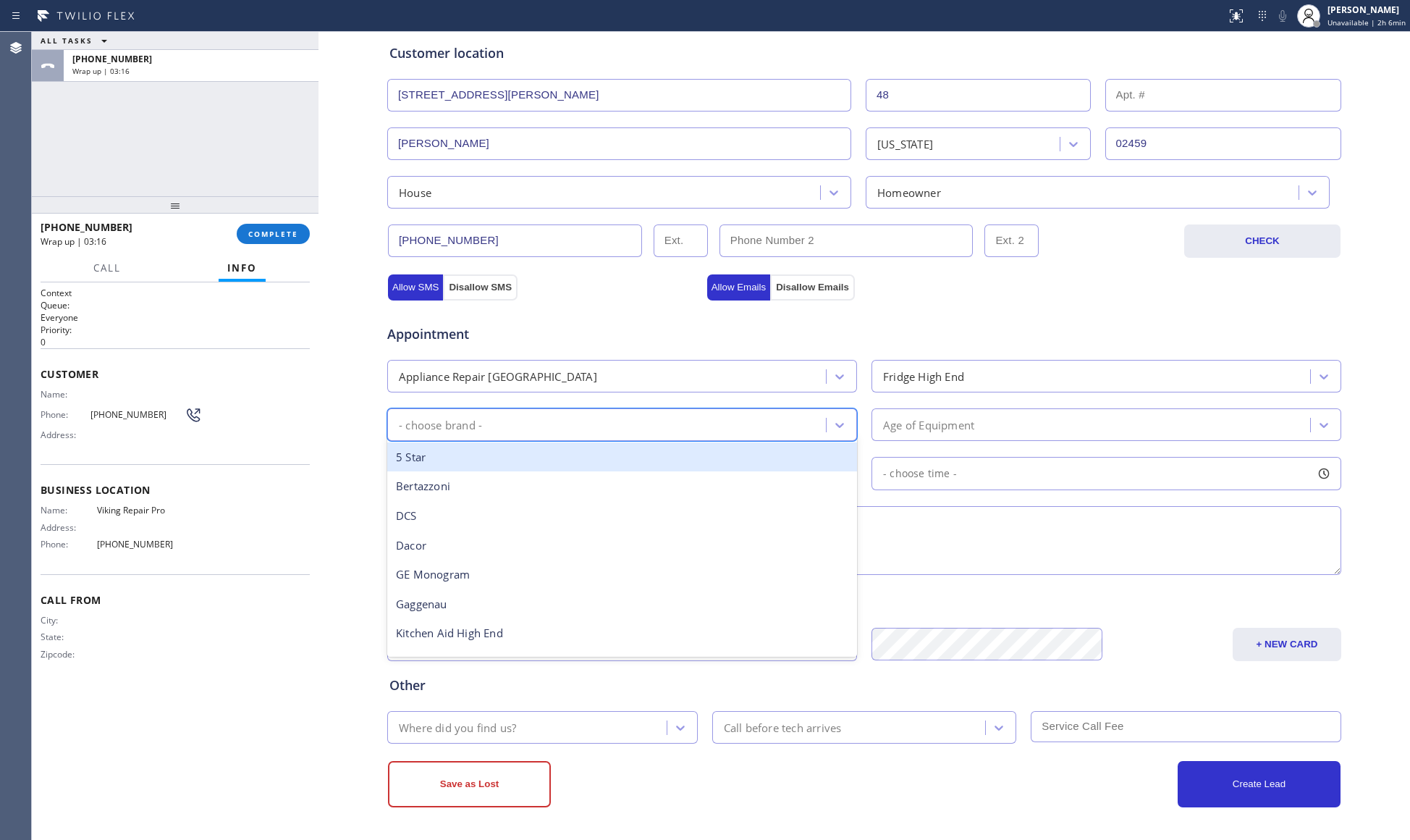
click at [739, 421] on div "- choose brand -" at bounding box center [608, 425] width 435 height 25
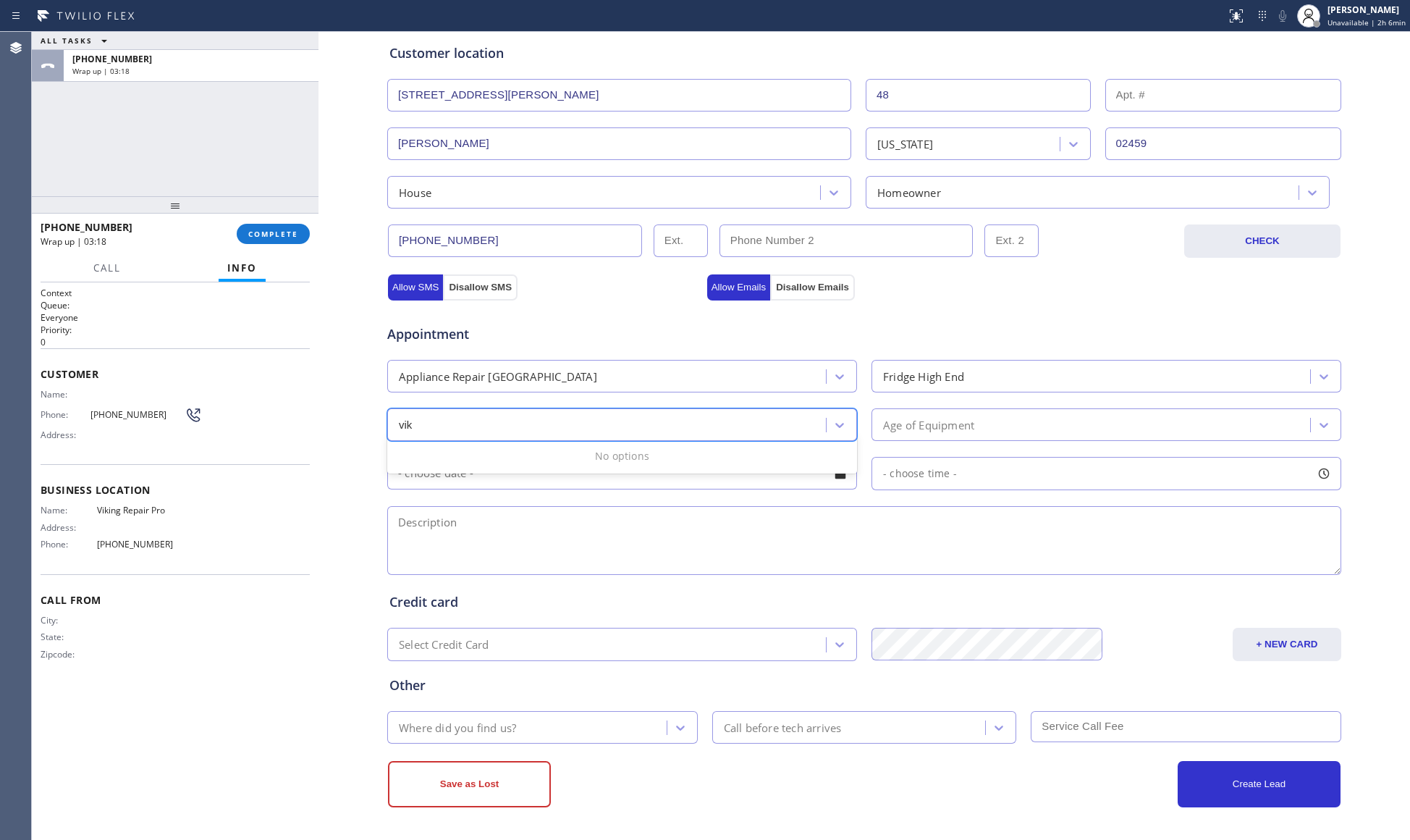
type input "vi"
drag, startPoint x: 722, startPoint y: 459, endPoint x: 785, endPoint y: 454, distance: 63.2
click at [725, 459] on div "Viking" at bounding box center [621, 457] width 469 height 30
click at [940, 420] on div "Age of Equipment" at bounding box center [929, 425] width 91 height 17
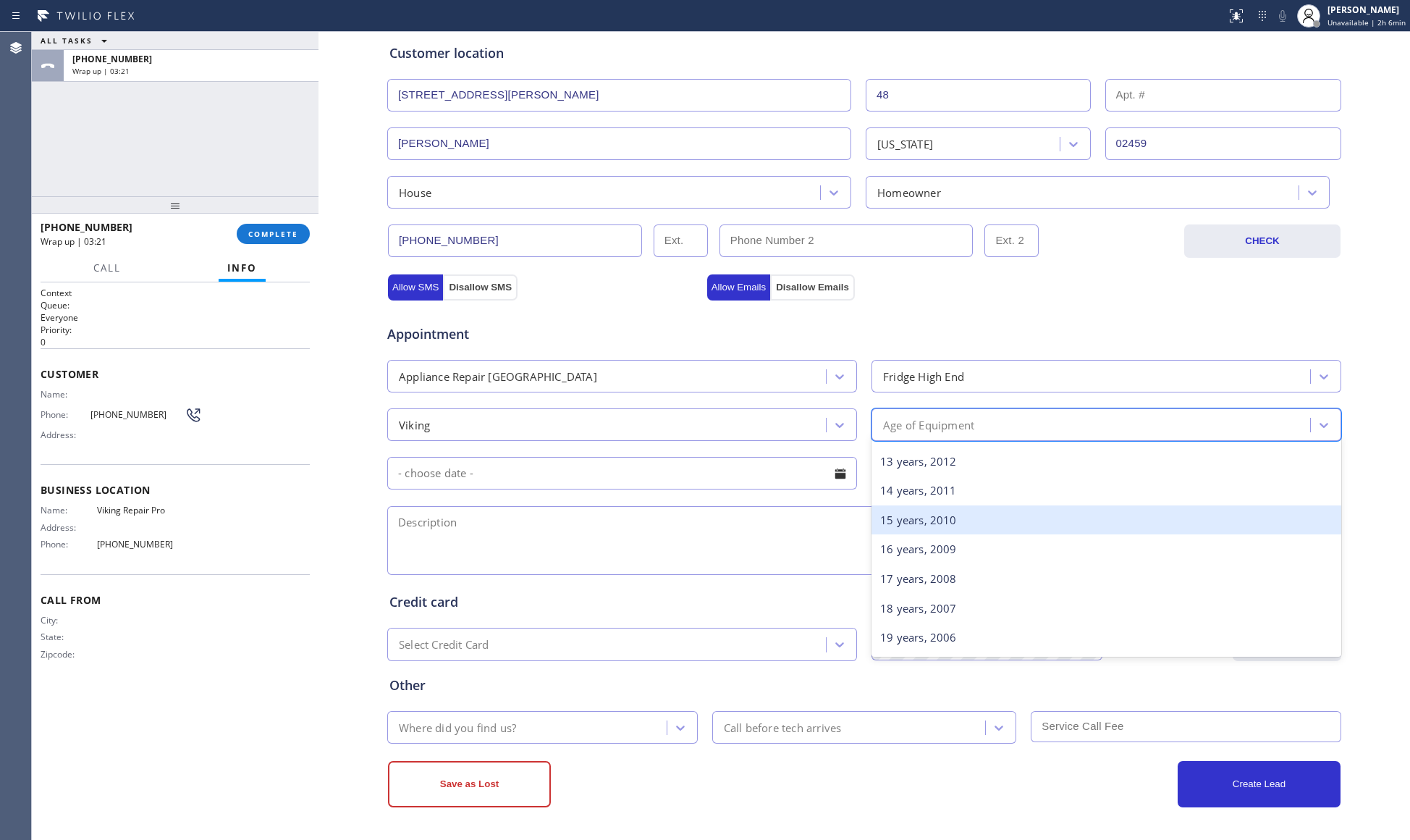
scroll to position [386, 0]
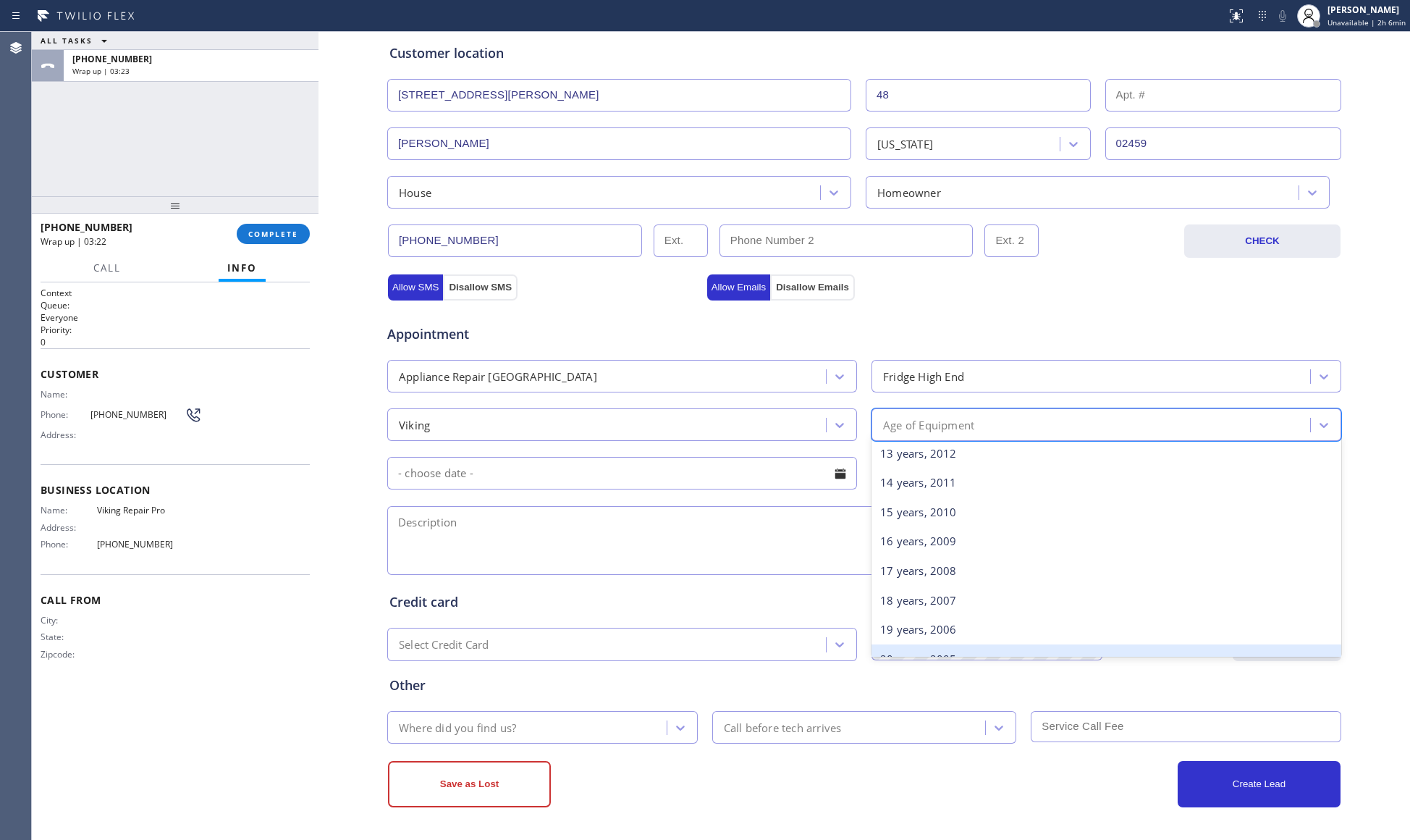
click at [905, 653] on div "20 years, 2005" at bounding box center [1106, 659] width 469 height 30
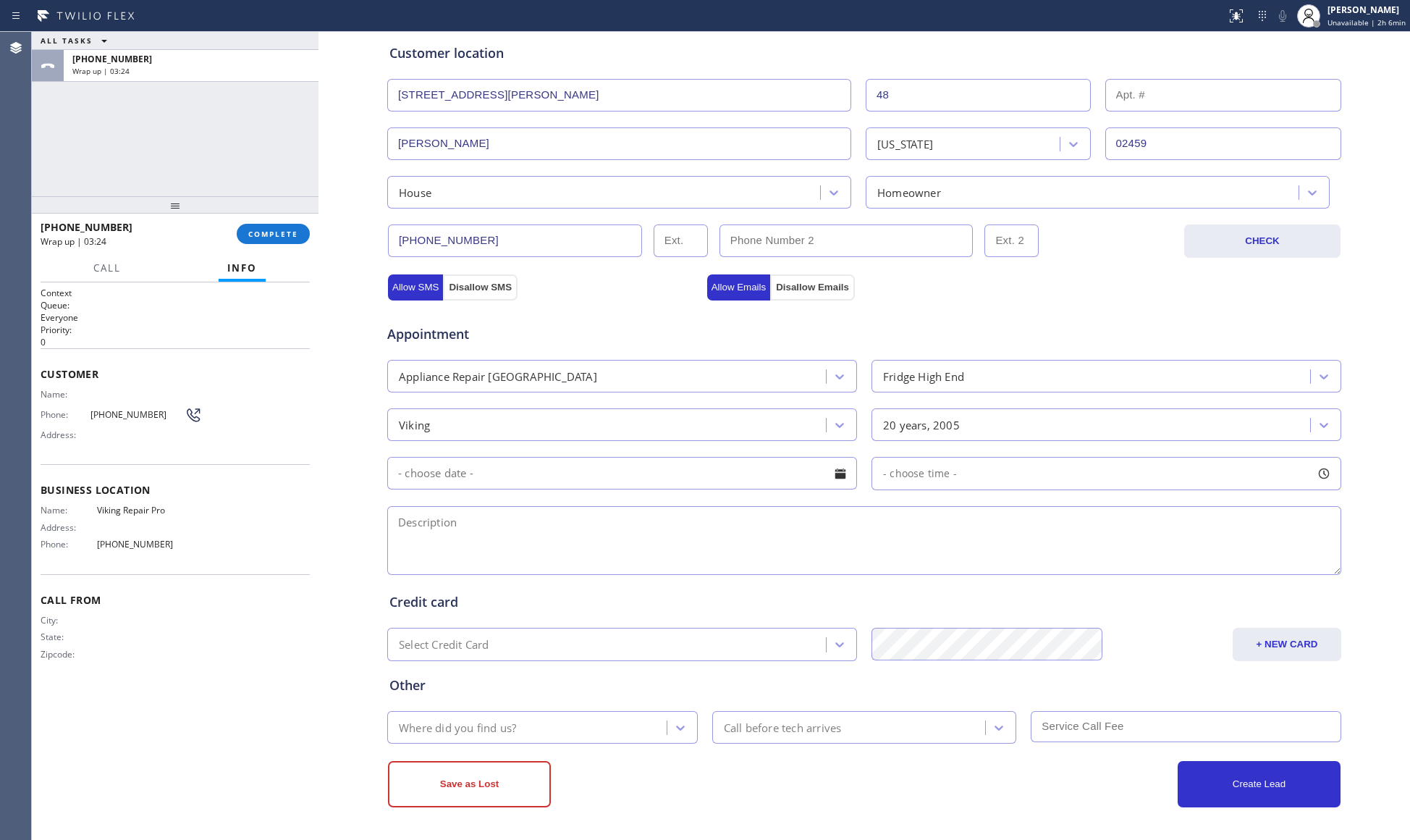
click at [631, 474] on input "text" at bounding box center [621, 473] width 469 height 32
click at [828, 501] on div "[DATE] Su Mo Tu We Th Fr Sa 1 2 3 4 5 6 7 8 9 10 11 12 13 14 15 16 17 18 19 20 …" at bounding box center [625, 587] width 475 height 197
click at [831, 510] on span "Next Month" at bounding box center [838, 509] width 14 height 14
click at [618, 562] on div "1" at bounding box center [626, 562] width 25 height 27
type input "[DATE]"
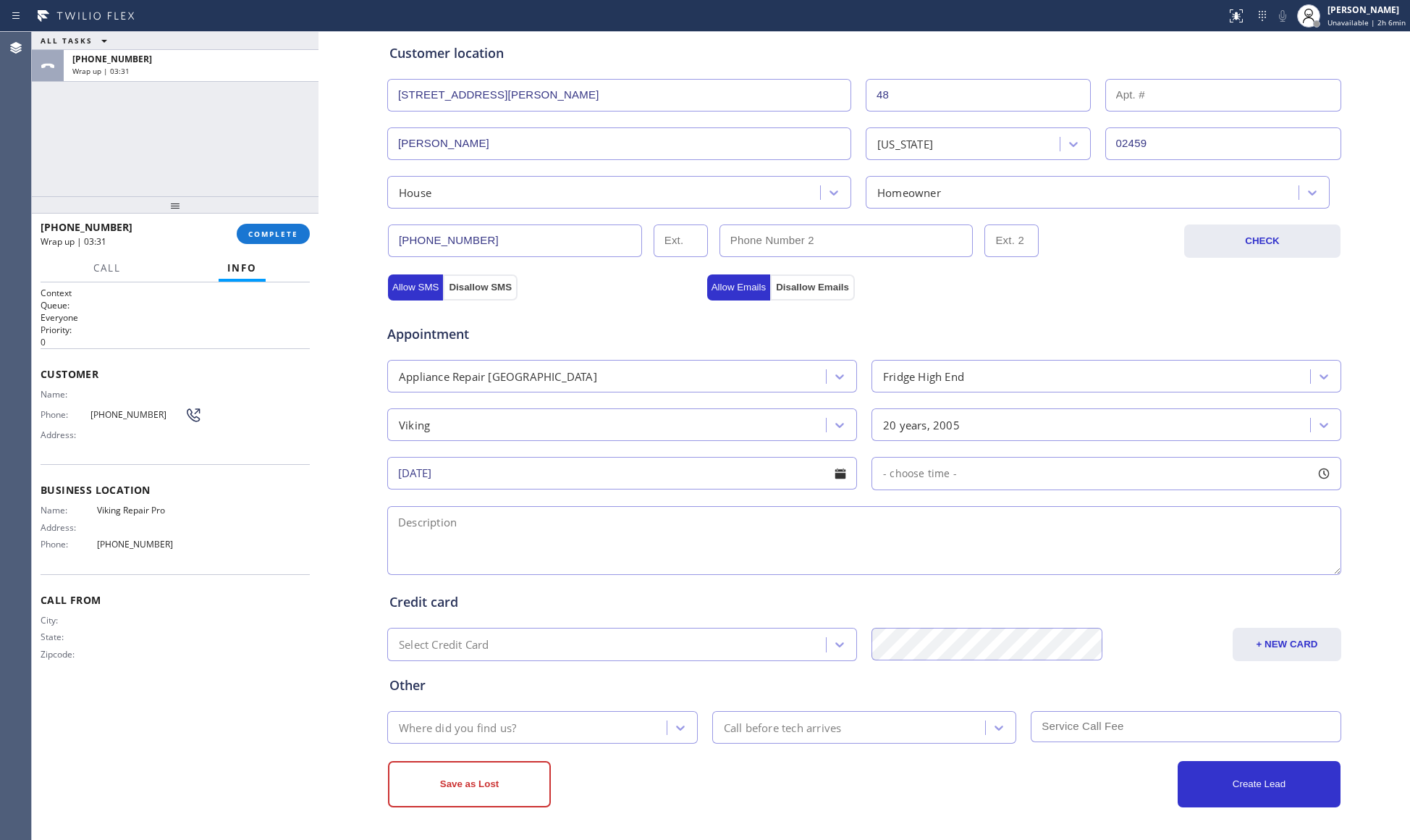
click at [897, 479] on span "- choose time -" at bounding box center [920, 473] width 74 height 14
drag, startPoint x: 879, startPoint y: 558, endPoint x: 1025, endPoint y: 566, distance: 146.2
click at [1025, 566] on div at bounding box center [1024, 562] width 17 height 31
drag, startPoint x: 879, startPoint y: 565, endPoint x: 835, endPoint y: 545, distance: 48.3
click at [912, 559] on div at bounding box center [921, 562] width 17 height 31
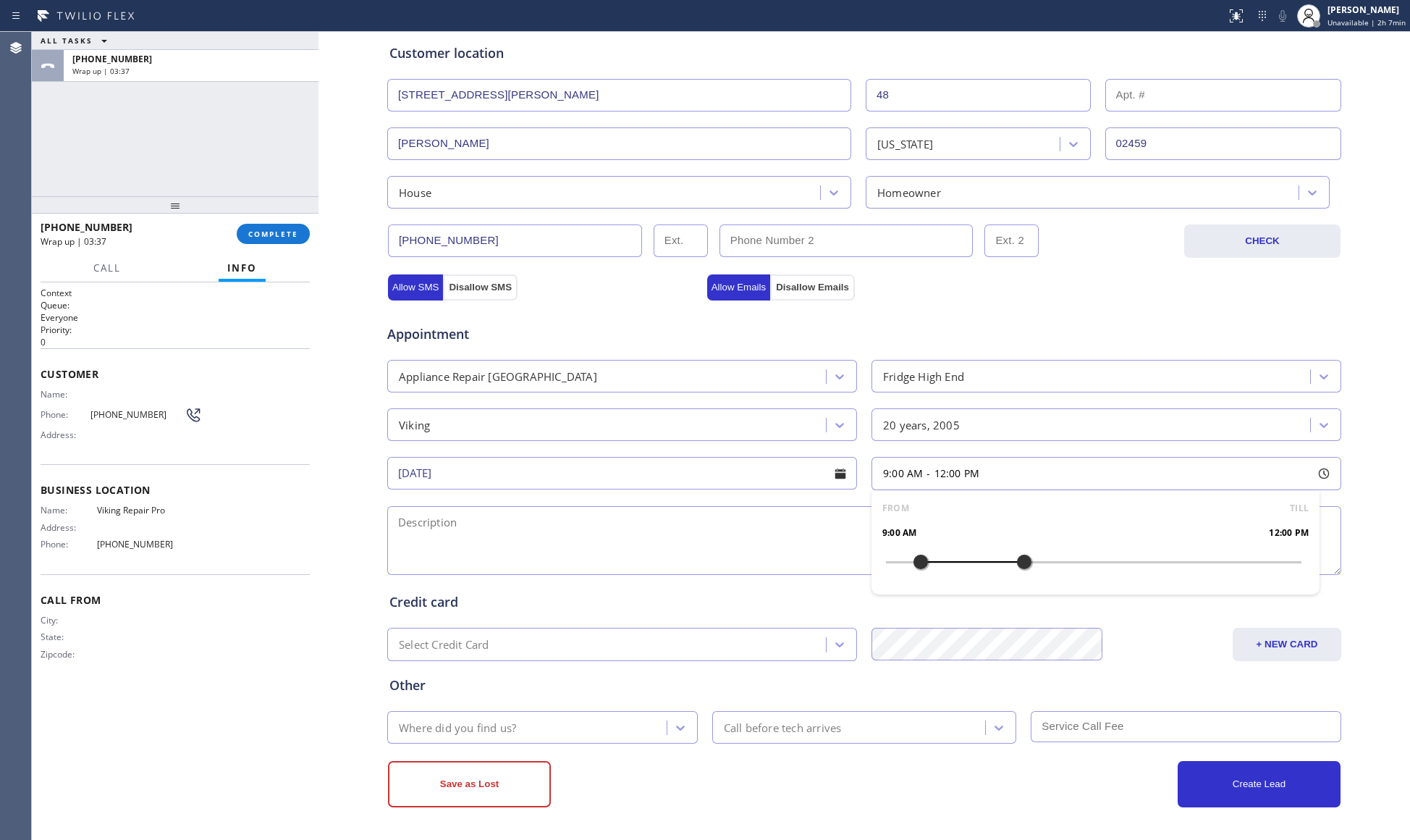
click at [912, 558] on div at bounding box center [921, 562] width 17 height 31
click at [760, 530] on textarea at bounding box center [864, 540] width 954 height 69
click at [658, 543] on textarea "9-12, $50," at bounding box center [864, 540] width 954 height 69
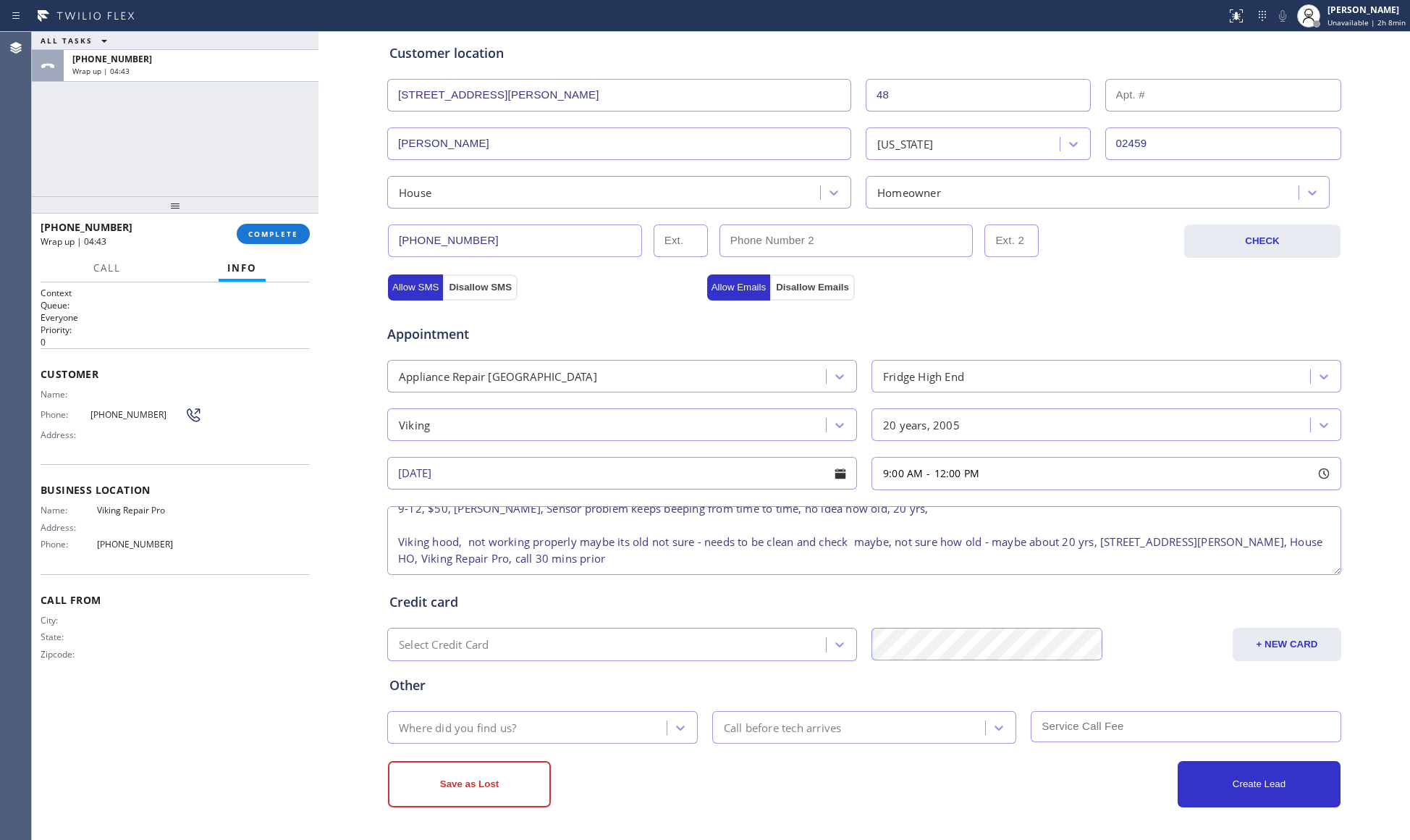
scroll to position [0, 0]
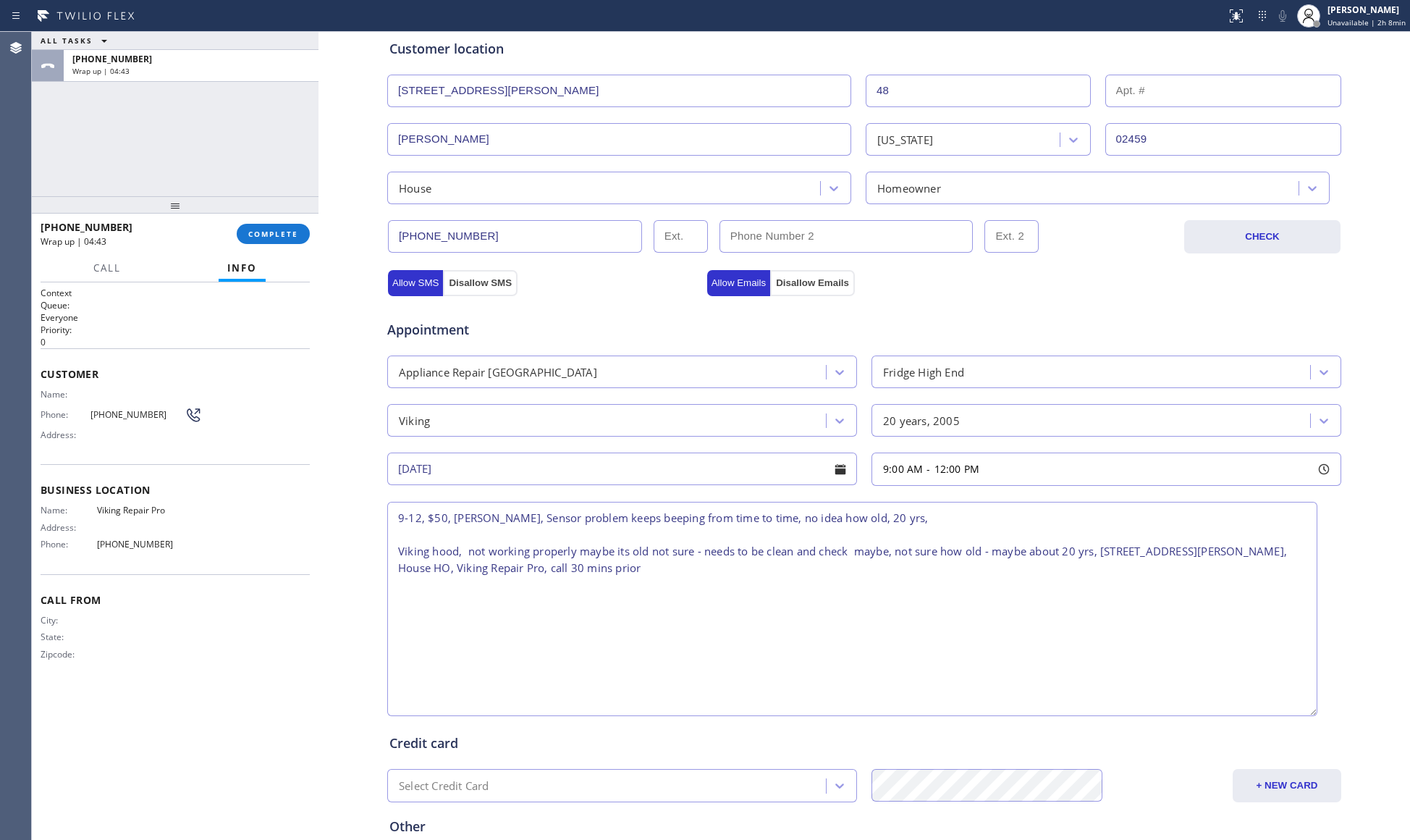
drag, startPoint x: 1326, startPoint y: 567, endPoint x: 1275, endPoint y: 685, distance: 128.5
click at [1301, 714] on textarea "9-12, $50, [PERSON_NAME], Sensor problem keeps beeping from time to time, no id…" at bounding box center [852, 609] width 931 height 214
click at [1162, 562] on textarea "9-12, $50, [PERSON_NAME], Sensor problem keeps beeping from time to time, no id…" at bounding box center [852, 610] width 931 height 216
click at [1164, 599] on textarea "9-12, $50, [PERSON_NAME], Sensor problem keeps beeping from time to time, no id…" at bounding box center [852, 610] width 931 height 216
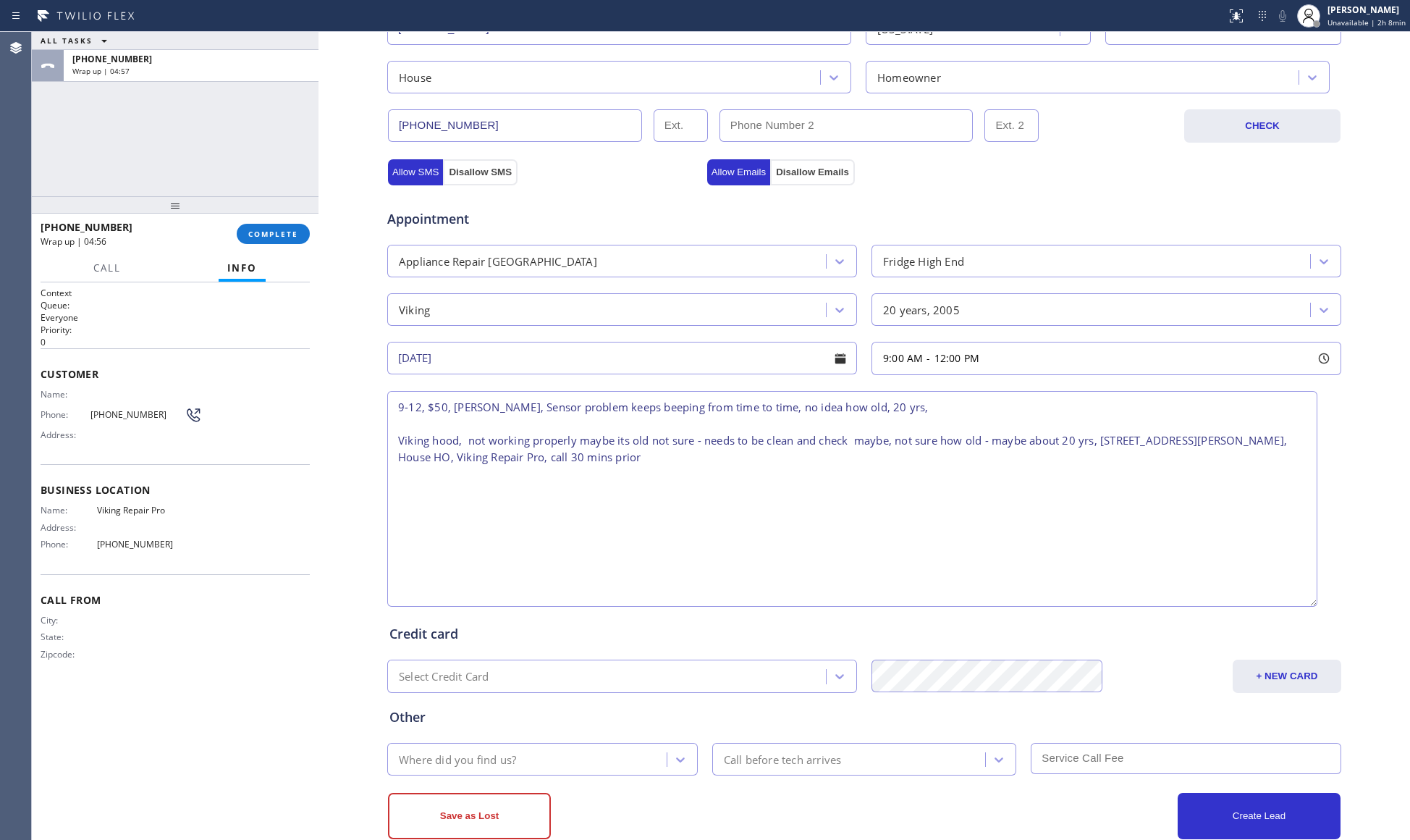
scroll to position [433, 0]
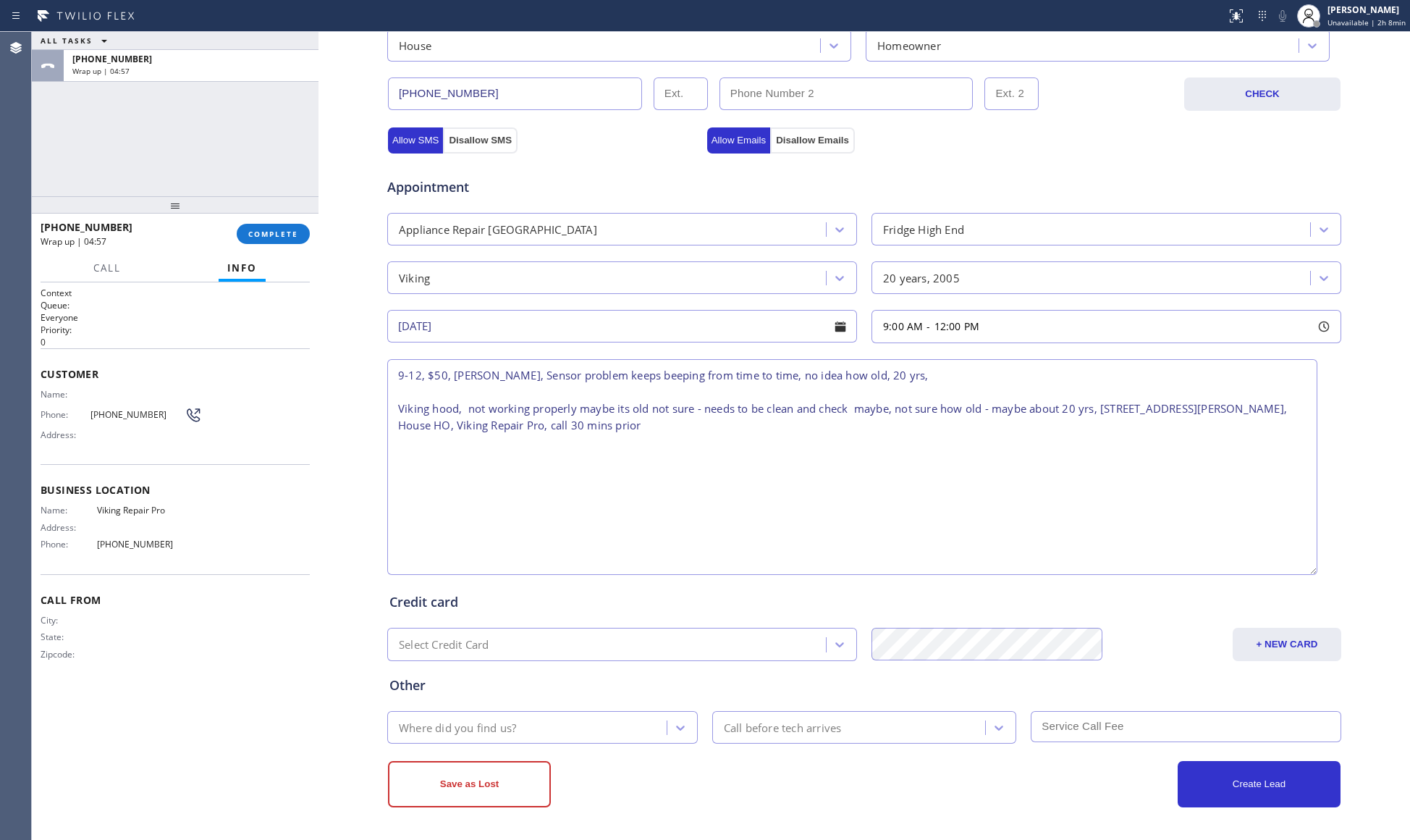
type textarea "9-12, $50, [PERSON_NAME], Sensor problem keeps beeping from time to time, no id…"
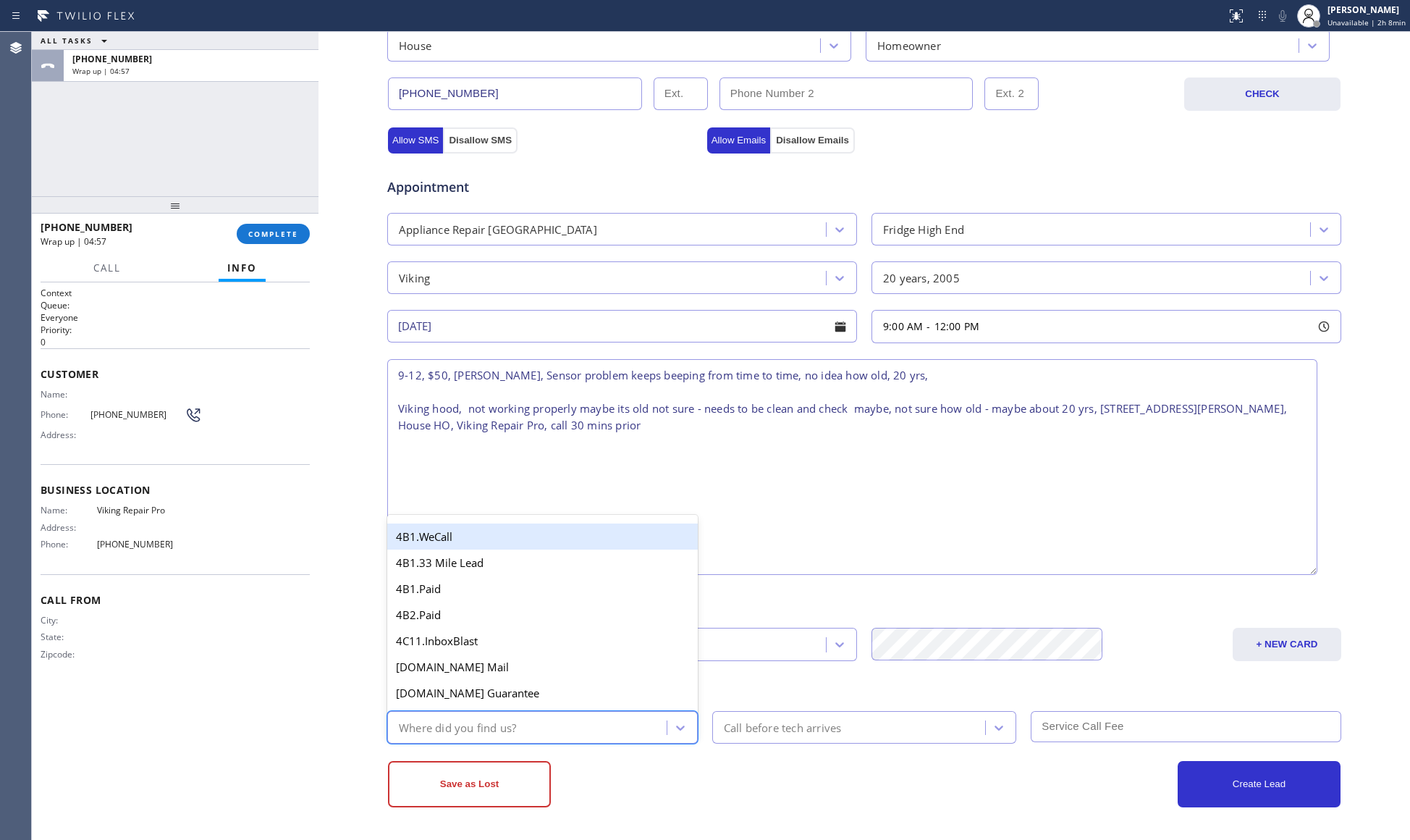
click at [458, 721] on div "Where did you find us?" at bounding box center [457, 727] width 117 height 17
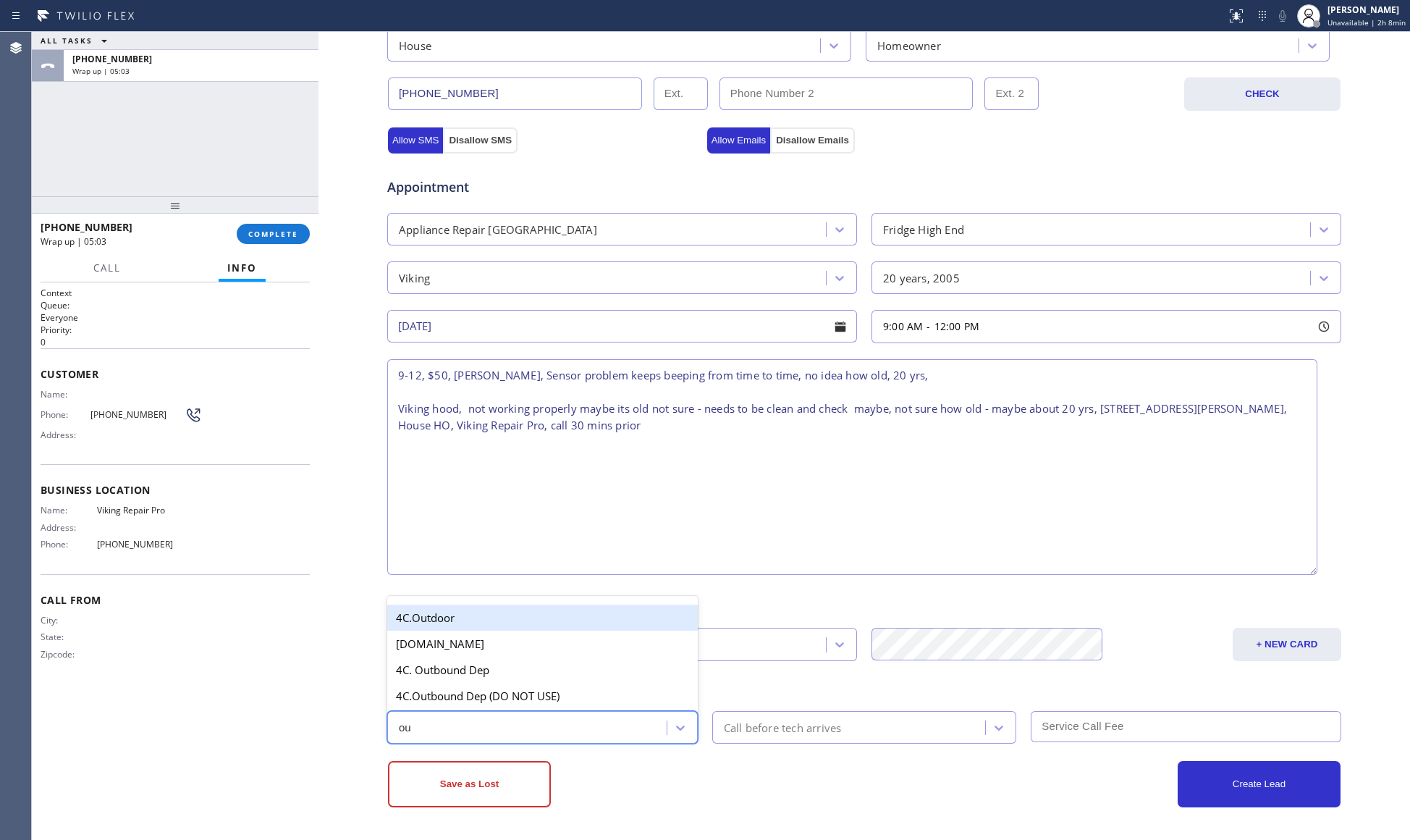
type input "out"
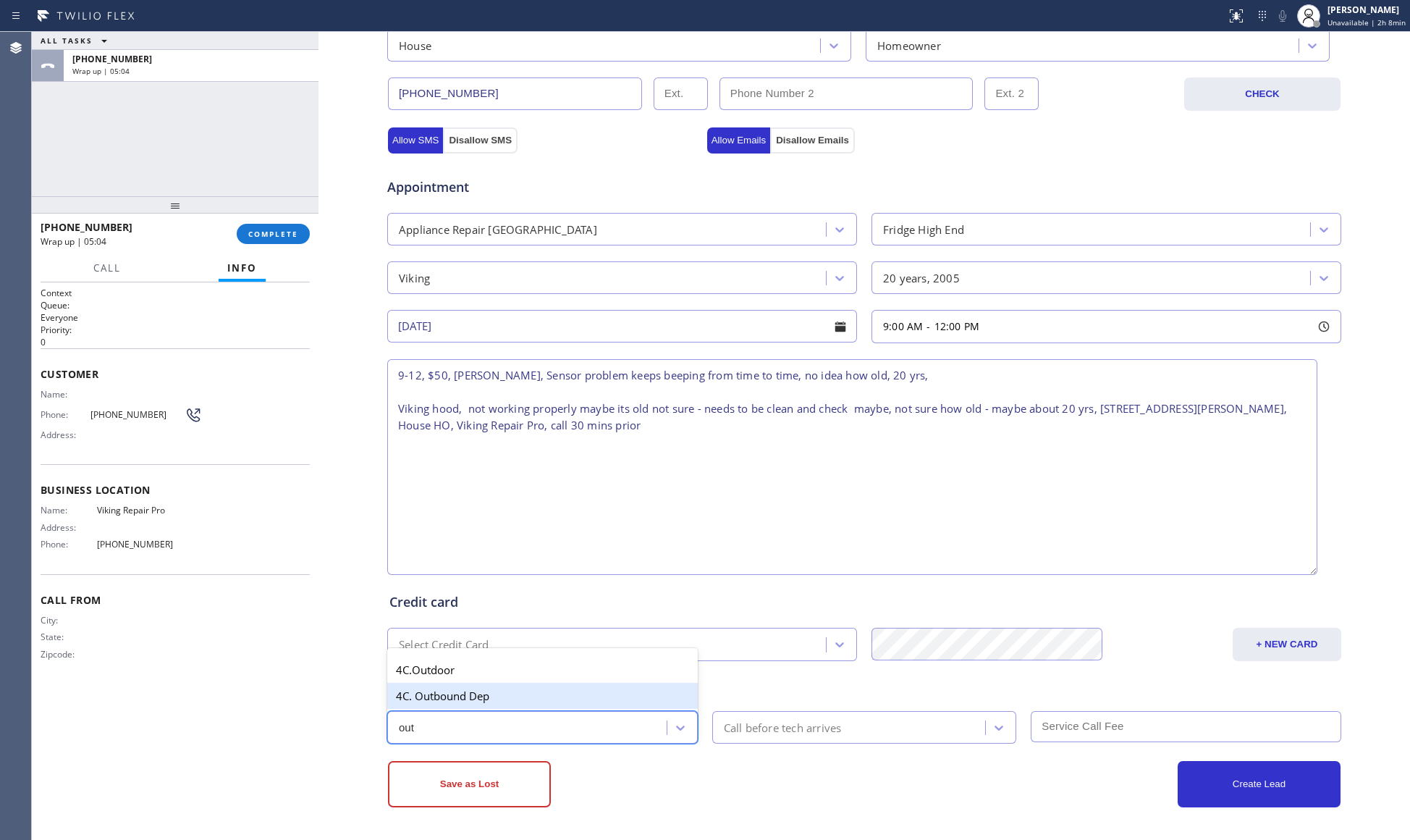
drag, startPoint x: 464, startPoint y: 695, endPoint x: 495, endPoint y: 700, distance: 31.4
click at [464, 695] on div "4C. Outbound Dep" at bounding box center [543, 695] width 311 height 26
click at [771, 737] on div "Call before tech arrives" at bounding box center [852, 727] width 269 height 25
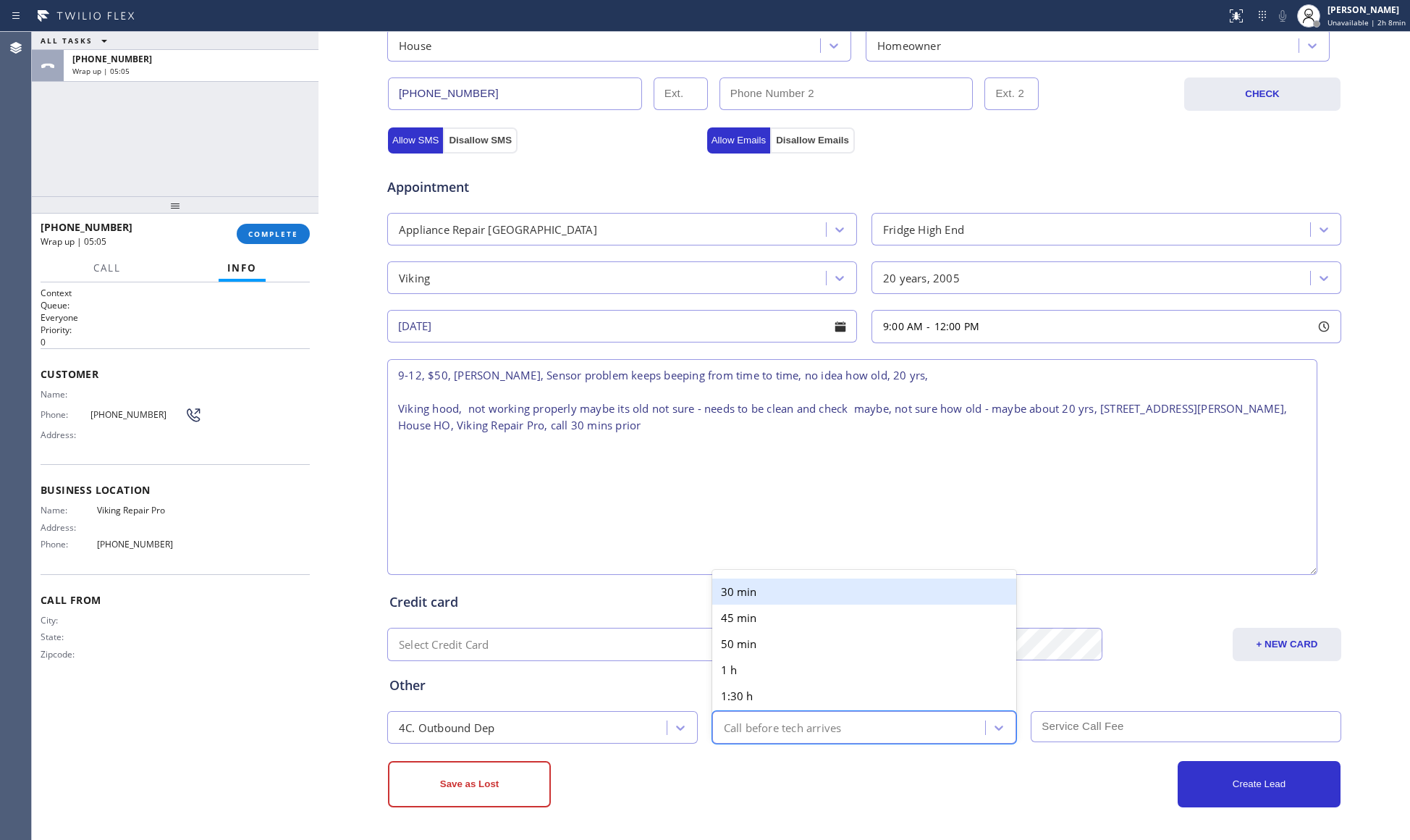
drag, startPoint x: 739, startPoint y: 582, endPoint x: 1037, endPoint y: 663, distance: 308.8
click at [743, 583] on div "30 min" at bounding box center [864, 591] width 305 height 26
click at [1142, 719] on input "text" at bounding box center [1186, 726] width 311 height 31
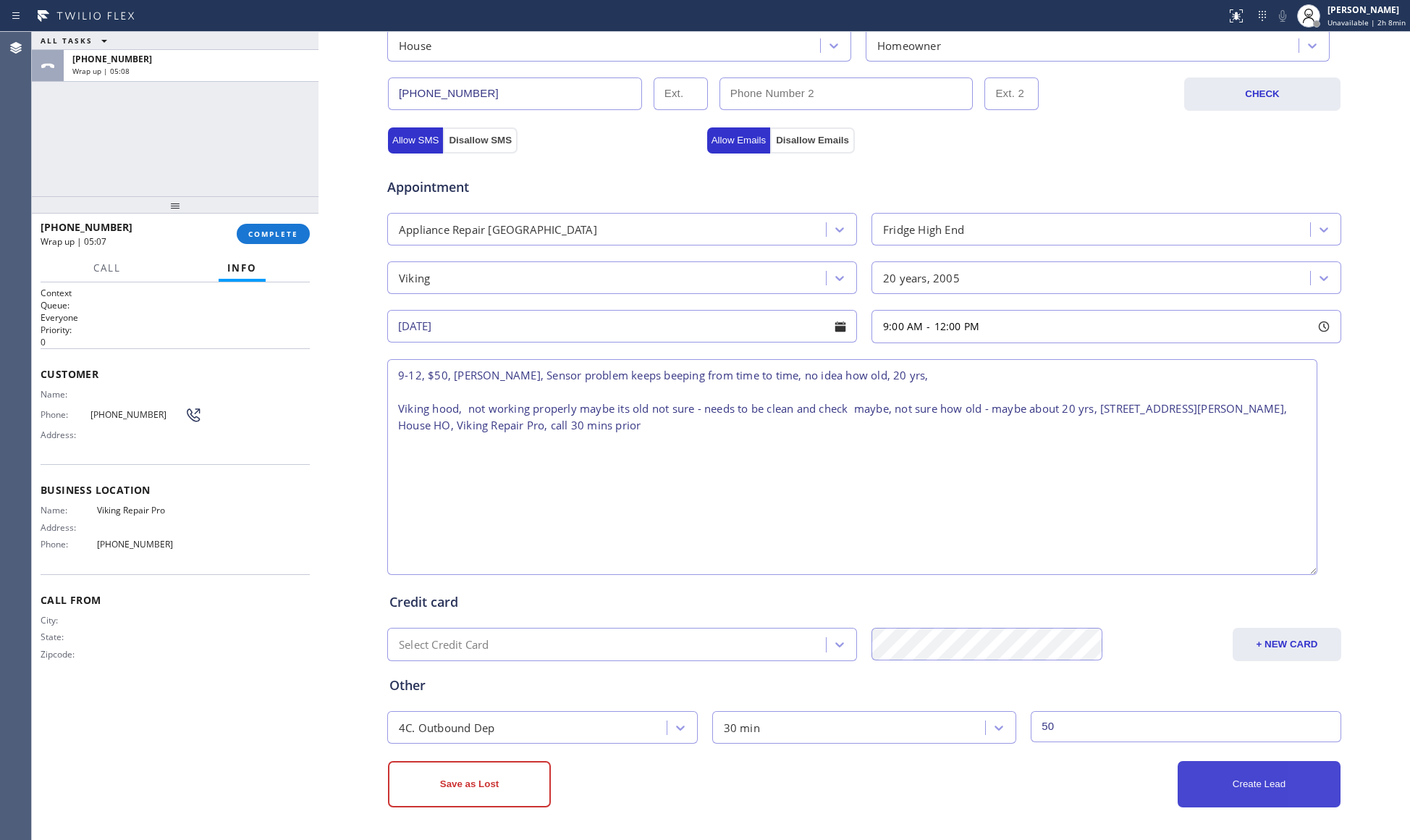
type input "50"
click at [1290, 793] on button "Create Lead" at bounding box center [1259, 784] width 163 height 47
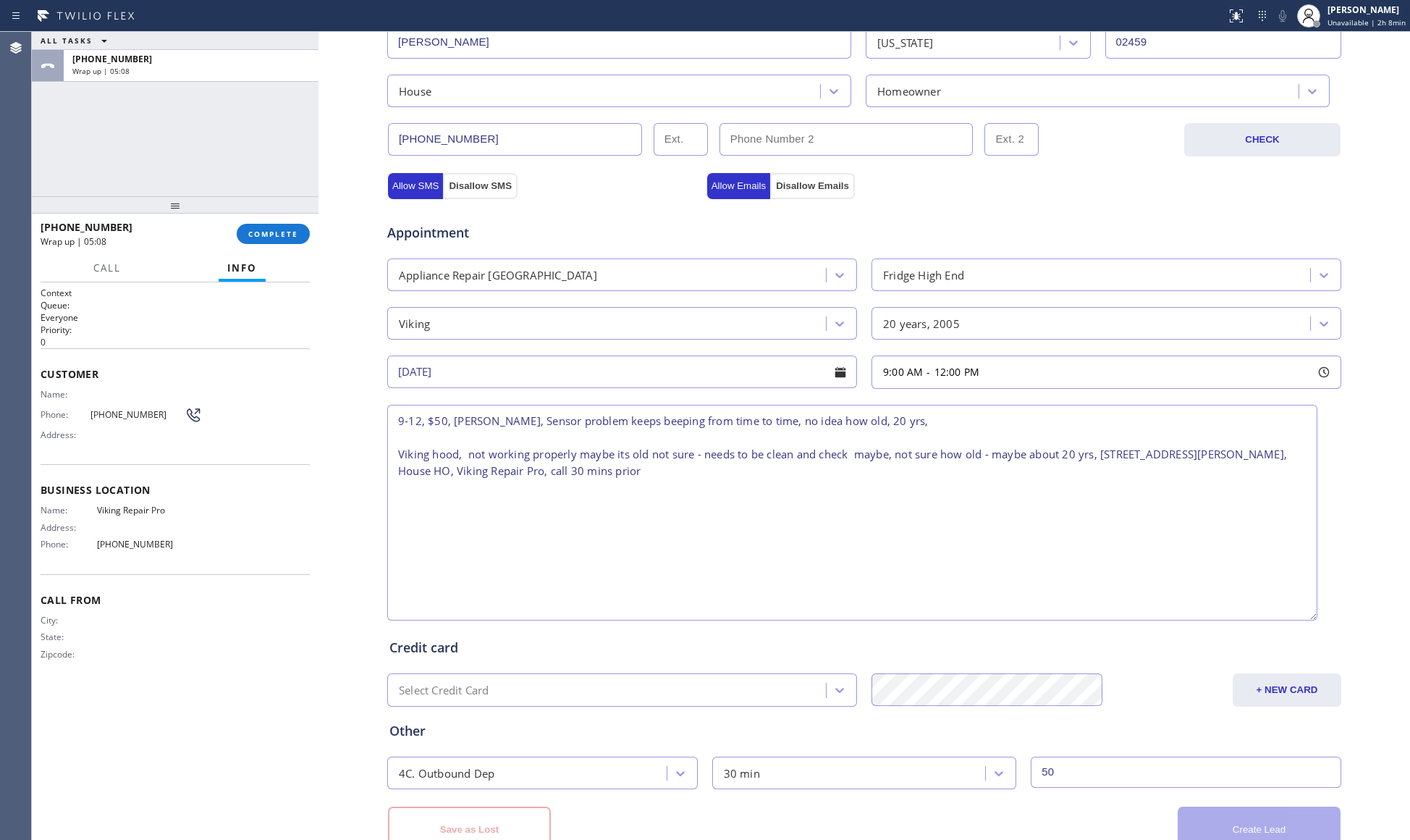
scroll to position [482, 0]
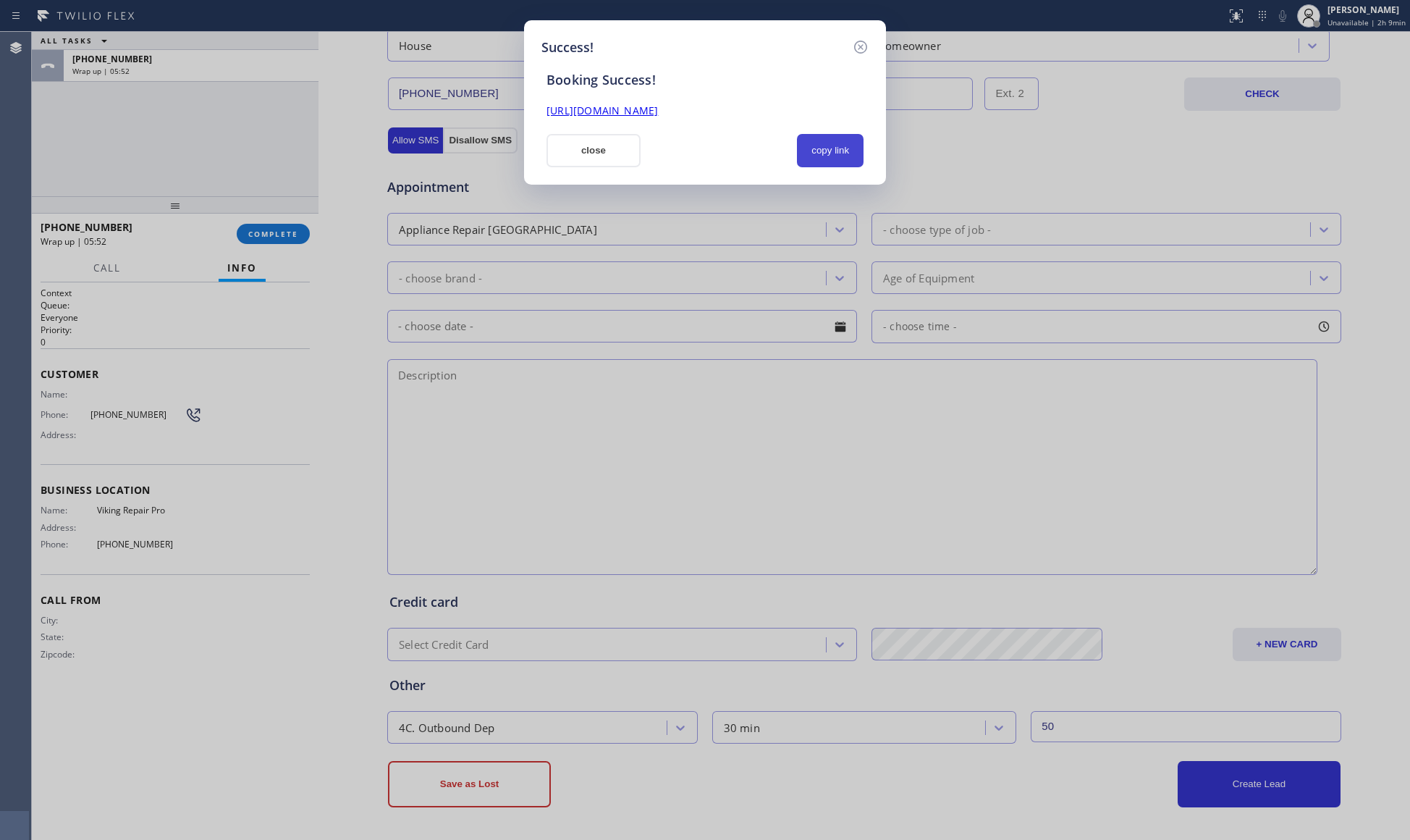
click at [825, 157] on button "copy link" at bounding box center [830, 150] width 66 height 33
click at [608, 146] on button "close" at bounding box center [593, 150] width 94 height 33
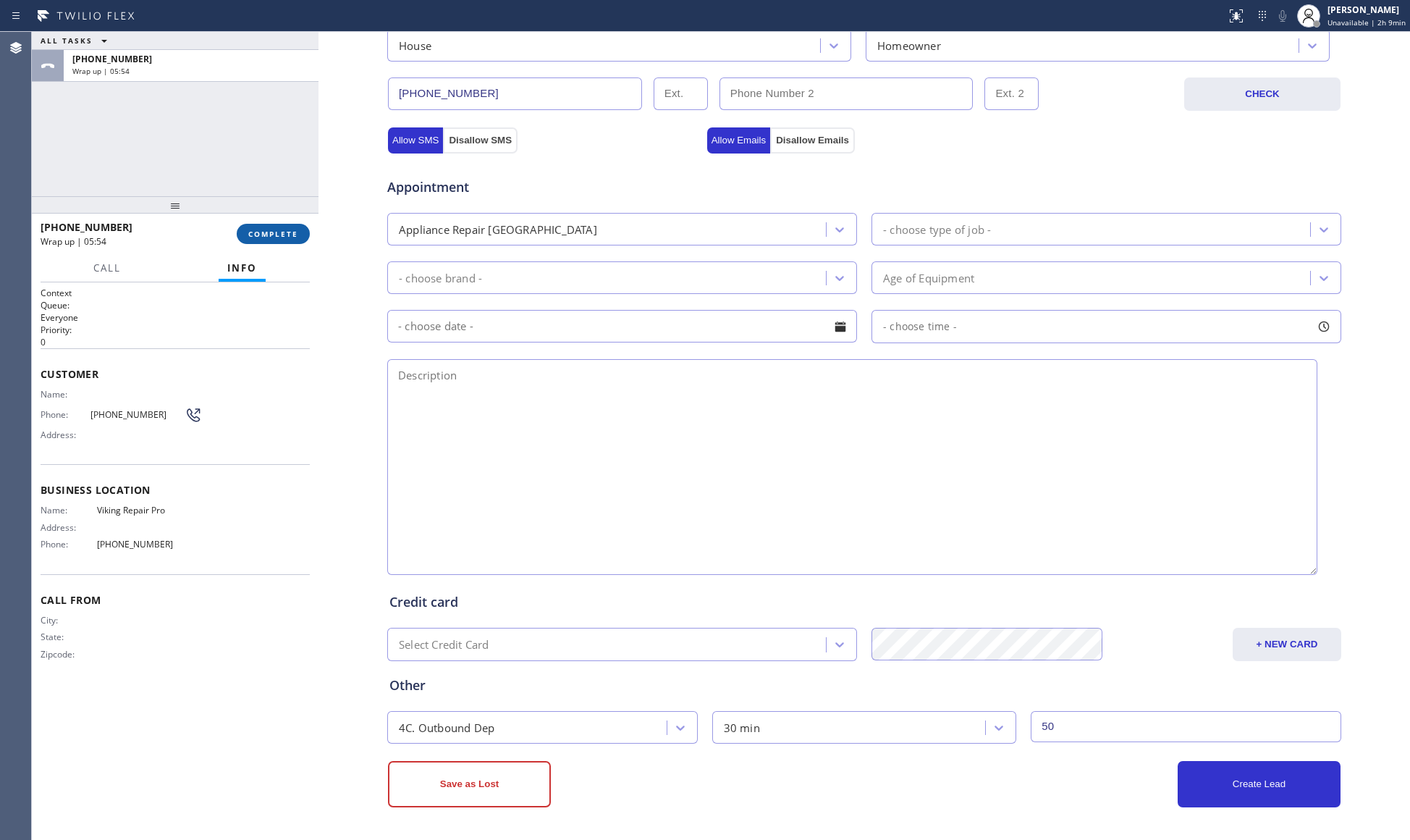
click at [277, 238] on span "COMPLETE" at bounding box center [273, 233] width 50 height 10
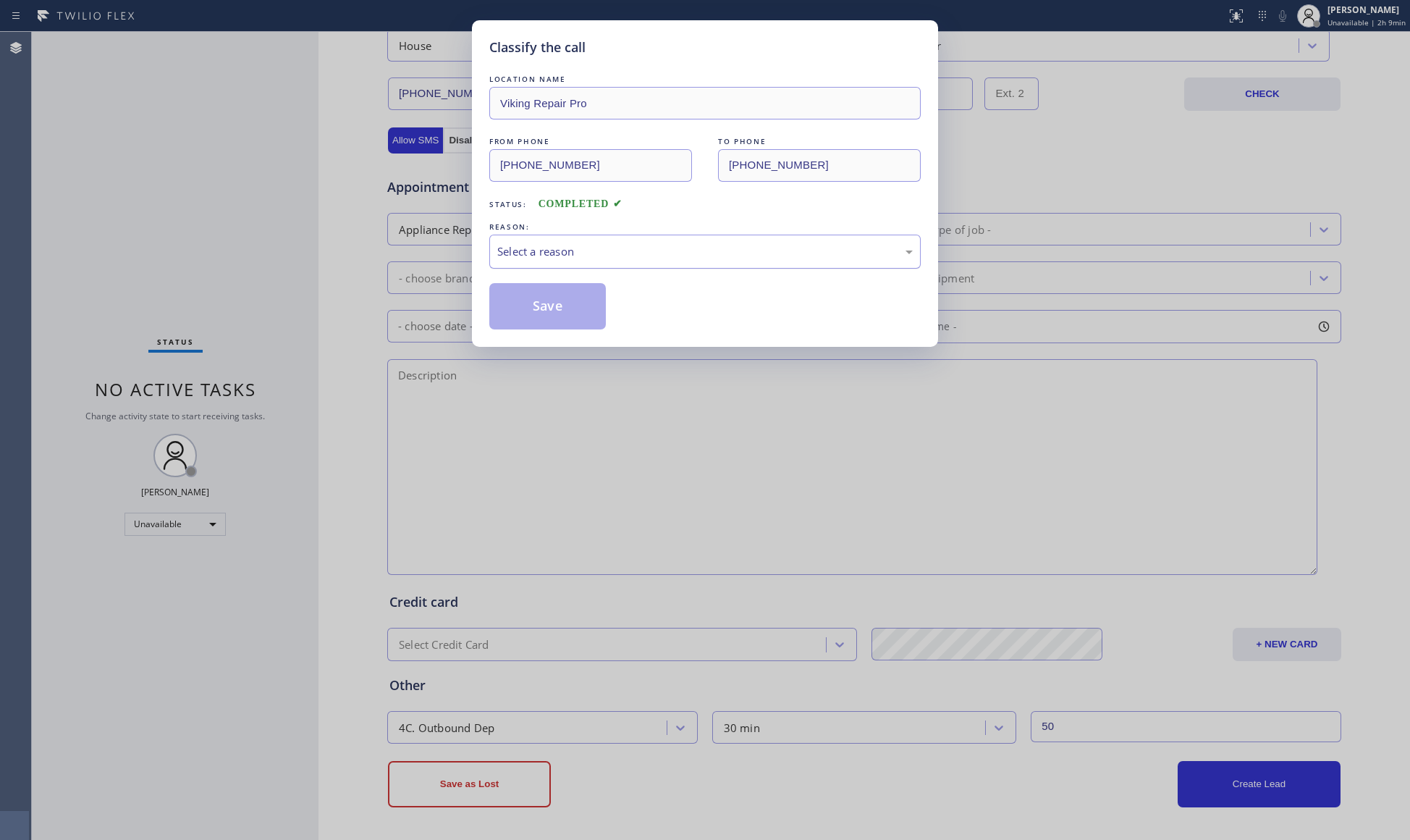
drag, startPoint x: 559, startPoint y: 249, endPoint x: 552, endPoint y: 265, distance: 17.5
click at [554, 256] on div "Select a reason" at bounding box center [705, 252] width 415 height 17
click at [548, 292] on button "Save" at bounding box center [548, 307] width 116 height 47
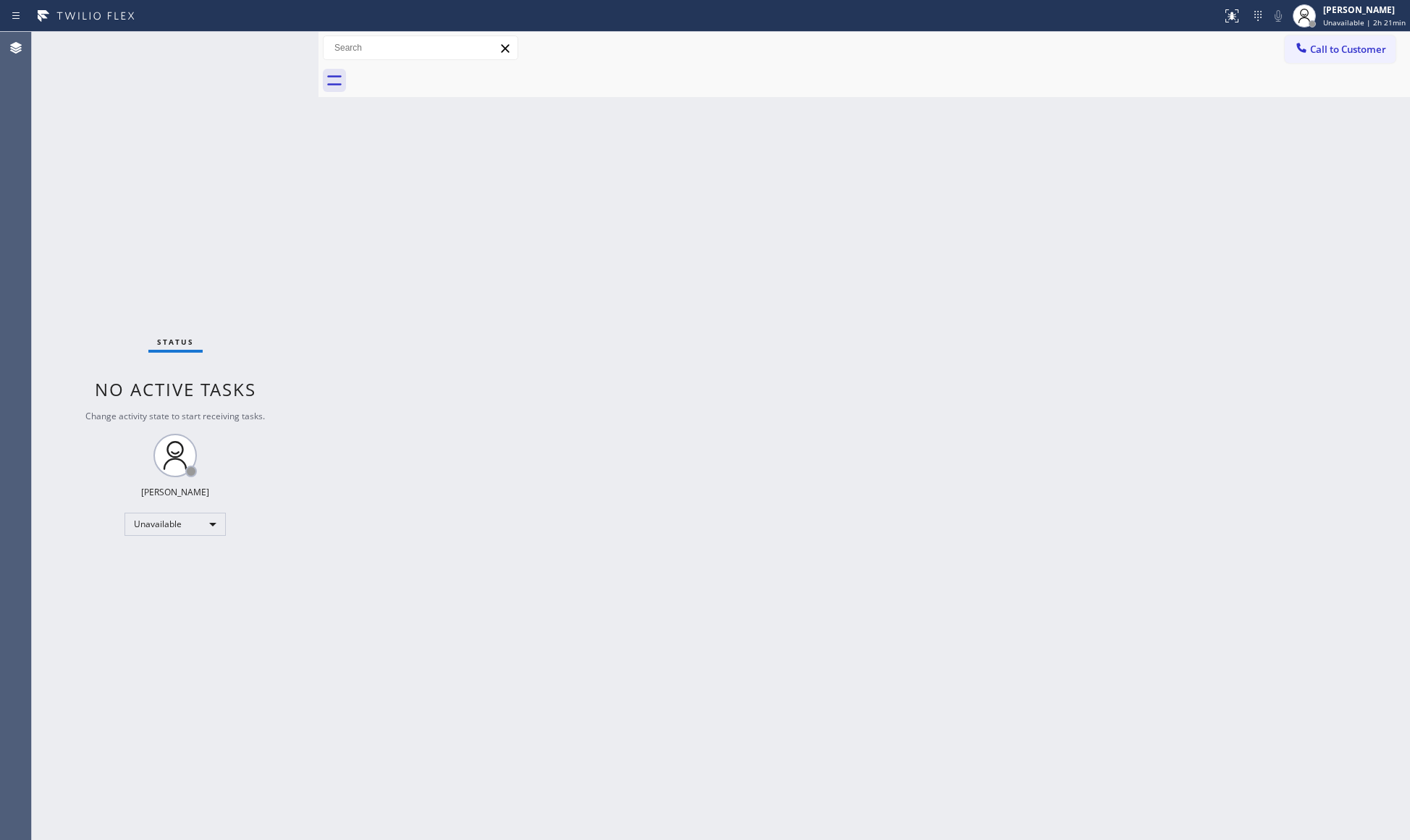
drag, startPoint x: 938, startPoint y: 204, endPoint x: 947, endPoint y: 160, distance: 44.9
click at [944, 209] on div "Back to Dashboard Change Sender ID Customers Technicians Select a contact Outbo…" at bounding box center [864, 435] width 1092 height 808
click at [1149, 292] on div "Back to Dashboard Change Sender ID Customers Technicians Select a contact Outbo…" at bounding box center [864, 435] width 1092 height 808
drag, startPoint x: 1356, startPoint y: 369, endPoint x: 1336, endPoint y: 362, distance: 21.2
click at [1336, 362] on div "Back to Dashboard Change Sender ID Customers Technicians Select a contact Outbo…" at bounding box center [864, 435] width 1092 height 808
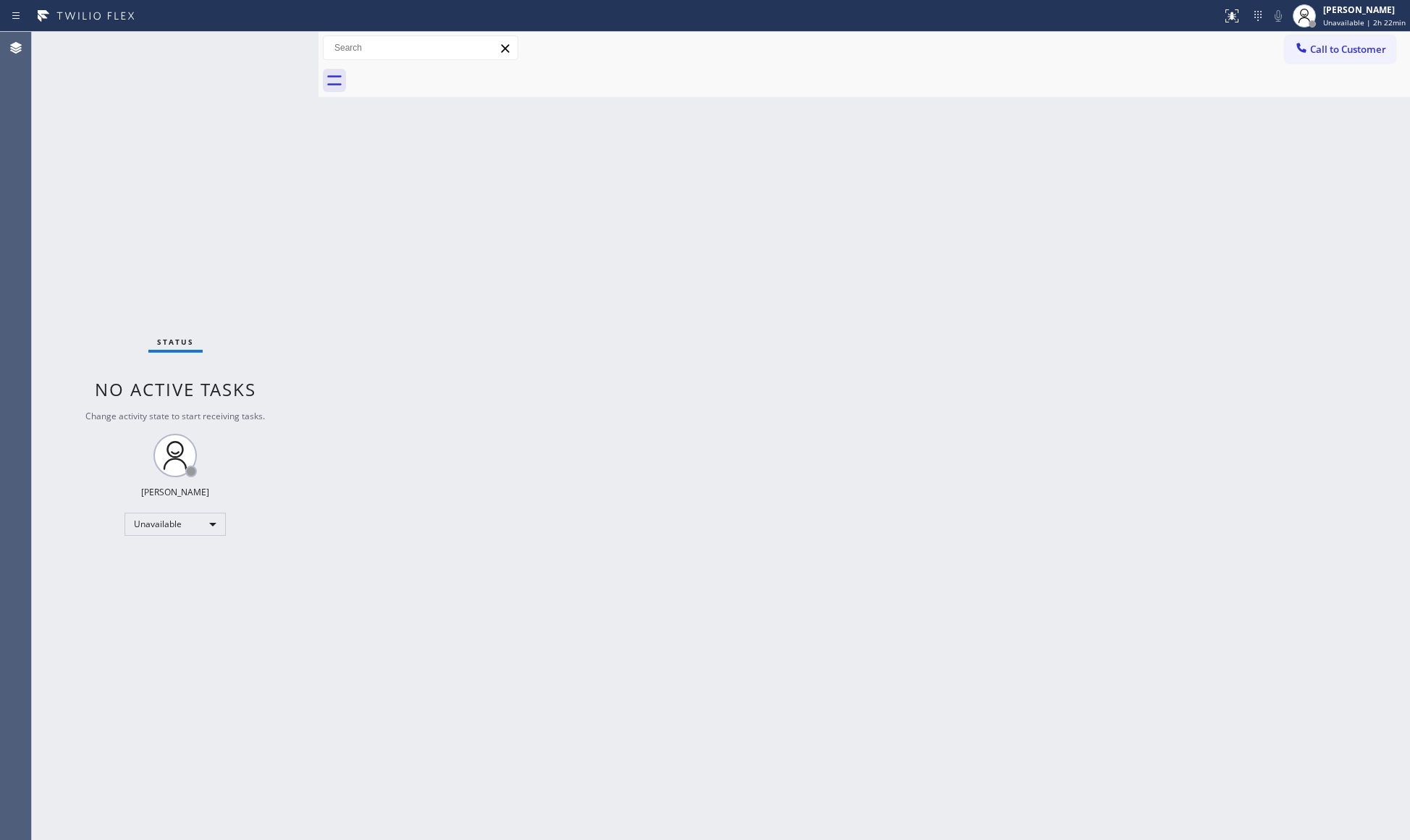
click at [1307, 51] on icon at bounding box center [1301, 47] width 14 height 14
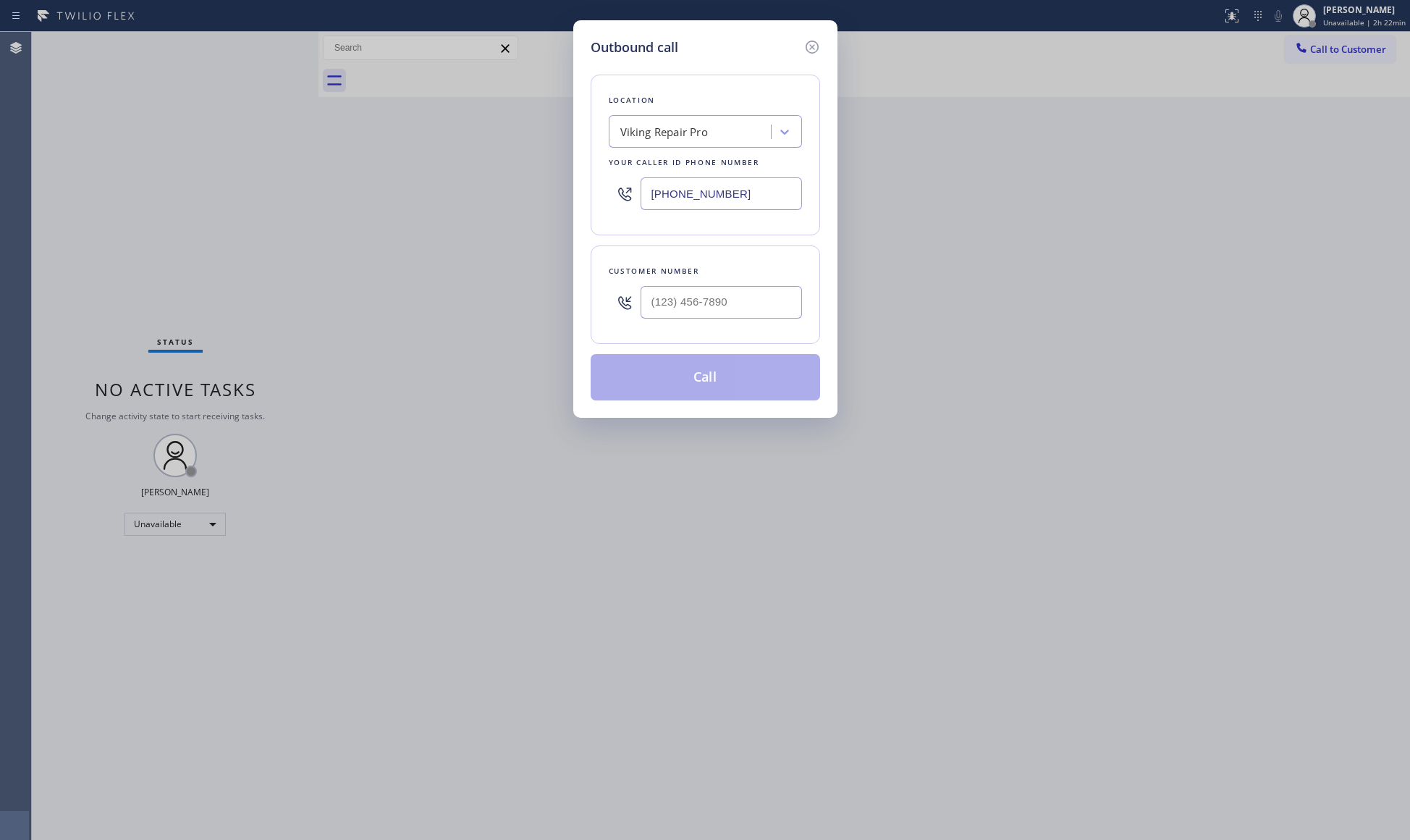
drag, startPoint x: 789, startPoint y: 191, endPoint x: 641, endPoint y: 185, distance: 148.1
click at [641, 185] on input "[PHONE_NUMBER]" at bounding box center [721, 193] width 161 height 32
type input "[PHONE_NUMBER]"
click at [759, 322] on div at bounding box center [721, 302] width 161 height 47
click at [756, 297] on input "(___) ___-____" at bounding box center [721, 302] width 161 height 32
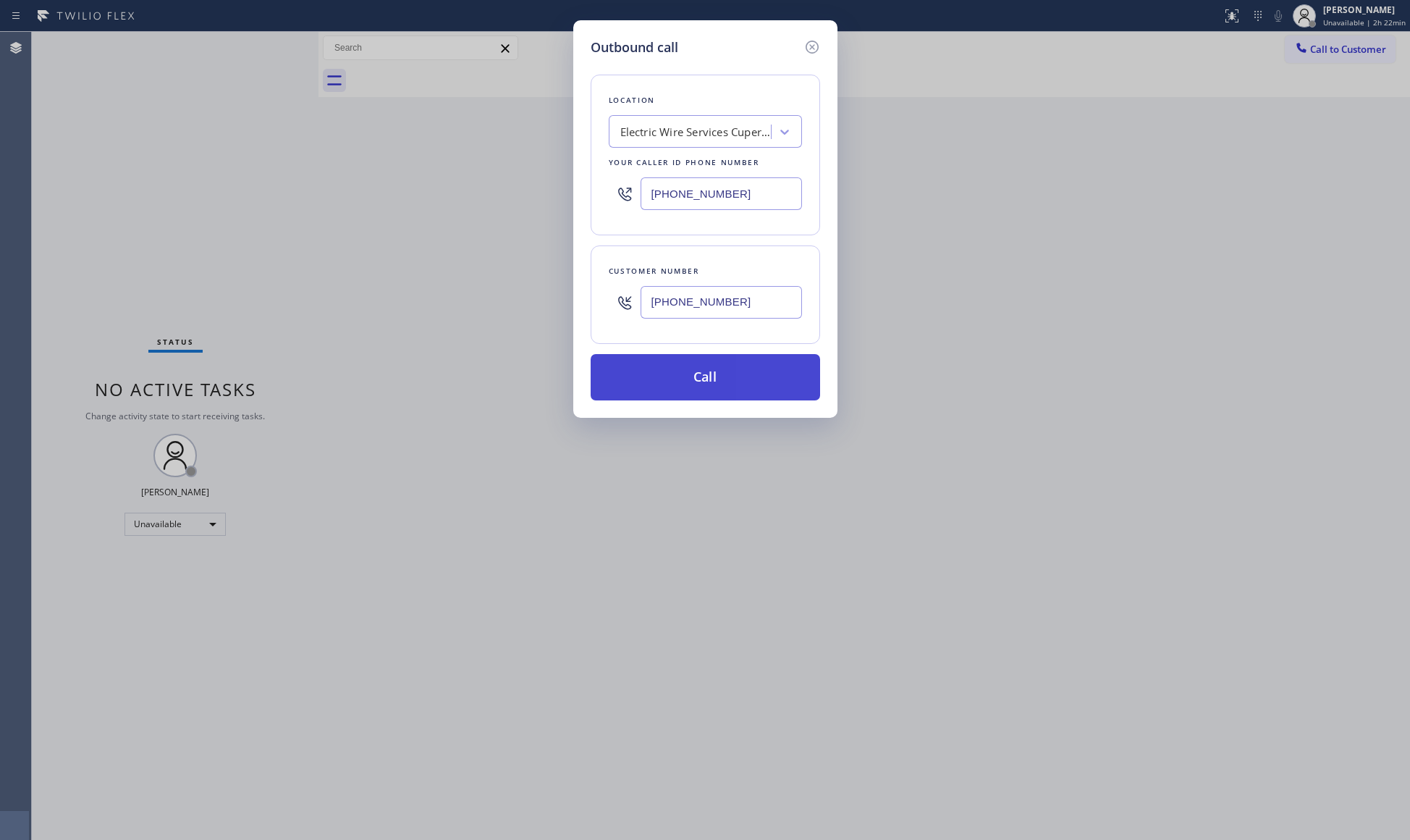
type input "[PHONE_NUMBER]"
click at [713, 383] on button "Call" at bounding box center [705, 377] width 229 height 47
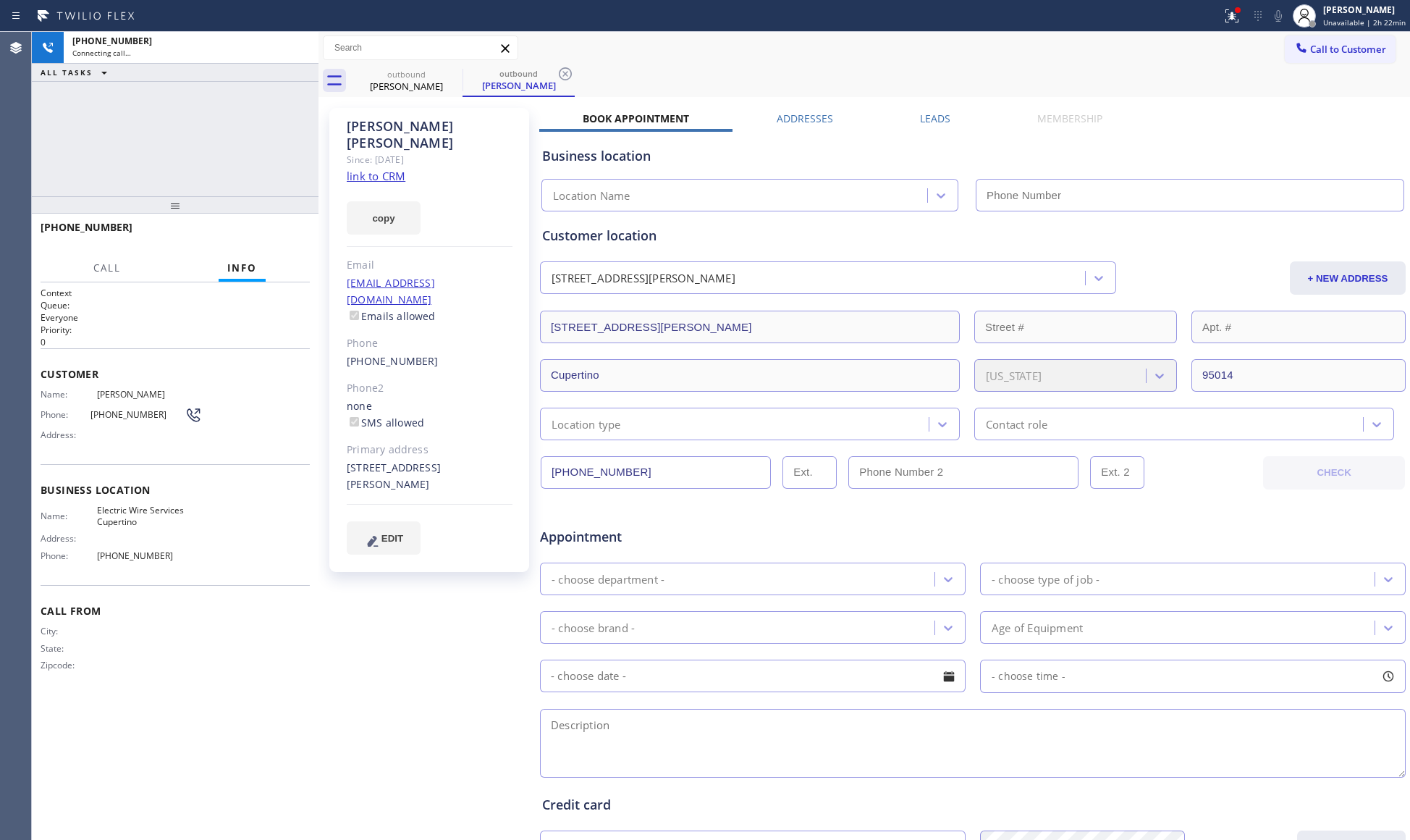
drag, startPoint x: 1229, startPoint y: 14, endPoint x: 1211, endPoint y: 120, distance: 107.5
click at [1228, 14] on icon at bounding box center [1231, 16] width 17 height 17
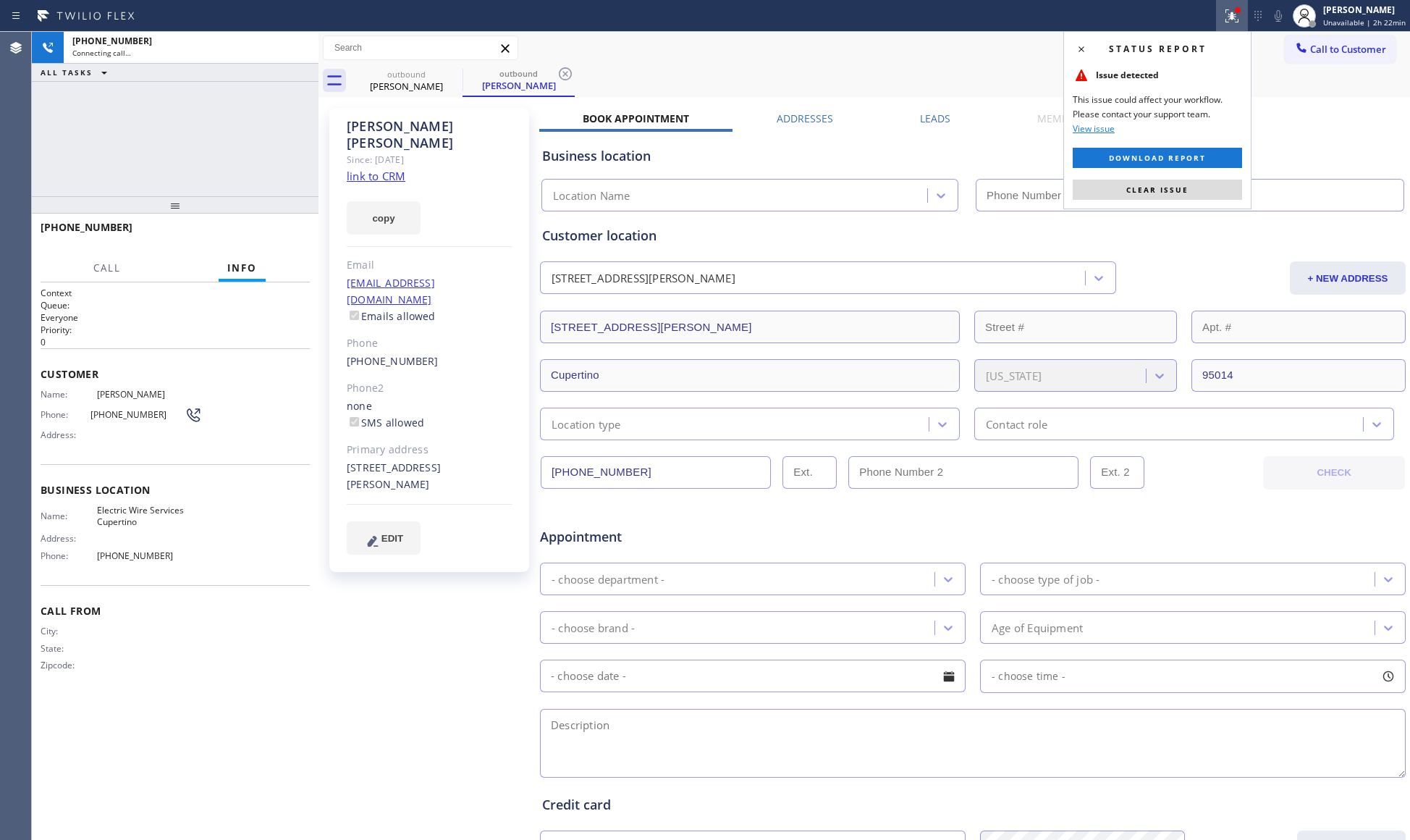
drag, startPoint x: 1203, startPoint y: 199, endPoint x: 1182, endPoint y: 155, distance: 48.8
click at [1195, 198] on button "Clear issue" at bounding box center [1157, 189] width 169 height 20
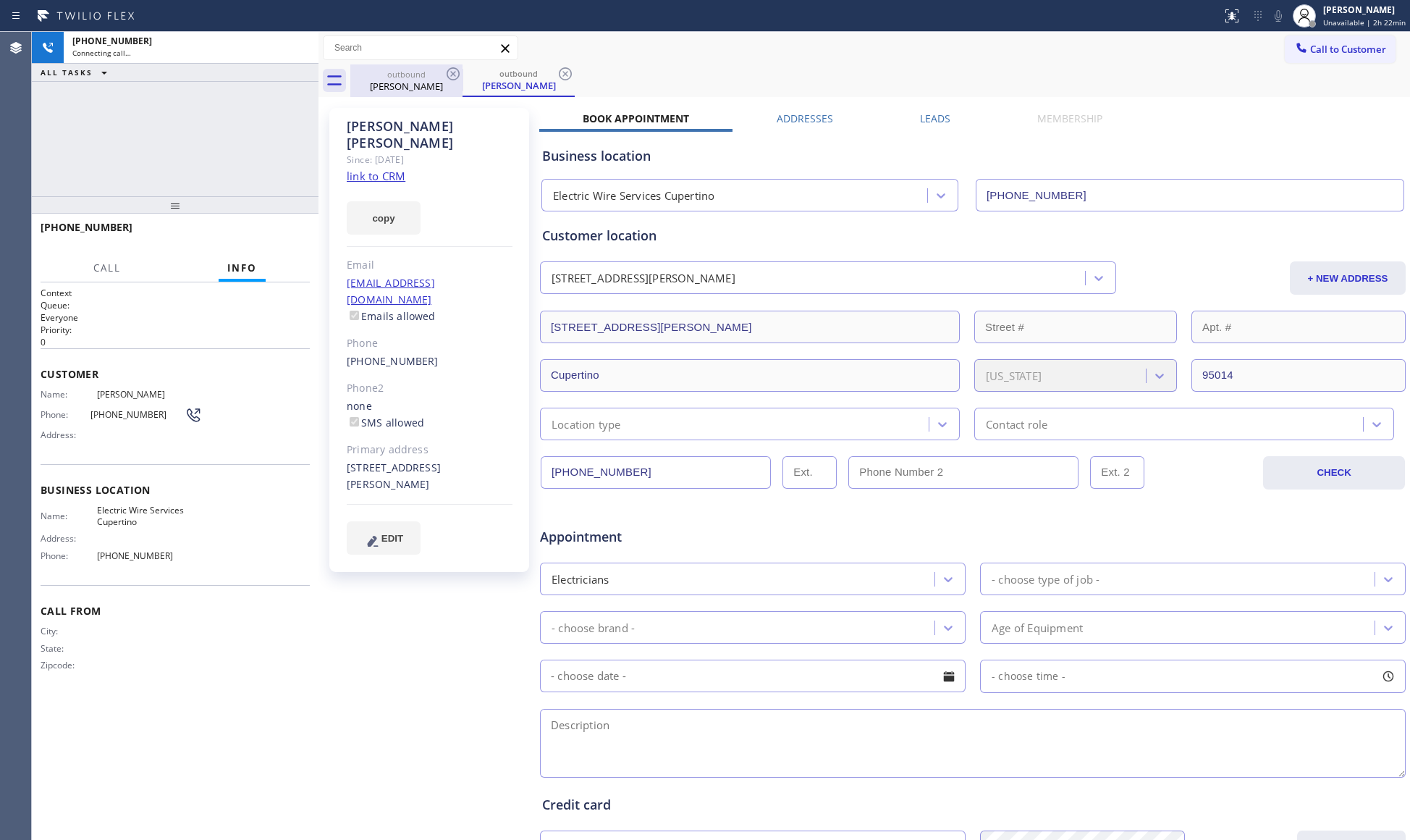
click at [433, 65] on div "outbound [PERSON_NAME]" at bounding box center [406, 81] width 110 height 32
click at [446, 72] on icon at bounding box center [453, 73] width 17 height 17
click at [557, 72] on icon at bounding box center [565, 73] width 17 height 17
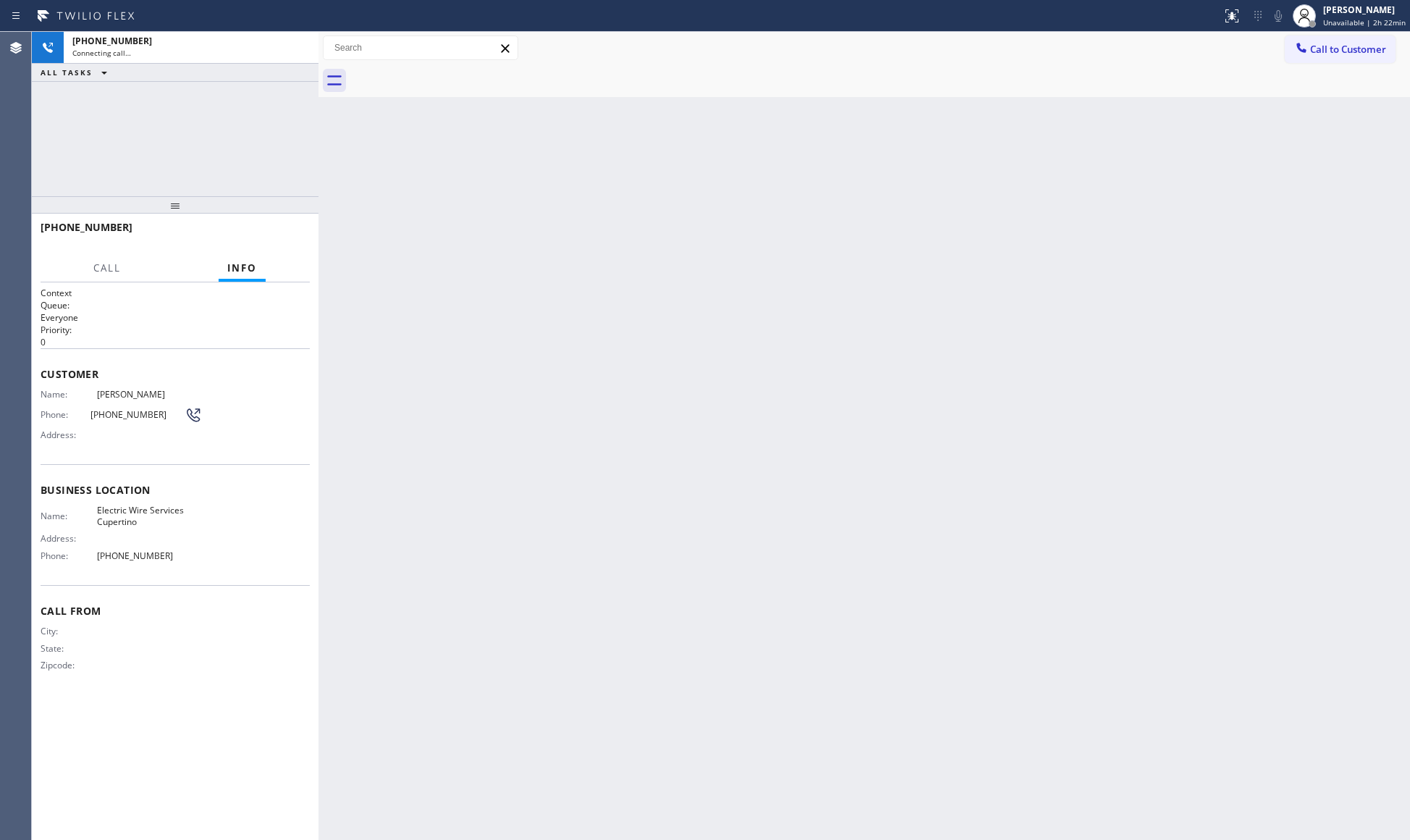
click at [447, 72] on div at bounding box center [880, 81] width 1059 height 32
click at [227, 183] on div "[PHONE_NUMBER] Connecting call… ALL TASKS ALL TASKS ACTIVE TASKS TASKS IN WRAP …" at bounding box center [174, 114] width 287 height 165
drag, startPoint x: 302, startPoint y: 48, endPoint x: 302, endPoint y: 56, distance: 8.0
click at [302, 53] on icon at bounding box center [299, 47] width 17 height 17
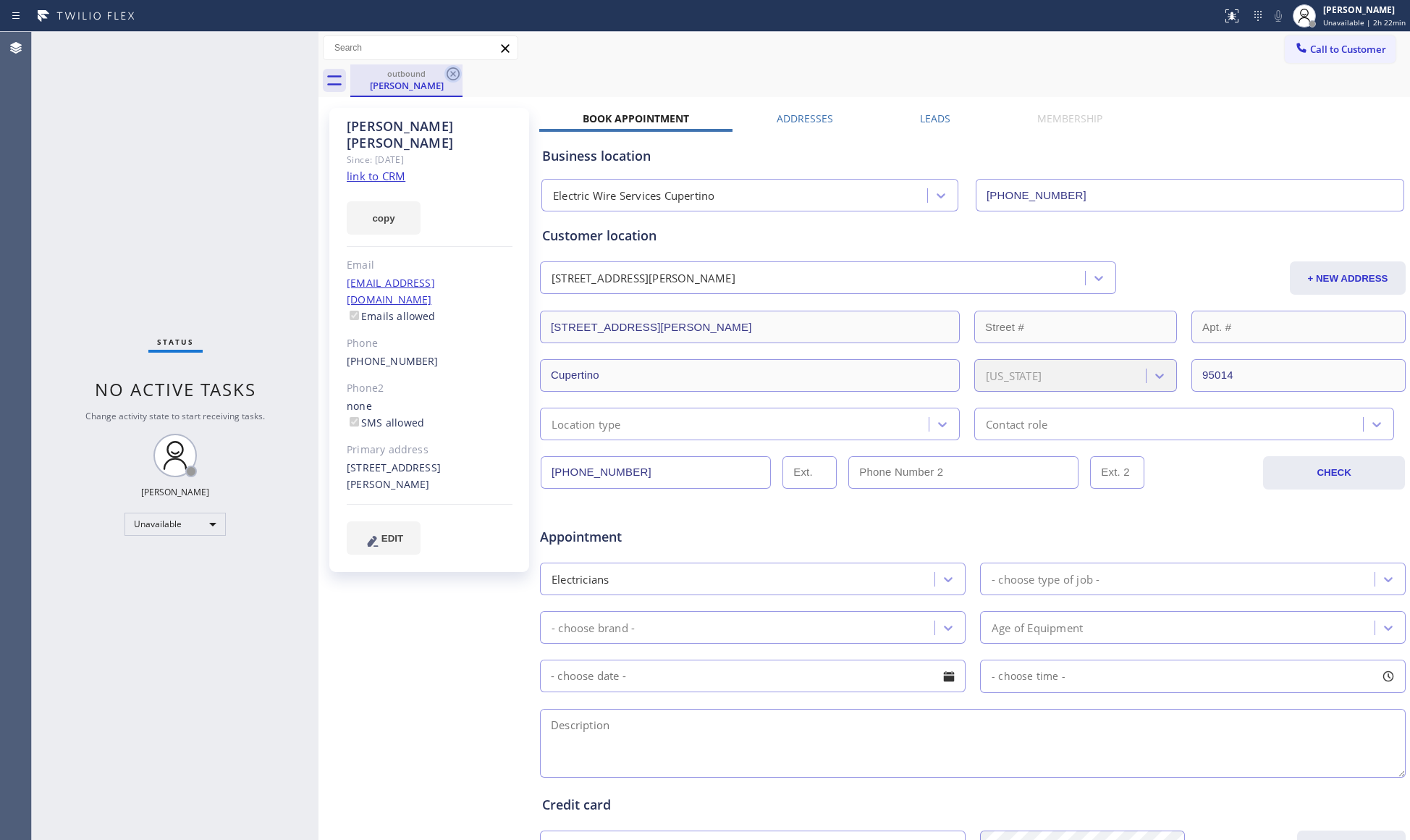
click at [445, 72] on icon at bounding box center [453, 73] width 17 height 17
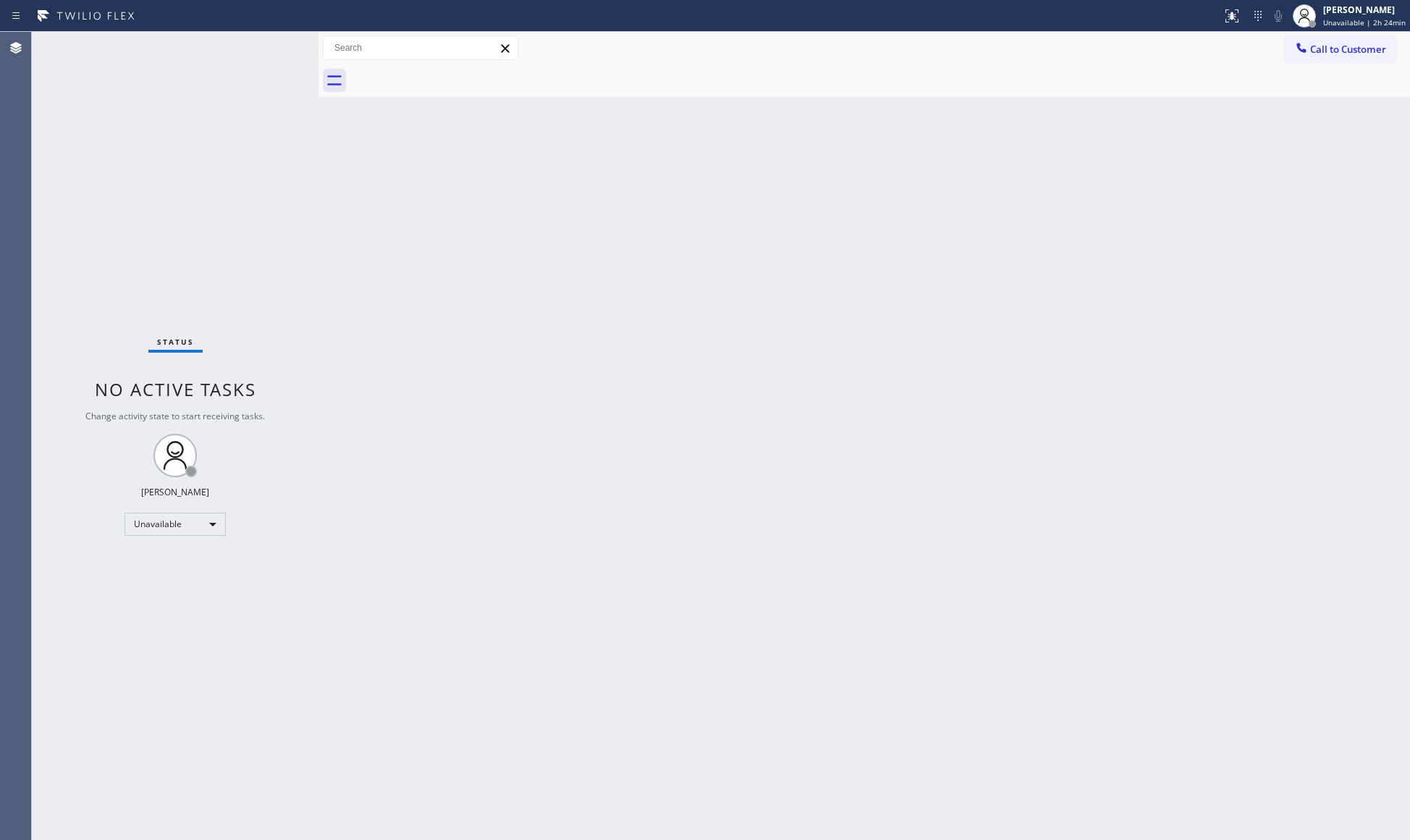
drag, startPoint x: 1083, startPoint y: 273, endPoint x: 1152, endPoint y: 192, distance: 106.4
click at [1092, 259] on div "Back to Dashboard Change Sender ID Customers Technicians Select a contact Outbo…" at bounding box center [864, 435] width 1092 height 808
click at [1287, 52] on button "Call to Customer" at bounding box center [1339, 49] width 111 height 27
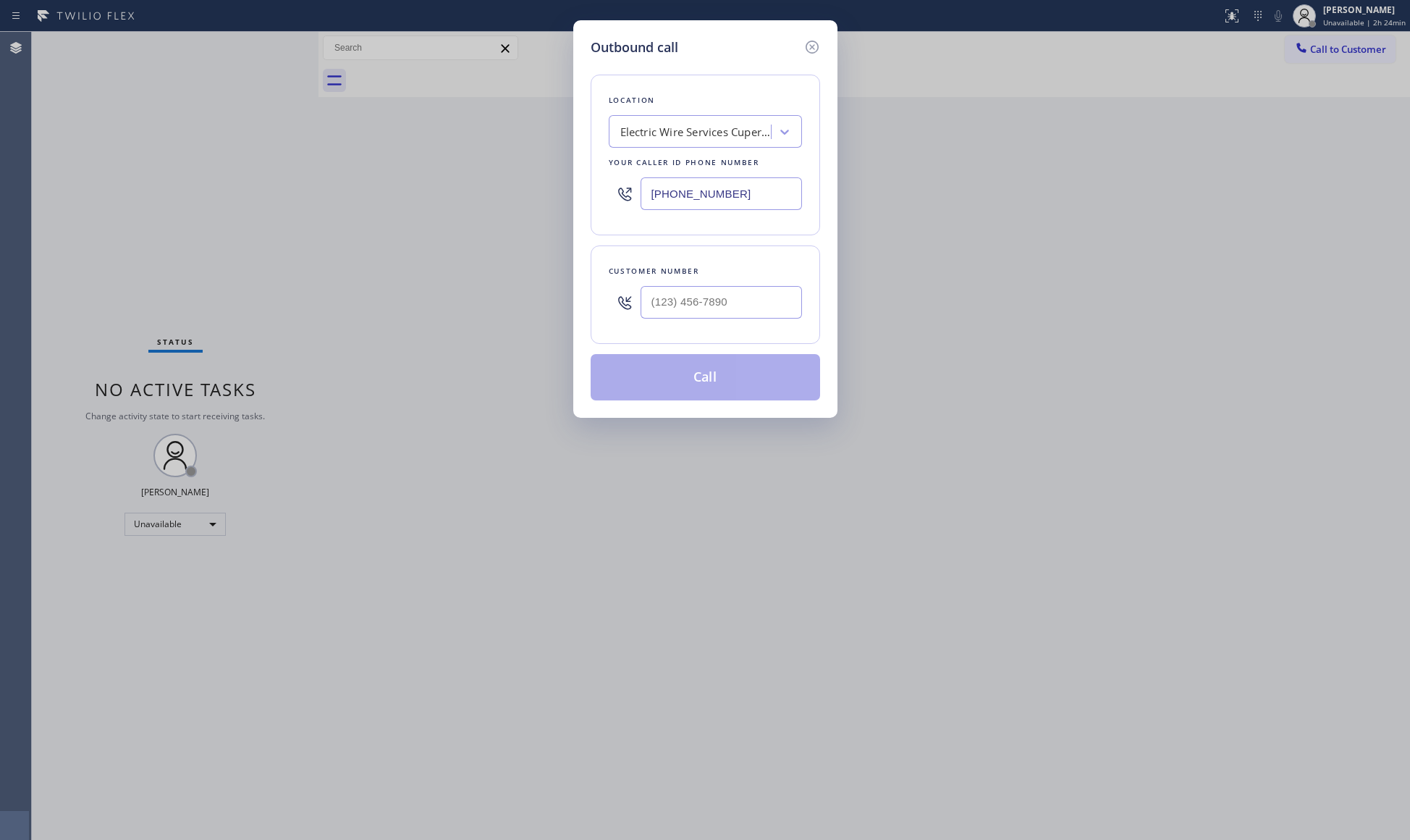
drag, startPoint x: 760, startPoint y: 194, endPoint x: 521, endPoint y: 194, distance: 239.0
click at [521, 194] on div "Outbound call Location Electric Wire Services [GEOGRAPHIC_DATA] Your caller id …" at bounding box center [705, 420] width 1410 height 840
click at [756, 296] on input "(___) ___-____" at bounding box center [721, 302] width 161 height 32
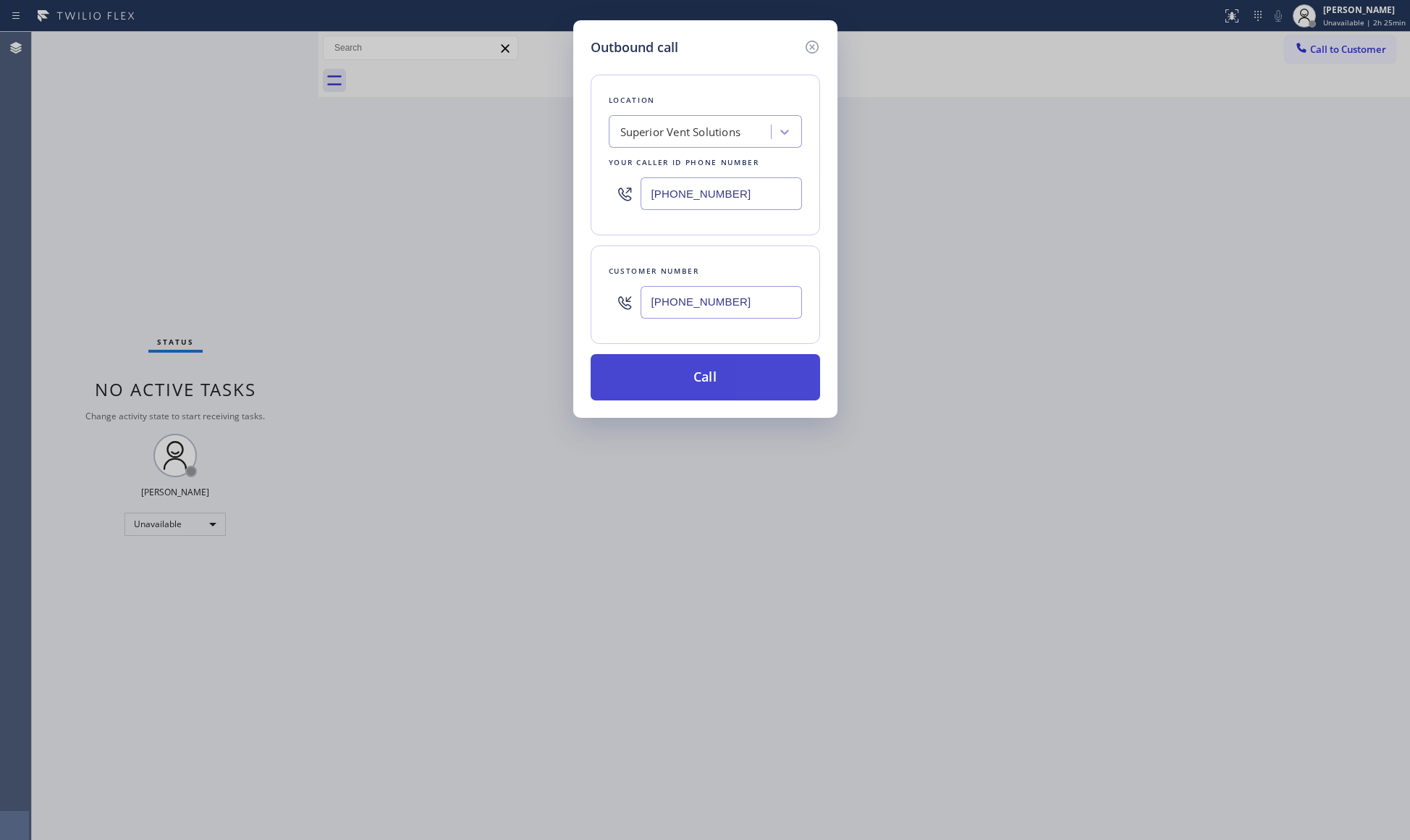
click at [708, 386] on button "Call" at bounding box center [705, 377] width 229 height 47
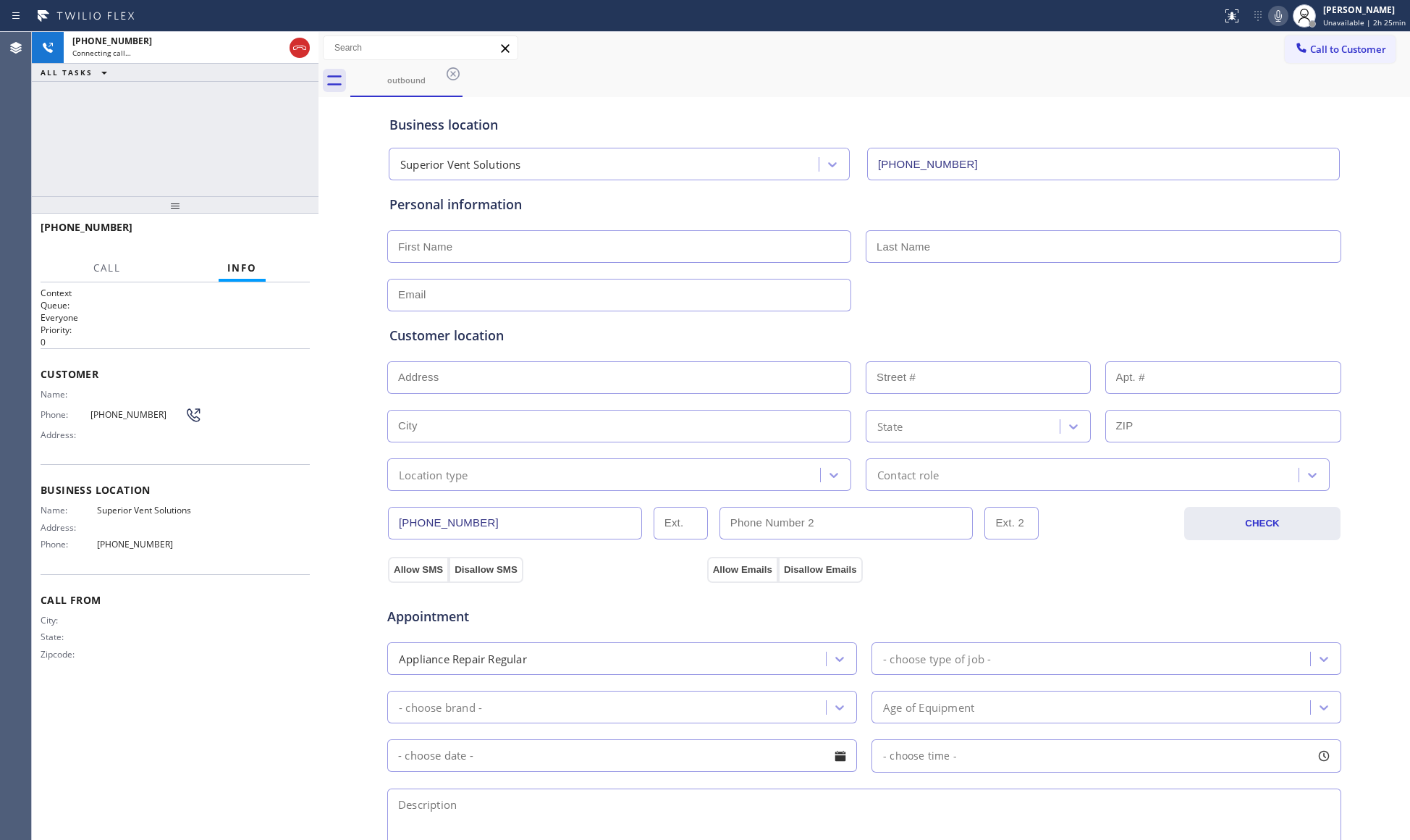
click at [817, 91] on div "outbound" at bounding box center [880, 81] width 1059 height 32
click at [291, 47] on icon at bounding box center [299, 47] width 17 height 17
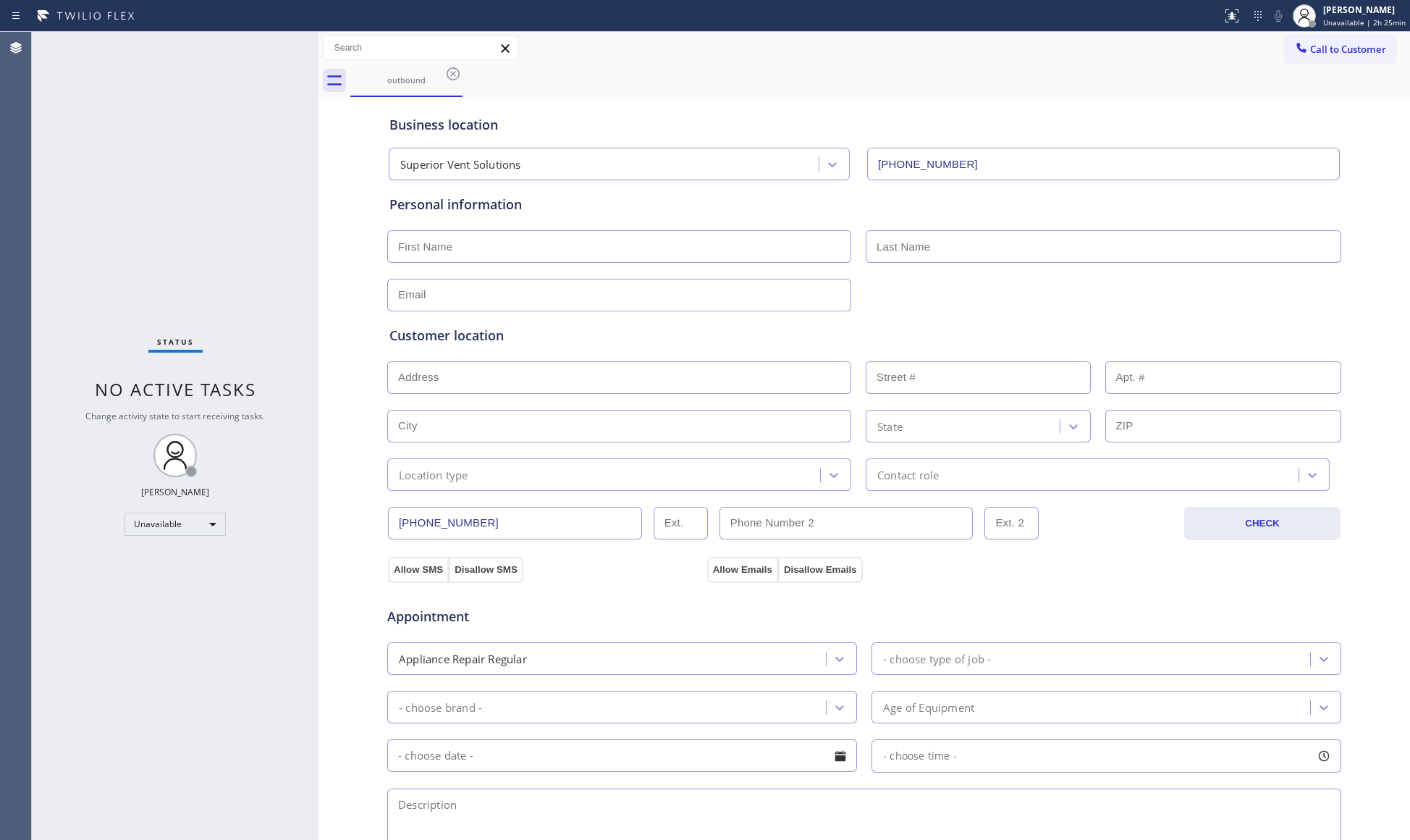
click at [1326, 65] on div "outbound" at bounding box center [880, 81] width 1059 height 32
click at [1355, 59] on button "Call to Customer" at bounding box center [1339, 49] width 111 height 27
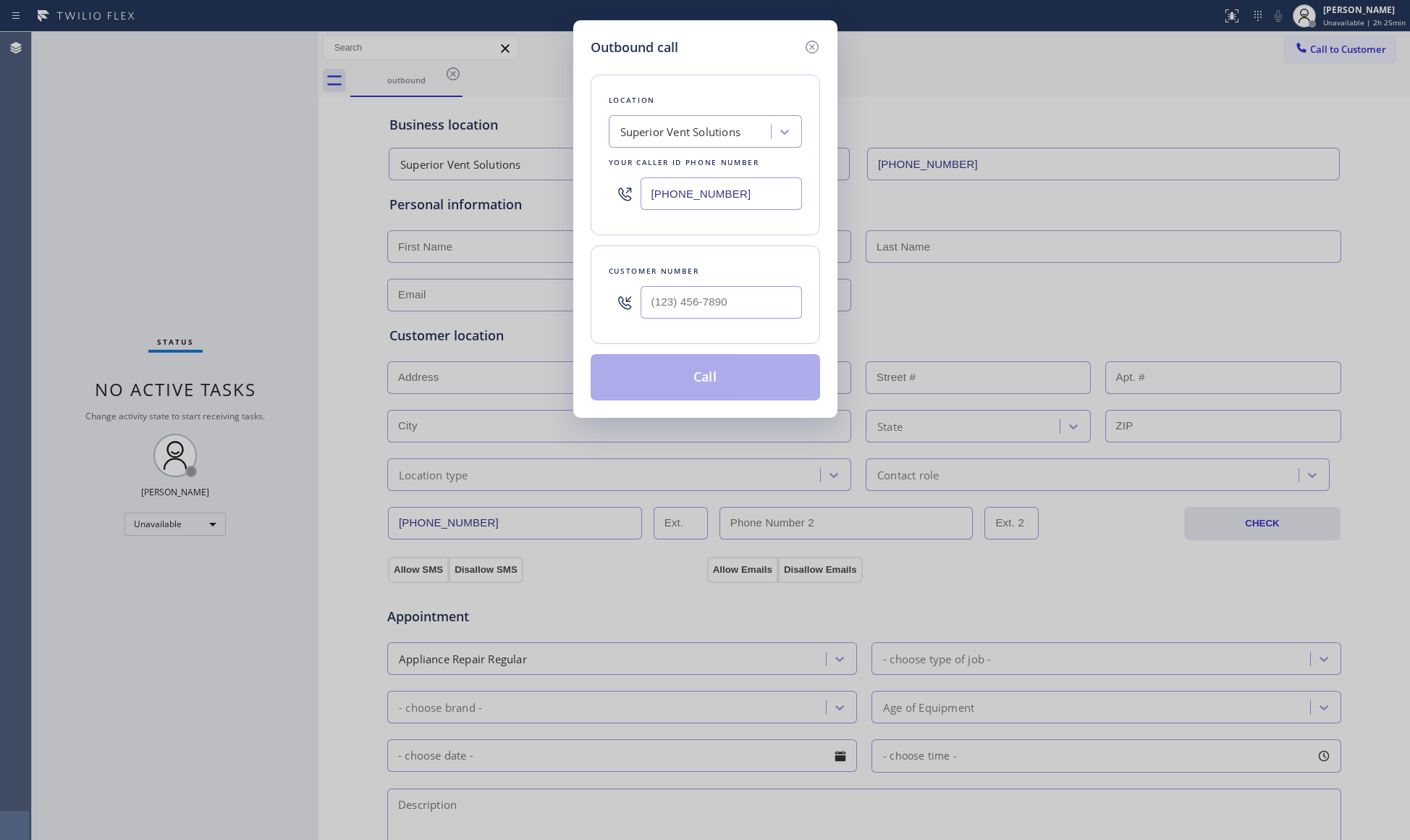
drag, startPoint x: 750, startPoint y: 198, endPoint x: 618, endPoint y: 198, distance: 132.0
click at [620, 198] on div "[PHONE_NUMBER]" at bounding box center [705, 194] width 194 height 47
click at [780, 316] on input "(___) ___-____" at bounding box center [721, 302] width 161 height 32
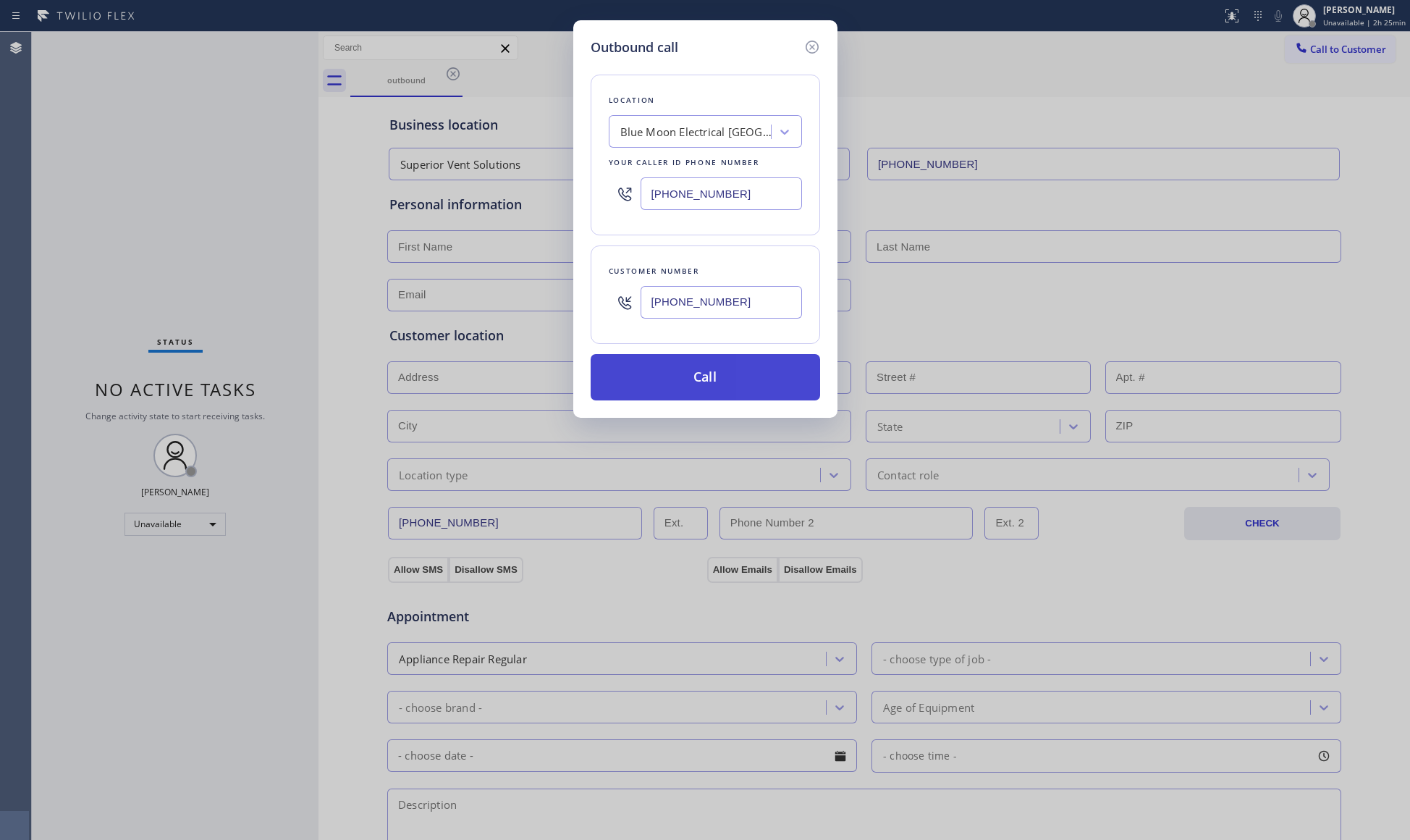
click at [710, 378] on button "Call" at bounding box center [705, 377] width 229 height 47
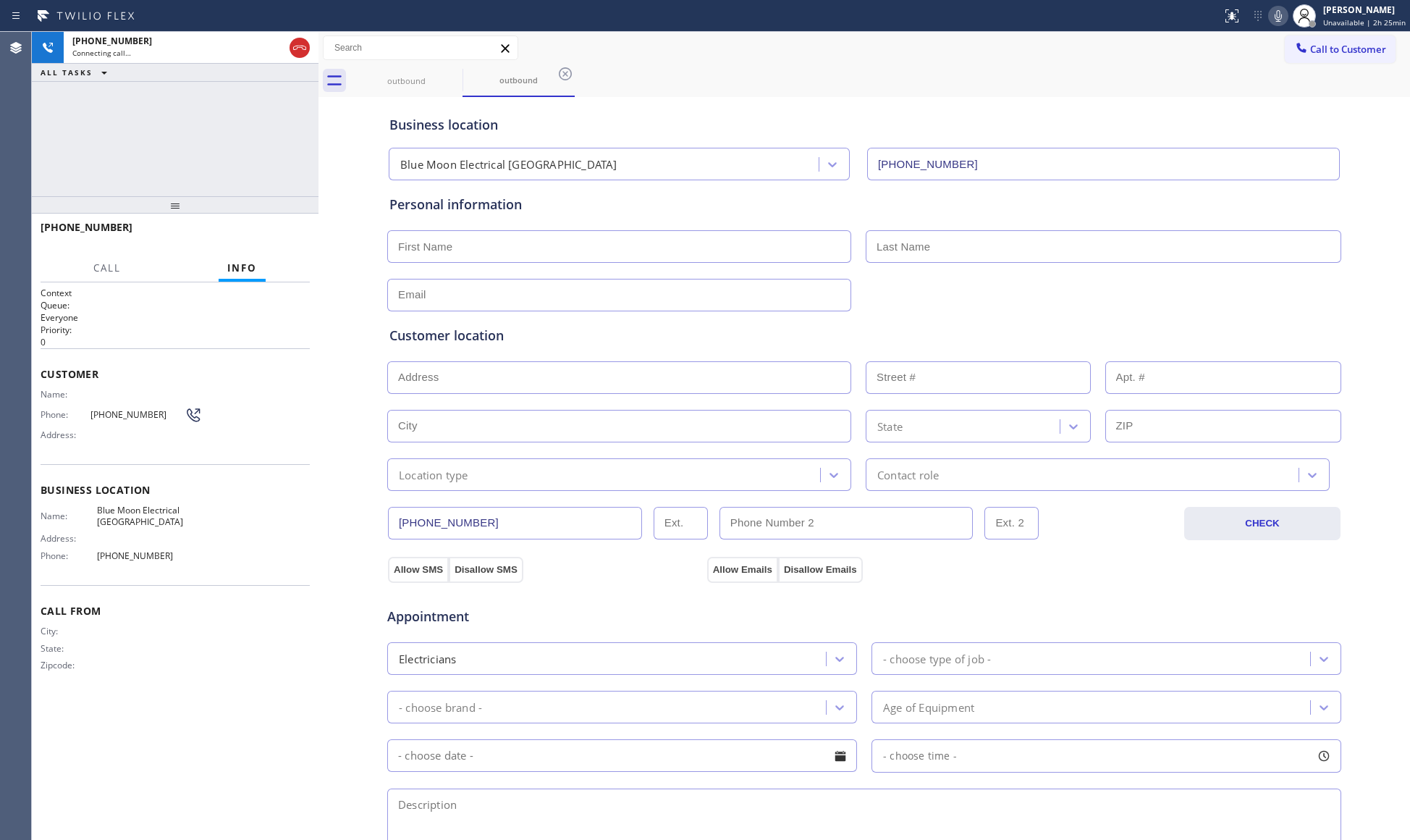
drag, startPoint x: 941, startPoint y: 93, endPoint x: 930, endPoint y: 79, distance: 17.8
click at [940, 93] on div "outbound outbound" at bounding box center [880, 81] width 1059 height 32
click at [265, 113] on div "[PHONE_NUMBER] Connecting call… ALL TASKS ALL TASKS ACTIVE TASKS TASKS IN WRAP …" at bounding box center [174, 114] width 287 height 165
click at [310, 58] on div at bounding box center [287, 47] width 52 height 32
click at [284, 228] on span "HANG UP" at bounding box center [276, 233] width 44 height 10
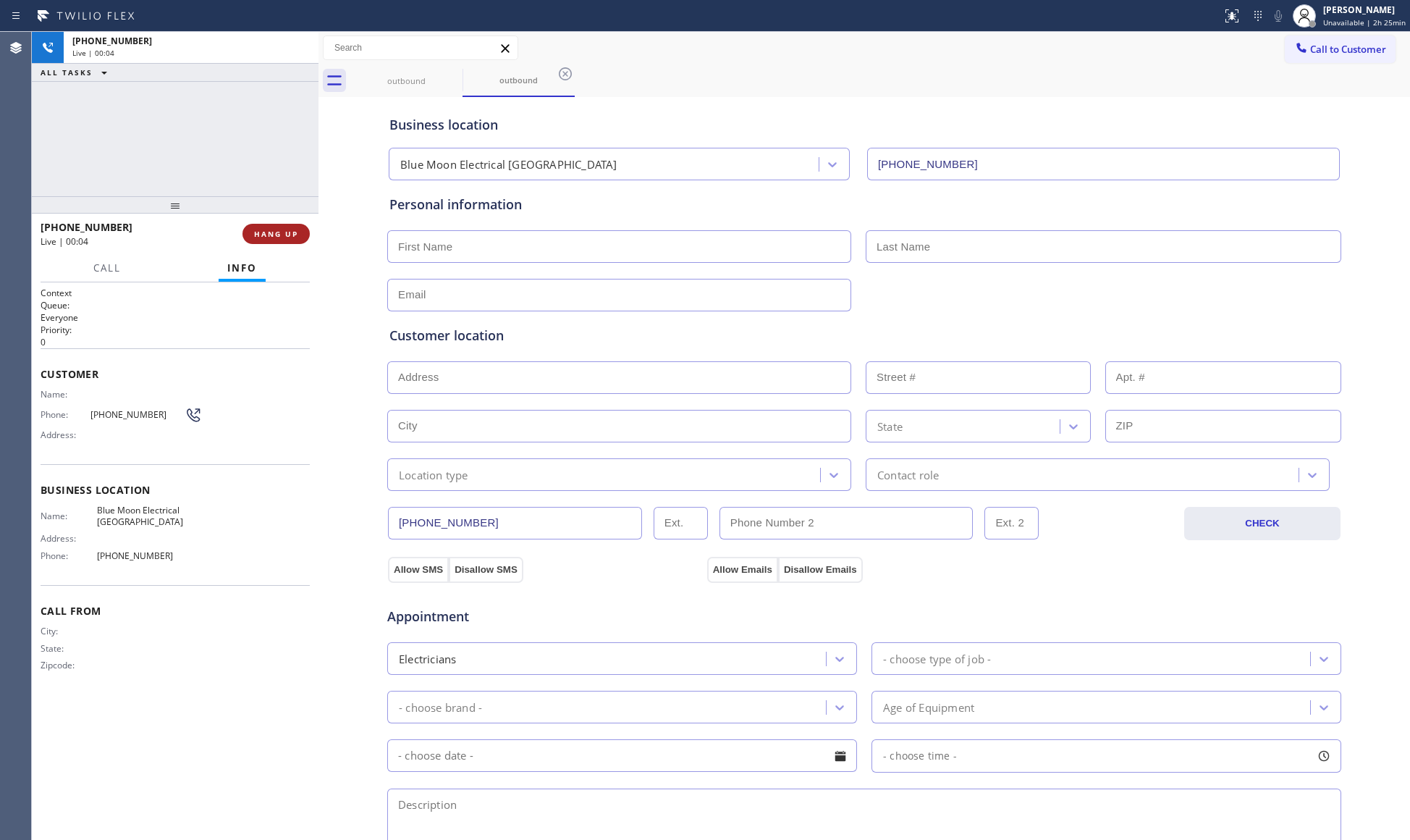
click at [284, 228] on span "HANG UP" at bounding box center [276, 233] width 44 height 10
click at [282, 238] on span "COMPLETE" at bounding box center [273, 233] width 50 height 10
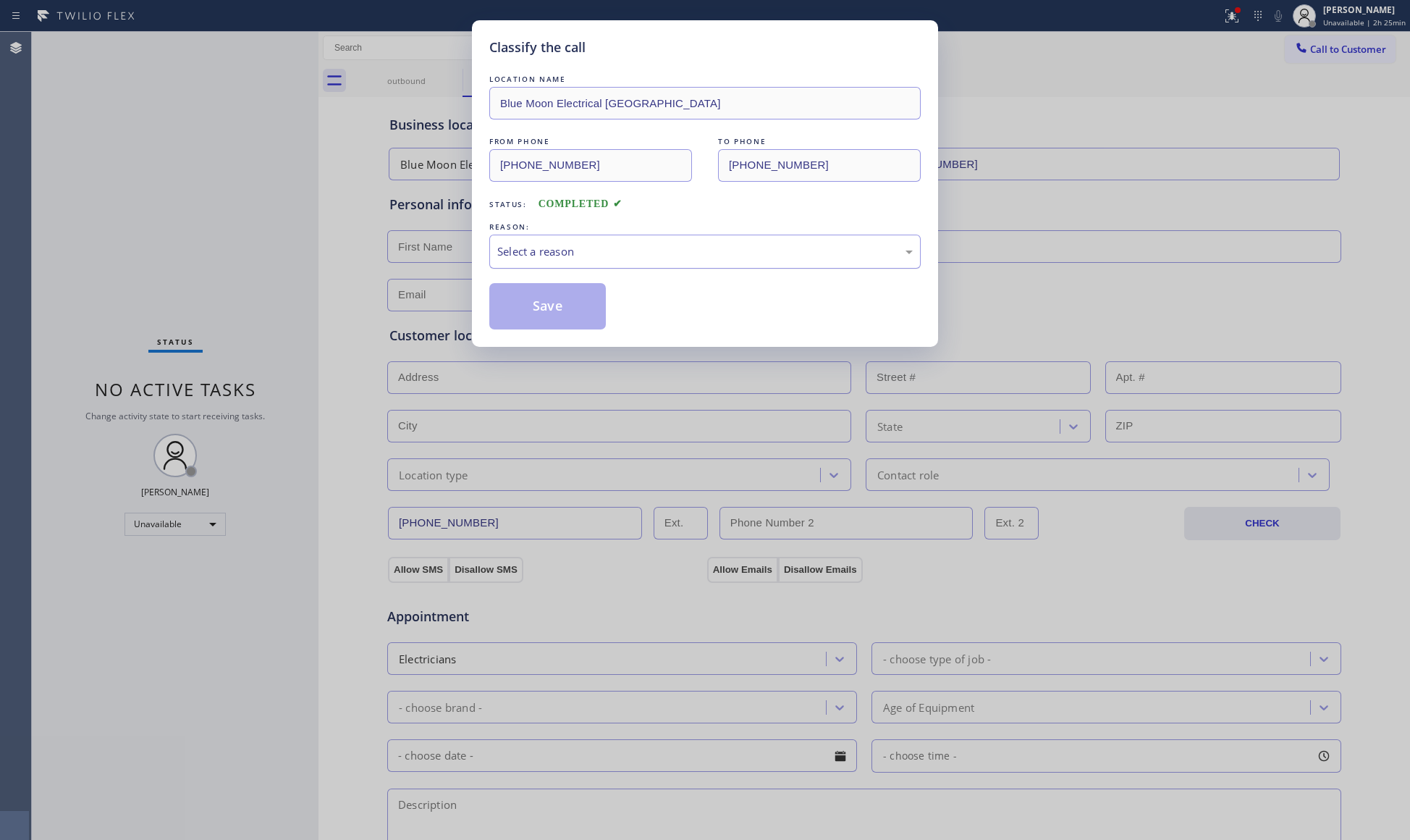
click at [533, 253] on div "Select a reason" at bounding box center [705, 252] width 415 height 17
click at [543, 317] on button "Save" at bounding box center [548, 307] width 116 height 47
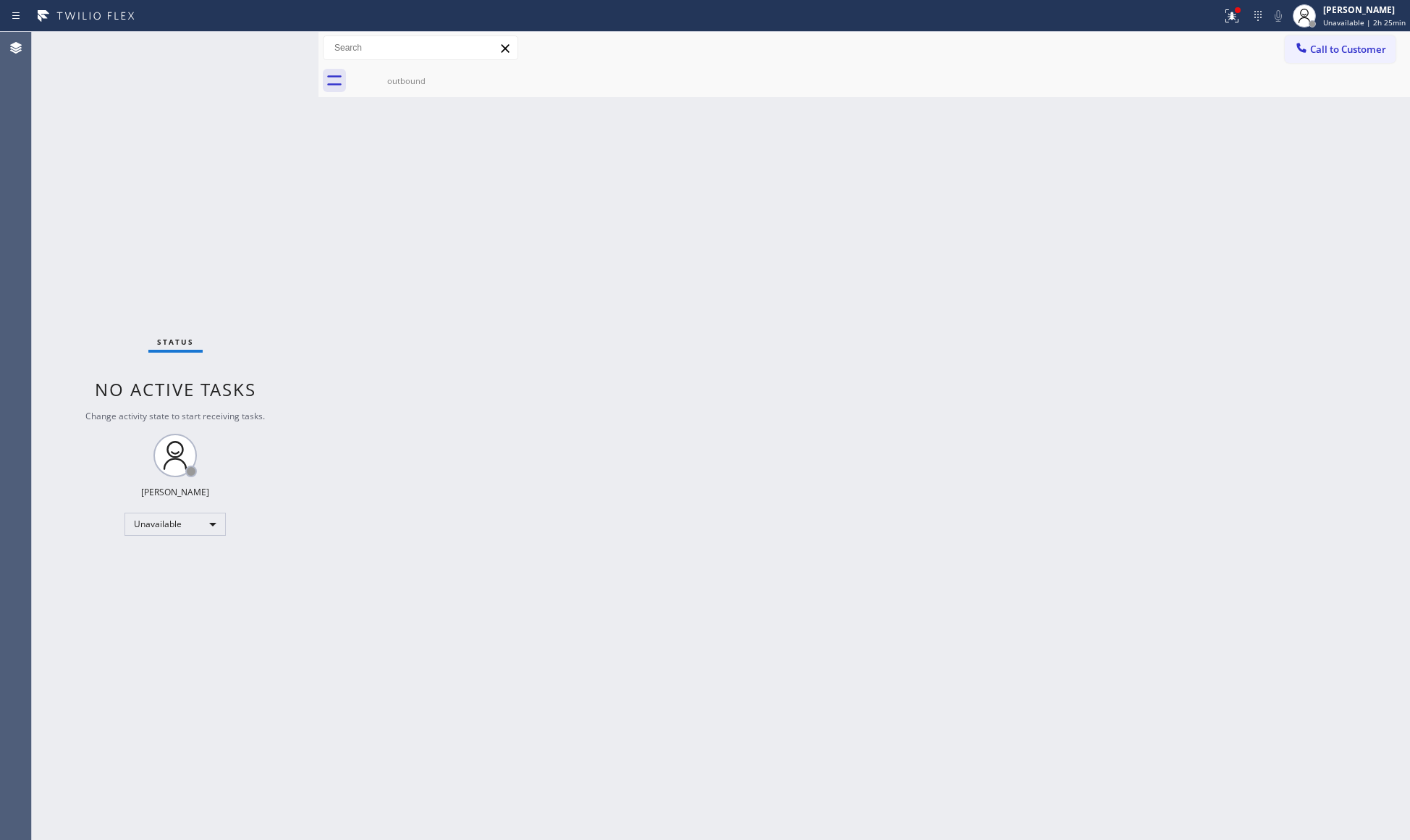
drag, startPoint x: 1310, startPoint y: 44, endPoint x: 870, endPoint y: 162, distance: 455.5
click at [1290, 51] on button "Call to Customer" at bounding box center [1339, 49] width 111 height 27
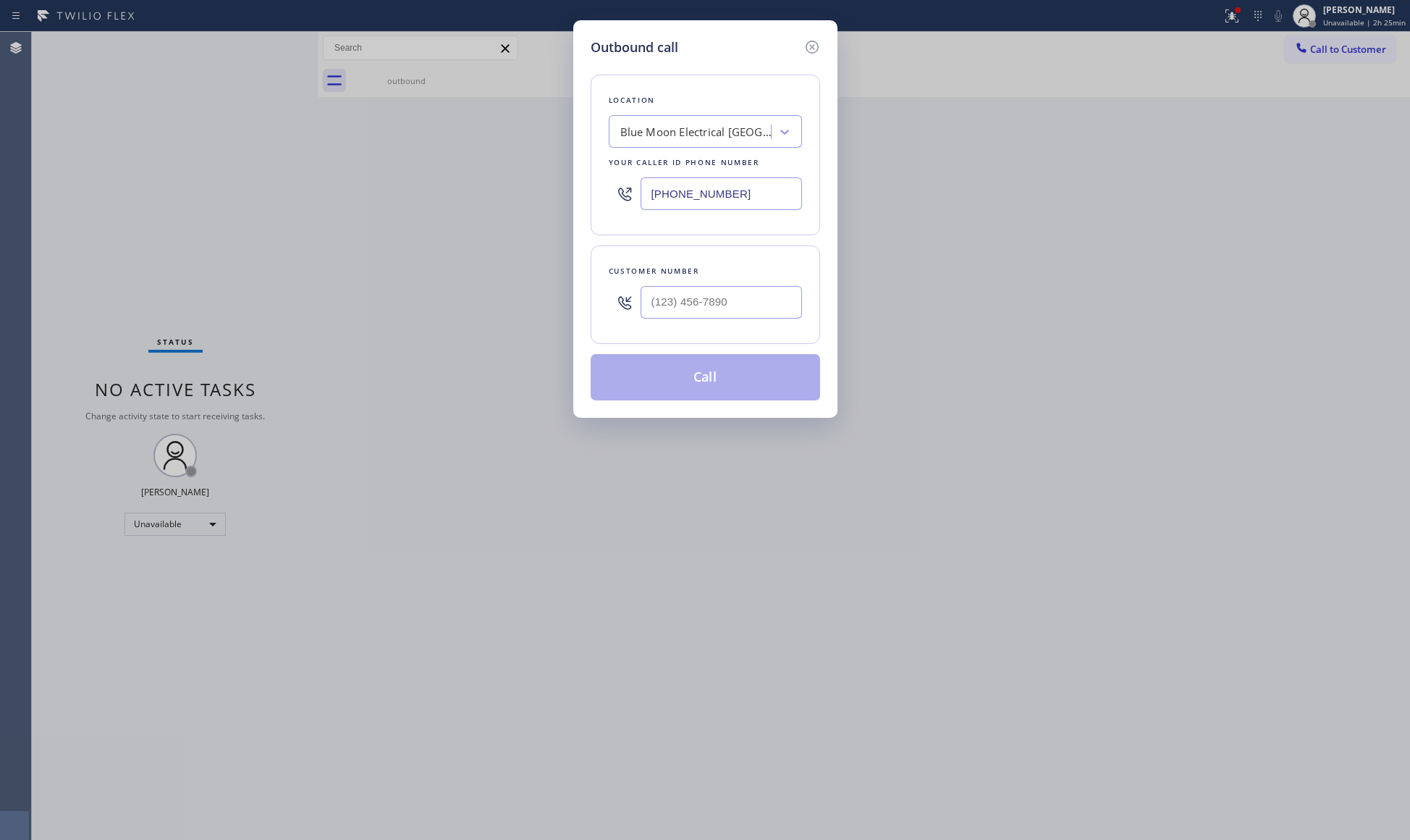
drag, startPoint x: 626, startPoint y: 207, endPoint x: 615, endPoint y: 199, distance: 13.6
click at [624, 206] on div "[PHONE_NUMBER]" at bounding box center [705, 194] width 194 height 47
drag, startPoint x: 728, startPoint y: 197, endPoint x: 603, endPoint y: 194, distance: 125.0
click at [606, 194] on div "Location ABC Duct Cleaning [GEOGRAPHIC_DATA] Your caller id phone number [PHONE…" at bounding box center [705, 155] width 229 height 160
drag, startPoint x: 744, startPoint y: 199, endPoint x: 646, endPoint y: 197, distance: 98.0
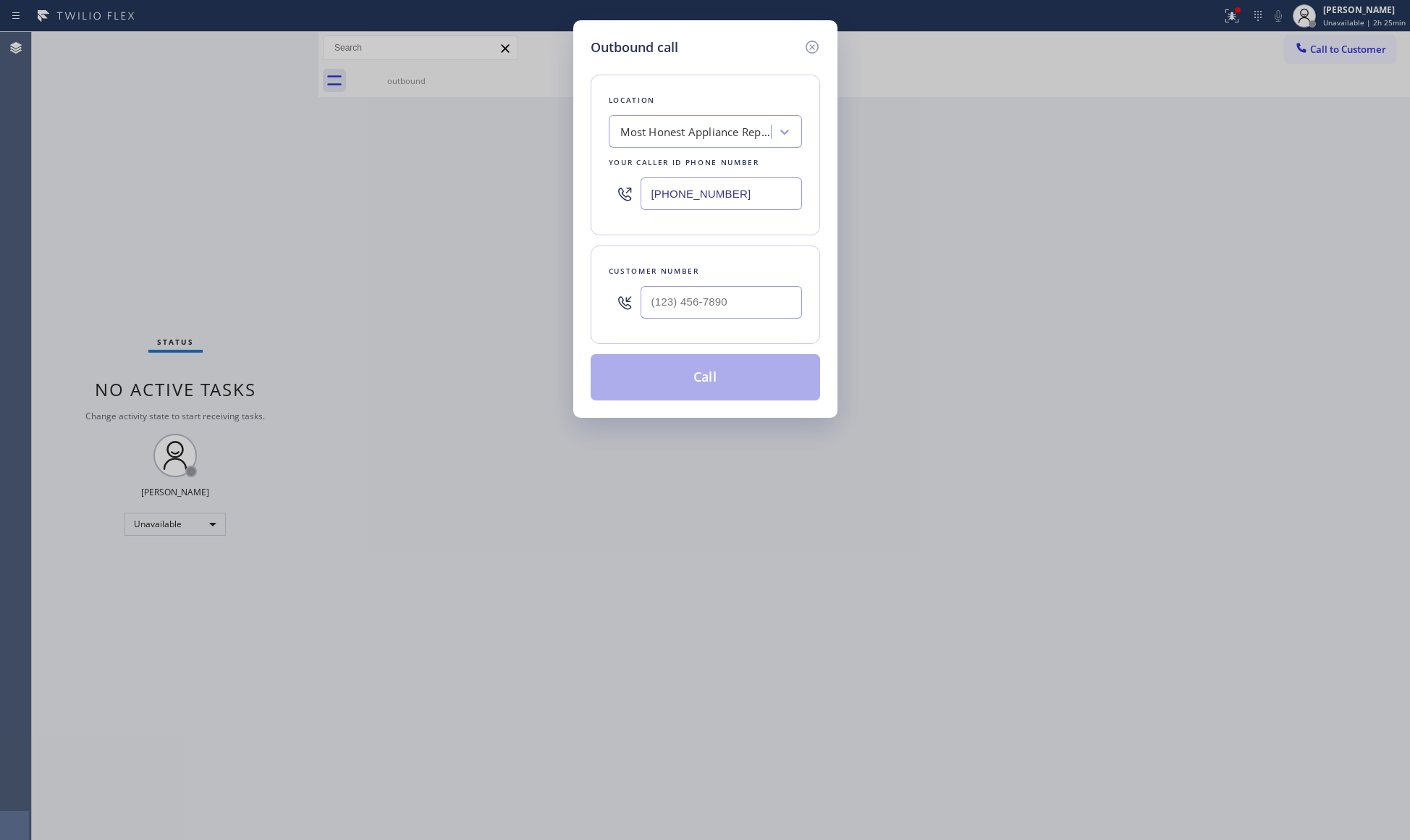
click at [646, 197] on input "[PHONE_NUMBER]" at bounding box center [721, 193] width 161 height 32
click at [751, 298] on input "(___) ___-____" at bounding box center [721, 302] width 161 height 32
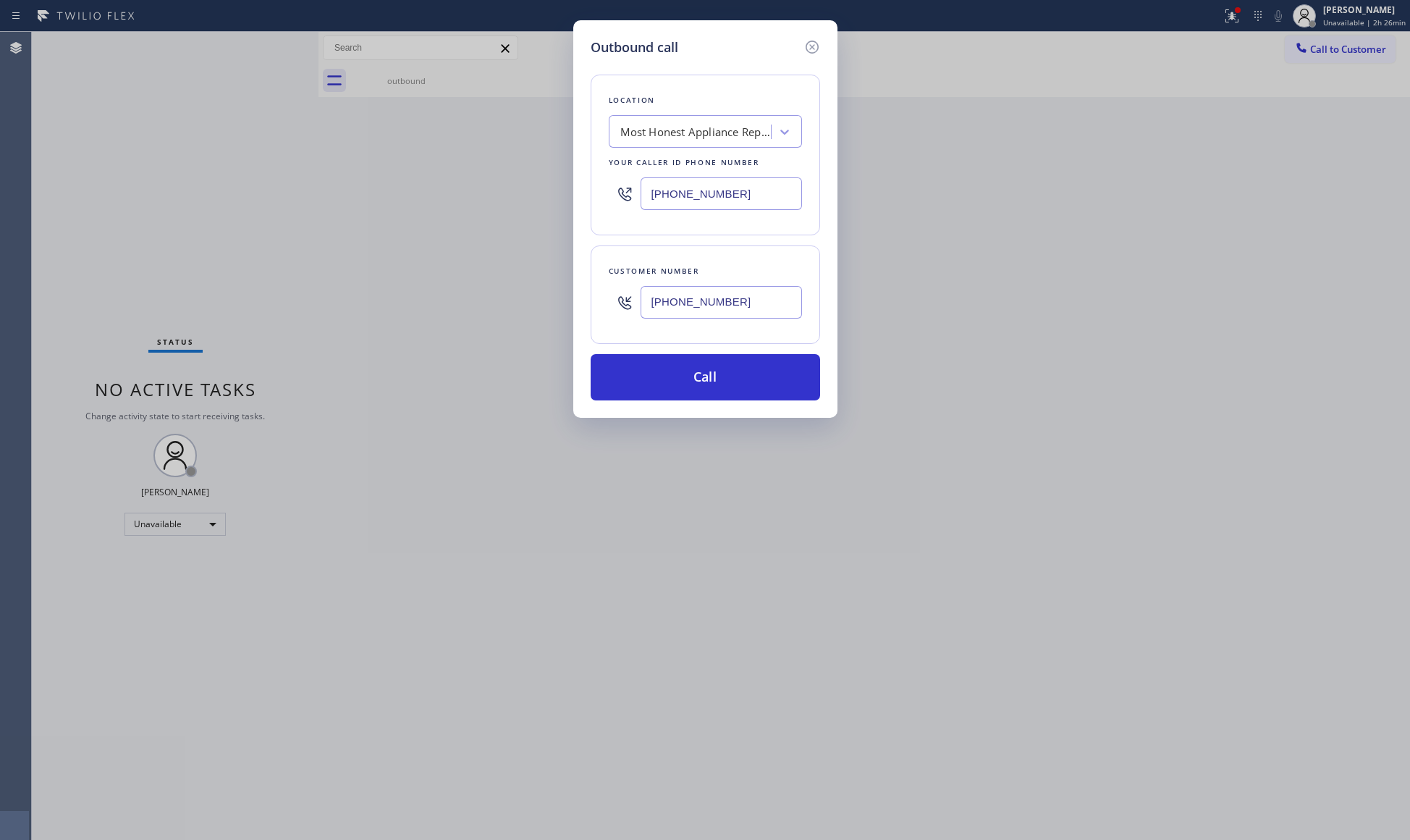
drag, startPoint x: 733, startPoint y: 390, endPoint x: 1072, endPoint y: 314, distance: 347.4
click at [734, 390] on button "Call" at bounding box center [705, 377] width 229 height 47
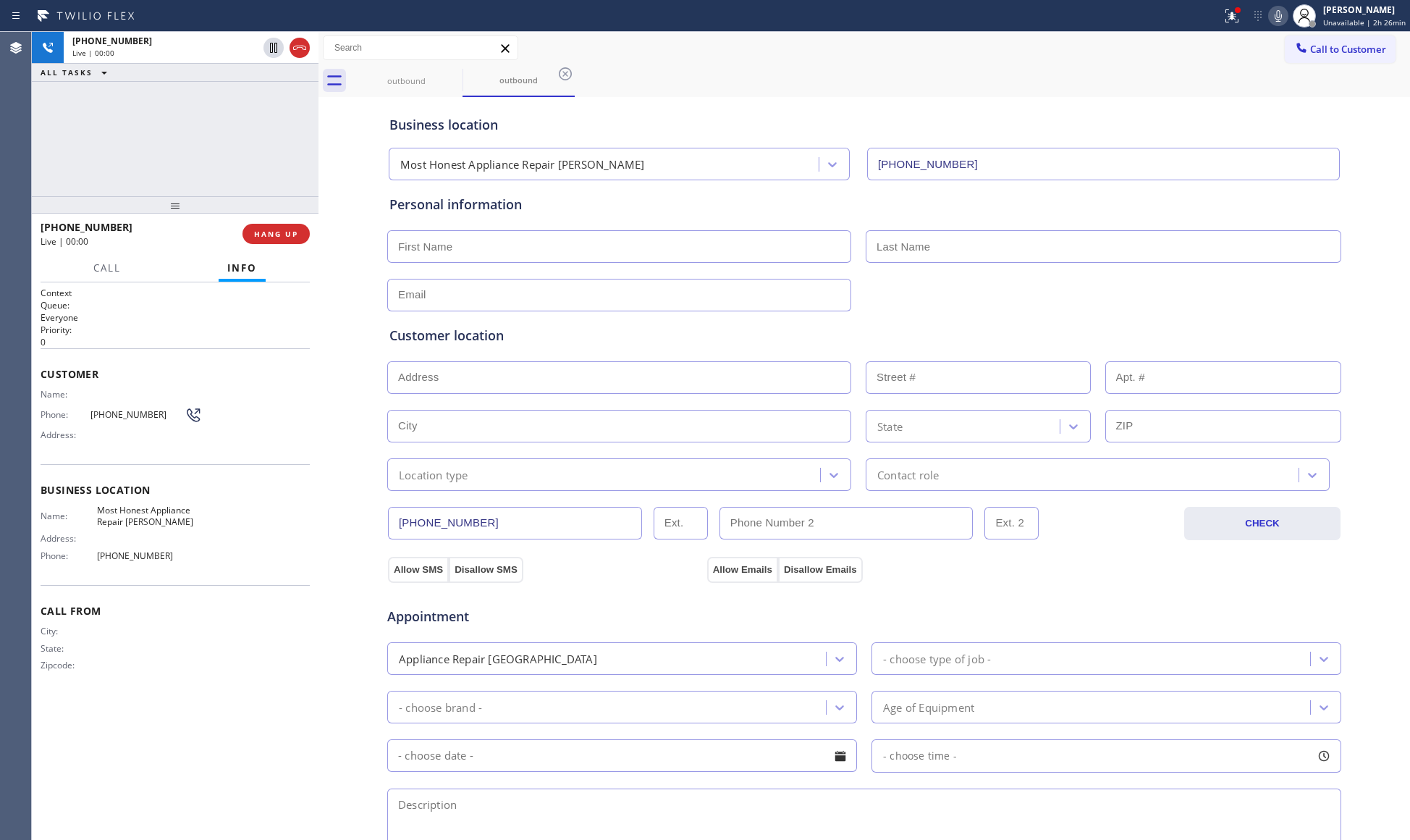
click at [813, 76] on div "outbound outbound" at bounding box center [880, 81] width 1059 height 32
click at [287, 234] on span "HANG UP" at bounding box center [276, 233] width 44 height 10
click at [288, 233] on span "COMPLETE" at bounding box center [273, 233] width 50 height 10
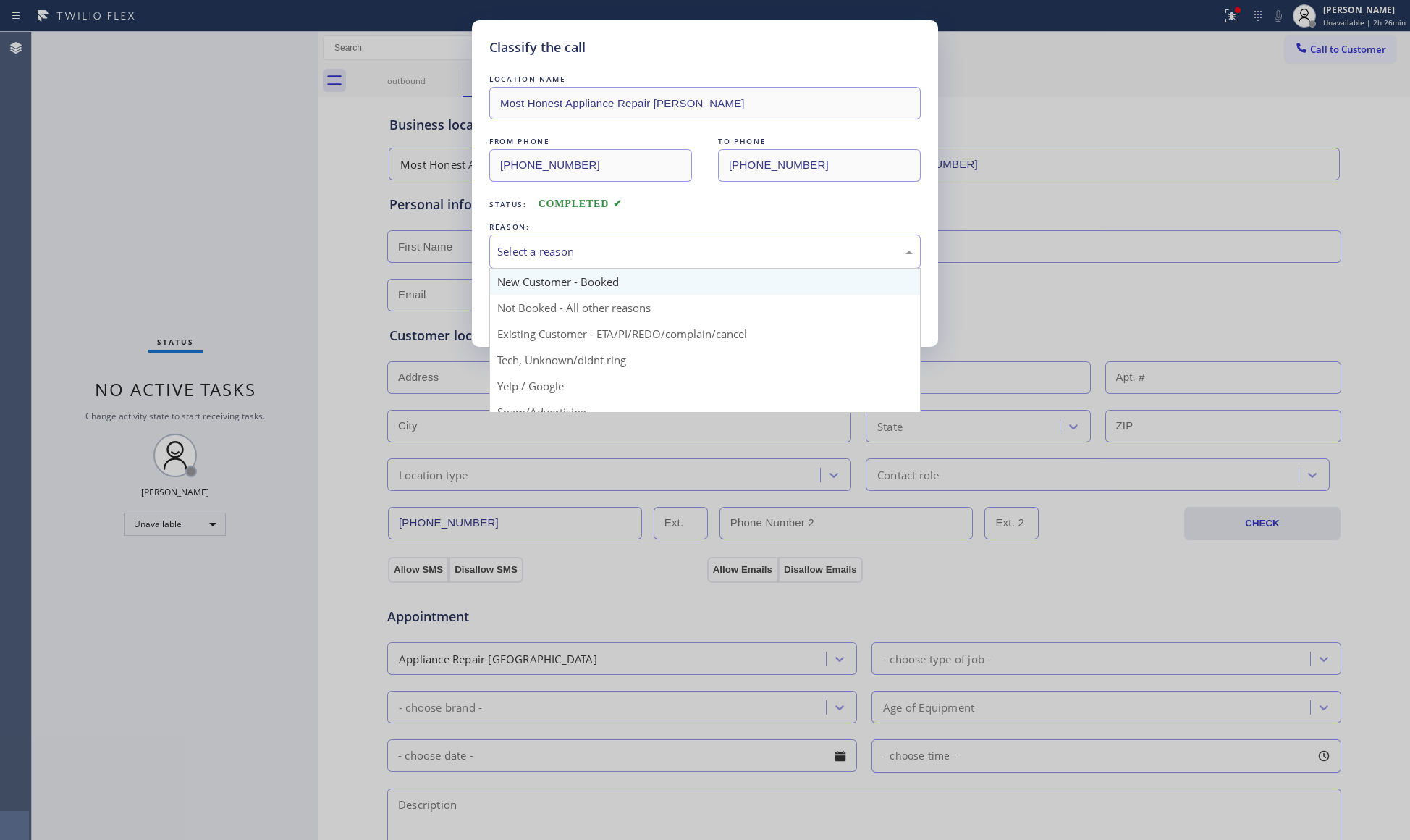
drag, startPoint x: 679, startPoint y: 247, endPoint x: 577, endPoint y: 273, distance: 105.3
click at [677, 247] on div "Select a reason" at bounding box center [705, 252] width 415 height 17
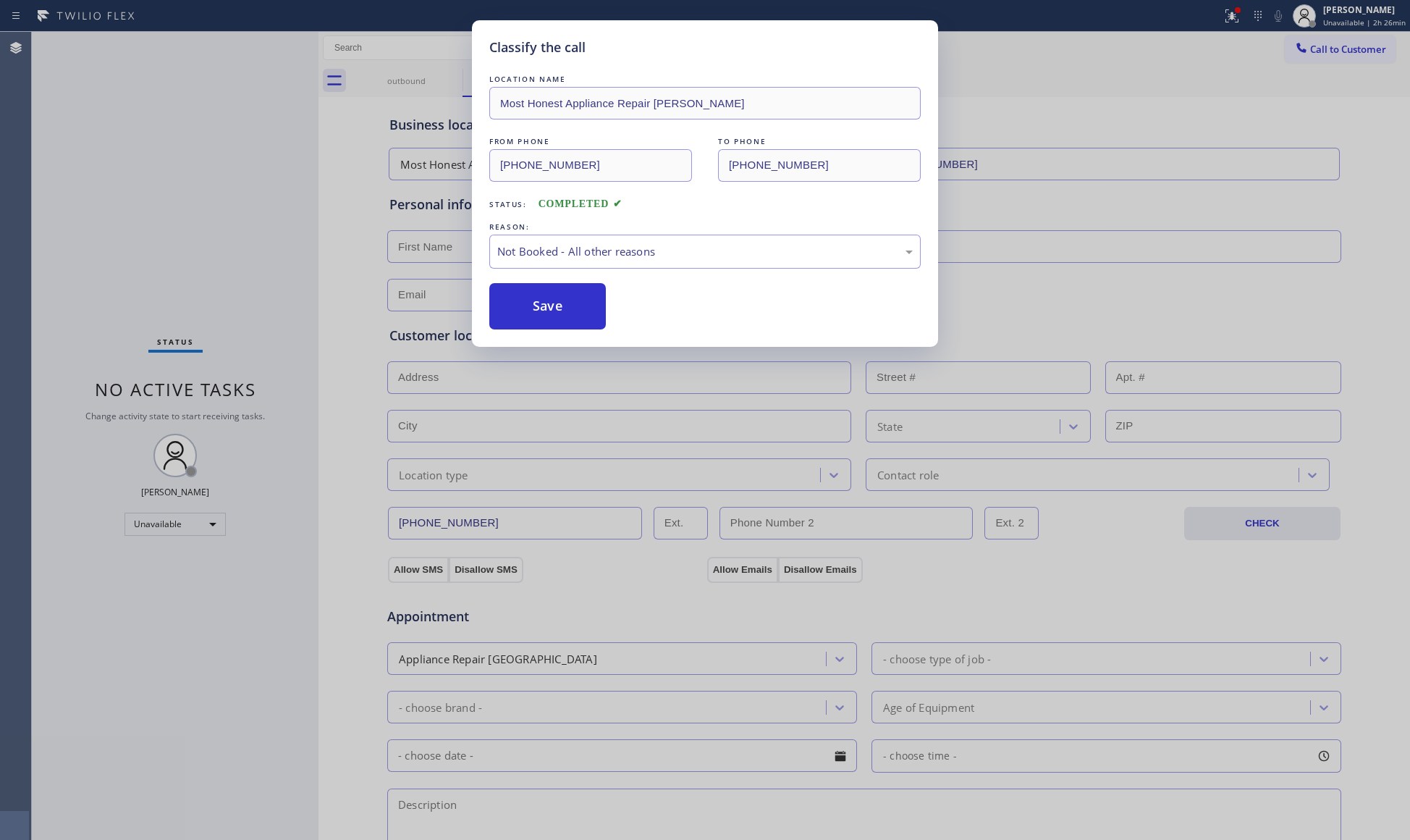
click at [538, 300] on button "Save" at bounding box center [548, 307] width 116 height 47
click at [539, 300] on button "Save" at bounding box center [548, 307] width 116 height 47
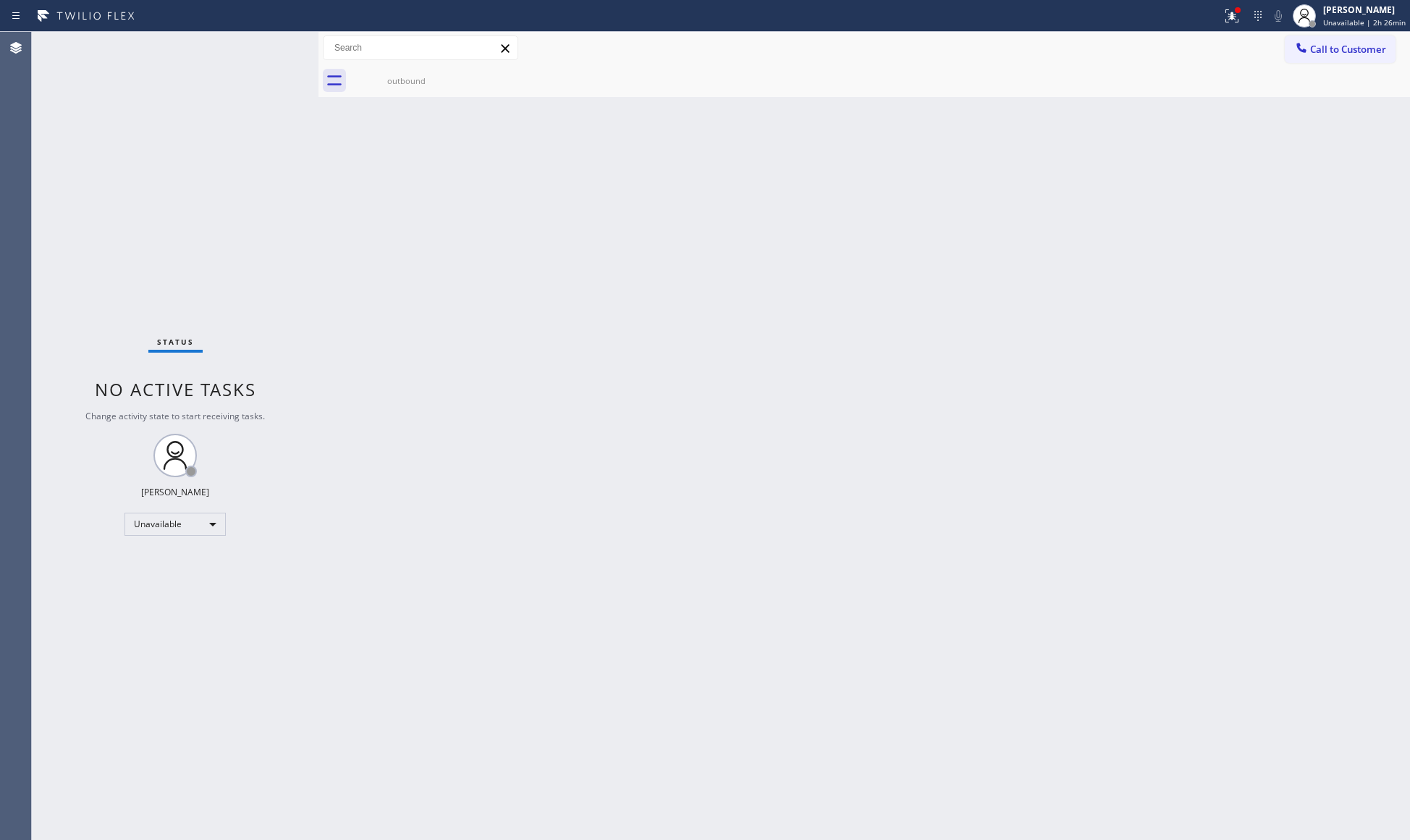
drag, startPoint x: 1229, startPoint y: 8, endPoint x: 1155, endPoint y: 109, distance: 125.2
click at [1229, 12] on icon at bounding box center [1231, 16] width 17 height 17
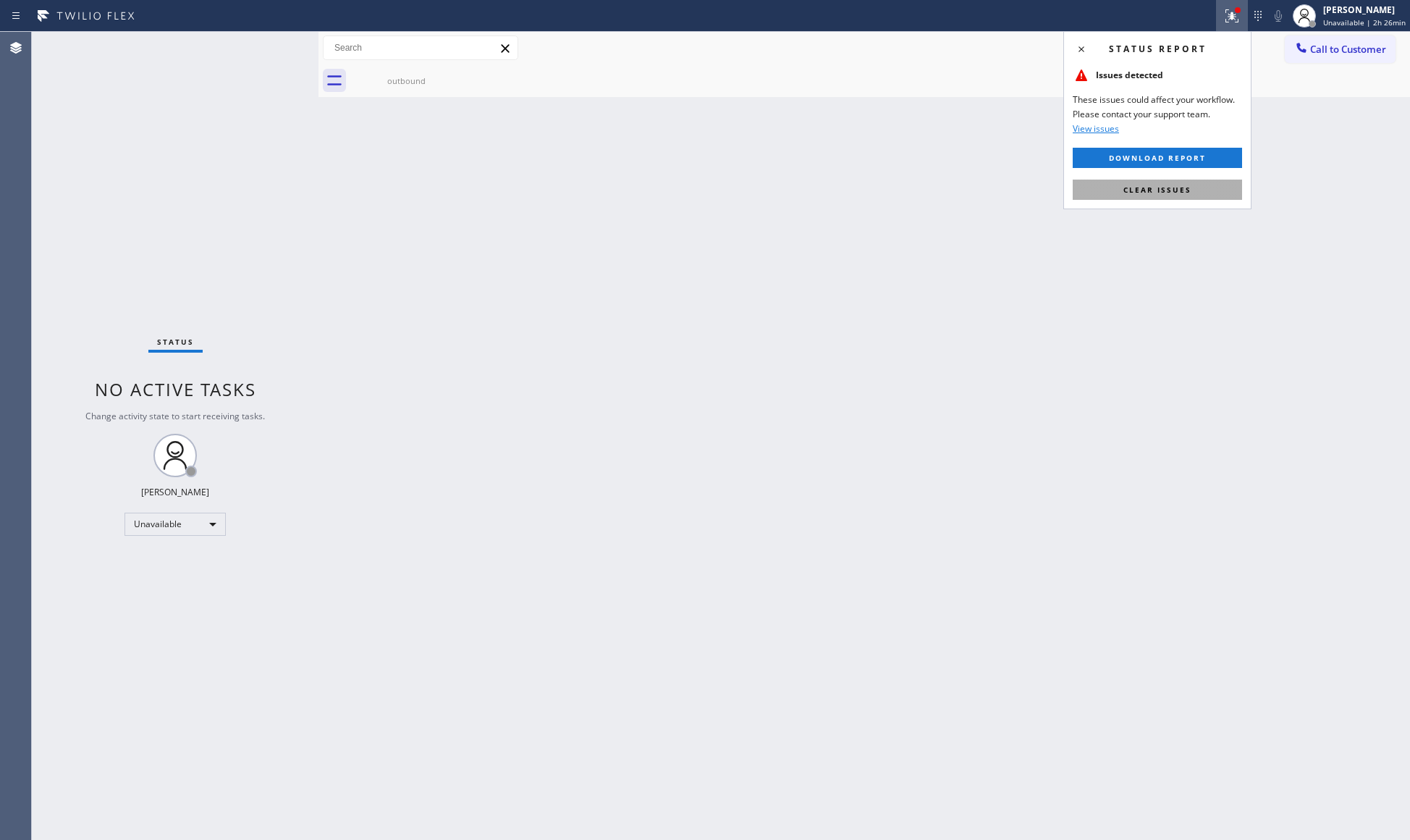
click at [1106, 199] on button "Clear issues" at bounding box center [1157, 189] width 169 height 20
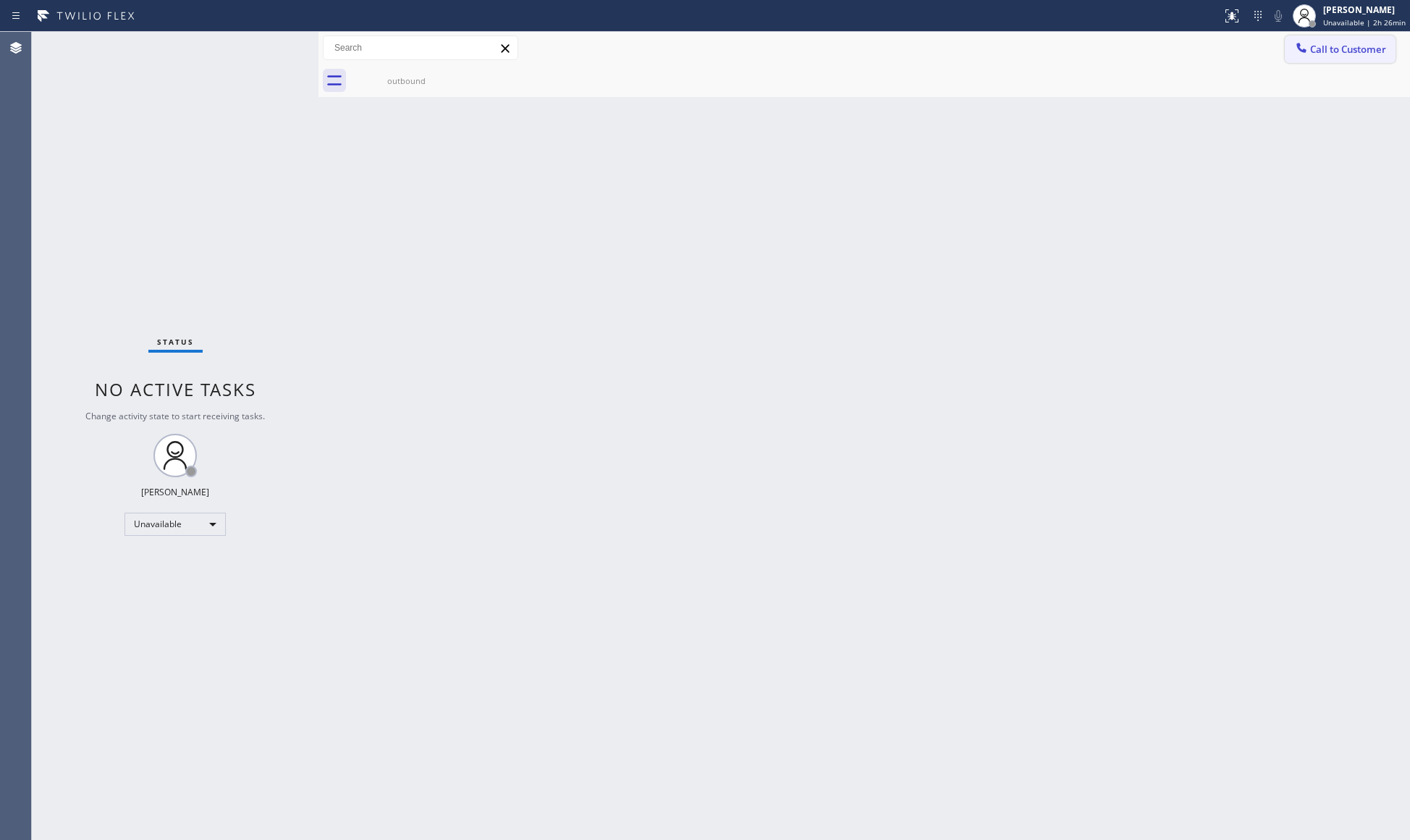
click at [1312, 59] on button "Call to Customer" at bounding box center [1339, 49] width 111 height 27
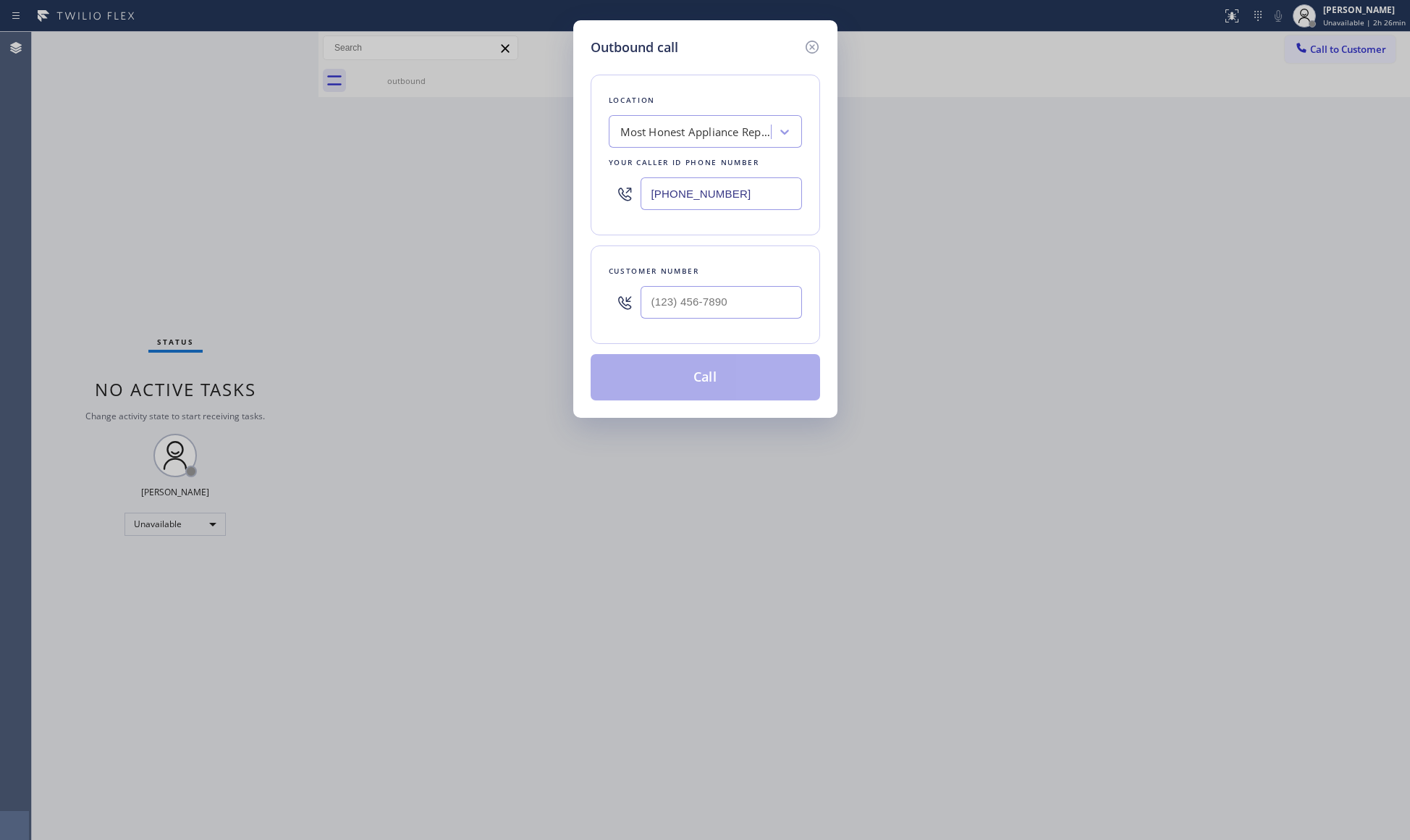
drag, startPoint x: 675, startPoint y: 199, endPoint x: 636, endPoint y: 178, distance: 44.3
click at [652, 200] on input "[PHONE_NUMBER]" at bounding box center [721, 193] width 161 height 32
click at [760, 307] on input "(___) ___-____" at bounding box center [721, 302] width 161 height 32
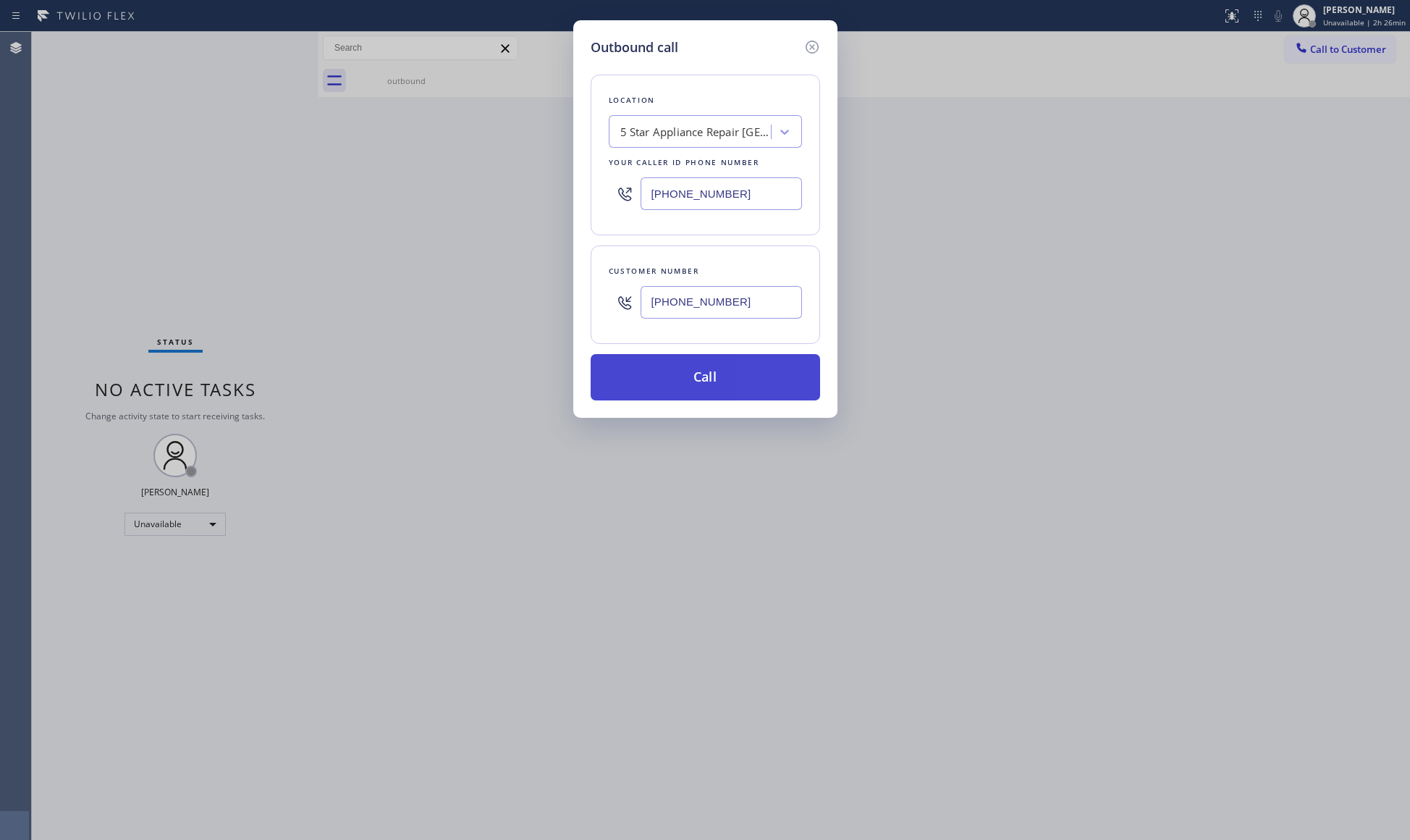
click at [708, 376] on button "Call" at bounding box center [705, 377] width 229 height 47
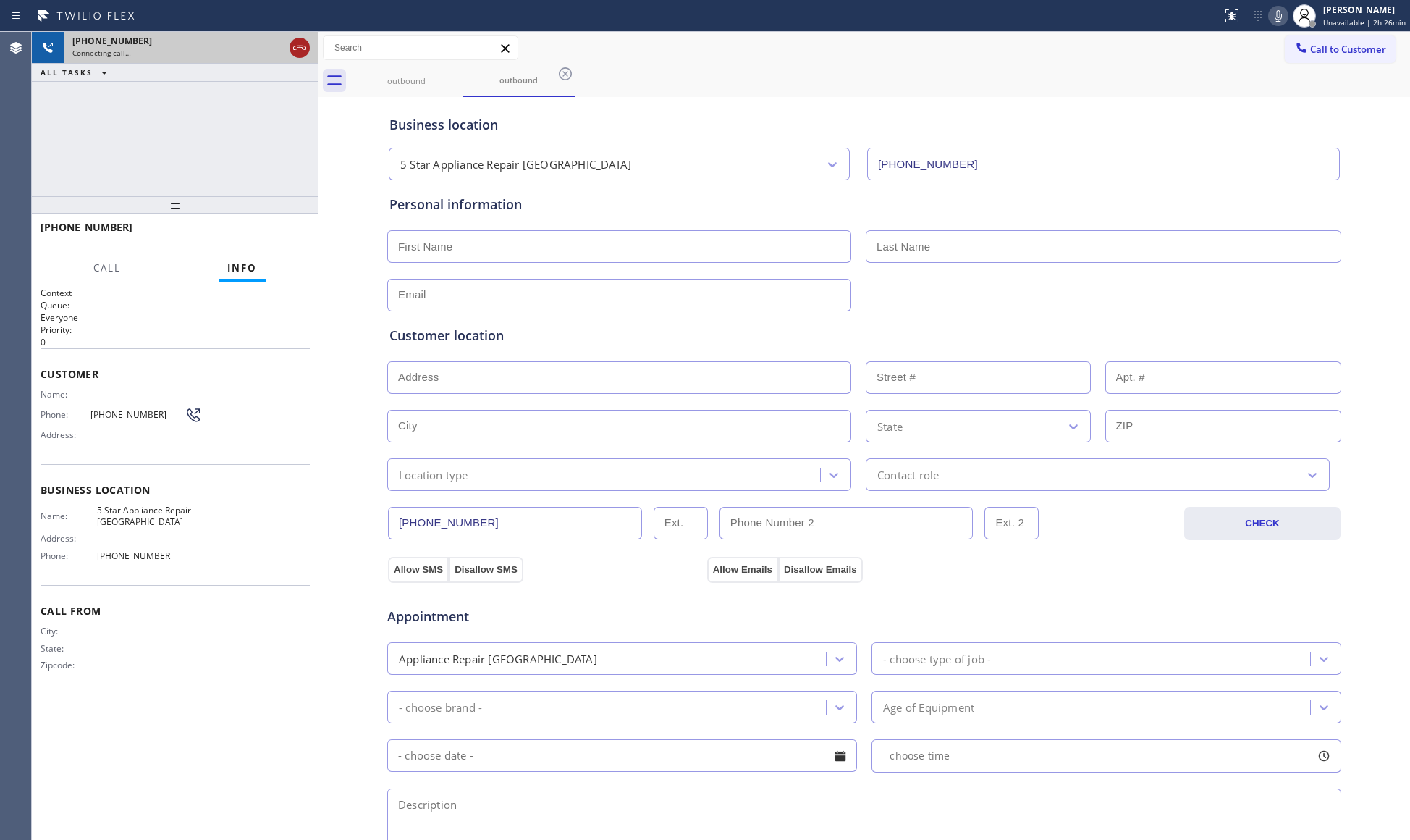
click at [299, 47] on icon at bounding box center [299, 47] width 17 height 17
click at [300, 47] on div "[PHONE_NUMBER]" at bounding box center [191, 41] width 238 height 12
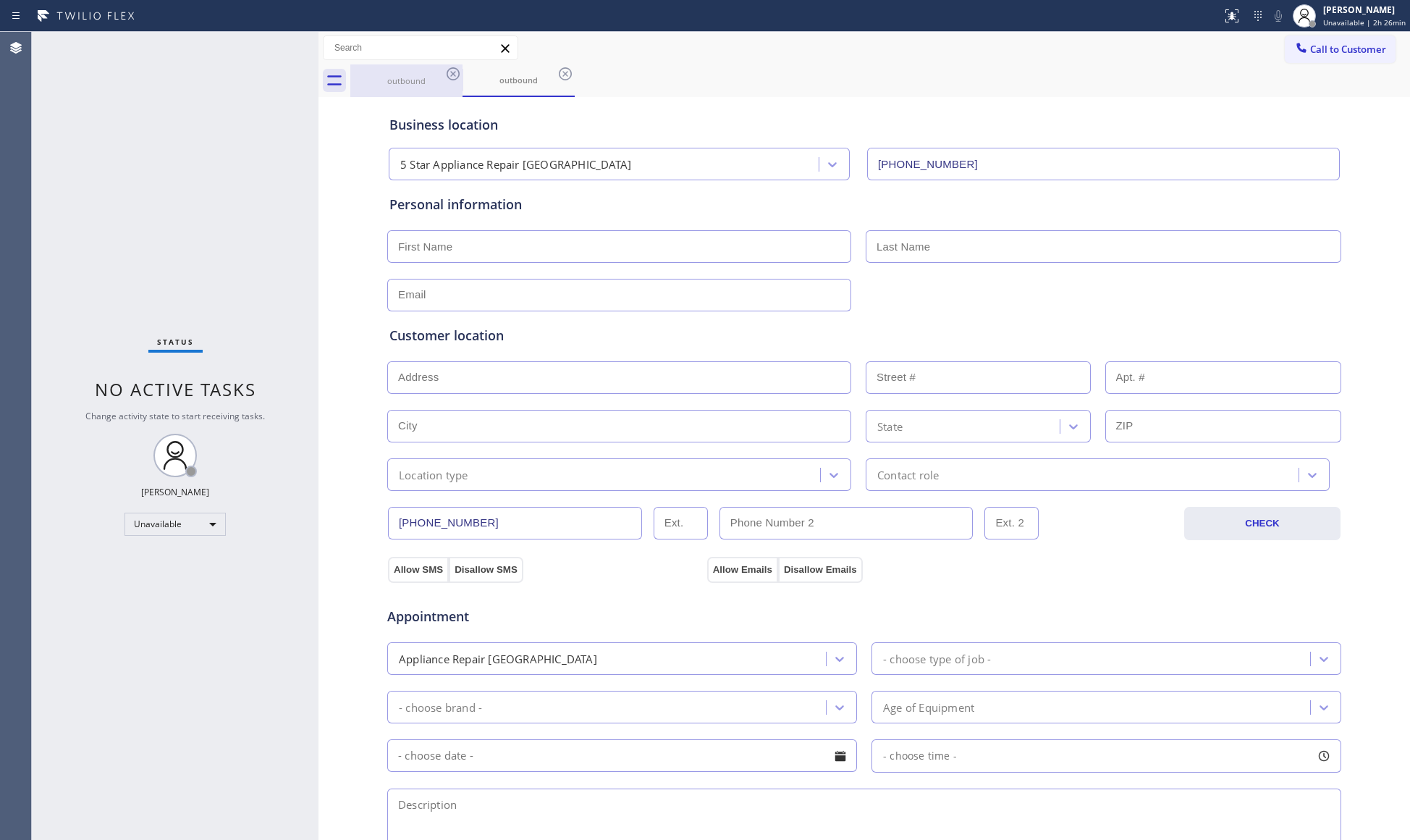
click at [429, 76] on div "outbound" at bounding box center [406, 81] width 110 height 11
click at [454, 72] on icon at bounding box center [454, 74] width 13 height 13
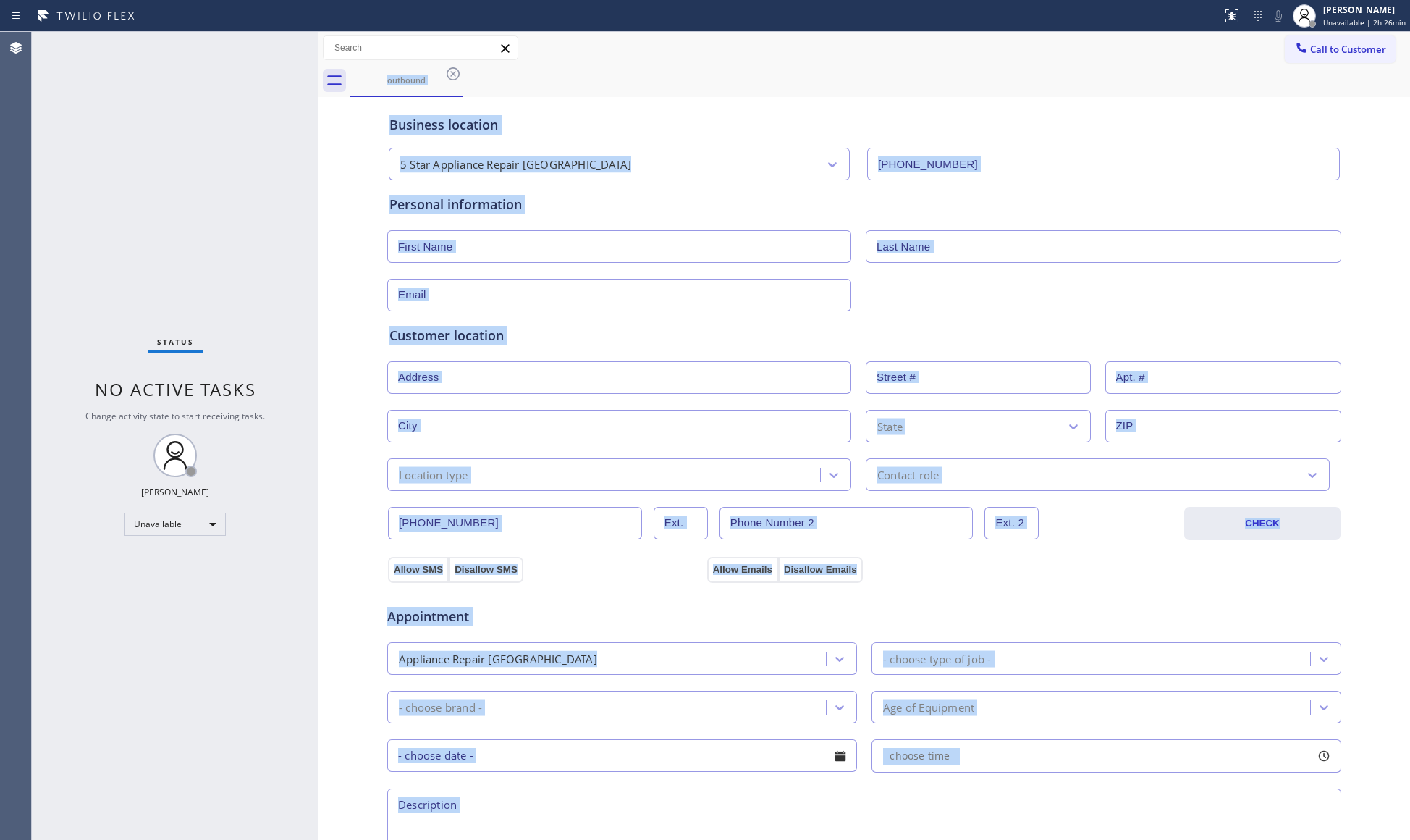
click at [454, 72] on div "outbound" at bounding box center [880, 81] width 1059 height 32
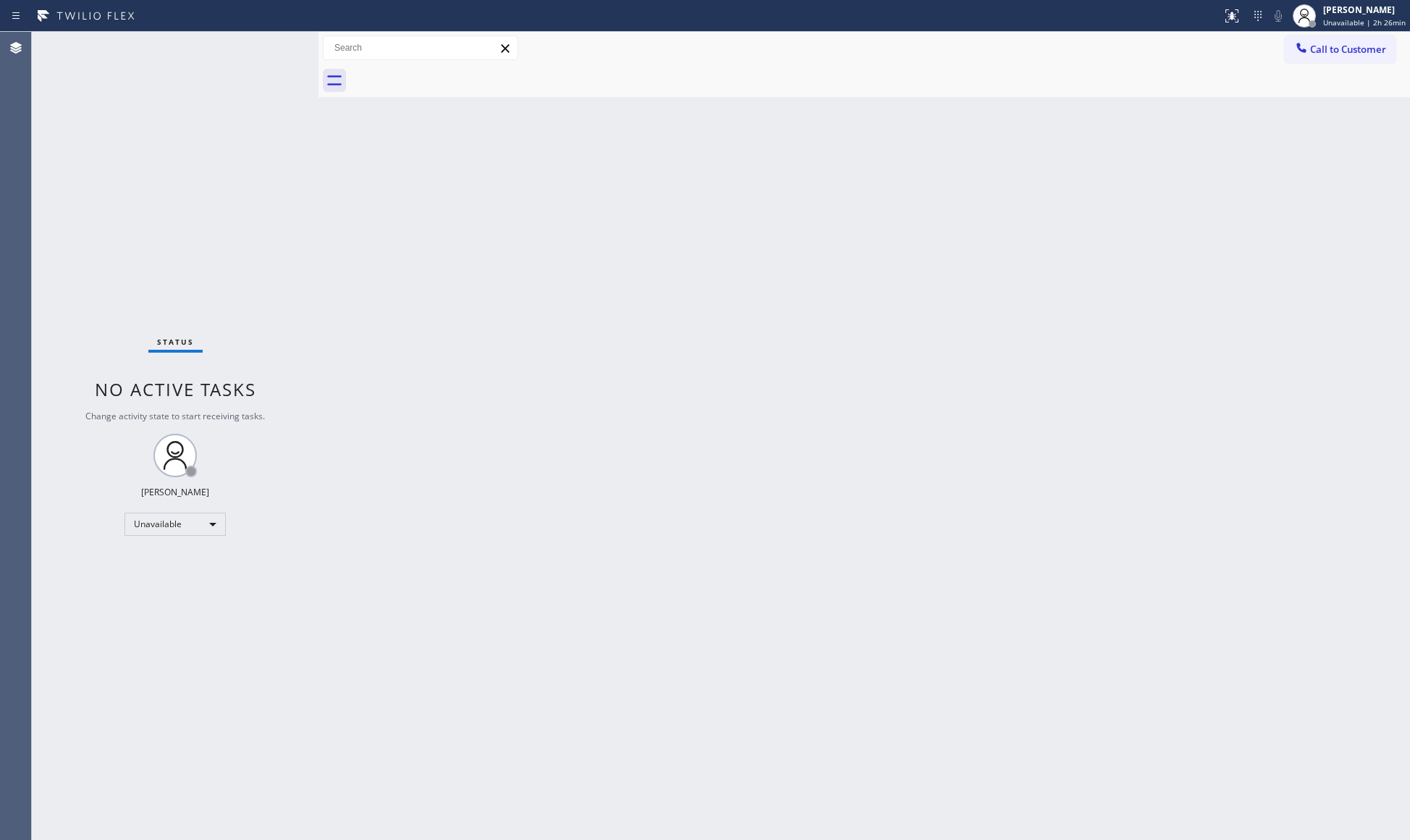
click at [454, 72] on div at bounding box center [880, 81] width 1059 height 32
click at [1326, 47] on span "Call to Customer" at bounding box center [1348, 49] width 76 height 13
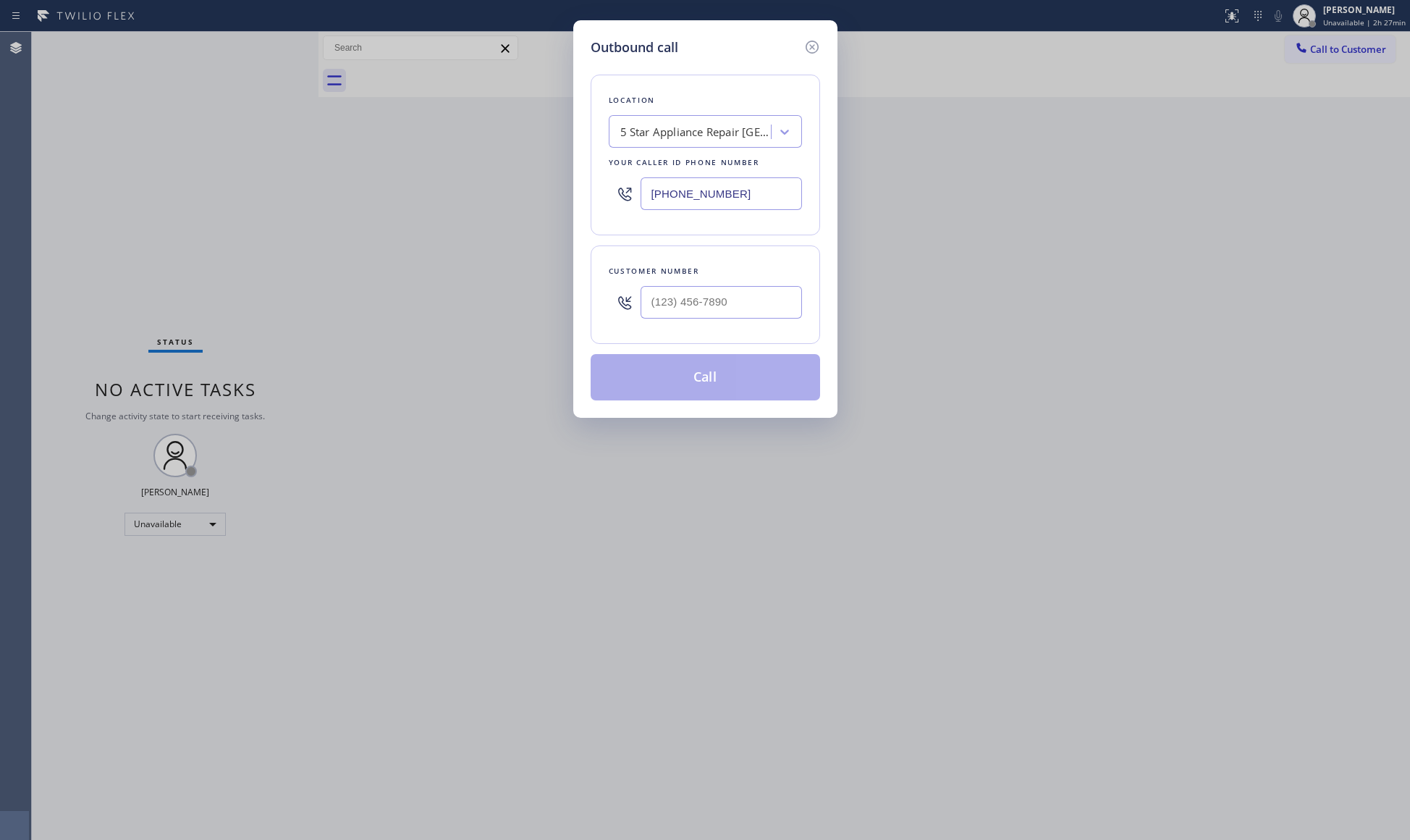
drag, startPoint x: 750, startPoint y: 199, endPoint x: 632, endPoint y: 194, distance: 118.1
click at [571, 198] on div "Outbound call Location 5 Star Appliance Repair [GEOGRAPHIC_DATA] Your caller id…" at bounding box center [705, 420] width 1410 height 840
click at [772, 306] on input "(___) ___-____" at bounding box center [721, 302] width 161 height 32
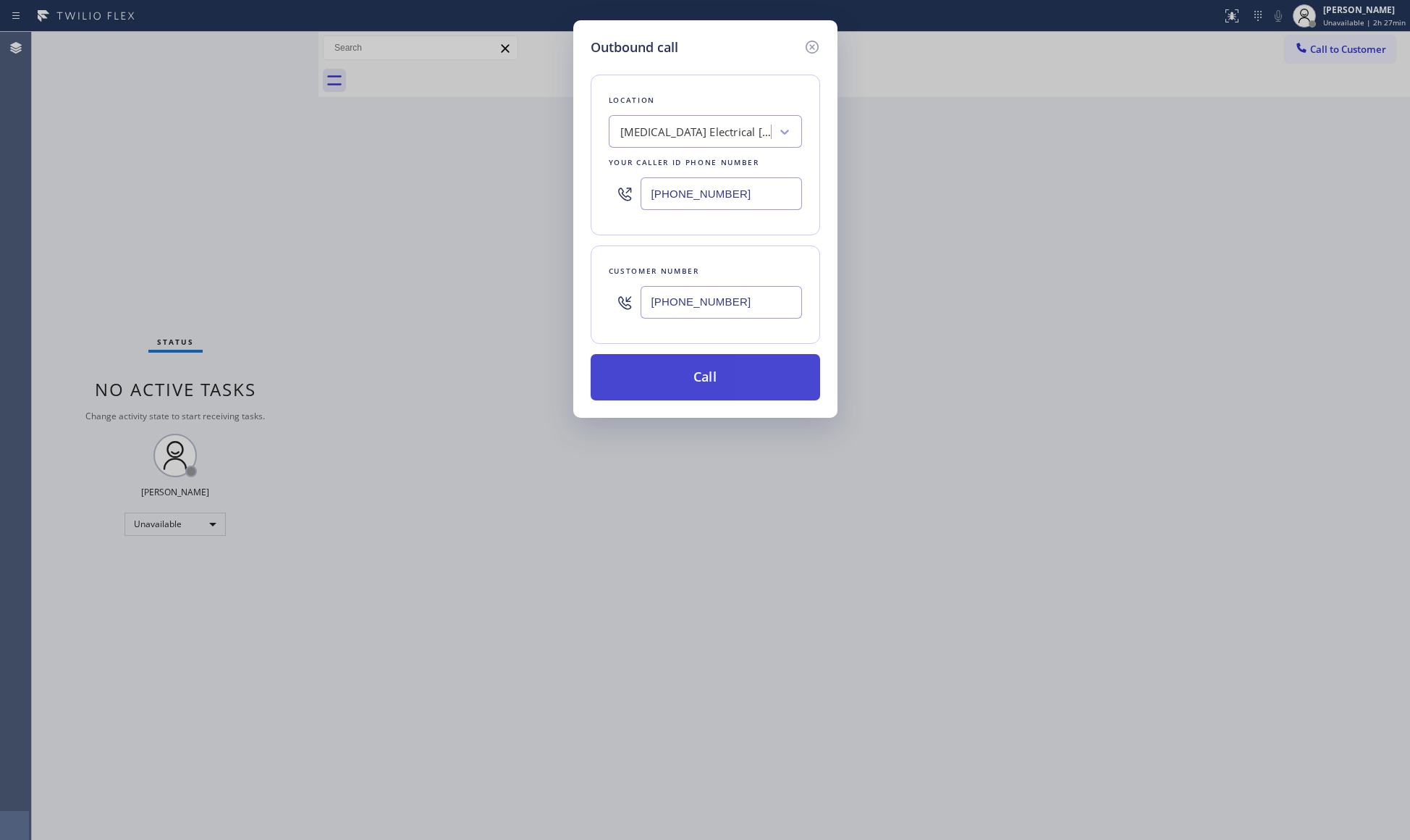
click at [712, 371] on button "Call" at bounding box center [705, 377] width 229 height 47
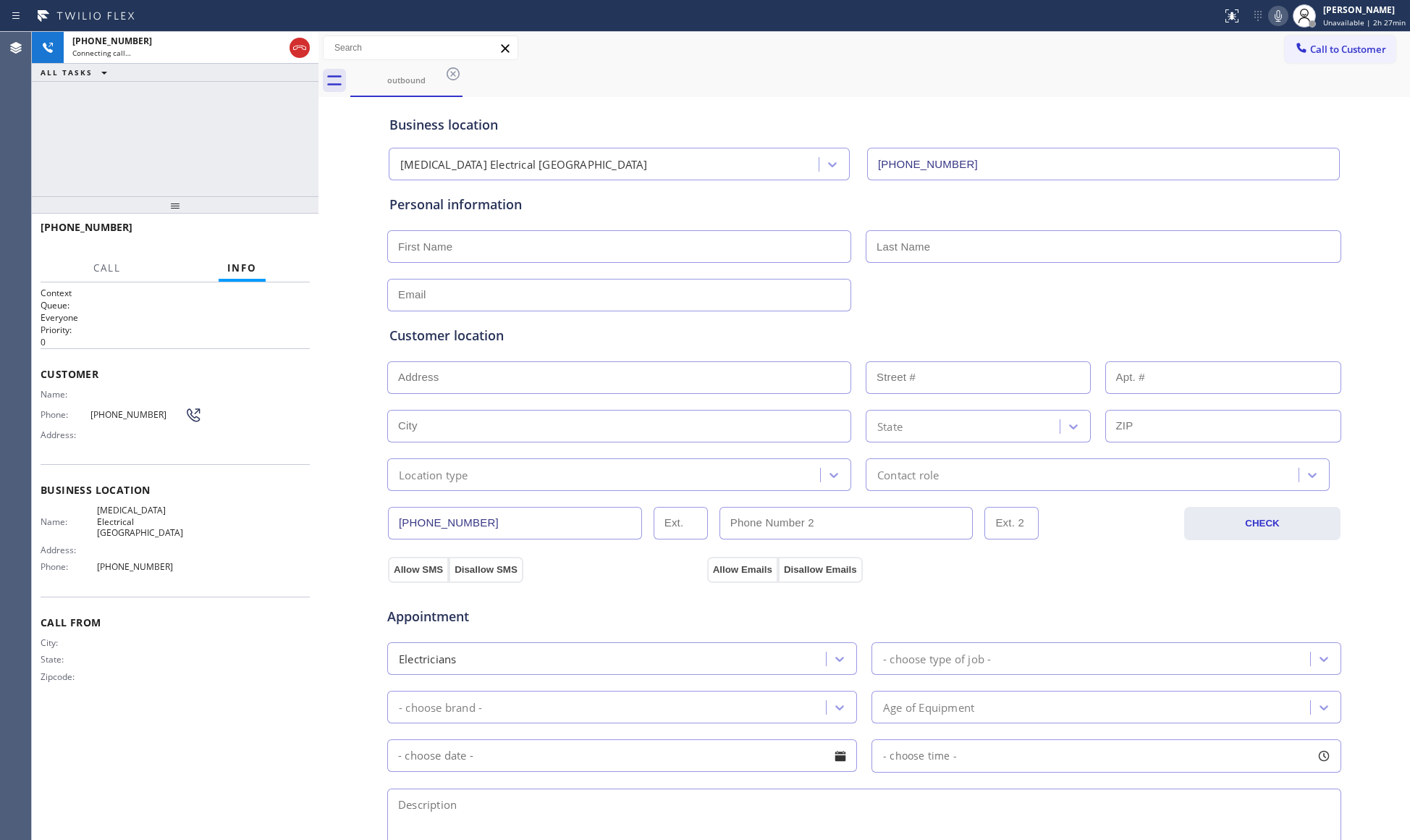
click at [962, 59] on div "Call to Customer Outbound call Location [MEDICAL_DATA] Electrical [GEOGRAPHIC_D…" at bounding box center [864, 48] width 1092 height 25
click at [296, 42] on icon at bounding box center [299, 47] width 17 height 17
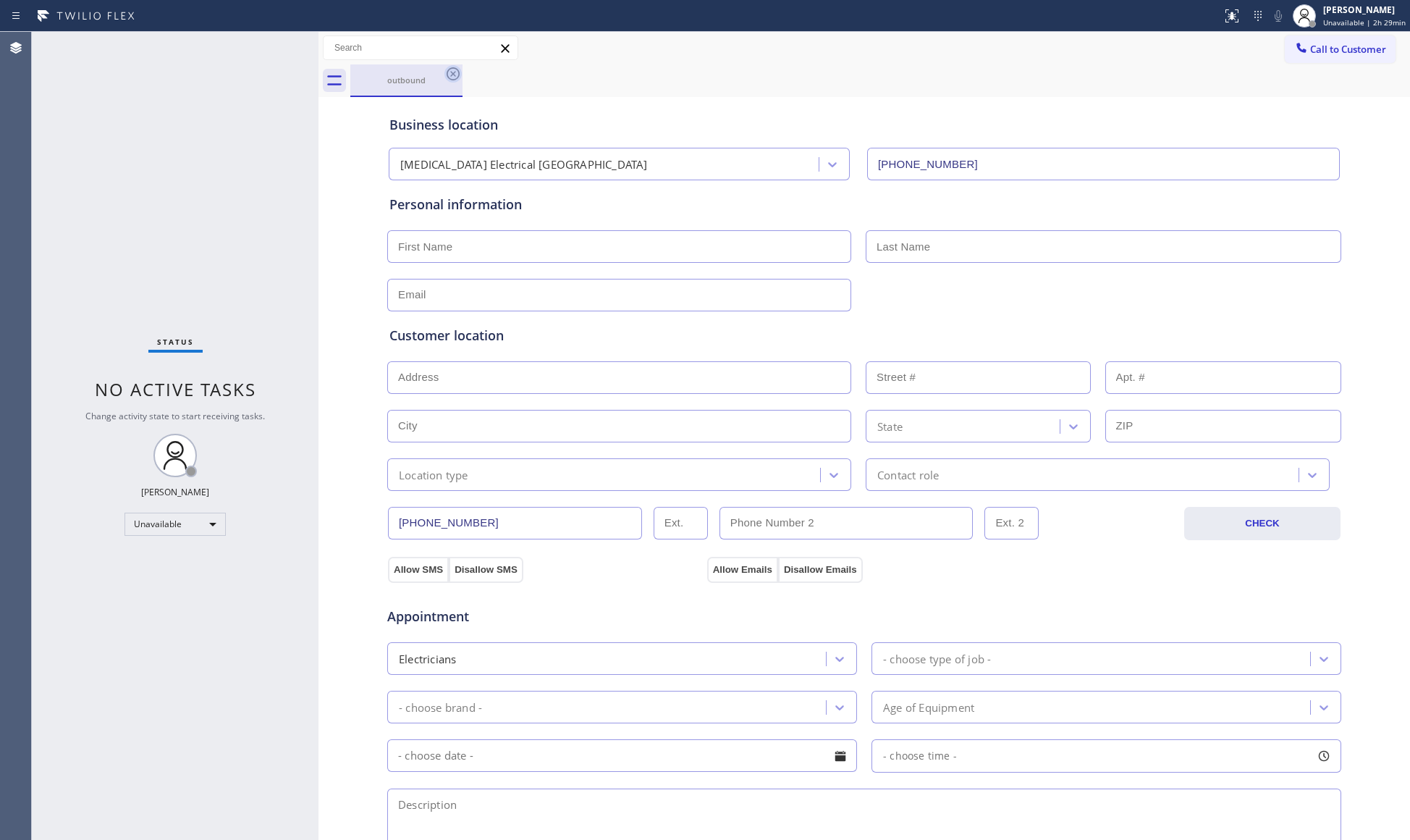
click at [454, 73] on icon at bounding box center [453, 73] width 17 height 17
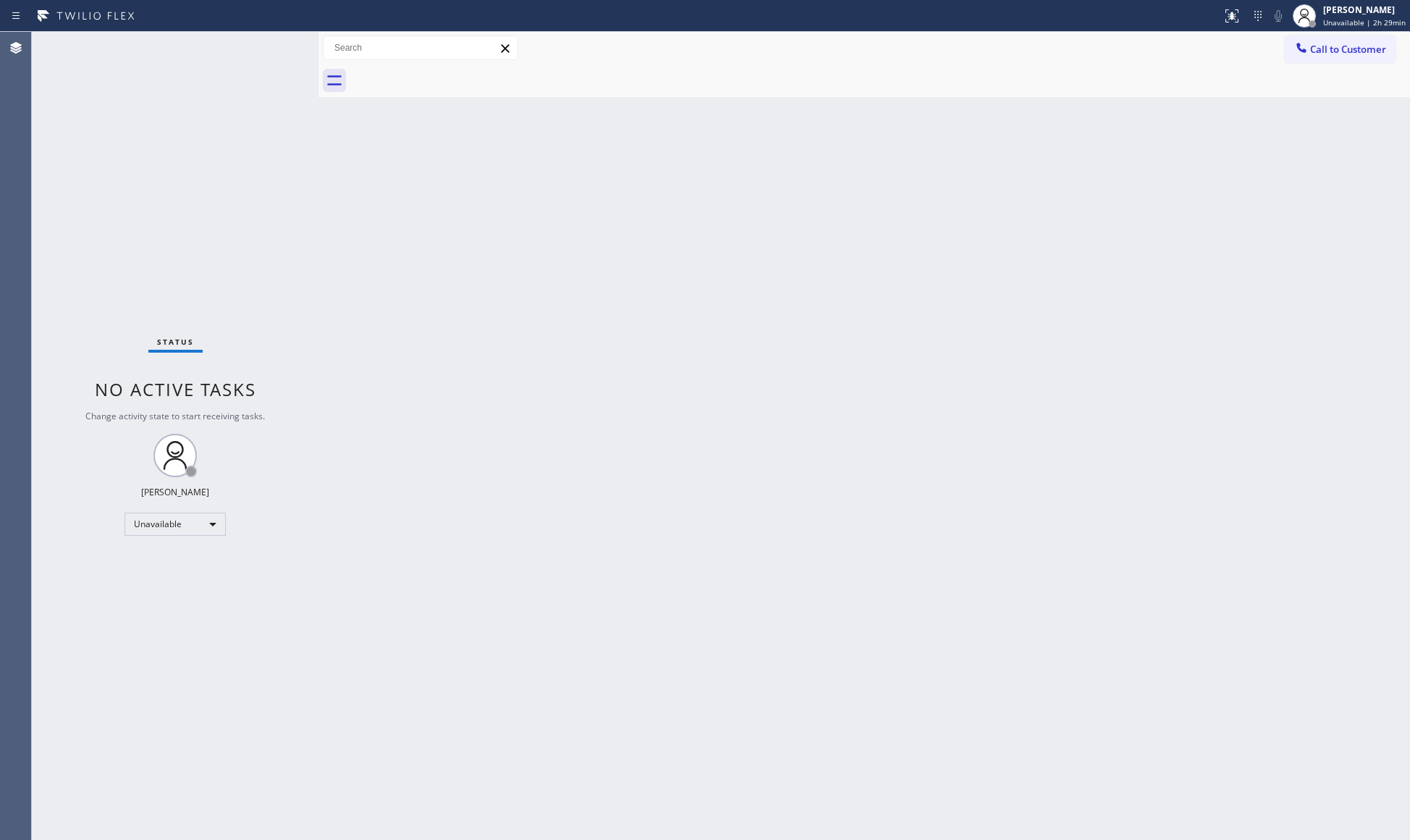
click at [1272, 250] on div "Back to Dashboard Change Sender ID Customers Technicians Select a contact Outbo…" at bounding box center [864, 435] width 1092 height 808
click at [1368, 33] on div "Call to Customer Outbound call Location [MEDICAL_DATA] Electrical [GEOGRAPHIC_D…" at bounding box center [864, 47] width 1092 height 32
drag, startPoint x: 1313, startPoint y: 56, endPoint x: 1223, endPoint y: 114, distance: 107.1
click at [1314, 56] on button "Call to Customer" at bounding box center [1339, 49] width 111 height 27
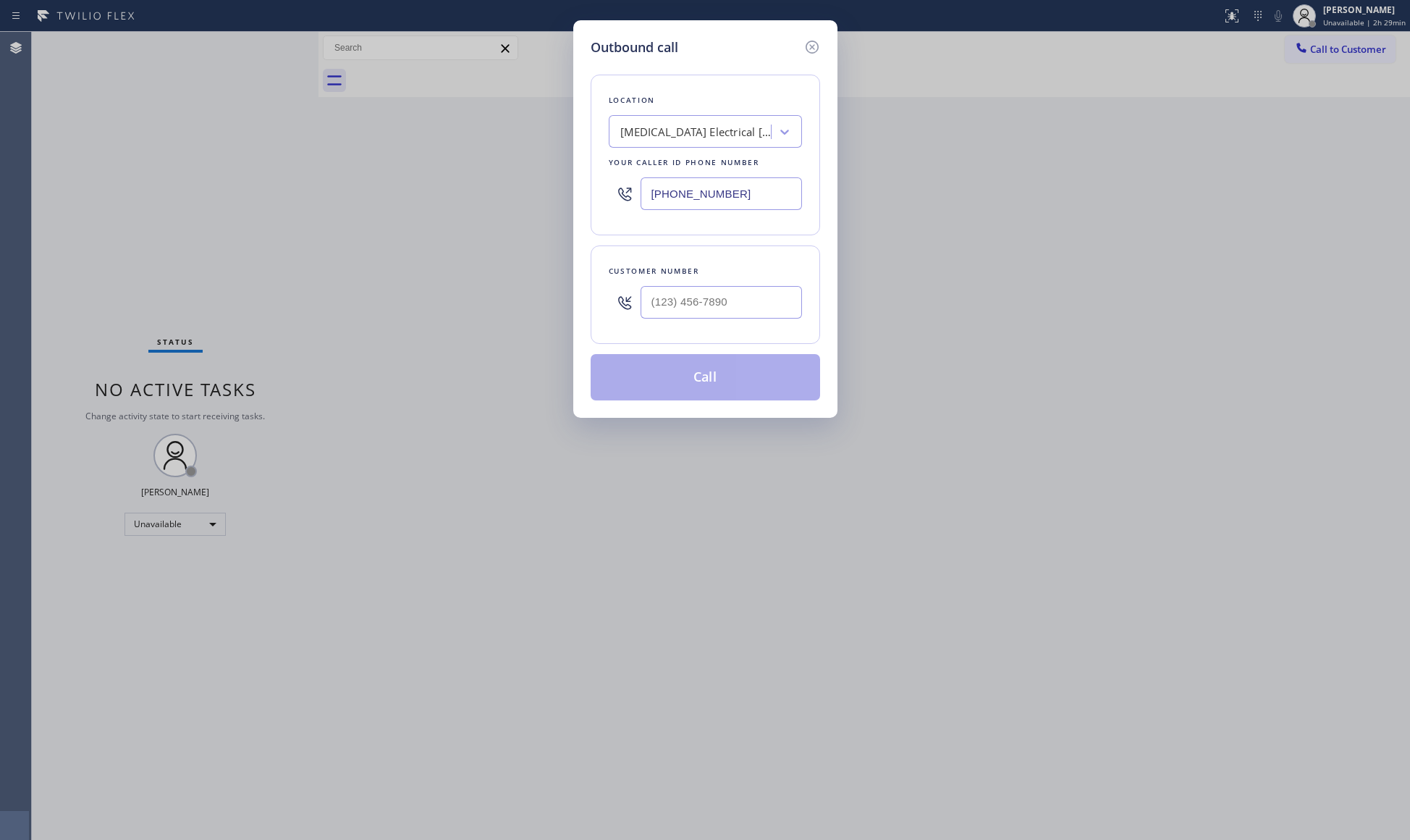
drag, startPoint x: 742, startPoint y: 189, endPoint x: 689, endPoint y: 200, distance: 54.1
click at [689, 200] on input "[PHONE_NUMBER]" at bounding box center [721, 193] width 161 height 32
drag, startPoint x: 655, startPoint y: 198, endPoint x: 680, endPoint y: 197, distance: 25.0
click at [655, 197] on input "[PHONE_NUMBER]" at bounding box center [721, 193] width 161 height 32
click at [789, 305] on input "(___) ___-____" at bounding box center [721, 302] width 161 height 32
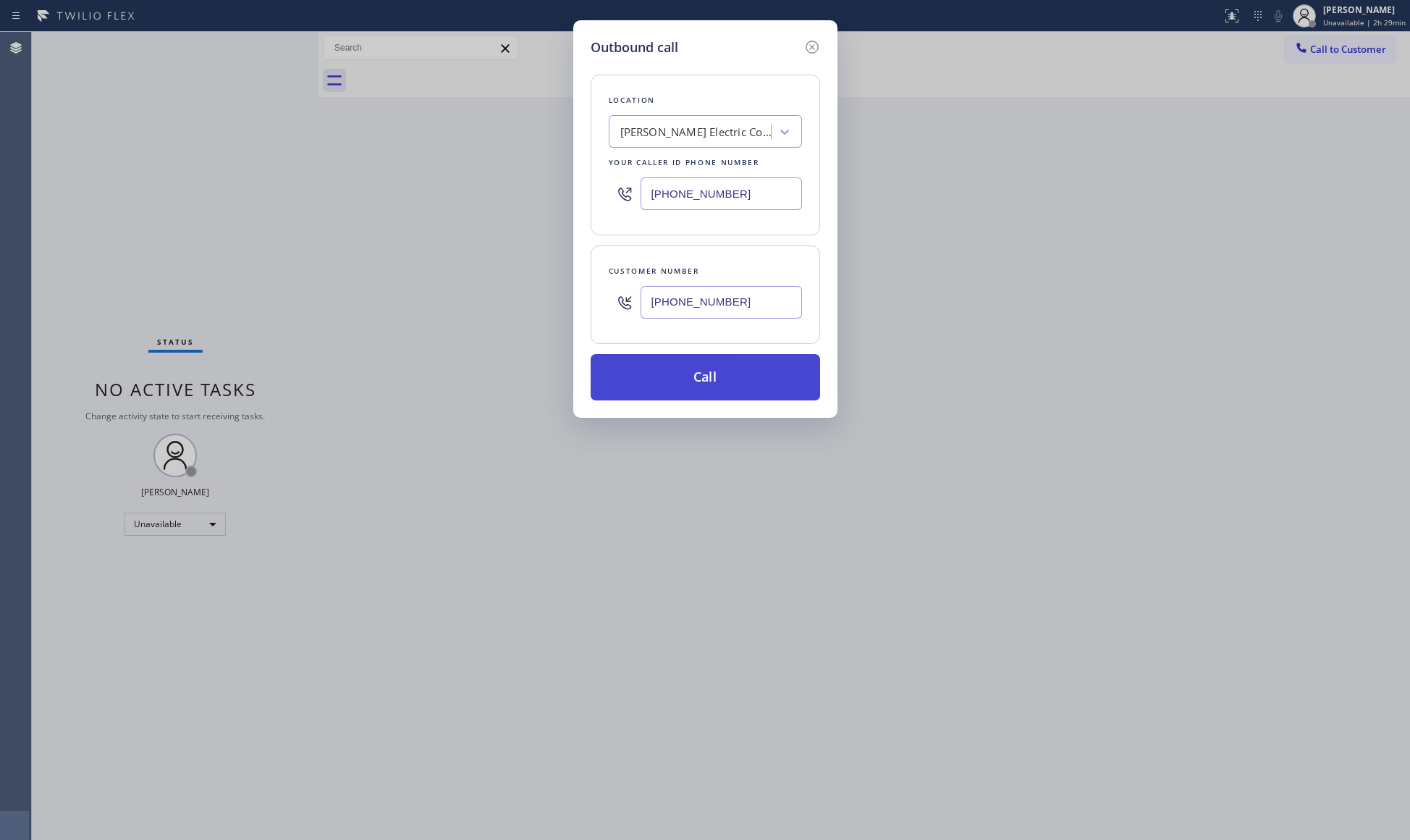
click at [677, 400] on button "Call" at bounding box center [705, 377] width 229 height 47
click at [707, 380] on button "Call" at bounding box center [705, 377] width 229 height 47
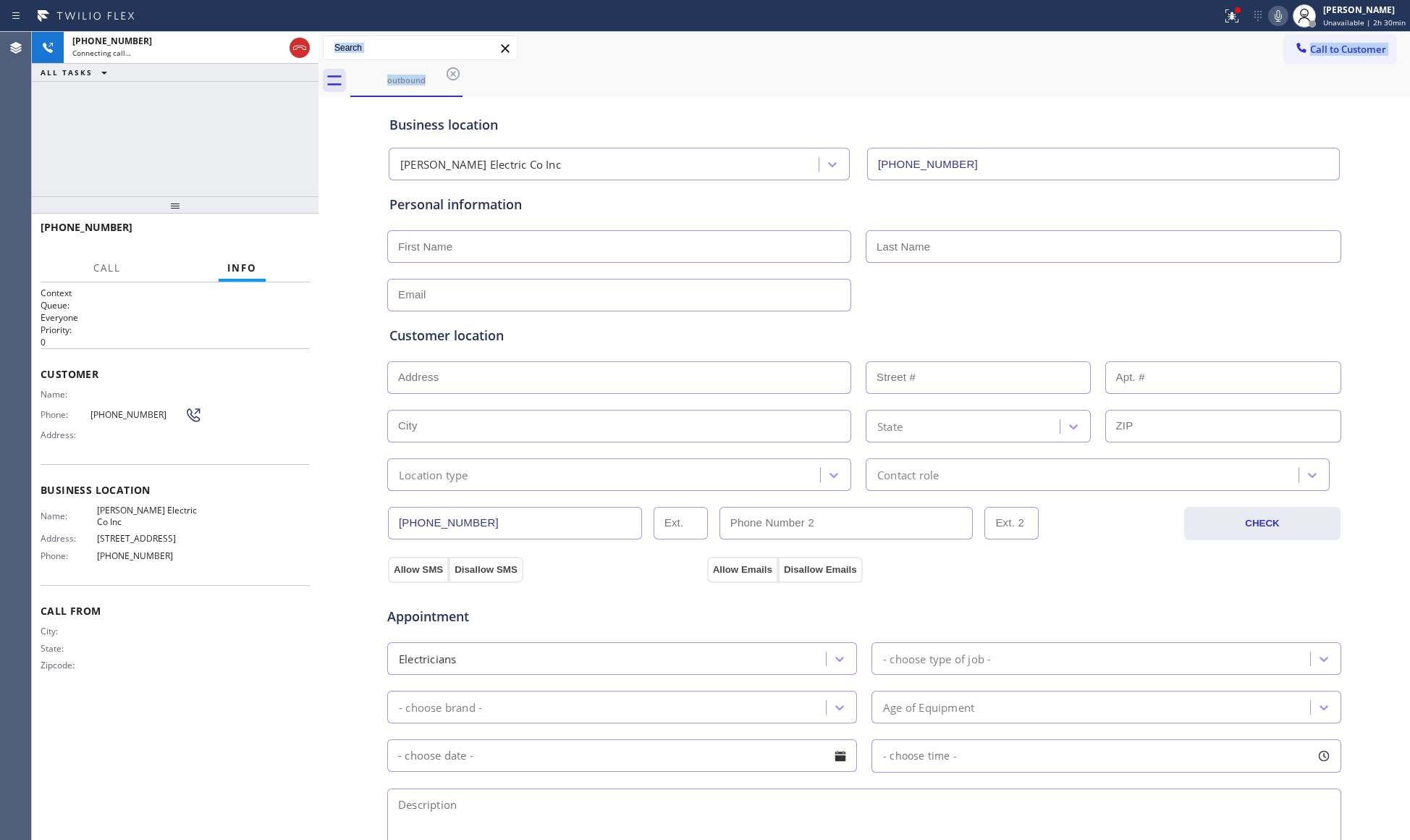
drag, startPoint x: 844, startPoint y: 59, endPoint x: 838, endPoint y: 56, distance: 6.7
click at [840, 56] on div "Call to Customer Outbound call Location [PERSON_NAME] Electric Co Inc Your call…" at bounding box center [864, 64] width 1092 height 65
click at [297, 48] on icon at bounding box center [300, 47] width 13 height 4
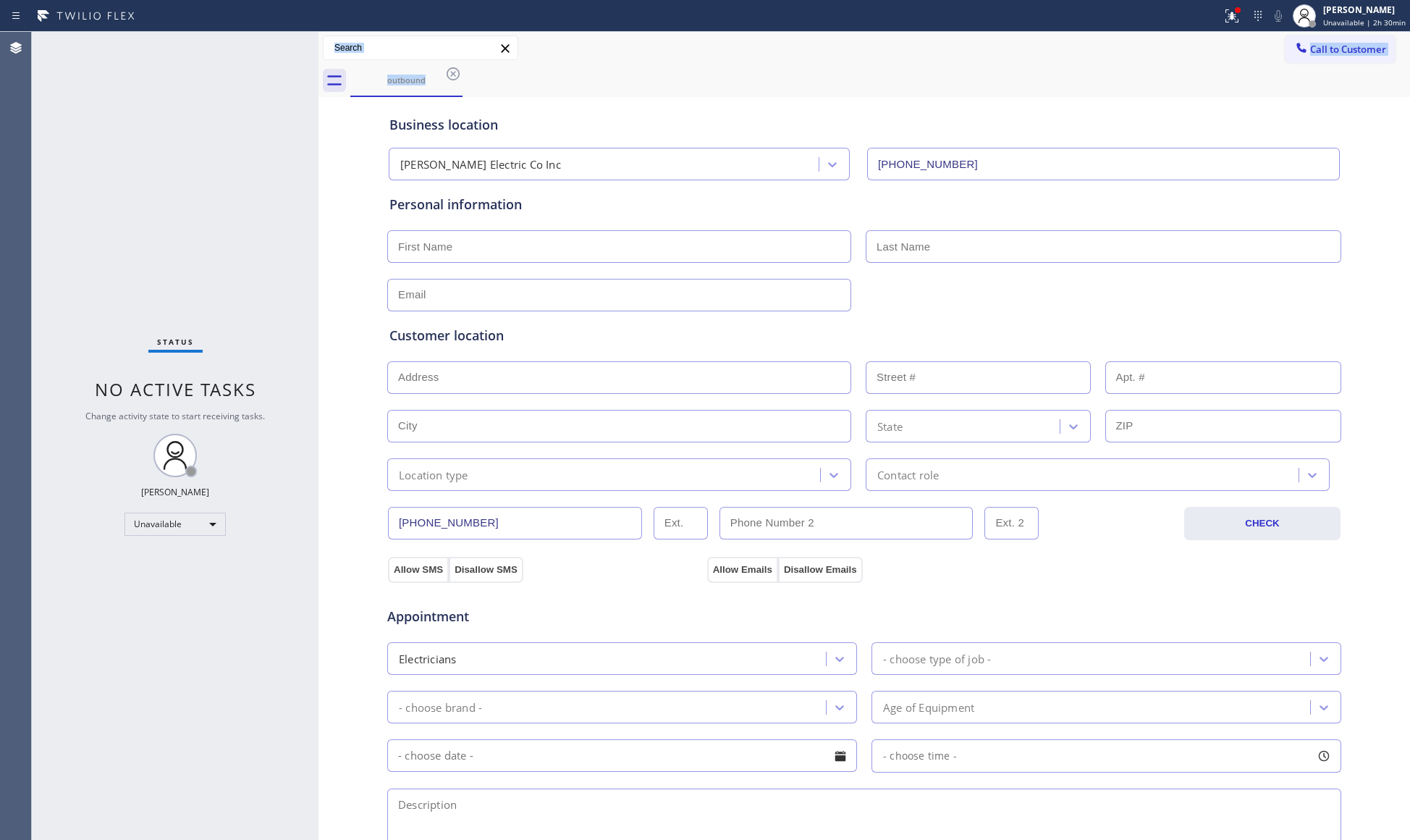
drag, startPoint x: 1232, startPoint y: 24, endPoint x: 1173, endPoint y: 158, distance: 146.4
click at [1232, 30] on button at bounding box center [1232, 16] width 32 height 32
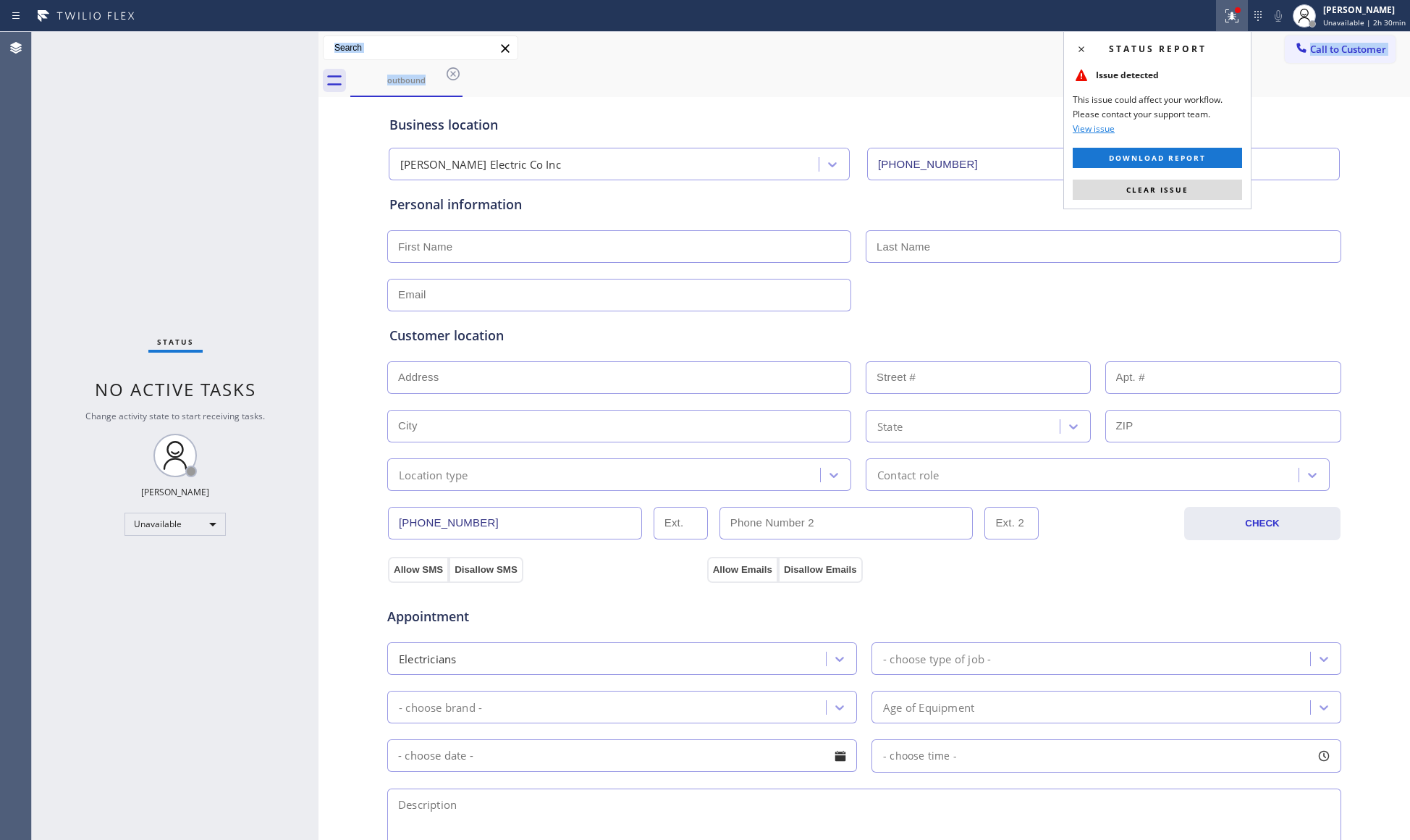
click at [1162, 205] on div "Status report Issue detected This issue could affect your workflow. Please cont…" at bounding box center [1157, 120] width 189 height 178
click at [1158, 184] on button "Clear issue" at bounding box center [1157, 189] width 169 height 20
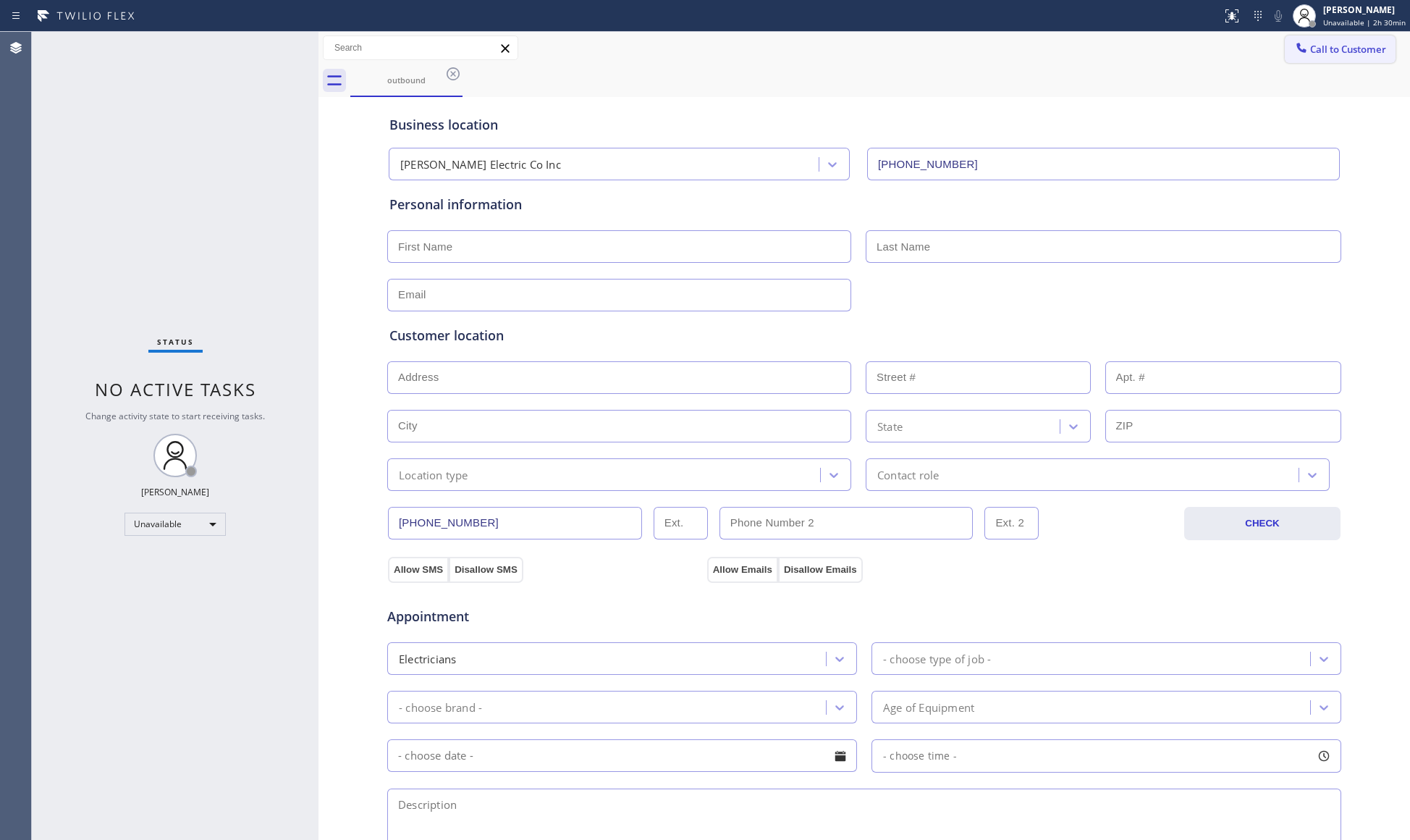
click at [1310, 51] on span "Call to Customer" at bounding box center [1348, 49] width 76 height 13
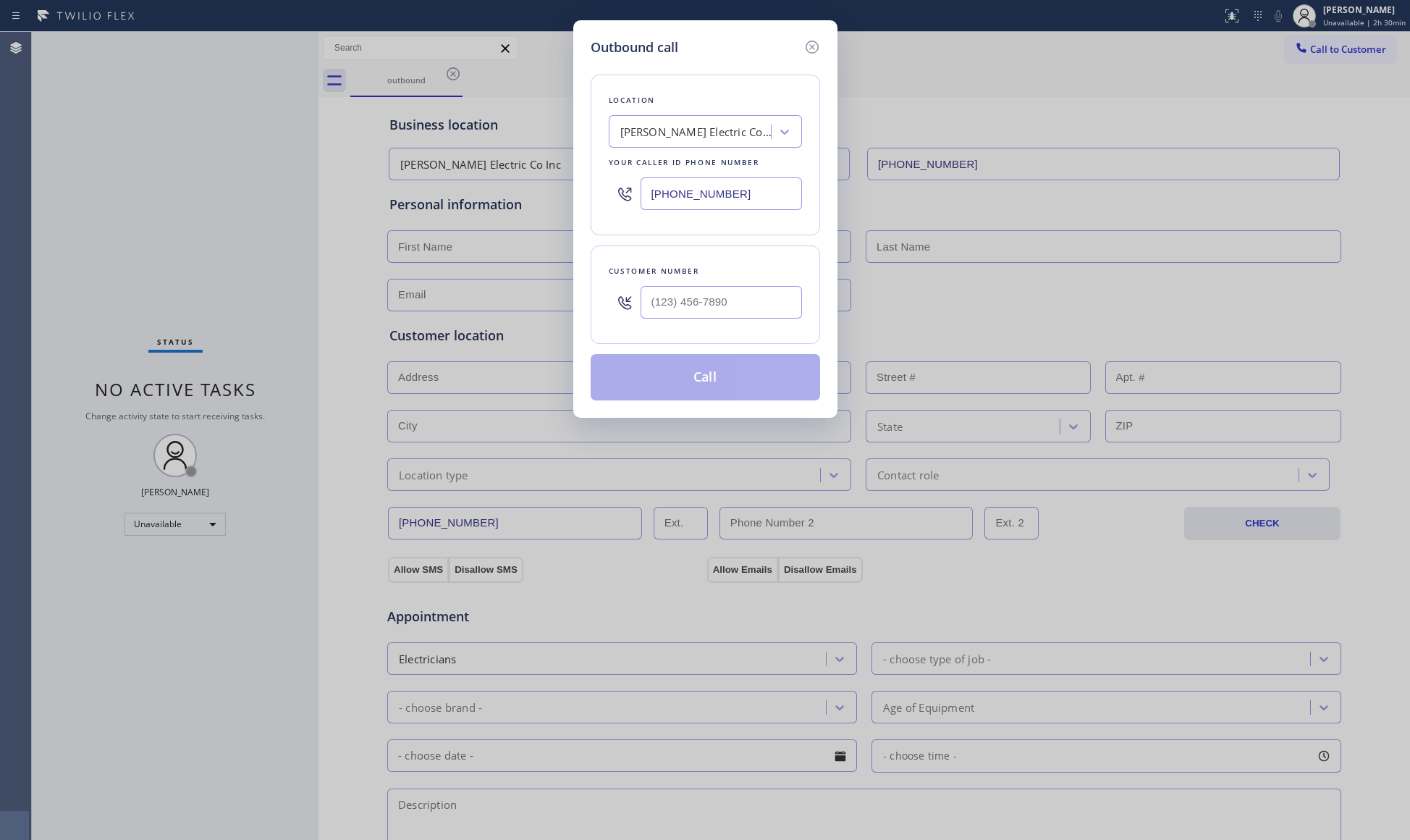
drag, startPoint x: 744, startPoint y: 210, endPoint x: 614, endPoint y: 210, distance: 130.0
click at [614, 210] on div "[PHONE_NUMBER]" at bounding box center [705, 194] width 194 height 47
click at [735, 308] on input "[PHONE_NUMBER]" at bounding box center [721, 302] width 161 height 32
click at [695, 383] on button "Call" at bounding box center [705, 377] width 229 height 47
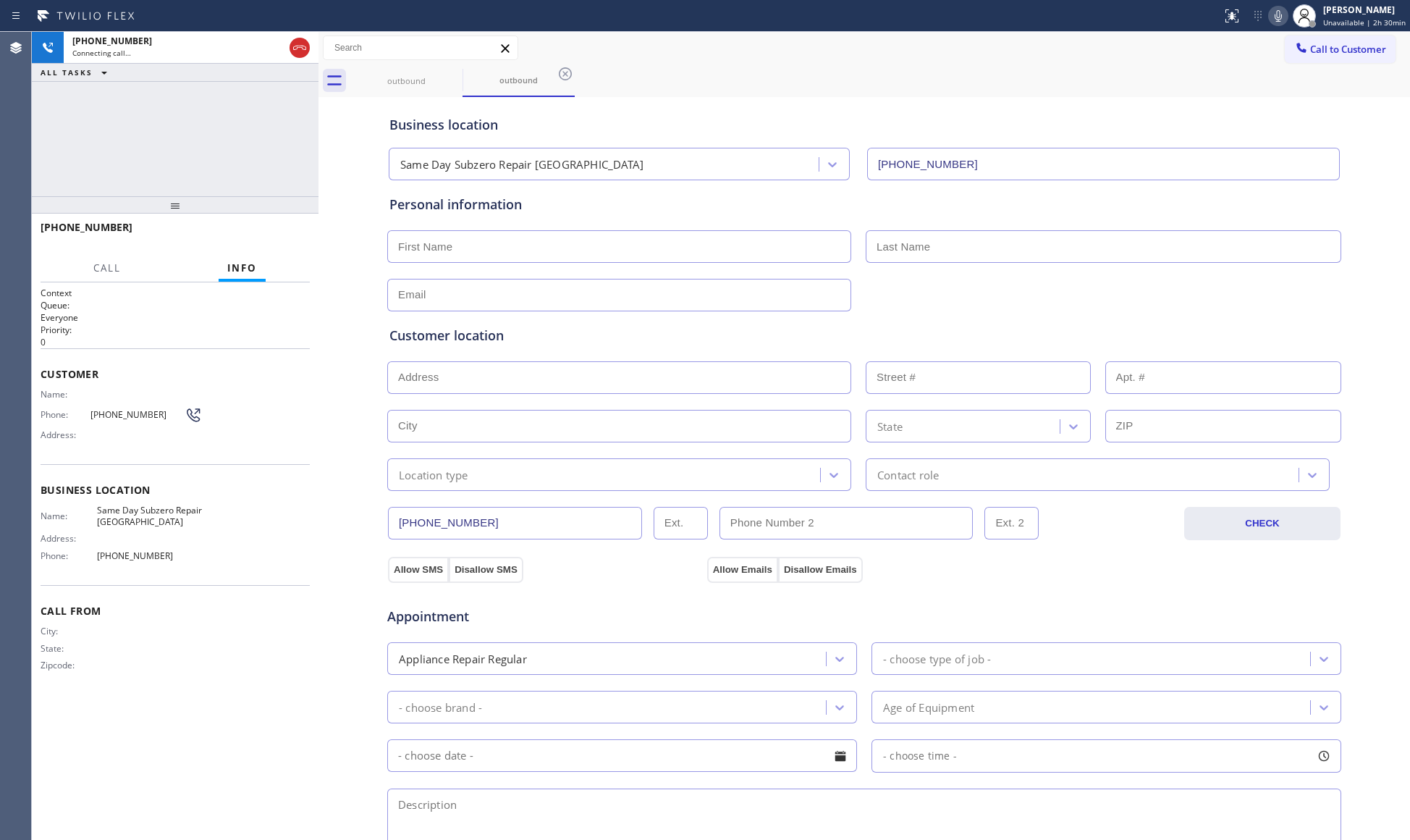
click at [905, 73] on div "outbound outbound" at bounding box center [880, 81] width 1059 height 32
click at [606, 98] on div "Business location Same Day Subzero Repair [GEOGRAPHIC_DATA] [PHONE_NUMBER]" at bounding box center [864, 137] width 956 height 86
click at [734, 96] on div "Business location Same Day Subzero Repair [GEOGRAPHIC_DATA] [PHONE_NUMBER]" at bounding box center [864, 137] width 956 height 86
click at [301, 45] on icon at bounding box center [299, 47] width 17 height 17
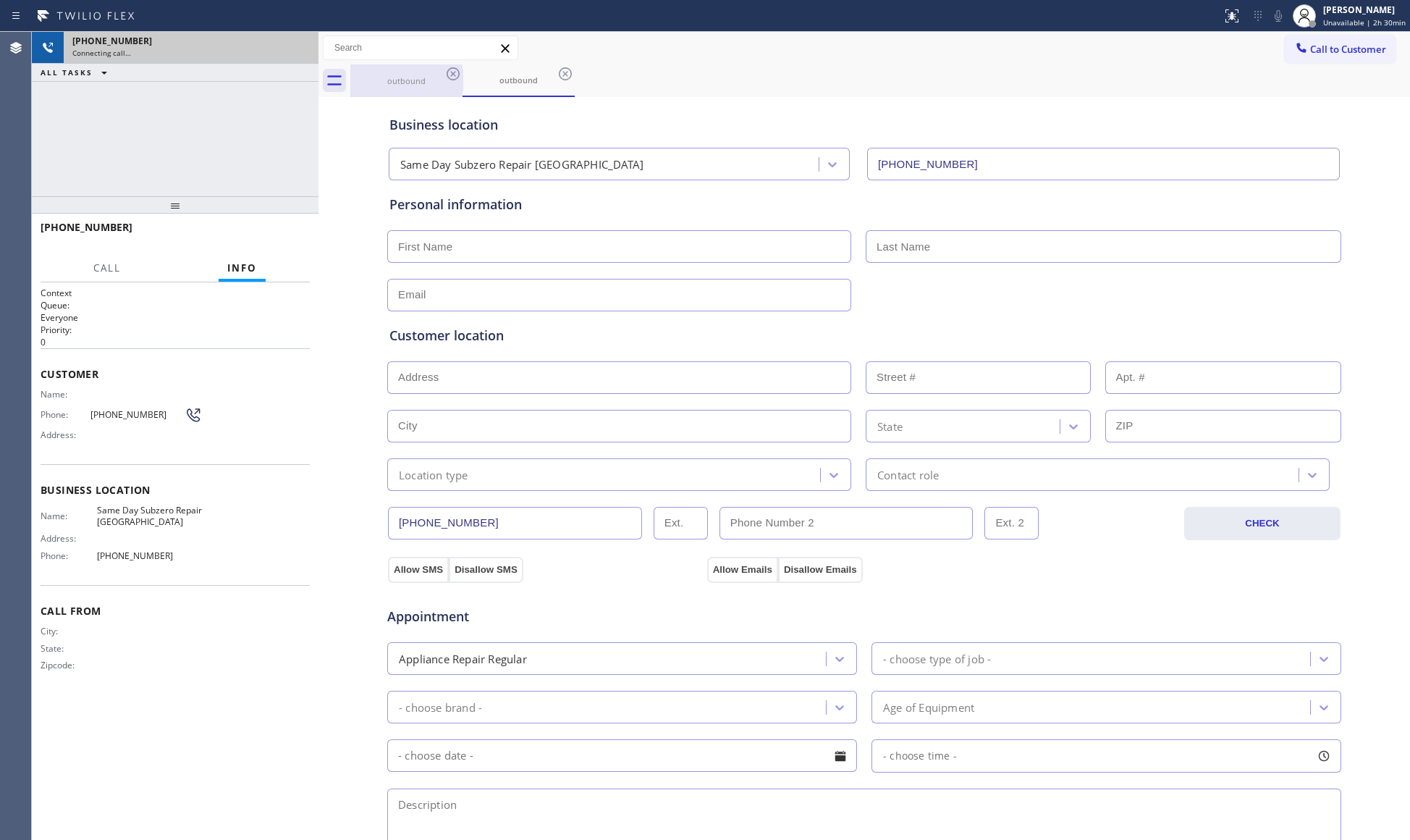
click at [445, 88] on div "outbound" at bounding box center [406, 81] width 110 height 32
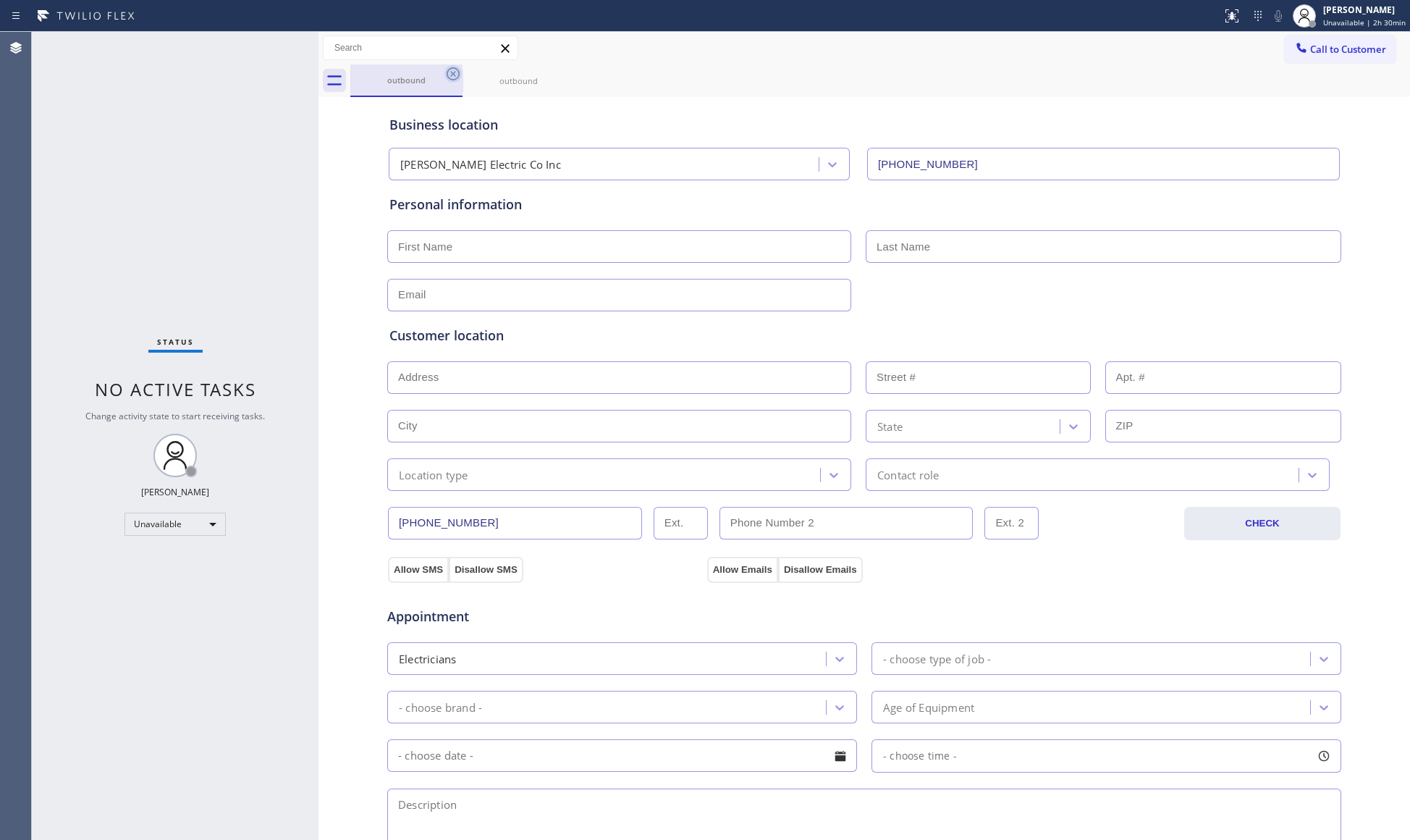
click at [453, 81] on div "outbound" at bounding box center [406, 81] width 112 height 32
click at [454, 79] on icon at bounding box center [454, 74] width 13 height 13
click at [454, 76] on icon at bounding box center [453, 73] width 17 height 17
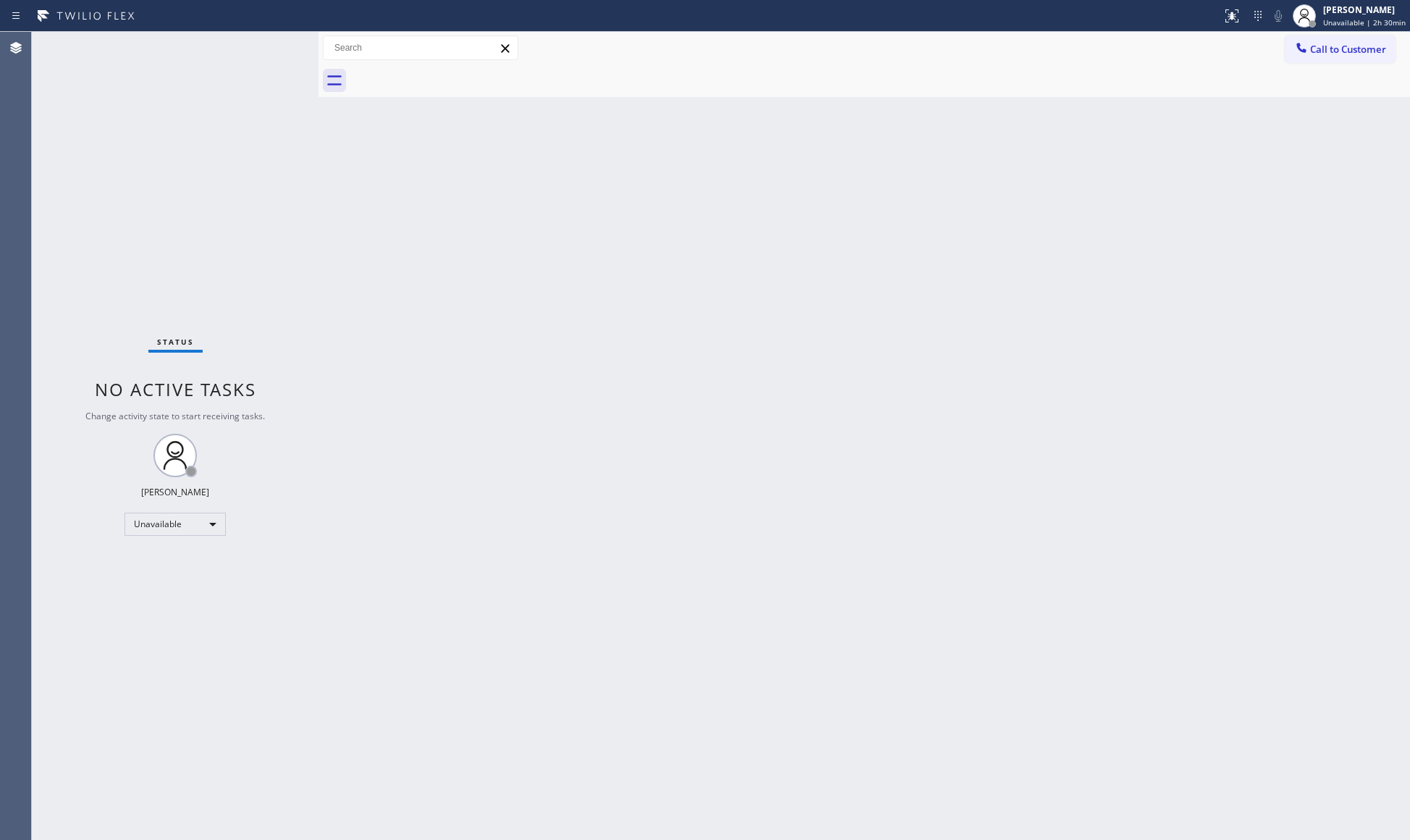
drag, startPoint x: 1340, startPoint y: 53, endPoint x: 1128, endPoint y: 76, distance: 213.2
click at [1339, 53] on span "Call to Customer" at bounding box center [1348, 49] width 76 height 13
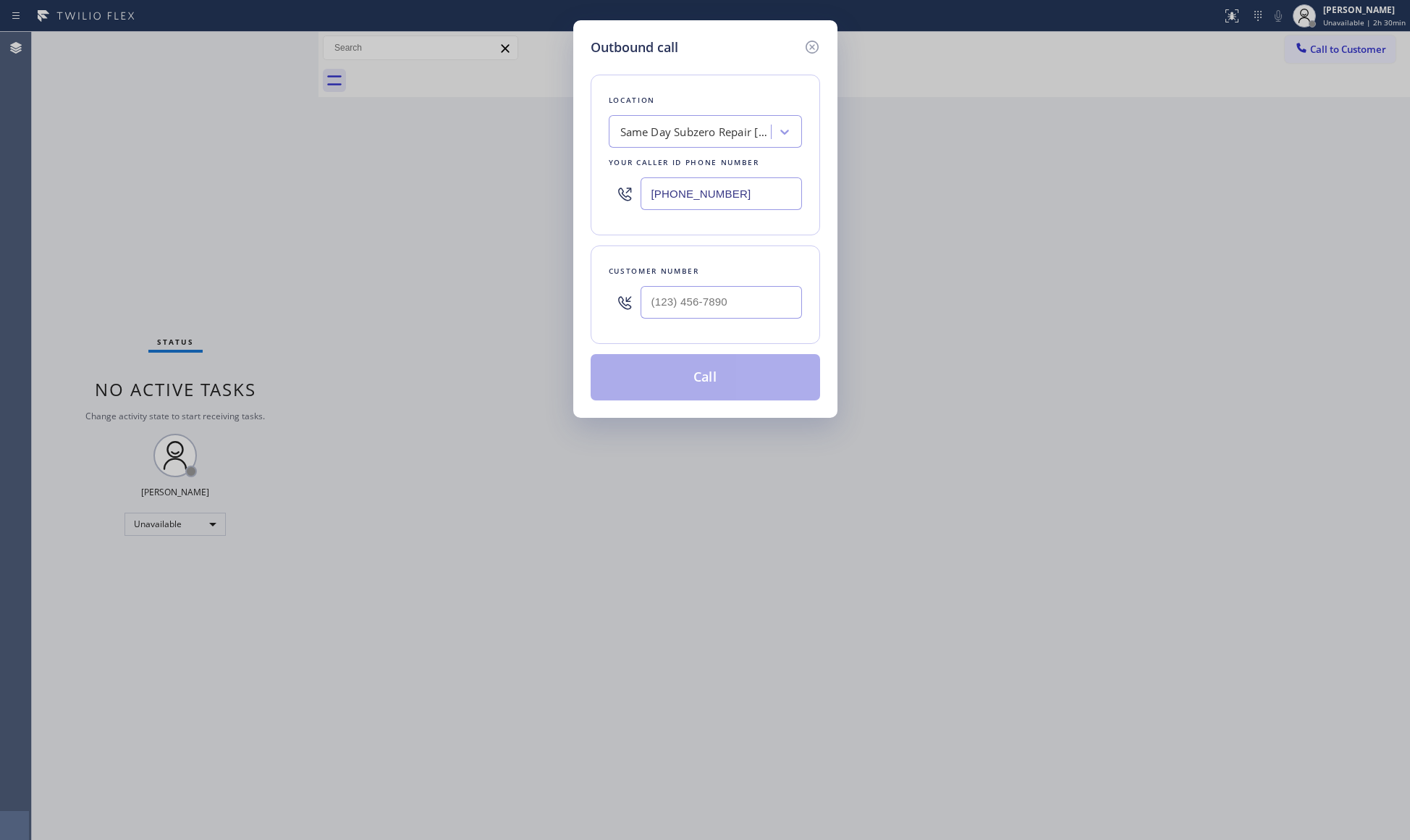
drag, startPoint x: 756, startPoint y: 189, endPoint x: 612, endPoint y: 183, distance: 144.1
click at [588, 187] on div "Outbound call Location Same Day Subzero Repair [GEOGRAPHIC_DATA] Your caller id…" at bounding box center [705, 219] width 264 height 397
click at [784, 295] on input "[PHONE_NUMBER]" at bounding box center [721, 302] width 161 height 32
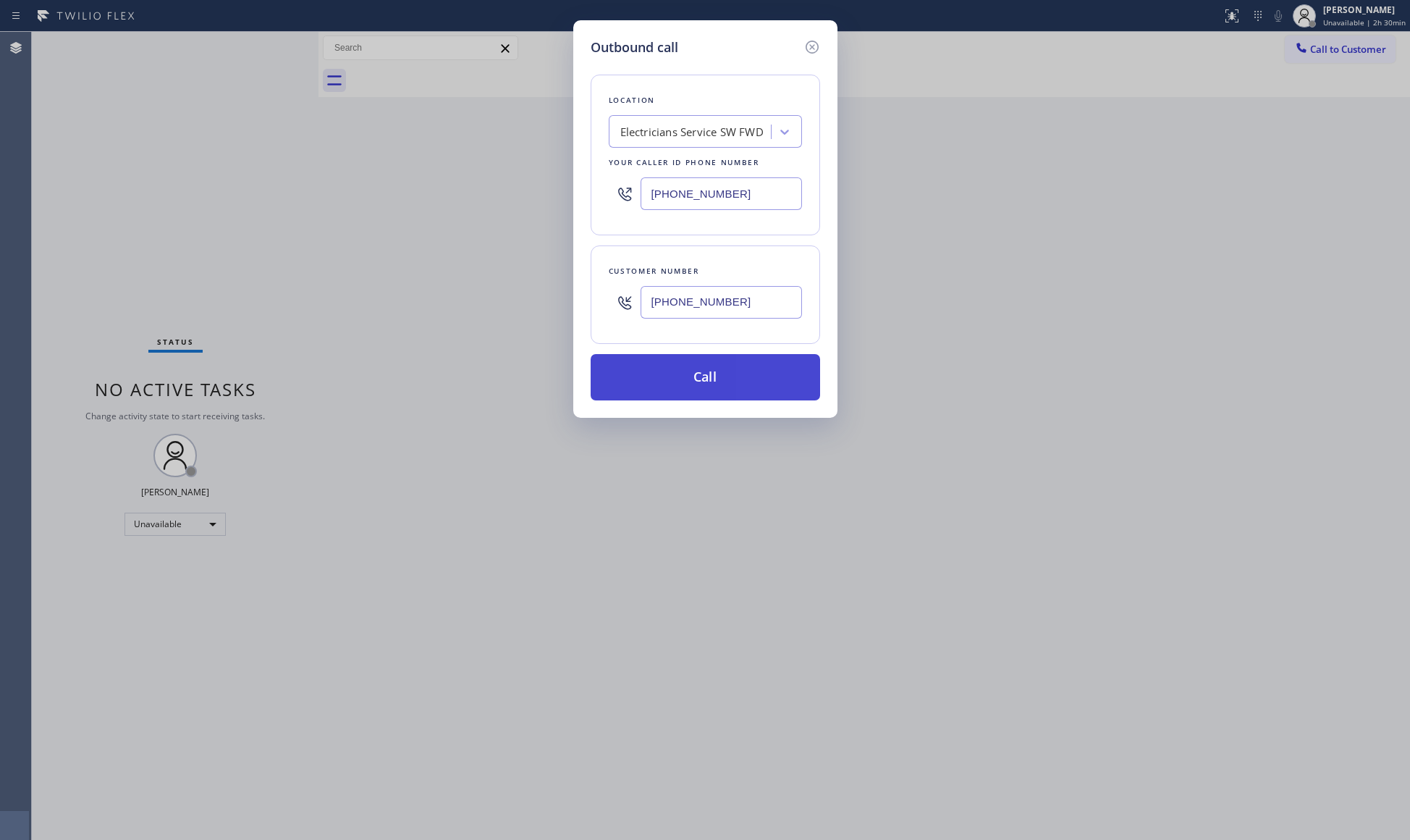
click at [710, 376] on button "Call" at bounding box center [705, 377] width 229 height 47
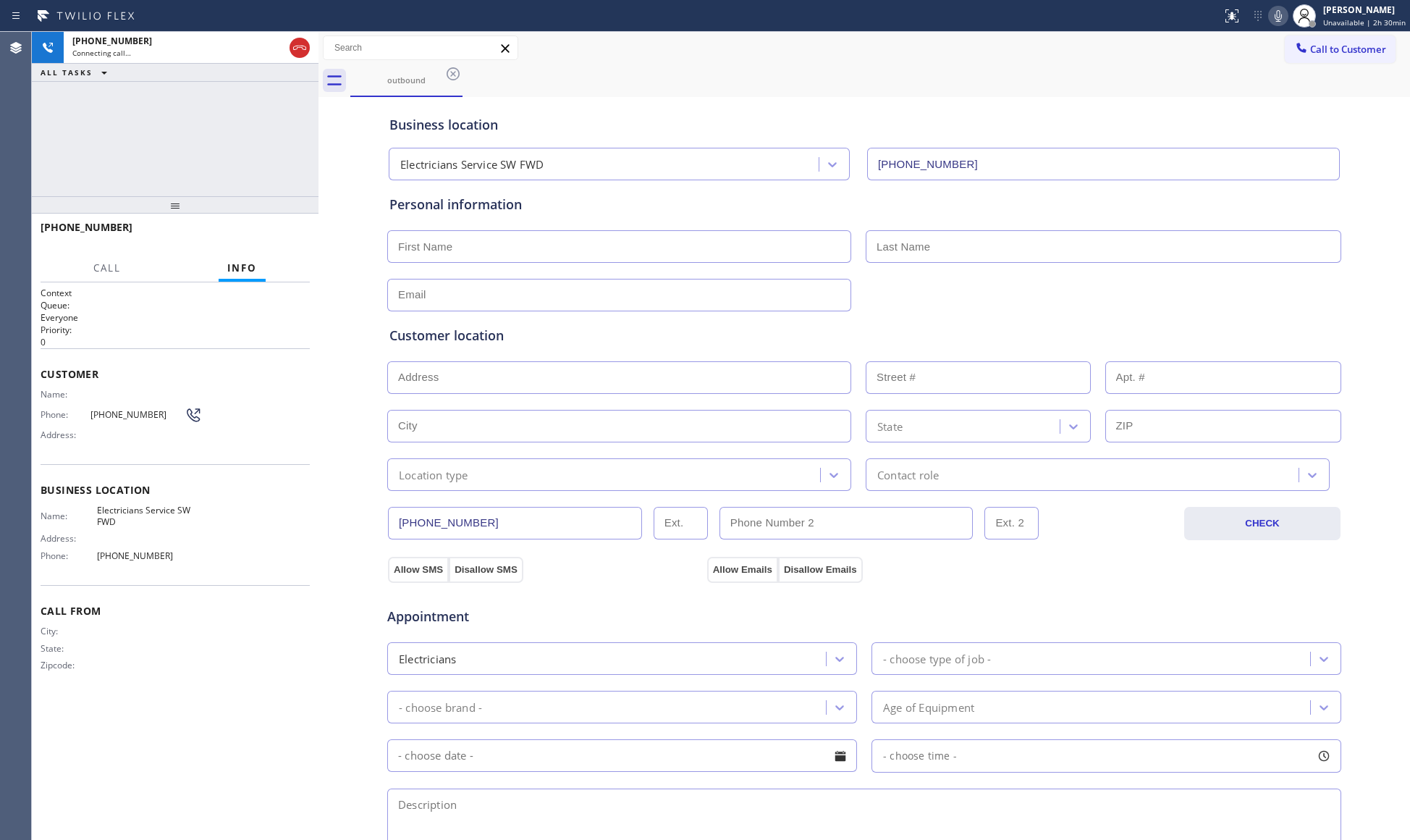
click at [659, 101] on div "Business location Electricians Service SW FWD [PHONE_NUMBER]" at bounding box center [864, 140] width 956 height 80
click at [840, 111] on div "Business location Electricians Service SW FWD [PHONE_NUMBER]" at bounding box center [864, 140] width 956 height 80
click at [1078, 93] on div "outbound" at bounding box center [880, 81] width 1059 height 32
click at [295, 55] on icon at bounding box center [299, 47] width 17 height 17
click at [295, 53] on div "Connecting call…" at bounding box center [191, 53] width 238 height 10
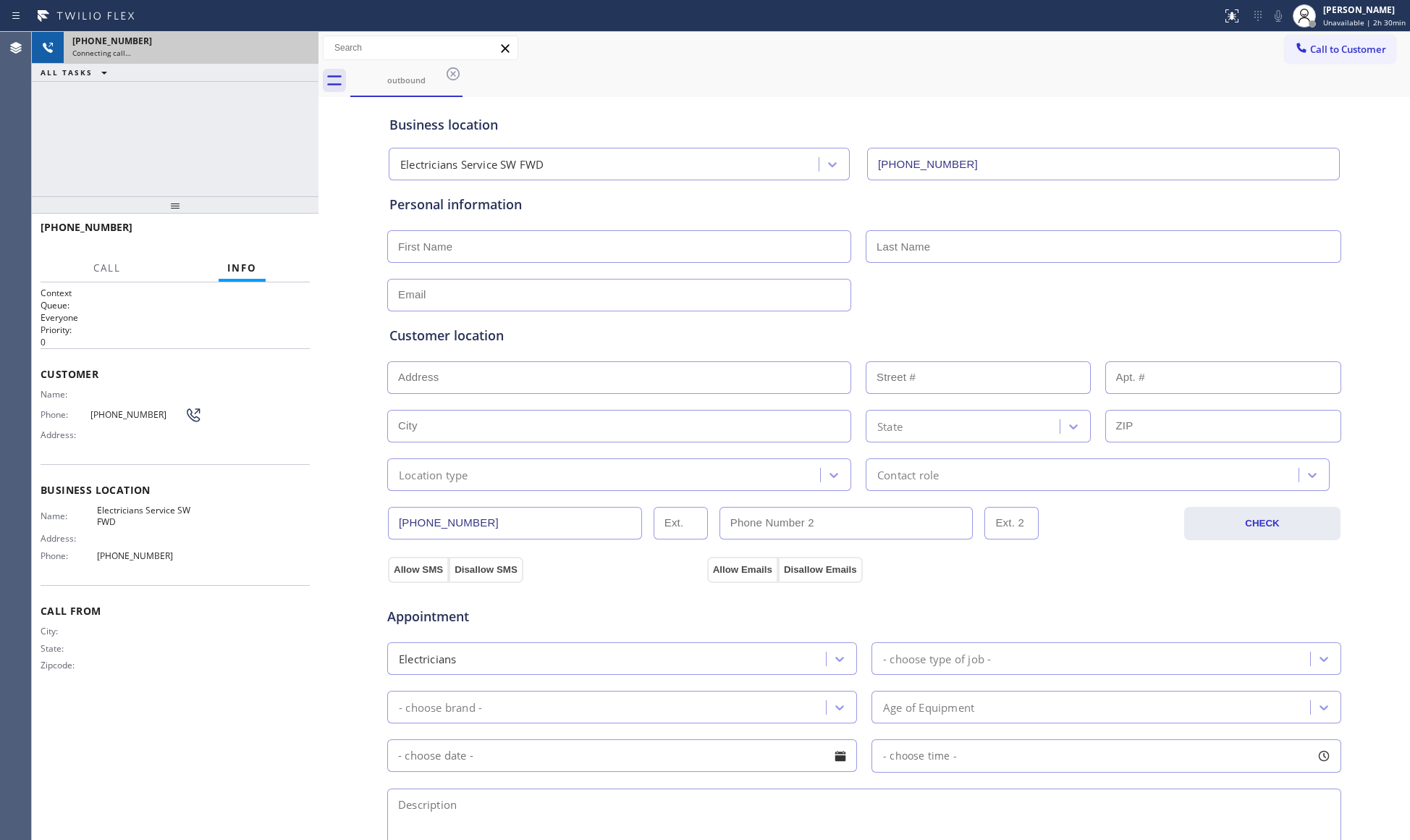
click at [295, 53] on div "Connecting call…" at bounding box center [191, 53] width 238 height 10
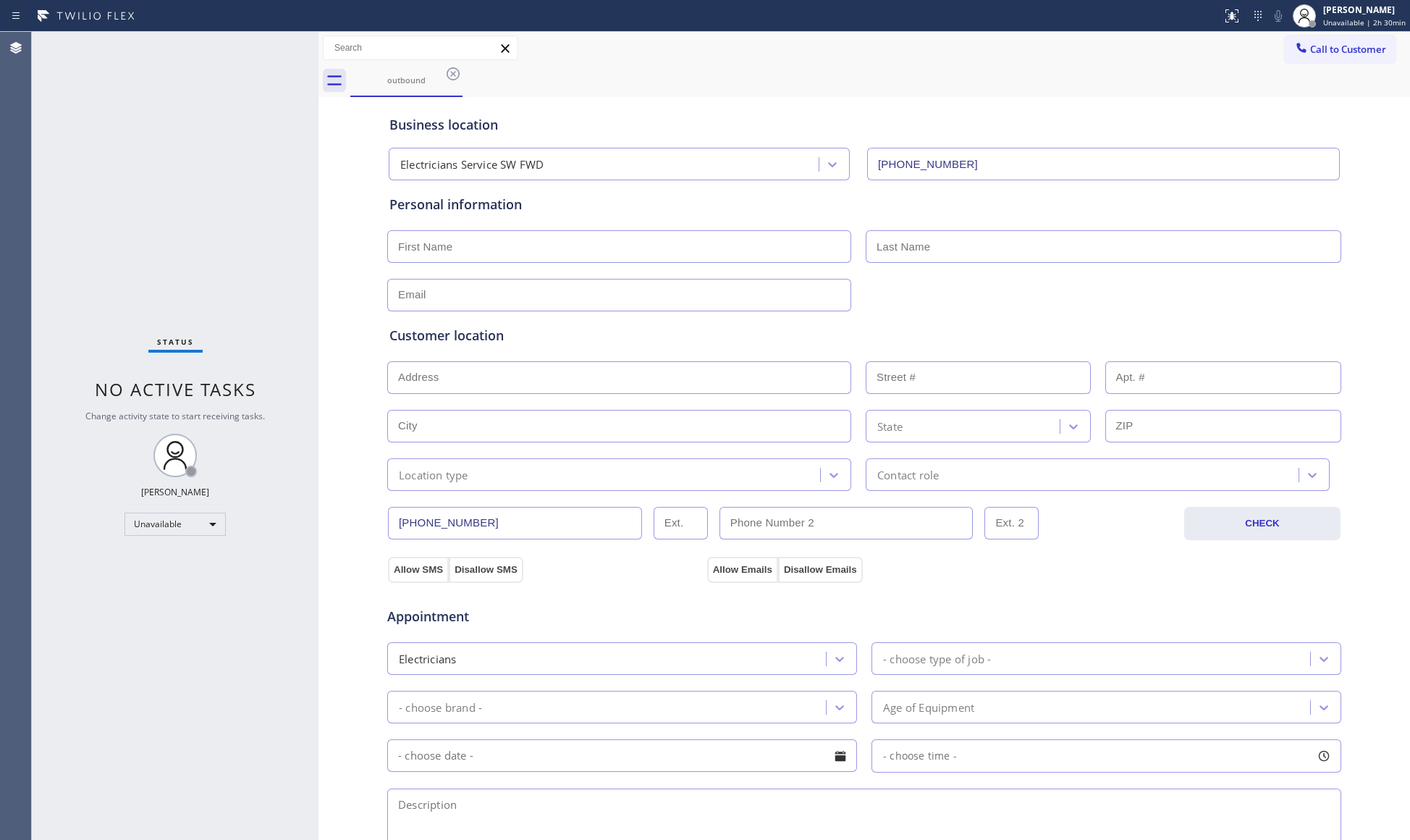
click at [435, 537] on div "Allow SMS Disallow SMS Allow Emails Disallow Emails" at bounding box center [864, 558] width 956 height 48
click at [426, 528] on input "[PHONE_NUMBER]" at bounding box center [515, 523] width 254 height 32
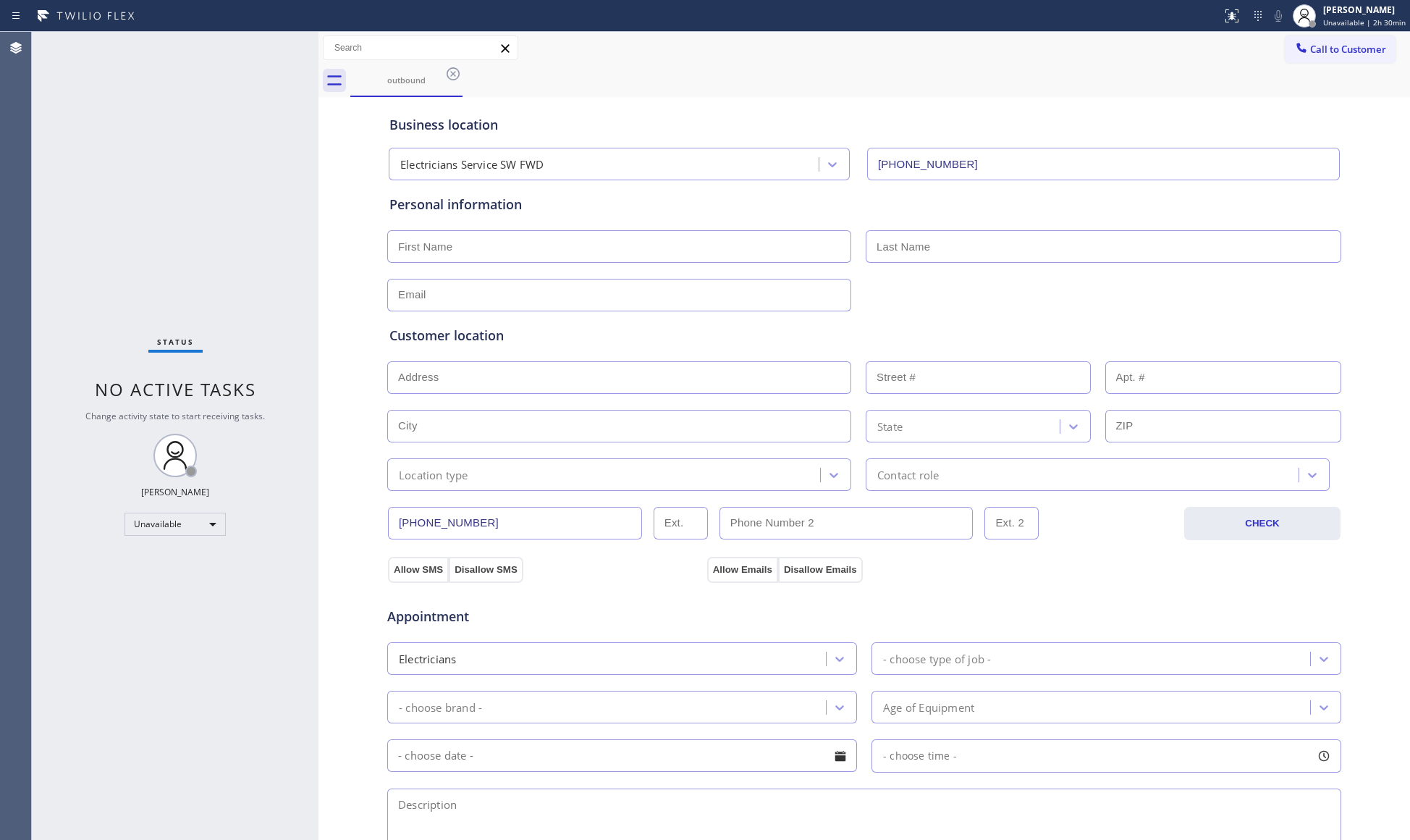
click at [426, 528] on input "[PHONE_NUMBER]" at bounding box center [515, 523] width 254 height 32
click at [459, 76] on icon at bounding box center [453, 73] width 17 height 17
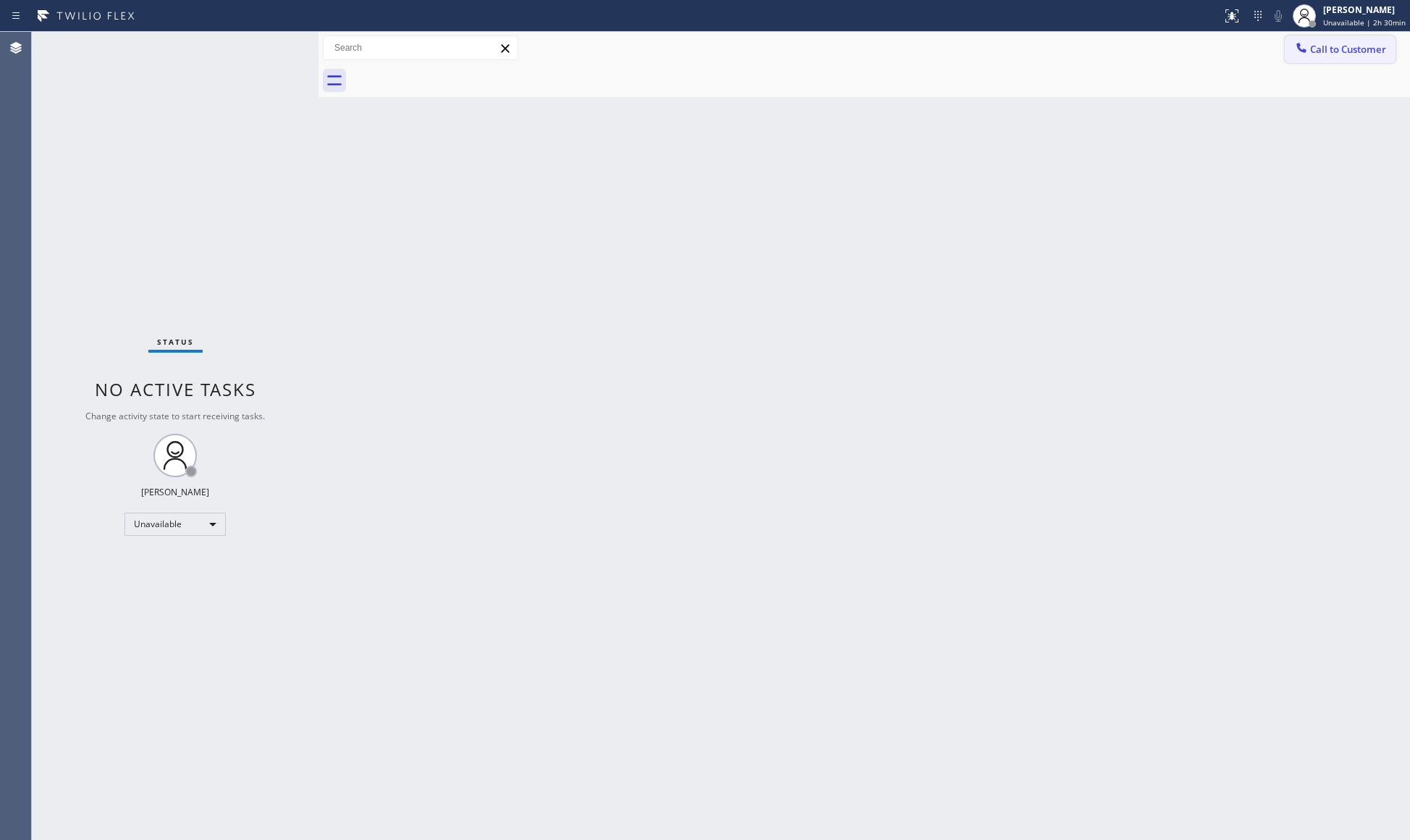
click at [1299, 59] on button "Call to Customer" at bounding box center [1339, 49] width 111 height 27
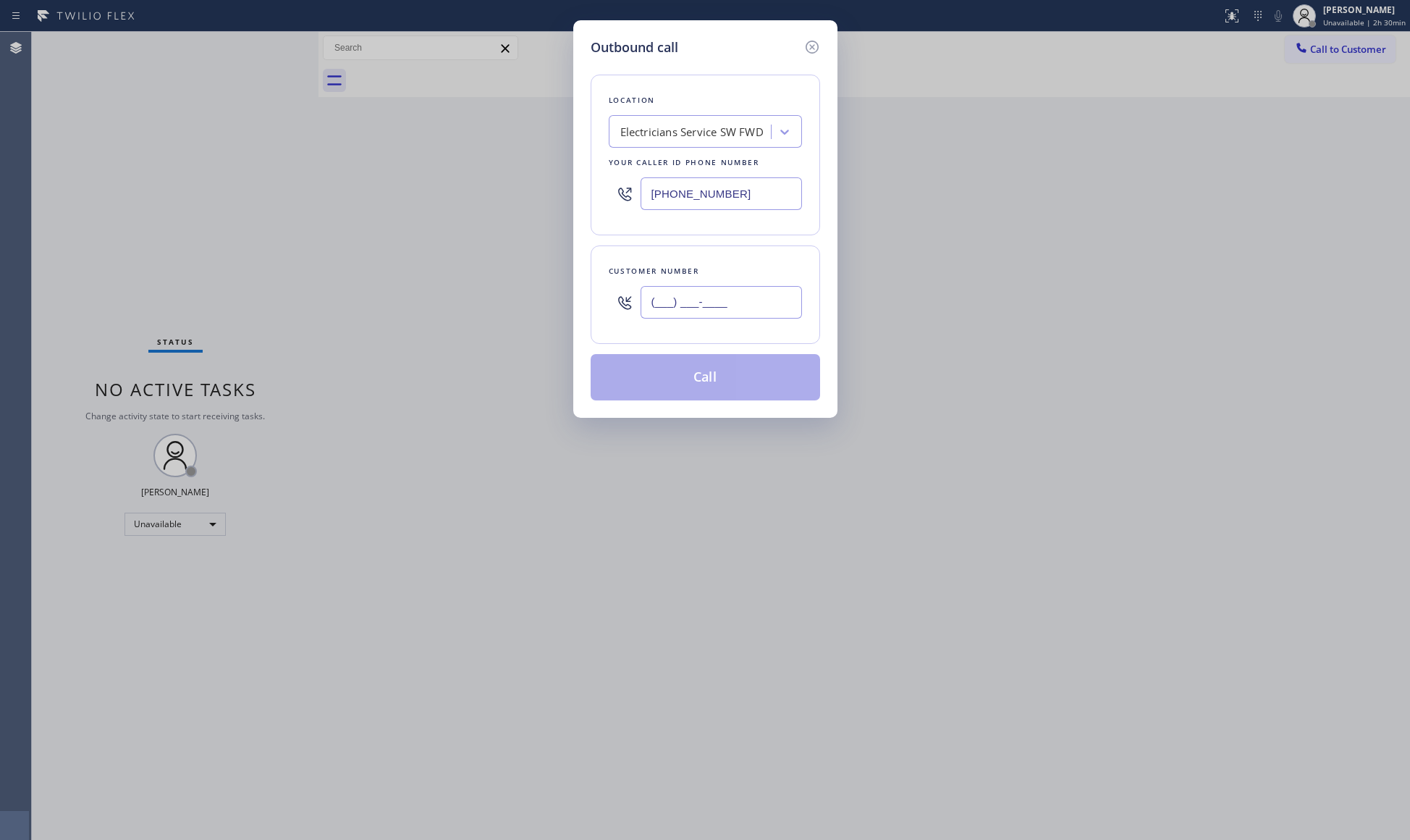
click at [798, 311] on input "(___) ___-____" at bounding box center [721, 302] width 161 height 32
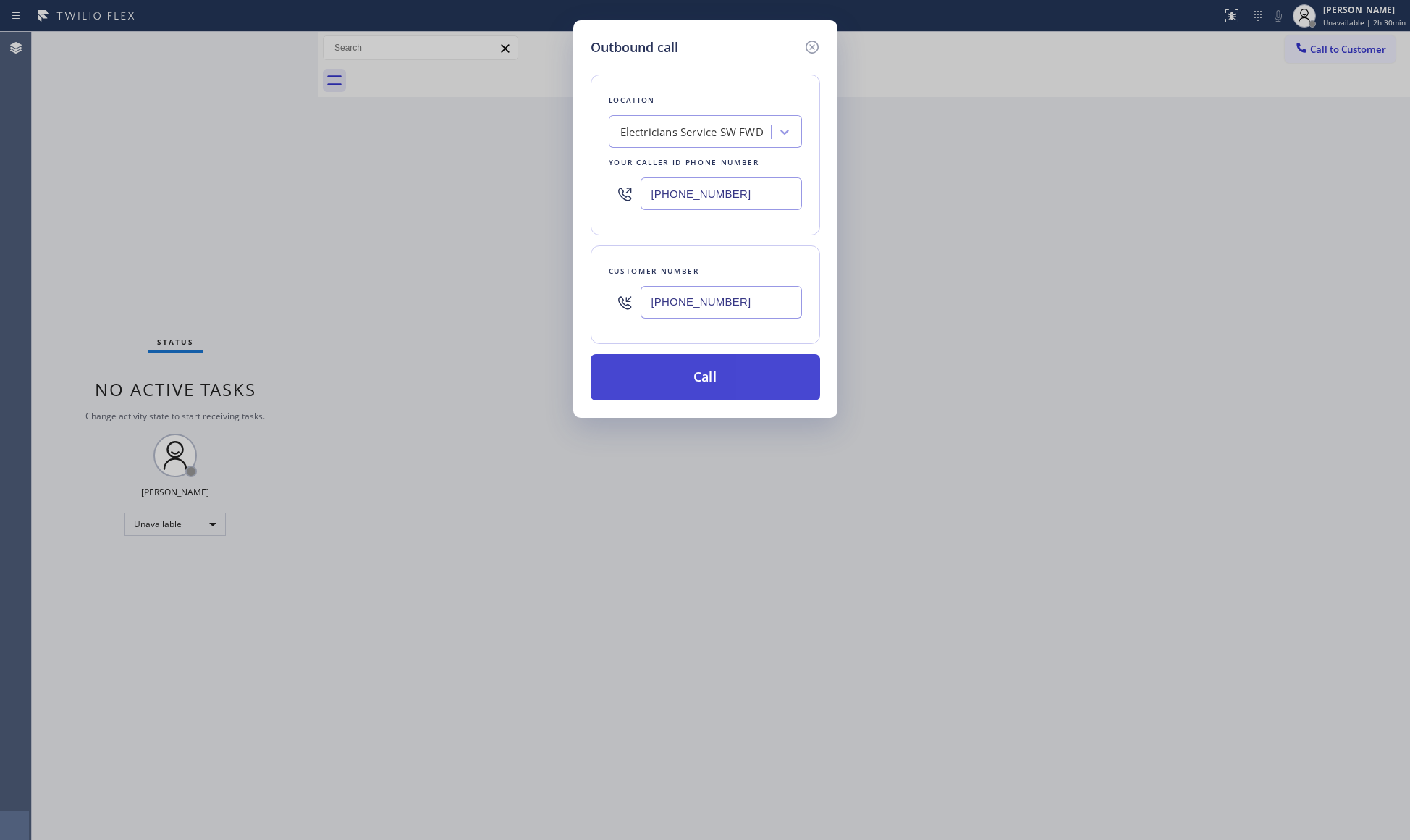
click at [705, 382] on button "Call" at bounding box center [705, 377] width 229 height 47
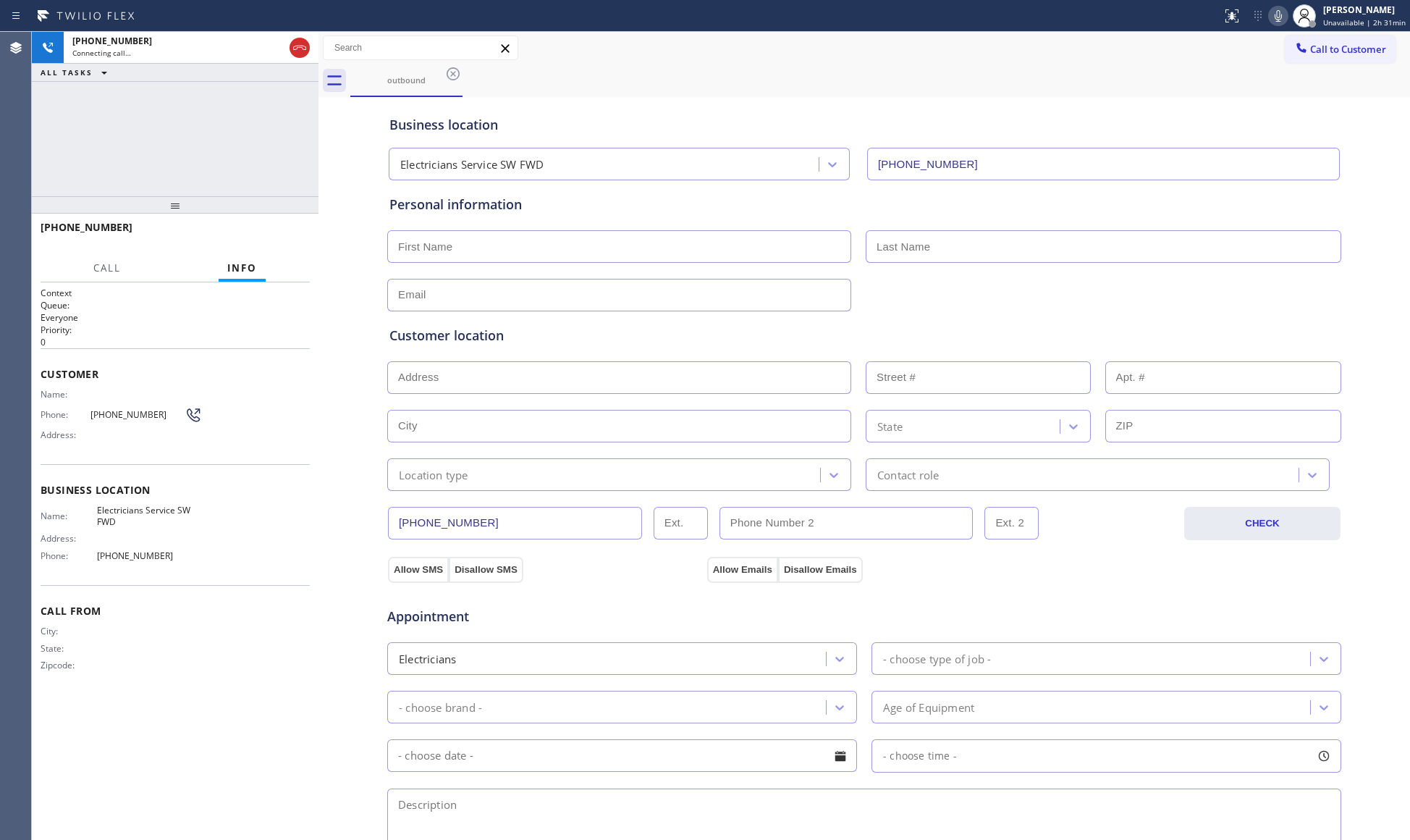
click at [1035, 129] on div "Business location" at bounding box center [864, 125] width 950 height 20
click at [308, 53] on div at bounding box center [299, 47] width 20 height 17
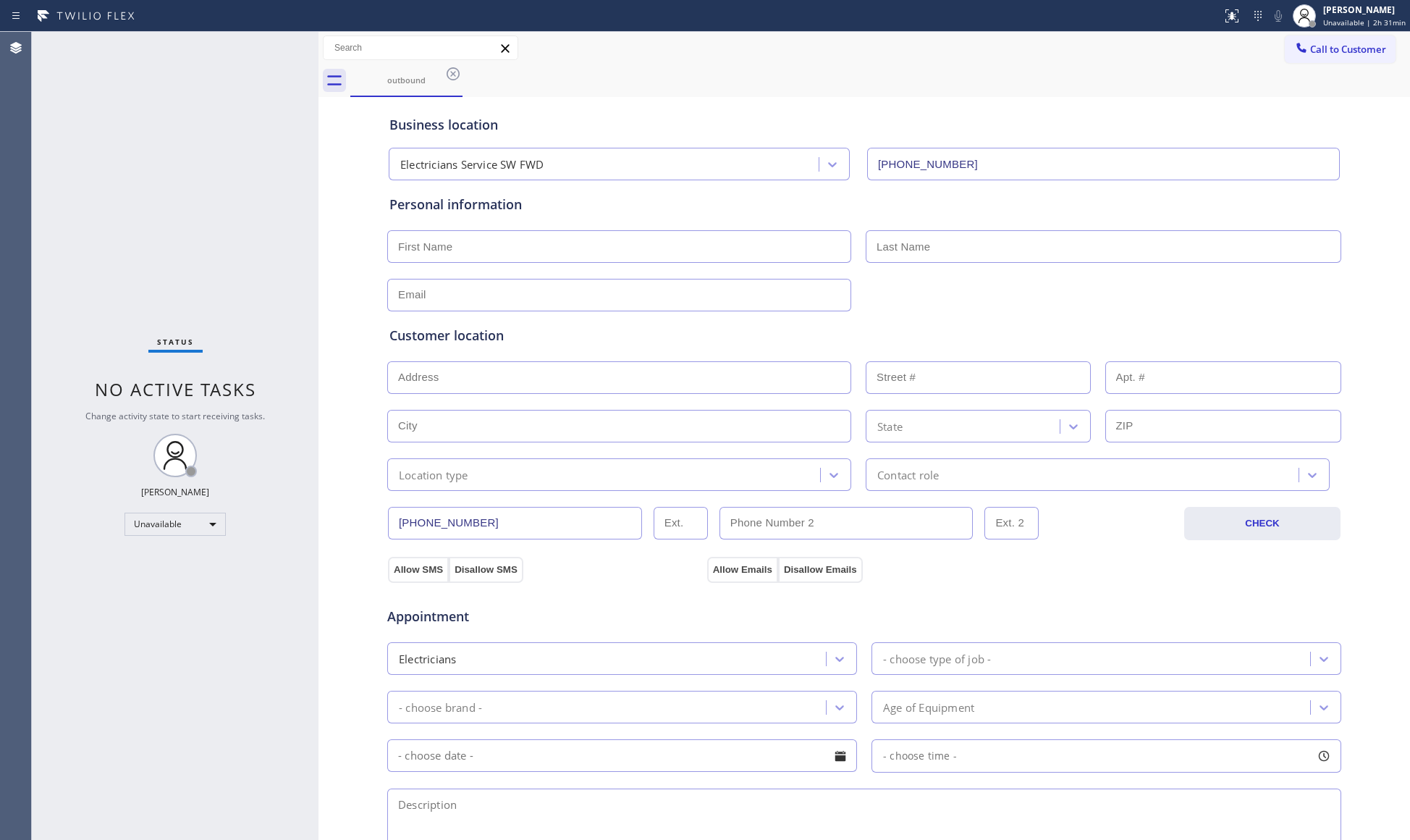
click at [449, 66] on icon at bounding box center [453, 73] width 17 height 17
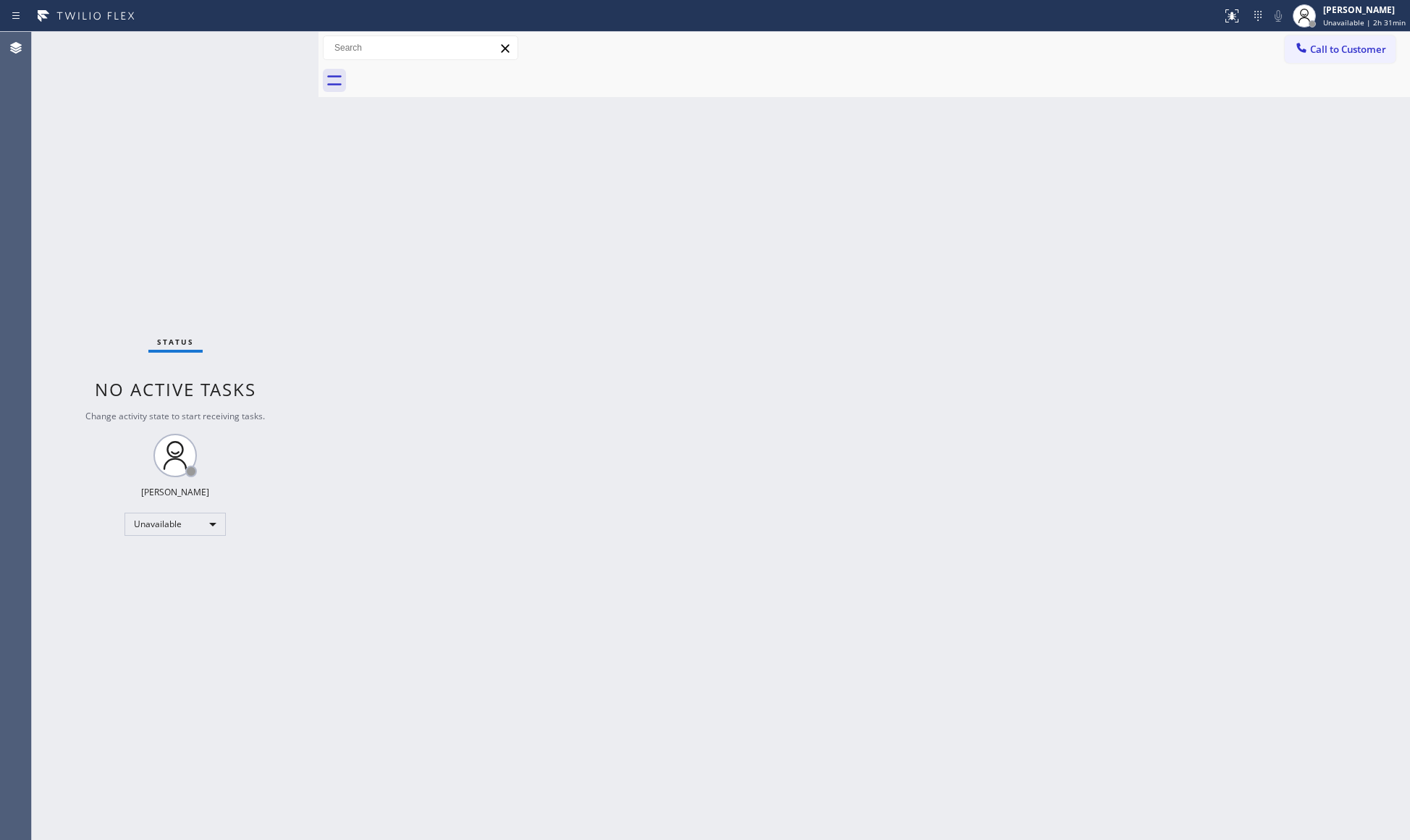
click at [1314, 48] on span "Call to Customer" at bounding box center [1348, 49] width 76 height 13
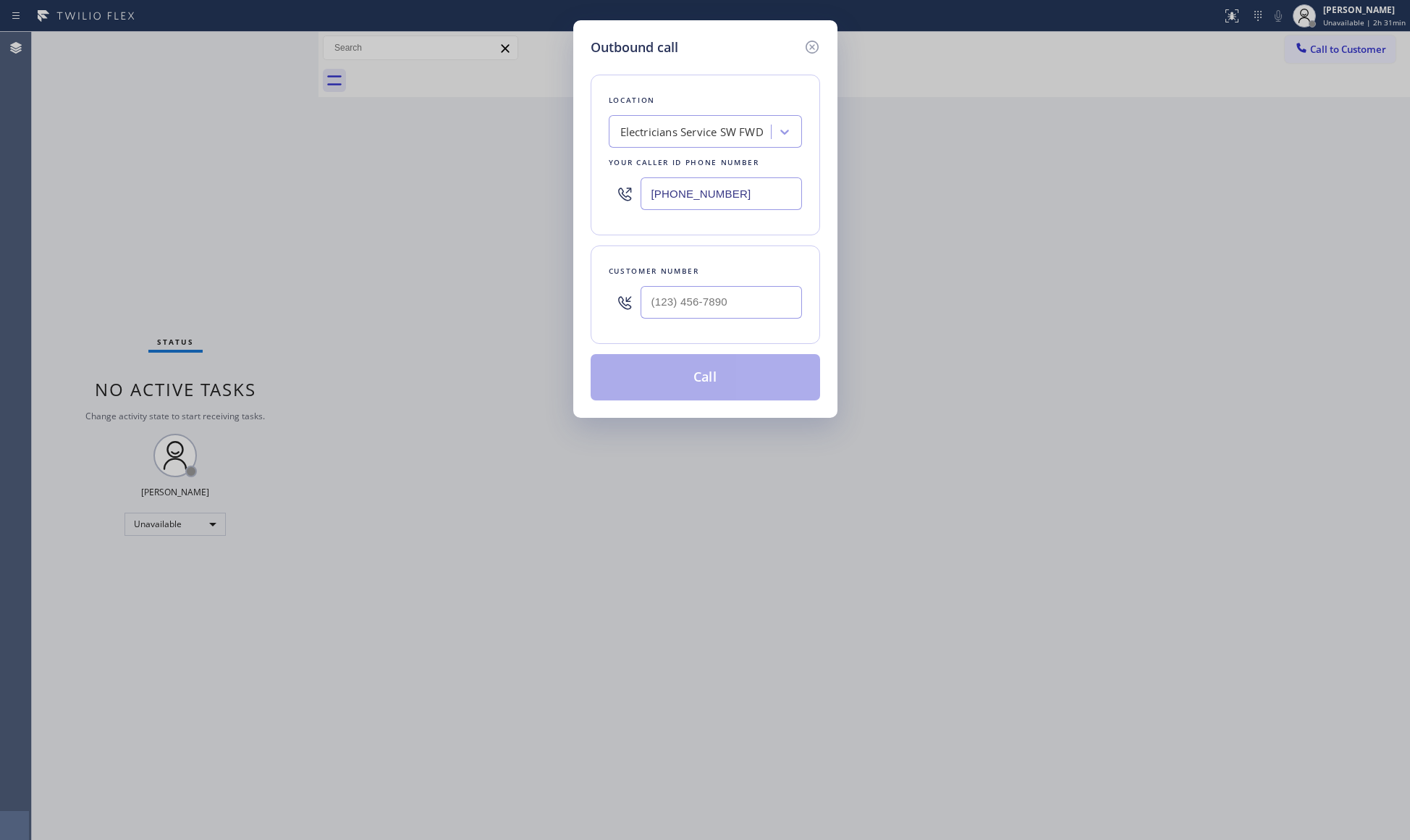
drag, startPoint x: 756, startPoint y: 189, endPoint x: 582, endPoint y: 189, distance: 174.0
click at [583, 189] on div "Outbound call Location Electricians Service SW FWD Your caller id phone number …" at bounding box center [705, 219] width 264 height 397
click at [736, 318] on input "(___) ___-____" at bounding box center [721, 302] width 161 height 32
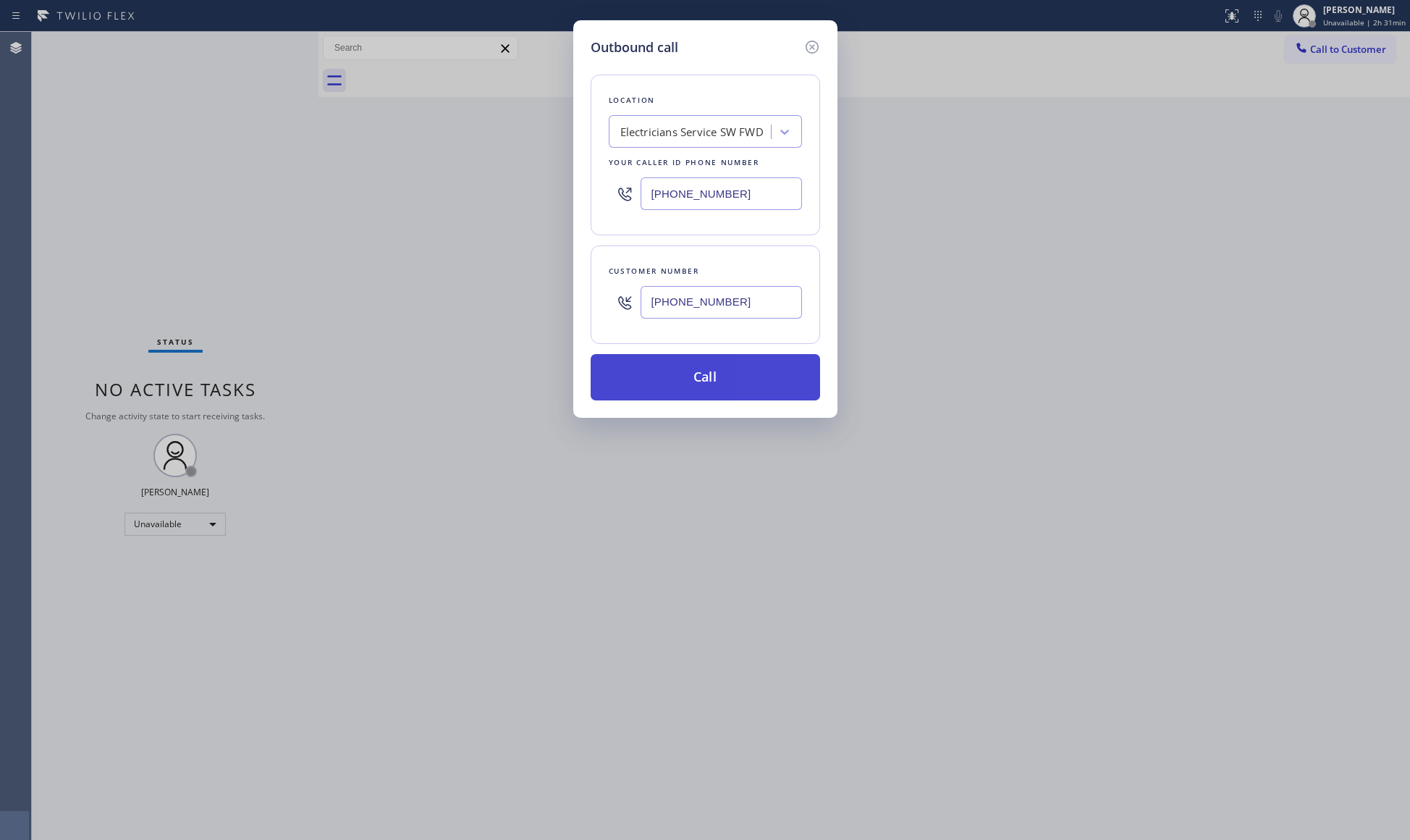
click at [702, 374] on button "Call" at bounding box center [705, 377] width 229 height 47
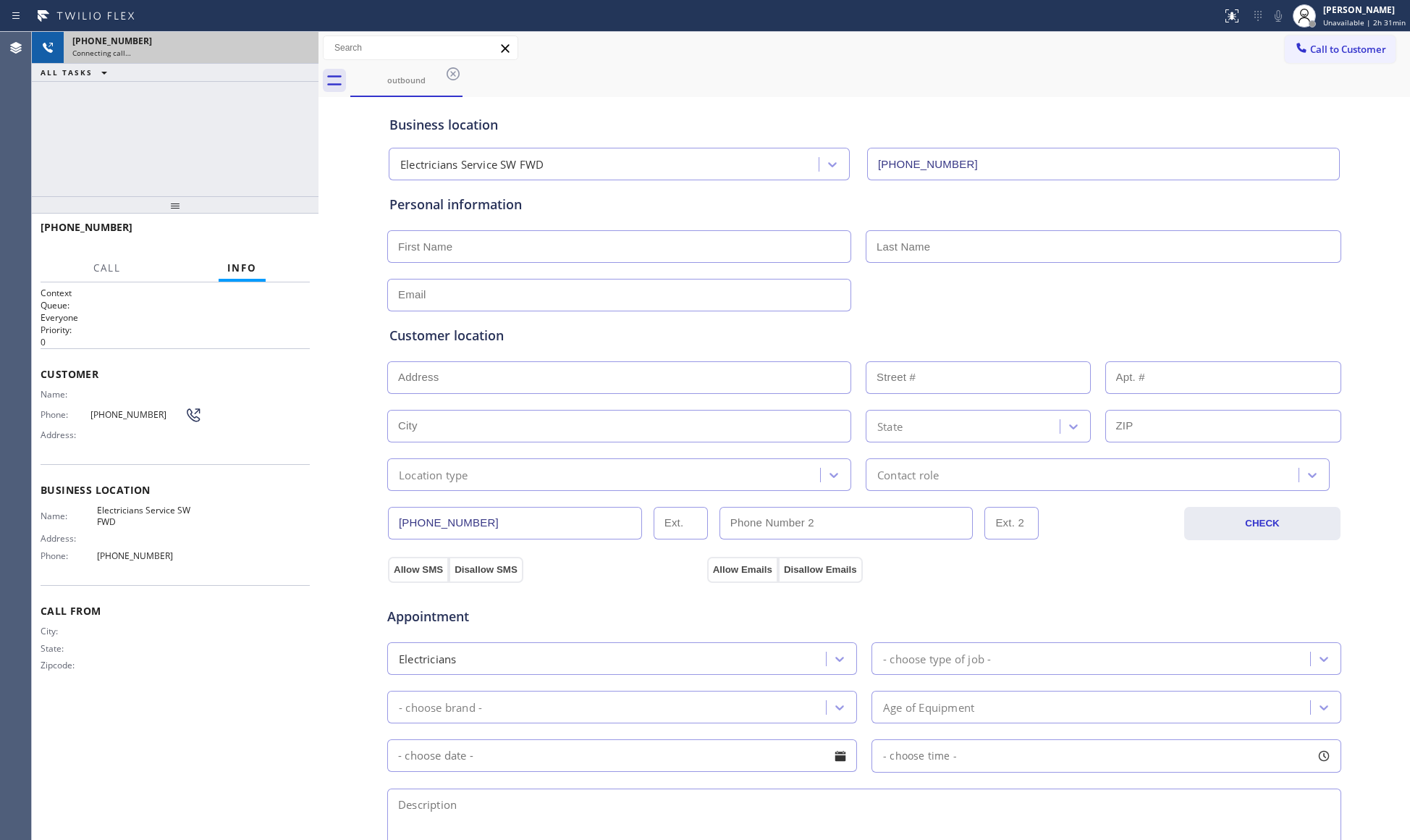
click at [302, 45] on div "[PHONE_NUMBER]" at bounding box center [191, 41] width 238 height 12
click at [199, 61] on div "[PHONE_NUMBER] Connecting call…" at bounding box center [189, 47] width 249 height 32
click at [305, 42] on icon at bounding box center [299, 47] width 17 height 17
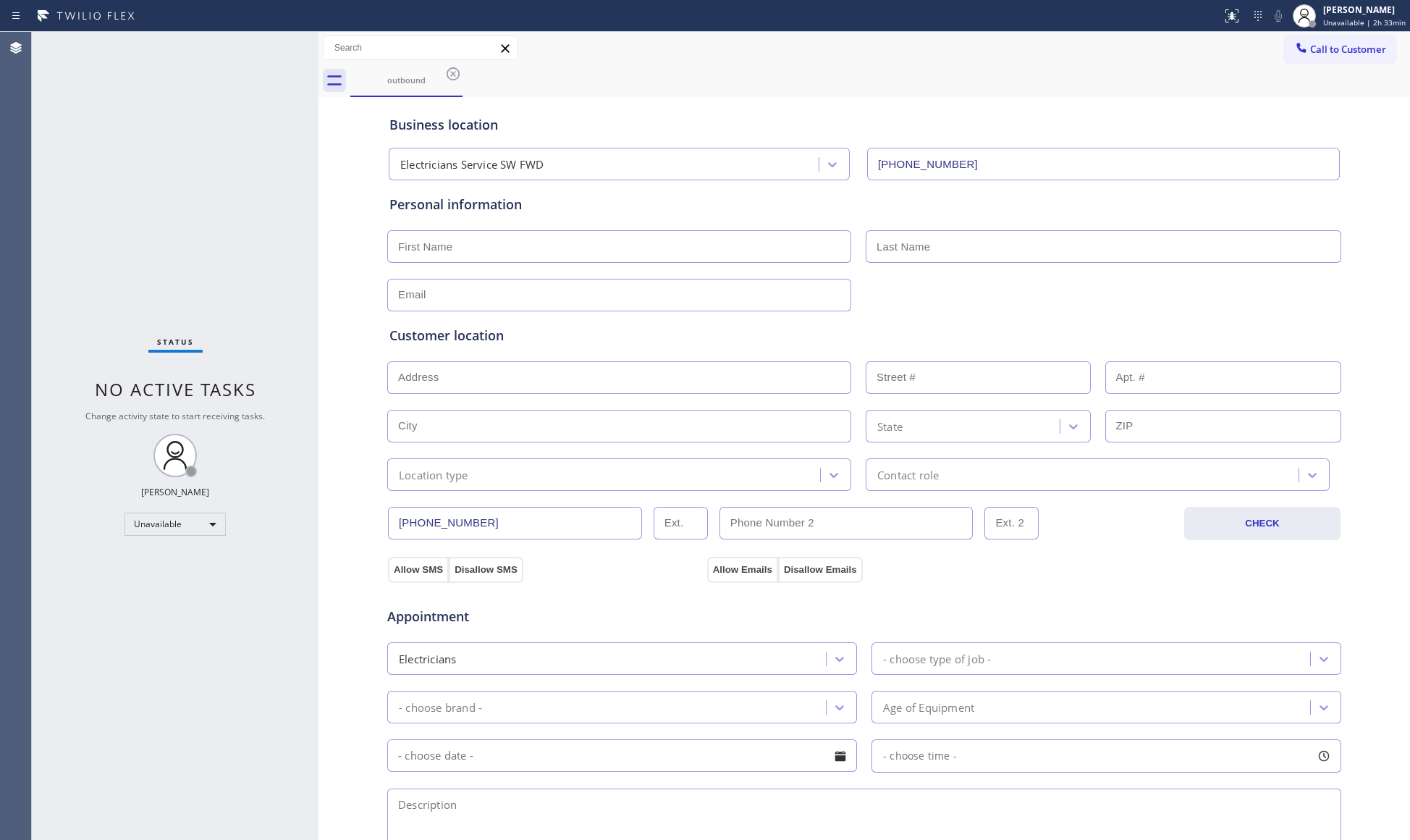
drag, startPoint x: 458, startPoint y: 74, endPoint x: 466, endPoint y: 76, distance: 8.2
click at [458, 76] on icon at bounding box center [453, 73] width 17 height 17
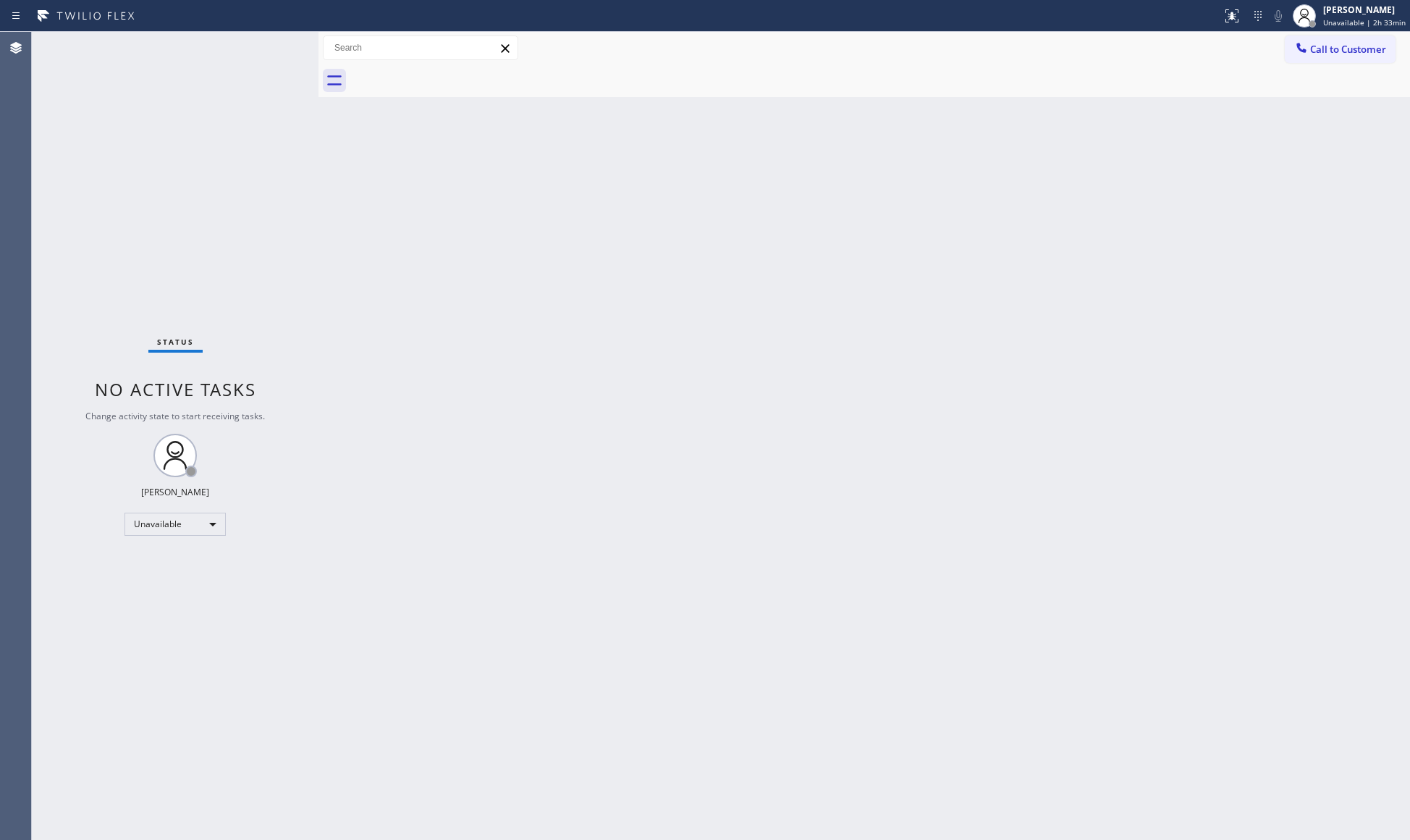
drag, startPoint x: 977, startPoint y: 222, endPoint x: 1011, endPoint y: 175, distance: 58.0
click at [996, 197] on div "Back to Dashboard Change Sender ID Customers Technicians Select a contact Outbo…" at bounding box center [864, 435] width 1092 height 808
click at [1309, 50] on div at bounding box center [1301, 49] width 17 height 17
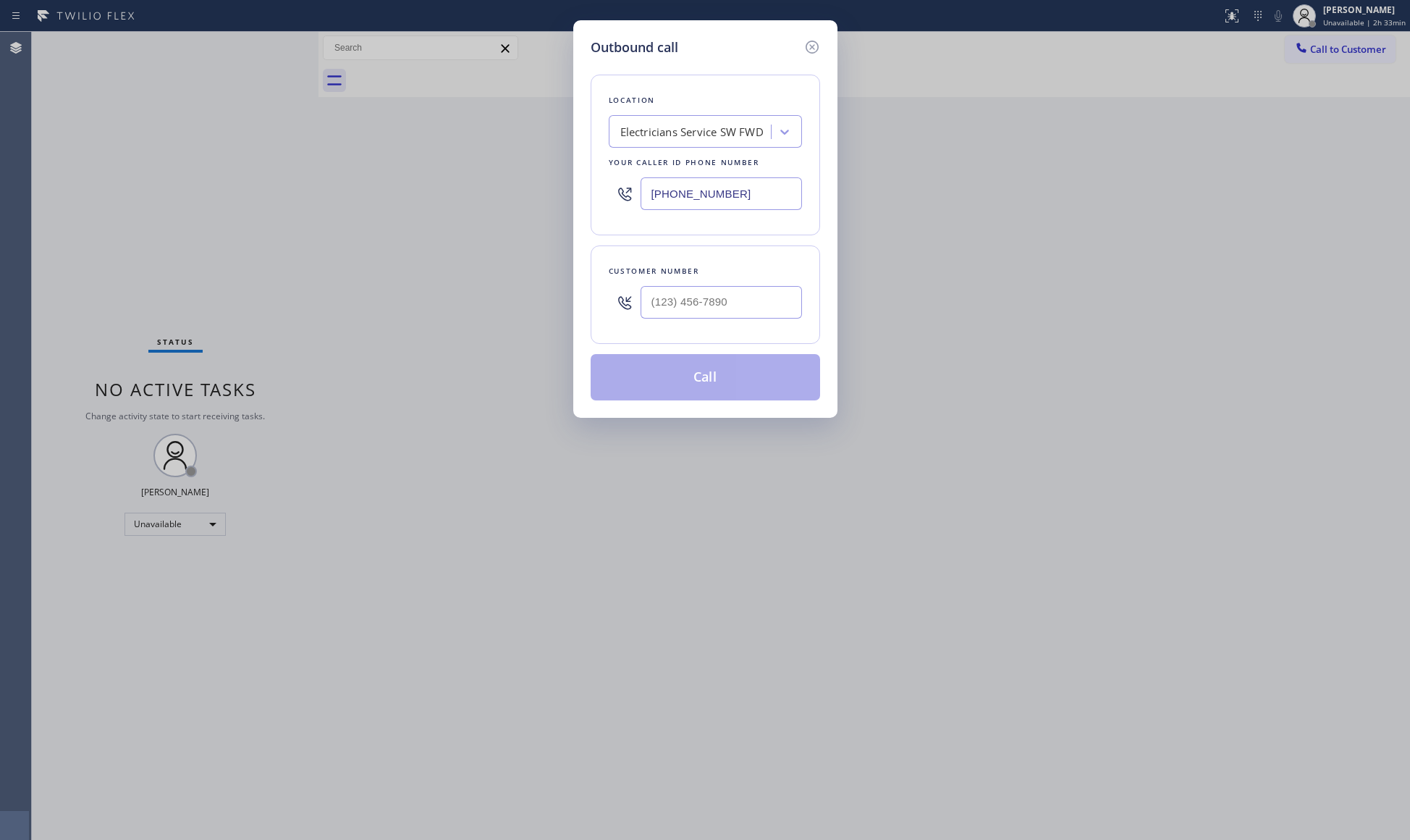
drag, startPoint x: 750, startPoint y: 200, endPoint x: 607, endPoint y: 199, distance: 143.0
click at [607, 199] on div "Location Electricians Service SW FWD Your caller id phone number [PHONE_NUMBER]" at bounding box center [705, 155] width 229 height 160
click at [757, 302] on input "(___) ___-____" at bounding box center [721, 302] width 161 height 32
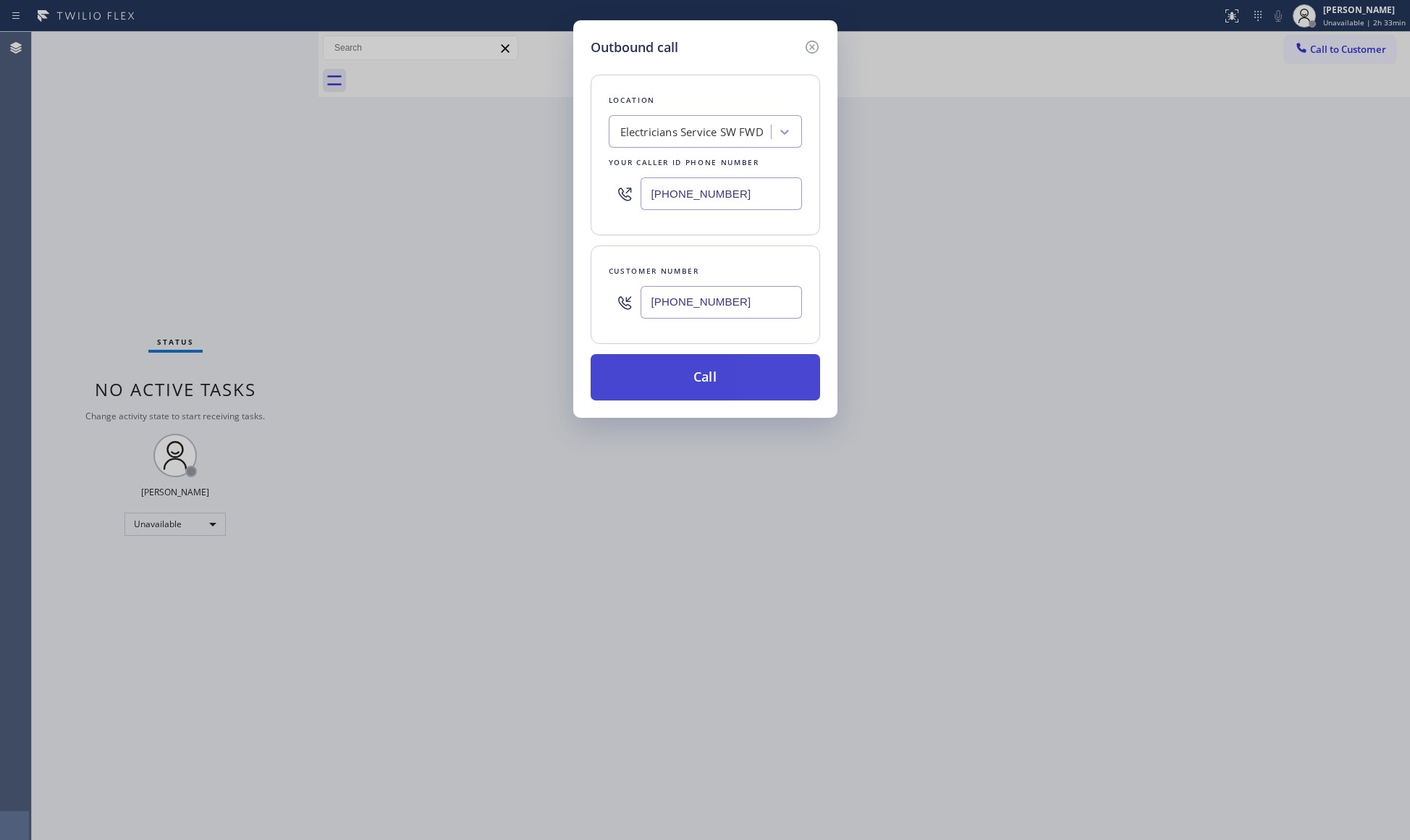
click at [711, 381] on button "Call" at bounding box center [705, 377] width 229 height 47
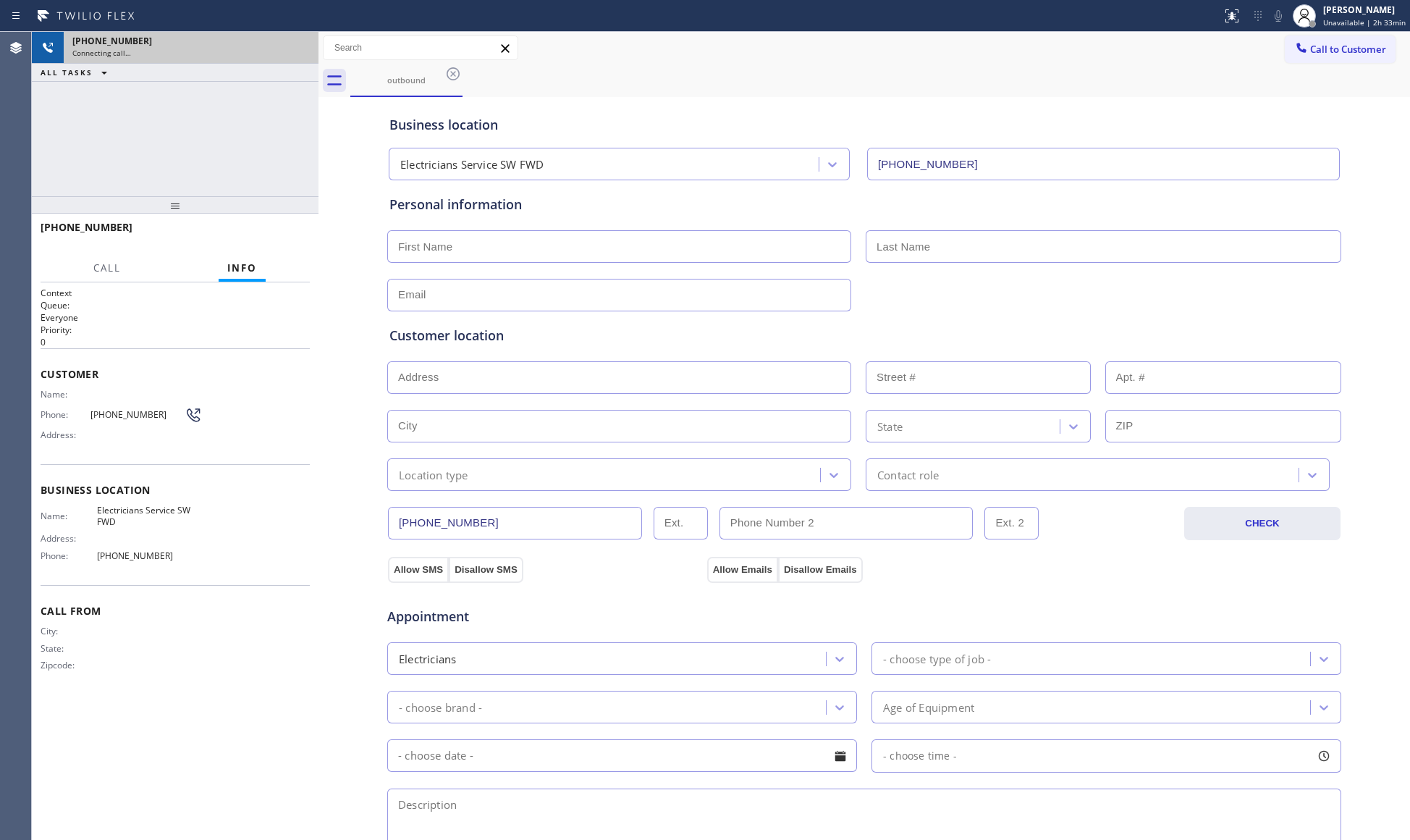
click at [292, 48] on div "Connecting call…" at bounding box center [191, 53] width 238 height 10
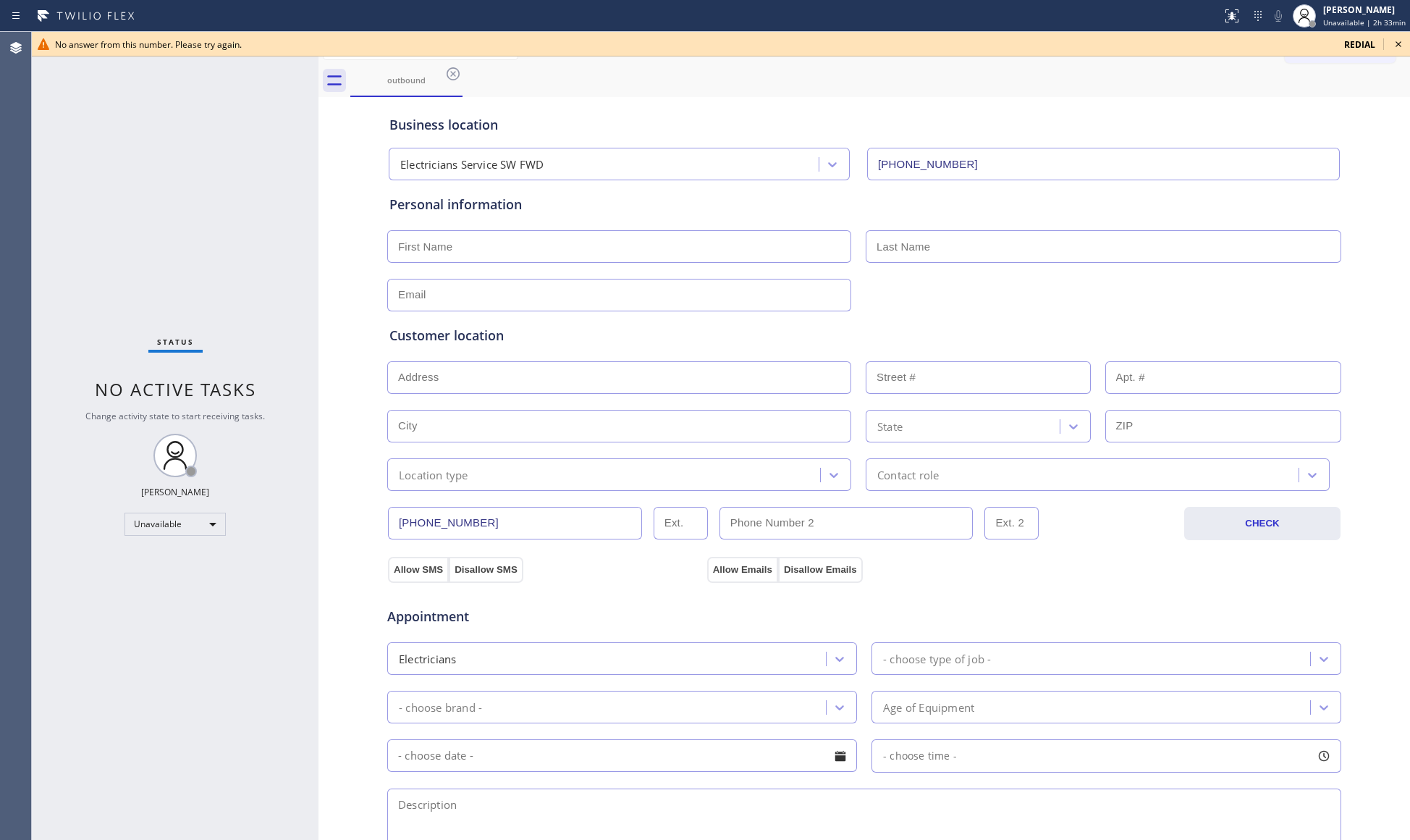
click at [1196, 101] on div "Business location Electricians Service SW FWD [PHONE_NUMBER]" at bounding box center [864, 140] width 956 height 80
click at [1359, 42] on span "redial" at bounding box center [1359, 44] width 31 height 12
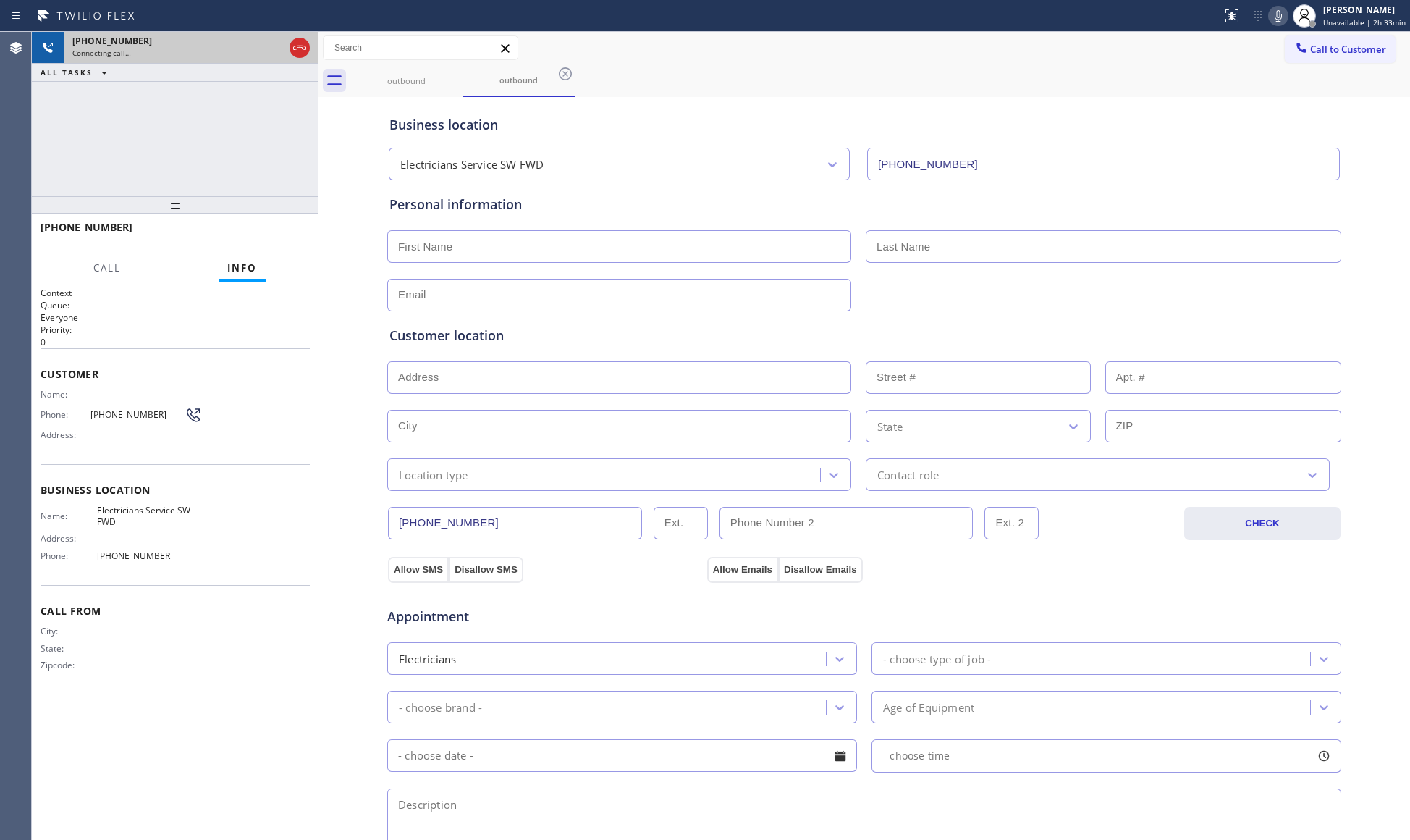
click at [287, 42] on div at bounding box center [299, 47] width 26 height 32
click at [290, 43] on div at bounding box center [299, 47] width 20 height 17
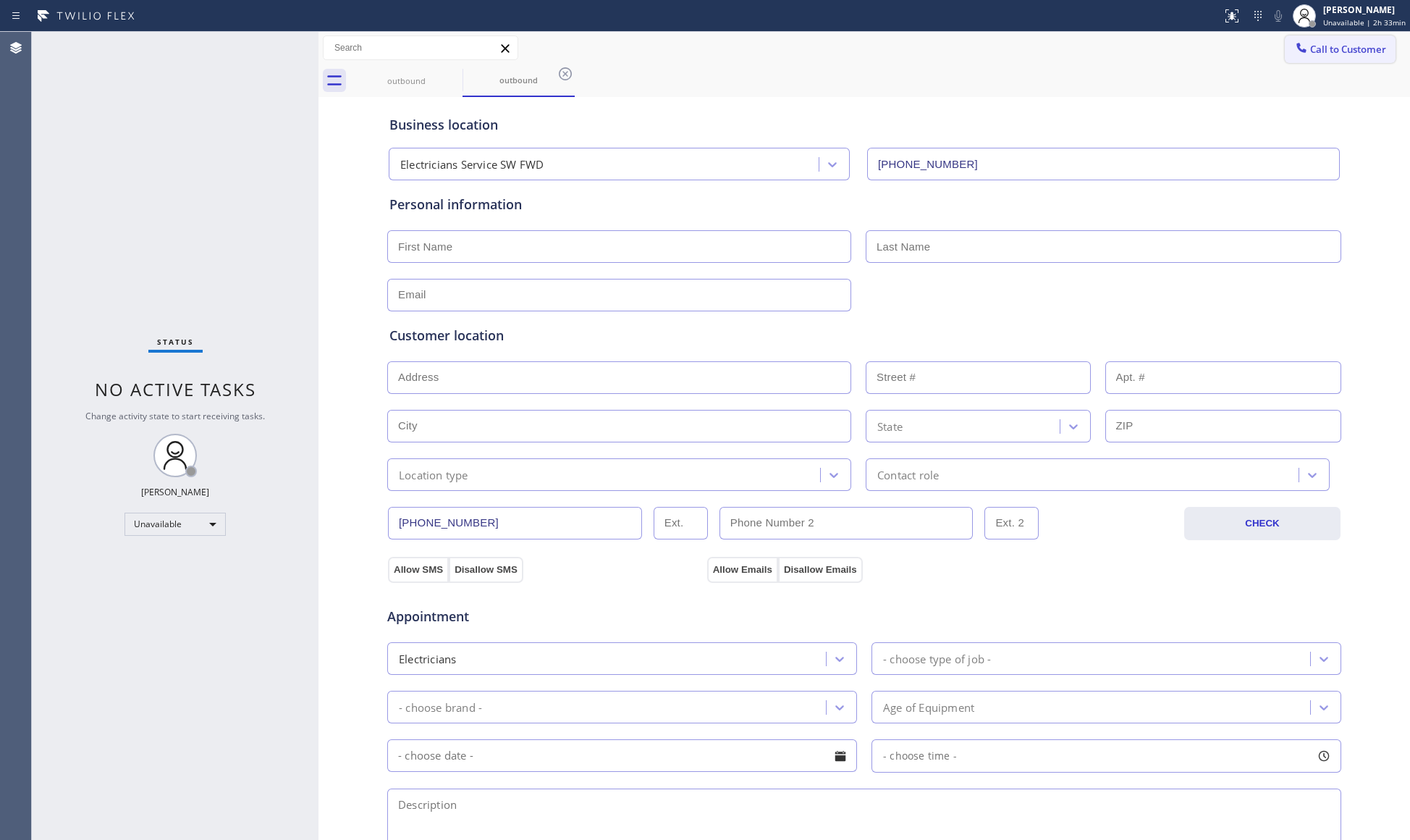
click at [1304, 42] on button "Call to Customer" at bounding box center [1339, 49] width 111 height 27
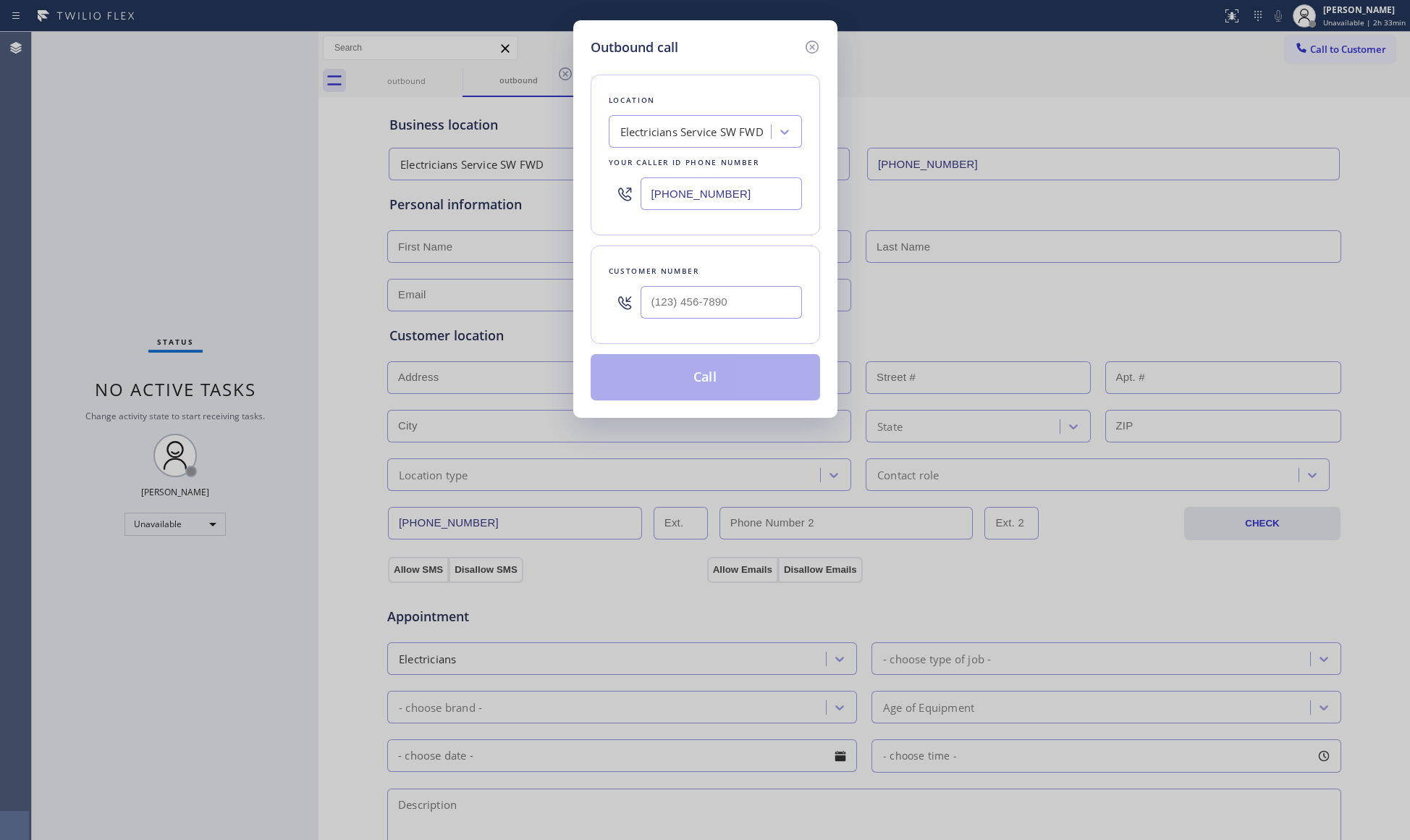
drag, startPoint x: 515, startPoint y: 174, endPoint x: 469, endPoint y: 162, distance: 47.5
click at [469, 162] on div "Outbound call Location Electricians Service SW FWD Your caller id phone number …" at bounding box center [705, 420] width 1410 height 840
click at [757, 194] on input "[PHONE_NUMBER]" at bounding box center [721, 193] width 161 height 32
drag, startPoint x: 681, startPoint y: 191, endPoint x: 573, endPoint y: 191, distance: 108.0
click at [573, 191] on div "Outbound call Location Electricians Service SW FWD Your caller id phone number …" at bounding box center [705, 219] width 264 height 397
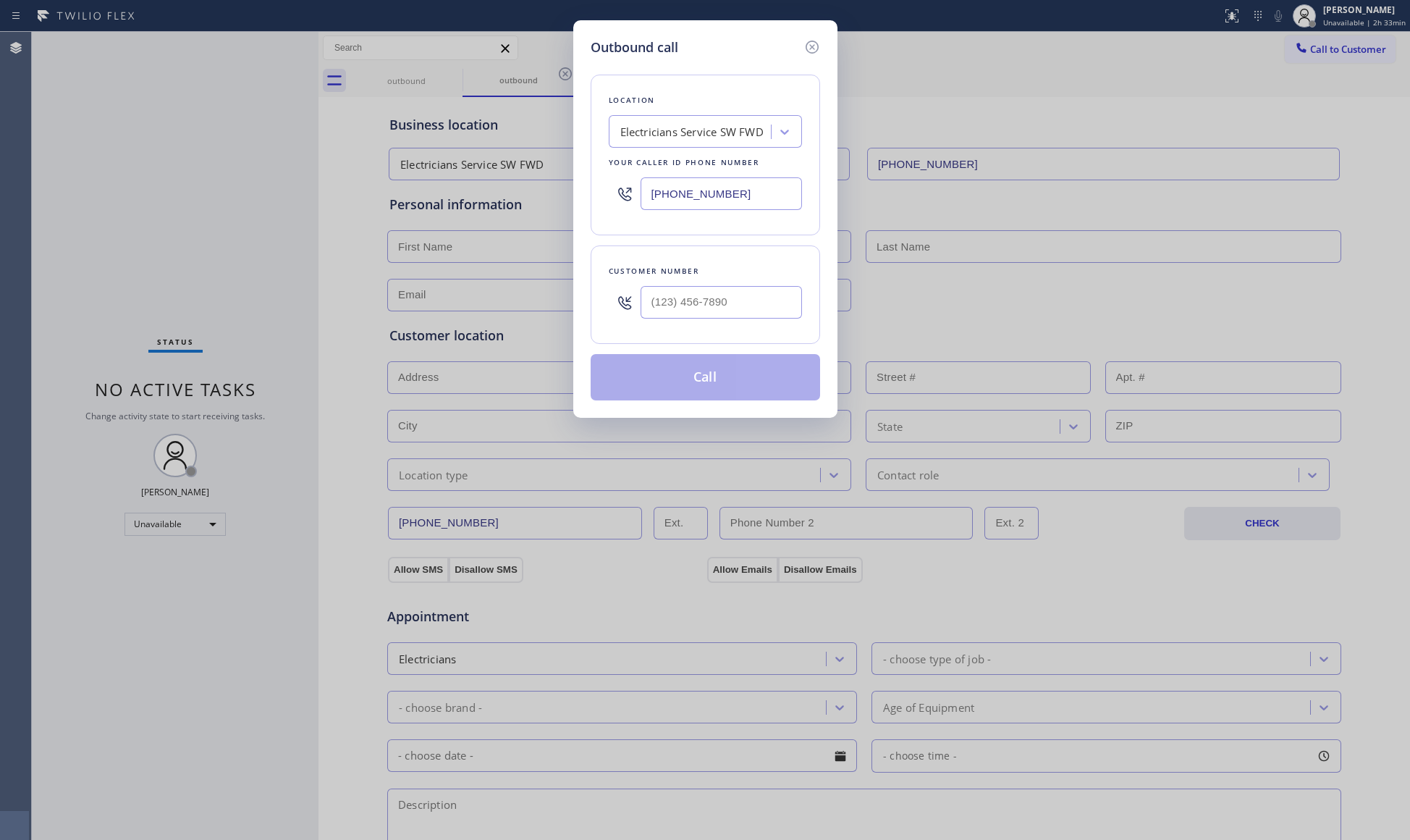
drag, startPoint x: 714, startPoint y: 189, endPoint x: 503, endPoint y: 162, distance: 212.7
click at [501, 164] on div "Outbound call Location Electricians Service SW FWD Your caller id phone number …" at bounding box center [705, 420] width 1410 height 840
click at [762, 293] on input "(___) ___-____" at bounding box center [721, 302] width 161 height 32
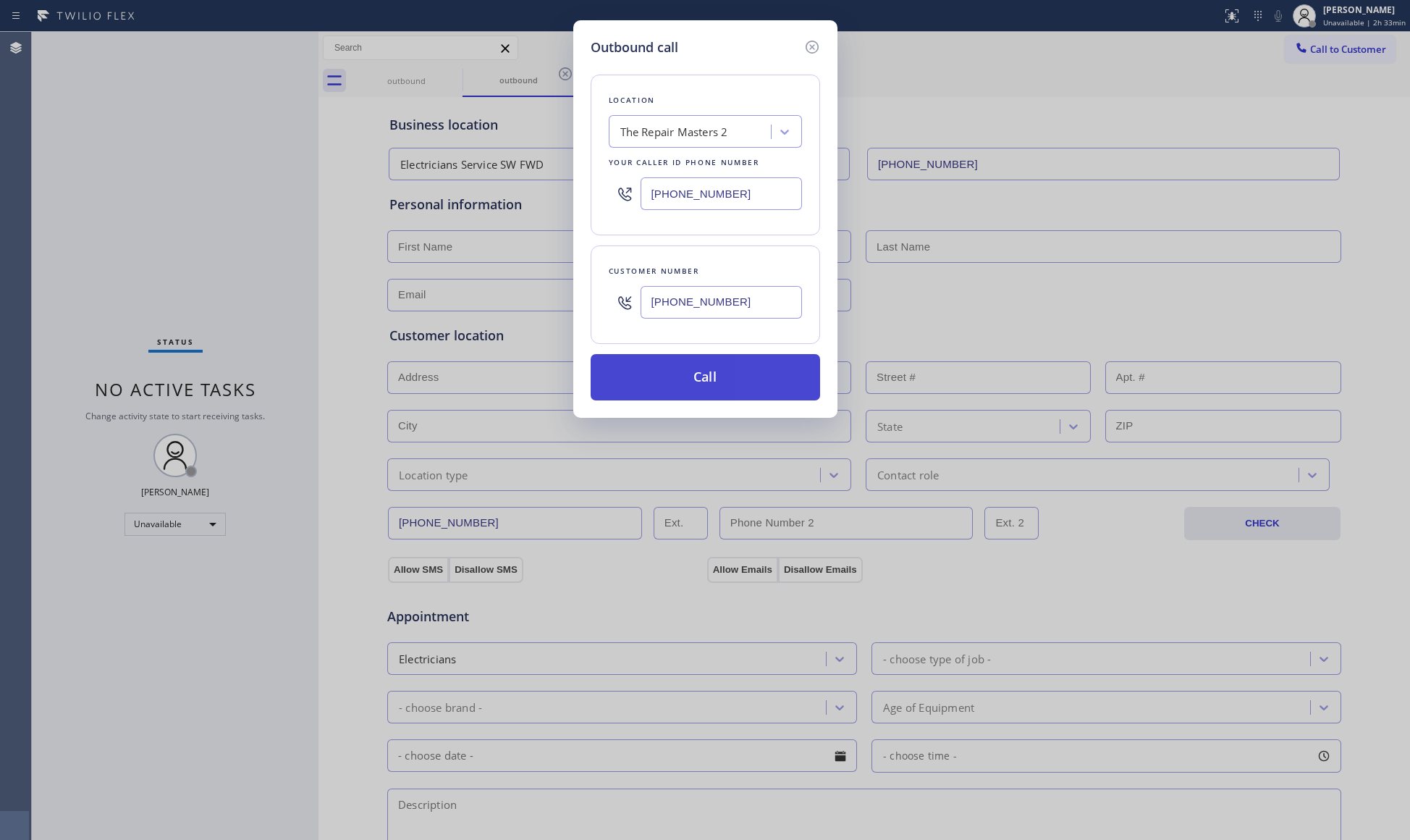
click at [699, 378] on button "Call" at bounding box center [705, 377] width 229 height 47
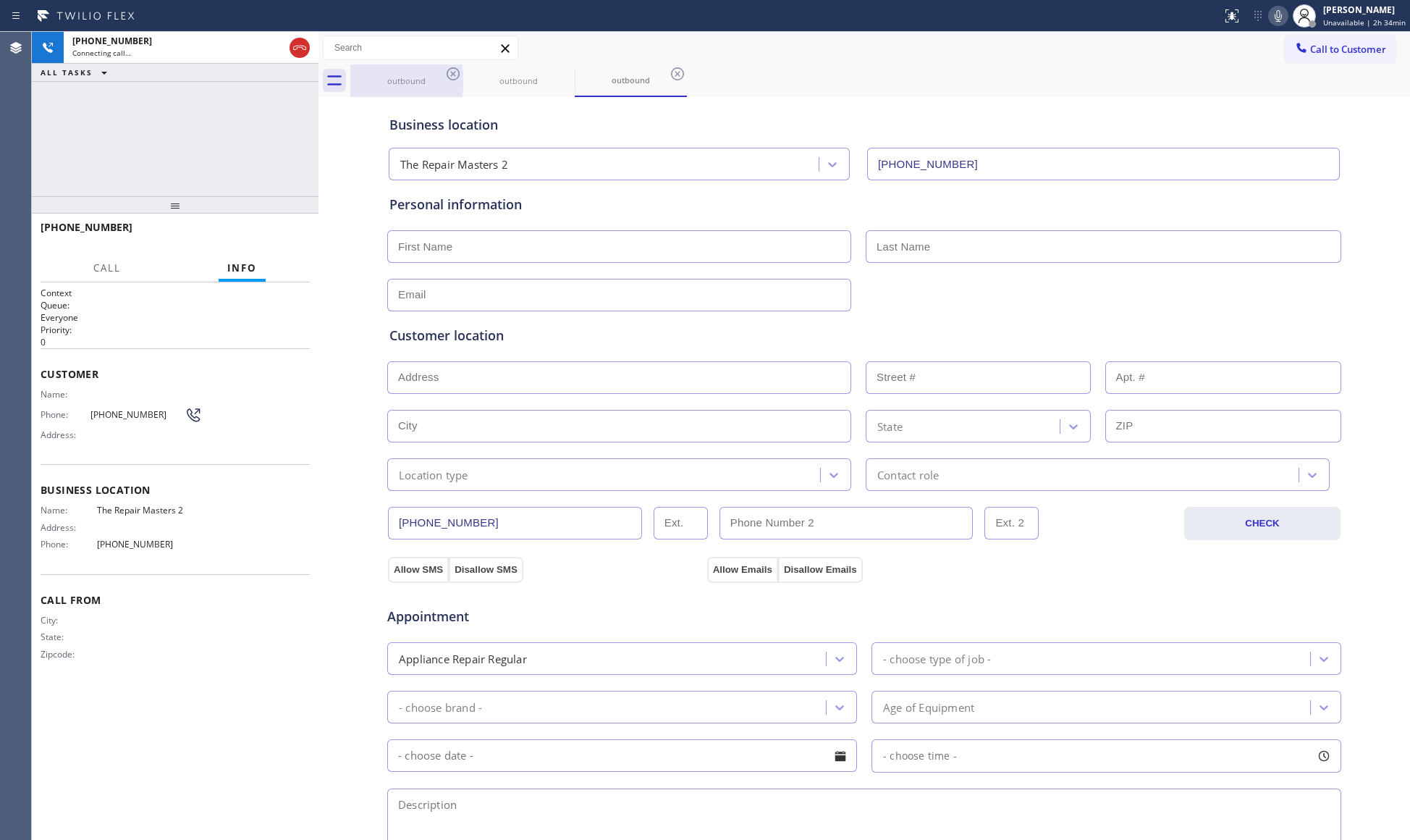
drag, startPoint x: 410, startPoint y: 76, endPoint x: 425, endPoint y: 76, distance: 15.0
click at [411, 76] on div "outbound" at bounding box center [406, 81] width 110 height 11
click at [447, 74] on icon at bounding box center [454, 74] width 13 height 13
click at [449, 74] on icon at bounding box center [453, 73] width 17 height 17
click at [0, 0] on icon at bounding box center [0, 0] width 0 height 0
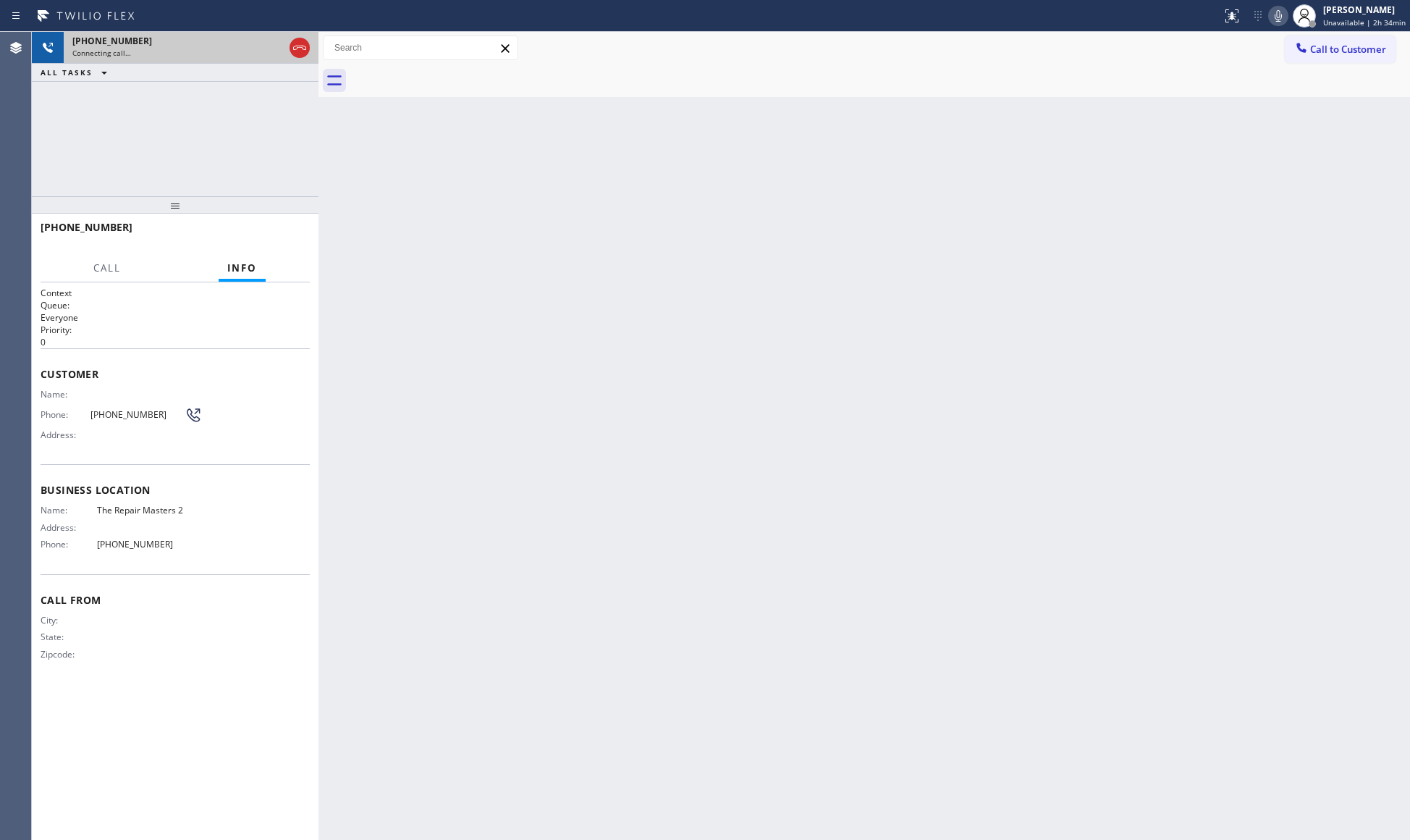
click at [299, 53] on icon at bounding box center [299, 47] width 17 height 17
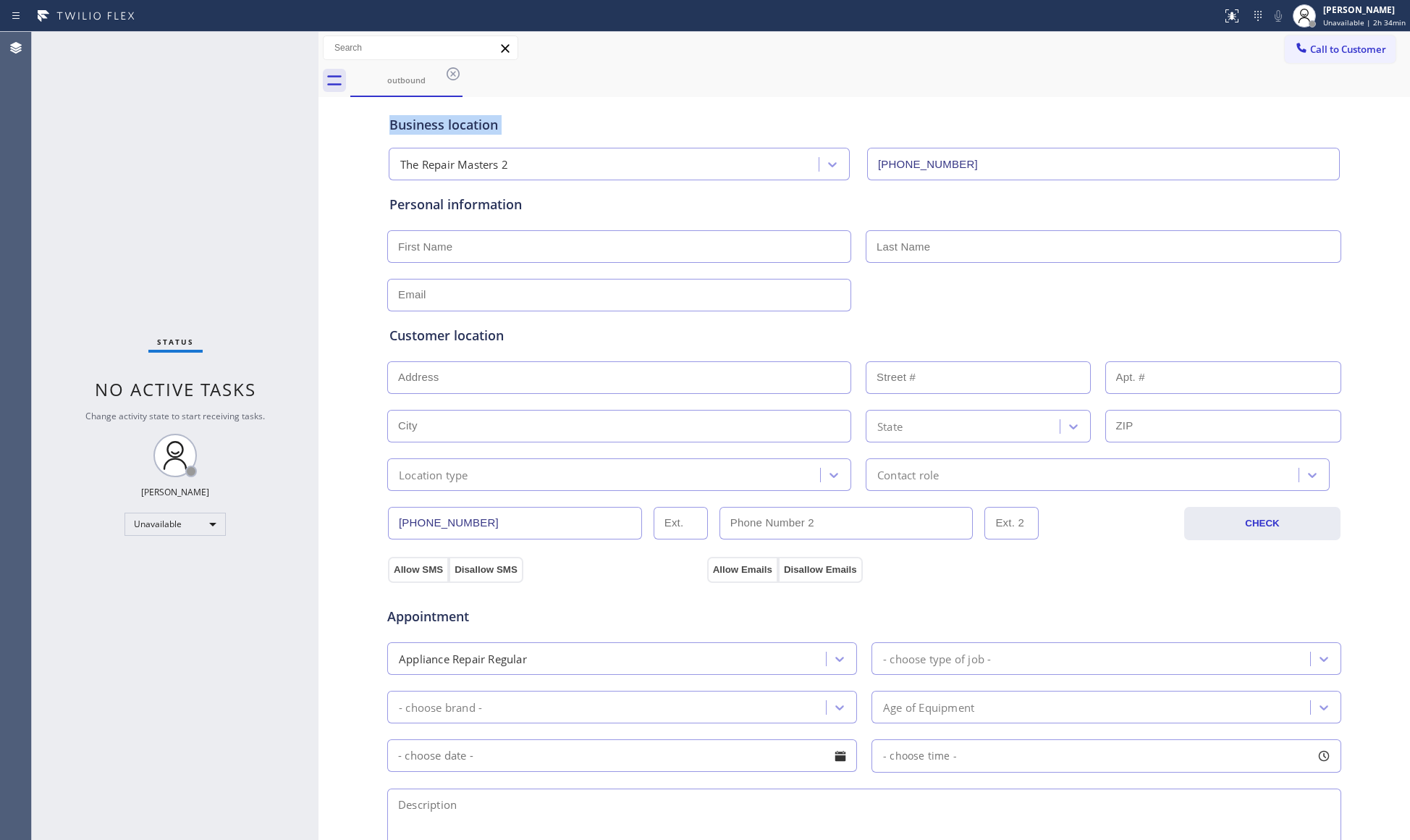
click at [447, 74] on icon at bounding box center [454, 74] width 13 height 13
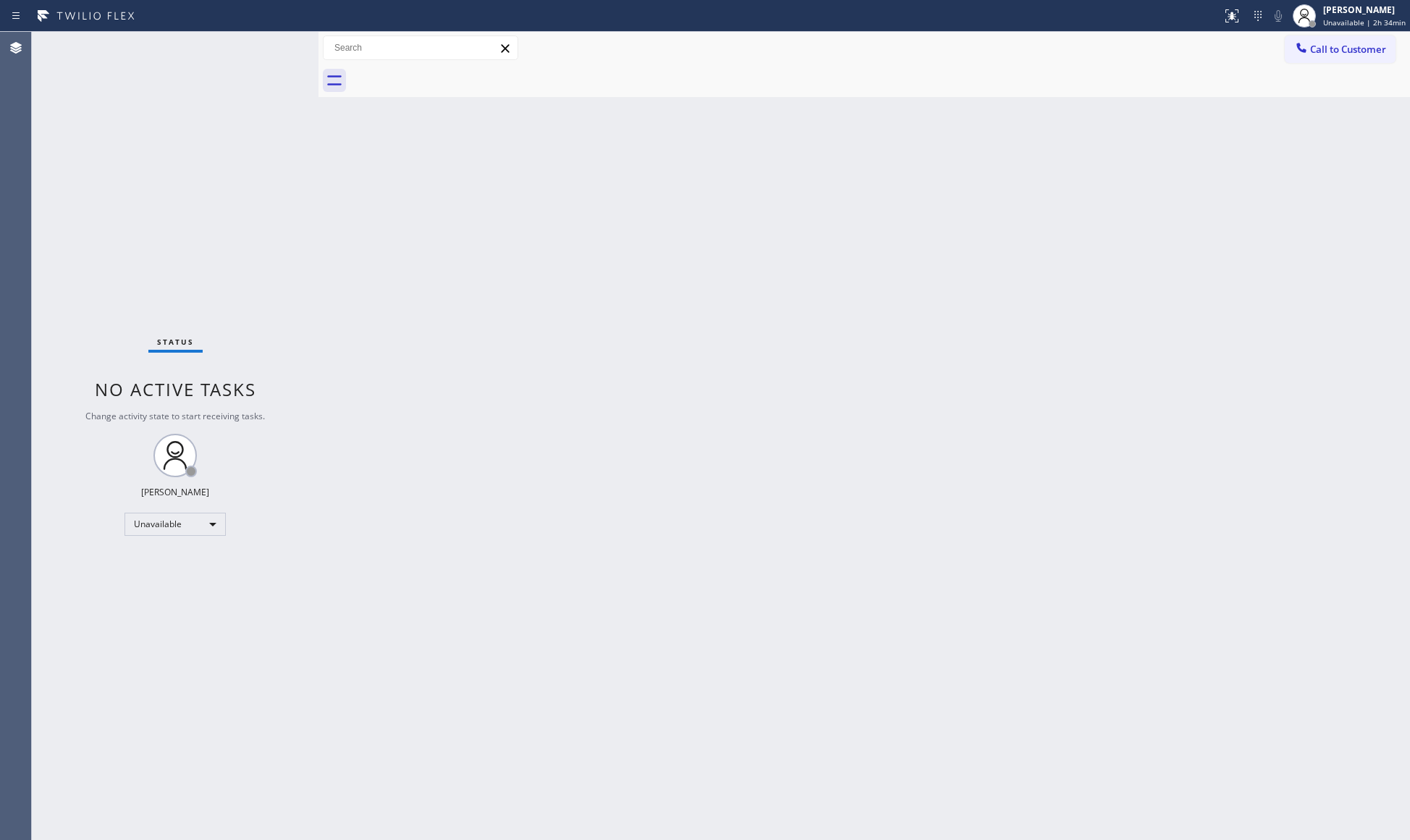
drag, startPoint x: 1339, startPoint y: 51, endPoint x: 1330, endPoint y: 51, distance: 9.0
click at [1339, 51] on span "Call to Customer" at bounding box center [1348, 49] width 76 height 13
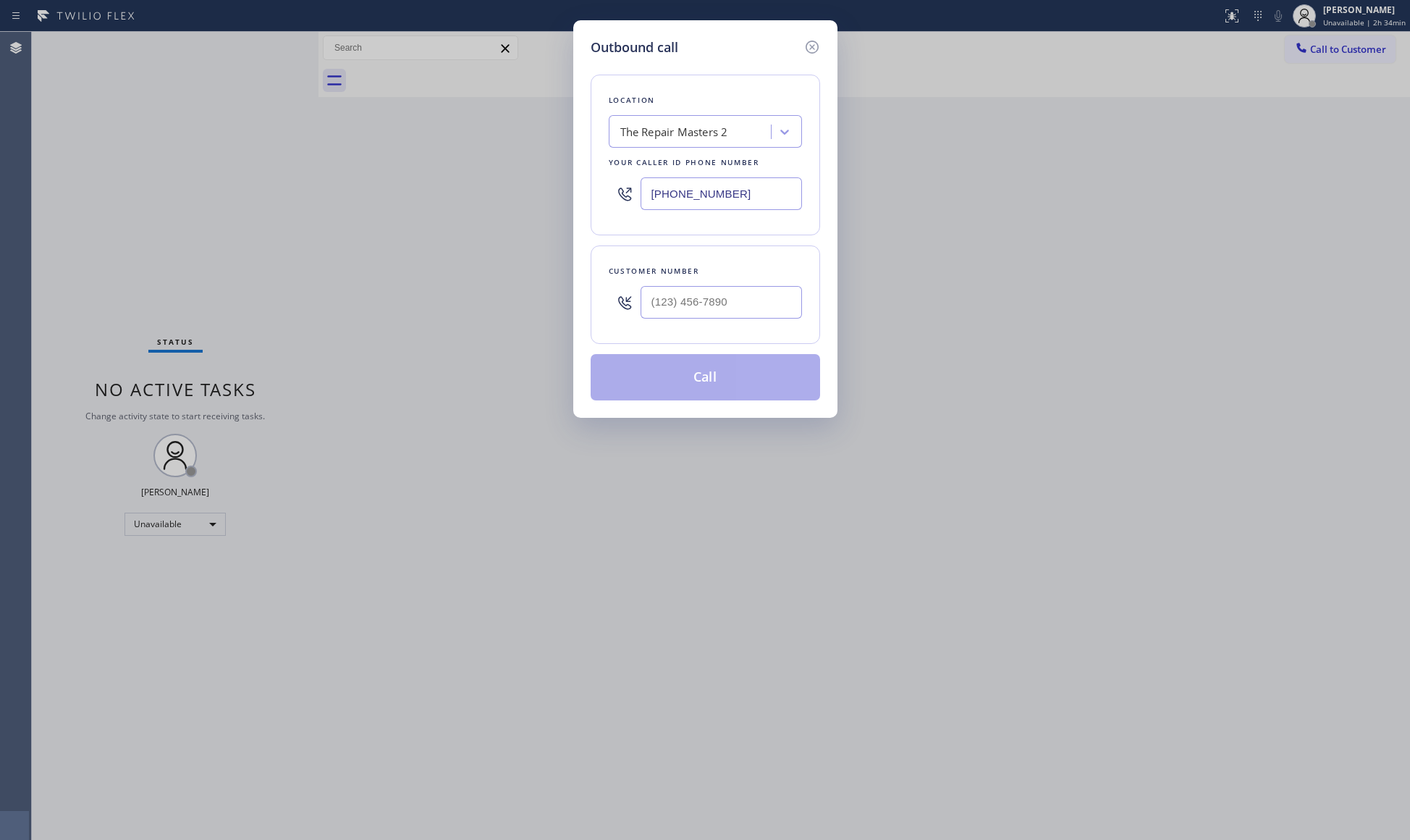
drag, startPoint x: 779, startPoint y: 189, endPoint x: 582, endPoint y: 174, distance: 197.6
click at [583, 175] on div "Outbound call Location The Repair Masters 2 Your caller id phone number [PHONE_…" at bounding box center [705, 219] width 264 height 397
click at [661, 313] on input "(___) ___-____" at bounding box center [721, 302] width 161 height 32
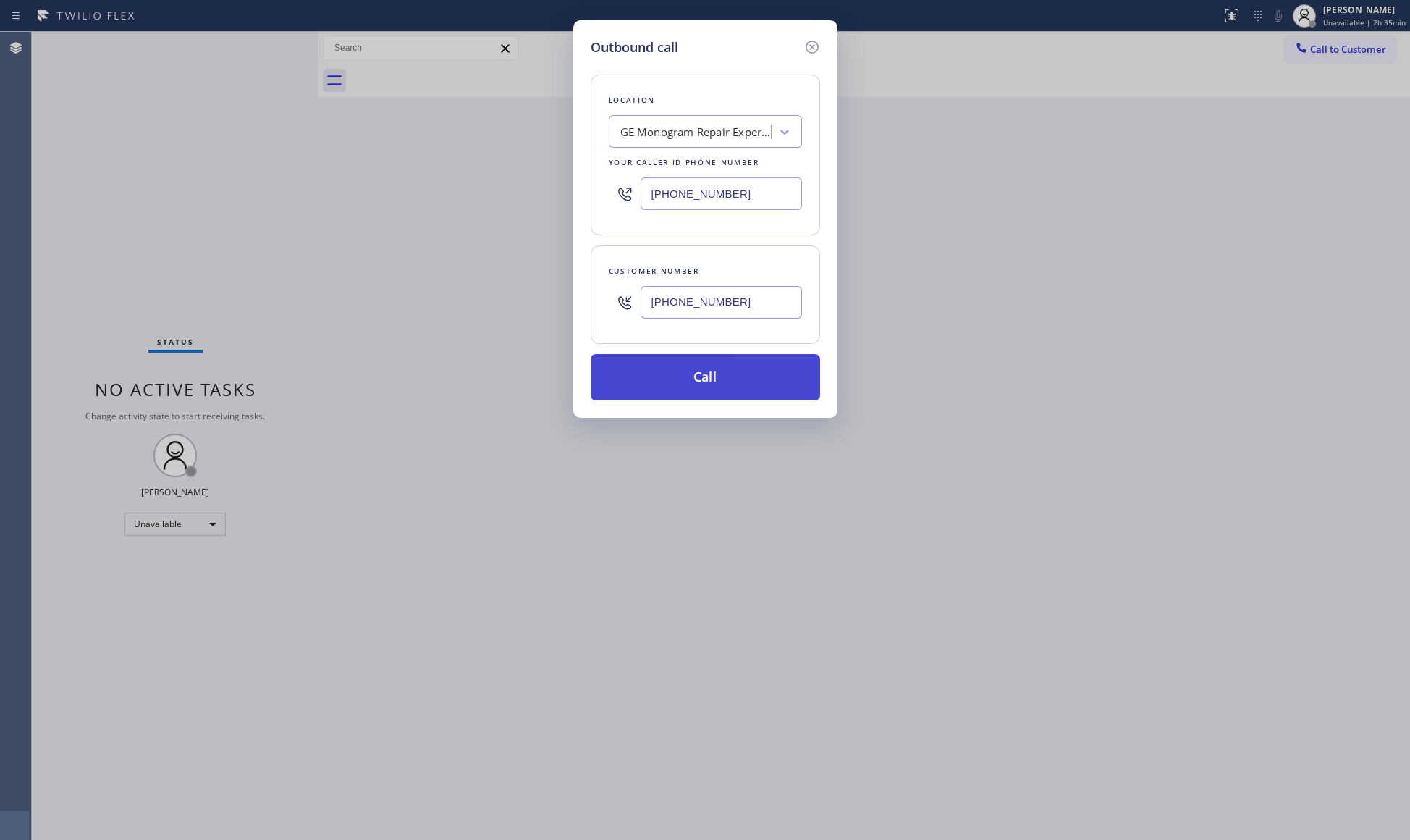
click at [727, 384] on button "Call" at bounding box center [705, 377] width 229 height 47
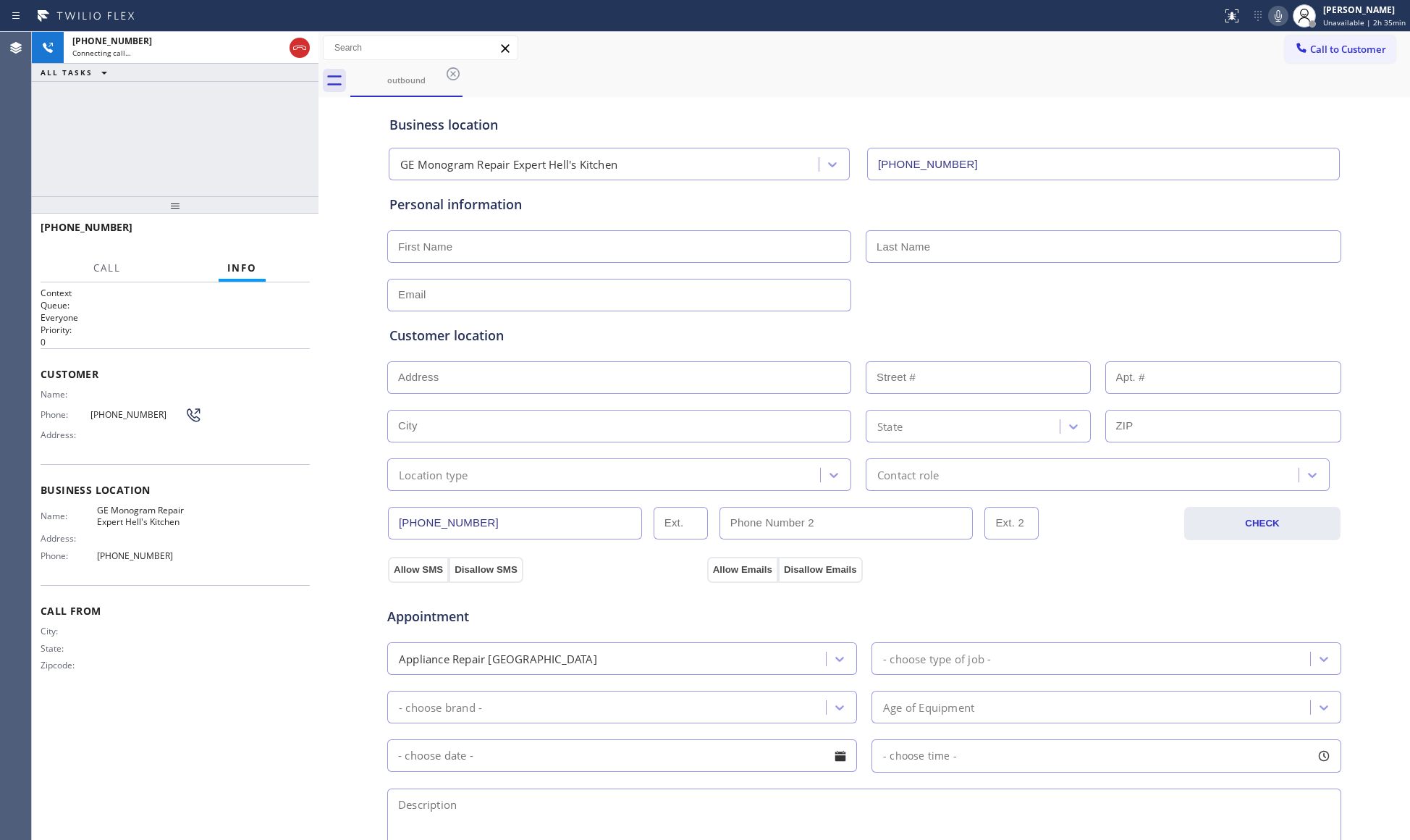
click at [856, 80] on div "outbound" at bounding box center [880, 81] width 1059 height 32
click at [298, 56] on button at bounding box center [299, 47] width 20 height 20
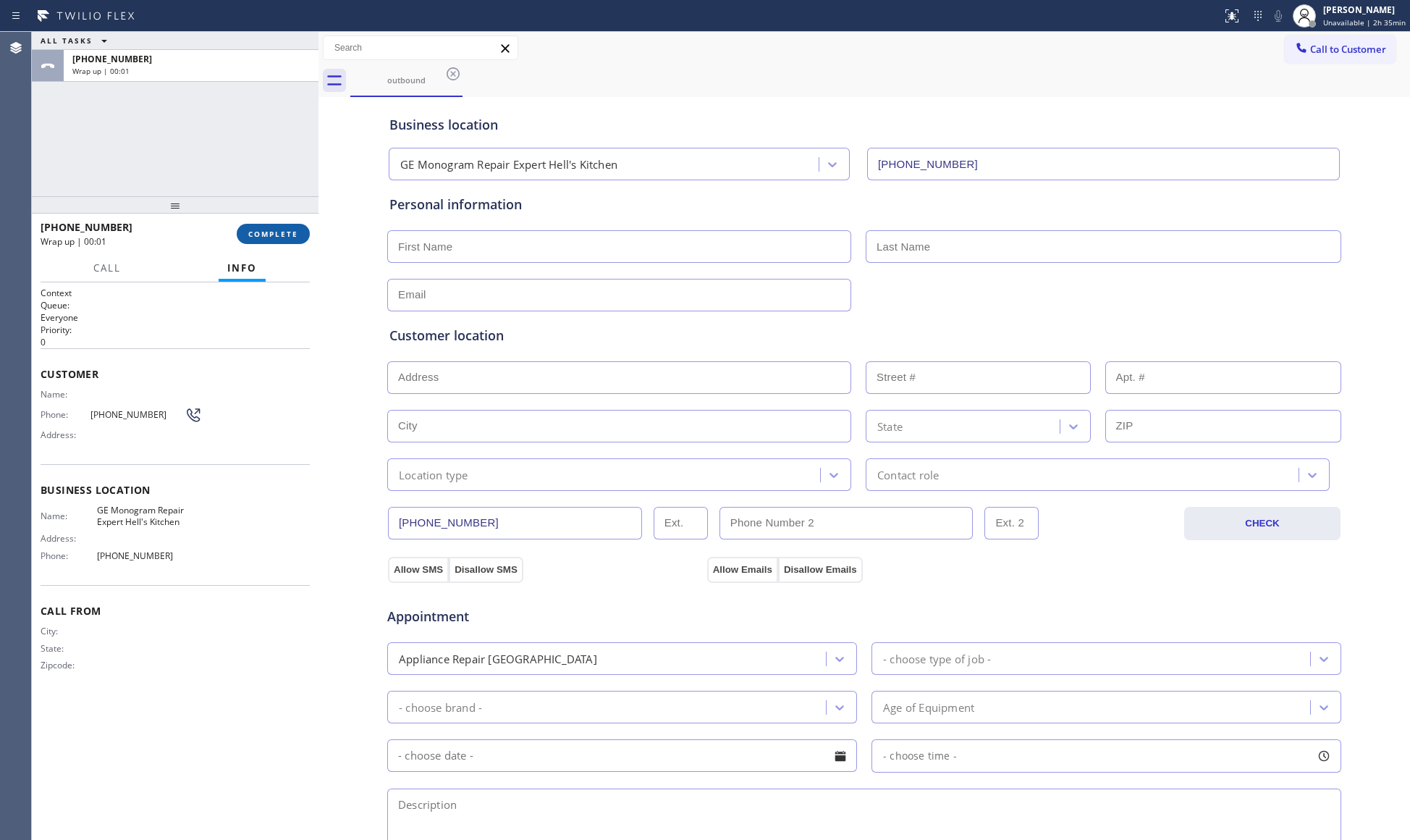
click at [307, 233] on button "COMPLETE" at bounding box center [273, 233] width 73 height 20
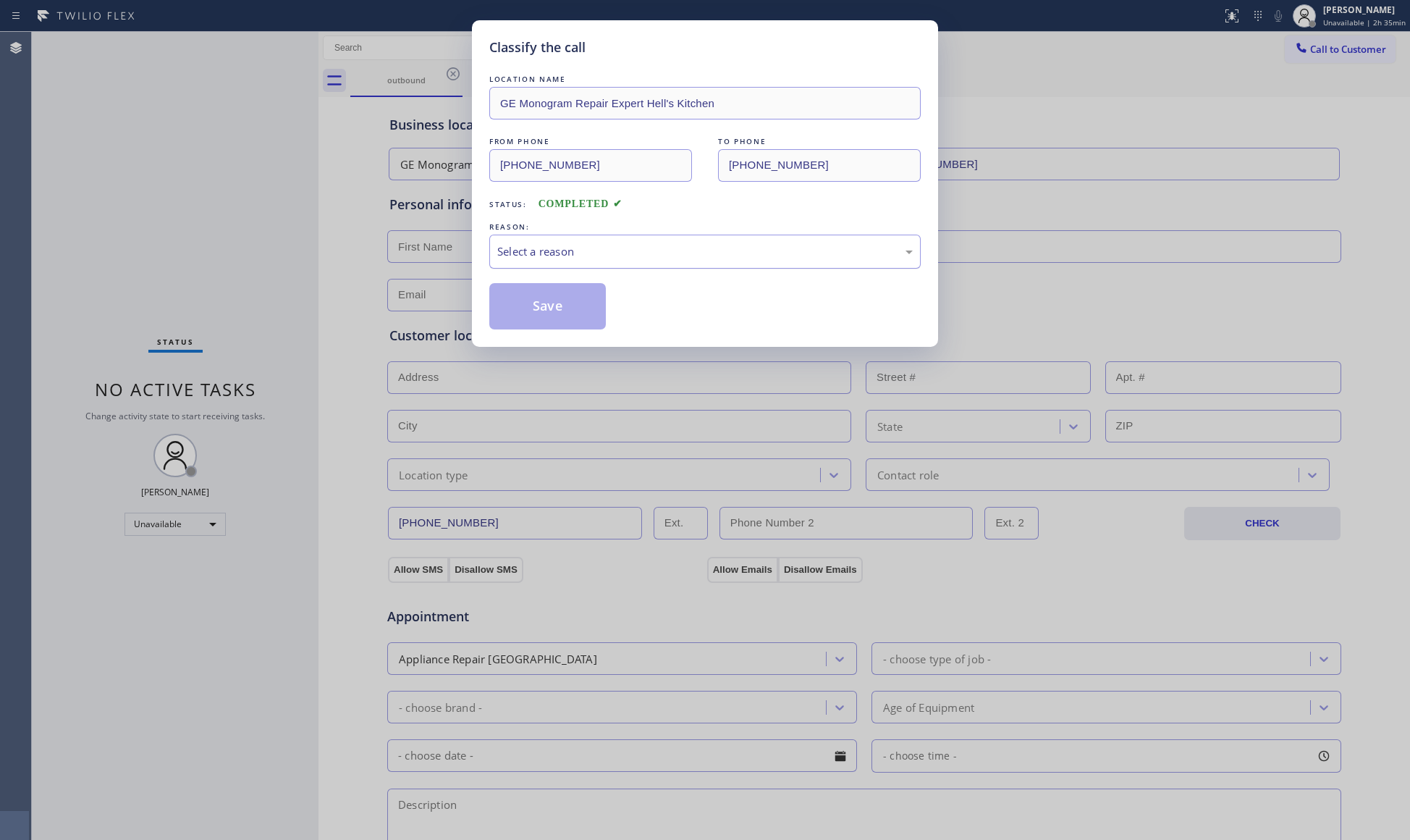
click at [620, 264] on div "Select a reason" at bounding box center [705, 251] width 431 height 34
click at [571, 300] on button "Save" at bounding box center [548, 307] width 116 height 47
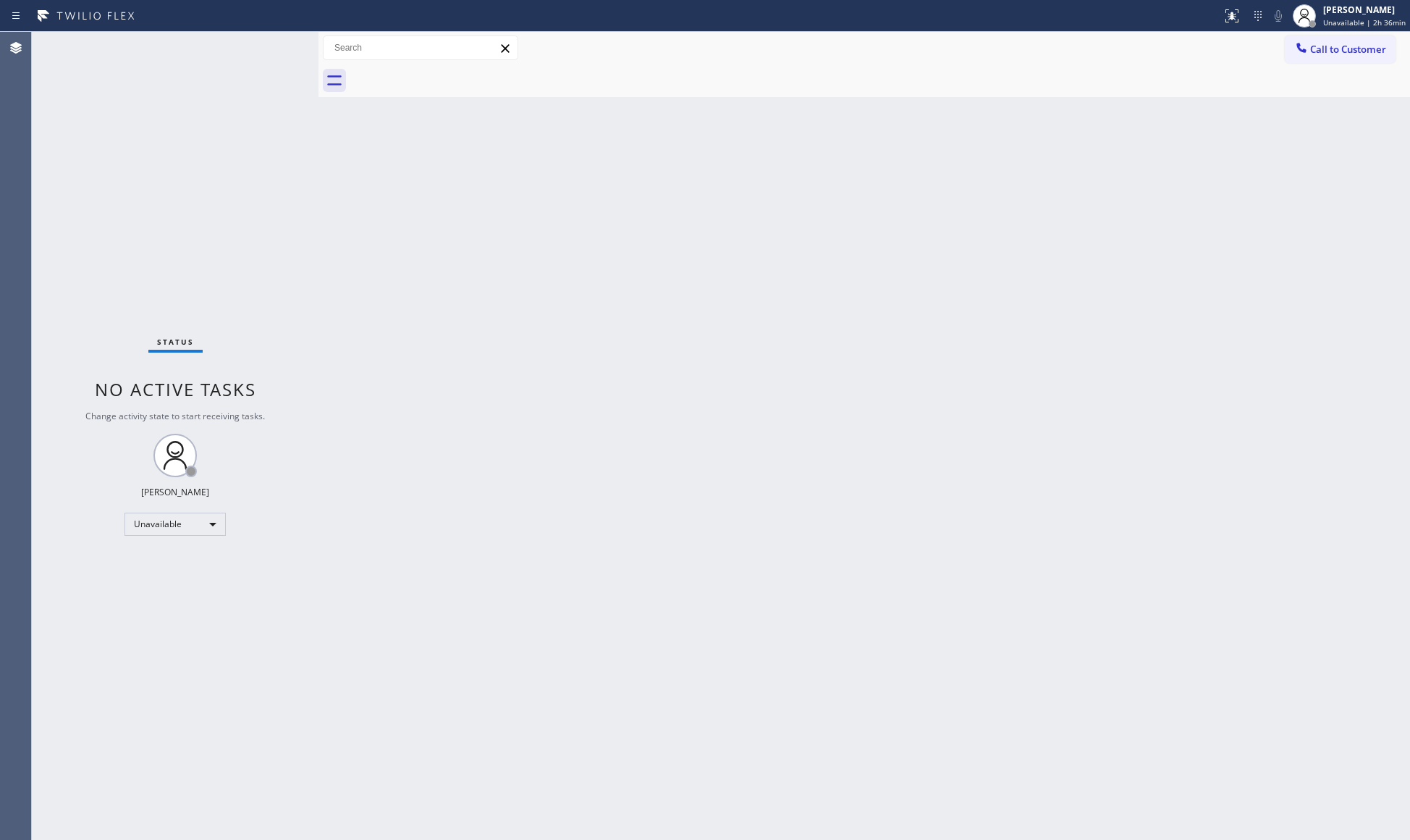
click at [1178, 239] on div "Back to Dashboard Change Sender ID Customers Technicians Select a contact Outbo…" at bounding box center [864, 435] width 1092 height 808
click at [1351, 43] on span "Call to Customer" at bounding box center [1348, 49] width 76 height 13
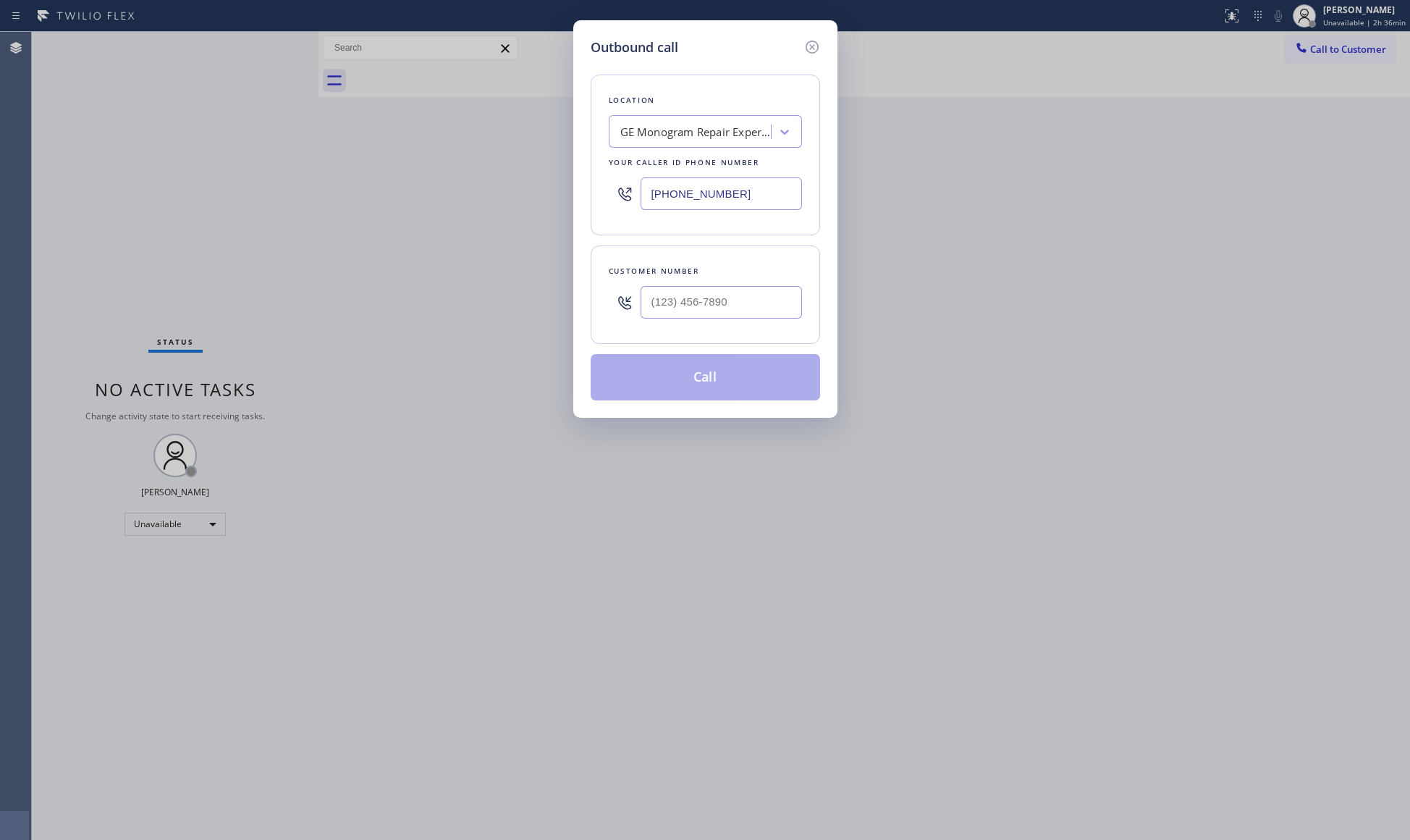
drag, startPoint x: 798, startPoint y: 194, endPoint x: 560, endPoint y: 191, distance: 238.0
click at [575, 194] on div "Outbound call Location GE Monogram Repair Expert Hell's Kitchen Your caller id …" at bounding box center [705, 219] width 264 height 397
click at [710, 299] on input "(___) ___-_609" at bounding box center [721, 302] width 161 height 32
drag, startPoint x: 754, startPoint y: 313, endPoint x: 618, endPoint y: 307, distance: 136.1
click at [621, 307] on div "(___) ___-_609" at bounding box center [705, 302] width 194 height 47
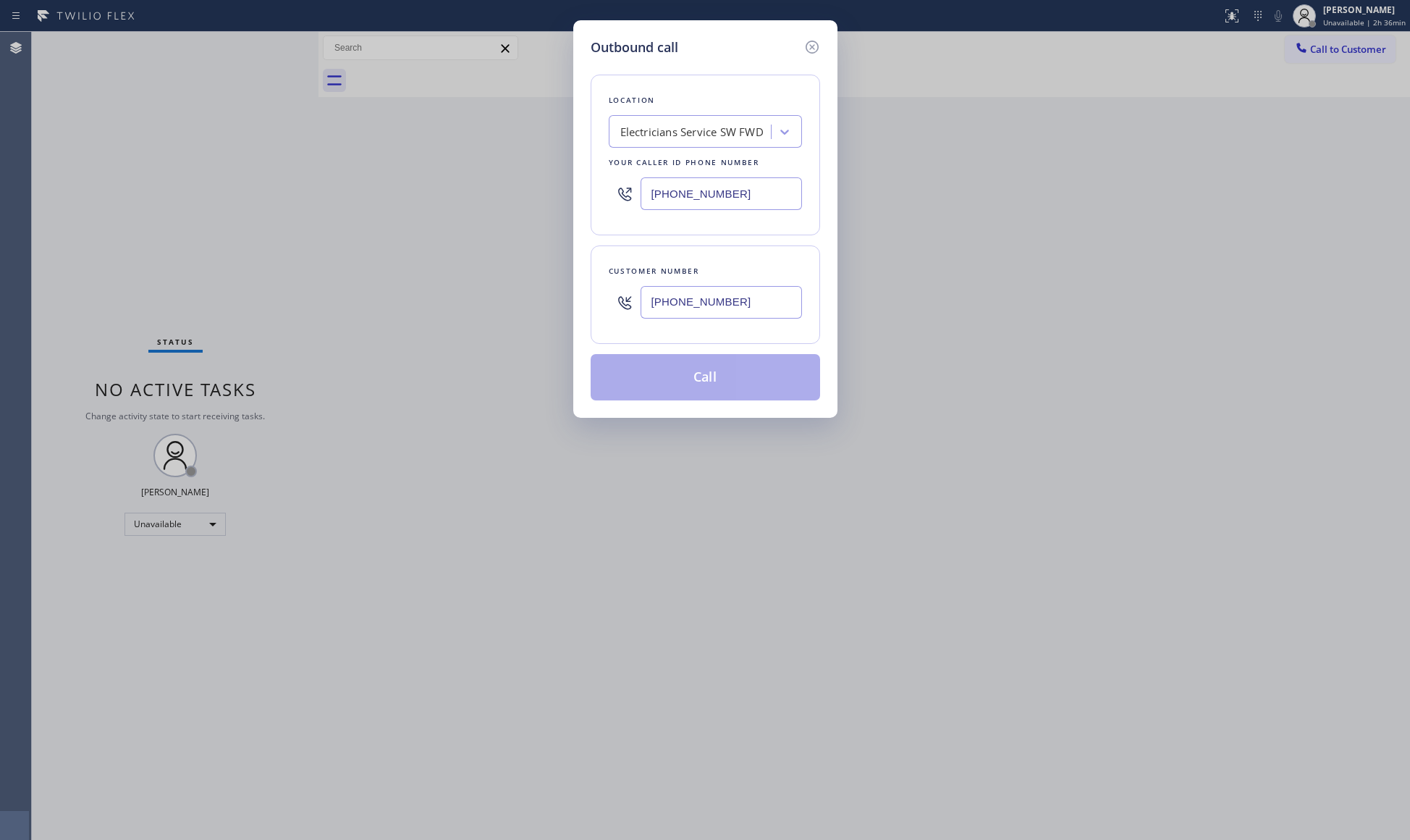
click at [724, 376] on button "Call" at bounding box center [705, 377] width 229 height 47
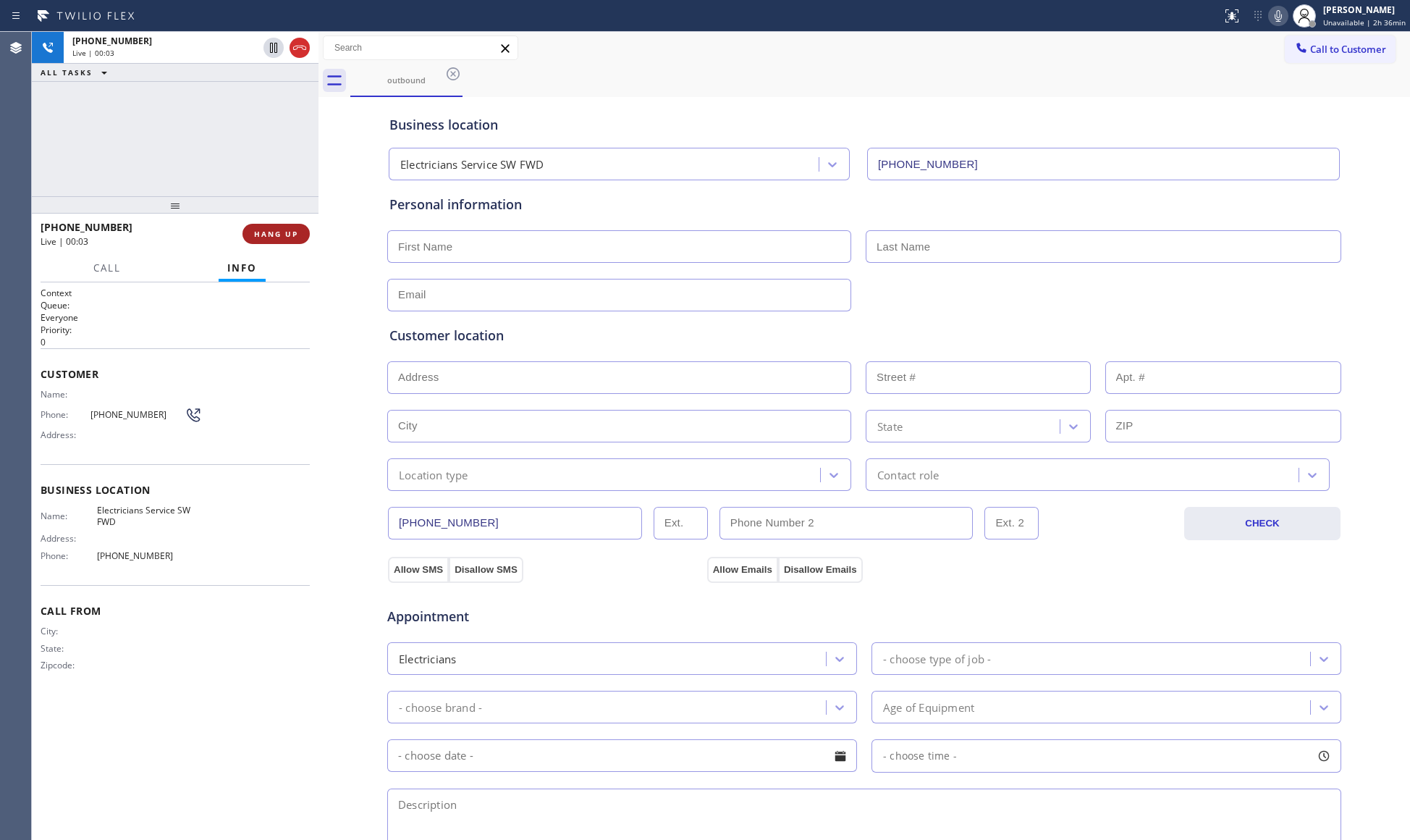
click at [296, 238] on span "HANG UP" at bounding box center [276, 233] width 44 height 10
click at [296, 236] on span "HANG UP" at bounding box center [276, 233] width 44 height 10
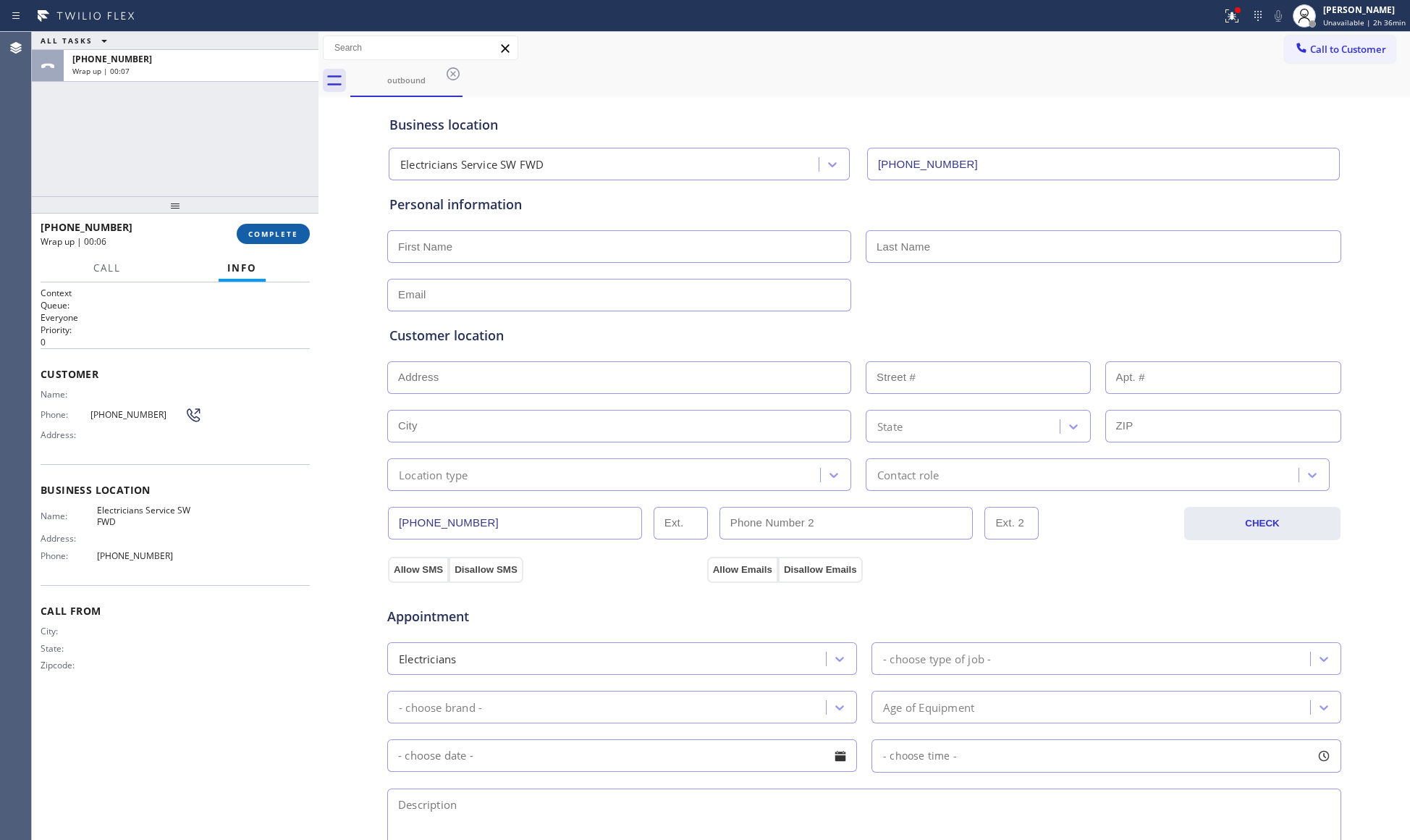
click at [296, 232] on span "COMPLETE" at bounding box center [273, 233] width 50 height 10
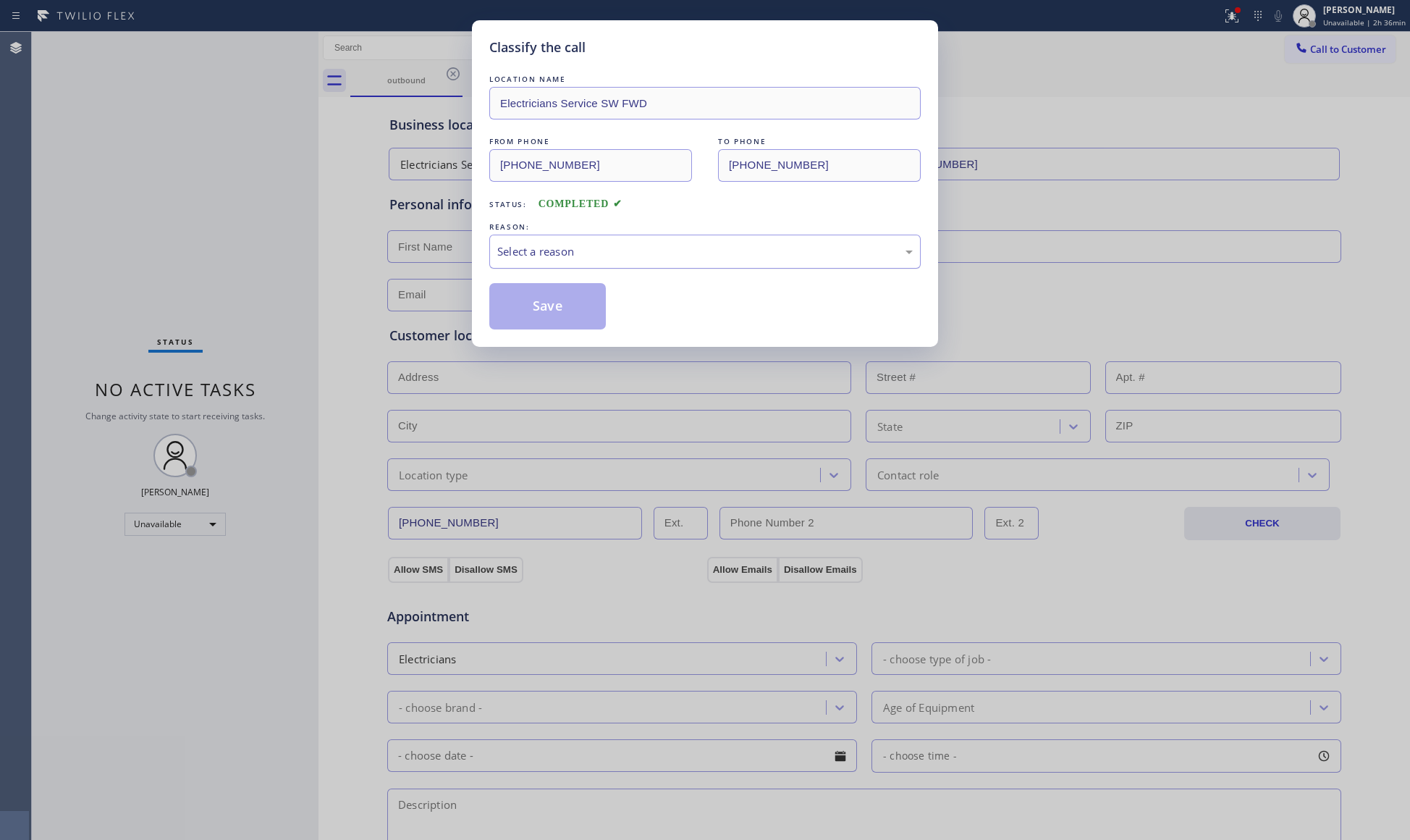
click at [543, 253] on div "Select a reason" at bounding box center [705, 252] width 415 height 17
click at [526, 301] on button "Save" at bounding box center [548, 307] width 116 height 47
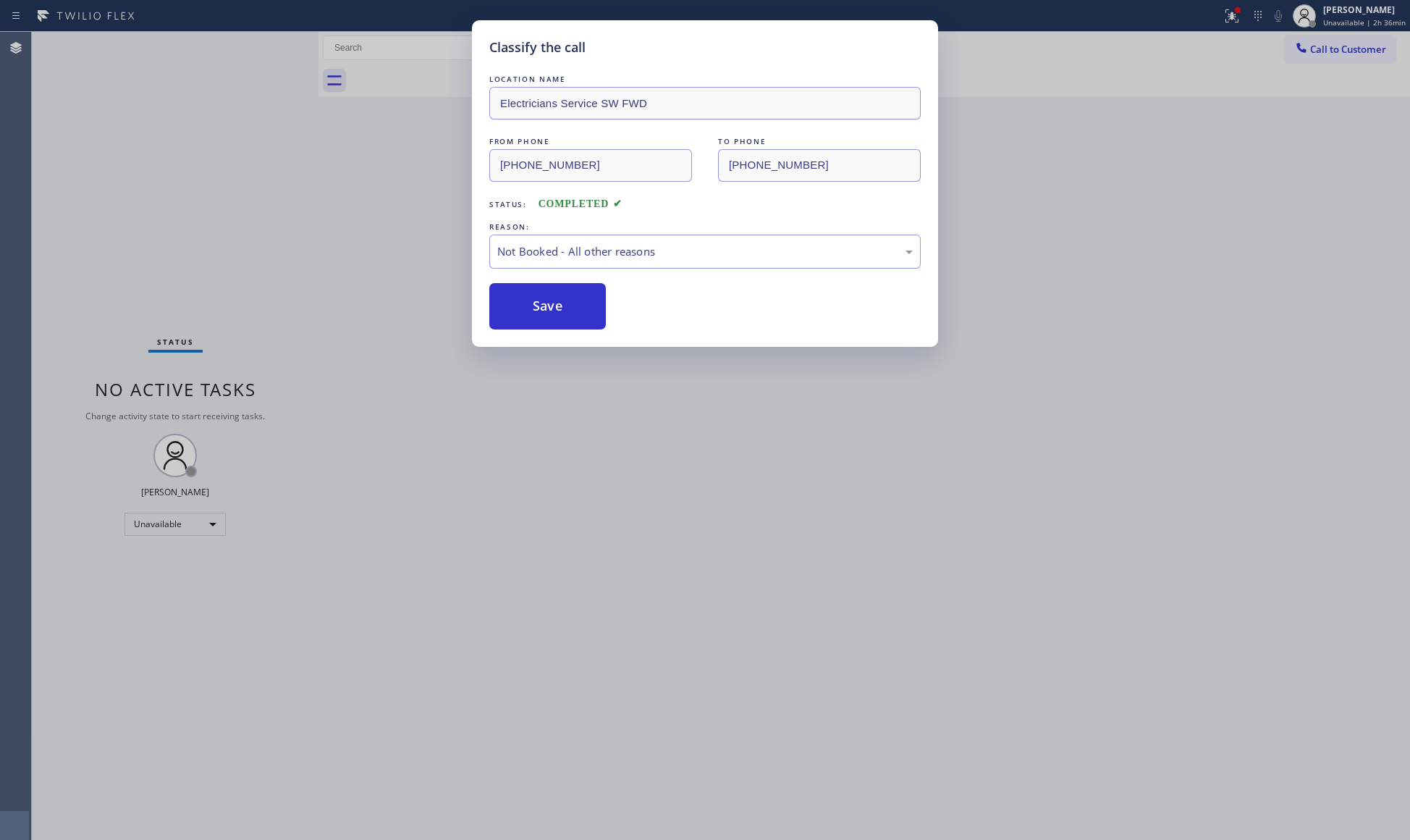
click at [1339, 33] on div "Classify the call LOCATION NAME Electricians Service SW FWD FROM PHONE [PHONE_N…" at bounding box center [705, 420] width 1410 height 840
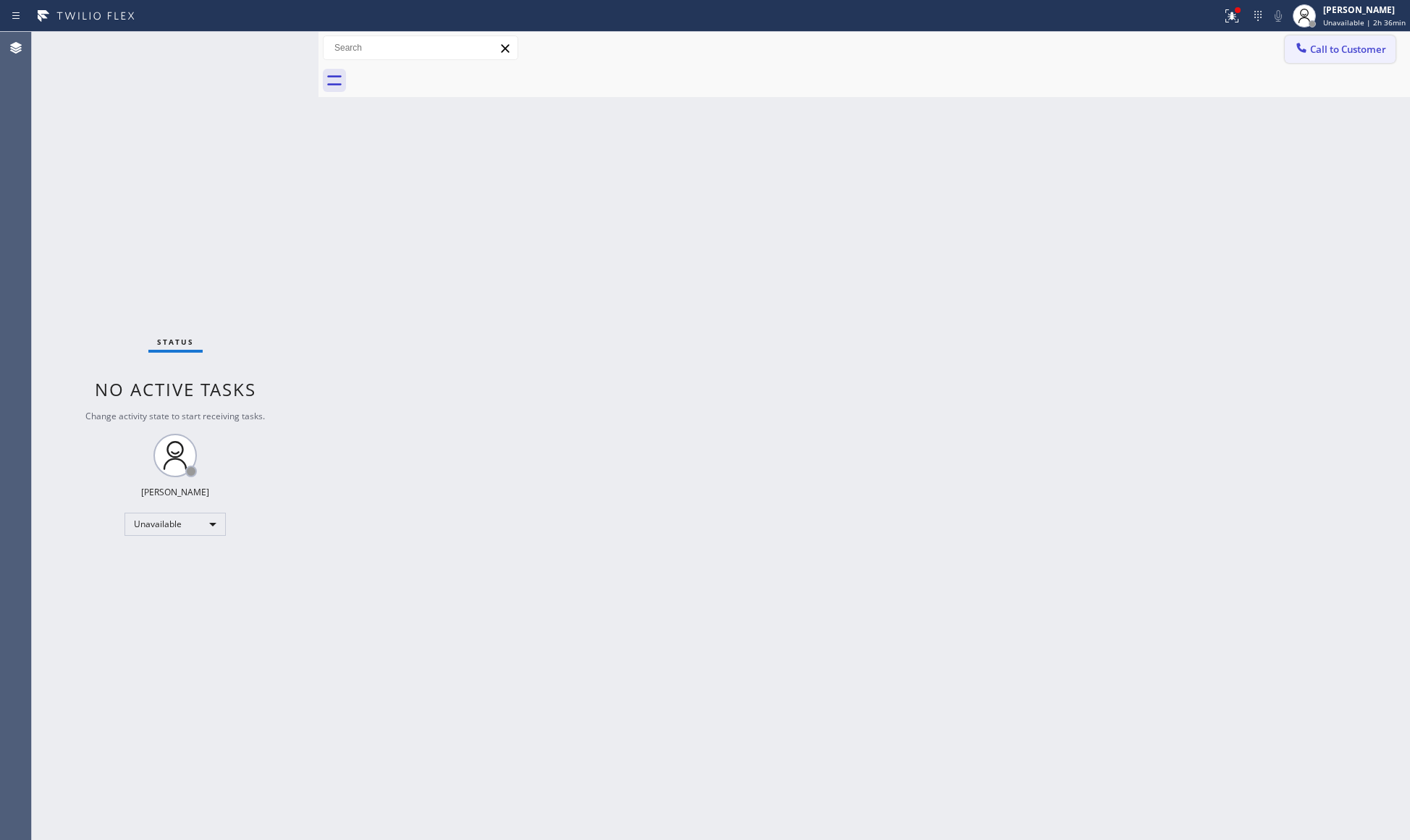
click at [1339, 45] on span "Call to Customer" at bounding box center [1348, 49] width 76 height 13
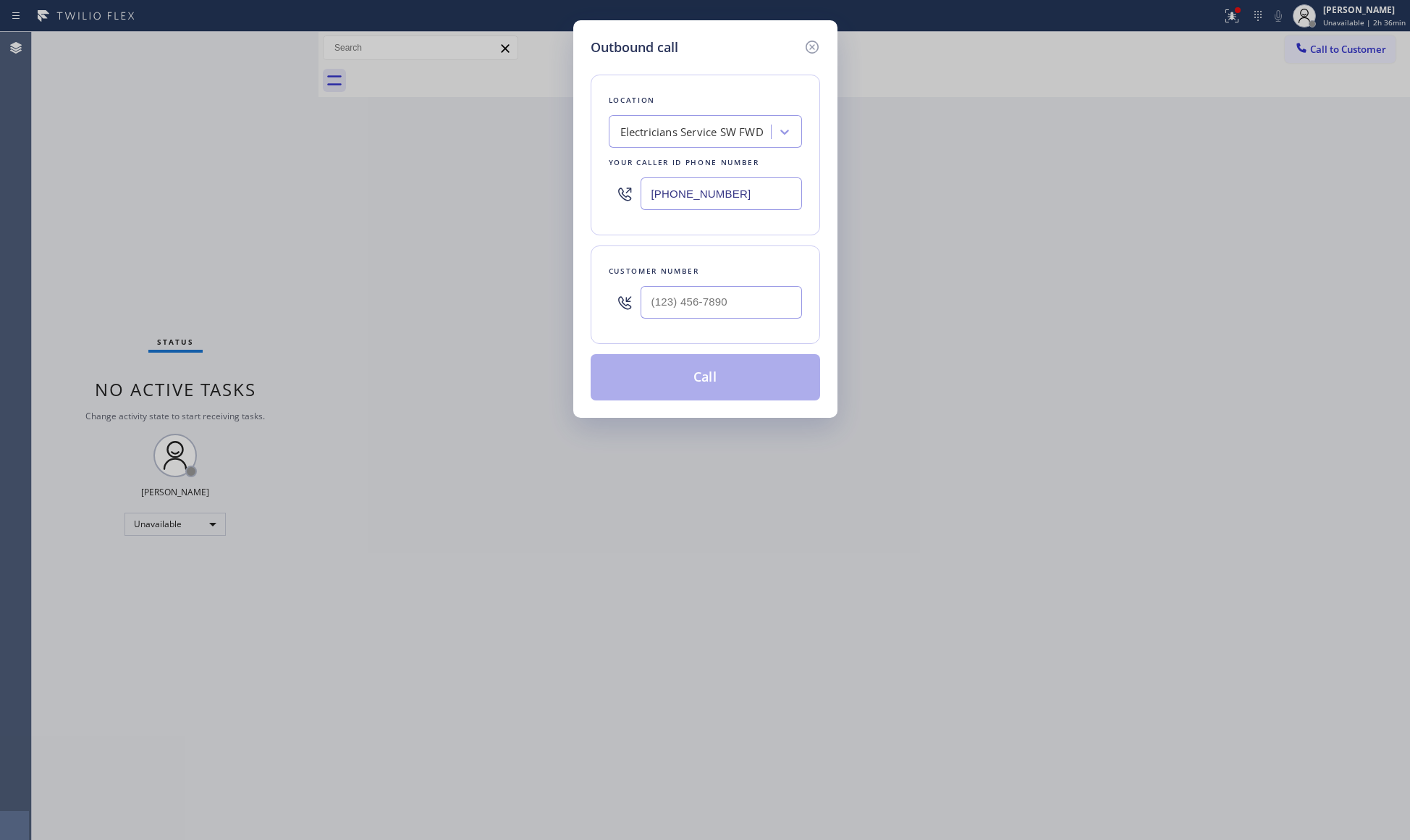
drag, startPoint x: 774, startPoint y: 189, endPoint x: 586, endPoint y: 205, distance: 188.7
click at [588, 209] on div "Outbound call Location Electricians Service SW FWD Your caller id phone number …" at bounding box center [705, 219] width 264 height 397
click at [741, 311] on input "(___) ___-____" at bounding box center [721, 302] width 161 height 32
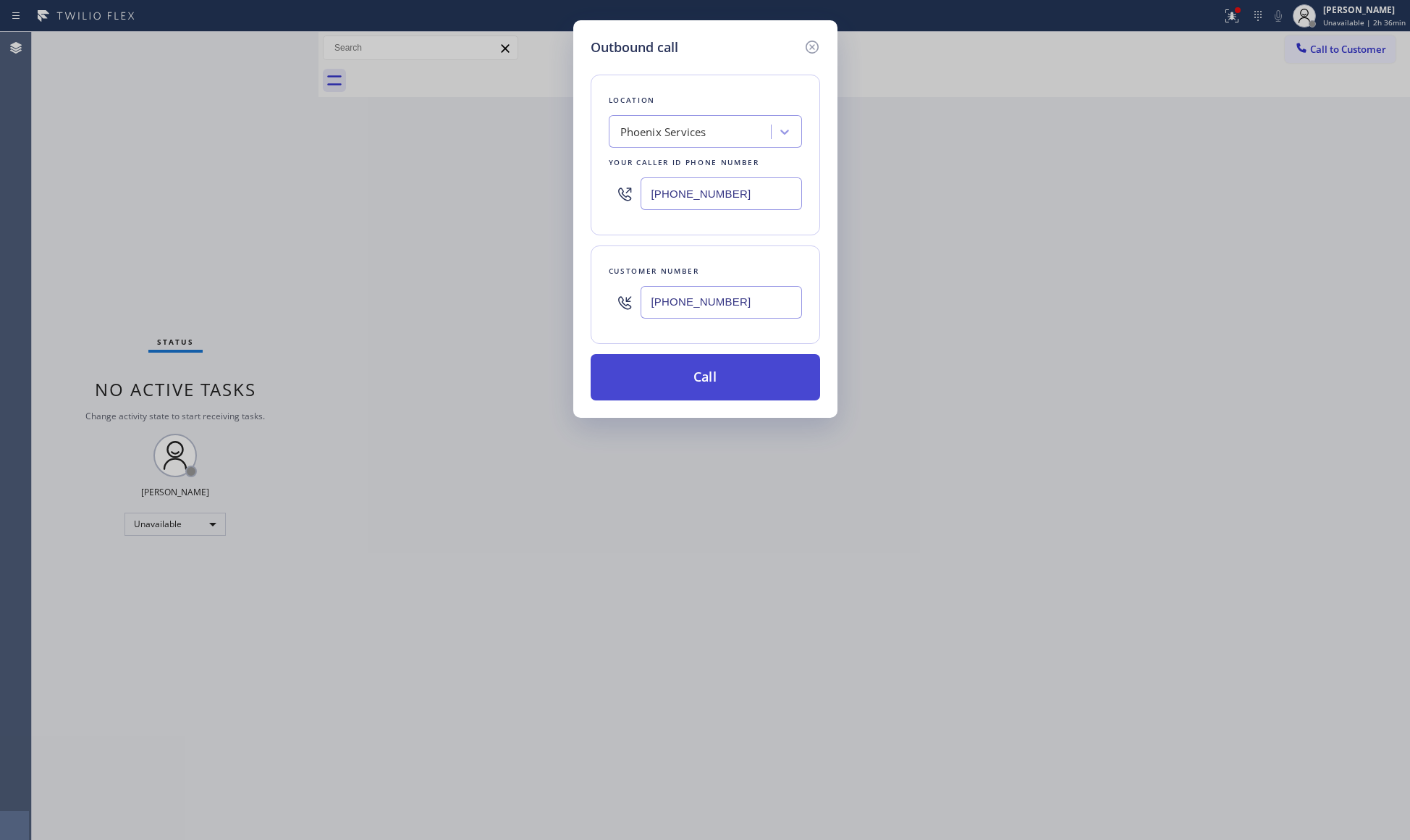
click at [718, 378] on button "Call" at bounding box center [705, 377] width 229 height 47
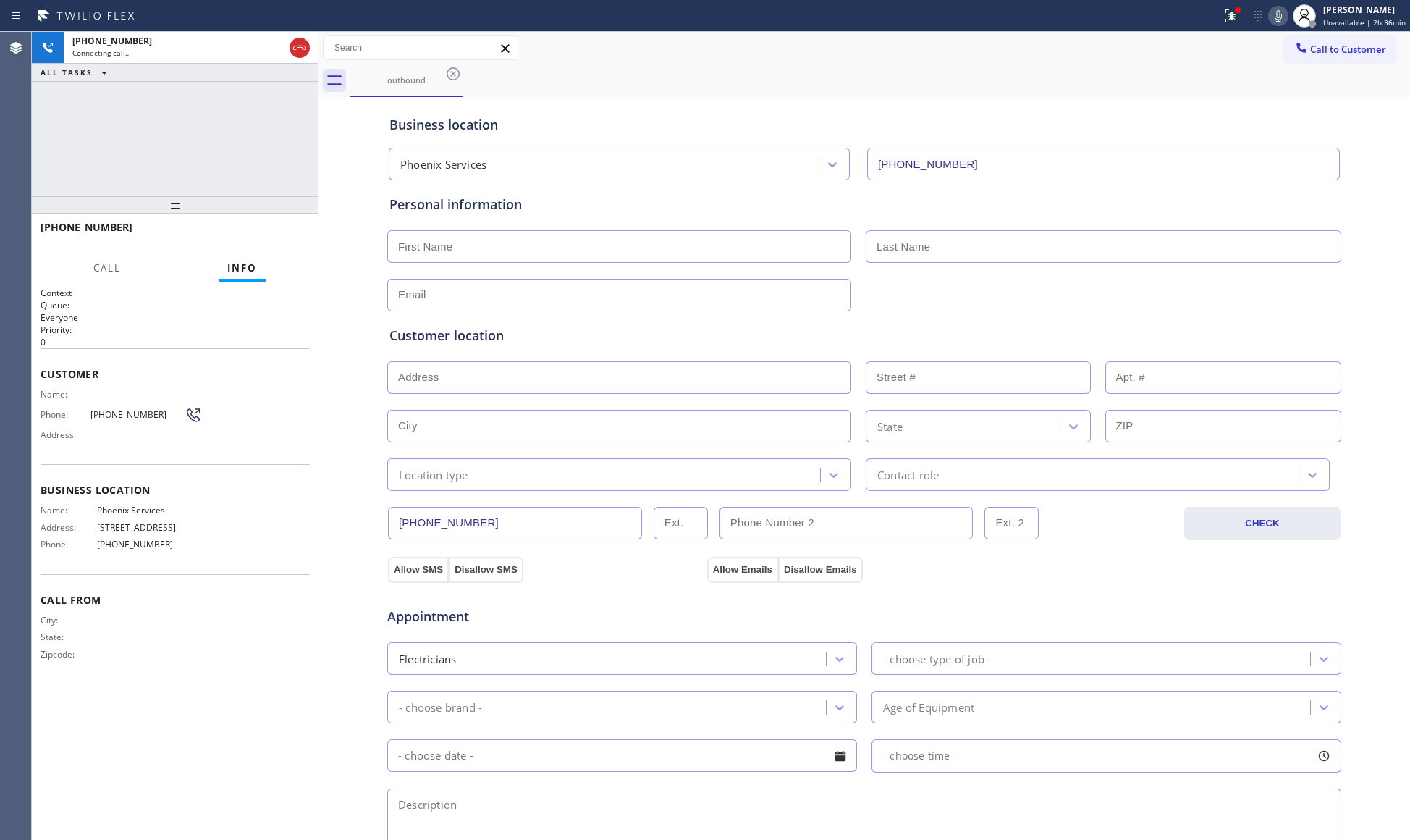
click at [891, 56] on div "Call to Customer Outbound call Location Phoenix Services Your caller id phone n…" at bounding box center [864, 48] width 1092 height 25
click at [308, 47] on div at bounding box center [299, 47] width 20 height 17
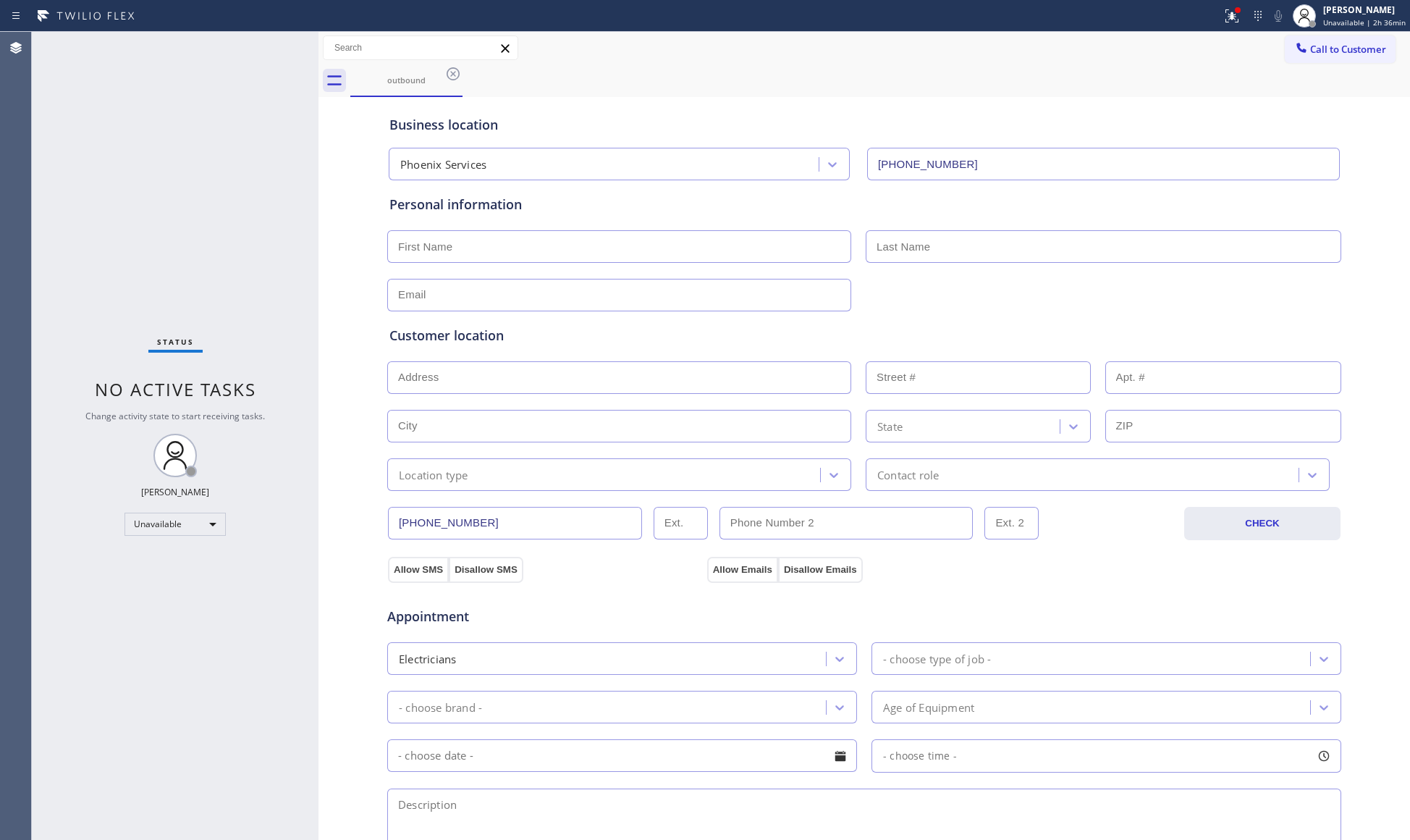
drag, startPoint x: 1339, startPoint y: 38, endPoint x: 1147, endPoint y: 106, distance: 203.7
click at [1338, 38] on button "Call to Customer" at bounding box center [1339, 49] width 111 height 27
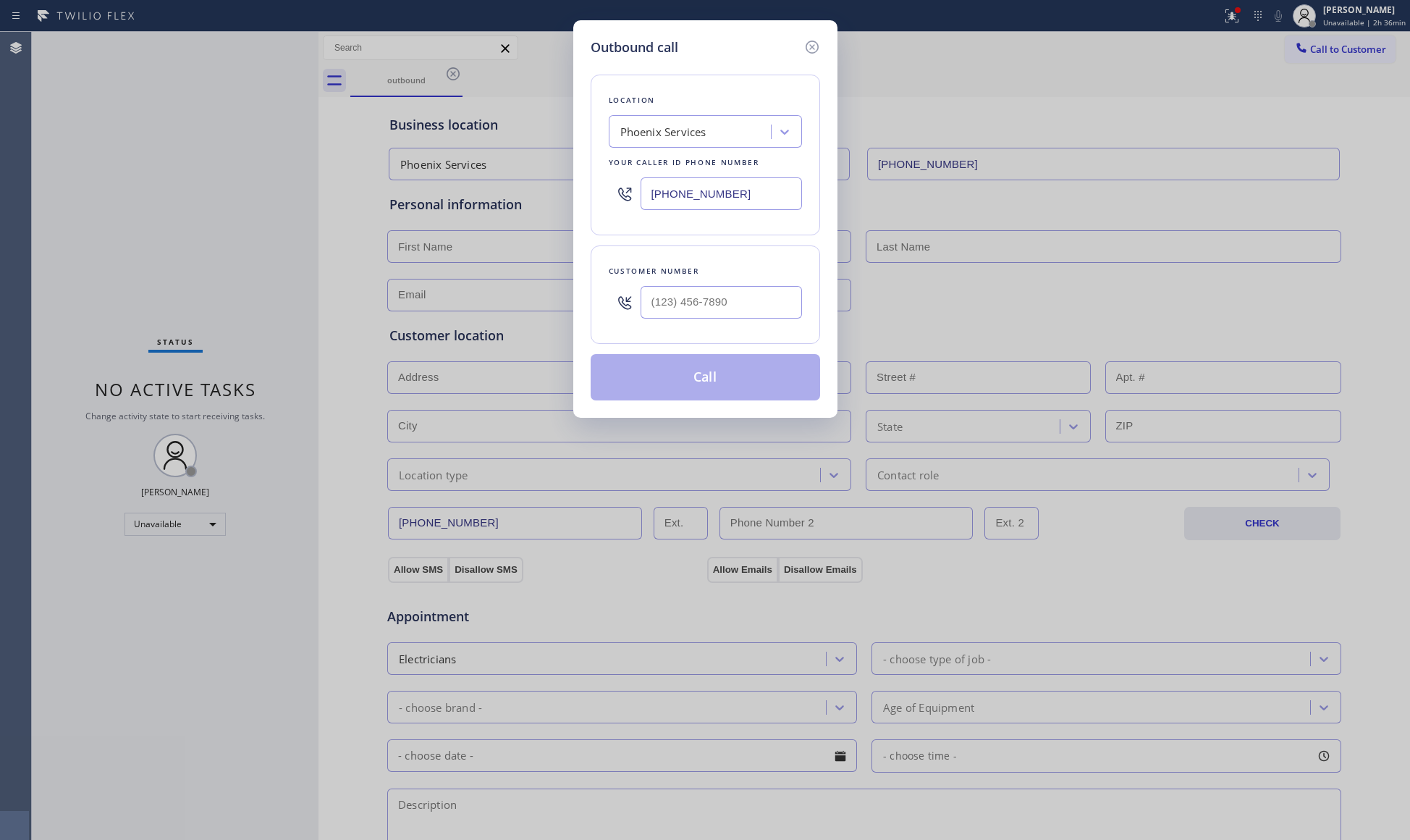
drag, startPoint x: 699, startPoint y: 197, endPoint x: 605, endPoint y: 189, distance: 94.3
click at [605, 189] on div "Location Phoenix Services Your caller id phone number [PHONE_NUMBER]" at bounding box center [705, 155] width 229 height 160
click at [749, 300] on input "(___) ___-____" at bounding box center [721, 302] width 161 height 32
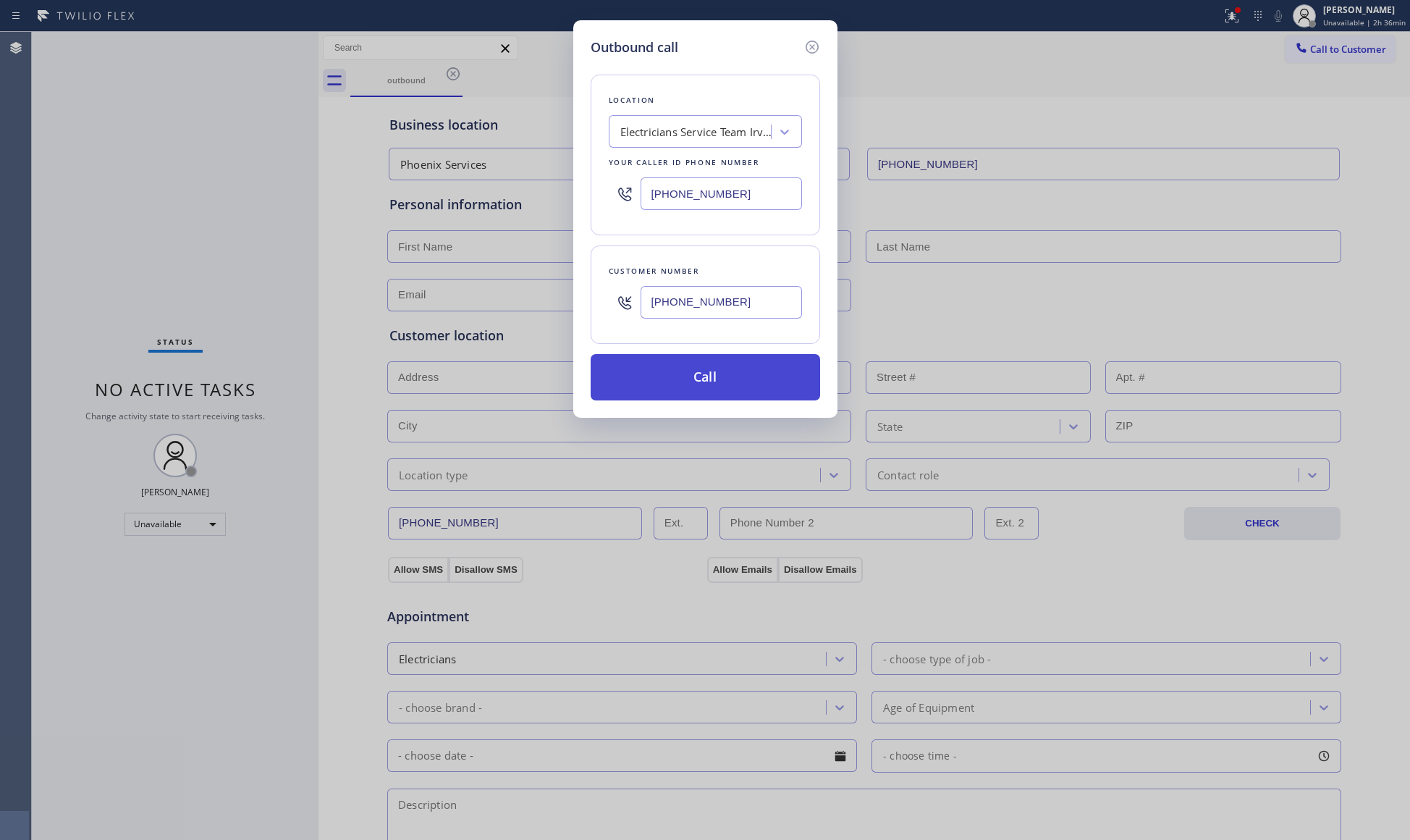
click at [693, 384] on button "Call" at bounding box center [705, 377] width 229 height 47
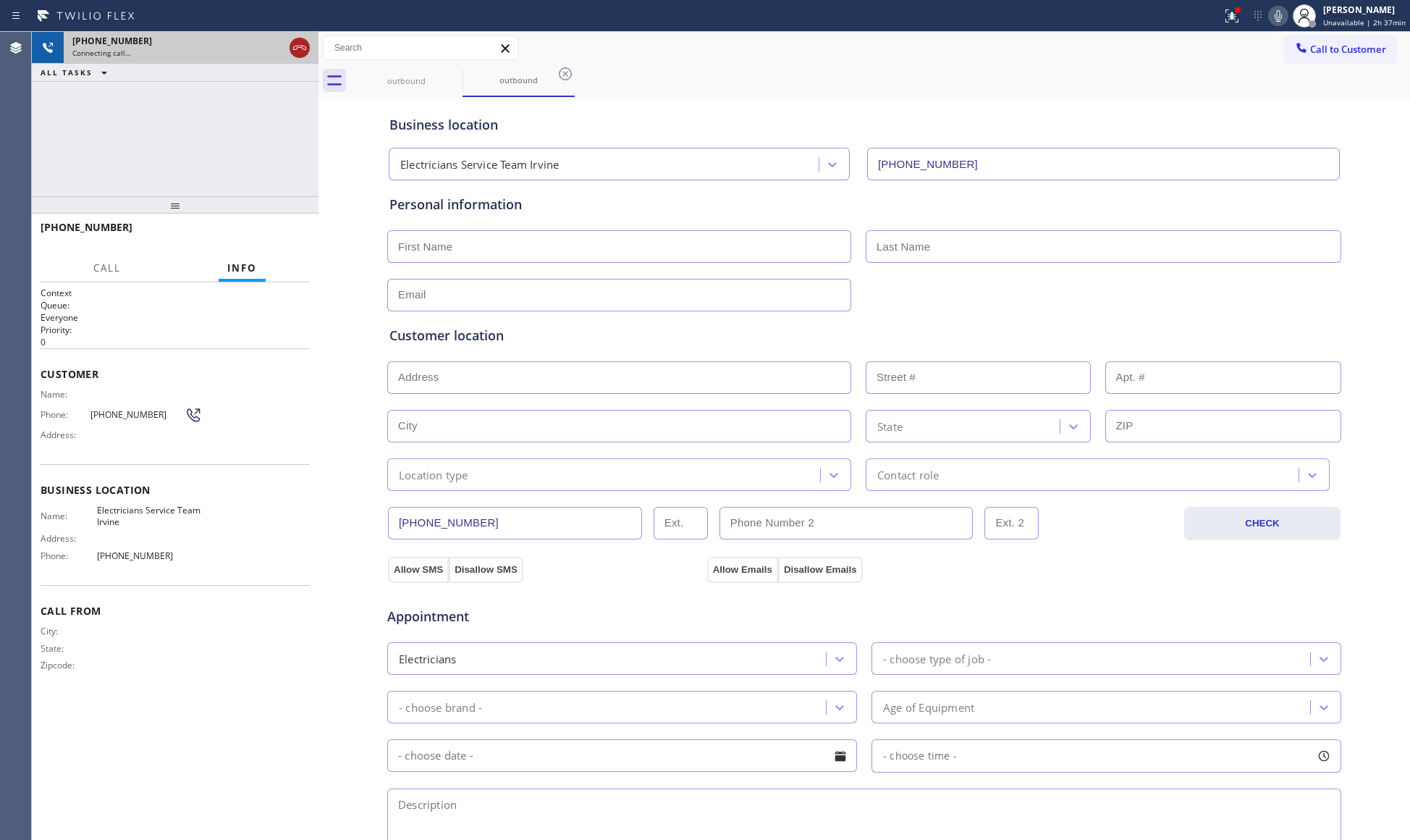
click at [301, 55] on icon at bounding box center [299, 47] width 17 height 17
click at [284, 53] on div "Connecting call…" at bounding box center [178, 53] width 211 height 10
click at [302, 53] on div "Connecting call…" at bounding box center [191, 53] width 238 height 10
click at [304, 53] on div "Connecting call…" at bounding box center [191, 53] width 238 height 10
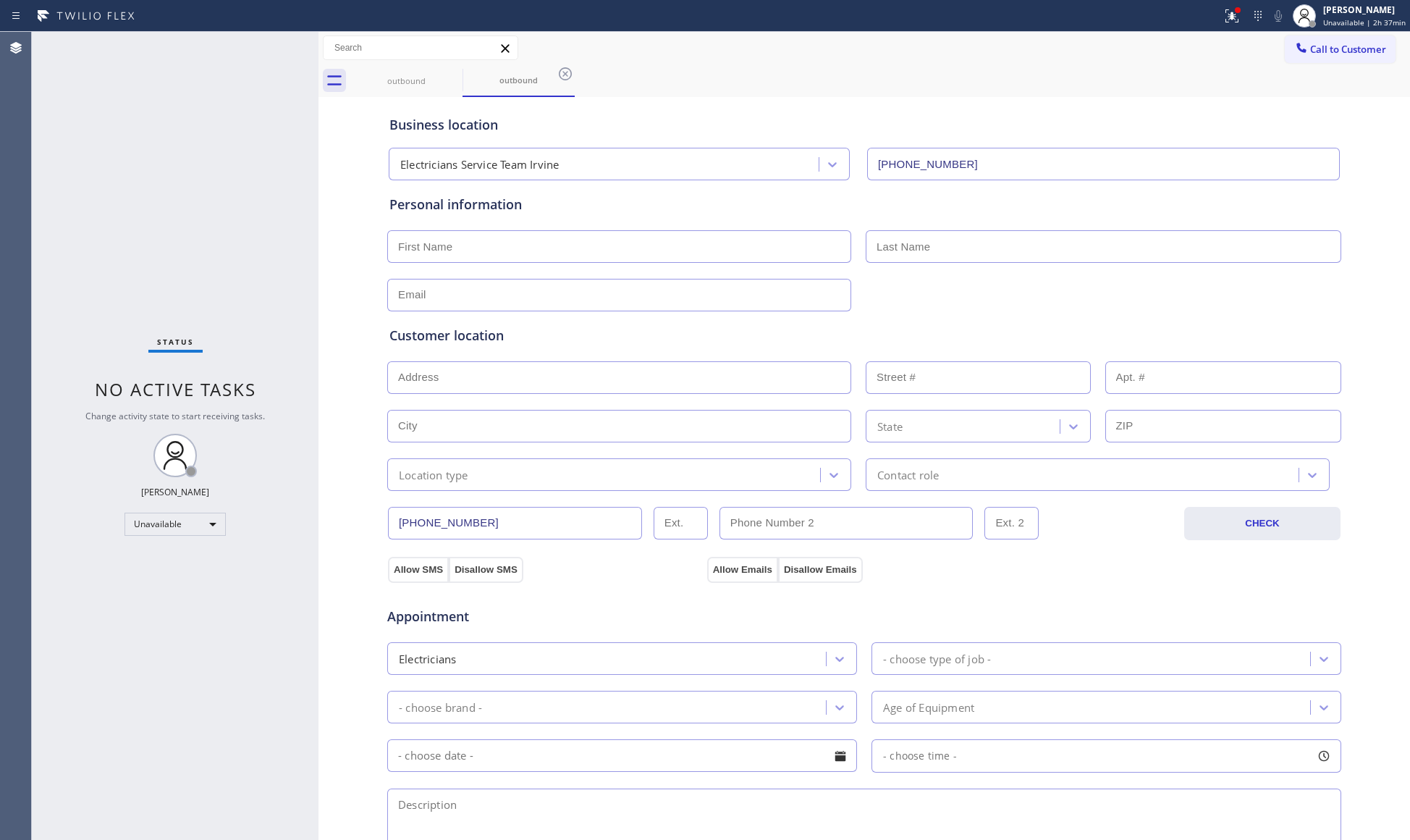
click at [305, 53] on div "Status No active tasks Change activity state to start receiving tasks. [PERSON_…" at bounding box center [174, 435] width 287 height 808
click at [307, 52] on div "Status No active tasks Change activity state to start receiving tasks. [PERSON_…" at bounding box center [174, 435] width 287 height 808
drag, startPoint x: 435, startPoint y: 71, endPoint x: 456, endPoint y: 71, distance: 21.0
click at [437, 71] on div "outbound" at bounding box center [406, 81] width 110 height 32
click at [456, 71] on icon at bounding box center [453, 73] width 17 height 17
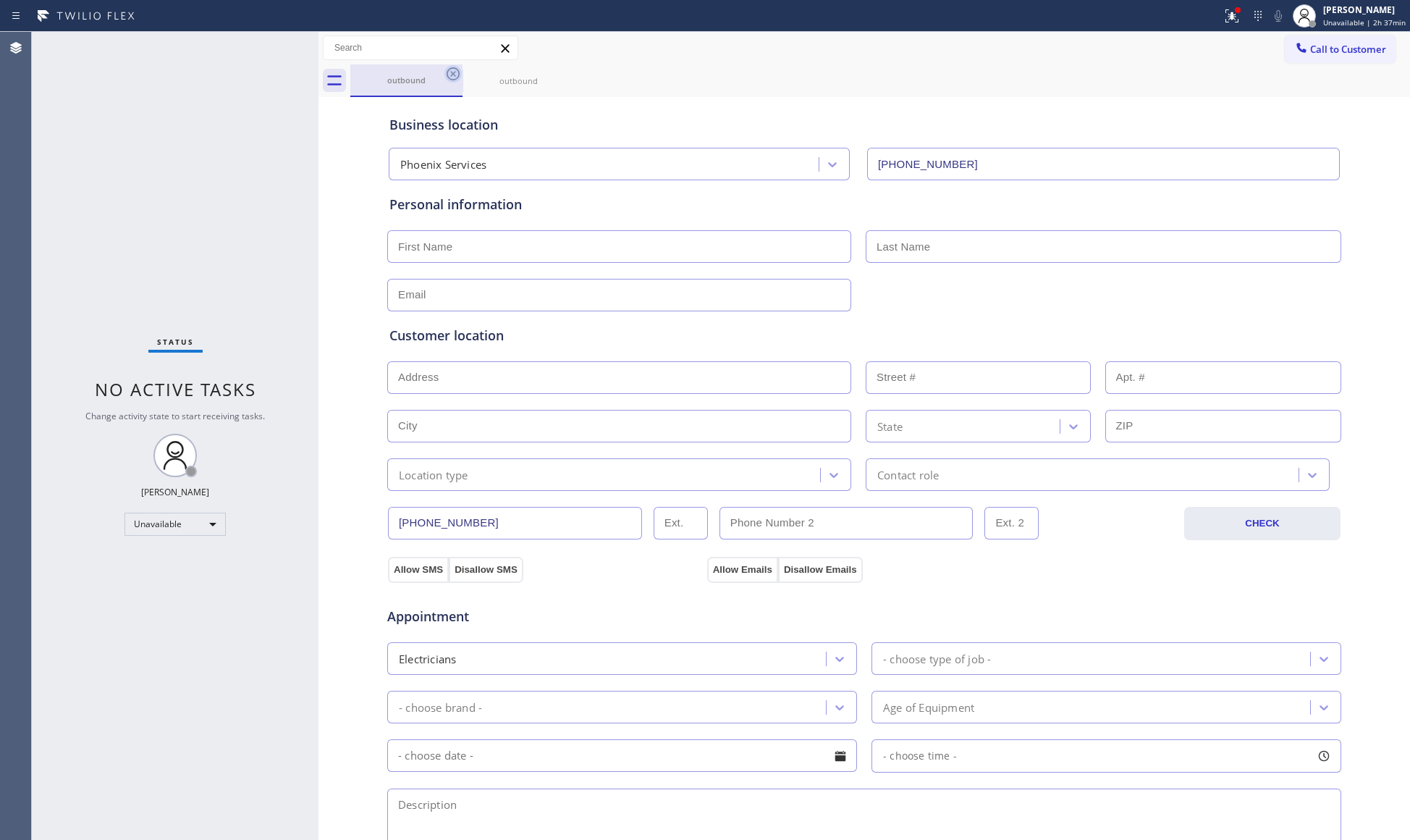
click at [0, 0] on icon at bounding box center [0, 0] width 0 height 0
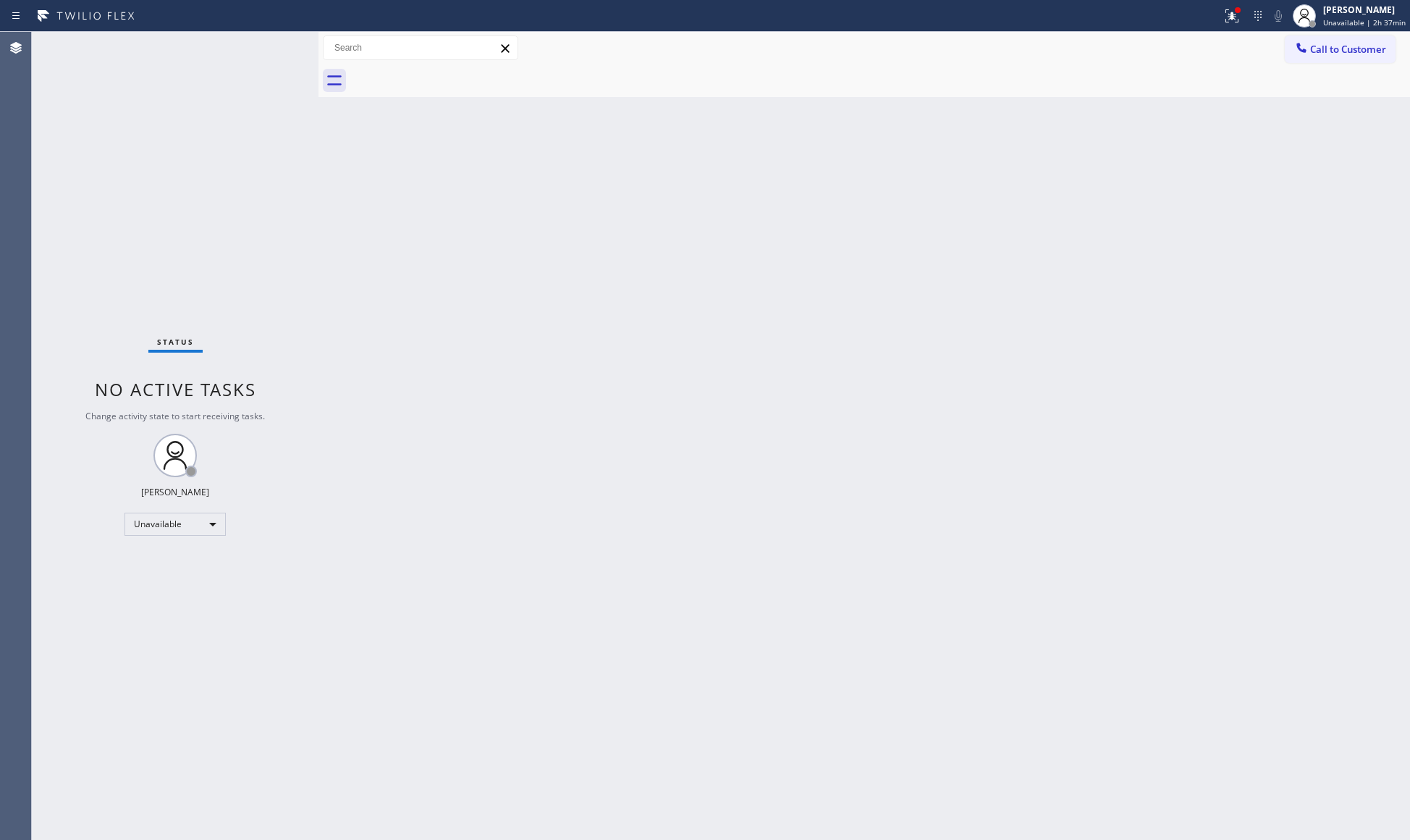
click at [456, 71] on div at bounding box center [880, 81] width 1059 height 32
drag, startPoint x: 1231, startPoint y: 23, endPoint x: 1203, endPoint y: 52, distance: 40.3
click at [1231, 26] on button at bounding box center [1232, 16] width 32 height 32
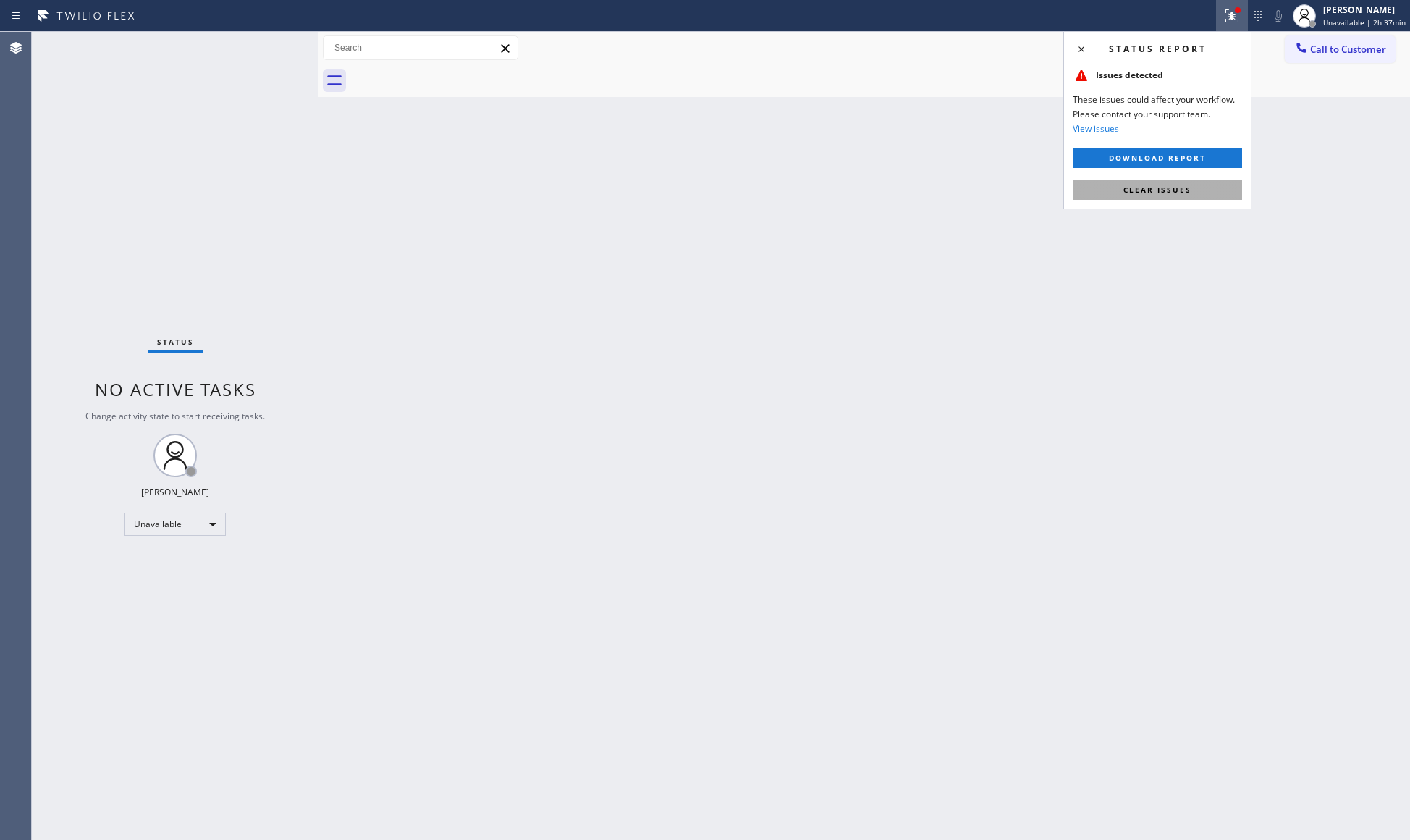
click at [1137, 189] on span "Clear issues" at bounding box center [1157, 189] width 68 height 10
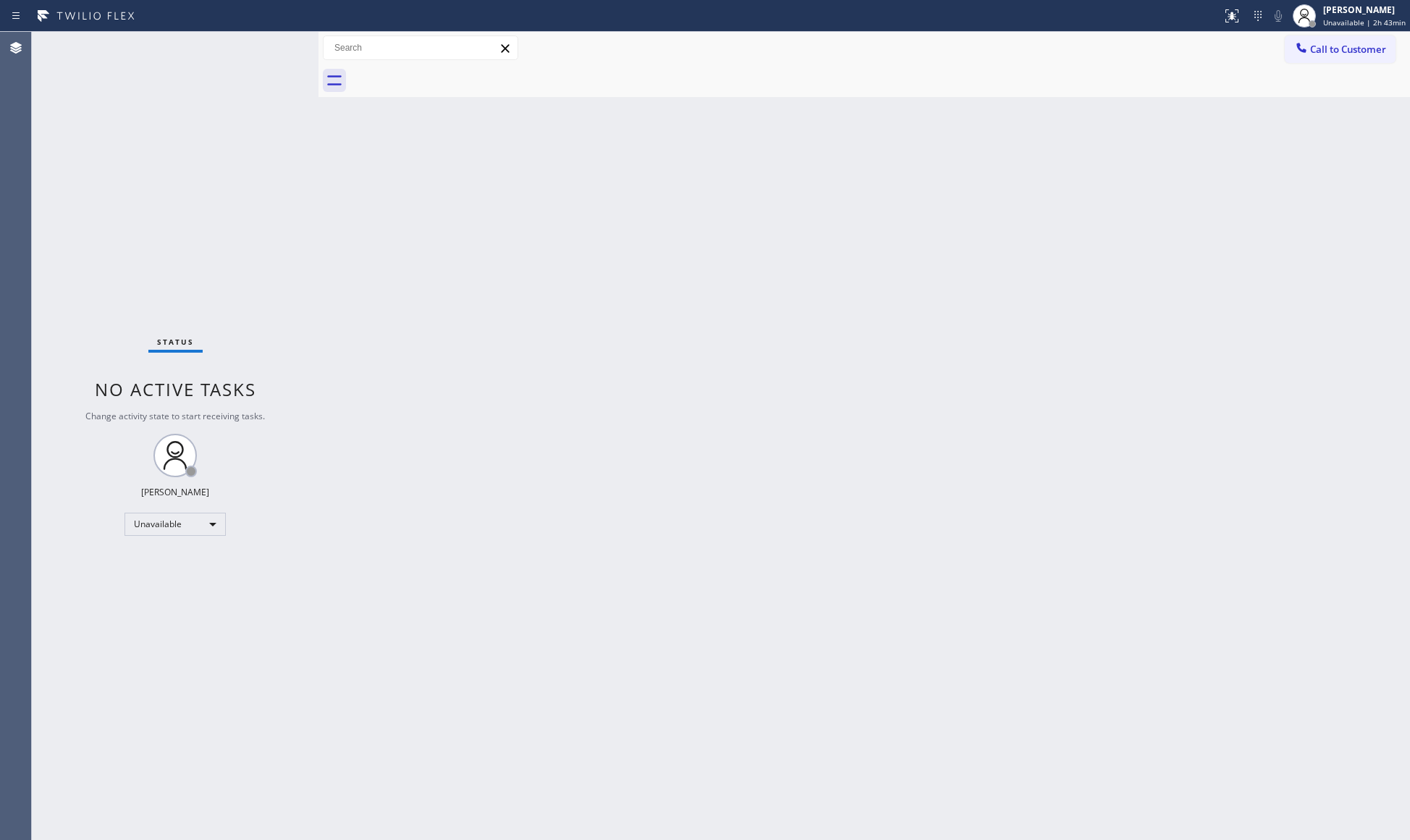
click at [1196, 232] on div "Back to Dashboard Change Sender ID Customers Technicians Select a contact Outbo…" at bounding box center [864, 435] width 1092 height 808
